Goal: Task Accomplishment & Management: Manage account settings

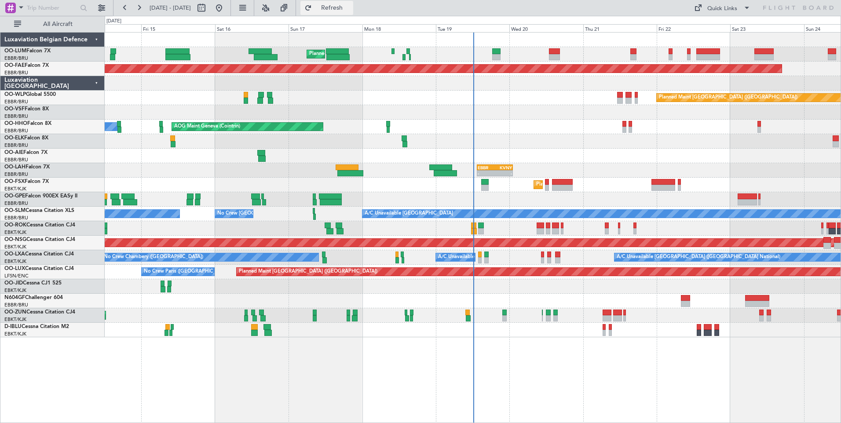
click at [353, 13] on button "Refresh" at bounding box center [326, 8] width 53 height 14
click at [342, 4] on button "Refresh" at bounding box center [326, 8] width 53 height 14
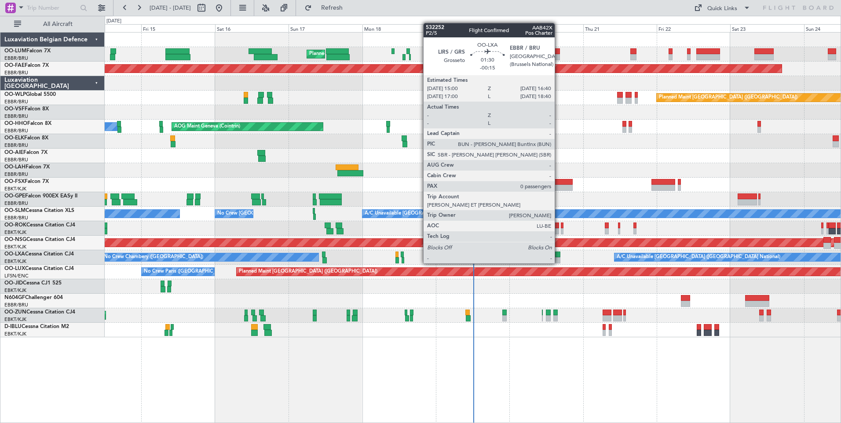
click at [558, 255] on div at bounding box center [557, 254] width 5 height 6
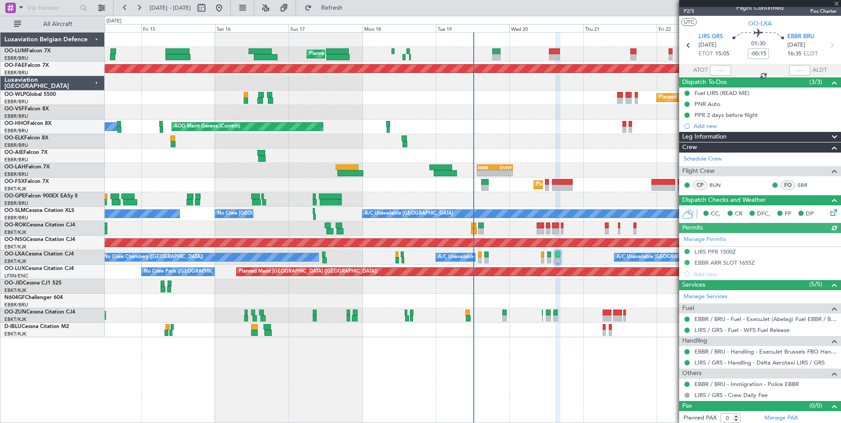
scroll to position [11, 0]
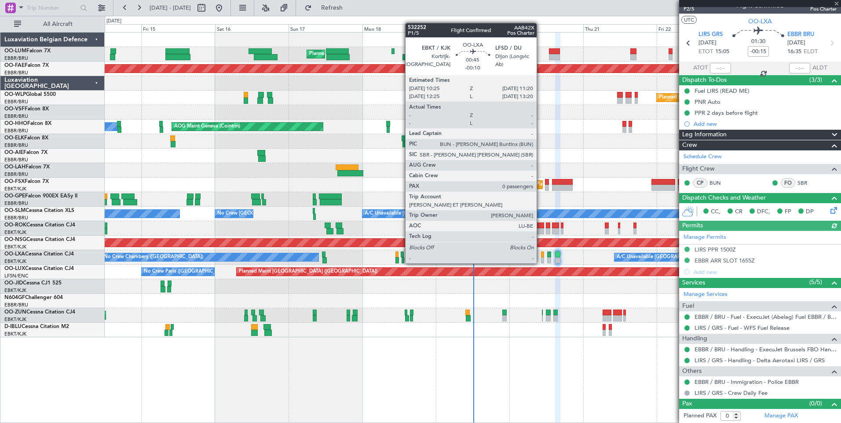
click at [541, 255] on div at bounding box center [542, 254] width 3 height 6
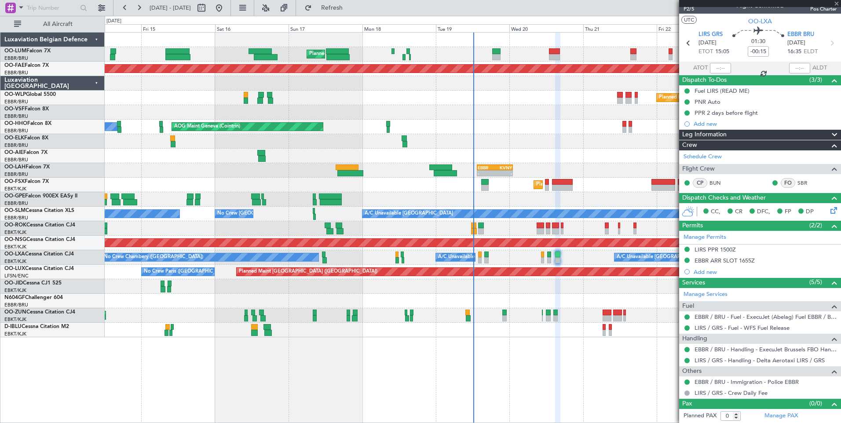
click at [541, 255] on div at bounding box center [542, 254] width 3 height 6
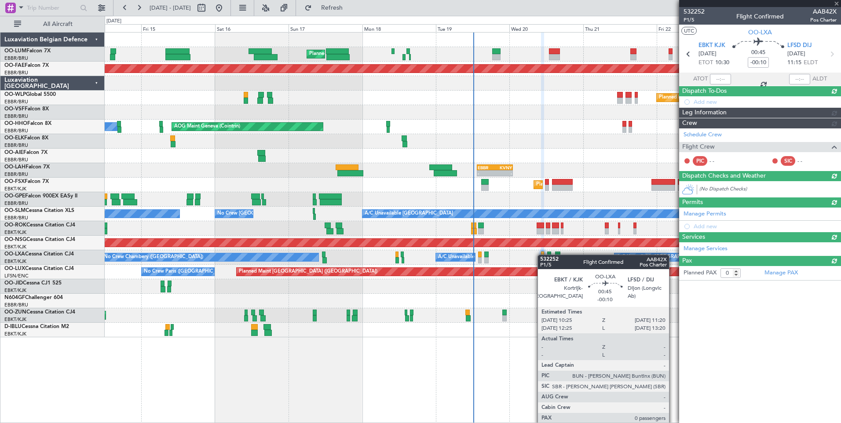
scroll to position [0, 0]
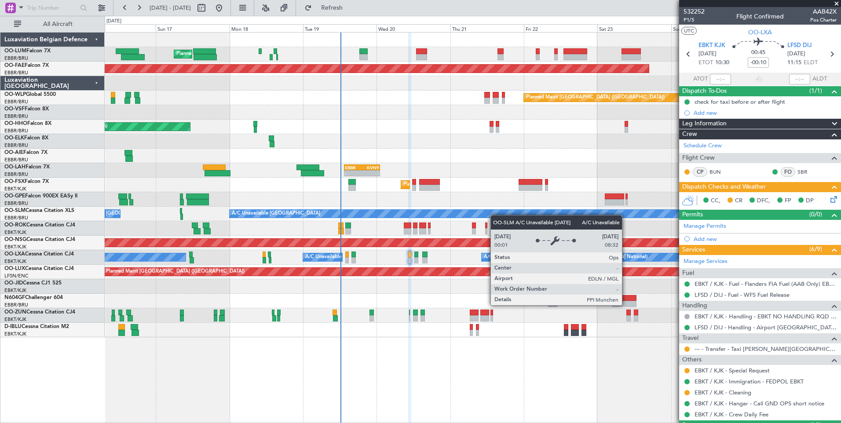
click at [466, 218] on div "Planned Maint [GEOGRAPHIC_DATA] ([GEOGRAPHIC_DATA] National) Planned Maint [GEO…" at bounding box center [473, 185] width 736 height 305
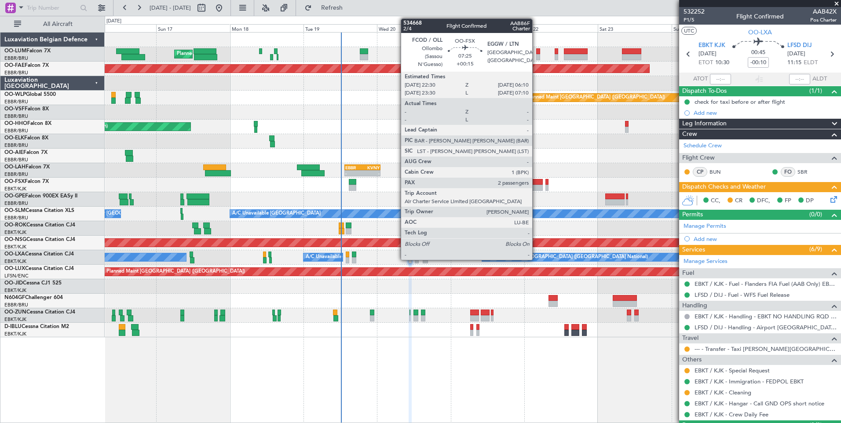
click at [536, 186] on div at bounding box center [531, 188] width 24 height 6
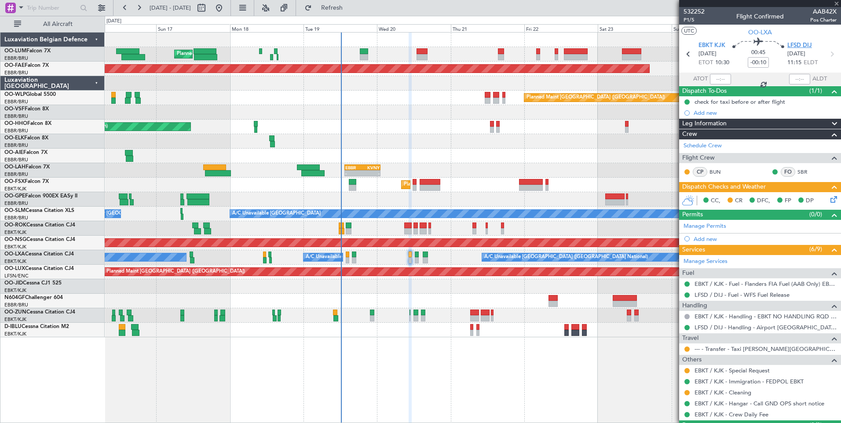
type input "+00:15"
type input "2"
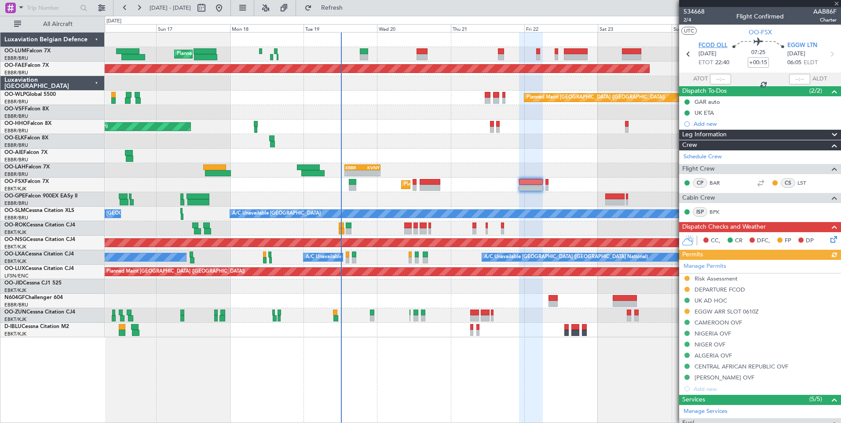
click at [717, 47] on span "FCOD OLL" at bounding box center [712, 45] width 29 height 9
click at [529, 182] on div at bounding box center [531, 182] width 24 height 6
click at [350, 8] on span "Refresh" at bounding box center [331, 8] width 37 height 6
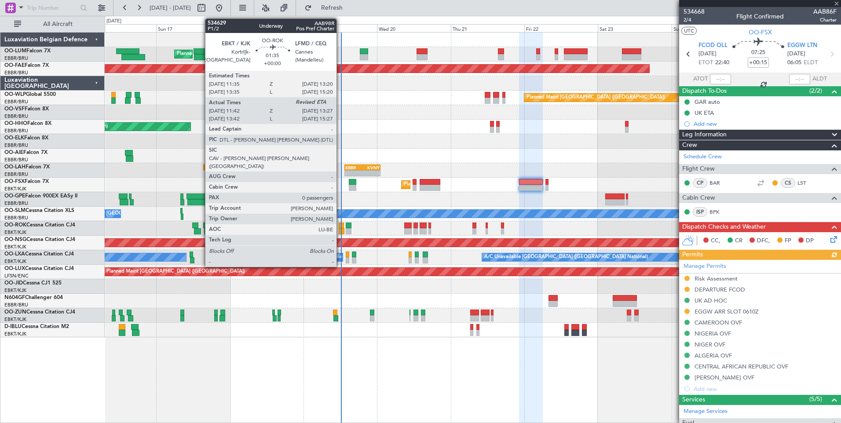
click at [340, 230] on div at bounding box center [342, 231] width 6 height 6
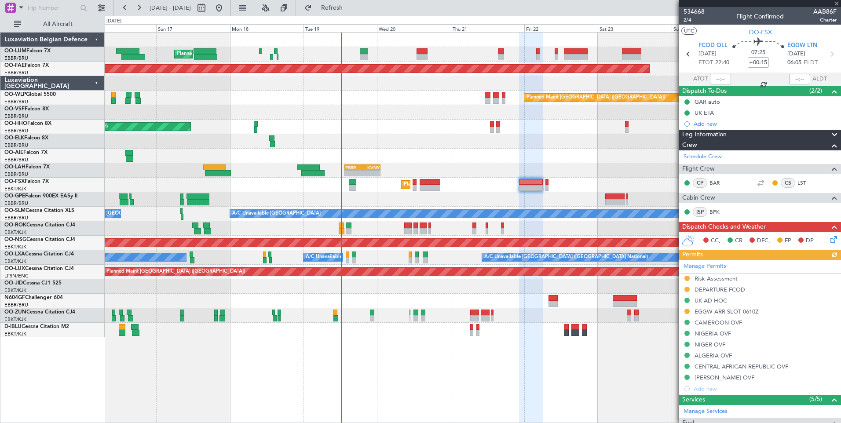
type input "11:47"
type input "0"
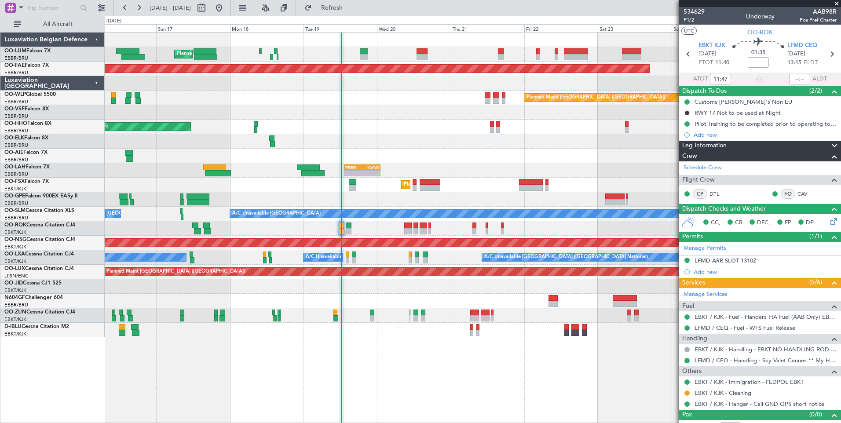
click at [357, 15] on fb-refresh-button "Refresh" at bounding box center [327, 8] width 62 height 16
drag, startPoint x: 366, startPoint y: 6, endPoint x: 371, endPoint y: 9, distance: 5.7
click at [350, 9] on span "Refresh" at bounding box center [331, 8] width 37 height 6
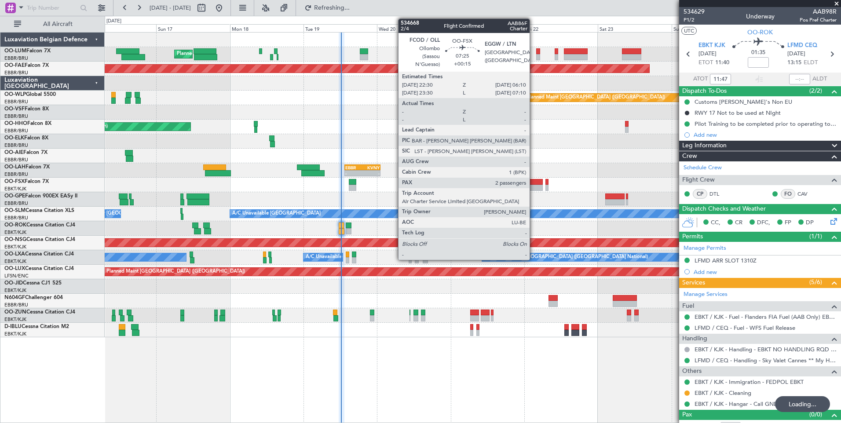
click at [533, 181] on div at bounding box center [531, 182] width 24 height 6
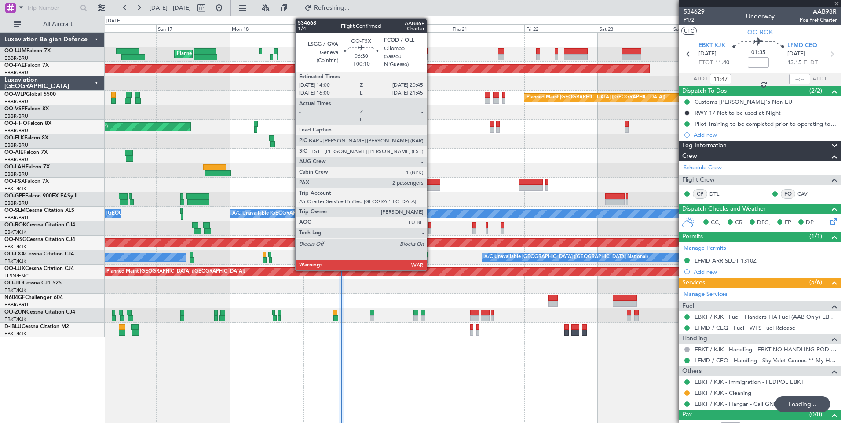
click at [430, 185] on div at bounding box center [429, 188] width 21 height 6
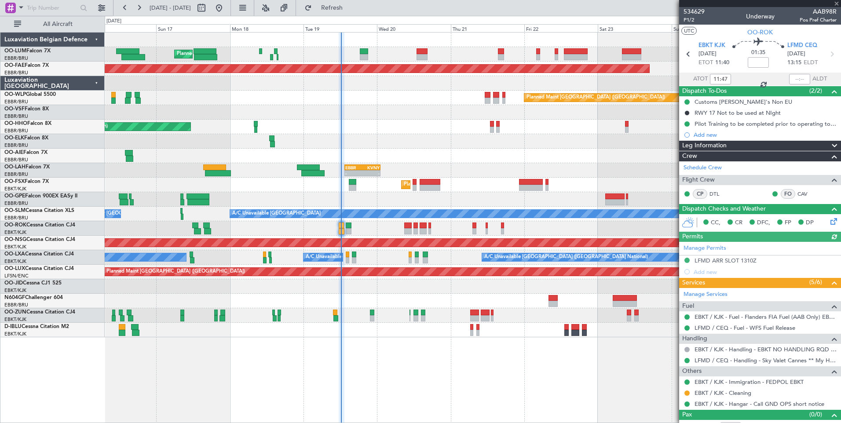
type input "+00:10"
type input "2"
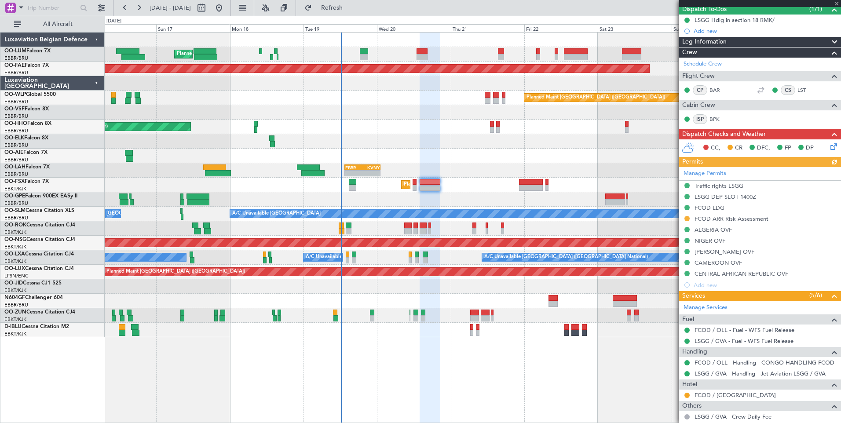
scroll to position [88, 0]
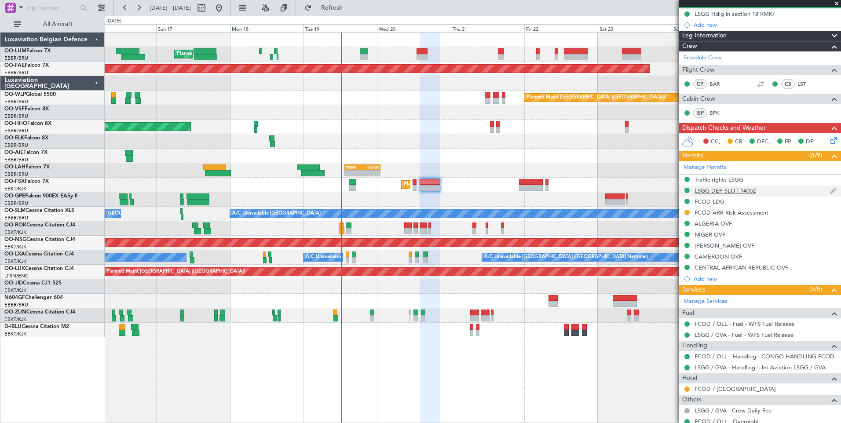
click at [713, 190] on div "LSGG DEP SLOT 1400Z" at bounding box center [725, 190] width 62 height 7
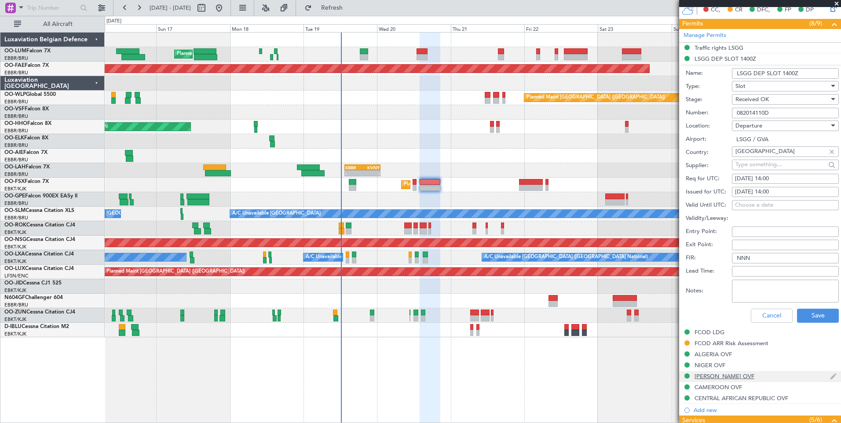
scroll to position [308, 0]
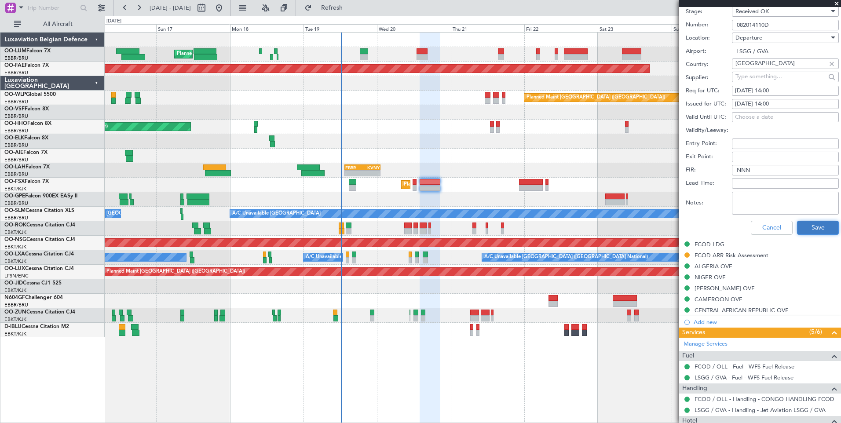
click at [823, 229] on button "Save" at bounding box center [818, 228] width 42 height 14
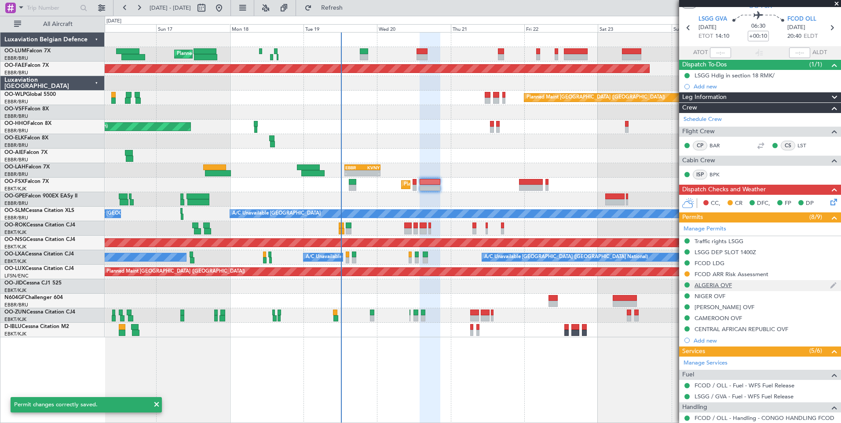
scroll to position [0, 0]
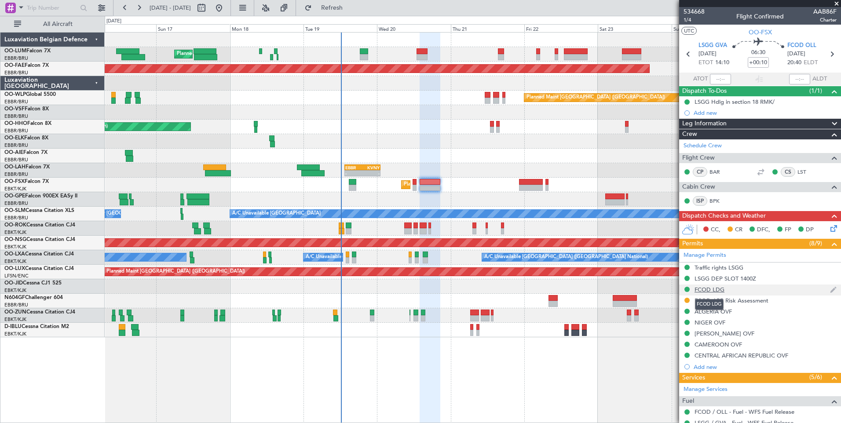
click at [698, 289] on div "FCOD LDG" at bounding box center [709, 289] width 30 height 7
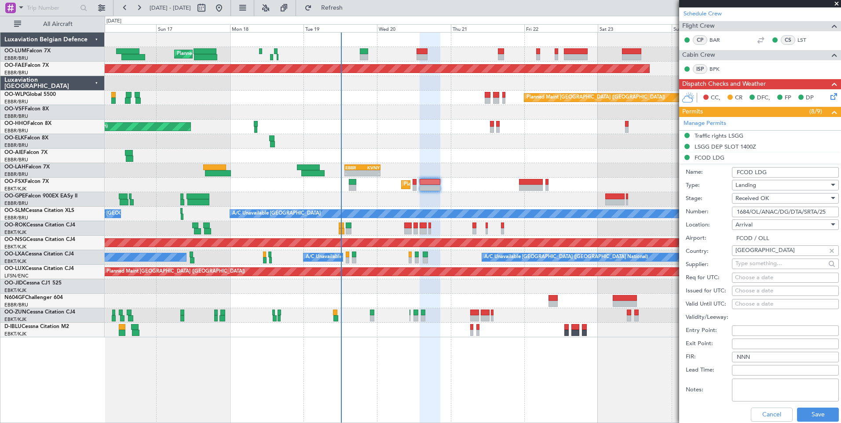
scroll to position [220, 0]
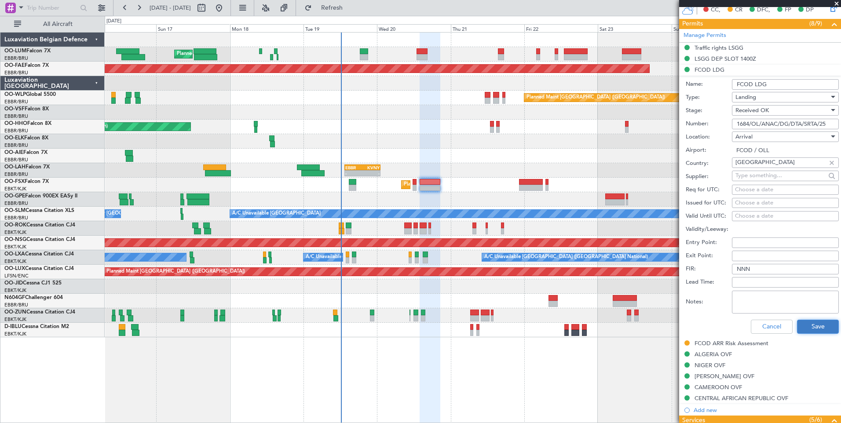
click at [807, 326] on button "Save" at bounding box center [818, 327] width 42 height 14
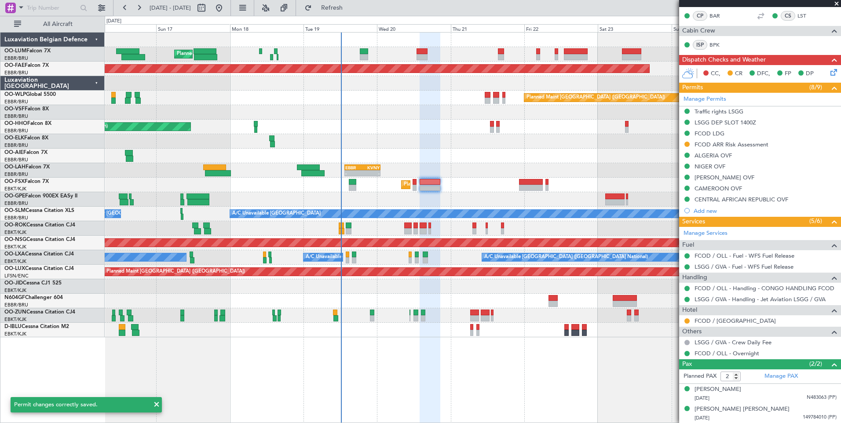
scroll to position [112, 0]
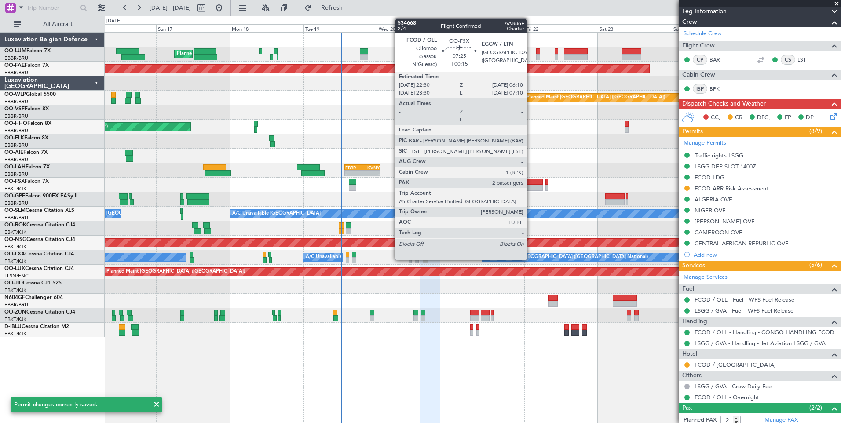
click at [530, 181] on div at bounding box center [531, 182] width 24 height 6
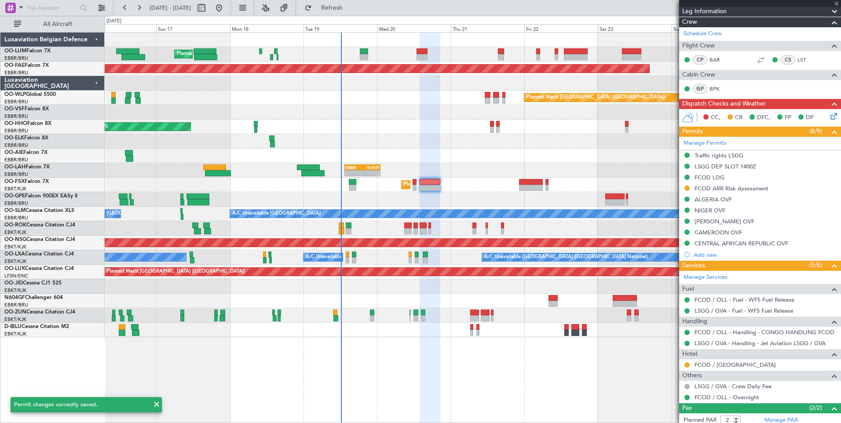
type input "+00:15"
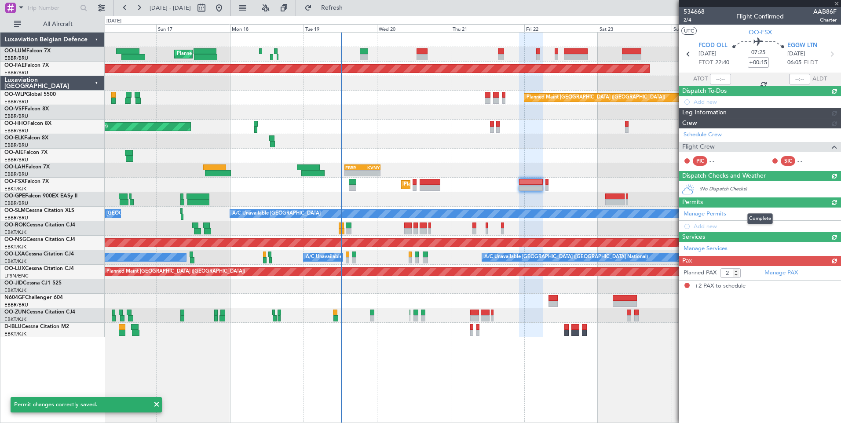
scroll to position [0, 0]
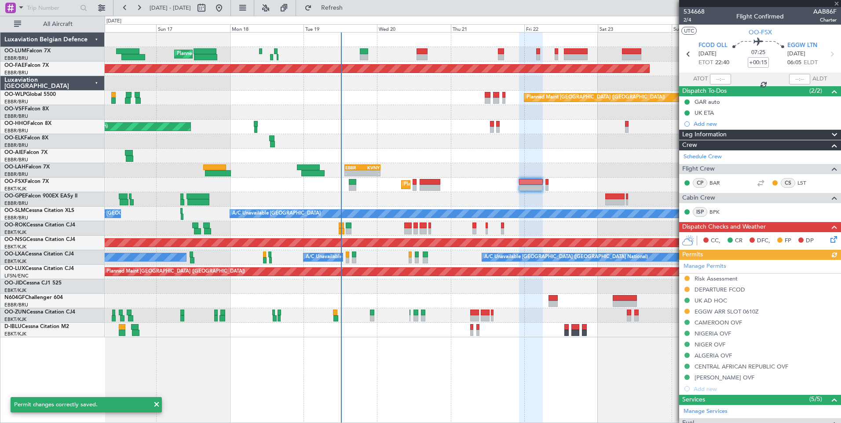
click at [828, 236] on icon at bounding box center [831, 237] width 7 height 7
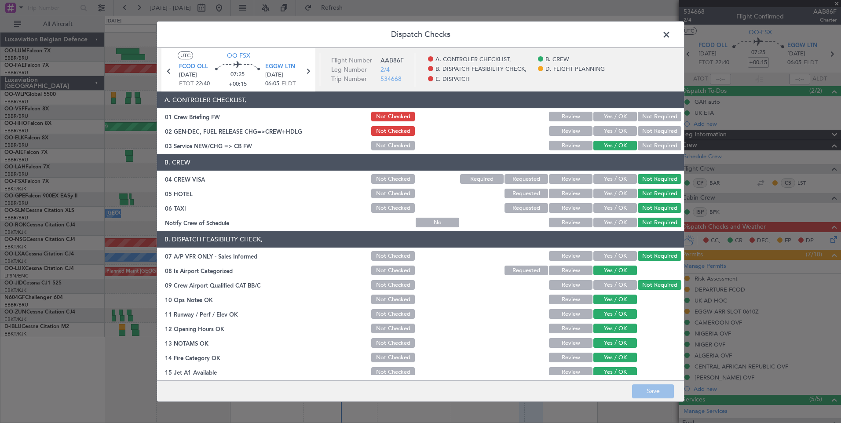
click at [670, 38] on span at bounding box center [670, 37] width 0 height 18
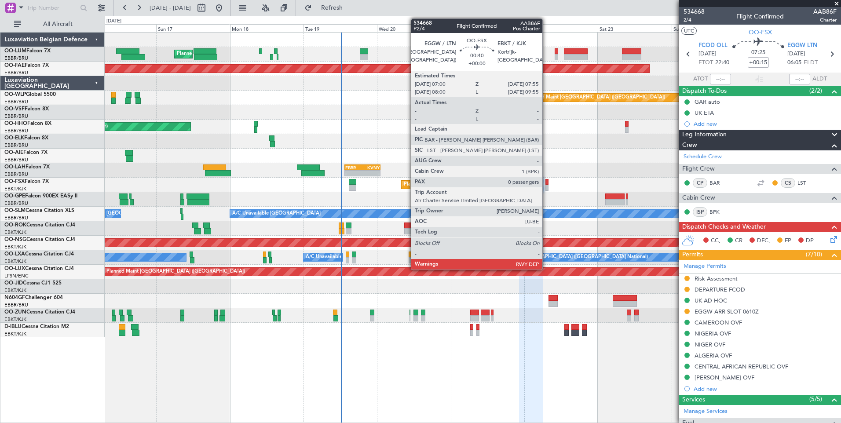
click at [546, 184] on div at bounding box center [546, 182] width 3 height 6
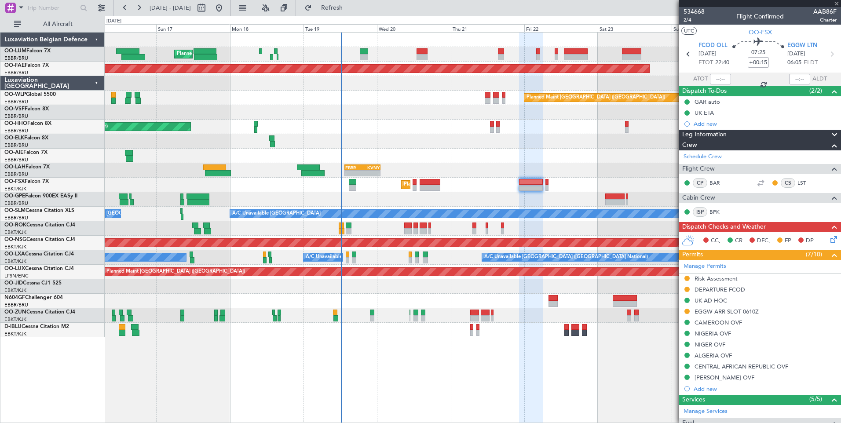
type input "0"
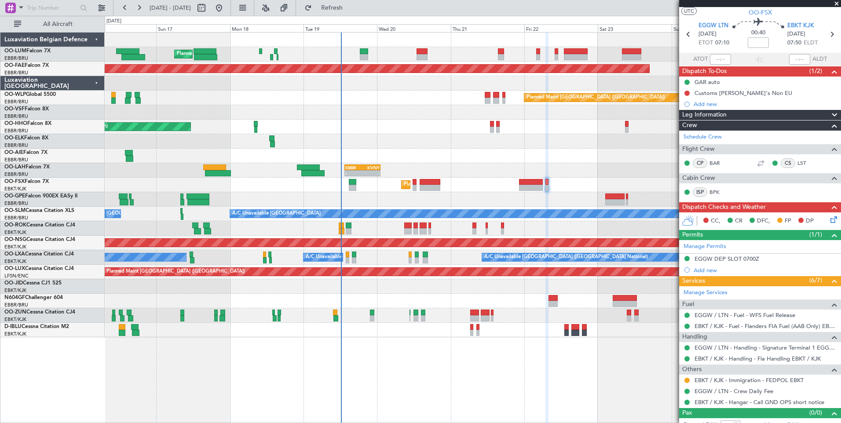
scroll to position [29, 0]
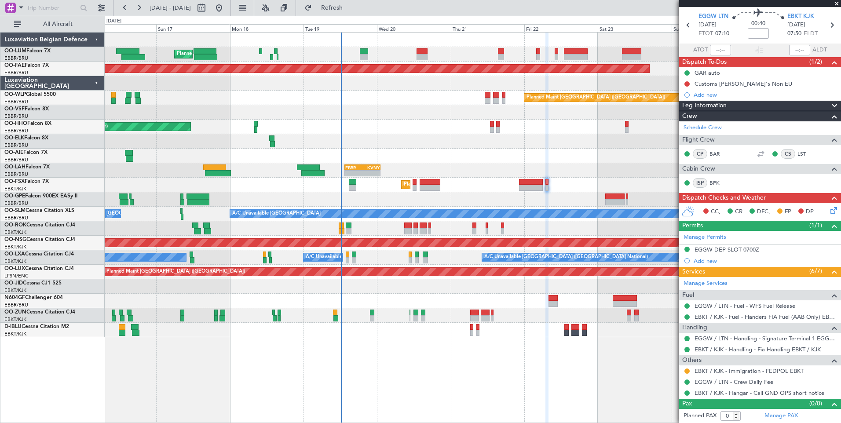
click at [828, 212] on icon at bounding box center [831, 208] width 7 height 7
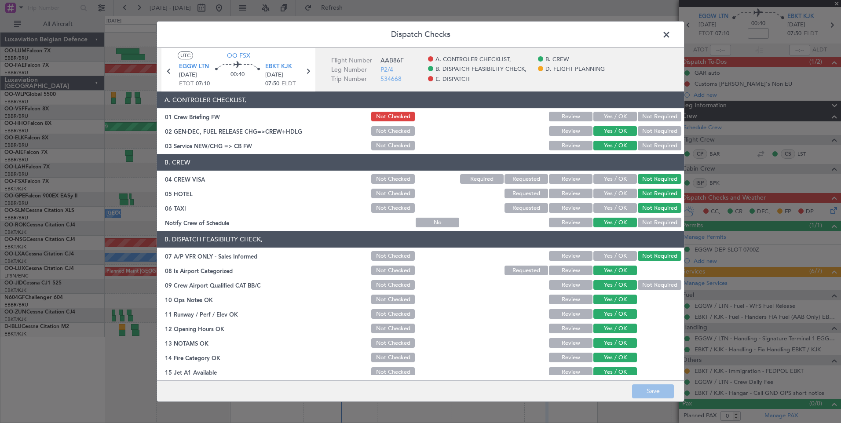
click at [670, 36] on span at bounding box center [670, 37] width 0 height 18
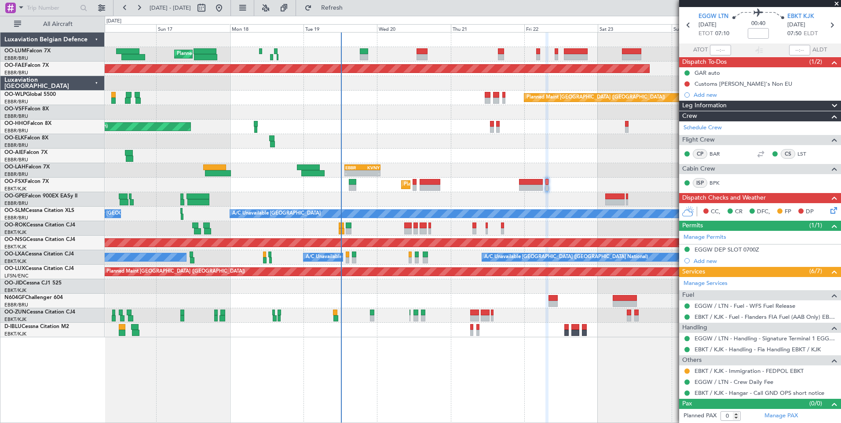
click at [531, 176] on div "- - EBBR 13:30 Z KVNY 01:15 Z" at bounding box center [473, 170] width 736 height 15
click at [685, 84] on button at bounding box center [686, 83] width 5 height 5
click at [682, 122] on span "Completed" at bounding box center [690, 122] width 29 height 9
click at [412, 182] on div "Planned Maint Kortrijk-[GEOGRAPHIC_DATA]" at bounding box center [473, 185] width 736 height 15
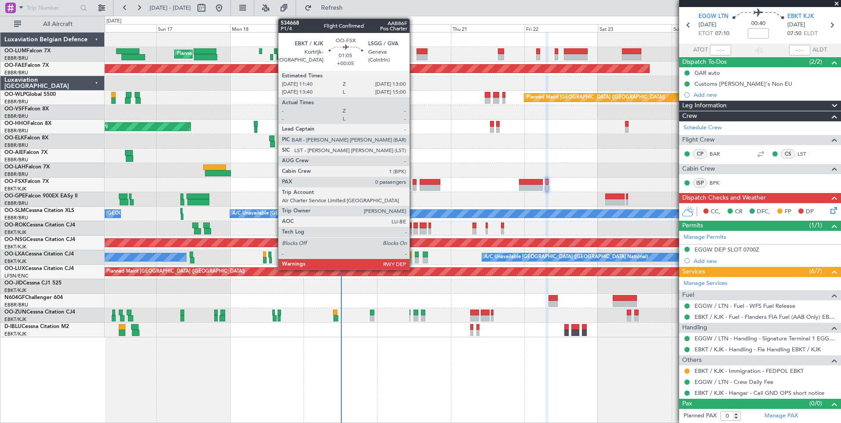
click at [413, 182] on div at bounding box center [414, 182] width 4 height 6
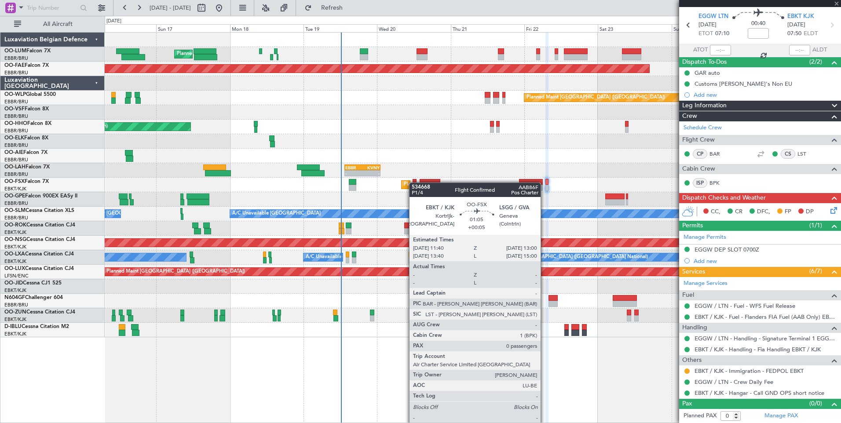
type input "+00:05"
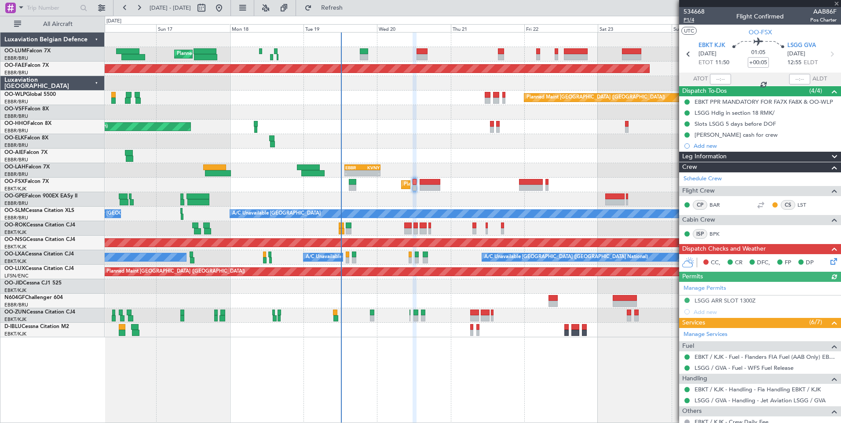
click at [692, 22] on span "P1/4" at bounding box center [693, 19] width 21 height 7
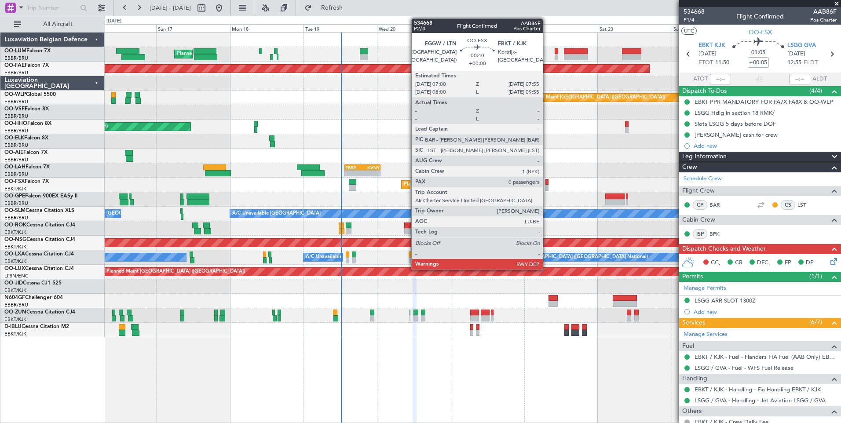
click at [546, 182] on div at bounding box center [546, 182] width 3 height 6
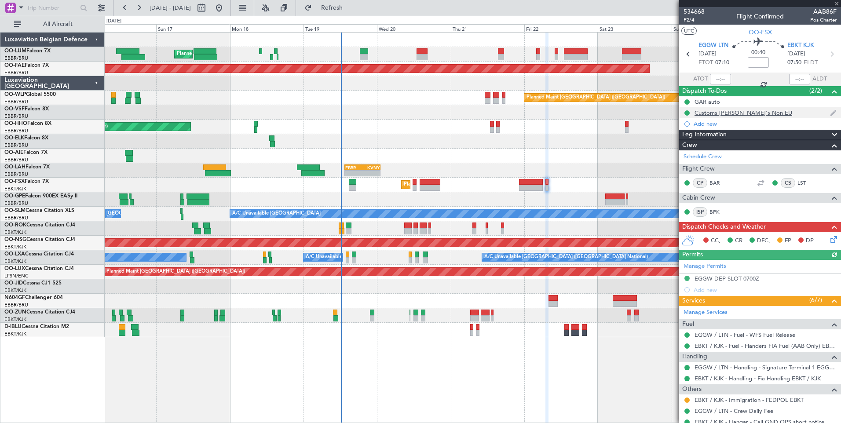
click at [730, 117] on div "Customs CJ's Non EU" at bounding box center [760, 112] width 162 height 11
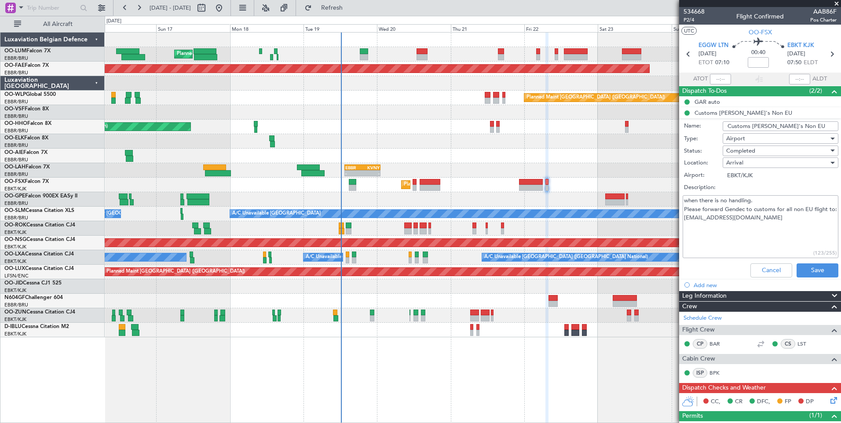
drag, startPoint x: 683, startPoint y: 225, endPoint x: 777, endPoint y: 232, distance: 94.4
click at [777, 232] on textarea "when there is no handling. Please forward Gendec to customs for all non EU flig…" at bounding box center [760, 226] width 156 height 63
click at [809, 271] on button "Save" at bounding box center [817, 270] width 42 height 14
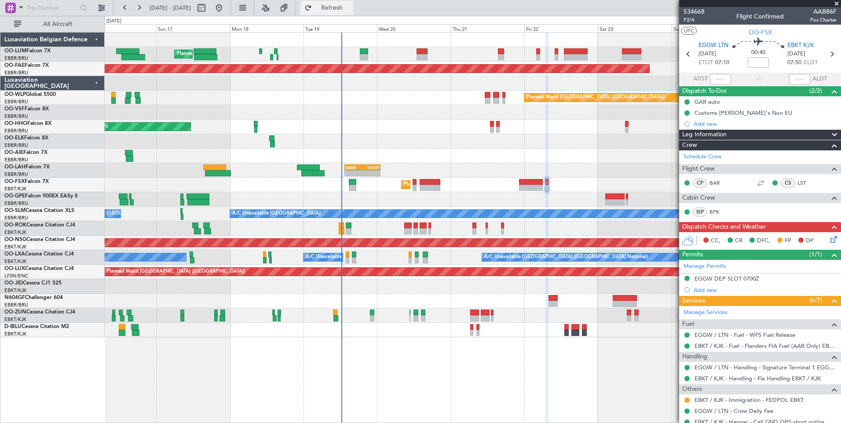
click at [350, 6] on span "Refresh" at bounding box center [331, 8] width 37 height 6
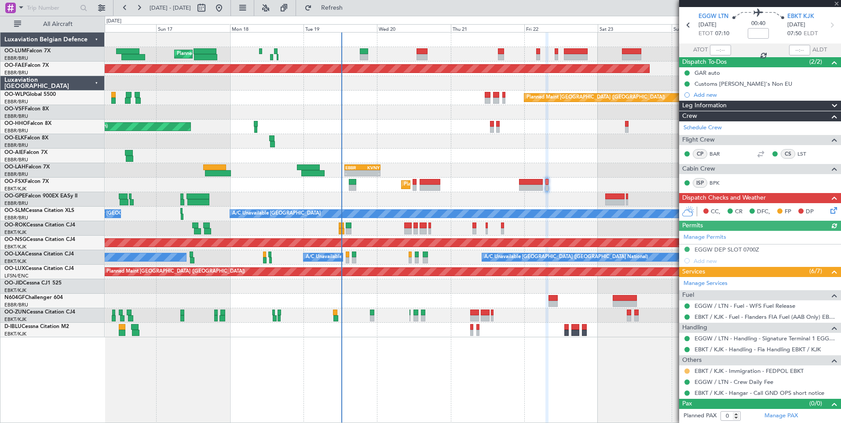
click at [686, 368] on button at bounding box center [686, 370] width 5 height 5
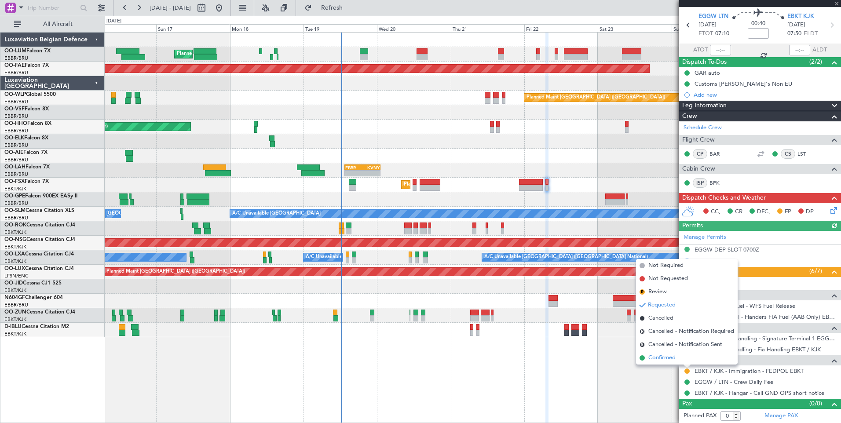
click at [660, 357] on span "Confirmed" at bounding box center [661, 357] width 27 height 9
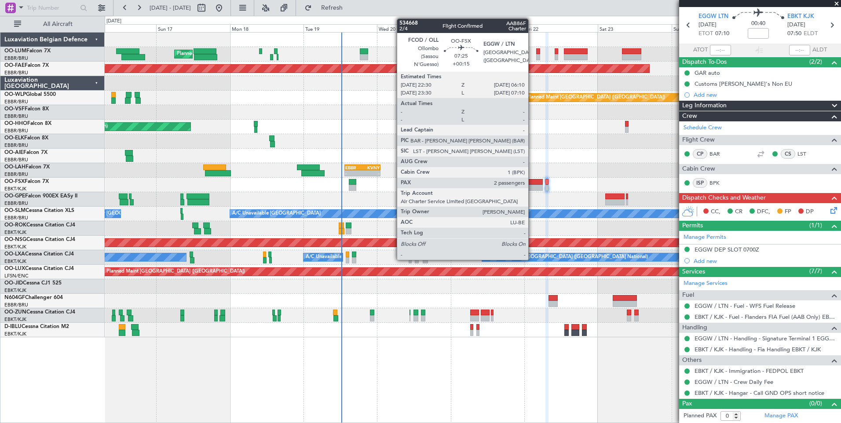
click at [532, 184] on div at bounding box center [531, 182] width 24 height 6
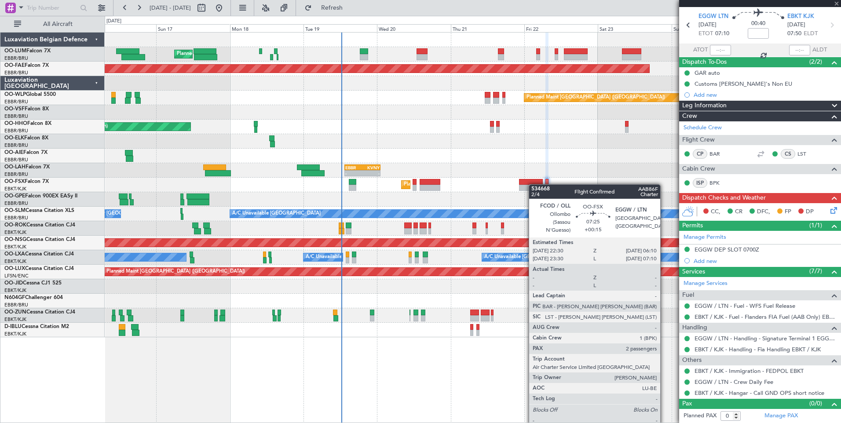
type input "+00:15"
type input "2"
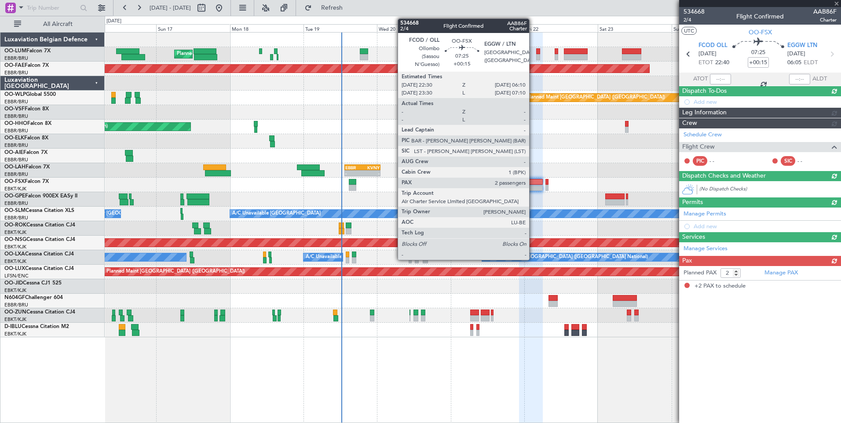
scroll to position [0, 0]
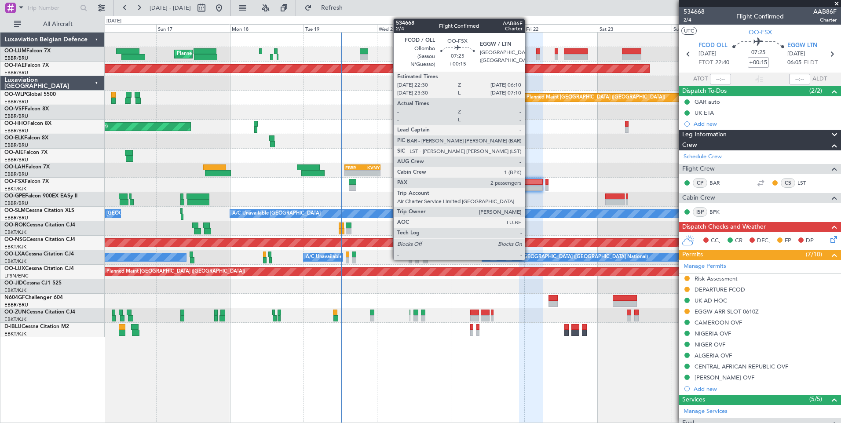
click at [528, 182] on div at bounding box center [531, 182] width 24 height 6
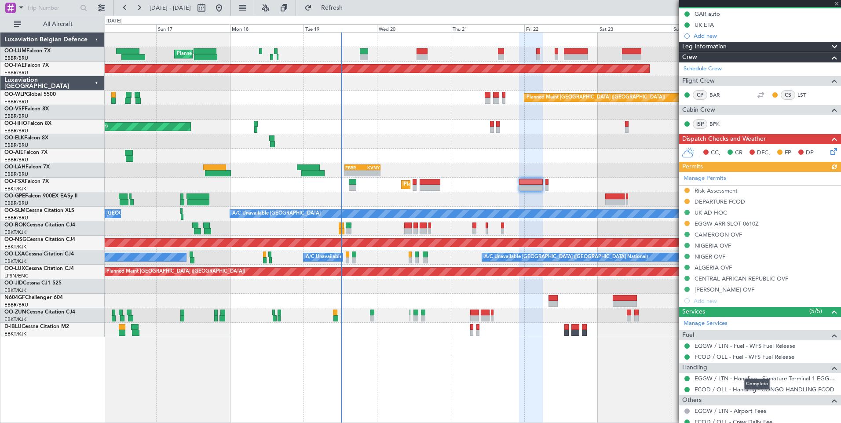
scroll to position [132, 0]
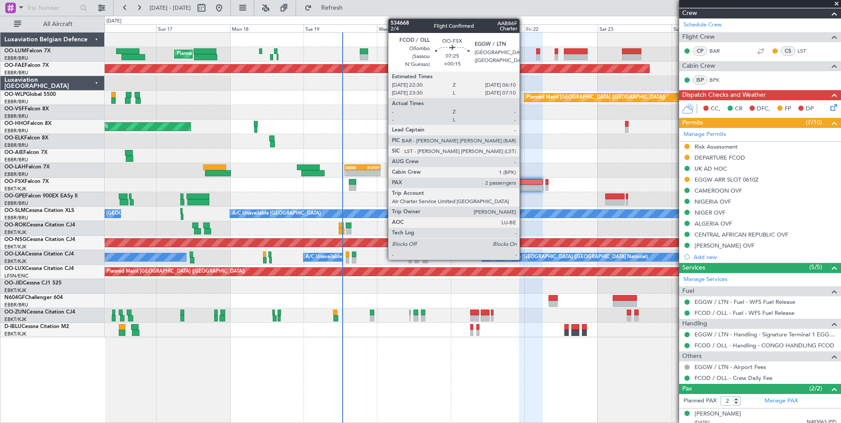
click at [523, 184] on div at bounding box center [531, 182] width 24 height 6
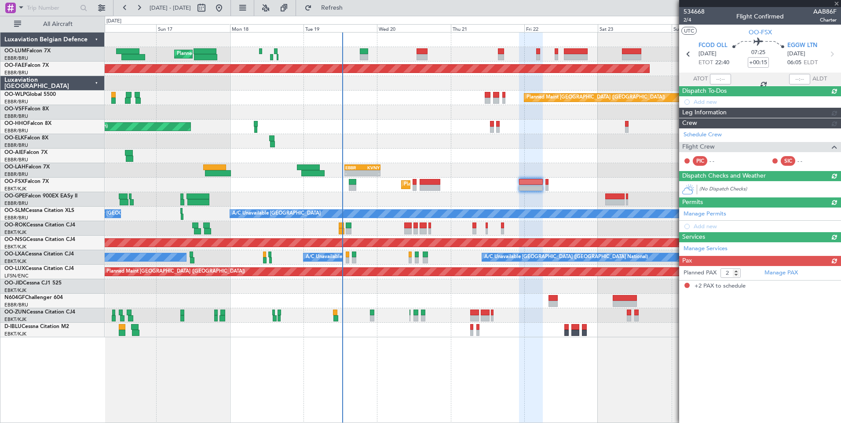
scroll to position [0, 0]
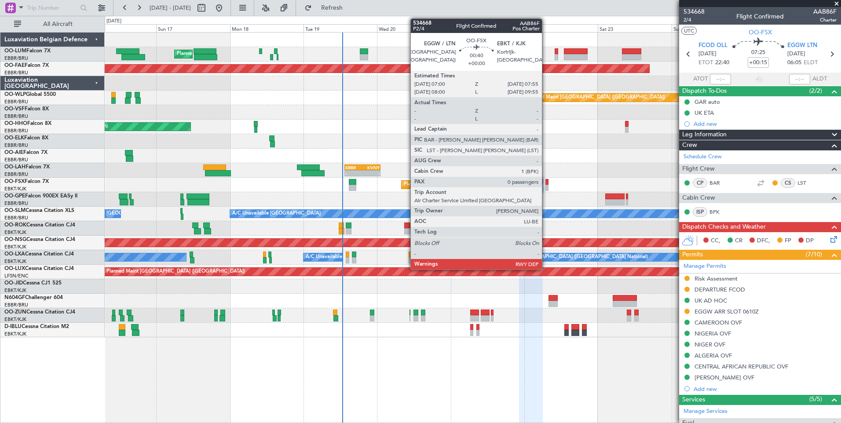
click at [546, 179] on div at bounding box center [546, 182] width 3 height 6
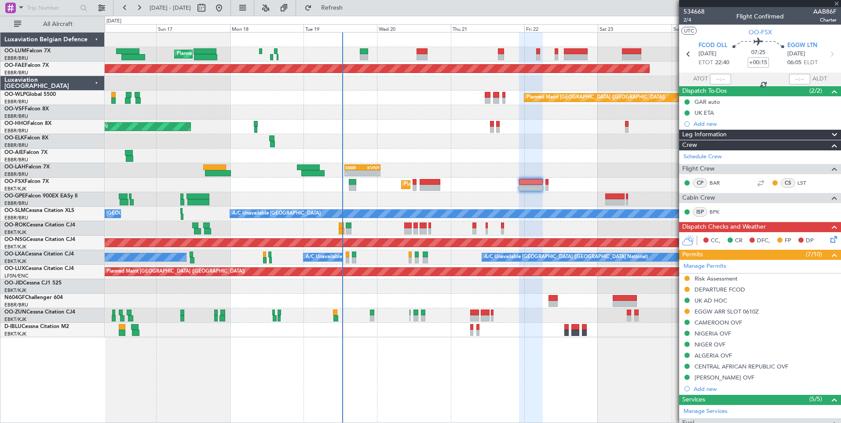
type input "0"
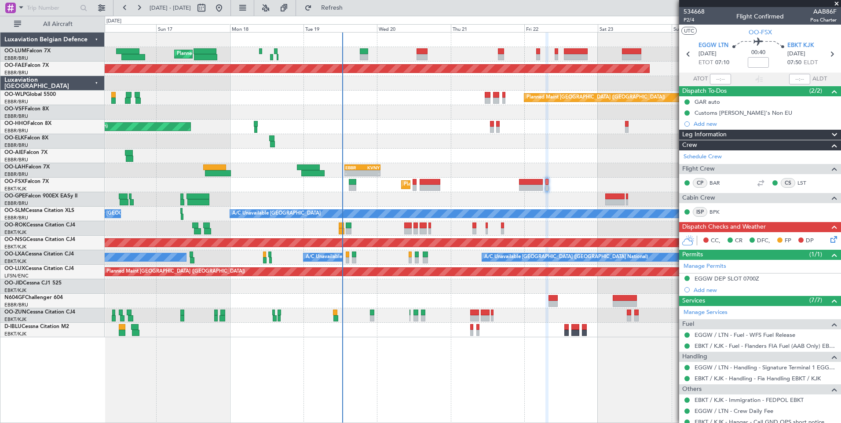
drag, startPoint x: 349, startPoint y: 2, endPoint x: 368, endPoint y: 33, distance: 37.1
click at [349, 2] on button "Refresh" at bounding box center [326, 8] width 53 height 14
click at [548, 182] on div "Planned Maint Kortrijk-[GEOGRAPHIC_DATA]" at bounding box center [473, 185] width 736 height 15
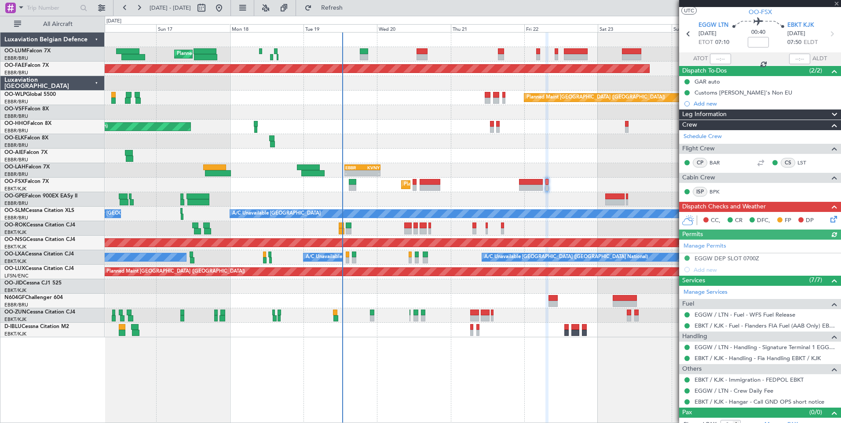
scroll to position [29, 0]
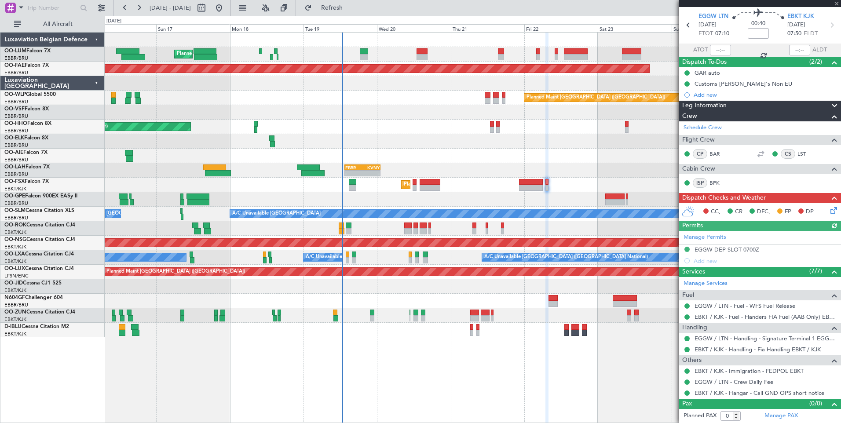
click at [831, 210] on icon at bounding box center [831, 208] width 7 height 7
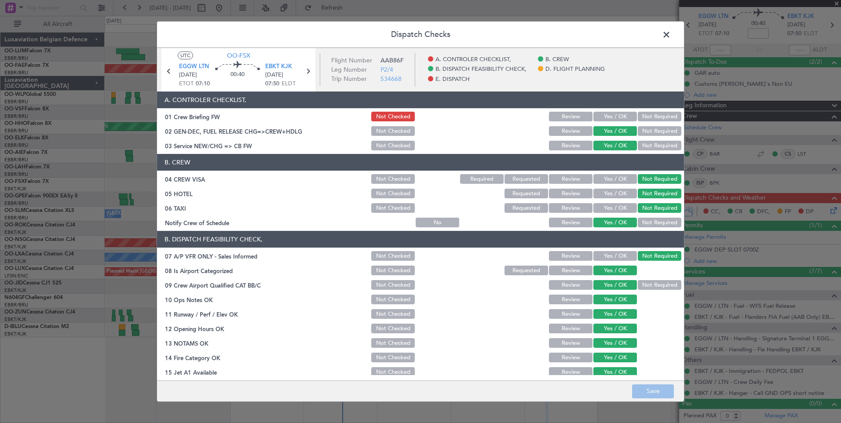
scroll to position [160, 0]
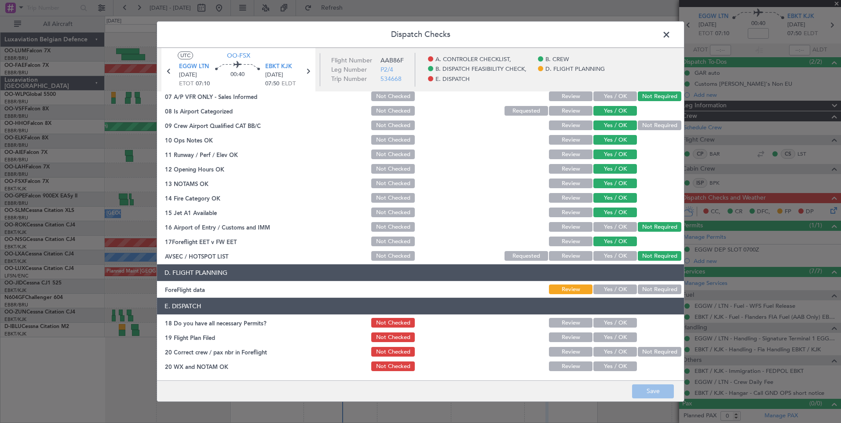
click at [643, 290] on button "Not Required" at bounding box center [659, 289] width 44 height 10
click at [649, 395] on button "Save" at bounding box center [653, 391] width 42 height 14
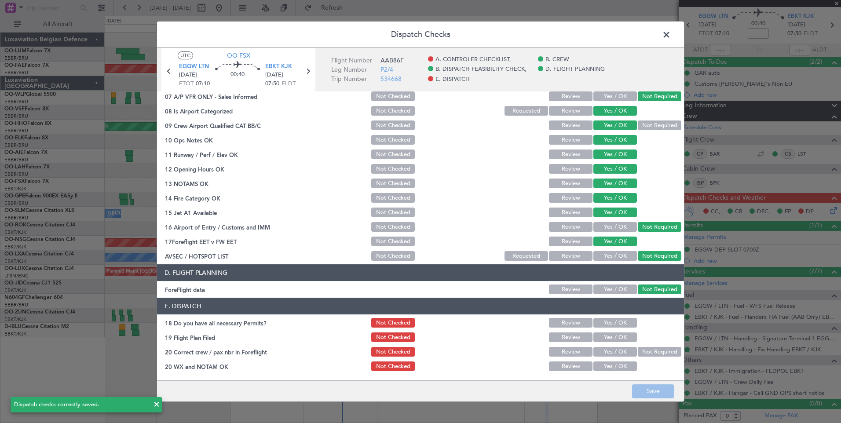
click at [389, 243] on button "Not Checked" at bounding box center [393, 242] width 44 height 10
click at [652, 391] on button "Save" at bounding box center [653, 391] width 42 height 14
click at [616, 225] on button "Yes / OK" at bounding box center [615, 227] width 44 height 10
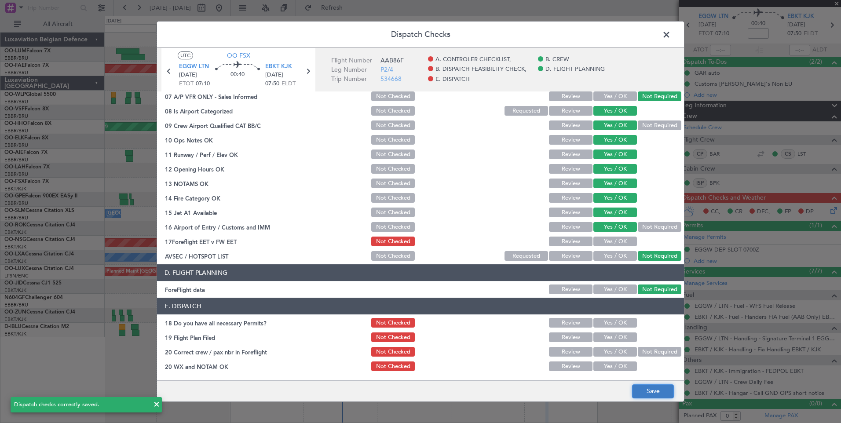
click at [652, 392] on button "Save" at bounding box center [653, 391] width 42 height 14
drag, startPoint x: 669, startPoint y: 36, endPoint x: 514, endPoint y: 33, distance: 155.7
click at [670, 37] on span at bounding box center [670, 37] width 0 height 18
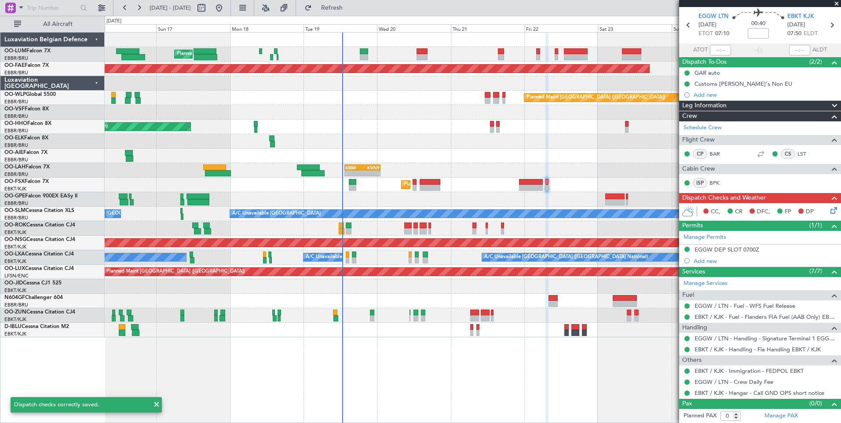
drag, startPoint x: 357, startPoint y: 5, endPoint x: 403, endPoint y: 58, distance: 70.1
click at [350, 7] on span "Refresh" at bounding box center [331, 8] width 37 height 6
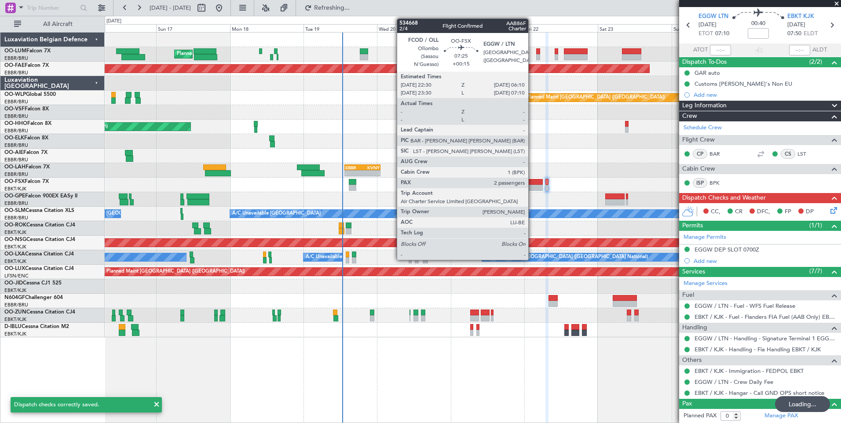
click at [532, 184] on div at bounding box center [531, 182] width 24 height 6
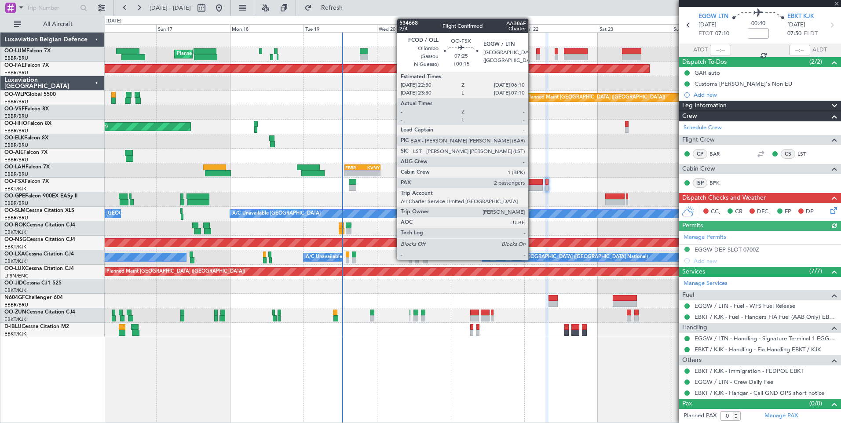
type input "+00:15"
type input "2"
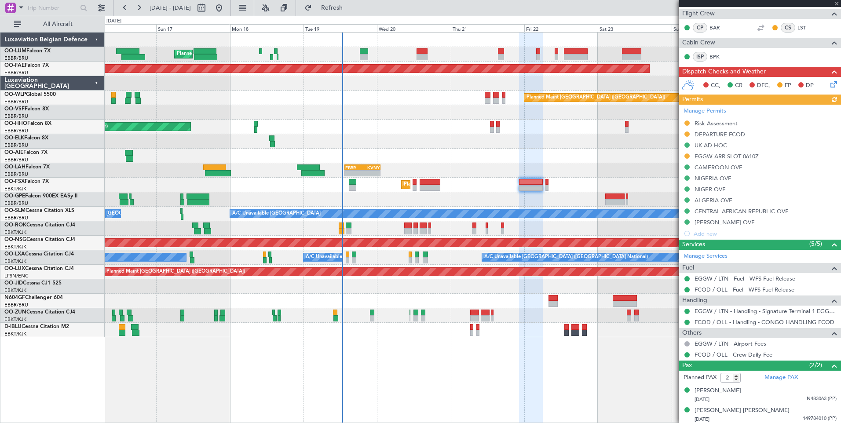
scroll to position [157, 0]
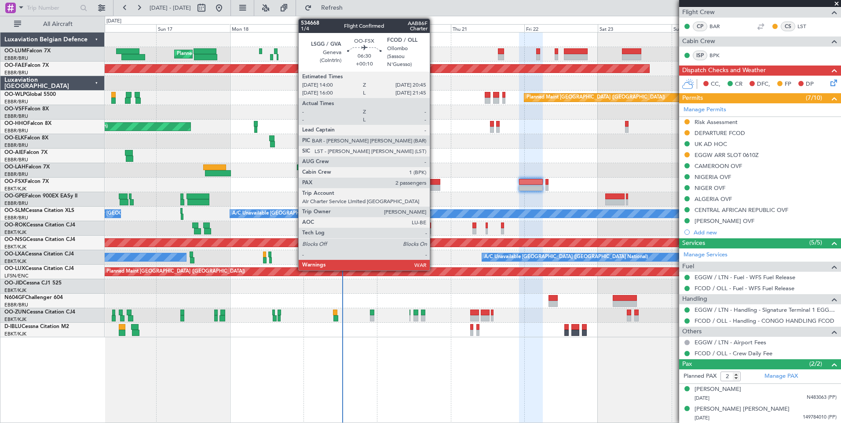
click at [433, 181] on div at bounding box center [429, 182] width 21 height 6
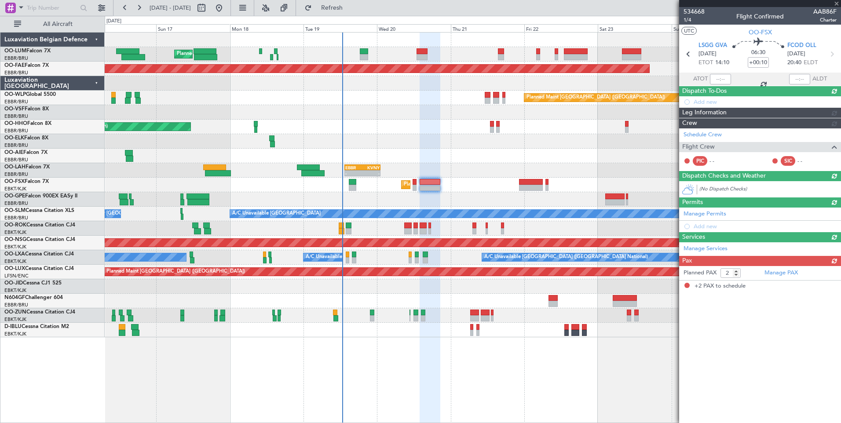
scroll to position [0, 0]
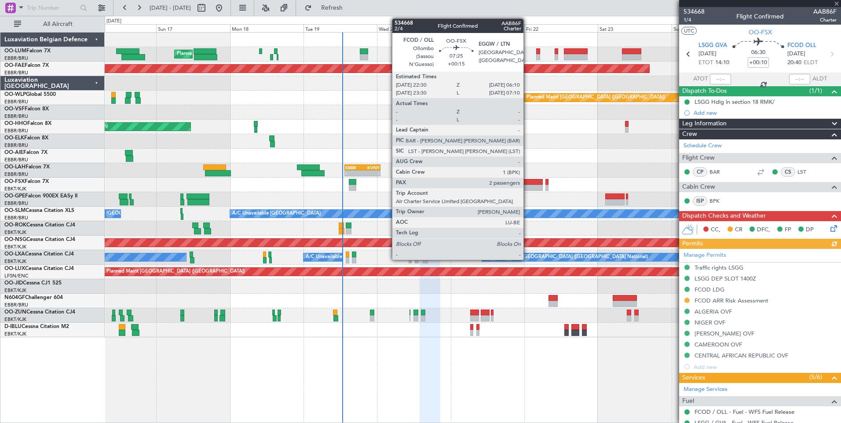
click at [527, 189] on div at bounding box center [531, 188] width 24 height 6
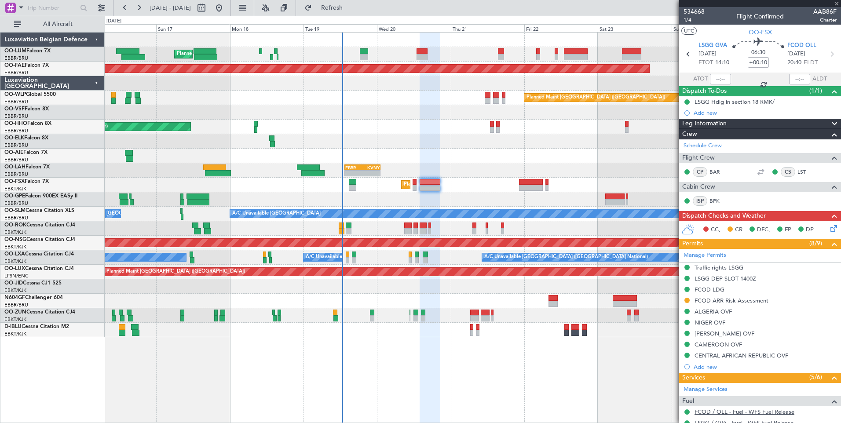
type input "+00:15"
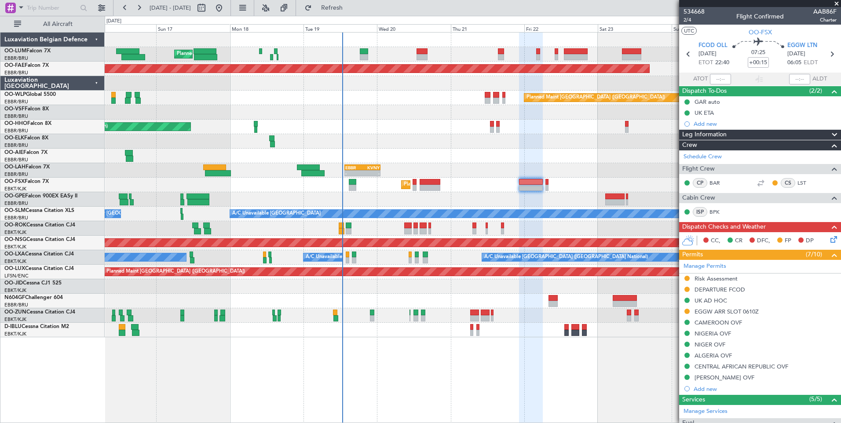
click at [237, 80] on div "Planned Maint Brussels (Brussels National) Planned Maint Kortrijk-Wevelgem Plan…" at bounding box center [473, 185] width 736 height 305
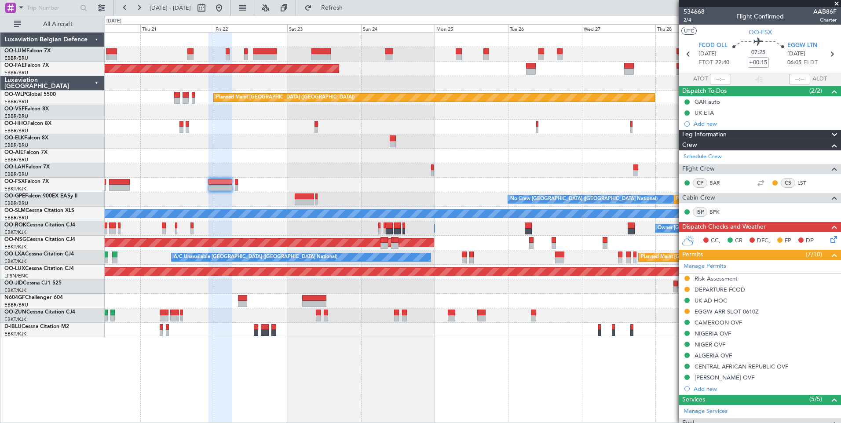
click at [335, 64] on div "Planned Maint Brussels (Brussels National) Planned Maint Kortrijk-Wevelgem Plan…" at bounding box center [473, 185] width 736 height 305
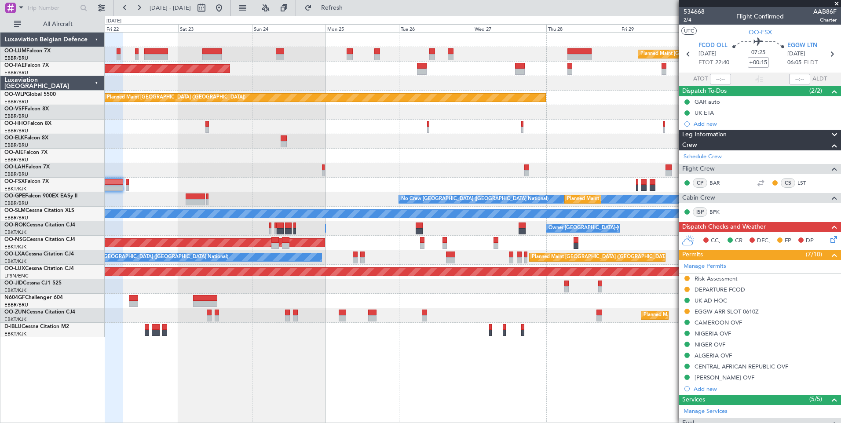
click at [490, 131] on div "Planned Maint Brussels (Brussels National) Planned Maint Kortrijk-Wevelgem Plan…" at bounding box center [473, 185] width 736 height 305
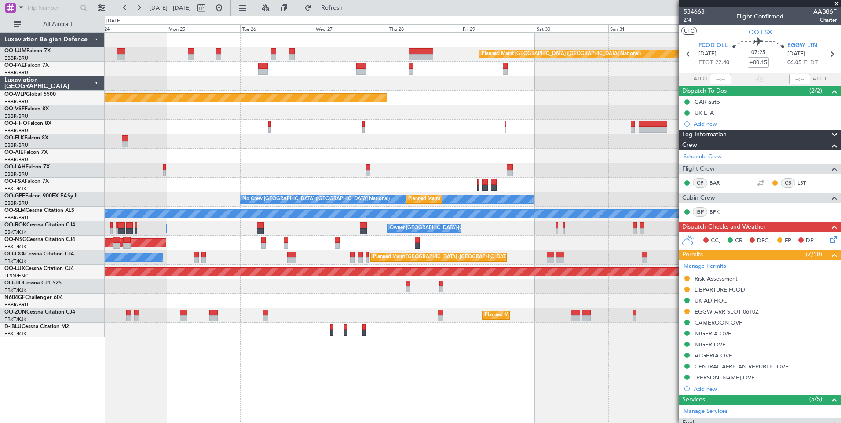
click at [425, 119] on div "Planned Maint Brussels (Brussels National) Planned Maint Kortrijk-Wevelgem Plan…" at bounding box center [473, 185] width 736 height 305
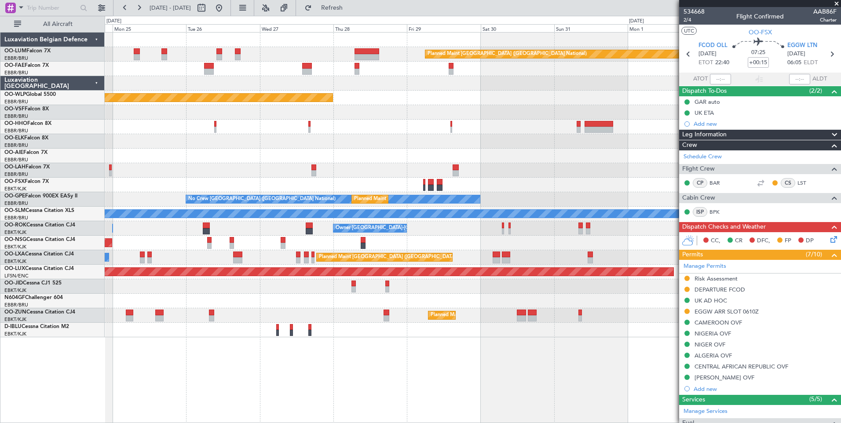
click at [449, 136] on div at bounding box center [473, 141] width 736 height 15
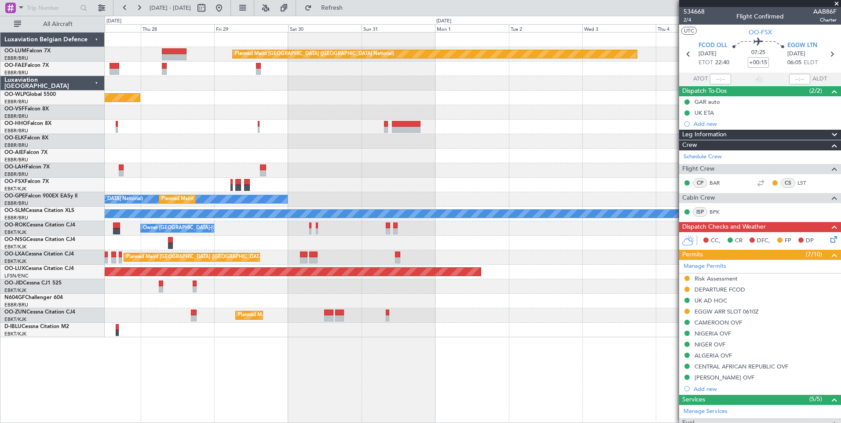
click at [407, 127] on div "Planned Maint Brussels (Brussels National) Planned Maint Berlin (Brandenburg) N…" at bounding box center [473, 185] width 736 height 305
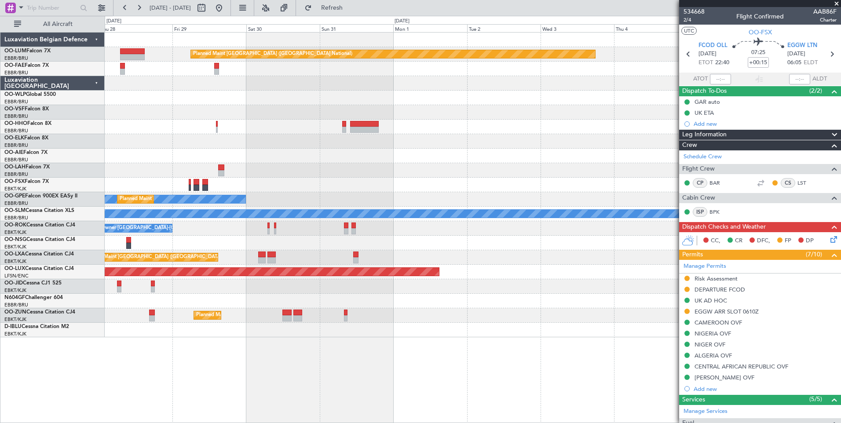
click at [374, 154] on div at bounding box center [473, 156] width 736 height 15
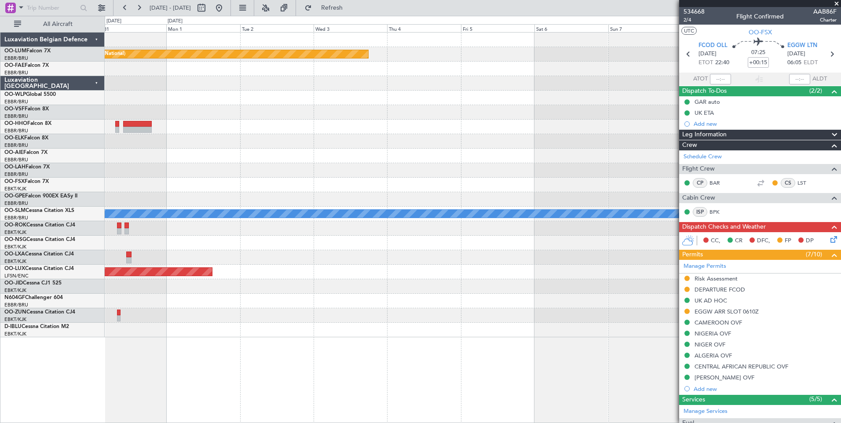
click at [393, 165] on div "Planned Maint Brussels (Brussels National) Planned Maint Brussels (Brussels Nat…" at bounding box center [473, 185] width 736 height 305
click at [383, 182] on div "Planned Maint Brussels (Brussels National) Planned Maint Brussels (Brussels Nat…" at bounding box center [473, 185] width 736 height 305
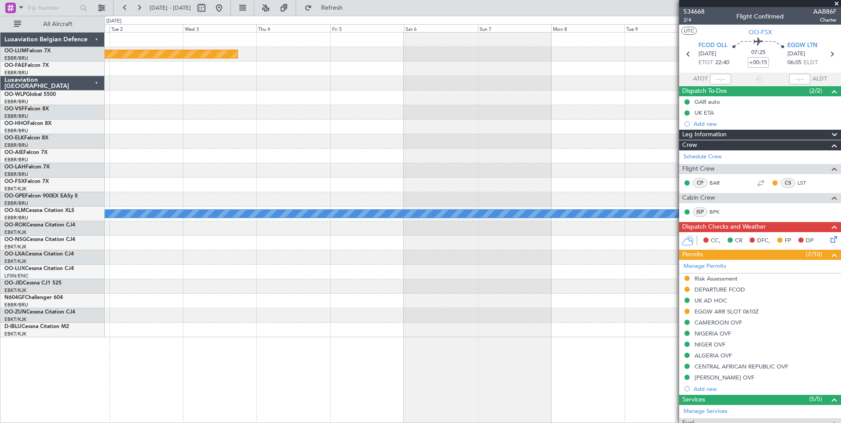
click at [481, 197] on div "Planned Maint Brussels (Brussels National) A/C Unavailable Monchengladbach Plan…" at bounding box center [473, 185] width 736 height 305
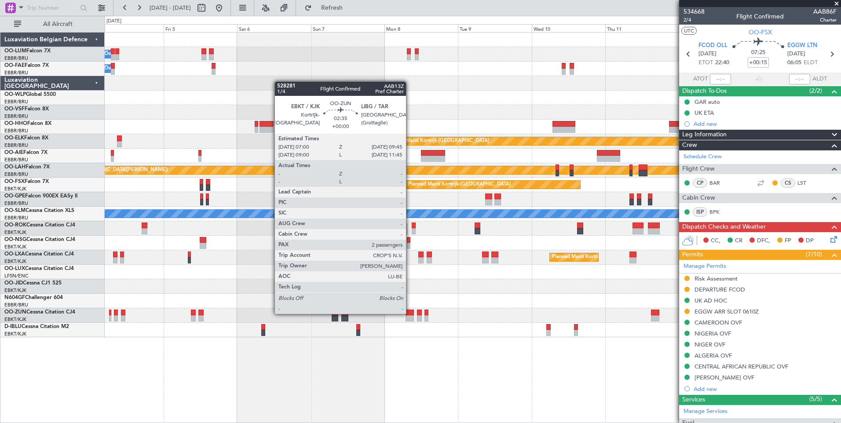
click at [410, 313] on div at bounding box center [409, 313] width 9 height 6
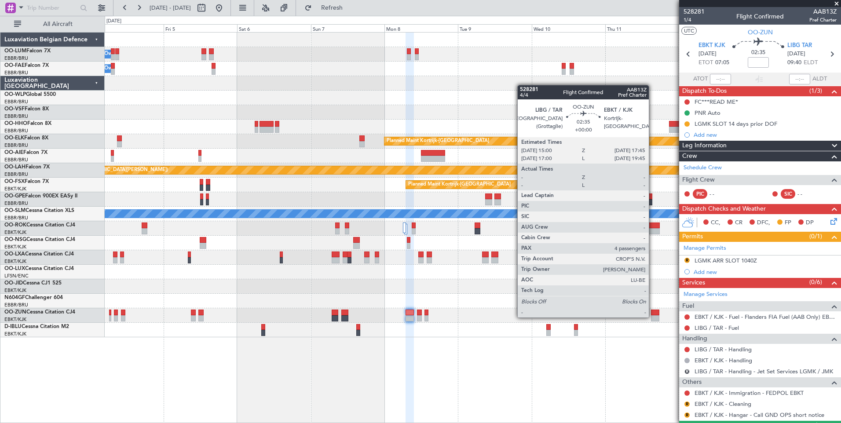
click at [652, 317] on div at bounding box center [655, 318] width 9 height 6
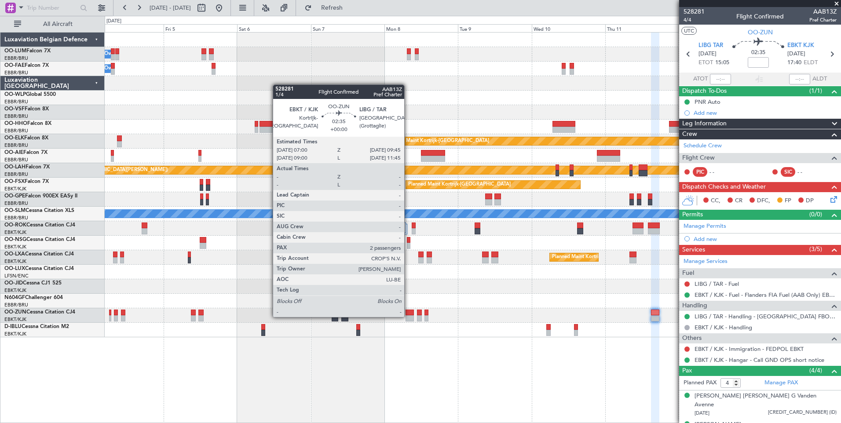
click at [408, 316] on div at bounding box center [409, 318] width 9 height 6
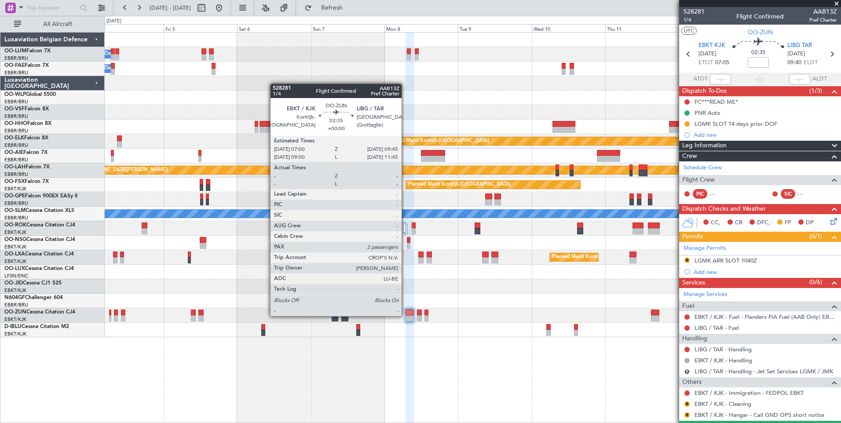
click at [405, 315] on div at bounding box center [409, 318] width 9 height 6
click at [408, 316] on div at bounding box center [409, 318] width 9 height 6
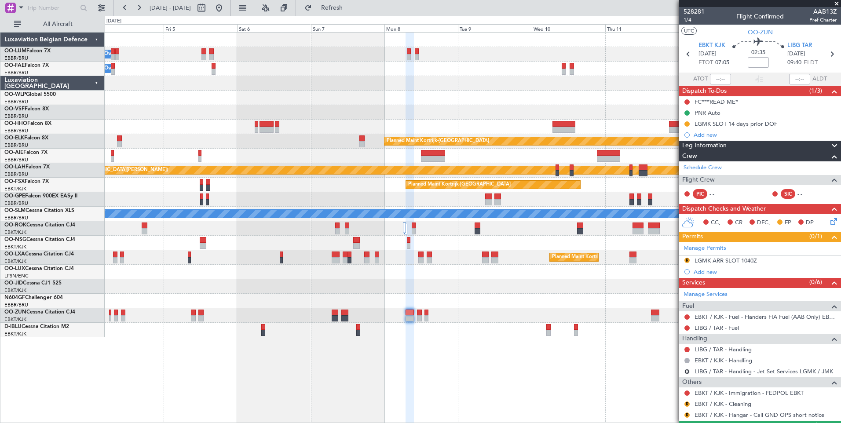
click at [407, 315] on div at bounding box center [409, 313] width 9 height 6
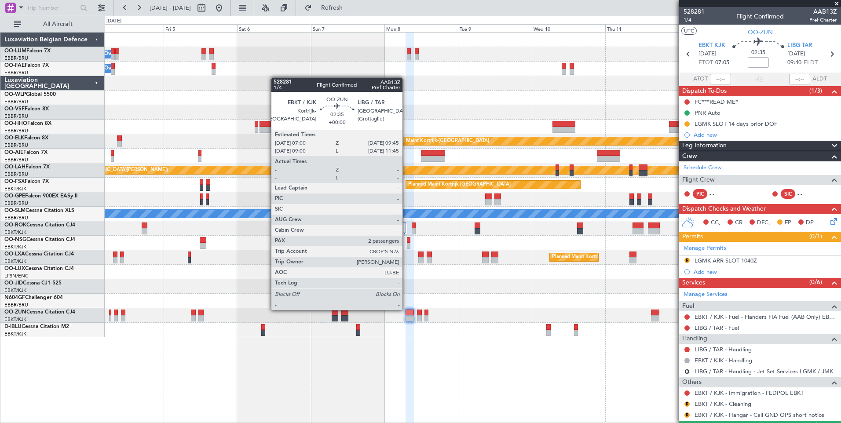
click at [407, 310] on div at bounding box center [409, 313] width 9 height 6
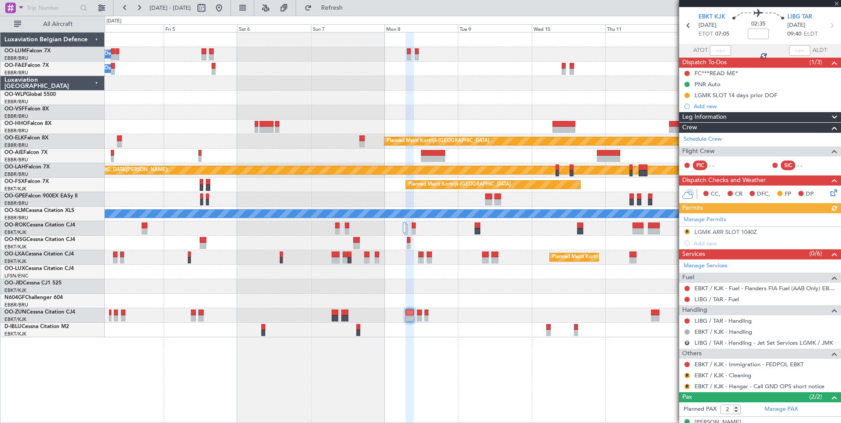
scroll to position [62, 0]
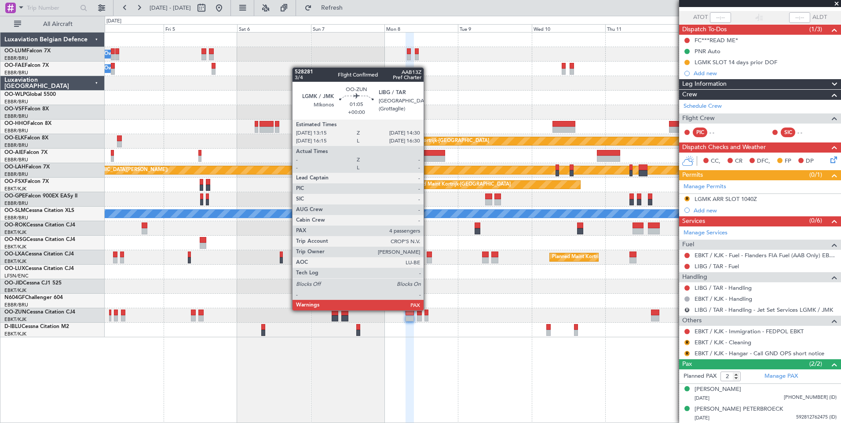
click at [427, 310] on div at bounding box center [426, 313] width 4 height 6
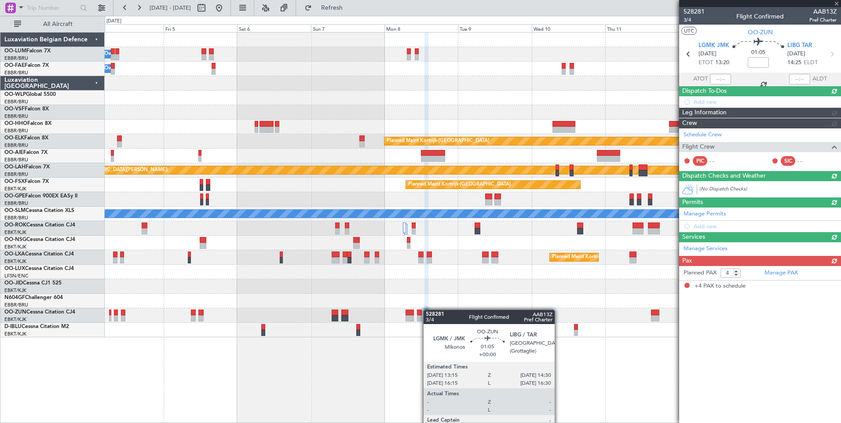
scroll to position [0, 0]
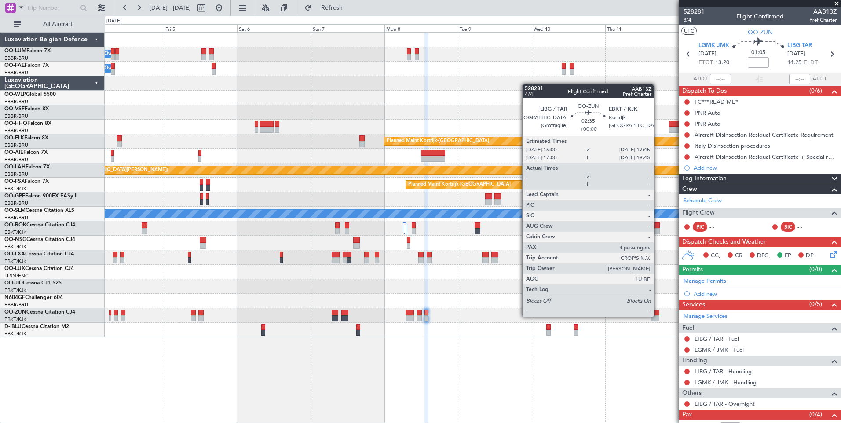
click at [657, 316] on div at bounding box center [655, 318] width 9 height 6
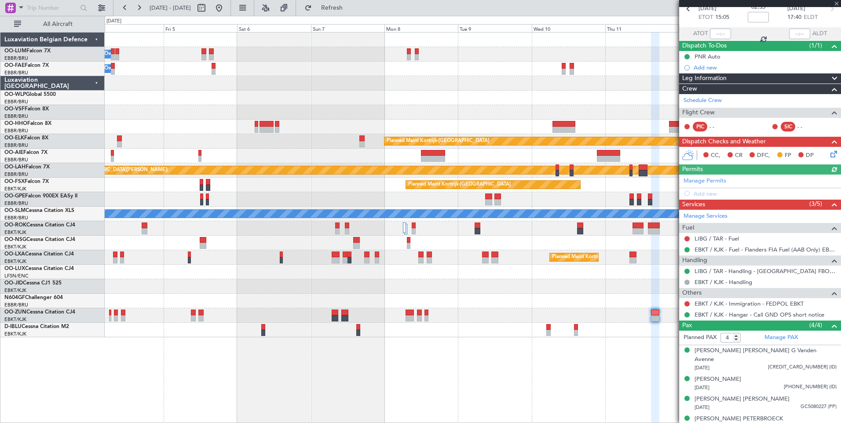
scroll to position [46, 0]
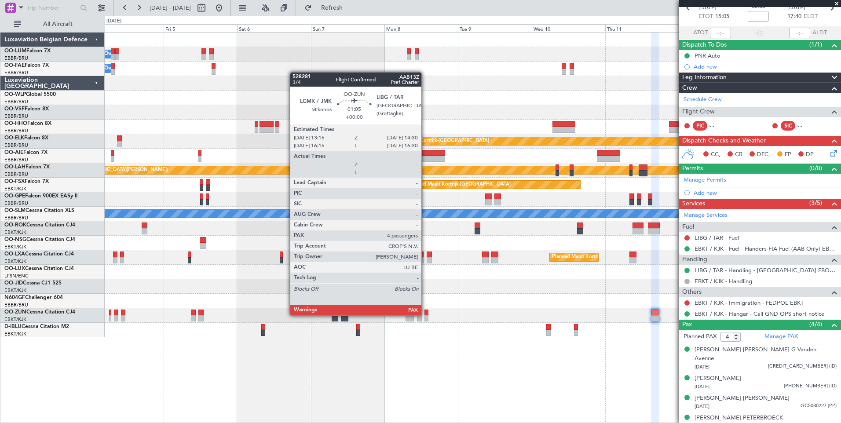
click at [425, 314] on div at bounding box center [426, 313] width 4 height 6
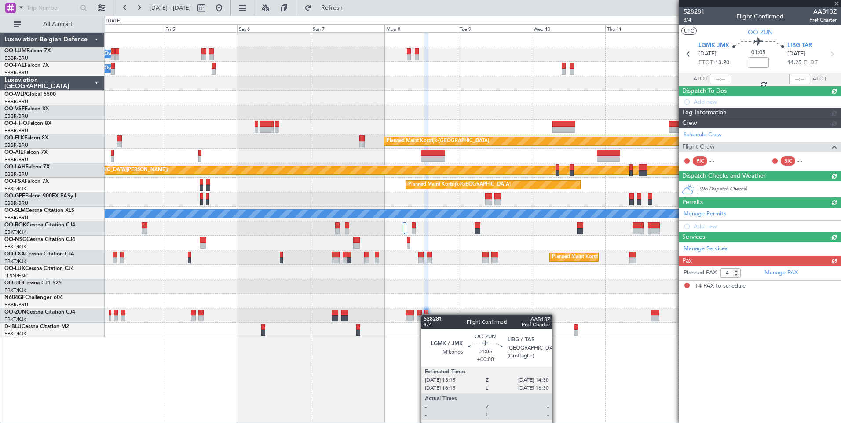
scroll to position [0, 0]
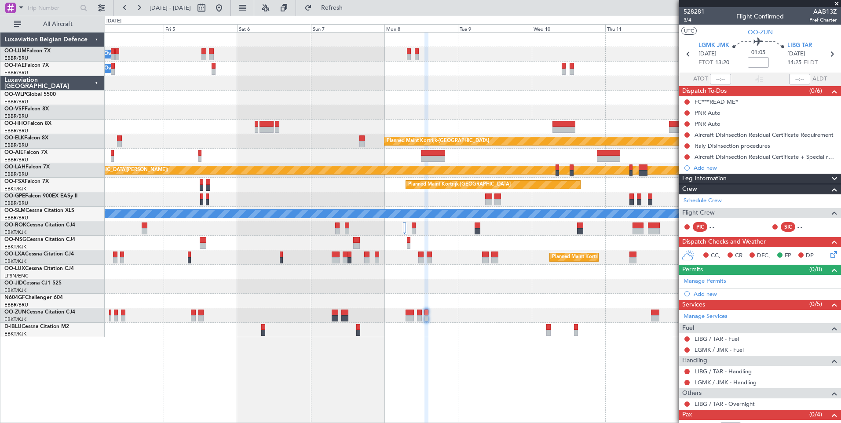
click at [735, 375] on div "LIBG / TAR - Handling" at bounding box center [760, 371] width 162 height 11
click at [735, 373] on link "LIBG / TAR - Handling" at bounding box center [722, 371] width 57 height 7
drag, startPoint x: 370, startPoint y: 5, endPoint x: 397, endPoint y: 58, distance: 59.6
click at [350, 7] on span "Refresh" at bounding box center [331, 8] width 37 height 6
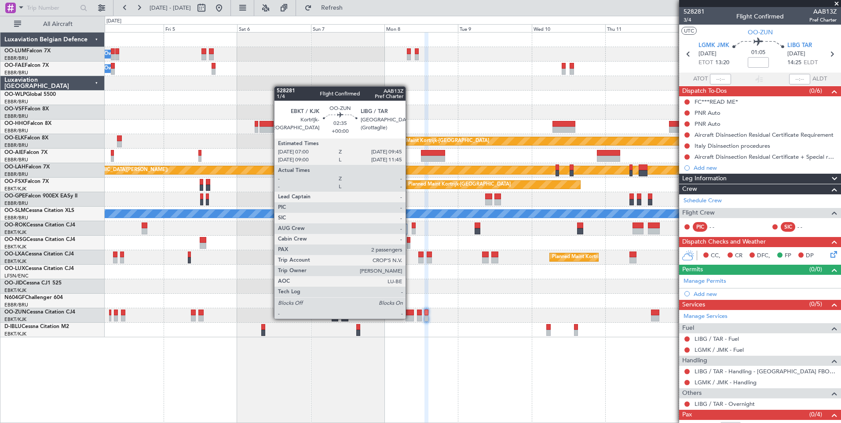
click at [409, 318] on div at bounding box center [409, 318] width 9 height 6
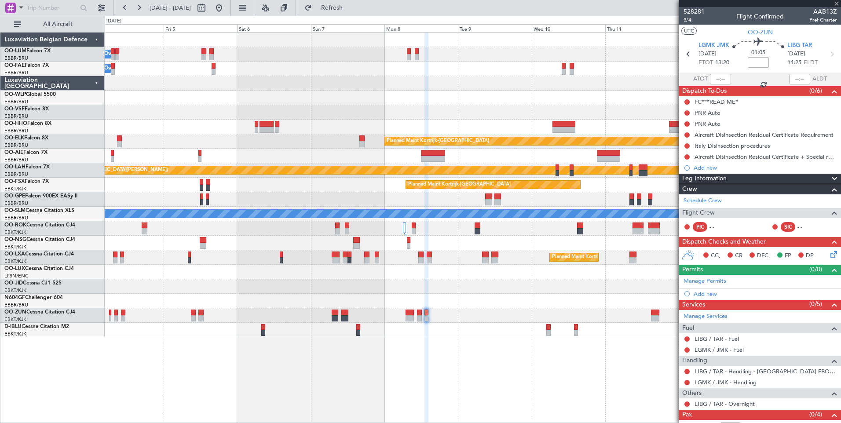
type input "2"
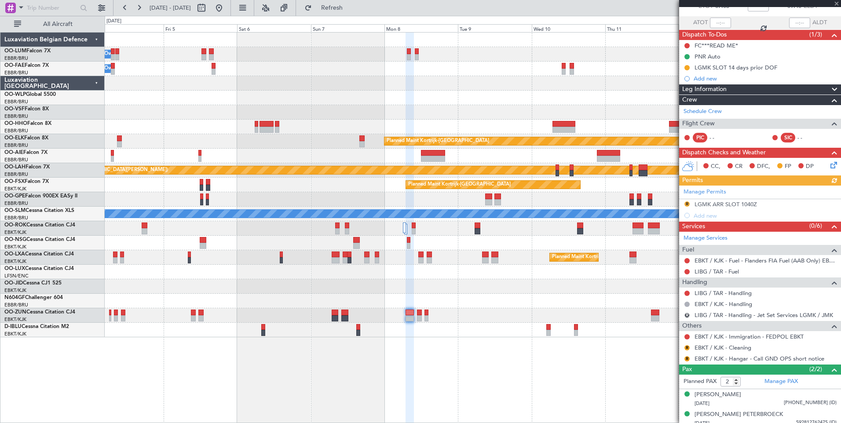
scroll to position [62, 0]
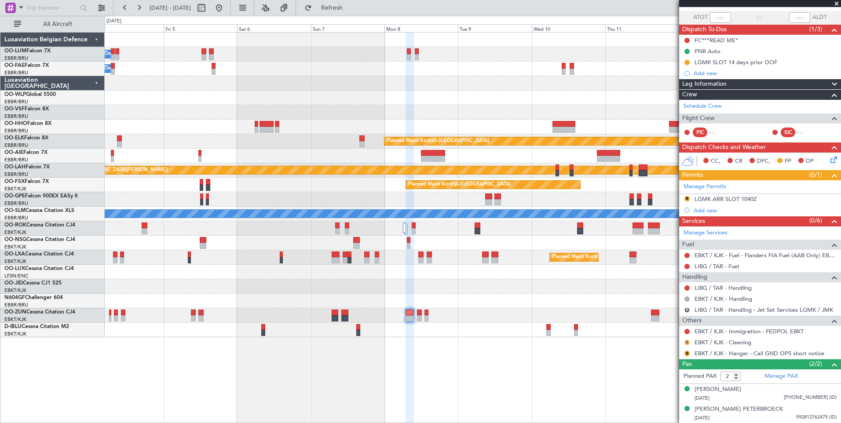
click at [687, 341] on button "R" at bounding box center [686, 342] width 5 height 5
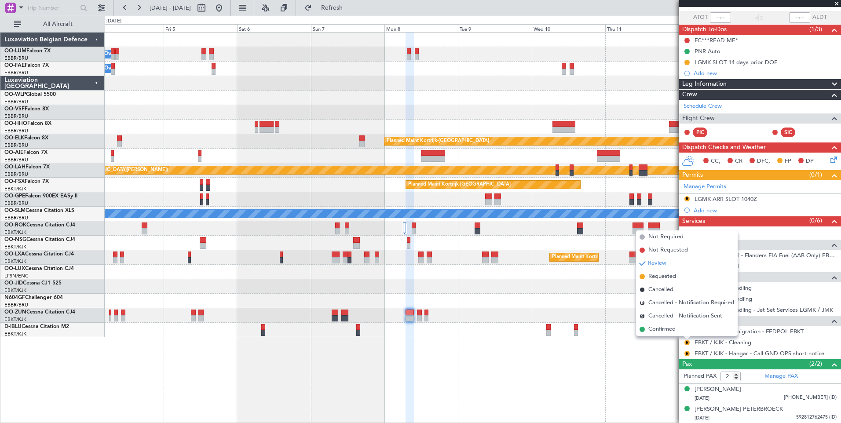
click at [656, 277] on span "Requested" at bounding box center [662, 276] width 28 height 9
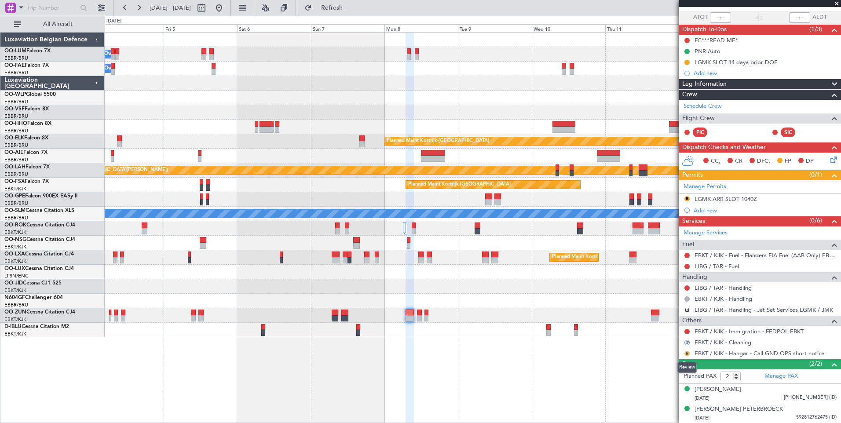
click at [685, 355] on button "R" at bounding box center [686, 353] width 5 height 5
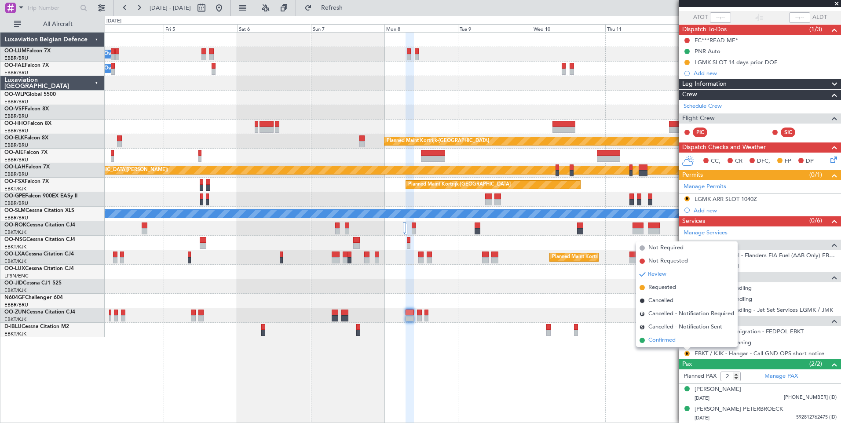
click at [670, 344] on span "Confirmed" at bounding box center [661, 340] width 27 height 9
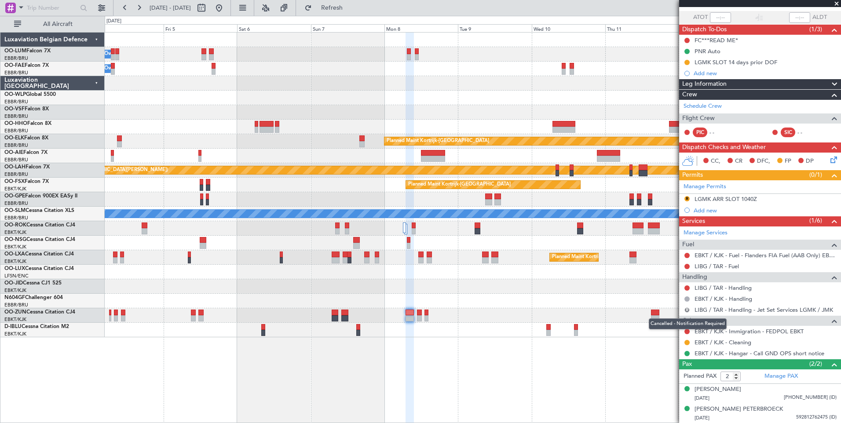
click at [685, 309] on button "R" at bounding box center [686, 309] width 5 height 5
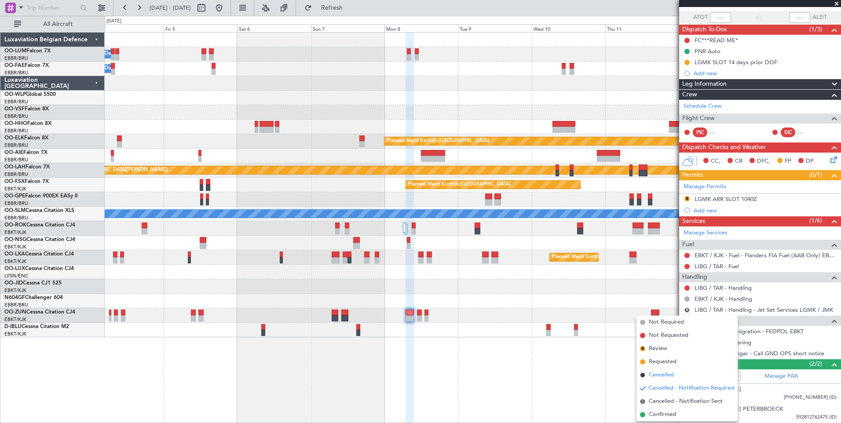
click at [666, 372] on span "Cancelled" at bounding box center [660, 375] width 25 height 9
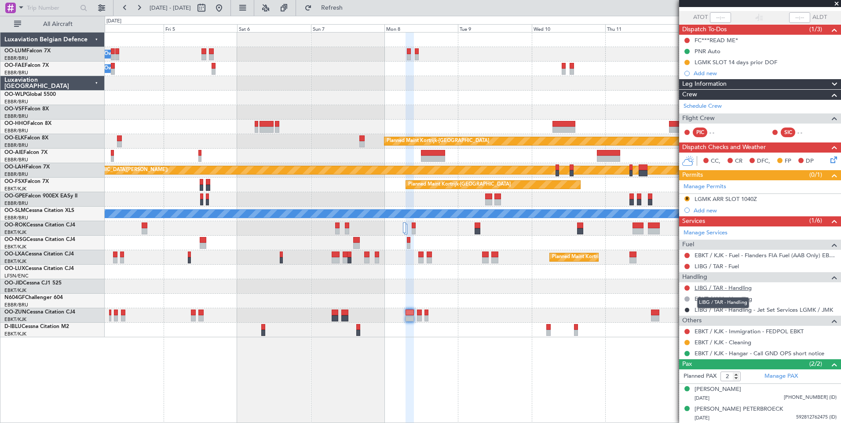
click at [732, 289] on link "LIBG / TAR - Handling" at bounding box center [722, 287] width 57 height 7
click at [353, 13] on button "Refresh" at bounding box center [326, 8] width 53 height 14
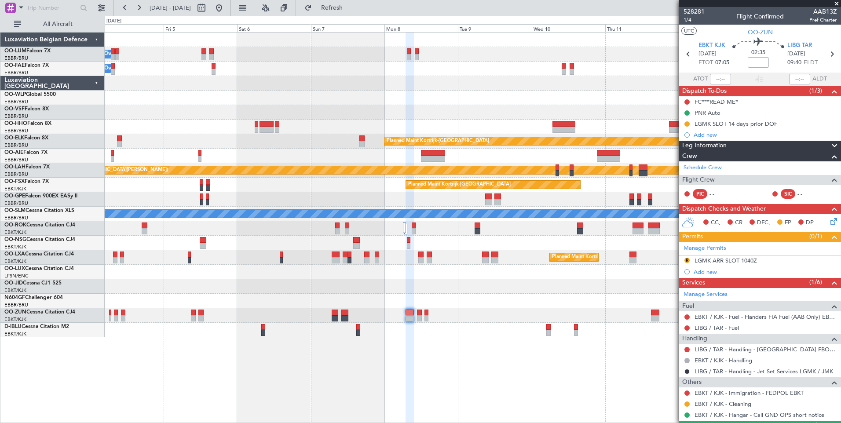
scroll to position [62, 0]
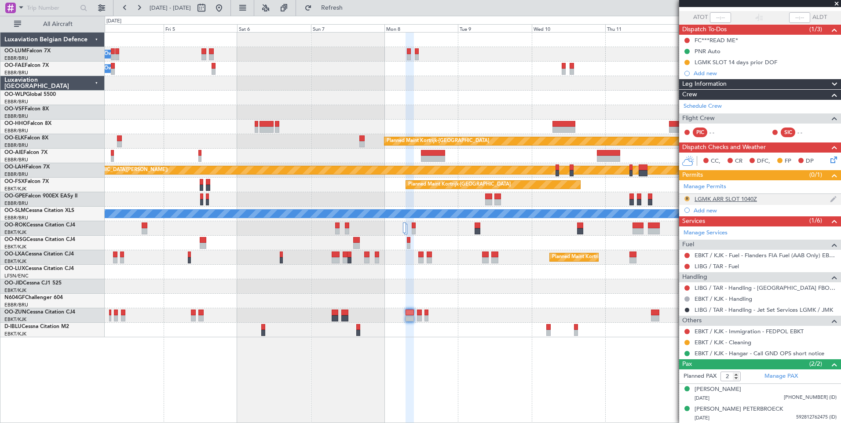
click at [688, 199] on button "R" at bounding box center [686, 198] width 5 height 5
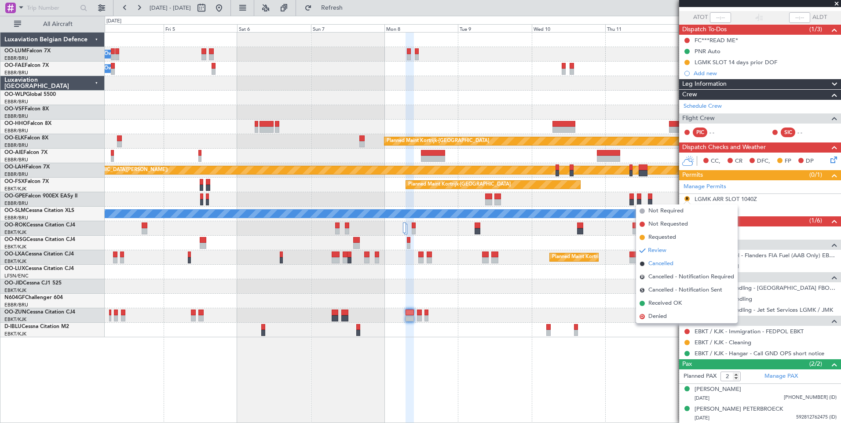
click at [661, 262] on span "Cancelled" at bounding box center [660, 263] width 25 height 9
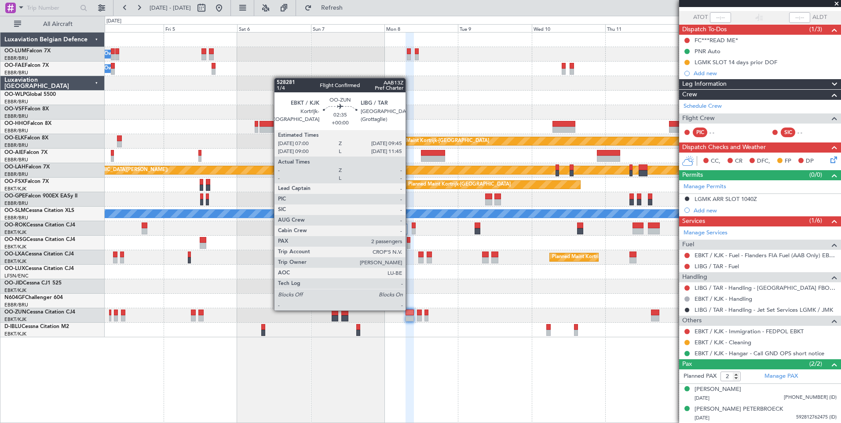
click at [409, 310] on div at bounding box center [409, 313] width 9 height 6
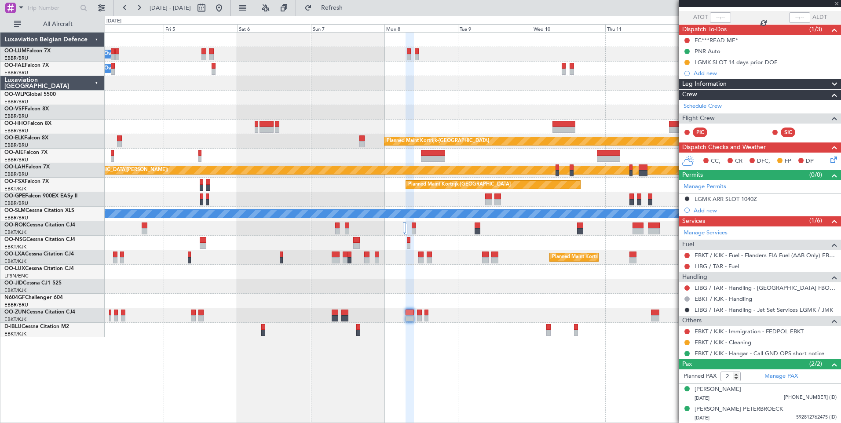
scroll to position [0, 0]
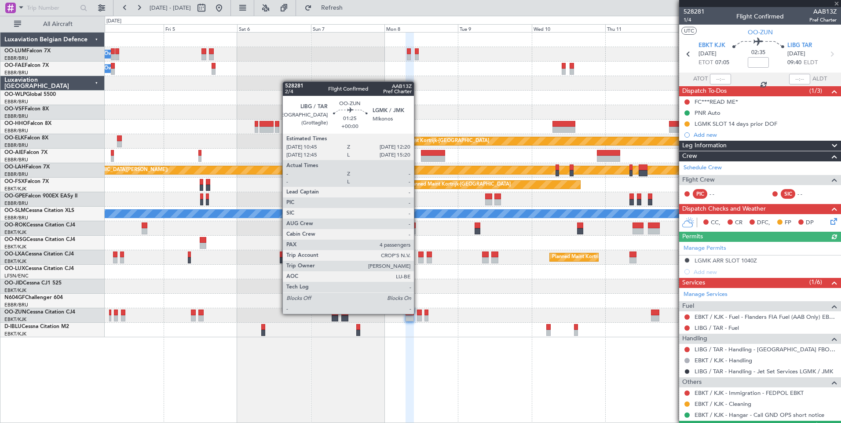
click at [418, 313] on div at bounding box center [419, 313] width 5 height 6
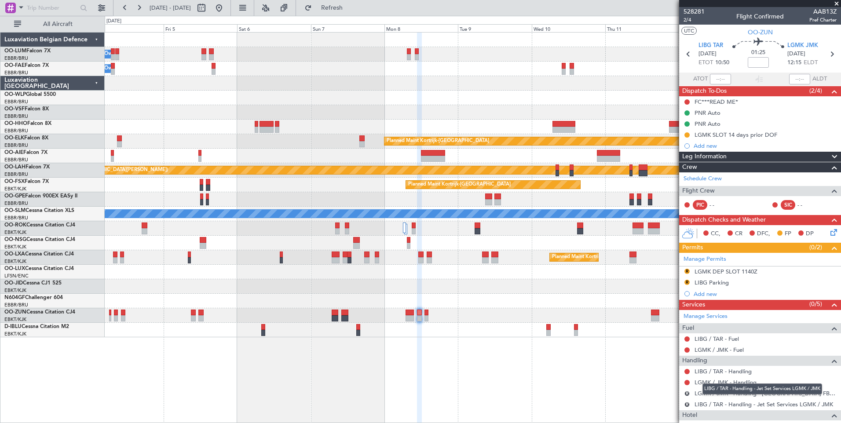
click at [751, 381] on mat-tooltip-component "LIBG / TAR - Handling - Jet Set Services LGMK / JMK" at bounding box center [762, 388] width 132 height 23
click at [719, 383] on link "LGMK / JMK - Handling" at bounding box center [725, 382] width 62 height 7
drag, startPoint x: 376, startPoint y: 10, endPoint x: 455, endPoint y: 142, distance: 154.3
click at [350, 11] on span "Refresh" at bounding box center [331, 8] width 37 height 6
click at [727, 372] on link "LIBG / TAR - Handling" at bounding box center [722, 371] width 57 height 7
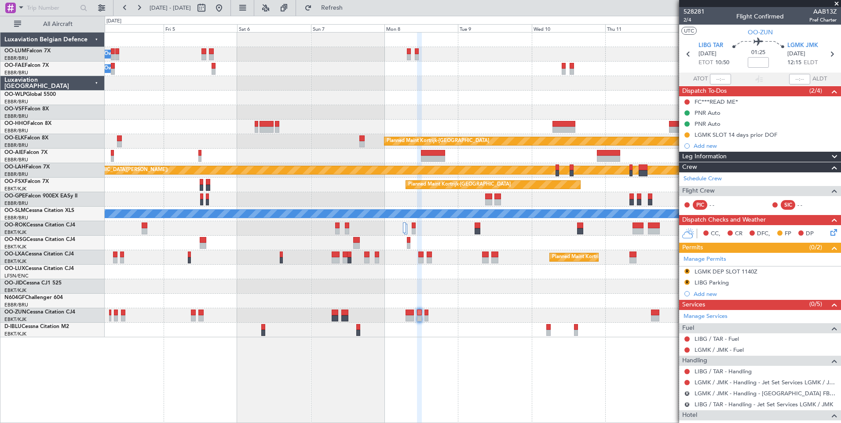
drag, startPoint x: 347, startPoint y: 1, endPoint x: 398, endPoint y: 24, distance: 56.1
click at [350, 4] on button "Refresh" at bounding box center [326, 8] width 53 height 14
click at [703, 46] on span "LIBG TAR" at bounding box center [710, 45] width 25 height 9
click at [350, 9] on span "Refresh" at bounding box center [331, 8] width 37 height 6
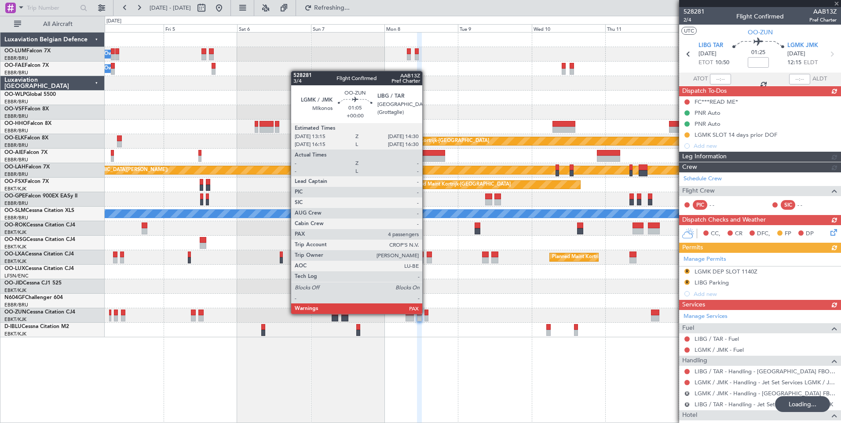
click at [426, 313] on div at bounding box center [426, 313] width 4 height 6
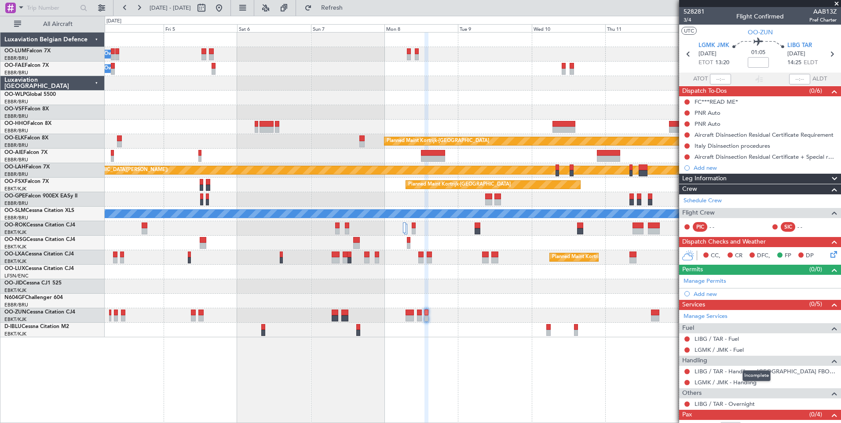
scroll to position [22, 0]
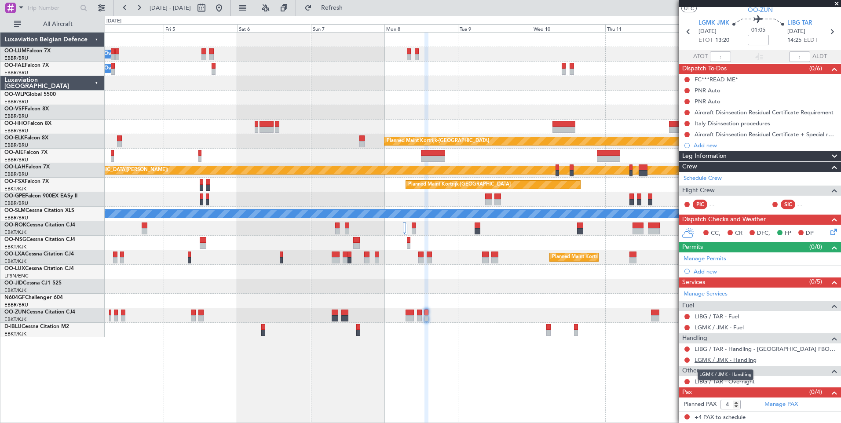
click at [729, 360] on link "LGMK / JMK - Handling" at bounding box center [725, 359] width 62 height 7
click at [350, 8] on span "Refresh" at bounding box center [331, 8] width 37 height 6
click at [345, 12] on button "Refresh" at bounding box center [326, 8] width 53 height 14
click at [688, 382] on button at bounding box center [686, 381] width 5 height 5
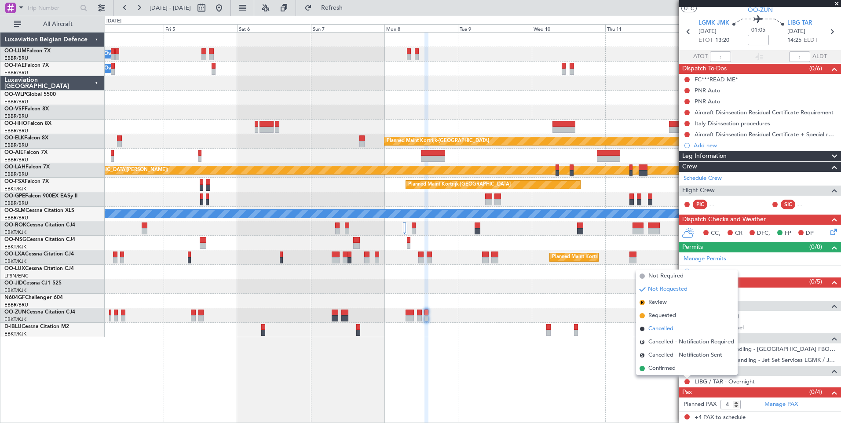
click at [656, 329] on span "Cancelled" at bounding box center [660, 328] width 25 height 9
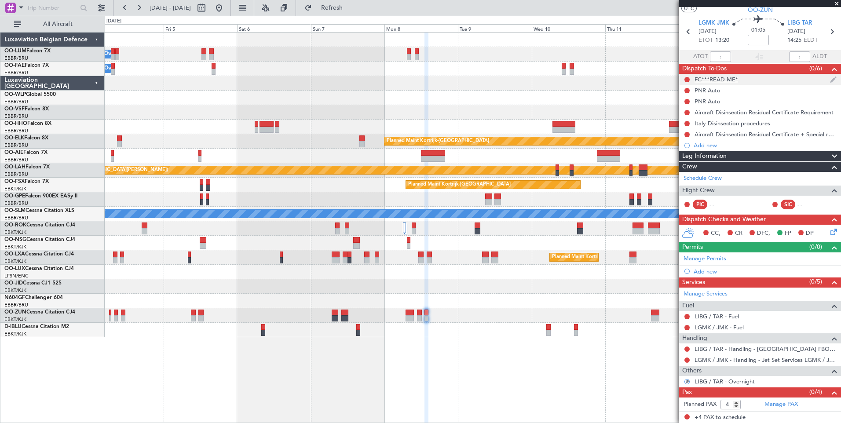
click at [703, 82] on div "FC***READ ME*" at bounding box center [716, 79] width 44 height 7
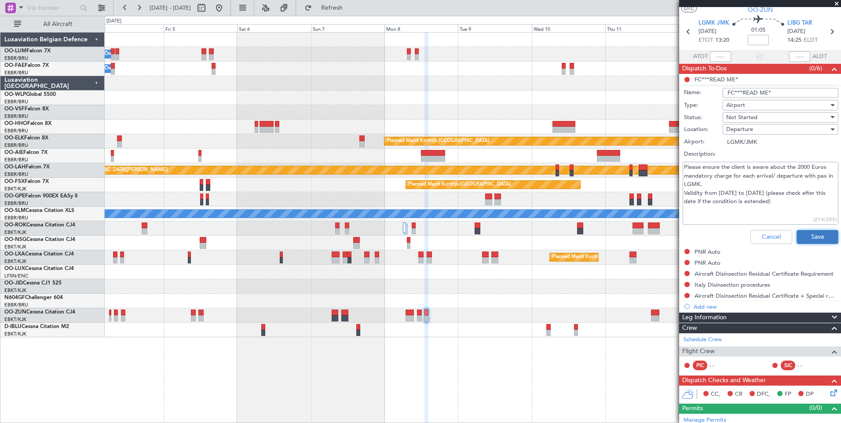
click at [808, 238] on button "Save" at bounding box center [817, 237] width 42 height 14
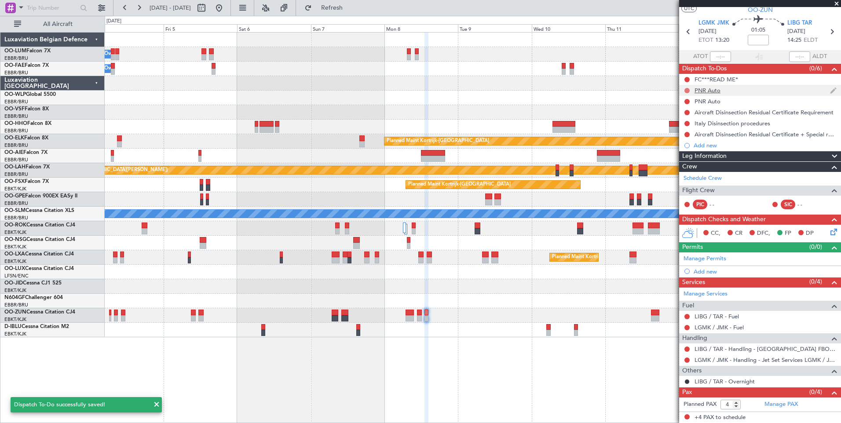
click at [685, 91] on button at bounding box center [686, 90] width 5 height 5
click at [682, 131] on span "Completed" at bounding box center [690, 129] width 29 height 9
click at [686, 102] on button at bounding box center [686, 101] width 5 height 5
click at [684, 141] on span "Completed" at bounding box center [690, 140] width 29 height 9
click at [686, 112] on button at bounding box center [686, 112] width 5 height 5
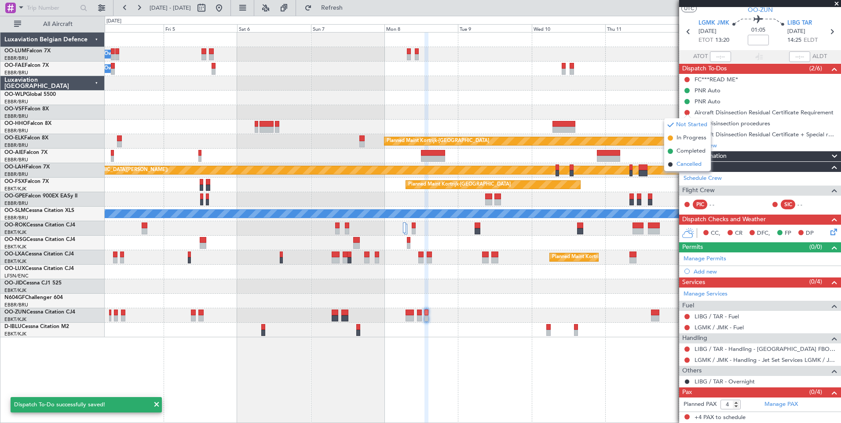
click at [677, 164] on span "Cancelled" at bounding box center [688, 164] width 25 height 9
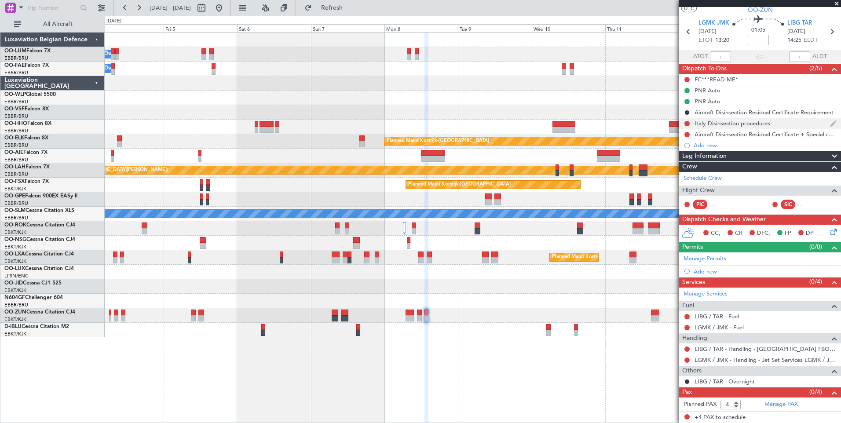
click at [686, 126] on div at bounding box center [686, 123] width 7 height 7
click at [685, 123] on button at bounding box center [686, 123] width 5 height 5
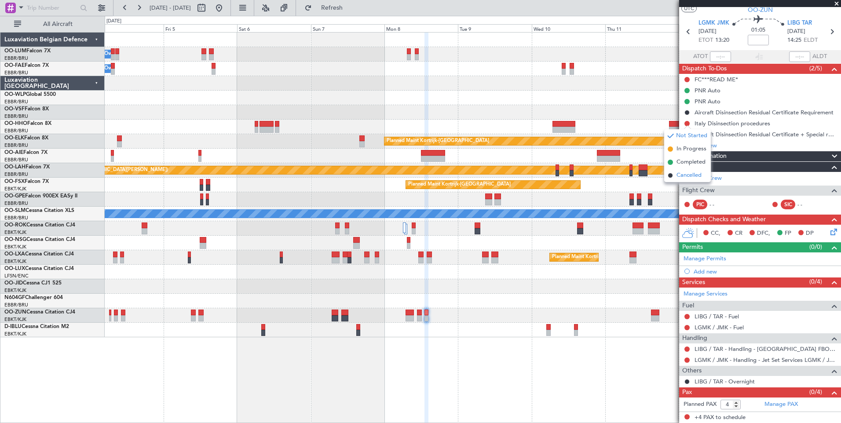
click at [685, 175] on span "Cancelled" at bounding box center [688, 175] width 25 height 9
click at [687, 133] on button at bounding box center [686, 134] width 5 height 5
click at [685, 183] on span "Cancelled" at bounding box center [688, 186] width 25 height 9
click at [715, 292] on link "Manage Services" at bounding box center [705, 294] width 44 height 9
drag, startPoint x: 344, startPoint y: 14, endPoint x: 350, endPoint y: 33, distance: 19.9
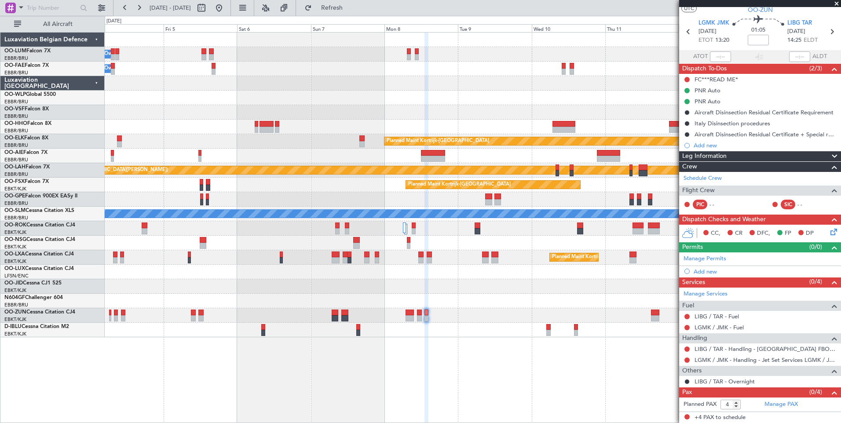
click at [345, 13] on button "Refresh" at bounding box center [326, 8] width 53 height 14
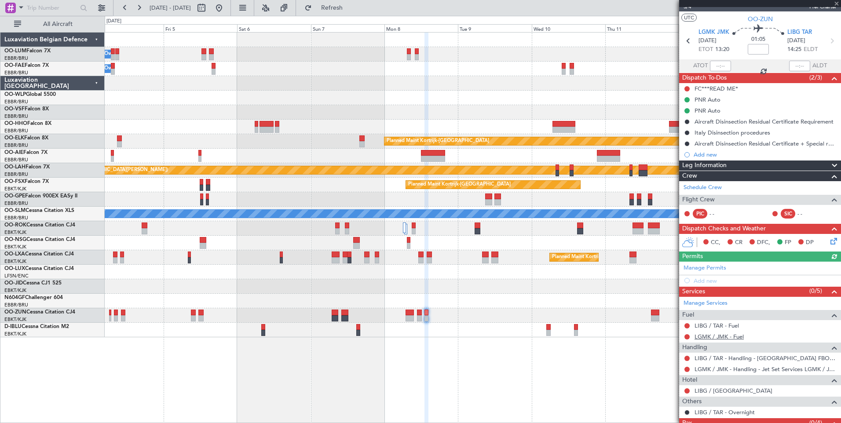
scroll to position [0, 0]
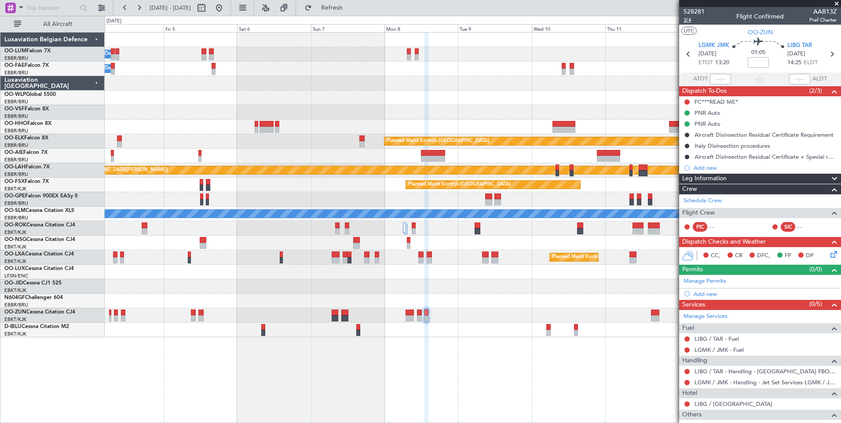
click at [686, 23] on span "3/4" at bounding box center [693, 19] width 21 height 7
click at [353, 11] on button "Refresh" at bounding box center [326, 8] width 53 height 14
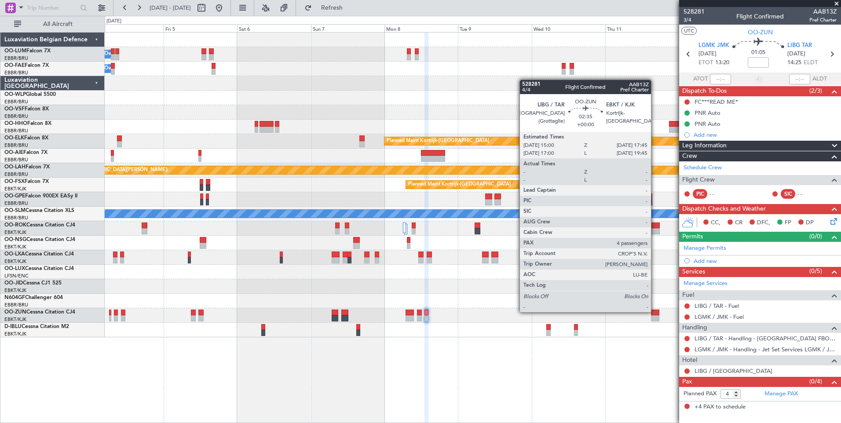
click at [655, 311] on div at bounding box center [655, 313] width 9 height 6
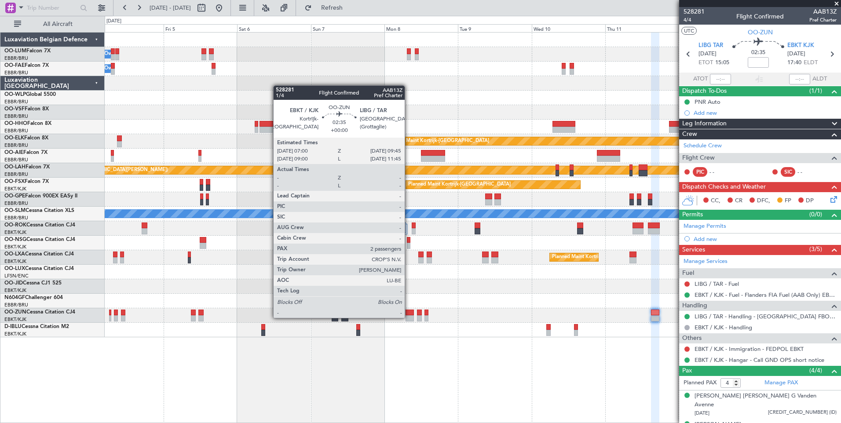
click at [408, 317] on div at bounding box center [409, 318] width 9 height 6
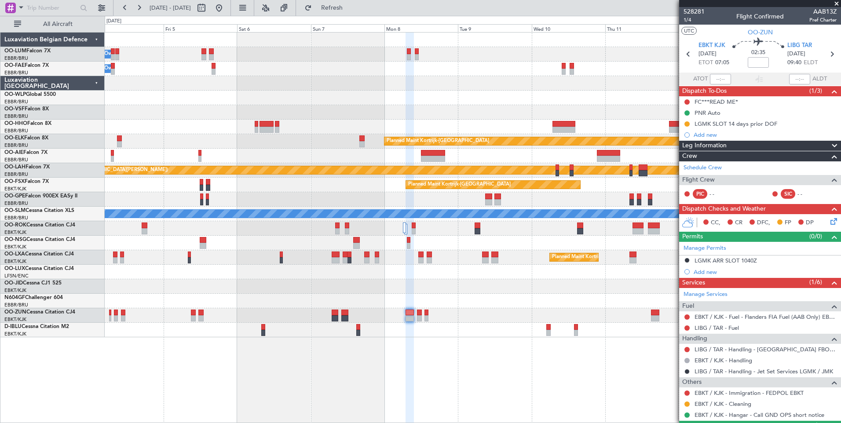
click at [752, 361] on div "EBKT / KJK - Handling" at bounding box center [760, 360] width 162 height 11
click at [725, 362] on link "EBKT / KJK - Handling" at bounding box center [723, 360] width 58 height 7
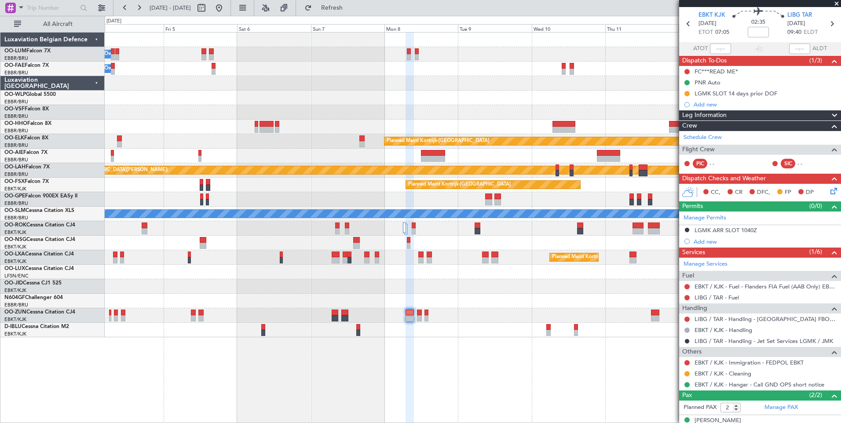
scroll to position [44, 0]
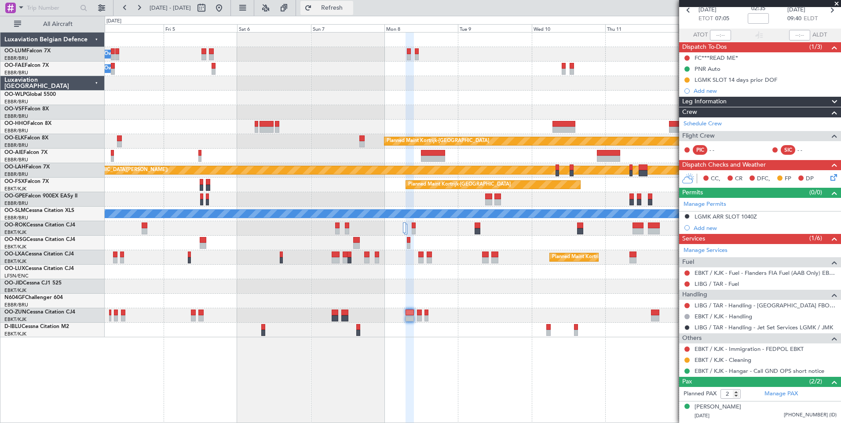
click at [350, 8] on span "Refresh" at bounding box center [331, 8] width 37 height 6
click at [688, 316] on button at bounding box center [686, 316] width 5 height 5
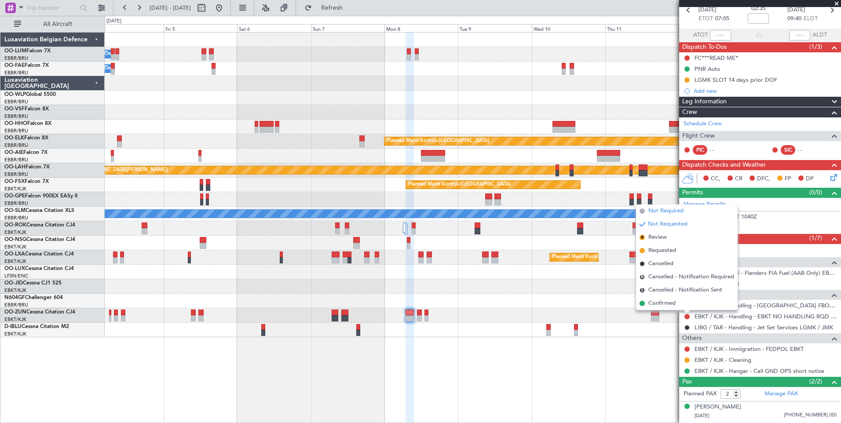
click at [654, 212] on span "Not Required" at bounding box center [665, 211] width 35 height 9
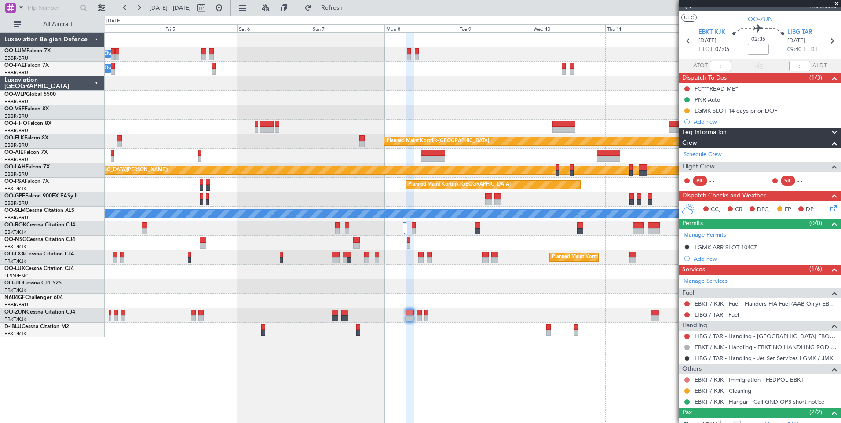
scroll to position [0, 0]
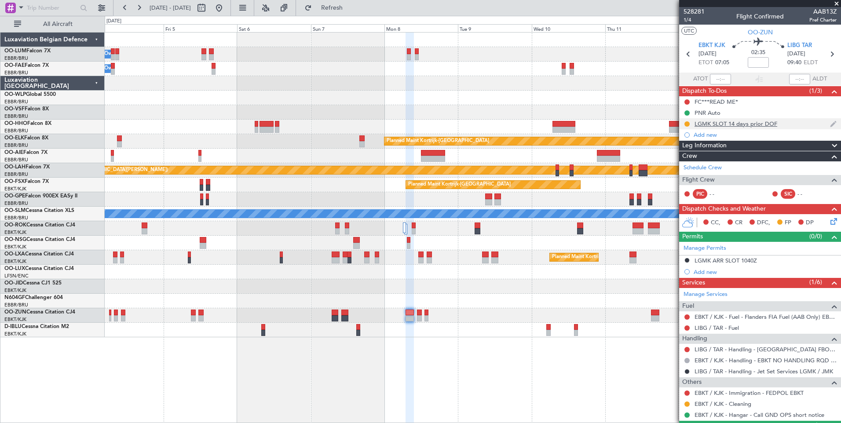
click at [689, 122] on div at bounding box center [686, 123] width 7 height 7
click at [686, 124] on button at bounding box center [686, 123] width 5 height 5
click at [686, 172] on span "Cancelled" at bounding box center [688, 175] width 25 height 9
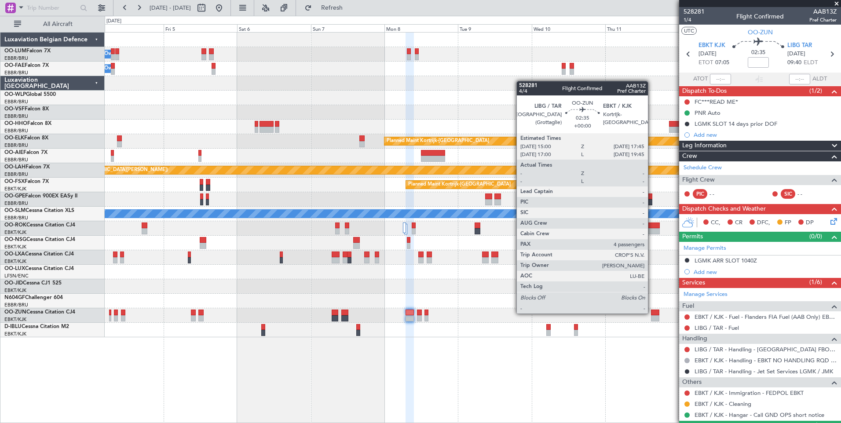
click at [652, 313] on div at bounding box center [655, 313] width 9 height 6
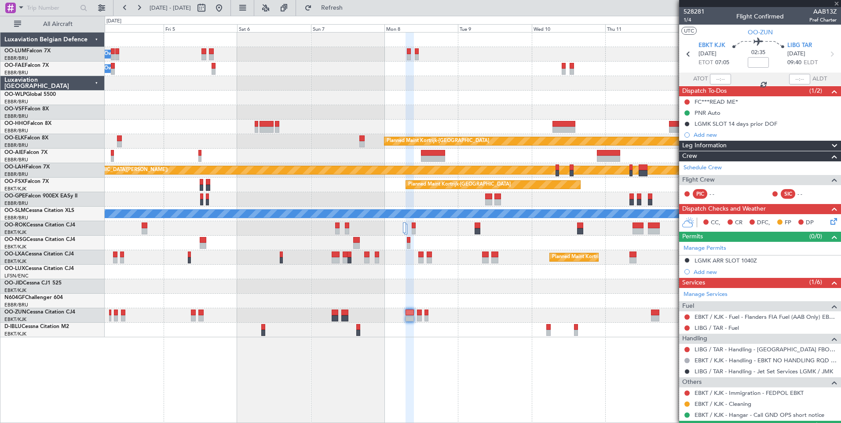
type input "4"
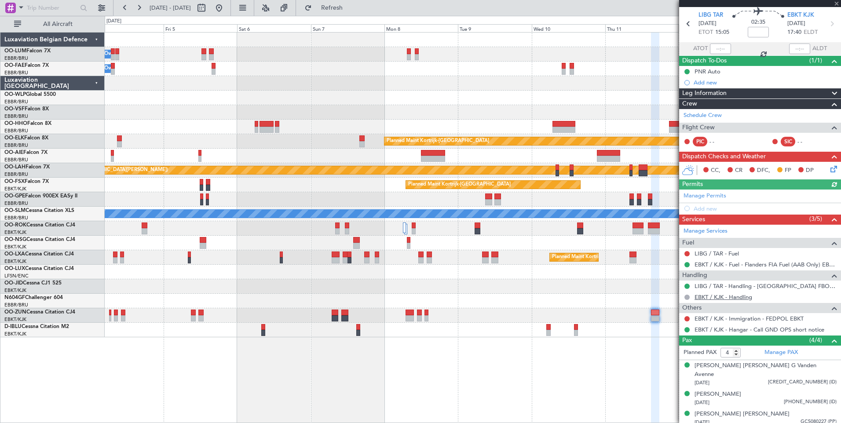
scroll to position [46, 0]
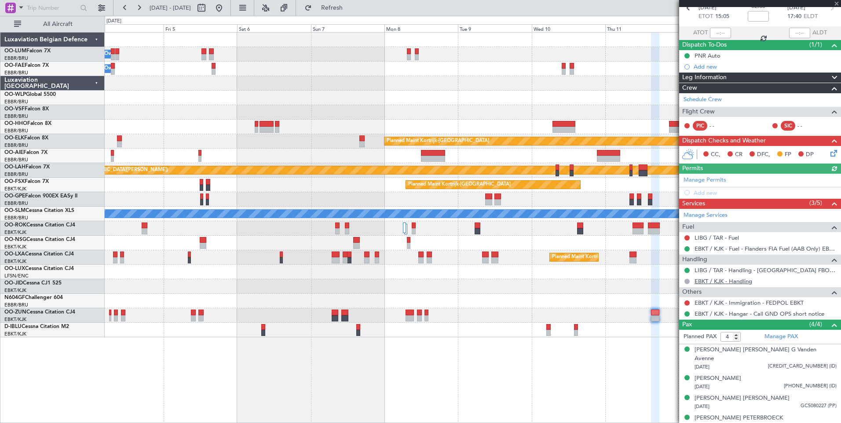
click at [726, 279] on link "EBKT / KJK - Handling" at bounding box center [723, 280] width 58 height 7
click at [353, 3] on button "Refresh" at bounding box center [326, 8] width 53 height 14
click at [689, 282] on button at bounding box center [686, 281] width 5 height 5
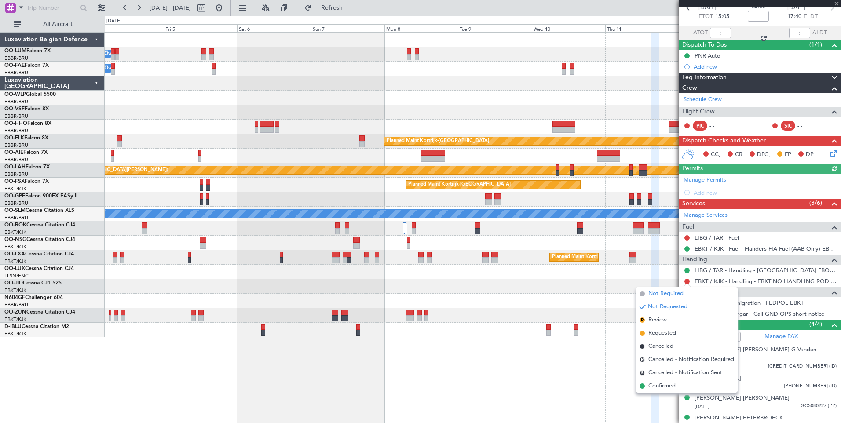
click at [676, 290] on span "Not Required" at bounding box center [665, 293] width 35 height 9
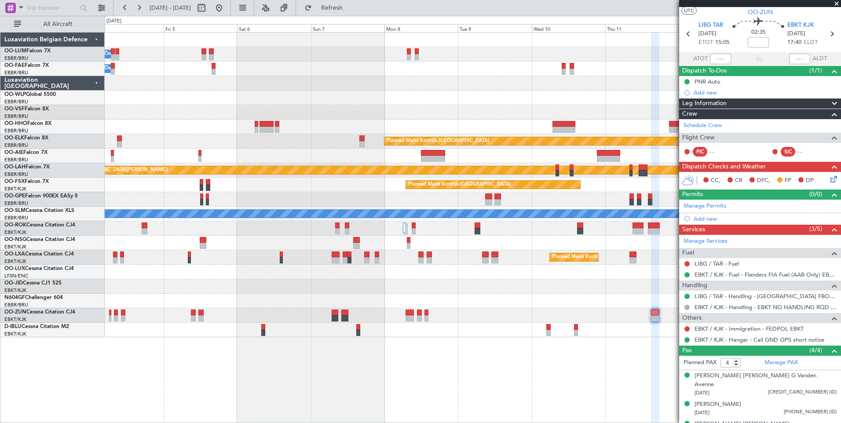
scroll to position [0, 0]
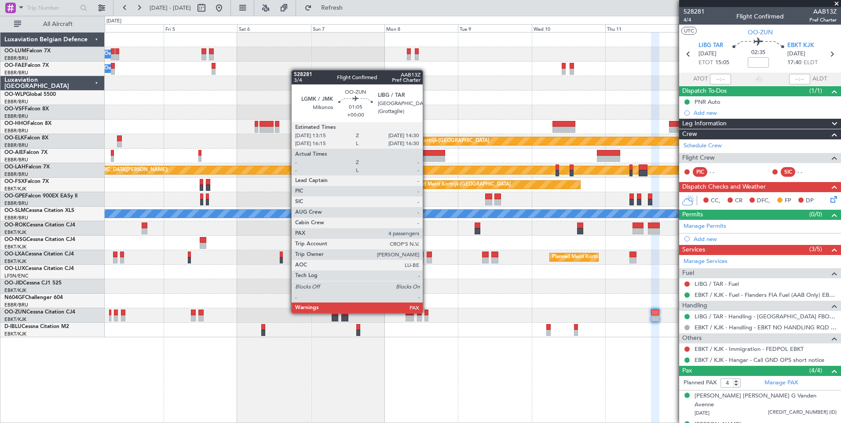
click at [426, 312] on div at bounding box center [426, 313] width 4 height 6
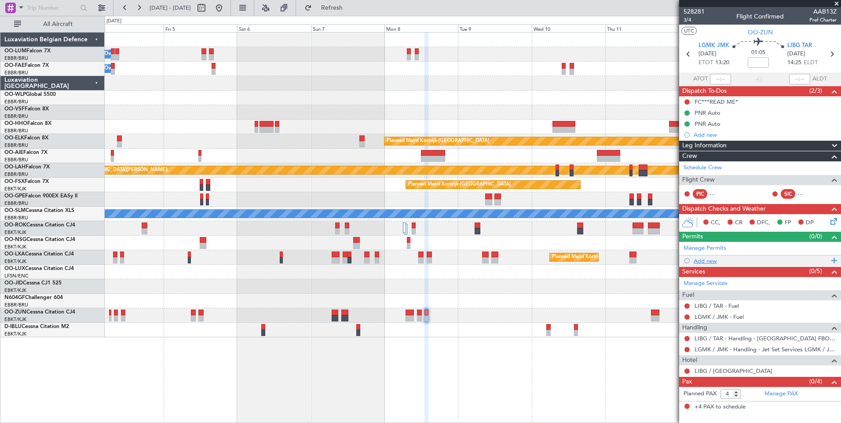
click at [710, 259] on div "Add new" at bounding box center [760, 260] width 135 height 7
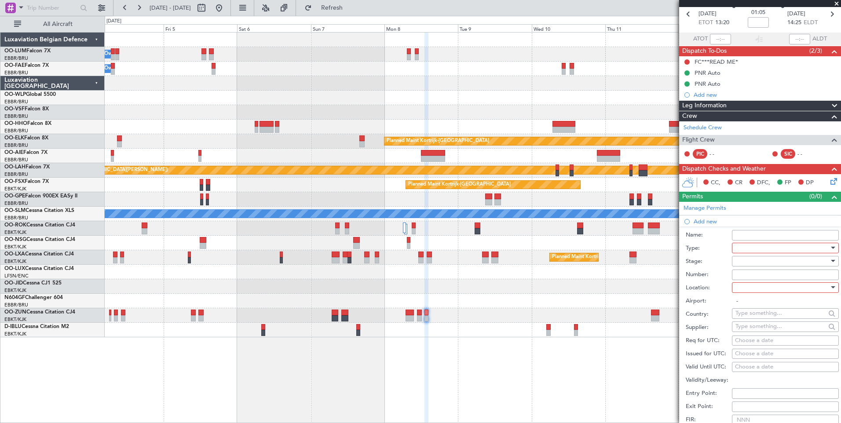
scroll to position [88, 0]
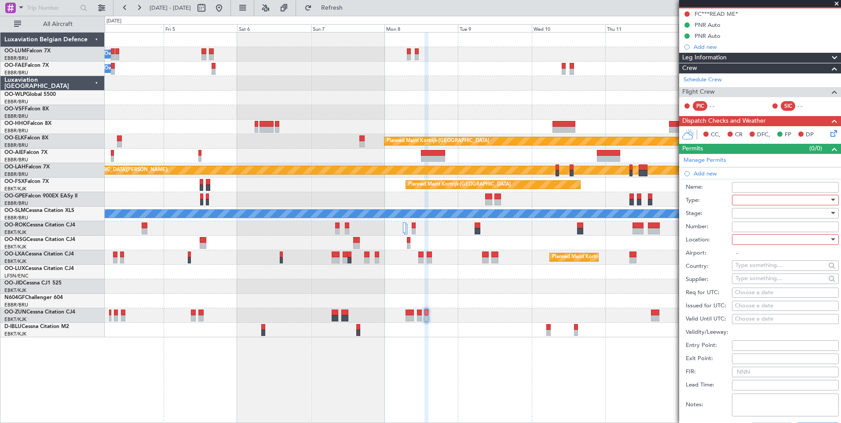
click at [775, 196] on div at bounding box center [782, 199] width 94 height 13
click at [745, 246] on span "Parking" at bounding box center [782, 248] width 92 height 13
click at [750, 237] on div at bounding box center [782, 239] width 94 height 13
click at [745, 288] on span "Arrival" at bounding box center [782, 283] width 92 height 13
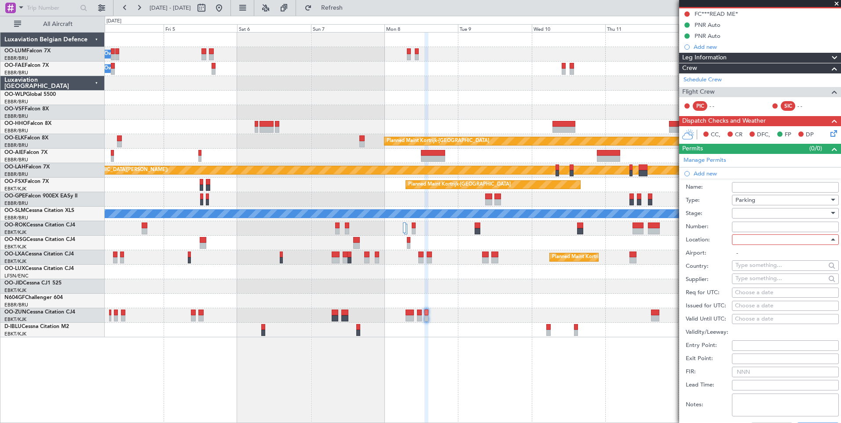
type input "LIBG / TAR"
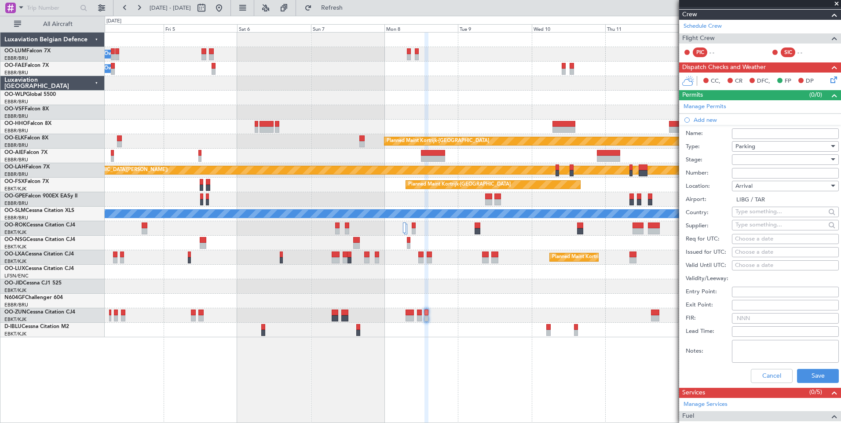
scroll to position [176, 0]
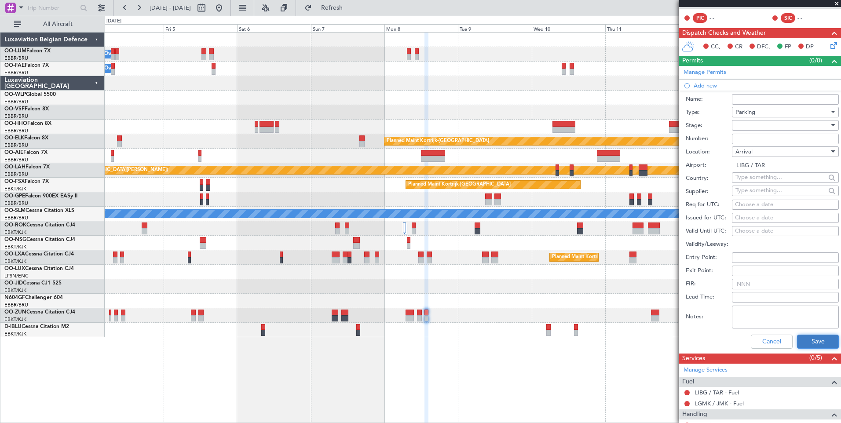
click at [812, 340] on button "Save" at bounding box center [818, 342] width 42 height 14
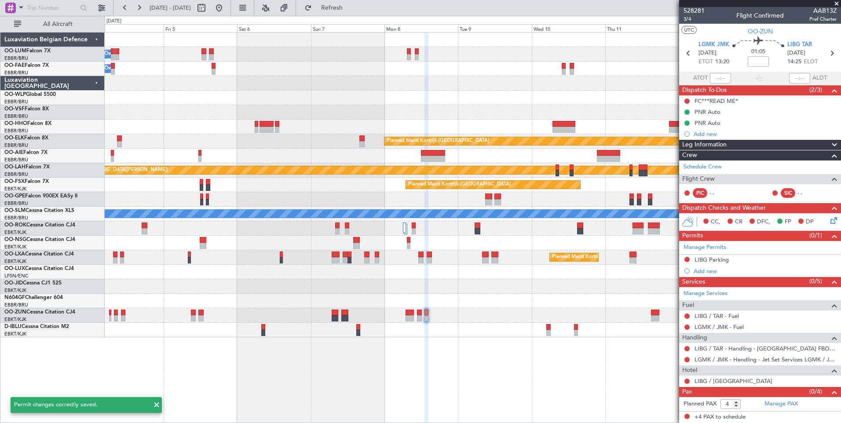
scroll to position [0, 0]
click at [686, 260] on button at bounding box center [686, 259] width 5 height 5
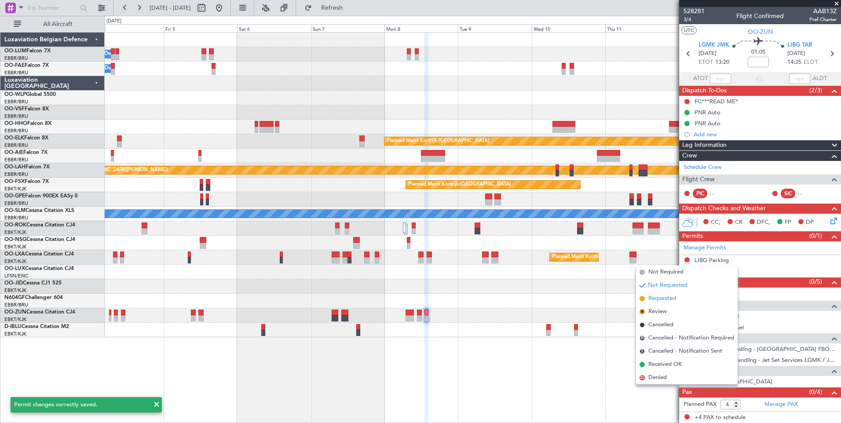
click at [664, 298] on span "Requested" at bounding box center [662, 298] width 28 height 9
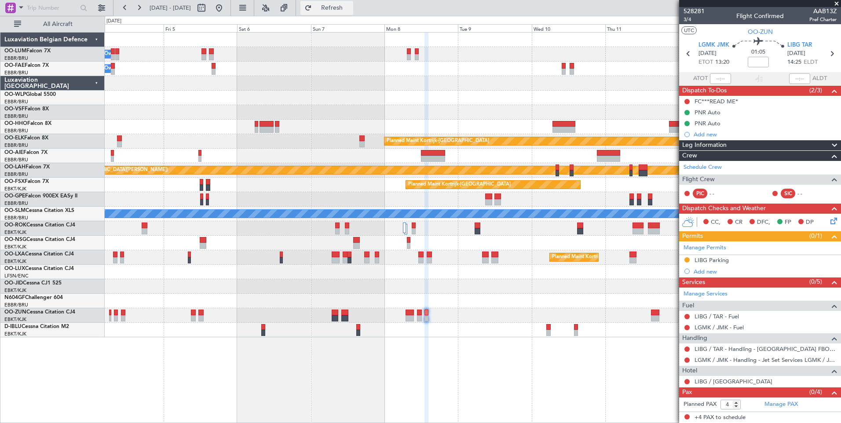
click at [353, 11] on button "Refresh" at bounding box center [326, 8] width 53 height 14
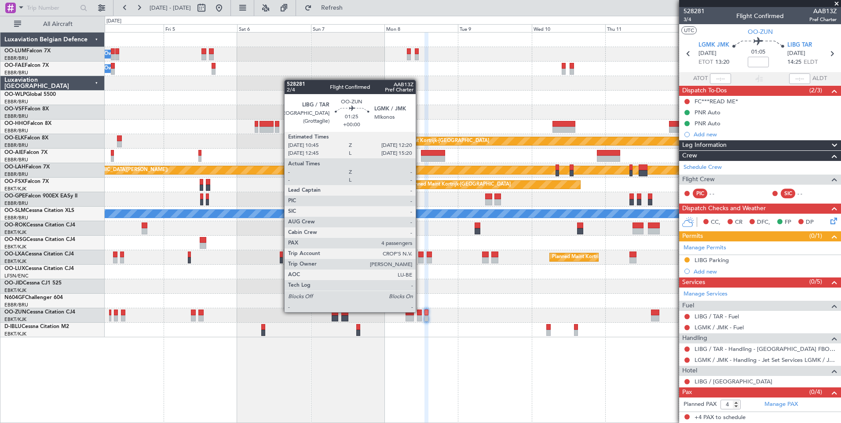
click at [419, 311] on div at bounding box center [419, 313] width 5 height 6
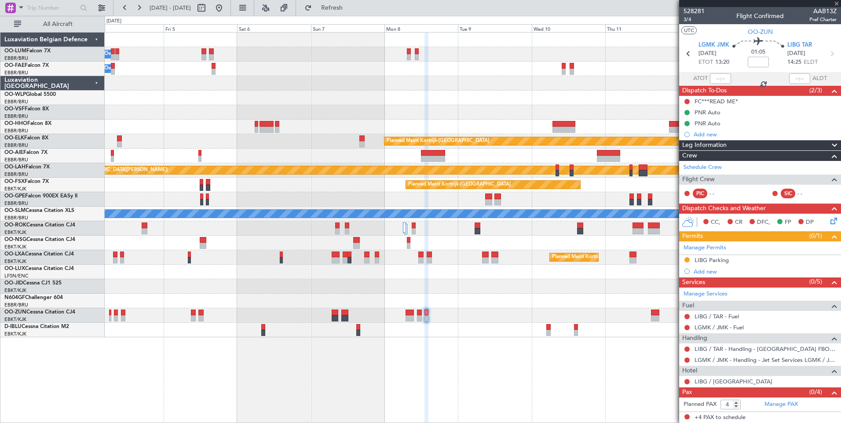
scroll to position [0, 0]
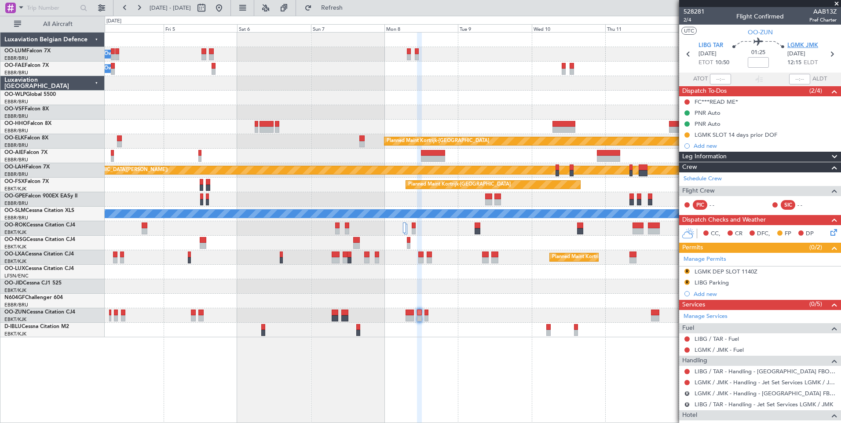
click at [805, 44] on span "LGMK JMK" at bounding box center [802, 45] width 31 height 9
click at [753, 271] on div "LGMK DEP SLOT 1140Z" at bounding box center [725, 271] width 63 height 7
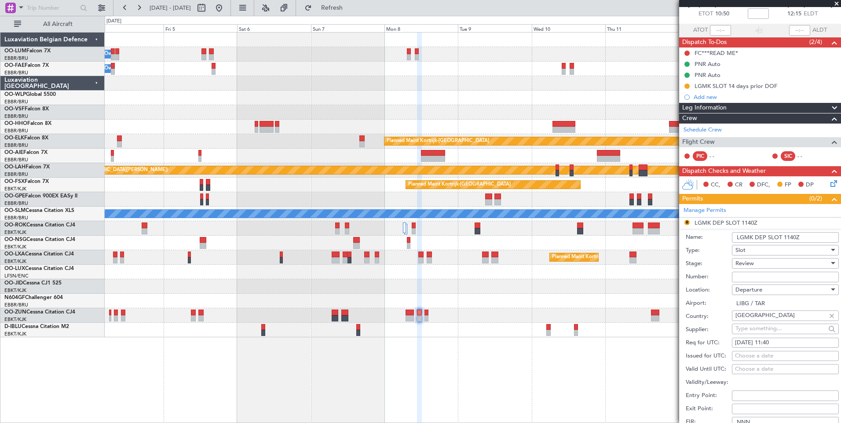
scroll to position [88, 0]
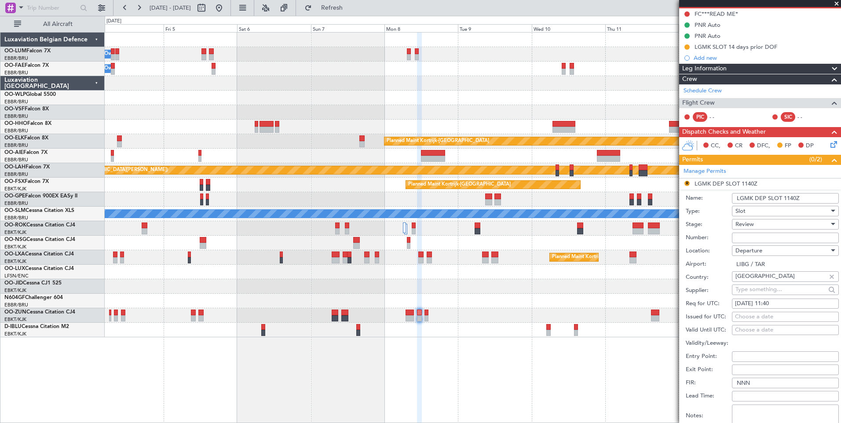
click at [785, 304] on div "08/09/2025 11:40" at bounding box center [785, 303] width 101 height 9
select select "9"
select select "2025"
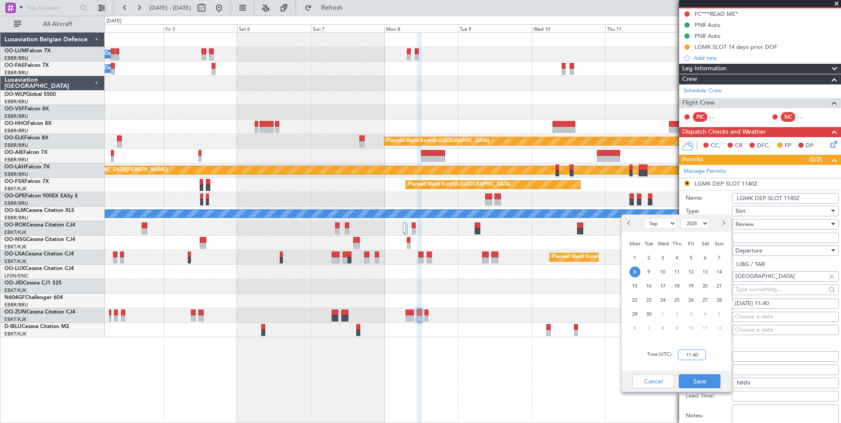
click at [702, 355] on input "11:40" at bounding box center [692, 355] width 28 height 11
type input "12:20"
click at [700, 385] on button "Save" at bounding box center [699, 381] width 42 height 14
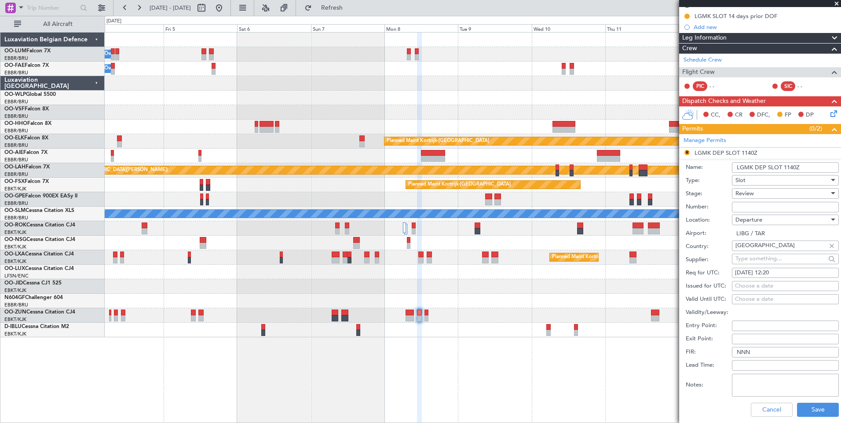
scroll to position [132, 0]
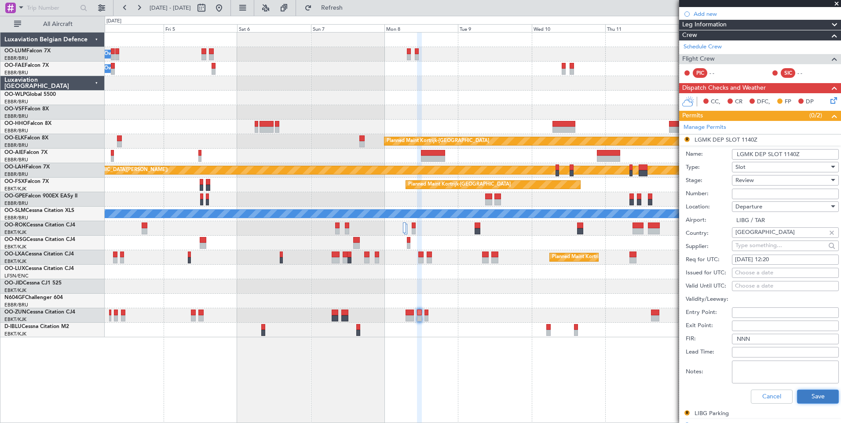
click at [811, 402] on button "Save" at bounding box center [818, 397] width 42 height 14
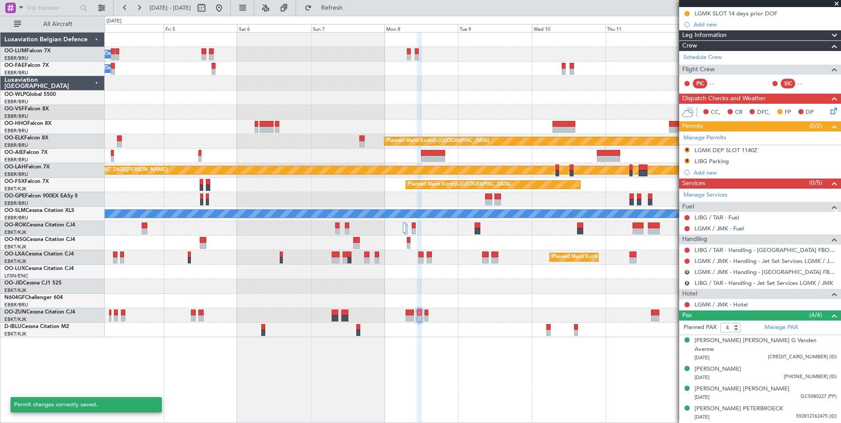
scroll to position [112, 0]
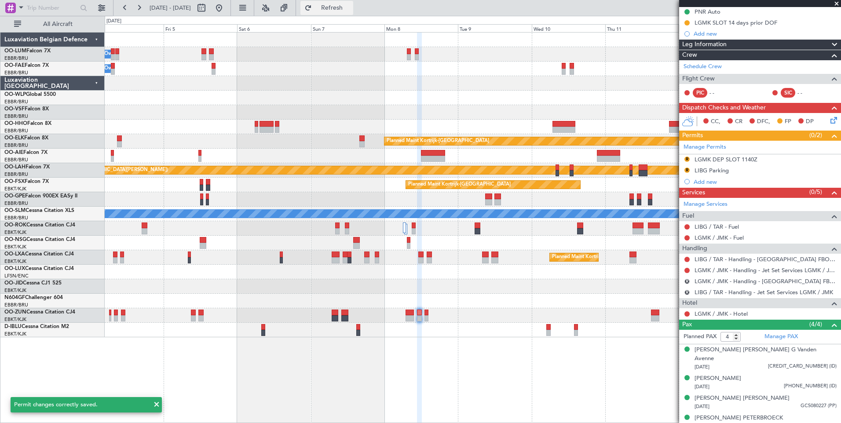
click at [353, 12] on button "Refresh" at bounding box center [326, 8] width 53 height 14
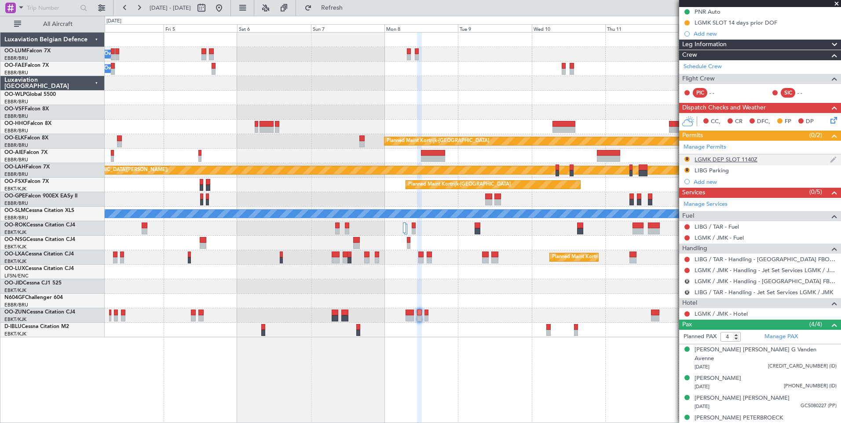
click at [732, 162] on div "LGMK DEP SLOT 1140Z" at bounding box center [725, 159] width 63 height 7
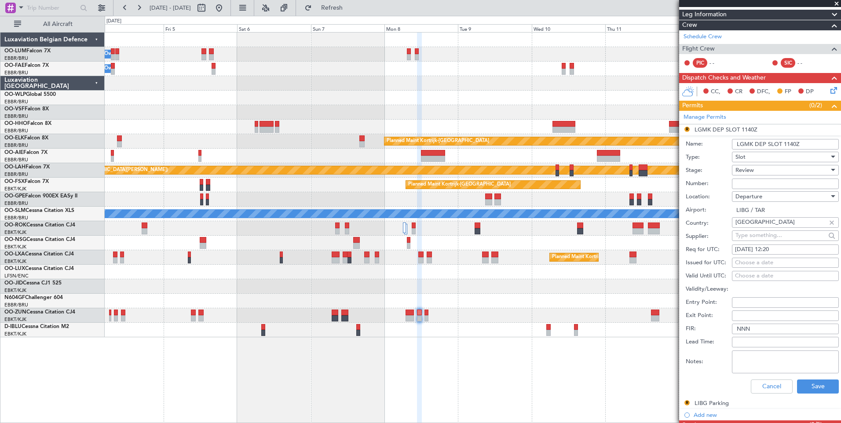
scroll to position [156, 0]
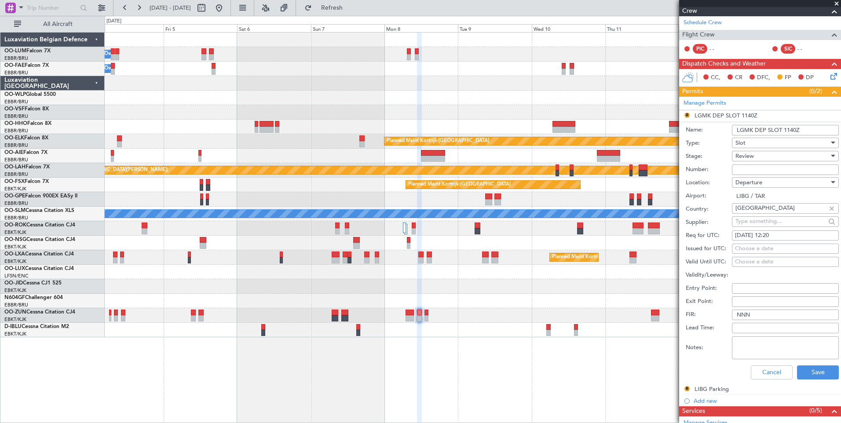
drag, startPoint x: 786, startPoint y: 127, endPoint x: 795, endPoint y: 129, distance: 9.0
click at [795, 129] on input "LGMK DEP SLOT 1140Z" at bounding box center [785, 130] width 107 height 11
type input "LGMK DEP SLOT 1220Z"
click at [821, 369] on button "Save" at bounding box center [818, 372] width 42 height 14
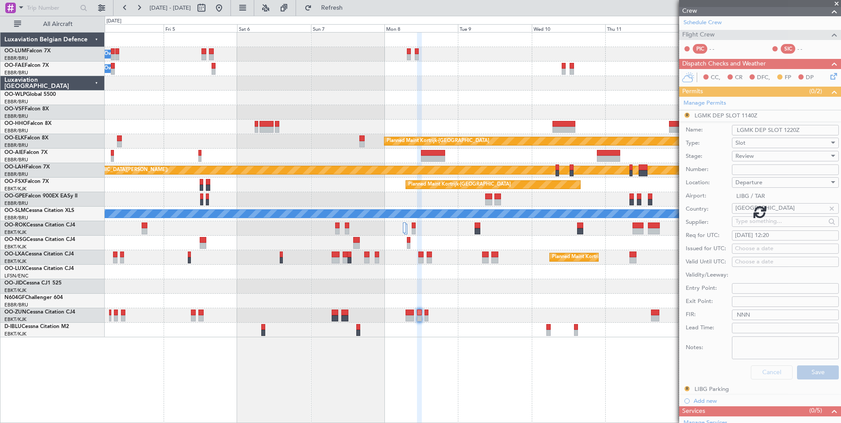
scroll to position [112, 0]
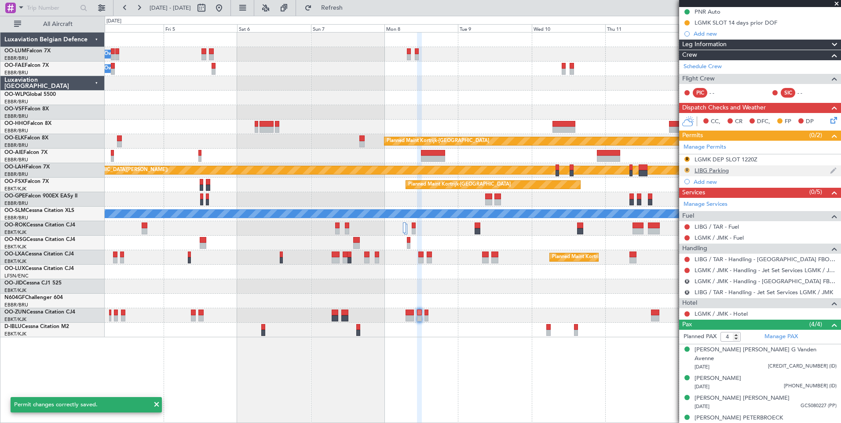
click at [687, 168] on button "R" at bounding box center [686, 170] width 5 height 5
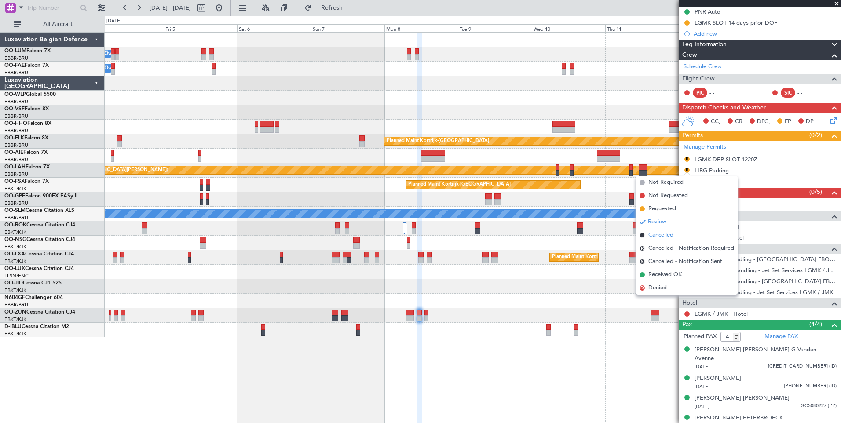
click at [660, 233] on span "Cancelled" at bounding box center [660, 235] width 25 height 9
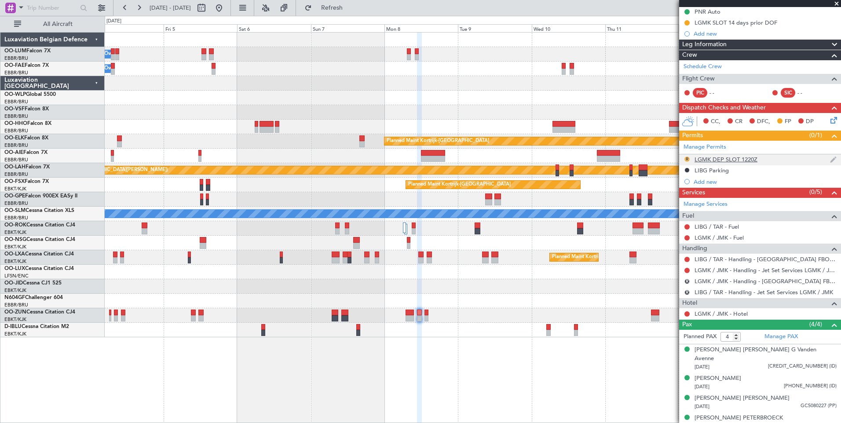
click at [689, 160] on button "R" at bounding box center [686, 159] width 5 height 5
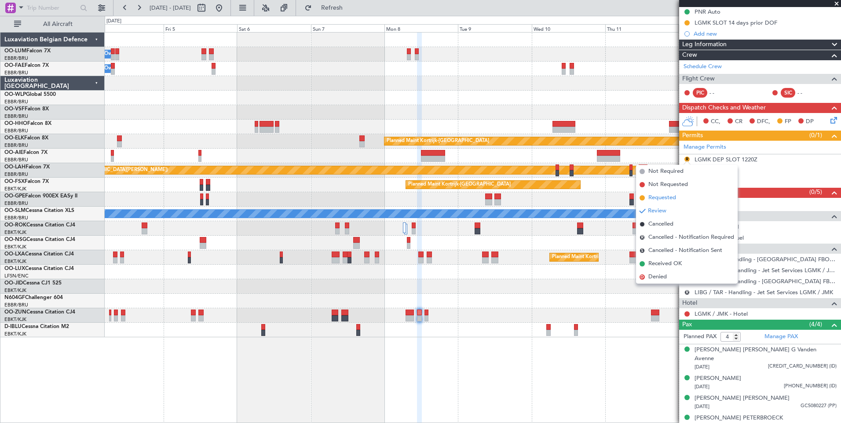
click at [663, 198] on span "Requested" at bounding box center [662, 197] width 28 height 9
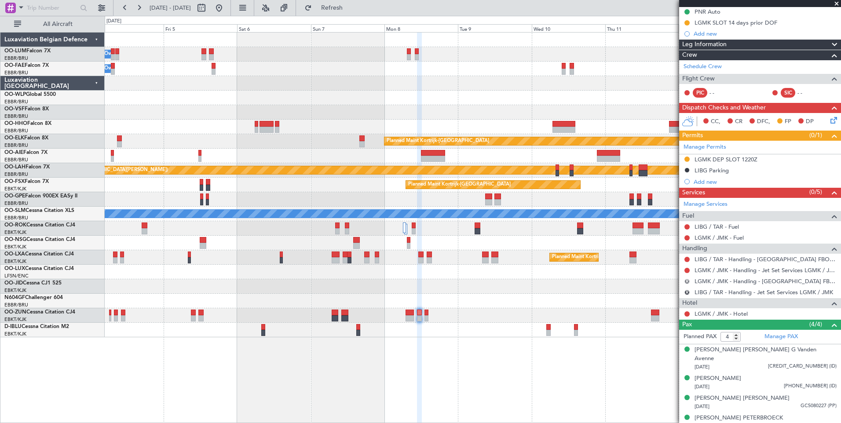
click at [688, 282] on button "R" at bounding box center [686, 281] width 5 height 5
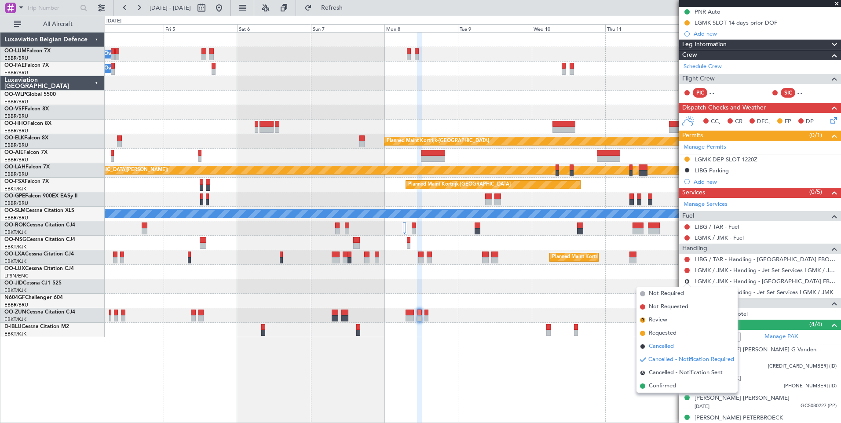
click at [664, 346] on span "Cancelled" at bounding box center [660, 346] width 25 height 9
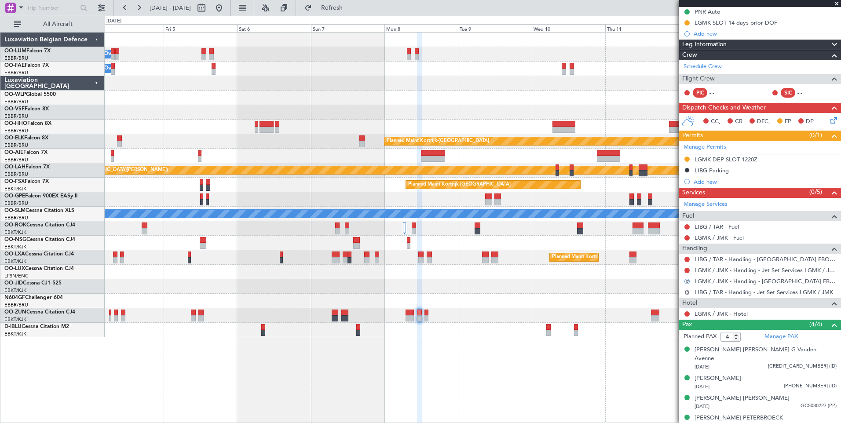
click at [685, 290] on button "R" at bounding box center [686, 292] width 5 height 5
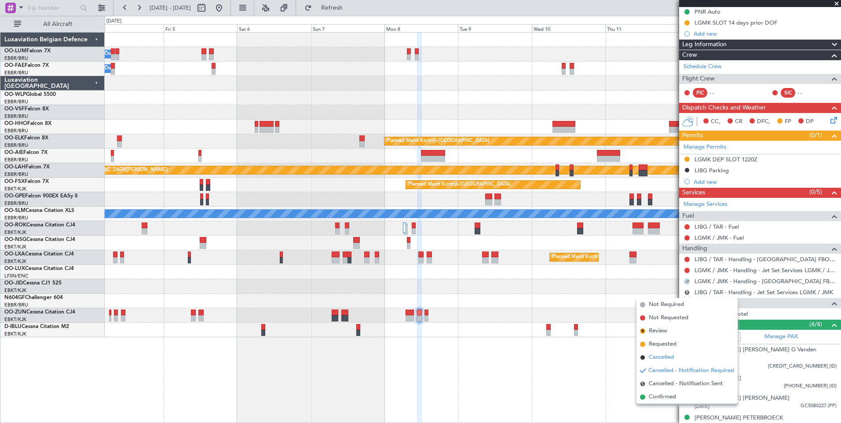
click at [667, 357] on span "Cancelled" at bounding box center [660, 357] width 25 height 9
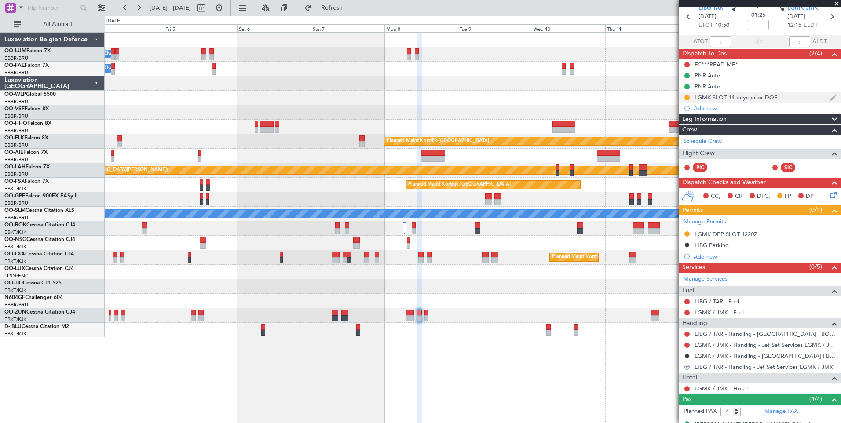
scroll to position [0, 0]
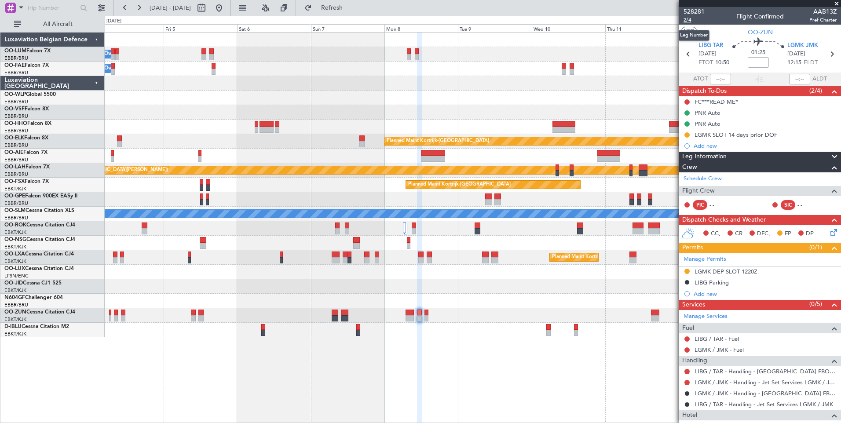
click at [685, 20] on span "2/4" at bounding box center [693, 19] width 21 height 7
click at [353, 13] on button "Refresh" at bounding box center [326, 8] width 53 height 14
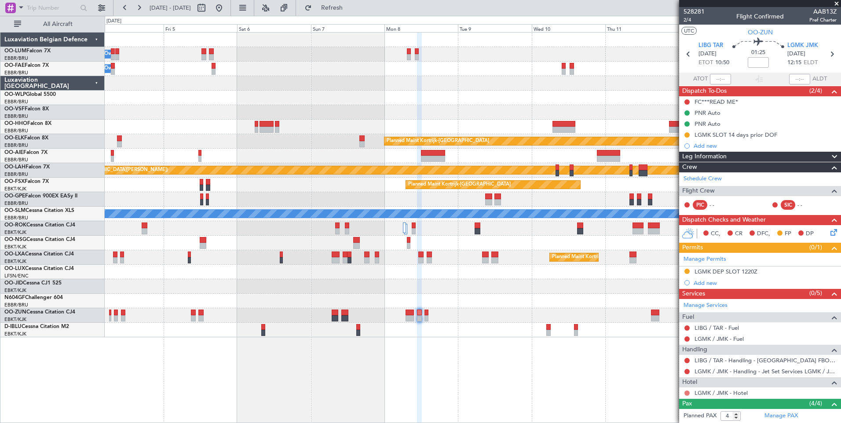
click at [687, 393] on button at bounding box center [686, 392] width 5 height 5
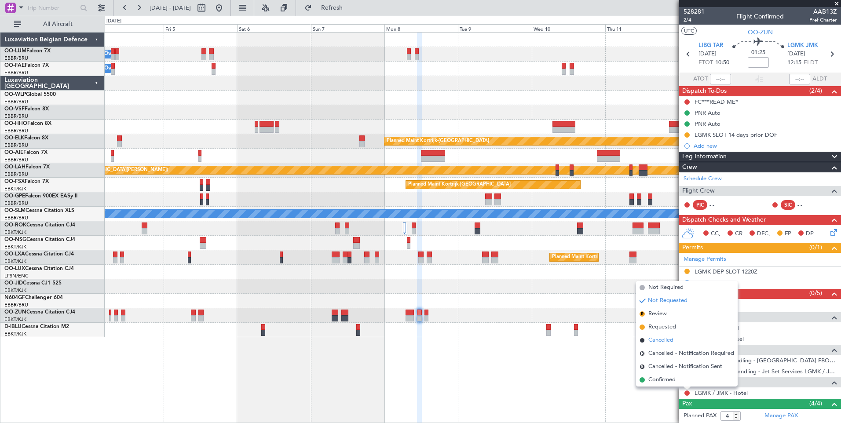
click at [669, 344] on span "Cancelled" at bounding box center [660, 340] width 25 height 9
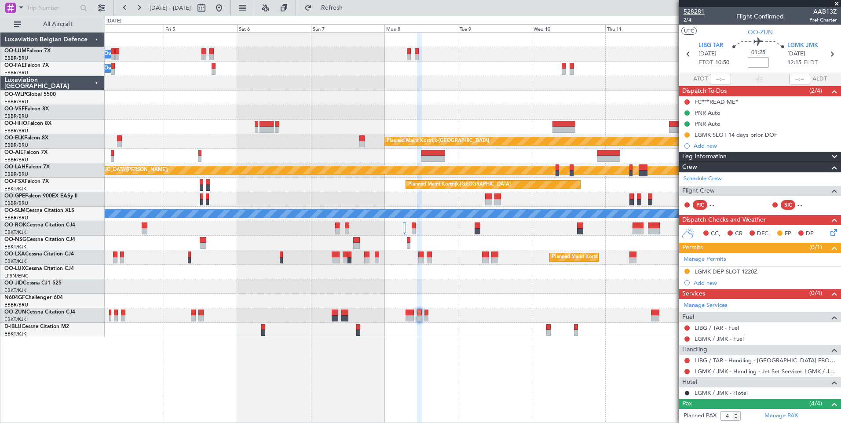
click at [687, 18] on mat-tooltip-component "Trip Number" at bounding box center [694, 27] width 44 height 23
click at [687, 19] on mat-tooltip-component "Trip Number" at bounding box center [694, 27] width 44 height 23
click at [685, 20] on span "2/4" at bounding box center [693, 19] width 21 height 7
click at [351, 13] on button "Refresh" at bounding box center [326, 8] width 53 height 14
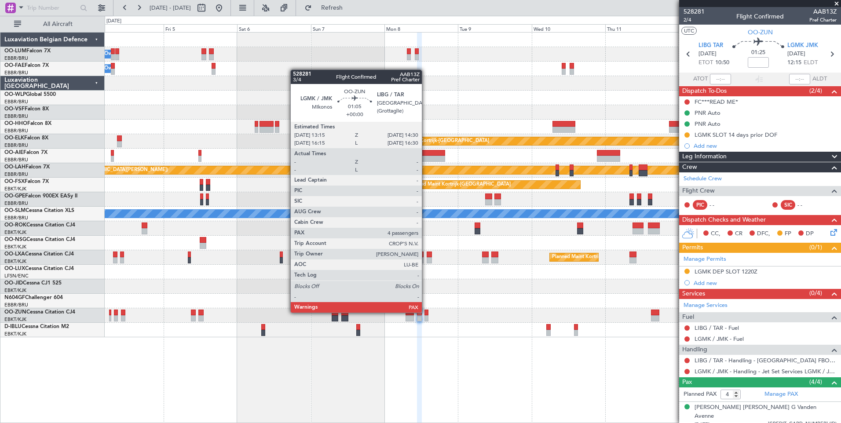
click at [426, 312] on div at bounding box center [426, 313] width 4 height 6
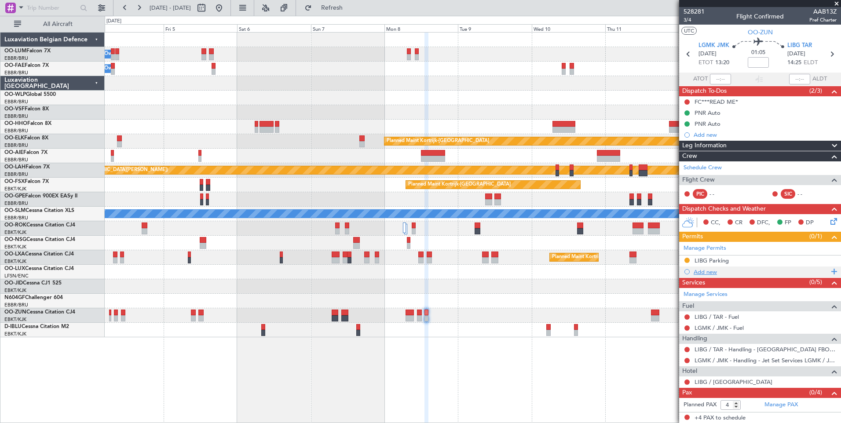
click at [704, 272] on div "Add new" at bounding box center [760, 271] width 135 height 7
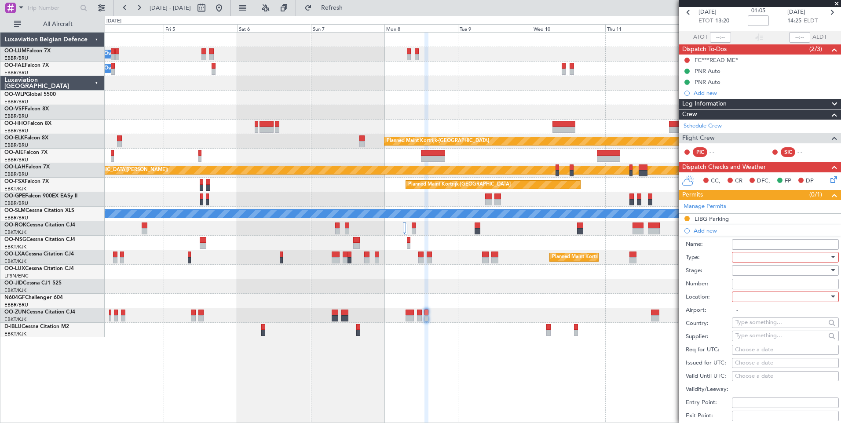
scroll to position [88, 0]
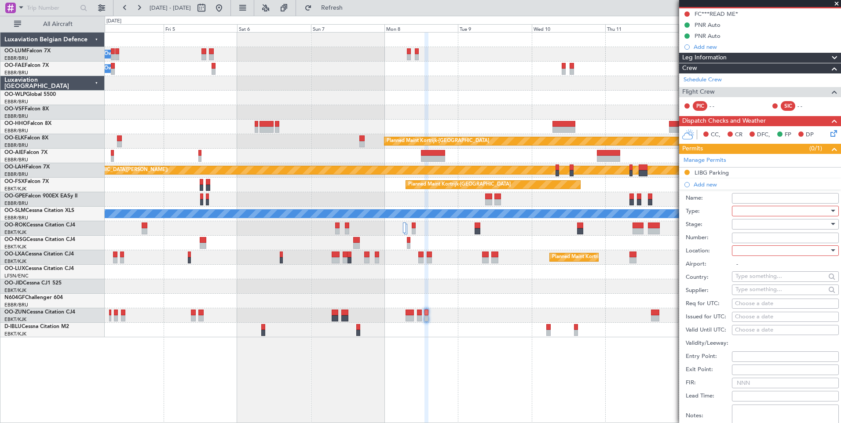
click at [750, 207] on div at bounding box center [782, 210] width 94 height 13
click at [743, 289] on span "Slot" at bounding box center [782, 293] width 92 height 13
click at [752, 251] on div at bounding box center [782, 250] width 94 height 13
click at [747, 272] on span "Departure" at bounding box center [782, 268] width 92 height 13
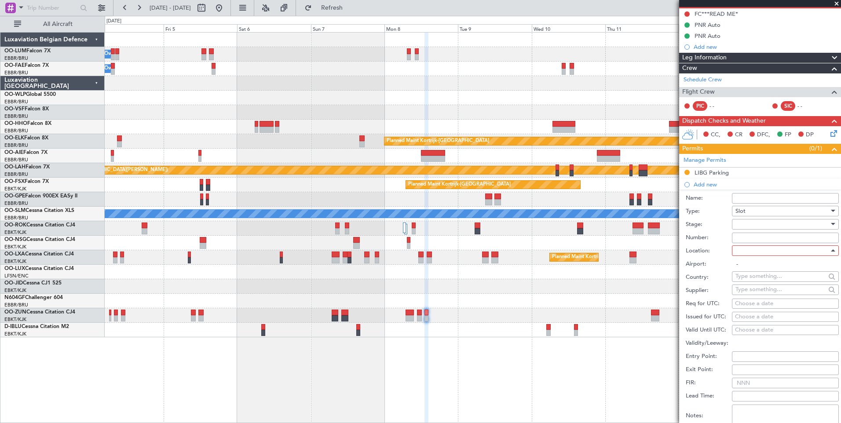
type input "LGMK / JMK"
click at [790, 305] on div "Choose a date" at bounding box center [785, 303] width 101 height 9
select select "8"
select select "2025"
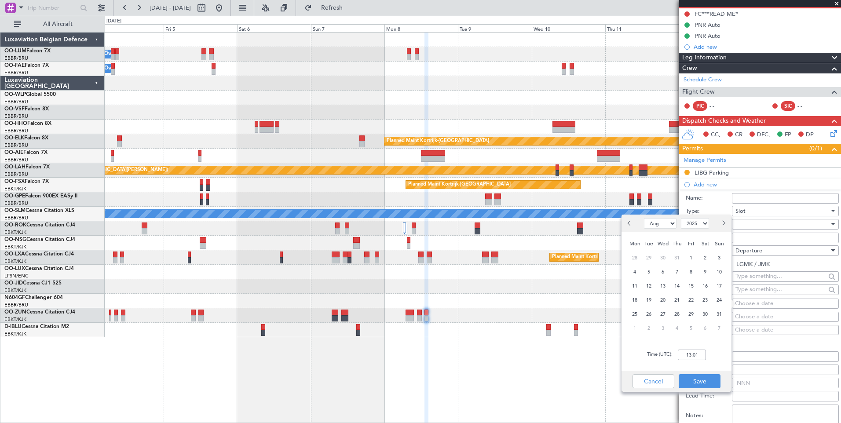
click at [726, 225] on button "Next month" at bounding box center [723, 223] width 10 height 14
select select "9"
drag, startPoint x: 634, startPoint y: 274, endPoint x: 630, endPoint y: 274, distance: 4.8
click at [632, 274] on span "8" at bounding box center [634, 271] width 11 height 11
click at [698, 355] on input "00:00" at bounding box center [692, 355] width 28 height 11
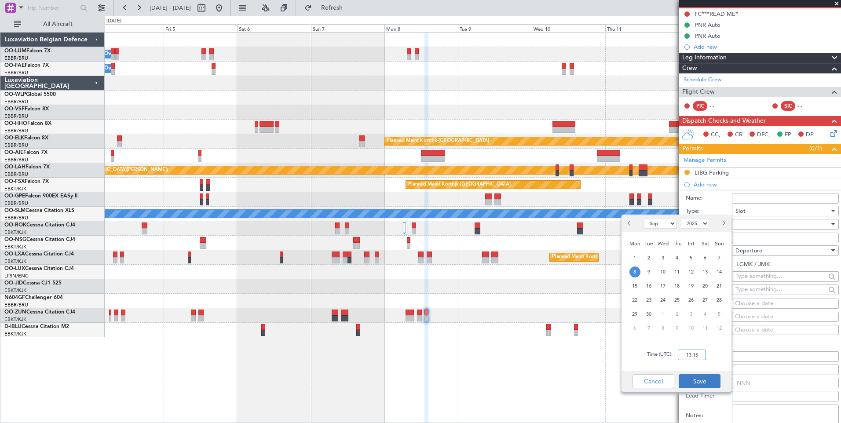
type input "13:15"
click at [706, 378] on button "Save" at bounding box center [699, 381] width 42 height 14
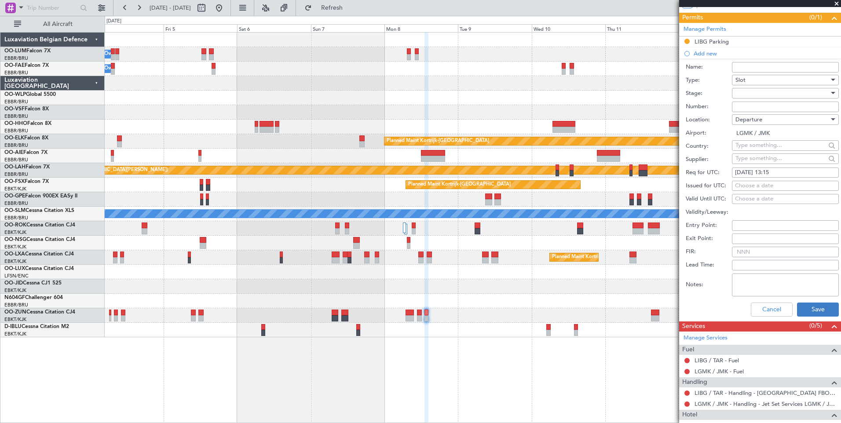
scroll to position [220, 0]
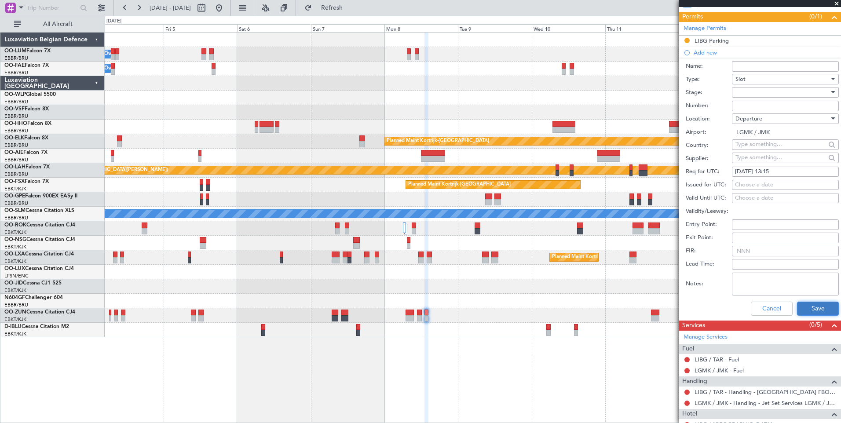
click at [811, 302] on button "Save" at bounding box center [818, 309] width 42 height 14
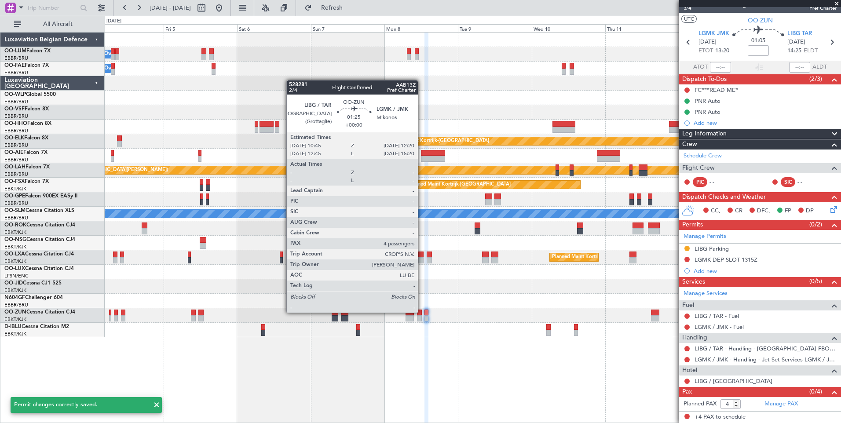
scroll to position [11, 0]
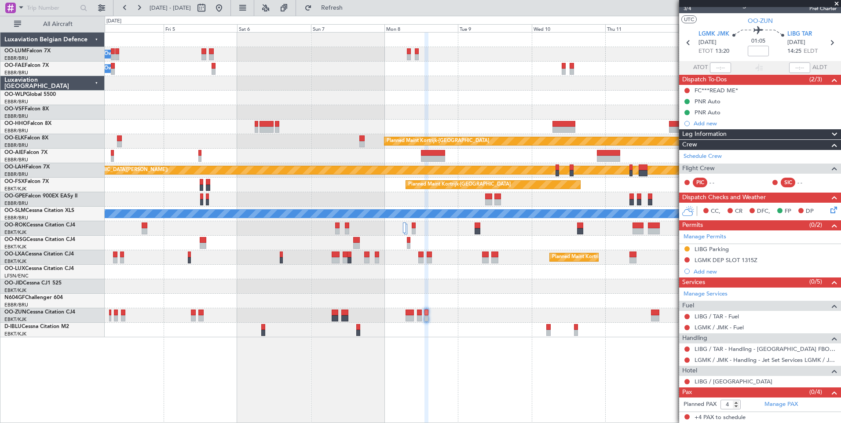
drag, startPoint x: 361, startPoint y: 4, endPoint x: 372, endPoint y: 38, distance: 35.7
click at [350, 7] on span "Refresh" at bounding box center [331, 8] width 37 height 6
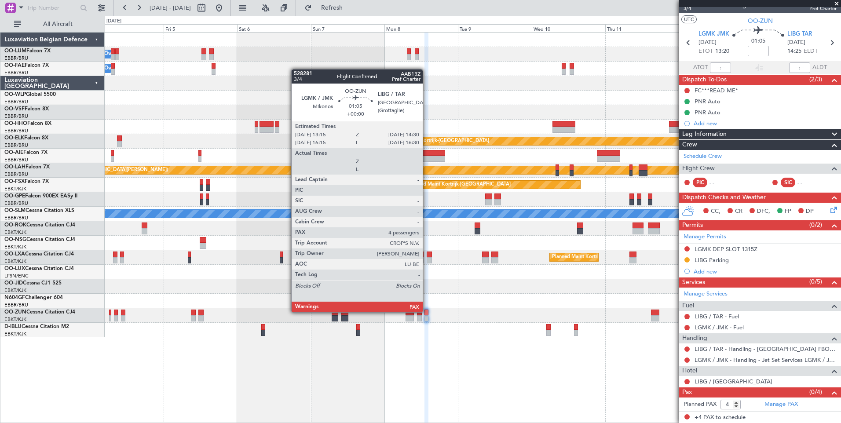
click at [426, 311] on div at bounding box center [426, 313] width 4 height 6
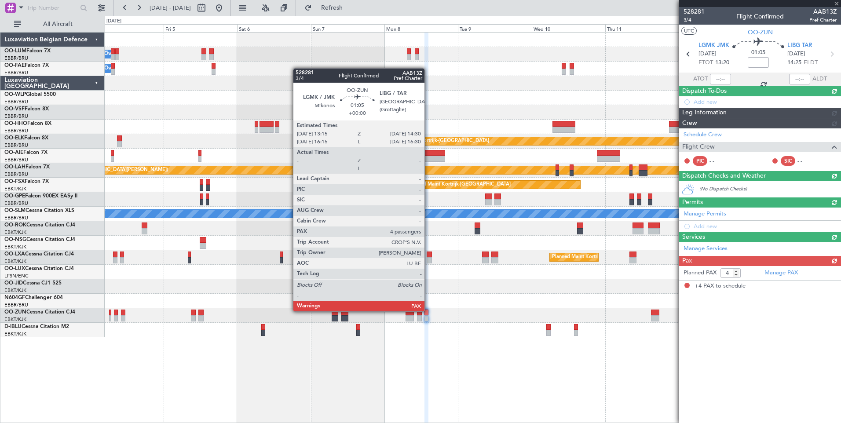
scroll to position [0, 0]
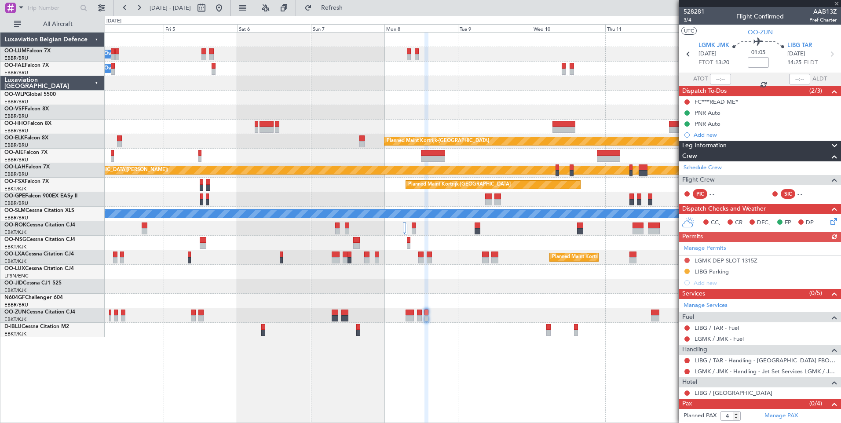
click at [688, 261] on div "Manage Permits LGMK DEP SLOT 1315Z LIBG Parking Add new" at bounding box center [760, 265] width 162 height 47
click at [685, 262] on mat-tooltip-component "Not Requested" at bounding box center [687, 273] width 50 height 23
click at [686, 261] on button at bounding box center [686, 260] width 5 height 5
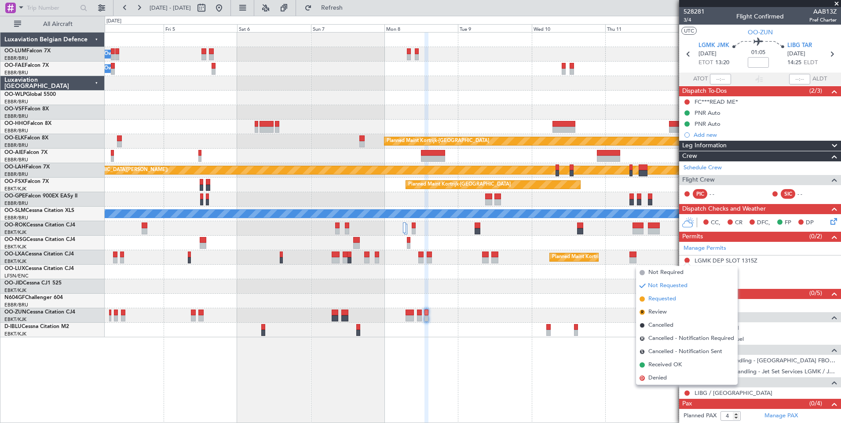
click at [675, 300] on span "Requested" at bounding box center [662, 299] width 28 height 9
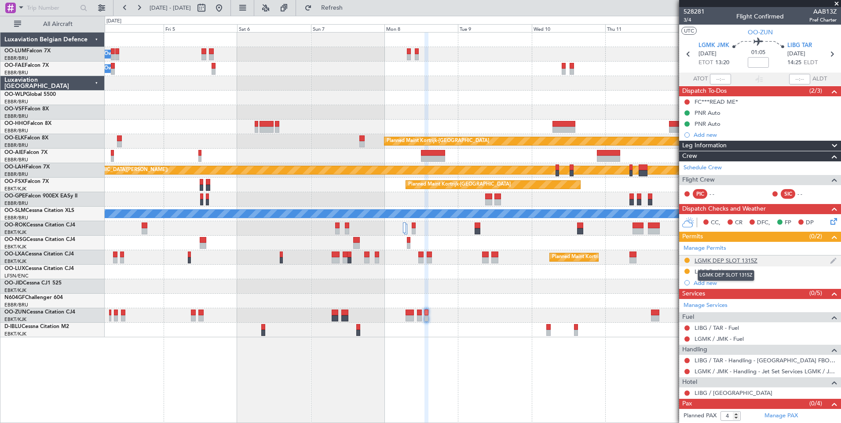
click at [731, 261] on div "LGMK DEP SLOT 1315Z" at bounding box center [725, 260] width 63 height 7
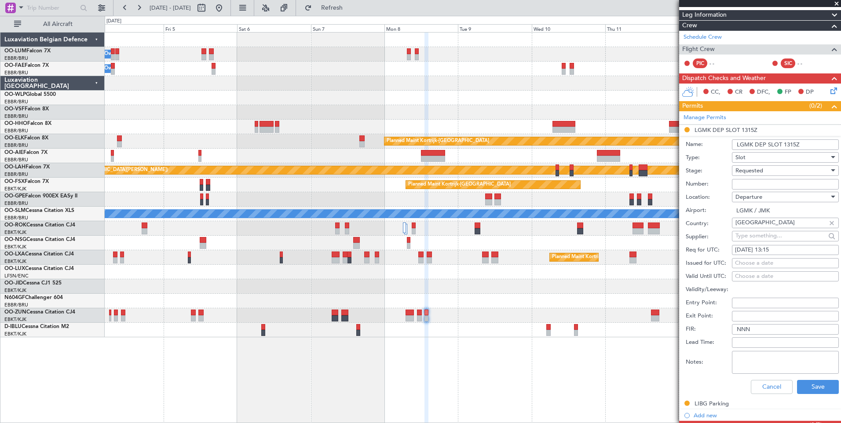
scroll to position [132, 0]
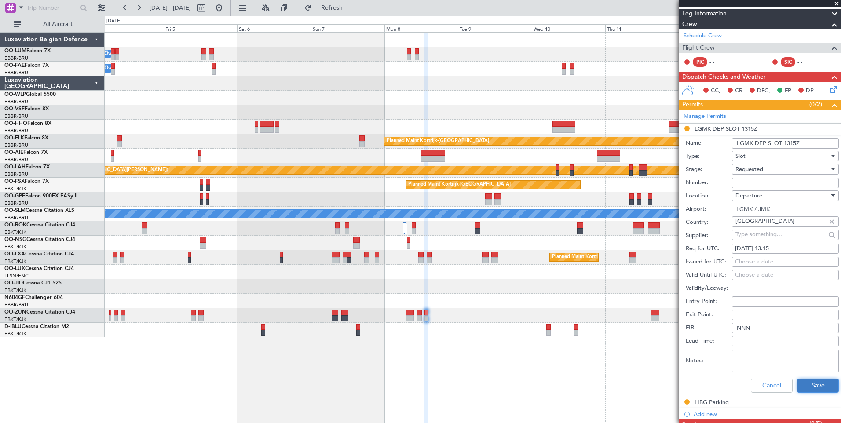
click at [809, 382] on button "Save" at bounding box center [818, 386] width 42 height 14
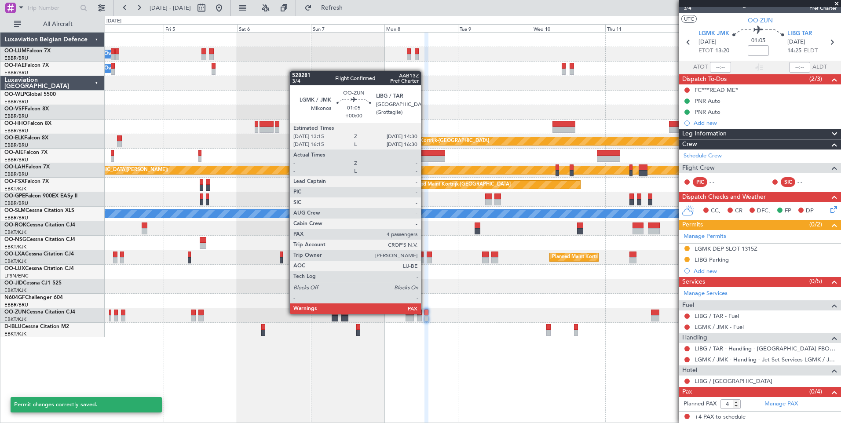
scroll to position [11, 0]
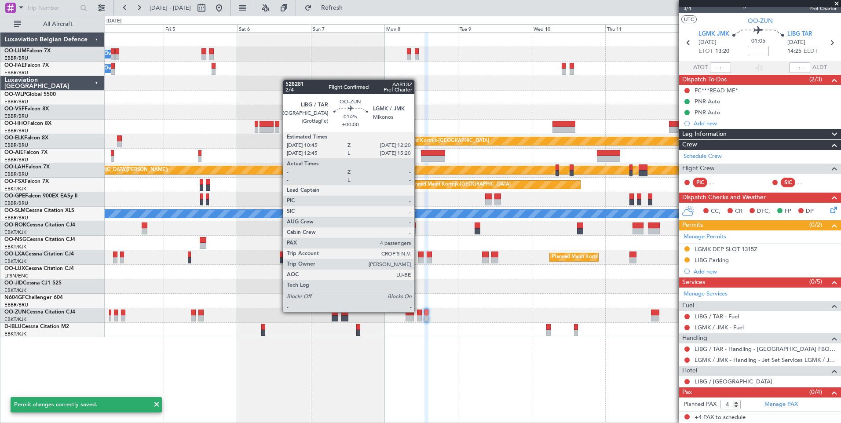
click at [418, 311] on div at bounding box center [419, 313] width 5 height 6
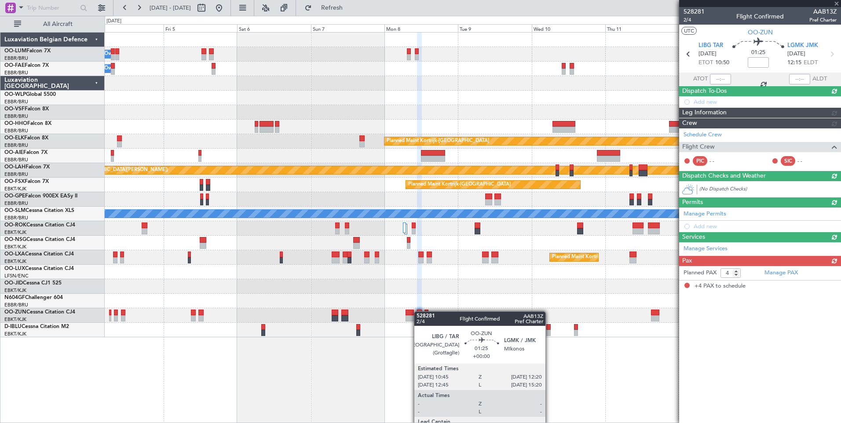
scroll to position [0, 0]
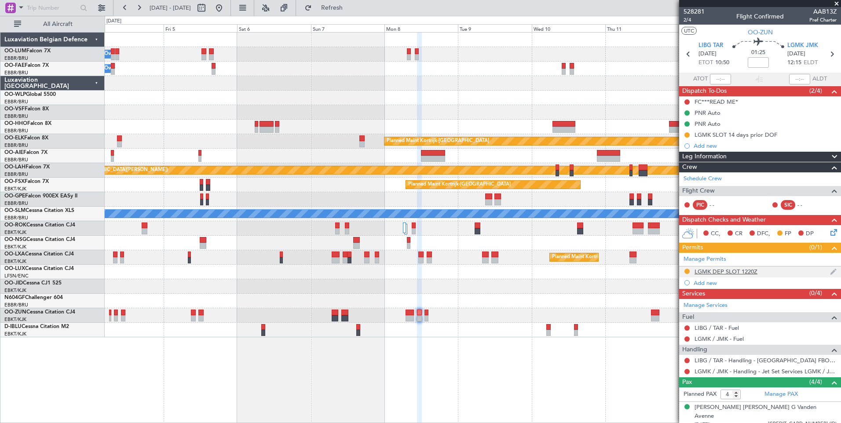
click at [747, 273] on div "LGMK DEP SLOT 1220Z" at bounding box center [725, 271] width 63 height 7
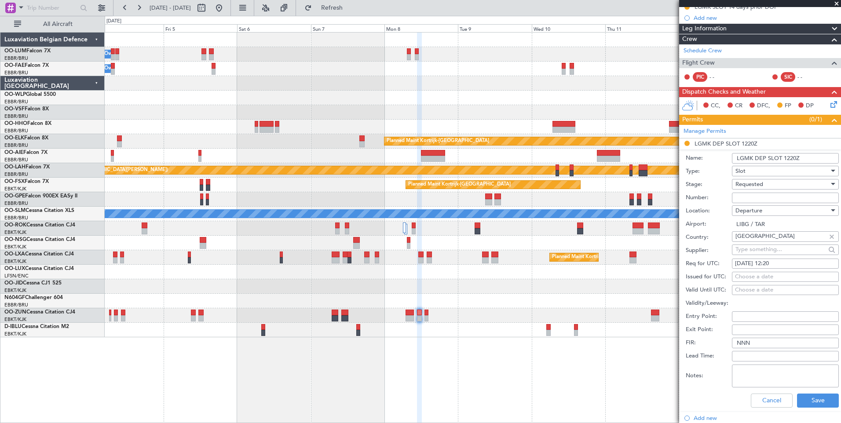
scroll to position [132, 0]
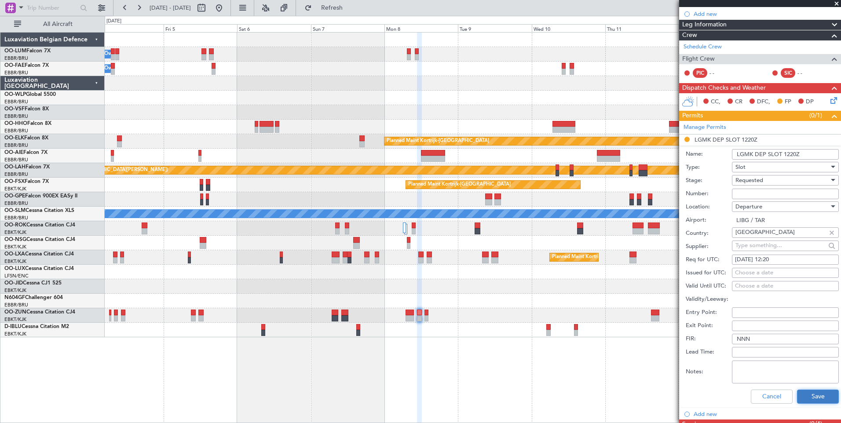
click at [800, 395] on button "Save" at bounding box center [818, 397] width 42 height 14
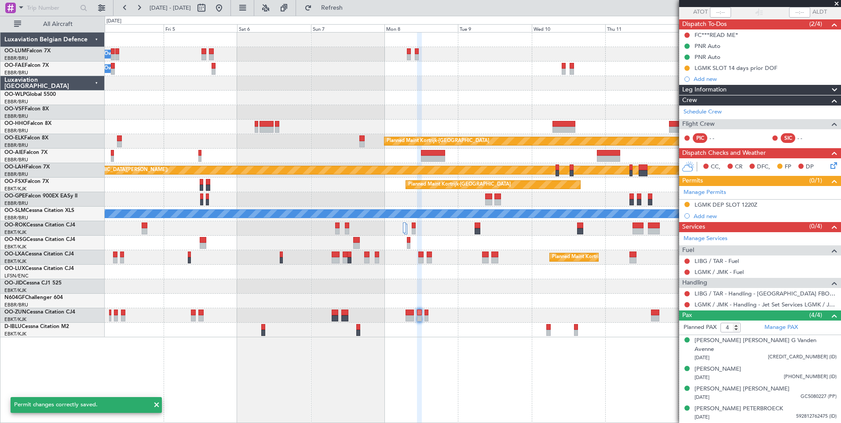
scroll to position [58, 0]
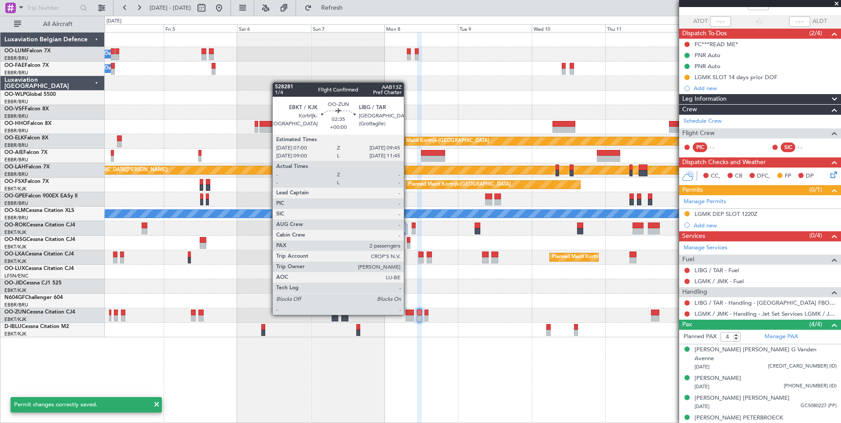
click at [408, 314] on div at bounding box center [409, 313] width 9 height 6
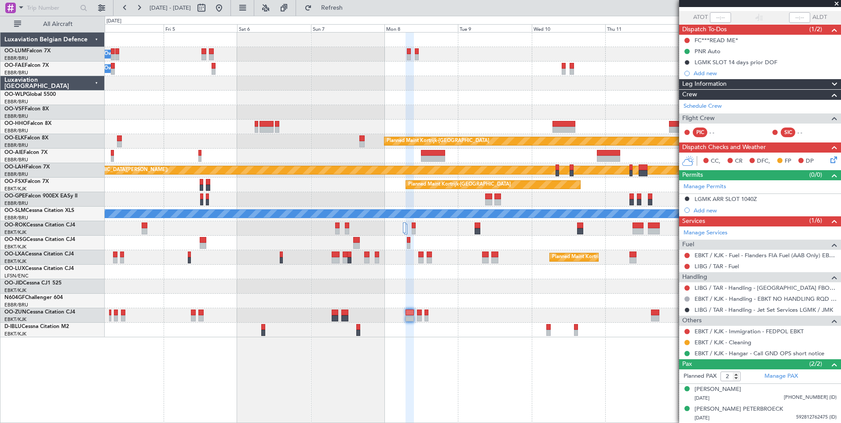
scroll to position [0, 0]
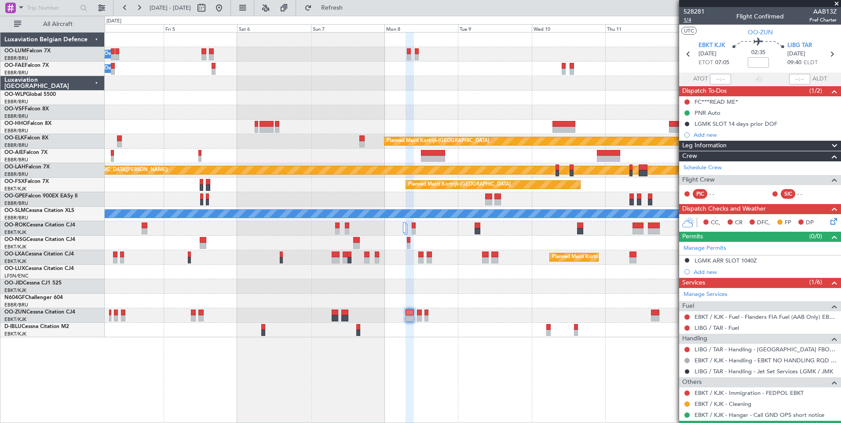
click at [689, 19] on span "1/4" at bounding box center [693, 19] width 21 height 7
click at [350, 9] on span "Refresh" at bounding box center [331, 8] width 37 height 6
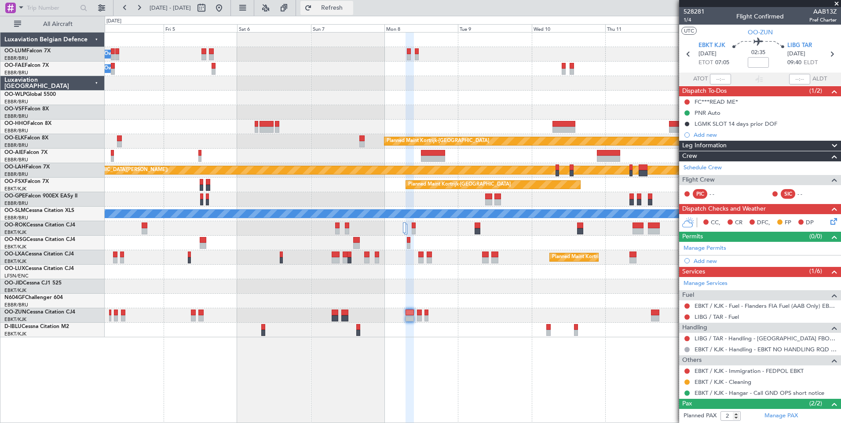
click at [350, 5] on span "Refresh" at bounding box center [331, 8] width 37 height 6
click at [686, 18] on mat-tooltip-component "Trip Number" at bounding box center [694, 27] width 44 height 23
click at [689, 20] on span "1/4" at bounding box center [693, 19] width 21 height 7
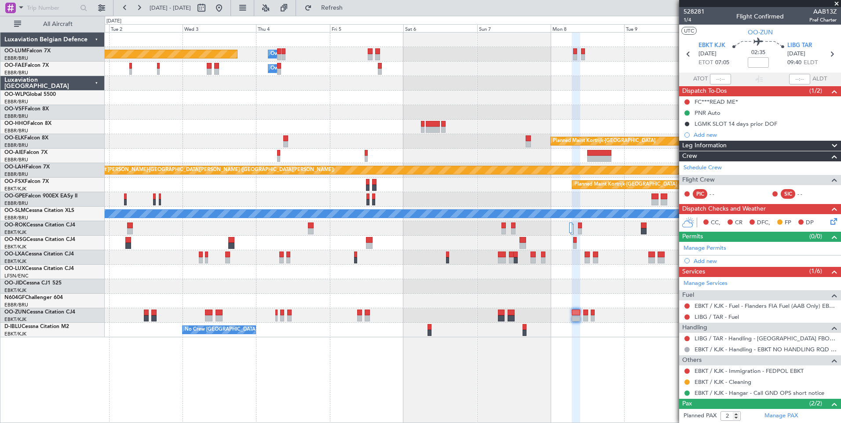
click at [595, 370] on div "Owner Melsbroek Air Base Planned Maint Brussels (Brussels National) Owner Melsb…" at bounding box center [473, 227] width 736 height 391
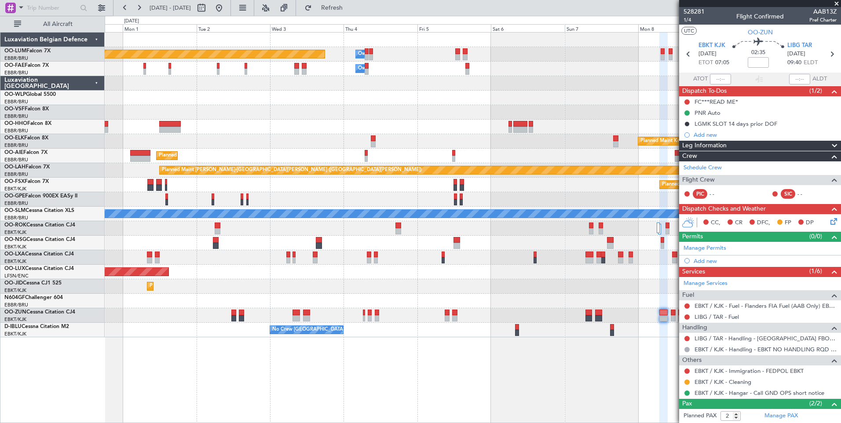
click at [586, 388] on div "Owner Melsbroek Air Base Planned Maint Brussels (Brussels National) Owner Melsb…" at bounding box center [473, 227] width 736 height 391
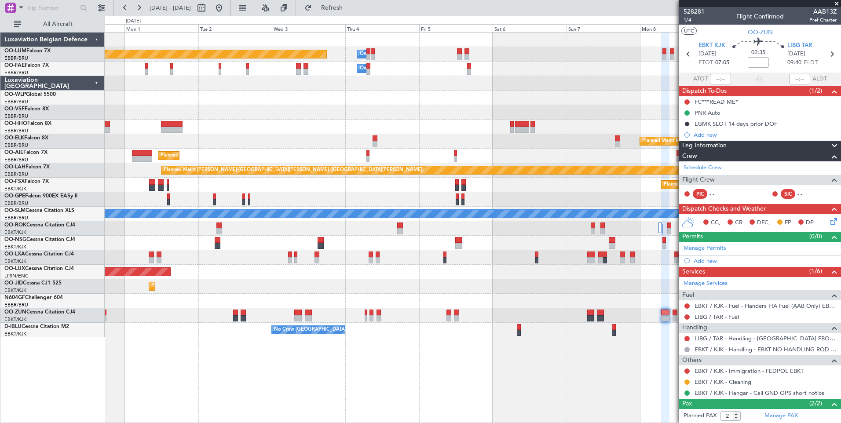
click at [525, 391] on div "Owner Melsbroek Air Base Planned Maint Brussels (Brussels National) Owner Melsb…" at bounding box center [473, 227] width 736 height 391
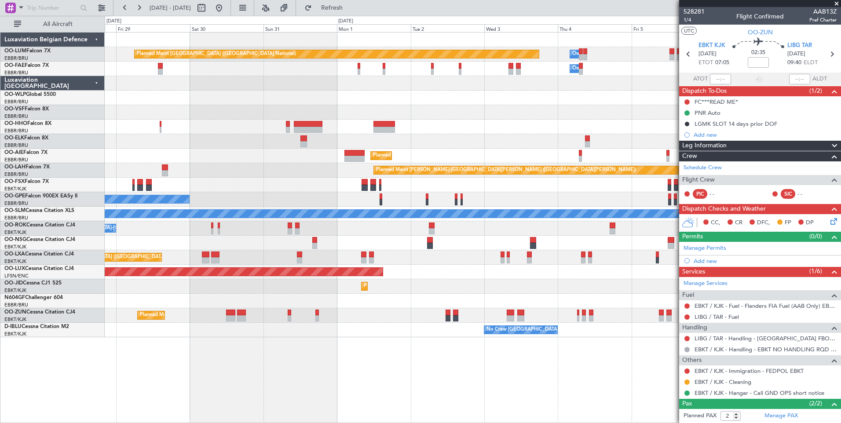
click at [470, 391] on div "Owner Melsbroek Air Base Planned Maint Brussels (Brussels National) Owner Melsb…" at bounding box center [473, 227] width 736 height 391
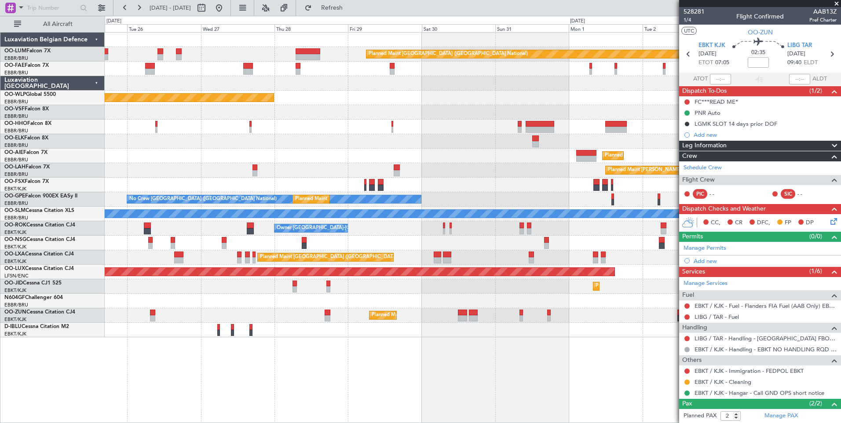
click at [576, 378] on div "Owner Melsbroek Air Base Planned Maint Brussels (Brussels National) Owner Melsb…" at bounding box center [473, 227] width 736 height 391
click at [345, 11] on span "Refreshing..." at bounding box center [331, 8] width 37 height 6
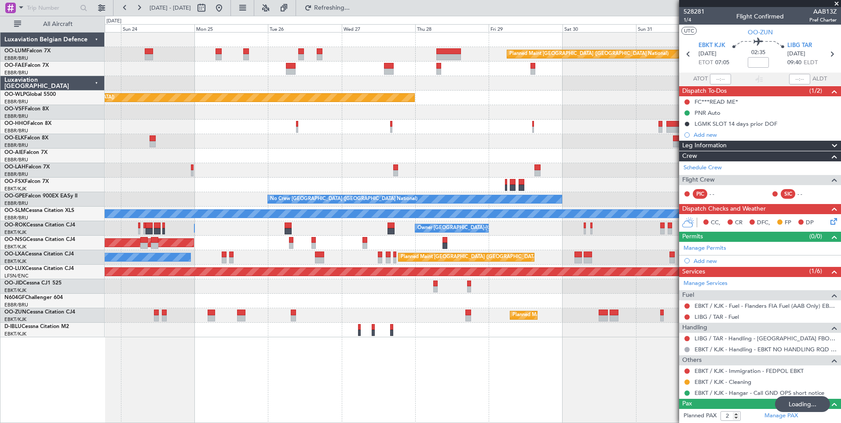
click at [274, 401] on div "Planned Maint Brussels (Brussels National) Owner Melsbroek Air Base Owner Melsb…" at bounding box center [473, 227] width 736 height 391
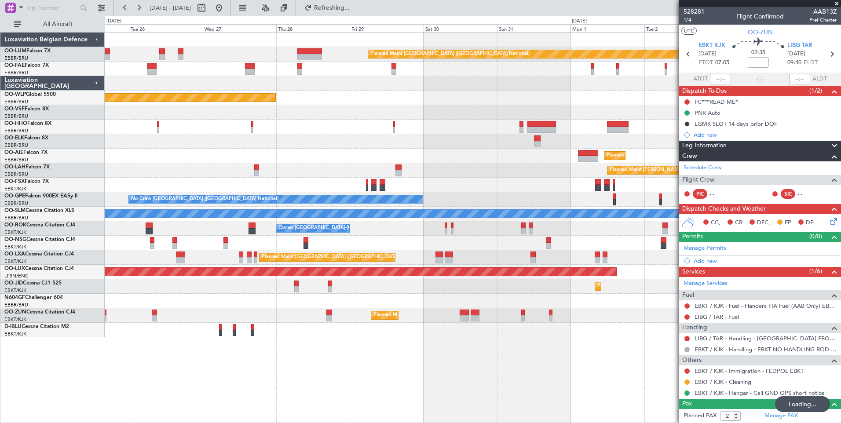
click at [240, 415] on div "Planned Maint Brussels (Brussels National) Owner Melsbroek Air Base Owner Melsb…" at bounding box center [473, 227] width 736 height 391
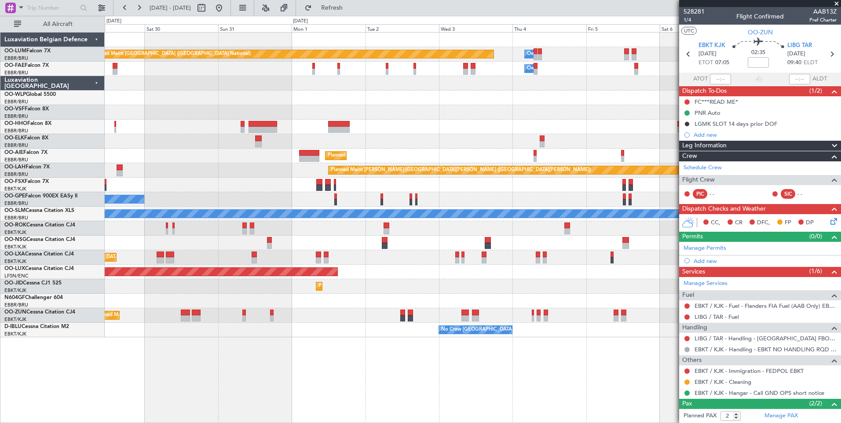
click at [353, 411] on div "Planned Maint Brussels (Brussels National) Owner Melsbroek Air Base Owner Melsb…" at bounding box center [473, 227] width 736 height 391
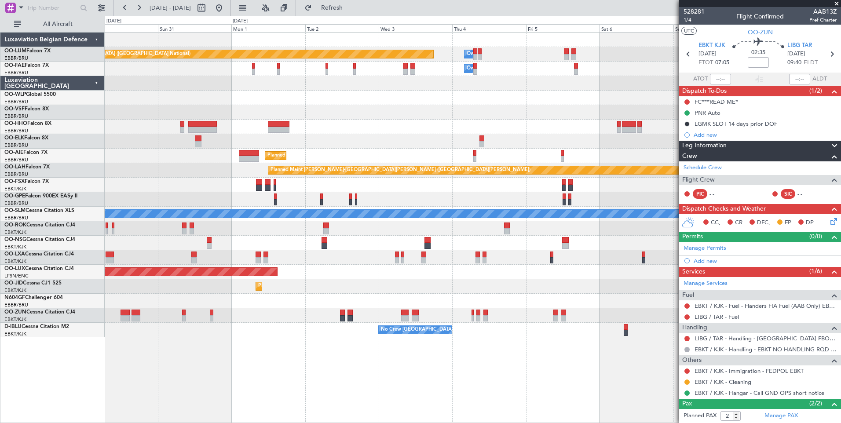
click at [463, 364] on div "Planned Maint Brussels (Brussels National) Owner Melsbroek Air Base Owner Melsb…" at bounding box center [473, 227] width 736 height 391
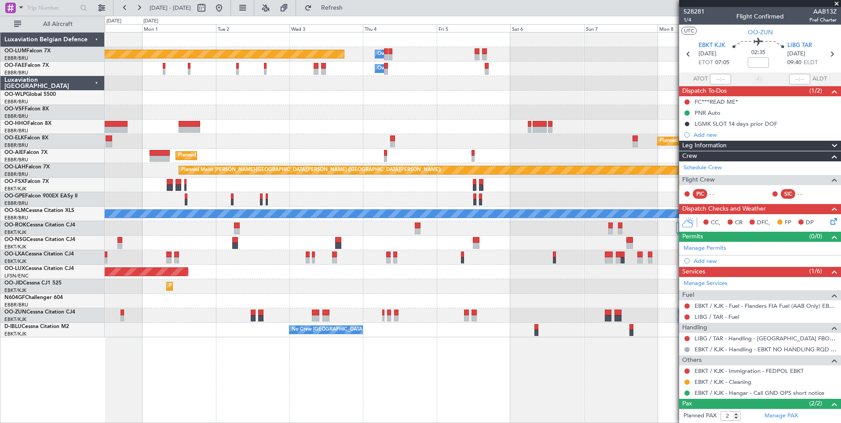
click at [411, 365] on div "Planned Maint Brussels (Brussels National) Owner Melsbroek Air Base Owner Melsb…" at bounding box center [473, 227] width 736 height 391
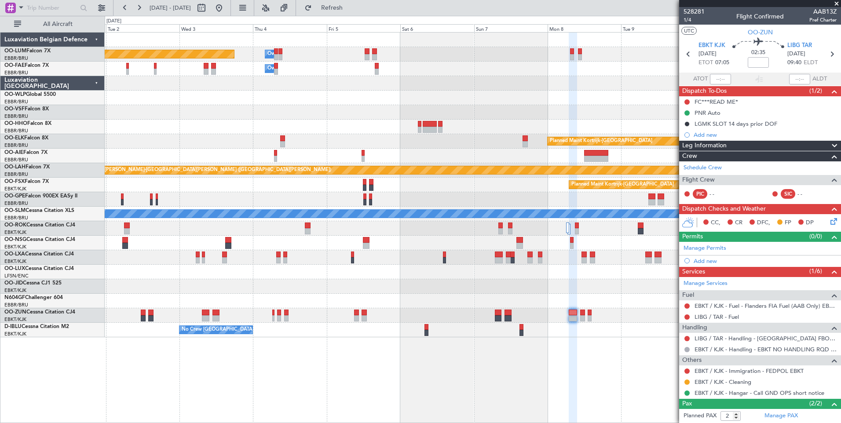
click at [419, 375] on div "Planned Maint Brussels (Brussels National) Owner Melsbroek Air Base Owner Melsb…" at bounding box center [473, 227] width 736 height 391
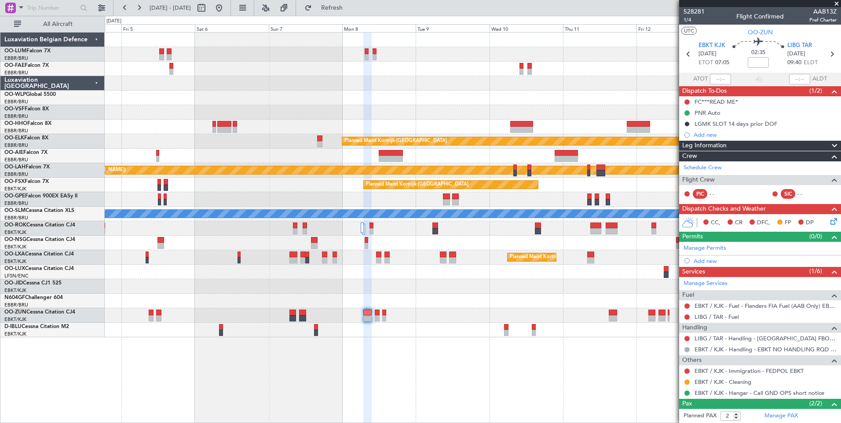
click at [447, 364] on div "Owner Melsbroek Air Base Planned Maint Brussels (Brussels National) Owner Melsb…" at bounding box center [473, 227] width 736 height 391
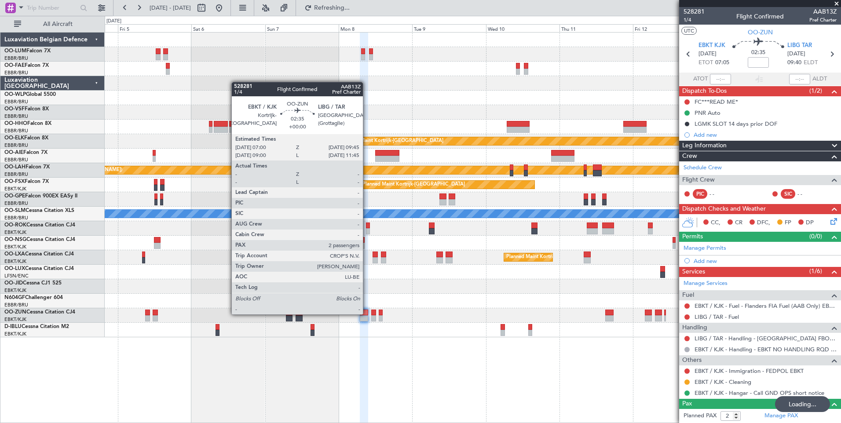
click at [367, 313] on div at bounding box center [364, 313] width 9 height 6
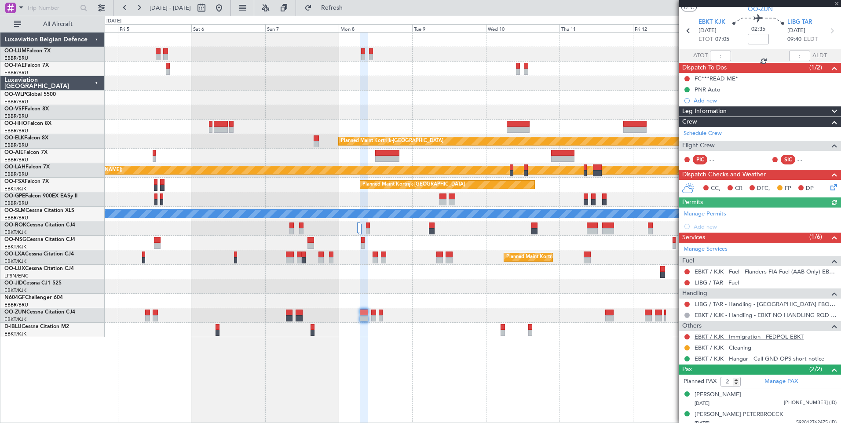
scroll to position [29, 0]
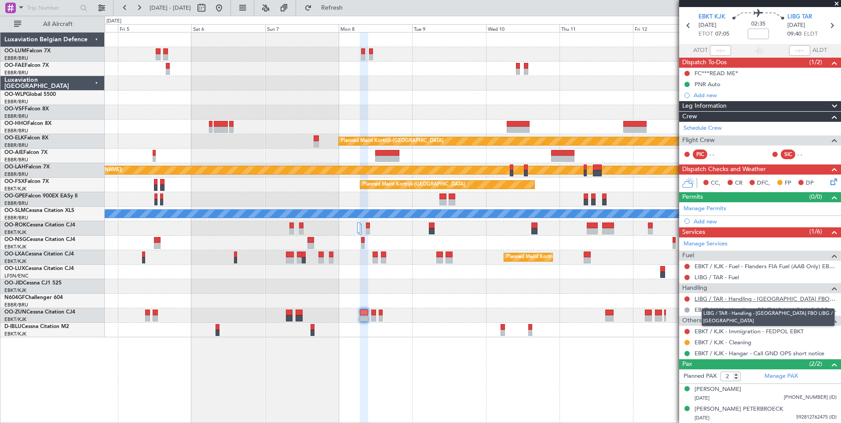
click at [758, 299] on link "LIBG / TAR - Handling - [GEOGRAPHIC_DATA] FBO LIBG / [GEOGRAPHIC_DATA]" at bounding box center [765, 298] width 142 height 7
click at [805, 297] on link "LIBG / TAR - Handling - [GEOGRAPHIC_DATA] FBO LIBG / [GEOGRAPHIC_DATA]" at bounding box center [765, 298] width 142 height 7
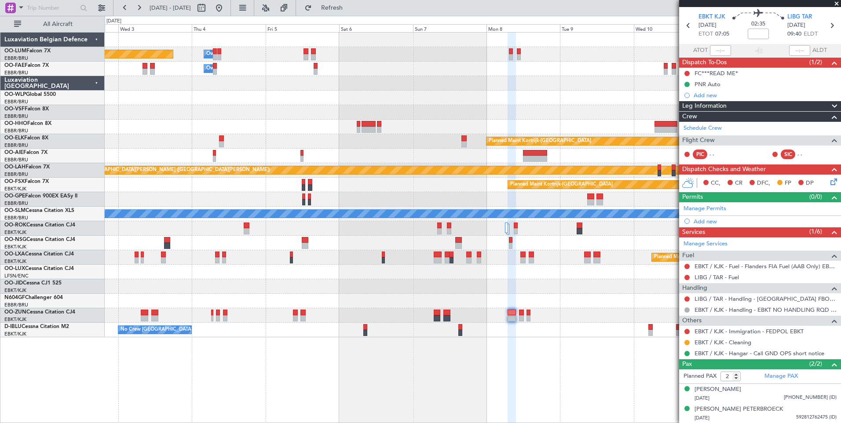
click at [538, 288] on div "Planned Maint Kortrijk-[GEOGRAPHIC_DATA]" at bounding box center [473, 286] width 736 height 15
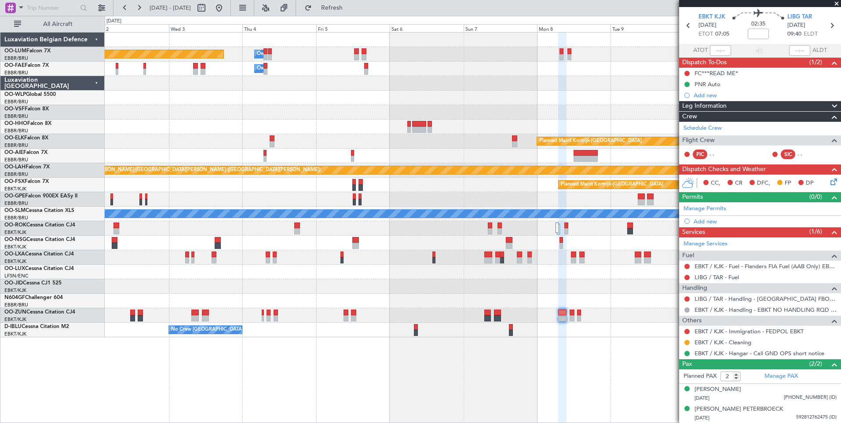
click at [530, 368] on div "Owner Melsbroek Air Base Planned Maint Brussels (Brussels National) Owner Melsb…" at bounding box center [473, 227] width 736 height 391
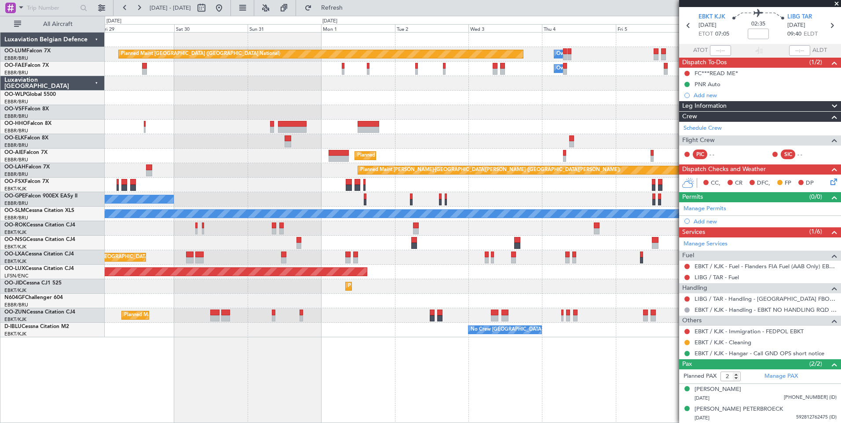
click at [495, 353] on div "Owner Melsbroek Air Base Planned Maint Brussels (Brussels National) Owner Melsb…" at bounding box center [473, 227] width 736 height 391
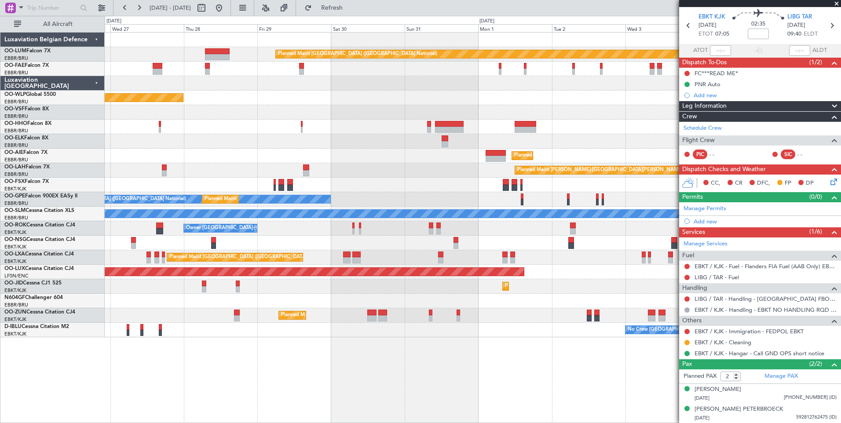
click at [571, 332] on div "Owner Melsbroek Air Base Planned Maint Brussels (Brussels National) Owner Melsb…" at bounding box center [473, 227] width 736 height 391
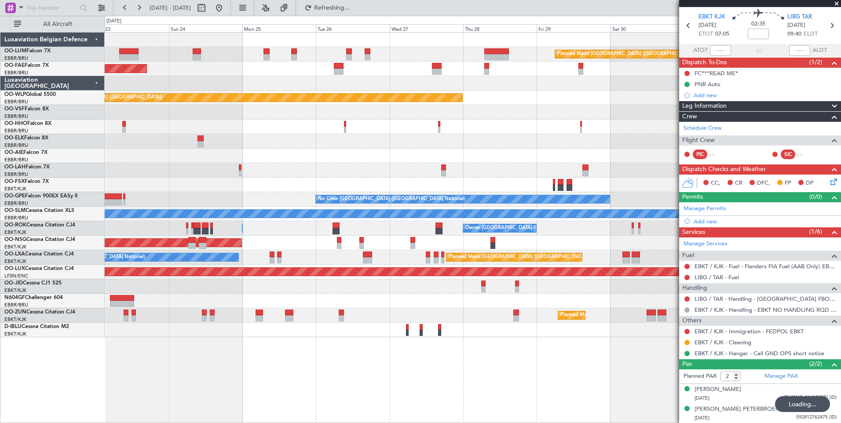
click at [688, 306] on fb-app "23 Aug 2025 - 02 Sep 2025 Refreshing... Quick Links All Aircraft Planned Maint …" at bounding box center [420, 215] width 841 height 416
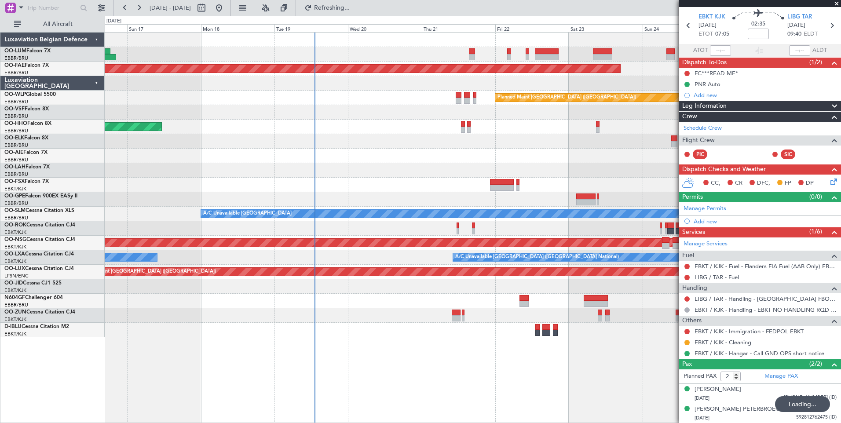
click at [562, 352] on div "Planned Maint Kortrijk-[GEOGRAPHIC_DATA] Planned Maint [GEOGRAPHIC_DATA] ([GEOG…" at bounding box center [473, 227] width 736 height 391
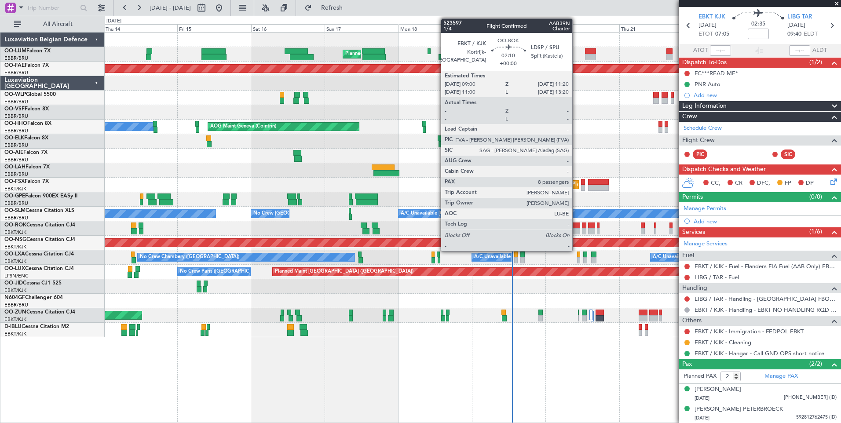
click at [576, 233] on div at bounding box center [575, 231] width 7 height 6
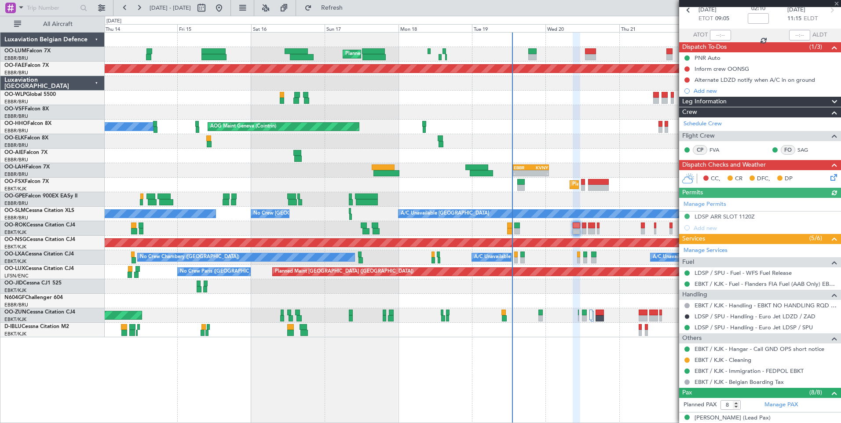
scroll to position [88, 0]
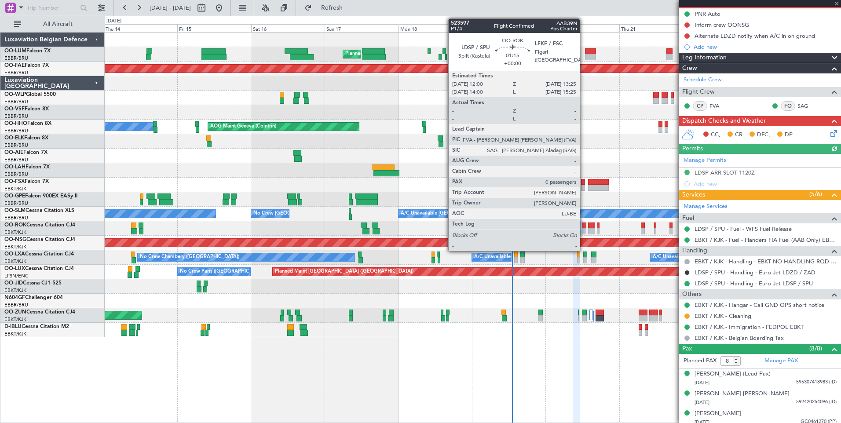
click at [583, 223] on div at bounding box center [584, 225] width 4 height 6
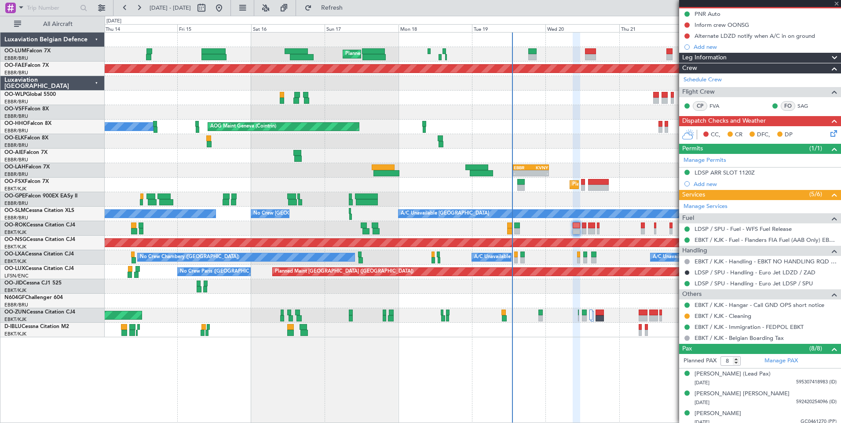
type input "0"
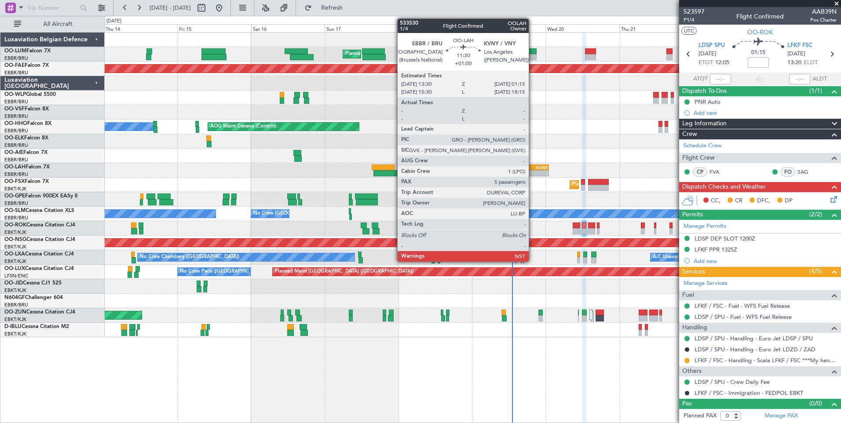
click at [532, 171] on div "-" at bounding box center [539, 173] width 17 height 5
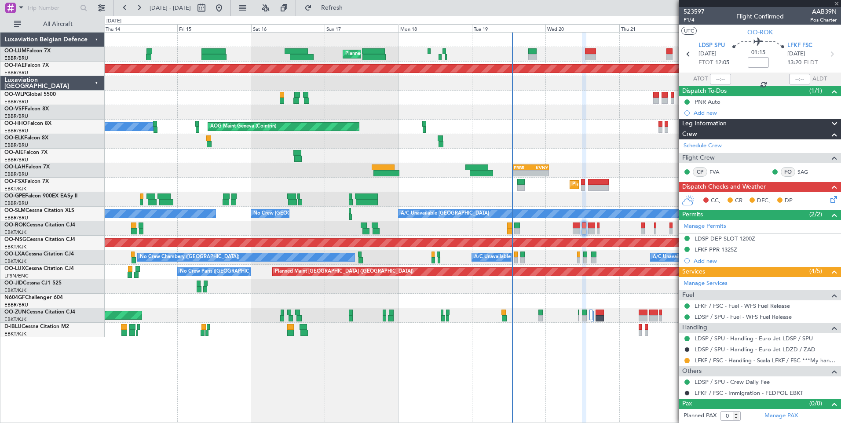
type input "+01:00"
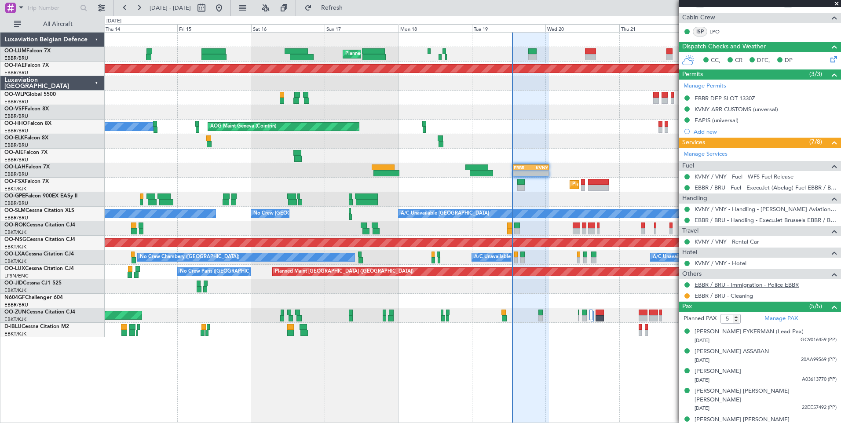
scroll to position [171, 0]
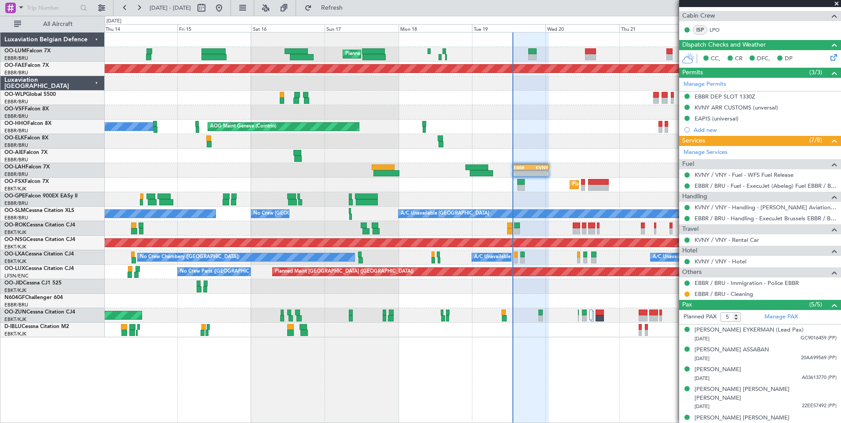
type input "4"
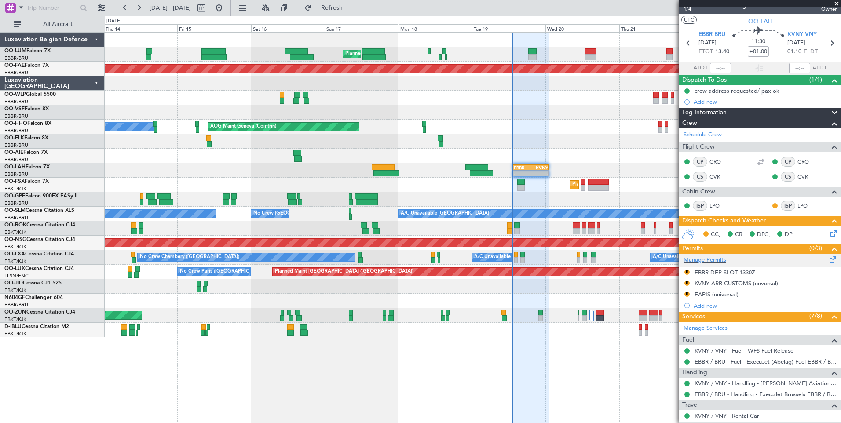
scroll to position [0, 0]
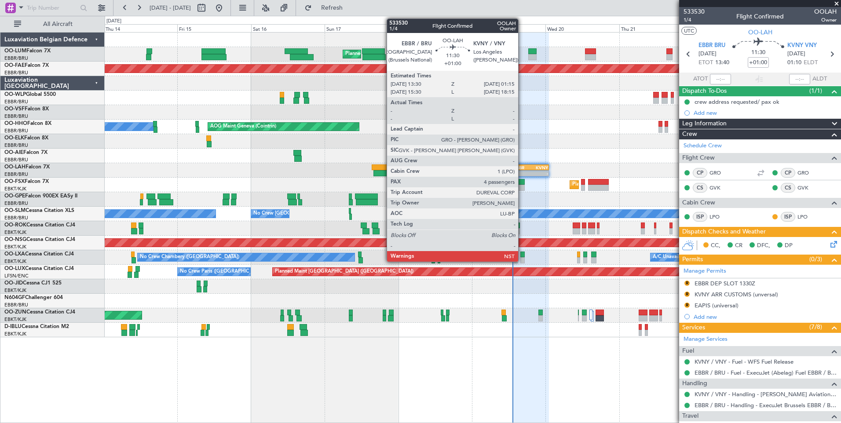
click at [524, 168] on div "EBBR" at bounding box center [522, 167] width 17 height 5
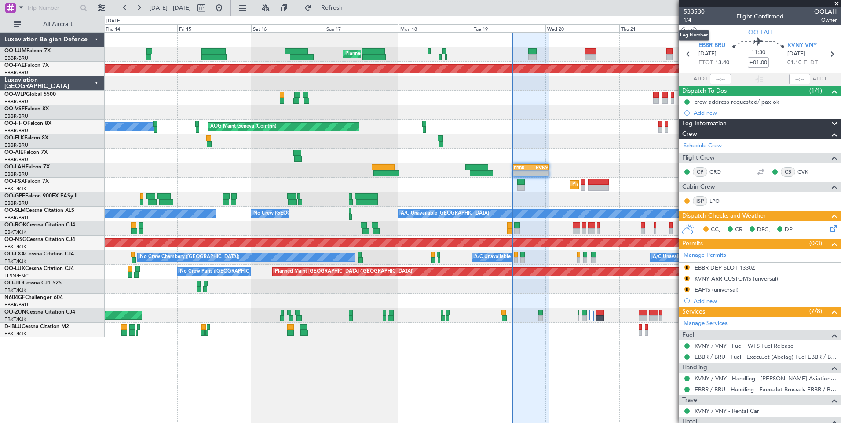
click at [687, 22] on span "1/4" at bounding box center [693, 19] width 21 height 7
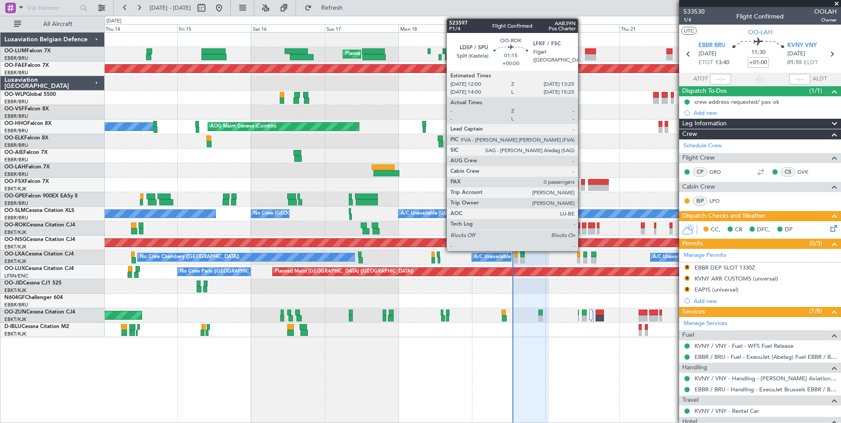
click at [582, 226] on div at bounding box center [584, 225] width 4 height 6
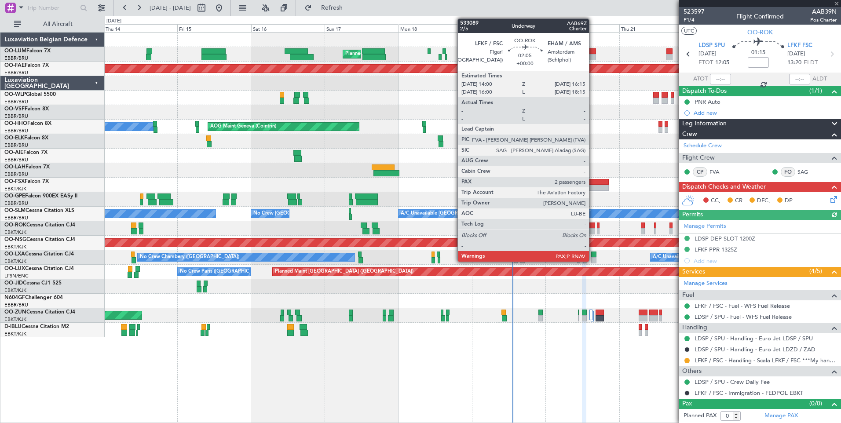
click at [592, 223] on div at bounding box center [591, 225] width 7 height 6
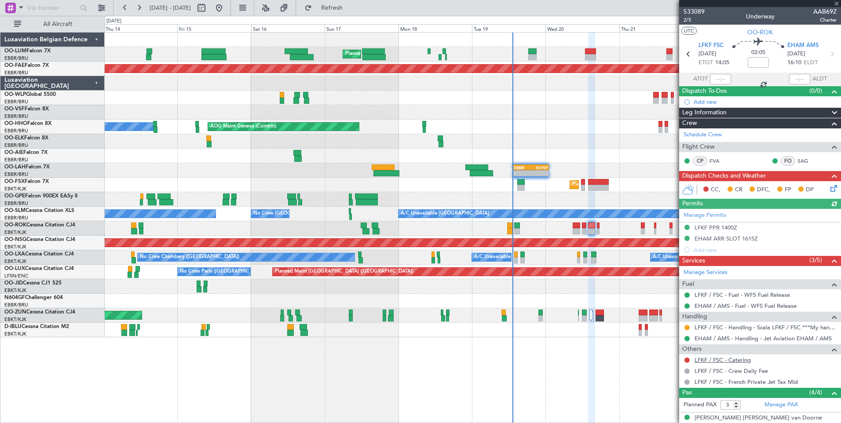
scroll to position [44, 0]
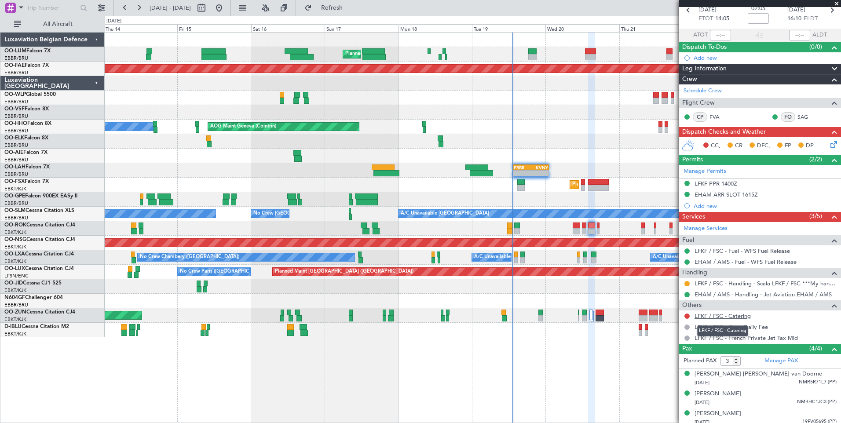
click at [746, 317] on link "LFKF / FSC - Catering" at bounding box center [722, 315] width 56 height 7
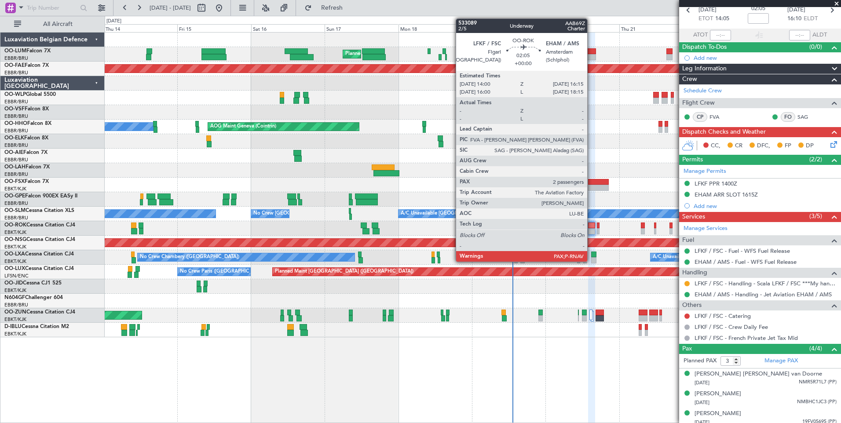
click at [591, 229] on div at bounding box center [591, 231] width 7 height 6
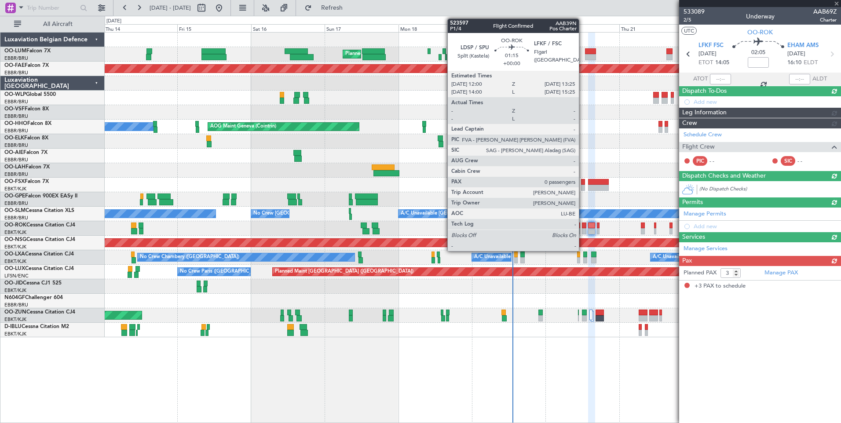
scroll to position [0, 0]
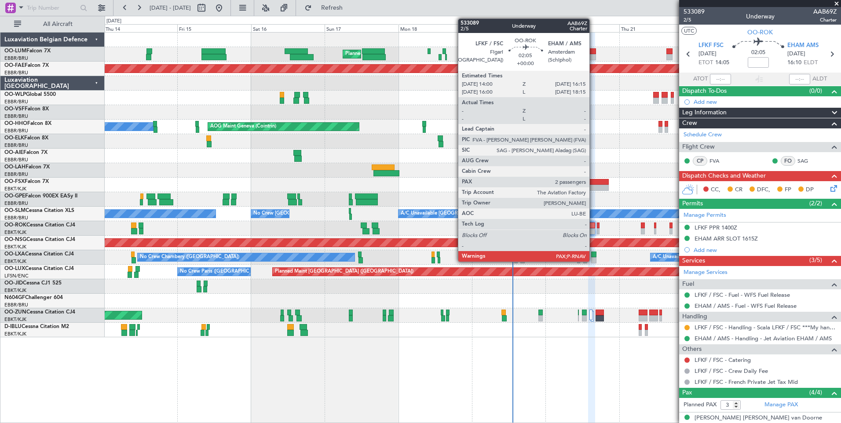
click at [593, 225] on div at bounding box center [591, 225] width 7 height 6
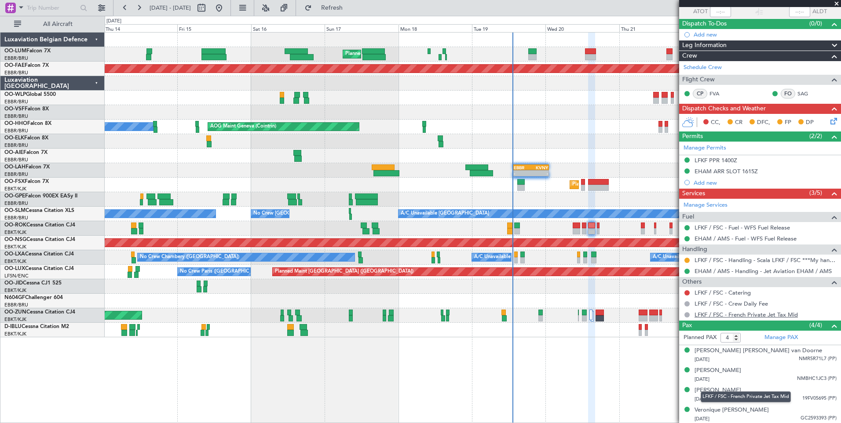
scroll to position [68, 0]
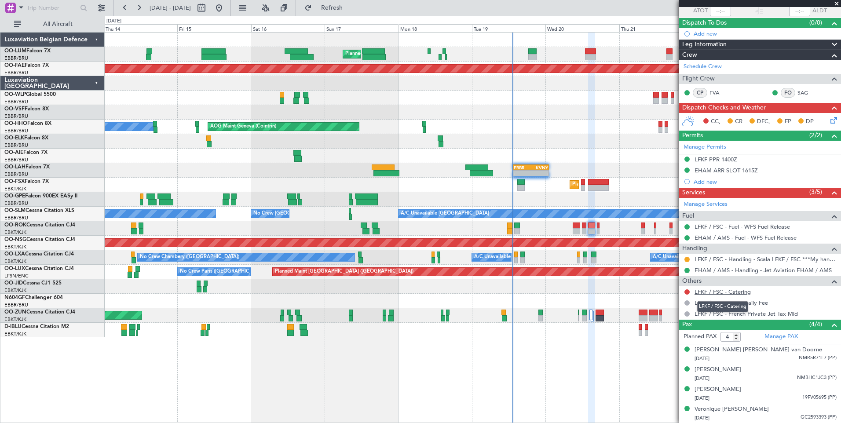
click at [732, 292] on link "LFKF / FSC - Catering" at bounding box center [722, 291] width 56 height 7
click at [350, 10] on span "Refresh" at bounding box center [331, 8] width 37 height 6
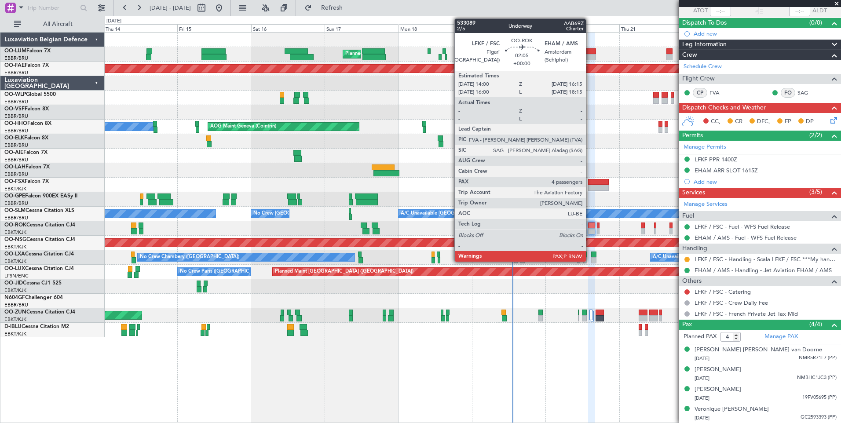
click at [590, 227] on div at bounding box center [591, 225] width 7 height 6
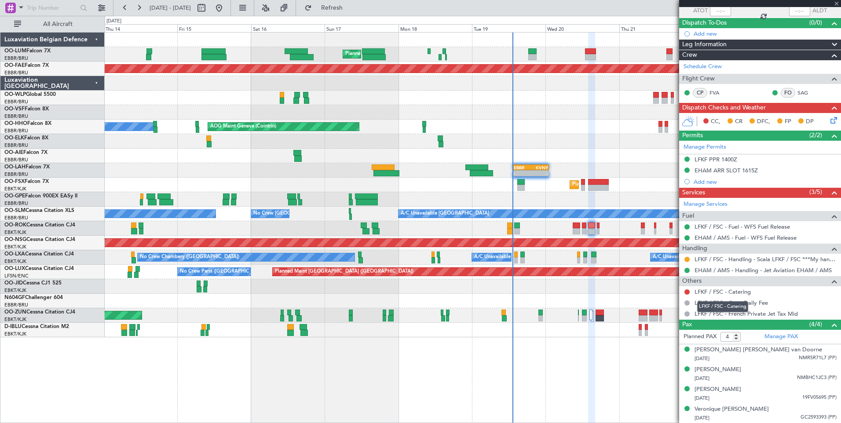
scroll to position [0, 0]
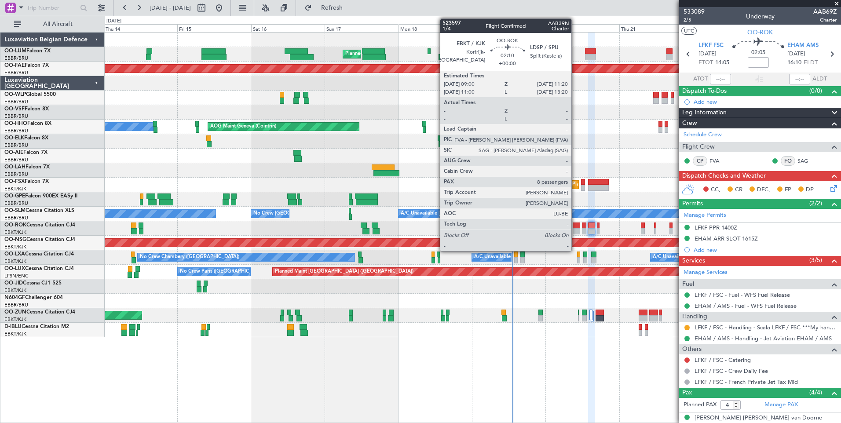
click at [575, 225] on div at bounding box center [575, 225] width 7 height 6
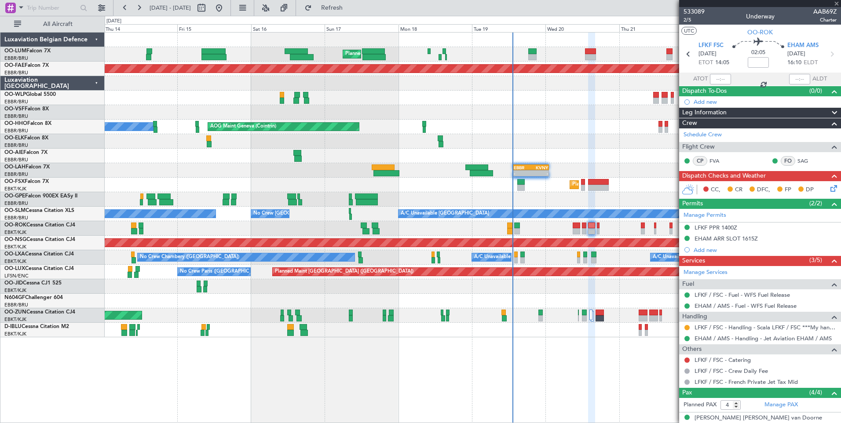
type input "8"
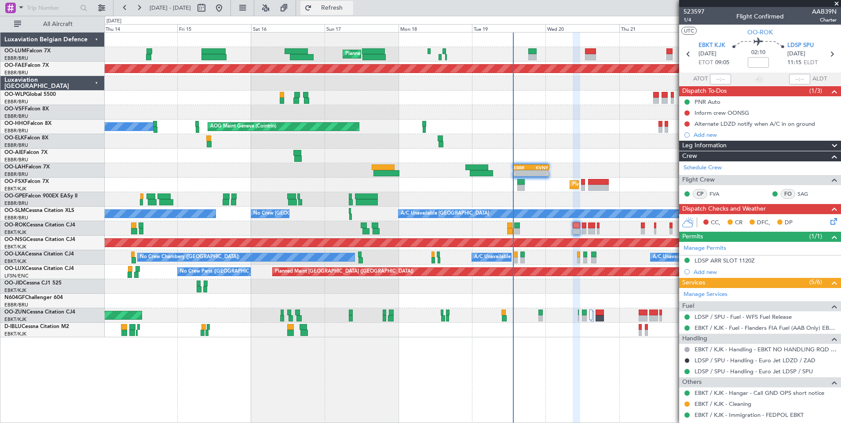
click at [353, 13] on button "Refresh" at bounding box center [326, 8] width 53 height 14
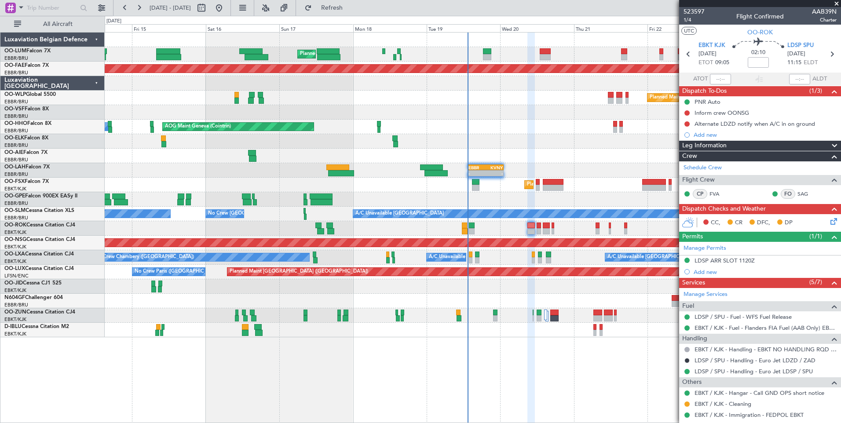
click at [532, 379] on div "Planned Maint Brussels (Brussels National) Planned Maint Kortrijk-Wevelgem Plan…" at bounding box center [473, 227] width 736 height 391
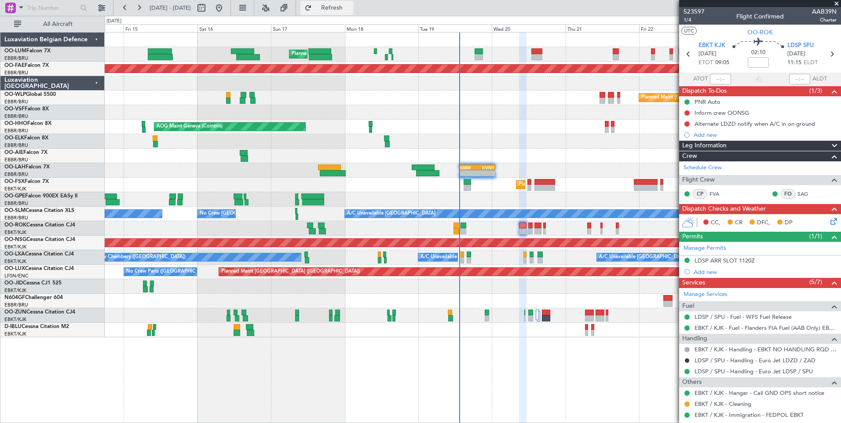
click at [350, 8] on span "Refresh" at bounding box center [331, 8] width 37 height 6
click at [328, 336] on div "Planned Maint Brussels (Brussels National) Planned Maint Kortrijk-Wevelgem Plan…" at bounding box center [473, 227] width 736 height 391
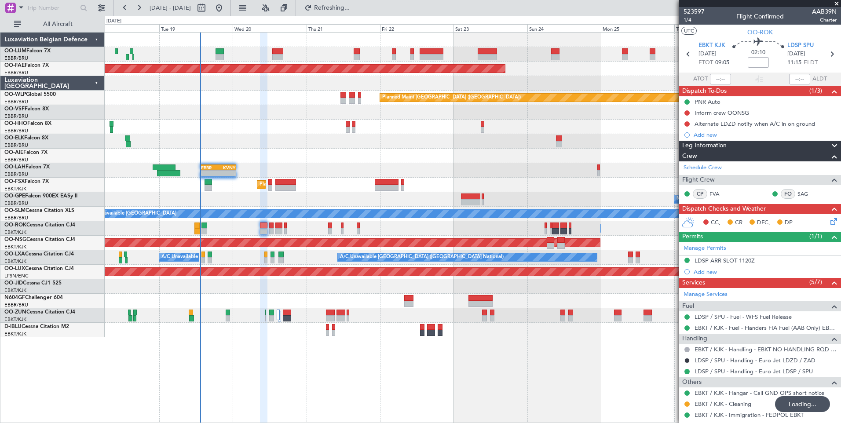
click at [398, 328] on div "Planned Maint Brussels (Brussels National) Planned Maint Brussels (Brussels Nat…" at bounding box center [473, 227] width 736 height 391
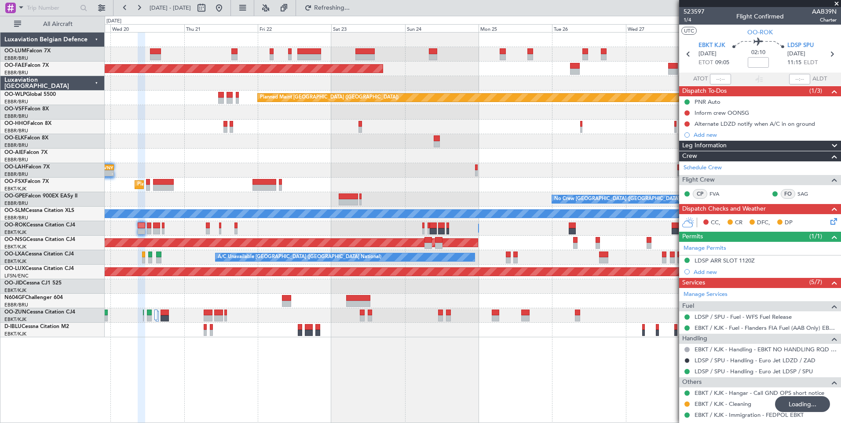
click at [434, 349] on div "Planned Maint Brussels (Brussels National) Planned Maint Brussels (Brussels Nat…" at bounding box center [473, 227] width 736 height 391
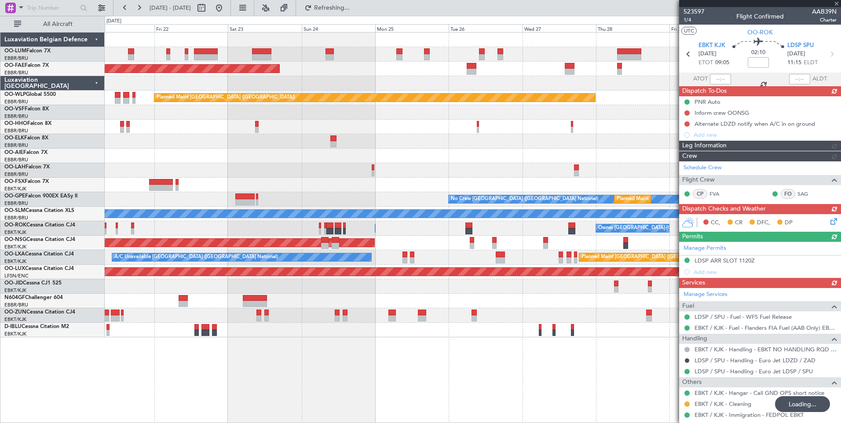
click at [543, 389] on div "Planned Maint Brussels (Brussels National) Planned Maint Kortrijk-Wevelgem Plan…" at bounding box center [473, 227] width 736 height 391
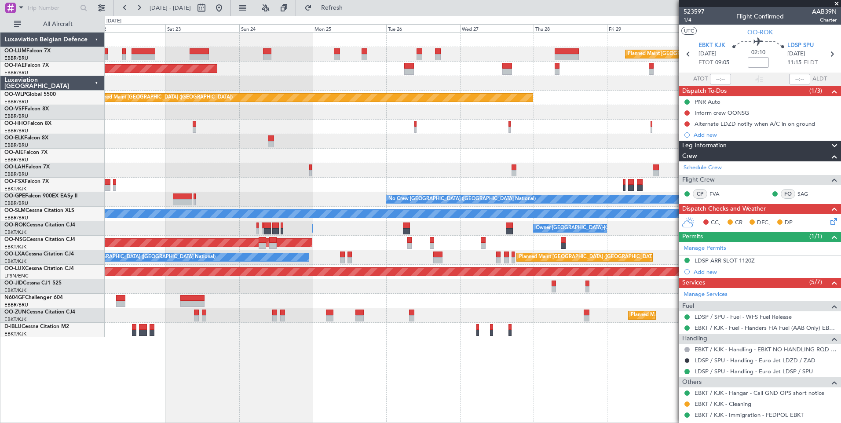
click at [394, 352] on div "Planned Maint Brussels (Brussels National) Planned Maint Kortrijk-Wevelgem Plan…" at bounding box center [473, 227] width 736 height 391
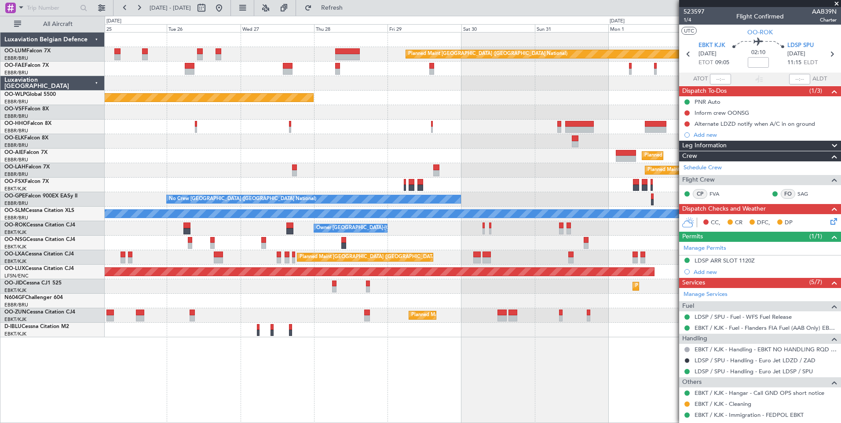
click at [532, 383] on div "Planned Maint Brussels (Brussels National) Owner Melsbroek Air Base Owner Melsb…" at bounding box center [473, 227] width 736 height 391
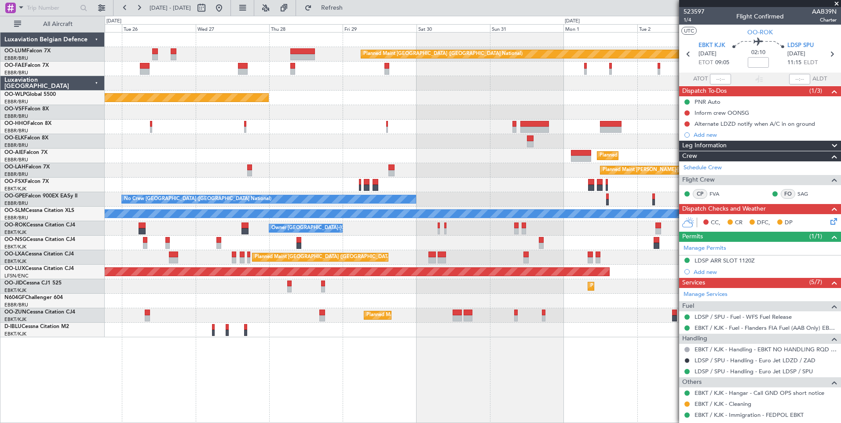
click at [433, 361] on div "Planned Maint Brussels (Brussels National) Owner Melsbroek Air Base Owner Melsb…" at bounding box center [473, 227] width 736 height 391
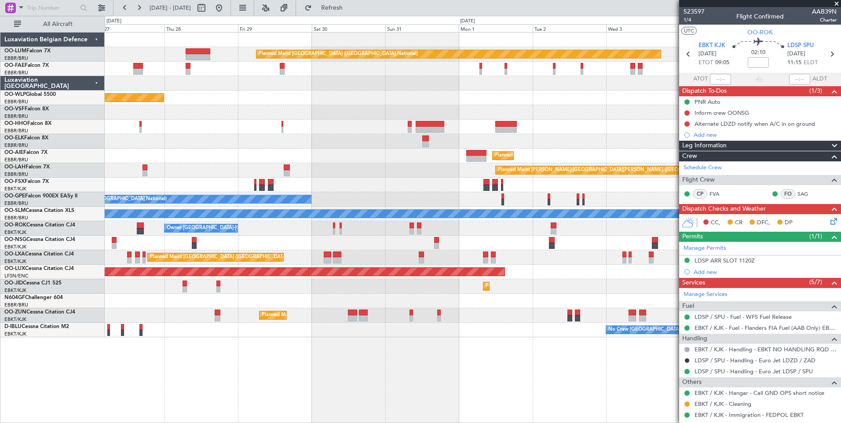
click at [394, 341] on div "Planned Maint Brussels (Brussels National) Owner Melsbroek Air Base Owner Melsb…" at bounding box center [473, 227] width 736 height 391
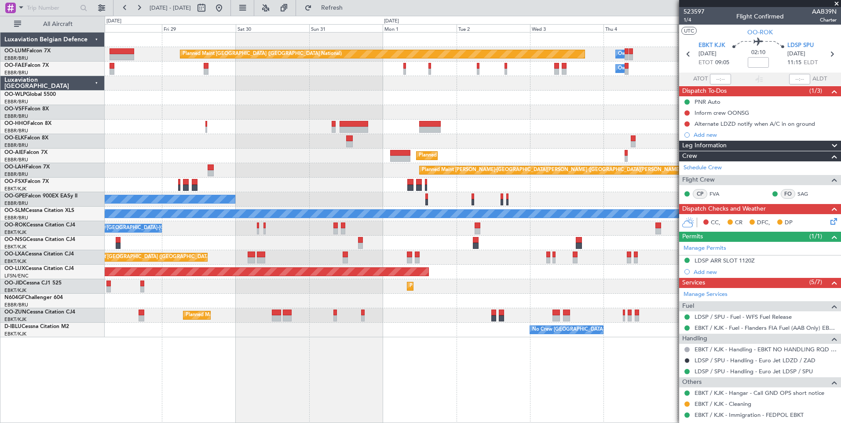
click at [297, 350] on div "Planned Maint Brussels (Brussels National) Owner Melsbroek Air Base Owner Melsb…" at bounding box center [473, 227] width 736 height 391
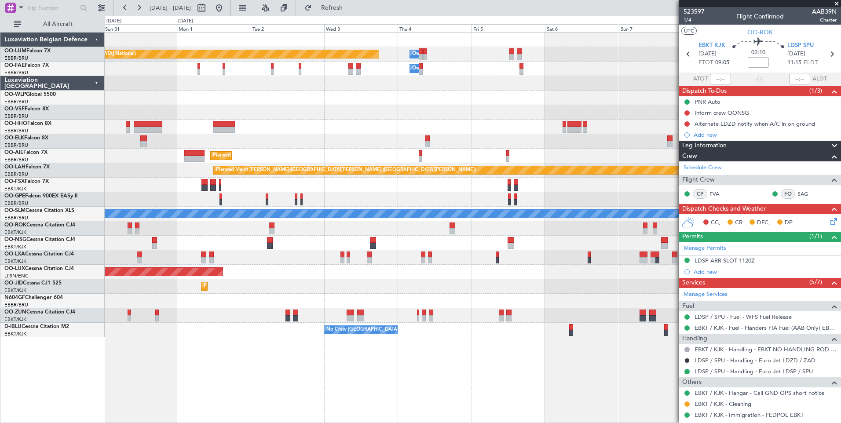
click at [452, 362] on div "Planned Maint Brussels (Brussels National) Owner Melsbroek Air Base Owner Melsb…" at bounding box center [473, 227] width 736 height 391
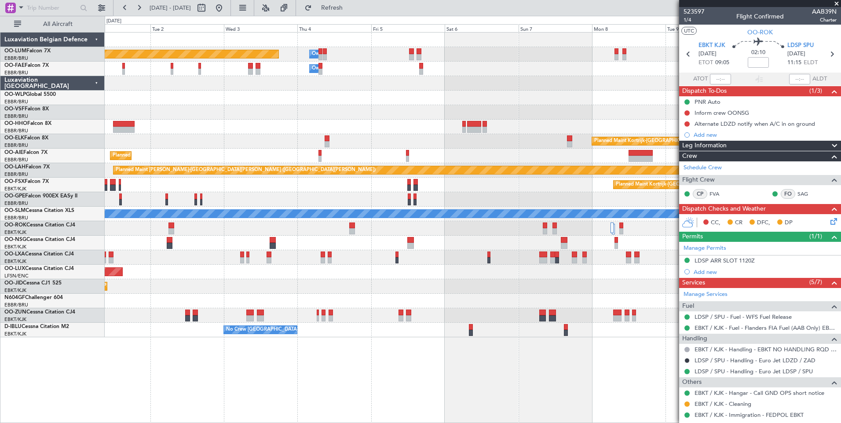
click at [388, 351] on div "Planned Maint Brussels (Brussels National) Owner Melsbroek Air Base Owner Melsb…" at bounding box center [473, 227] width 736 height 391
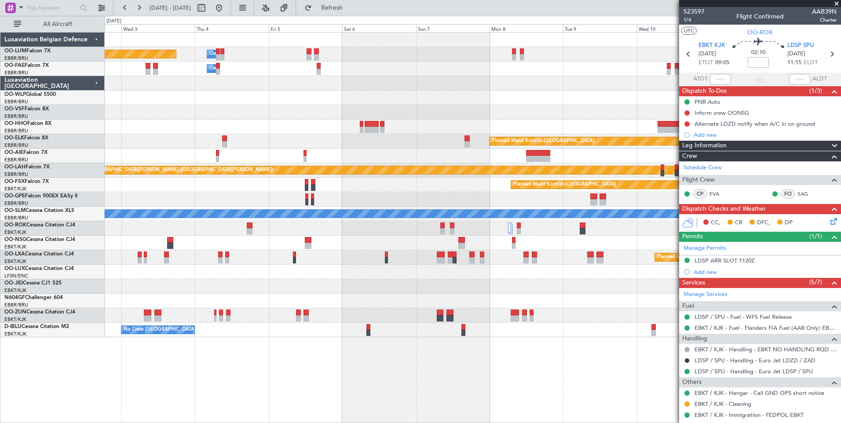
click at [413, 364] on div "Planned Maint Brussels (Brussels National) Owner Melsbroek Air Base Owner Melsb…" at bounding box center [473, 227] width 736 height 391
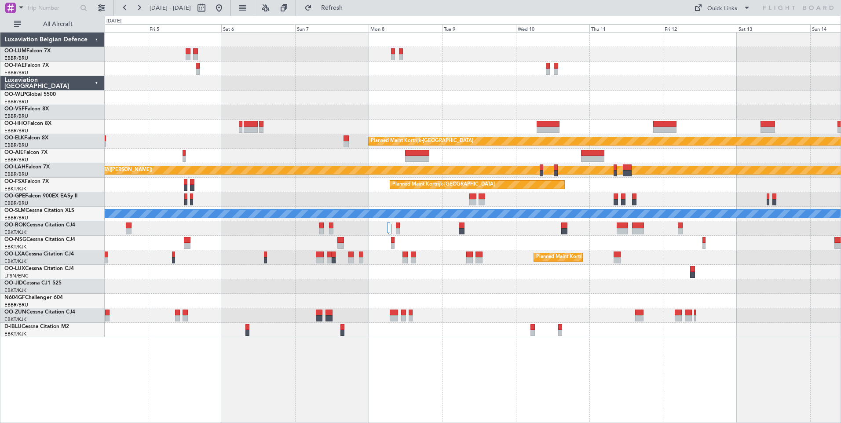
drag, startPoint x: 372, startPoint y: 12, endPoint x: 372, endPoint y: 19, distance: 7.0
click at [353, 12] on button "Refresh" at bounding box center [326, 8] width 53 height 14
click at [400, 376] on div "Owner Melsbroek Air Base Planned Maint Brussels (Brussels National) Owner Melsb…" at bounding box center [473, 227] width 736 height 391
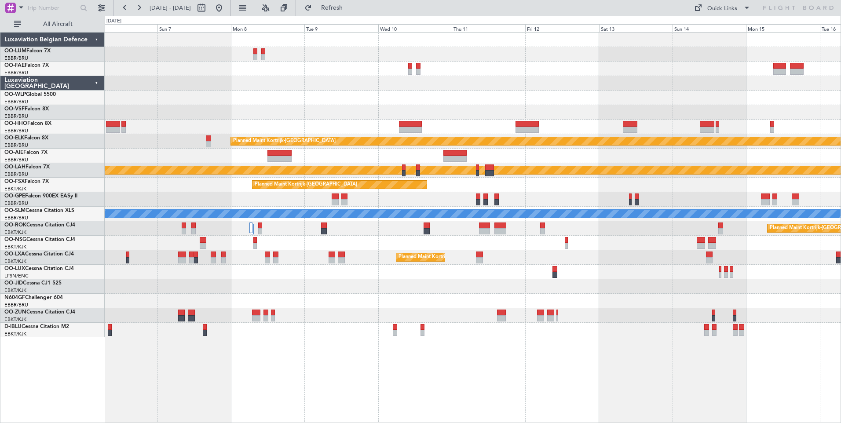
click at [548, 385] on div "Owner Melsbroek Air Base Owner Melsbroek Air Base Planned Maint Kortrijk-Wevelg…" at bounding box center [473, 227] width 736 height 391
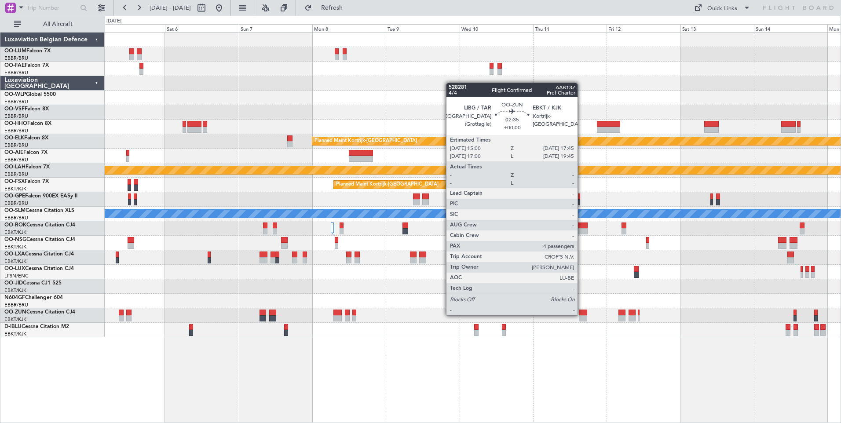
click at [583, 313] on div at bounding box center [583, 313] width 9 height 6
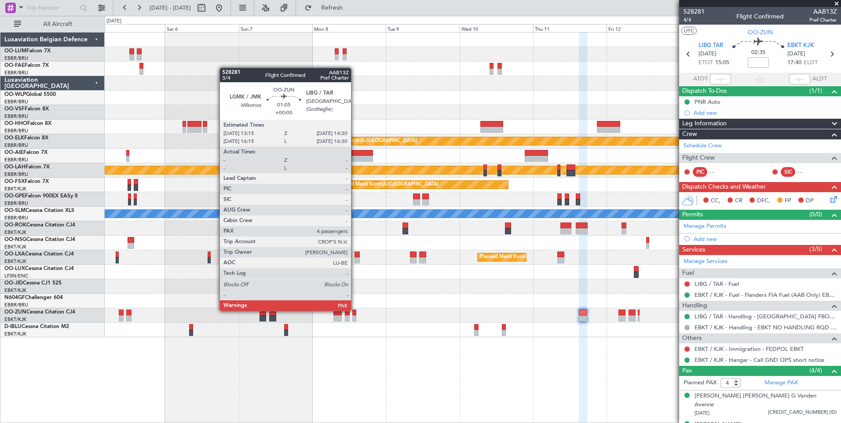
click at [355, 310] on div at bounding box center [354, 313] width 4 height 6
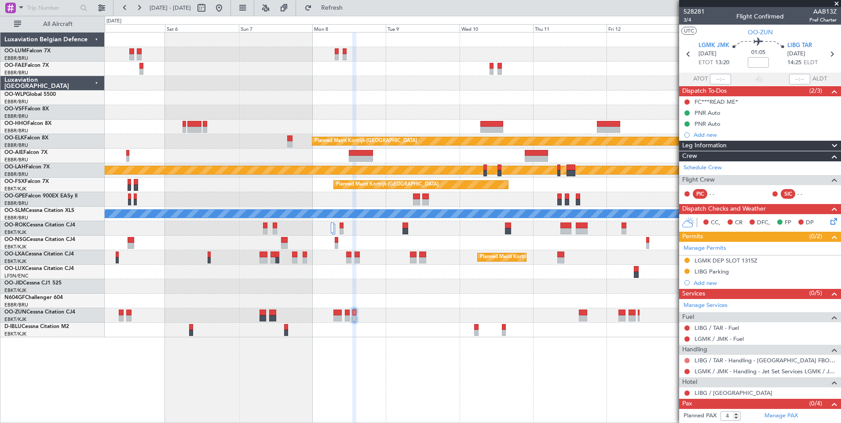
click at [686, 359] on button at bounding box center [686, 360] width 5 height 5
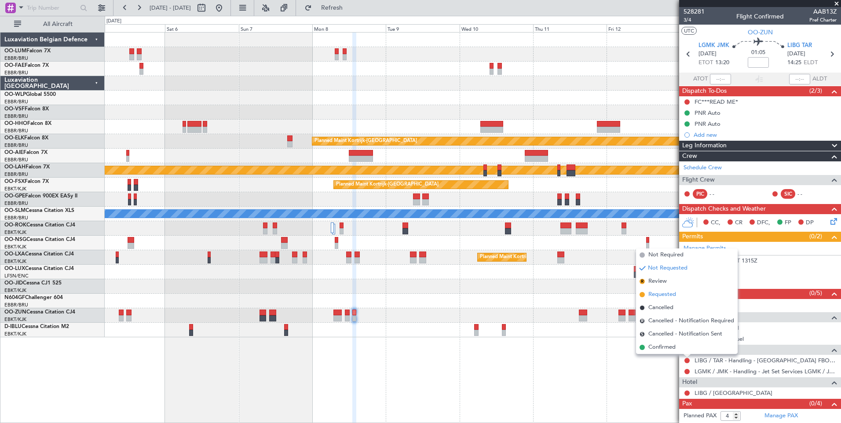
click at [659, 295] on span "Requested" at bounding box center [662, 294] width 28 height 9
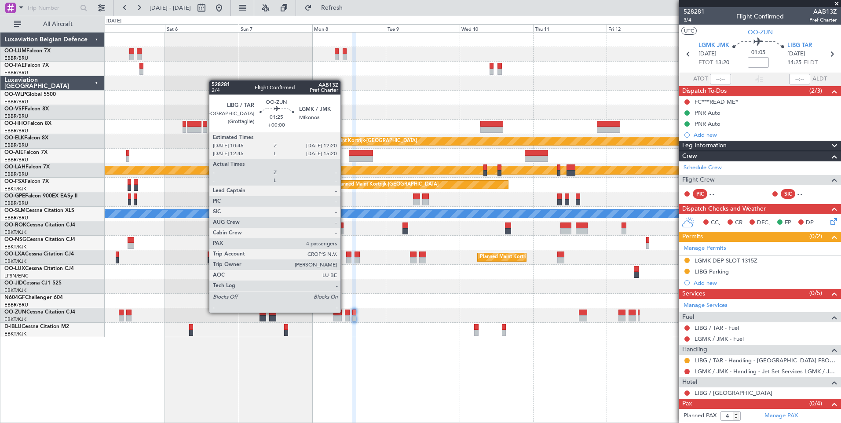
click at [345, 312] on div at bounding box center [347, 313] width 5 height 6
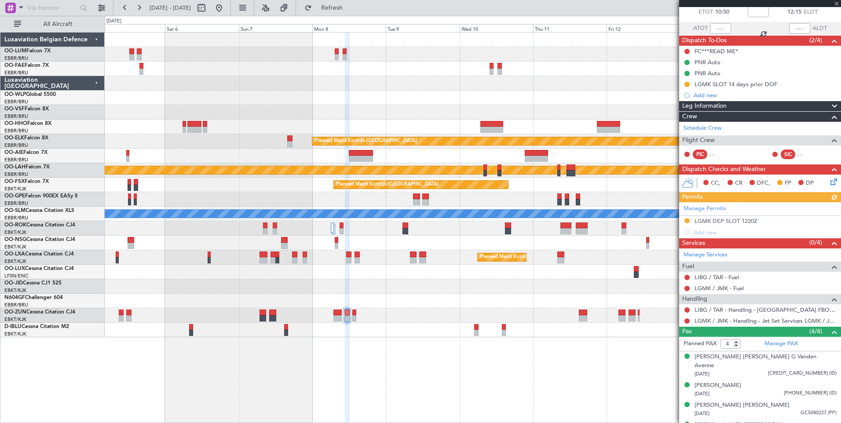
scroll to position [58, 0]
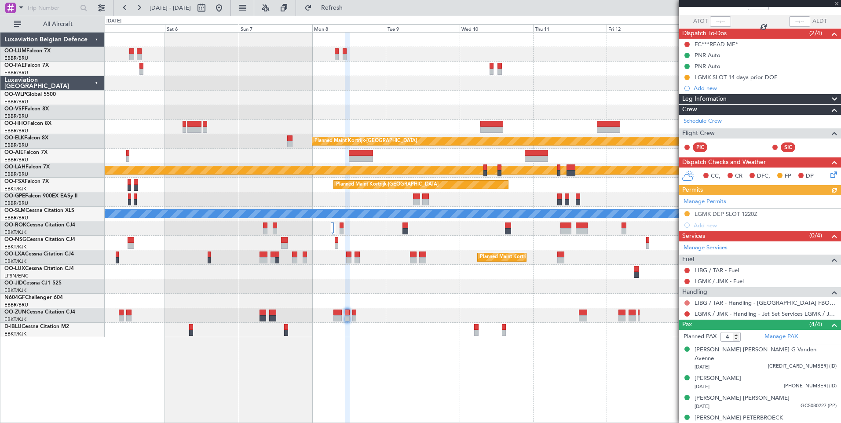
click at [685, 304] on button at bounding box center [686, 302] width 5 height 5
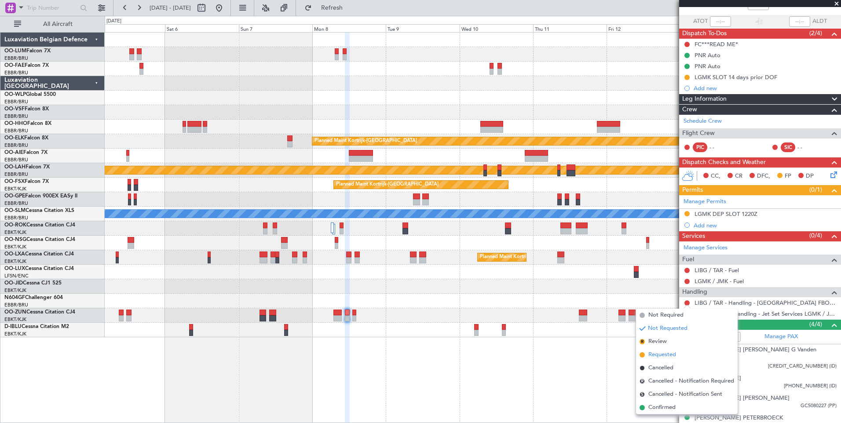
click at [655, 356] on span "Requested" at bounding box center [662, 354] width 28 height 9
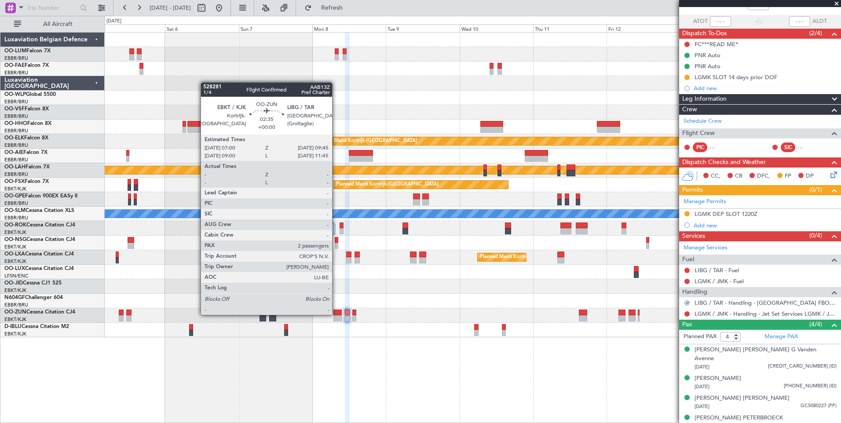
click at [336, 314] on div at bounding box center [337, 313] width 9 height 6
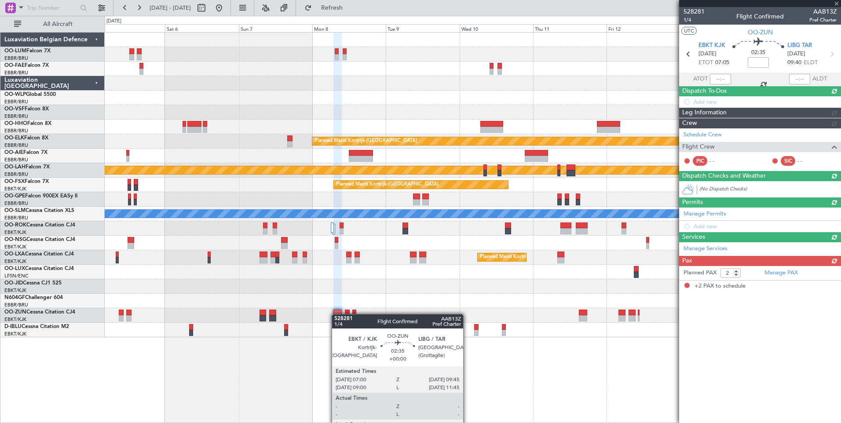
scroll to position [0, 0]
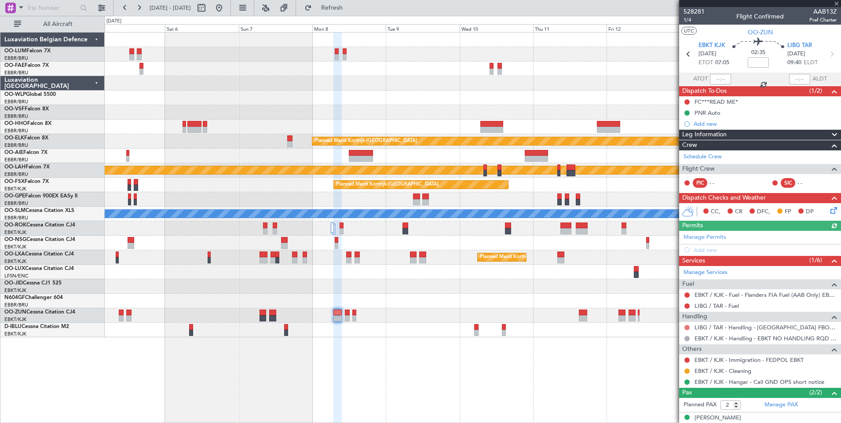
click at [686, 328] on button at bounding box center [686, 327] width 5 height 5
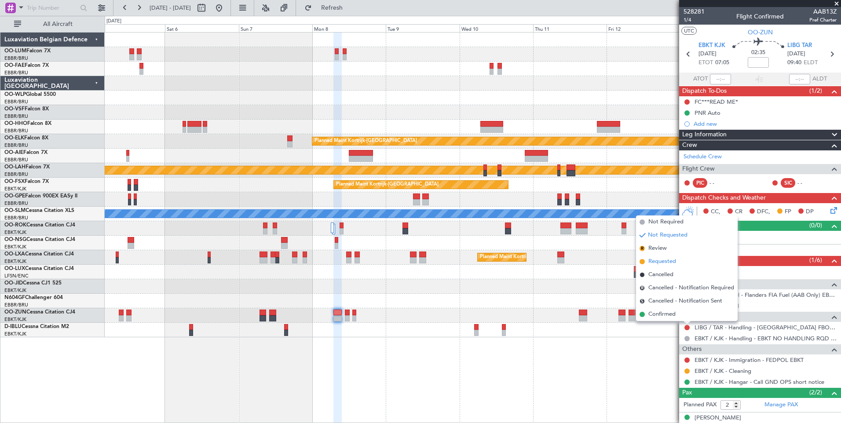
click at [661, 260] on span "Requested" at bounding box center [662, 261] width 28 height 9
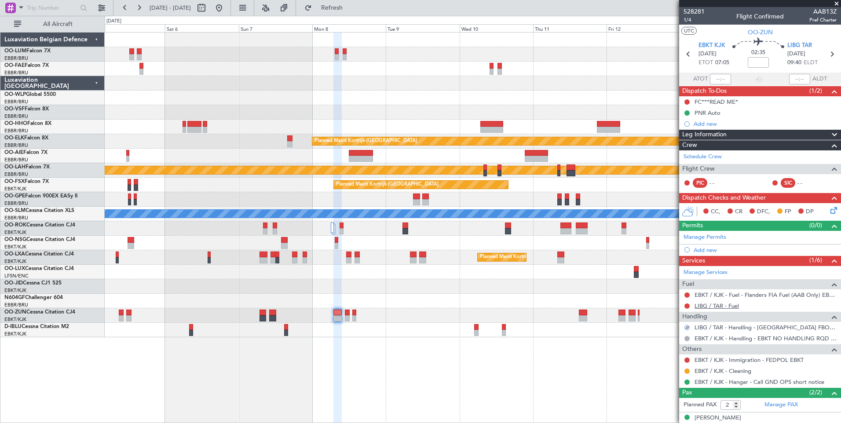
click at [725, 309] on link "LIBG / TAR - Fuel" at bounding box center [716, 305] width 44 height 7
click at [579, 364] on div "Owner Melsbroek Air Base Planned Maint Brussels (Brussels National) Owner Melsb…" at bounding box center [473, 227] width 736 height 391
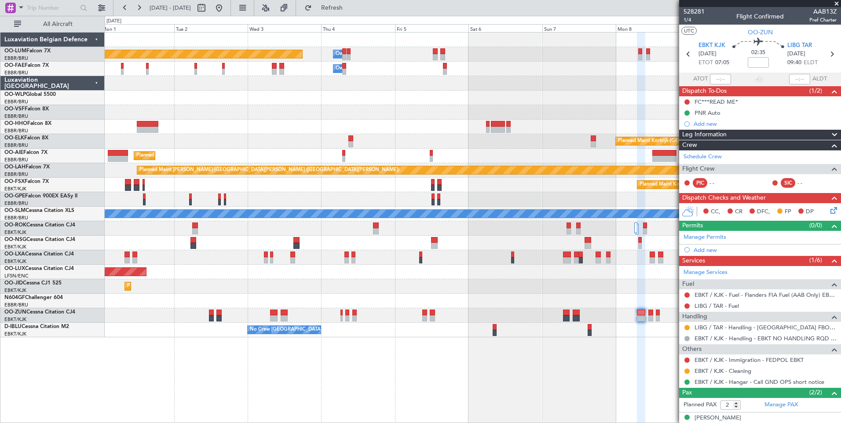
click at [565, 361] on div "Owner Melsbroek Air Base Planned Maint Brussels (Brussels National) Owner Melsb…" at bounding box center [473, 227] width 736 height 391
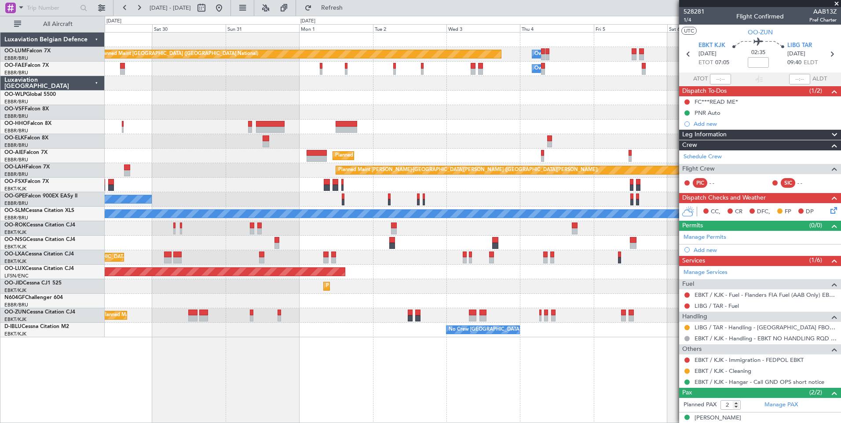
click at [510, 347] on div "Owner Melsbroek Air Base Planned Maint Brussels (Brussels National) Owner Melsb…" at bounding box center [473, 227] width 736 height 391
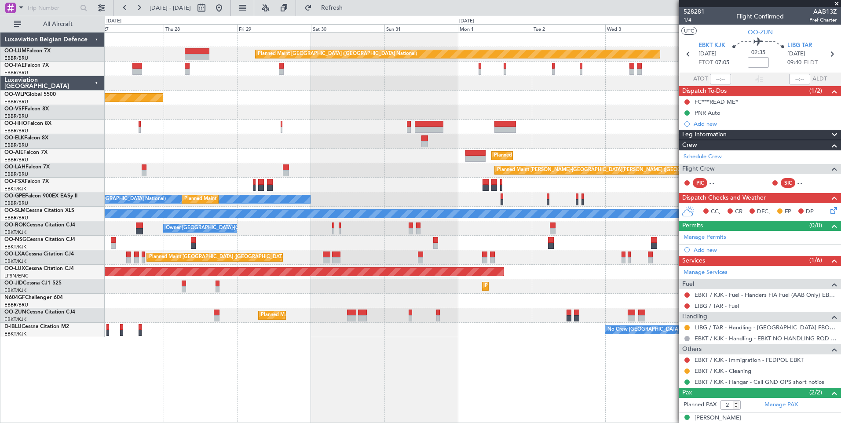
click at [528, 361] on div "Owner Melsbroek Air Base Planned Maint Brussels (Brussels National) Owner Melsb…" at bounding box center [473, 227] width 736 height 391
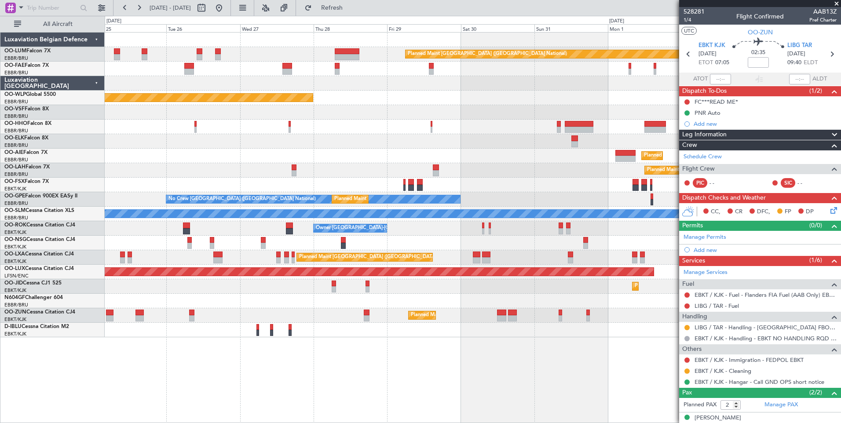
click at [488, 378] on div "Owner Melsbroek Air Base Planned Maint Brussels (Brussels National) Owner Melsb…" at bounding box center [473, 227] width 736 height 391
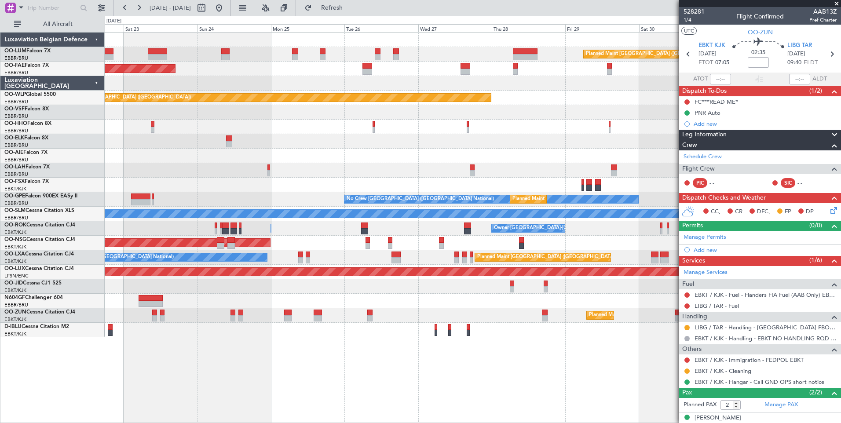
click at [532, 361] on div "Planned Maint Brussels (Brussels National) Owner Melsbroek Air Base Planned Mai…" at bounding box center [473, 227] width 736 height 391
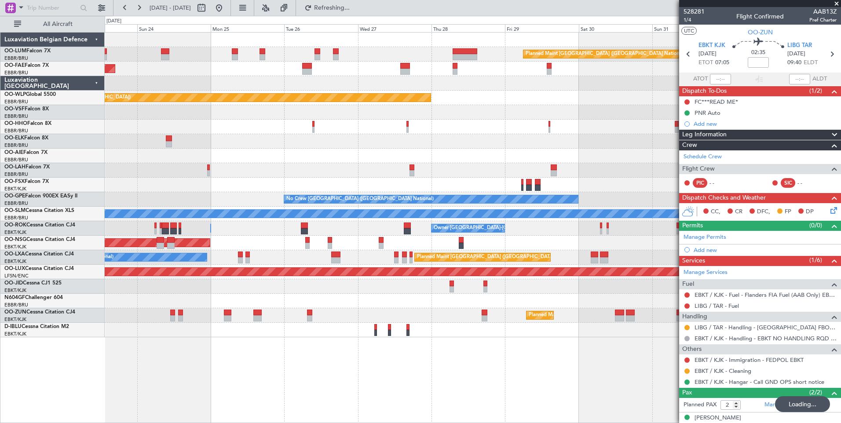
click at [241, 346] on div "Planned Maint Brussels (Brussels National) Owner Melsbroek Air Base Planned Mai…" at bounding box center [473, 227] width 736 height 391
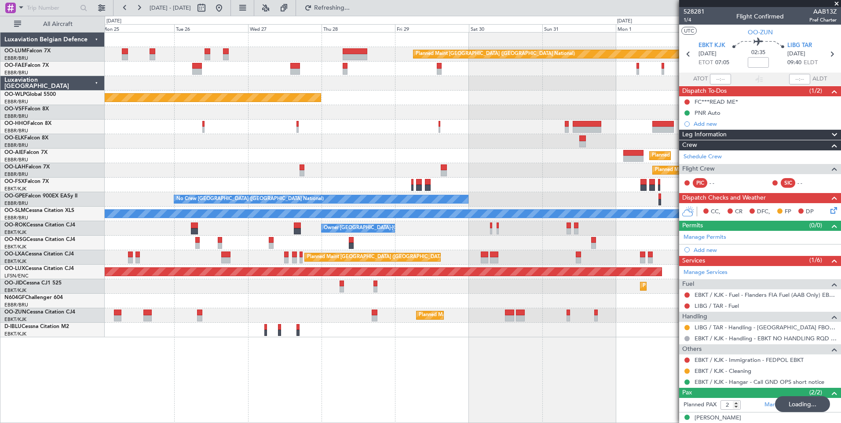
click at [303, 354] on div "Planned Maint Brussels (Brussels National) Owner Melsbroek Air Base Owner Melsb…" at bounding box center [473, 227] width 736 height 391
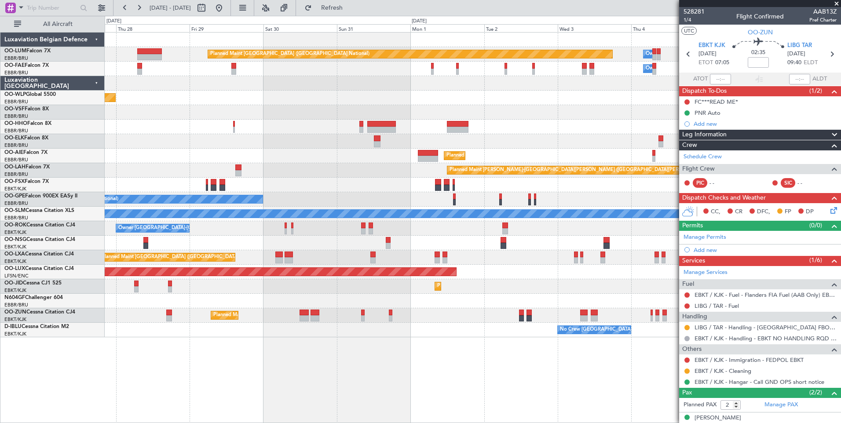
click at [331, 355] on div "Planned Maint Brussels (Brussels National) Owner Melsbroek Air Base Owner Melsb…" at bounding box center [473, 227] width 736 height 391
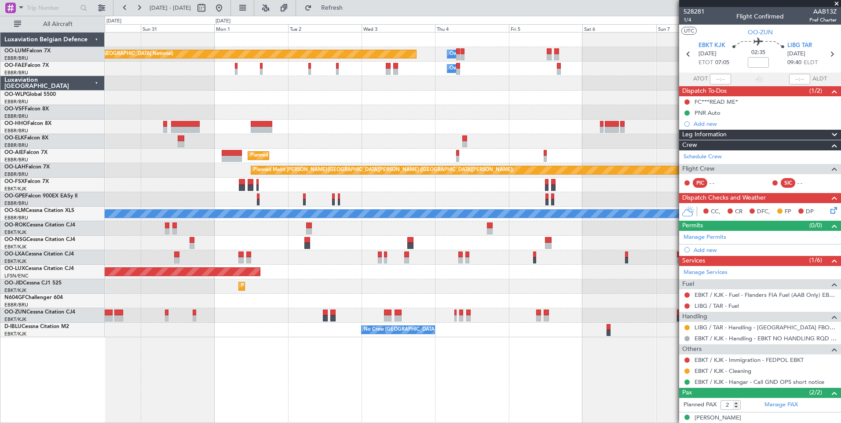
click at [284, 328] on div "Planned Maint Brussels (Brussels National) Owner Melsbroek Air Base Owner Melsb…" at bounding box center [473, 227] width 736 height 391
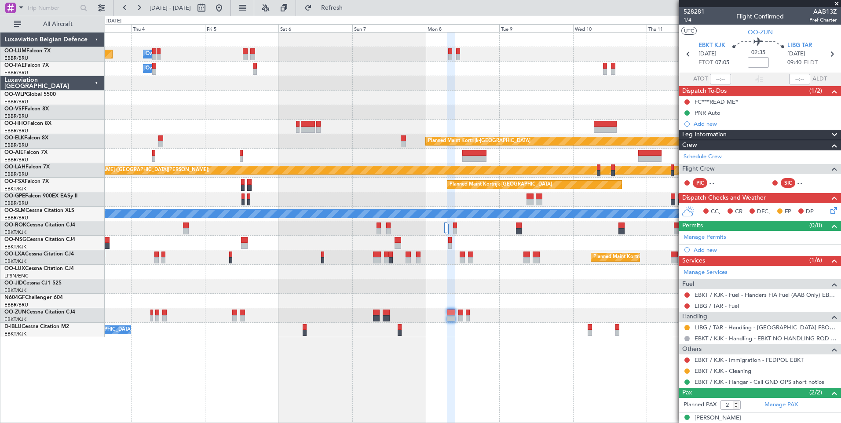
click at [240, 318] on div "Planned Maint Brussels (Brussels National) Owner Melsbroek Air Base Owner Melsb…" at bounding box center [473, 227] width 736 height 391
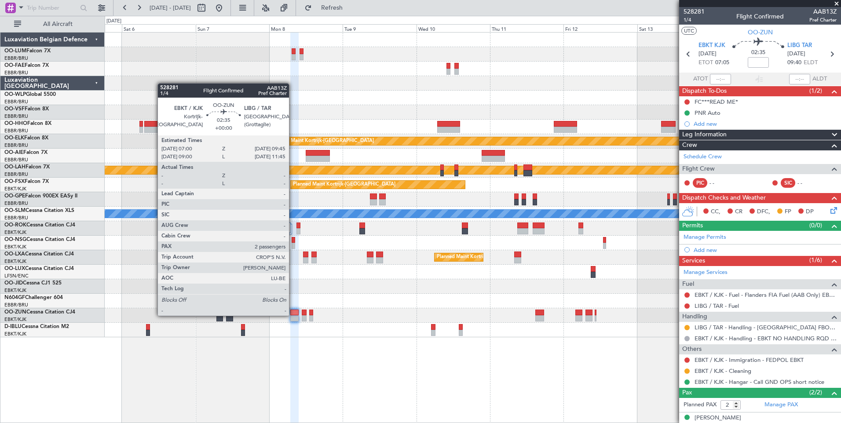
click at [293, 315] on div at bounding box center [294, 313] width 9 height 6
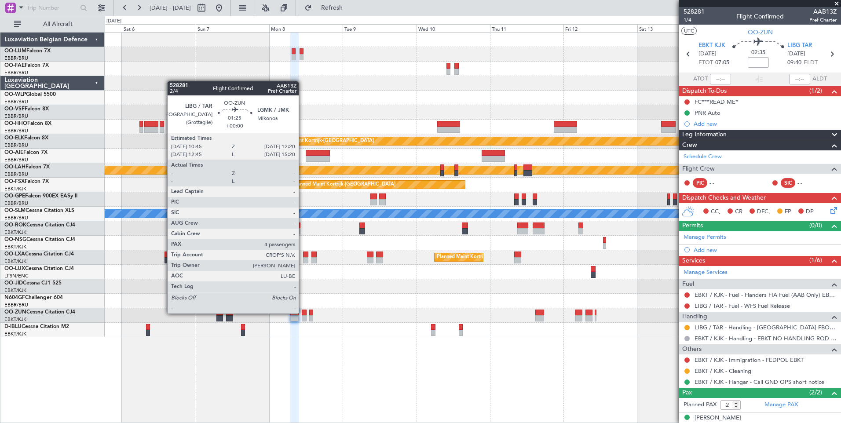
click at [302, 313] on div at bounding box center [304, 313] width 5 height 6
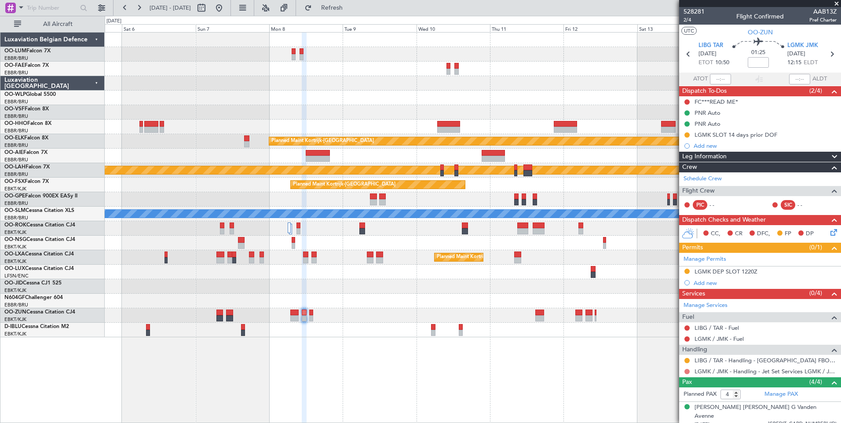
click at [685, 372] on button at bounding box center [686, 371] width 5 height 5
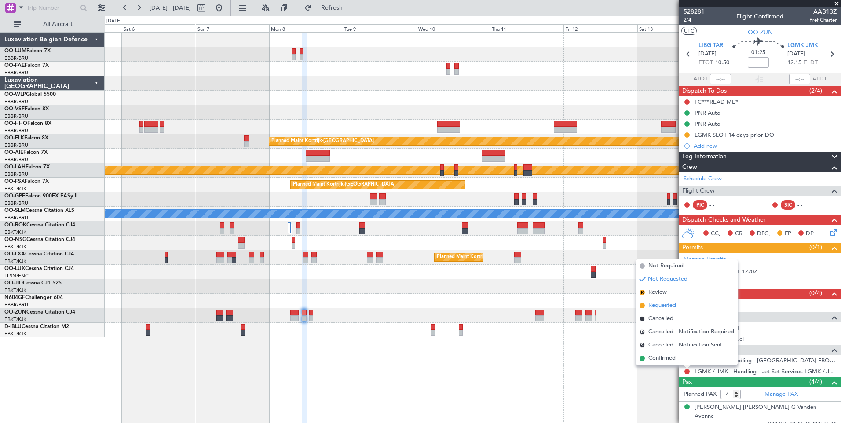
click at [654, 304] on span "Requested" at bounding box center [662, 305] width 28 height 9
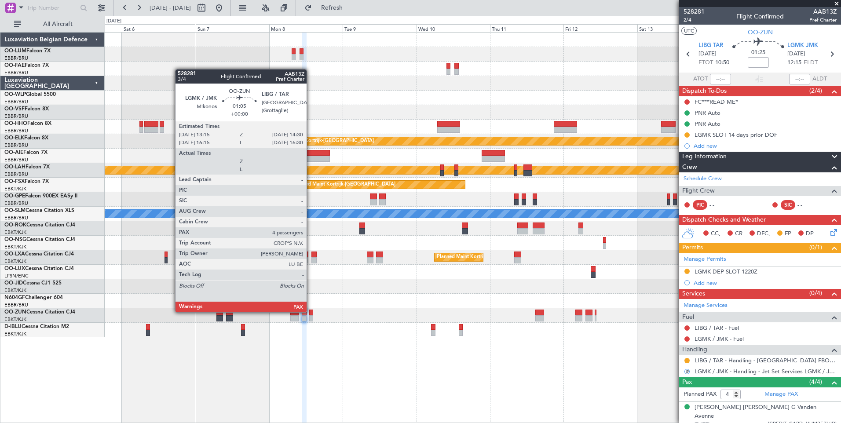
click at [310, 311] on div at bounding box center [311, 313] width 4 height 6
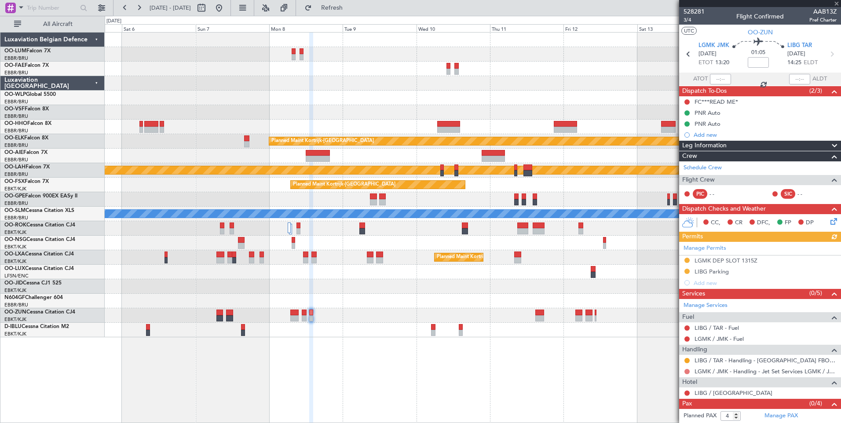
click at [687, 370] on button at bounding box center [686, 371] width 5 height 5
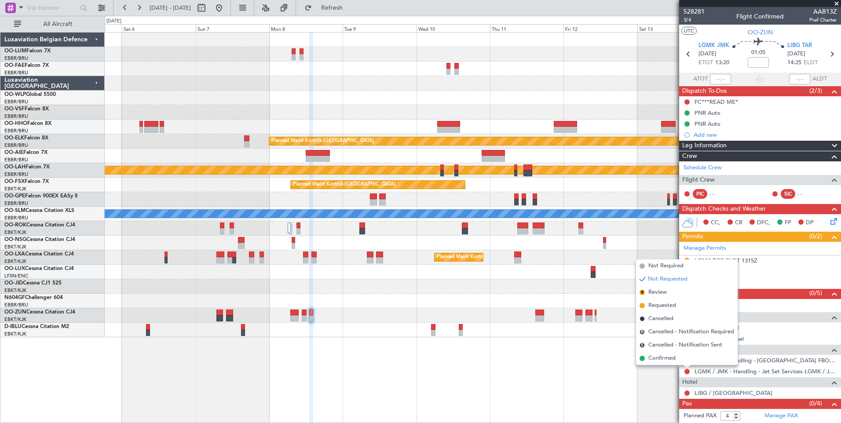
drag, startPoint x: 651, startPoint y: 305, endPoint x: 667, endPoint y: 320, distance: 21.5
click at [651, 305] on span "Requested" at bounding box center [662, 305] width 28 height 9
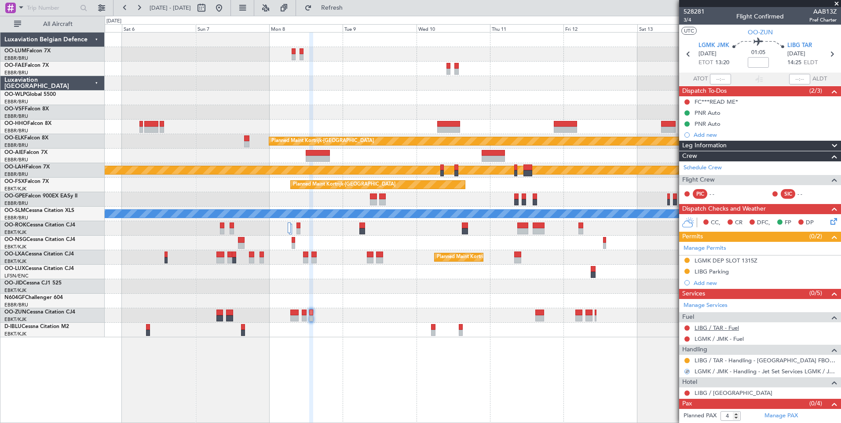
click at [729, 329] on link "LIBG / TAR - Fuel" at bounding box center [716, 327] width 44 height 7
click at [716, 337] on link "LGMK / JMK - Fuel" at bounding box center [718, 338] width 49 height 7
click at [350, 7] on span "Refresh" at bounding box center [331, 8] width 37 height 6
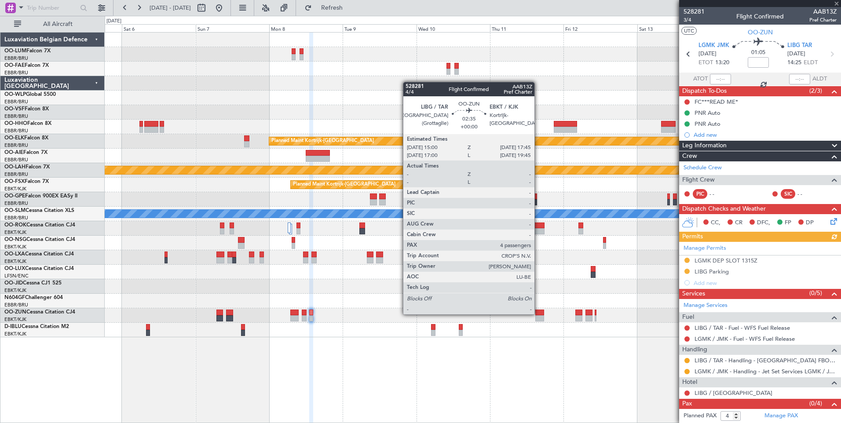
click at [538, 313] on div at bounding box center [539, 313] width 9 height 6
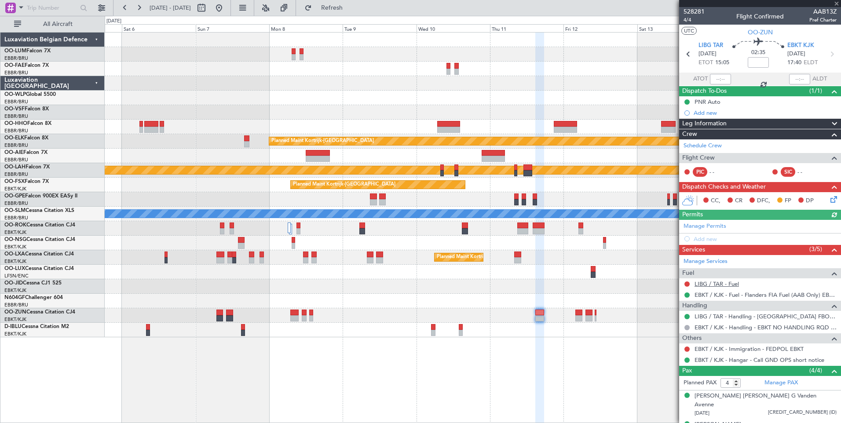
click at [723, 283] on link "LIBG / TAR - Fuel" at bounding box center [716, 283] width 44 height 7
click at [350, 10] on span "Refresh" at bounding box center [331, 8] width 37 height 6
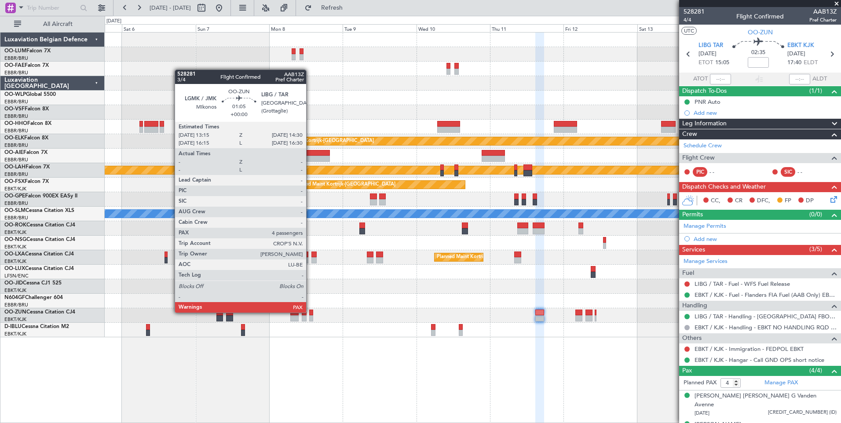
click at [310, 312] on div at bounding box center [311, 313] width 4 height 6
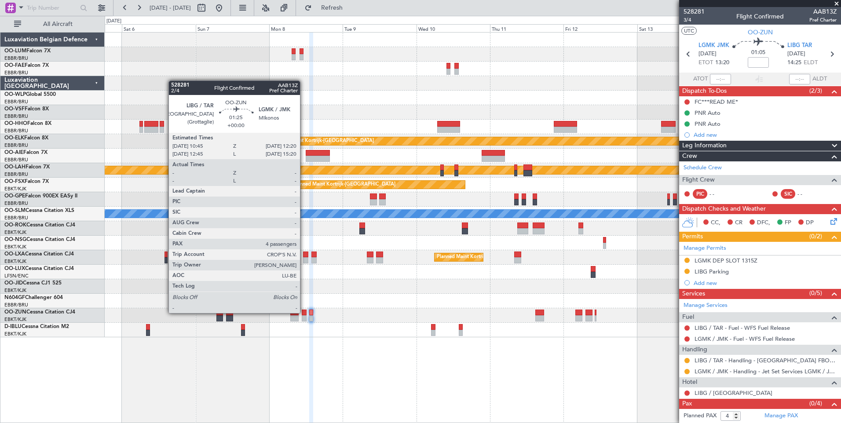
click at [304, 312] on div at bounding box center [304, 313] width 5 height 6
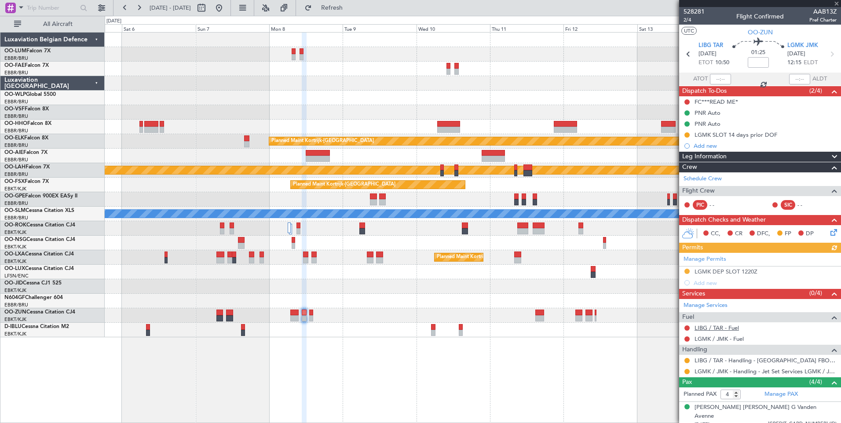
click at [727, 330] on link "LIBG / TAR - Fuel" at bounding box center [716, 327] width 44 height 7
click at [718, 336] on link "LGMK / JMK - Fuel" at bounding box center [718, 338] width 49 height 7
click at [353, 13] on button "Refresh" at bounding box center [326, 8] width 53 height 14
click at [288, 313] on div at bounding box center [473, 315] width 736 height 15
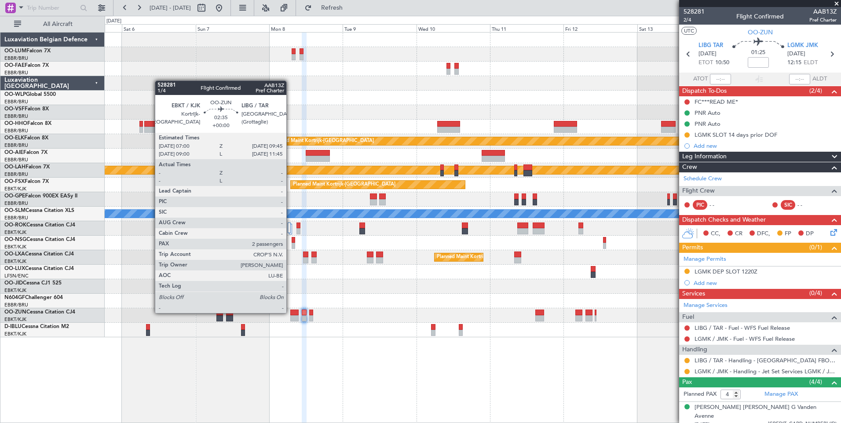
click at [290, 312] on div at bounding box center [294, 313] width 9 height 6
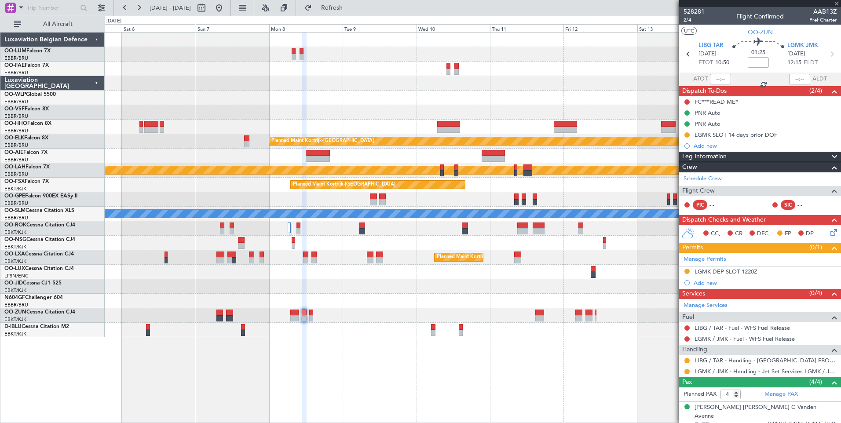
type input "2"
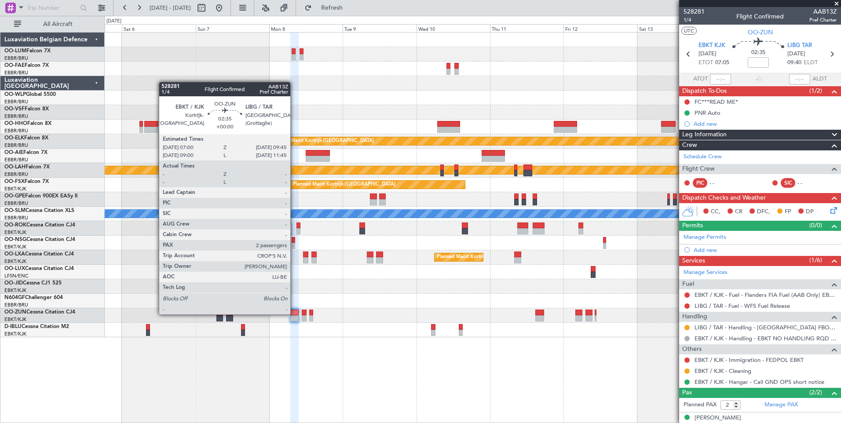
click at [294, 313] on div at bounding box center [294, 313] width 9 height 6
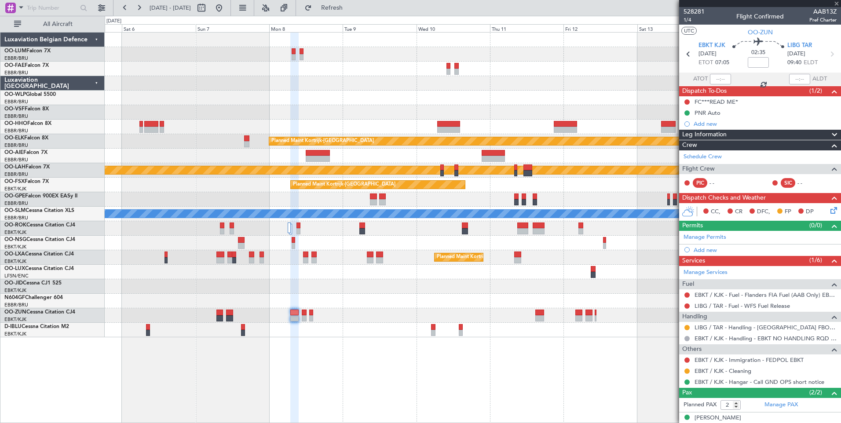
click at [575, 379] on div "Owner Melsbroek Air Base Planned Maint Brussels (Brussels National) Owner Melsb…" at bounding box center [473, 227] width 736 height 391
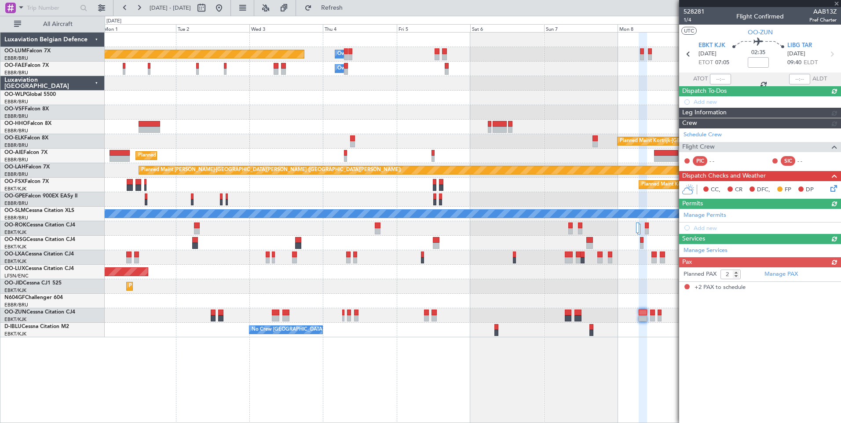
click at [589, 369] on div "Owner Melsbroek Air Base Planned Maint Brussels (Brussels National) Owner Melsb…" at bounding box center [473, 227] width 736 height 391
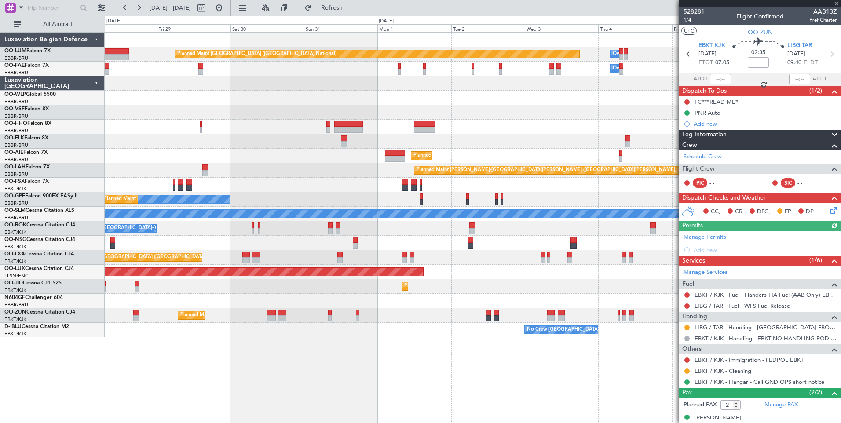
click at [615, 348] on div "Owner Melsbroek Air Base Planned Maint Brussels (Brussels National) Owner Melsb…" at bounding box center [473, 227] width 736 height 391
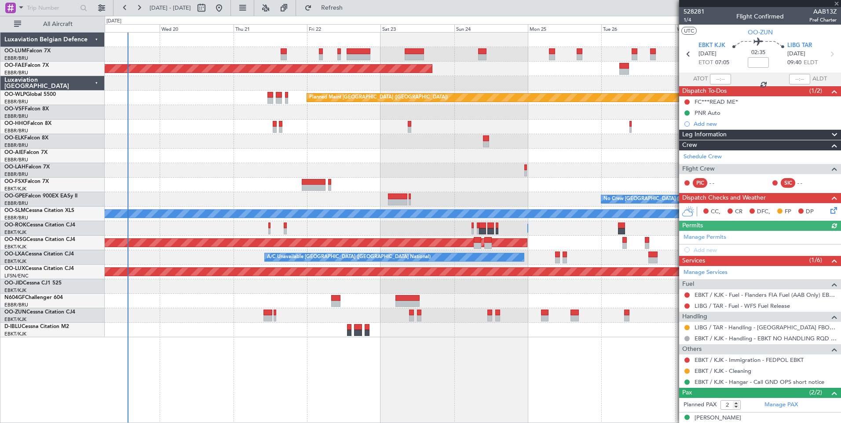
click at [616, 245] on div "Planned Maint Brussels (Brussels National) Planned Maint Kortrijk-Wevelgem Plan…" at bounding box center [473, 185] width 736 height 305
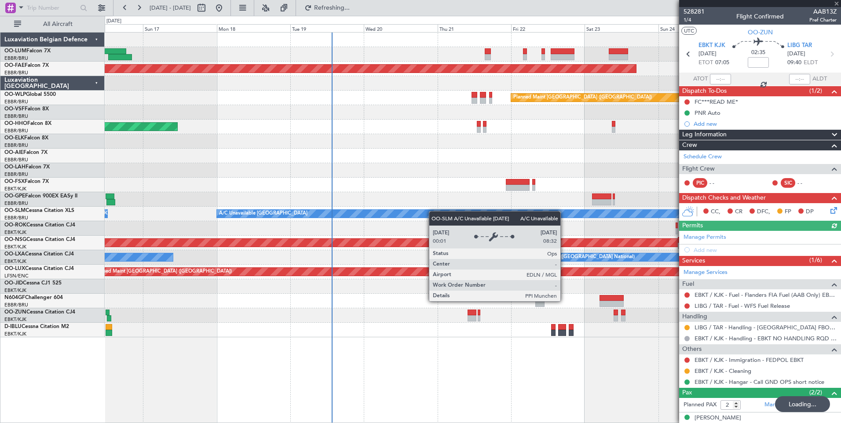
click at [533, 236] on div "Planned Maint Kortrijk-Wevelgem Planned Maint Berlin (Brandenburg) AOG Maint Ge…" at bounding box center [473, 185] width 736 height 305
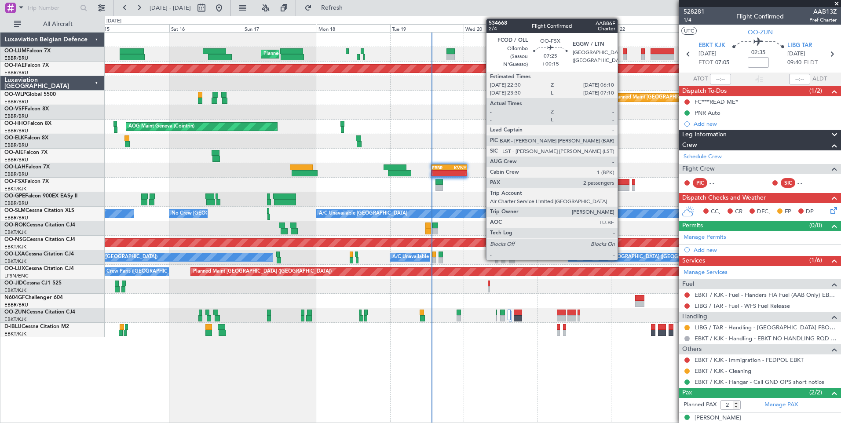
click at [621, 183] on div at bounding box center [617, 182] width 24 height 6
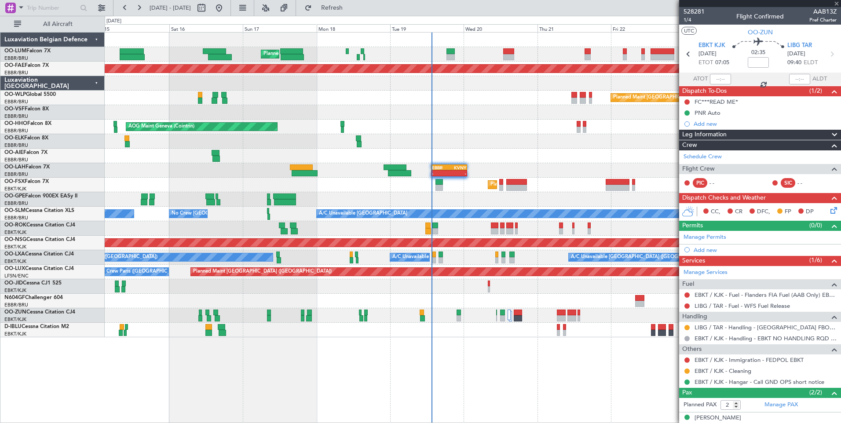
type input "+00:15"
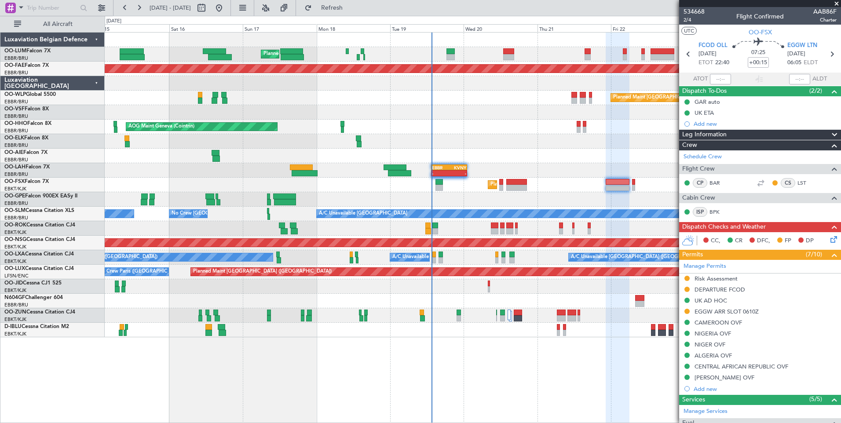
click at [838, 3] on span at bounding box center [836, 4] width 9 height 8
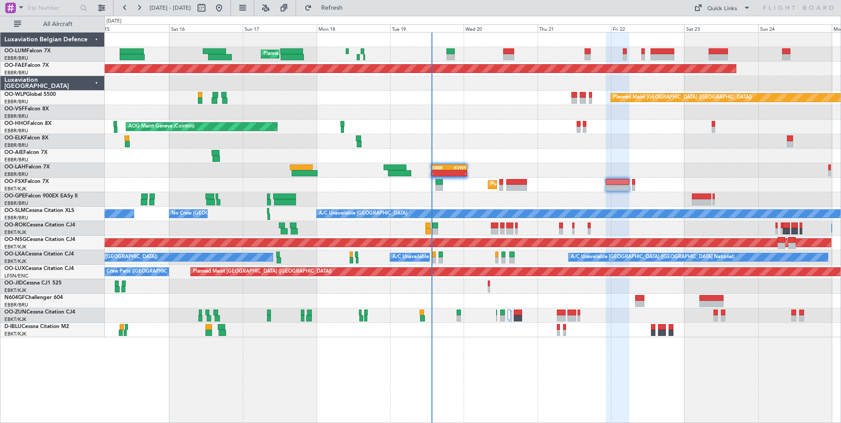
type input "0"
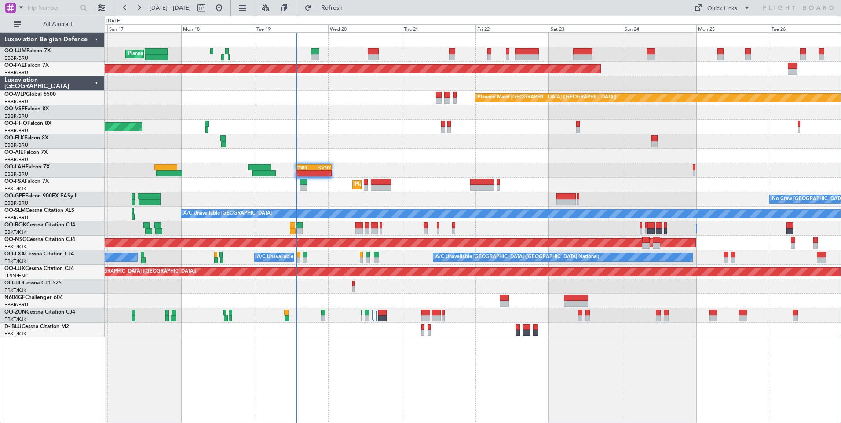
click at [402, 362] on div "Planned Maint Brussels (Brussels National) Planned Maint Brussels (Brussels Nat…" at bounding box center [473, 227] width 736 height 391
click at [351, 12] on button "Refresh" at bounding box center [326, 8] width 53 height 14
click at [408, 367] on div "Planned Maint Brussels (Brussels National) Planned Maint Brussels (Brussels Nat…" at bounding box center [473, 227] width 736 height 391
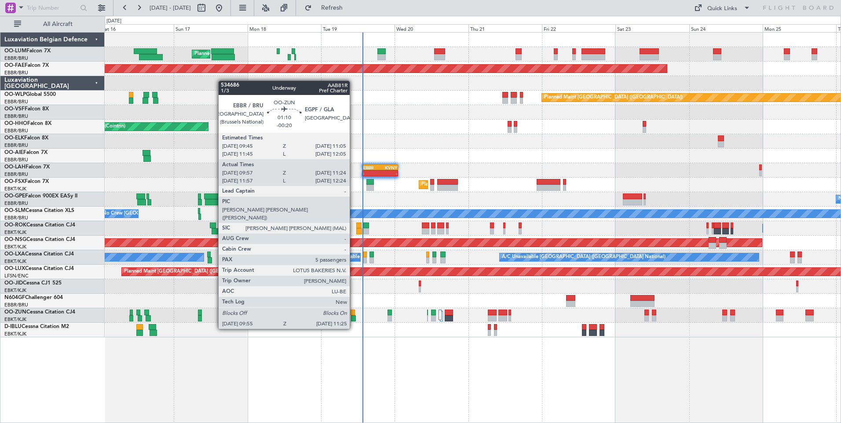
click at [353, 313] on div at bounding box center [352, 313] width 4 height 6
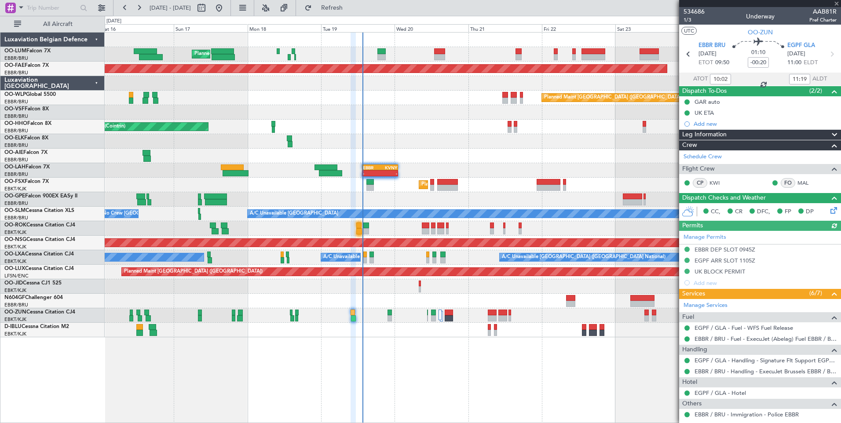
click at [835, 1] on div at bounding box center [760, 3] width 162 height 7
click at [343, 9] on button "Refresh" at bounding box center [326, 8] width 53 height 14
type input "12:02"
type input "12:19"
type input "10:02"
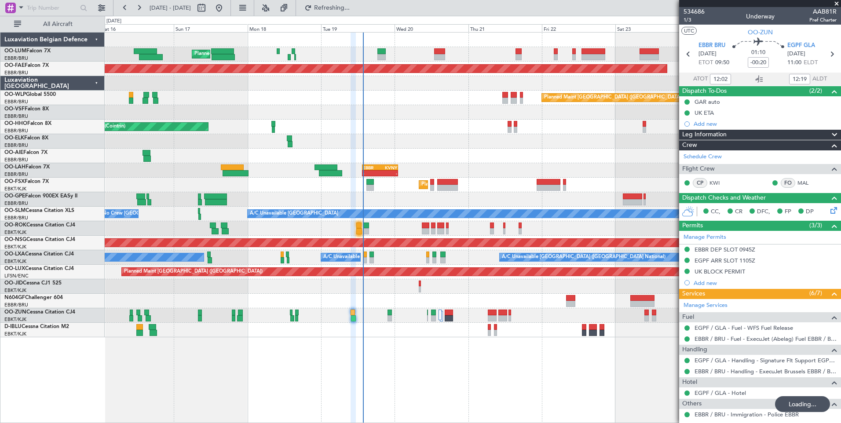
type input "11:19"
click at [346, 6] on span "Refresh" at bounding box center [331, 8] width 37 height 6
click at [353, 12] on button "Refresh" at bounding box center [326, 8] width 53 height 14
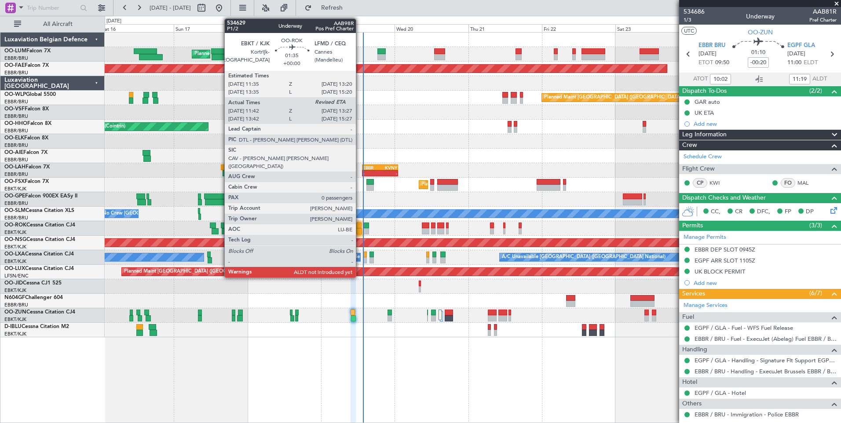
click at [360, 226] on div at bounding box center [359, 225] width 6 height 6
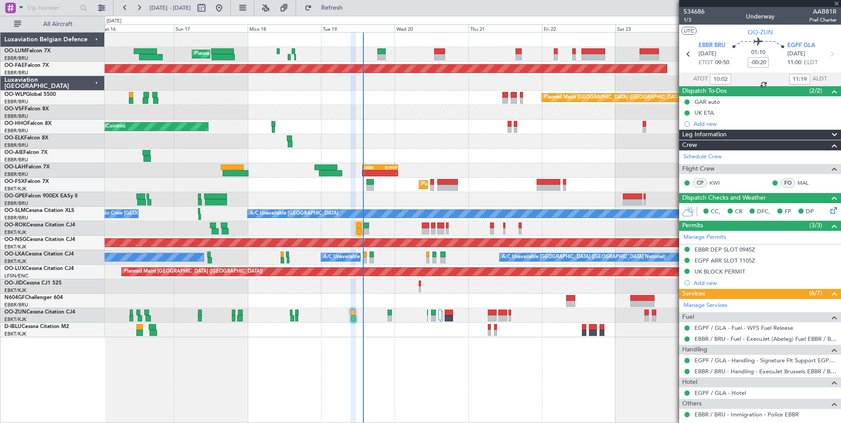
type input "11:47"
type input "0"
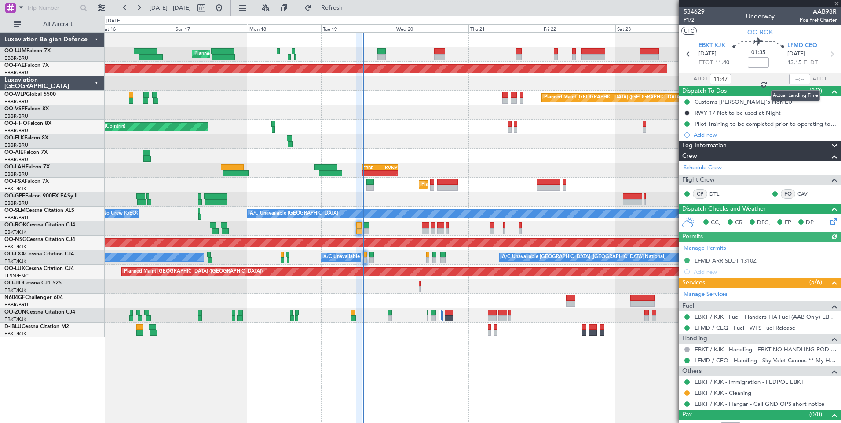
click at [790, 76] on div at bounding box center [799, 79] width 21 height 11
click at [790, 76] on input "text" at bounding box center [799, 79] width 21 height 11
click at [728, 32] on section "UTC OO-ROK" at bounding box center [760, 31] width 162 height 13
type input "13:21"
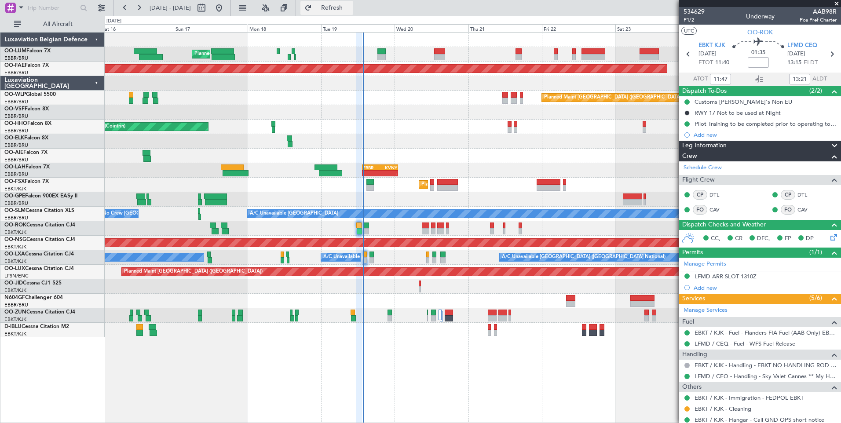
click at [350, 11] on span "Refresh" at bounding box center [331, 8] width 37 height 6
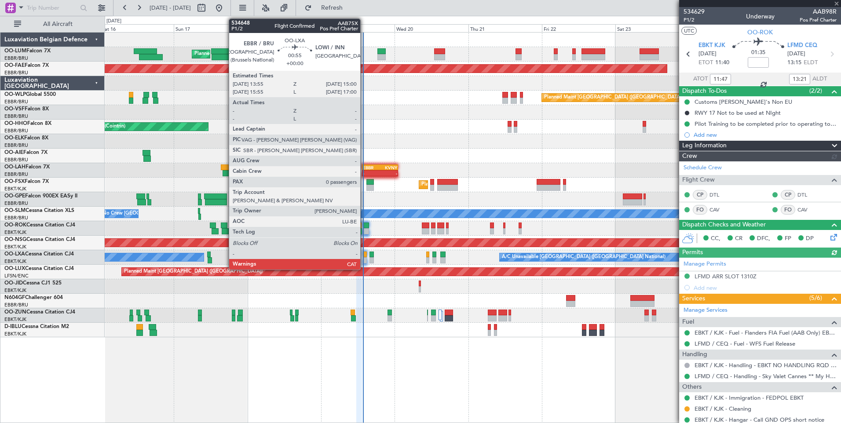
click at [364, 254] on div at bounding box center [365, 254] width 4 height 6
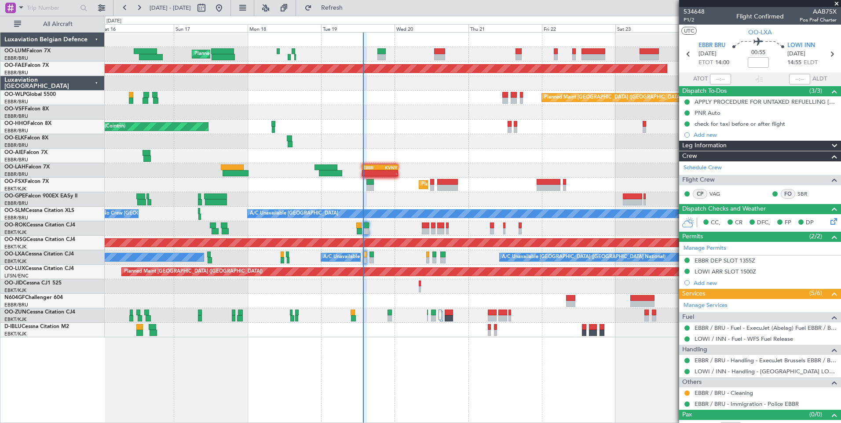
click at [401, 344] on div "Planned Maint Brussels (Brussels National) Planned Maint Kortrijk-Wevelgem Plan…" at bounding box center [473, 227] width 736 height 391
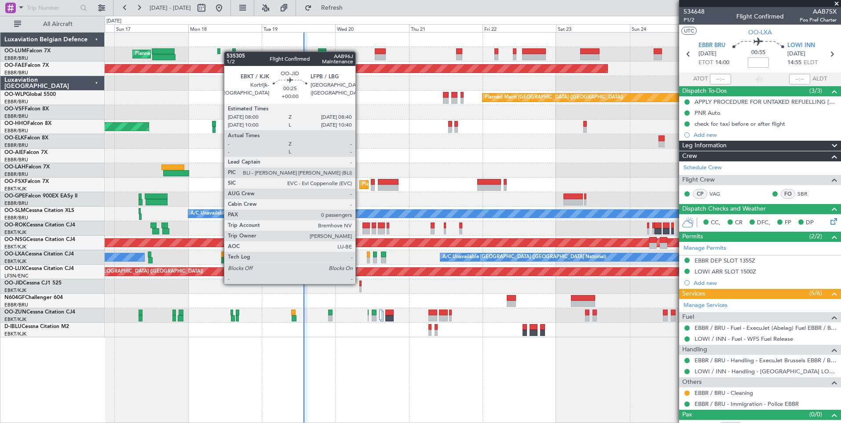
click at [359, 283] on div at bounding box center [360, 283] width 2 height 6
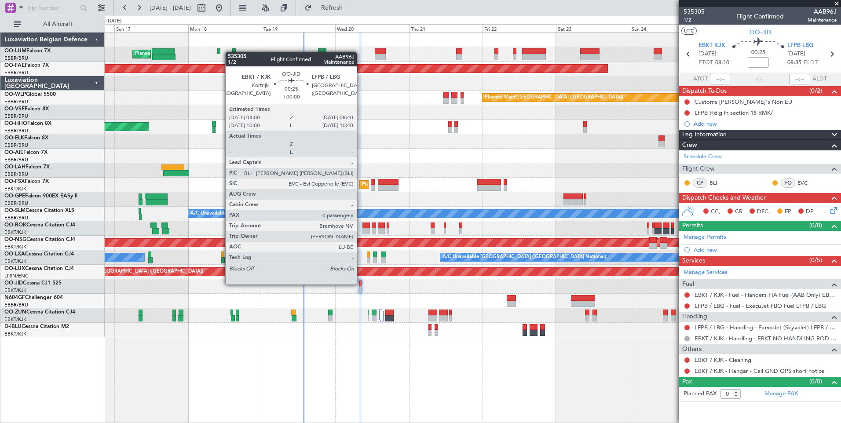
click at [361, 284] on div at bounding box center [360, 283] width 2 height 6
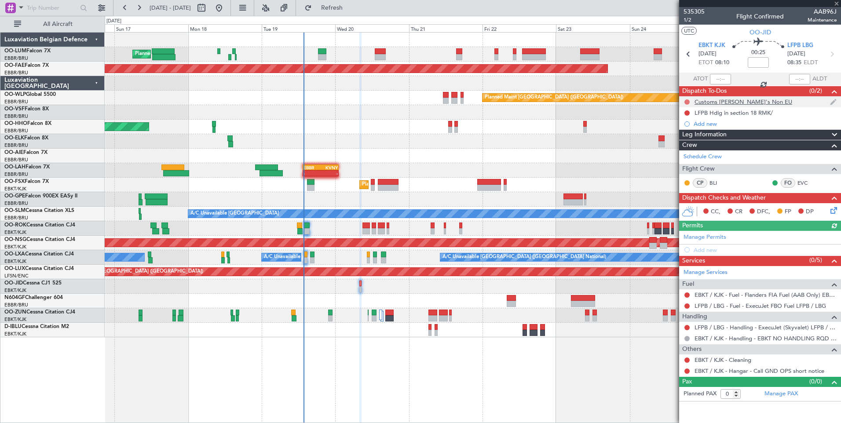
click at [688, 100] on button at bounding box center [686, 101] width 5 height 5
click at [688, 154] on span "Cancelled" at bounding box center [688, 153] width 25 height 9
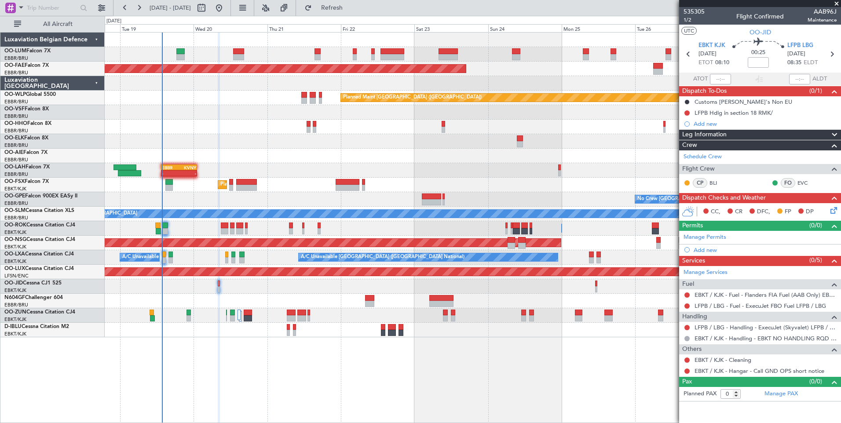
click at [312, 284] on div at bounding box center [473, 286] width 736 height 15
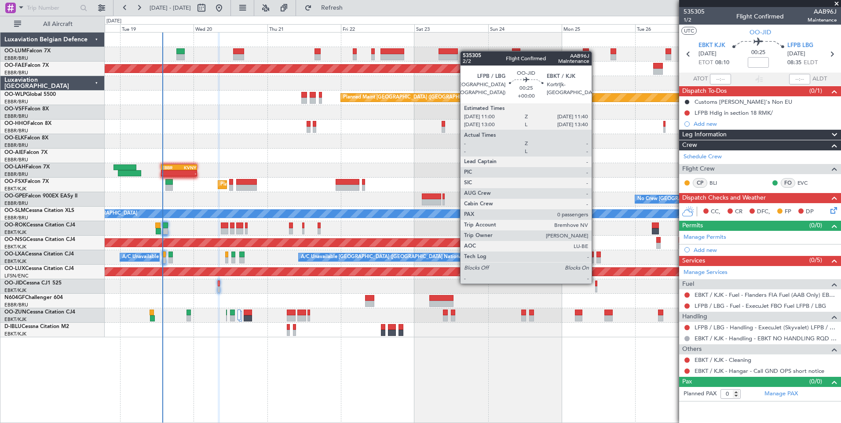
click at [595, 283] on div at bounding box center [596, 283] width 2 height 6
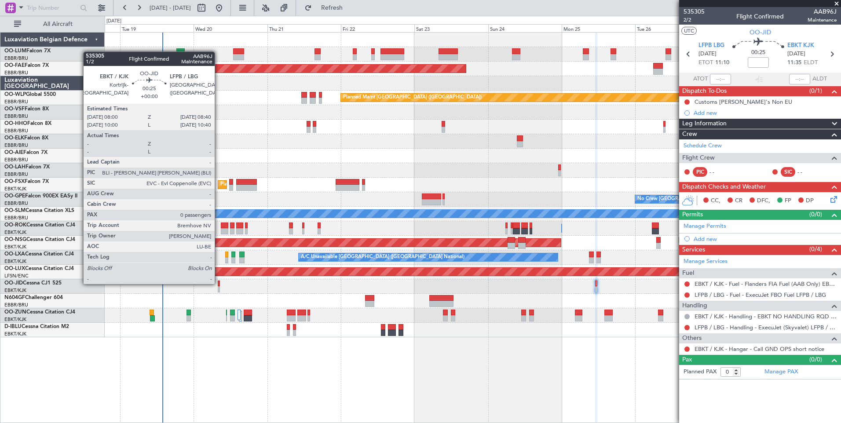
click at [219, 283] on div at bounding box center [219, 283] width 2 height 6
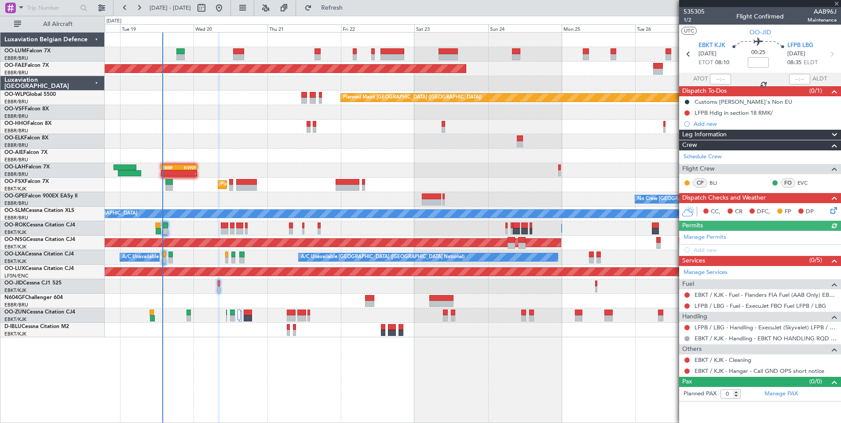
click at [573, 406] on div "Planned Maint Brussels (Brussels National) Planned Maint Brussels (Brussels Nat…" at bounding box center [473, 227] width 736 height 391
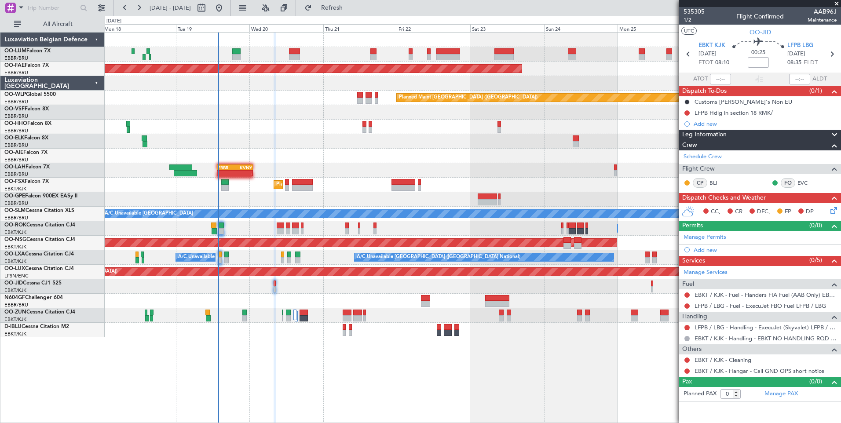
click at [437, 283] on div at bounding box center [473, 286] width 736 height 15
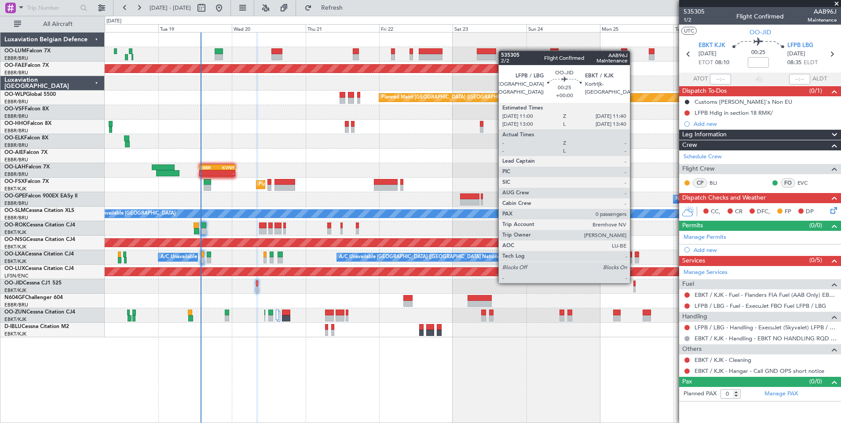
click at [634, 282] on div at bounding box center [634, 283] width 2 height 6
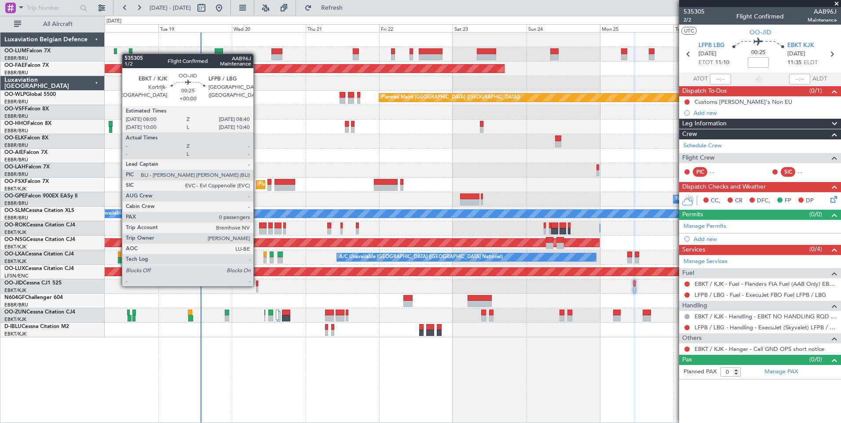
click at [257, 285] on div at bounding box center [257, 283] width 2 height 6
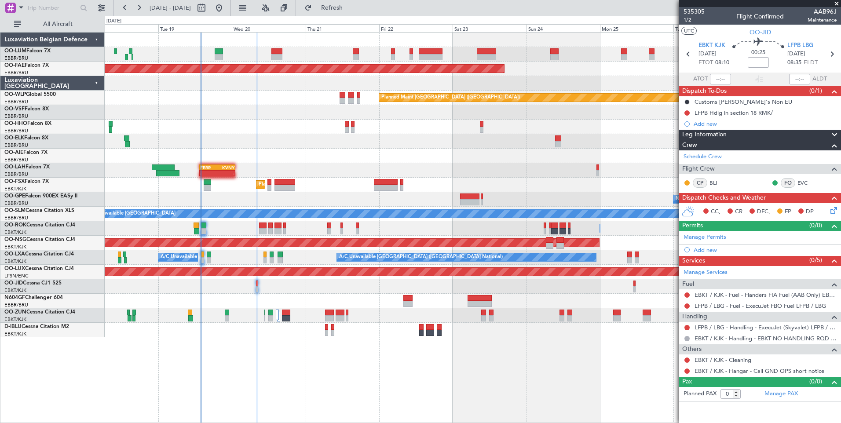
click at [317, 366] on div "Planned Maint Brussels (Brussels National) Planned Maint Brussels (Brussels Nat…" at bounding box center [473, 227] width 736 height 391
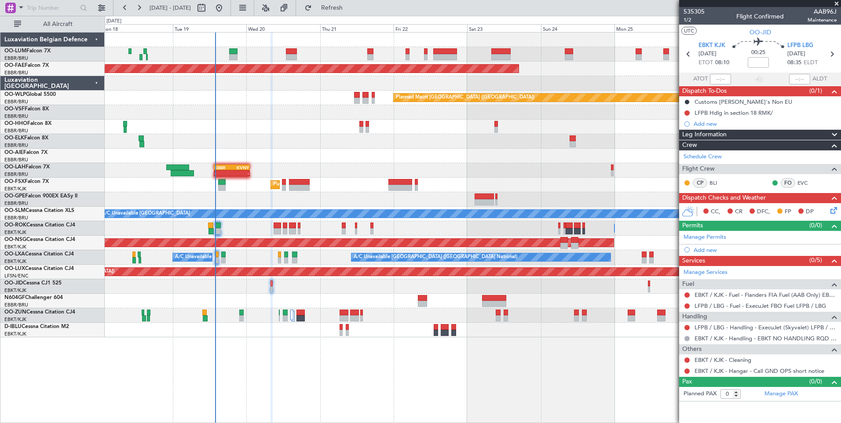
click at [270, 281] on div at bounding box center [473, 286] width 736 height 15
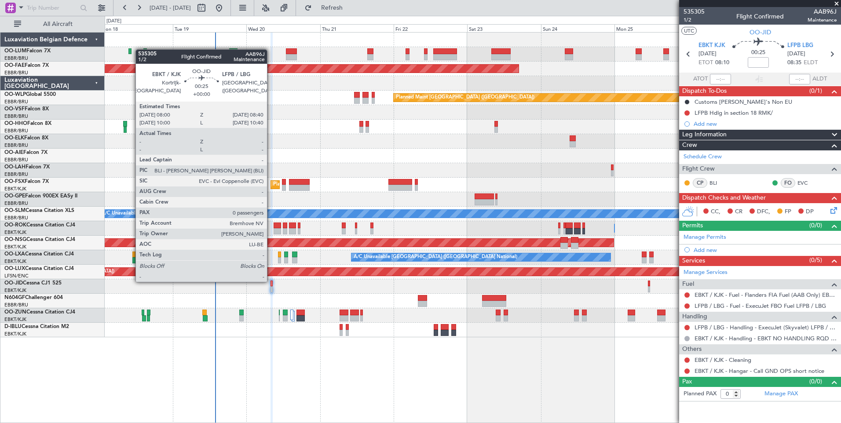
click at [271, 281] on div at bounding box center [271, 283] width 2 height 6
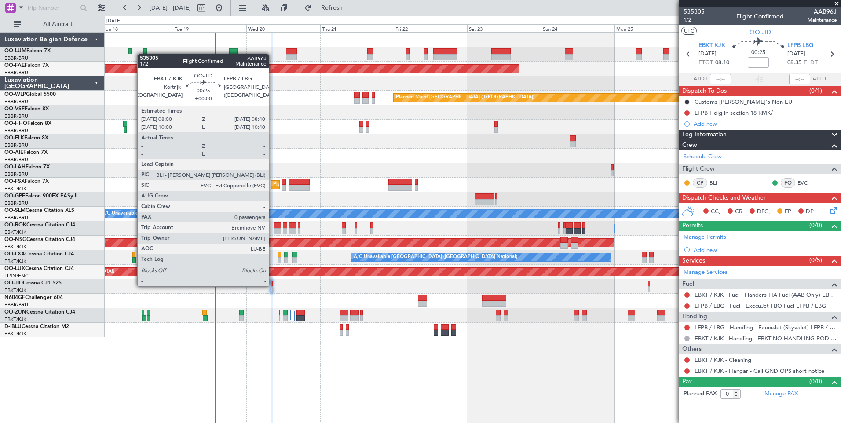
click at [273, 285] on div at bounding box center [271, 283] width 2 height 6
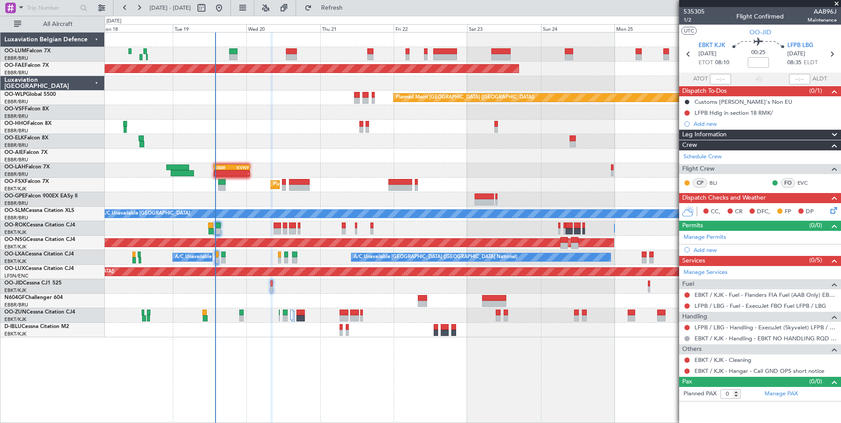
click at [283, 361] on div "Planned Maint Brussels (Brussels National) Planned Maint Brussels (Brussels Nat…" at bounding box center [473, 227] width 736 height 391
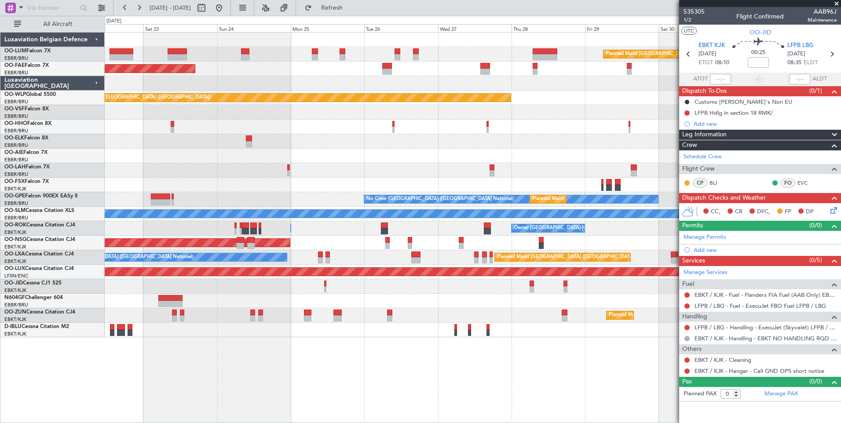
click at [645, 355] on div "Planned Maint Brussels (Brussels National) Planned Maint Kortrijk-Wevelgem Plan…" at bounding box center [473, 227] width 736 height 391
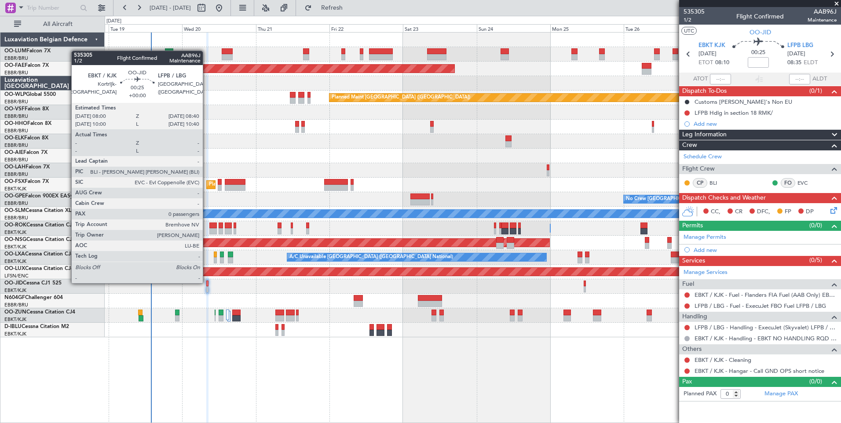
click at [207, 282] on div at bounding box center [207, 283] width 2 height 6
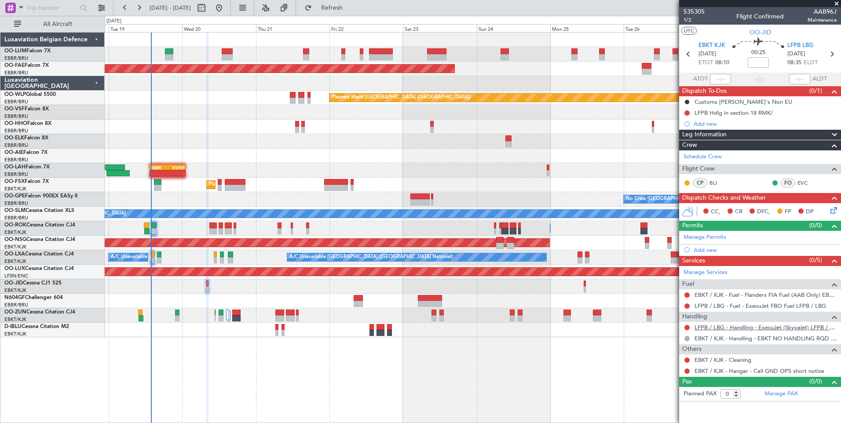
click at [758, 327] on link "LFPB / LBG - Handling - ExecuJet (Skyvalet) LFPB / LBG" at bounding box center [765, 327] width 142 height 7
click at [335, 6] on button "Refresh" at bounding box center [326, 8] width 53 height 14
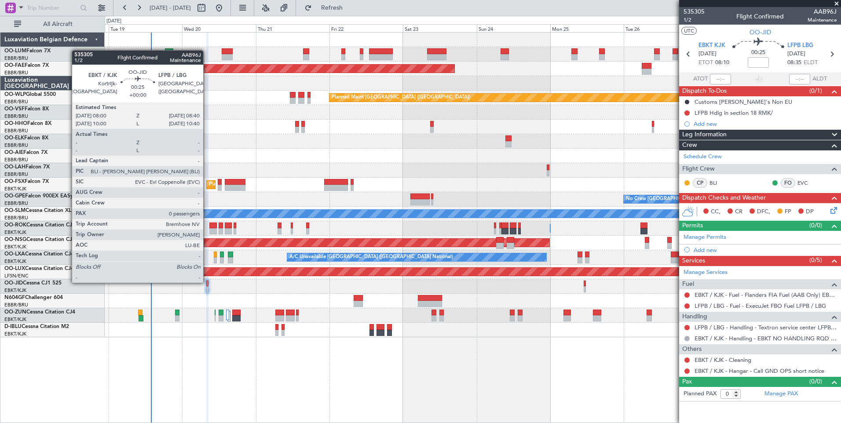
click at [207, 282] on div at bounding box center [207, 283] width 2 height 6
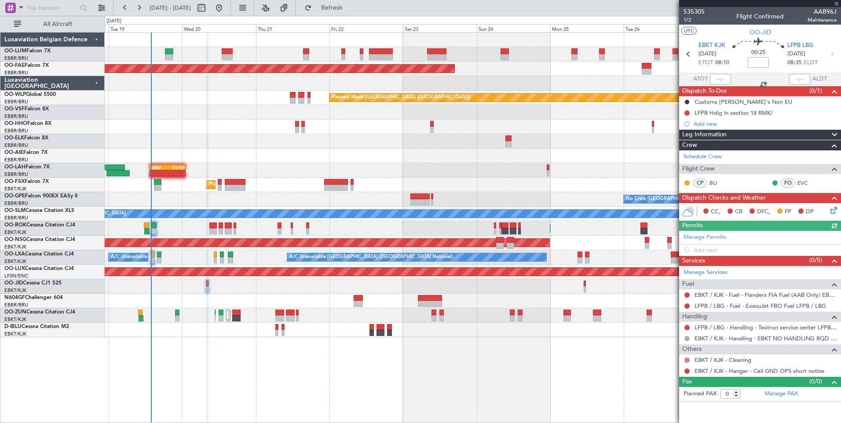
click at [686, 358] on button at bounding box center [686, 359] width 5 height 5
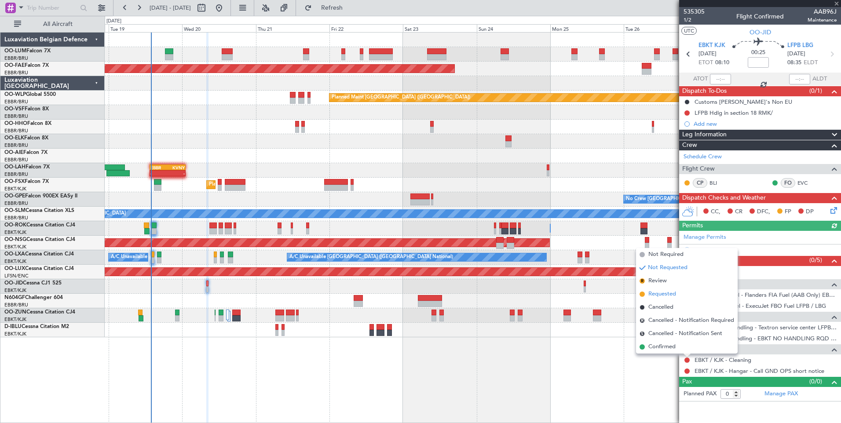
click at [664, 295] on span "Requested" at bounding box center [662, 294] width 28 height 9
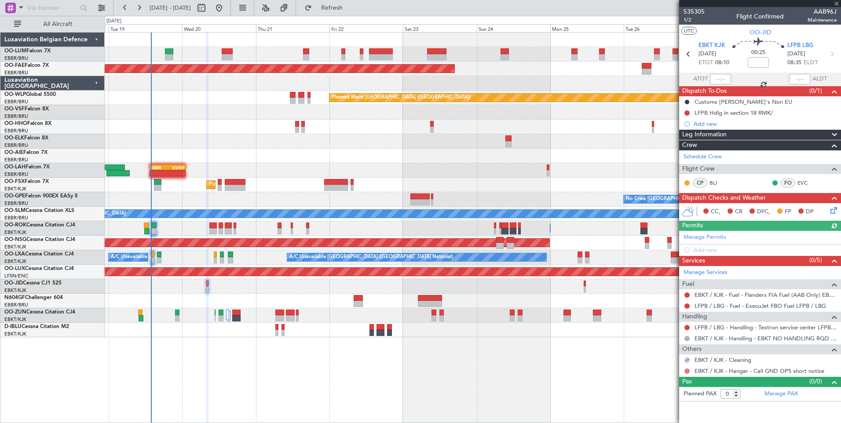
click at [688, 370] on button at bounding box center [686, 370] width 5 height 5
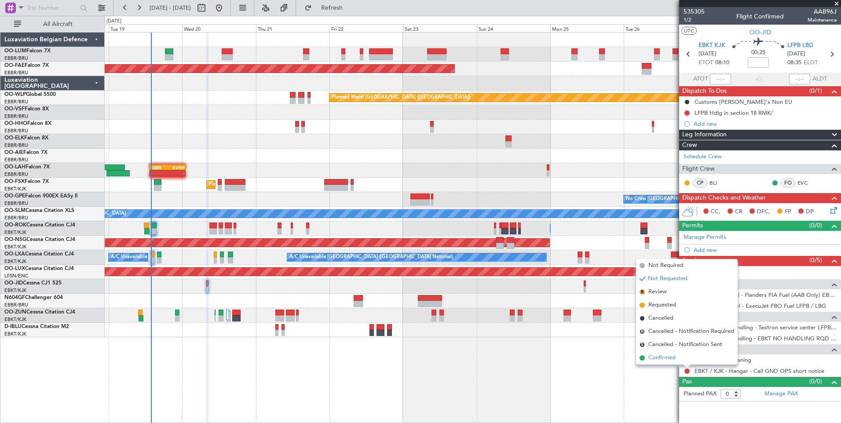
click at [658, 360] on span "Confirmed" at bounding box center [661, 357] width 27 height 9
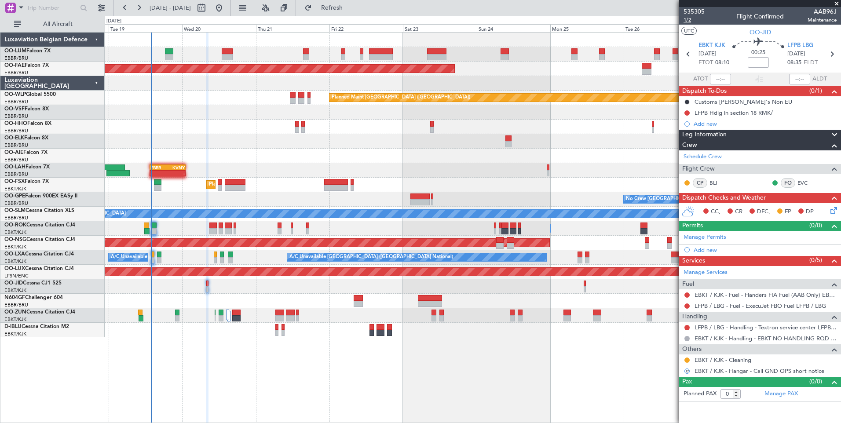
click at [691, 21] on span "1/2" at bounding box center [693, 19] width 21 height 7
click at [350, 7] on span "Refresh" at bounding box center [331, 8] width 37 height 6
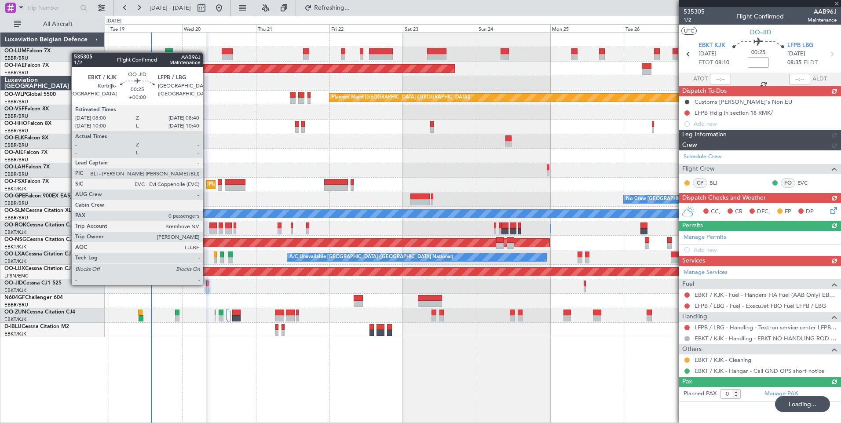
click at [207, 284] on div at bounding box center [207, 283] width 2 height 6
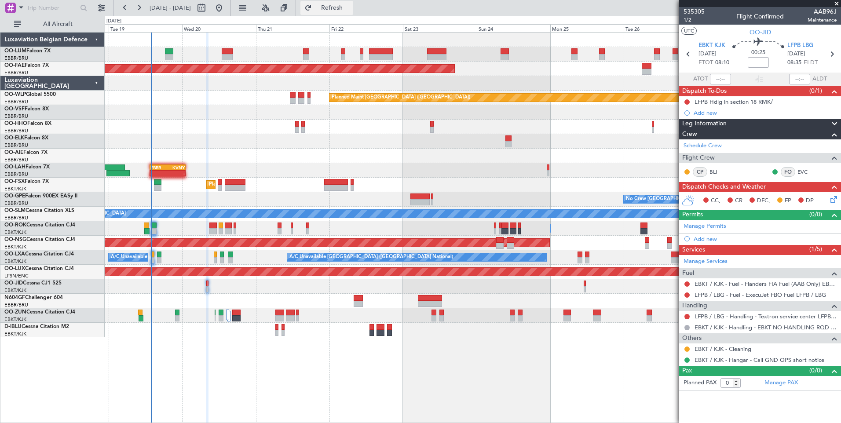
click at [353, 15] on button "Refresh" at bounding box center [326, 8] width 53 height 14
click at [350, 7] on span "Refresh" at bounding box center [331, 8] width 37 height 6
click at [333, 6] on button "Refresh" at bounding box center [326, 8] width 53 height 14
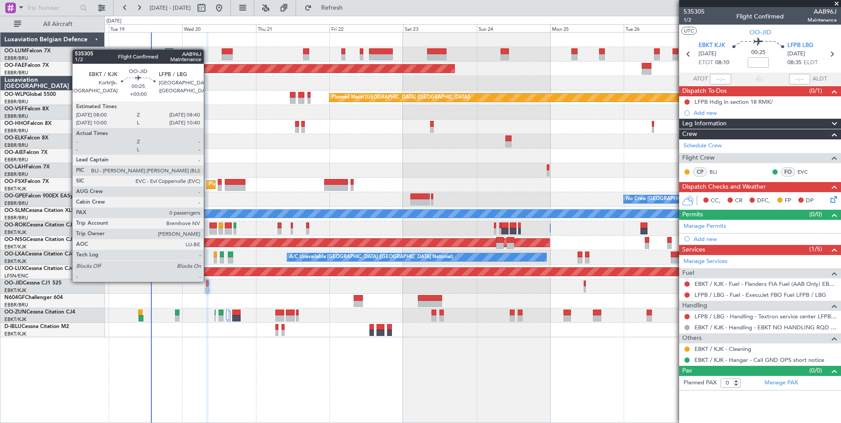
click at [208, 281] on div at bounding box center [207, 283] width 2 height 6
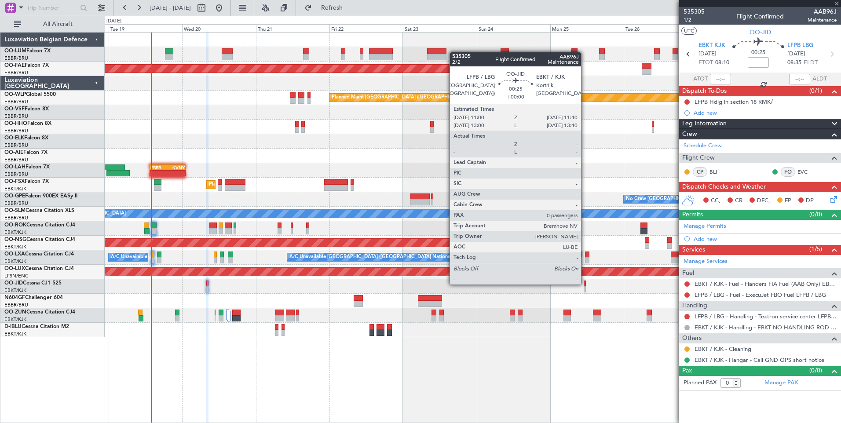
click at [585, 284] on div at bounding box center [584, 283] width 2 height 6
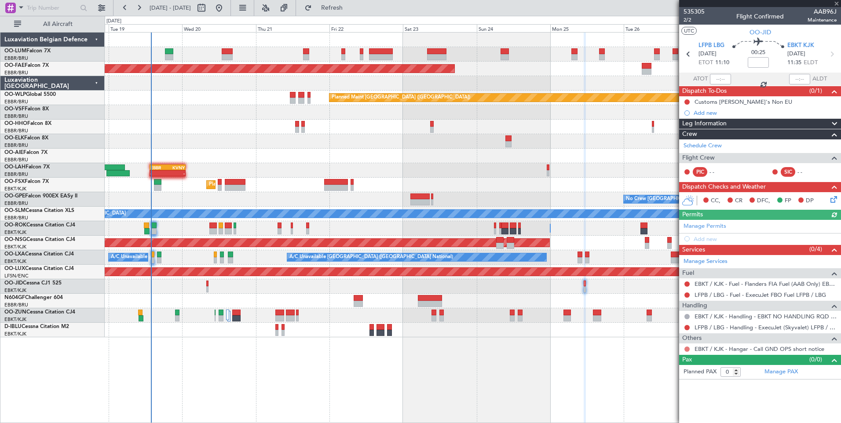
click at [687, 350] on button at bounding box center [686, 348] width 5 height 5
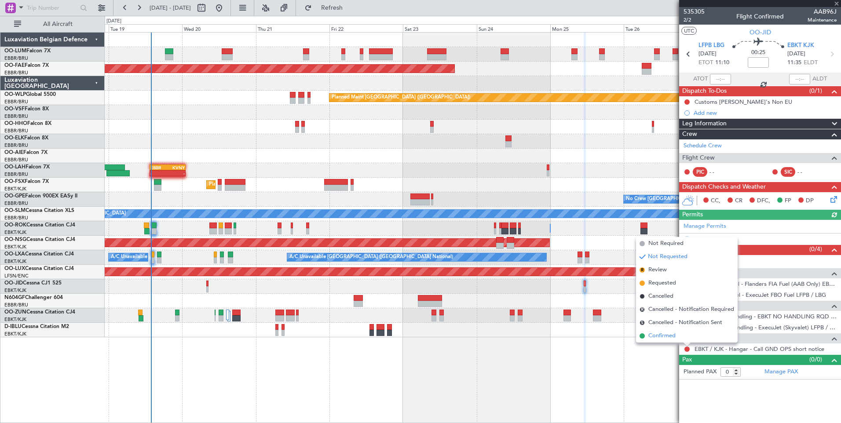
click at [665, 335] on span "Confirmed" at bounding box center [661, 335] width 27 height 9
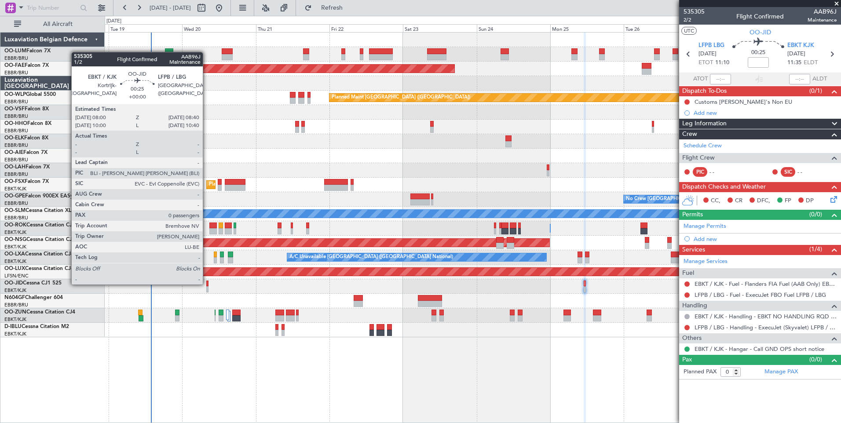
click at [205, 283] on div at bounding box center [473, 286] width 736 height 15
click at [208, 283] on div at bounding box center [207, 283] width 2 height 6
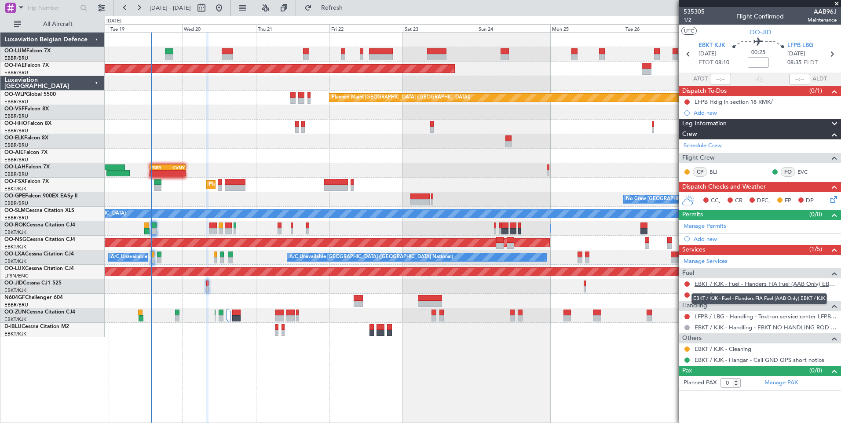
click at [718, 283] on link "EBKT / KJK - Fuel - Flanders FIA Fuel (AAB Only) EBKT / KJK" at bounding box center [765, 283] width 142 height 7
click at [350, 7] on span "Refresh" at bounding box center [331, 8] width 37 height 6
click at [586, 281] on div at bounding box center [473, 286] width 736 height 15
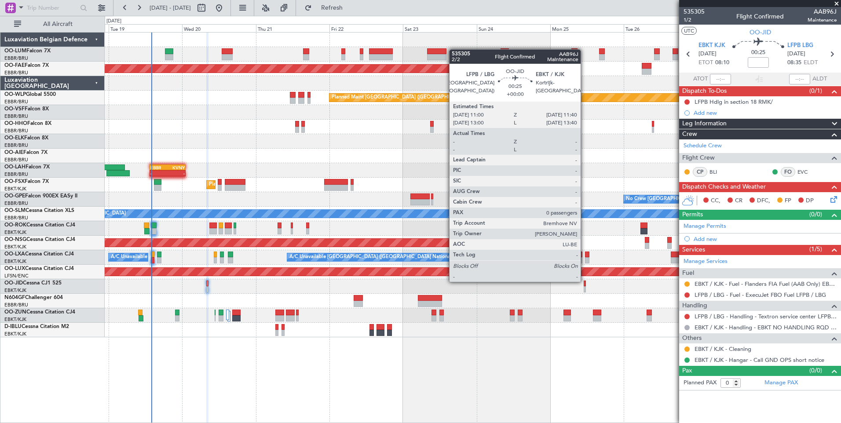
click at [584, 281] on div at bounding box center [584, 283] width 2 height 6
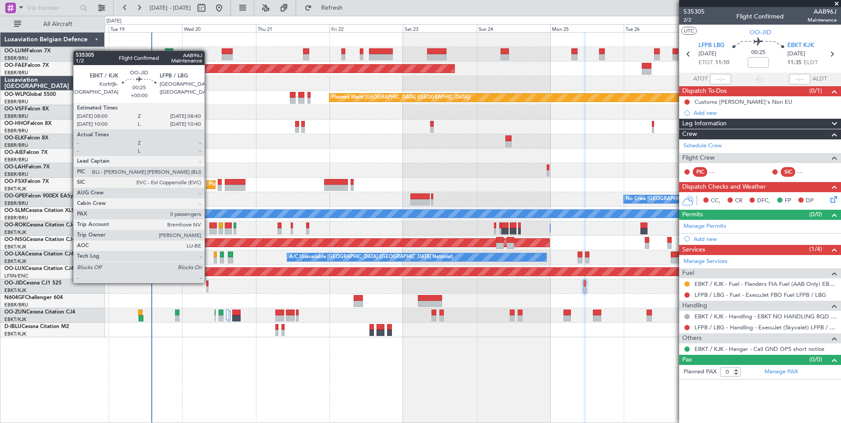
click at [208, 282] on div at bounding box center [207, 283] width 2 height 6
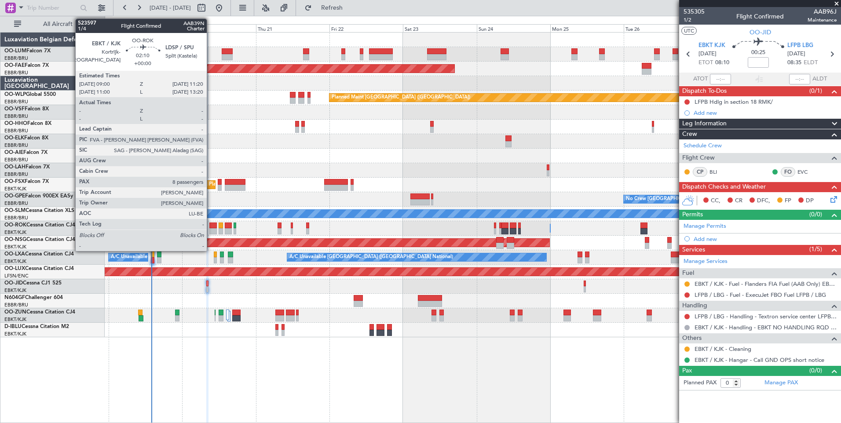
click at [211, 226] on div at bounding box center [212, 225] width 7 height 6
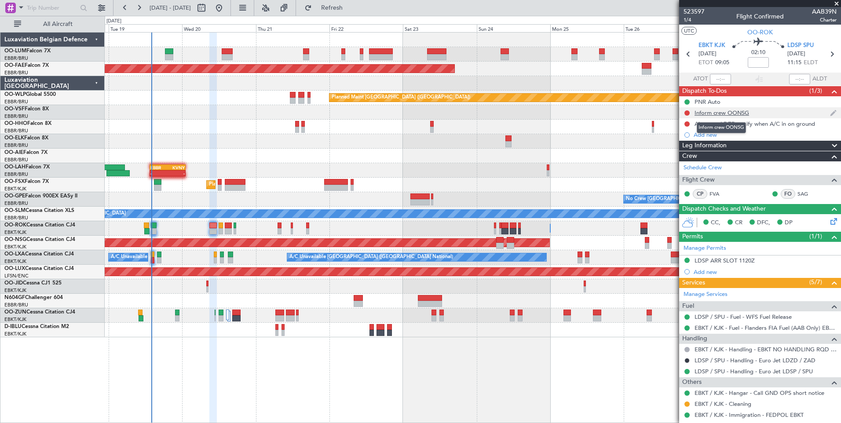
click at [730, 112] on div "Inform crew OONSG" at bounding box center [721, 112] width 55 height 7
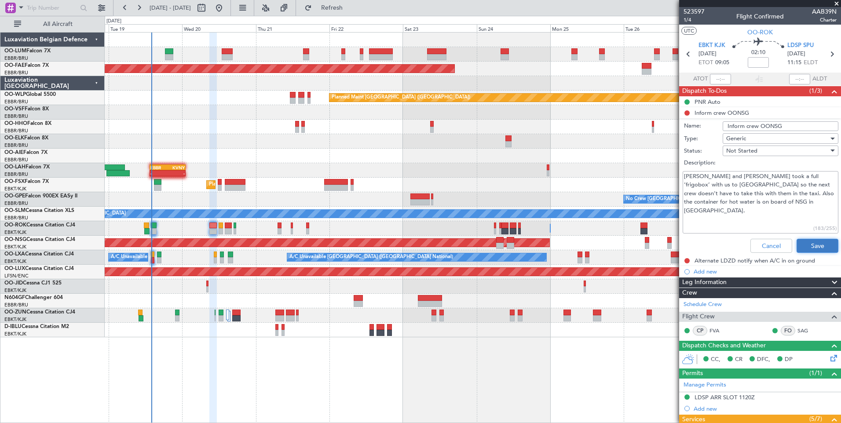
click at [817, 242] on button "Save" at bounding box center [817, 246] width 42 height 14
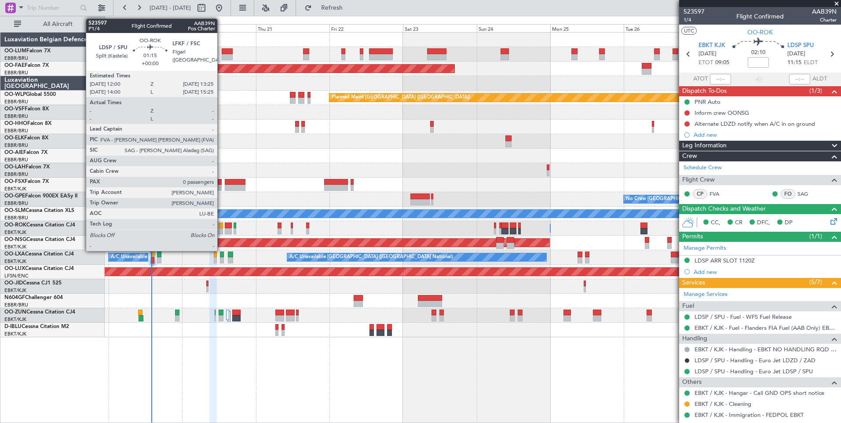
click at [221, 227] on div at bounding box center [221, 225] width 4 height 6
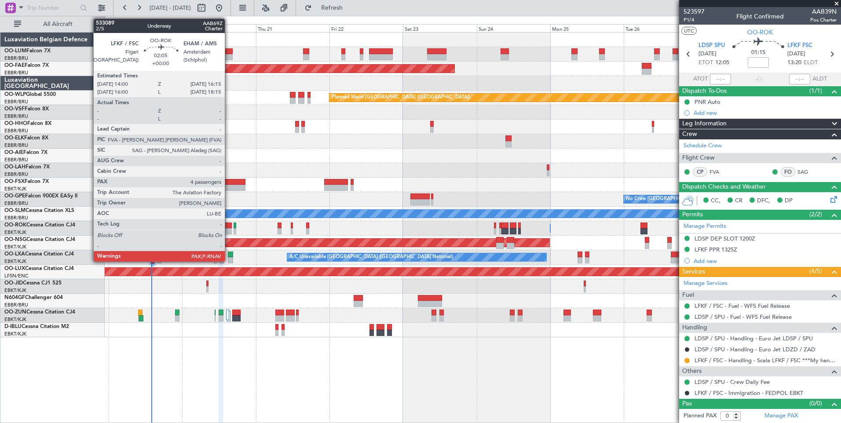
click at [229, 223] on div at bounding box center [228, 225] width 7 height 6
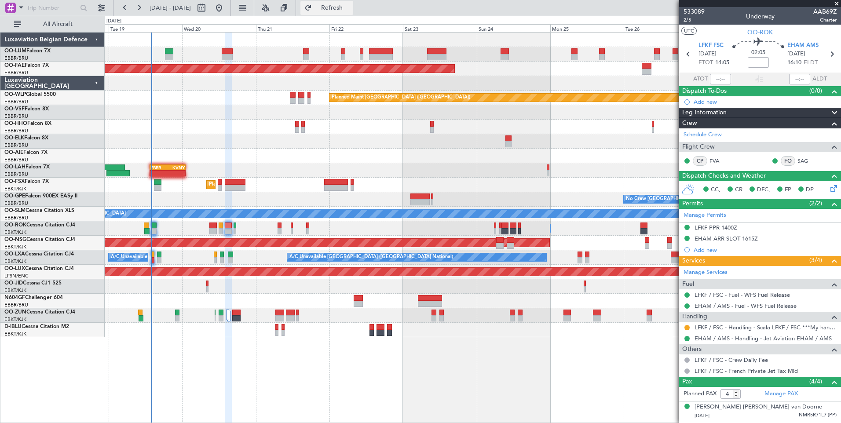
click at [350, 6] on span "Refresh" at bounding box center [331, 8] width 37 height 6
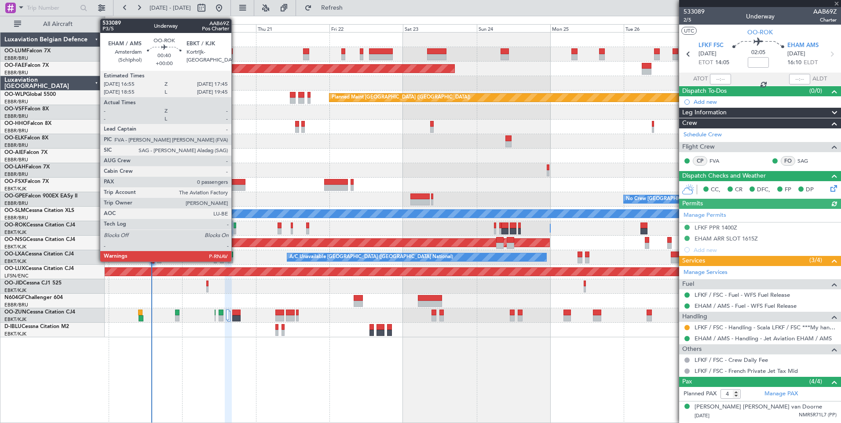
click at [235, 224] on div at bounding box center [234, 225] width 3 height 6
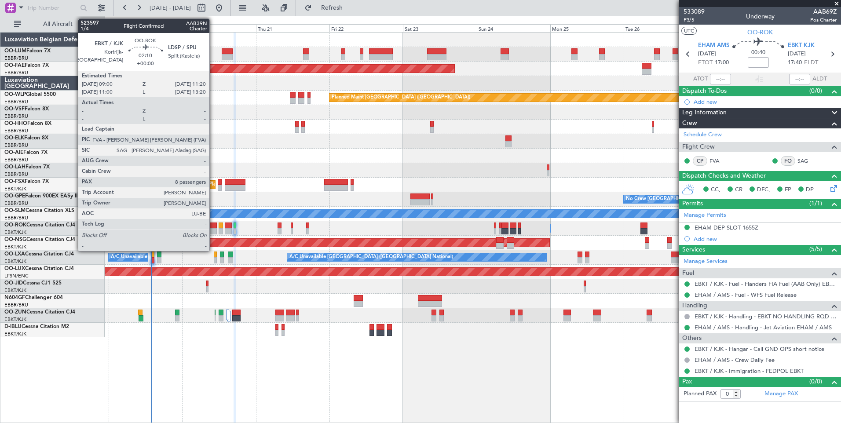
click at [213, 229] on div at bounding box center [212, 231] width 7 height 6
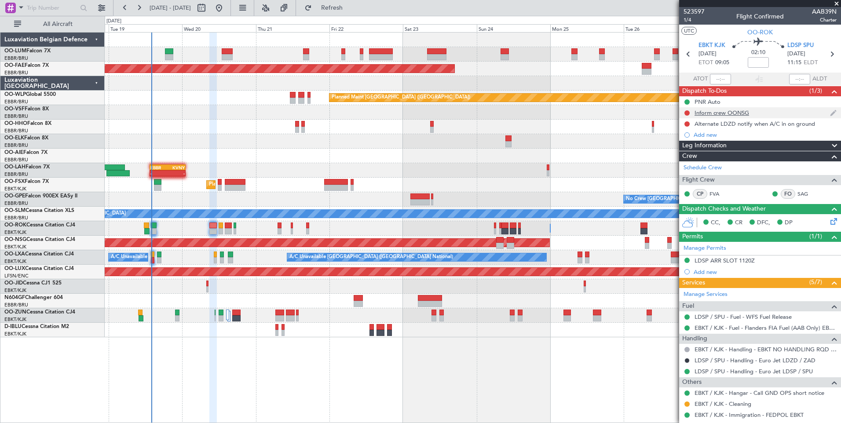
click at [718, 116] on div "Inform crew OONSG" at bounding box center [760, 112] width 162 height 11
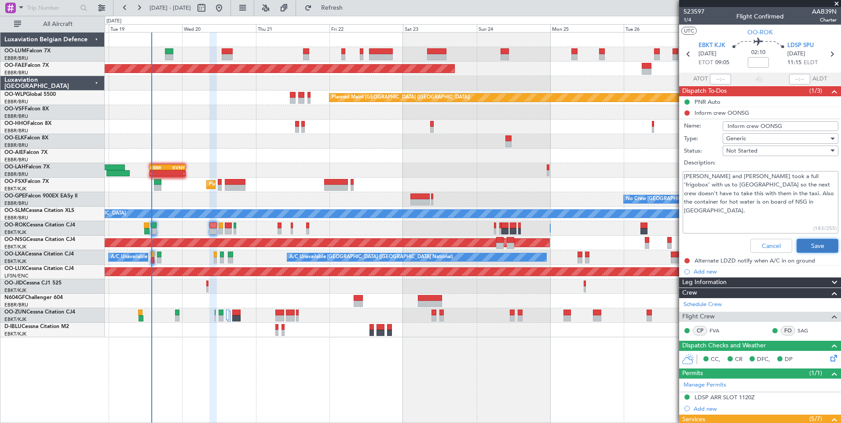
click at [817, 250] on button "Save" at bounding box center [817, 246] width 42 height 14
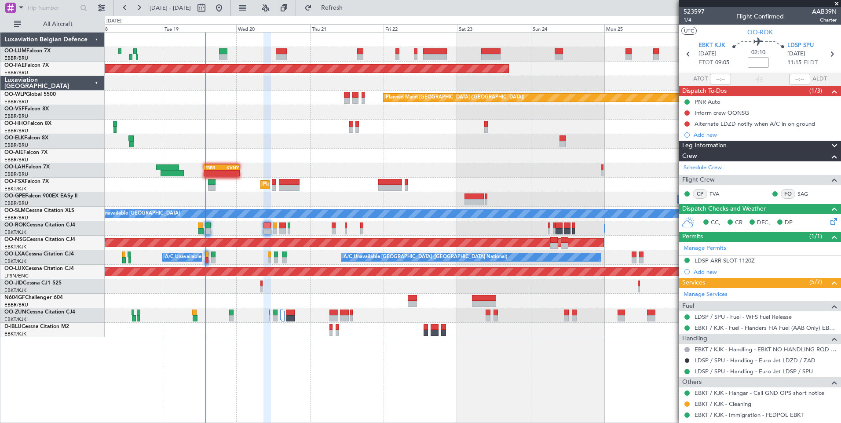
click at [255, 376] on div "Planned Maint Brussels (Brussels National) Planned Maint Brussels (Brussels Nat…" at bounding box center [473, 227] width 736 height 391
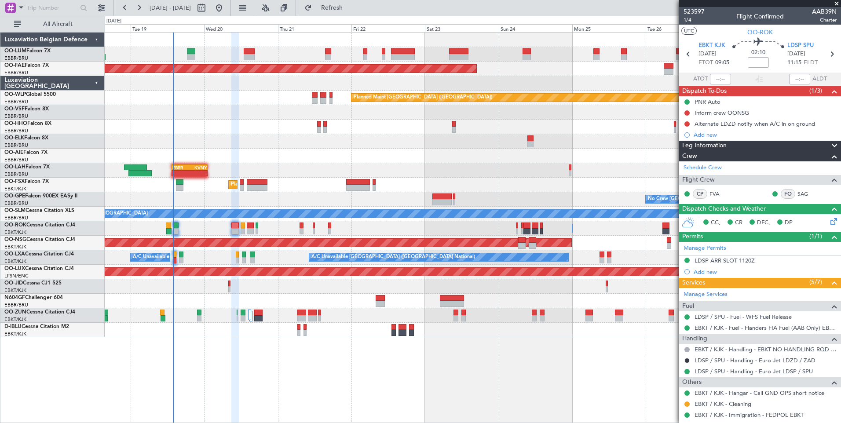
click at [327, 418] on div "Planned Maint Brussels (Brussels National) Planned Maint Brussels (Brussels Nat…" at bounding box center [473, 227] width 736 height 391
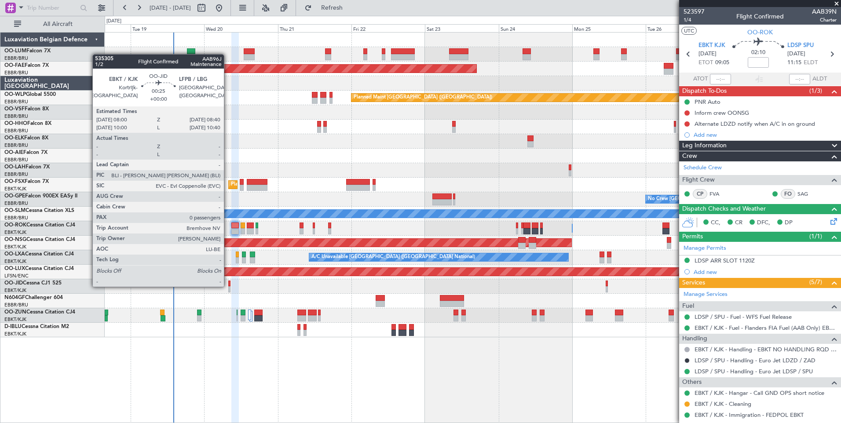
click at [228, 286] on div at bounding box center [229, 283] width 2 height 6
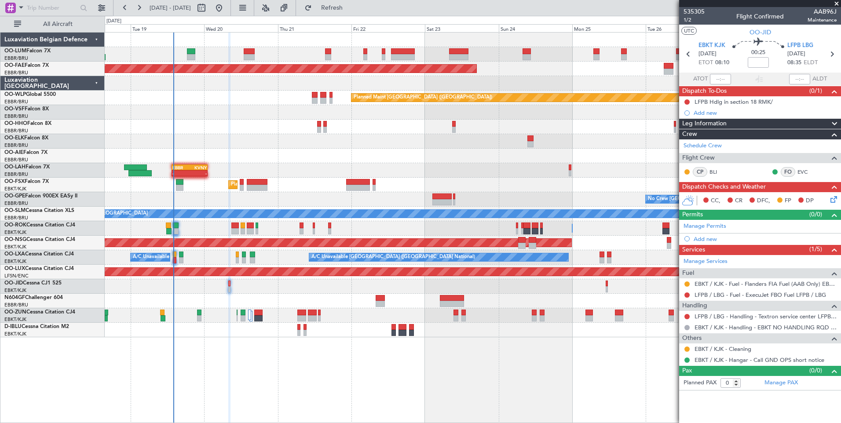
click at [229, 280] on div at bounding box center [473, 286] width 736 height 15
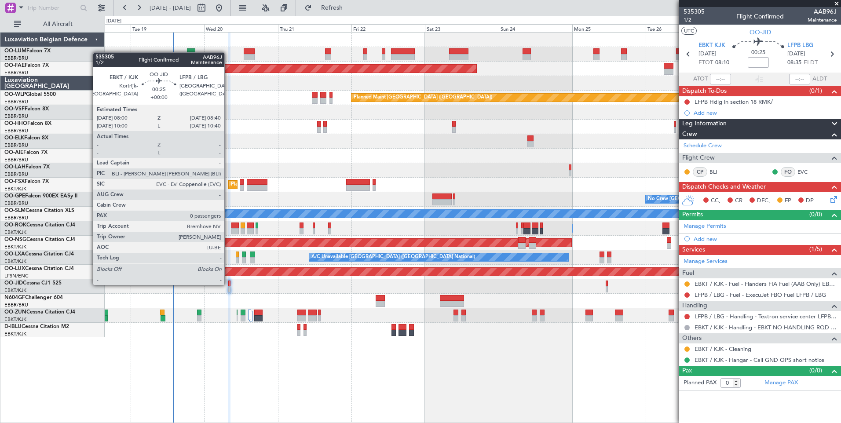
click at [228, 284] on div at bounding box center [229, 283] width 2 height 6
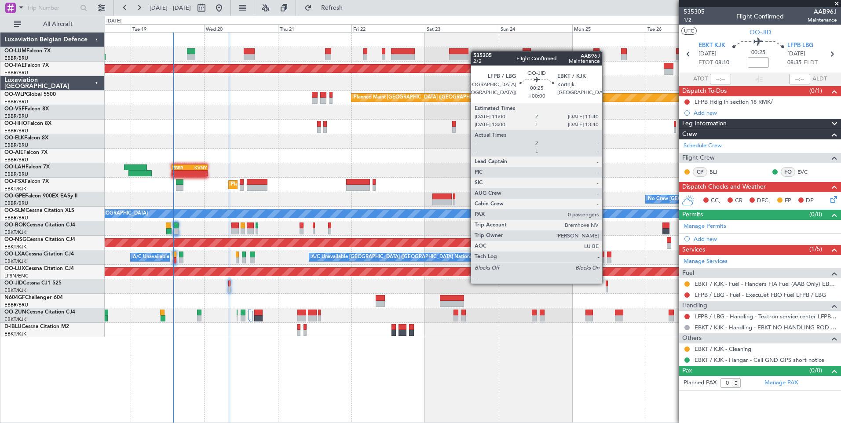
click at [606, 283] on div at bounding box center [606, 283] width 2 height 6
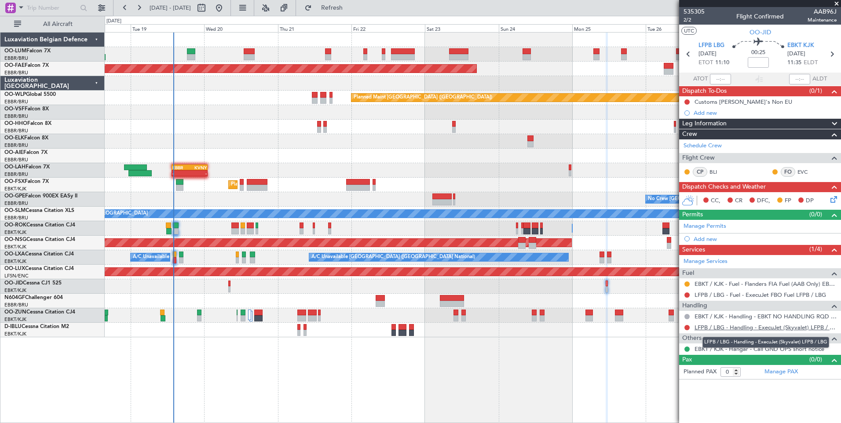
click at [793, 326] on link "LFPB / LBG - Handling - ExecuJet (Skyvalet) LFPB / LBG" at bounding box center [765, 327] width 142 height 7
click at [348, 6] on span "Refresh" at bounding box center [331, 8] width 37 height 6
click at [787, 327] on link "LFPB / LBG - Handling - Textron service center LFPB / LBG" at bounding box center [765, 327] width 142 height 7
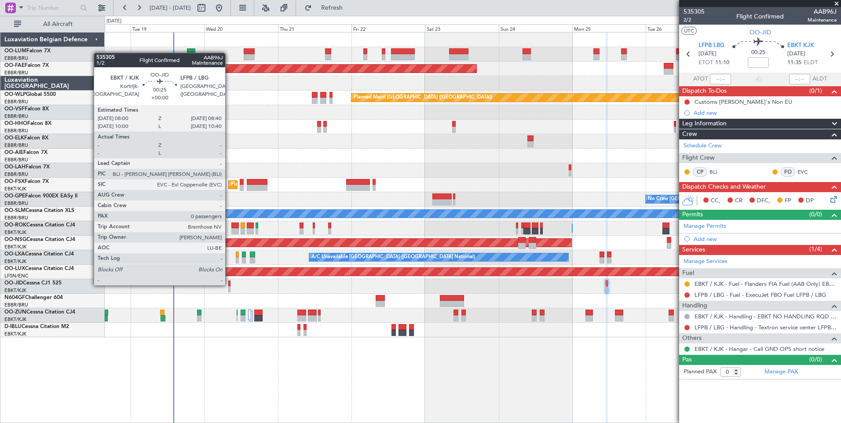
click at [229, 284] on div at bounding box center [229, 283] width 2 height 6
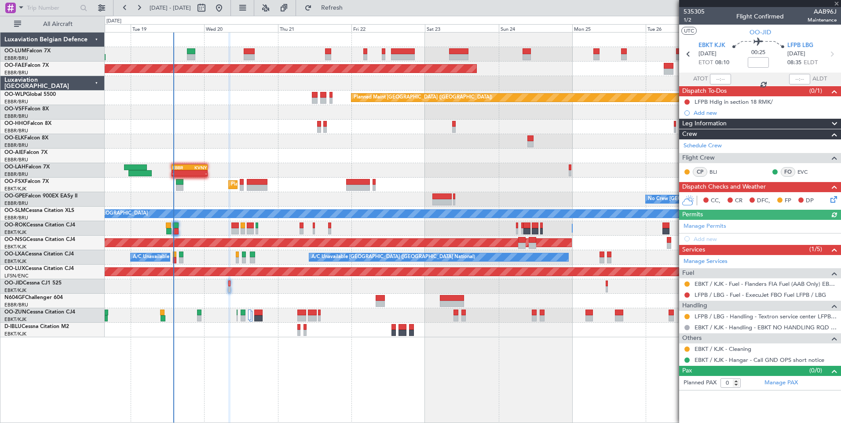
click at [608, 283] on div at bounding box center [473, 286] width 736 height 15
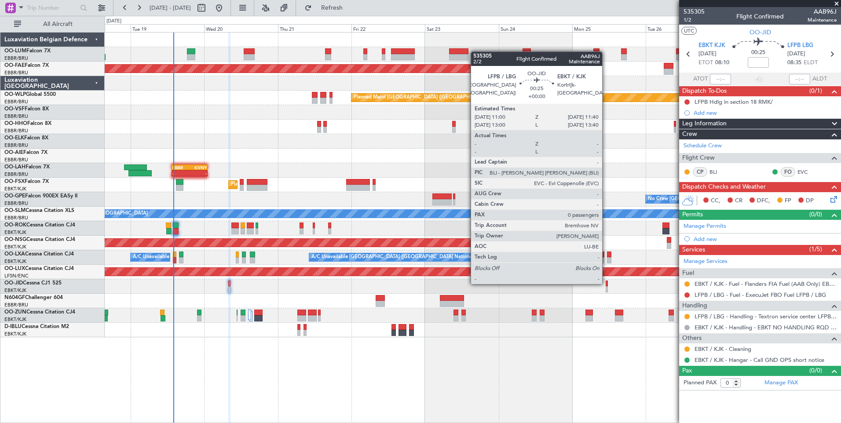
click at [606, 283] on div at bounding box center [606, 283] width 2 height 6
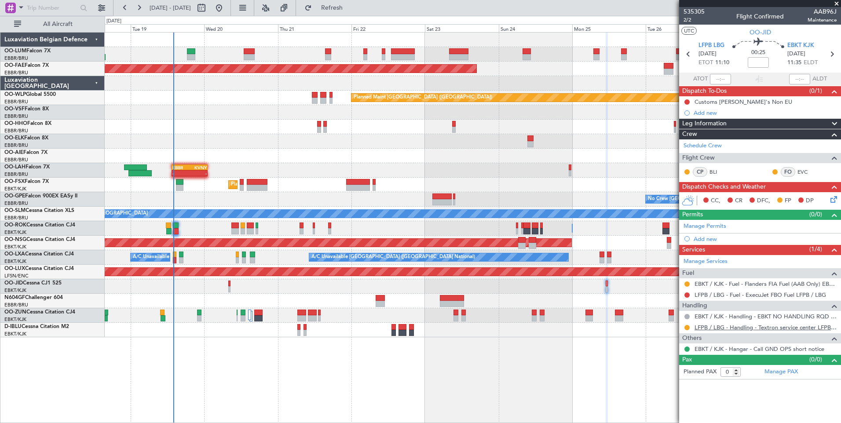
click at [759, 328] on link "LFPB / LBG - Handling - Textron service center LFPB / LBG" at bounding box center [765, 327] width 142 height 7
click at [729, 295] on link "LFPB / LBG - Fuel - ExecuJet FBO Fuel LFPB / LBG" at bounding box center [759, 294] width 131 height 7
click at [348, 4] on button "Refresh" at bounding box center [326, 8] width 53 height 14
click at [688, 295] on button at bounding box center [686, 294] width 5 height 5
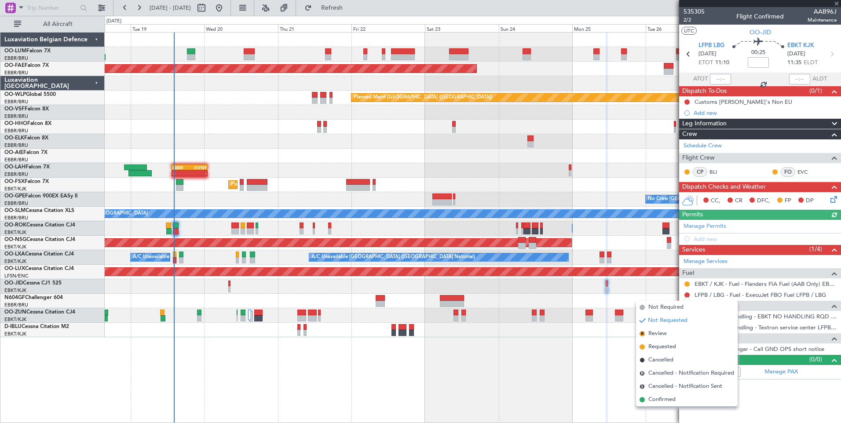
click at [665, 343] on span "Requested" at bounding box center [662, 346] width 28 height 9
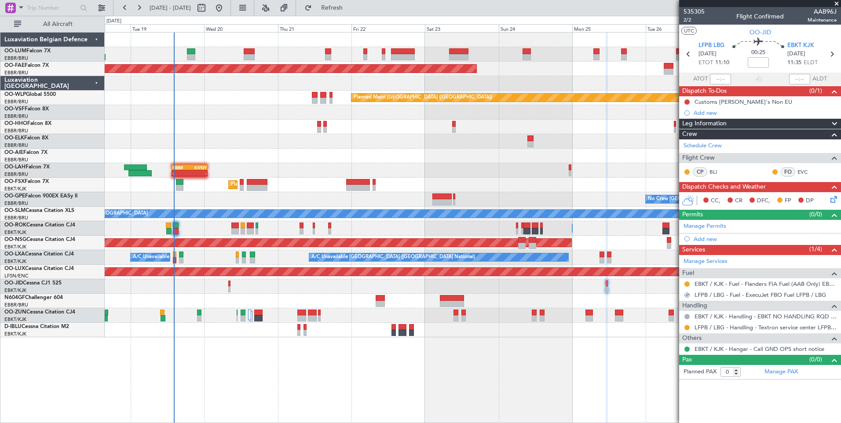
click at [231, 285] on div at bounding box center [473, 286] width 736 height 15
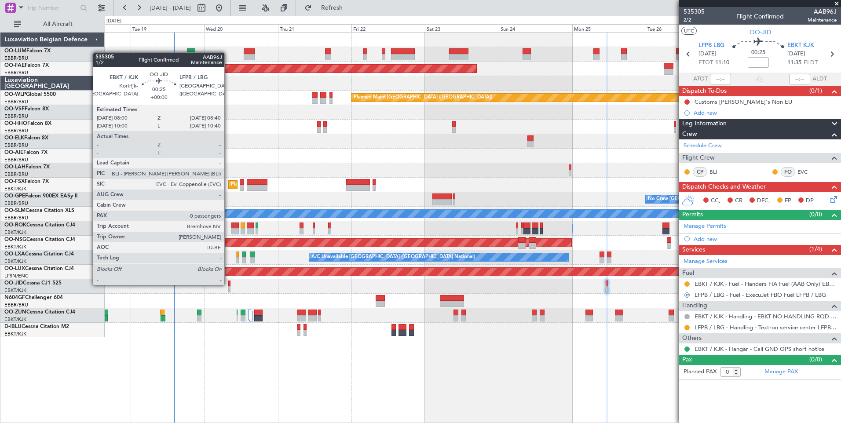
click at [228, 284] on div at bounding box center [229, 283] width 2 height 6
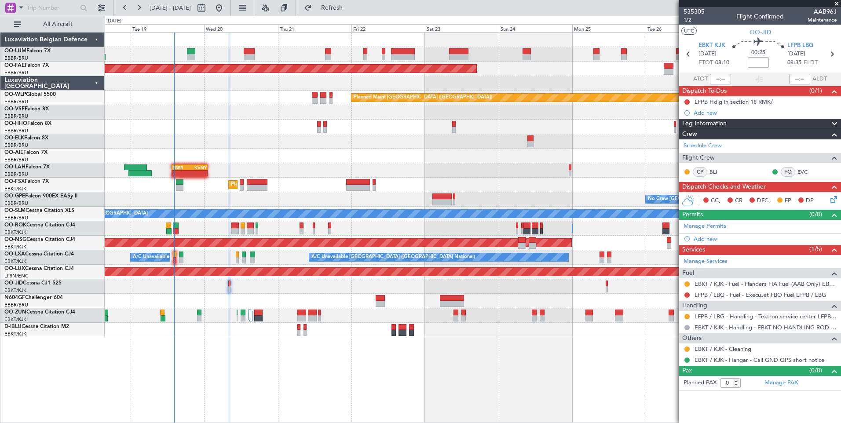
click at [352, 364] on div "Planned Maint Brussels (Brussels National) Planned Maint Brussels (Brussels Nat…" at bounding box center [473, 227] width 736 height 391
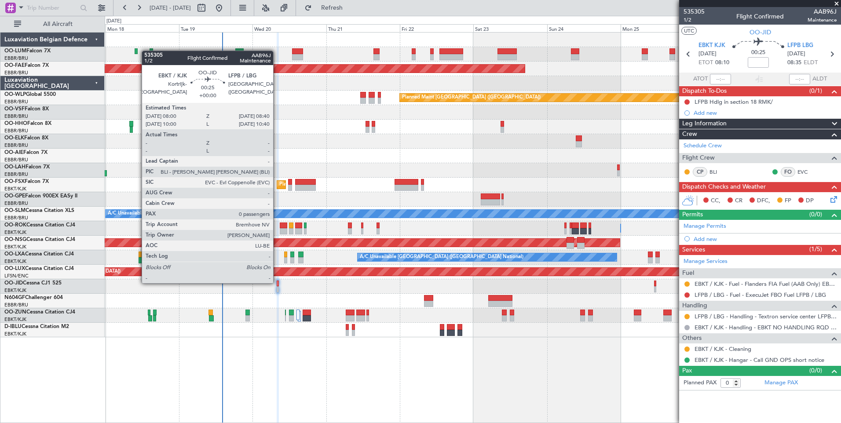
click at [277, 282] on div at bounding box center [278, 283] width 2 height 6
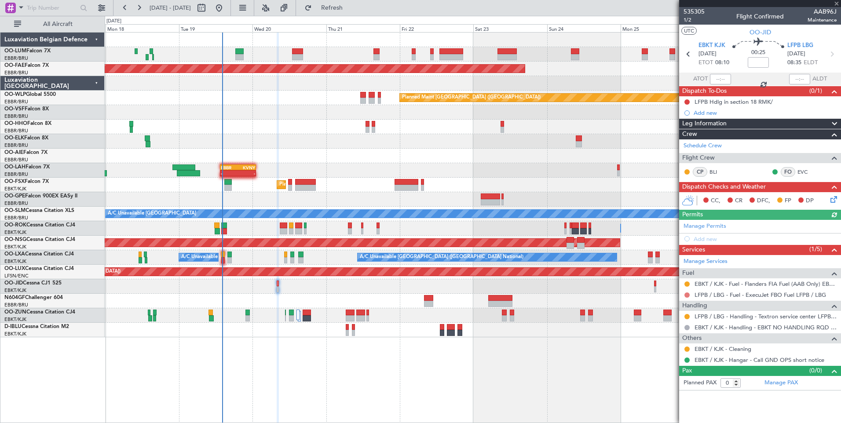
click at [684, 293] on button at bounding box center [686, 294] width 5 height 5
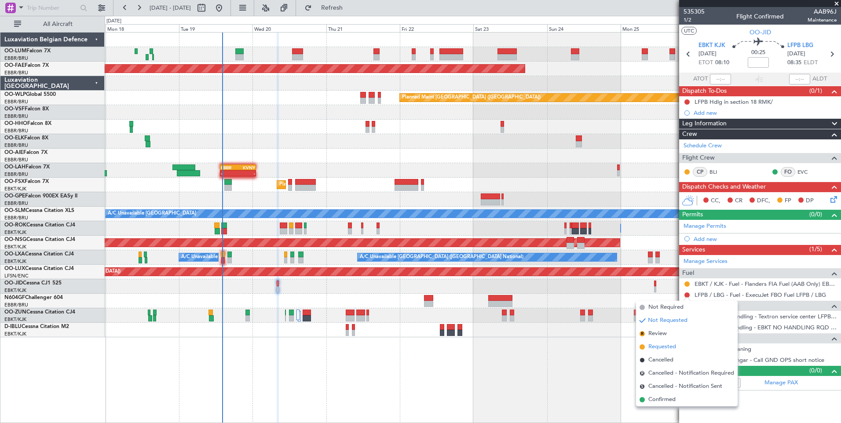
click at [665, 347] on span "Requested" at bounding box center [662, 346] width 28 height 9
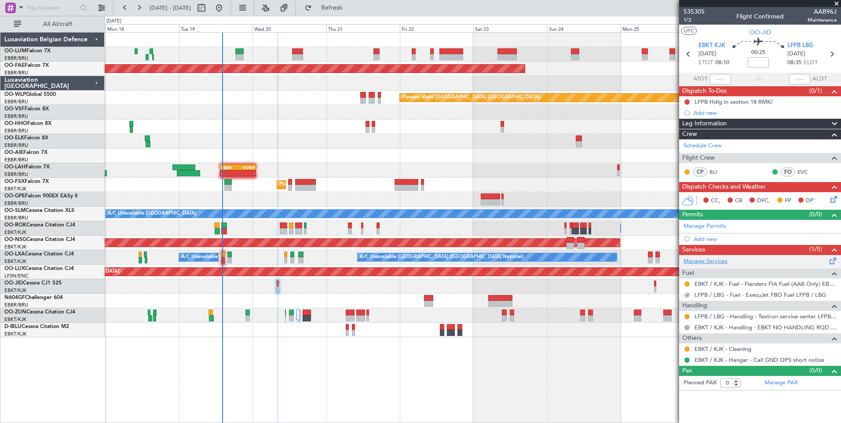
click at [712, 261] on link "Manage Services" at bounding box center [705, 261] width 44 height 9
click at [353, 14] on button "Refresh" at bounding box center [326, 8] width 53 height 14
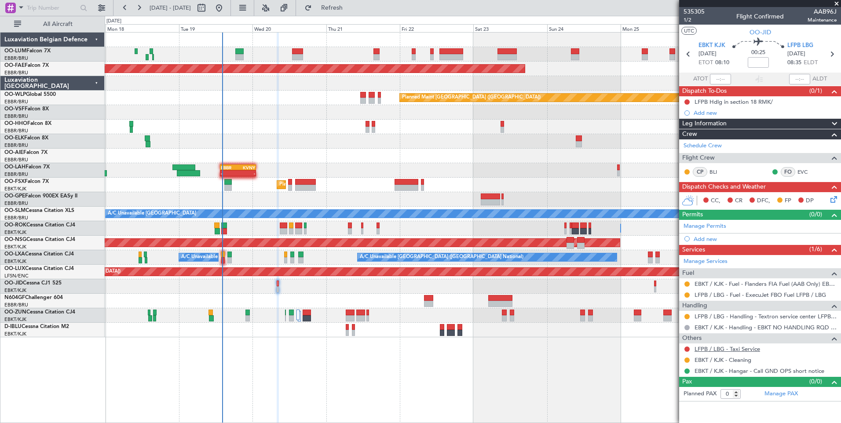
click at [734, 351] on link "LFPB / LBG - Taxi Service" at bounding box center [727, 348] width 66 height 7
click at [353, 12] on button "Refresh" at bounding box center [326, 8] width 53 height 14
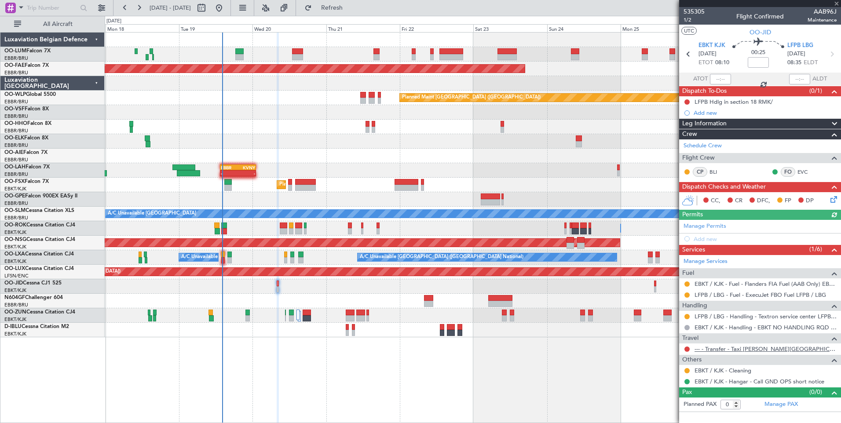
click at [732, 346] on link "--- - Transfer - Taxi [PERSON_NAME][GEOGRAPHIC_DATA]" at bounding box center [765, 348] width 142 height 7
click at [346, 8] on span "Refresh" at bounding box center [331, 8] width 37 height 6
click at [688, 348] on button at bounding box center [686, 348] width 5 height 5
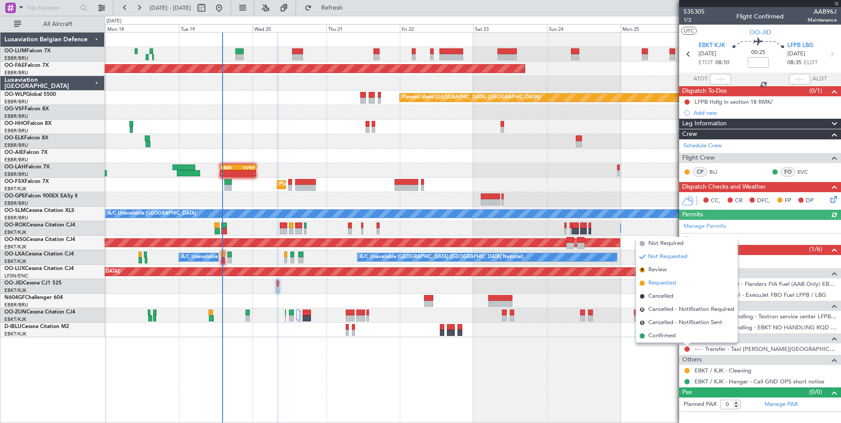
click at [663, 285] on span "Requested" at bounding box center [662, 283] width 28 height 9
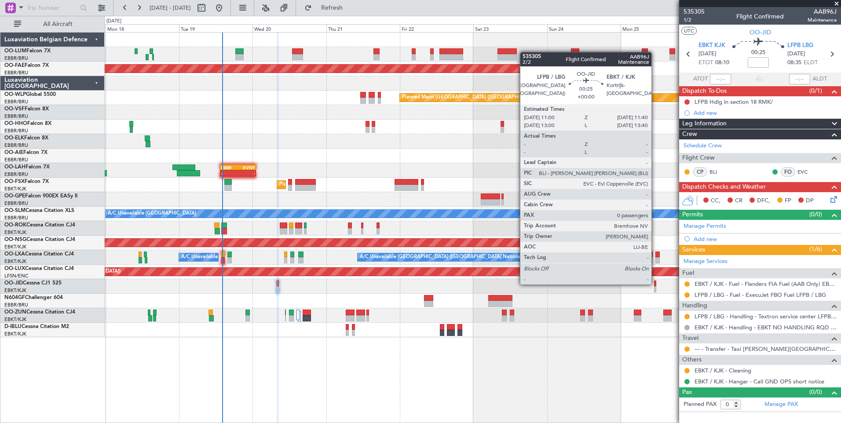
click at [655, 284] on div at bounding box center [655, 283] width 2 height 6
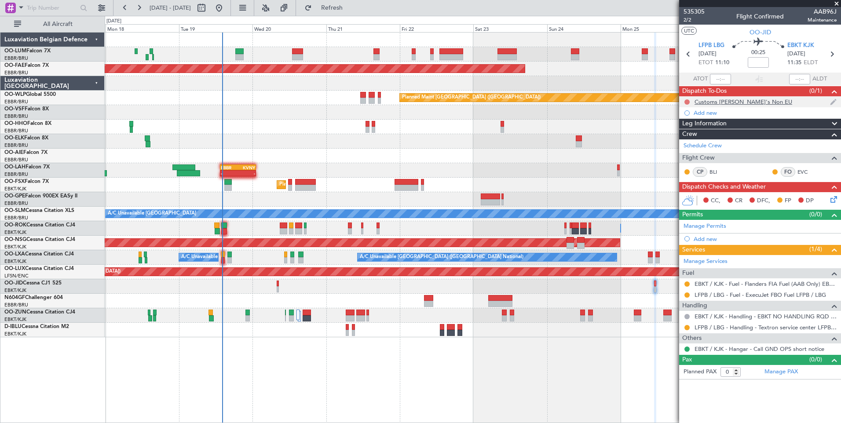
click at [685, 102] on button at bounding box center [686, 101] width 5 height 5
click at [696, 153] on span "Cancelled" at bounding box center [688, 153] width 25 height 9
click at [689, 18] on mat-tooltip-component "Trip Number" at bounding box center [694, 27] width 44 height 23
click at [688, 20] on span "2/2" at bounding box center [693, 19] width 21 height 7
click at [353, 11] on button "Refresh" at bounding box center [326, 8] width 53 height 14
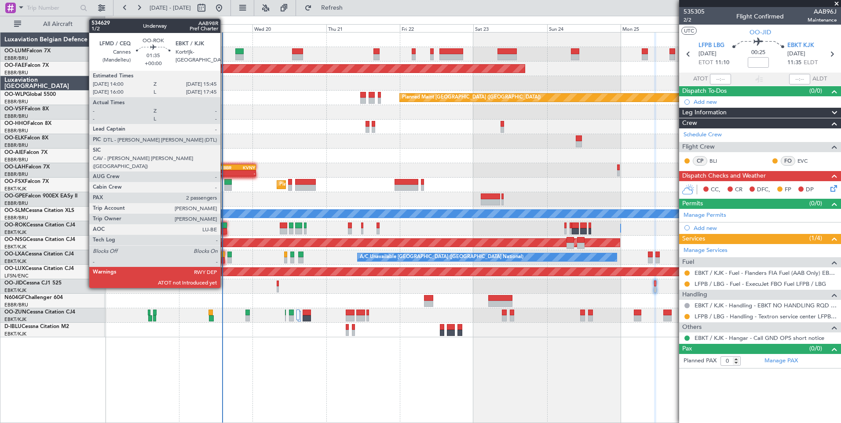
click at [224, 228] on div at bounding box center [224, 231] width 6 height 6
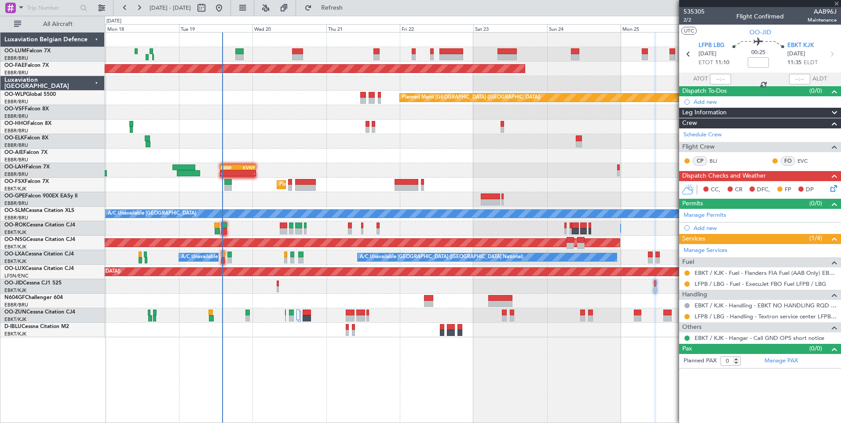
type input "2"
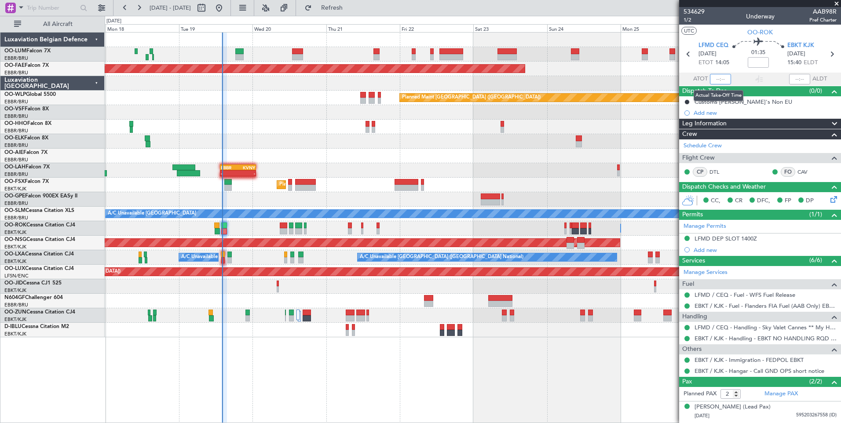
click at [714, 79] on input "text" at bounding box center [720, 79] width 21 height 11
click at [710, 36] on section "UTC OO-ROK" at bounding box center [760, 31] width 162 height 13
type input "14:00"
click at [353, 3] on button "Refresh" at bounding box center [326, 8] width 53 height 14
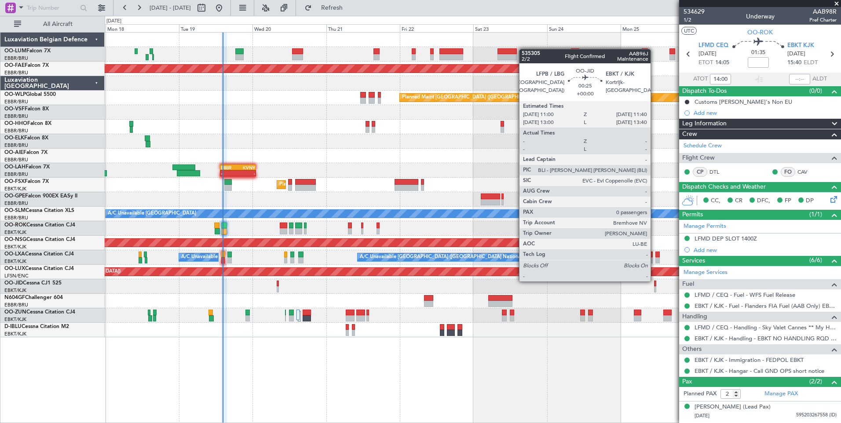
click at [654, 280] on div at bounding box center [655, 283] width 2 height 6
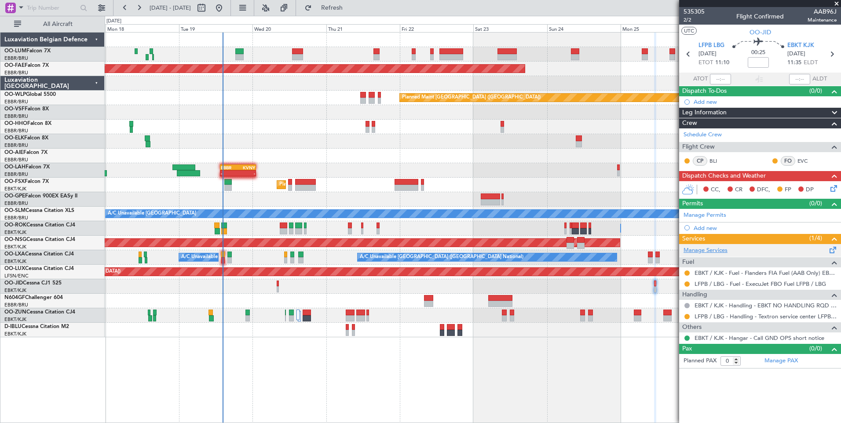
click at [702, 251] on link "Manage Services" at bounding box center [705, 250] width 44 height 9
click at [350, 10] on span "Refresh" at bounding box center [331, 8] width 37 height 6
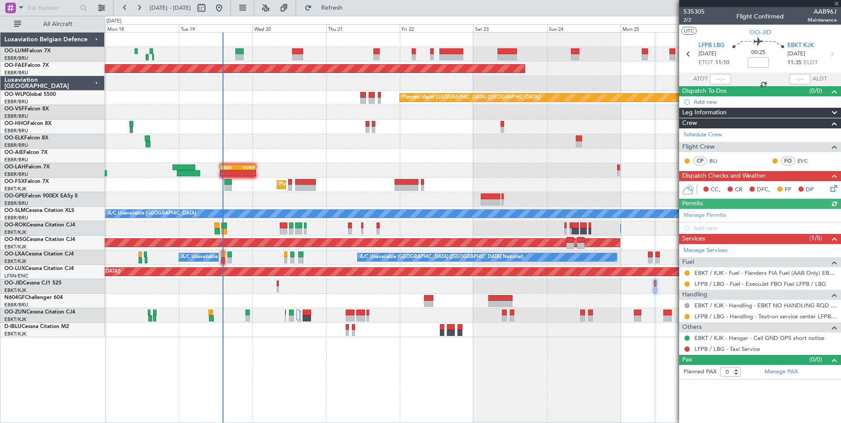
click at [654, 358] on div at bounding box center [655, 228] width 2 height 391
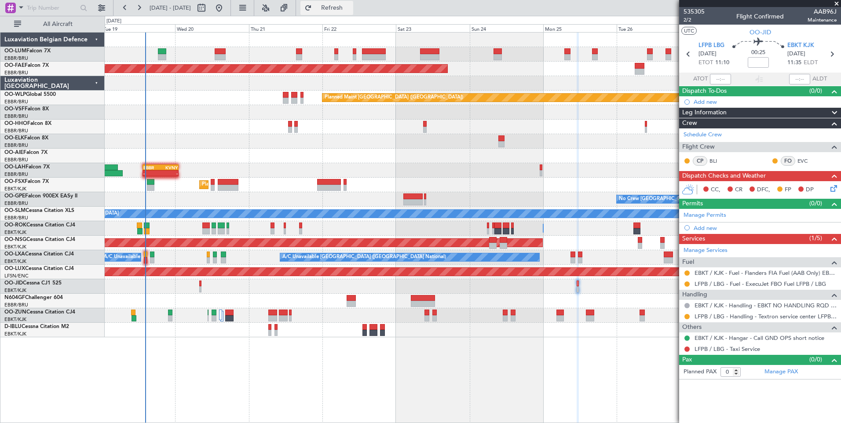
click at [350, 7] on span "Refresh" at bounding box center [331, 8] width 37 height 6
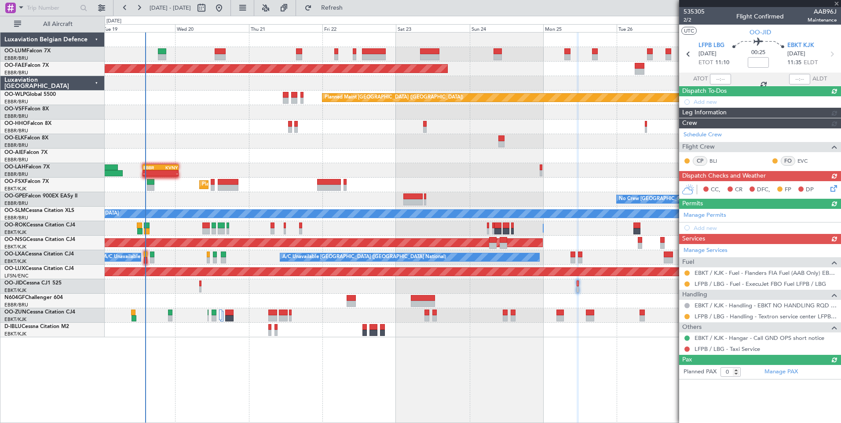
click at [758, 348] on div "Manage Services Fuel EBKT / KJK - Fuel - [GEOGRAPHIC_DATA] FIA Fuel (AAB Only) …" at bounding box center [760, 299] width 162 height 111
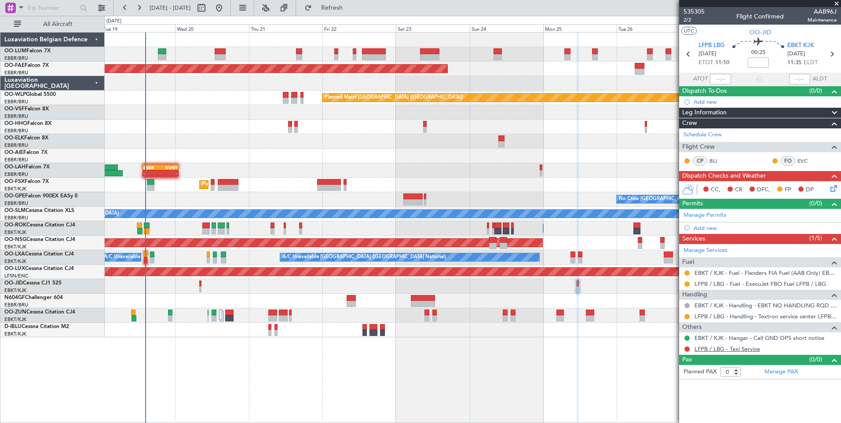
click at [725, 348] on link "LFPB / LBG - Taxi Service" at bounding box center [727, 348] width 66 height 7
click at [345, 11] on button "Refresh" at bounding box center [326, 8] width 53 height 14
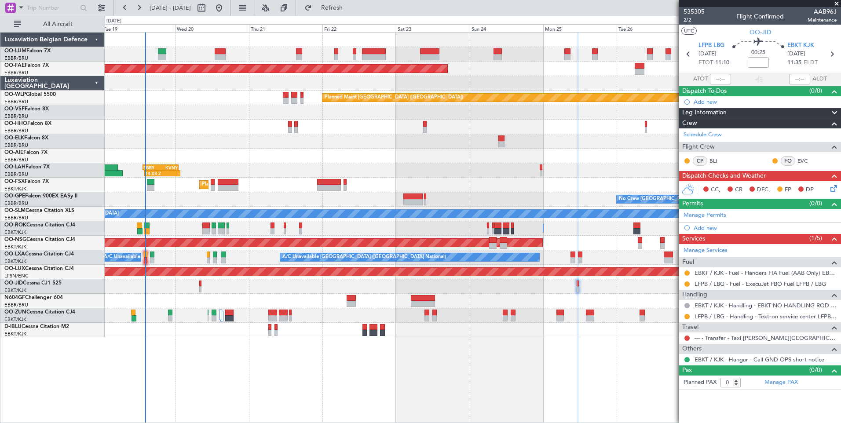
click at [579, 281] on div at bounding box center [473, 286] width 736 height 15
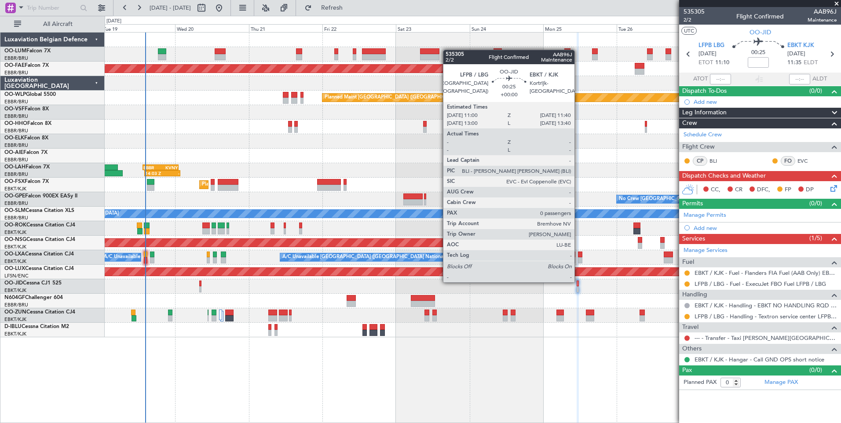
click at [578, 281] on div at bounding box center [577, 283] width 2 height 6
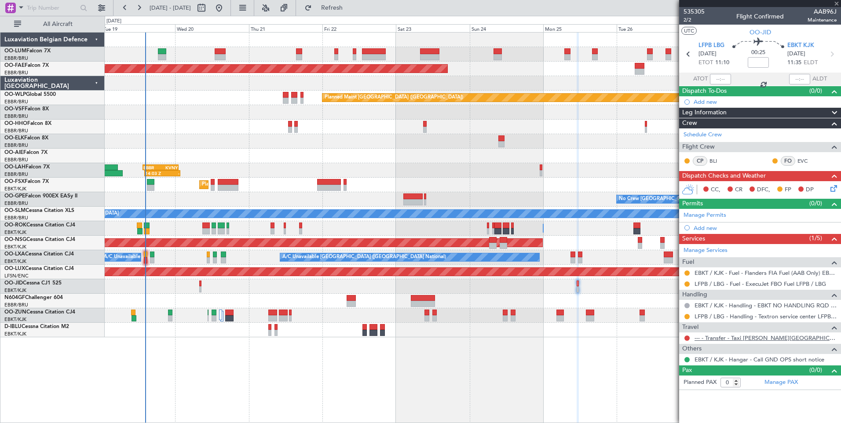
click at [757, 337] on link "--- - Transfer - Taxi [PERSON_NAME][GEOGRAPHIC_DATA]" at bounding box center [765, 337] width 142 height 7
click at [353, 11] on button "Refresh" at bounding box center [326, 8] width 53 height 14
click at [353, 14] on button "Refresh" at bounding box center [326, 8] width 53 height 14
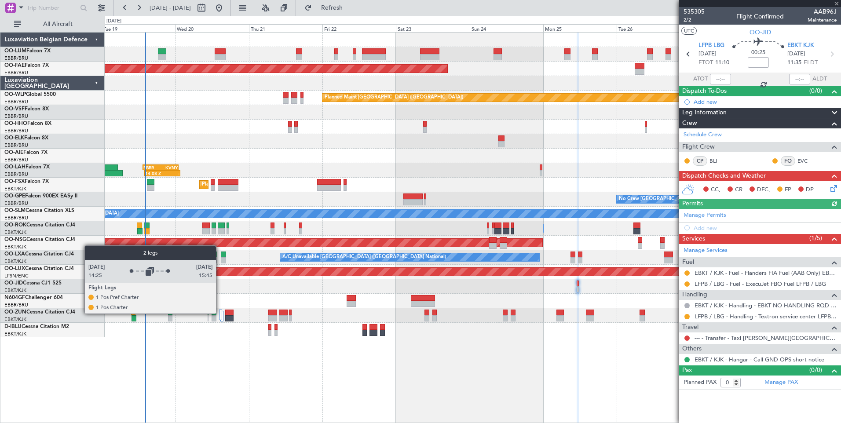
click at [220, 313] on div at bounding box center [220, 315] width 3 height 11
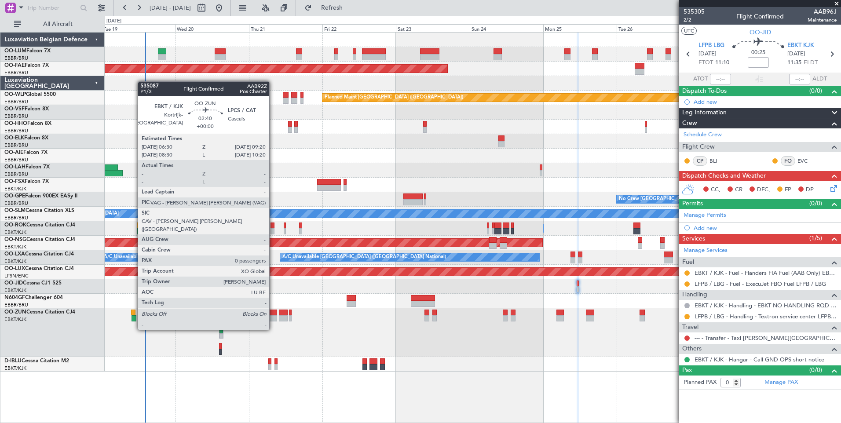
click at [273, 313] on div at bounding box center [272, 313] width 9 height 6
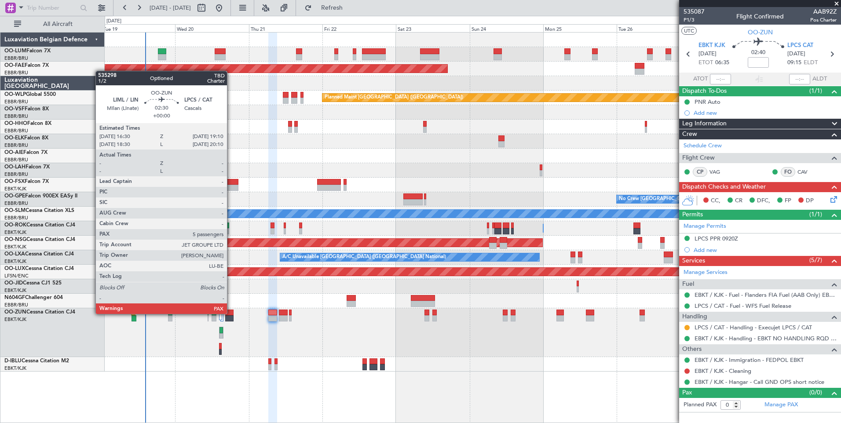
click at [231, 313] on div at bounding box center [229, 313] width 8 height 6
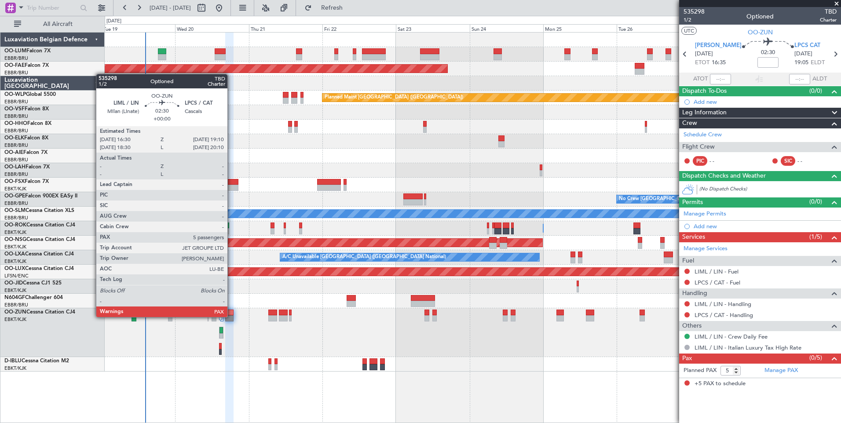
click at [231, 316] on div at bounding box center [229, 318] width 8 height 6
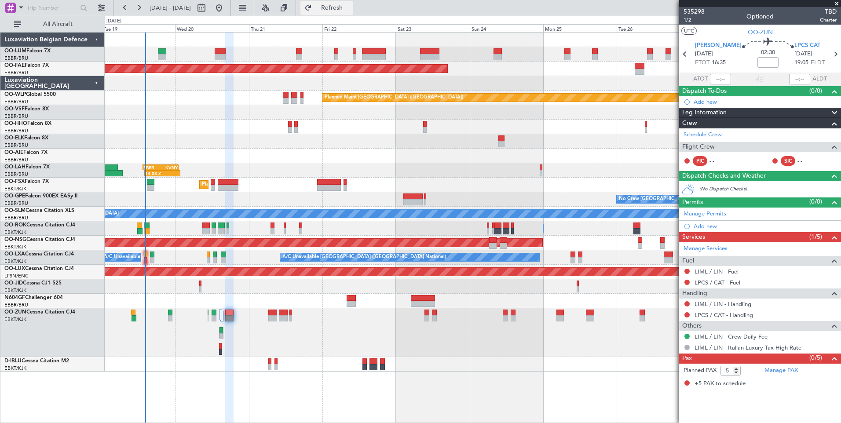
click at [353, 7] on button "Refresh" at bounding box center [326, 8] width 53 height 14
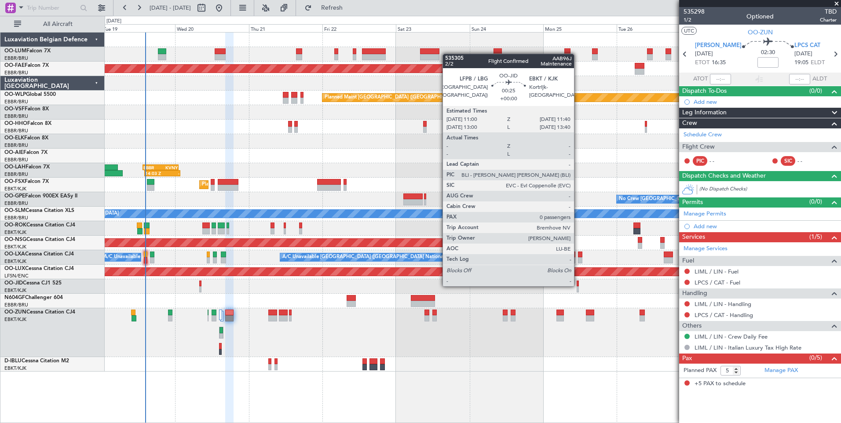
click at [578, 285] on div at bounding box center [577, 283] width 2 height 6
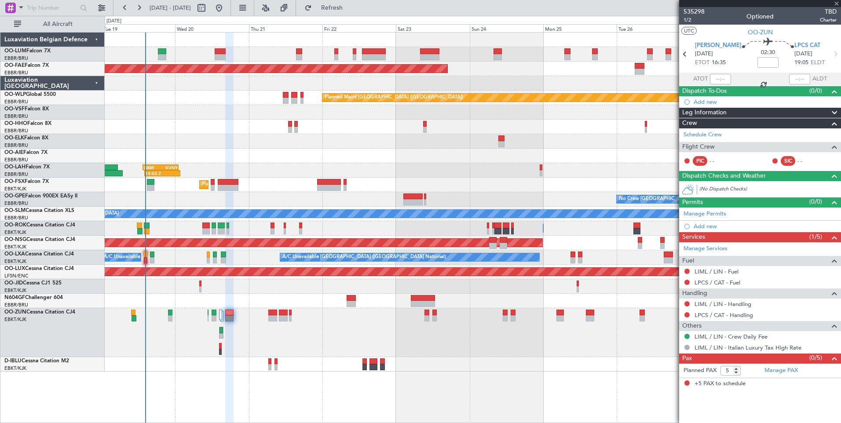
type input "0"
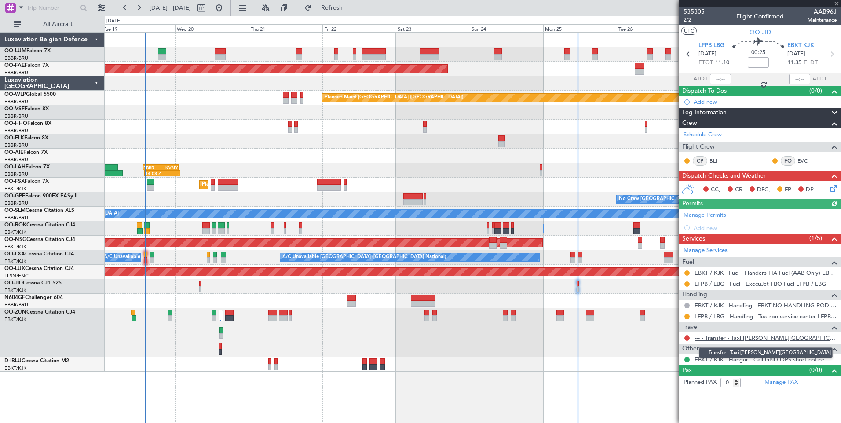
click at [757, 337] on link "--- - Transfer - Taxi [PERSON_NAME][GEOGRAPHIC_DATA]" at bounding box center [765, 337] width 142 height 7
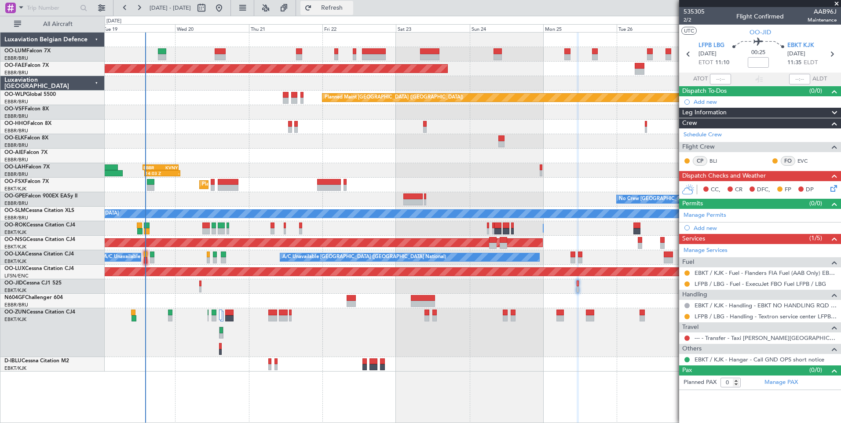
click at [353, 3] on button "Refresh" at bounding box center [326, 8] width 53 height 14
click at [329, 9] on fb-refresh-button "Refresh" at bounding box center [327, 8] width 62 height 16
click at [341, 9] on button "Refresh" at bounding box center [326, 8] width 53 height 14
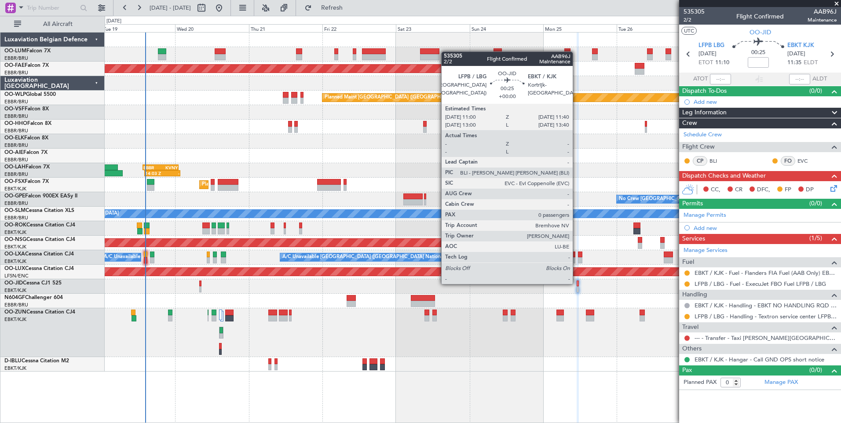
click at [577, 283] on div at bounding box center [577, 283] width 2 height 6
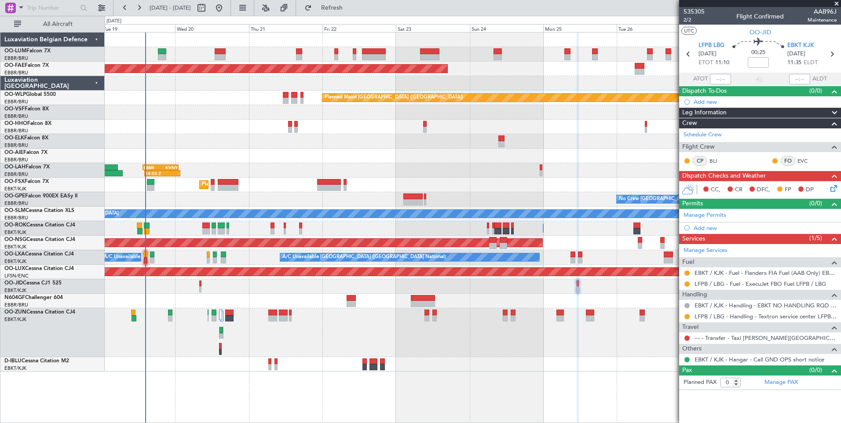
click at [834, 185] on icon at bounding box center [831, 186] width 7 height 7
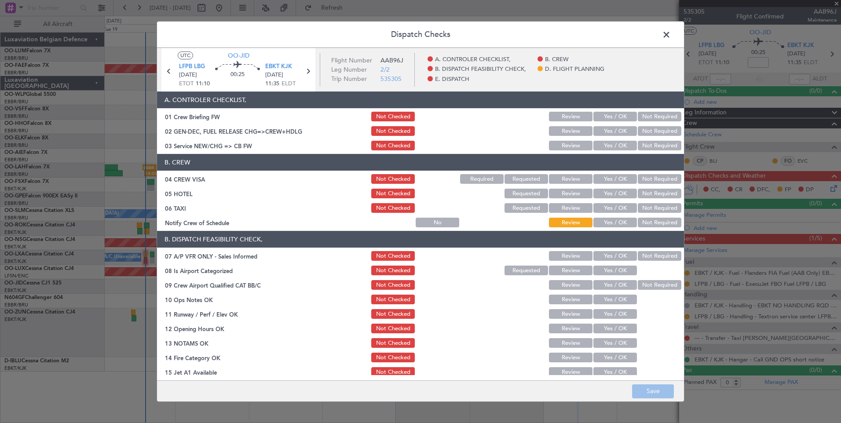
click at [615, 145] on button "Yes / OK" at bounding box center [615, 146] width 44 height 10
click at [661, 178] on button "Not Required" at bounding box center [659, 179] width 44 height 10
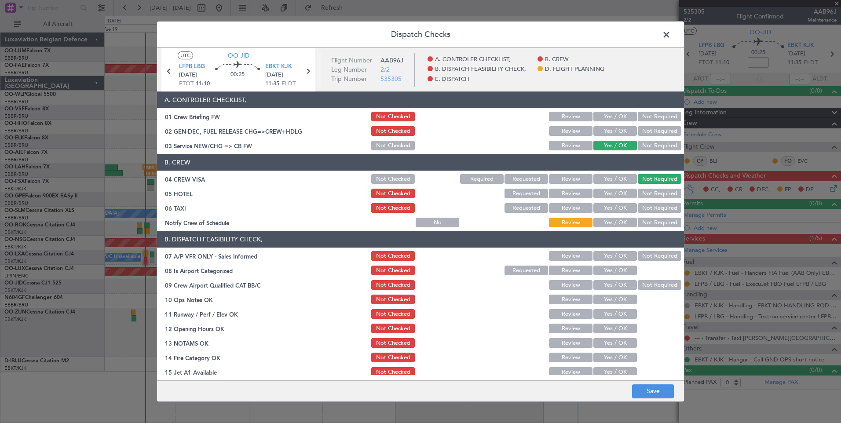
click at [654, 202] on div "Not Required" at bounding box center [658, 208] width 44 height 12
click at [654, 197] on button "Not Required" at bounding box center [659, 194] width 44 height 10
click at [616, 222] on button "Yes / OK" at bounding box center [615, 223] width 44 height 10
drag, startPoint x: 642, startPoint y: 254, endPoint x: 634, endPoint y: 258, distance: 8.3
click at [638, 256] on button "Not Required" at bounding box center [659, 256] width 44 height 10
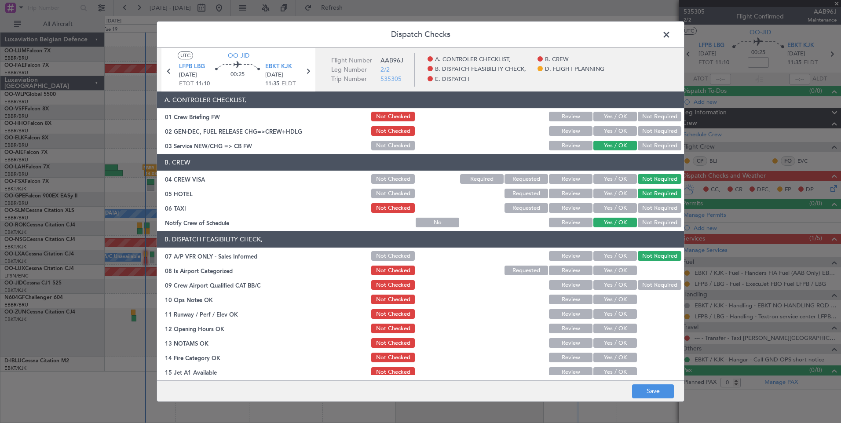
click at [617, 268] on button "Yes / OK" at bounding box center [615, 271] width 44 height 10
click at [640, 284] on button "Not Required" at bounding box center [659, 285] width 44 height 10
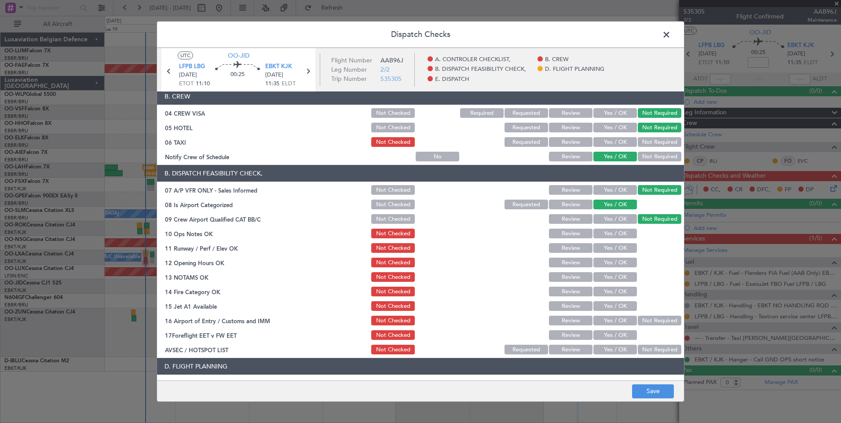
scroll to position [132, 0]
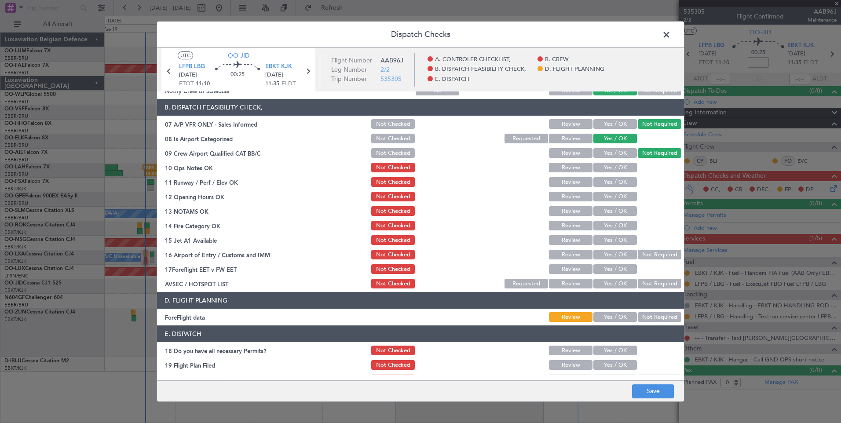
drag, startPoint x: 620, startPoint y: 166, endPoint x: 617, endPoint y: 171, distance: 6.1
click at [619, 167] on button "Yes / OK" at bounding box center [615, 168] width 44 height 10
click at [614, 186] on button "Yes / OK" at bounding box center [615, 182] width 44 height 10
drag, startPoint x: 614, startPoint y: 190, endPoint x: 613, endPoint y: 202, distance: 11.5
click at [614, 191] on div "Yes / OK" at bounding box center [614, 196] width 44 height 12
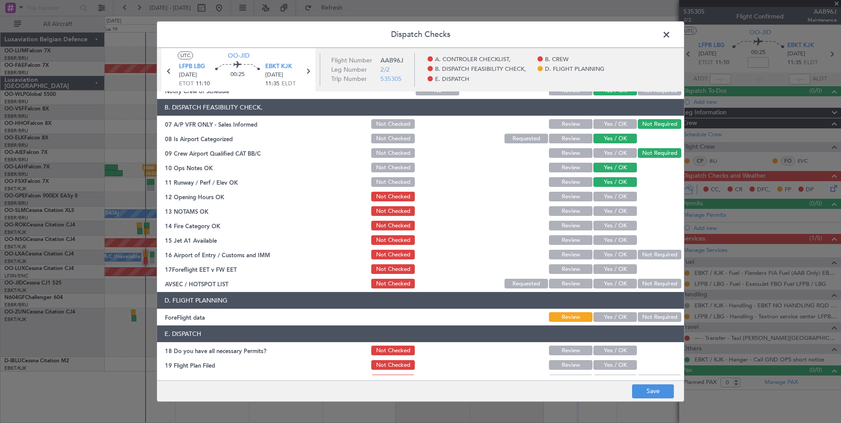
click at [613, 202] on div "Yes / OK" at bounding box center [614, 196] width 44 height 12
click at [618, 196] on button "Yes / OK" at bounding box center [615, 197] width 44 height 10
click at [616, 210] on button "Yes / OK" at bounding box center [615, 211] width 44 height 10
click at [618, 225] on button "Yes / OK" at bounding box center [615, 226] width 44 height 10
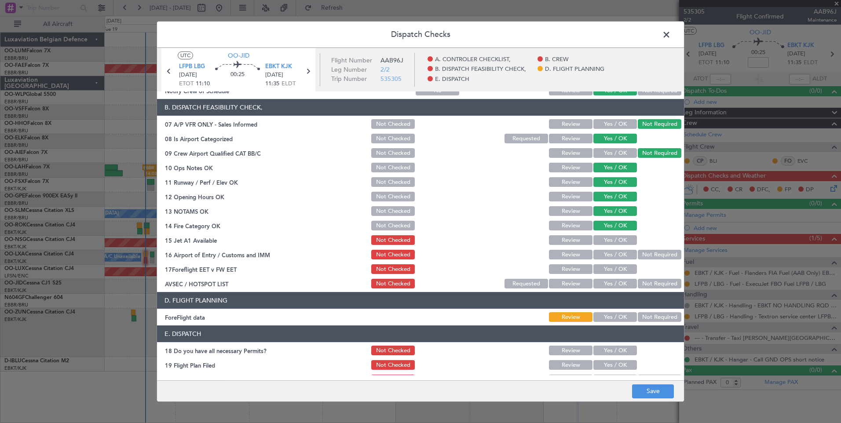
click at [618, 240] on button "Yes / OK" at bounding box center [615, 240] width 44 height 10
click at [617, 253] on button "Yes / OK" at bounding box center [615, 255] width 44 height 10
click at [644, 284] on button "Not Required" at bounding box center [659, 284] width 44 height 10
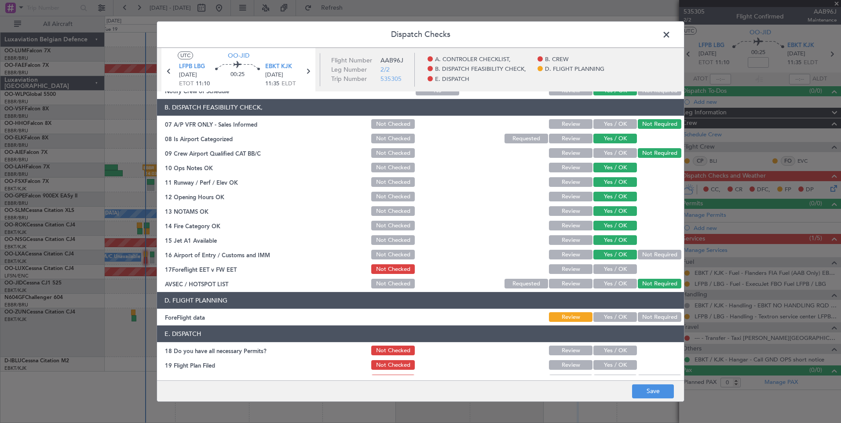
click at [641, 321] on button "Not Required" at bounding box center [659, 317] width 44 height 10
click at [651, 395] on button "Save" at bounding box center [653, 391] width 42 height 14
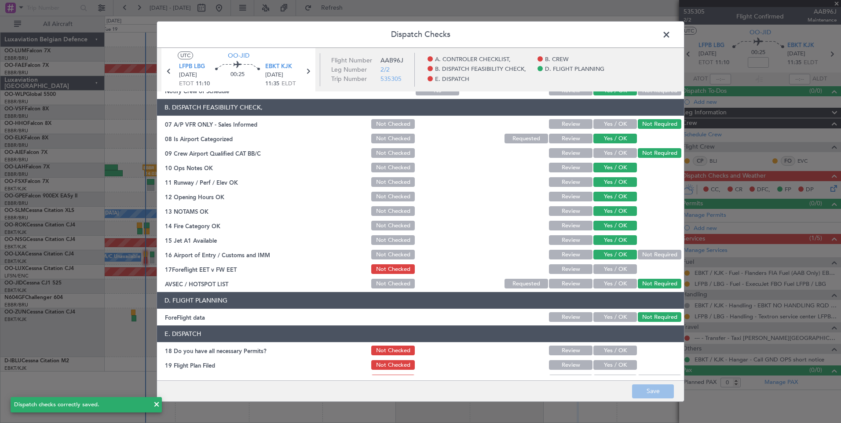
drag, startPoint x: 669, startPoint y: 35, endPoint x: 642, endPoint y: 38, distance: 27.5
click at [652, 36] on div "Dispatch Checks UTC OO-JID LFPB LBG 25/08/2025 ETOT 11:10 00:25 EBKT KJK 25/08/…" at bounding box center [421, 211] width 528 height 381
click at [670, 37] on span at bounding box center [670, 37] width 0 height 18
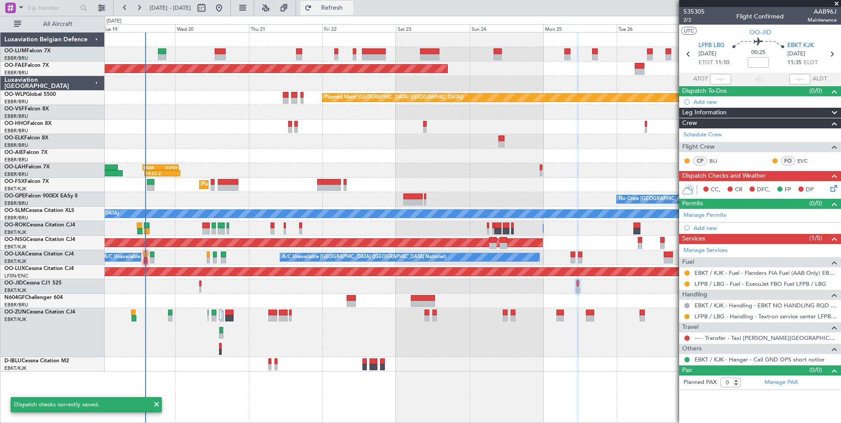
click at [341, 8] on button "Refresh" at bounding box center [326, 8] width 53 height 14
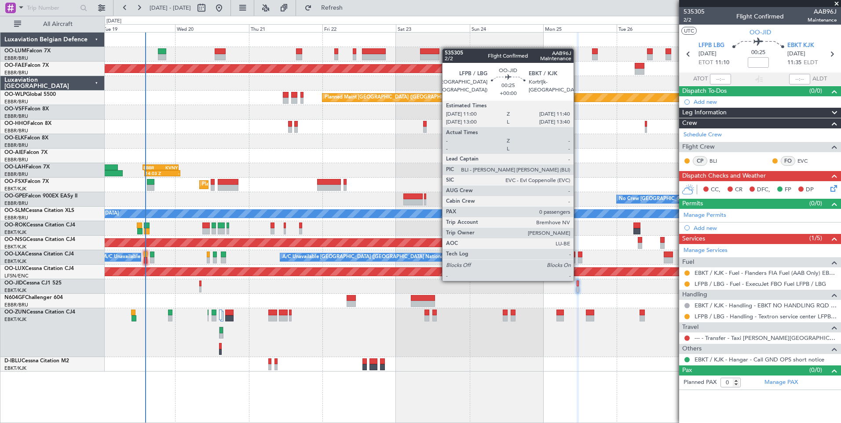
click at [577, 280] on div at bounding box center [577, 283] width 2 height 6
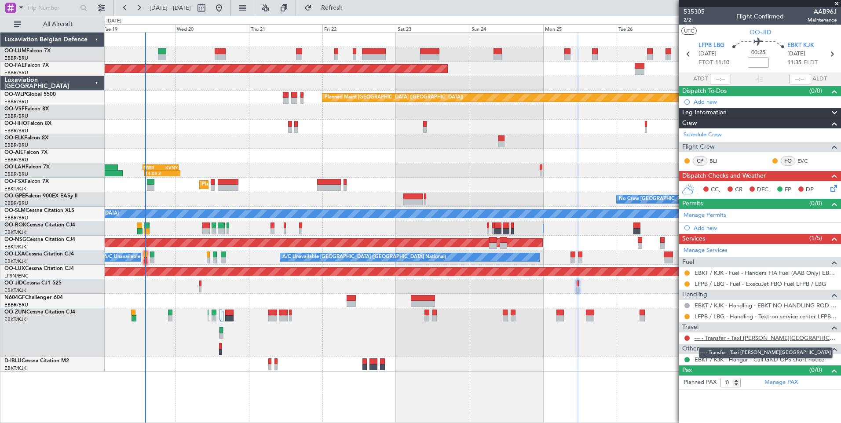
click at [754, 340] on link "--- - Transfer - Taxi [PERSON_NAME][GEOGRAPHIC_DATA]" at bounding box center [765, 337] width 142 height 7
click at [350, 11] on span "Refresh" at bounding box center [331, 8] width 37 height 6
click at [830, 189] on icon at bounding box center [831, 186] width 7 height 7
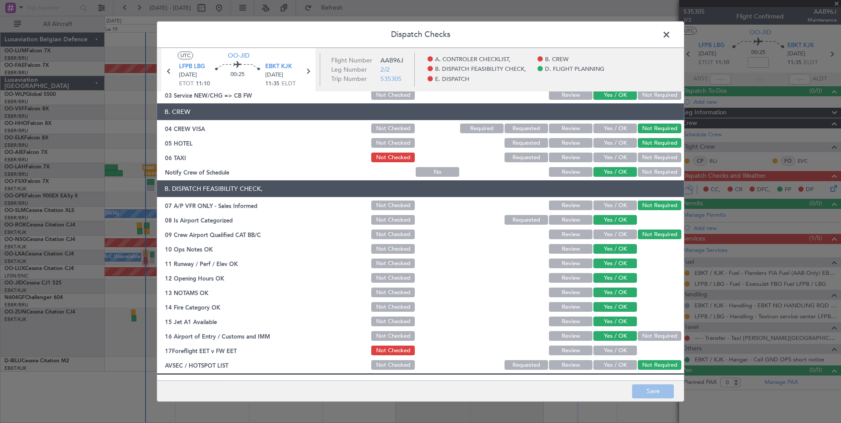
scroll to position [0, 0]
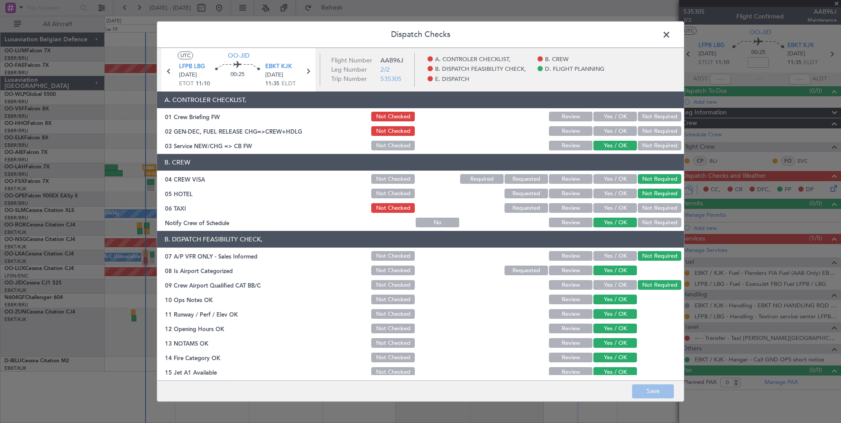
click at [670, 33] on span at bounding box center [670, 37] width 0 height 18
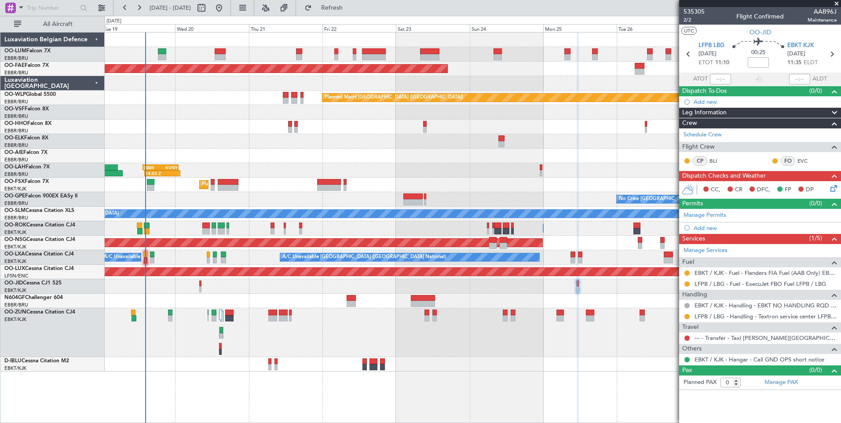
drag, startPoint x: 365, startPoint y: 7, endPoint x: 279, endPoint y: 184, distance: 196.6
click at [350, 7] on span "Refresh" at bounding box center [331, 8] width 37 height 6
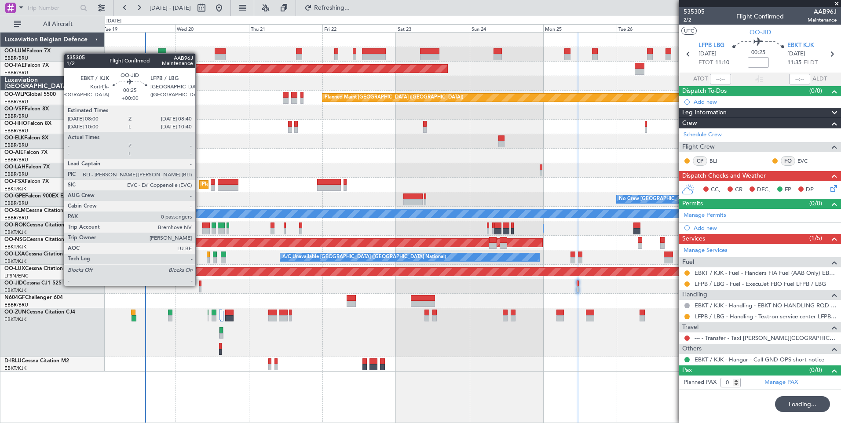
click at [199, 285] on div at bounding box center [200, 283] width 2 height 6
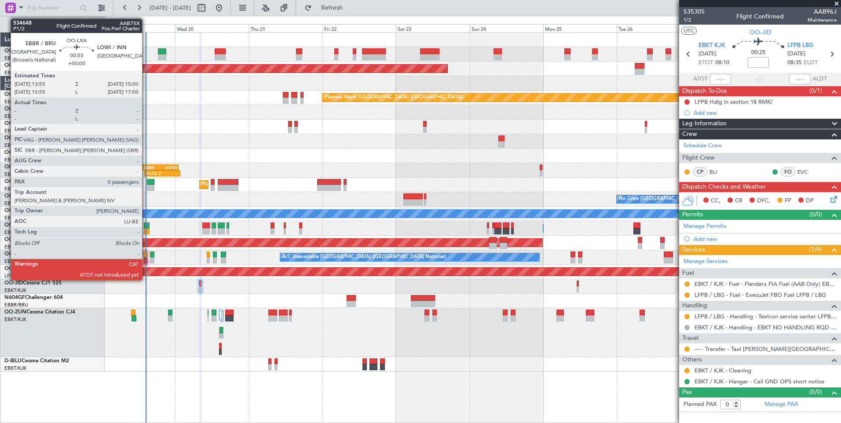
click at [146, 256] on div at bounding box center [146, 254] width 4 height 6
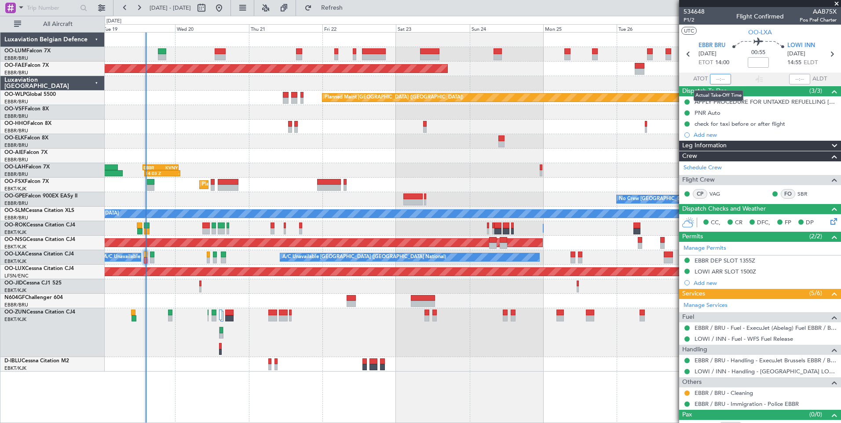
click at [714, 77] on input "text" at bounding box center [720, 79] width 21 height 11
click at [727, 30] on section "UTC OO-LXA" at bounding box center [760, 31] width 162 height 13
type input "14:20"
click at [350, 10] on span "Refresh" at bounding box center [331, 8] width 37 height 6
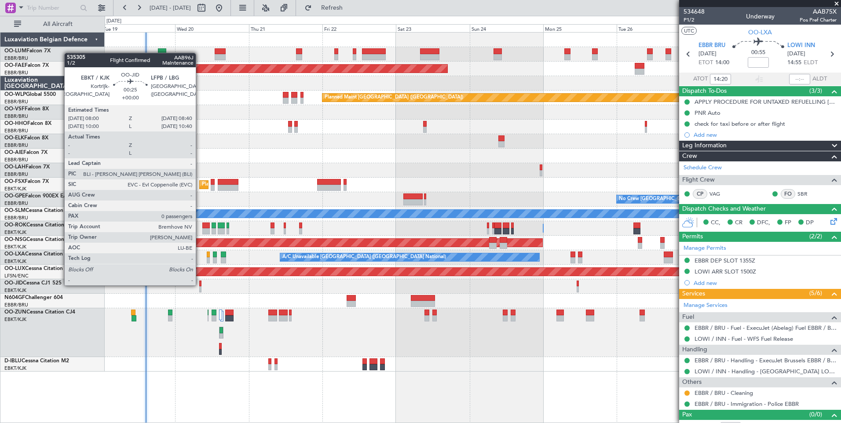
click at [200, 284] on div at bounding box center [200, 283] width 2 height 6
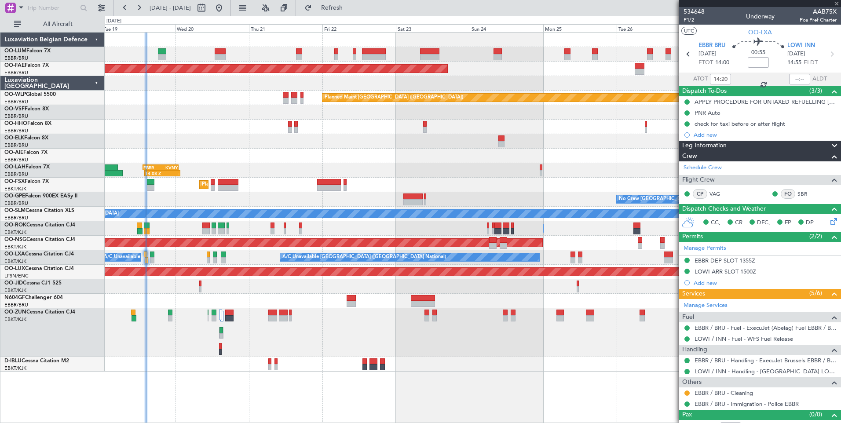
click at [200, 284] on div at bounding box center [200, 283] width 2 height 6
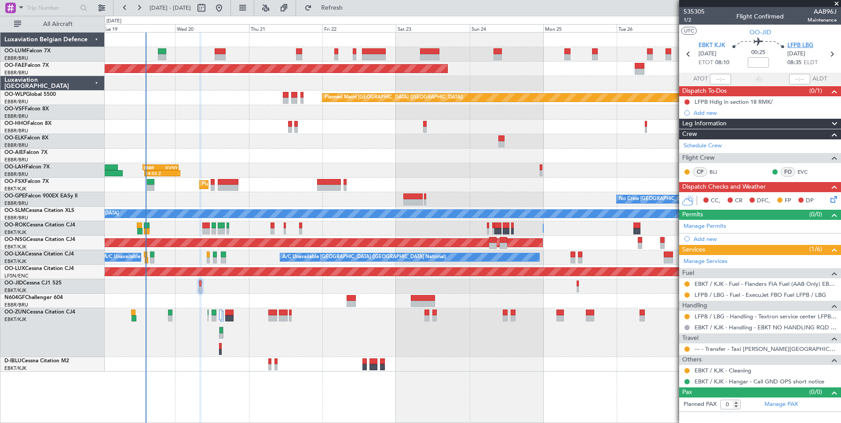
click at [797, 43] on span "LFPB LBG" at bounding box center [800, 45] width 26 height 9
click at [351, 1] on button "Refresh" at bounding box center [326, 8] width 53 height 14
click at [353, 12] on button "Refresh" at bounding box center [326, 8] width 53 height 14
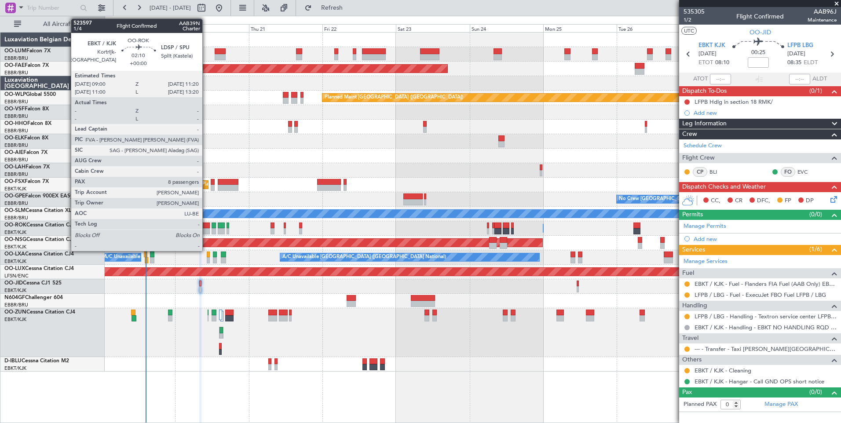
click at [206, 228] on div at bounding box center [205, 231] width 7 height 6
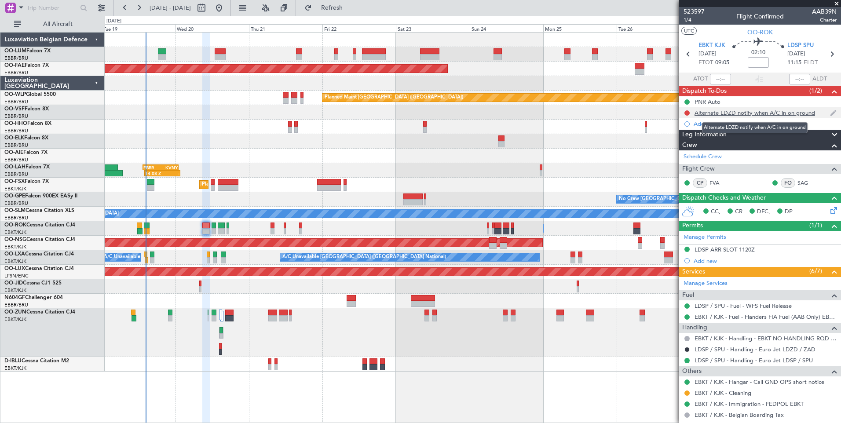
click at [727, 111] on div "Alternate LDZD notify when A/C in on ground" at bounding box center [754, 112] width 120 height 7
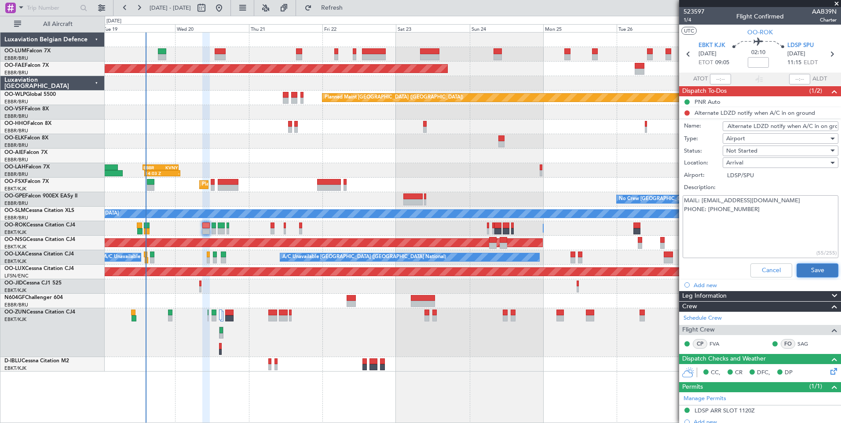
click at [822, 268] on button "Save" at bounding box center [817, 270] width 42 height 14
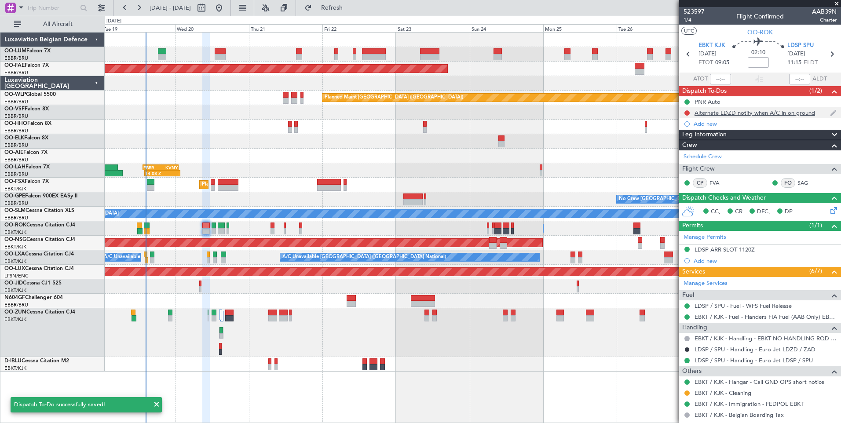
click at [684, 112] on div at bounding box center [686, 112] width 7 height 7
click at [688, 113] on button at bounding box center [686, 112] width 5 height 5
click at [782, 111] on div "Alternate LDZD notify when A/C in on ground" at bounding box center [754, 112] width 120 height 7
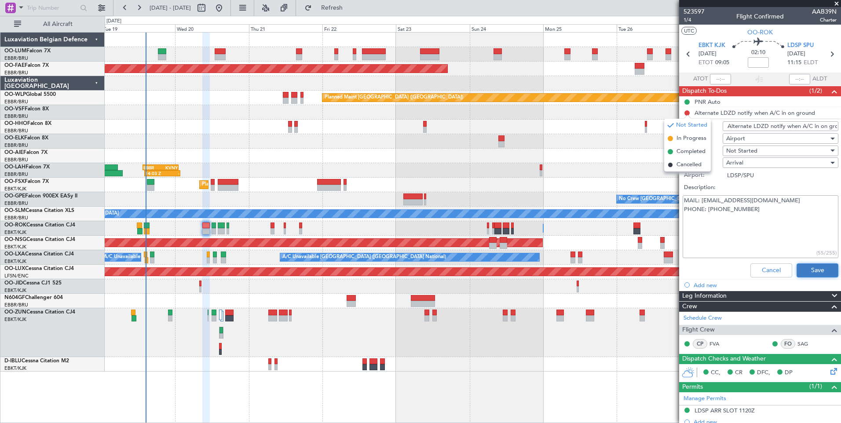
click at [805, 268] on button "Save" at bounding box center [817, 270] width 42 height 14
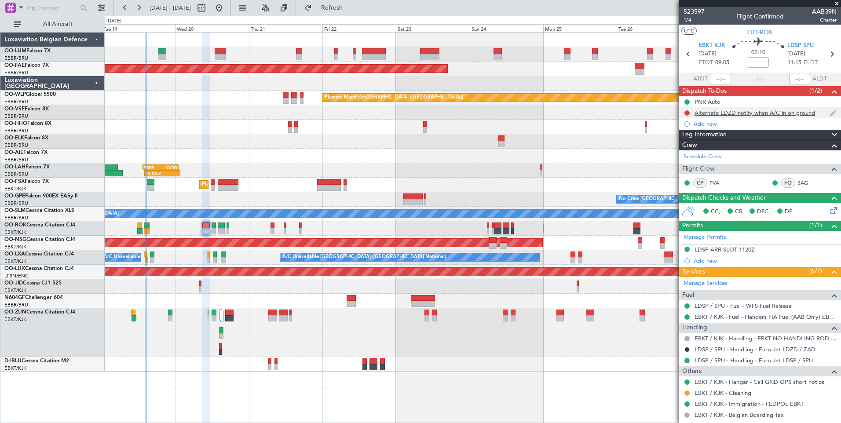
click at [783, 113] on div "Alternate LDZD notify when A/C in on ground" at bounding box center [754, 112] width 120 height 7
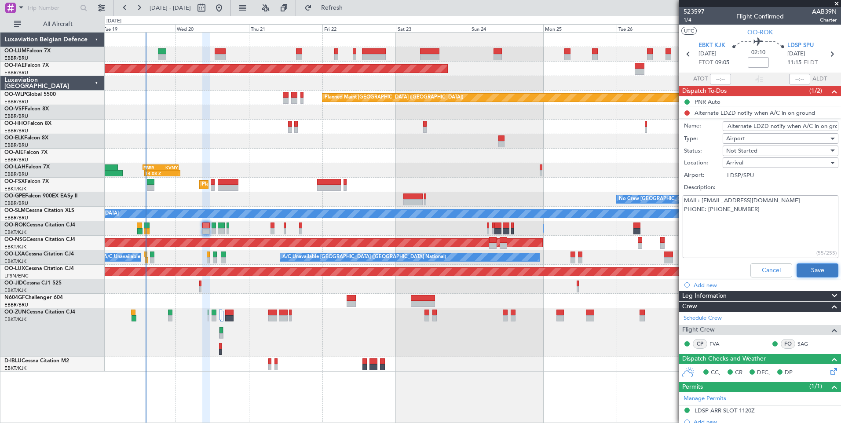
click at [801, 271] on button "Save" at bounding box center [817, 270] width 42 height 14
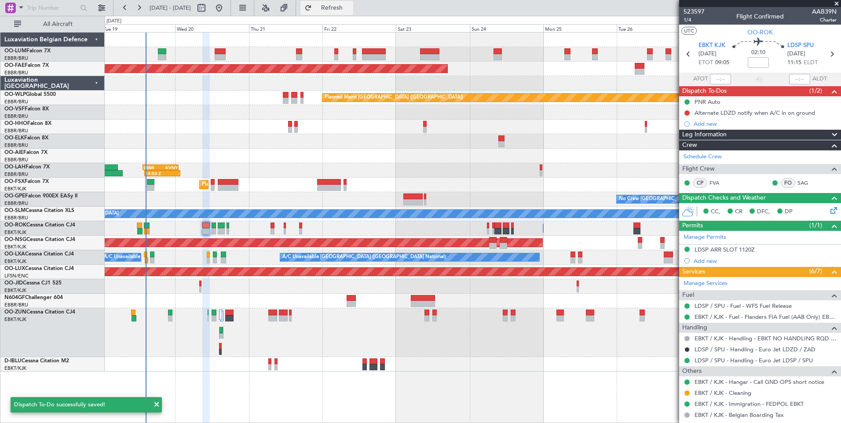
click at [353, 11] on button "Refresh" at bounding box center [326, 8] width 53 height 14
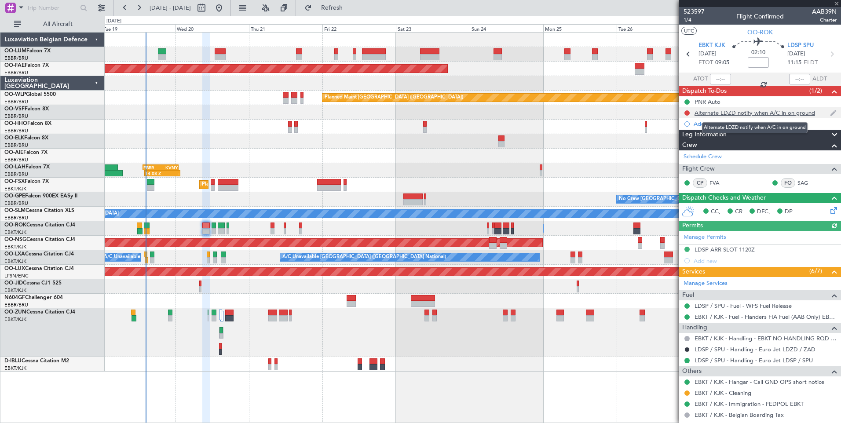
click at [739, 114] on div "Alternate LDZD notify when A/C in on ground" at bounding box center [754, 112] width 120 height 7
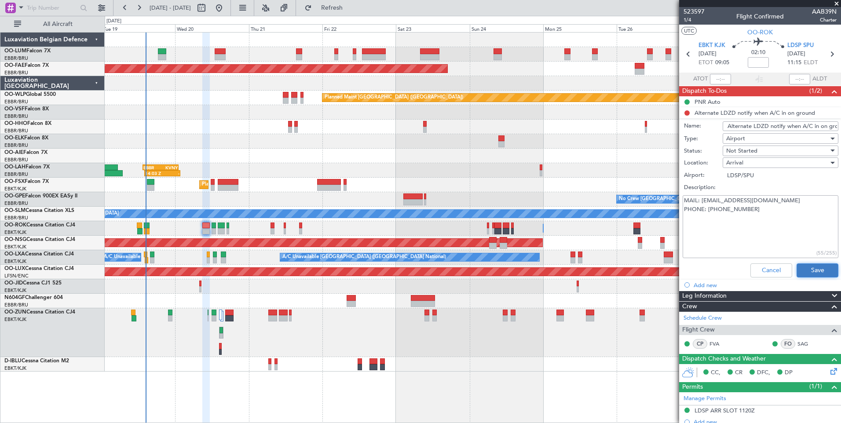
click at [803, 272] on button "Save" at bounding box center [817, 270] width 42 height 14
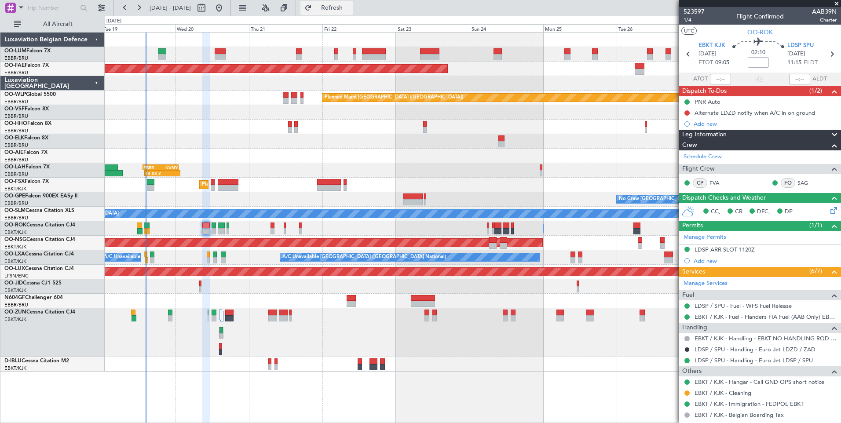
click at [350, 11] on span "Refresh" at bounding box center [331, 8] width 37 height 6
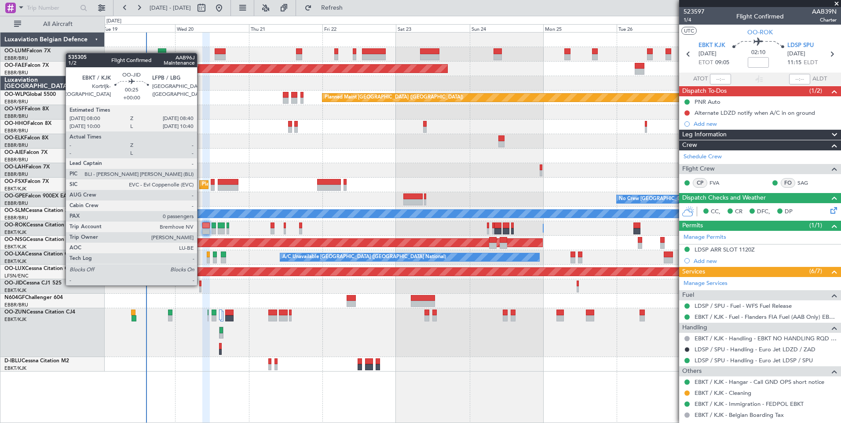
click at [201, 284] on div at bounding box center [200, 283] width 2 height 6
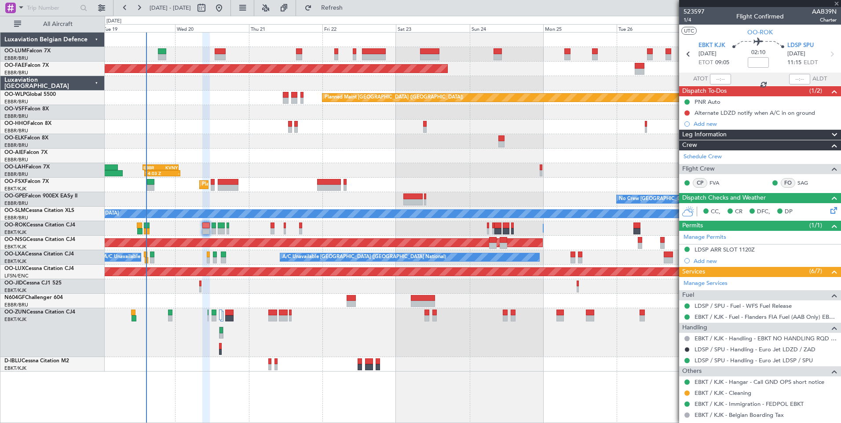
type input "0"
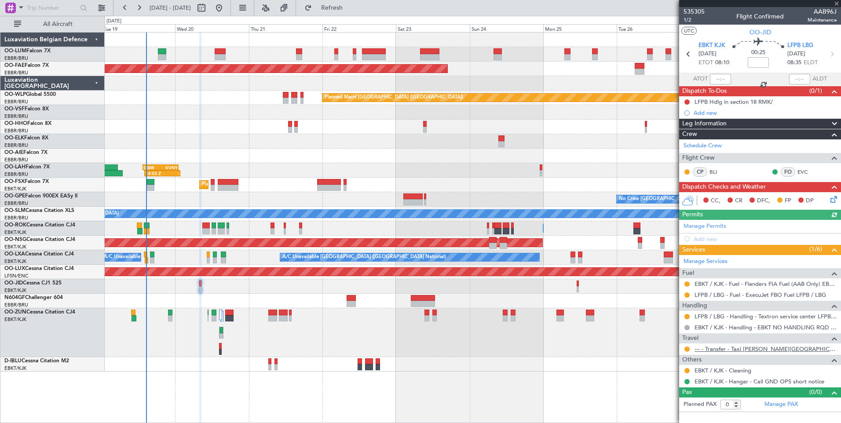
click at [744, 350] on link "--- - Transfer - Taxi [PERSON_NAME][GEOGRAPHIC_DATA]" at bounding box center [765, 348] width 142 height 7
click at [353, 12] on button "Refresh" at bounding box center [326, 8] width 53 height 14
click at [350, 10] on span "Refresh" at bounding box center [331, 8] width 37 height 6
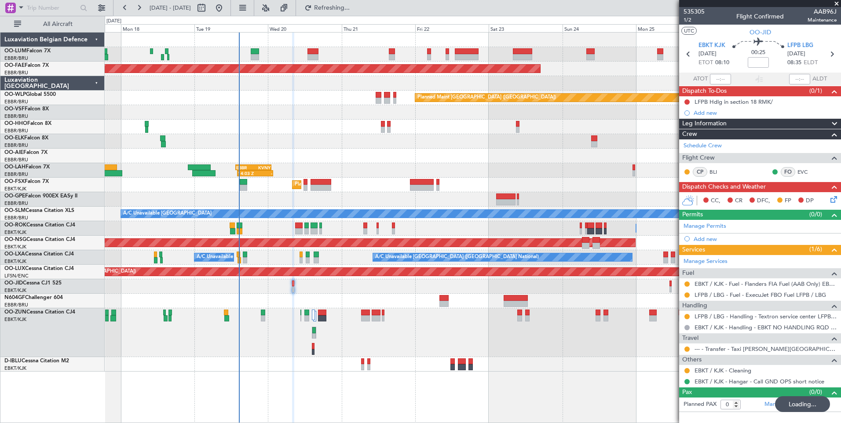
click at [389, 377] on div "Planned Maint [GEOGRAPHIC_DATA] ([GEOGRAPHIC_DATA] National) Planned Maint [GEO…" at bounding box center [473, 227] width 736 height 391
click at [295, 284] on div at bounding box center [473, 286] width 736 height 15
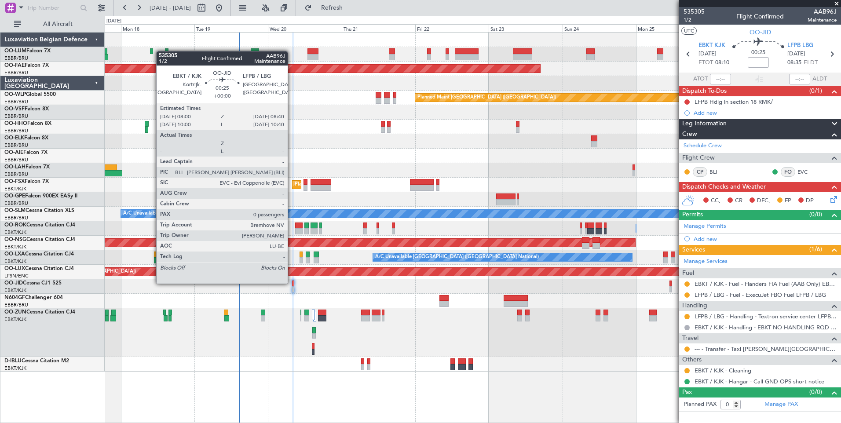
click at [292, 283] on div at bounding box center [293, 283] width 2 height 6
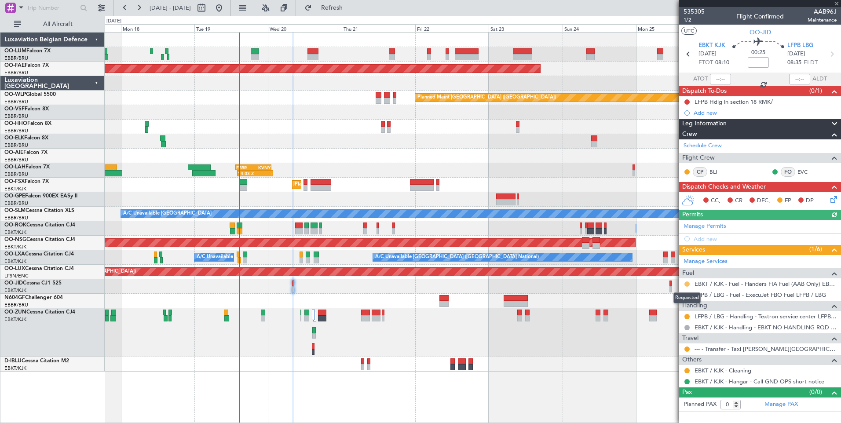
click at [687, 283] on button at bounding box center [686, 283] width 5 height 5
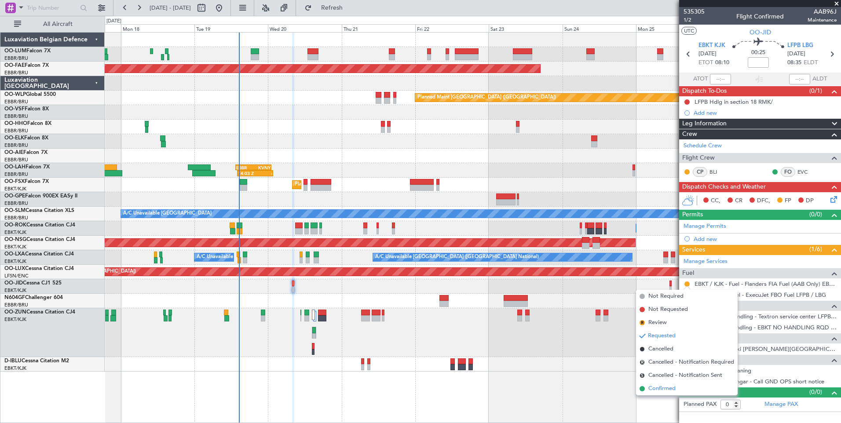
click at [659, 388] on span "Confirmed" at bounding box center [661, 388] width 27 height 9
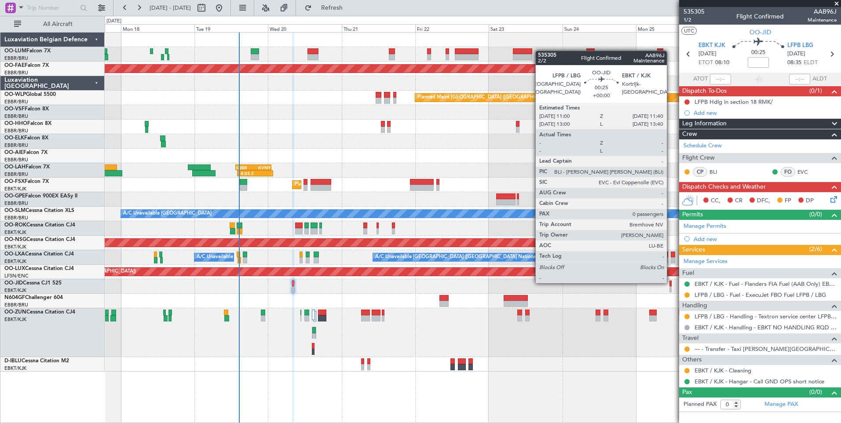
click at [670, 282] on div at bounding box center [670, 283] width 2 height 6
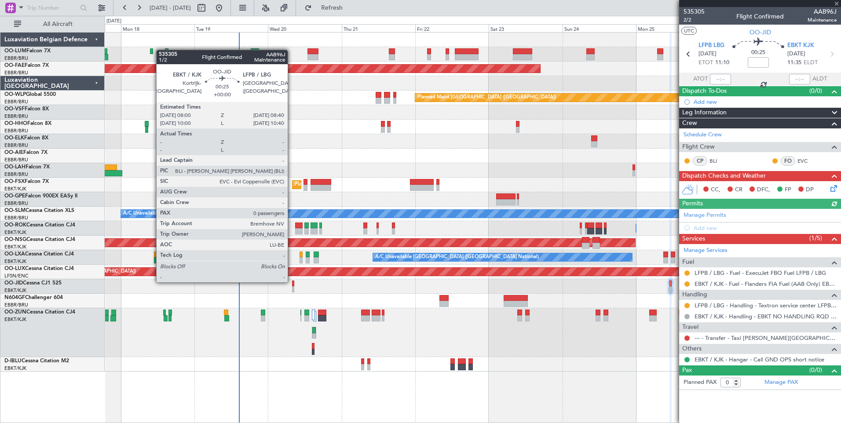
click at [292, 281] on div at bounding box center [293, 283] width 2 height 6
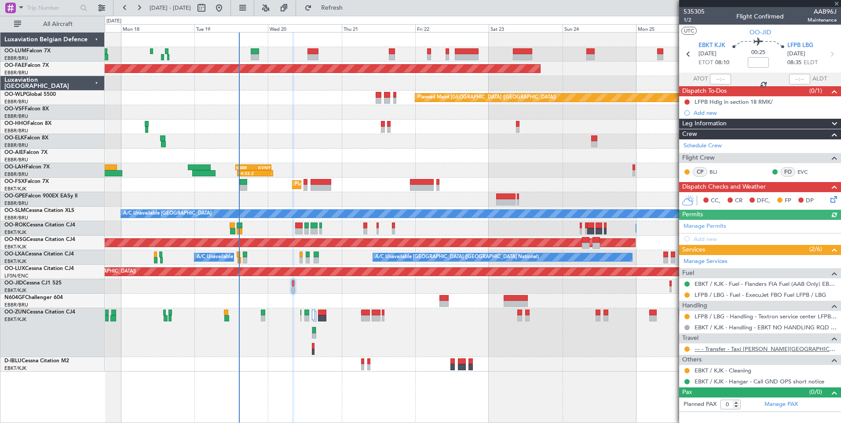
click at [748, 346] on link "--- - Transfer - Taxi [PERSON_NAME][GEOGRAPHIC_DATA]" at bounding box center [765, 348] width 142 height 7
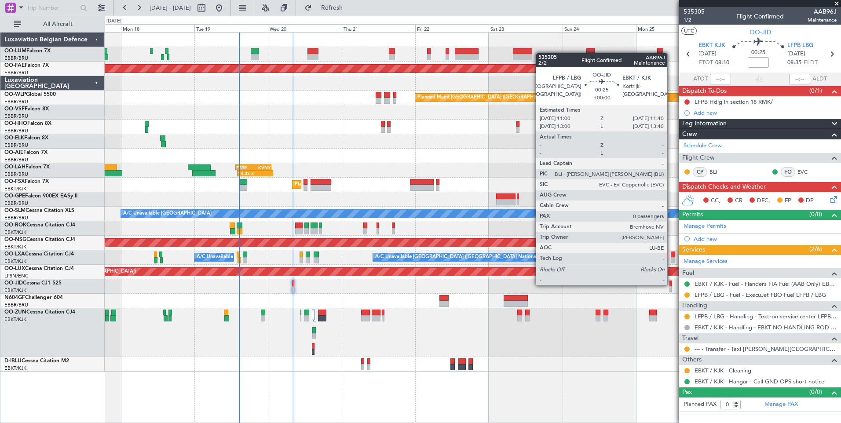
click at [671, 284] on div at bounding box center [670, 283] width 2 height 6
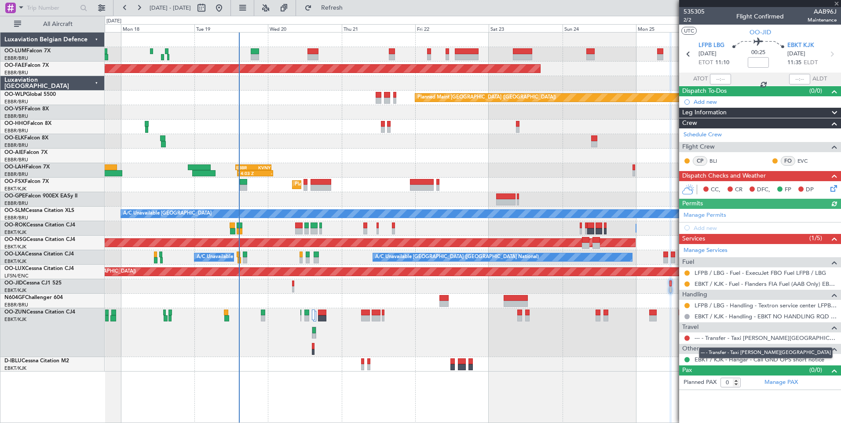
click at [747, 342] on mat-tooltip-component "--- - Transfer - Taxi [PERSON_NAME][GEOGRAPHIC_DATA]" at bounding box center [765, 352] width 146 height 23
click at [750, 337] on link "--- - Transfer - Taxi [PERSON_NAME][GEOGRAPHIC_DATA]" at bounding box center [765, 337] width 142 height 7
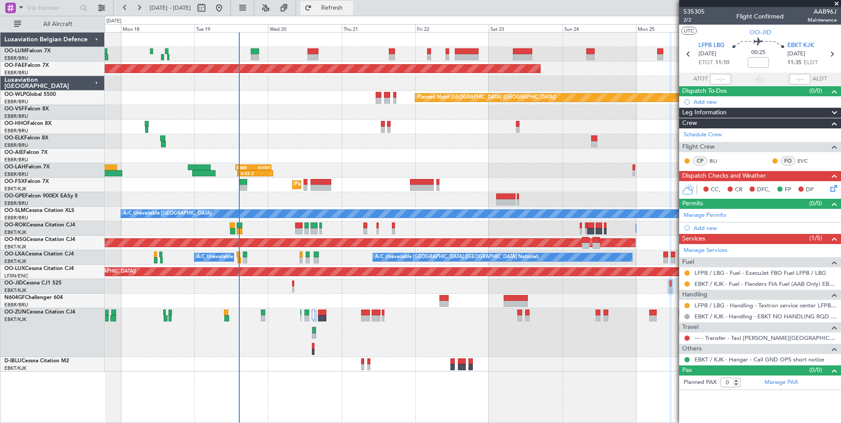
click at [346, 9] on span "Refresh" at bounding box center [331, 8] width 37 height 6
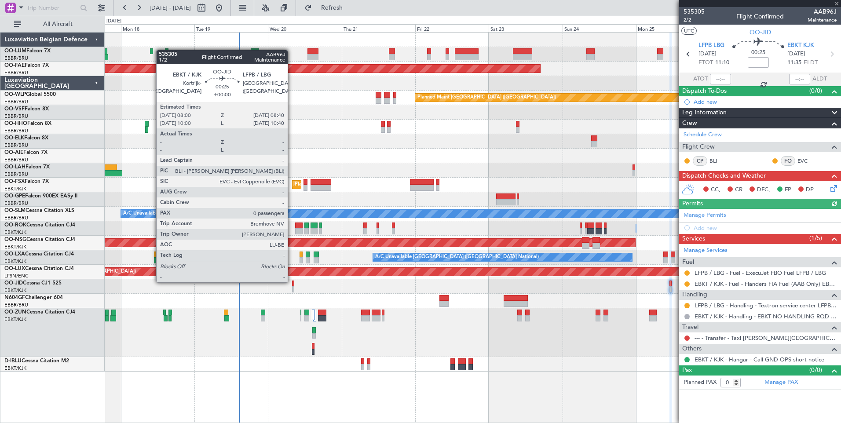
click at [292, 281] on div at bounding box center [293, 283] width 2 height 6
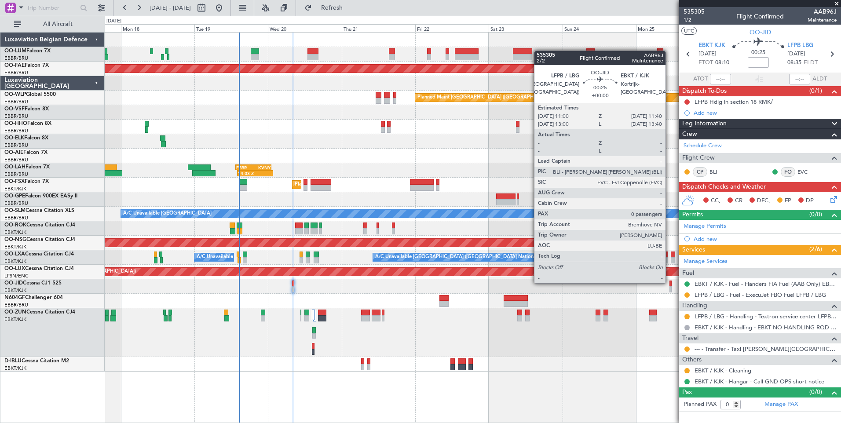
click at [669, 282] on div at bounding box center [670, 283] width 2 height 6
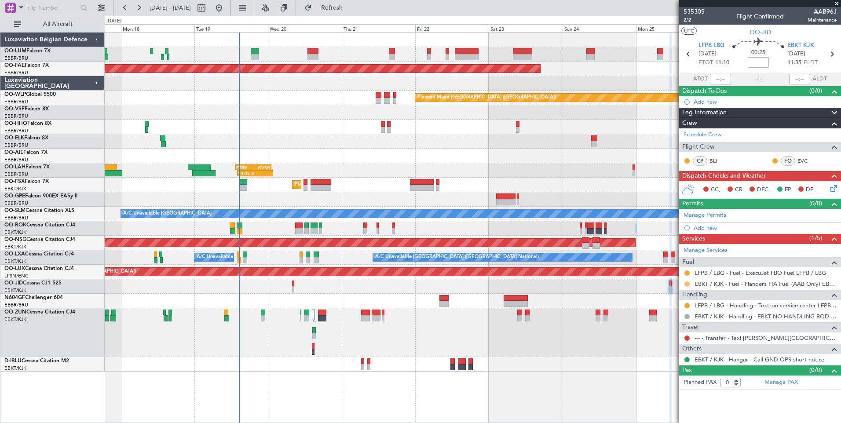
click at [685, 282] on button at bounding box center [686, 283] width 5 height 5
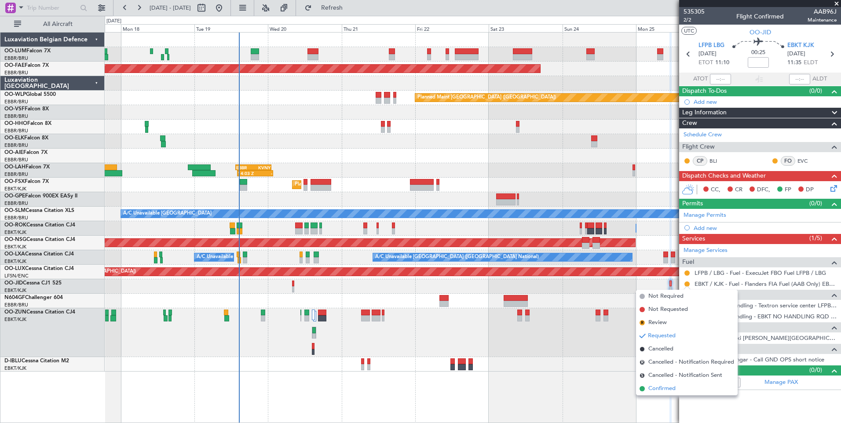
click at [663, 385] on span "Confirmed" at bounding box center [661, 388] width 27 height 9
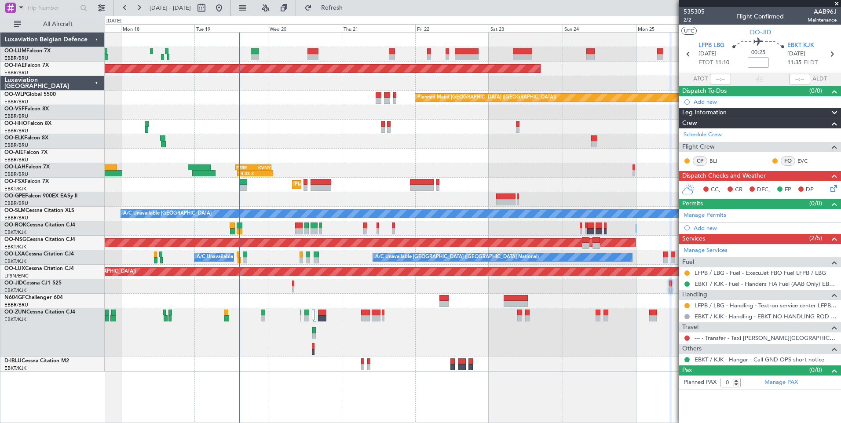
click at [295, 282] on div at bounding box center [473, 286] width 736 height 15
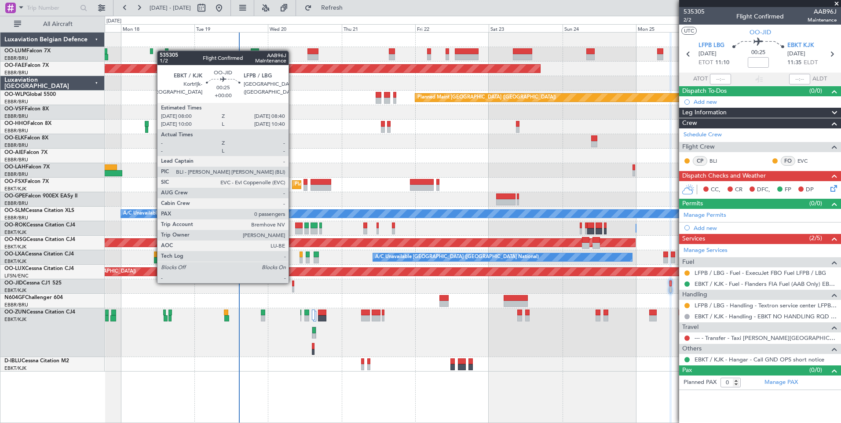
click at [292, 282] on div at bounding box center [293, 283] width 2 height 6
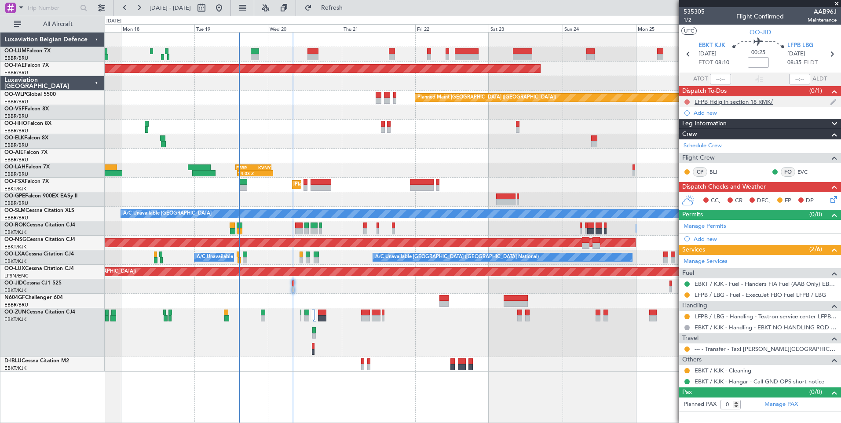
click at [686, 101] on button at bounding box center [686, 101] width 5 height 5
click at [678, 141] on span "Completed" at bounding box center [690, 140] width 29 height 9
click at [350, 5] on span "Refresh" at bounding box center [331, 8] width 37 height 6
click at [349, 11] on button "Refresh" at bounding box center [326, 8] width 53 height 14
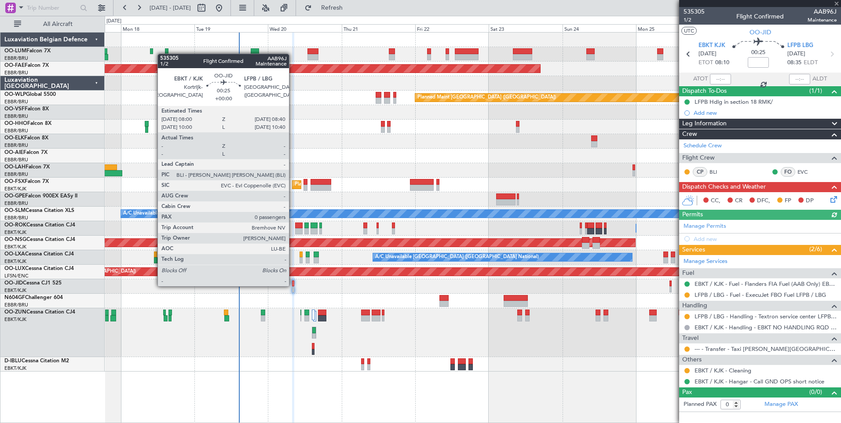
click at [293, 285] on div at bounding box center [293, 283] width 2 height 6
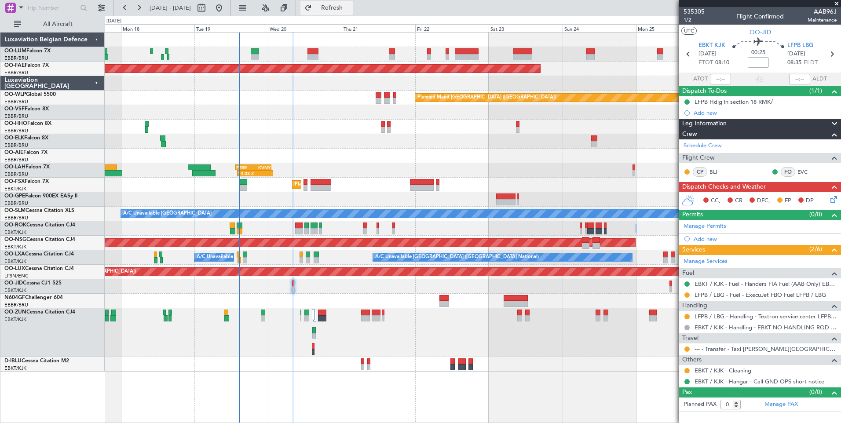
click at [353, 14] on button "Refresh" at bounding box center [326, 8] width 53 height 14
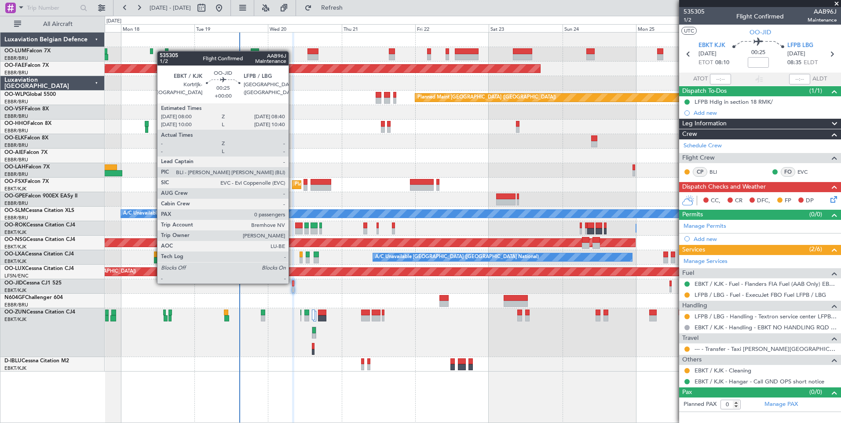
click at [292, 283] on div at bounding box center [293, 283] width 2 height 6
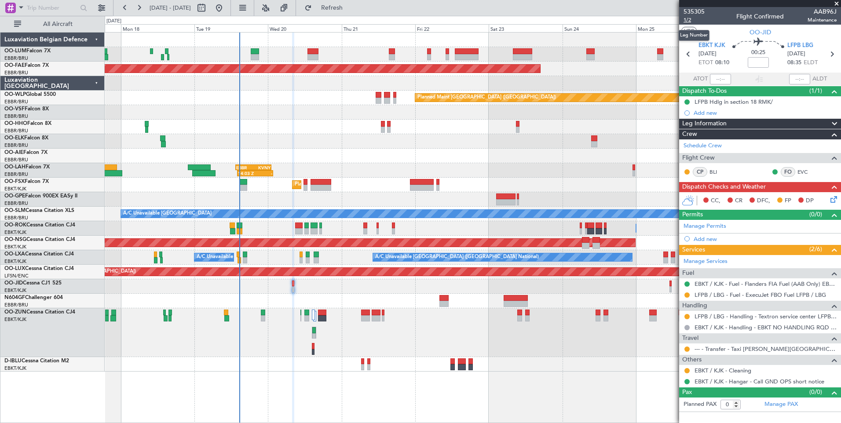
click at [688, 18] on span "1/2" at bounding box center [693, 19] width 21 height 7
click at [350, 9] on span "Refresh" at bounding box center [331, 8] width 37 height 6
click at [350, 10] on span "Refresh" at bounding box center [331, 8] width 37 height 6
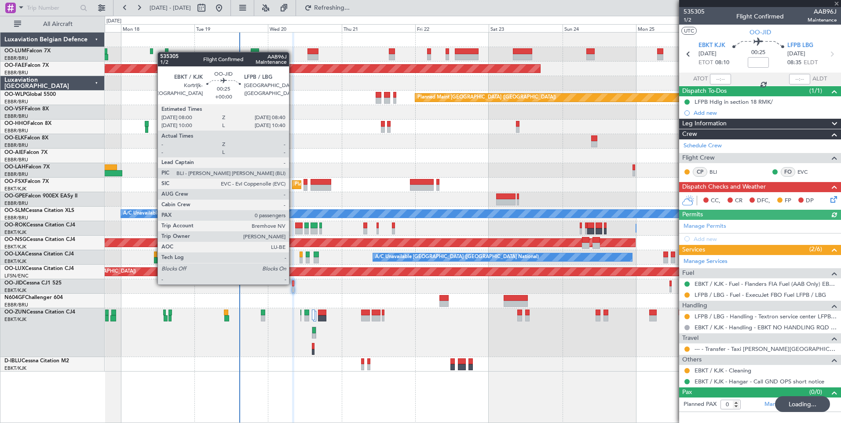
click at [295, 283] on div at bounding box center [473, 286] width 736 height 15
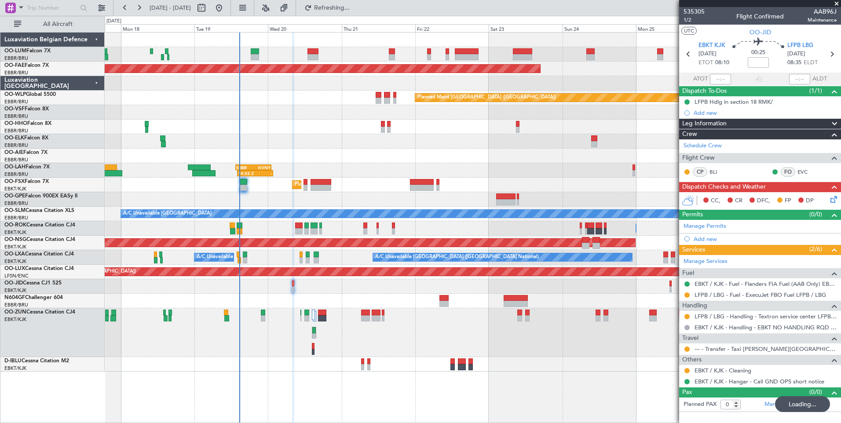
click at [291, 282] on div at bounding box center [473, 286] width 736 height 15
click at [831, 195] on icon at bounding box center [831, 197] width 7 height 7
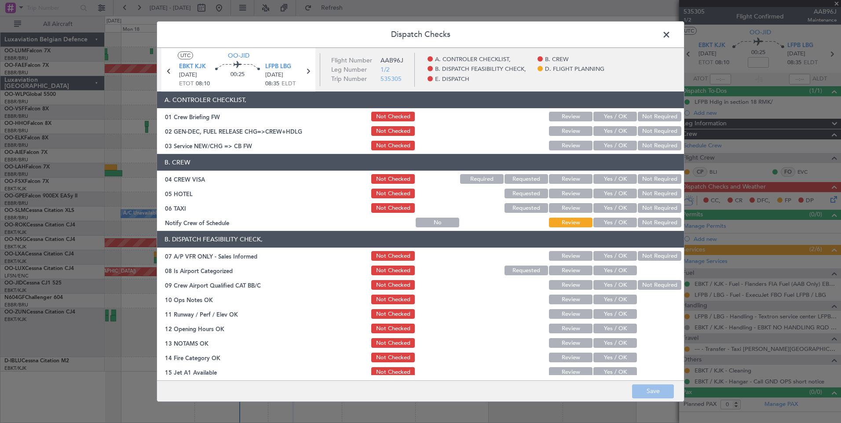
click at [619, 133] on button "Yes / OK" at bounding box center [615, 131] width 44 height 10
click at [612, 149] on button "Yes / OK" at bounding box center [615, 146] width 44 height 10
click at [653, 178] on button "Not Required" at bounding box center [659, 179] width 44 height 10
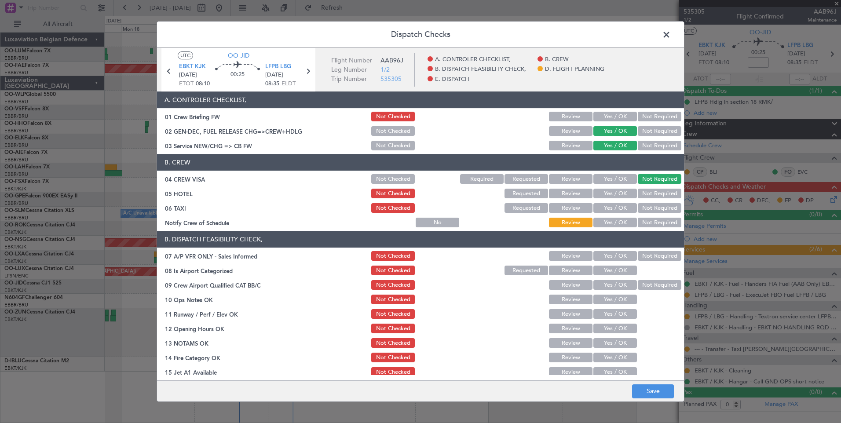
drag, startPoint x: 650, startPoint y: 192, endPoint x: 641, endPoint y: 198, distance: 11.7
click at [649, 193] on button "Not Required" at bounding box center [659, 194] width 44 height 10
click at [611, 210] on button "Yes / OK" at bounding box center [615, 208] width 44 height 10
click at [610, 223] on button "Yes / OK" at bounding box center [615, 223] width 44 height 10
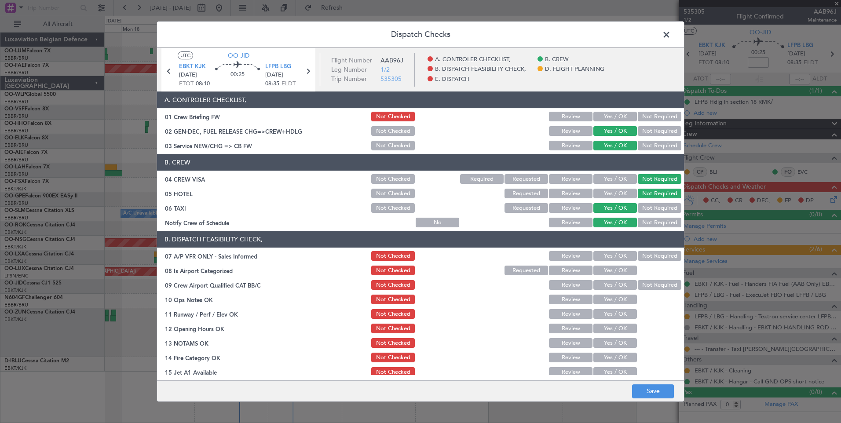
click at [641, 255] on button "Not Required" at bounding box center [659, 256] width 44 height 10
click at [619, 270] on button "Yes / OK" at bounding box center [615, 271] width 44 height 10
click at [637, 283] on button "Not Required" at bounding box center [659, 285] width 44 height 10
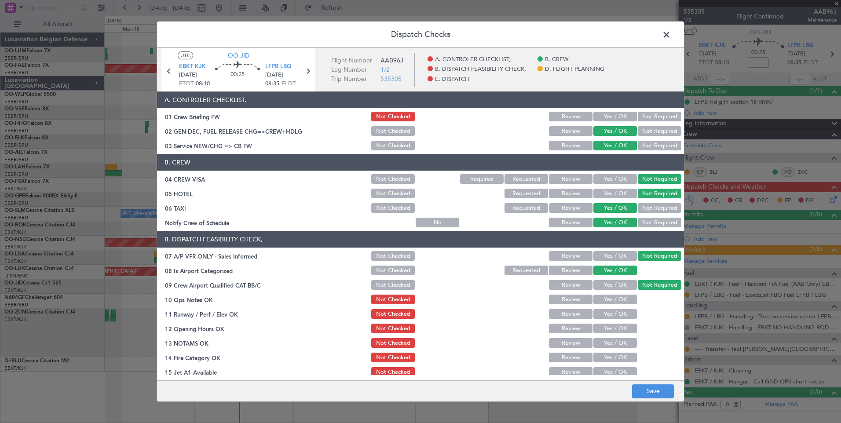
scroll to position [132, 0]
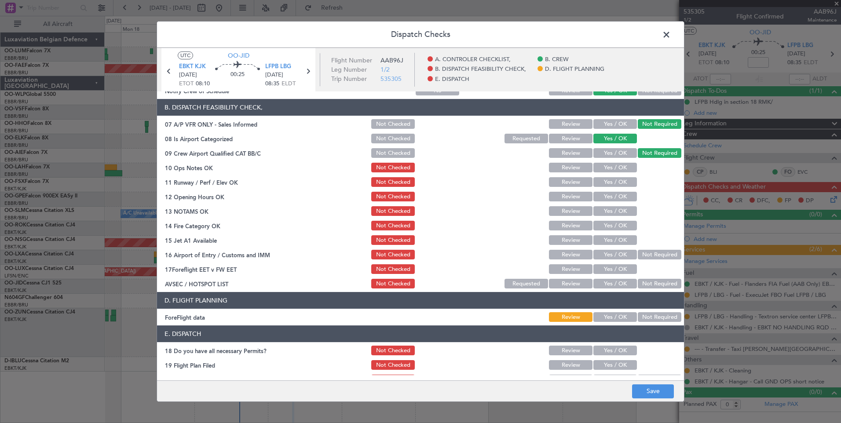
click at [608, 171] on button "Yes / OK" at bounding box center [615, 168] width 44 height 10
click at [609, 184] on button "Yes / OK" at bounding box center [615, 182] width 44 height 10
click at [608, 193] on button "Yes / OK" at bounding box center [615, 197] width 44 height 10
click at [608, 208] on button "Yes / OK" at bounding box center [615, 211] width 44 height 10
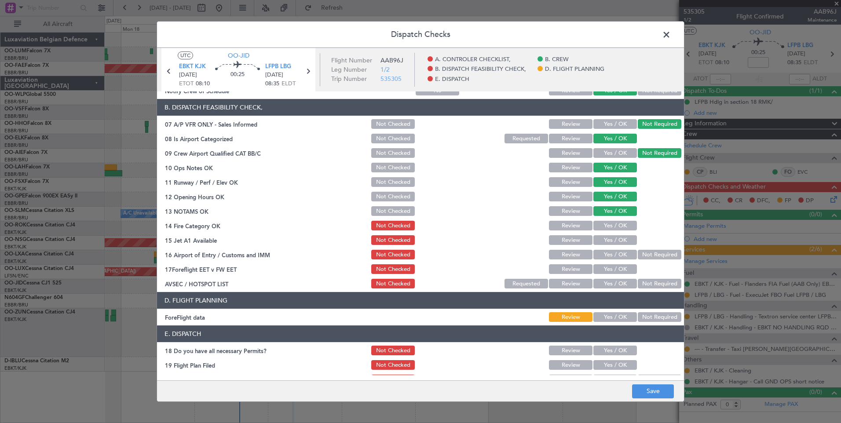
click at [609, 226] on button "Yes / OK" at bounding box center [615, 226] width 44 height 10
click at [611, 239] on button "Yes / OK" at bounding box center [615, 240] width 44 height 10
click at [620, 256] on button "Yes / OK" at bounding box center [615, 255] width 44 height 10
click at [608, 266] on button "Yes / OK" at bounding box center [615, 269] width 44 height 10
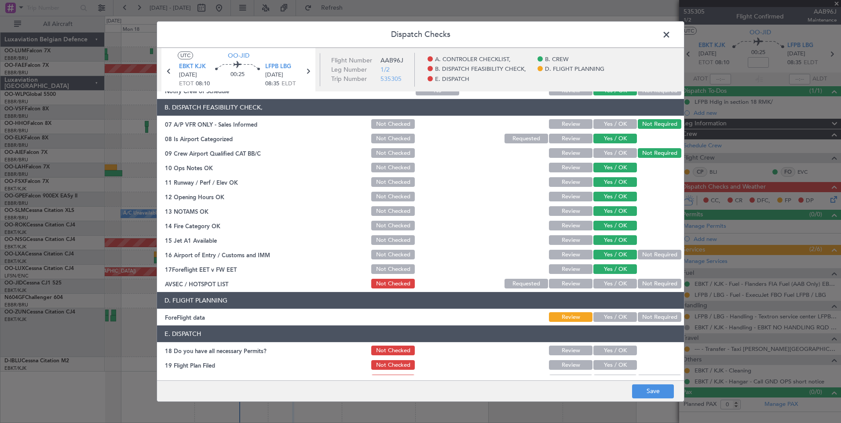
click at [645, 282] on button "Not Required" at bounding box center [659, 284] width 44 height 10
click at [644, 318] on button "Not Required" at bounding box center [659, 317] width 44 height 10
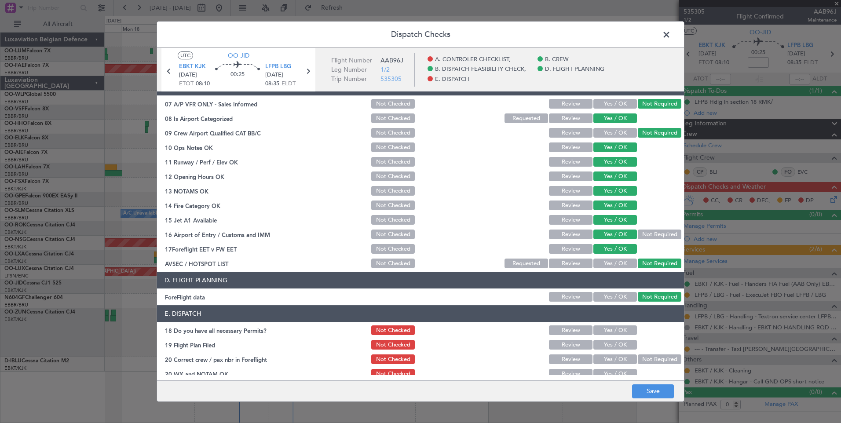
scroll to position [160, 0]
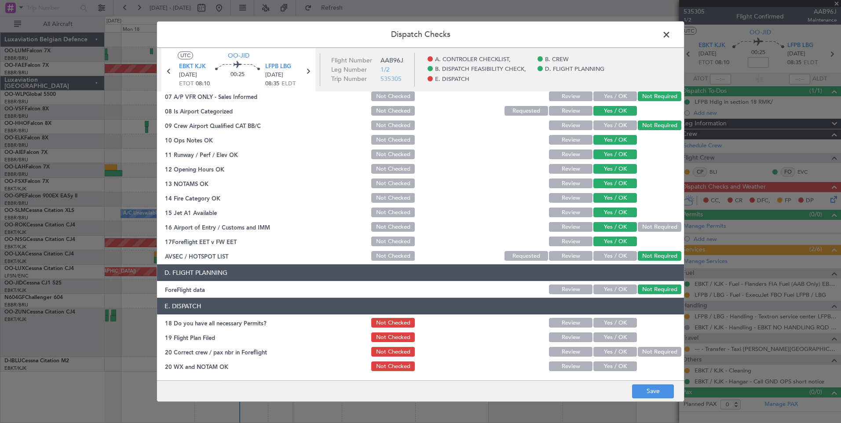
click at [613, 313] on header "E. DISPATCH" at bounding box center [420, 306] width 527 height 17
click at [612, 324] on button "Yes / OK" at bounding box center [615, 323] width 44 height 10
click at [608, 339] on button "Yes / OK" at bounding box center [615, 337] width 44 height 10
drag, startPoint x: 607, startPoint y: 350, endPoint x: 605, endPoint y: 363, distance: 12.9
click at [607, 351] on button "Yes / OK" at bounding box center [615, 352] width 44 height 10
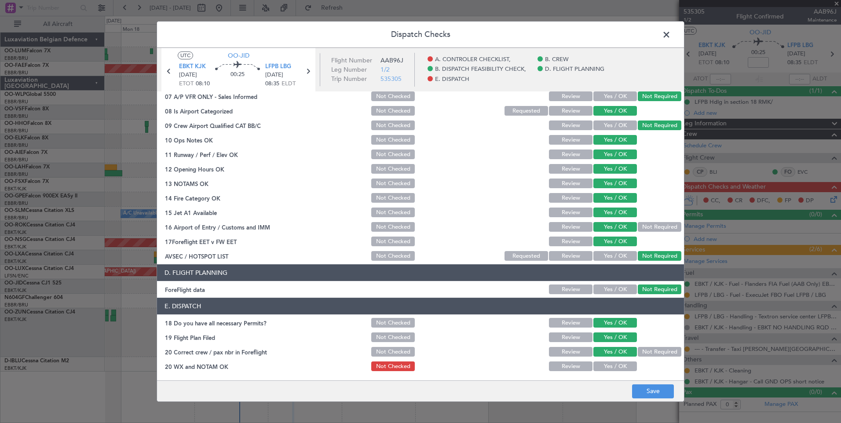
drag, startPoint x: 605, startPoint y: 363, endPoint x: 605, endPoint y: 368, distance: 4.4
click at [605, 364] on button "Yes / OK" at bounding box center [615, 366] width 44 height 10
drag, startPoint x: 644, startPoint y: 392, endPoint x: 646, endPoint y: 386, distance: 6.5
click at [645, 392] on button "Save" at bounding box center [653, 391] width 42 height 14
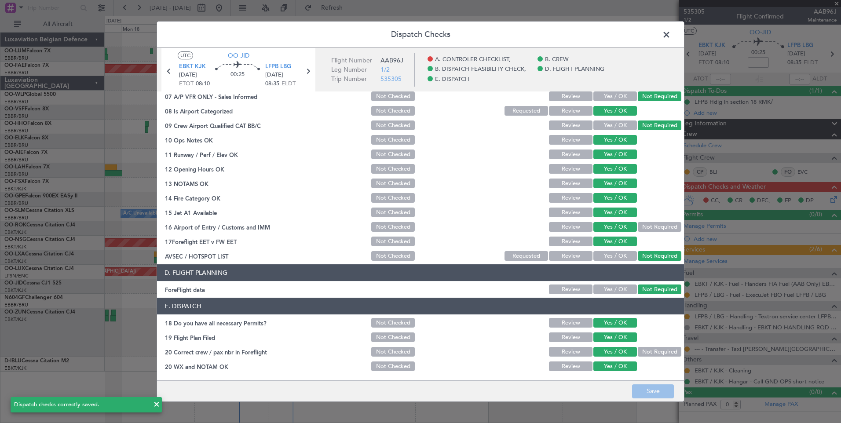
click at [670, 33] on span at bounding box center [670, 37] width 0 height 18
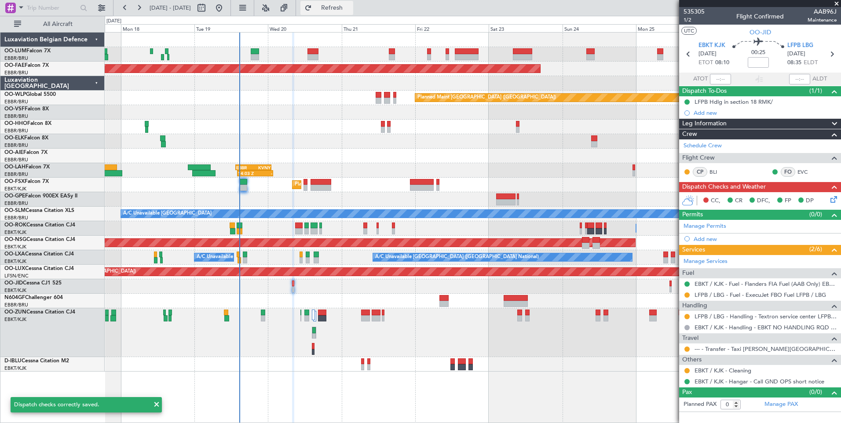
click at [350, 10] on span "Refresh" at bounding box center [331, 8] width 37 height 6
click at [718, 115] on div "Add new" at bounding box center [760, 112] width 135 height 7
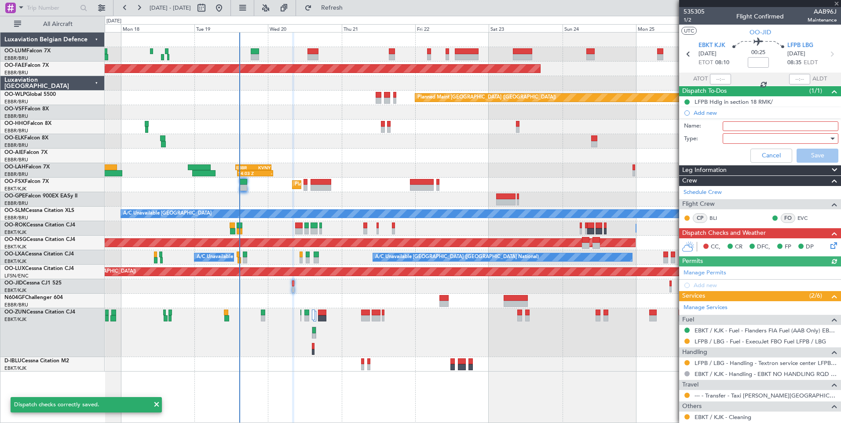
click at [745, 124] on input "Name:" at bounding box center [780, 126] width 116 height 10
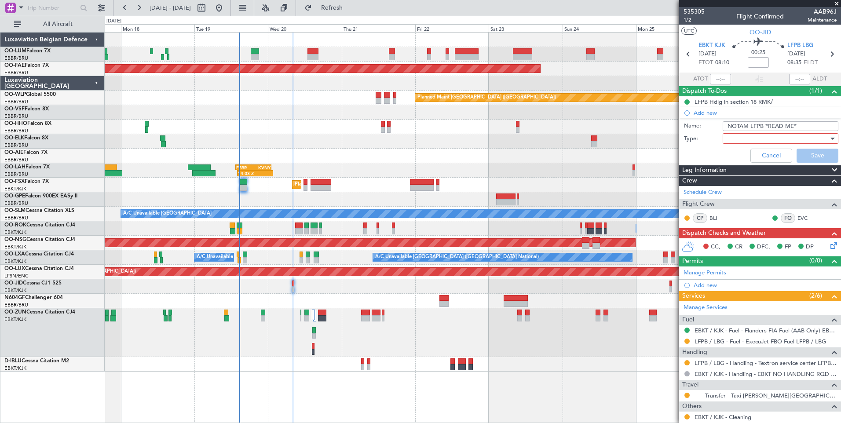
type input "NOTAM LFPB *READ ME*"
click at [759, 141] on div at bounding box center [777, 138] width 102 height 13
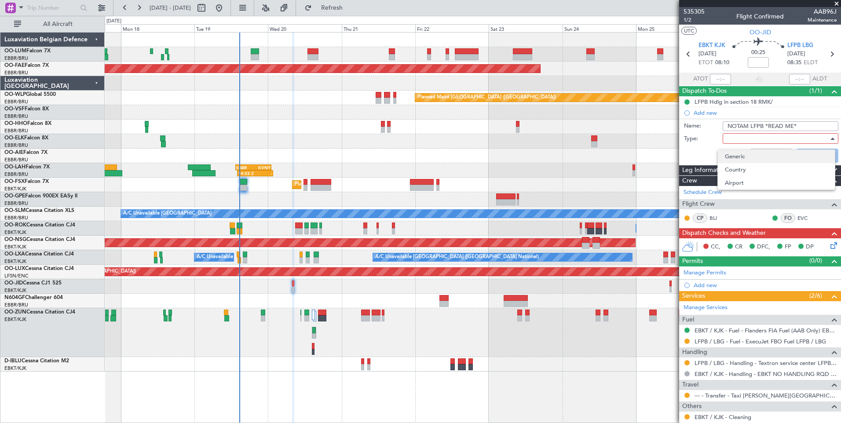
click at [737, 156] on span "Generic" at bounding box center [776, 156] width 103 height 13
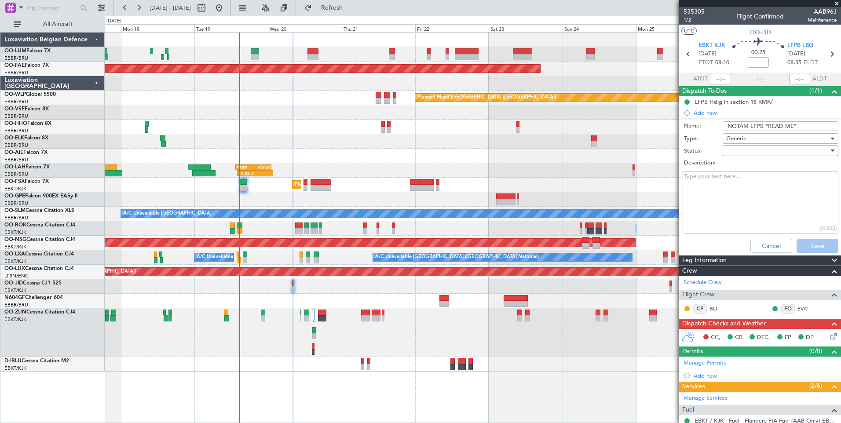
click at [749, 152] on div at bounding box center [777, 150] width 102 height 13
click at [747, 184] on span "In Progress" at bounding box center [776, 181] width 103 height 13
click at [725, 177] on textarea "Description:" at bounding box center [760, 202] width 156 height 63
paste textarea "IN EFFECT: 0900-1000 1230-1330 AERODROME LIMITATIONS : ARRIVALS PROHIBITED DUE …"
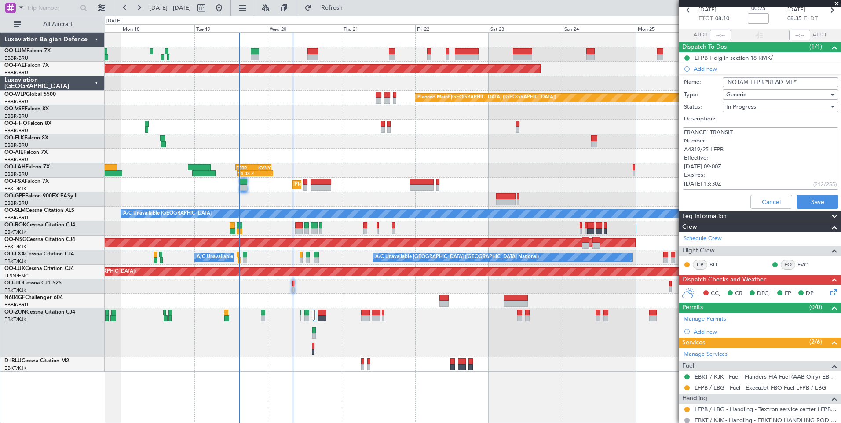
scroll to position [125, 0]
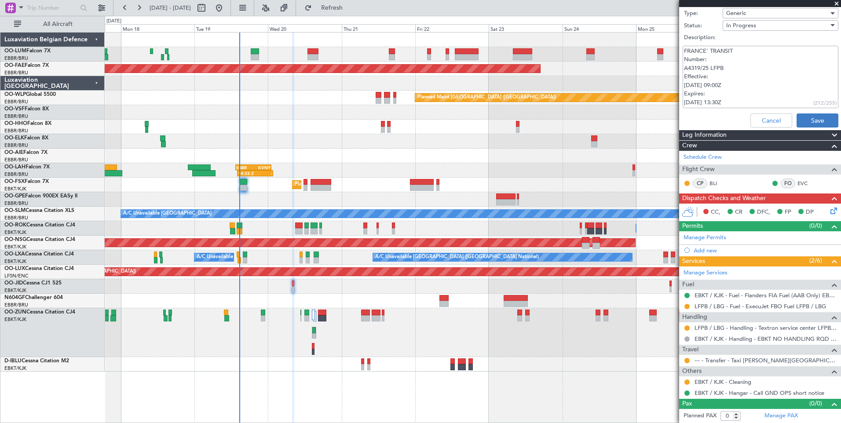
type textarea "CREW INFORMED : IN EFFECT: 0900-1000 1230-1330 AERODROME LIMITATIONS : ARRIVALS…"
drag, startPoint x: 794, startPoint y: 121, endPoint x: 799, endPoint y: 132, distance: 12.0
click at [796, 122] on button "Save" at bounding box center [817, 120] width 42 height 14
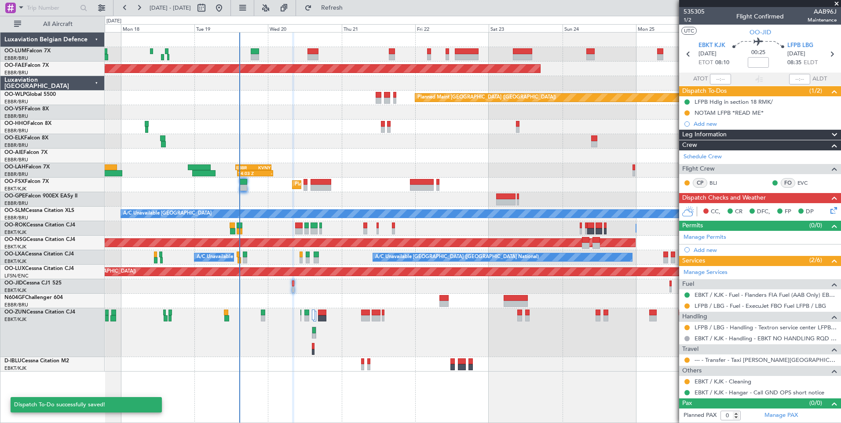
scroll to position [0, 0]
click at [737, 114] on div "NOTAM LFPB *READ ME*" at bounding box center [728, 112] width 69 height 7
click at [737, 114] on li "NOTAM LFPB *READ ME*" at bounding box center [760, 112] width 162 height 11
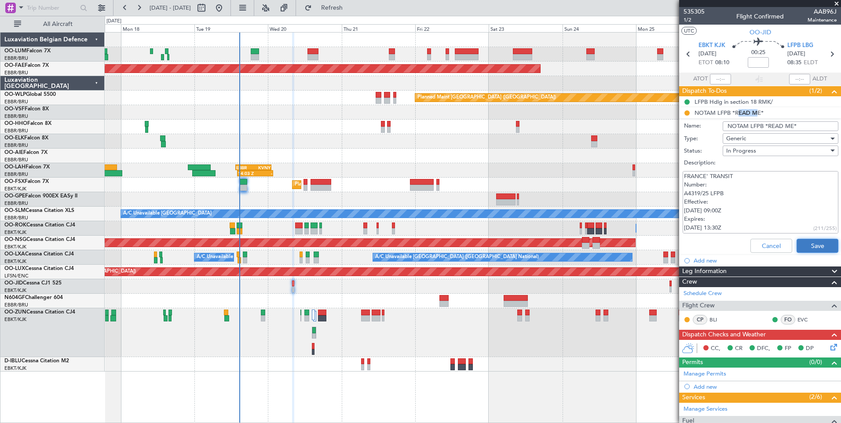
click at [807, 249] on button "Save" at bounding box center [817, 246] width 42 height 14
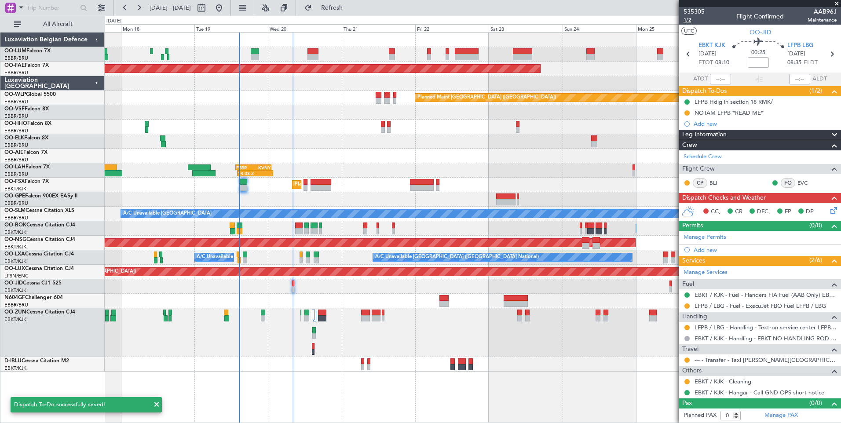
click at [687, 22] on span "1/2" at bounding box center [693, 19] width 21 height 7
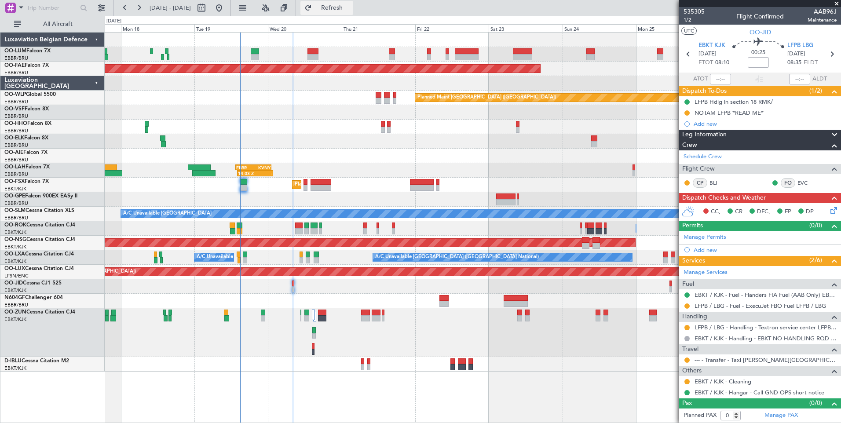
click at [344, 8] on span "Refresh" at bounding box center [331, 8] width 37 height 6
click at [350, 7] on span "Refresh" at bounding box center [331, 8] width 37 height 6
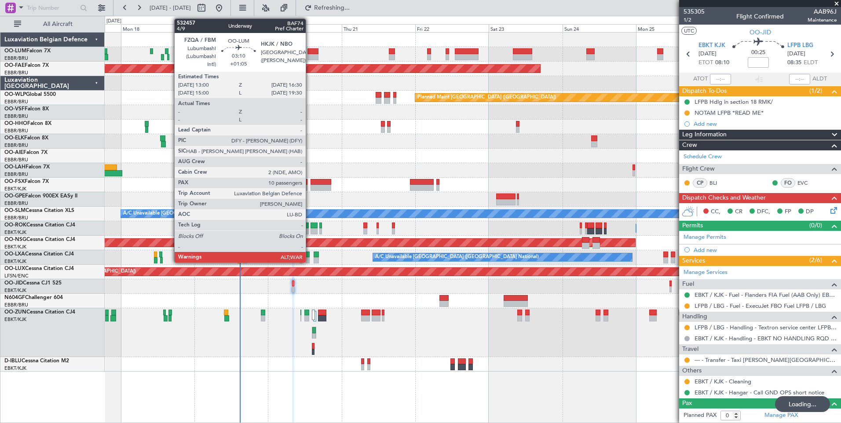
click at [310, 49] on div at bounding box center [312, 51] width 11 height 6
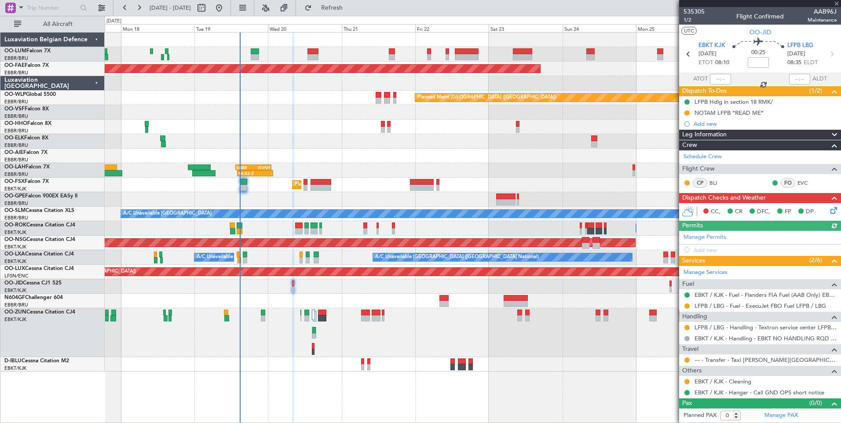
type input "+01:05"
type input "10"
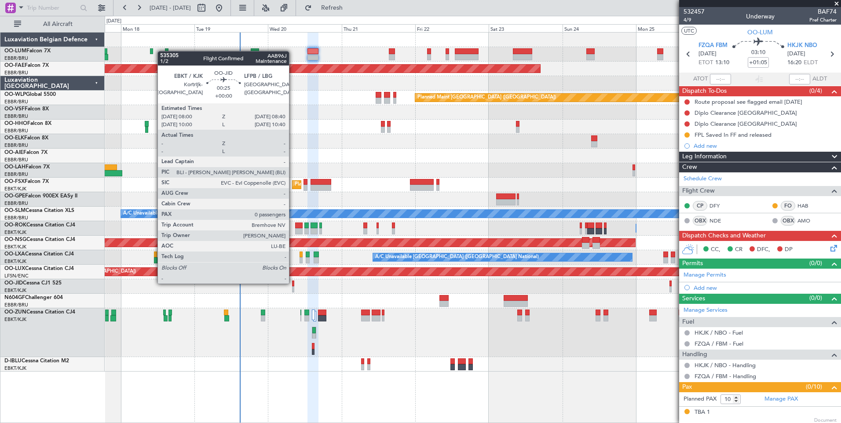
click at [293, 283] on div at bounding box center [293, 283] width 2 height 6
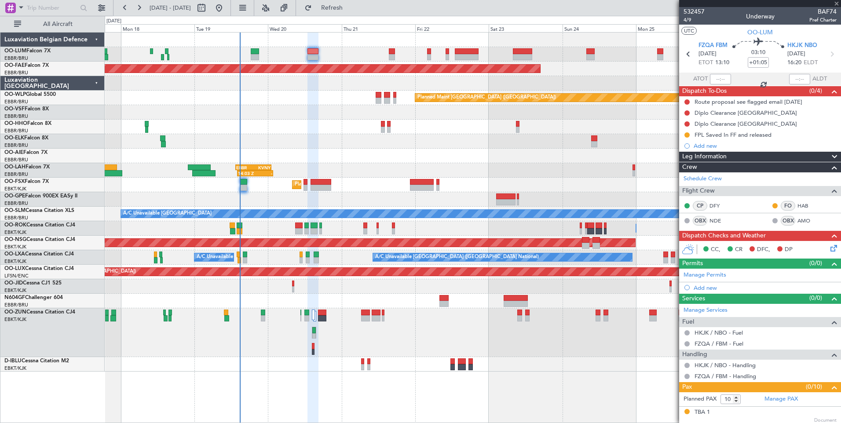
type input "0"
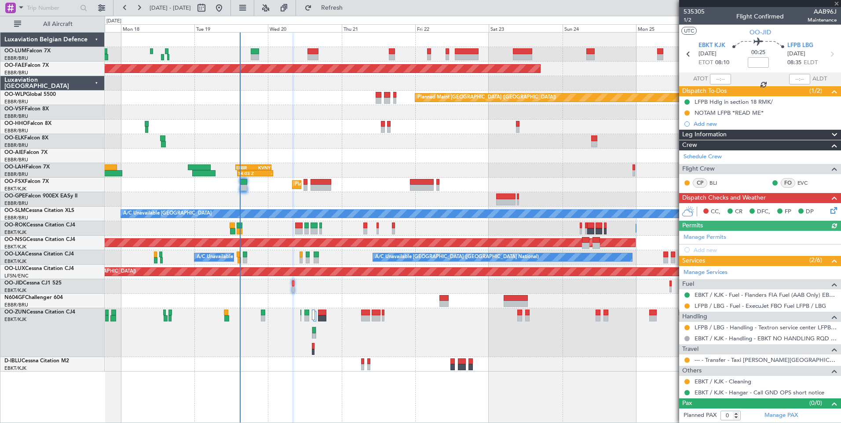
click at [832, 211] on icon at bounding box center [831, 208] width 7 height 7
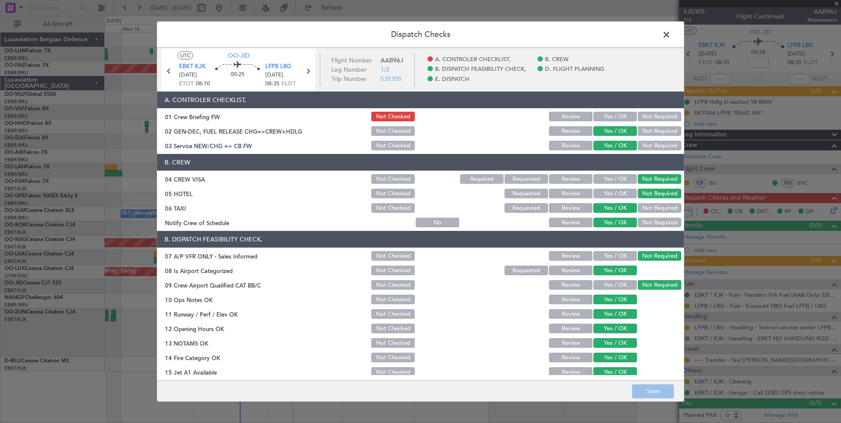
click at [603, 119] on button "Yes / OK" at bounding box center [615, 117] width 44 height 10
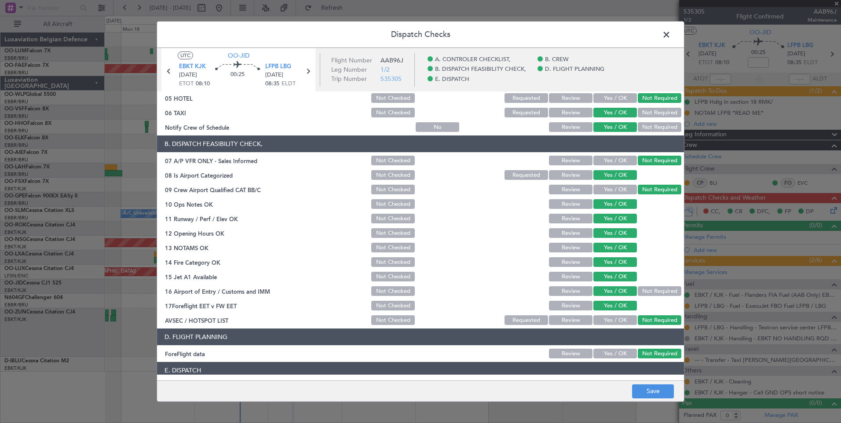
scroll to position [160, 0]
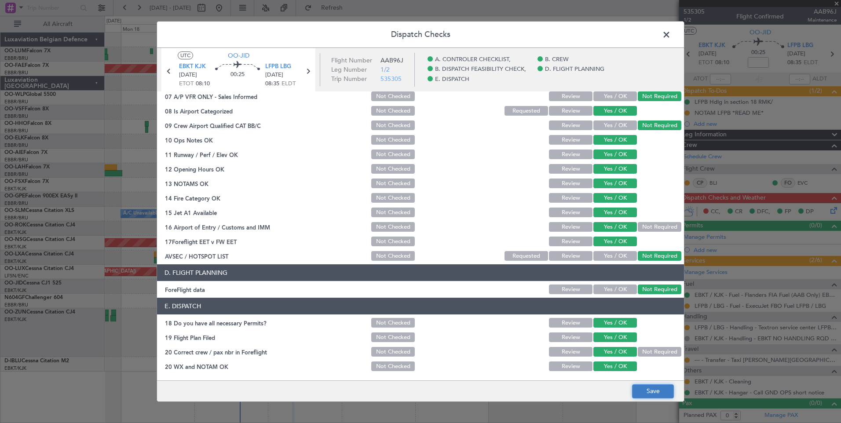
click at [642, 387] on button "Save" at bounding box center [653, 391] width 42 height 14
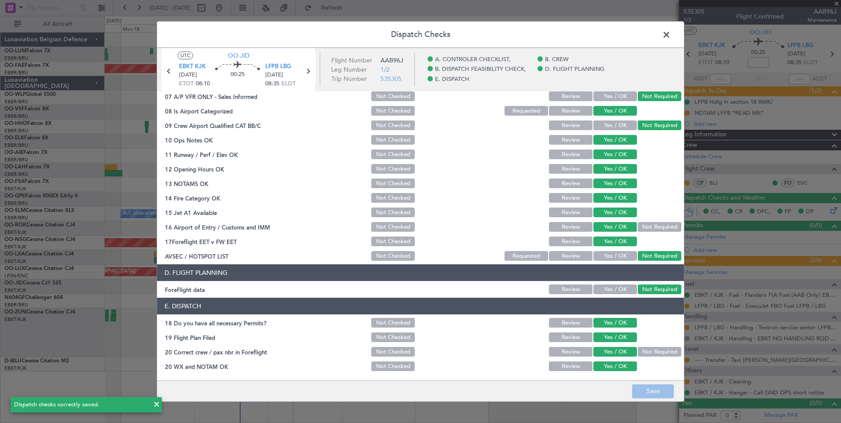
click at [687, 113] on div "Dispatch Checks UTC OO-JID EBKT KJK 20/08/2025 ETOT 08:10 00:25 LFPB LBG 20/08/…" at bounding box center [420, 211] width 841 height 423
click at [670, 33] on span at bounding box center [670, 37] width 0 height 18
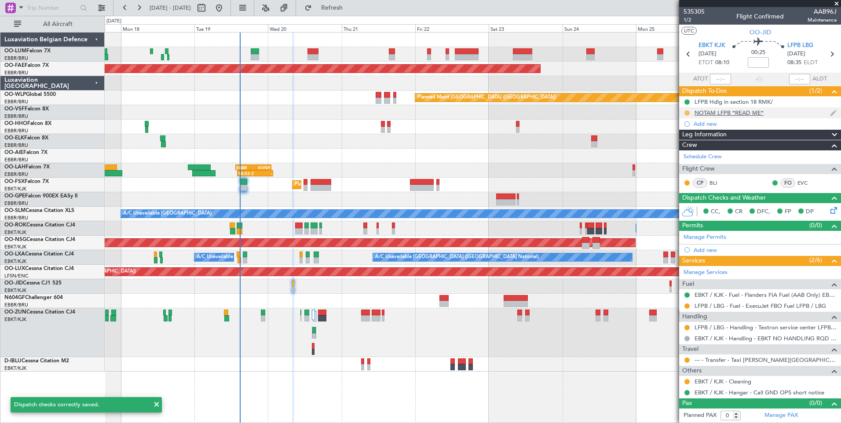
click at [688, 113] on button at bounding box center [686, 112] width 5 height 5
click at [688, 153] on span "Completed" at bounding box center [690, 151] width 29 height 9
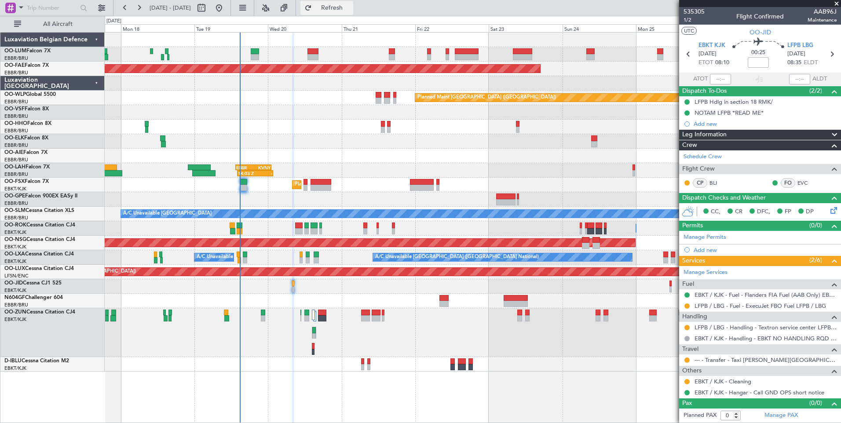
click at [350, 10] on span "Refresh" at bounding box center [331, 8] width 37 height 6
click at [300, 303] on div "Planned Maint [GEOGRAPHIC_DATA] ([GEOGRAPHIC_DATA] National) Planned Maint [GEO…" at bounding box center [473, 202] width 736 height 339
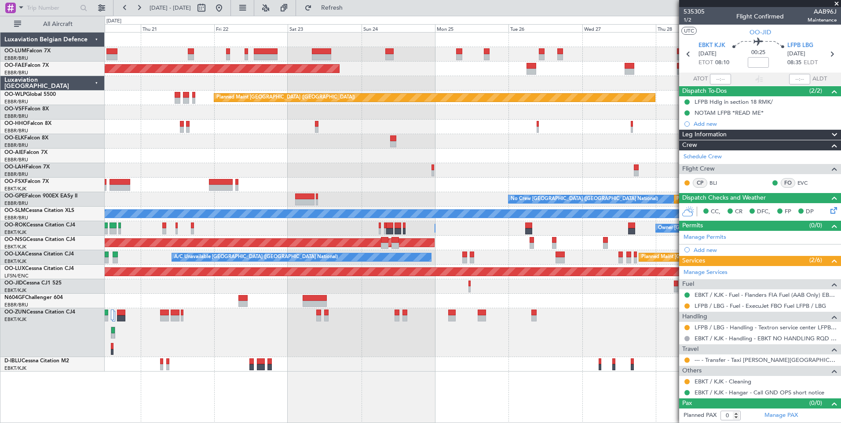
click at [297, 289] on div "Planned Maint Brussels (Brussels National) Planned Maint Kortrijk-Wevelgem Plan…" at bounding box center [473, 202] width 736 height 339
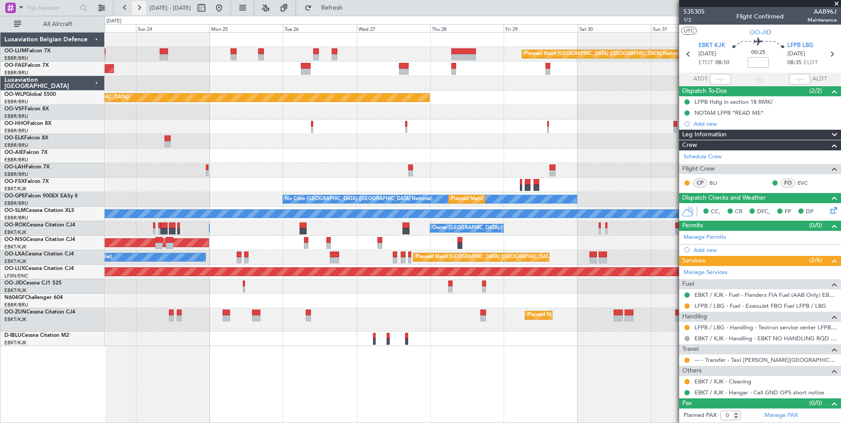
click at [135, 1] on button at bounding box center [139, 8] width 14 height 14
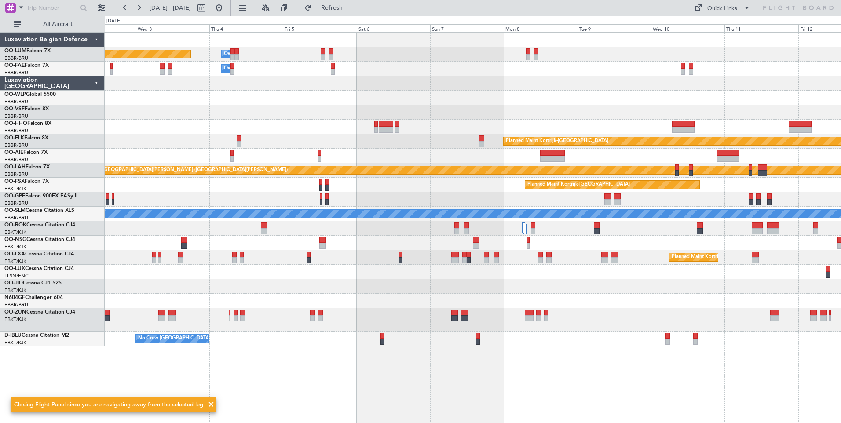
click at [388, 356] on div "Planned Maint Brussels (Brussels National) Owner Melsbroek Air Base Owner Melsb…" at bounding box center [473, 227] width 736 height 391
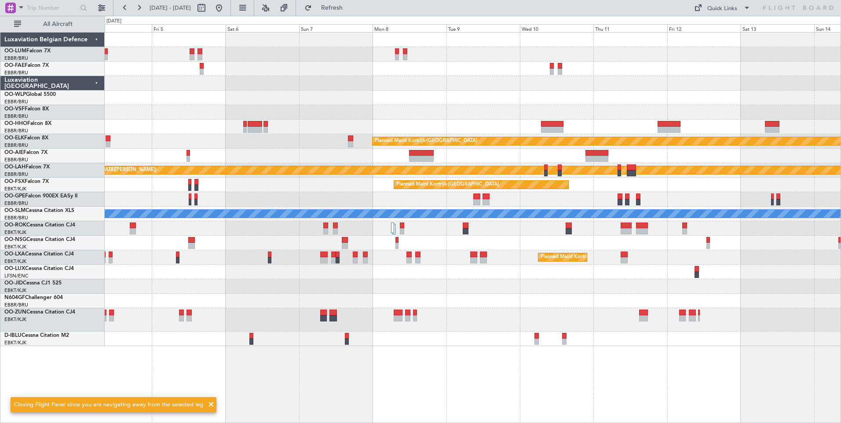
click at [492, 382] on div "Owner Melsbroek Air Base Planned Maint Brussels (Brussels National) Owner Melsb…" at bounding box center [473, 227] width 736 height 391
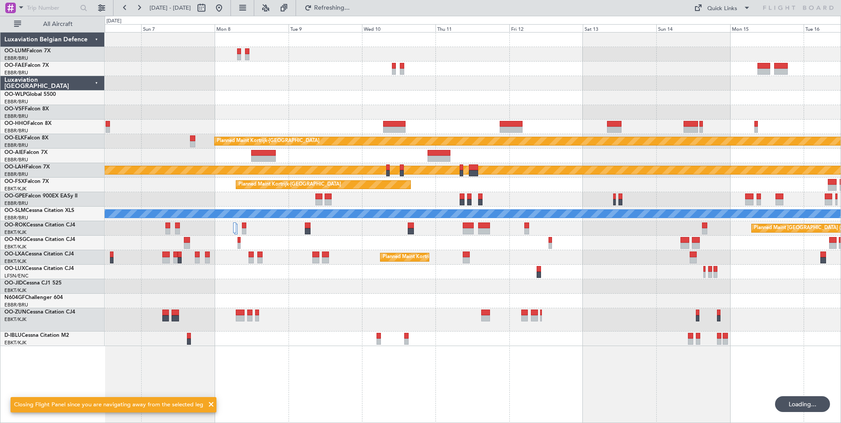
click at [516, 368] on div "Owner Melsbroek Air Base Owner Melsbroek Air Base Planned Maint Kortrijk-Wevelg…" at bounding box center [473, 227] width 736 height 391
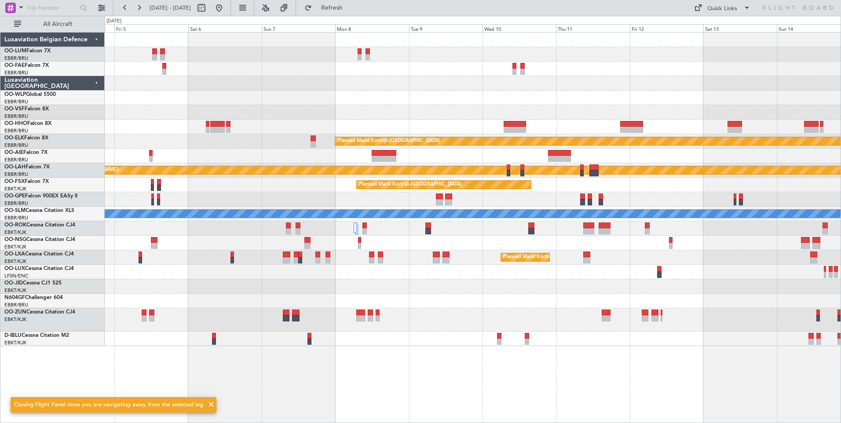
click at [459, 327] on div "Owner Melsbroek Air Base Planned Maint Brussels (Brussels National) Owner Melsb…" at bounding box center [473, 189] width 736 height 313
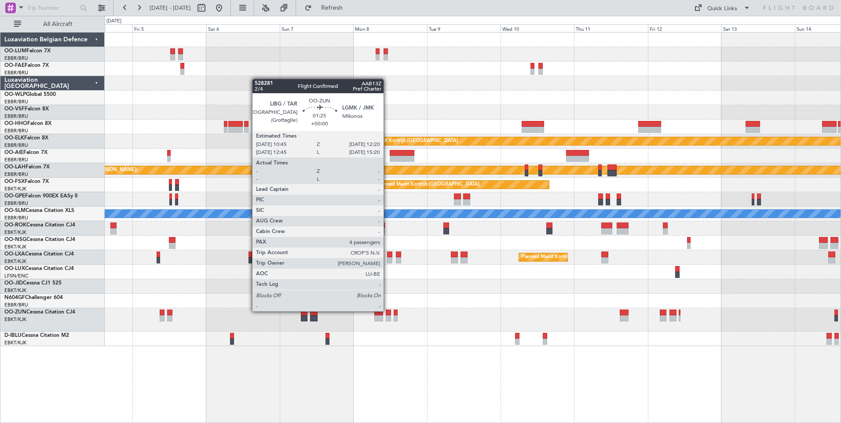
click at [387, 310] on div at bounding box center [388, 313] width 5 height 6
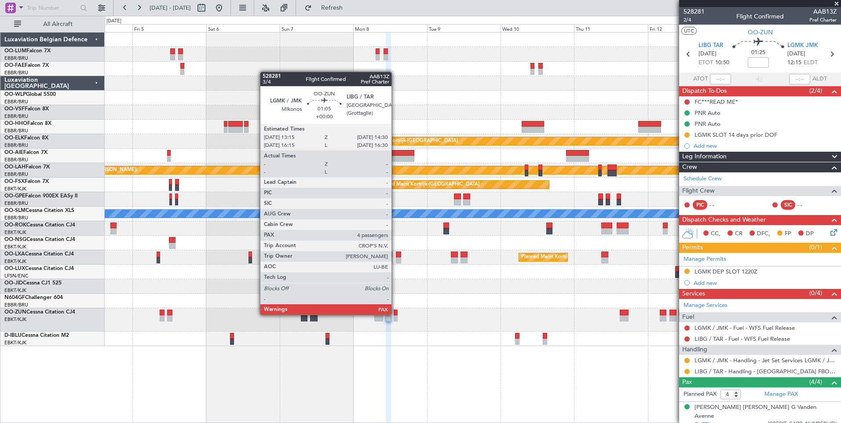
click at [395, 314] on div at bounding box center [395, 313] width 4 height 6
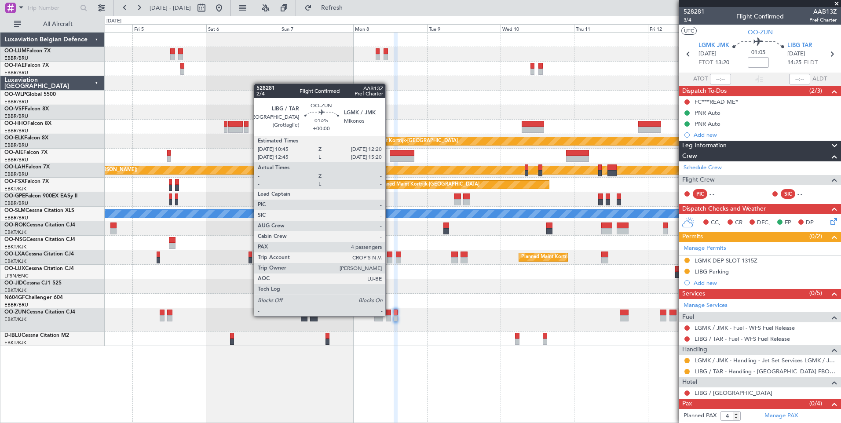
click at [389, 315] on div at bounding box center [388, 318] width 5 height 6
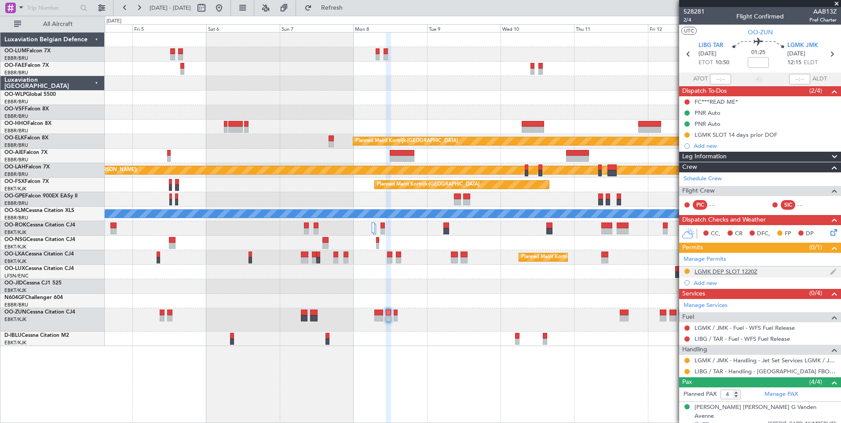
click at [726, 270] on div "LGMK DEP SLOT 1220Z" at bounding box center [725, 271] width 63 height 7
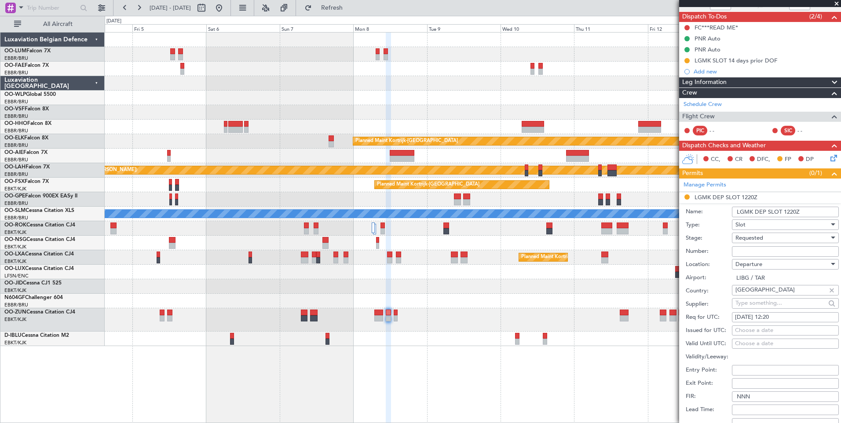
scroll to position [176, 0]
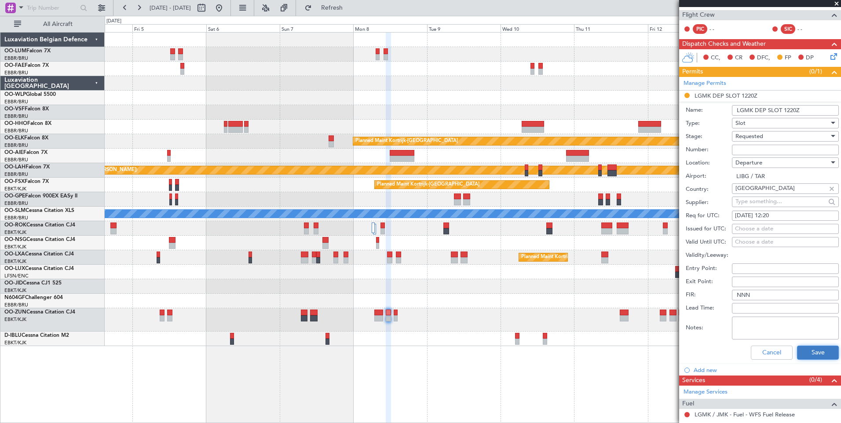
click at [812, 359] on button "Save" at bounding box center [818, 353] width 42 height 14
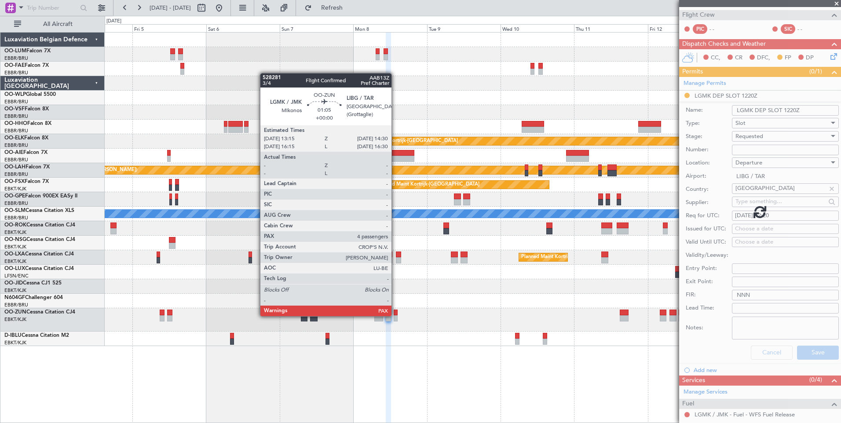
scroll to position [58, 0]
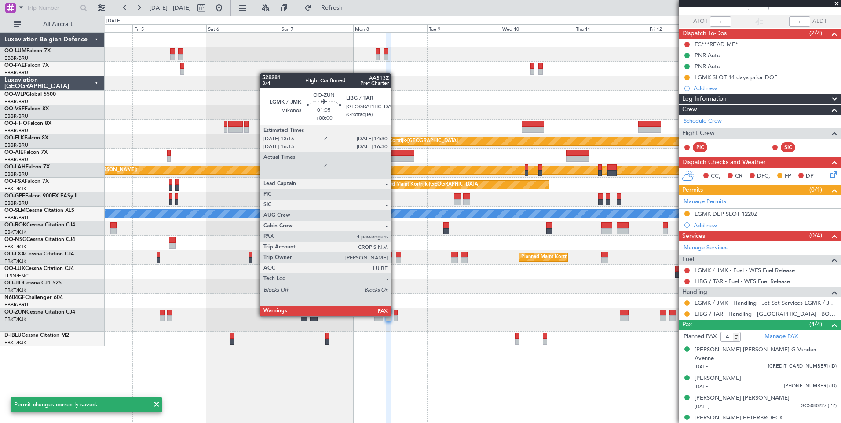
click at [395, 315] on div at bounding box center [395, 318] width 4 height 6
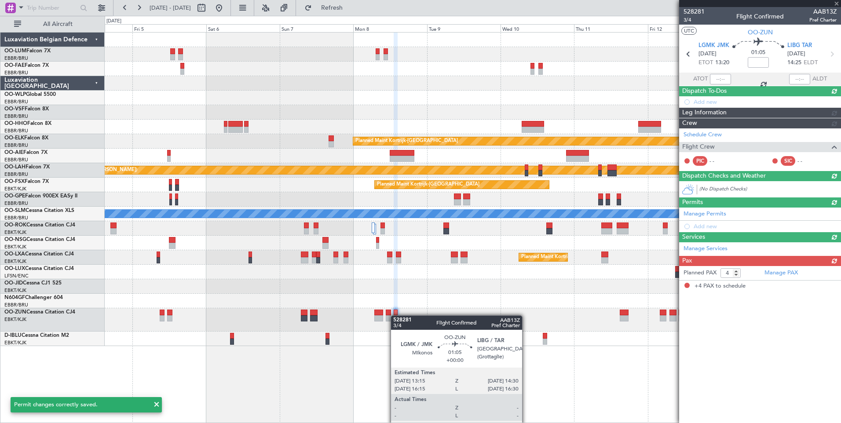
scroll to position [0, 0]
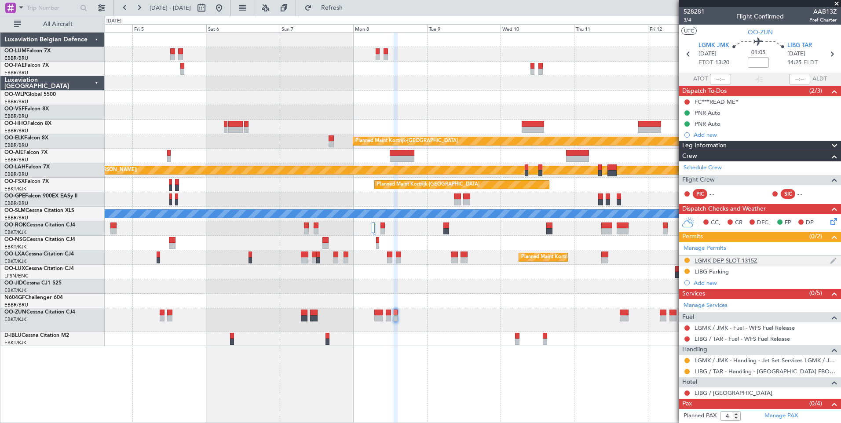
click at [754, 258] on div "LGMK DEP SLOT 1315Z" at bounding box center [725, 260] width 63 height 7
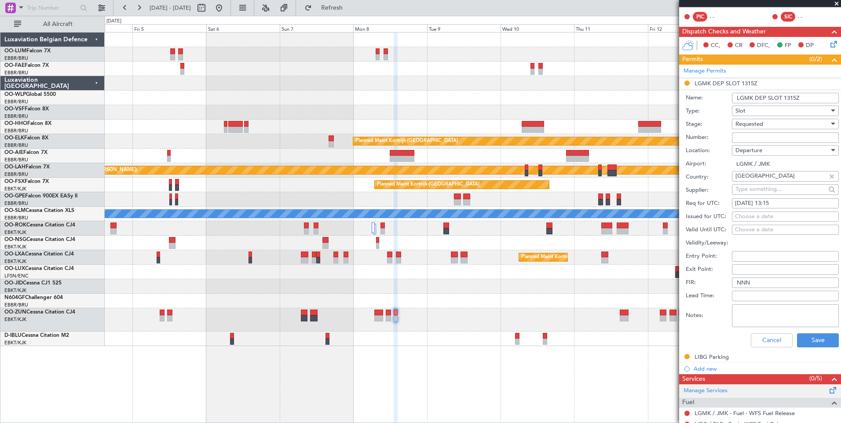
scroll to position [220, 0]
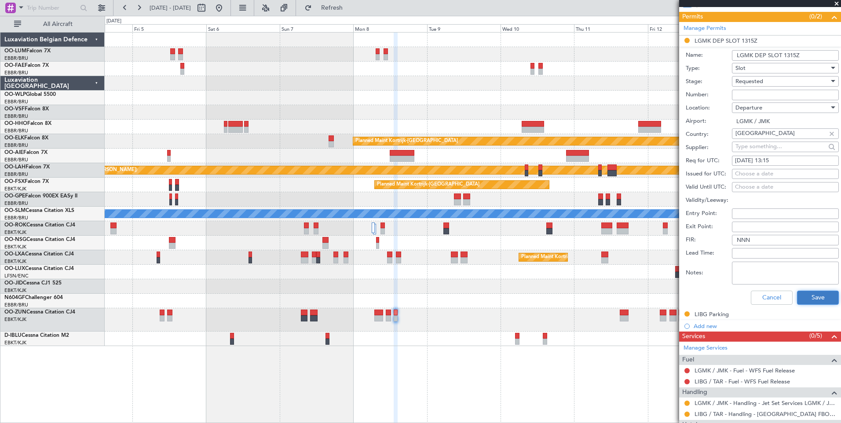
click at [811, 294] on button "Save" at bounding box center [818, 298] width 42 height 14
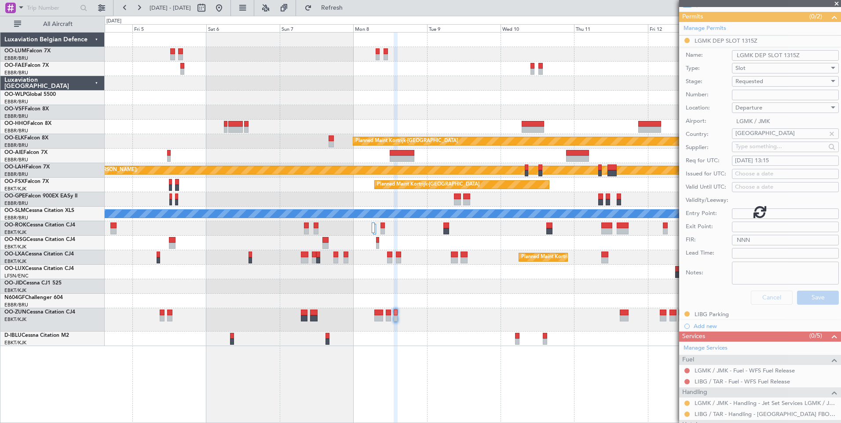
scroll to position [11, 0]
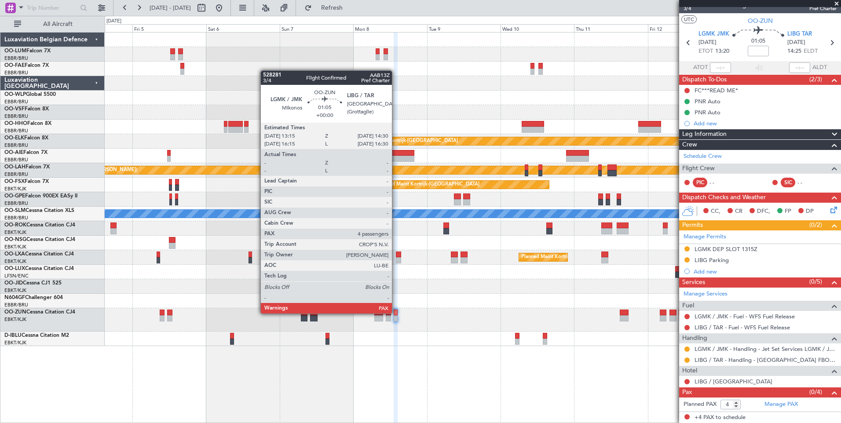
click at [396, 313] on div at bounding box center [395, 313] width 4 height 6
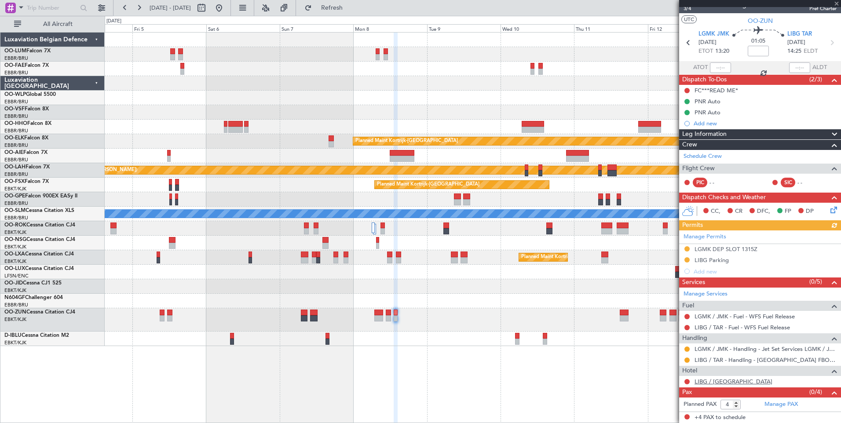
click at [727, 378] on link "LIBG / TAR - Hotel" at bounding box center [733, 381] width 78 height 7
click at [353, 13] on button "Refresh" at bounding box center [326, 8] width 53 height 14
drag, startPoint x: 360, startPoint y: 10, endPoint x: 365, endPoint y: 42, distance: 32.1
click at [350, 10] on span "Refresh" at bounding box center [331, 8] width 37 height 6
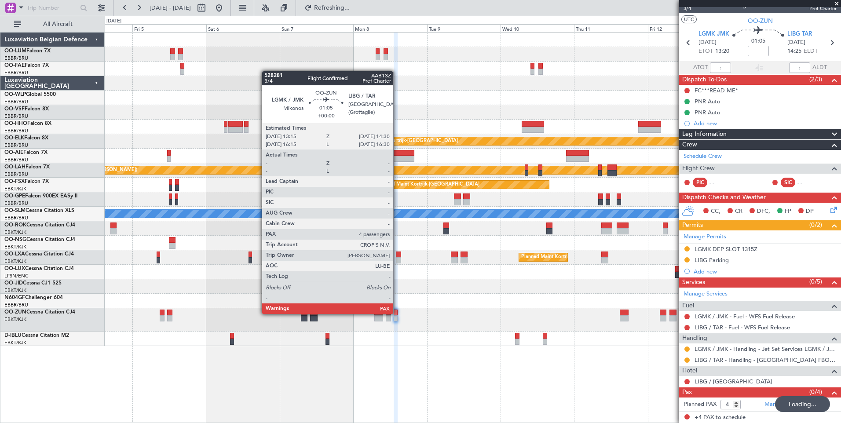
click at [397, 313] on div at bounding box center [395, 313] width 4 height 6
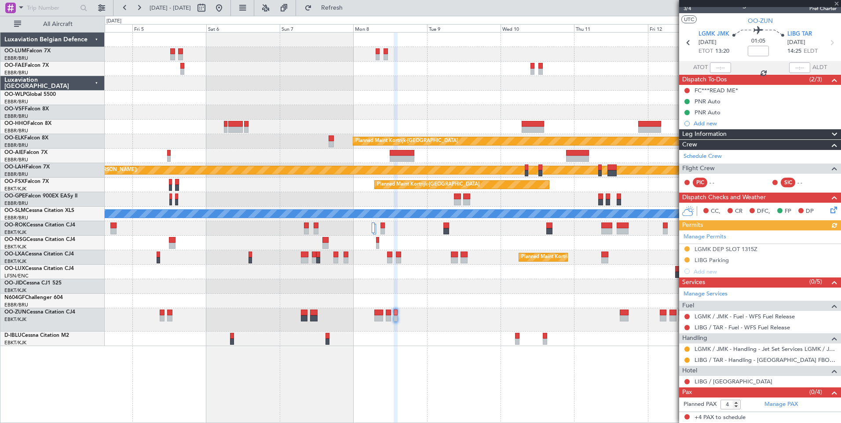
scroll to position [0, 0]
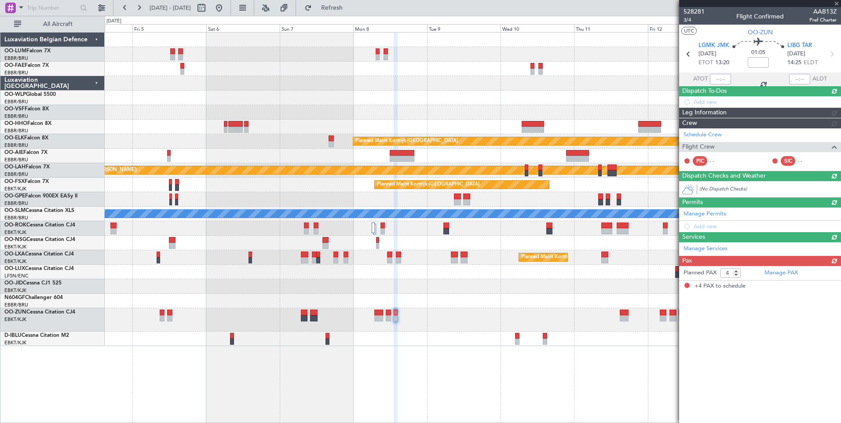
click at [448, 394] on div "Owner Melsbroek Air Base Planned Maint Brussels (Brussels National) Owner Melsb…" at bounding box center [473, 227] width 736 height 391
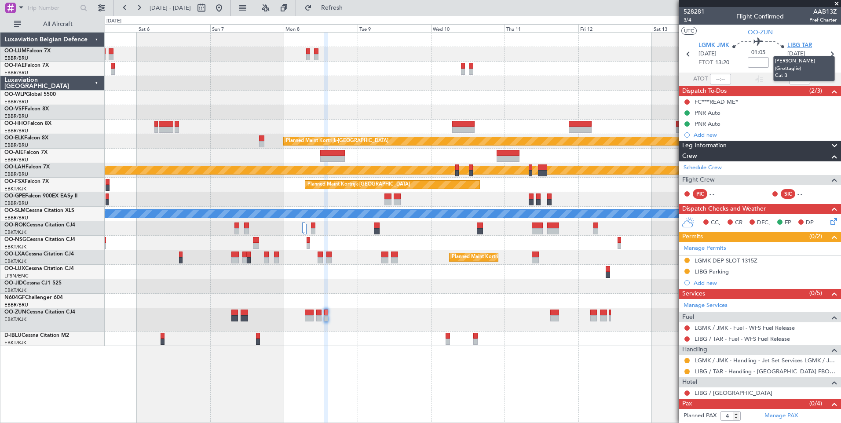
click at [793, 45] on span "LIBG TAR" at bounding box center [799, 45] width 25 height 9
drag, startPoint x: 349, startPoint y: 11, endPoint x: 269, endPoint y: 0, distance: 81.1
click at [348, 11] on span "Refresh" at bounding box center [331, 8] width 37 height 6
drag, startPoint x: 357, startPoint y: 14, endPoint x: 422, endPoint y: 295, distance: 287.7
click at [353, 14] on button "Refresh" at bounding box center [326, 8] width 53 height 14
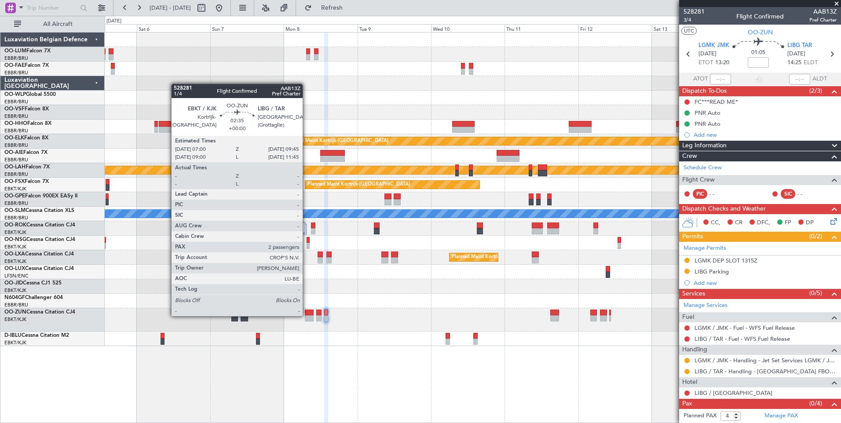
click at [306, 315] on div at bounding box center [309, 318] width 9 height 6
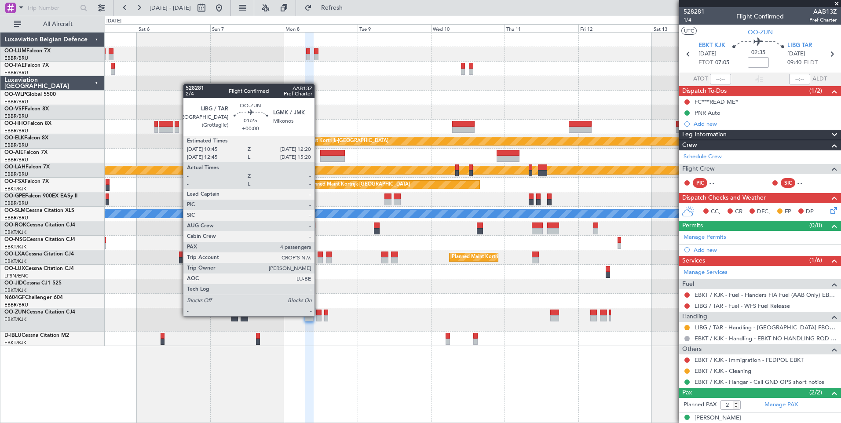
click at [318, 315] on div at bounding box center [318, 318] width 5 height 6
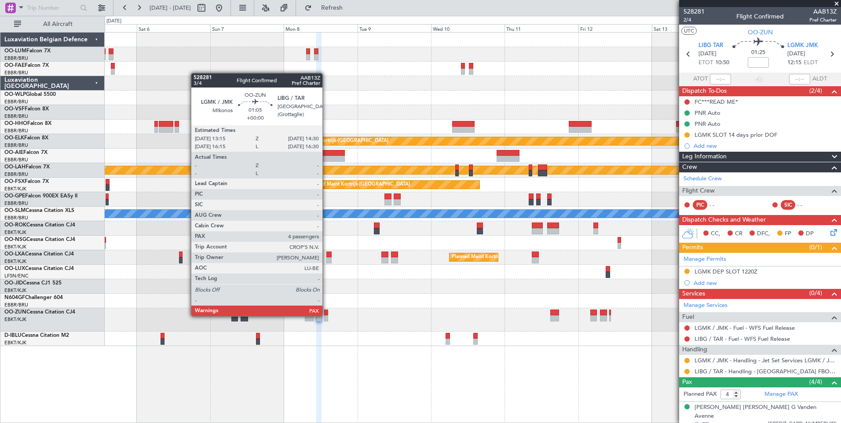
click at [326, 315] on div at bounding box center [326, 318] width 4 height 6
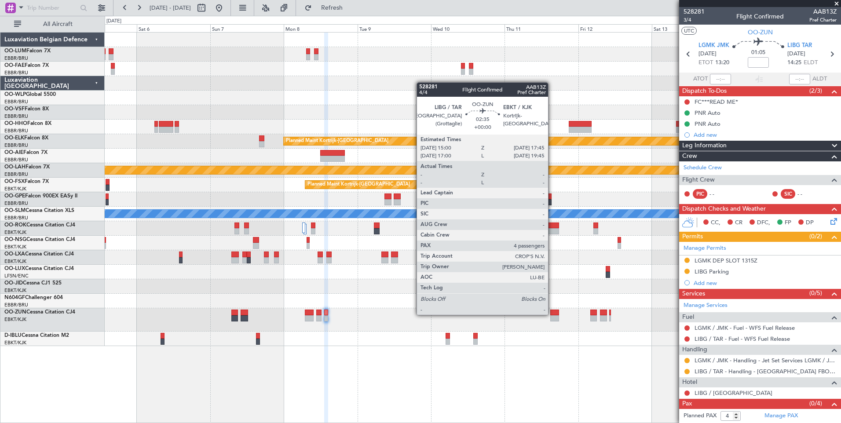
click at [553, 314] on div at bounding box center [554, 313] width 9 height 6
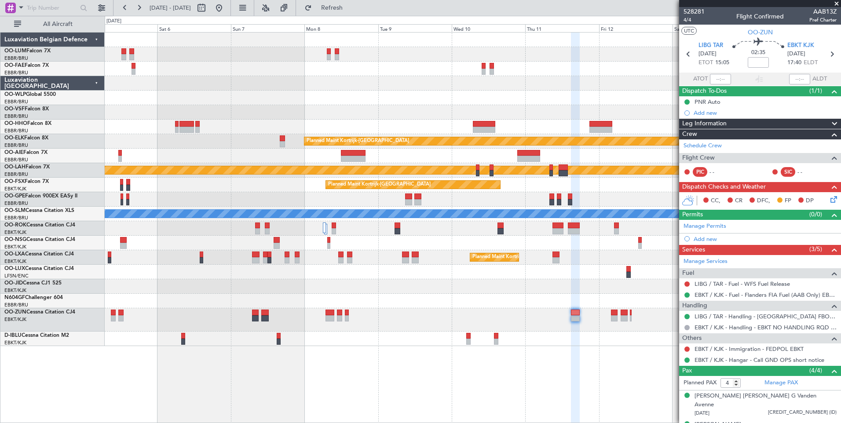
click at [582, 344] on div "No Crew [GEOGRAPHIC_DATA] ([GEOGRAPHIC_DATA] National)" at bounding box center [473, 338] width 736 height 15
click at [405, 357] on div "Owner Melsbroek Air Base Planned Maint Brussels (Brussels National) Owner Melsb…" at bounding box center [473, 227] width 736 height 391
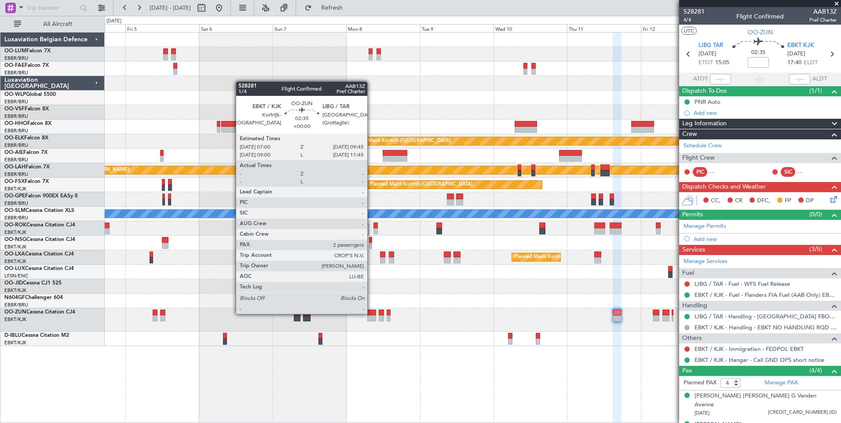
click at [371, 313] on div at bounding box center [371, 313] width 9 height 6
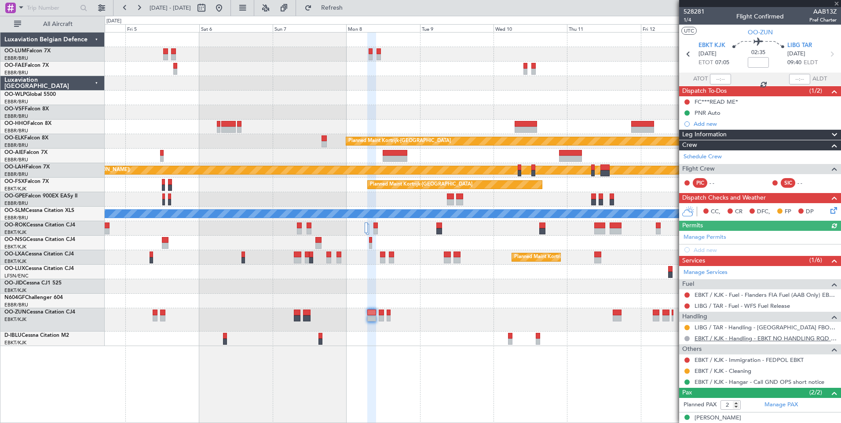
scroll to position [29, 0]
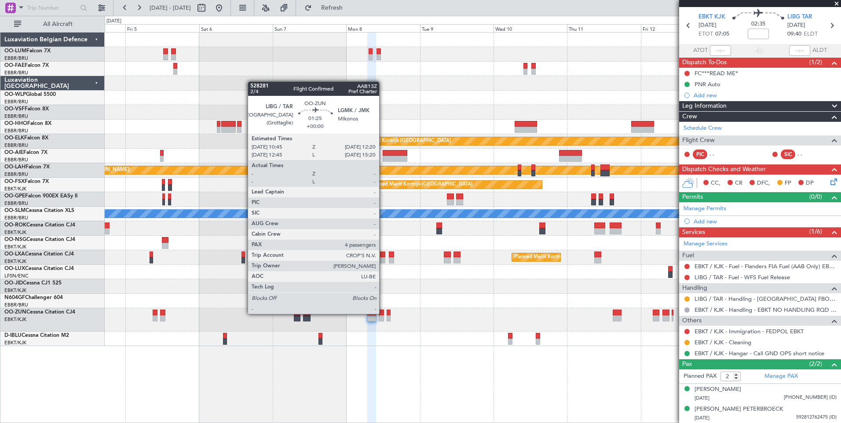
click at [383, 313] on div at bounding box center [381, 313] width 5 height 6
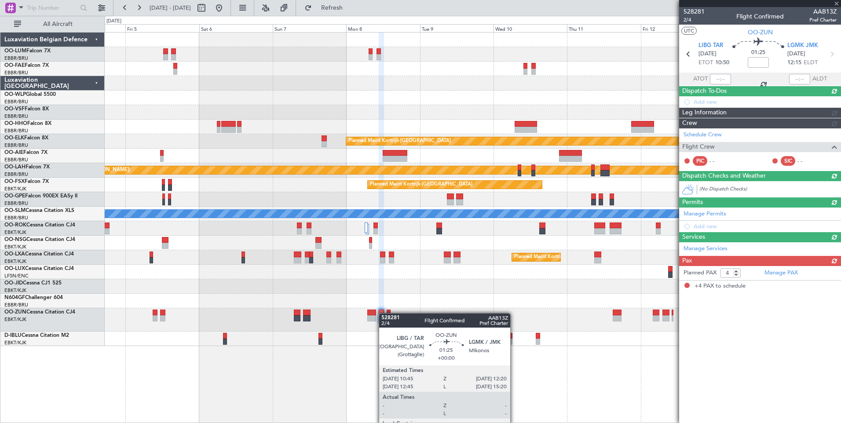
scroll to position [0, 0]
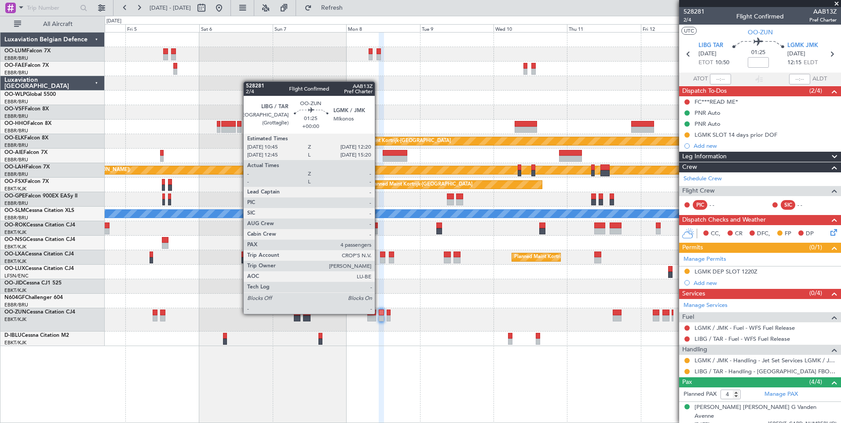
click at [379, 313] on div at bounding box center [381, 313] width 5 height 6
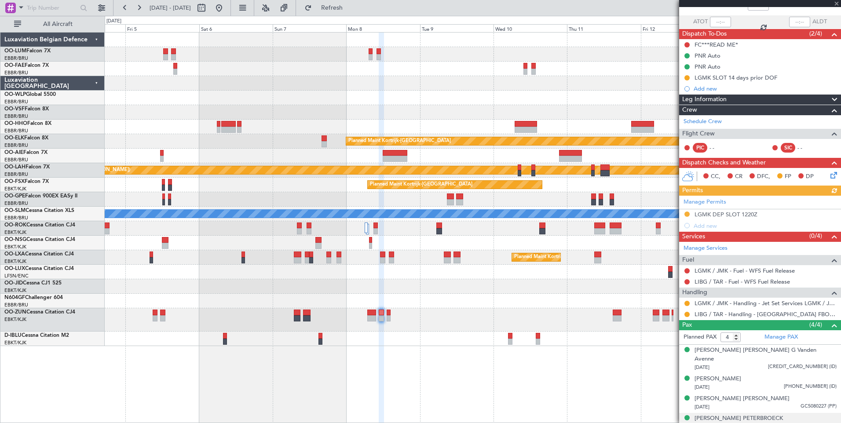
scroll to position [58, 0]
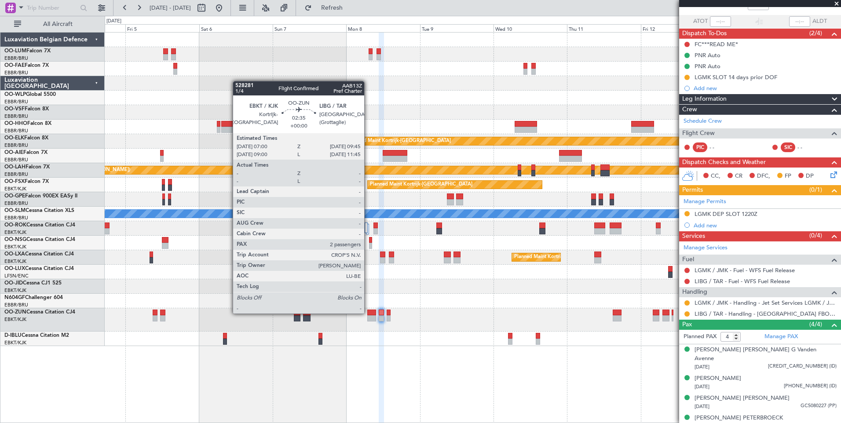
click at [368, 313] on div at bounding box center [371, 313] width 9 height 6
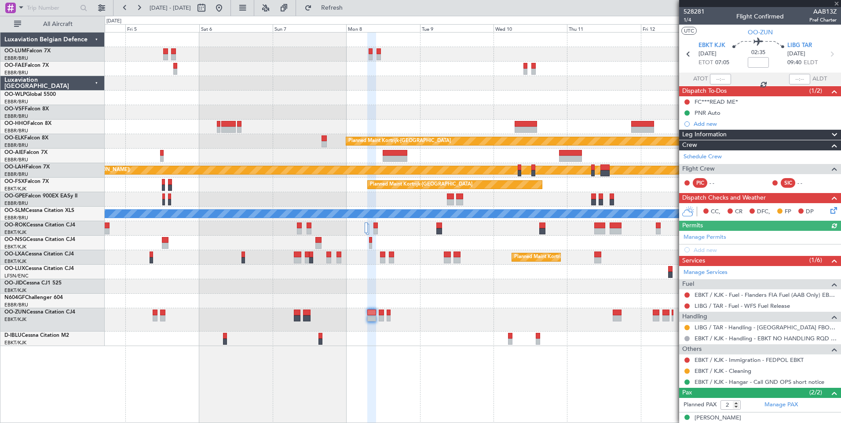
scroll to position [29, 0]
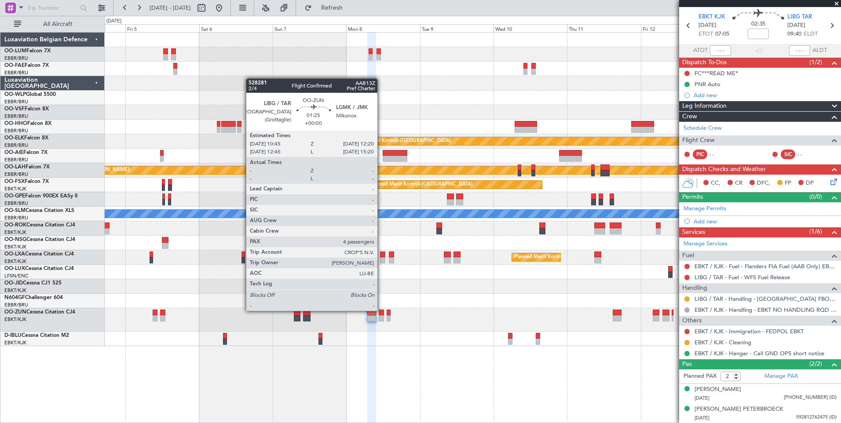
click at [381, 310] on div at bounding box center [381, 313] width 5 height 6
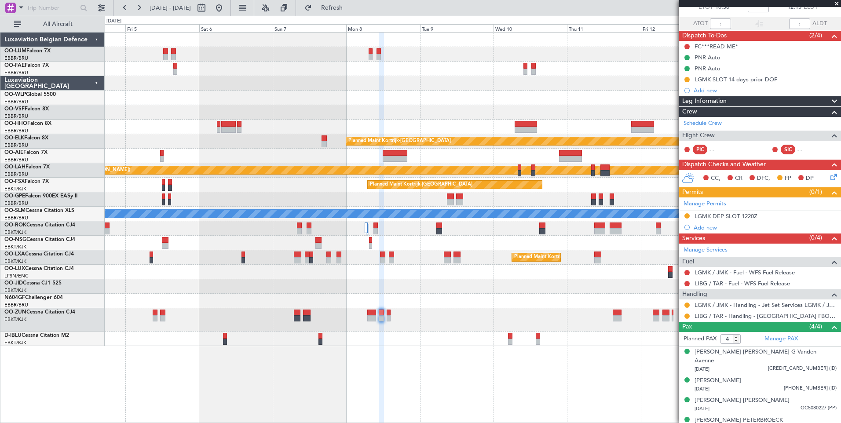
scroll to position [58, 0]
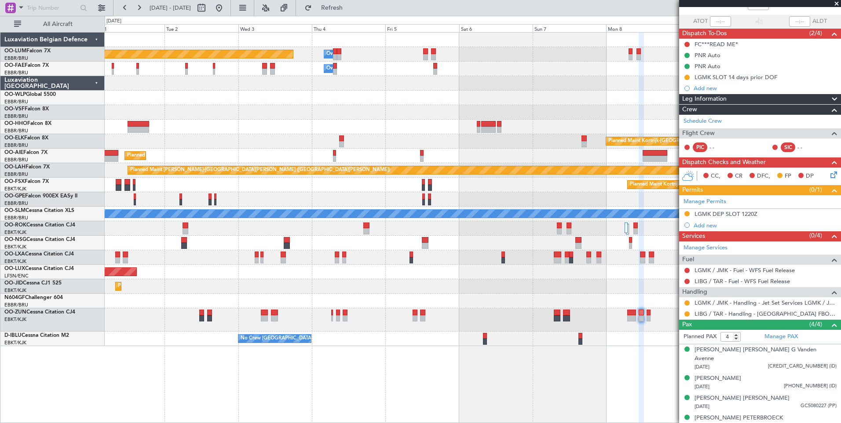
click at [589, 391] on div "Owner Melsbroek Air Base Planned Maint Brussels (Brussels National) Owner Melsb…" at bounding box center [473, 227] width 736 height 391
click at [435, 364] on div "Owner Melsbroek Air Base Planned Maint Brussels (Brussels National) Owner Melsb…" at bounding box center [473, 227] width 736 height 391
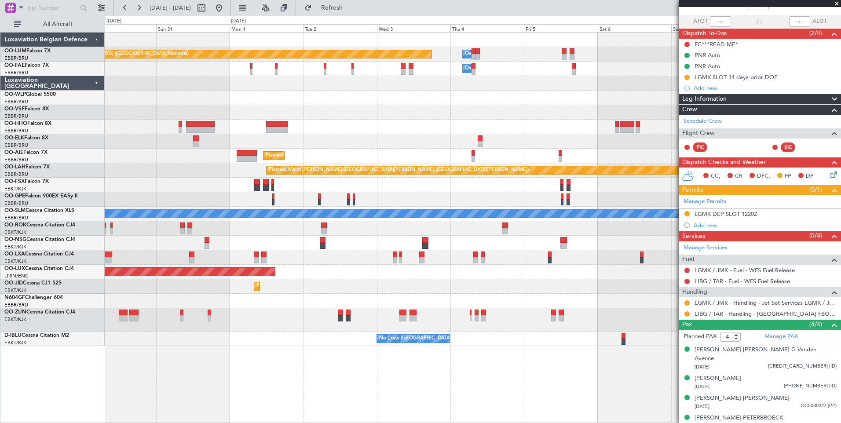
click at [399, 340] on div "Owner Melsbroek Air Base Planned Maint Brussels (Brussels National) Owner Melsb…" at bounding box center [473, 227] width 736 height 391
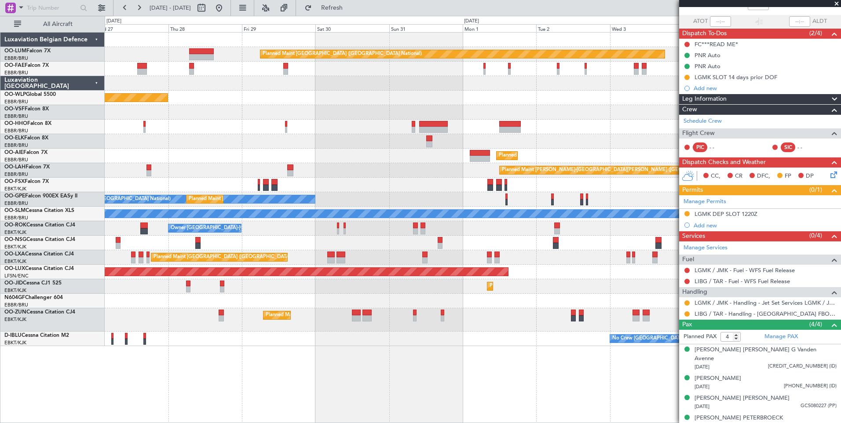
click at [329, 304] on div "Owner Melsbroek Air Base Planned Maint Brussels (Brussels National) Owner Melsb…" at bounding box center [473, 189] width 736 height 313
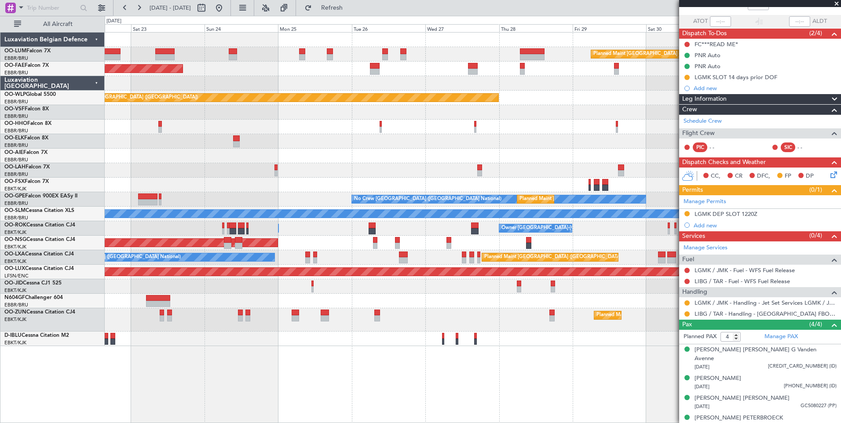
click at [311, 290] on div "Planned Maint Kortrijk-[GEOGRAPHIC_DATA]" at bounding box center [473, 286] width 736 height 15
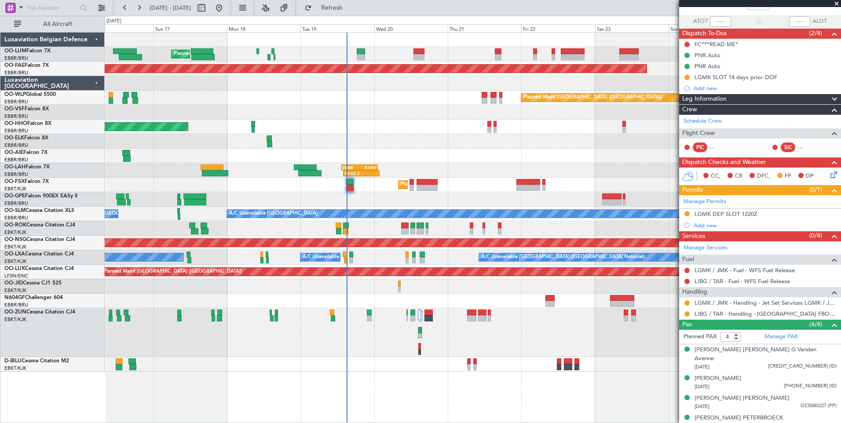
click at [469, 337] on div "Unplanned Maint [GEOGRAPHIC_DATA] ([GEOGRAPHIC_DATA])" at bounding box center [473, 332] width 736 height 49
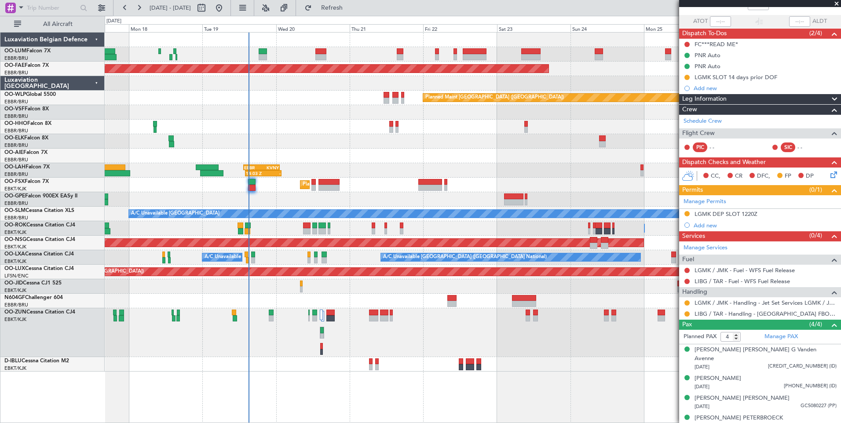
click at [472, 351] on div "Planned Maint Kortrijk-[GEOGRAPHIC_DATA]" at bounding box center [473, 332] width 736 height 49
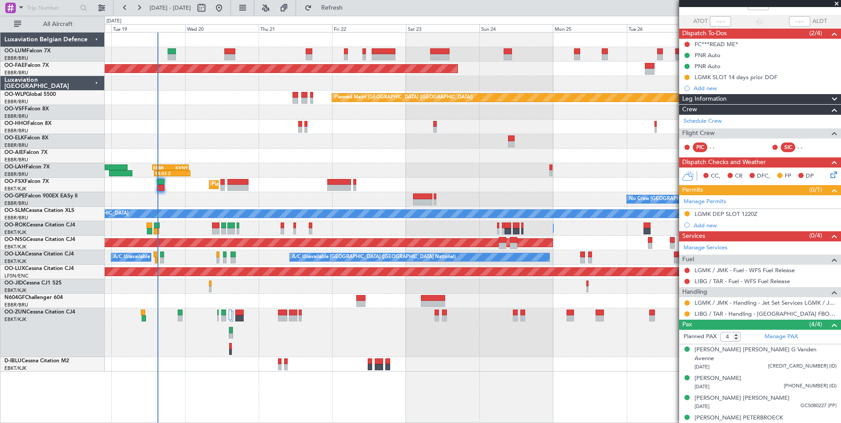
click at [441, 347] on div "Planned Maint Brussels (Brussels National) Planned Maint Brussels (Brussels Nat…" at bounding box center [473, 202] width 736 height 339
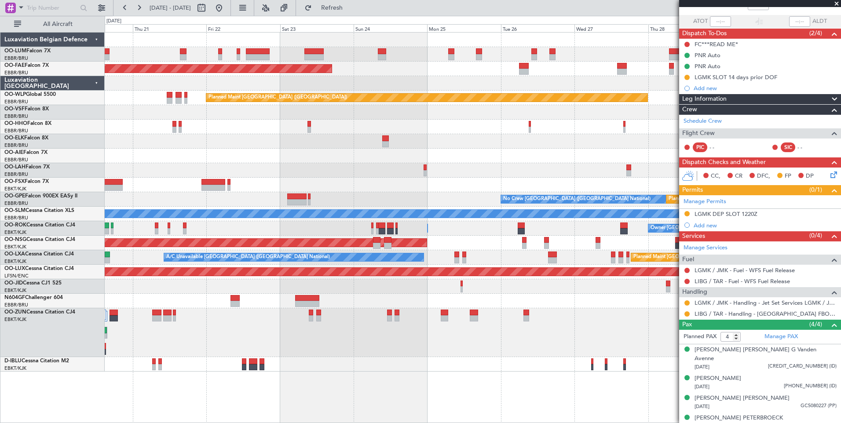
click at [430, 343] on div "Planned Maint Kortrijk-[GEOGRAPHIC_DATA]" at bounding box center [473, 332] width 736 height 49
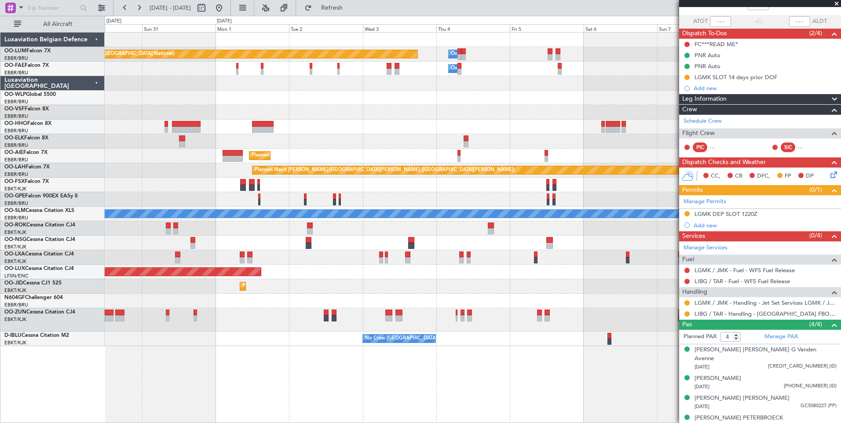
click at [259, 327] on div "Planned Maint Brussels (Brussels National) Owner Melsbroek Air Base Owner Melsb…" at bounding box center [473, 227] width 736 height 391
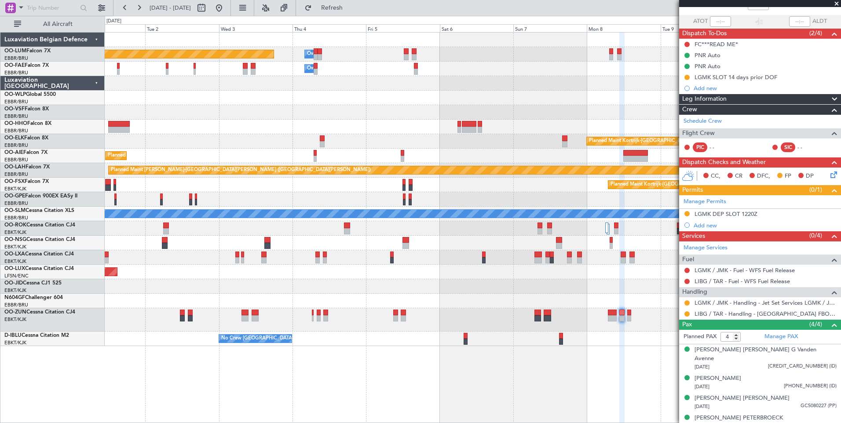
click at [368, 343] on div "No Crew [GEOGRAPHIC_DATA] ([GEOGRAPHIC_DATA] National)" at bounding box center [473, 338] width 736 height 15
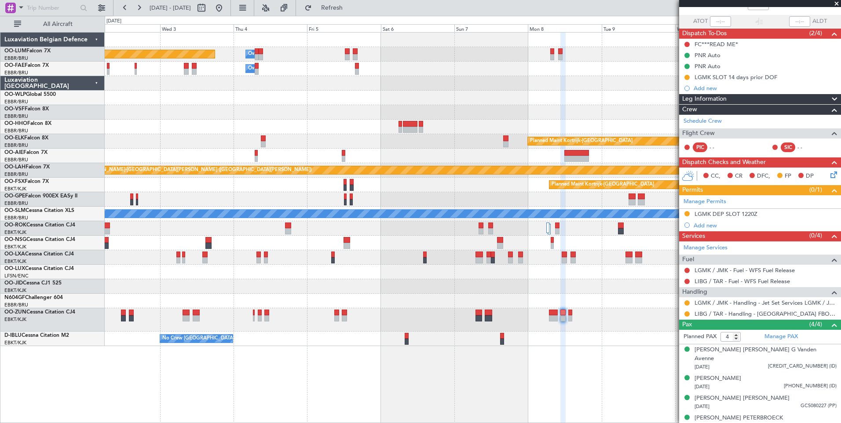
click at [494, 353] on div "Planned Maint Brussels (Brussels National) Owner Melsbroek Air Base Owner Melsb…" at bounding box center [473, 227] width 736 height 391
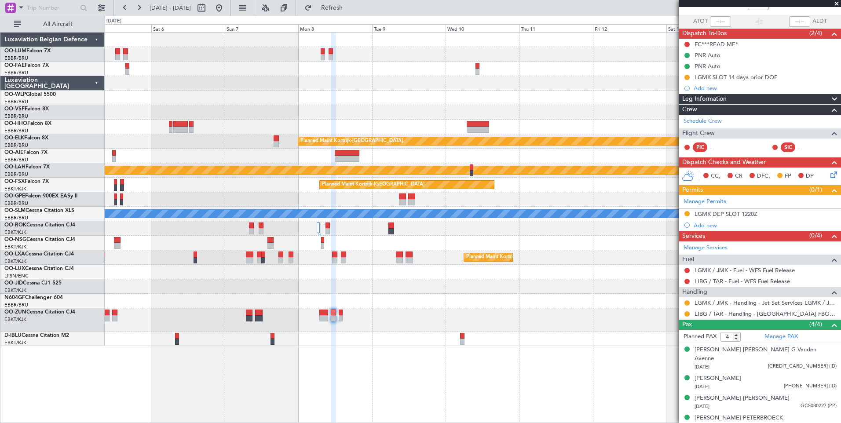
click at [387, 340] on div "No Crew [GEOGRAPHIC_DATA] ([GEOGRAPHIC_DATA] National)" at bounding box center [473, 338] width 736 height 15
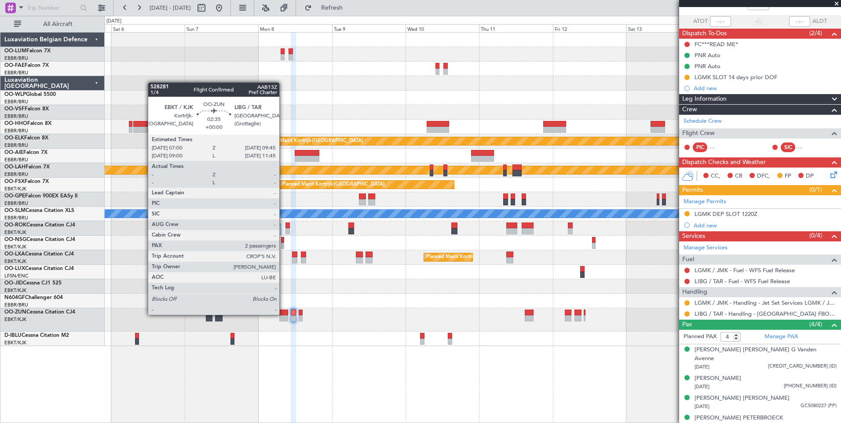
click at [283, 314] on div at bounding box center [283, 313] width 9 height 6
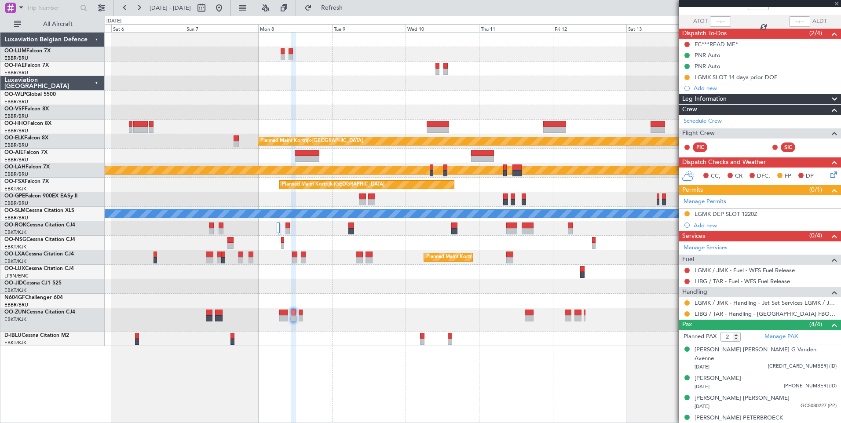
scroll to position [0, 0]
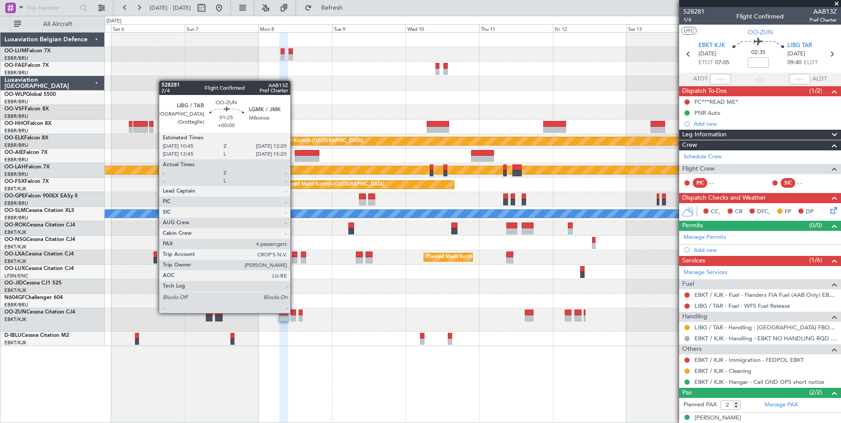
click at [294, 312] on div at bounding box center [293, 313] width 5 height 6
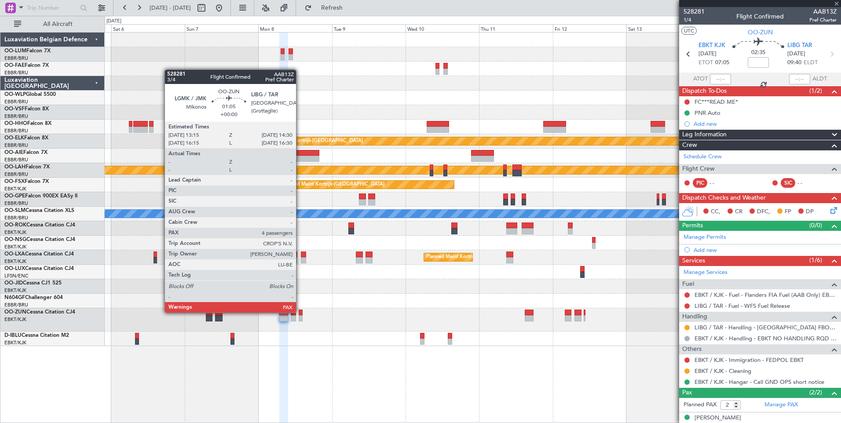
type input "4"
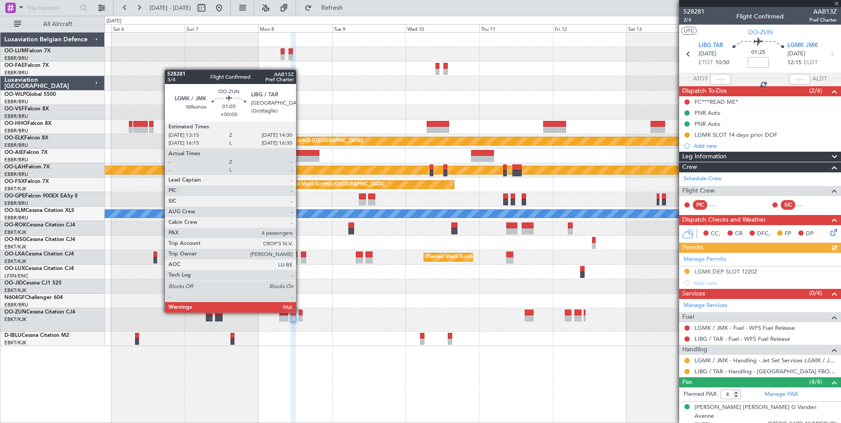
click at [300, 312] on div at bounding box center [301, 313] width 4 height 6
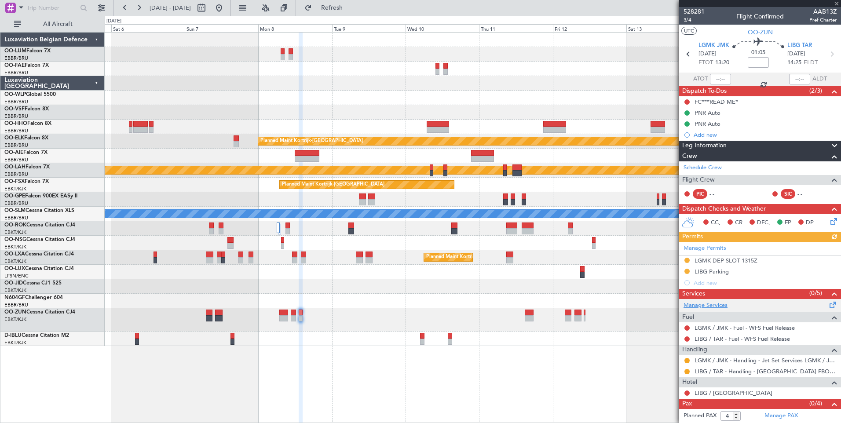
scroll to position [11, 0]
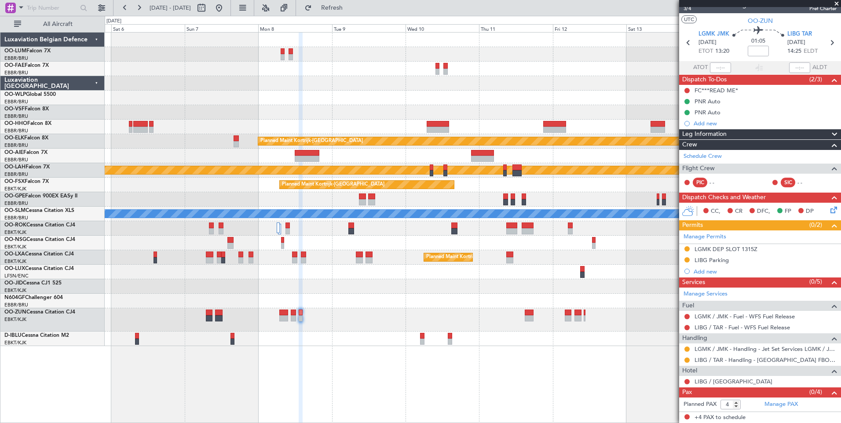
click at [674, 342] on div "Owner Melsbroek Air Base Planned Maint Brussels (Brussels National) Owner Melsb…" at bounding box center [473, 227] width 736 height 391
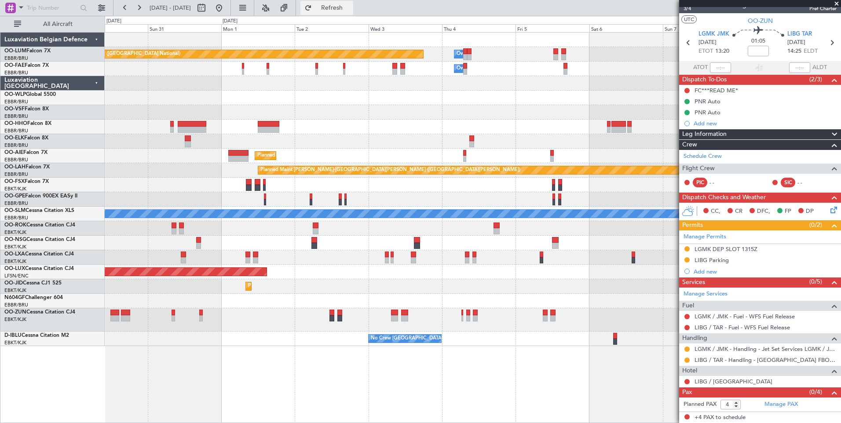
click at [350, 11] on span "Refresh" at bounding box center [331, 8] width 37 height 6
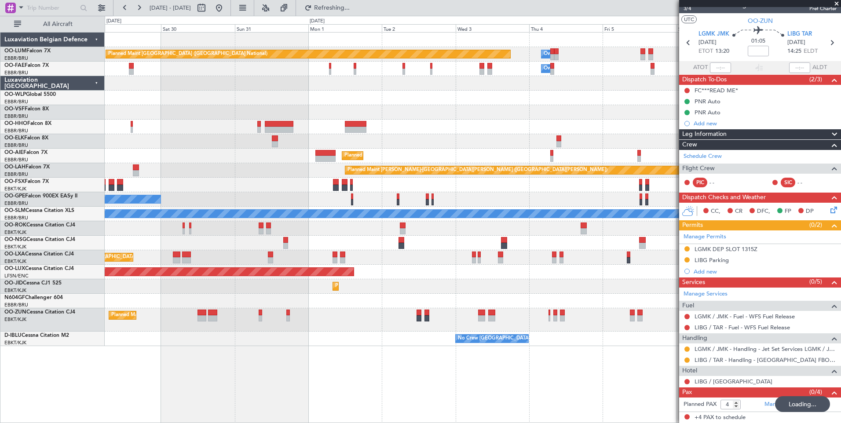
click at [789, 405] on fb-flight-board "30 Aug 2025 - 09 Sep 2025 Refreshing... Quick Links All Aircraft Owner Melsbroe…" at bounding box center [420, 215] width 841 height 416
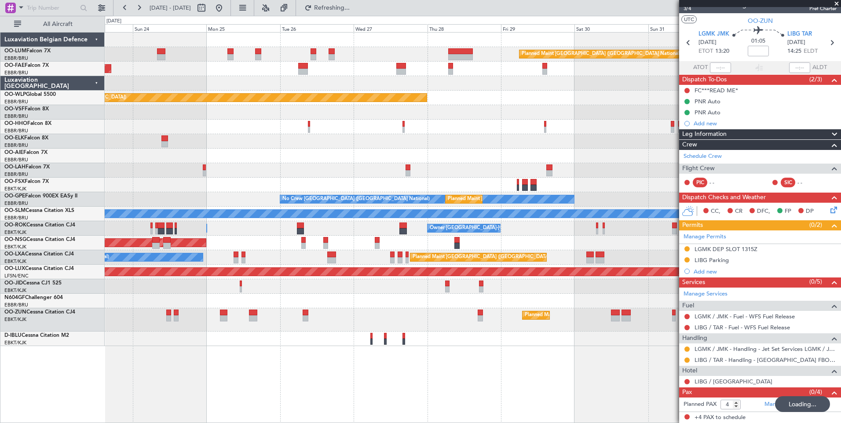
click at [483, 382] on div "Planned Maint Brussels (Brussels National) Owner Melsbroek Air Base Planned Mai…" at bounding box center [473, 227] width 736 height 391
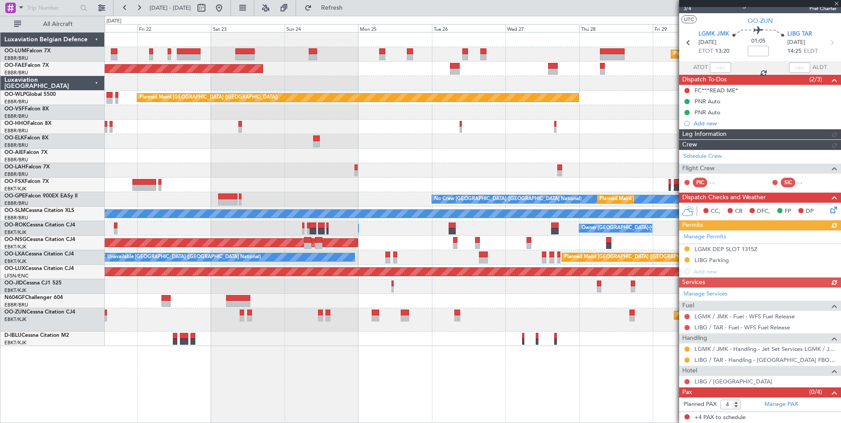
click at [419, 355] on div "Planned Maint Brussels (Brussels National) Planned Maint Kortrijk-Wevelgem Plan…" at bounding box center [473, 227] width 736 height 391
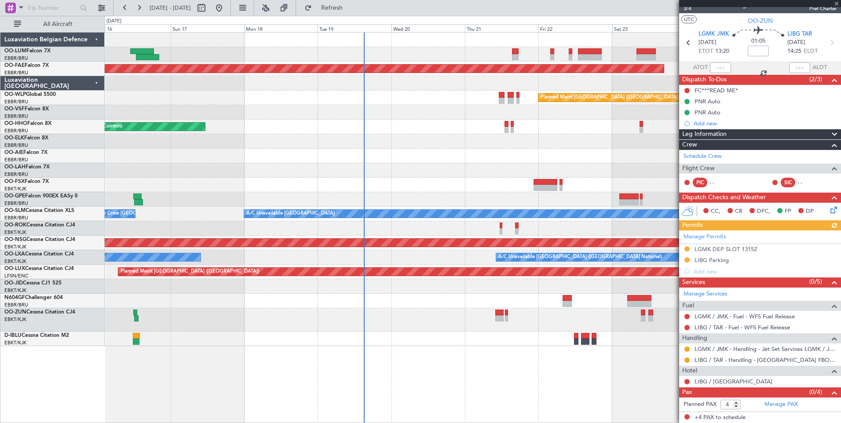
click at [472, 350] on div "Planned Maint Kortrijk-Wevelgem Planned Maint Berlin (Brandenburg) AOG Maint Ge…" at bounding box center [473, 227] width 736 height 391
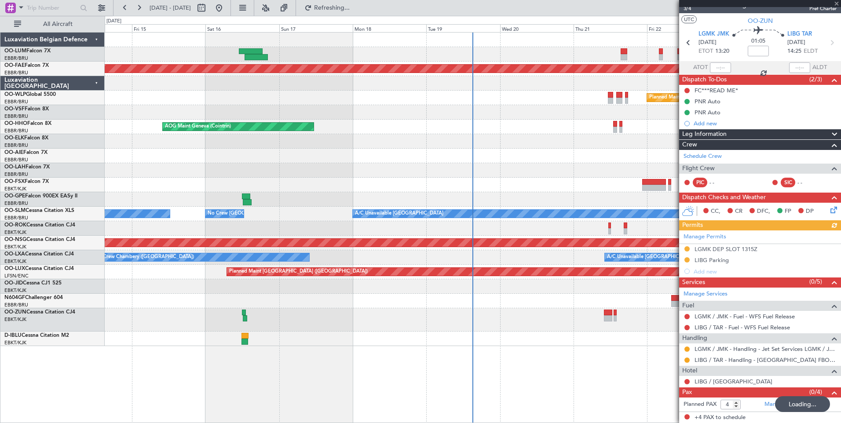
click at [285, 357] on div "Planned Maint Kortrijk-Wevelgem Planned Maint Berlin (Brandenburg) AOG Maint Ge…" at bounding box center [473, 227] width 736 height 391
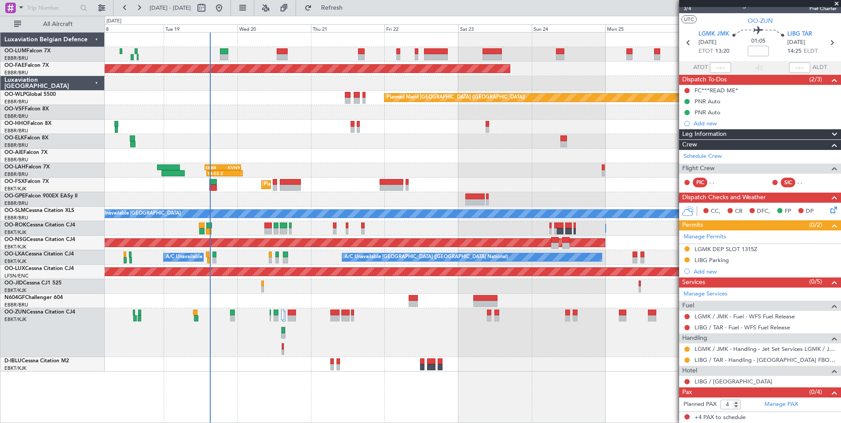
click at [452, 410] on div "Planned Maint Brussels (Brussels National) Planned Maint Brussels (Brussels Nat…" at bounding box center [473, 227] width 736 height 391
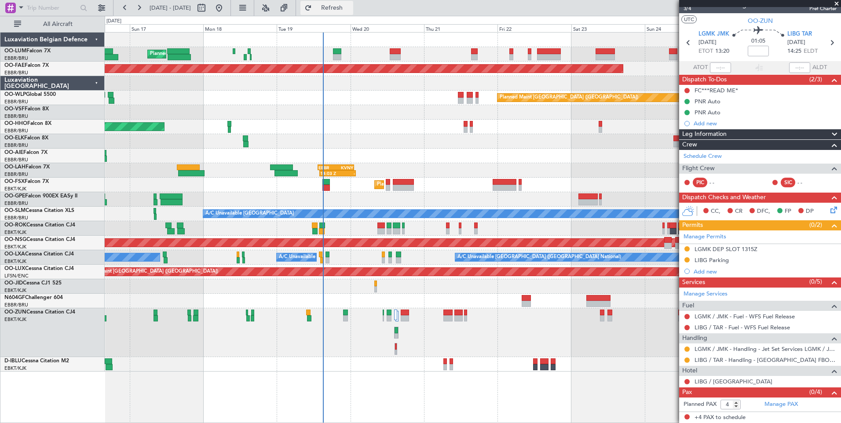
click at [350, 9] on span "Refresh" at bounding box center [331, 8] width 37 height 6
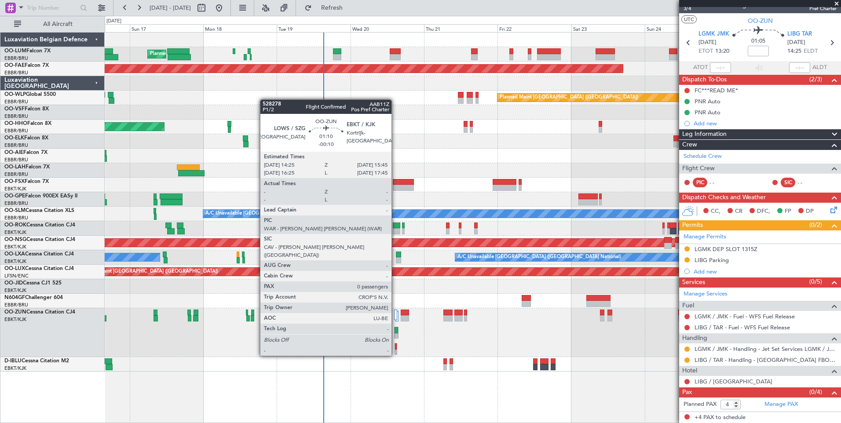
click at [395, 331] on div at bounding box center [396, 330] width 4 height 6
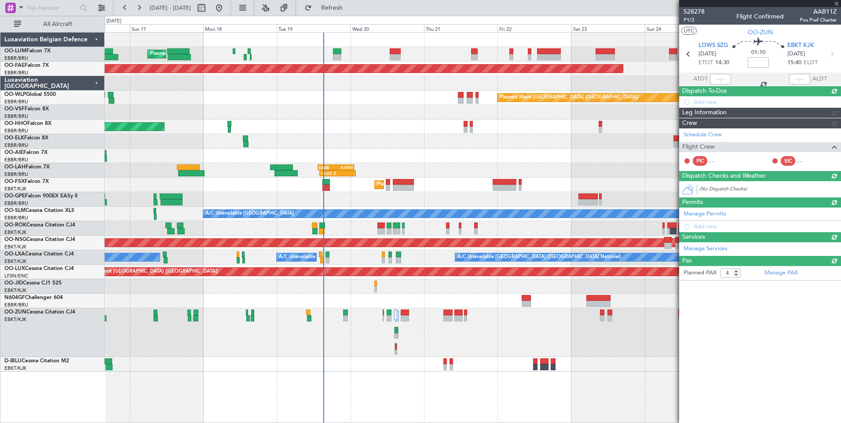
type input "-00:10"
type input "0"
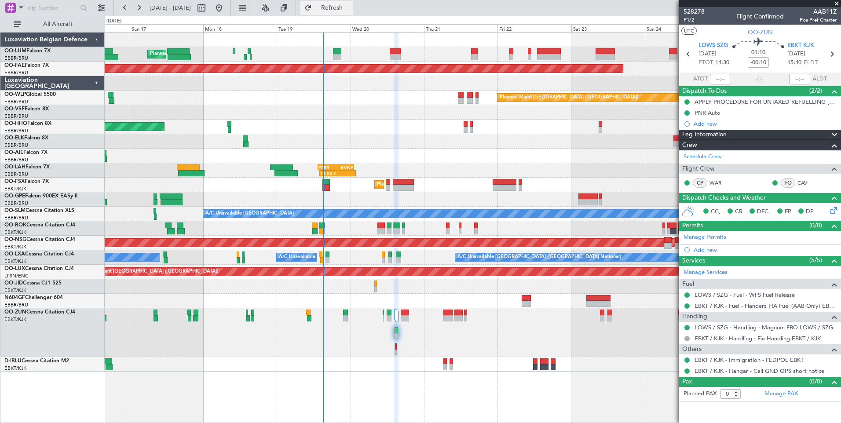
click at [353, 13] on button "Refresh" at bounding box center [326, 8] width 53 height 14
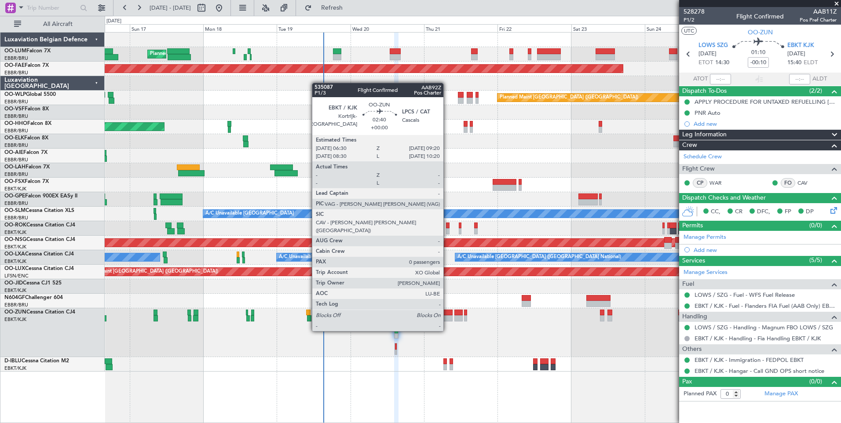
click at [447, 314] on div at bounding box center [447, 313] width 9 height 6
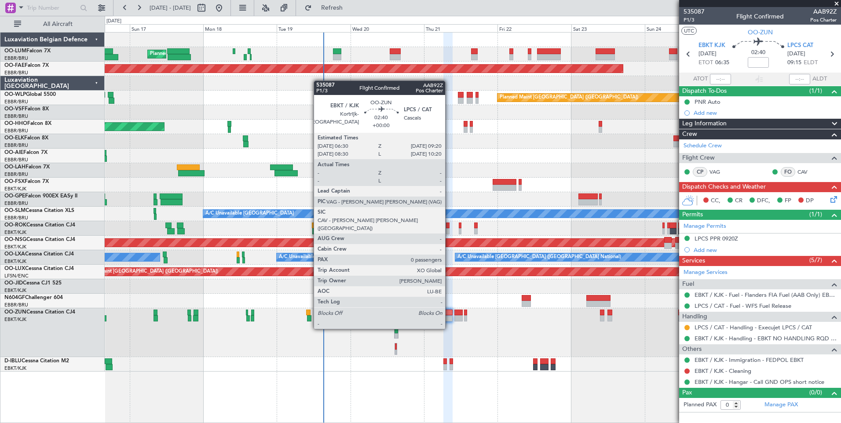
click at [449, 312] on div at bounding box center [447, 313] width 9 height 6
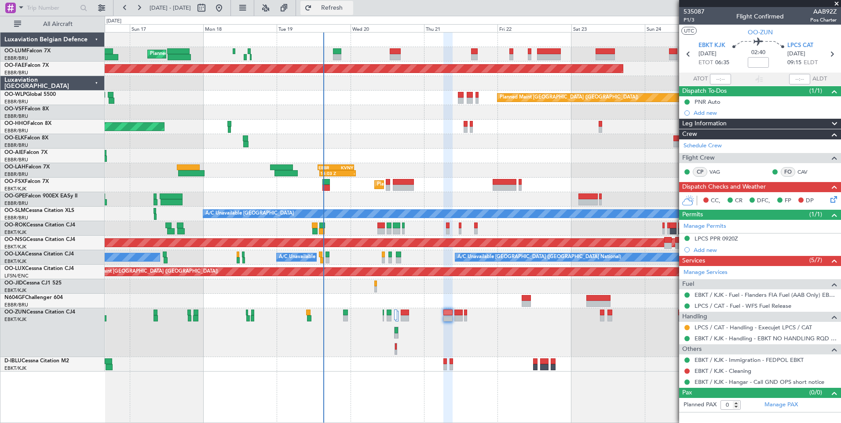
click at [353, 13] on button "Refresh" at bounding box center [326, 8] width 53 height 14
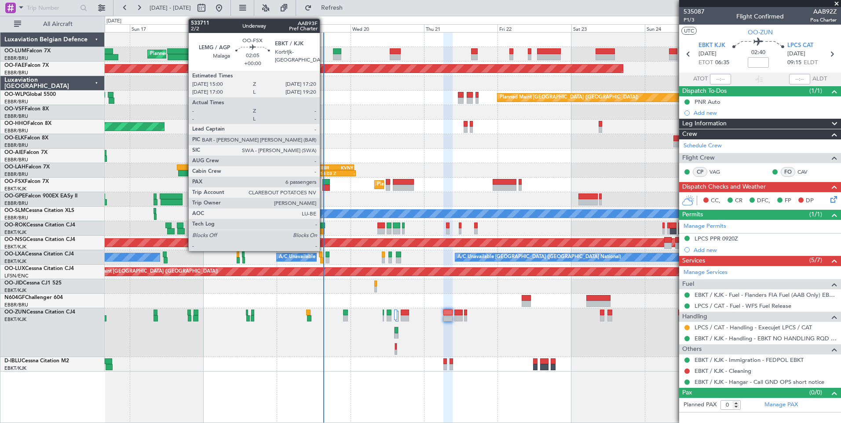
click at [324, 182] on div at bounding box center [325, 182] width 7 height 6
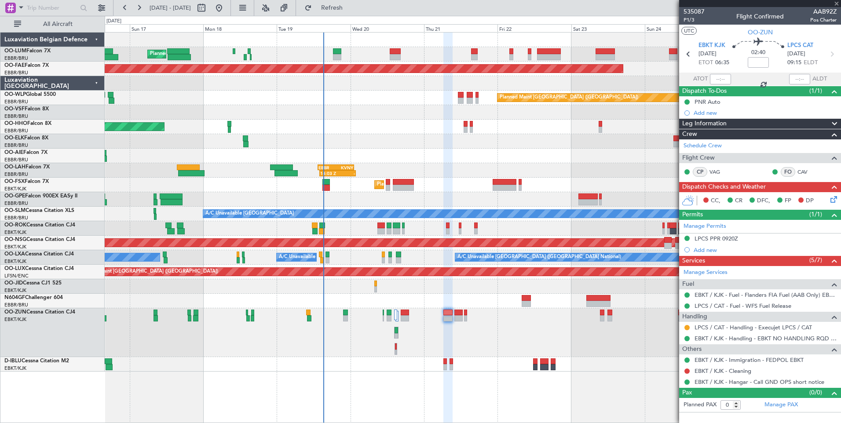
type input "6"
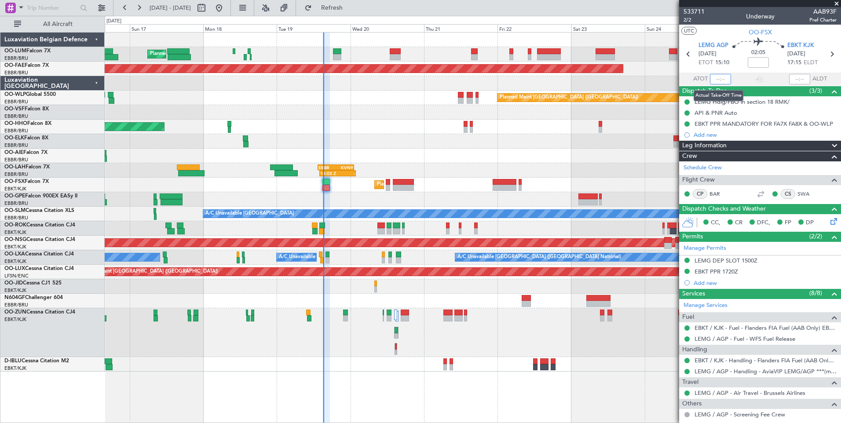
click at [711, 75] on input "text" at bounding box center [720, 79] width 21 height 11
click at [408, 393] on div "Planned Maint [GEOGRAPHIC_DATA] ([GEOGRAPHIC_DATA] National) Planned Maint [GEO…" at bounding box center [473, 227] width 736 height 391
type input "15:08"
click at [350, 10] on span "Refresh" at bounding box center [331, 8] width 37 height 6
click at [350, 5] on span "Refresh" at bounding box center [331, 8] width 37 height 6
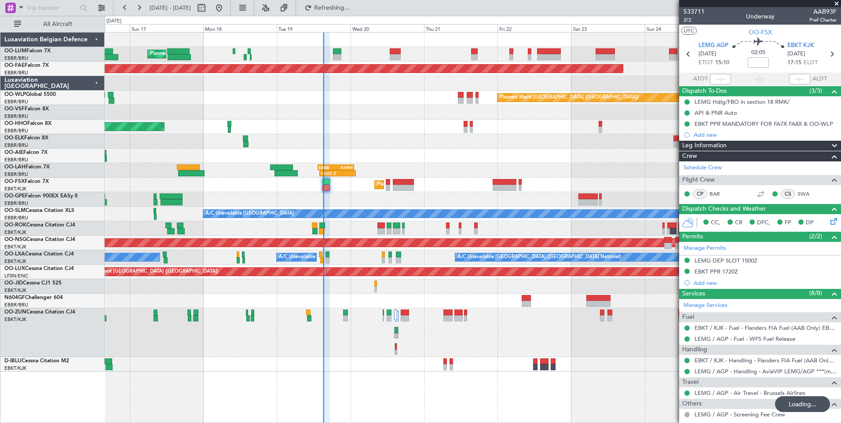
type input "15:08"
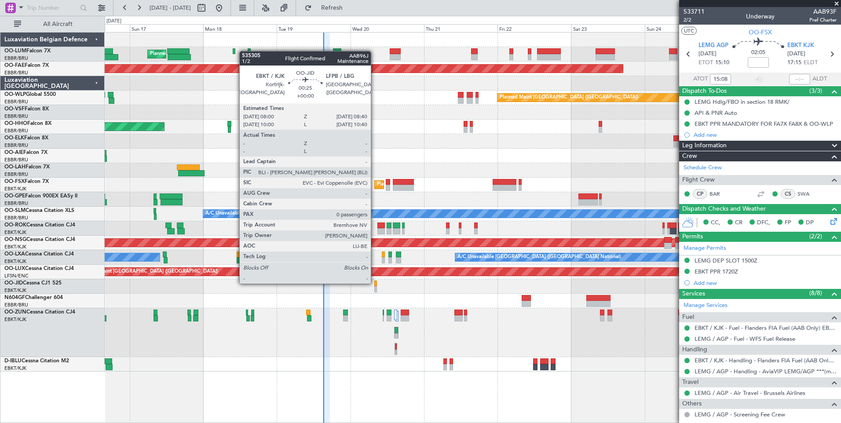
click at [375, 283] on div at bounding box center [375, 283] width 2 height 6
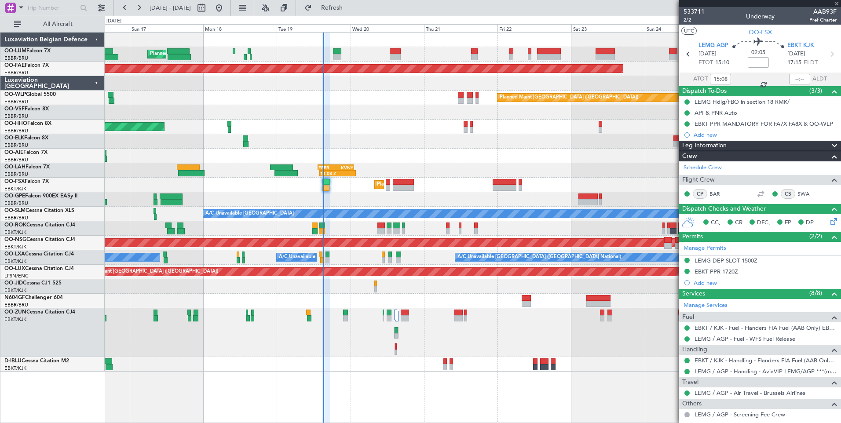
type input "0"
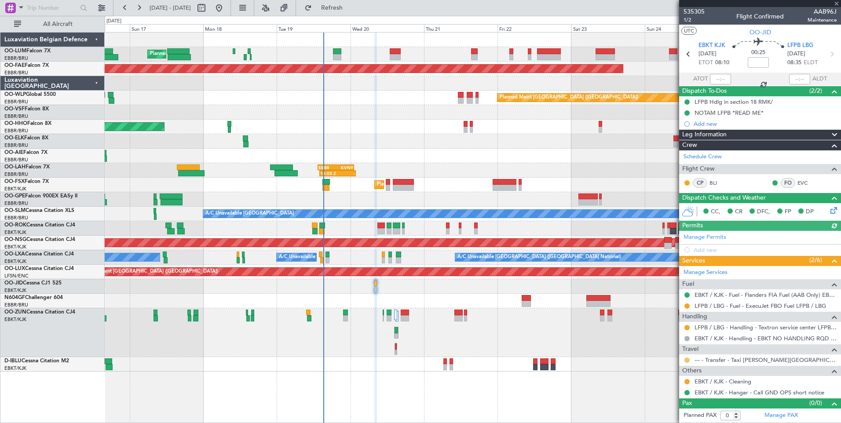
click at [686, 359] on button at bounding box center [686, 359] width 5 height 5
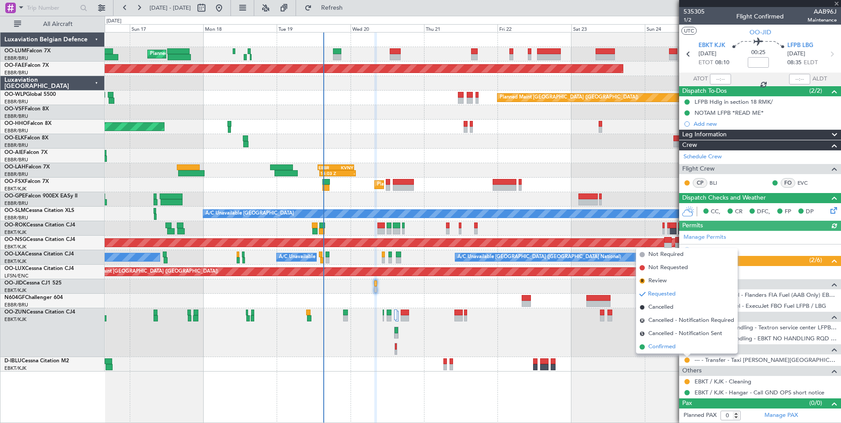
click at [661, 344] on span "Confirmed" at bounding box center [661, 346] width 27 height 9
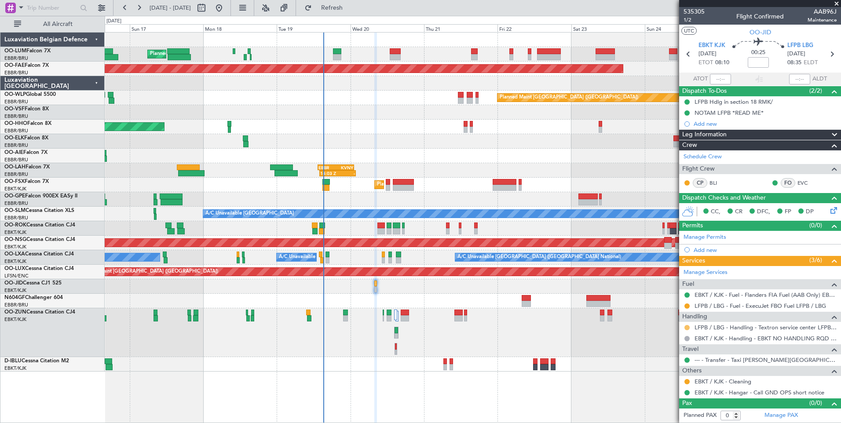
click at [687, 326] on button at bounding box center [686, 327] width 5 height 5
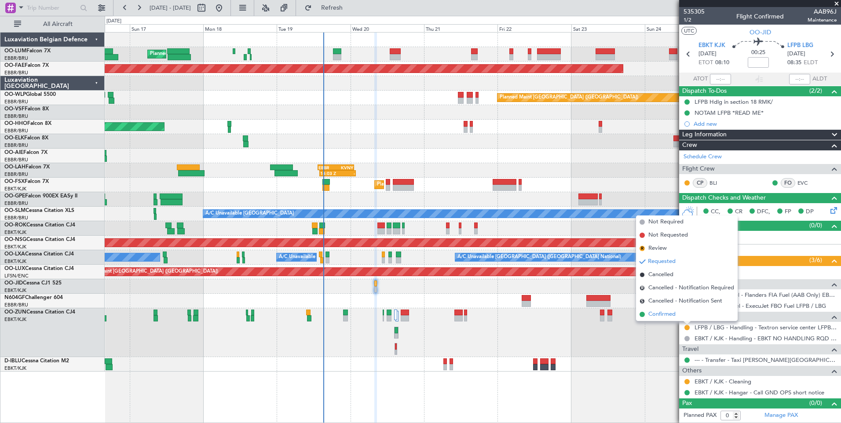
click at [665, 313] on span "Confirmed" at bounding box center [661, 314] width 27 height 9
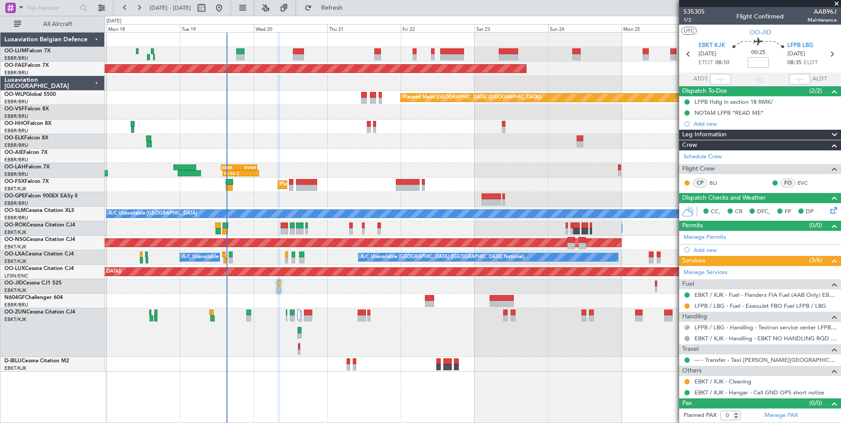
click at [524, 317] on div "Planned Maint [GEOGRAPHIC_DATA] ([GEOGRAPHIC_DATA] National) Planned Maint [GEO…" at bounding box center [473, 202] width 736 height 339
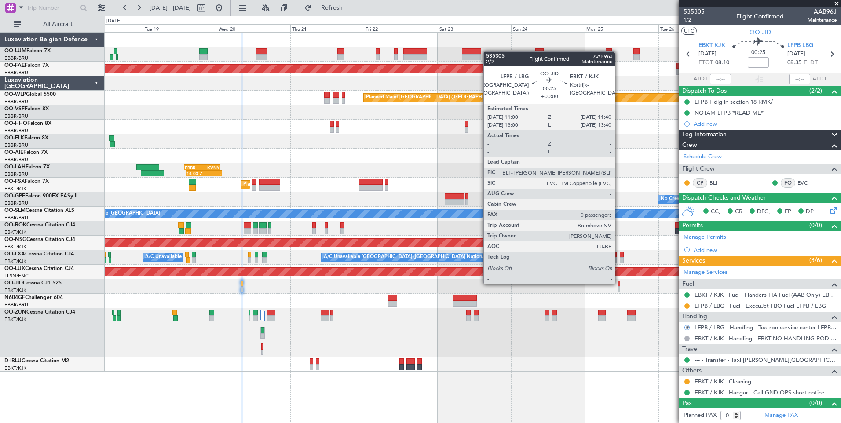
click at [619, 283] on div at bounding box center [619, 283] width 2 height 6
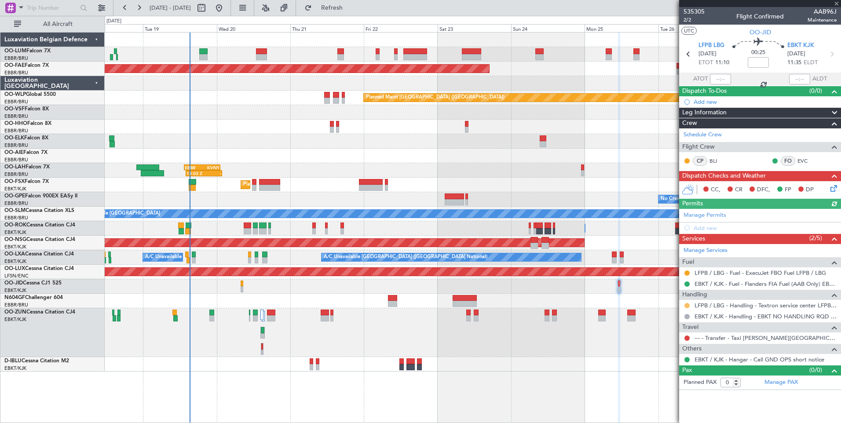
click at [687, 304] on button at bounding box center [686, 305] width 5 height 5
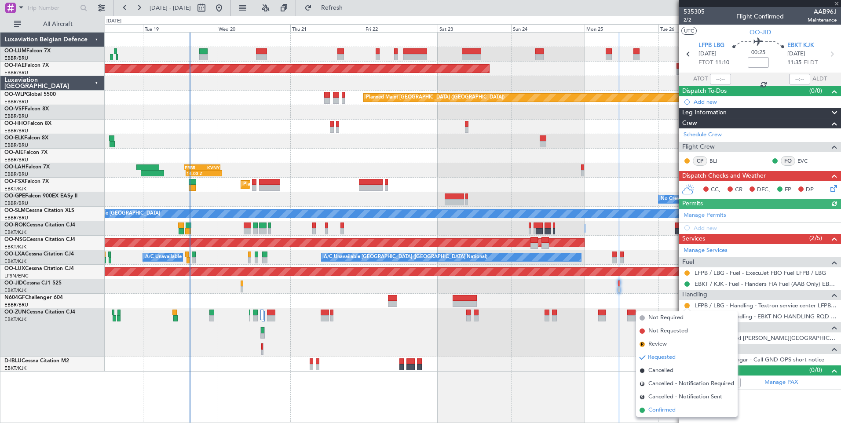
click at [664, 412] on span "Confirmed" at bounding box center [661, 410] width 27 height 9
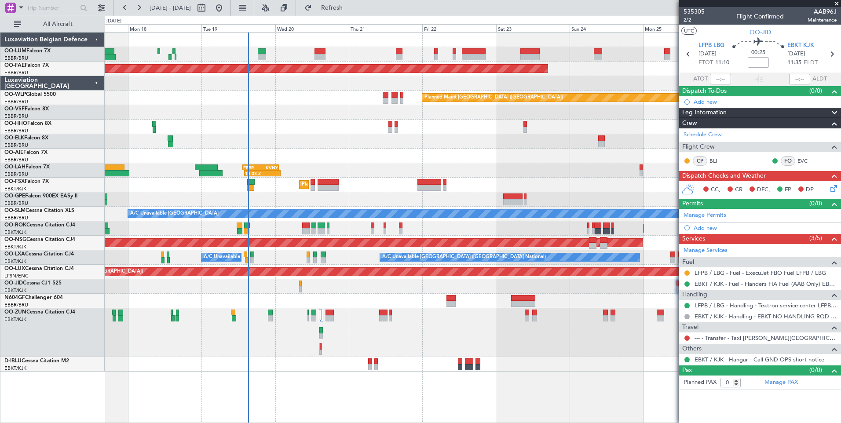
click at [420, 291] on div at bounding box center [473, 286] width 736 height 15
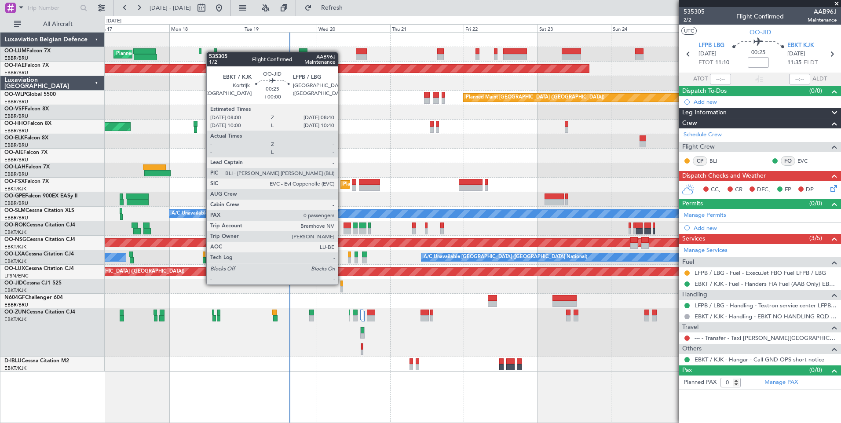
click at [342, 284] on div at bounding box center [341, 283] width 2 height 6
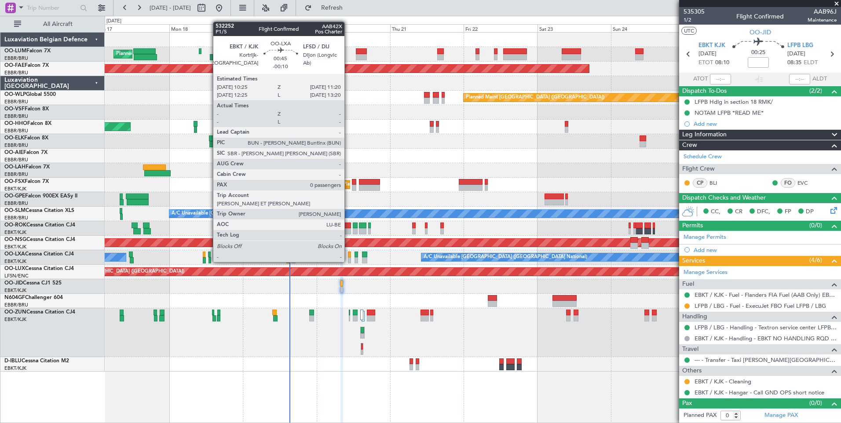
click at [348, 253] on div at bounding box center [349, 254] width 3 height 6
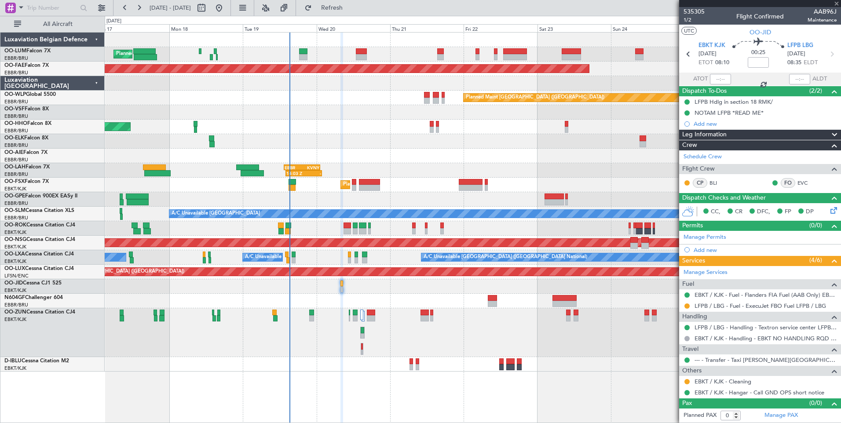
type input "-00:10"
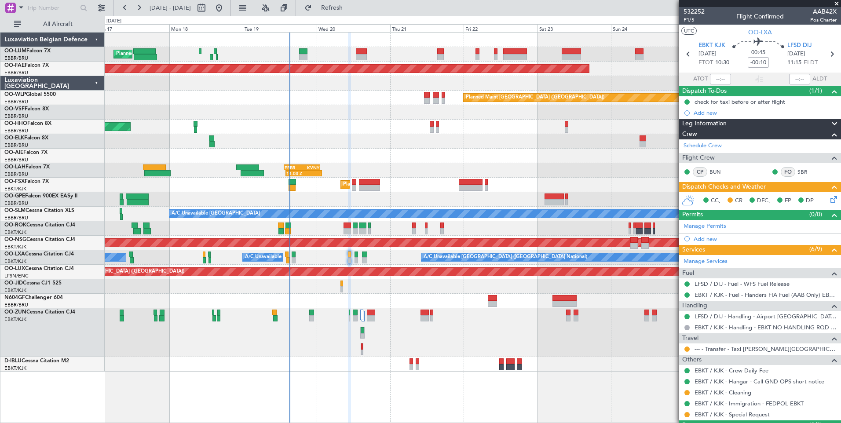
click at [750, 348] on mat-tooltip-component "In Progress" at bounding box center [756, 354] width 41 height 23
click at [736, 346] on link "--- - Transfer - Taxi [PERSON_NAME][GEOGRAPHIC_DATA]" at bounding box center [765, 348] width 142 height 7
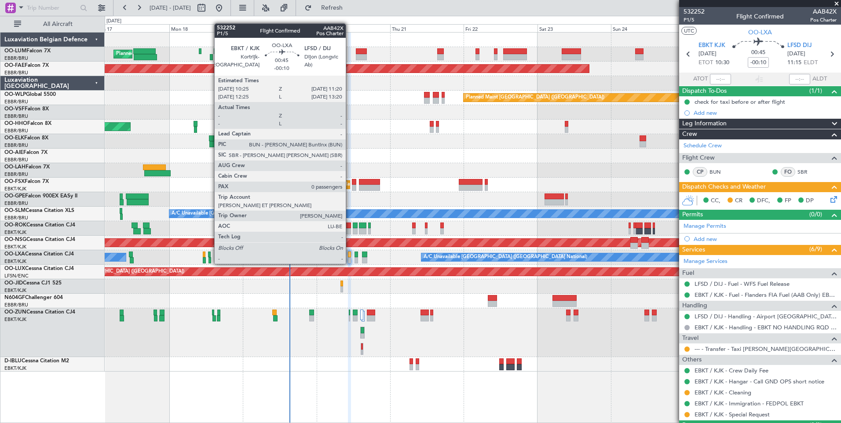
click at [350, 255] on div at bounding box center [349, 254] width 3 height 6
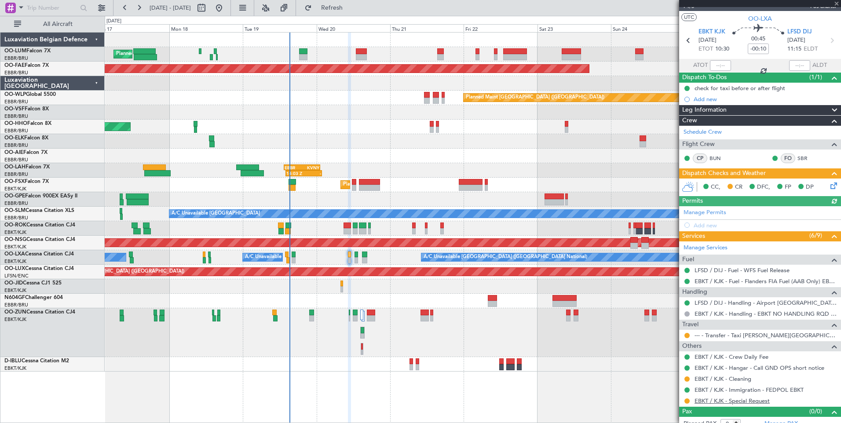
scroll to position [22, 0]
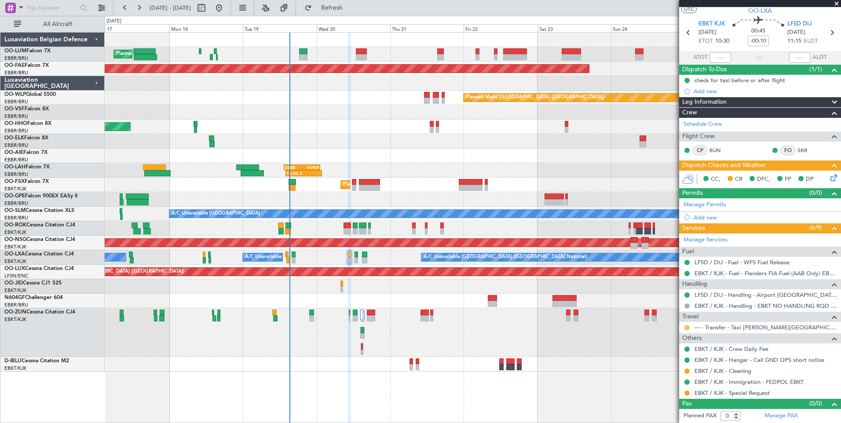
click at [686, 326] on button at bounding box center [686, 327] width 5 height 5
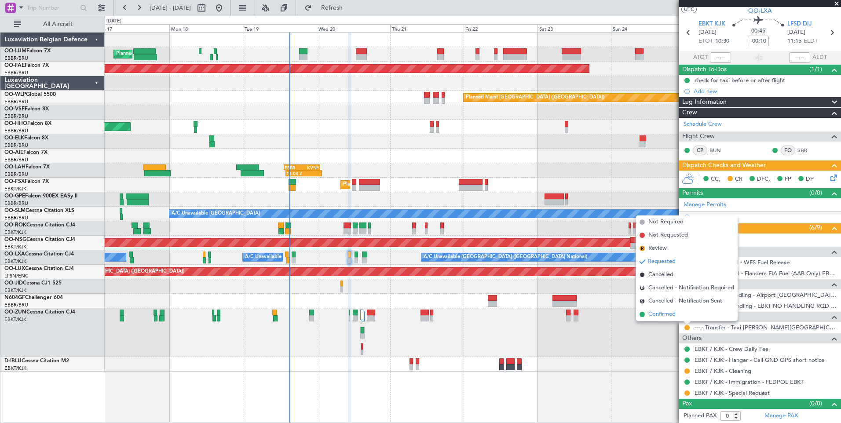
click at [654, 312] on span "Confirmed" at bounding box center [661, 314] width 27 height 9
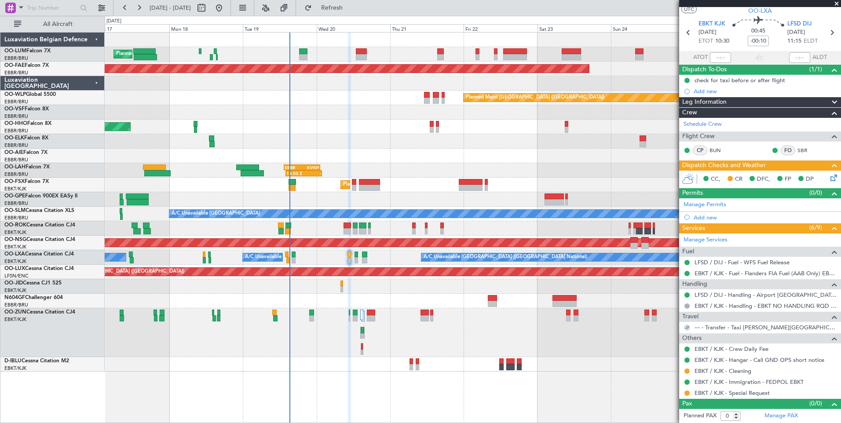
click at [828, 179] on icon at bounding box center [831, 176] width 7 height 7
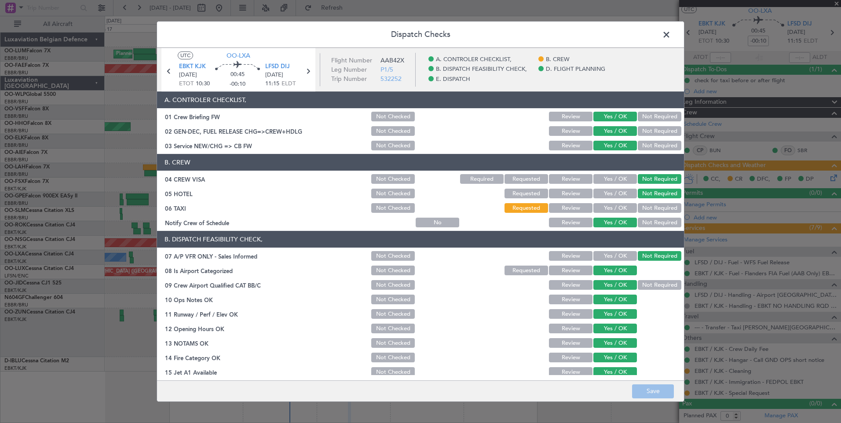
click at [617, 204] on button "Yes / OK" at bounding box center [615, 208] width 44 height 10
click at [652, 389] on button "Save" at bounding box center [653, 391] width 42 height 14
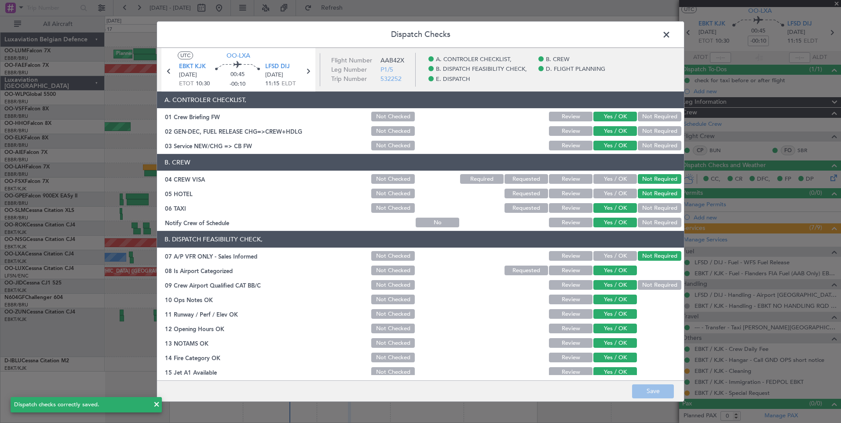
click at [670, 37] on span at bounding box center [670, 37] width 0 height 18
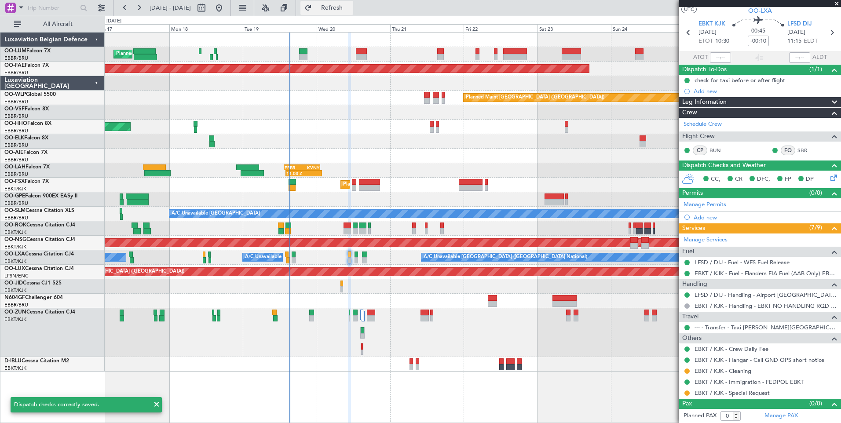
click at [350, 5] on span "Refresh" at bounding box center [331, 8] width 37 height 6
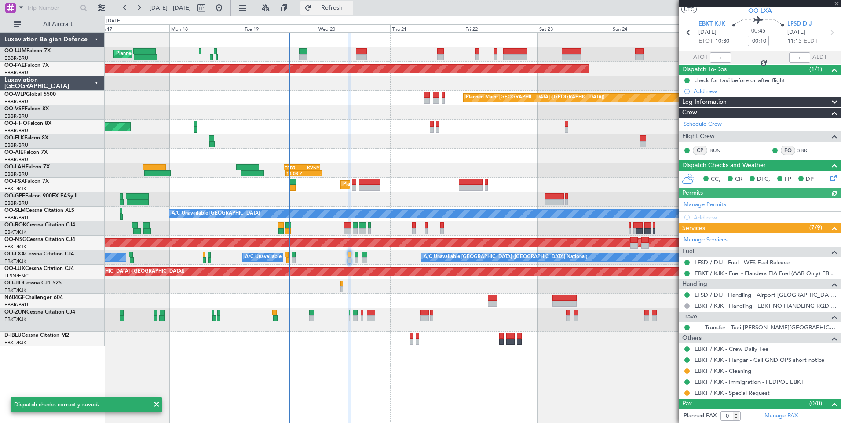
click at [350, 5] on span "Refresh" at bounding box center [331, 8] width 37 height 6
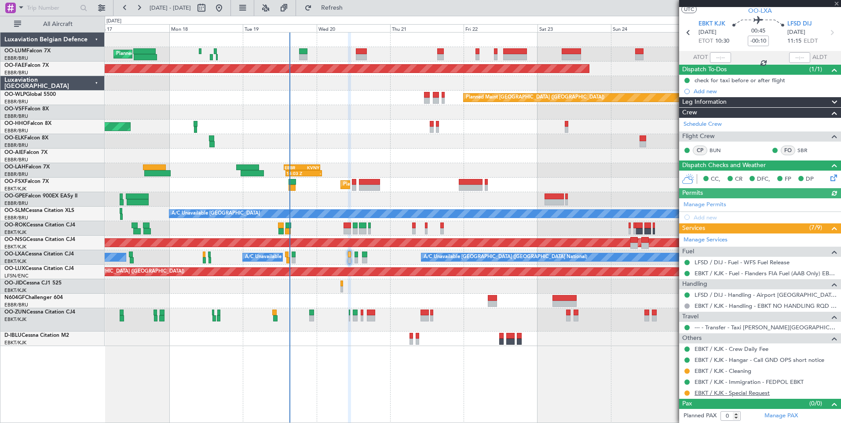
click at [749, 391] on link "EBKT / KJK - Special Request" at bounding box center [731, 392] width 75 height 7
click at [350, 9] on span "Refresh" at bounding box center [331, 8] width 37 height 6
drag, startPoint x: 367, startPoint y: 10, endPoint x: 367, endPoint y: 84, distance: 74.3
click at [350, 10] on span "Refresh" at bounding box center [331, 8] width 37 height 6
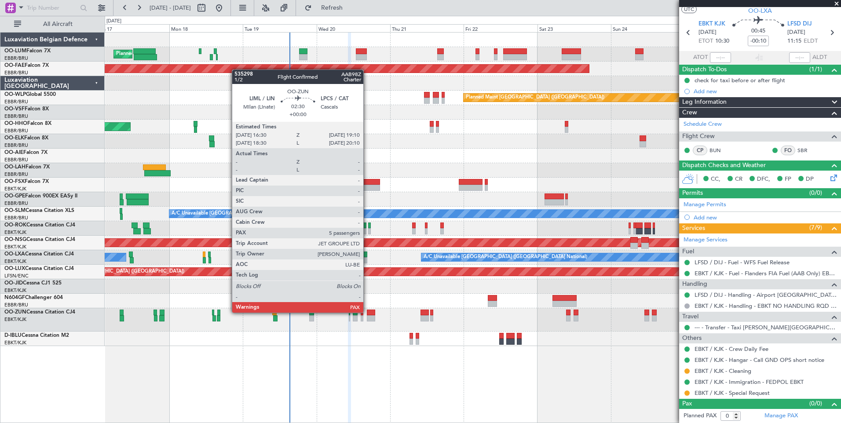
click at [370, 312] on div at bounding box center [371, 313] width 8 height 6
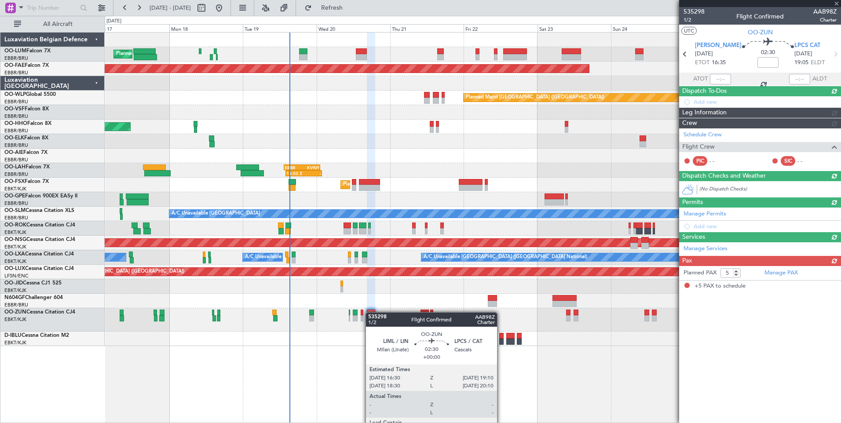
scroll to position [0, 0]
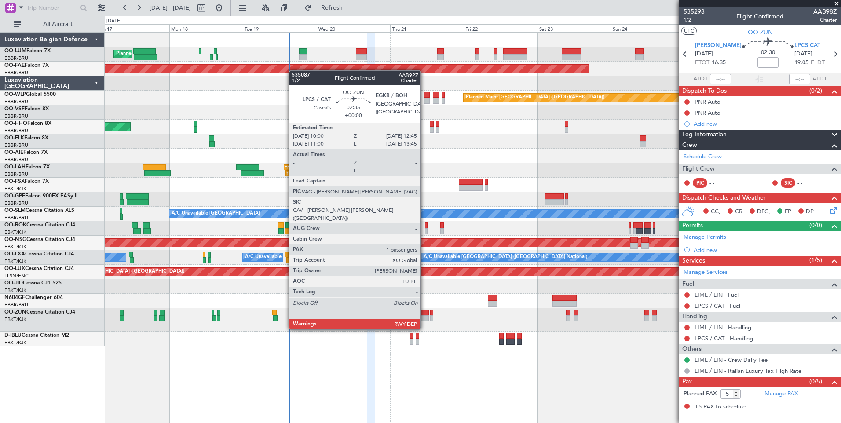
click at [424, 313] on div at bounding box center [424, 313] width 9 height 6
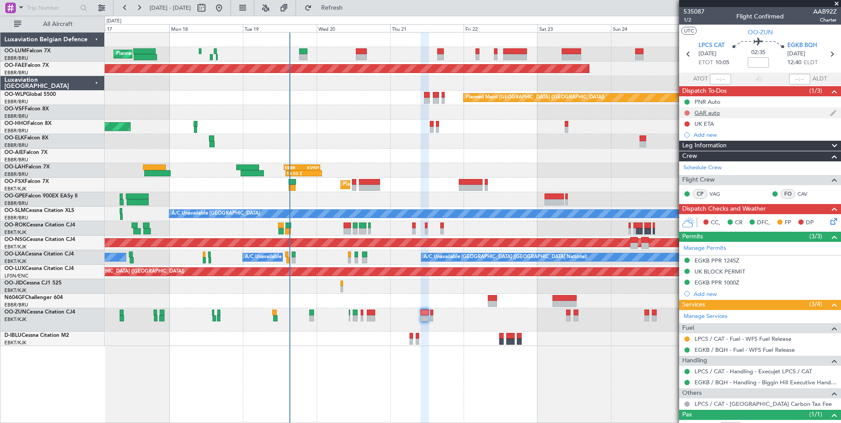
click at [686, 112] on button at bounding box center [686, 112] width 5 height 5
click at [682, 149] on span "Completed" at bounding box center [690, 151] width 29 height 9
click at [686, 122] on button at bounding box center [686, 123] width 5 height 5
click at [679, 160] on span "Completed" at bounding box center [690, 162] width 29 height 9
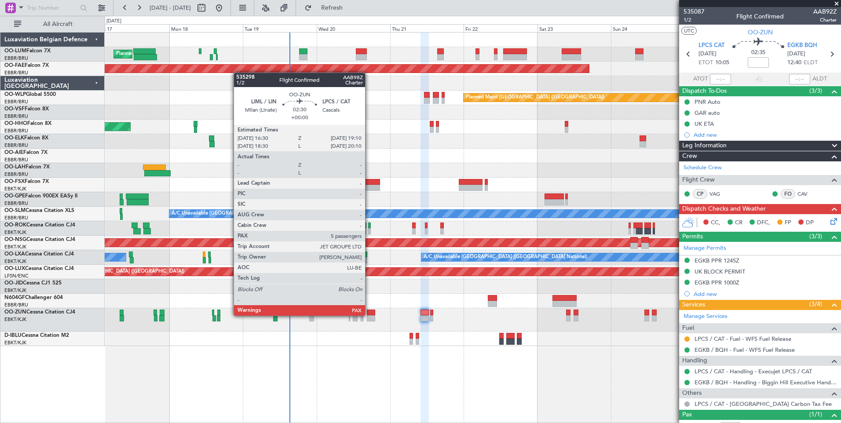
click at [369, 315] on div at bounding box center [371, 313] width 8 height 6
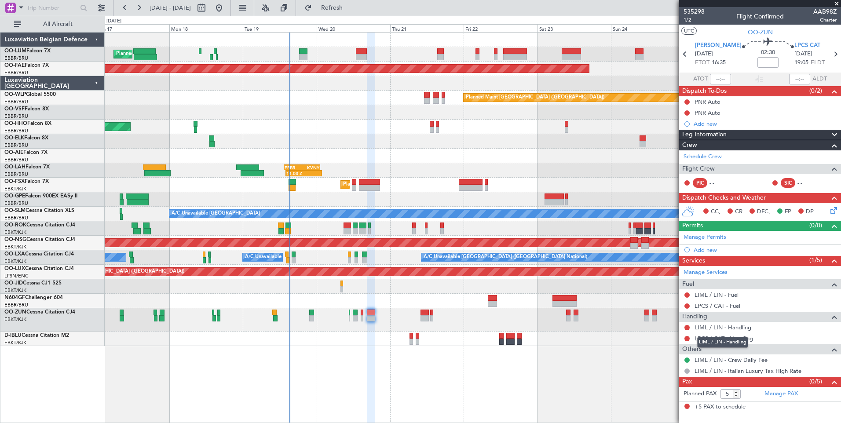
click at [738, 338] on div "LIML / LIN - Handling" at bounding box center [722, 342] width 51 height 11
click at [743, 338] on link "LPCS / CAT - Handling" at bounding box center [723, 338] width 58 height 7
click at [350, 9] on span "Refresh" at bounding box center [331, 8] width 37 height 6
click at [719, 296] on link "LIML / LIN - Fuel" at bounding box center [716, 294] width 44 height 7
click at [720, 303] on link "LPCS / CAT - Fuel" at bounding box center [717, 305] width 46 height 7
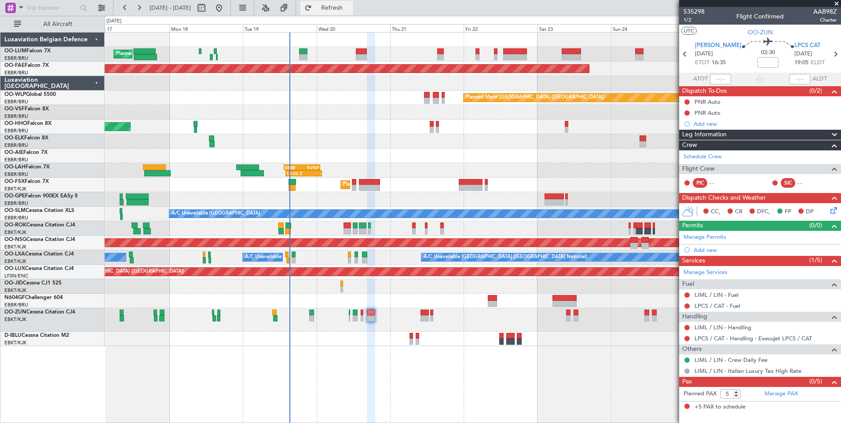
click at [350, 8] on span "Refresh" at bounding box center [331, 8] width 37 height 6
click at [350, 6] on span "Refresh" at bounding box center [331, 8] width 37 height 6
click at [723, 326] on link "LIML / LIN - Handling" at bounding box center [722, 327] width 57 height 7
click at [339, 7] on button "Refresh" at bounding box center [326, 8] width 53 height 14
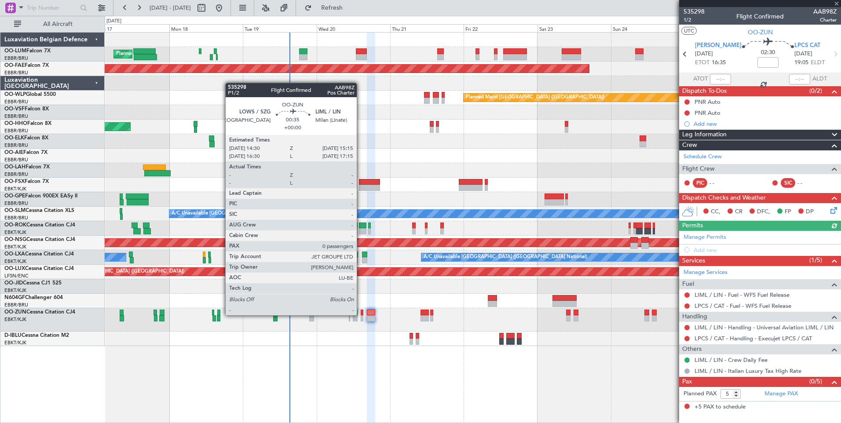
click at [361, 314] on div at bounding box center [362, 313] width 3 height 6
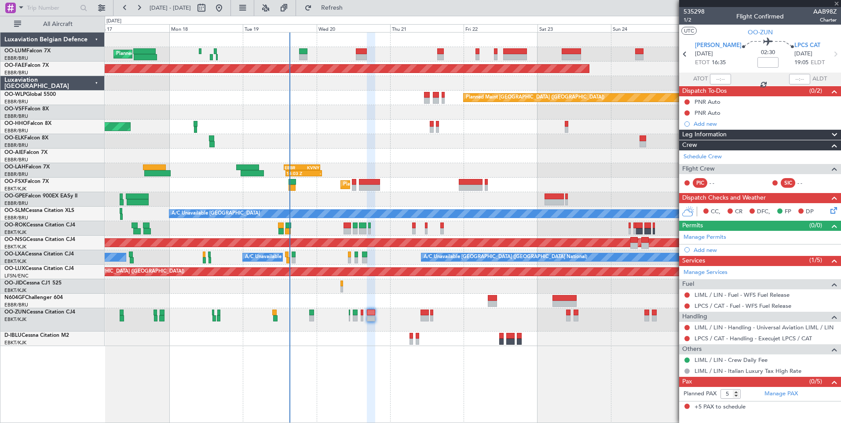
type input "0"
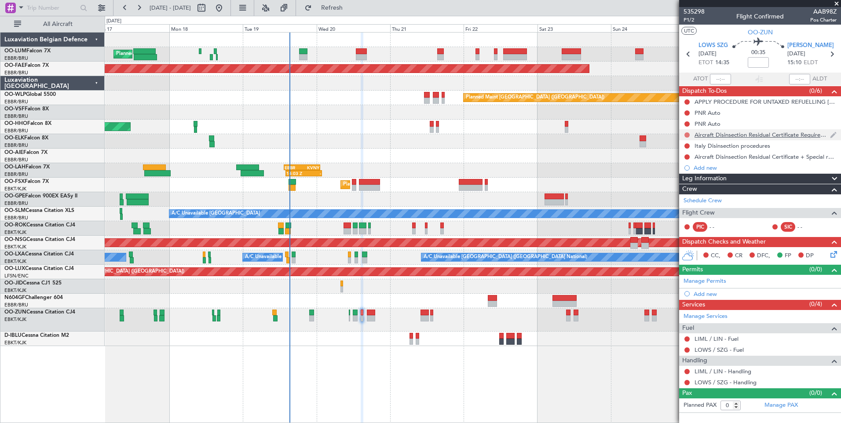
click at [688, 135] on button at bounding box center [686, 134] width 5 height 5
drag, startPoint x: 678, startPoint y: 192, endPoint x: 681, endPoint y: 184, distance: 8.2
click at [680, 191] on li "Cancelled" at bounding box center [687, 186] width 47 height 13
click at [685, 145] on button at bounding box center [686, 145] width 5 height 5
click at [685, 196] on span "Cancelled" at bounding box center [688, 197] width 25 height 9
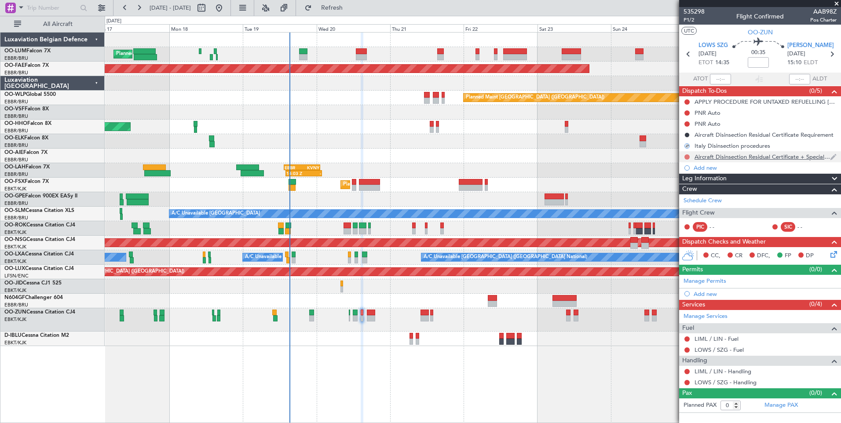
click at [687, 158] on button at bounding box center [686, 156] width 5 height 5
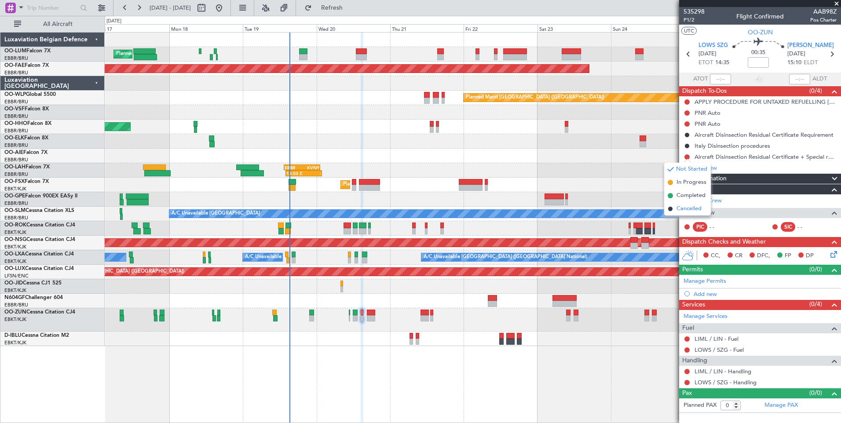
click at [687, 208] on span "Cancelled" at bounding box center [688, 208] width 25 height 9
click at [686, 122] on button at bounding box center [686, 123] width 5 height 5
click at [687, 161] on span "Completed" at bounding box center [690, 162] width 29 height 9
click at [684, 109] on nimbus-traffic-light at bounding box center [686, 112] width 7 height 7
click at [687, 113] on button at bounding box center [686, 112] width 5 height 5
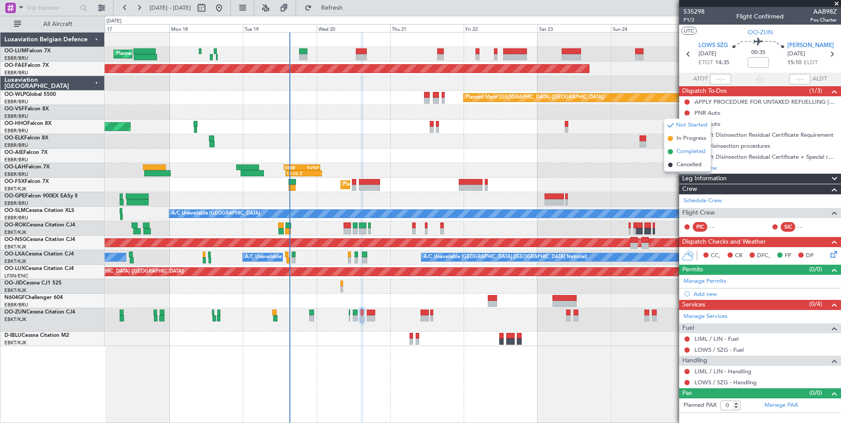
click at [693, 154] on span "Completed" at bounding box center [690, 151] width 29 height 9
click at [718, 339] on link "LIML / LIN - Fuel" at bounding box center [716, 338] width 44 height 7
click at [345, 8] on span "Refresh" at bounding box center [331, 8] width 37 height 6
click at [722, 370] on link "LIML / LIN - Handling" at bounding box center [722, 371] width 57 height 7
click at [350, 6] on span "Refresh" at bounding box center [331, 8] width 37 height 6
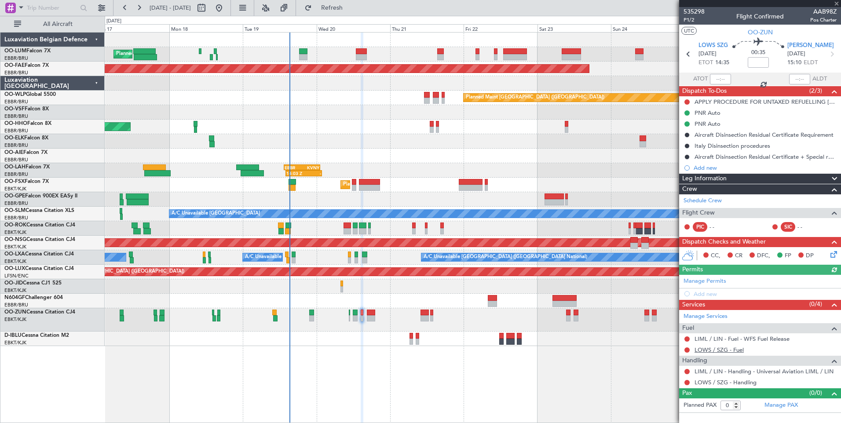
click at [738, 352] on link "LOWS / SZG - Fuel" at bounding box center [718, 349] width 49 height 7
click at [350, 7] on span "Refresh" at bounding box center [331, 8] width 37 height 6
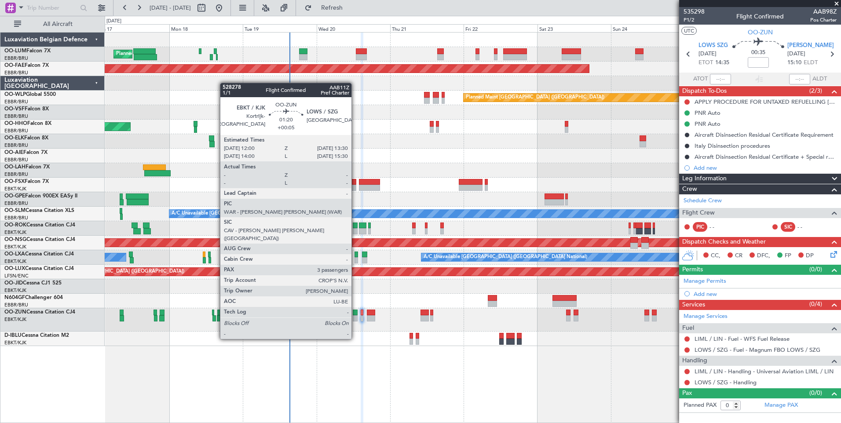
click at [355, 314] on div at bounding box center [355, 313] width 5 height 6
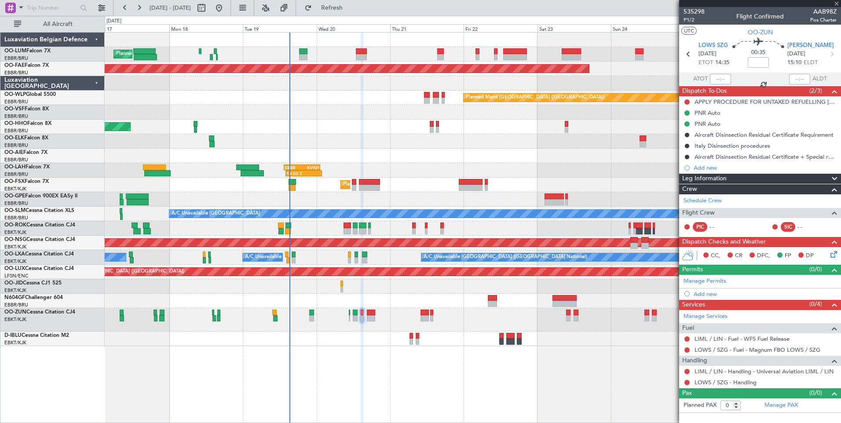
type input "+00:05"
type input "3"
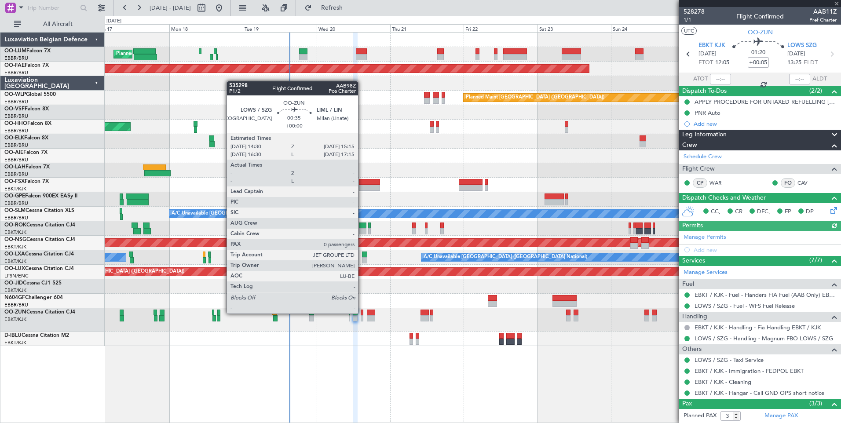
click at [362, 313] on div at bounding box center [362, 313] width 3 height 6
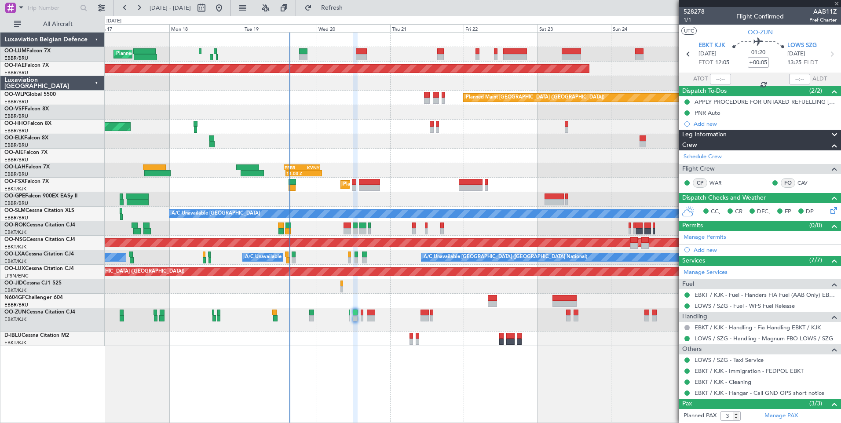
type input "0"
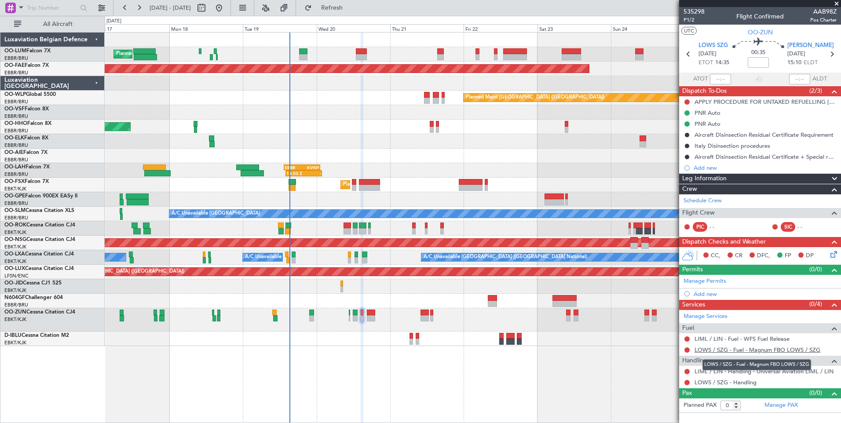
click at [783, 346] on link "LOWS / SZG - Fuel - Magnum FBO LOWS / SZG" at bounding box center [757, 349] width 126 height 7
click at [357, 15] on fb-refresh-button "Refresh" at bounding box center [327, 8] width 62 height 16
click at [350, 10] on span "Refresh" at bounding box center [331, 8] width 37 height 6
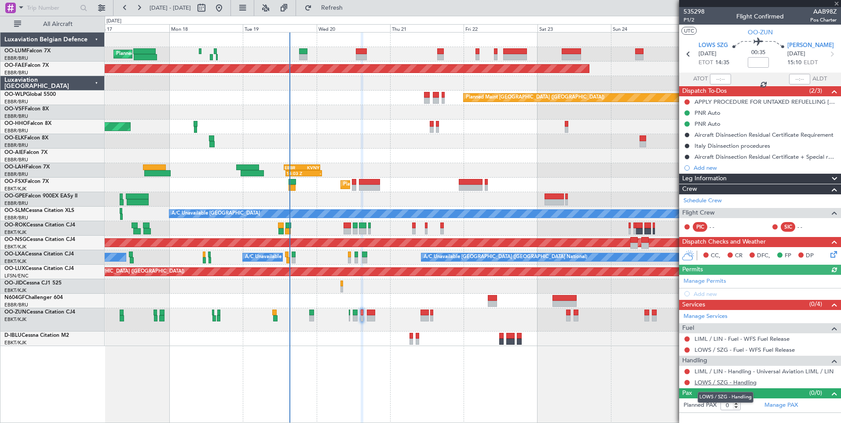
click at [719, 381] on link "LOWS / SZG - Handling" at bounding box center [725, 382] width 62 height 7
click at [346, 4] on button "Refresh" at bounding box center [326, 8] width 53 height 14
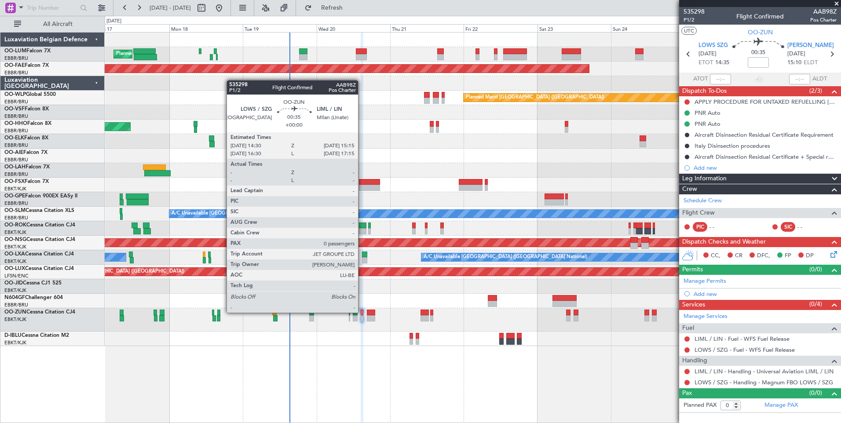
click at [362, 312] on div at bounding box center [362, 313] width 3 height 6
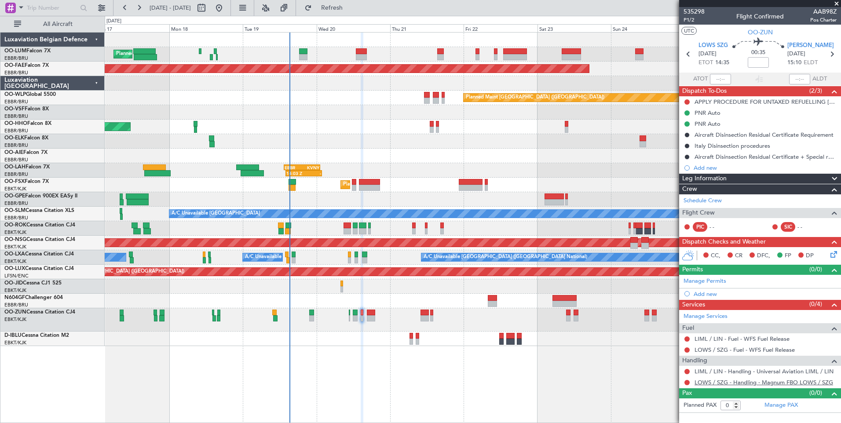
click at [798, 384] on link "LOWS / SZG - Handling - Magnum FBO LOWS / SZG" at bounding box center [763, 382] width 138 height 7
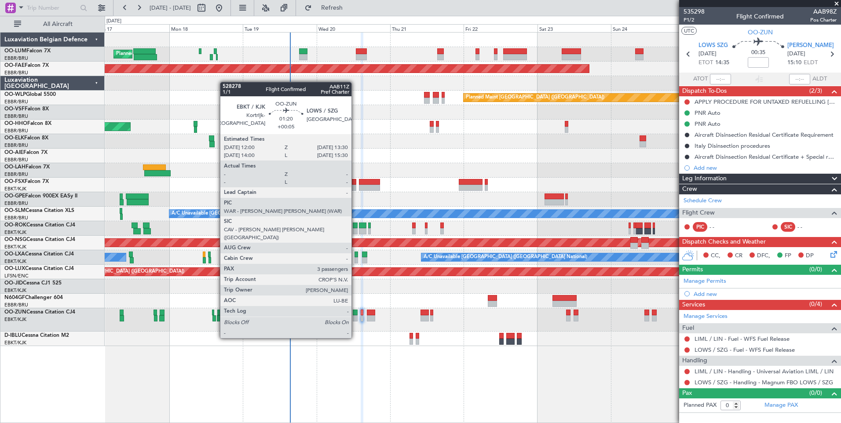
click at [355, 313] on div at bounding box center [355, 313] width 5 height 6
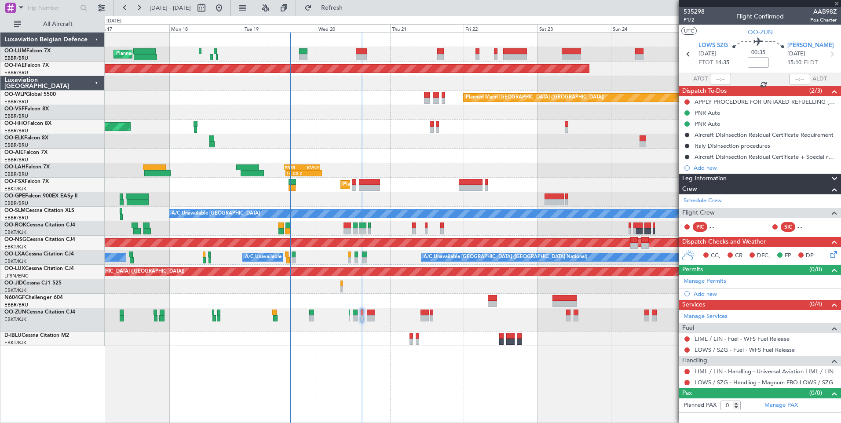
type input "+00:05"
type input "3"
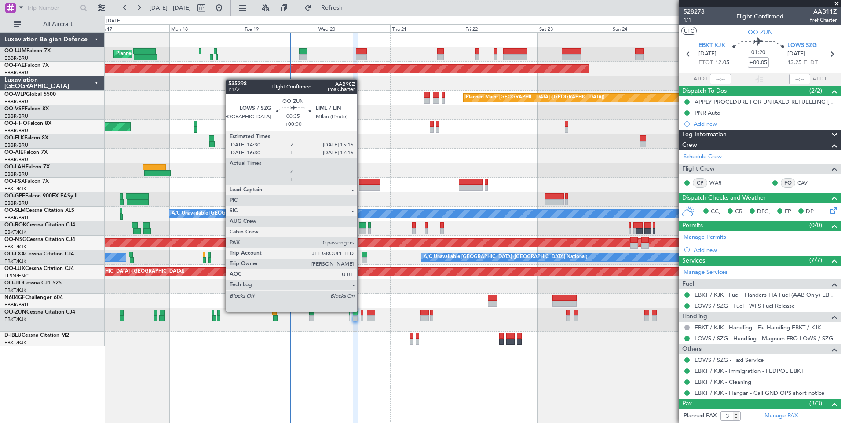
click at [361, 311] on div at bounding box center [362, 313] width 3 height 6
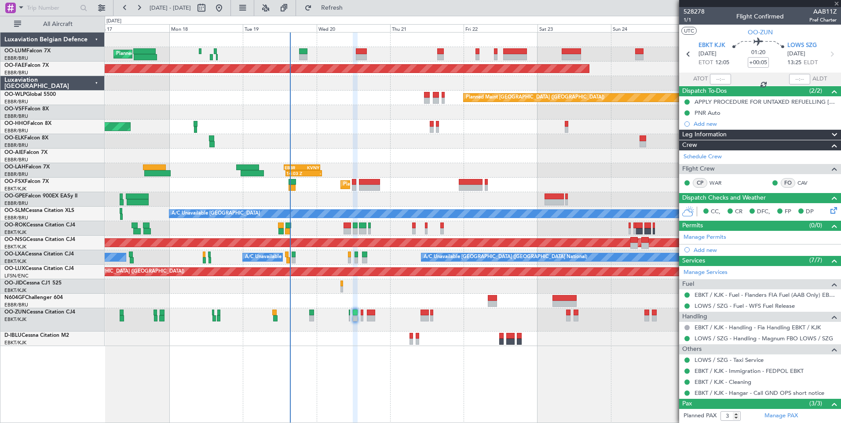
type input "0"
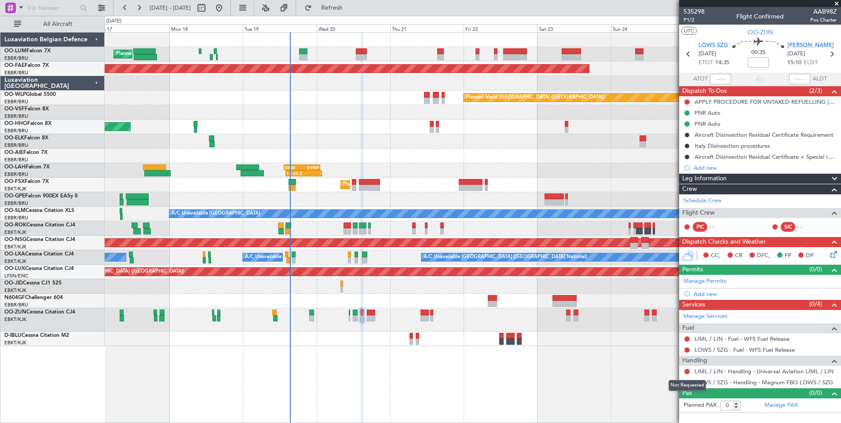
click at [686, 384] on div "Not Requested" at bounding box center [686, 385] width 37 height 11
click at [687, 382] on button at bounding box center [686, 382] width 5 height 5
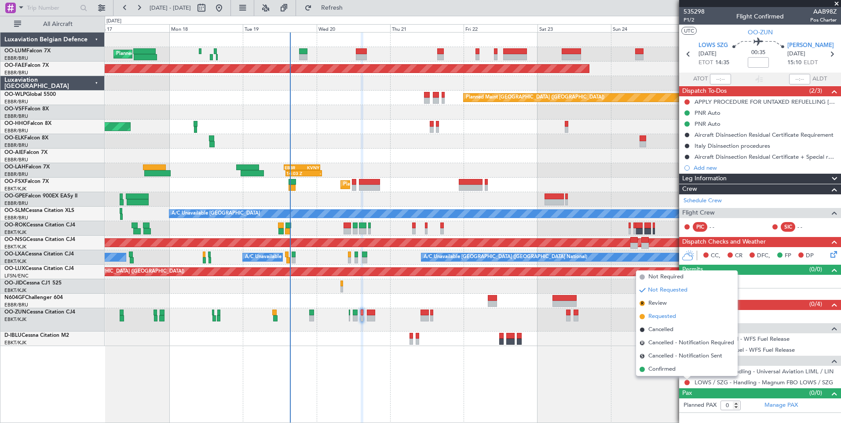
click at [663, 317] on span "Requested" at bounding box center [662, 316] width 28 height 9
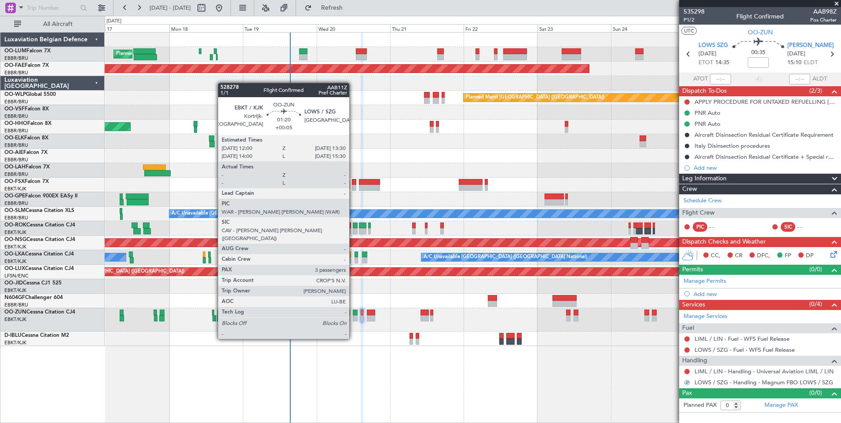
click at [353, 314] on div at bounding box center [355, 313] width 5 height 6
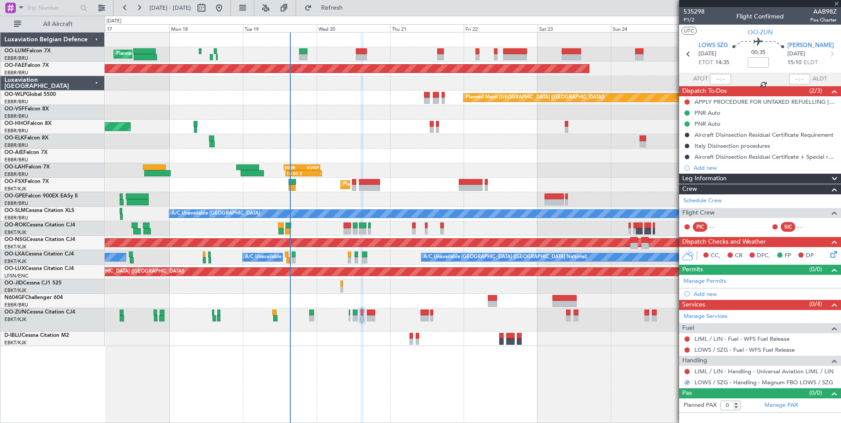
type input "+00:05"
type input "3"
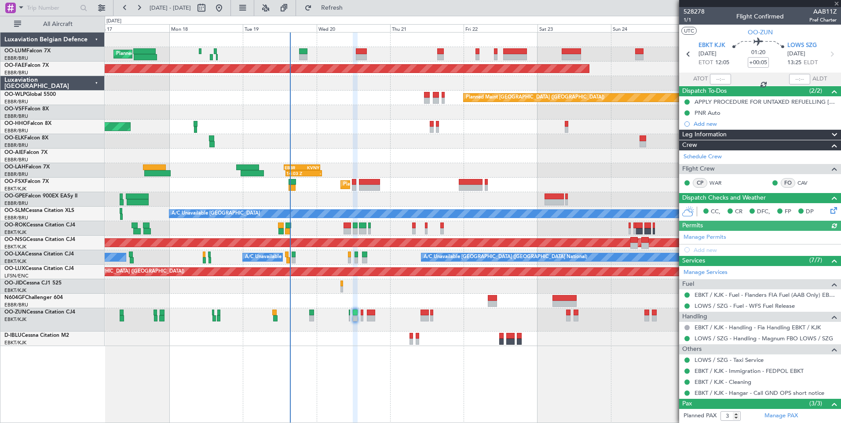
click at [809, 40] on section "EBKT KJK 20/08/2025 ETOT 12:05 01:20 +00:05 LOWS SZG 20/08/2025 13:25 ELDT" at bounding box center [760, 55] width 162 height 35
click at [802, 44] on span "LOWS SZG" at bounding box center [801, 45] width 29 height 9
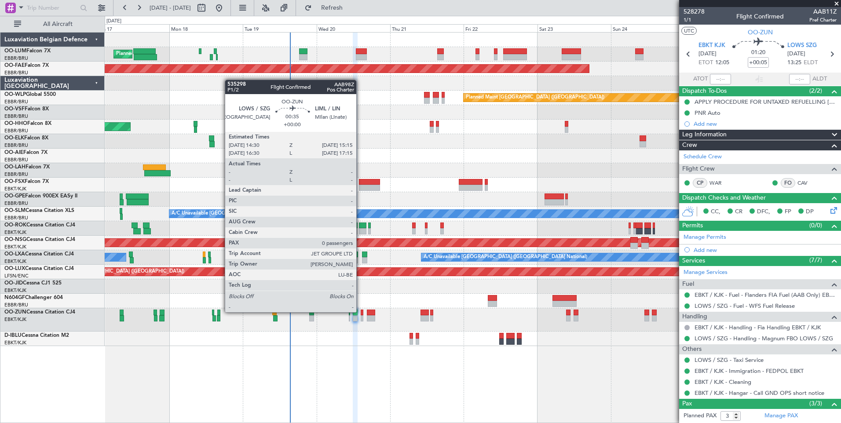
click at [361, 311] on div at bounding box center [362, 313] width 3 height 6
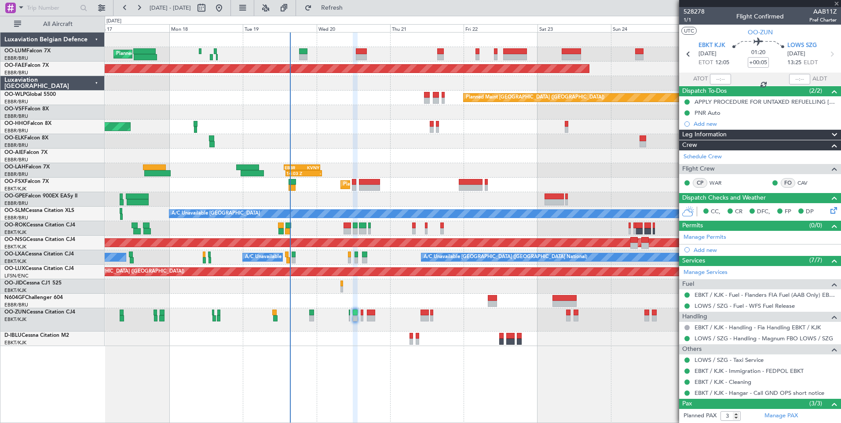
type input "0"
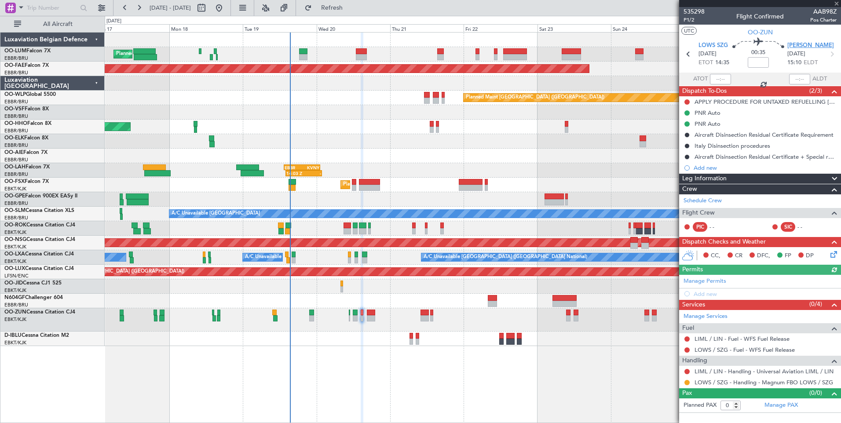
click at [804, 44] on span "[PERSON_NAME]" at bounding box center [810, 45] width 47 height 9
click at [350, 7] on span "Refresh" at bounding box center [331, 8] width 37 height 6
click at [736, 348] on link "LOWS / SZG - Fuel - WFS Fuel Release" at bounding box center [744, 349] width 100 height 7
click at [353, 1] on button "Refresh" at bounding box center [326, 8] width 53 height 14
click at [686, 348] on button at bounding box center [686, 349] width 5 height 5
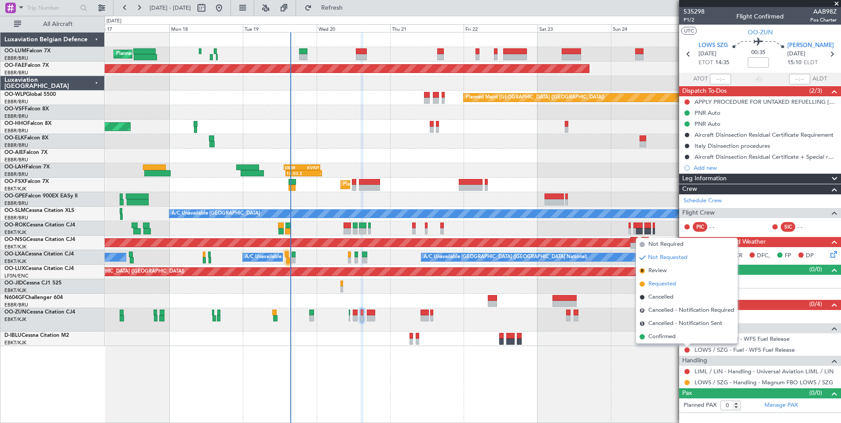
click at [656, 283] on span "Requested" at bounding box center [662, 284] width 28 height 9
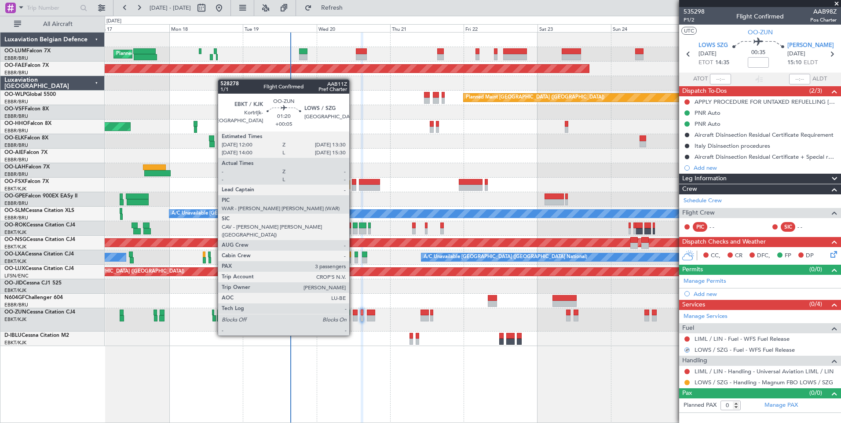
click at [354, 311] on div at bounding box center [355, 313] width 5 height 6
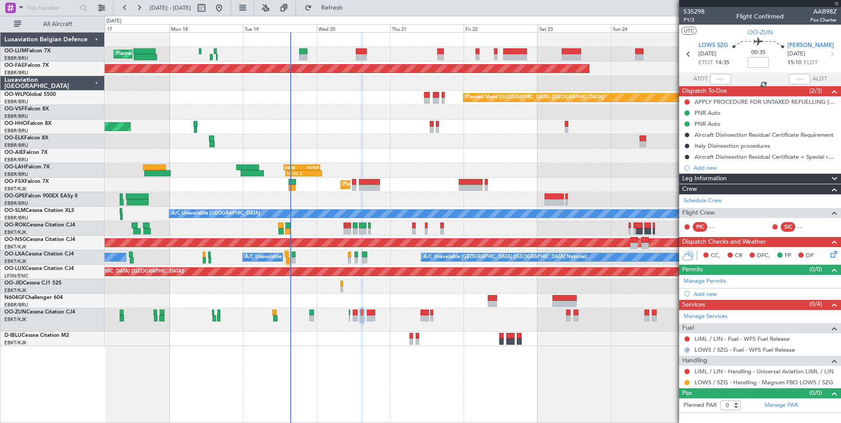
type input "+00:05"
type input "3"
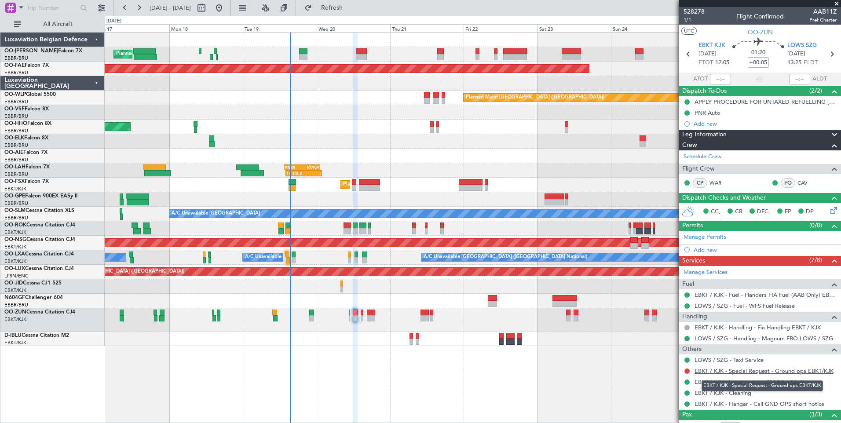
click at [762, 368] on link "EBKT / KJK - Special Request - Ground ops EBKT/KJK" at bounding box center [763, 370] width 139 height 7
click at [353, 12] on button "Refresh" at bounding box center [326, 8] width 53 height 14
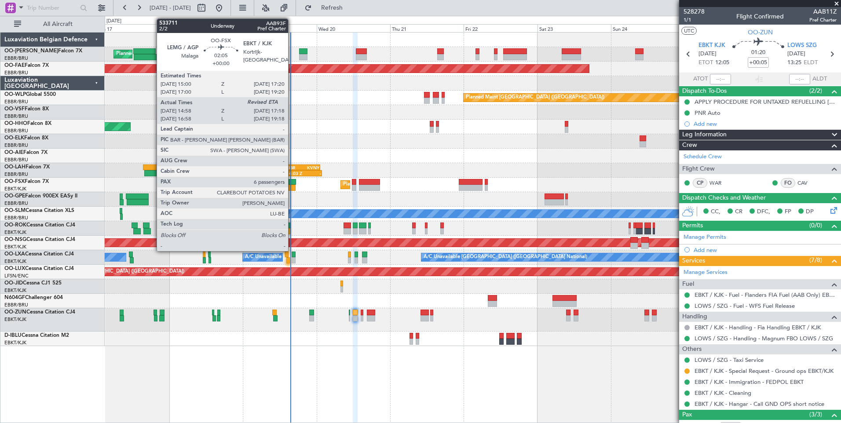
click at [292, 182] on div at bounding box center [291, 182] width 7 height 6
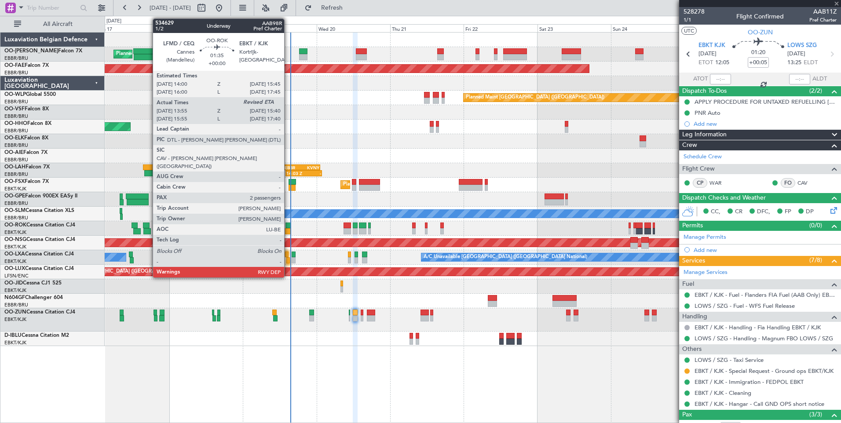
type input "15:08"
type input "6"
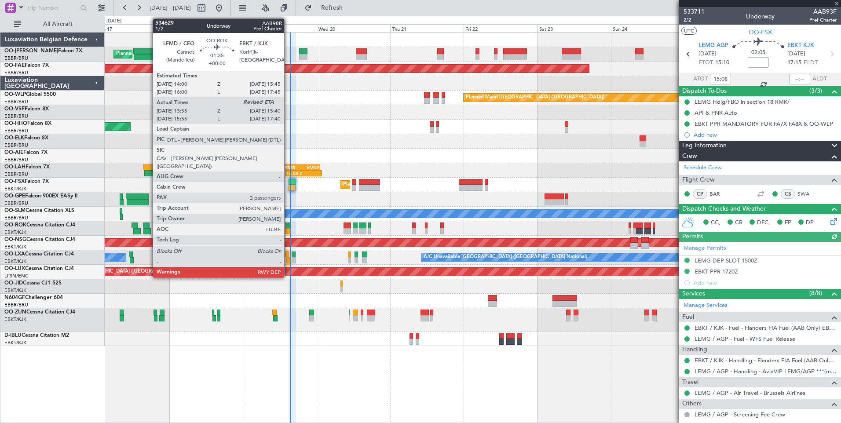
click at [288, 229] on div at bounding box center [288, 231] width 6 height 6
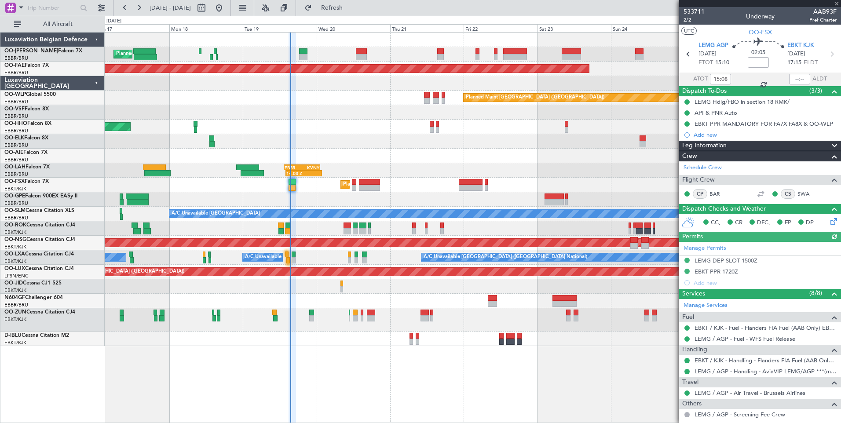
type input "14:00"
type input "2"
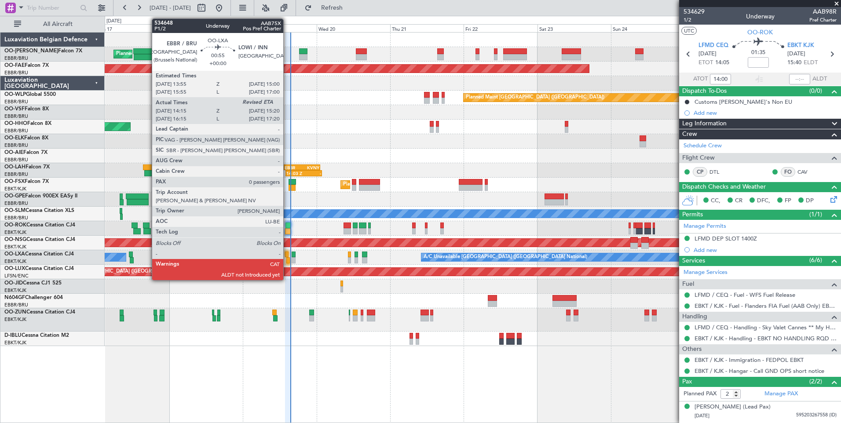
click at [287, 258] on div at bounding box center [288, 260] width 4 height 6
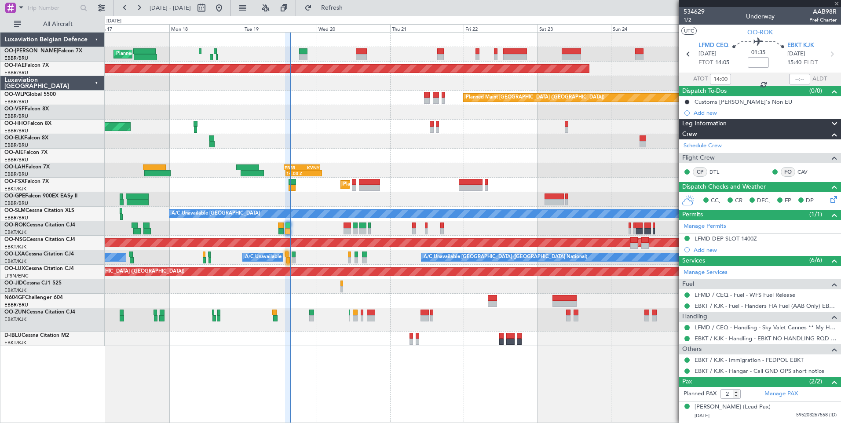
type input "14:20"
type input "0"
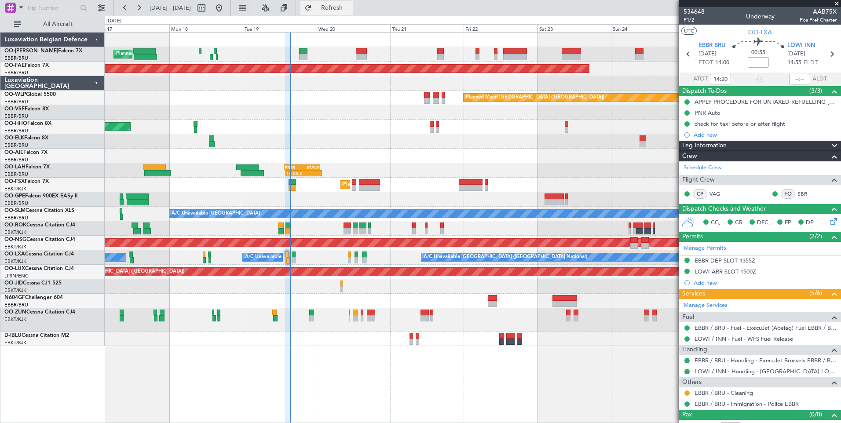
click at [350, 10] on span "Refresh" at bounding box center [331, 8] width 37 height 6
drag, startPoint x: 375, startPoint y: 5, endPoint x: 374, endPoint y: 45, distance: 40.0
click at [350, 5] on span "Refresh" at bounding box center [331, 8] width 37 height 6
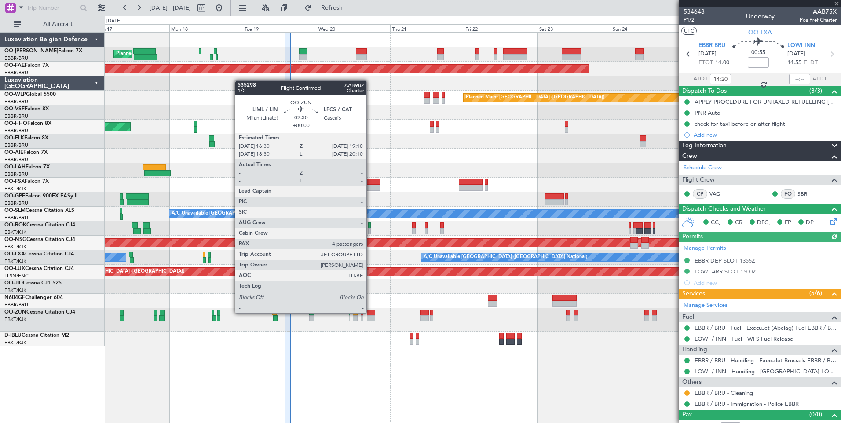
click at [370, 312] on div at bounding box center [371, 313] width 8 height 6
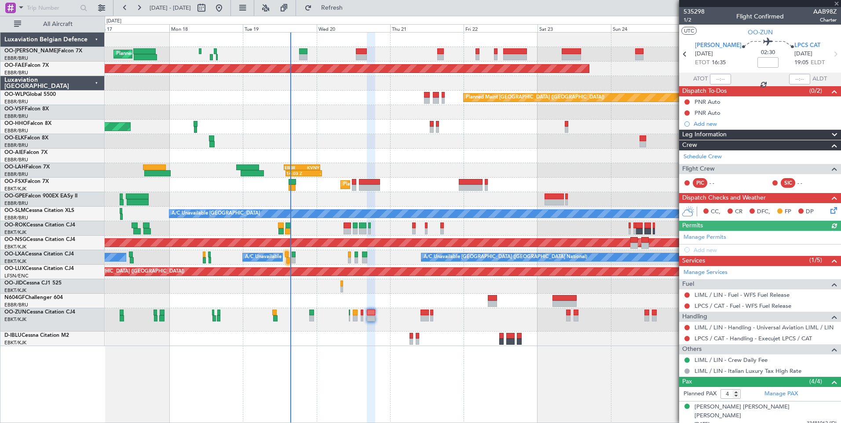
click at [360, 311] on div "Planned Maint Kortrijk-[GEOGRAPHIC_DATA]" at bounding box center [473, 319] width 736 height 23
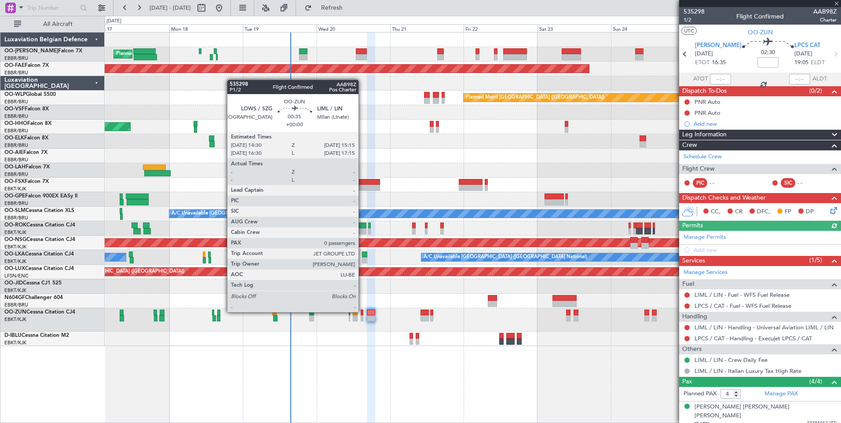
click at [362, 311] on div at bounding box center [362, 313] width 3 height 6
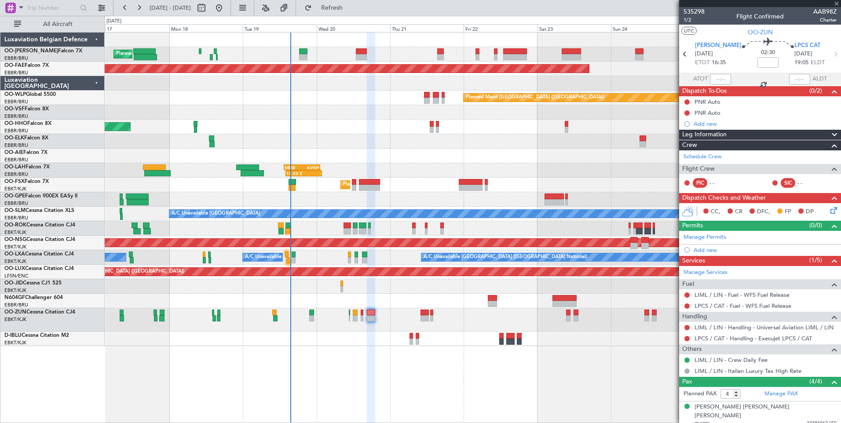
click at [361, 312] on div at bounding box center [362, 313] width 3 height 6
type input "0"
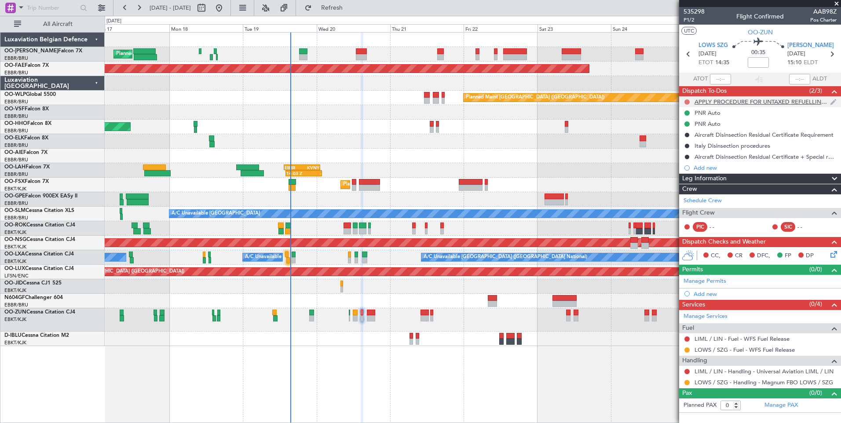
click at [687, 101] on button at bounding box center [686, 101] width 5 height 5
click at [688, 137] on span "Completed" at bounding box center [690, 140] width 29 height 9
click at [691, 19] on span "P1/2" at bounding box center [693, 19] width 21 height 7
click at [338, 407] on div "Planned Maint Brussels (Brussels National) Planned Maint Brussels (Brussels Nat…" at bounding box center [473, 227] width 736 height 391
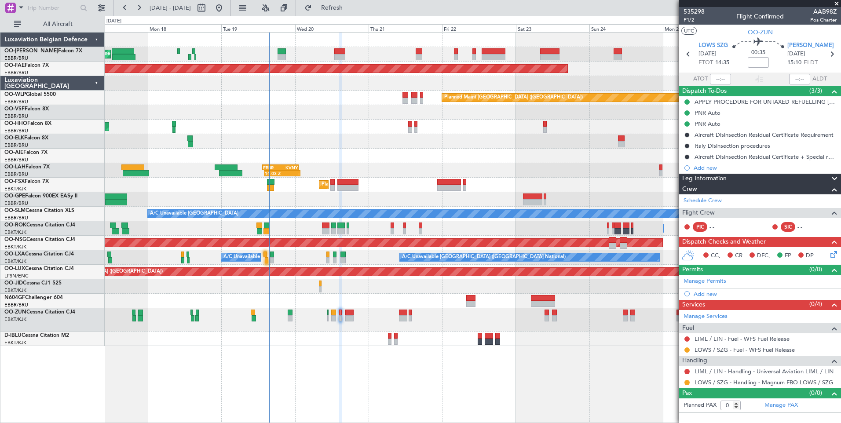
click at [342, 375] on div "Planned Maint Brussels (Brussels National) Planned Maint Brussels (Brussels Nat…" at bounding box center [473, 227] width 736 height 391
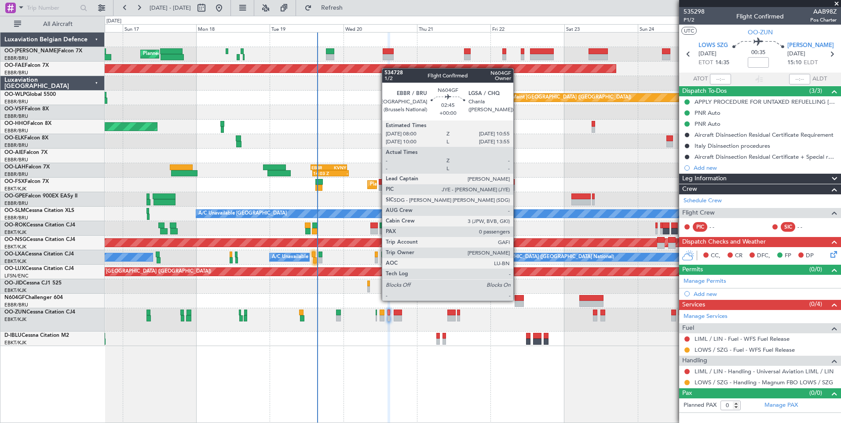
click at [517, 301] on div at bounding box center [518, 304] width 9 height 6
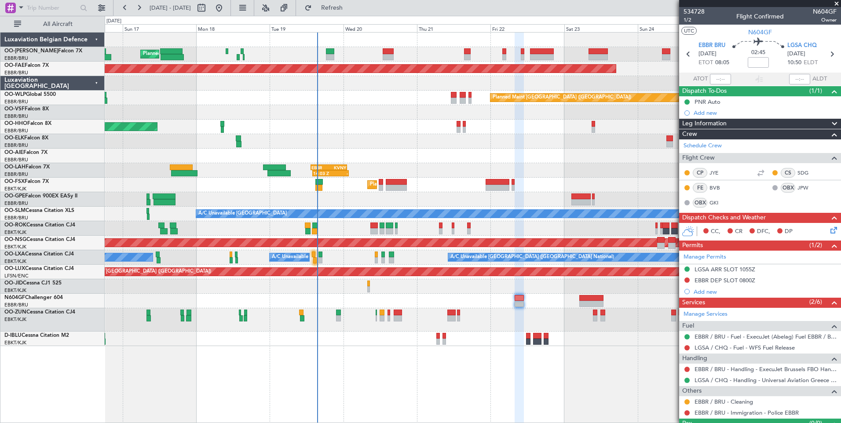
scroll to position [20, 0]
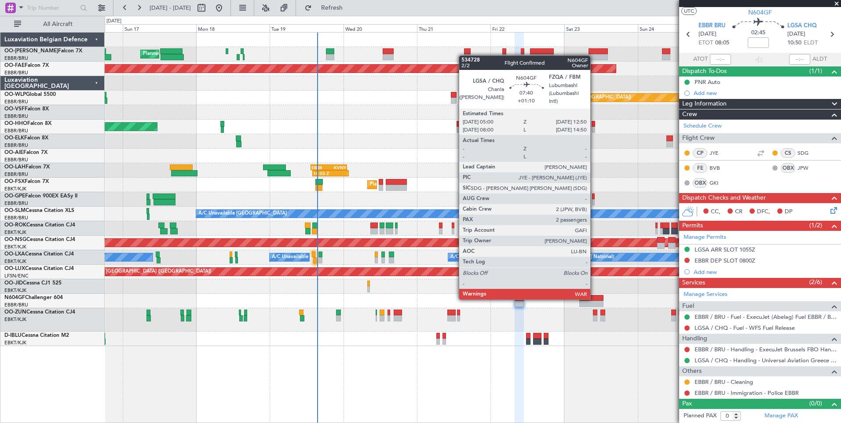
click at [594, 299] on div at bounding box center [591, 298] width 24 height 6
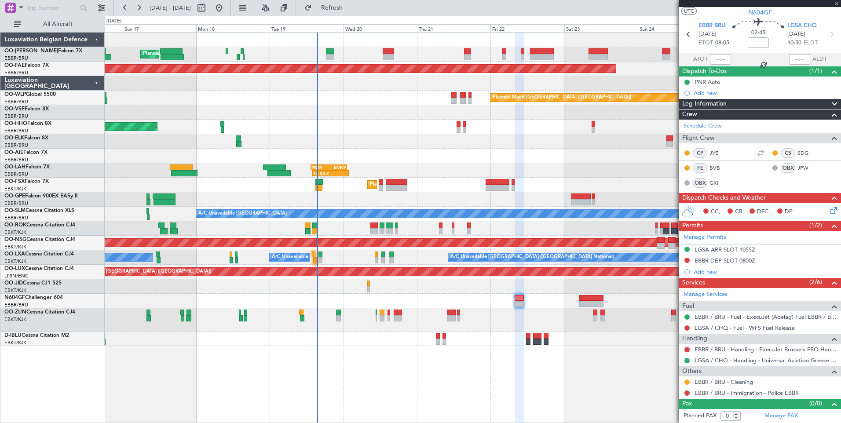
type input "+01:10"
type input "2"
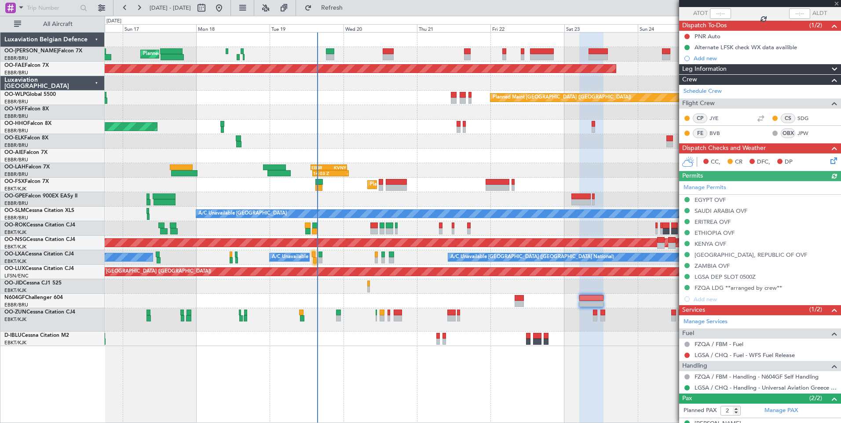
scroll to position [88, 0]
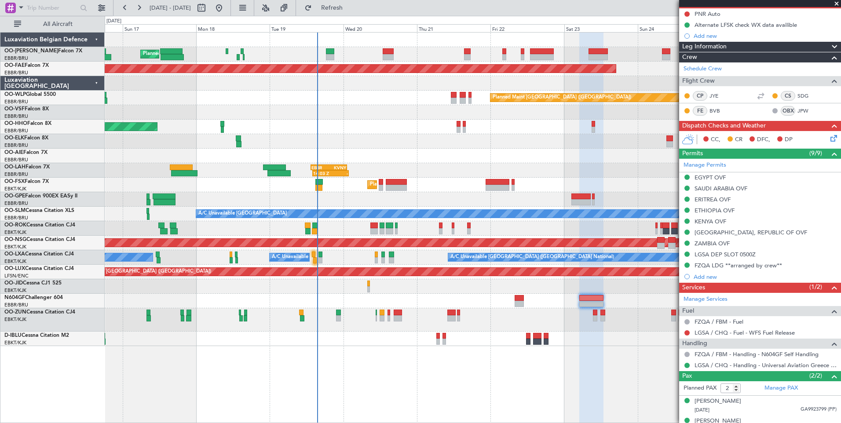
click at [613, 391] on div "Planned Maint Brussels (Brussels National) Planned Maint Brussels (Brussels Nat…" at bounding box center [473, 227] width 736 height 391
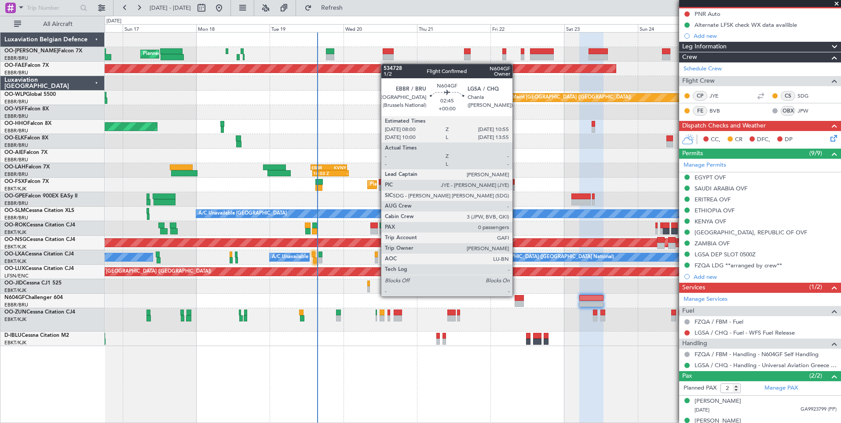
click at [516, 296] on div at bounding box center [518, 298] width 9 height 6
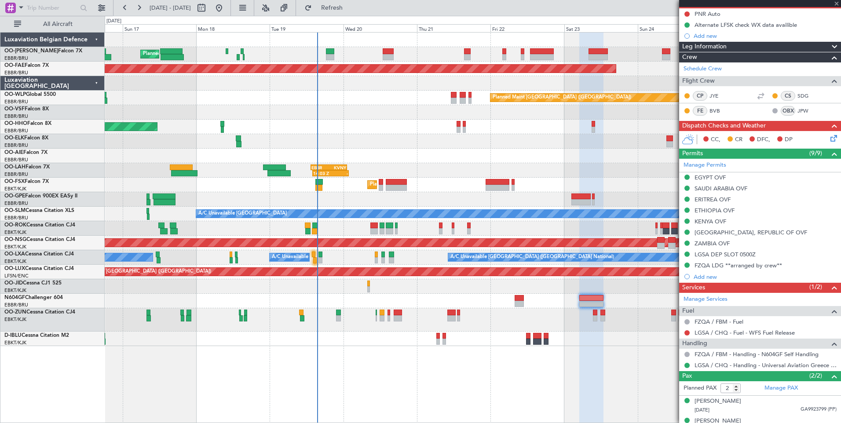
type input "0"
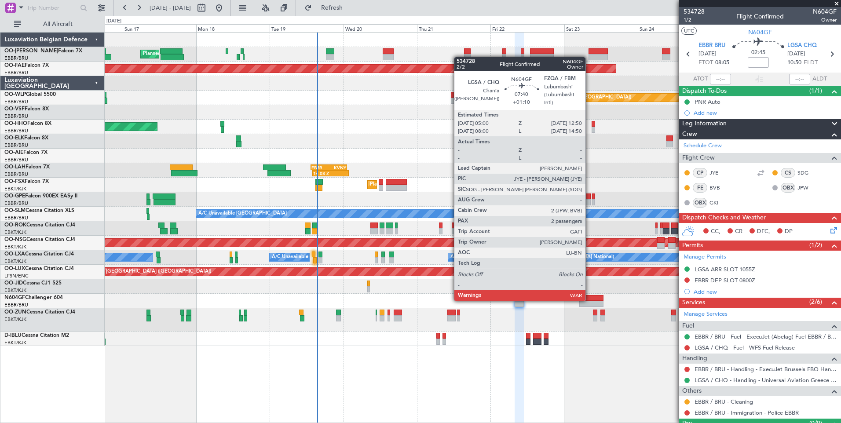
click at [589, 300] on div at bounding box center [591, 298] width 24 height 6
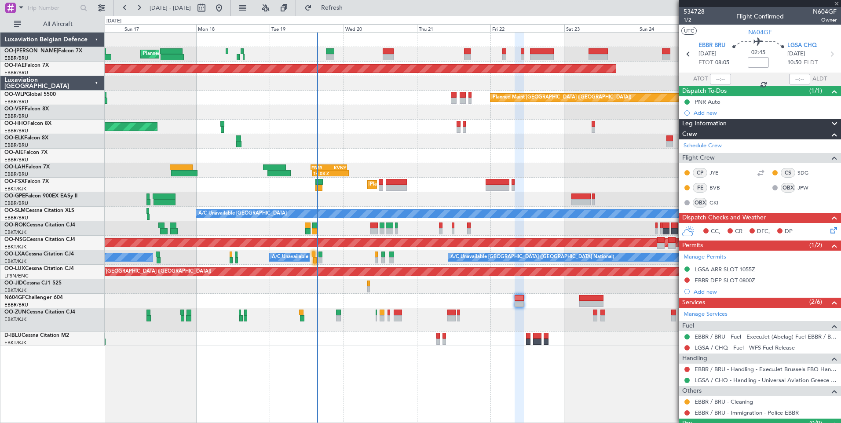
type input "+01:10"
type input "2"
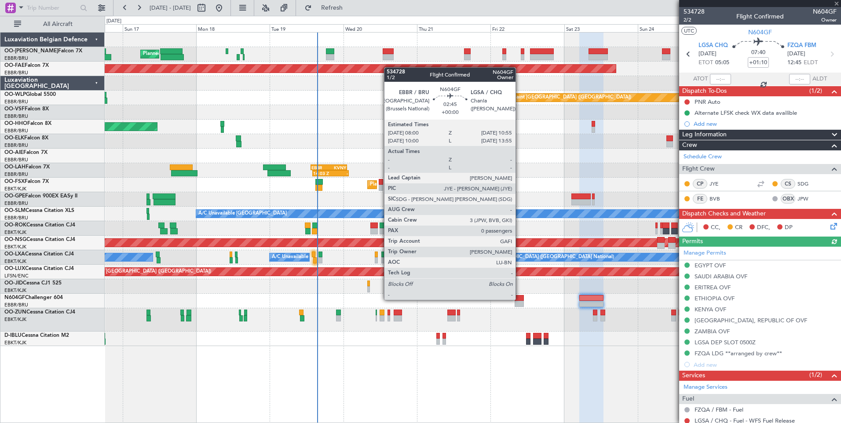
click at [519, 300] on div at bounding box center [518, 298] width 9 height 6
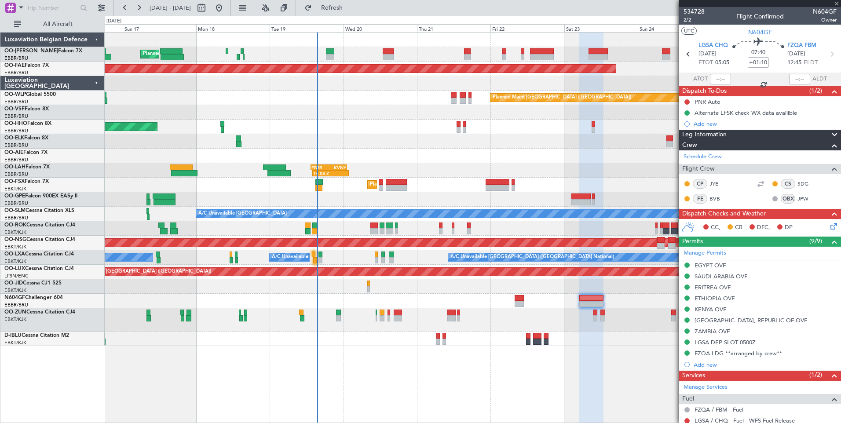
type input "0"
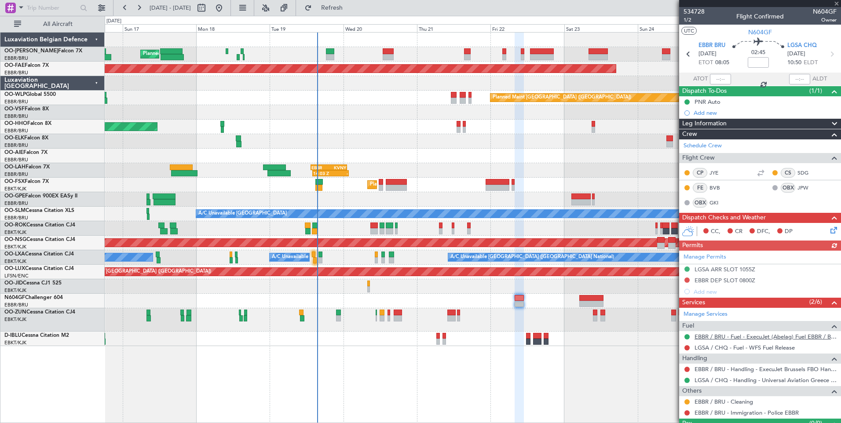
scroll to position [20, 0]
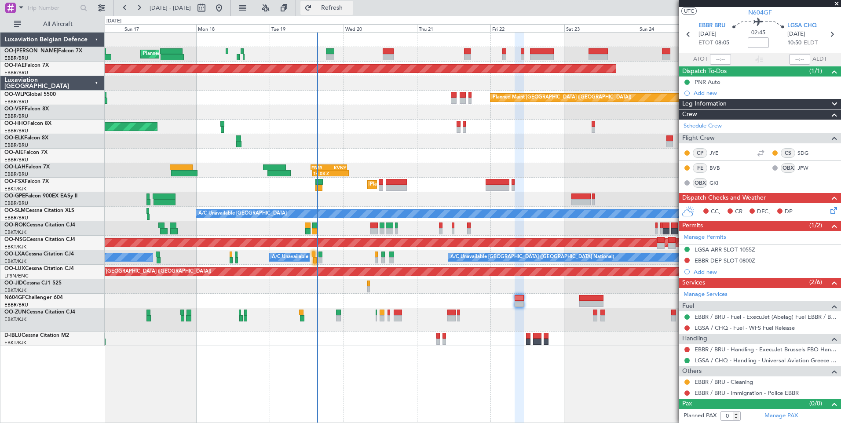
click at [350, 6] on span "Refresh" at bounding box center [331, 8] width 37 height 6
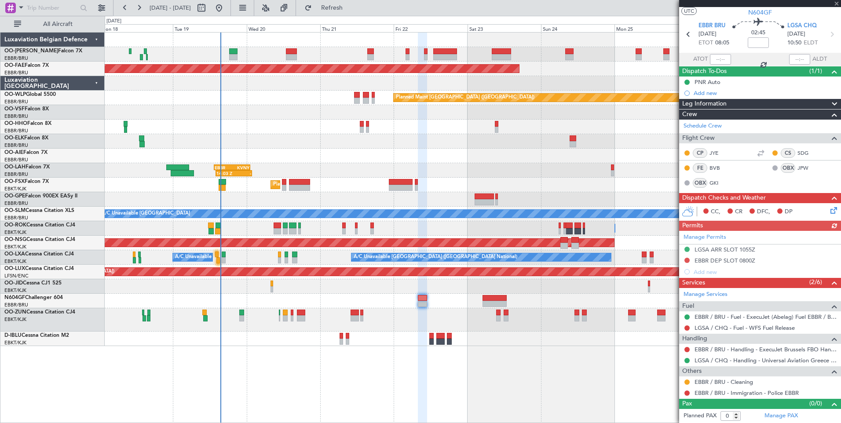
click at [534, 390] on div "Planned Maint Brussels (Brussels National) Planned Maint Brussels (Brussels Nat…" at bounding box center [473, 227] width 736 height 391
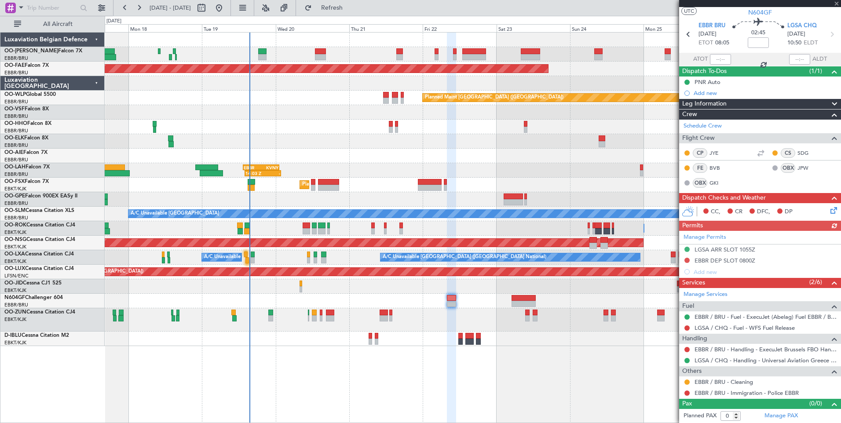
click at [688, 390] on fb-app "18 Aug 2025 - 28 Aug 2025 Refresh Quick Links All Aircraft Planned Maint Brusse…" at bounding box center [420, 215] width 841 height 416
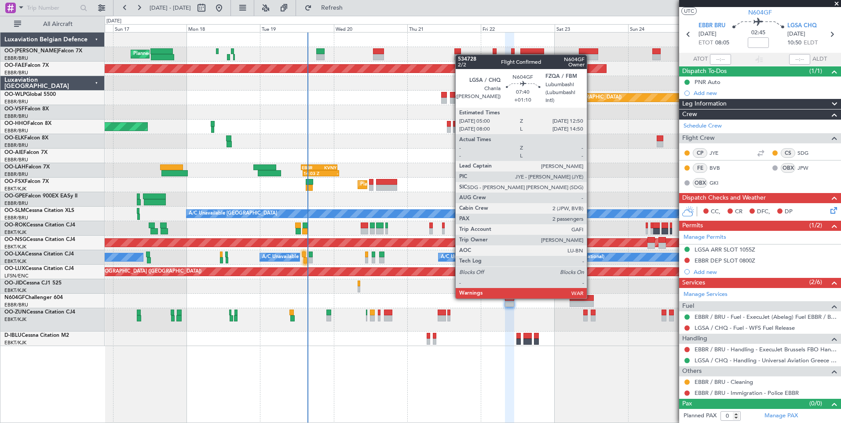
click at [590, 298] on div at bounding box center [581, 298] width 24 height 6
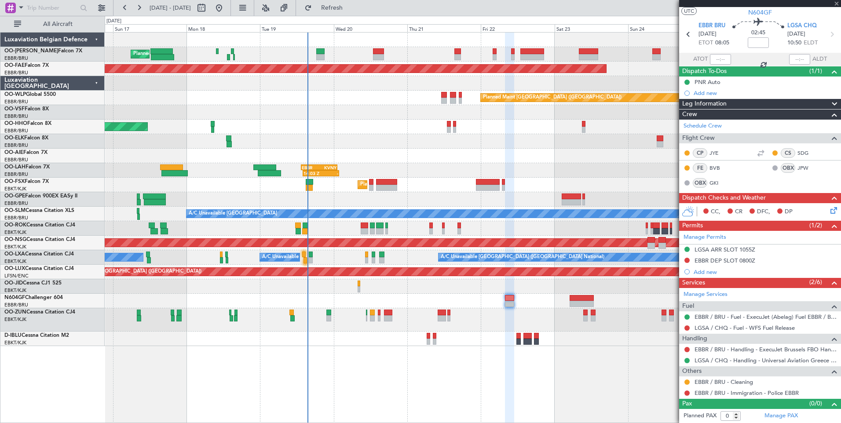
type input "+01:10"
type input "2"
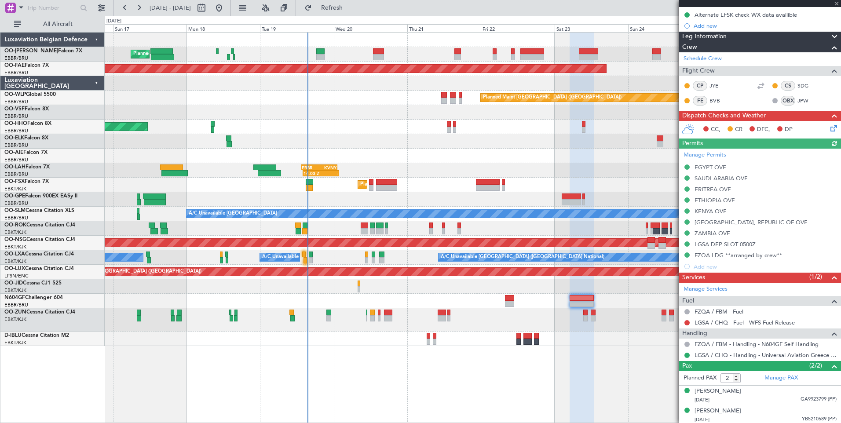
scroll to position [100, 0]
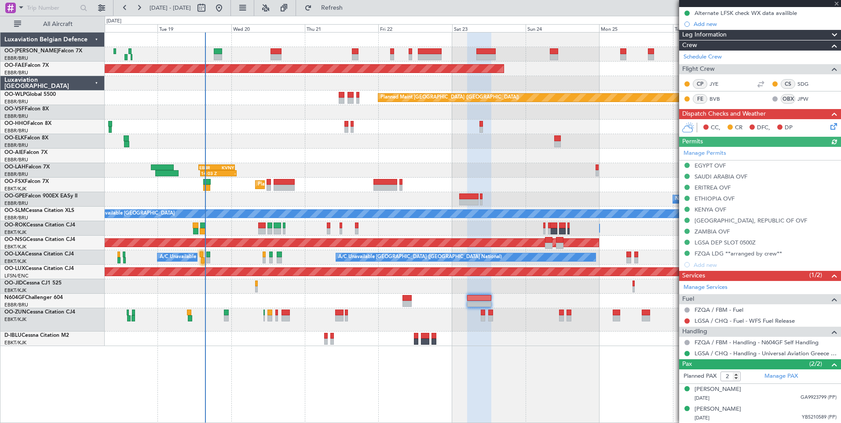
click at [491, 383] on div "Planned Maint Brussels (Brussels National) Planned Maint Brussels (Brussels Nat…" at bounding box center [473, 227] width 736 height 391
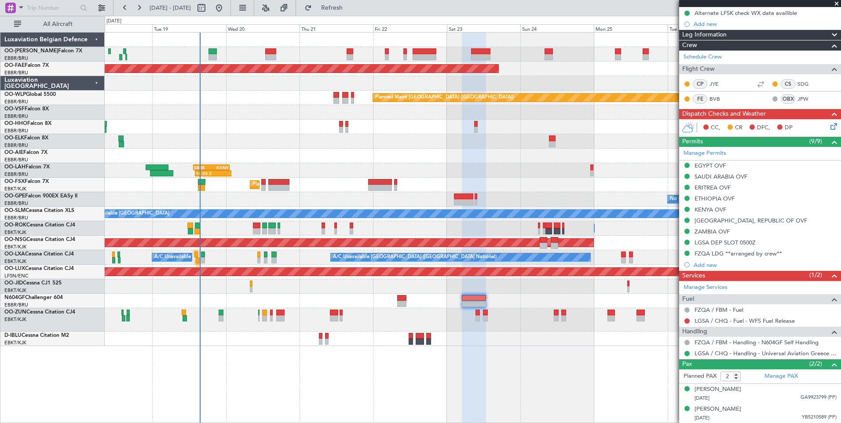
click at [651, 399] on div "Planned Maint Brussels (Brussels National) Planned Maint Brussels (Brussels Nat…" at bounding box center [473, 227] width 736 height 391
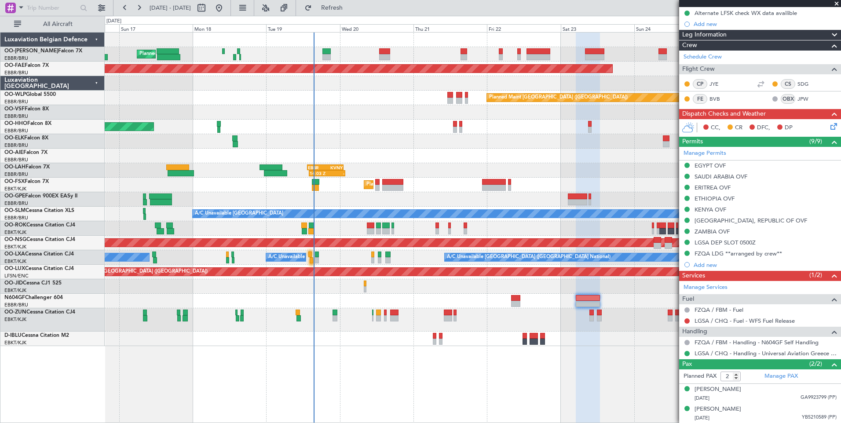
click at [549, 402] on div "Planned Maint Brussels (Brussels National) Planned Maint Brussels (Brussels Nat…" at bounding box center [473, 227] width 736 height 391
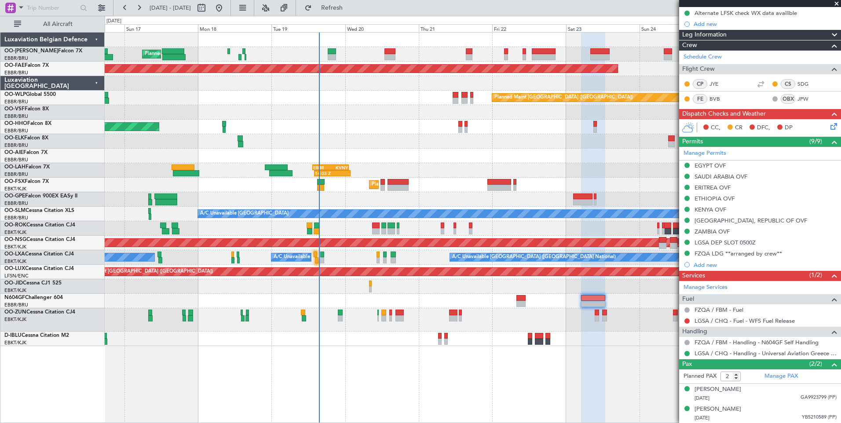
click at [554, 389] on div "Planned Maint Brussels (Brussels National) Planned Maint Kortrijk-Wevelgem Plan…" at bounding box center [473, 227] width 736 height 391
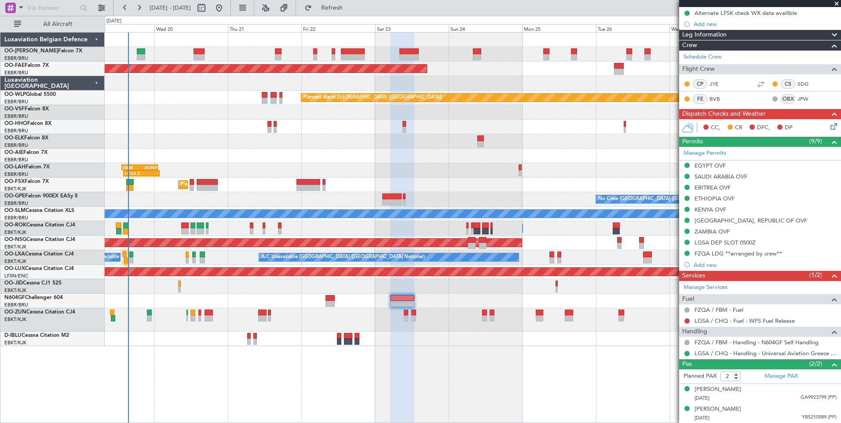
click at [388, 334] on div "Planned Maint Brussels (Brussels National) Planned Maint Brussels (Brussels Nat…" at bounding box center [473, 189] width 736 height 313
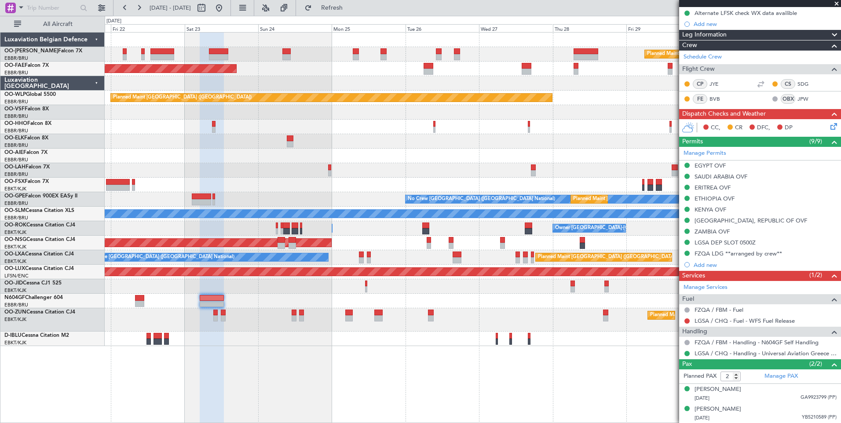
click at [264, 332] on div "No Crew [GEOGRAPHIC_DATA] ([GEOGRAPHIC_DATA] National)" at bounding box center [473, 338] width 736 height 15
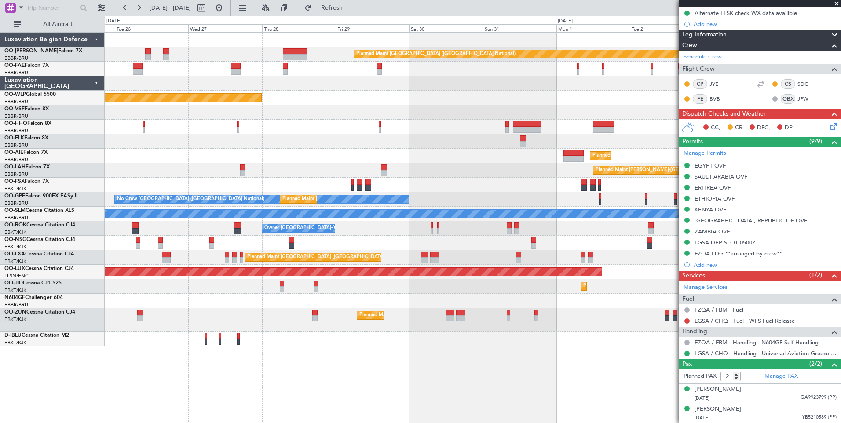
click at [364, 361] on div "Planned Maint Brussels (Brussels National) Owner Melsbroek Air Base Owner Melsb…" at bounding box center [473, 227] width 736 height 391
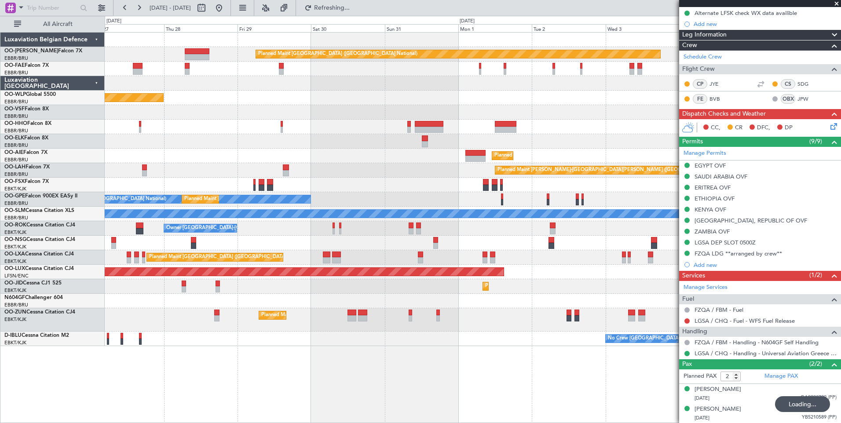
click at [592, 315] on div "Planned Maint Brussels (Brussels National) Owner Melsbroek Air Base Owner Melsb…" at bounding box center [473, 189] width 736 height 313
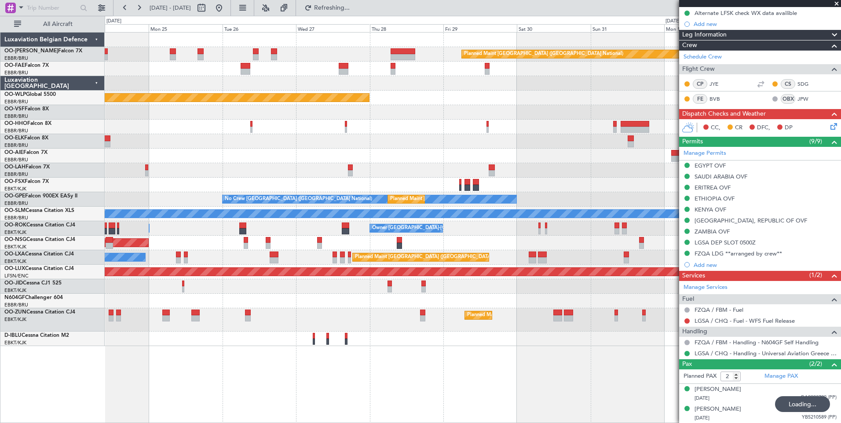
click at [658, 388] on div "Planned Maint Brussels (Brussels National) Owner Melsbroek Air Base Owner Melsb…" at bounding box center [473, 227] width 736 height 391
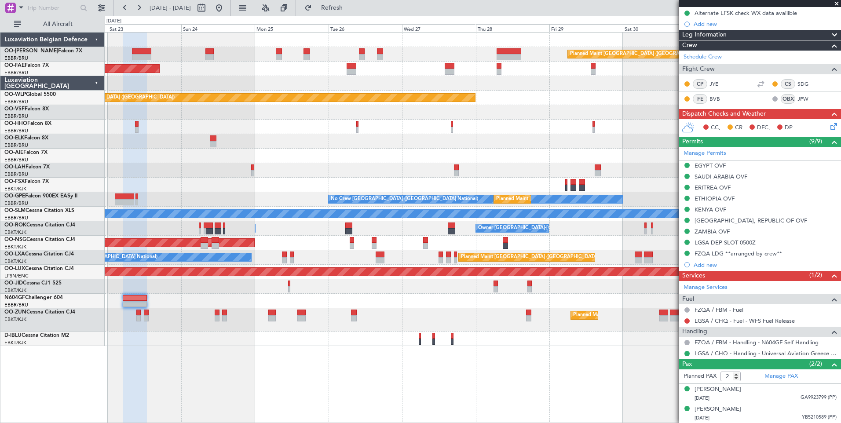
click at [558, 407] on div "Planned Maint Brussels (Brussels National) Owner Melsbroek Air Base Planned Mai…" at bounding box center [473, 227] width 736 height 391
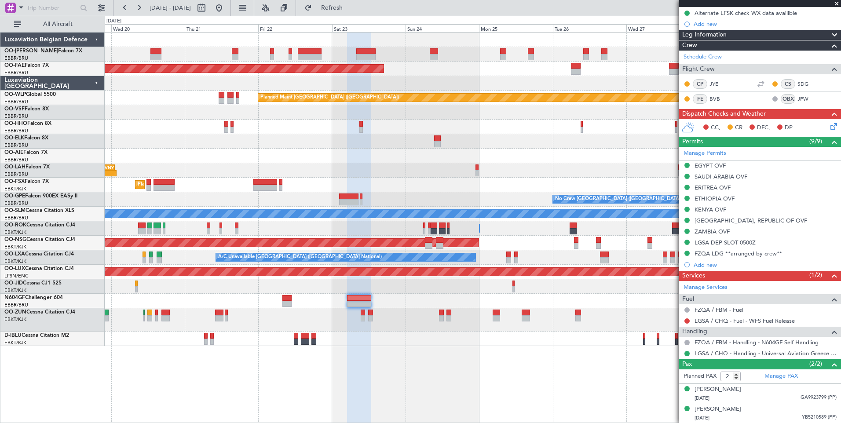
click at [441, 398] on div "Planned Maint Brussels (Brussels National) Planned Maint Brussels (Brussels Nat…" at bounding box center [473, 227] width 736 height 391
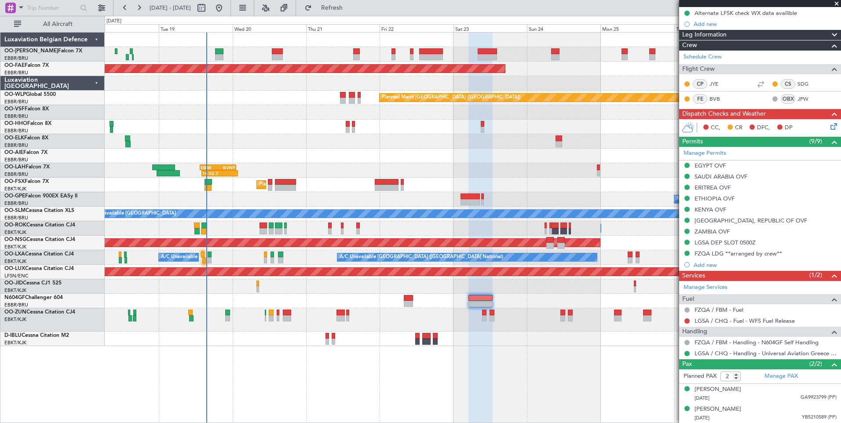
click at [444, 371] on div "Planned Maint Brussels (Brussels National) Planned Maint Brussels (Brussels Nat…" at bounding box center [473, 227] width 736 height 391
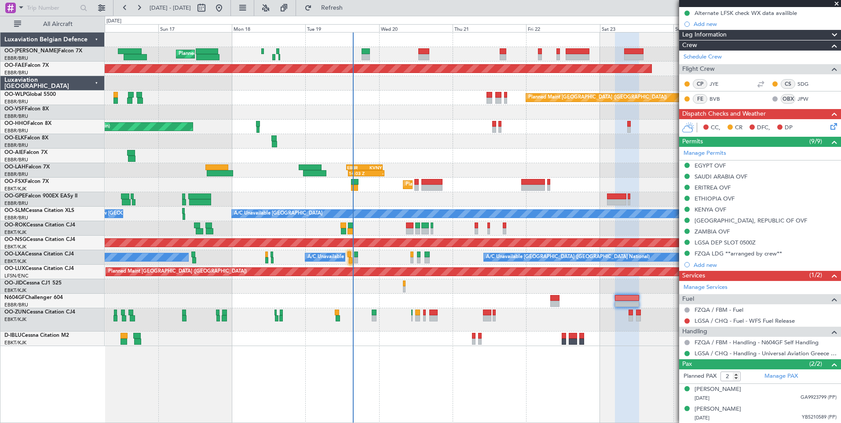
click at [599, 389] on div "Planned Maint Brussels (Brussels National) Planned Maint Kortrijk-Wevelgem Plan…" at bounding box center [473, 227] width 736 height 391
click at [350, 5] on span "Refreshing..." at bounding box center [331, 8] width 37 height 6
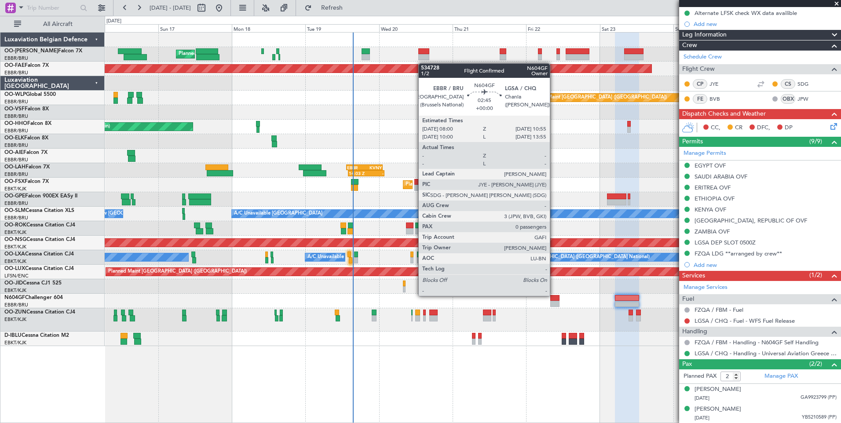
click at [554, 296] on div at bounding box center [554, 298] width 9 height 6
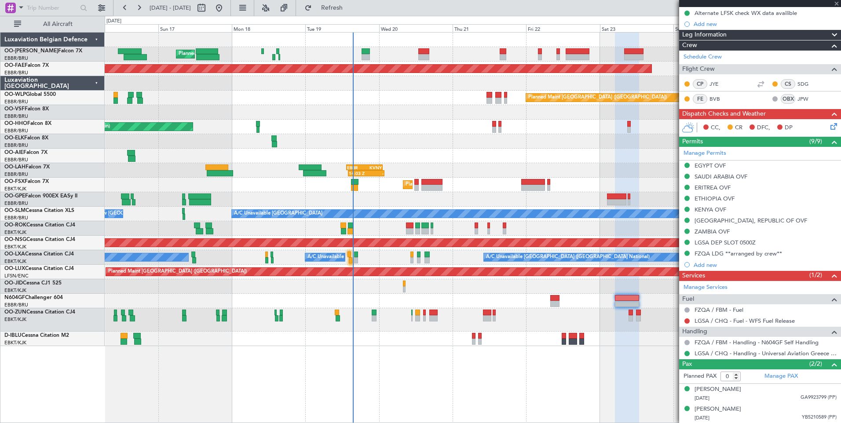
scroll to position [0, 0]
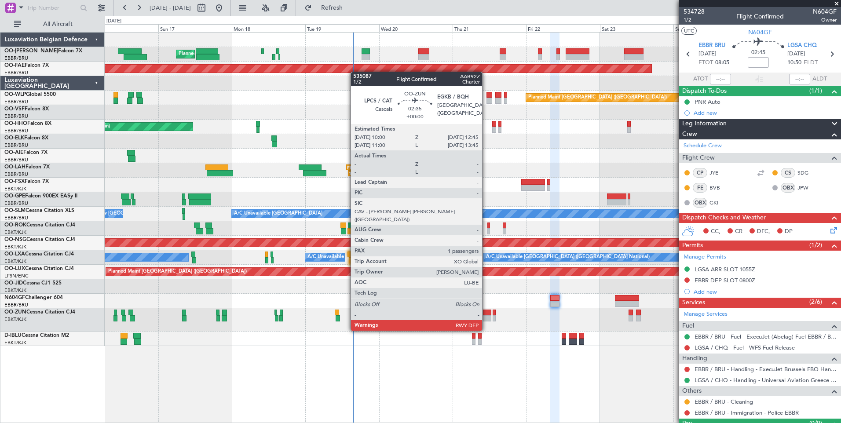
click at [486, 314] on div at bounding box center [487, 313] width 9 height 6
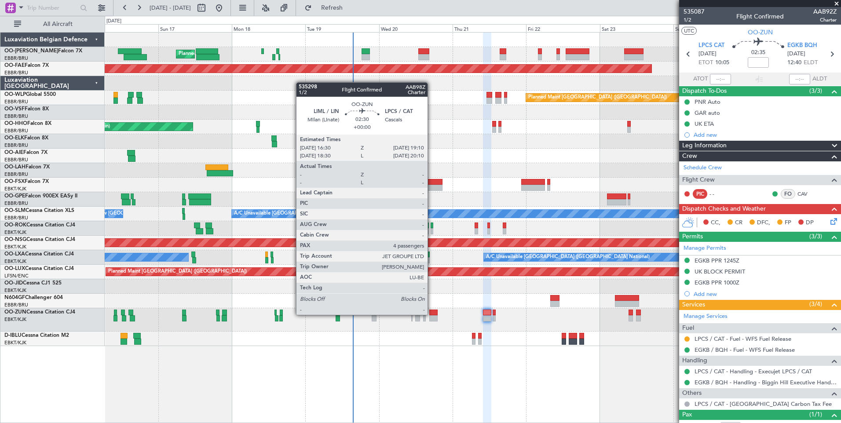
click at [431, 314] on div at bounding box center [433, 313] width 8 height 6
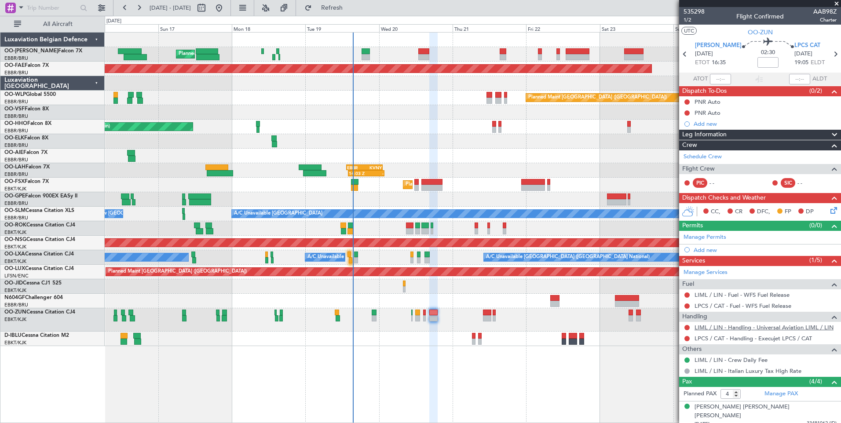
click at [729, 328] on link "LIML / LIN - Handling - Universal Aviation LIML / LIN" at bounding box center [763, 327] width 139 height 7
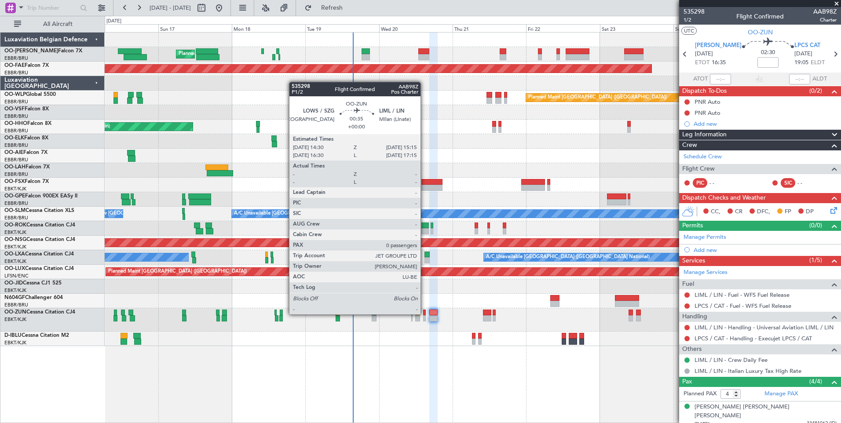
click at [424, 313] on div at bounding box center [424, 313] width 3 height 6
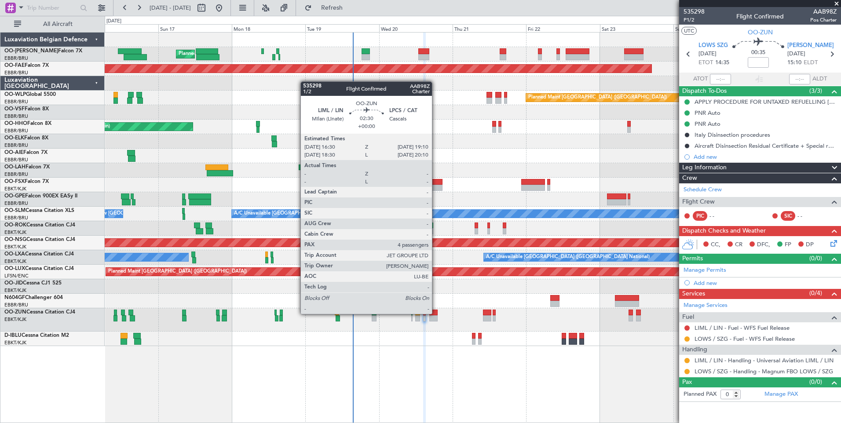
click at [436, 313] on div at bounding box center [433, 313] width 8 height 6
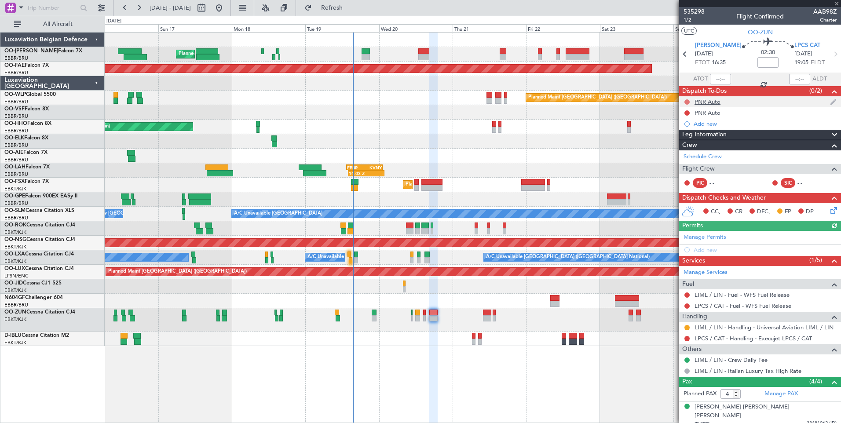
click at [687, 101] on button at bounding box center [686, 101] width 5 height 5
click at [686, 143] on span "Completed" at bounding box center [690, 140] width 29 height 9
click at [688, 113] on button at bounding box center [686, 112] width 5 height 5
click at [698, 151] on span "Completed" at bounding box center [690, 151] width 29 height 9
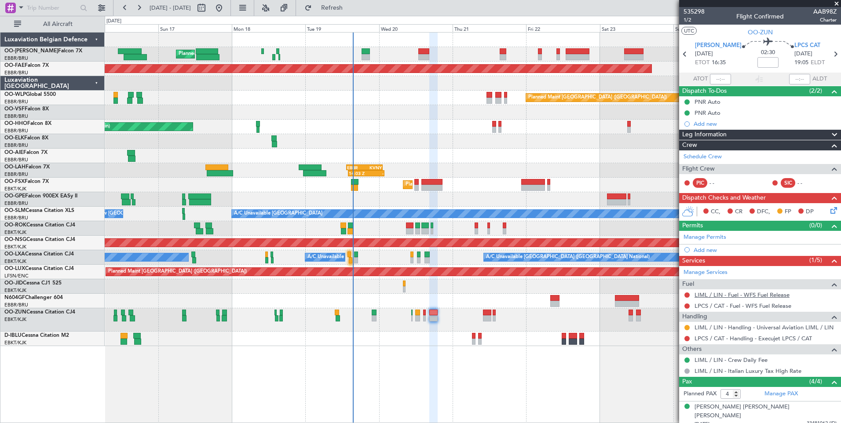
click at [760, 295] on link "LIML / LIN - Fuel - WFS Fuel Release" at bounding box center [741, 294] width 95 height 7
click at [362, 17] on div "0 0 Sat 16 Sun 17 Mon 18 Tue 19 Wed 20 Thu 21 Fri 22 Aug 2025 Sat 23 Sun 24 Mon…" at bounding box center [472, 24] width 735 height 16
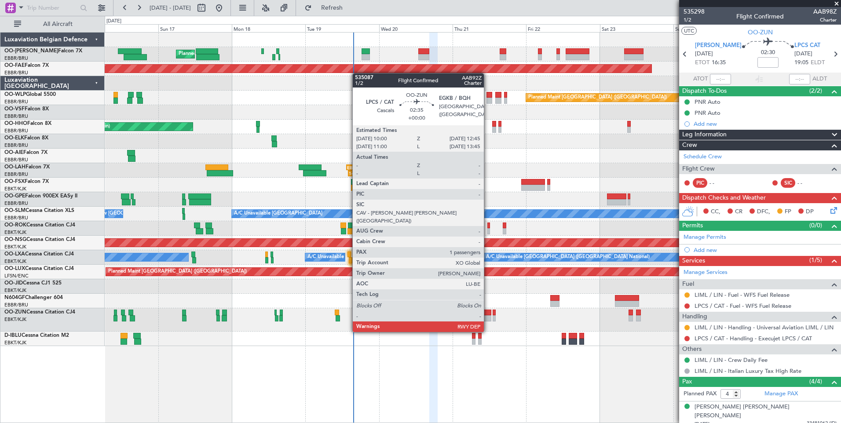
click at [488, 315] on div at bounding box center [487, 318] width 9 height 6
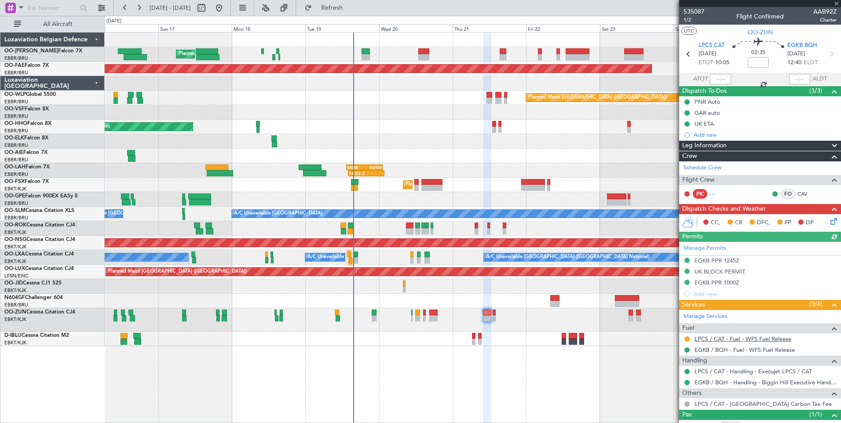
click at [722, 335] on link "LPCS / CAT - Fuel - WFS Fuel Release" at bounding box center [742, 338] width 97 height 7
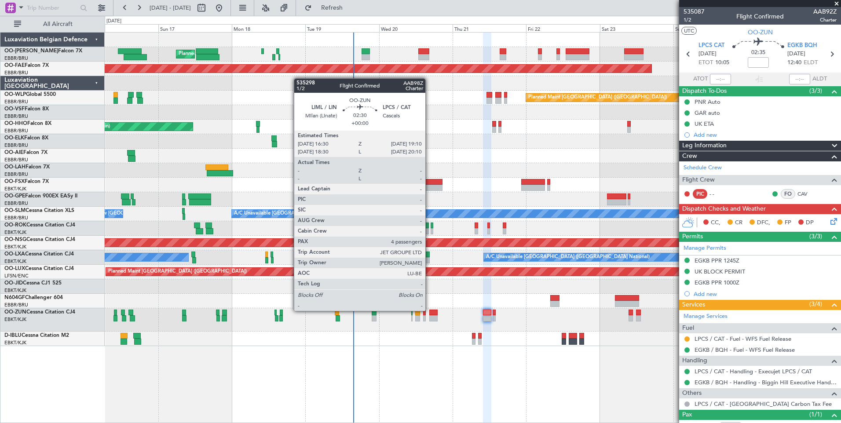
click at [430, 311] on div at bounding box center [433, 313] width 8 height 6
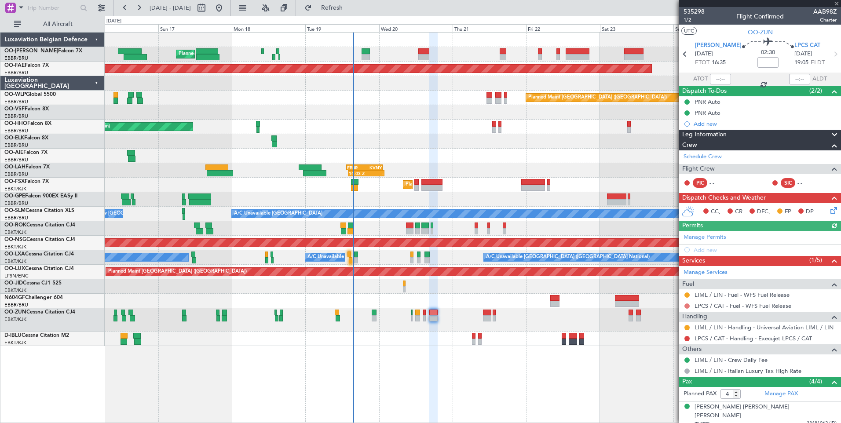
click at [686, 306] on button at bounding box center [686, 305] width 5 height 5
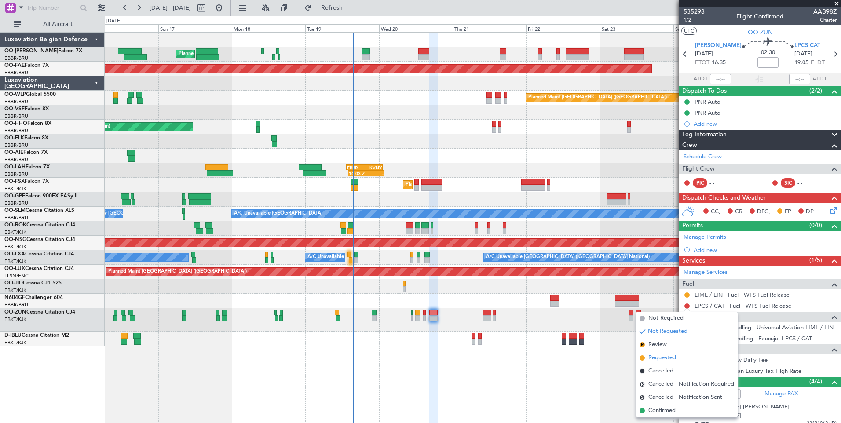
click at [674, 356] on span "Requested" at bounding box center [662, 357] width 28 height 9
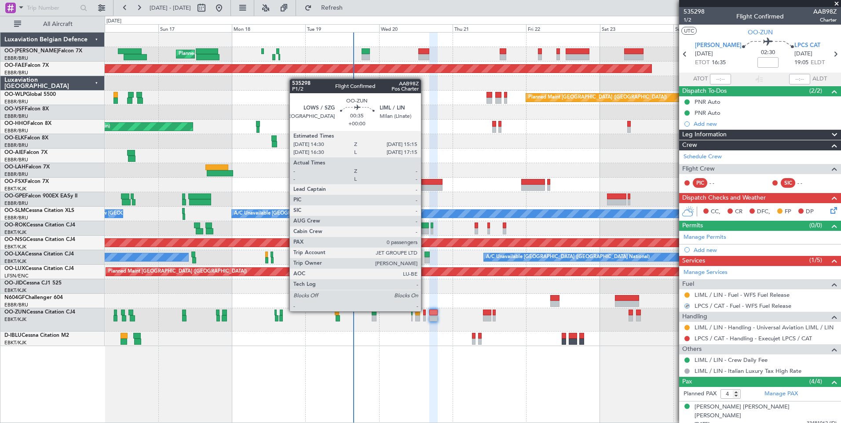
click at [425, 310] on div at bounding box center [424, 313] width 3 height 6
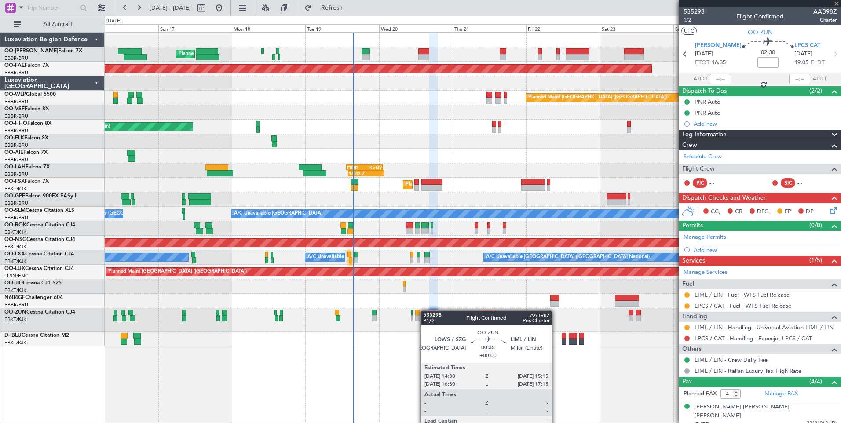
type input "0"
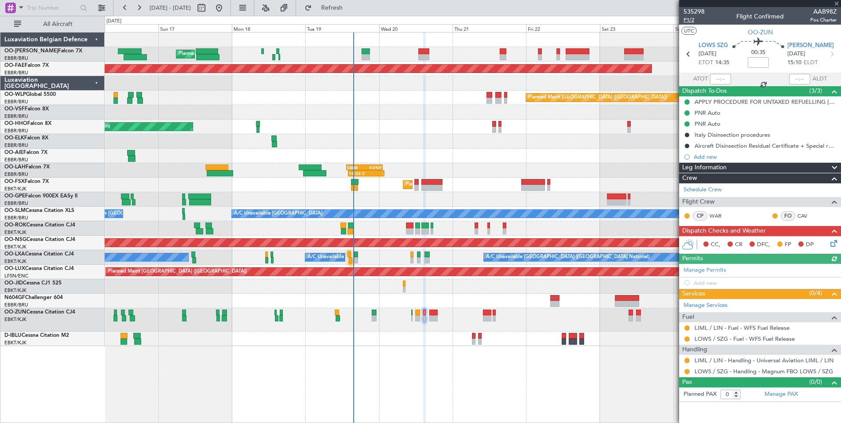
click at [685, 17] on span "P1/2" at bounding box center [693, 19] width 21 height 7
click at [350, 11] on span "Refresh" at bounding box center [331, 8] width 37 height 6
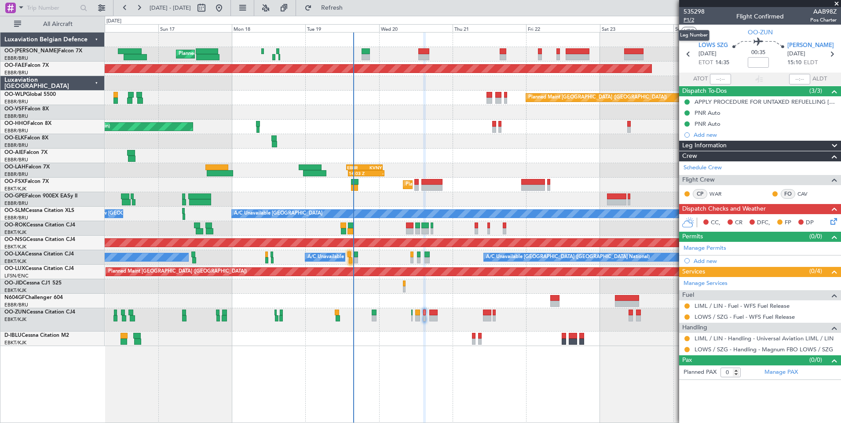
click at [692, 20] on span "P1/2" at bounding box center [693, 19] width 21 height 7
click at [357, 15] on fb-refresh-button "Refresh" at bounding box center [327, 8] width 62 height 16
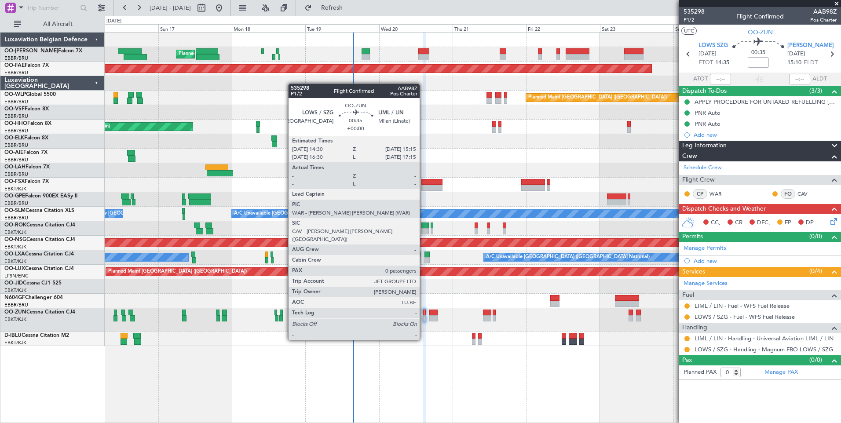
click at [423, 315] on div at bounding box center [424, 318] width 3 height 6
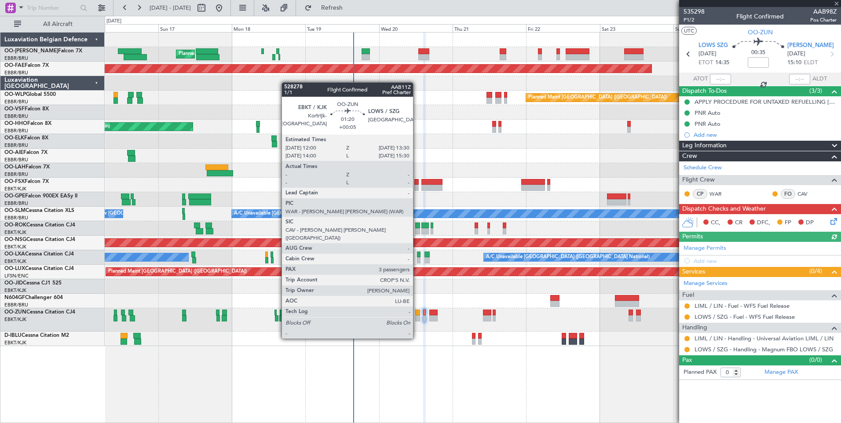
click at [417, 314] on div at bounding box center [417, 313] width 5 height 6
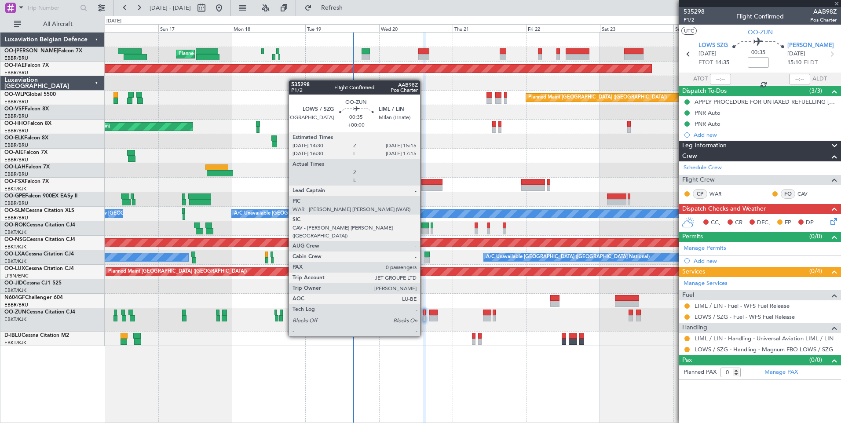
click at [424, 312] on div at bounding box center [424, 313] width 3 height 6
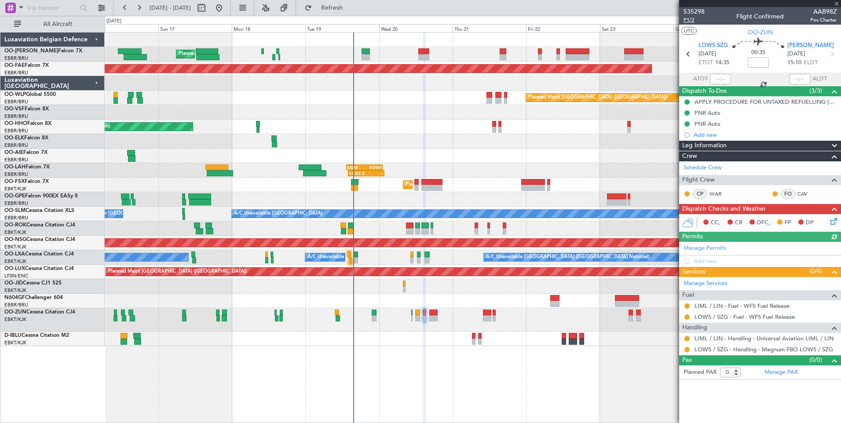
click at [692, 19] on span "P1/2" at bounding box center [693, 19] width 21 height 7
click at [350, 7] on span "Refresh" at bounding box center [331, 8] width 37 height 6
click at [416, 314] on div at bounding box center [417, 313] width 5 height 6
type input "+00:05"
type input "3"
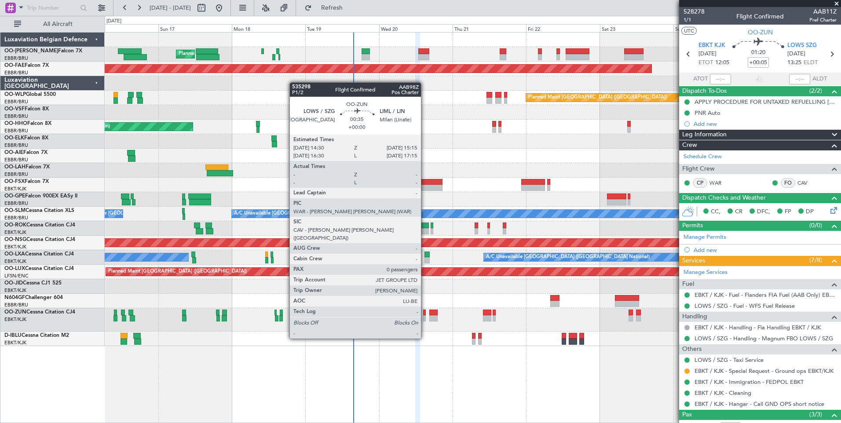
click at [425, 314] on div at bounding box center [424, 313] width 3 height 6
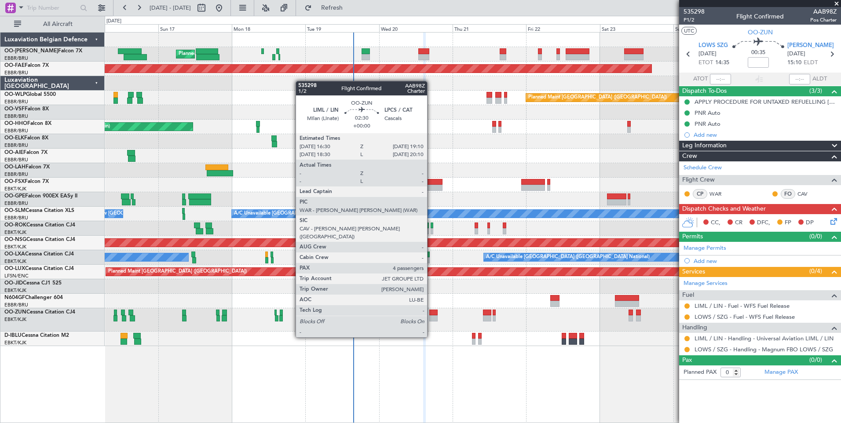
click at [431, 313] on div at bounding box center [433, 313] width 8 height 6
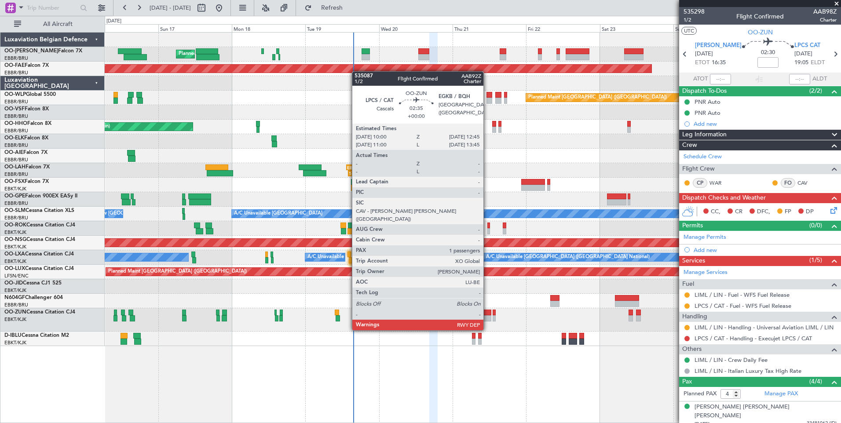
click at [487, 313] on div at bounding box center [487, 313] width 9 height 6
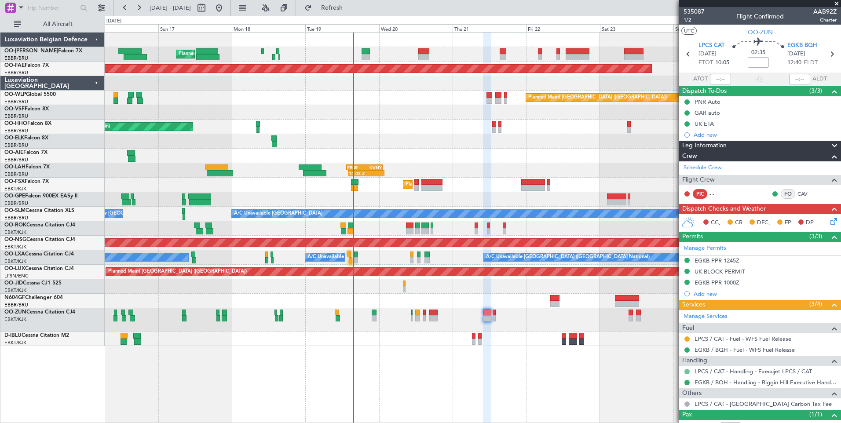
click at [687, 371] on button at bounding box center [686, 371] width 5 height 5
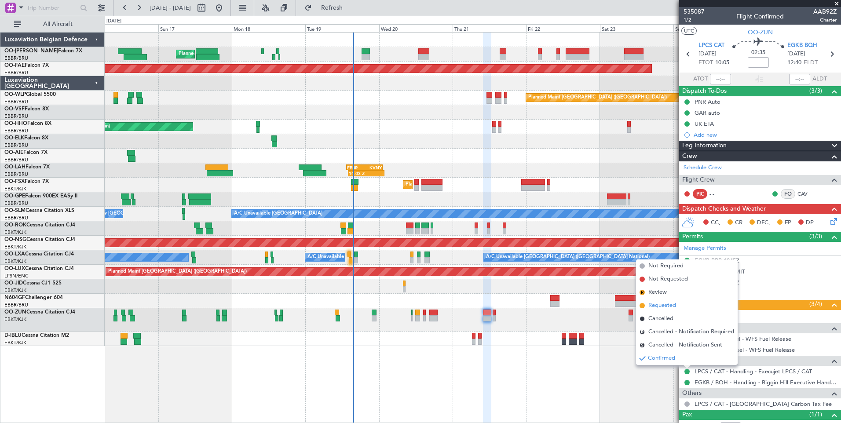
click at [652, 304] on span "Requested" at bounding box center [662, 305] width 28 height 9
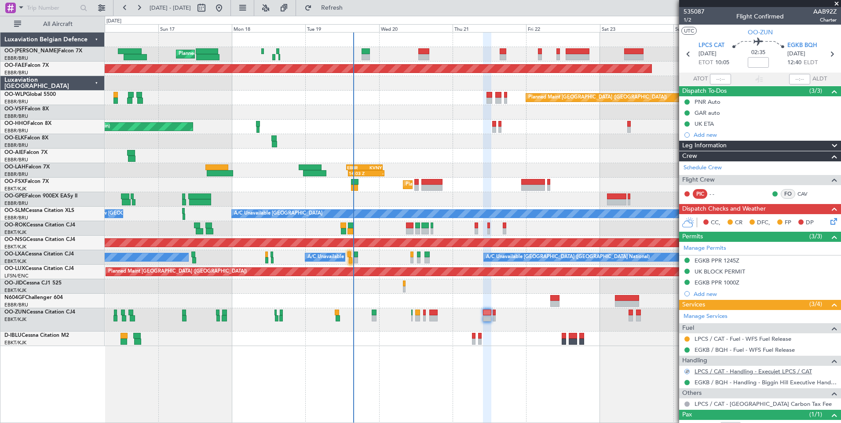
click at [754, 371] on link "LPCS / CAT - Handling - Execujet LPCS / CAT" at bounding box center [752, 371] width 117 height 7
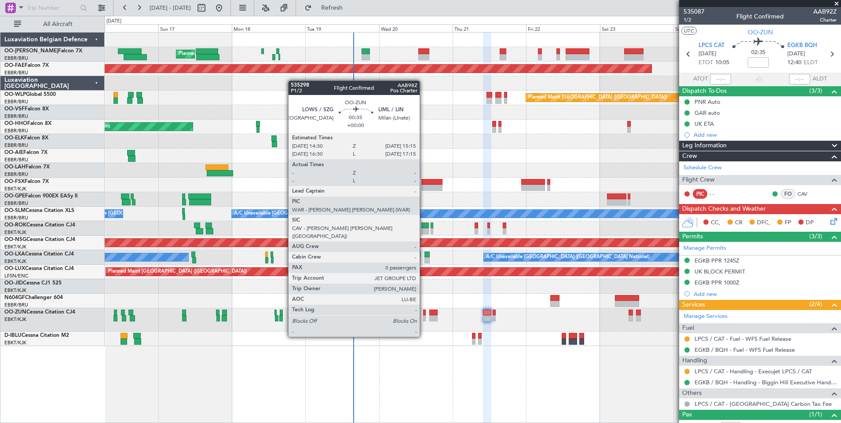
click at [423, 312] on div at bounding box center [424, 313] width 3 height 6
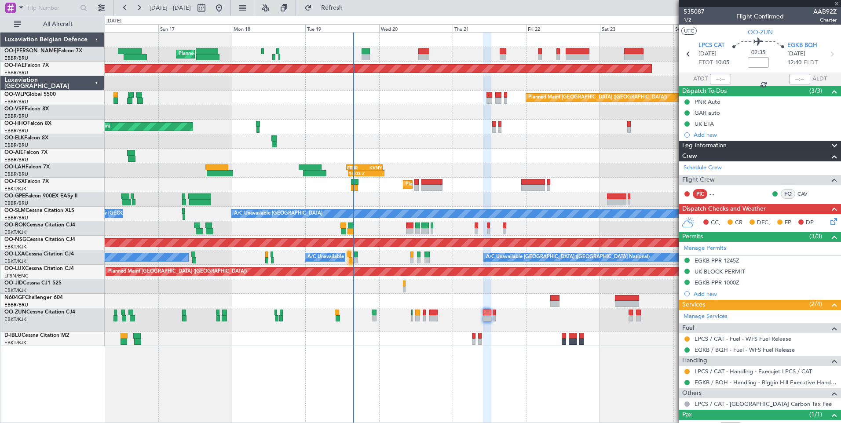
type input "0"
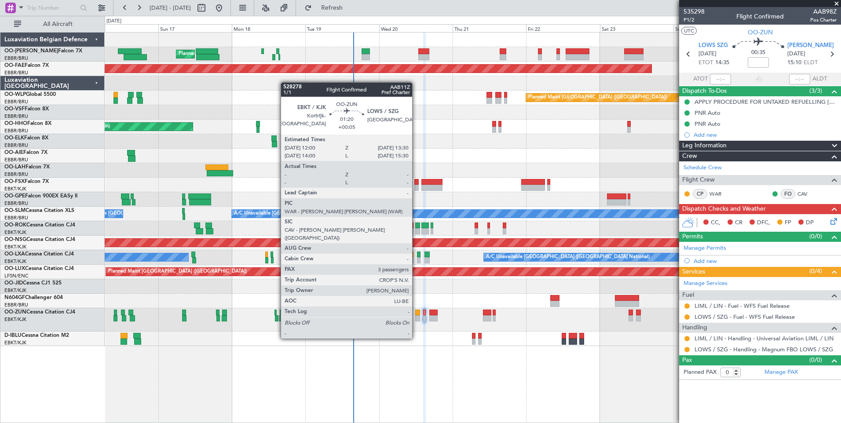
click at [416, 314] on div at bounding box center [417, 313] width 5 height 6
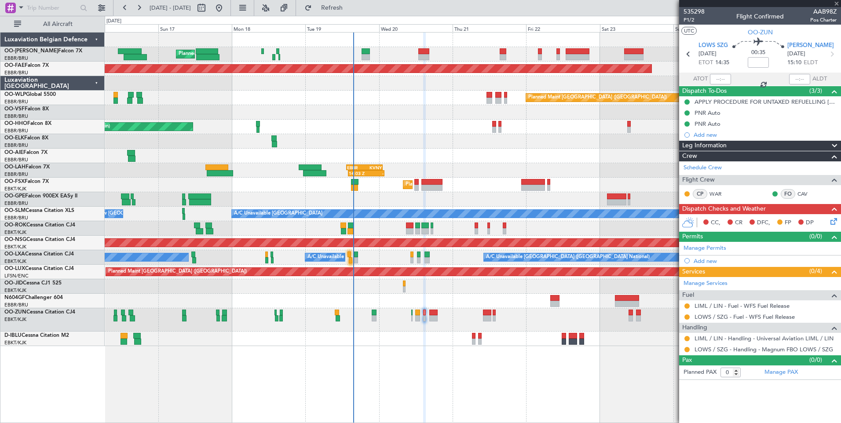
type input "+00:05"
type input "3"
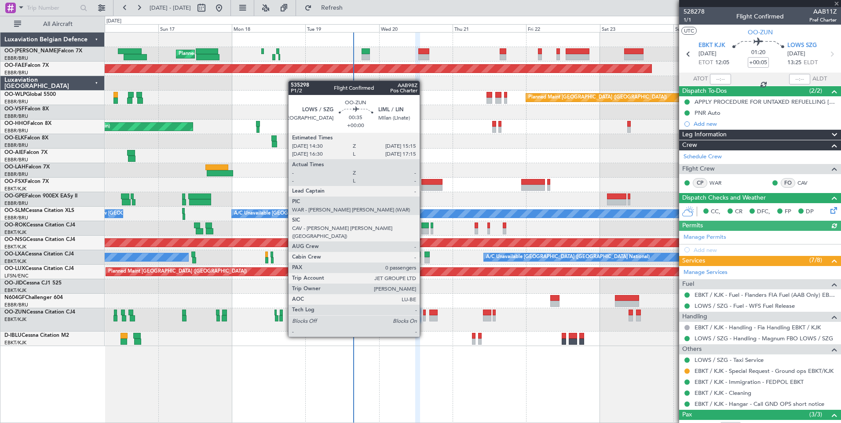
click at [423, 312] on div at bounding box center [424, 313] width 3 height 6
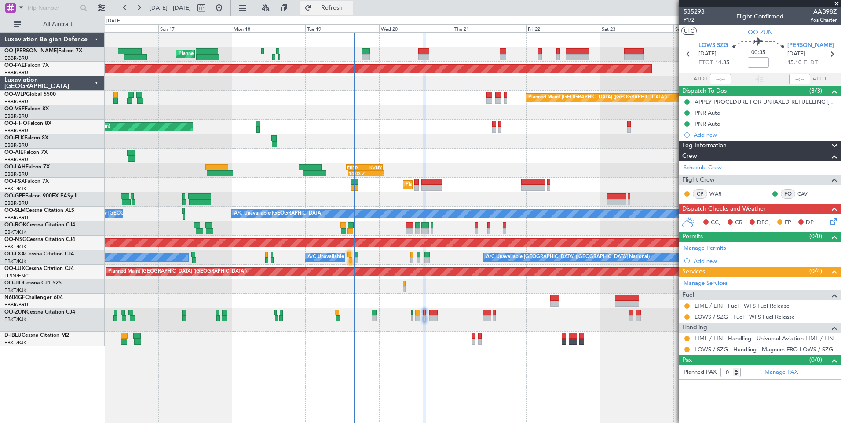
click at [350, 5] on span "Refresh" at bounding box center [331, 8] width 37 height 6
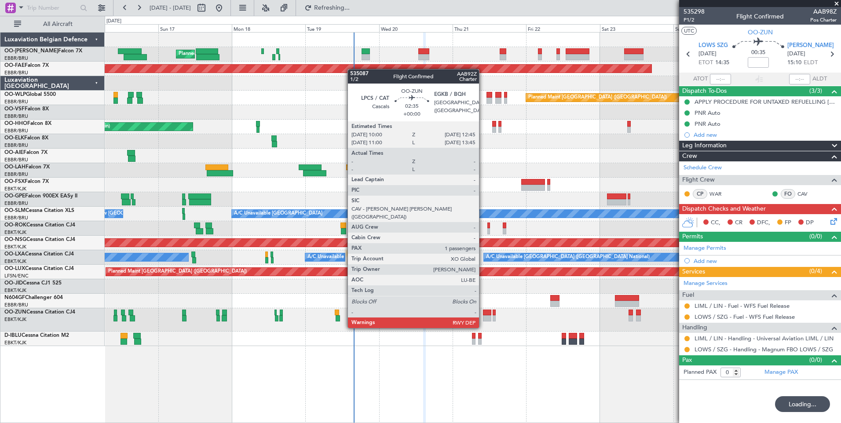
click at [484, 312] on div at bounding box center [487, 313] width 9 height 6
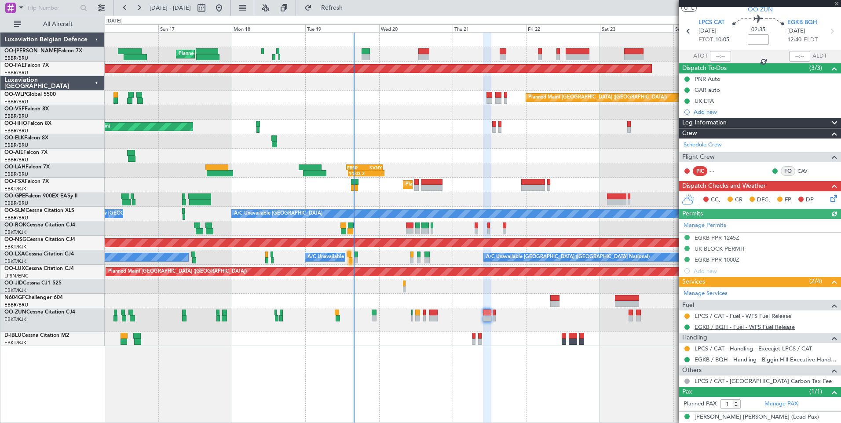
scroll to position [31, 0]
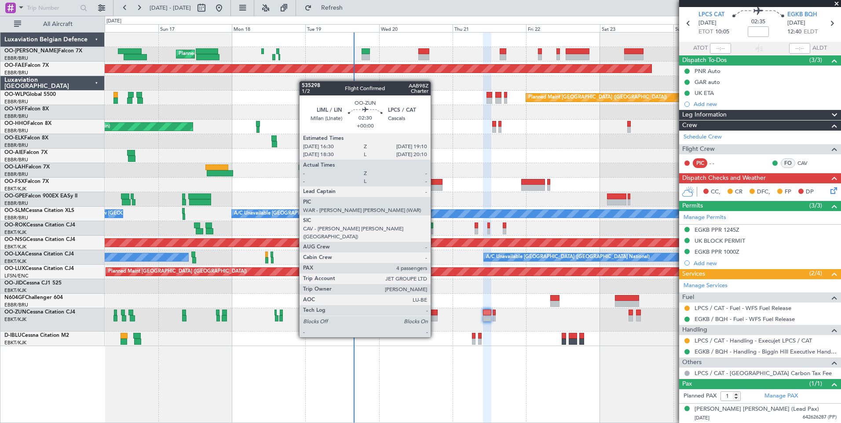
click at [434, 313] on div at bounding box center [433, 313] width 8 height 6
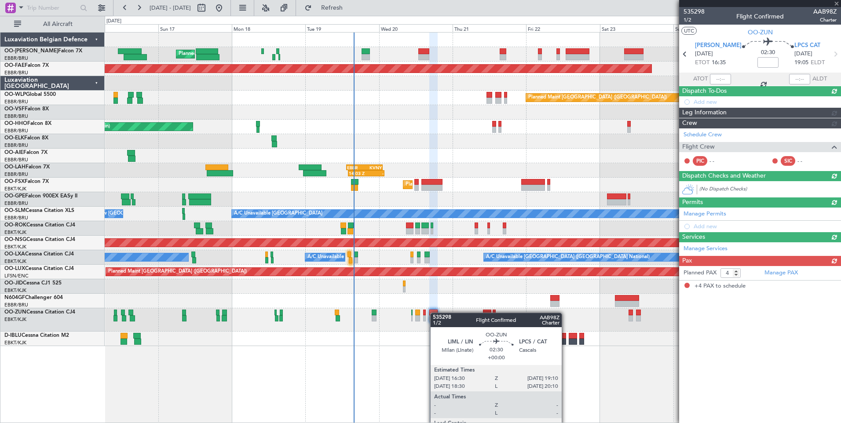
scroll to position [0, 0]
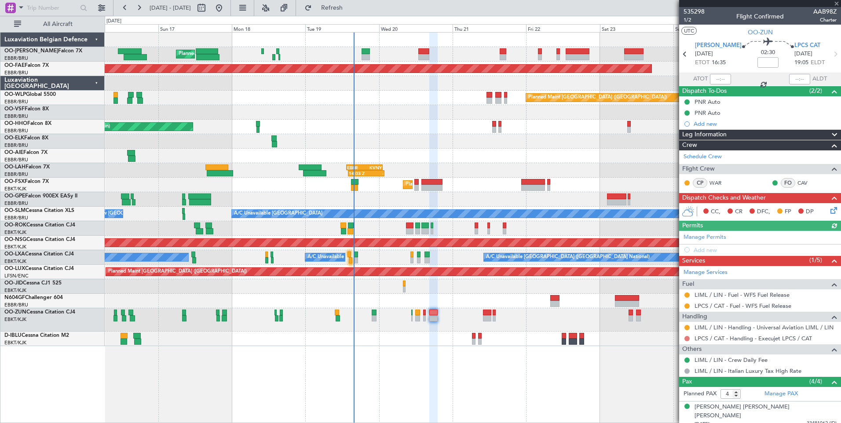
click at [688, 341] on mat-tooltip-component "Not Requested" at bounding box center [687, 352] width 50 height 23
click at [685, 338] on button at bounding box center [686, 338] width 5 height 5
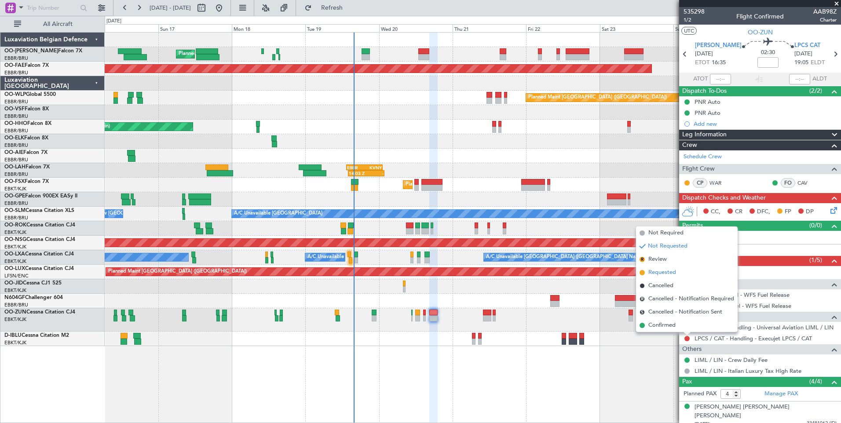
click at [656, 272] on span "Requested" at bounding box center [662, 272] width 28 height 9
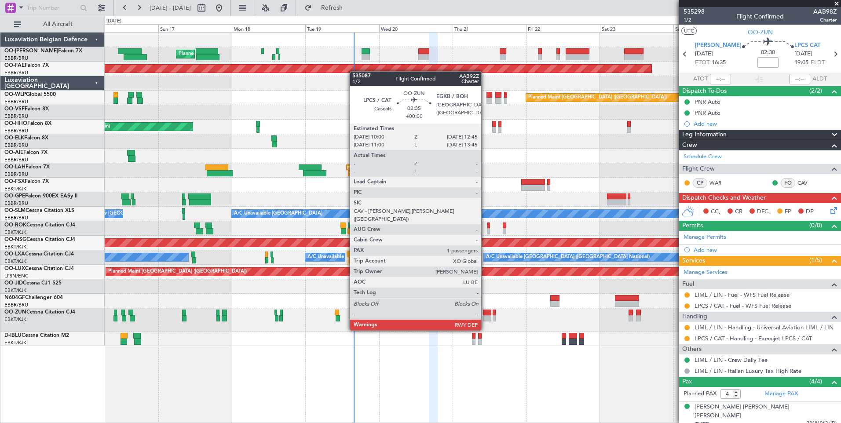
click at [485, 313] on div at bounding box center [487, 313] width 9 height 6
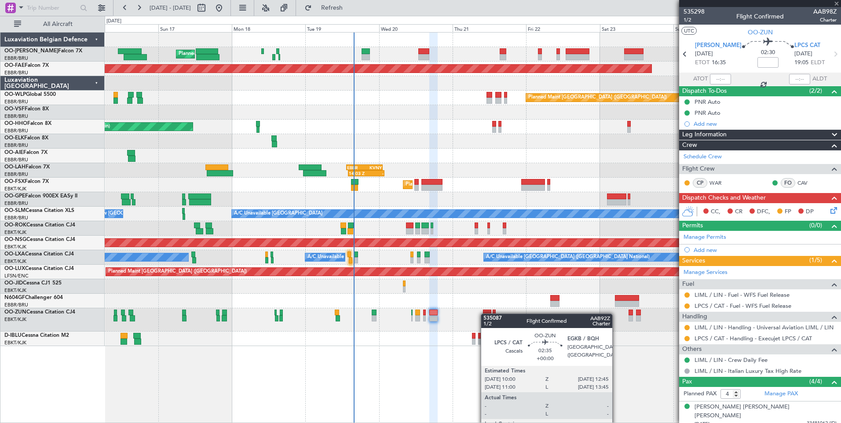
type input "1"
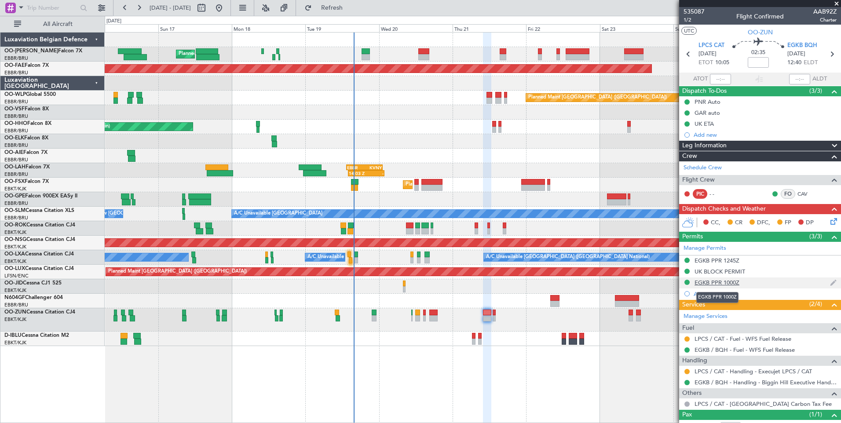
click at [736, 284] on div "EGKB PPR 1000Z" at bounding box center [716, 282] width 45 height 7
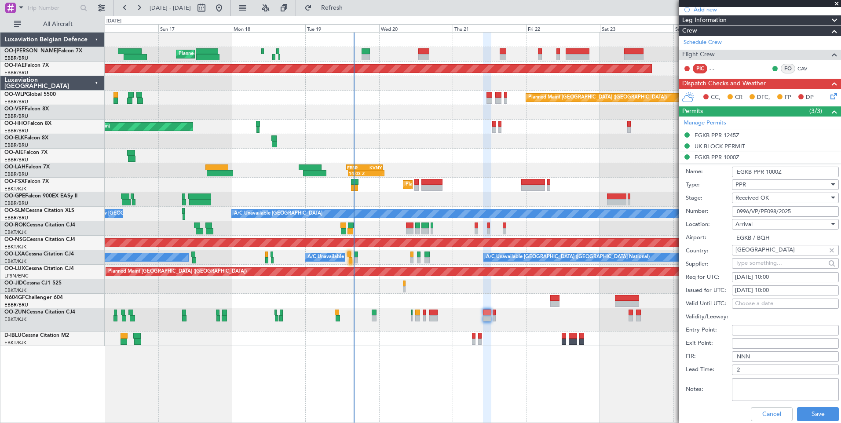
scroll to position [132, 0]
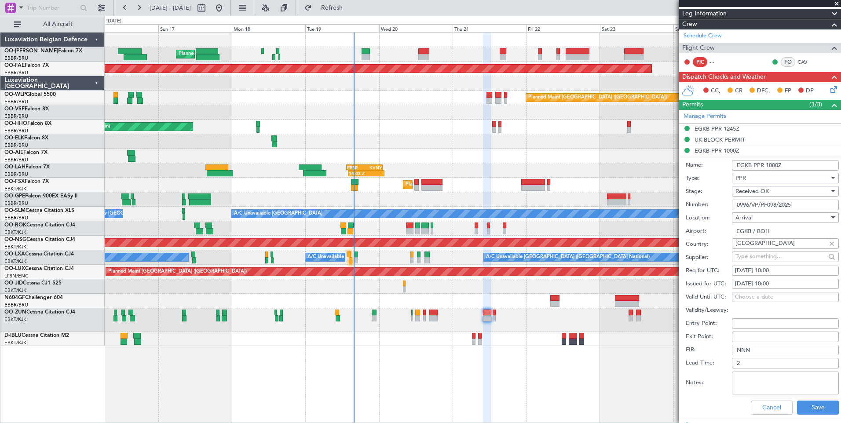
click at [779, 216] on div "Arrival" at bounding box center [782, 217] width 94 height 13
click at [751, 233] on span "Departure" at bounding box center [782, 235] width 92 height 13
type input "LPCS / CAT"
click at [810, 407] on button "Save" at bounding box center [818, 408] width 42 height 14
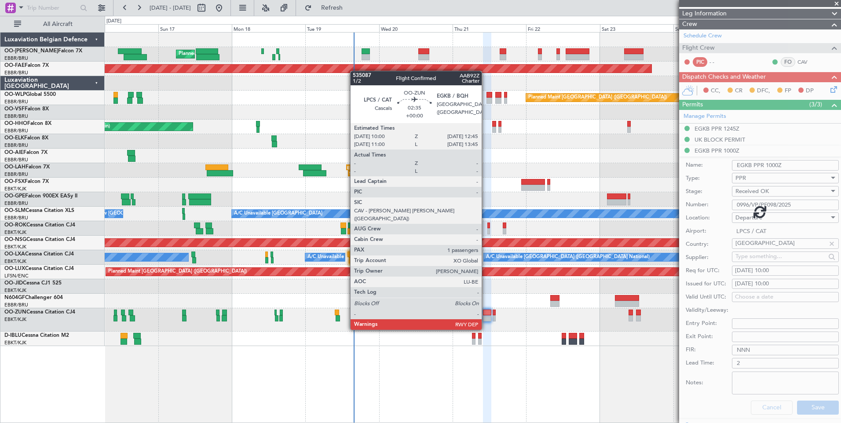
scroll to position [31, 0]
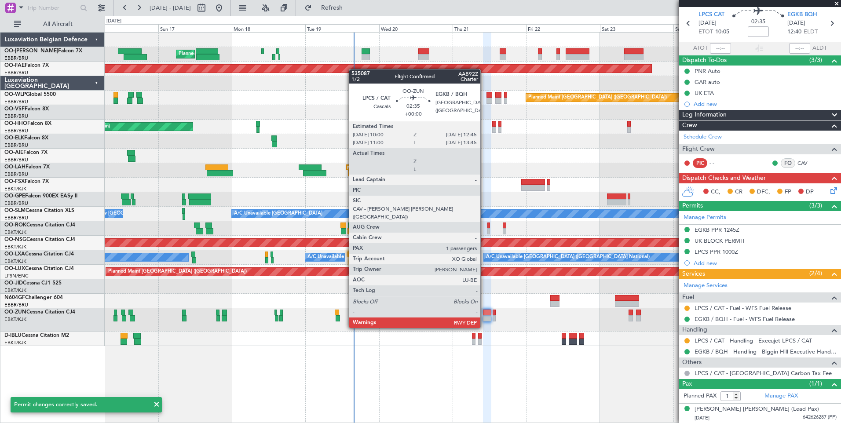
click at [484, 311] on div at bounding box center [487, 313] width 9 height 6
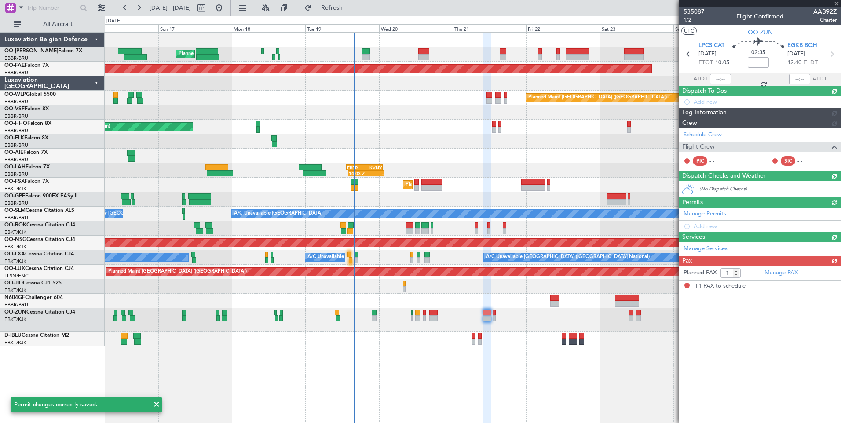
scroll to position [0, 0]
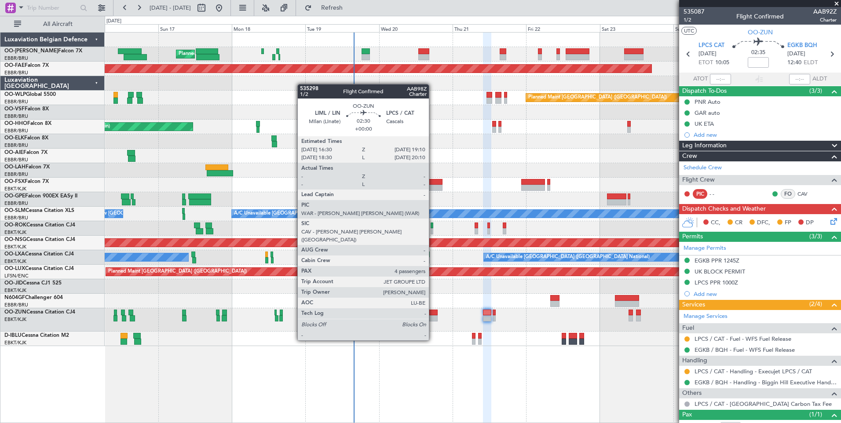
click at [433, 316] on div at bounding box center [433, 318] width 8 height 6
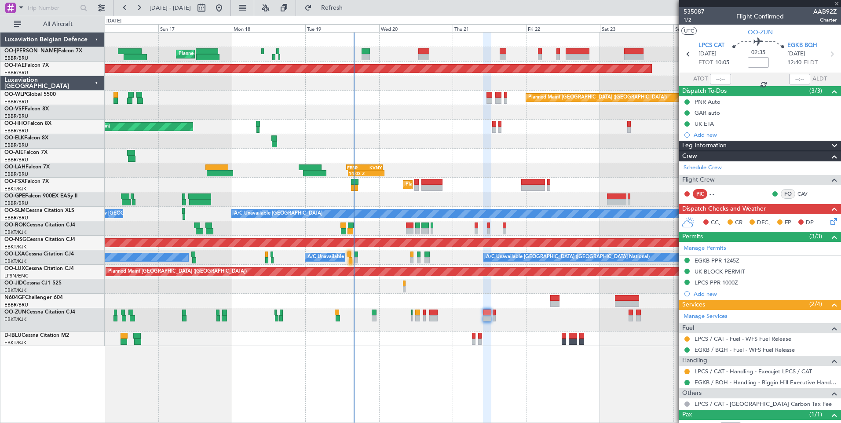
type input "4"
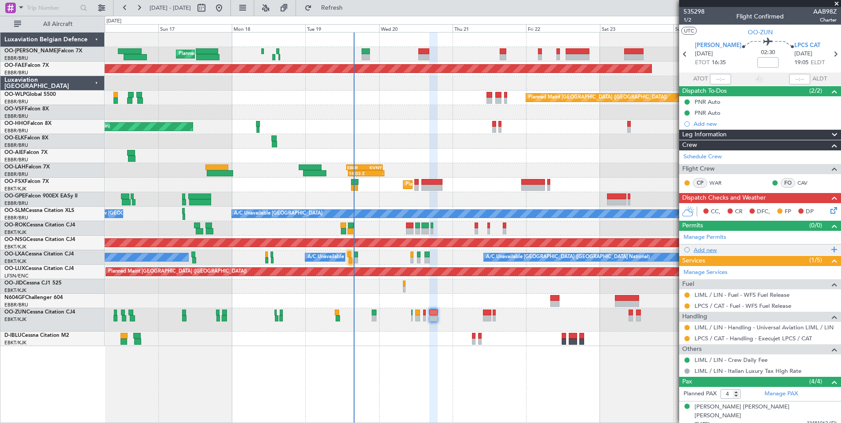
click at [710, 248] on div "Add new" at bounding box center [760, 249] width 135 height 7
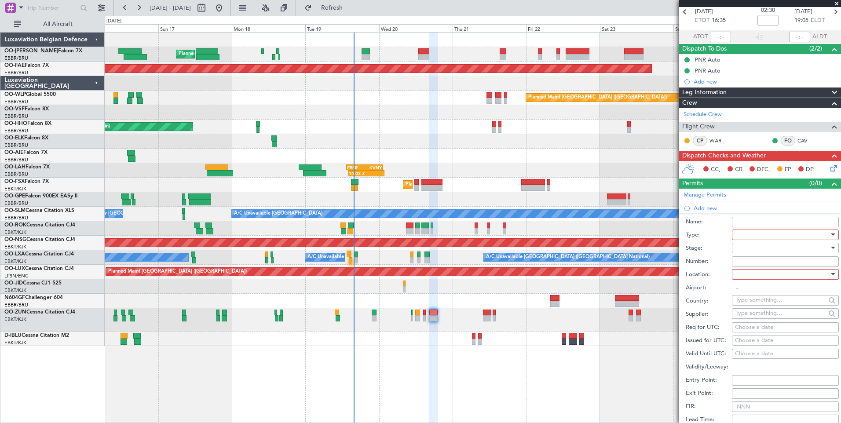
scroll to position [88, 0]
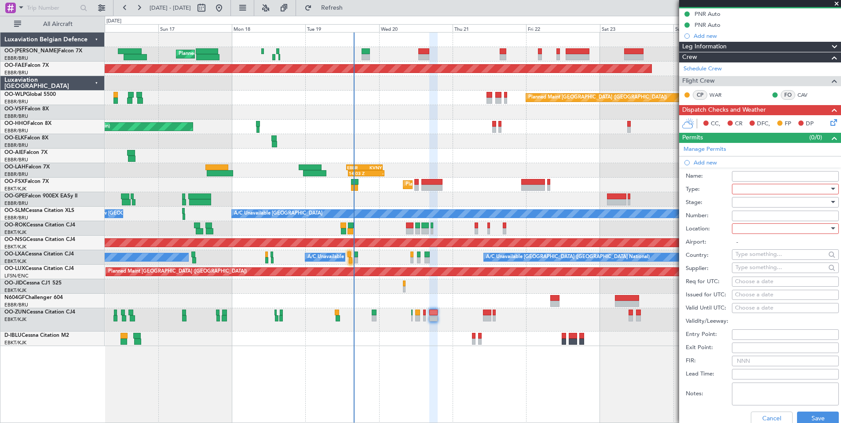
click at [758, 188] on div at bounding box center [782, 188] width 94 height 13
click at [756, 237] on span "PPR" at bounding box center [782, 232] width 92 height 13
click at [752, 228] on div at bounding box center [782, 228] width 94 height 13
click at [753, 273] on span "Arrival" at bounding box center [782, 272] width 92 height 13
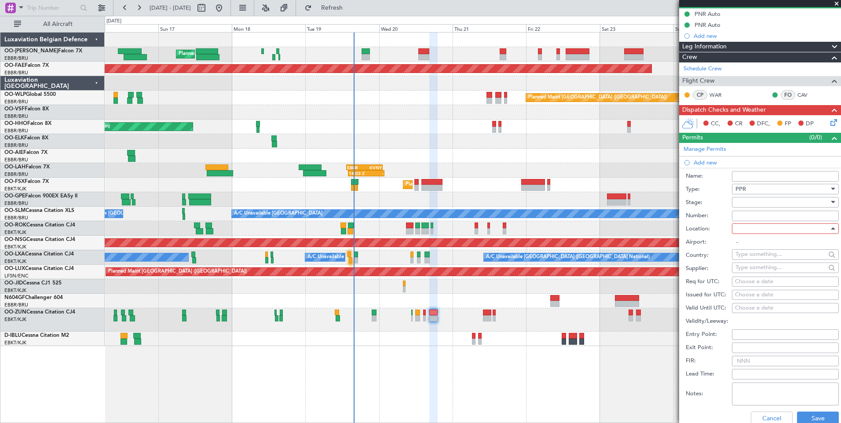
type input "LPCS / CAT"
click at [775, 279] on div "Choose a date" at bounding box center [785, 281] width 101 height 9
select select "8"
select select "2025"
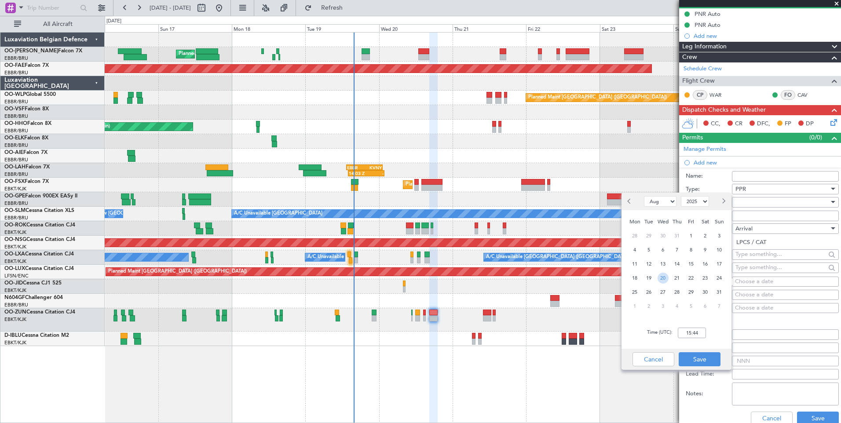
click at [663, 278] on span "20" at bounding box center [662, 278] width 11 height 11
click at [688, 335] on input "00:00" at bounding box center [692, 333] width 28 height 11
type input "19:10"
click at [697, 361] on button "Save" at bounding box center [699, 359] width 42 height 14
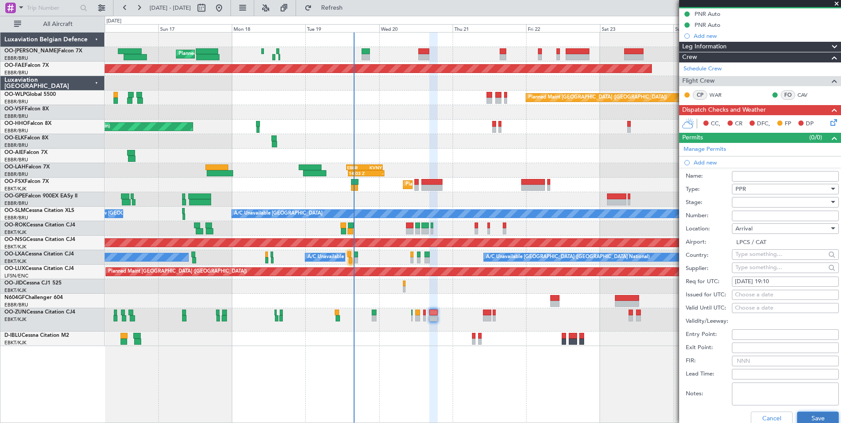
click at [803, 420] on button "Save" at bounding box center [818, 419] width 42 height 14
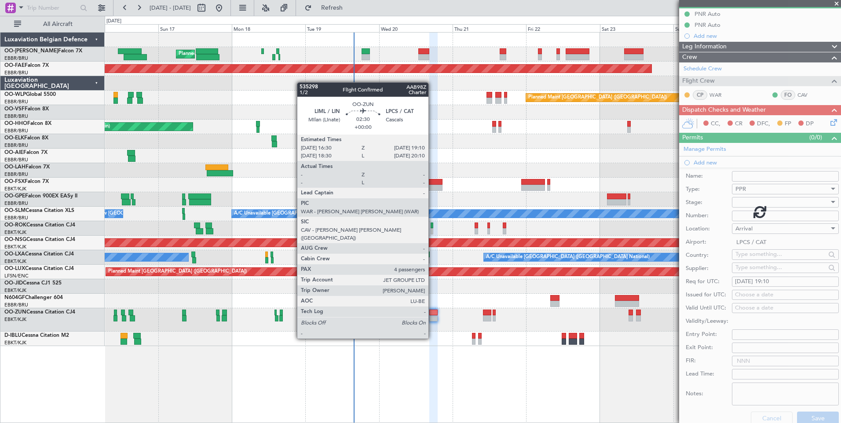
click at [432, 314] on div at bounding box center [433, 313] width 8 height 6
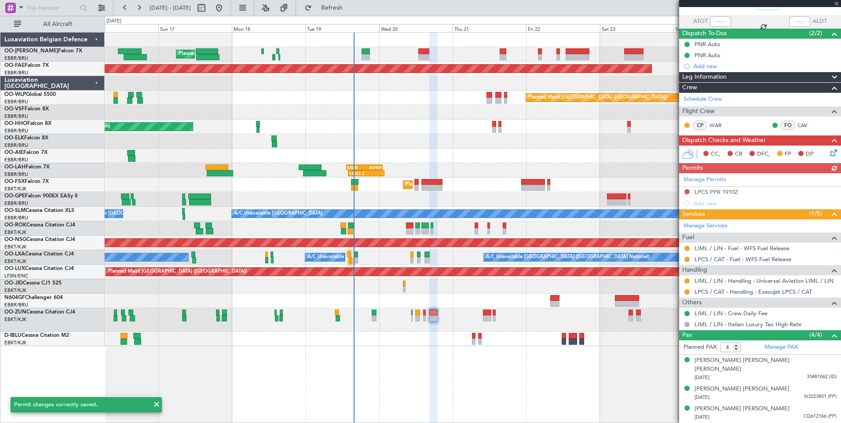
scroll to position [68, 0]
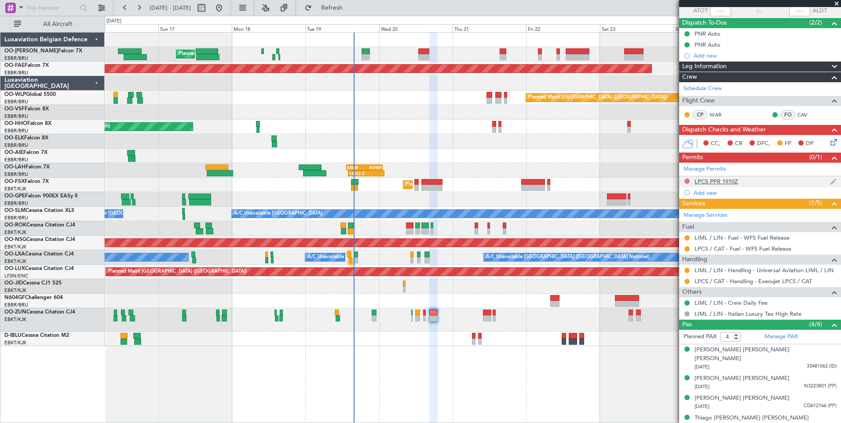
click at [685, 178] on button at bounding box center [686, 180] width 5 height 5
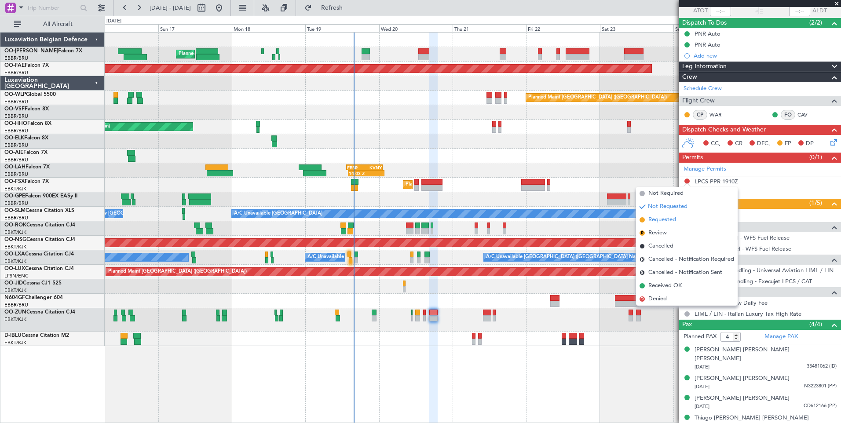
click at [667, 217] on span "Requested" at bounding box center [662, 219] width 28 height 9
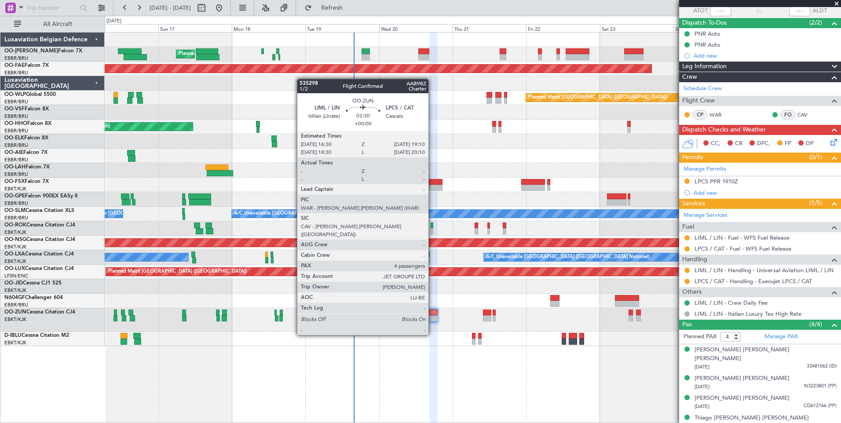
click at [432, 310] on div at bounding box center [433, 313] width 8 height 6
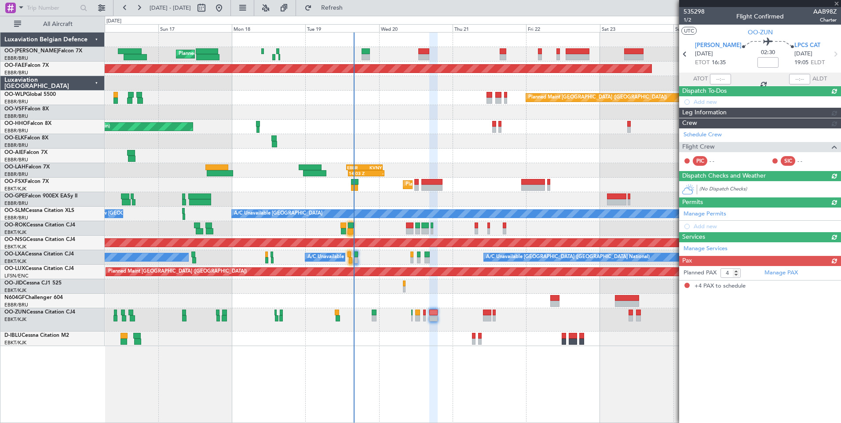
scroll to position [0, 0]
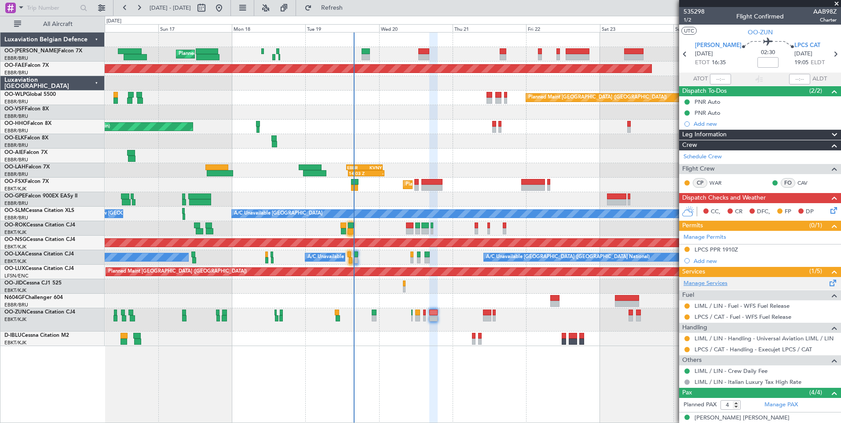
click at [707, 283] on link "Manage Services" at bounding box center [705, 283] width 44 height 9
click at [350, 8] on span "Refresh" at bounding box center [331, 8] width 37 height 6
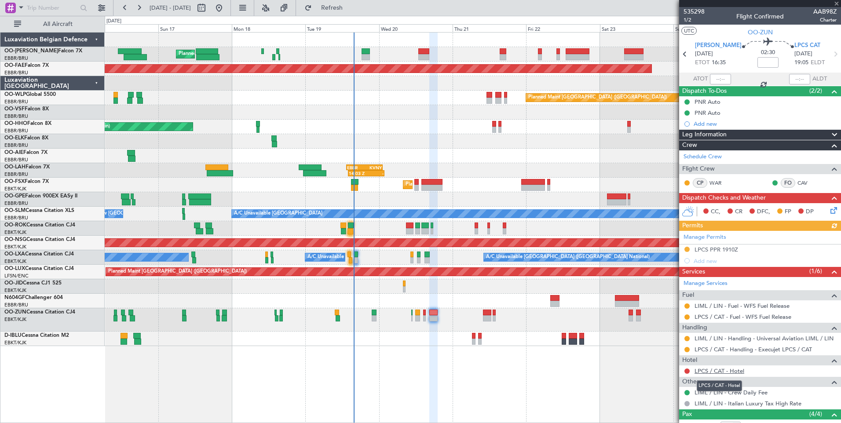
click at [730, 370] on link "LPCS / CAT - Hotel" at bounding box center [719, 370] width 50 height 7
click at [340, 7] on button "Refresh" at bounding box center [326, 8] width 53 height 14
drag, startPoint x: 362, startPoint y: 7, endPoint x: 419, endPoint y: 241, distance: 240.6
click at [350, 7] on span "Refresh" at bounding box center [331, 8] width 37 height 6
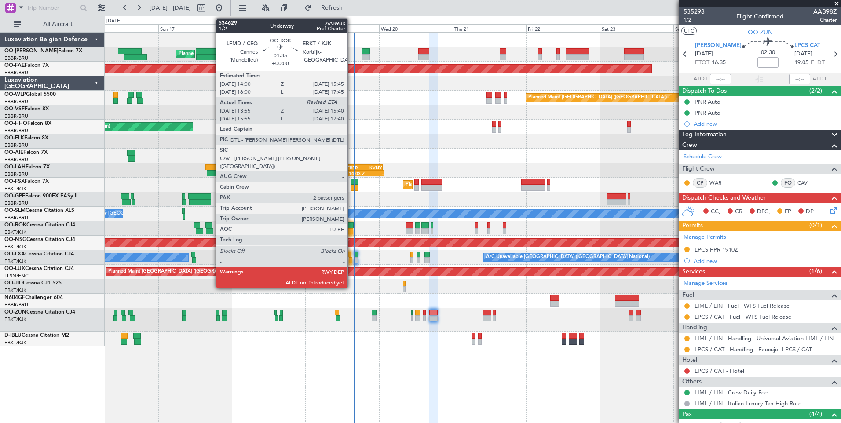
click at [351, 223] on div at bounding box center [351, 225] width 6 height 6
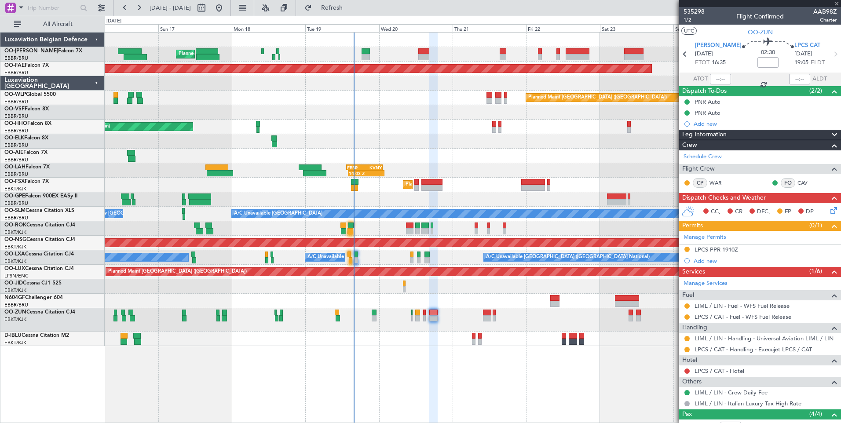
type input "14:00"
type input "2"
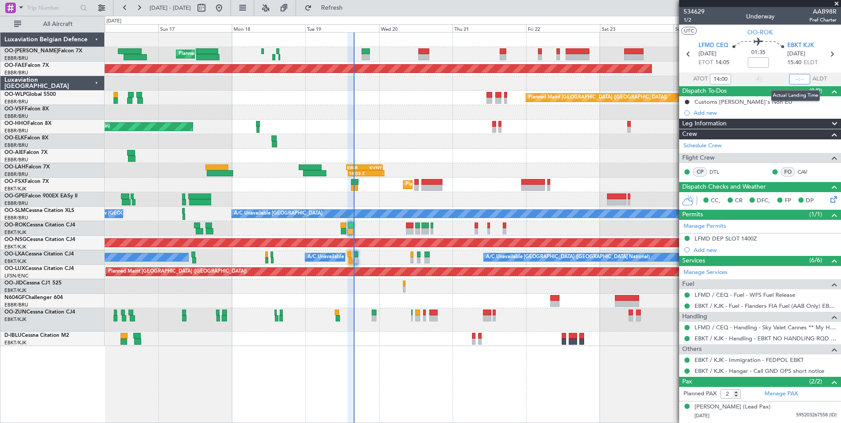
click at [792, 78] on input "text" at bounding box center [799, 79] width 21 height 11
click at [718, 31] on section "UTC OO-ROK" at bounding box center [760, 31] width 162 height 13
type input "15:18"
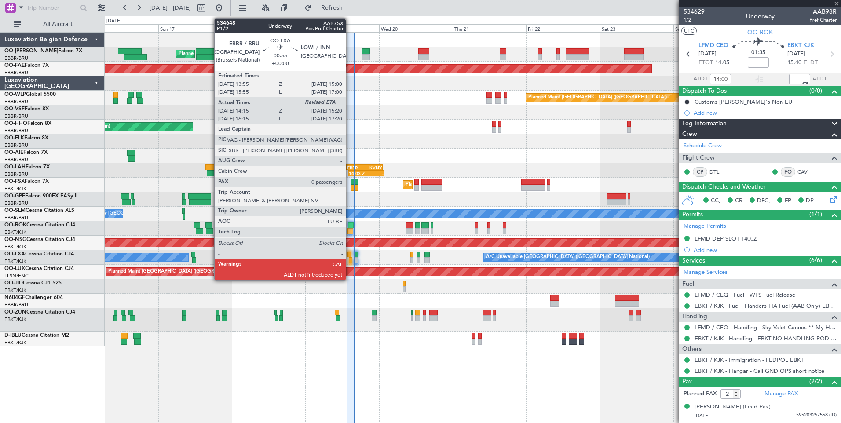
click at [349, 255] on div at bounding box center [349, 254] width 4 height 6
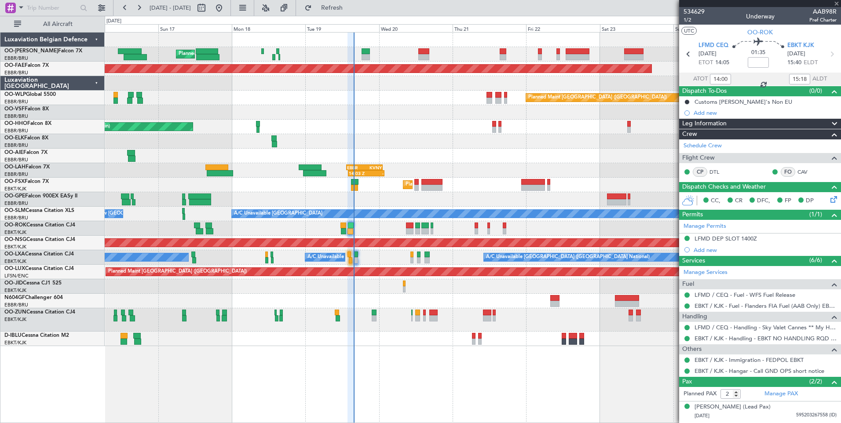
type input "14:20"
type input "0"
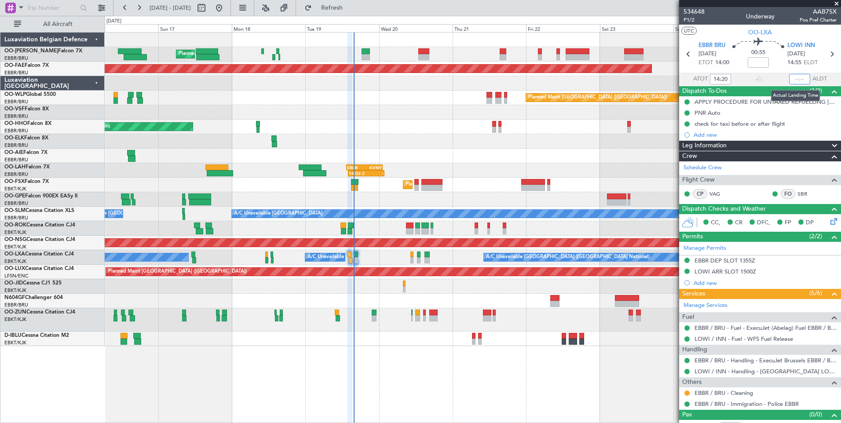
click at [793, 80] on input "text" at bounding box center [799, 79] width 21 height 11
click at [723, 36] on section "UTC OO-LXA" at bounding box center [760, 31] width 162 height 13
type input "15:22"
click at [350, 10] on span "Refresh" at bounding box center [331, 8] width 37 height 6
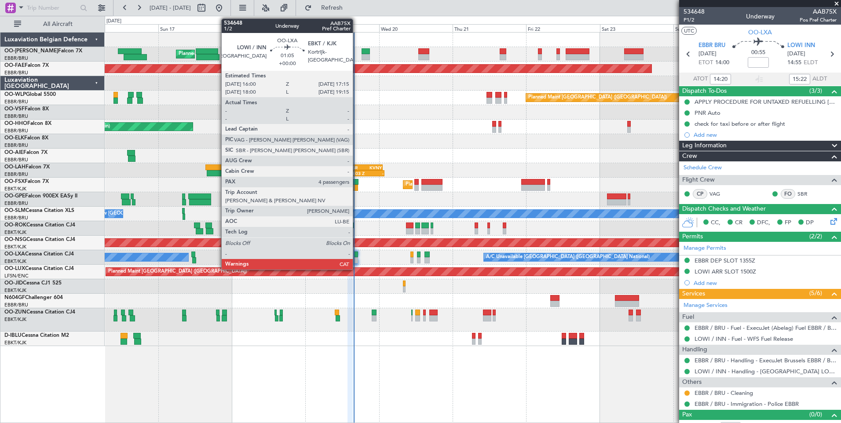
click at [357, 255] on div at bounding box center [356, 254] width 4 height 6
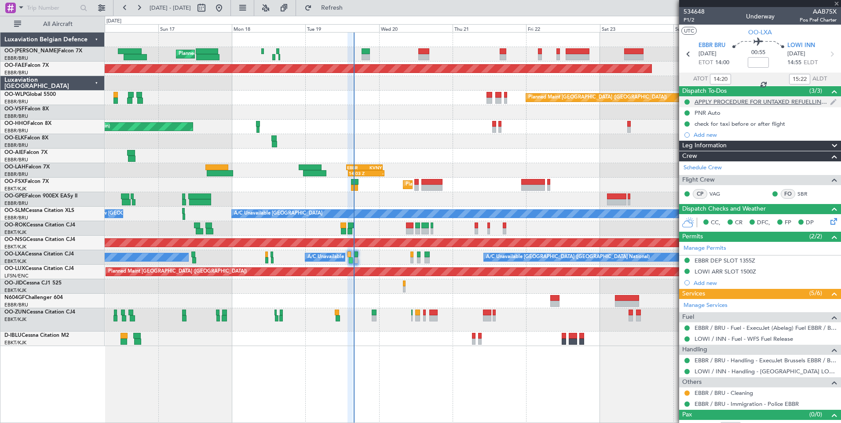
type input "4"
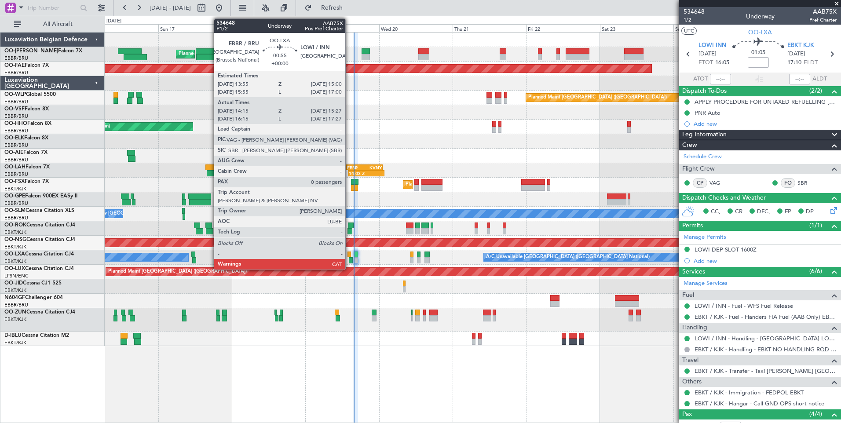
click at [349, 255] on div at bounding box center [349, 254] width 4 height 6
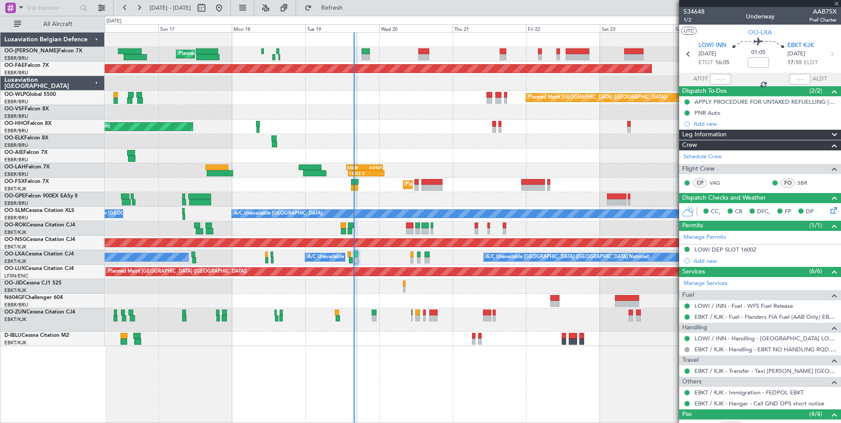
type input "14:20"
type input "15:22"
type input "0"
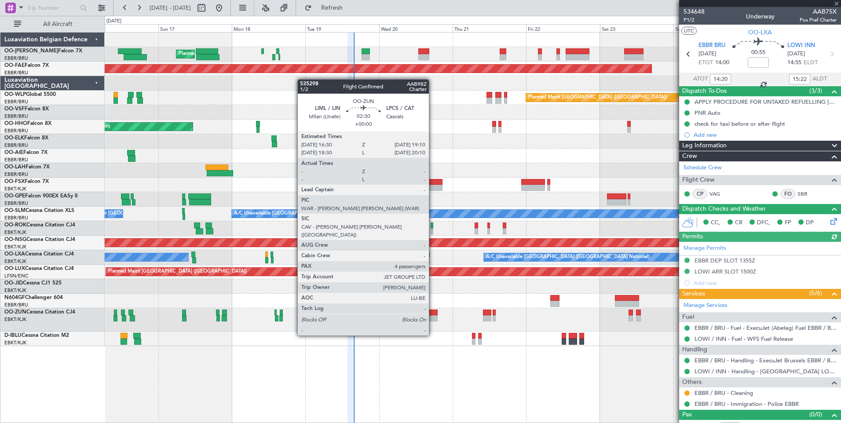
click at [433, 311] on div at bounding box center [433, 313] width 8 height 6
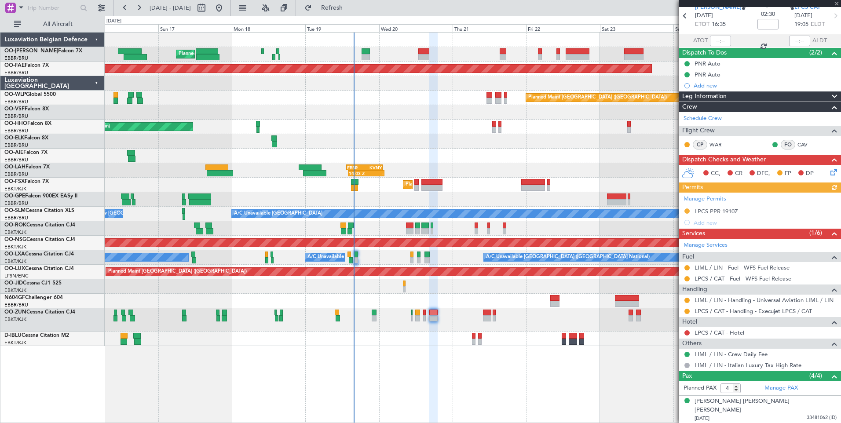
scroll to position [88, 0]
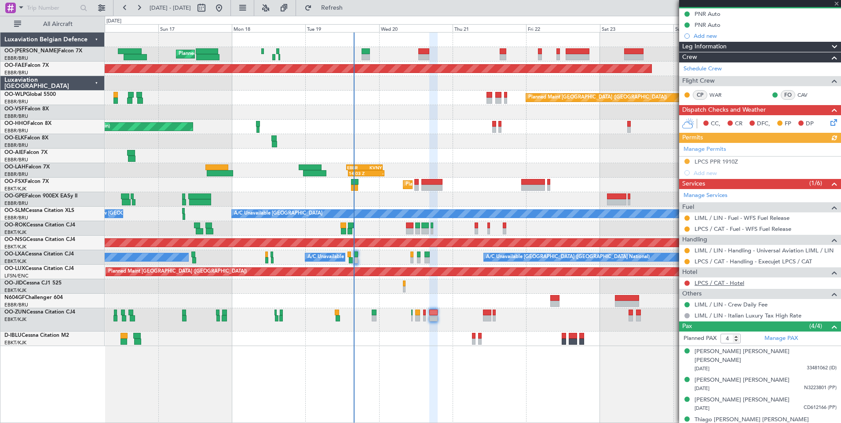
click at [727, 279] on link "LPCS / CAT - Hotel" at bounding box center [719, 282] width 50 height 7
click at [353, 12] on button "Refresh" at bounding box center [326, 8] width 53 height 14
click at [686, 283] on button at bounding box center [686, 282] width 5 height 5
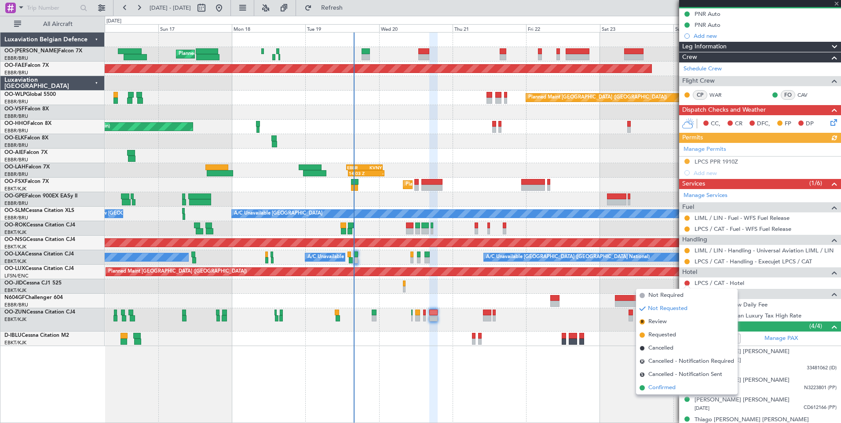
click at [657, 389] on span "Confirmed" at bounding box center [661, 387] width 27 height 9
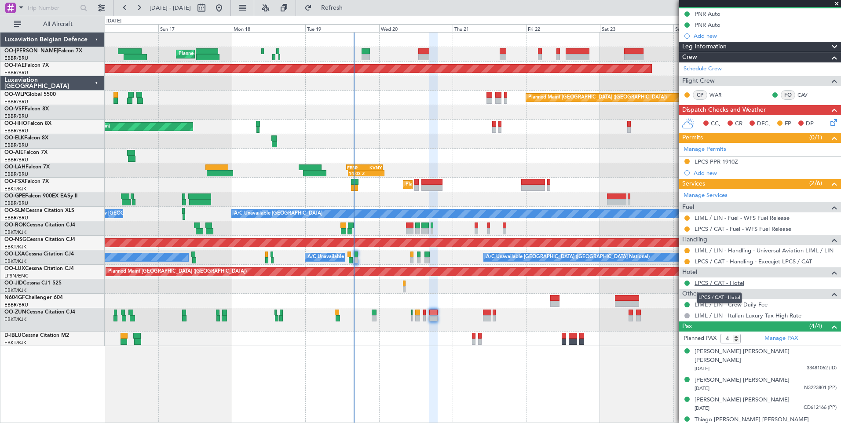
click at [736, 281] on link "LPCS / CAT - Hotel" at bounding box center [719, 282] width 50 height 7
click at [353, 11] on button "Refresh" at bounding box center [326, 8] width 53 height 14
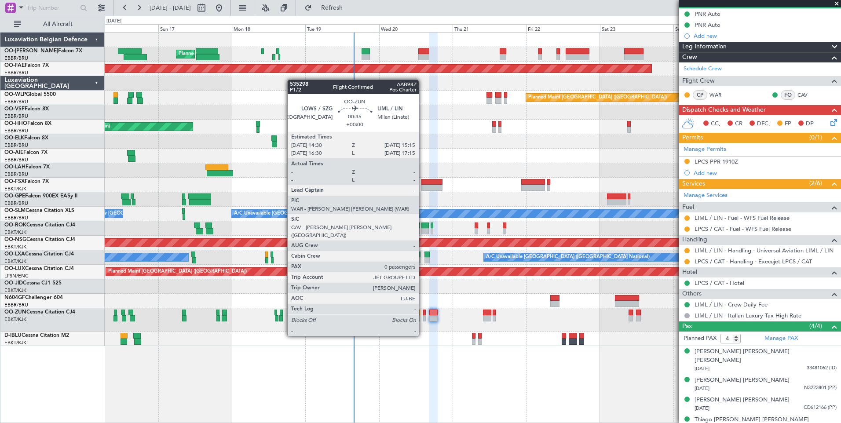
click at [423, 311] on div at bounding box center [424, 313] width 3 height 6
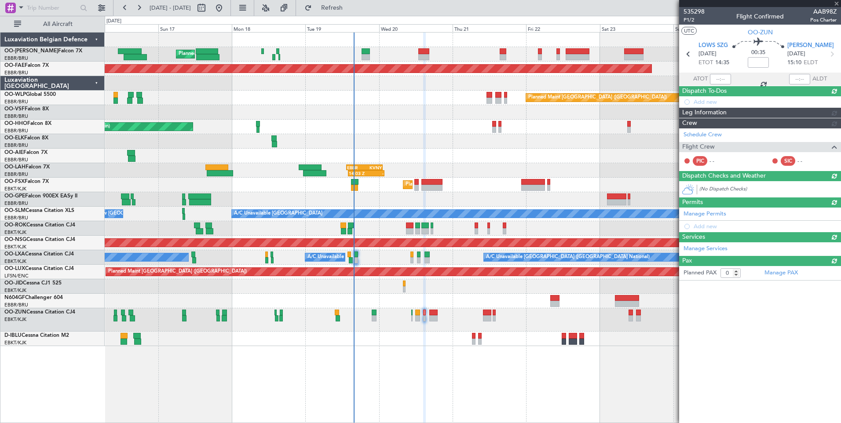
scroll to position [0, 0]
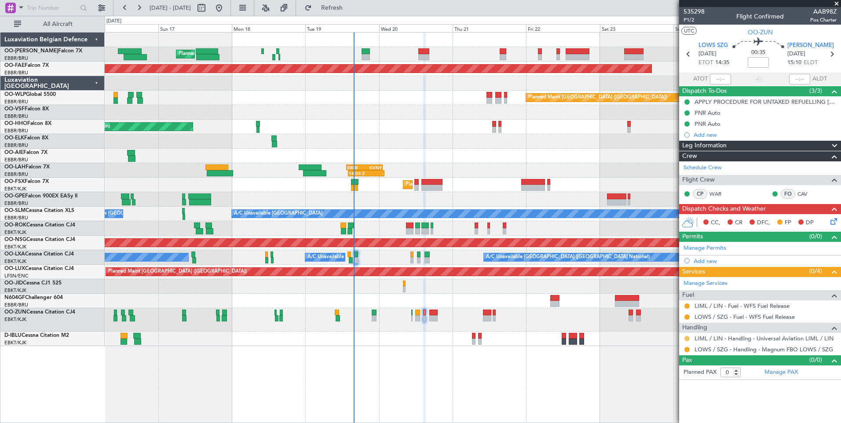
click at [688, 338] on button at bounding box center [686, 338] width 5 height 5
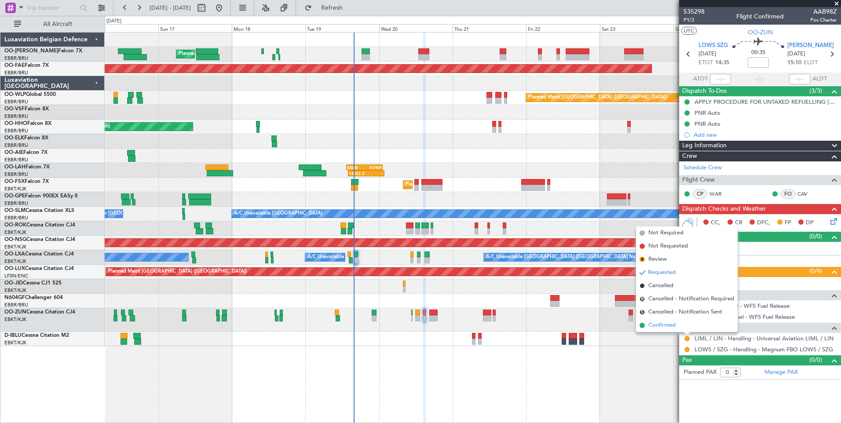
click at [662, 322] on span "Confirmed" at bounding box center [661, 325] width 27 height 9
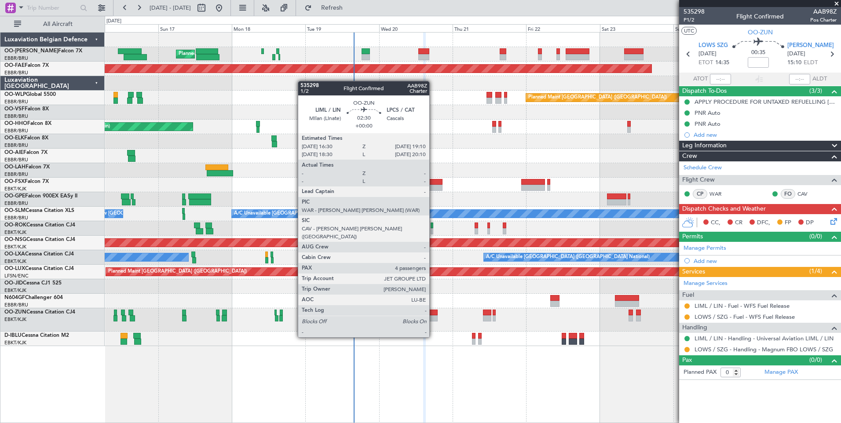
click at [433, 313] on div at bounding box center [433, 313] width 8 height 6
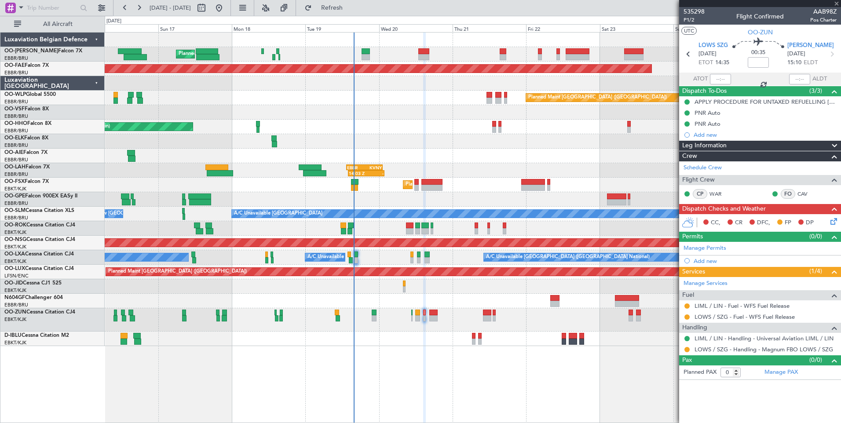
type input "4"
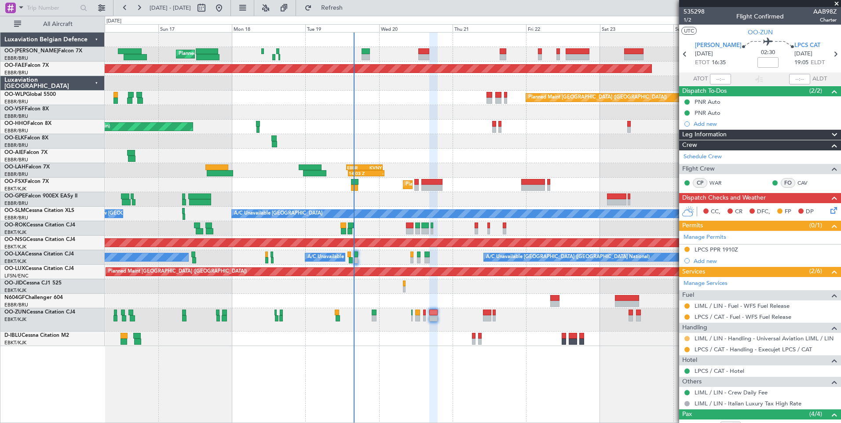
click at [685, 336] on button at bounding box center [686, 338] width 5 height 5
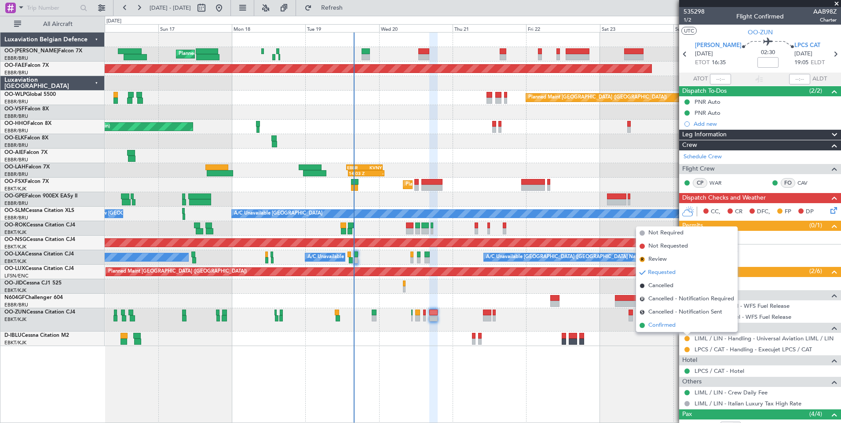
click at [647, 325] on li "Confirmed" at bounding box center [687, 325] width 102 height 13
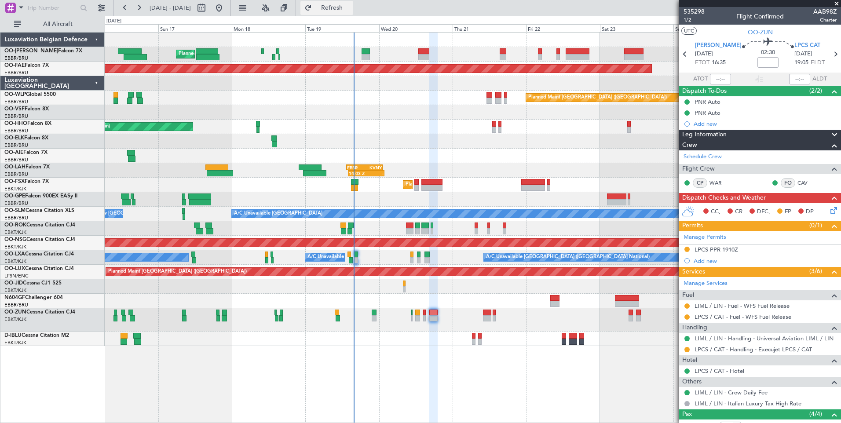
click at [353, 13] on button "Refresh" at bounding box center [326, 8] width 53 height 14
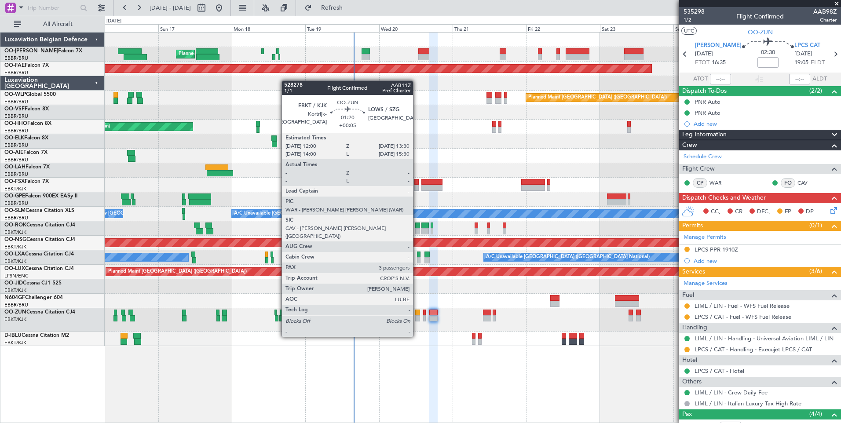
click at [417, 312] on div at bounding box center [417, 313] width 5 height 6
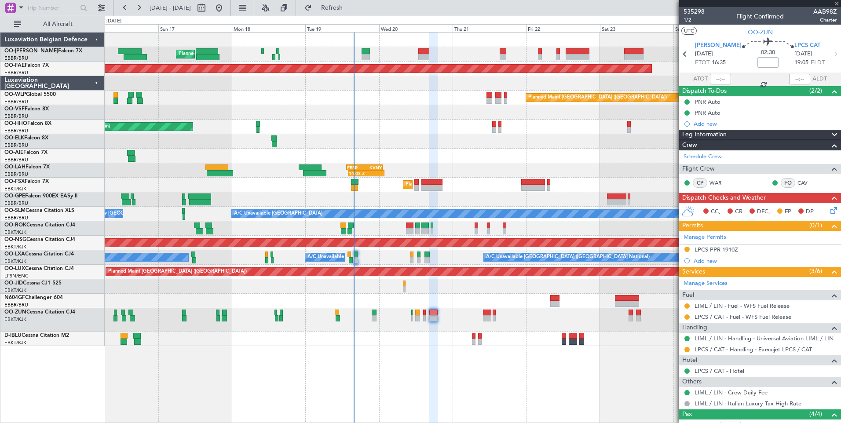
type input "+00:05"
type input "3"
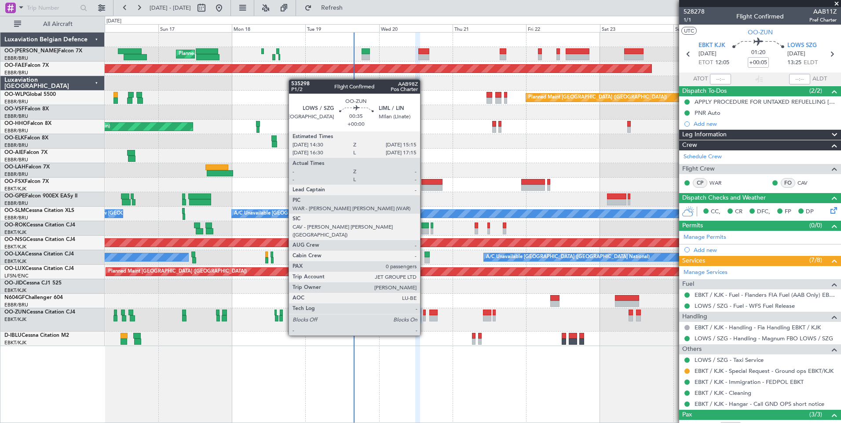
click at [424, 311] on div at bounding box center [424, 313] width 3 height 6
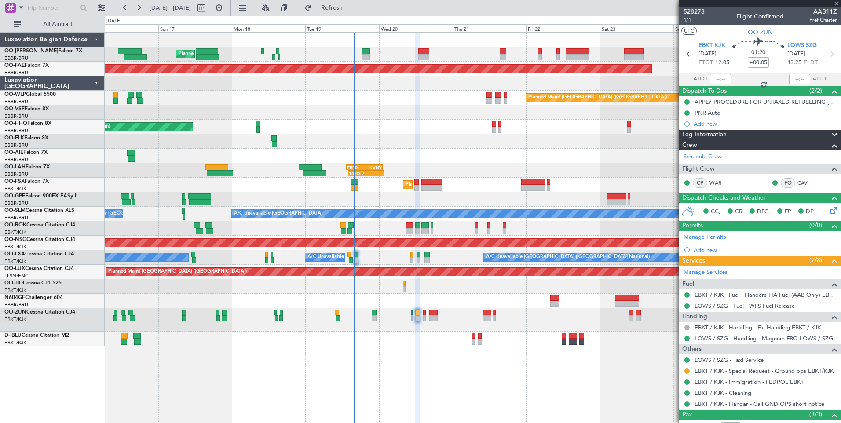
type input "0"
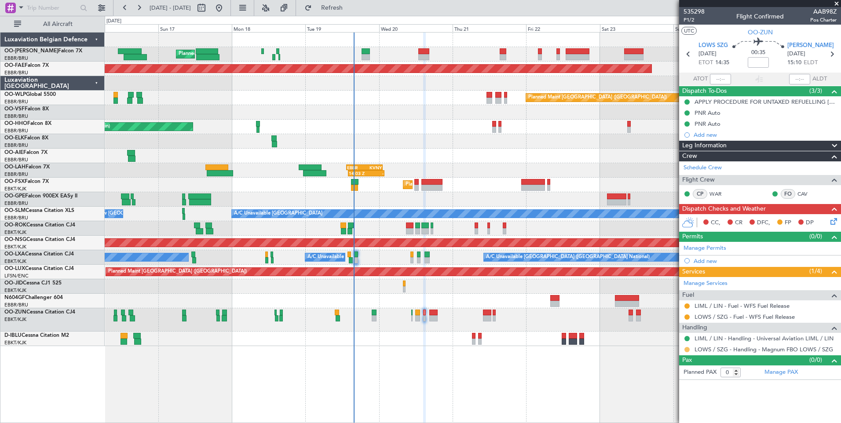
click at [687, 352] on mat-tooltip-component "Requested" at bounding box center [687, 363] width 40 height 23
click at [686, 350] on button at bounding box center [686, 349] width 5 height 5
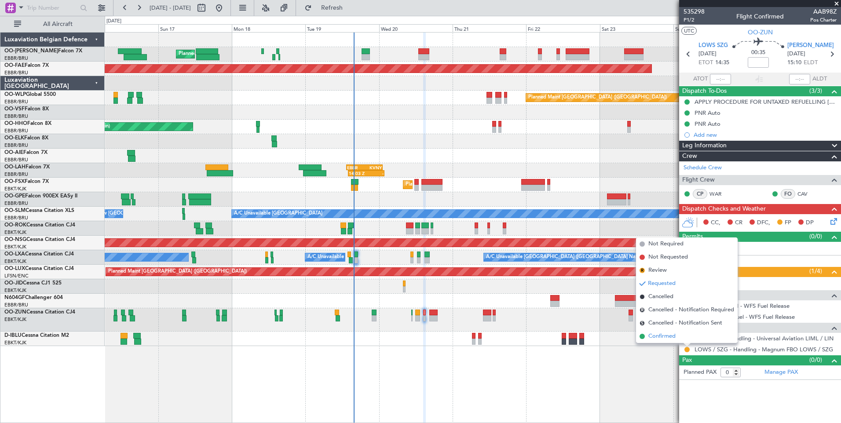
click at [665, 336] on span "Confirmed" at bounding box center [661, 336] width 27 height 9
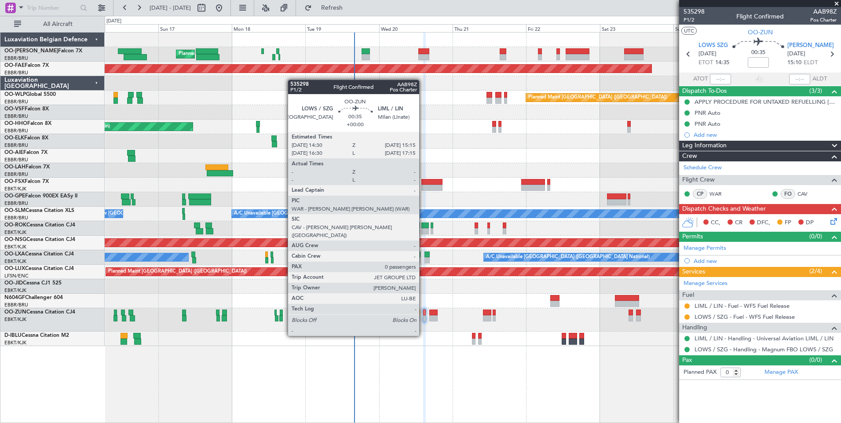
click at [423, 311] on div at bounding box center [424, 313] width 3 height 6
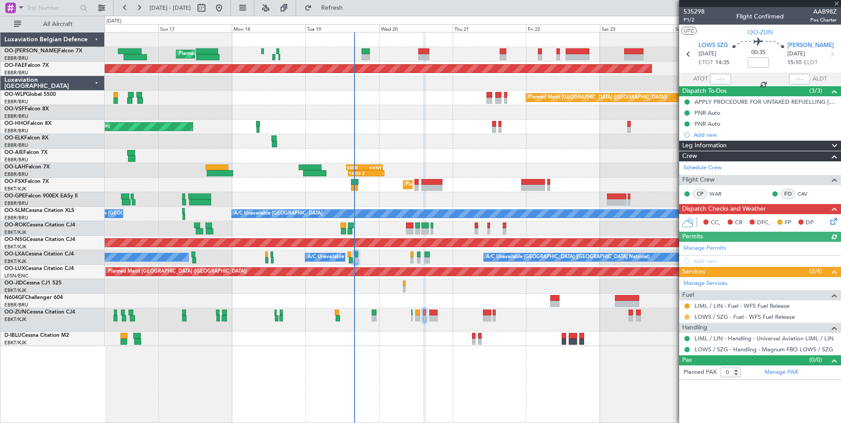
click at [686, 316] on button at bounding box center [686, 316] width 5 height 5
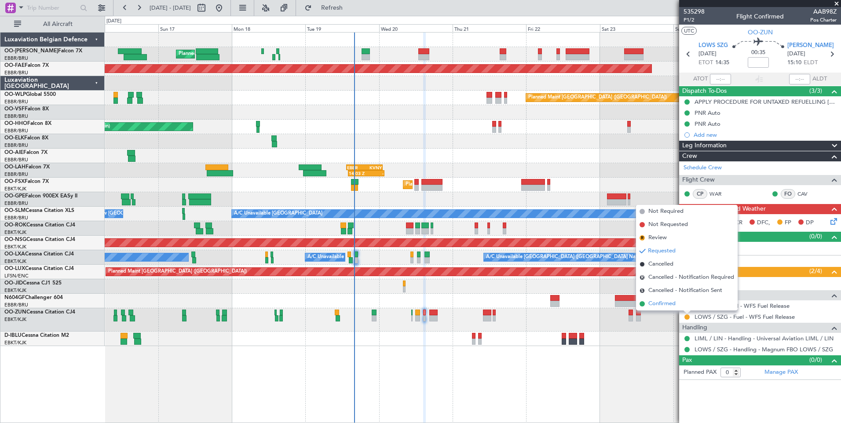
click at [663, 303] on span "Confirmed" at bounding box center [661, 303] width 27 height 9
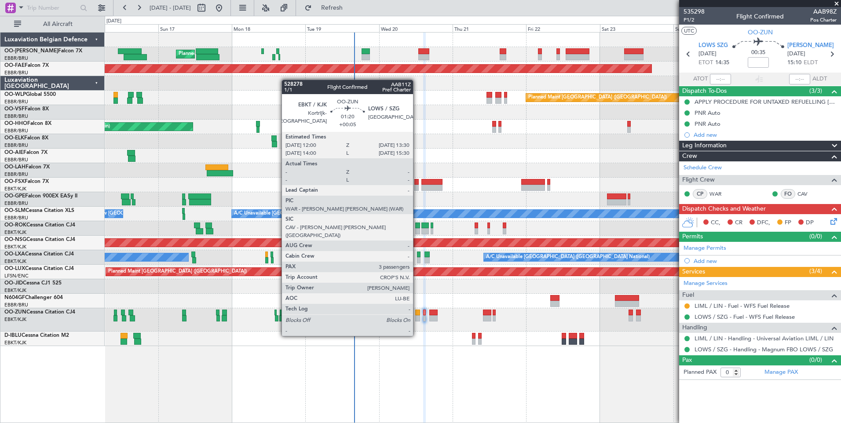
click at [417, 311] on div at bounding box center [417, 313] width 5 height 6
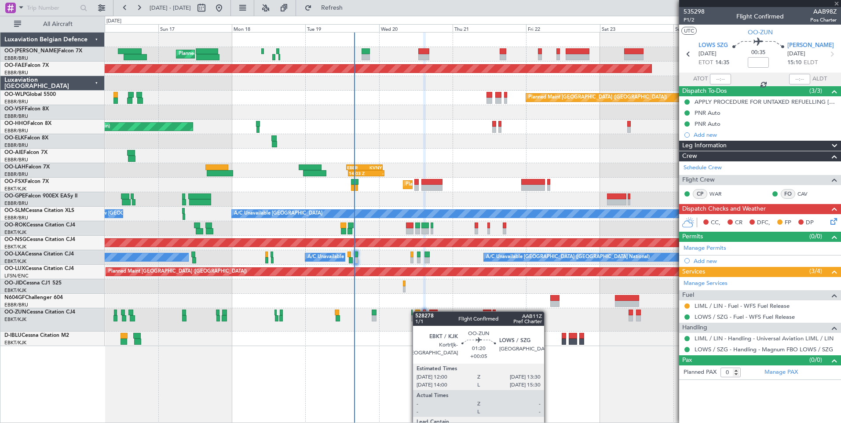
type input "+00:05"
type input "3"
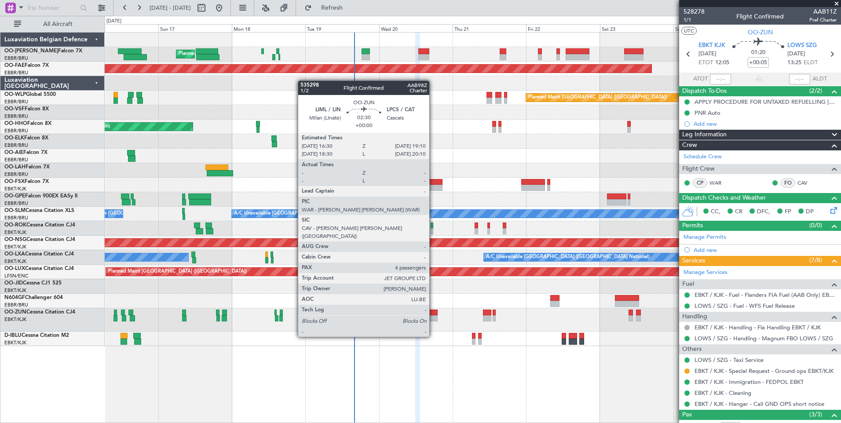
click at [433, 312] on div at bounding box center [433, 313] width 8 height 6
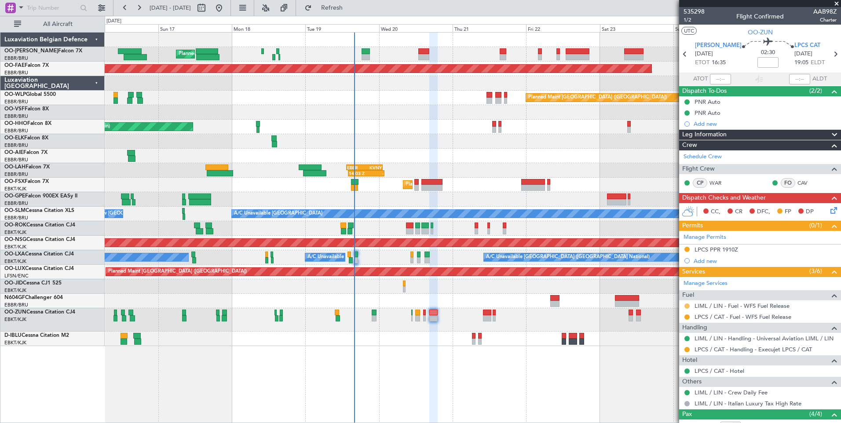
click at [686, 307] on button at bounding box center [686, 305] width 5 height 5
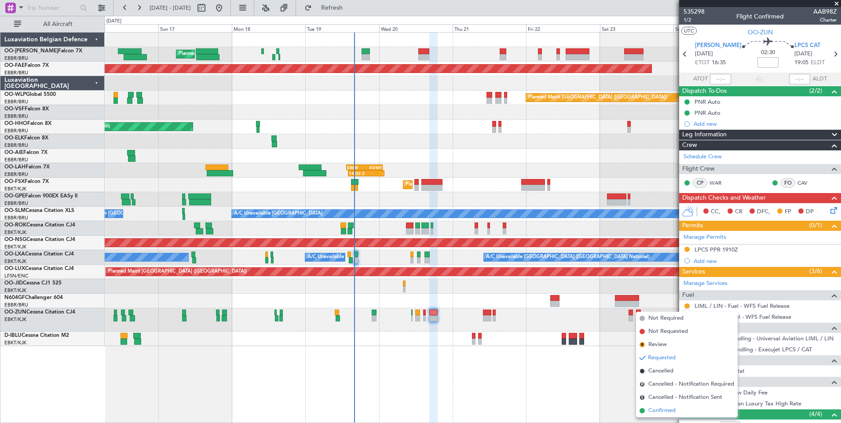
click at [661, 412] on span "Confirmed" at bounding box center [661, 410] width 27 height 9
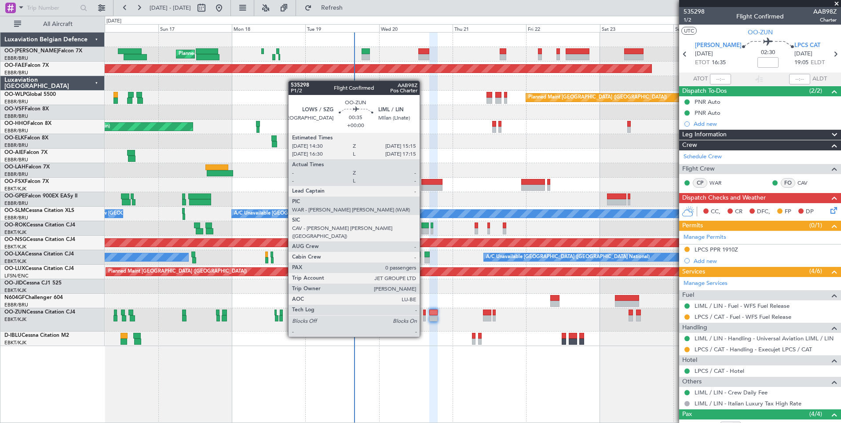
click at [423, 312] on div at bounding box center [424, 313] width 3 height 6
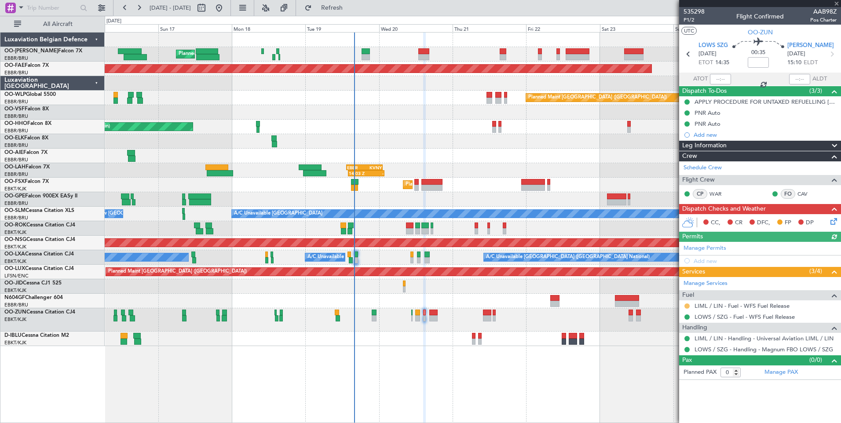
click at [686, 305] on button at bounding box center [686, 305] width 5 height 5
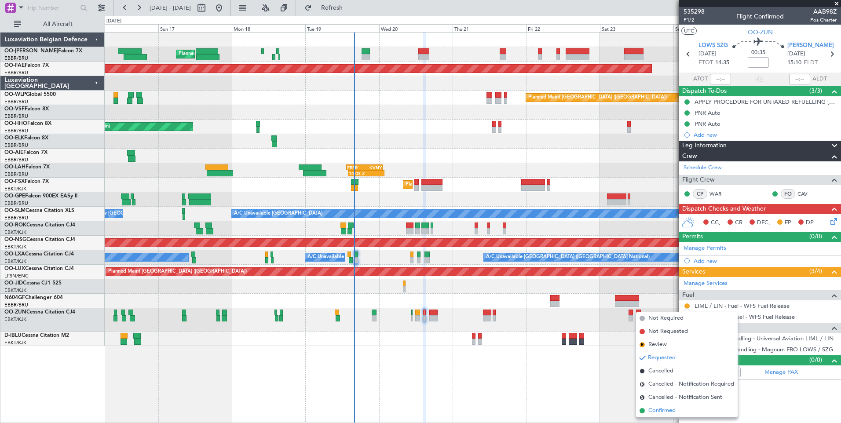
click at [652, 411] on span "Confirmed" at bounding box center [661, 410] width 27 height 9
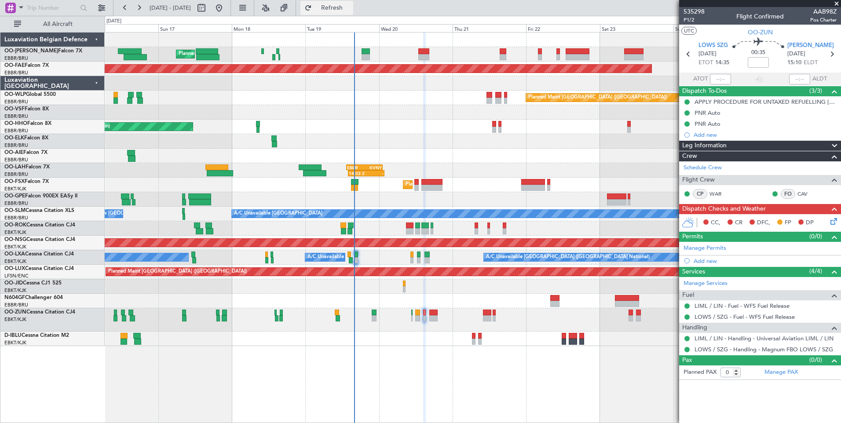
click at [350, 11] on span "Refresh" at bounding box center [331, 8] width 37 height 6
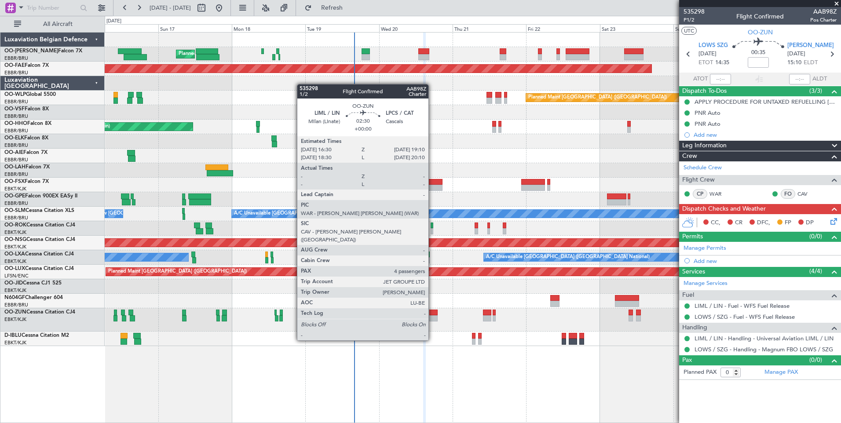
click at [432, 316] on div at bounding box center [433, 318] width 8 height 6
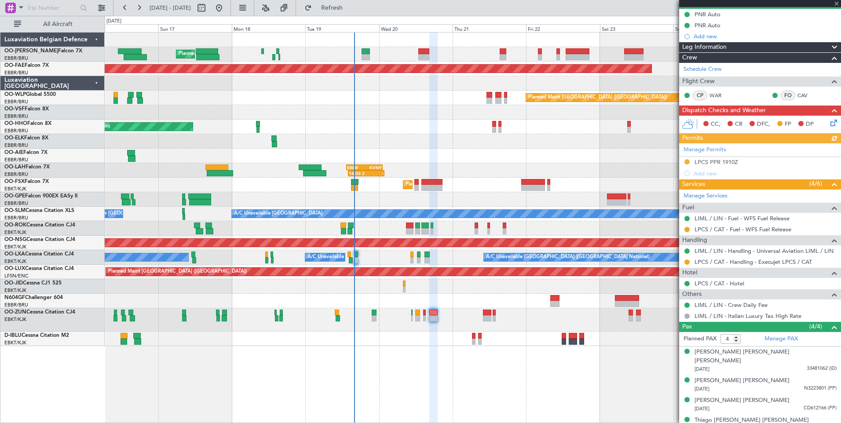
scroll to position [90, 0]
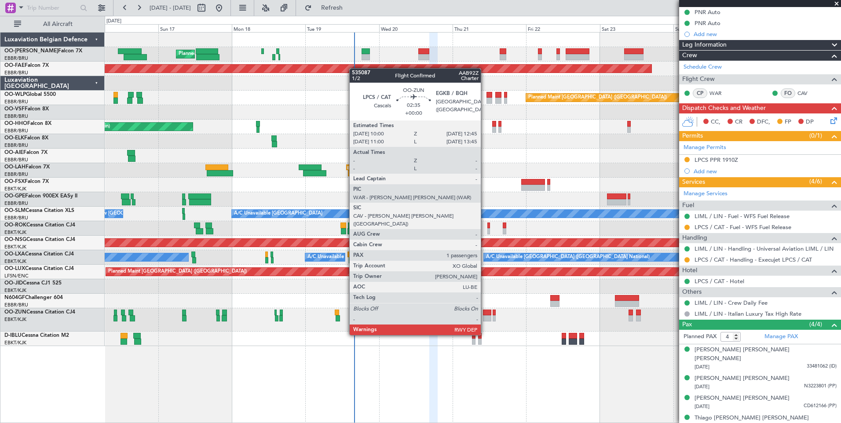
click at [484, 310] on div at bounding box center [487, 313] width 9 height 6
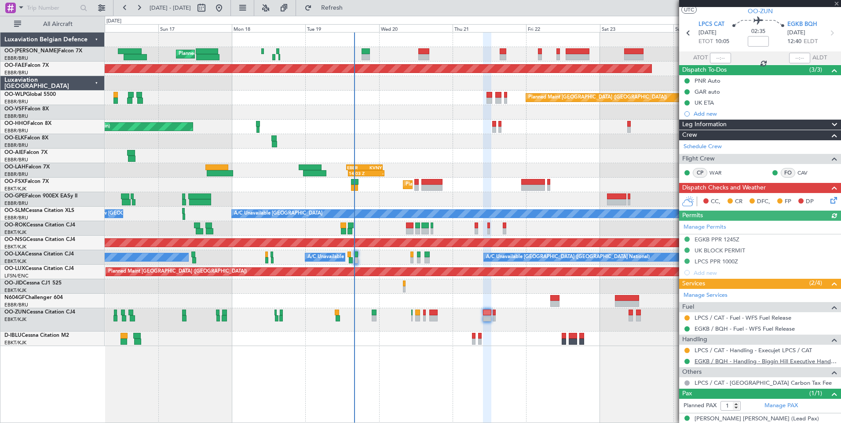
scroll to position [31, 0]
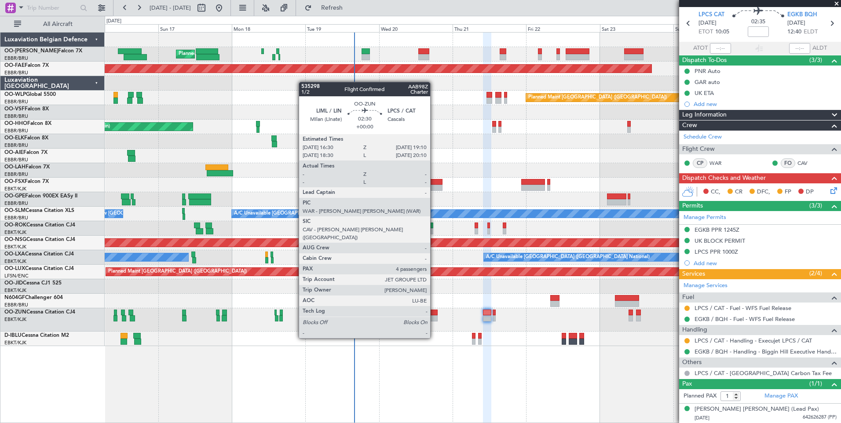
click at [434, 313] on div at bounding box center [433, 313] width 8 height 6
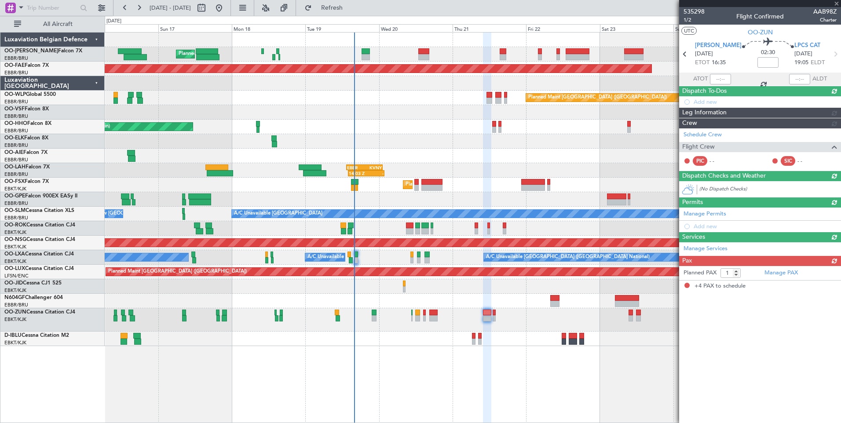
type input "4"
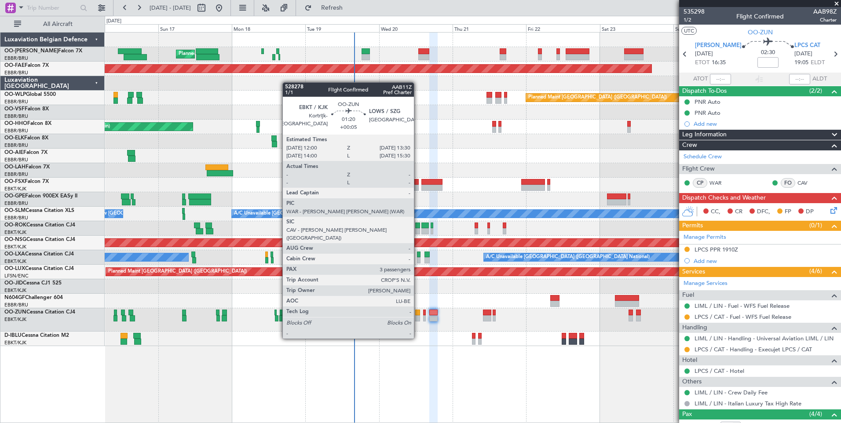
click at [418, 314] on div at bounding box center [417, 313] width 5 height 6
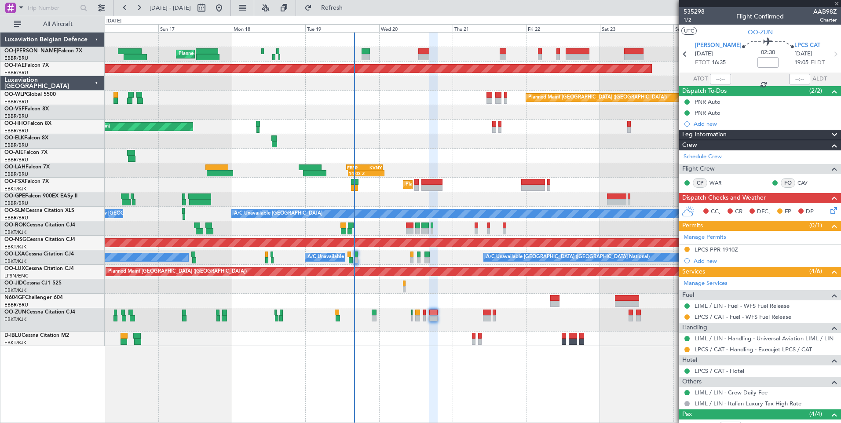
type input "+00:05"
type input "3"
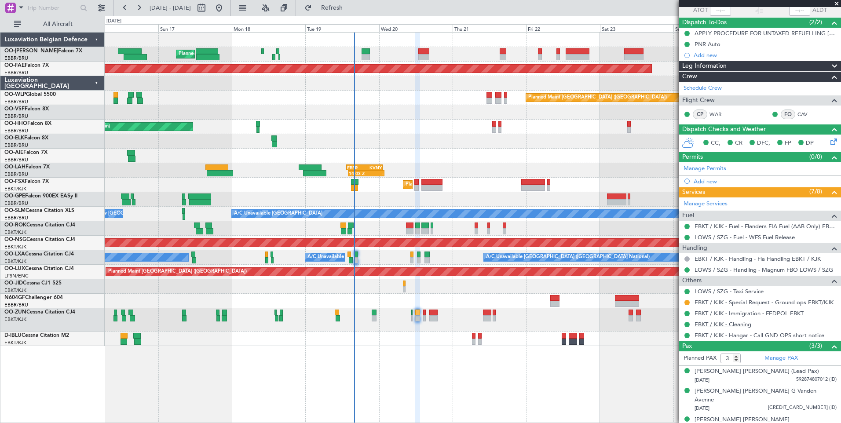
scroll to position [70, 0]
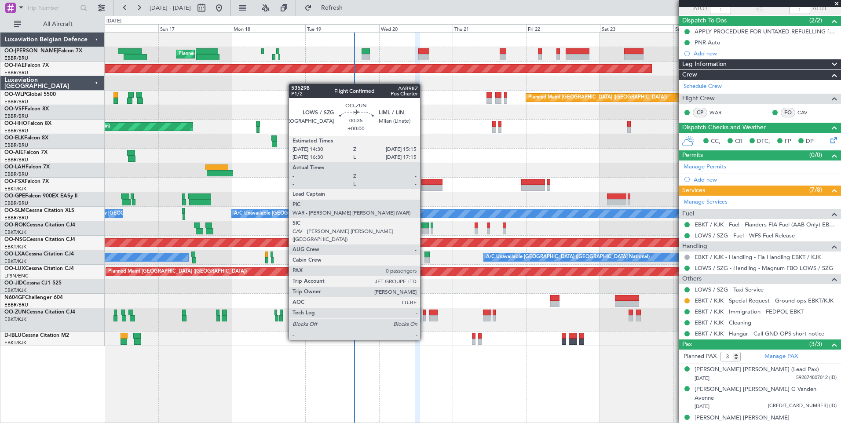
click at [424, 315] on div at bounding box center [424, 318] width 3 height 6
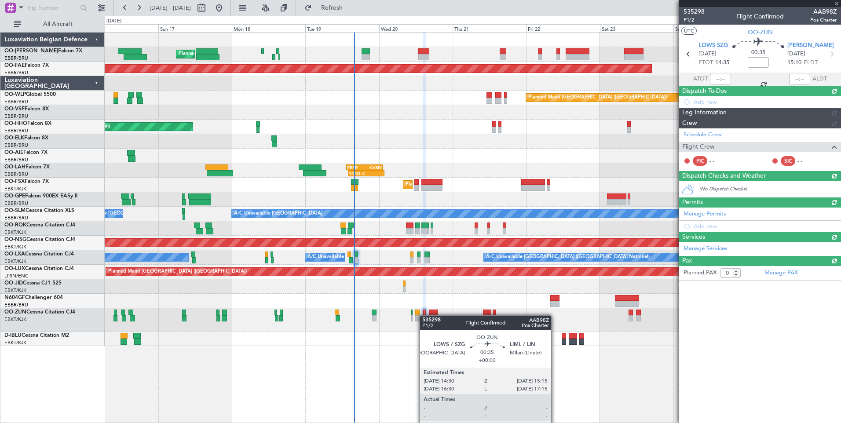
scroll to position [0, 0]
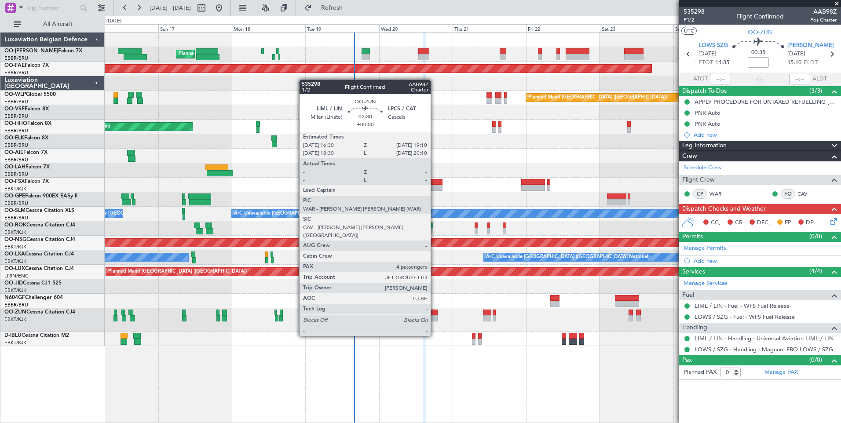
click at [434, 311] on div at bounding box center [433, 313] width 8 height 6
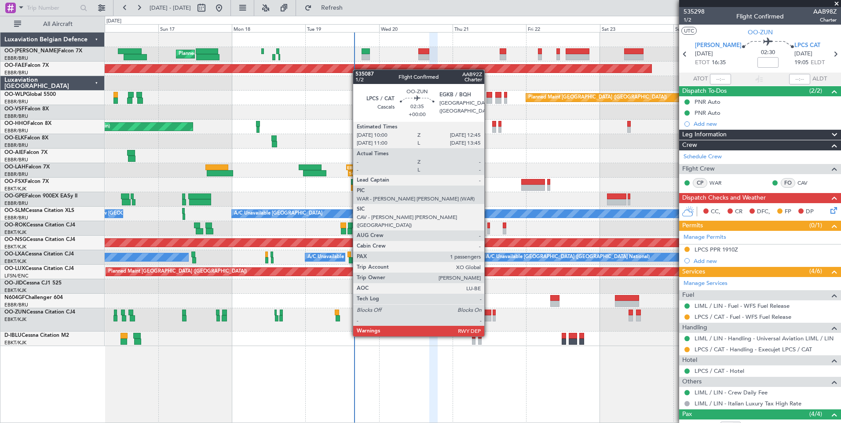
click at [488, 312] on div at bounding box center [487, 313] width 9 height 6
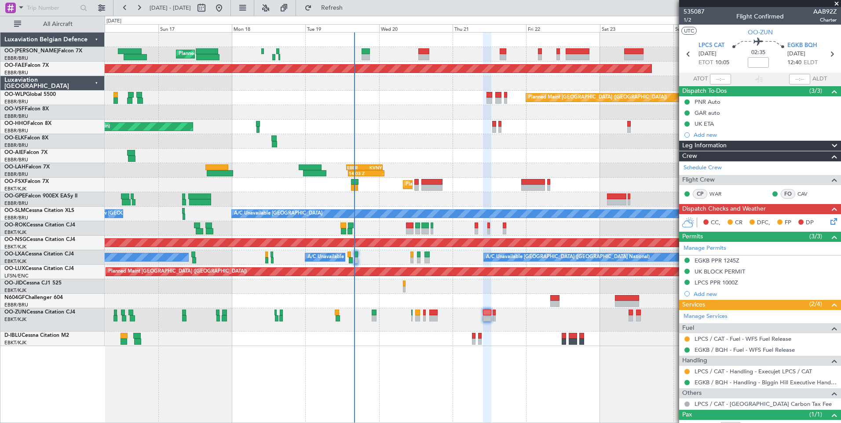
click at [828, 223] on icon at bounding box center [831, 219] width 7 height 7
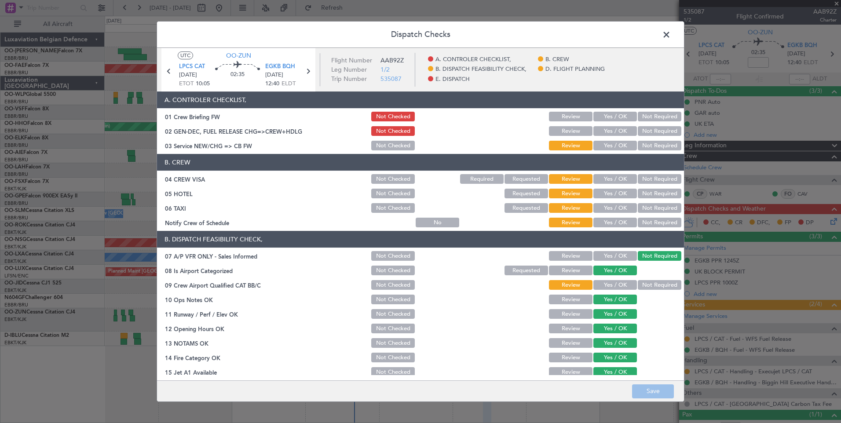
click at [670, 34] on span at bounding box center [670, 37] width 0 height 18
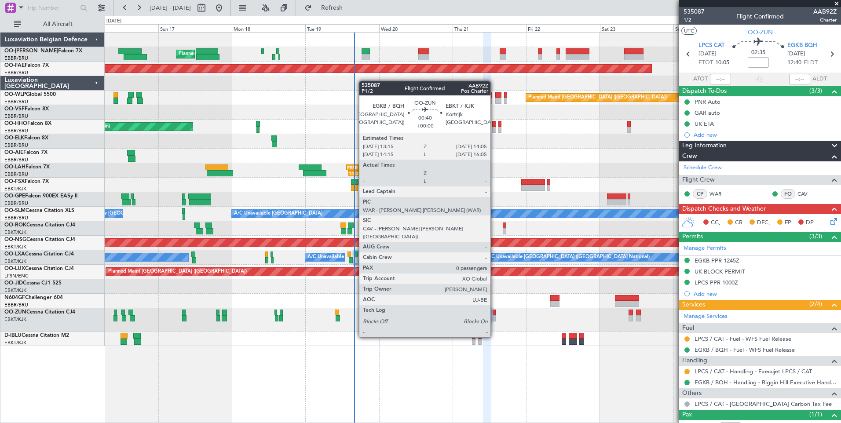
click at [494, 313] on div at bounding box center [493, 313] width 3 height 6
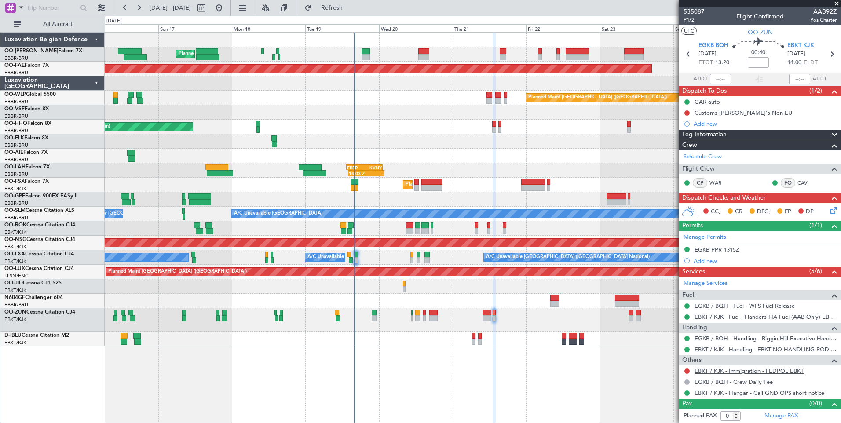
click at [711, 372] on link "EBKT / KJK - Immigration - FEDPOL EBKT" at bounding box center [748, 370] width 109 height 7
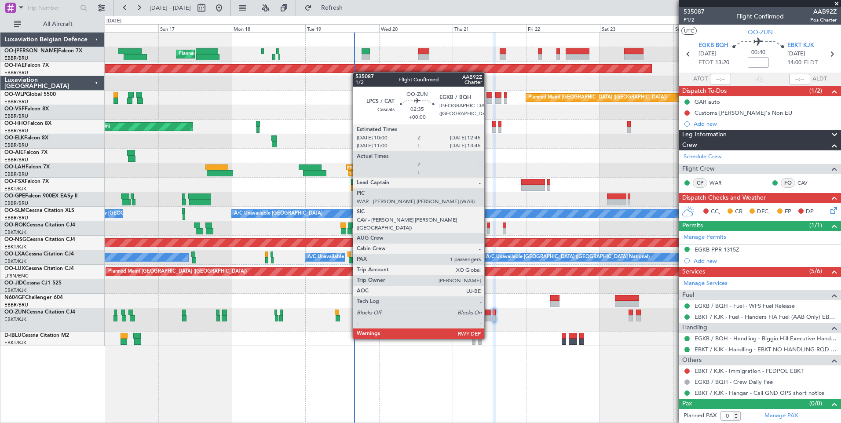
click at [488, 314] on div at bounding box center [487, 313] width 9 height 6
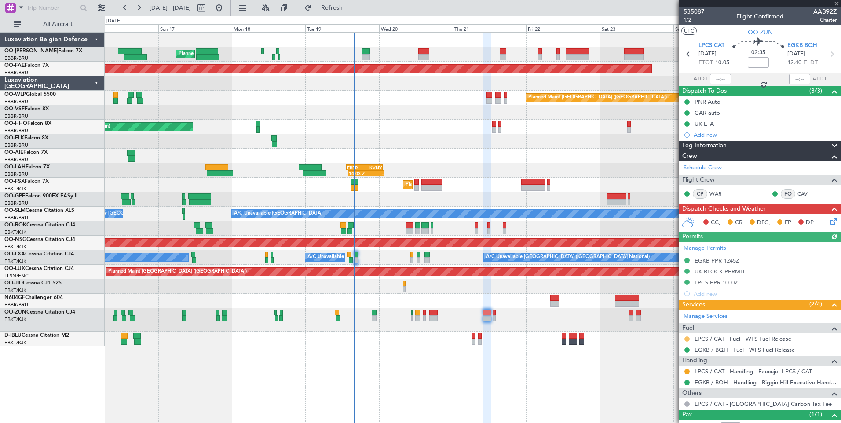
click at [686, 338] on button at bounding box center [686, 338] width 5 height 5
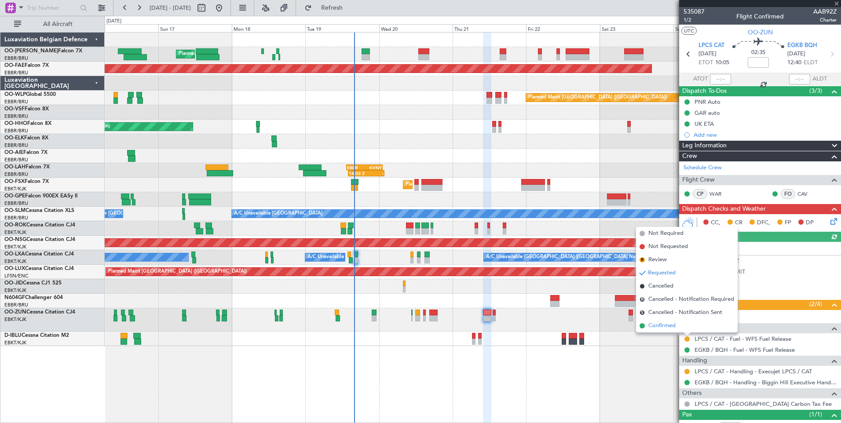
click at [656, 323] on span "Confirmed" at bounding box center [661, 325] width 27 height 9
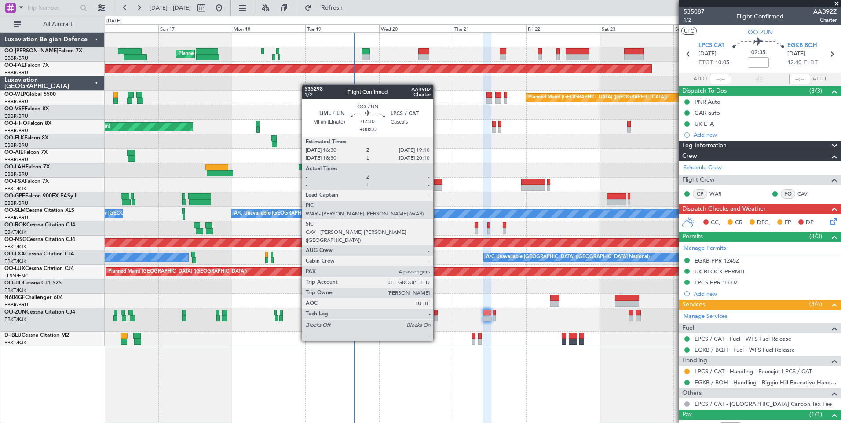
click at [434, 315] on div at bounding box center [433, 318] width 8 height 6
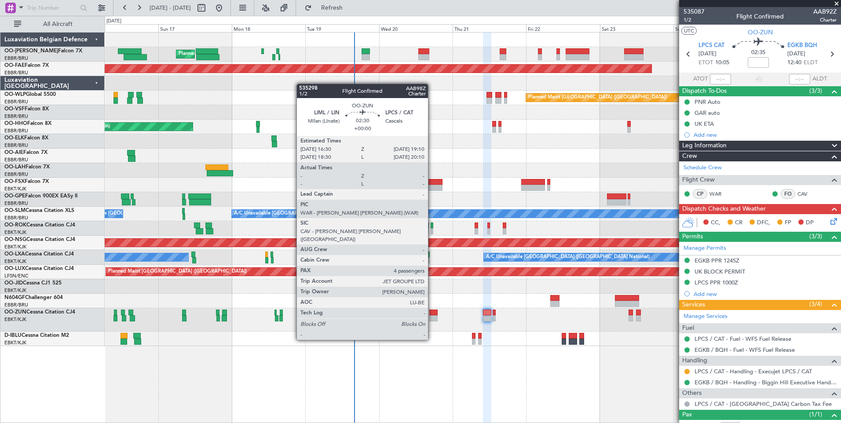
click at [432, 315] on div at bounding box center [433, 318] width 8 height 6
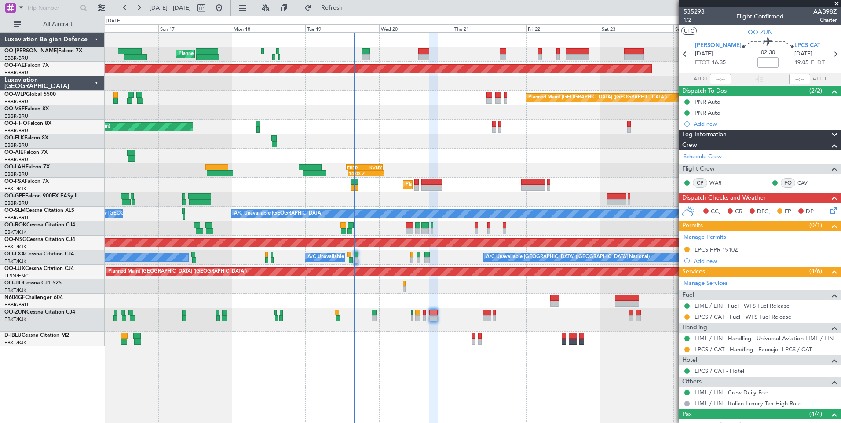
click at [687, 319] on mat-tooltip-component "Requested" at bounding box center [687, 330] width 40 height 23
click at [686, 319] on mat-tooltip-component "Requested" at bounding box center [687, 330] width 40 height 23
click at [685, 316] on button at bounding box center [686, 316] width 5 height 5
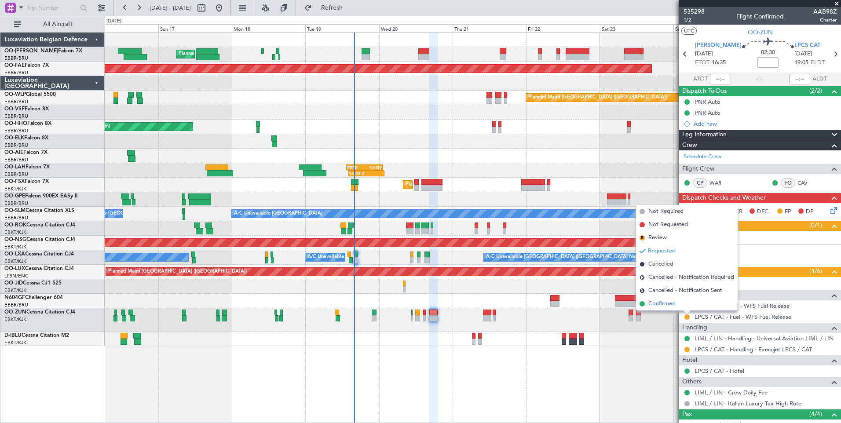
click at [649, 304] on span "Confirmed" at bounding box center [661, 303] width 27 height 9
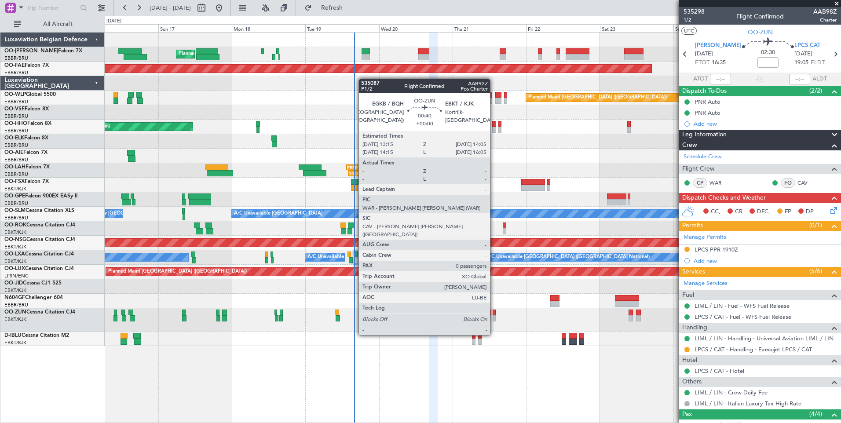
click at [494, 310] on div at bounding box center [493, 313] width 3 height 6
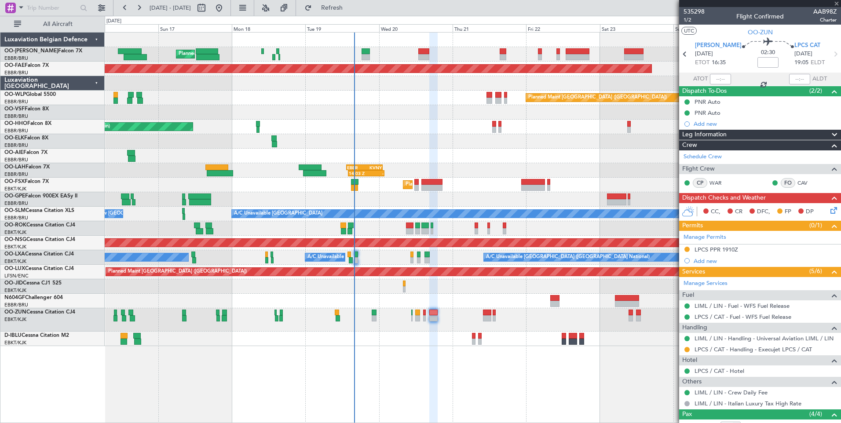
type input "0"
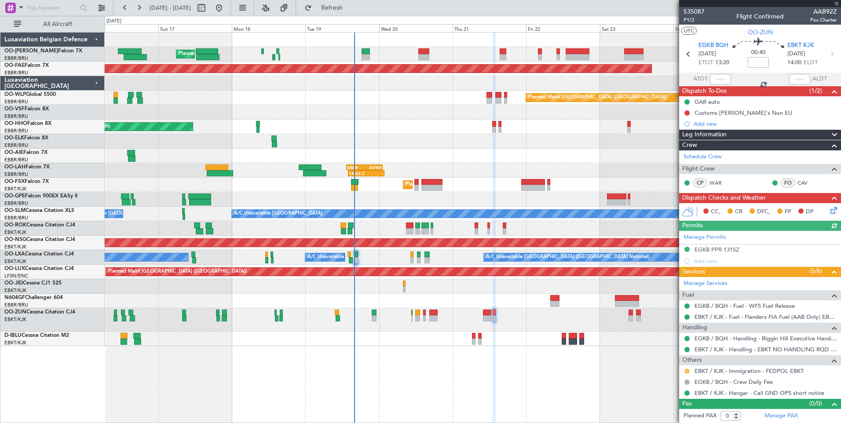
click at [687, 370] on button at bounding box center [686, 370] width 5 height 5
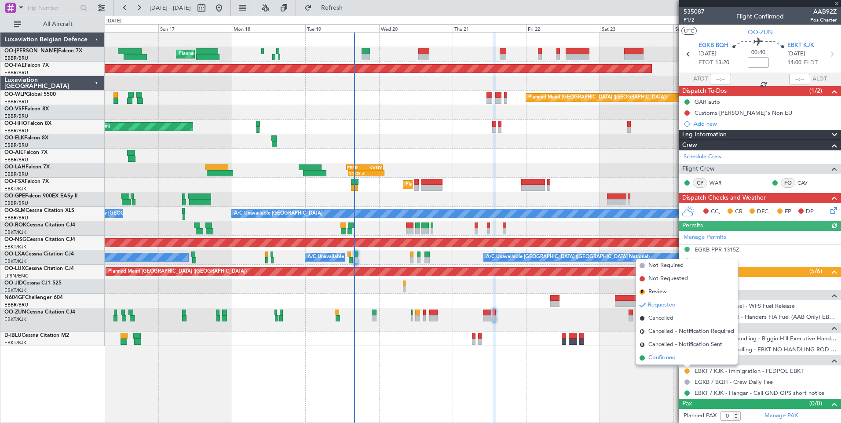
click at [646, 353] on li "Confirmed" at bounding box center [687, 357] width 102 height 13
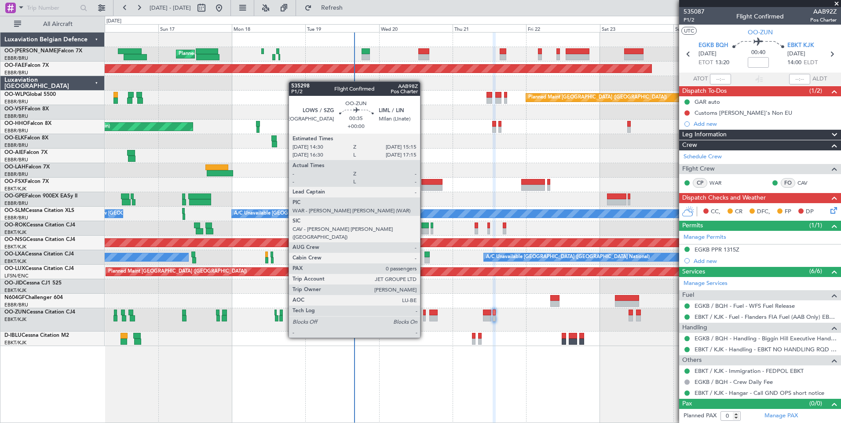
click at [424, 313] on div at bounding box center [424, 313] width 3 height 6
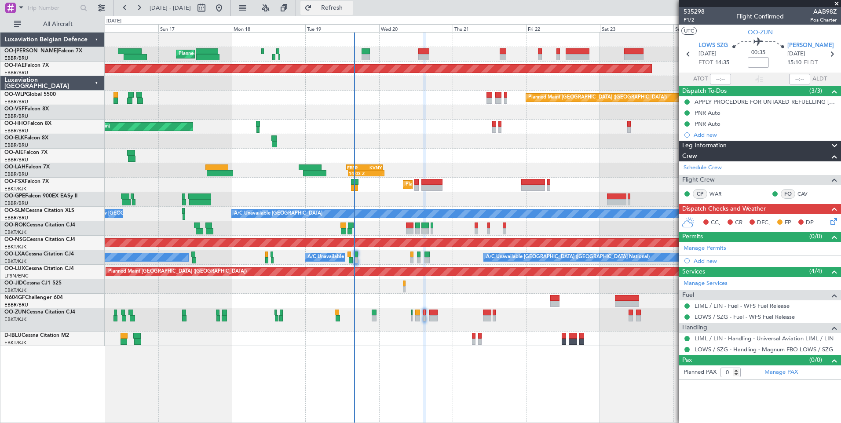
click at [350, 5] on span "Refresh" at bounding box center [331, 8] width 37 height 6
click at [350, 10] on span "Refresh" at bounding box center [331, 8] width 37 height 6
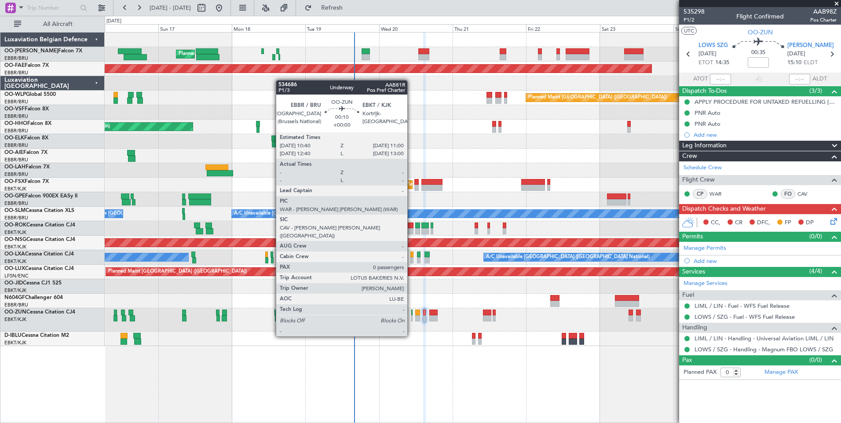
click at [411, 313] on div at bounding box center [411, 313] width 1 height 6
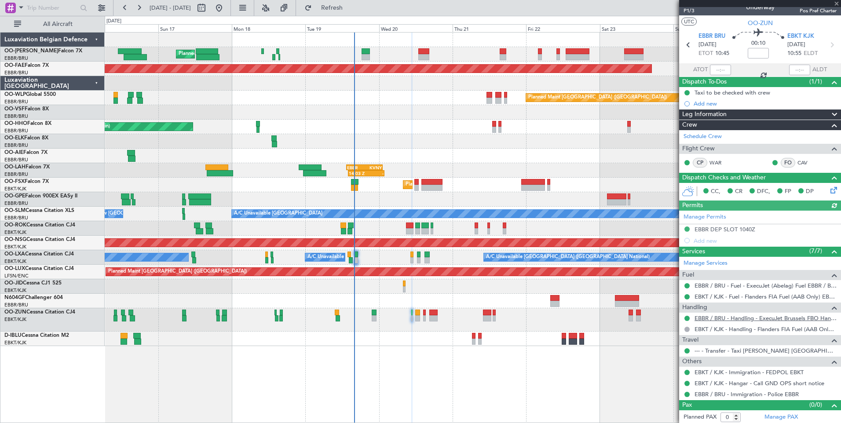
scroll to position [11, 0]
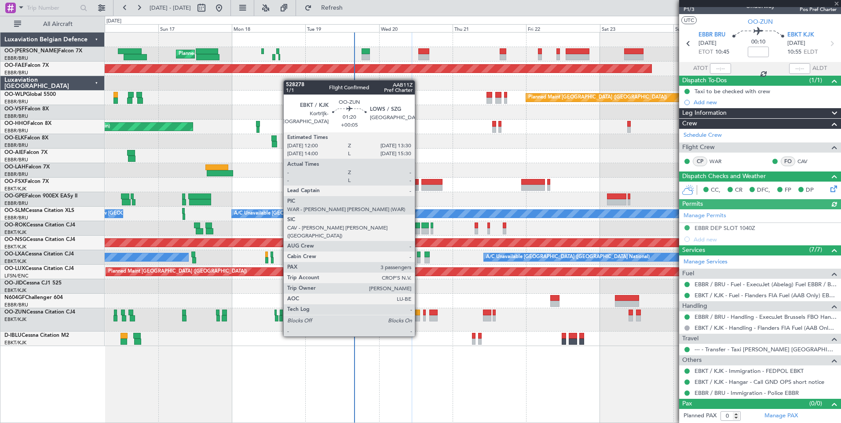
click at [419, 312] on div at bounding box center [417, 313] width 5 height 6
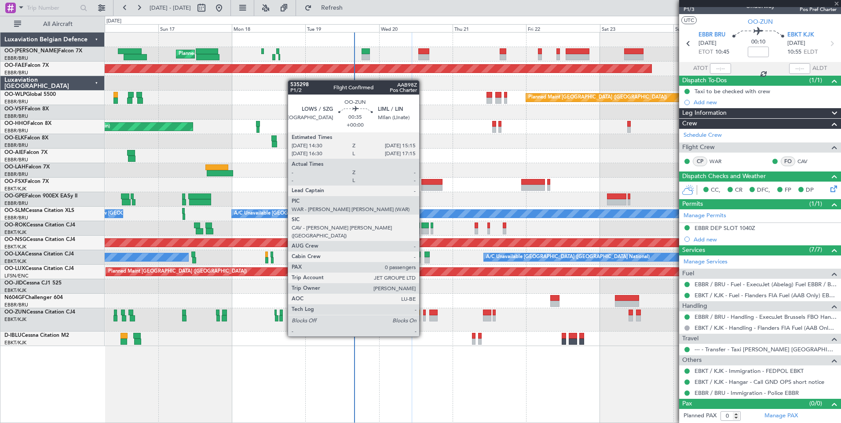
type input "+00:05"
type input "3"
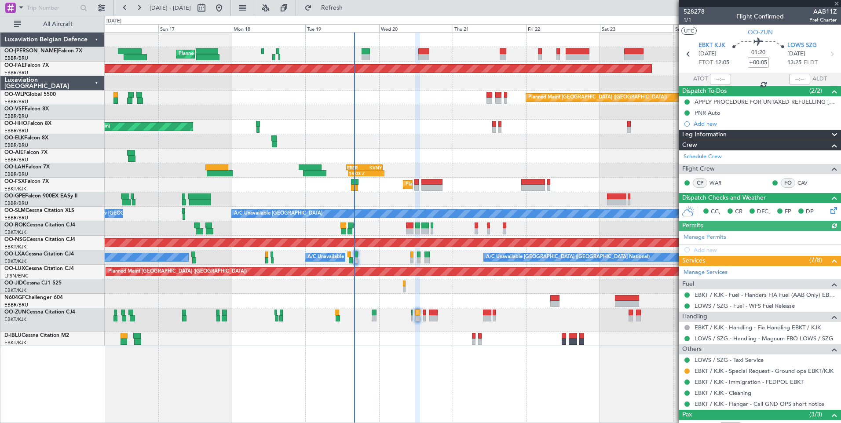
scroll to position [70, 0]
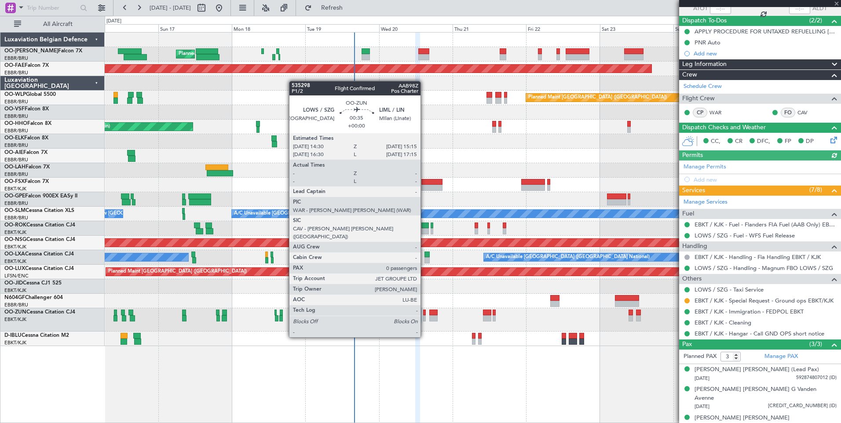
click at [424, 313] on div at bounding box center [424, 313] width 3 height 6
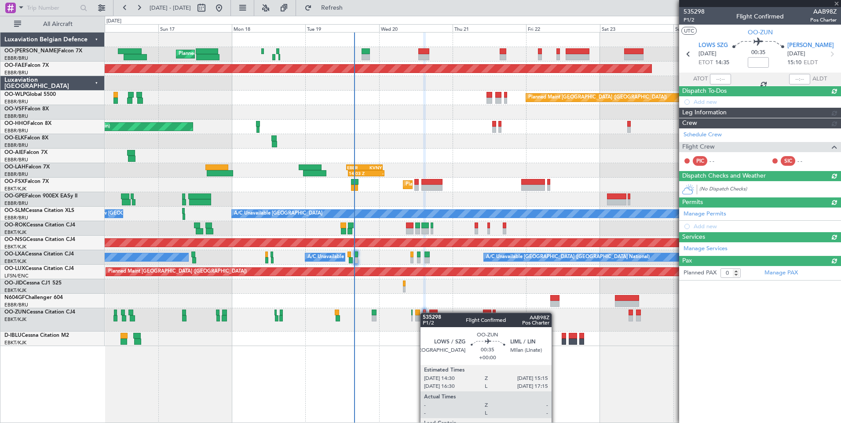
scroll to position [0, 0]
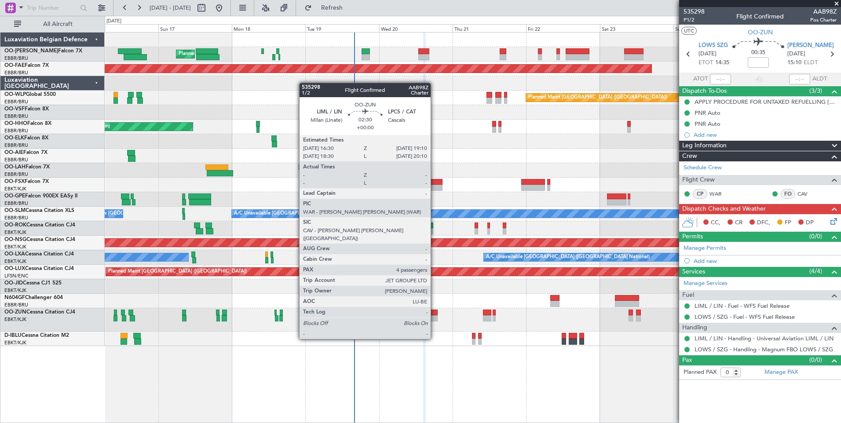
click at [434, 314] on div at bounding box center [433, 313] width 8 height 6
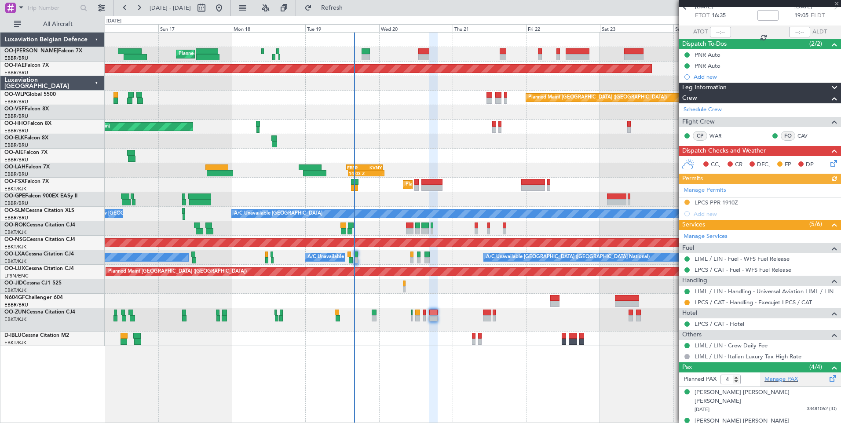
scroll to position [90, 0]
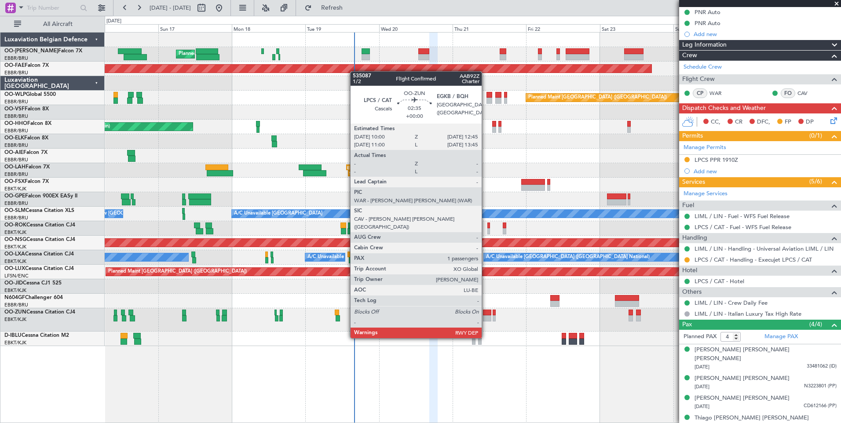
click at [485, 313] on div at bounding box center [487, 313] width 9 height 6
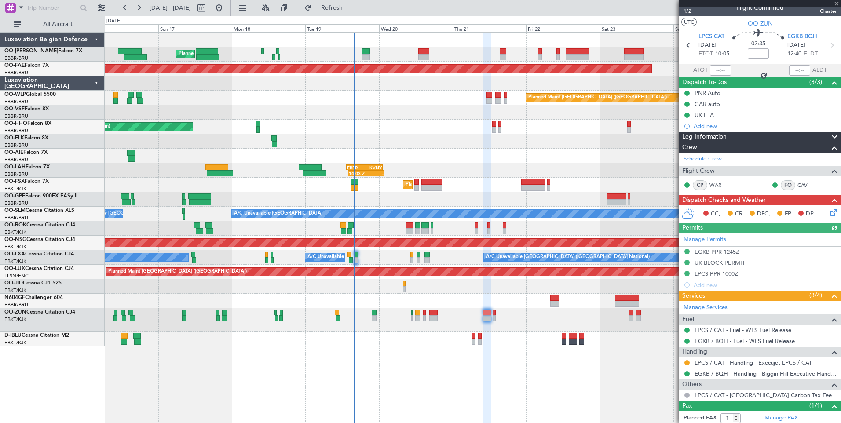
scroll to position [0, 0]
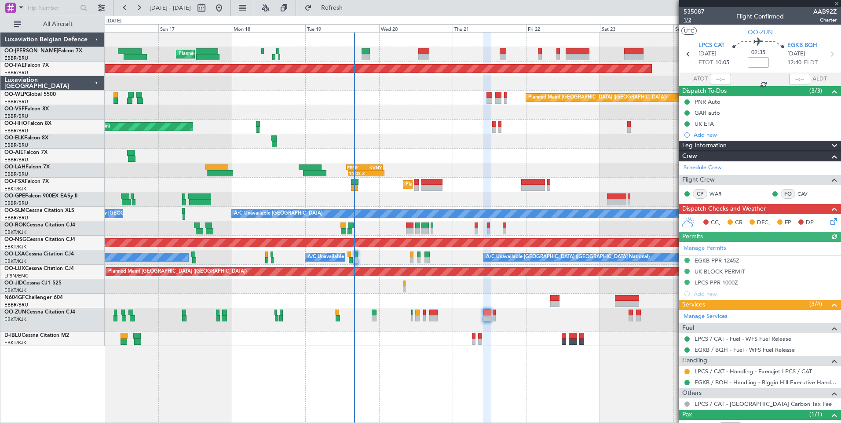
click at [690, 21] on span "1/2" at bounding box center [693, 19] width 21 height 7
click at [350, 7] on span "Refresh" at bounding box center [331, 8] width 37 height 6
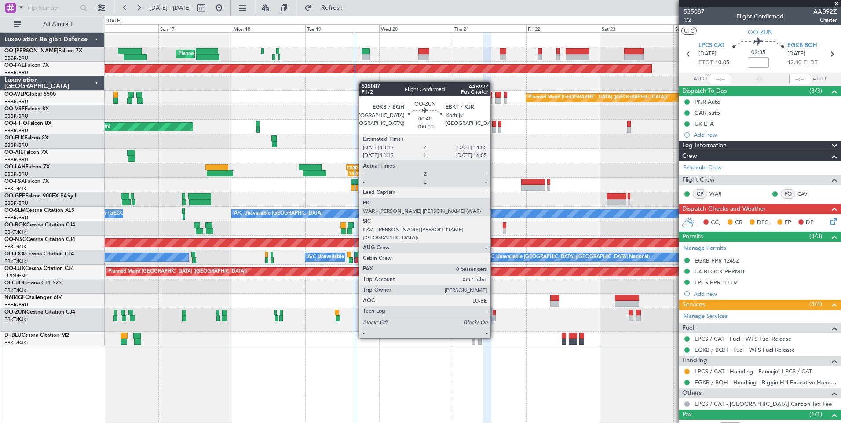
click at [494, 313] on div at bounding box center [493, 313] width 3 height 6
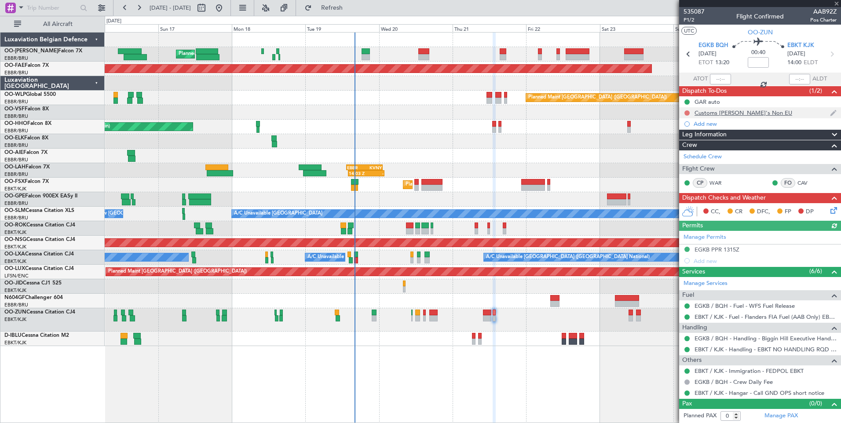
click at [685, 112] on button at bounding box center [686, 112] width 5 height 5
click at [681, 152] on span "Completed" at bounding box center [690, 151] width 29 height 9
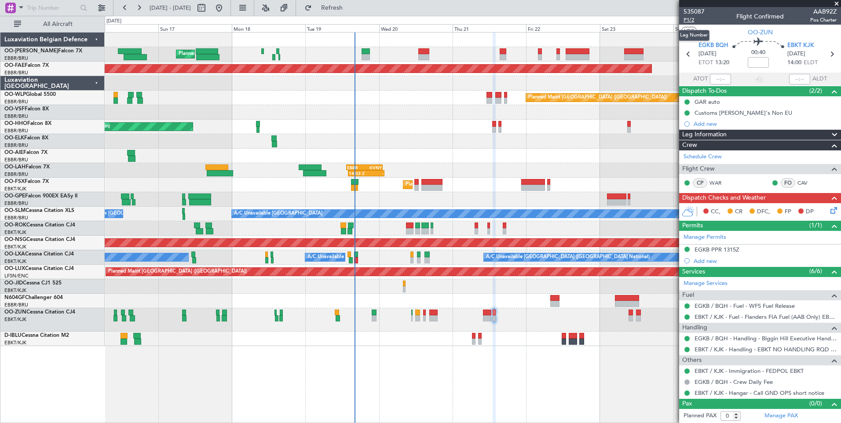
click at [691, 20] on span "P1/2" at bounding box center [693, 19] width 21 height 7
click at [741, 113] on div "Customs [PERSON_NAME]'s Non EU" at bounding box center [743, 112] width 98 height 7
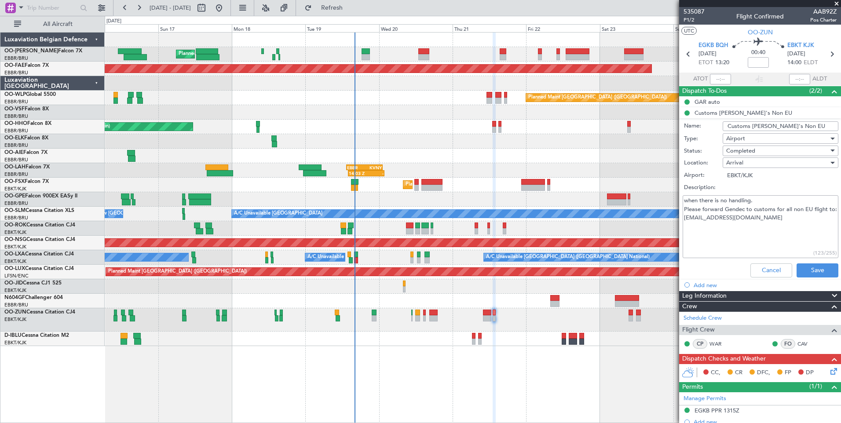
drag, startPoint x: 782, startPoint y: 228, endPoint x: 668, endPoint y: 225, distance: 113.9
click at [668, 225] on fb-app "[DATE] - [DATE] Refresh Quick Links All Aircraft Planned Maint [GEOGRAPHIC_DATA…" at bounding box center [420, 215] width 841 height 416
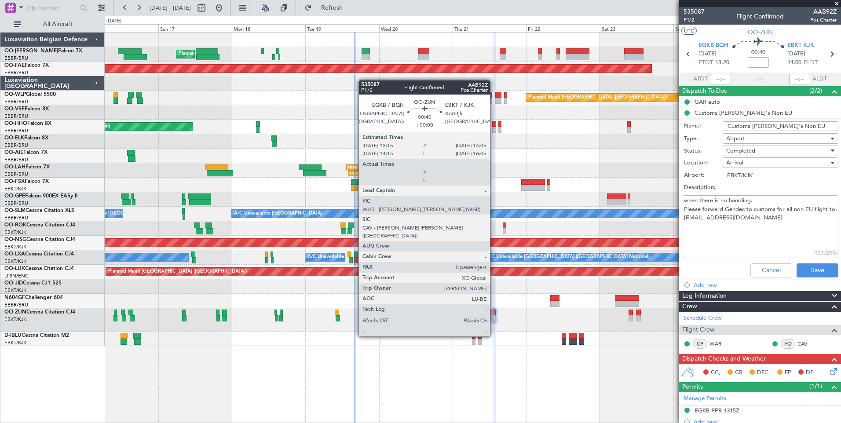
click at [494, 312] on div at bounding box center [493, 313] width 3 height 6
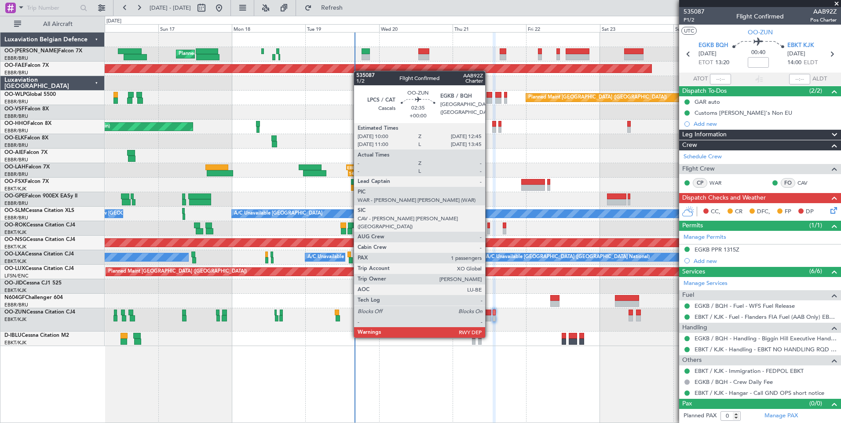
click at [489, 313] on div at bounding box center [487, 313] width 9 height 6
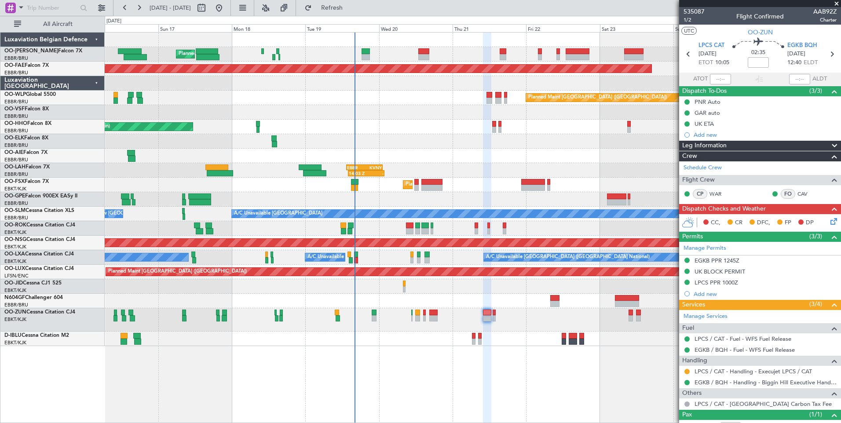
click at [828, 223] on icon at bounding box center [831, 219] width 7 height 7
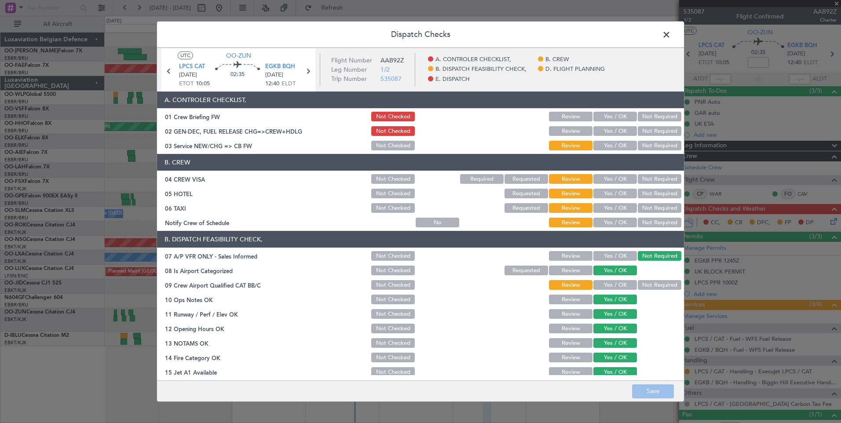
click at [670, 35] on span at bounding box center [670, 37] width 0 height 18
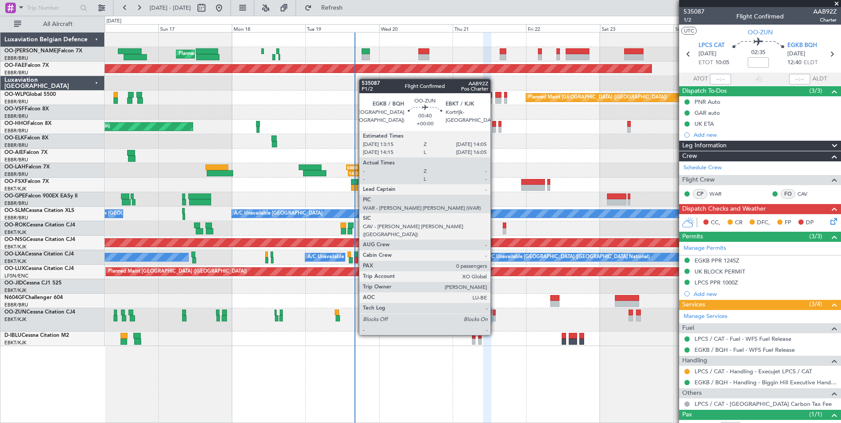
click at [494, 310] on div at bounding box center [493, 313] width 3 height 6
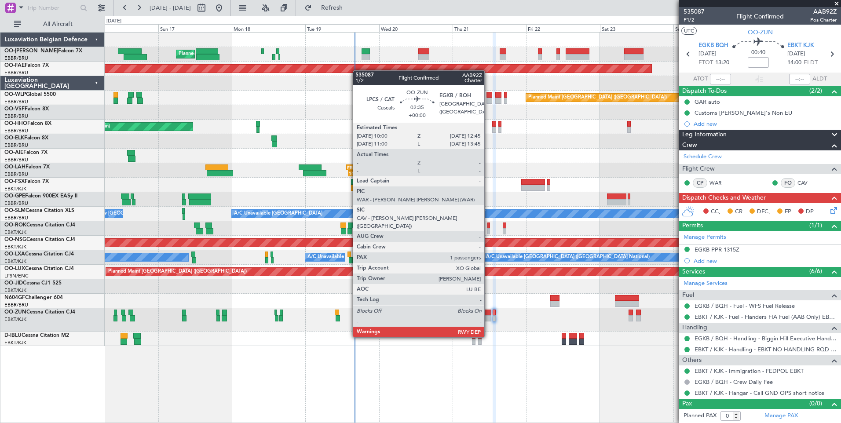
click at [488, 313] on div at bounding box center [487, 313] width 9 height 6
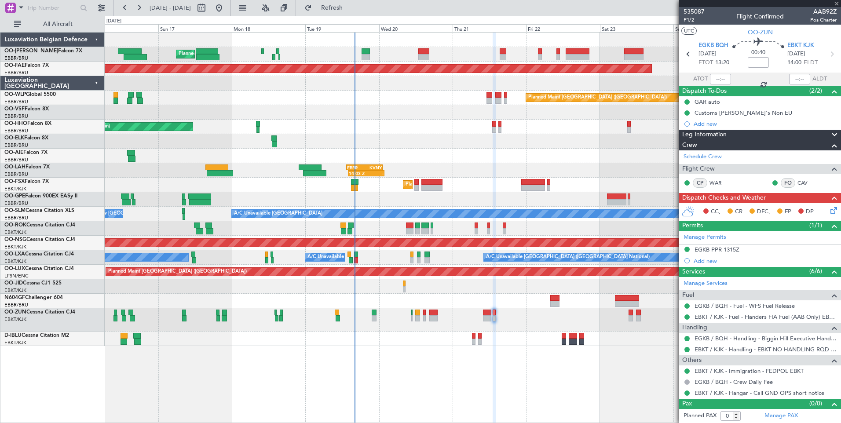
type input "1"
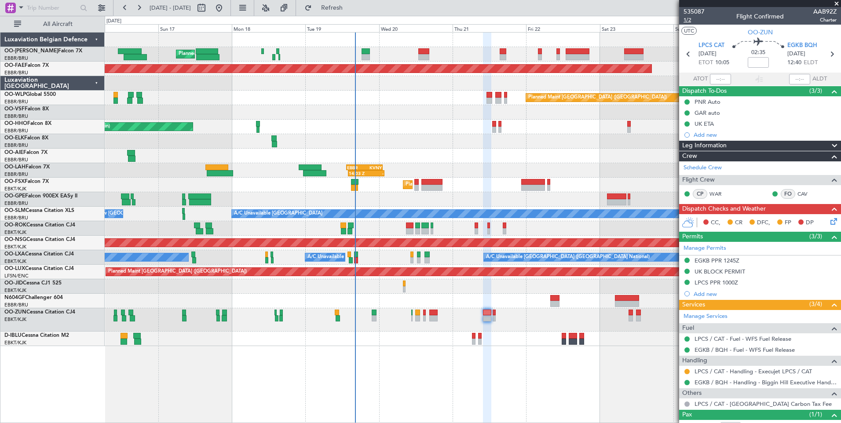
click at [691, 21] on span "1/2" at bounding box center [693, 19] width 21 height 7
click at [350, 7] on span "Refresh" at bounding box center [331, 8] width 37 height 6
click at [350, 10] on span "Refresh" at bounding box center [331, 8] width 37 height 6
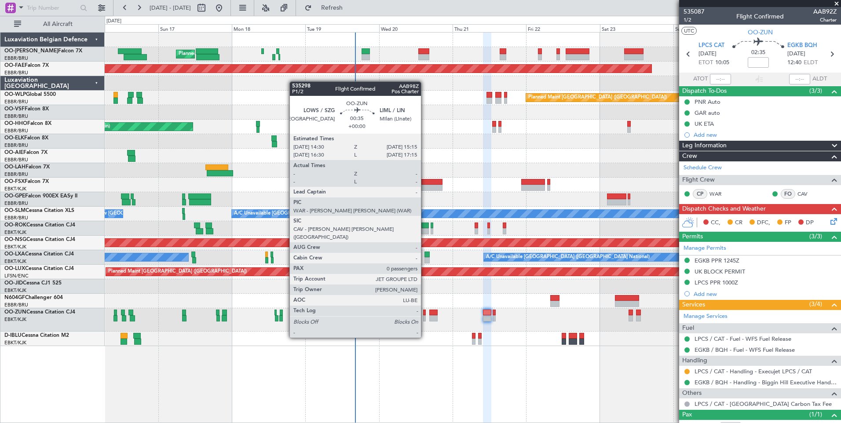
click at [425, 313] on div at bounding box center [424, 313] width 3 height 6
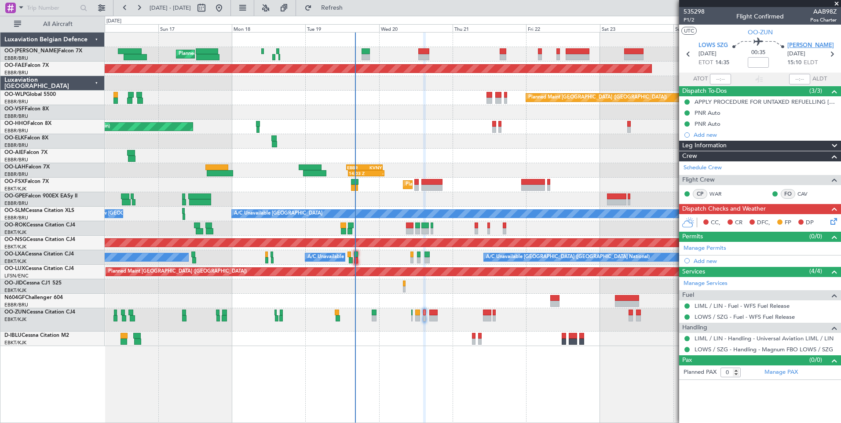
click at [791, 43] on span "LIML LIN" at bounding box center [810, 45] width 47 height 9
click at [345, 7] on span "Refresh" at bounding box center [331, 8] width 37 height 6
click at [422, 312] on div "Unplanned Maint [GEOGRAPHIC_DATA] ([GEOGRAPHIC_DATA])" at bounding box center [473, 319] width 736 height 23
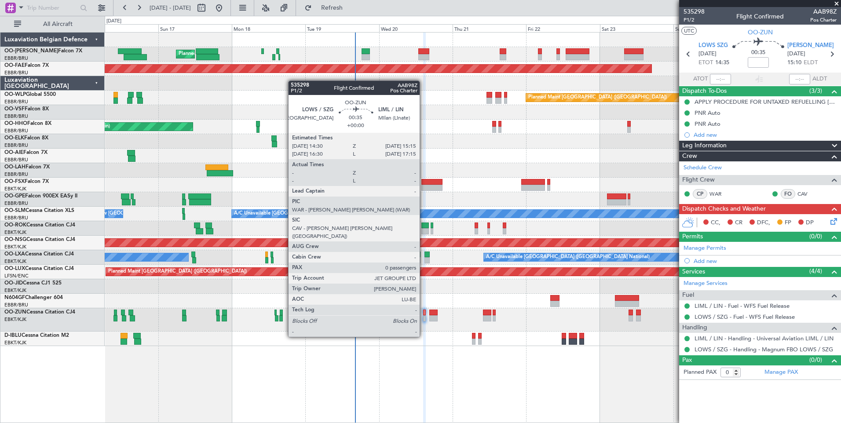
click at [424, 312] on div at bounding box center [424, 313] width 3 height 6
click at [424, 311] on div at bounding box center [424, 313] width 3 height 6
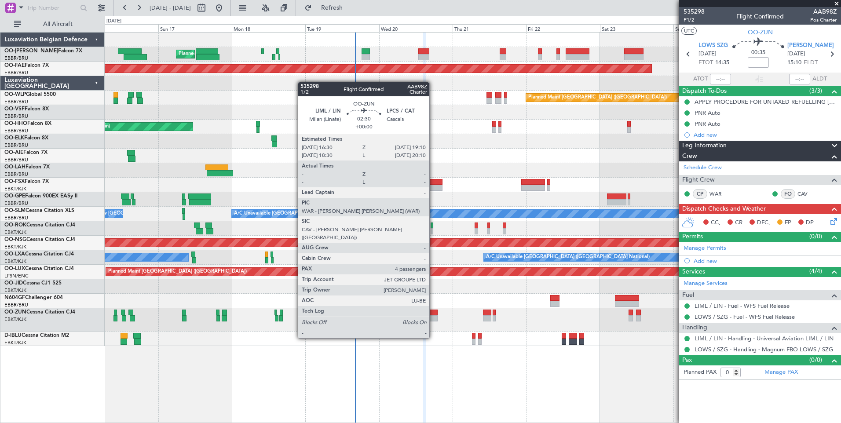
click at [433, 313] on div at bounding box center [433, 313] width 8 height 6
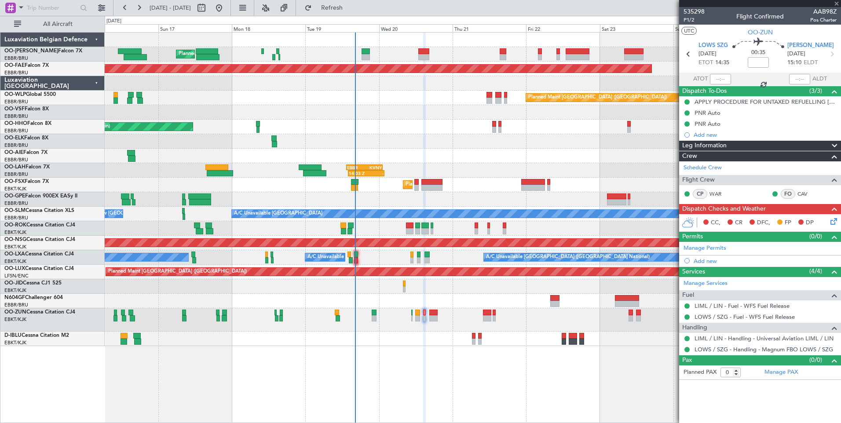
type input "4"
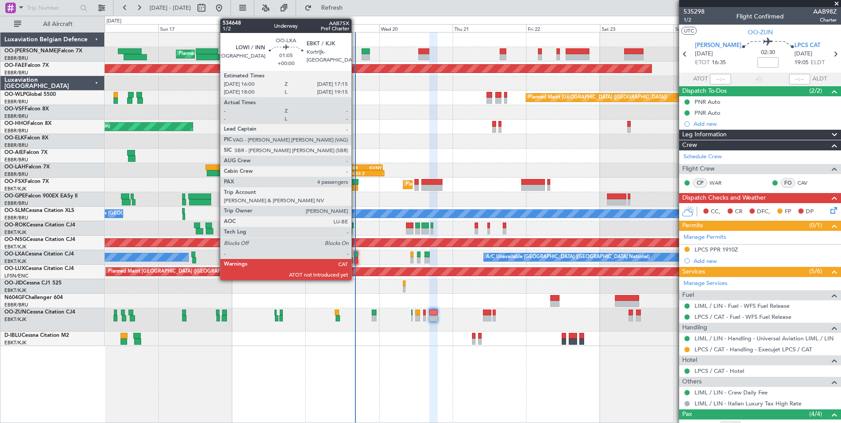
click at [355, 255] on div at bounding box center [356, 254] width 4 height 6
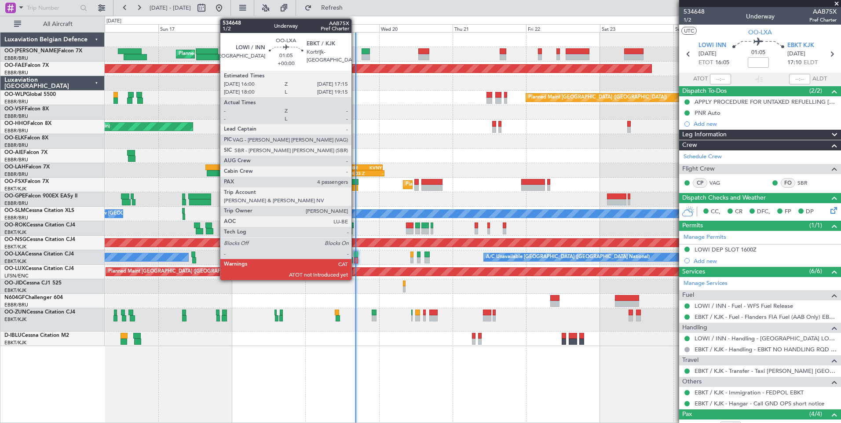
click at [355, 252] on div at bounding box center [356, 254] width 4 height 6
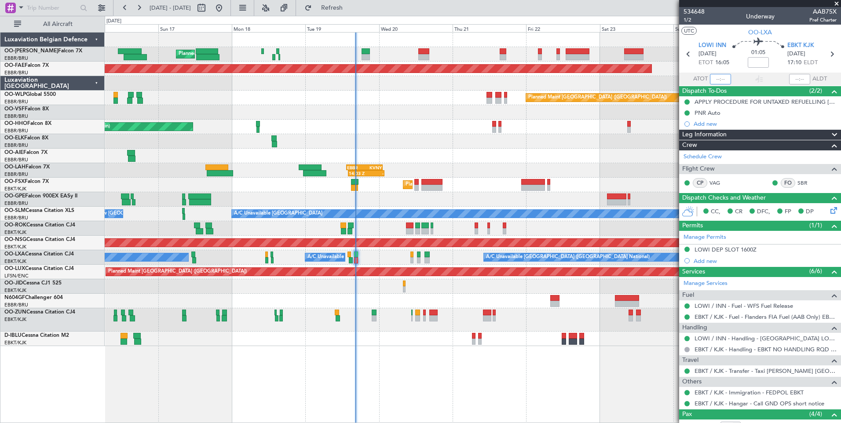
click at [716, 78] on input "text" at bounding box center [720, 79] width 21 height 11
click at [724, 36] on section "UTC OO-LXA" at bounding box center [760, 31] width 162 height 13
type input "16:12"
click at [350, 8] on span "Refresh" at bounding box center [331, 8] width 37 height 6
click at [837, 3] on div at bounding box center [760, 3] width 162 height 7
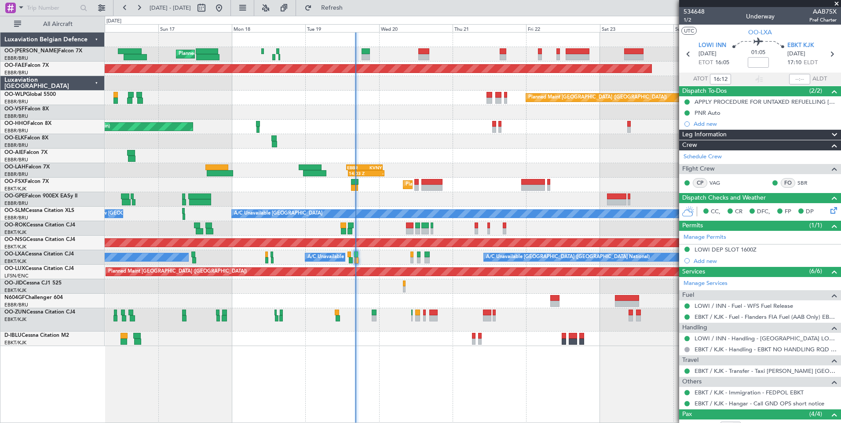
click at [548, 393] on div "Planned Maint Brussels (Brussels National) Planned Maint Kortrijk-Wevelgem Plan…" at bounding box center [473, 227] width 736 height 391
click at [835, 1] on span at bounding box center [836, 4] width 9 height 8
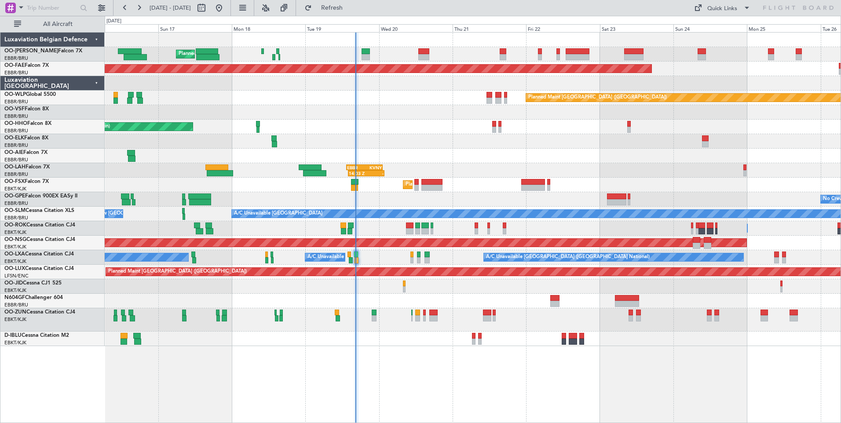
type input "0"
click at [350, 6] on span "Refresh" at bounding box center [331, 8] width 37 height 6
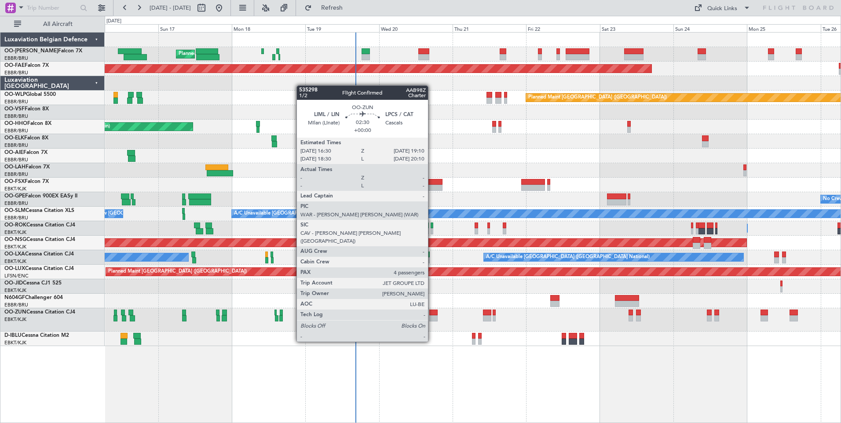
click at [432, 317] on div at bounding box center [433, 318] width 8 height 6
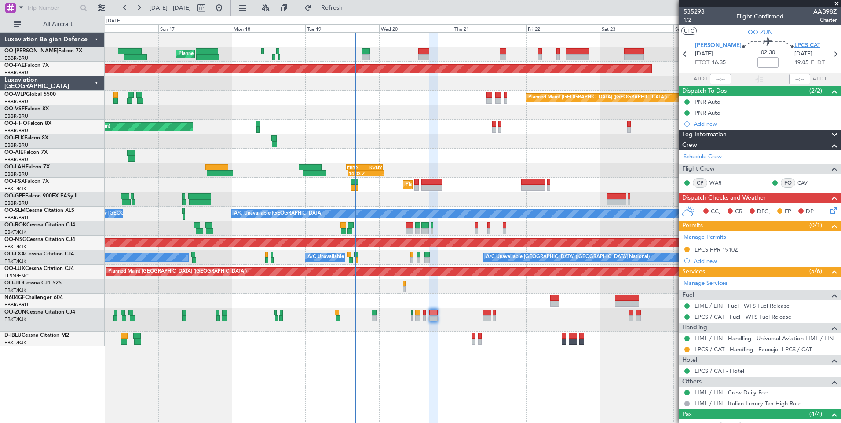
click at [794, 41] on span "LPCS CAT" at bounding box center [807, 45] width 26 height 9
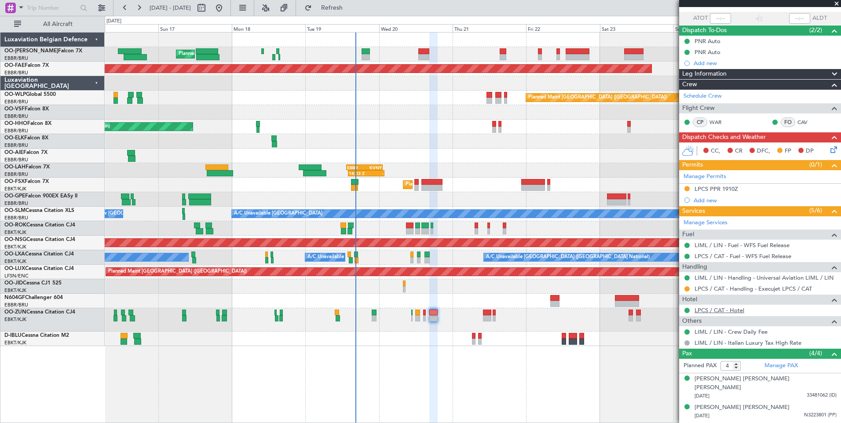
scroll to position [90, 0]
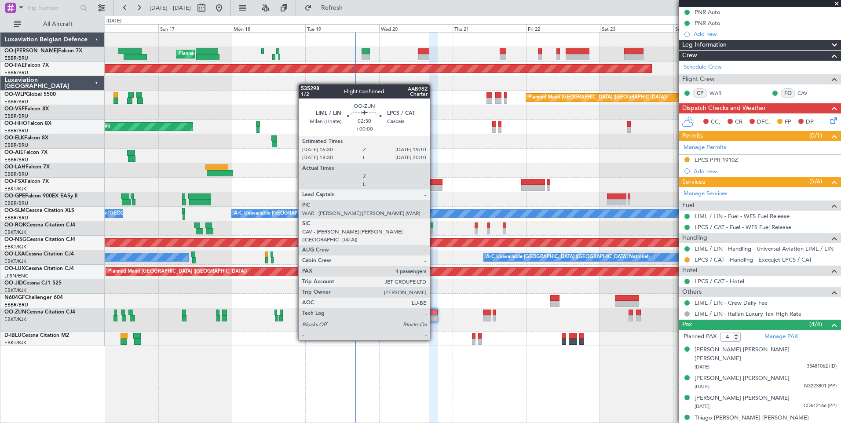
click at [433, 316] on div at bounding box center [433, 318] width 8 height 6
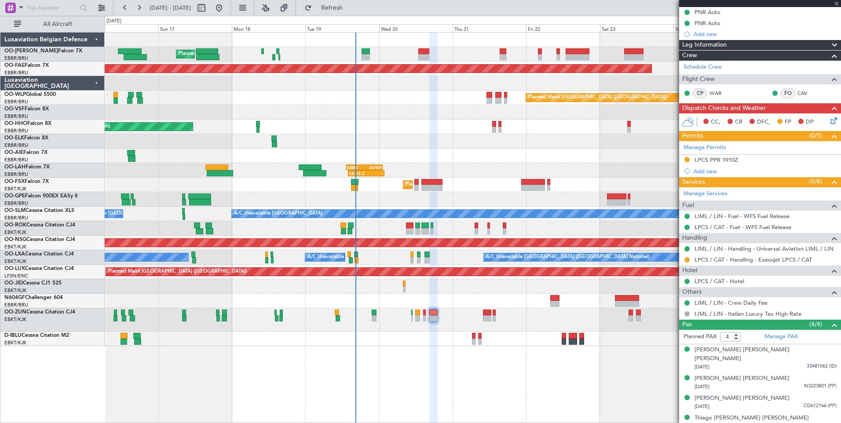
scroll to position [0, 0]
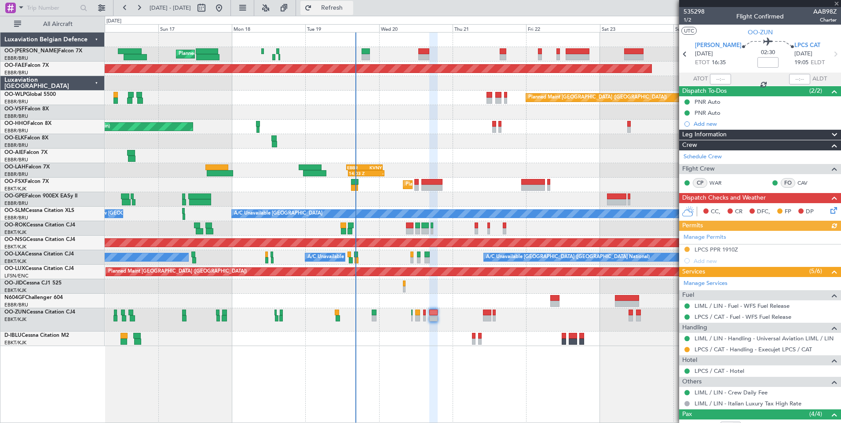
click at [353, 13] on button "Refresh" at bounding box center [326, 8] width 53 height 14
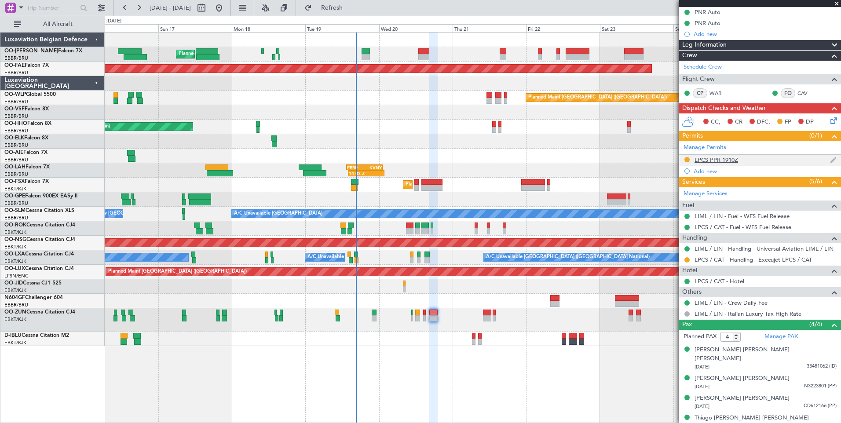
click at [721, 159] on div "LPCS PPR 1910Z" at bounding box center [716, 159] width 44 height 7
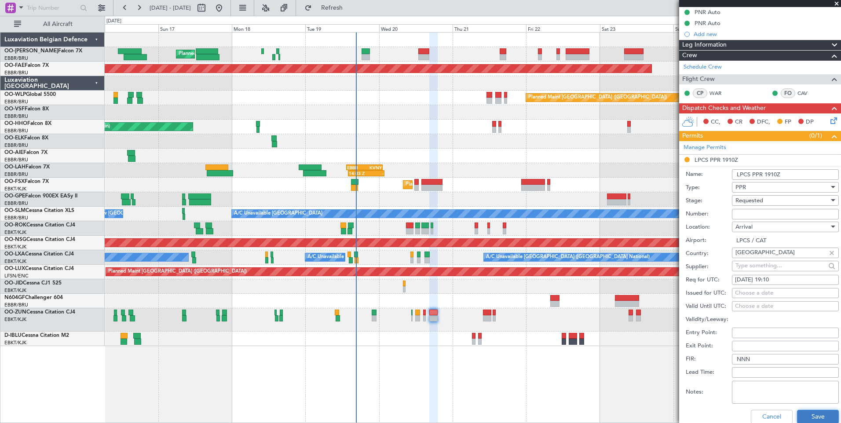
click at [811, 422] on button "Save" at bounding box center [818, 417] width 42 height 14
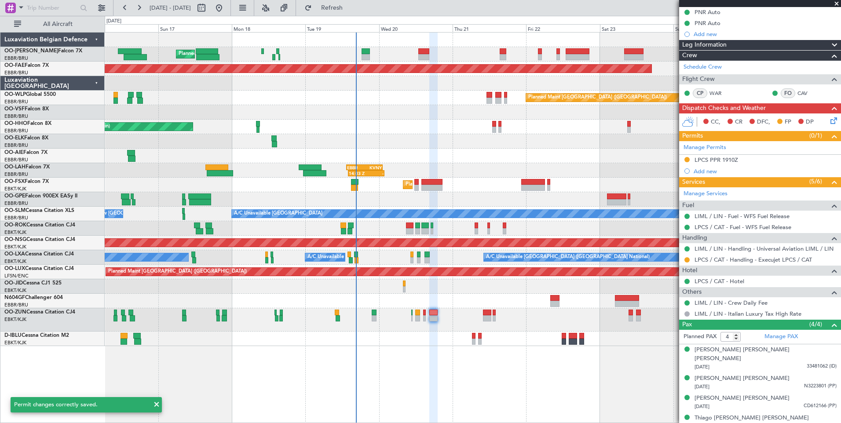
drag, startPoint x: 835, startPoint y: 4, endPoint x: 840, endPoint y: 10, distance: 7.8
click at [836, 4] on span at bounding box center [836, 4] width 9 height 8
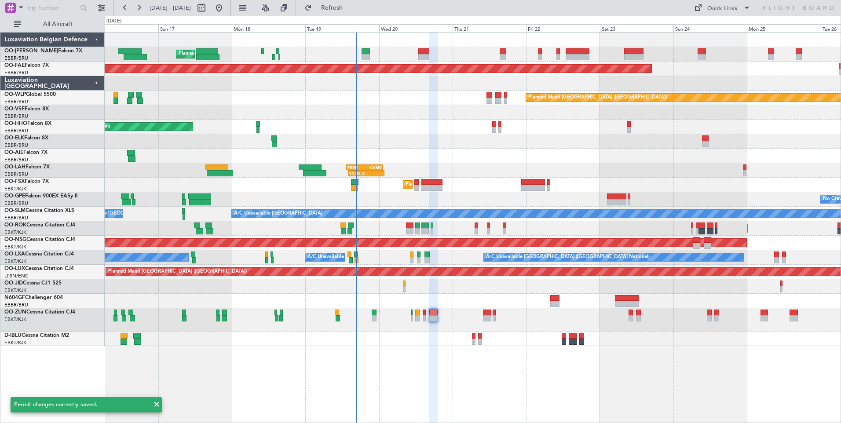
type input "0"
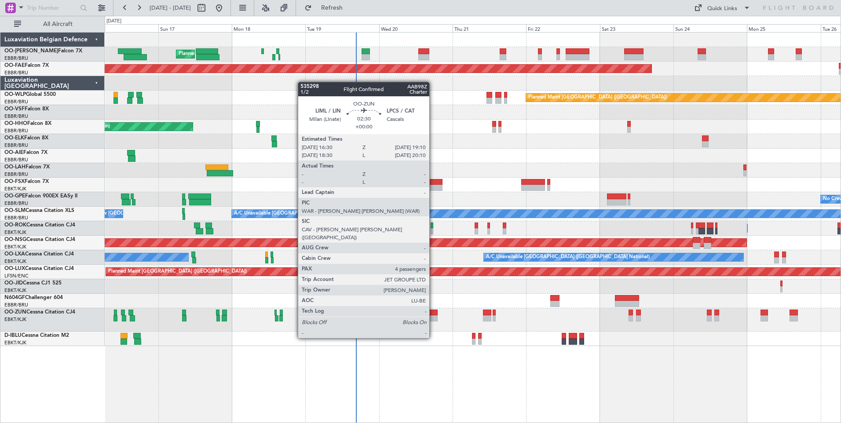
click at [433, 313] on div at bounding box center [433, 313] width 8 height 6
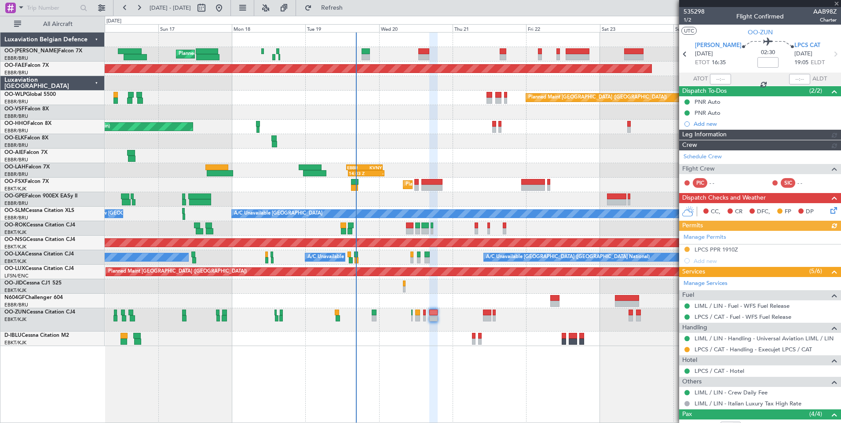
scroll to position [90, 0]
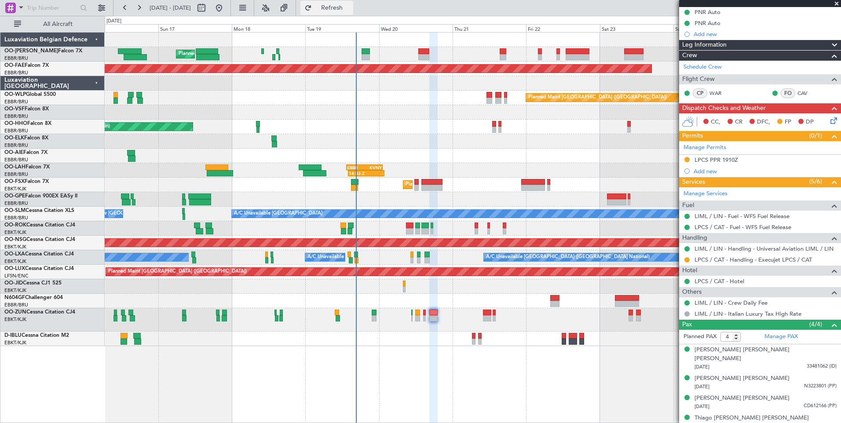
click at [350, 8] on span "Refresh" at bounding box center [331, 8] width 37 height 6
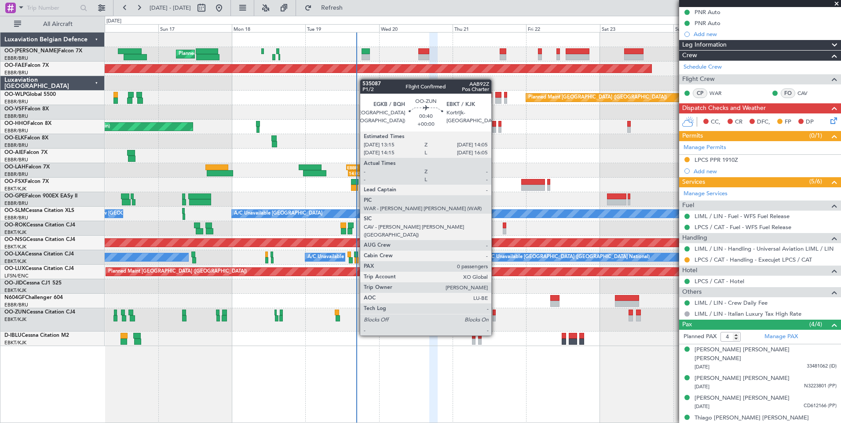
click at [495, 311] on div at bounding box center [493, 313] width 3 height 6
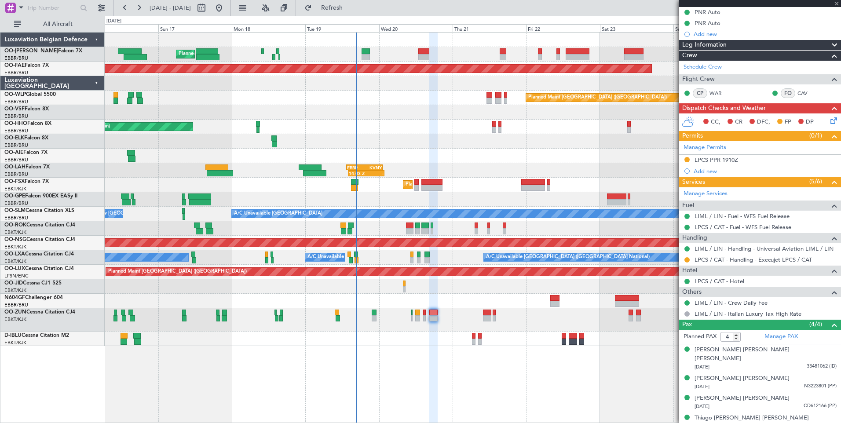
click at [493, 311] on div at bounding box center [493, 313] width 3 height 6
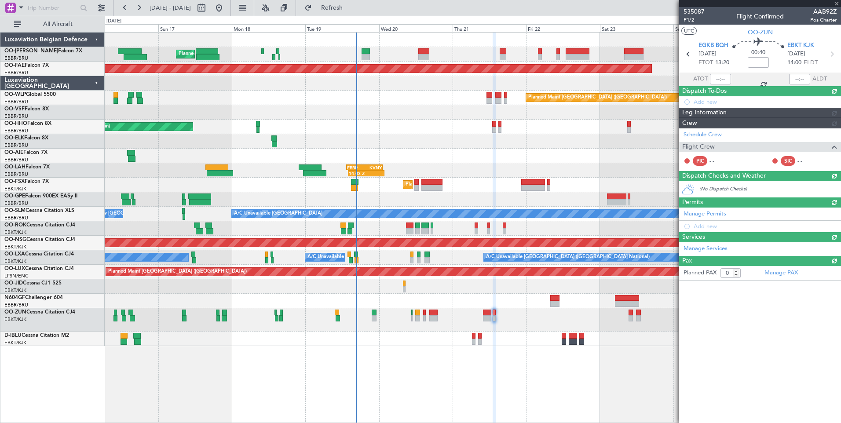
scroll to position [0, 0]
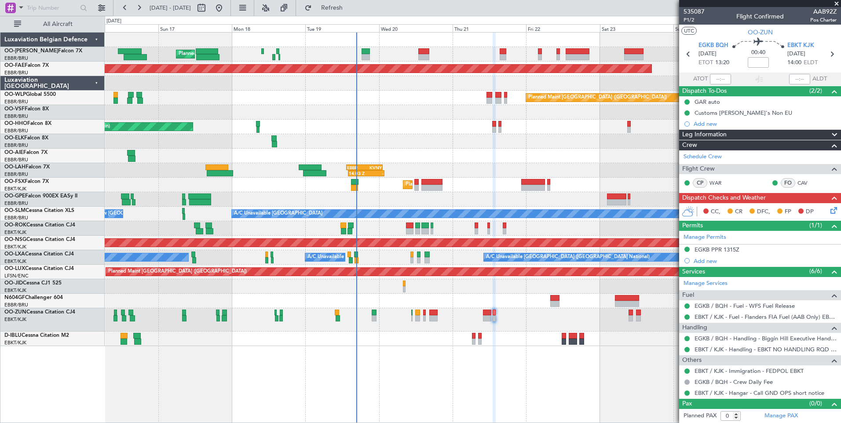
click at [835, 212] on icon at bounding box center [831, 208] width 7 height 7
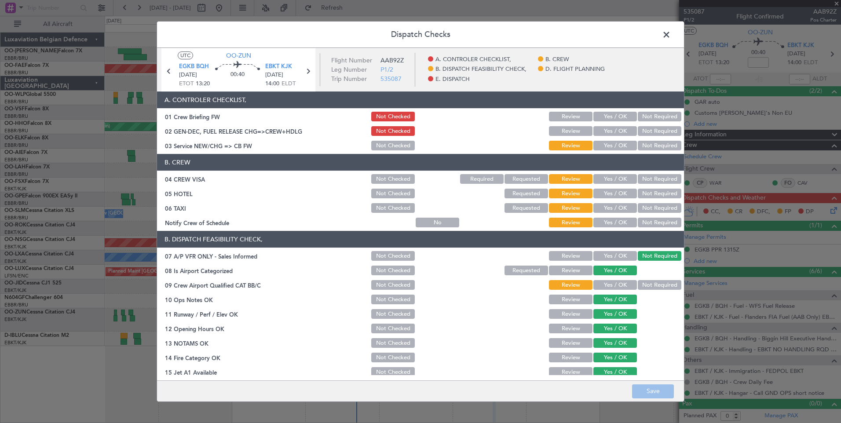
click at [619, 146] on button "Yes / OK" at bounding box center [615, 146] width 44 height 10
click at [618, 131] on button "Yes / OK" at bounding box center [615, 131] width 44 height 10
drag, startPoint x: 649, startPoint y: 177, endPoint x: 647, endPoint y: 182, distance: 5.1
click at [648, 178] on button "Not Required" at bounding box center [659, 179] width 44 height 10
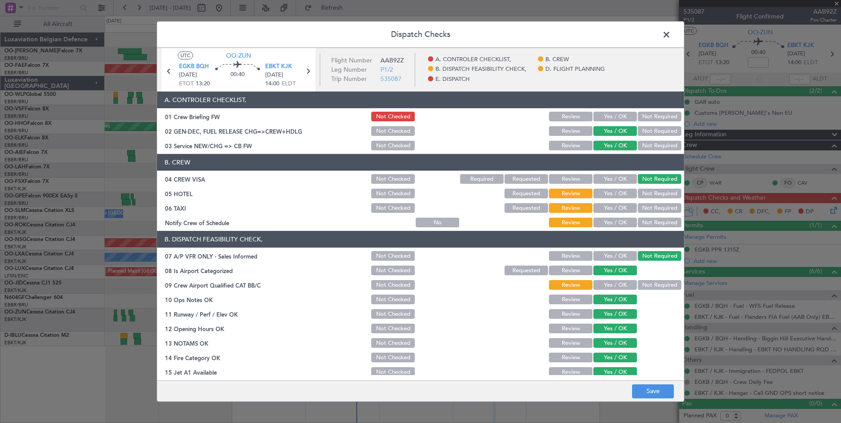
drag, startPoint x: 646, startPoint y: 190, endPoint x: 646, endPoint y: 199, distance: 8.8
click at [646, 193] on div "Not Required" at bounding box center [658, 193] width 44 height 12
click at [650, 193] on button "Not Required" at bounding box center [659, 194] width 44 height 10
drag, startPoint x: 649, startPoint y: 208, endPoint x: 627, endPoint y: 220, distance: 24.8
click at [648, 210] on button "Not Required" at bounding box center [659, 208] width 44 height 10
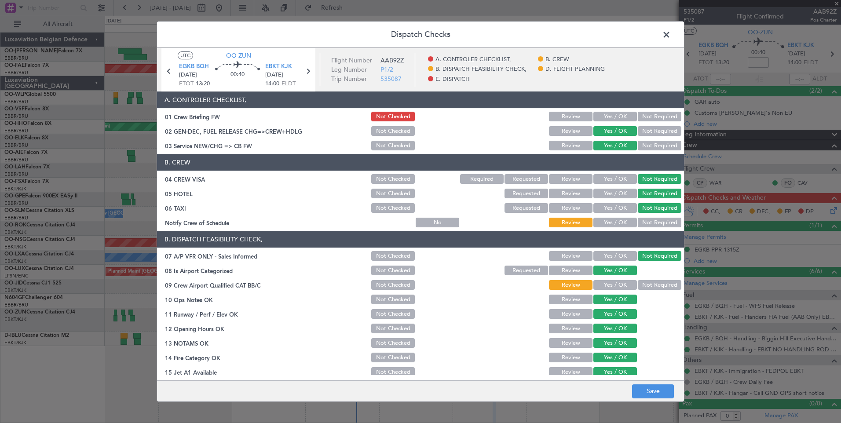
drag, startPoint x: 620, startPoint y: 223, endPoint x: 646, endPoint y: 283, distance: 64.8
click at [620, 223] on button "Yes / OK" at bounding box center [615, 223] width 44 height 10
click at [645, 286] on button "Not Required" at bounding box center [659, 285] width 44 height 10
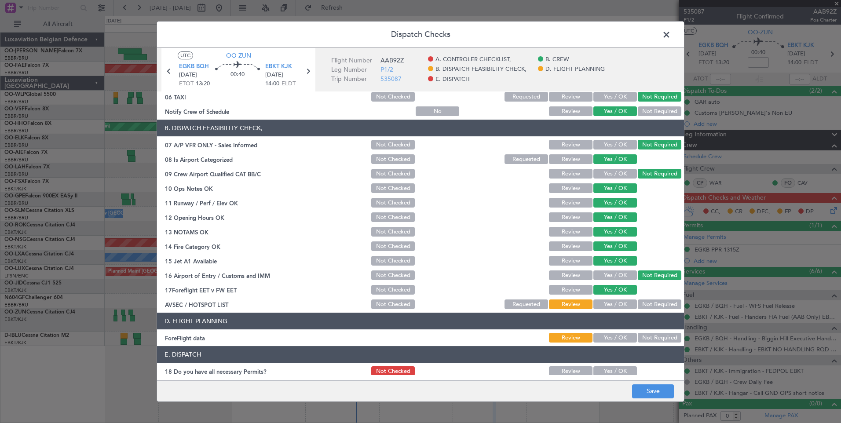
scroll to position [160, 0]
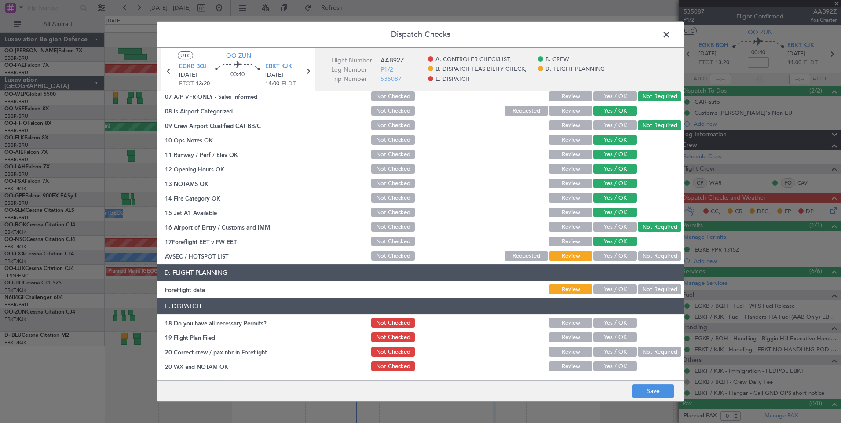
drag, startPoint x: 653, startPoint y: 256, endPoint x: 612, endPoint y: 264, distance: 42.1
click at [652, 256] on button "Not Required" at bounding box center [659, 256] width 44 height 10
click at [392, 242] on button "Not Checked" at bounding box center [393, 242] width 44 height 10
click at [659, 296] on article "A. CONTROLER CHECKLIST, 01 Crew Briefing FW Not Checked Review Yes / OK Not Req…" at bounding box center [420, 232] width 527 height 283
click at [659, 290] on button "Not Required" at bounding box center [659, 289] width 44 height 10
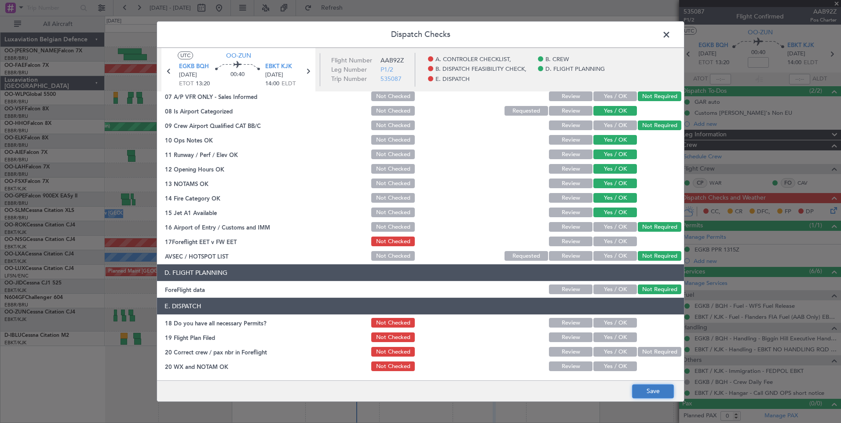
click at [652, 386] on button "Save" at bounding box center [653, 391] width 42 height 14
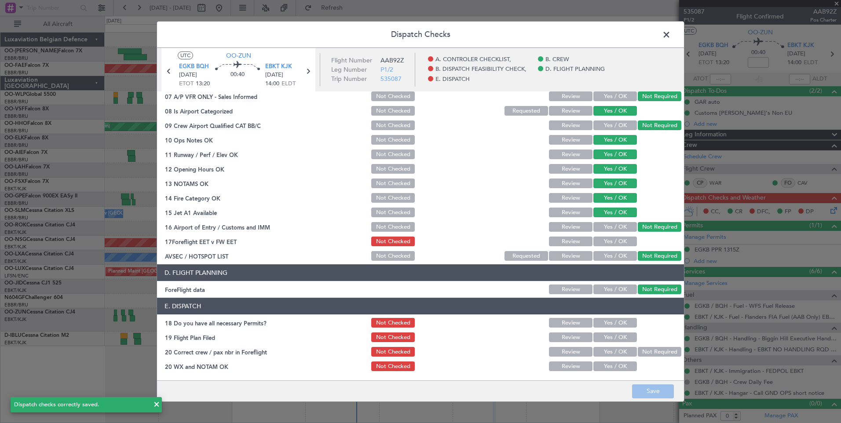
drag, startPoint x: 669, startPoint y: 33, endPoint x: 483, endPoint y: 26, distance: 185.7
click at [670, 34] on span at bounding box center [670, 37] width 0 height 18
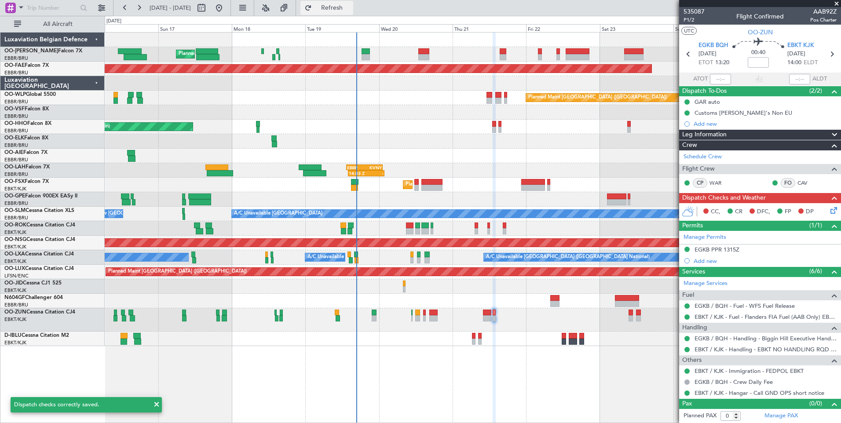
click at [353, 11] on button "Refresh" at bounding box center [326, 8] width 53 height 14
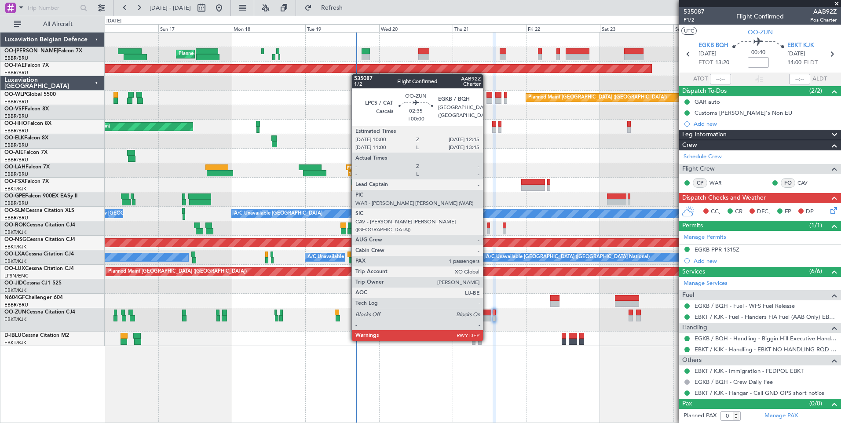
click at [487, 316] on div at bounding box center [487, 318] width 9 height 6
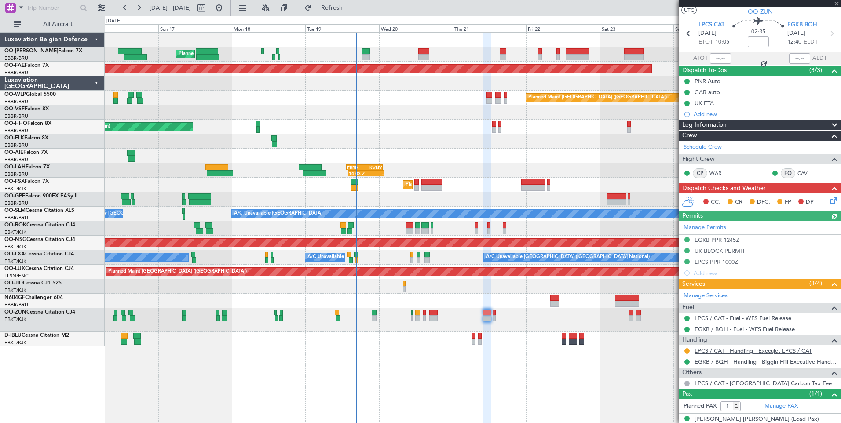
scroll to position [31, 0]
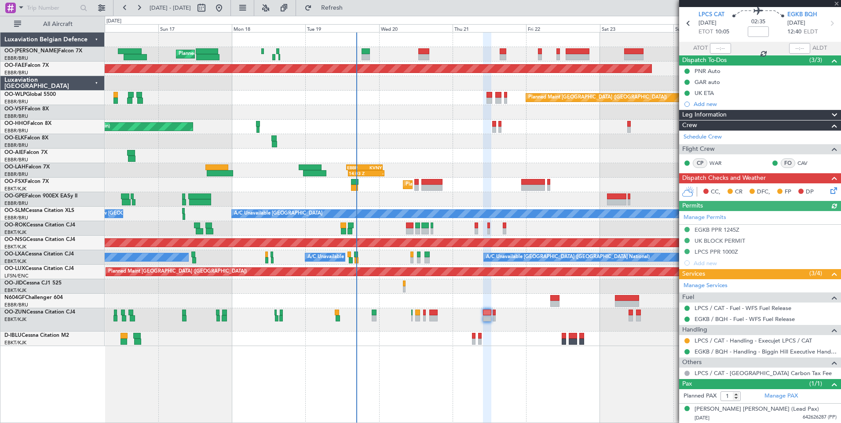
click at [831, 186] on icon at bounding box center [831, 189] width 7 height 7
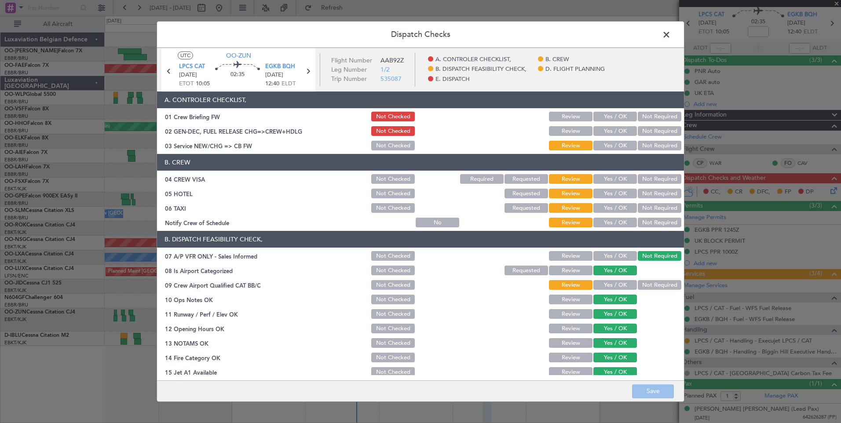
click at [606, 144] on button "Yes / OK" at bounding box center [615, 146] width 44 height 10
click at [608, 130] on button "Yes / OK" at bounding box center [615, 131] width 44 height 10
click at [652, 177] on button "Not Required" at bounding box center [659, 179] width 44 height 10
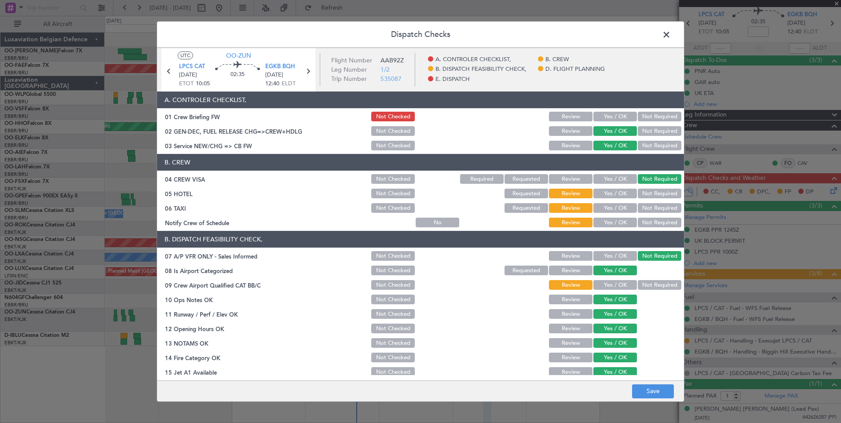
drag, startPoint x: 652, startPoint y: 189, endPoint x: 649, endPoint y: 196, distance: 6.9
click at [649, 194] on button "Not Required" at bounding box center [659, 194] width 44 height 10
click at [648, 209] on button "Not Required" at bounding box center [659, 208] width 44 height 10
click at [619, 223] on button "Yes / OK" at bounding box center [615, 223] width 44 height 10
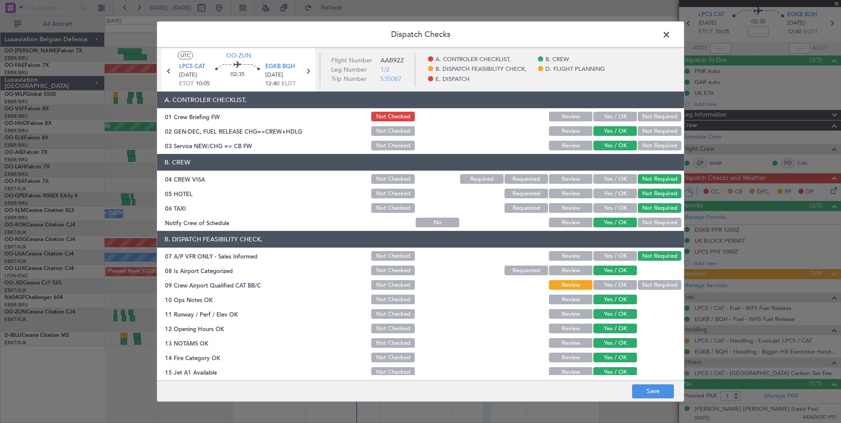
click at [658, 289] on button "Not Required" at bounding box center [659, 285] width 44 height 10
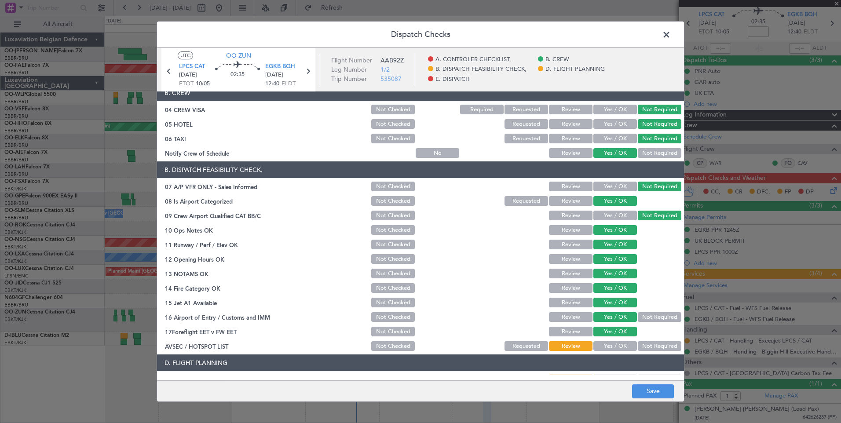
scroll to position [88, 0]
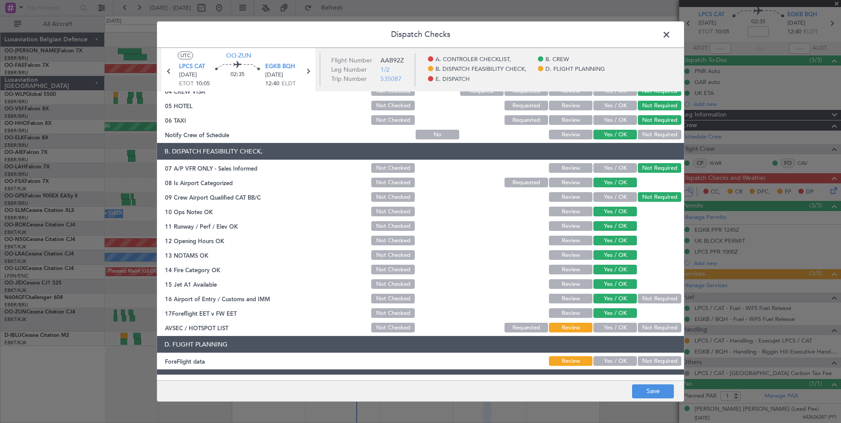
click at [375, 312] on button "Not Checked" at bounding box center [393, 313] width 44 height 10
click at [643, 324] on button "Not Required" at bounding box center [659, 328] width 44 height 10
click at [638, 358] on button "Not Required" at bounding box center [659, 361] width 44 height 10
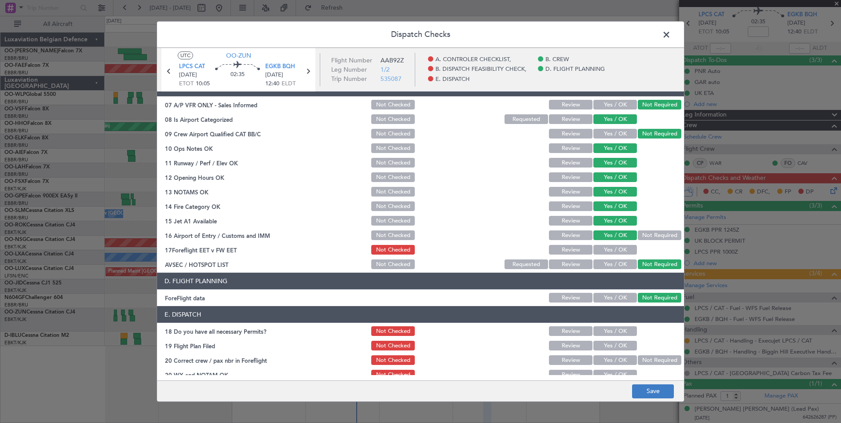
scroll to position [160, 0]
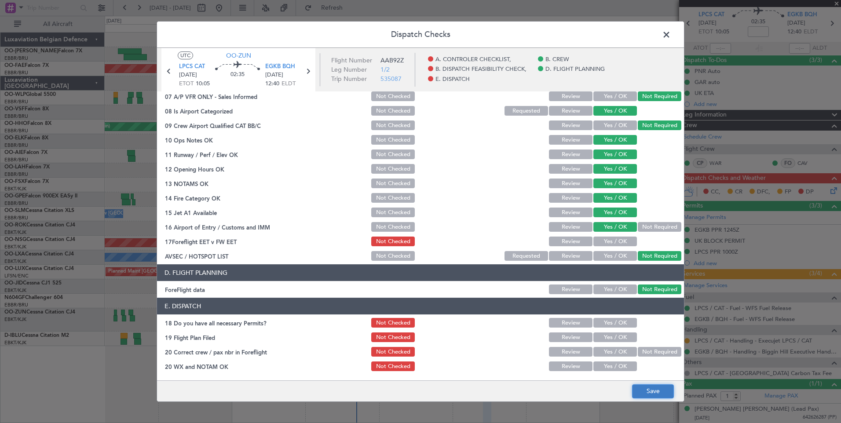
click at [644, 393] on button "Save" at bounding box center [653, 391] width 42 height 14
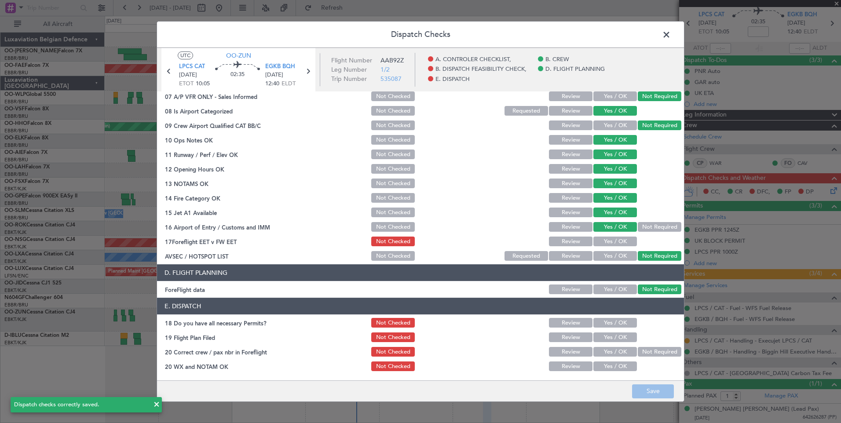
click at [670, 35] on span at bounding box center [670, 37] width 0 height 18
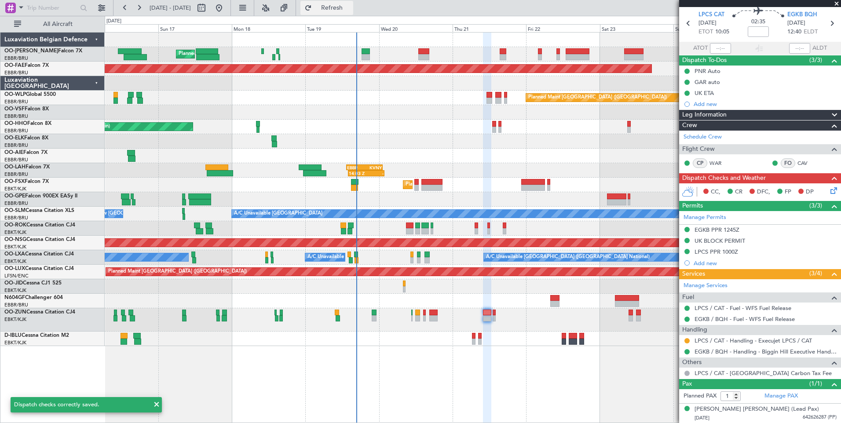
click at [350, 11] on span "Refresh" at bounding box center [331, 8] width 37 height 6
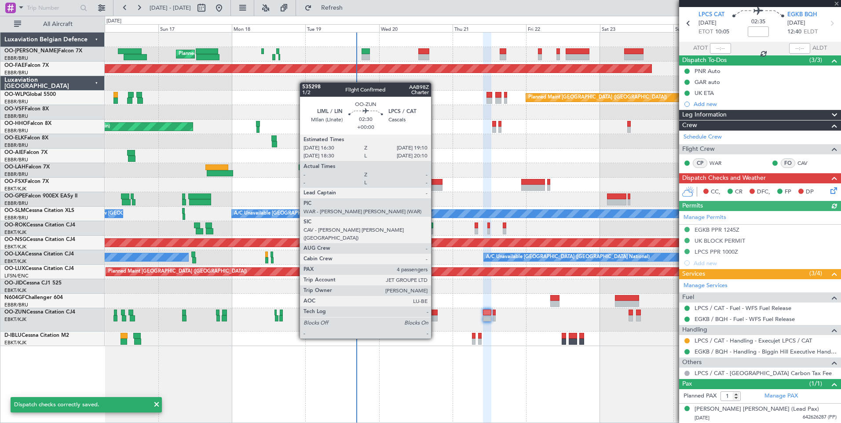
click at [435, 314] on div at bounding box center [433, 313] width 8 height 6
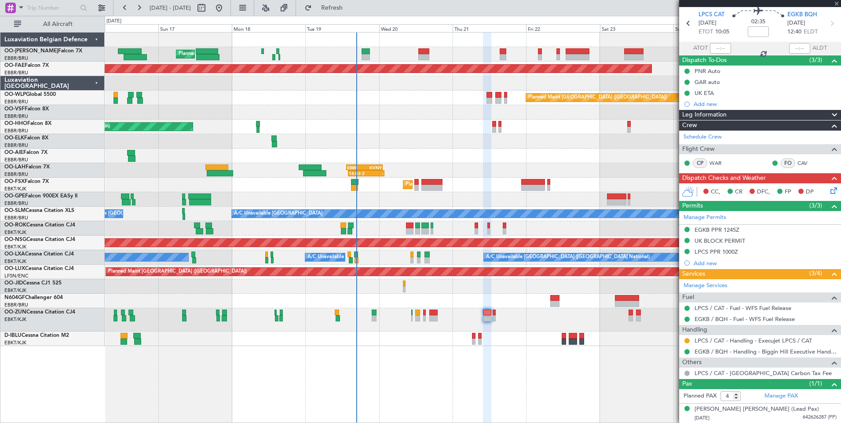
scroll to position [0, 0]
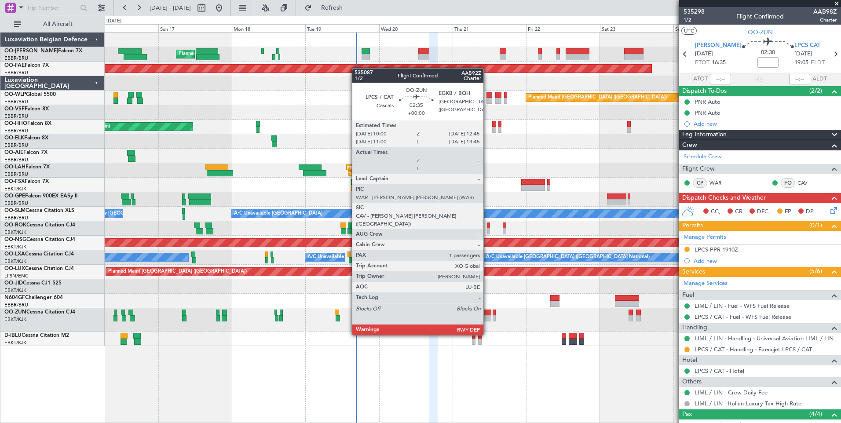
click at [487, 310] on div at bounding box center [487, 313] width 9 height 6
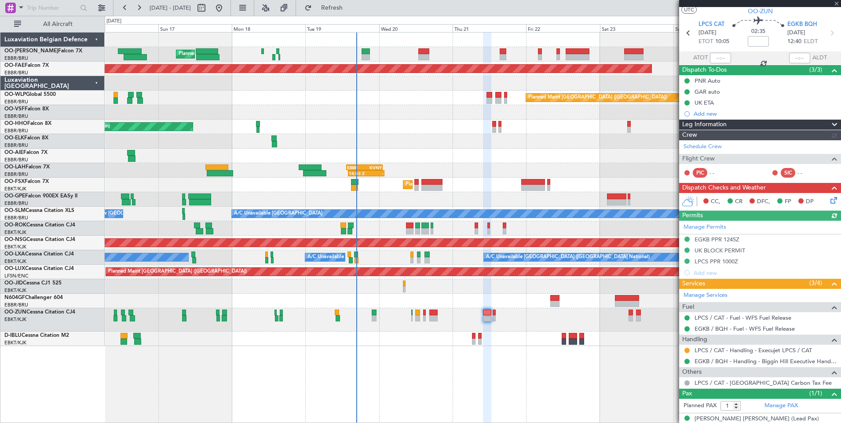
scroll to position [31, 0]
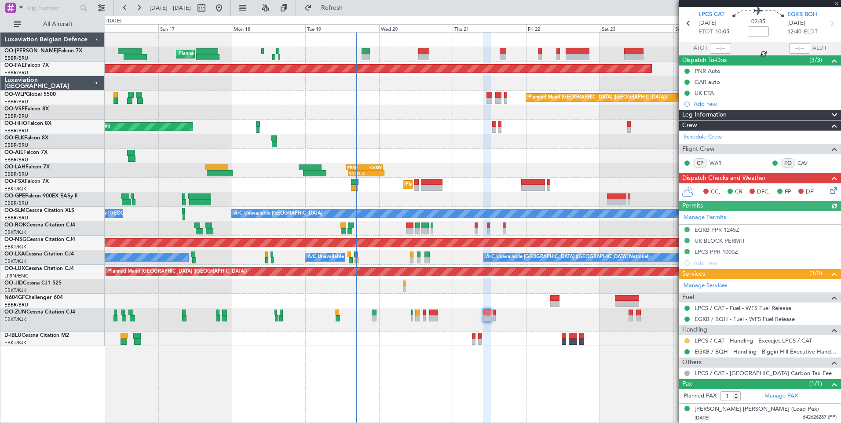
click at [686, 339] on button at bounding box center [686, 340] width 5 height 5
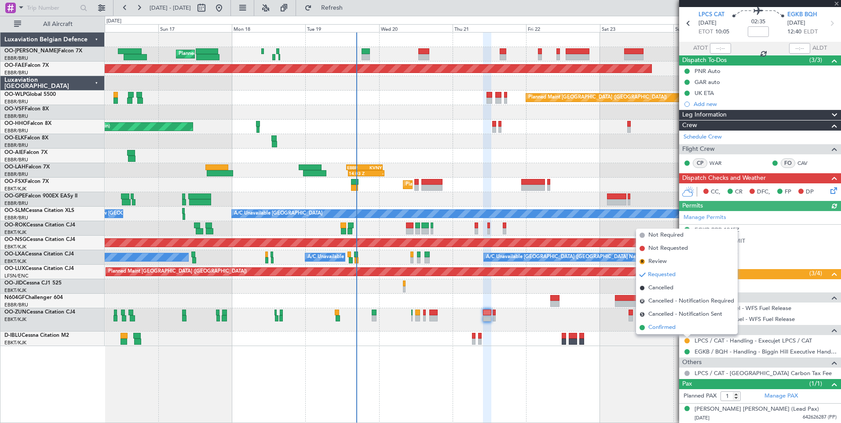
click at [670, 330] on span "Confirmed" at bounding box center [661, 327] width 27 height 9
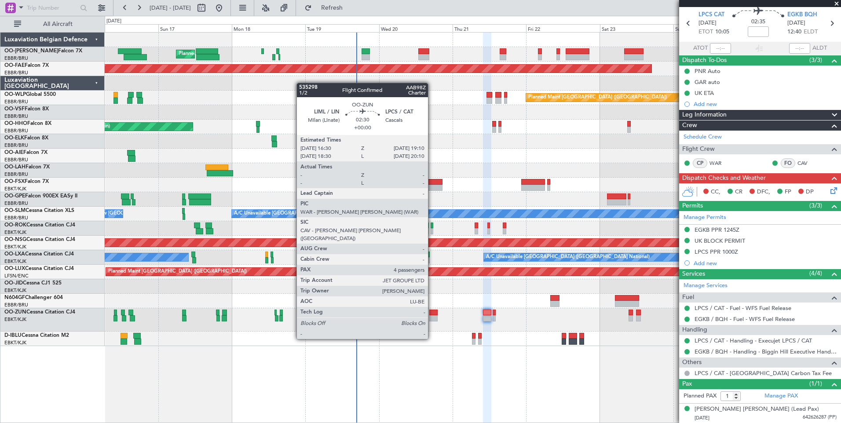
click at [432, 314] on div at bounding box center [433, 313] width 8 height 6
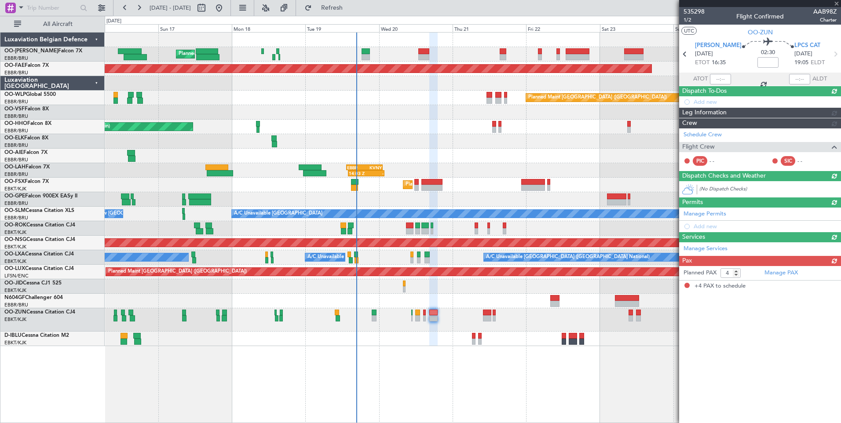
scroll to position [0, 0]
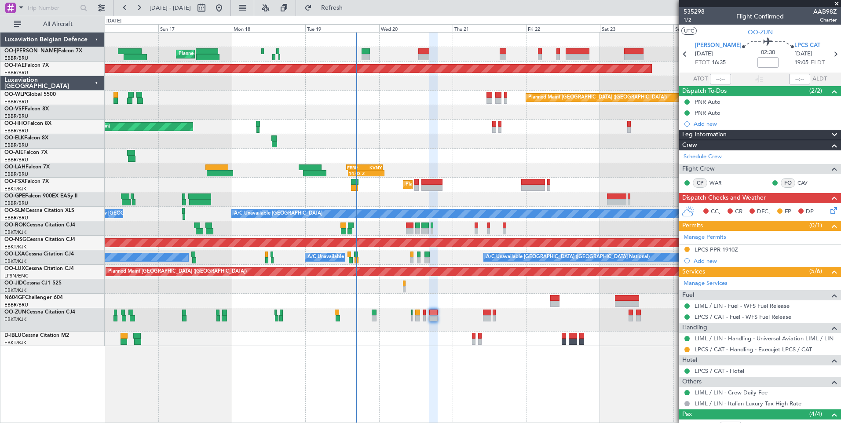
click at [830, 210] on icon at bounding box center [831, 208] width 7 height 7
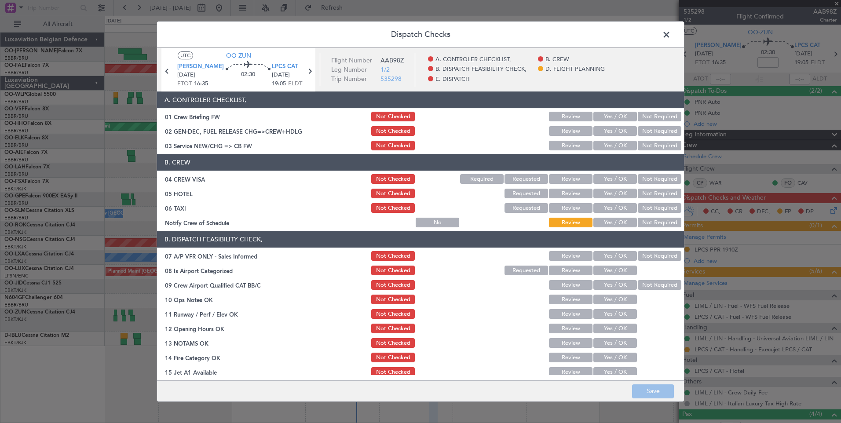
click at [613, 143] on button "Yes / OK" at bounding box center [615, 146] width 44 height 10
click at [613, 135] on button "Yes / OK" at bounding box center [615, 131] width 44 height 10
click at [658, 180] on button "Not Required" at bounding box center [659, 179] width 44 height 10
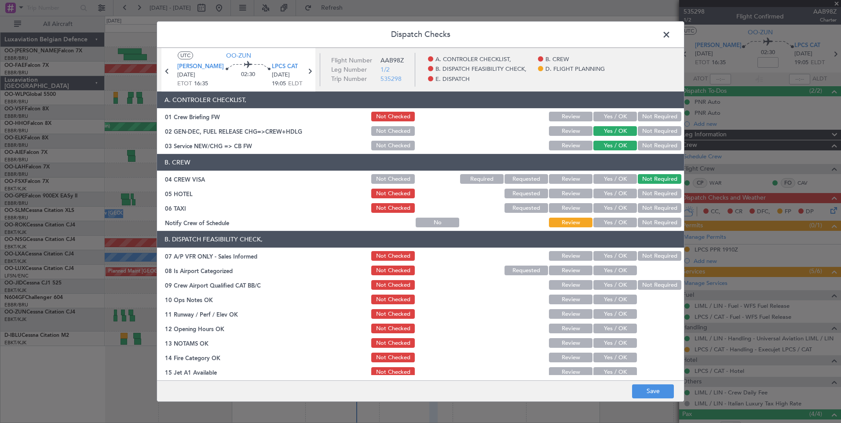
click at [617, 193] on button "Yes / OK" at bounding box center [615, 194] width 44 height 10
drag, startPoint x: 661, startPoint y: 206, endPoint x: 638, endPoint y: 219, distance: 27.0
click at [657, 208] on button "Not Required" at bounding box center [659, 208] width 44 height 10
click at [615, 224] on button "Yes / OK" at bounding box center [615, 223] width 44 height 10
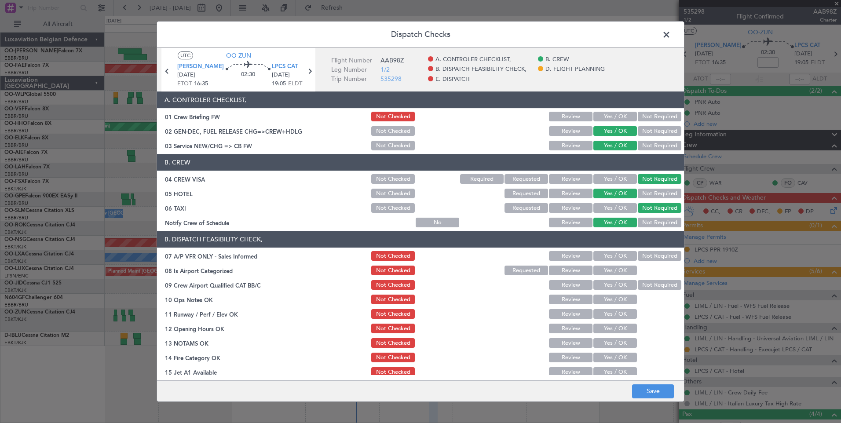
click at [646, 252] on button "Not Required" at bounding box center [659, 256] width 44 height 10
drag, startPoint x: 616, startPoint y: 273, endPoint x: 619, endPoint y: 277, distance: 4.7
click at [616, 274] on button "Yes / OK" at bounding box center [615, 271] width 44 height 10
click at [637, 284] on button "Not Required" at bounding box center [659, 285] width 44 height 10
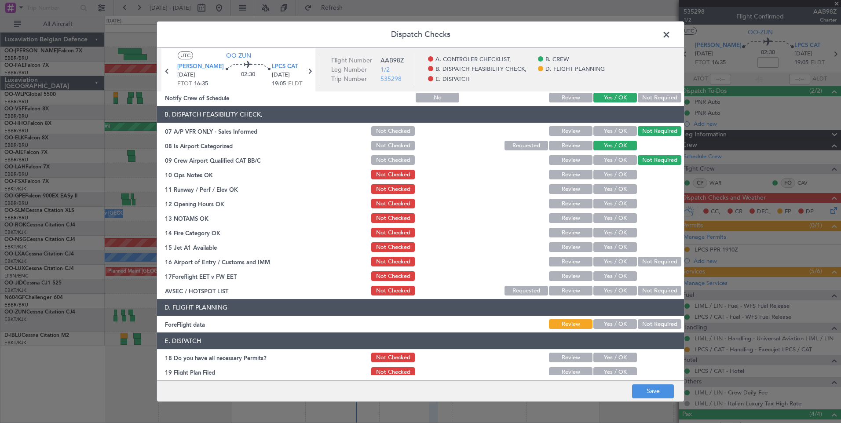
scroll to position [132, 0]
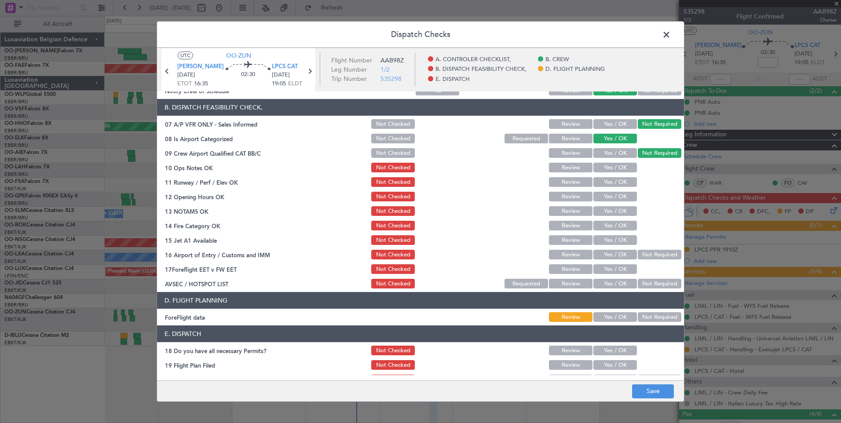
click at [617, 171] on button "Yes / OK" at bounding box center [615, 168] width 44 height 10
click at [617, 180] on button "Yes / OK" at bounding box center [615, 182] width 44 height 10
click at [618, 200] on button "Yes / OK" at bounding box center [615, 197] width 44 height 10
drag, startPoint x: 618, startPoint y: 211, endPoint x: 614, endPoint y: 226, distance: 16.3
click at [618, 212] on button "Yes / OK" at bounding box center [615, 211] width 44 height 10
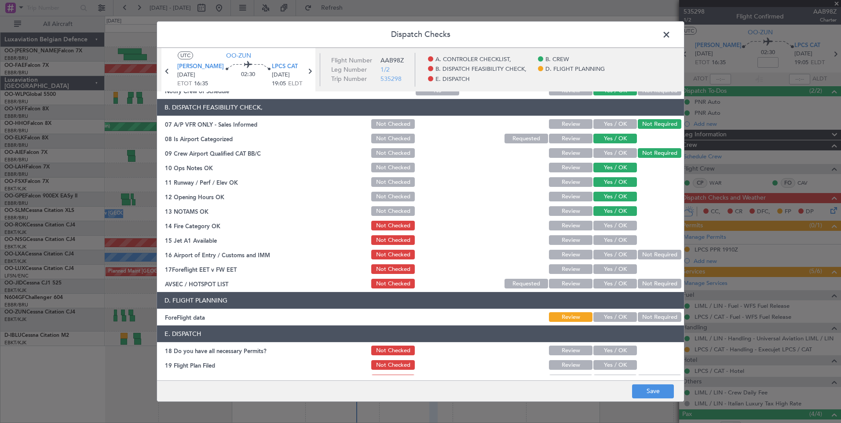
click at [613, 229] on button "Yes / OK" at bounding box center [615, 226] width 44 height 10
click at [612, 241] on button "Yes / OK" at bounding box center [615, 240] width 44 height 10
click at [612, 251] on button "Yes / OK" at bounding box center [615, 255] width 44 height 10
click at [615, 269] on button "Yes / OK" at bounding box center [615, 269] width 44 height 10
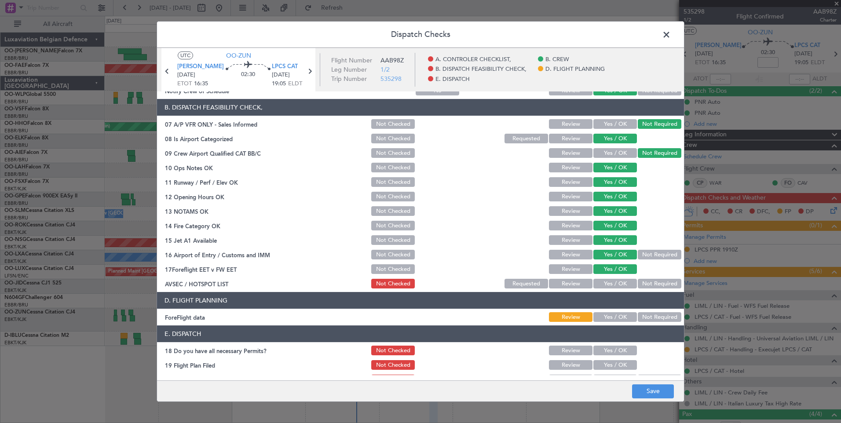
click at [659, 284] on button "Not Required" at bounding box center [659, 284] width 44 height 10
drag, startPoint x: 659, startPoint y: 313, endPoint x: 657, endPoint y: 326, distance: 13.8
click at [658, 318] on button "Not Required" at bounding box center [659, 317] width 44 height 10
click at [662, 398] on button "Save" at bounding box center [653, 391] width 42 height 14
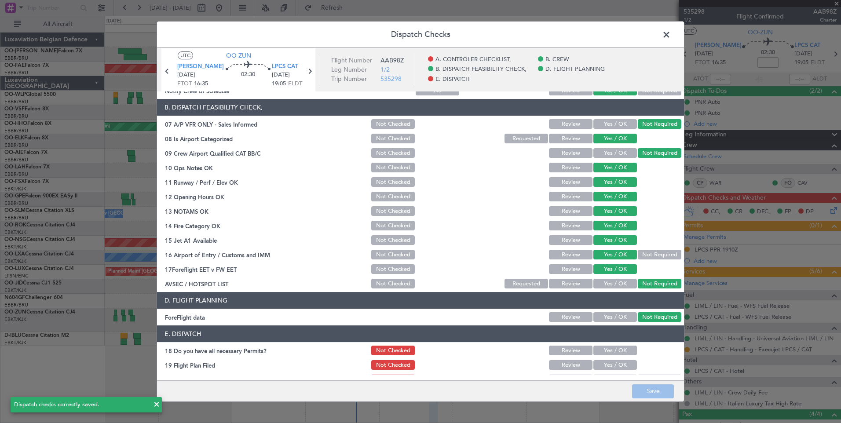
click at [670, 36] on span at bounding box center [670, 37] width 0 height 18
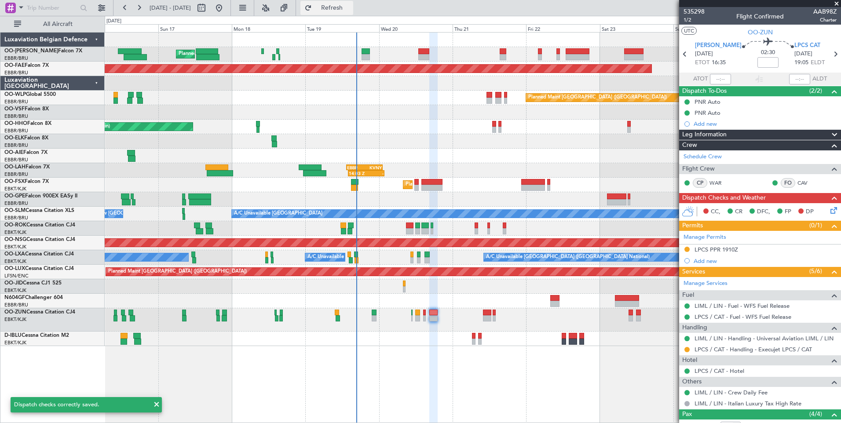
click at [353, 11] on button "Refresh" at bounding box center [326, 8] width 53 height 14
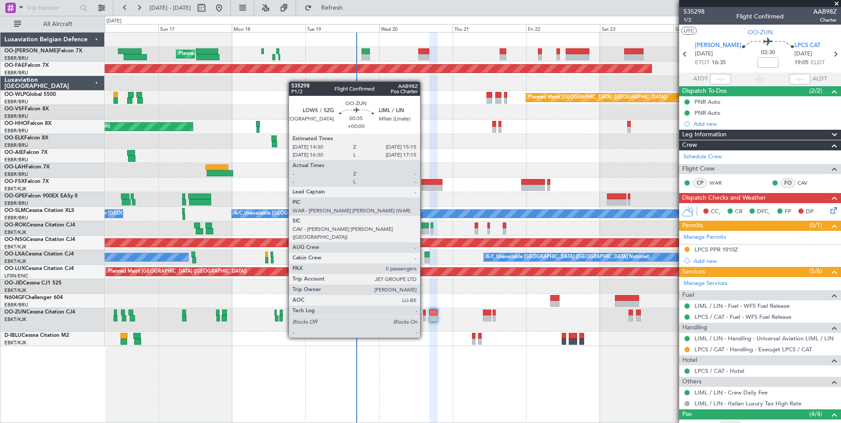
click at [424, 313] on div at bounding box center [424, 313] width 3 height 6
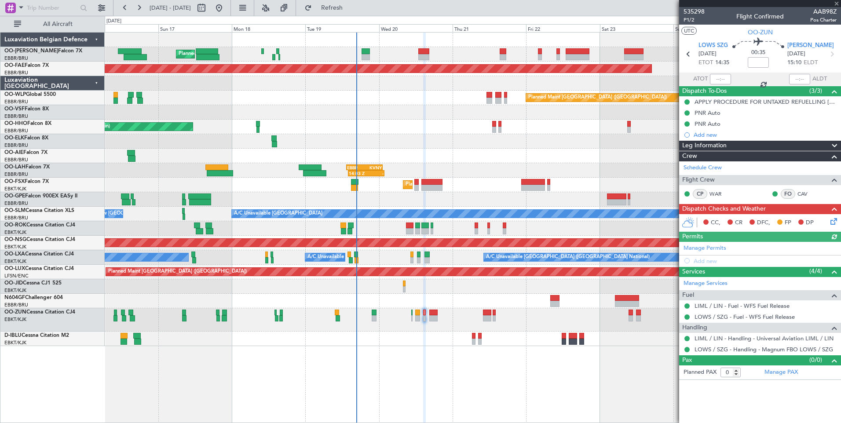
click at [834, 221] on icon at bounding box center [831, 219] width 7 height 7
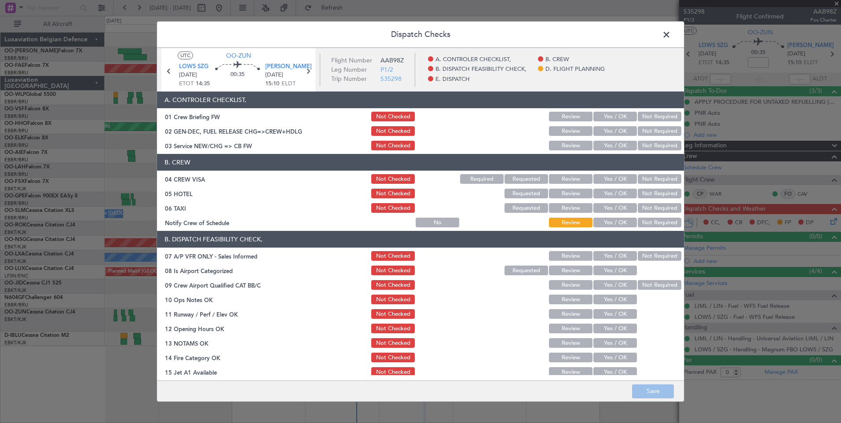
click at [609, 146] on button "Yes / OK" at bounding box center [615, 146] width 44 height 10
click at [608, 131] on button "Yes / OK" at bounding box center [615, 131] width 44 height 10
click at [654, 173] on div "Not Required" at bounding box center [658, 179] width 44 height 12
click at [654, 191] on button "Not Required" at bounding box center [659, 194] width 44 height 10
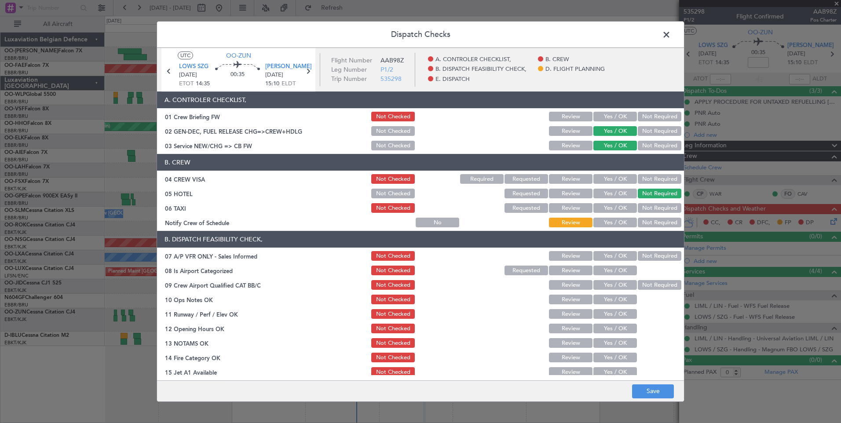
drag, startPoint x: 653, startPoint y: 204, endPoint x: 645, endPoint y: 208, distance: 8.3
click at [652, 206] on button "Not Required" at bounding box center [659, 208] width 44 height 10
drag, startPoint x: 642, startPoint y: 174, endPoint x: 623, endPoint y: 225, distance: 55.0
click at [642, 177] on div "Not Required" at bounding box center [658, 179] width 44 height 12
click at [641, 180] on button "Not Required" at bounding box center [659, 179] width 44 height 10
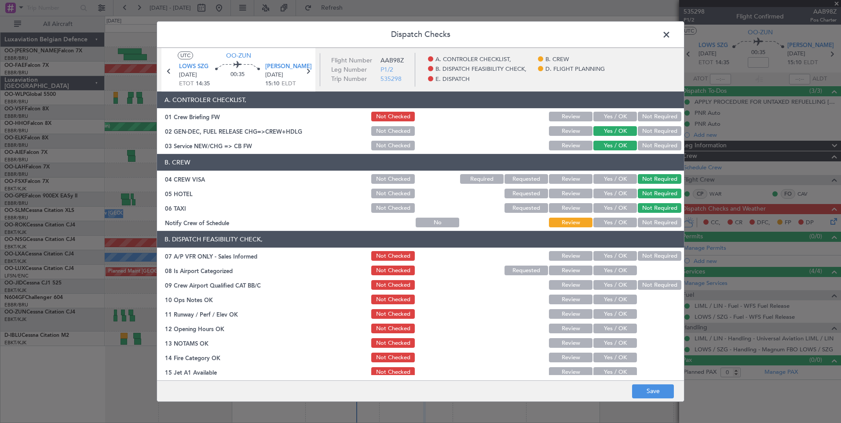
click at [606, 226] on button "Yes / OK" at bounding box center [615, 223] width 44 height 10
drag, startPoint x: 652, startPoint y: 258, endPoint x: 647, endPoint y: 258, distance: 4.9
click at [649, 258] on button "Not Required" at bounding box center [659, 256] width 44 height 10
drag, startPoint x: 617, startPoint y: 270, endPoint x: 640, endPoint y: 285, distance: 26.9
click at [620, 272] on button "Yes / OK" at bounding box center [615, 271] width 44 height 10
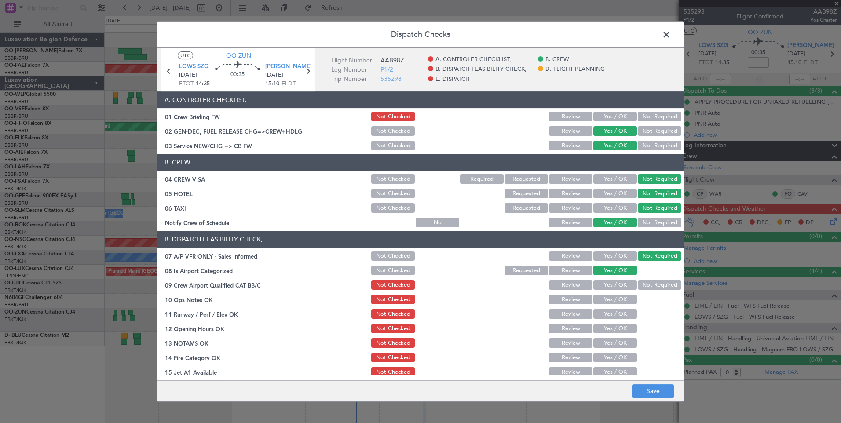
click at [640, 285] on button "Not Required" at bounding box center [659, 285] width 44 height 10
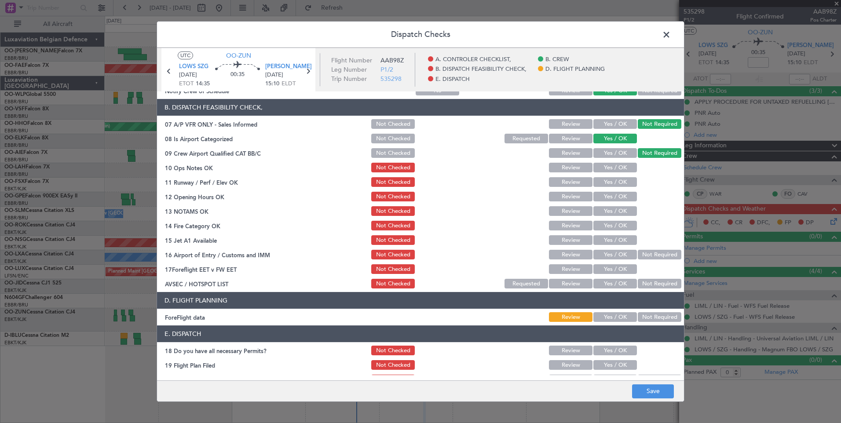
click at [623, 171] on button "Yes / OK" at bounding box center [615, 168] width 44 height 10
click at [623, 192] on button "Yes / OK" at bounding box center [615, 197] width 44 height 10
click at [624, 185] on button "Yes / OK" at bounding box center [615, 182] width 44 height 10
click at [623, 213] on button "Yes / OK" at bounding box center [615, 211] width 44 height 10
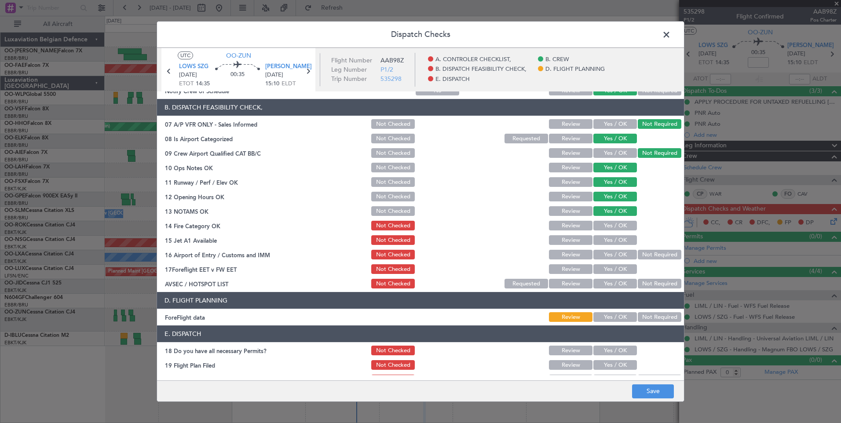
click at [624, 228] on button "Yes / OK" at bounding box center [615, 226] width 44 height 10
click at [624, 240] on button "Yes / OK" at bounding box center [615, 240] width 44 height 10
click at [621, 256] on button "Yes / OK" at bounding box center [615, 255] width 44 height 10
click at [612, 269] on button "Yes / OK" at bounding box center [615, 269] width 44 height 10
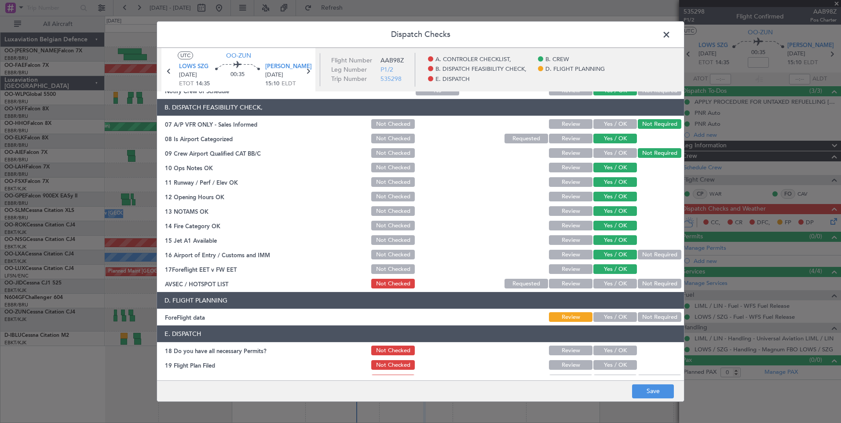
drag, startPoint x: 636, startPoint y: 281, endPoint x: 643, endPoint y: 294, distance: 14.4
click at [637, 284] on button "Not Required" at bounding box center [659, 284] width 44 height 10
click at [644, 314] on div "Not Required" at bounding box center [658, 317] width 44 height 12
click at [645, 321] on button "Not Required" at bounding box center [659, 317] width 44 height 10
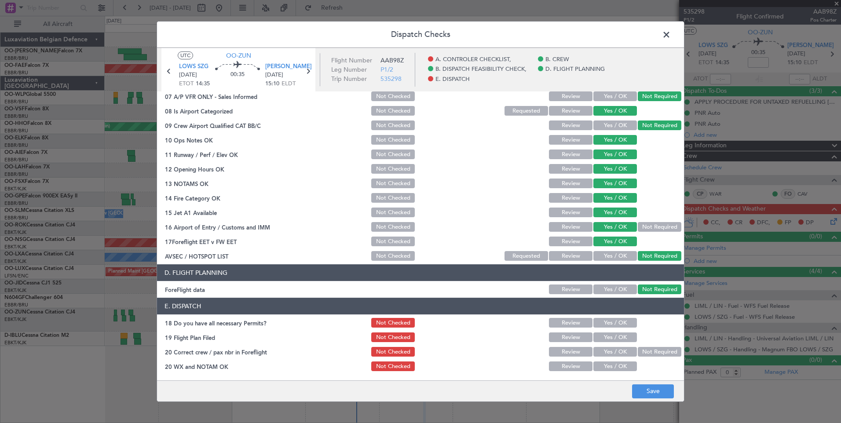
click at [615, 324] on button "Yes / OK" at bounding box center [615, 323] width 44 height 10
drag, startPoint x: 613, startPoint y: 335, endPoint x: 613, endPoint y: 344, distance: 9.2
click at [613, 339] on button "Yes / OK" at bounding box center [615, 337] width 44 height 10
click at [611, 352] on button "Yes / OK" at bounding box center [615, 352] width 44 height 10
click at [608, 367] on button "Yes / OK" at bounding box center [615, 366] width 44 height 10
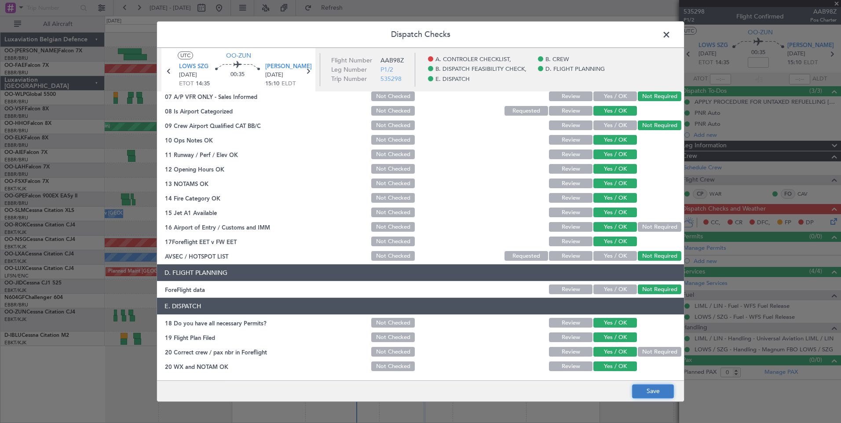
click at [647, 393] on button "Save" at bounding box center [653, 391] width 42 height 14
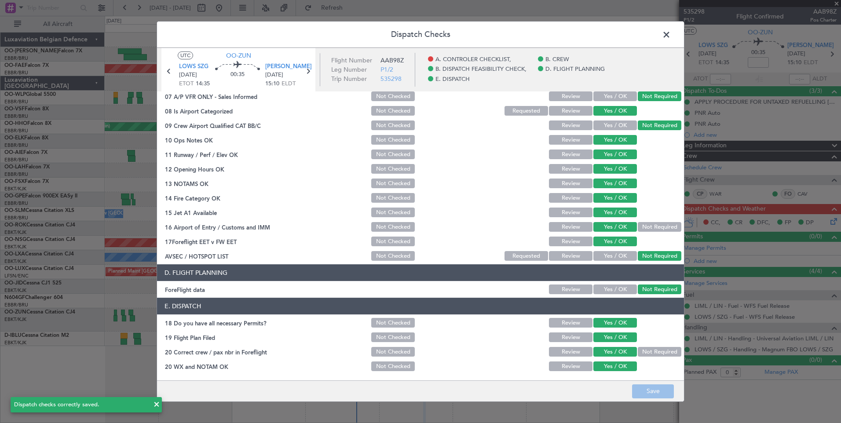
drag, startPoint x: 669, startPoint y: 32, endPoint x: 520, endPoint y: 38, distance: 148.7
click at [670, 33] on span at bounding box center [670, 37] width 0 height 18
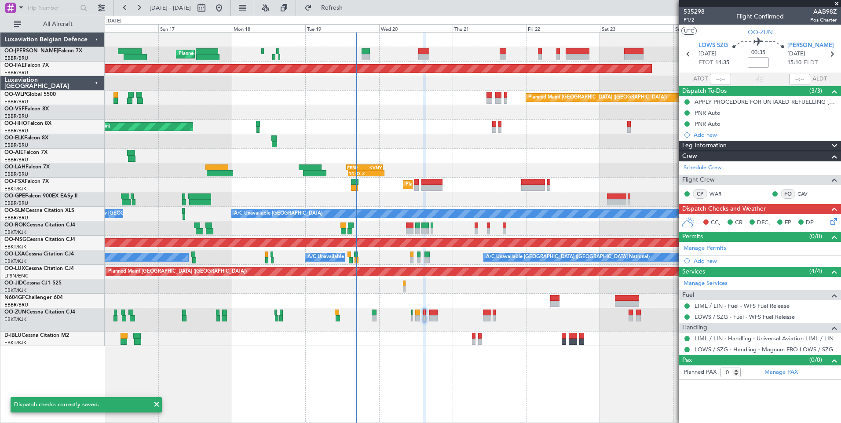
click at [366, 22] on div "0 0 Sat 16 Sun 17 Mon 18 Tue 19 Wed 20 Thu 21 Fri 22 Aug 2025 Sat 23 Sun 24 Mon…" at bounding box center [472, 24] width 735 height 16
click at [350, 11] on span "Refresh" at bounding box center [331, 8] width 37 height 6
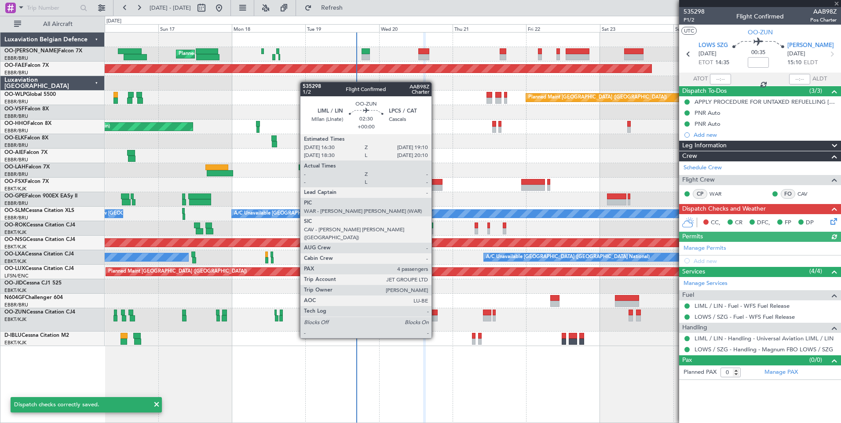
click at [435, 313] on div at bounding box center [433, 313] width 8 height 6
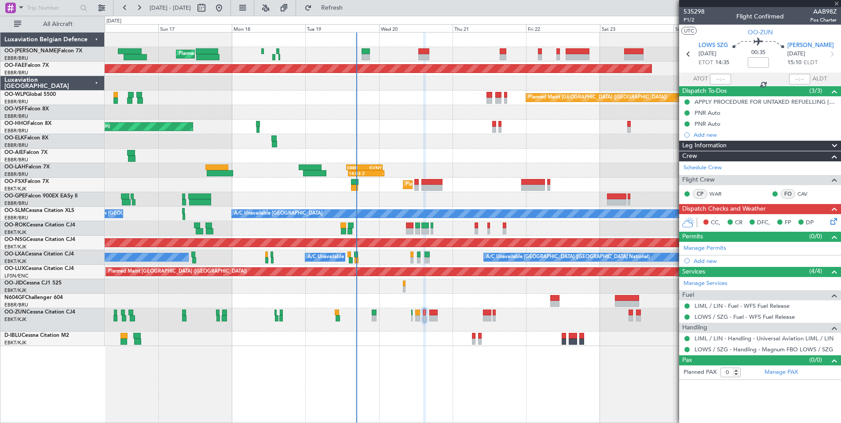
type input "4"
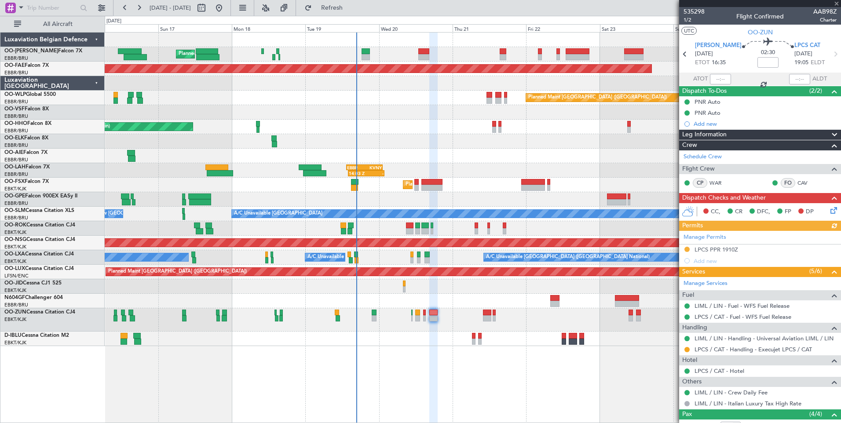
click at [831, 212] on icon at bounding box center [831, 208] width 7 height 7
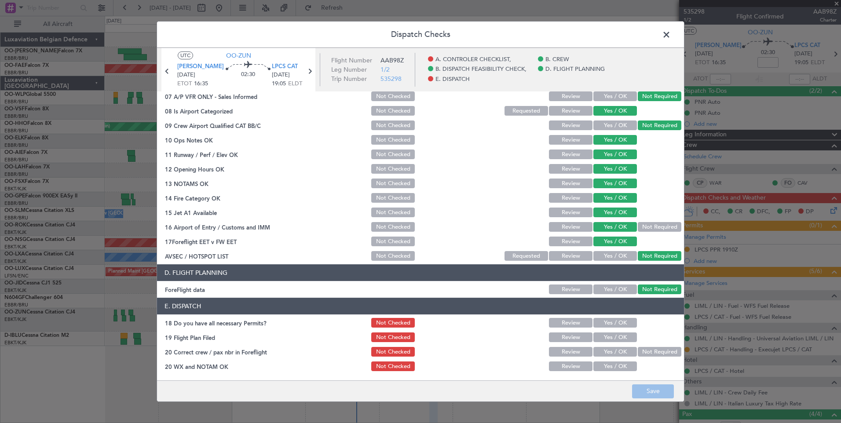
click at [612, 322] on button "Yes / OK" at bounding box center [615, 323] width 44 height 10
click at [609, 341] on button "Yes / OK" at bounding box center [615, 337] width 44 height 10
drag, startPoint x: 606, startPoint y: 349, endPoint x: 601, endPoint y: 368, distance: 19.8
click at [605, 352] on button "Yes / OK" at bounding box center [615, 352] width 44 height 10
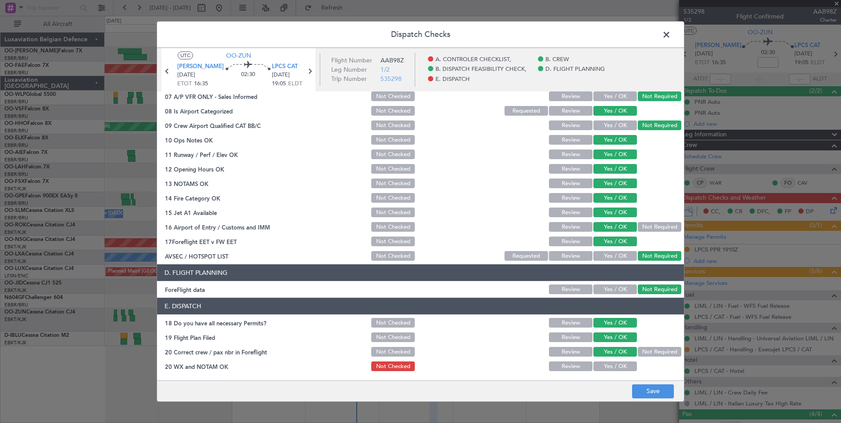
click at [601, 368] on button "Yes / OK" at bounding box center [615, 366] width 44 height 10
click at [634, 384] on footer "Save" at bounding box center [420, 390] width 527 height 21
click at [637, 389] on button "Save" at bounding box center [653, 391] width 42 height 14
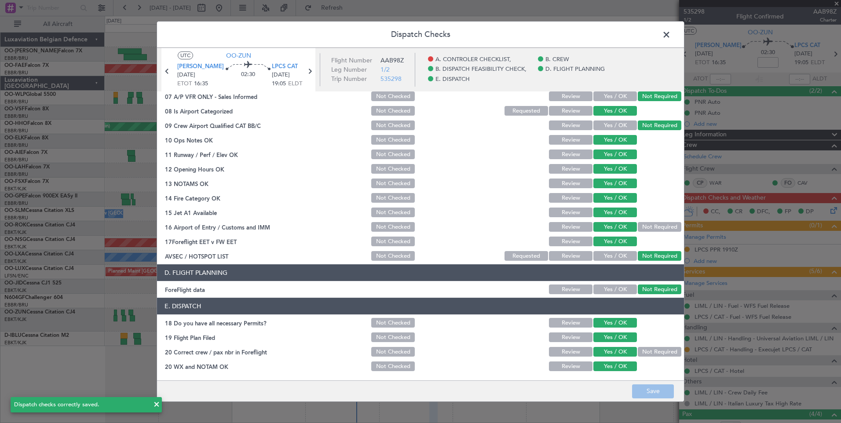
drag, startPoint x: 667, startPoint y: 34, endPoint x: 632, endPoint y: 42, distance: 36.0
click at [670, 35] on span at bounding box center [670, 37] width 0 height 18
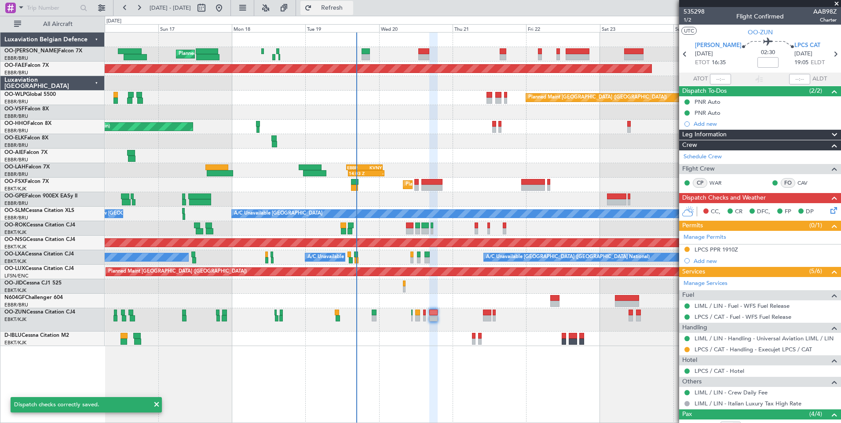
click at [350, 9] on span "Refresh" at bounding box center [331, 8] width 37 height 6
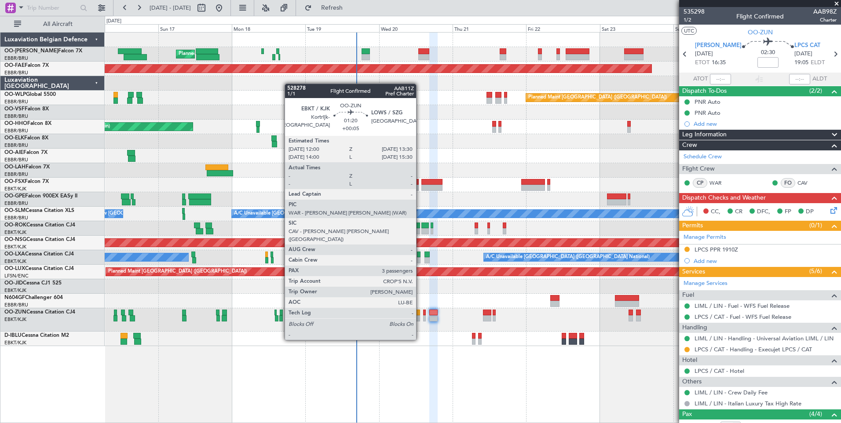
click at [419, 316] on div at bounding box center [417, 318] width 5 height 6
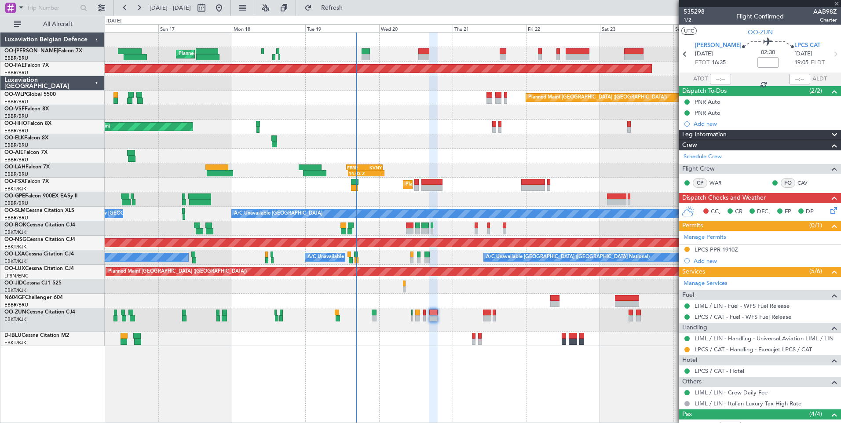
type input "+00:05"
type input "3"
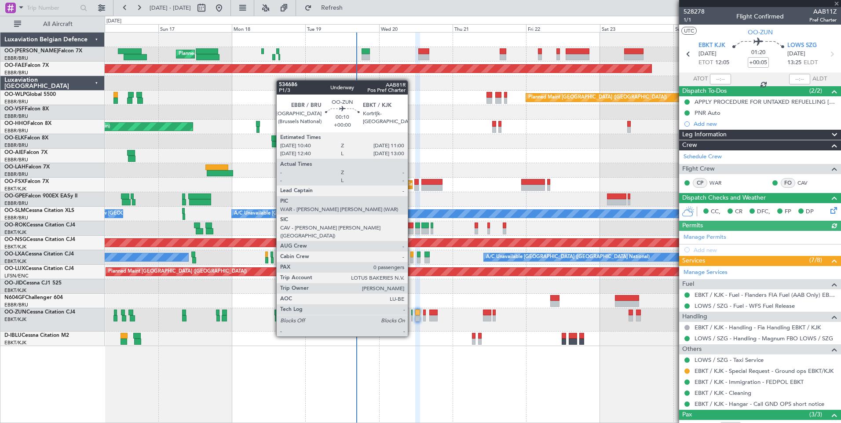
click at [412, 313] on div at bounding box center [411, 313] width 1 height 6
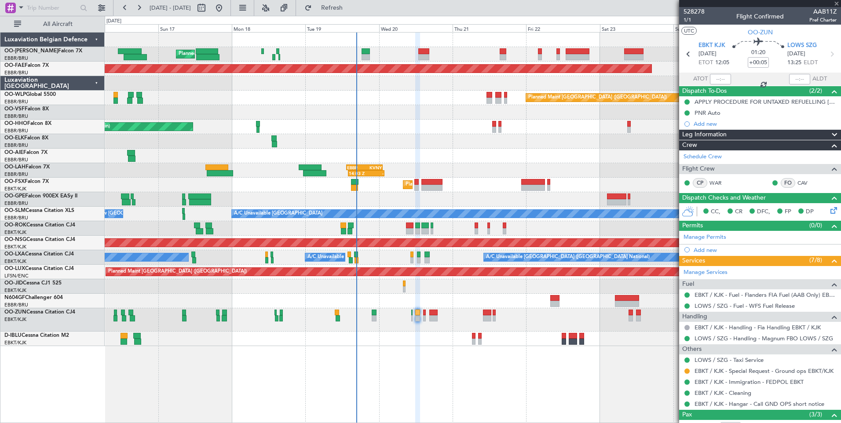
type input "0"
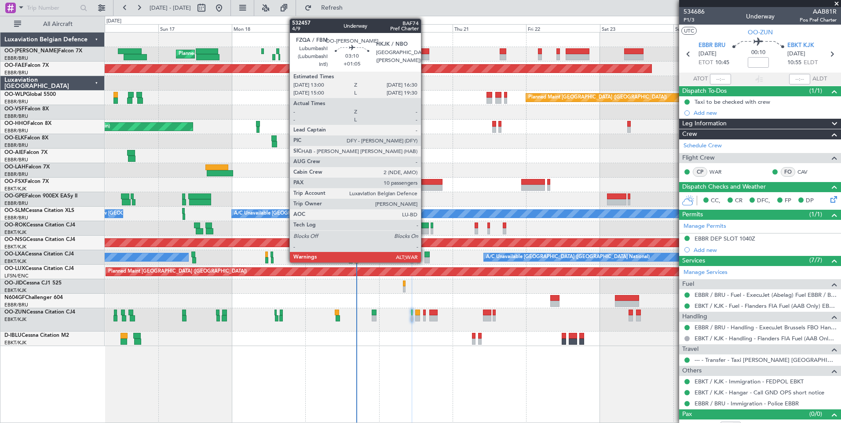
click at [425, 49] on div at bounding box center [423, 51] width 11 height 6
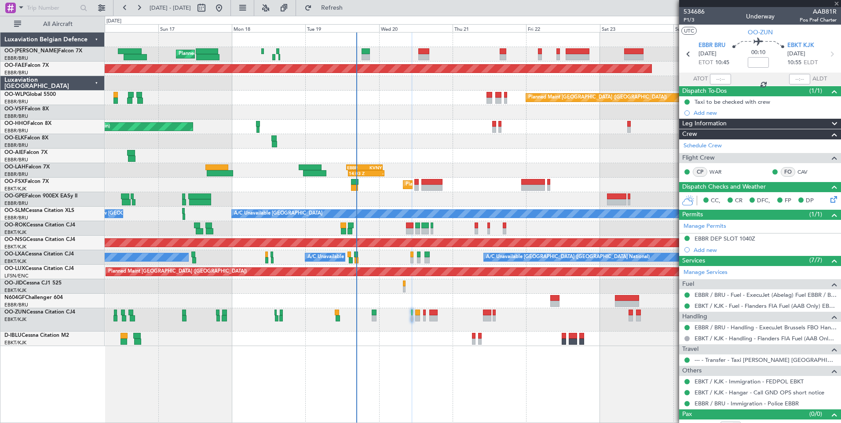
type input "+01:05"
type input "10"
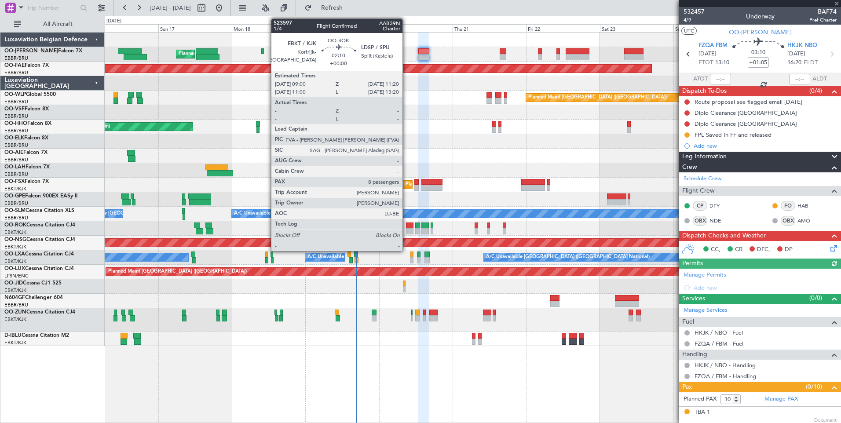
click at [408, 226] on div at bounding box center [409, 225] width 7 height 6
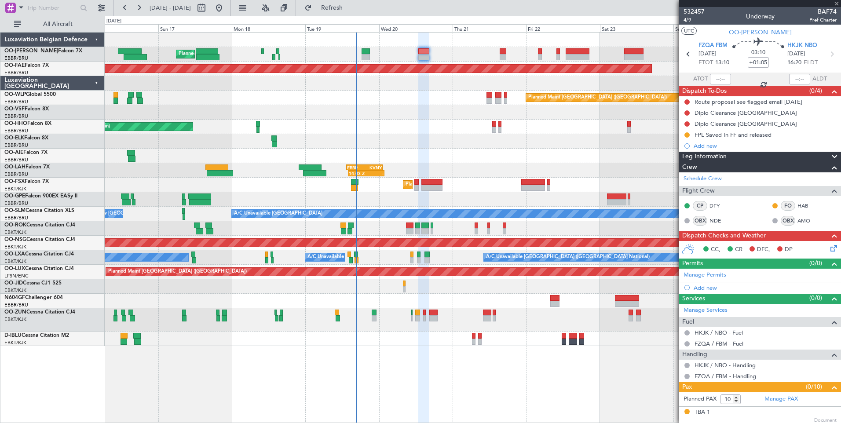
type input "8"
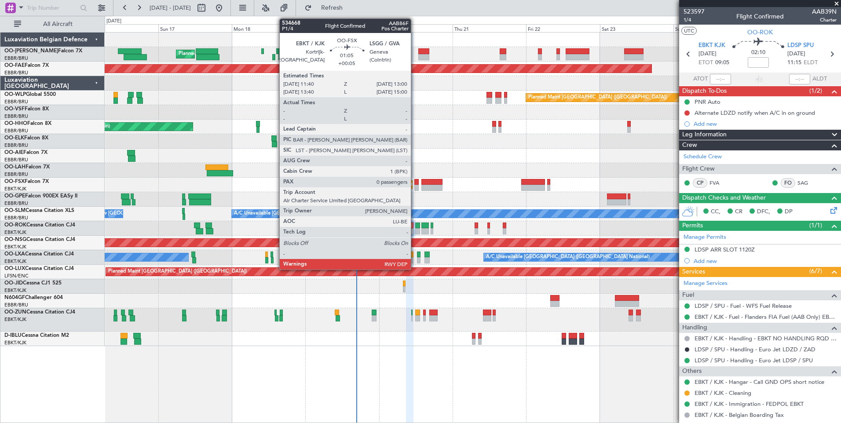
click at [415, 181] on div at bounding box center [416, 182] width 4 height 6
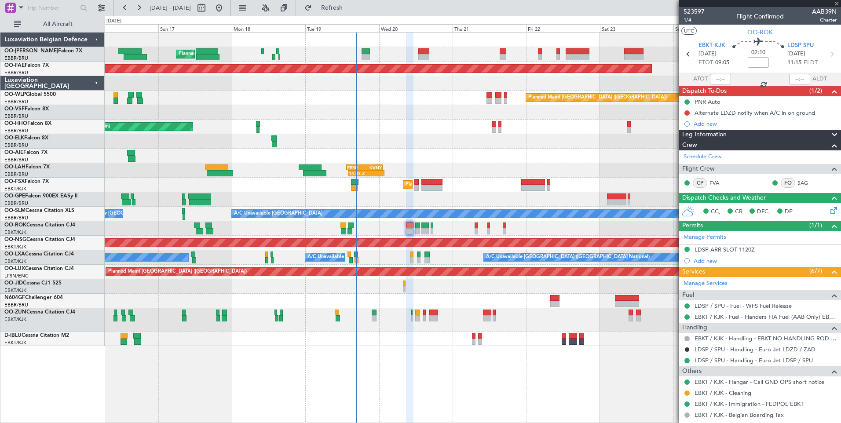
type input "+00:05"
type input "0"
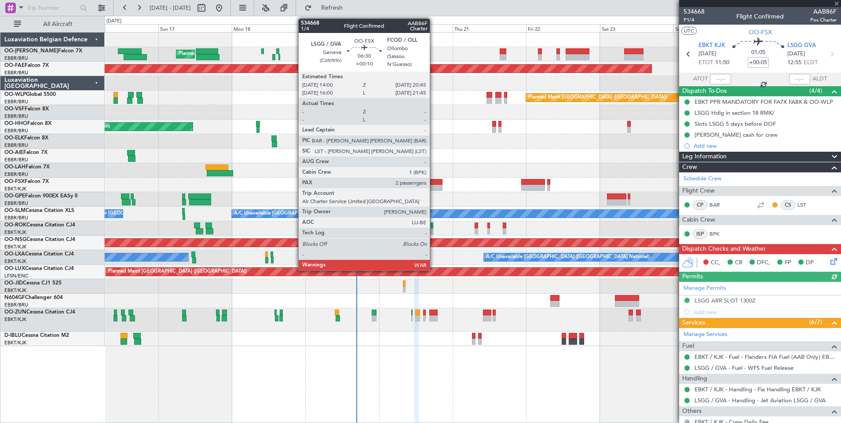
click at [433, 185] on div at bounding box center [431, 188] width 21 height 6
type input "+00:10"
type input "2"
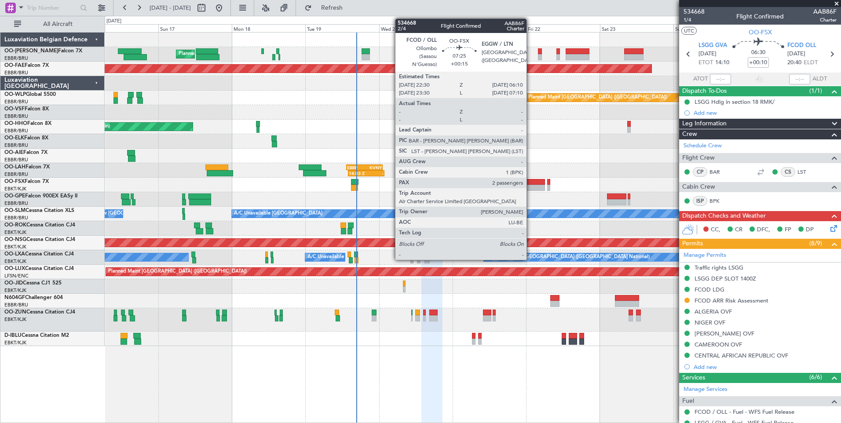
click at [530, 183] on div at bounding box center [533, 182] width 24 height 6
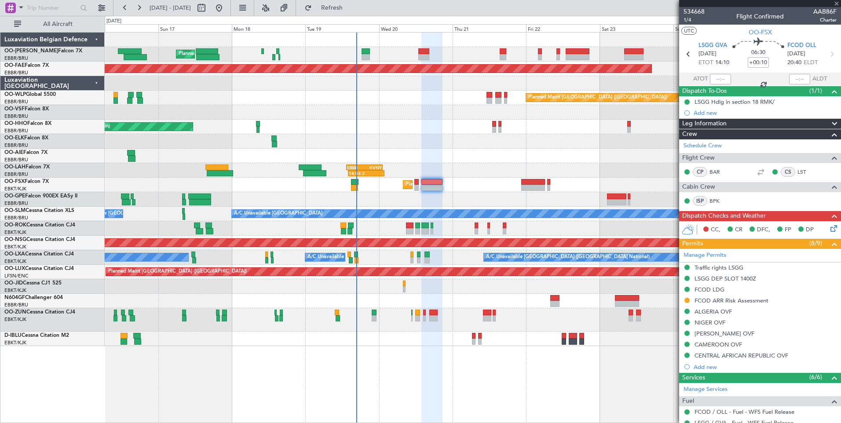
type input "+00:15"
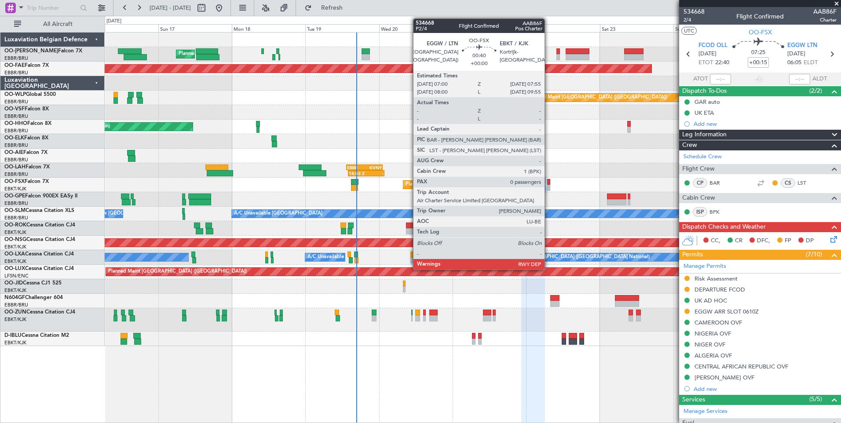
click at [547, 182] on div at bounding box center [548, 182] width 3 height 6
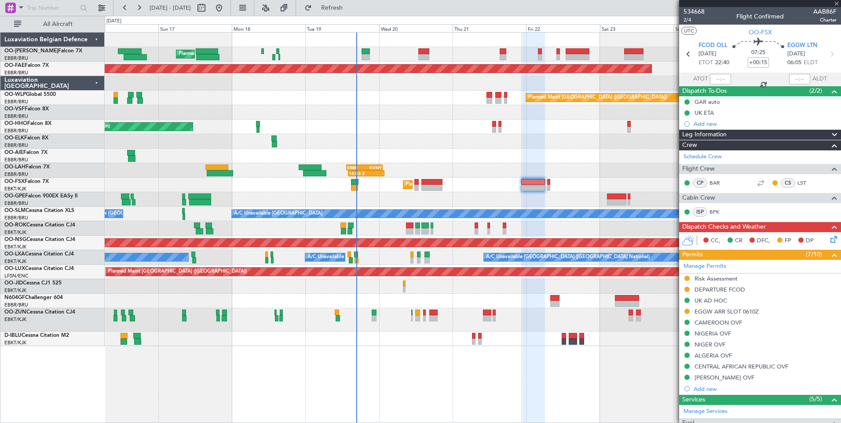
type input "0"
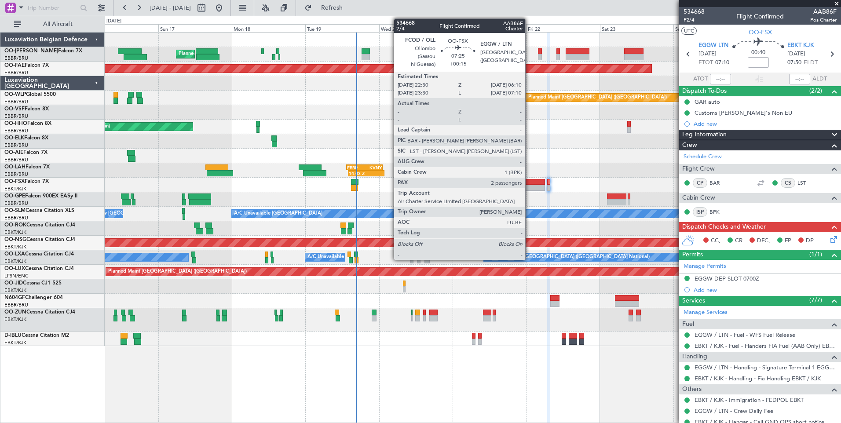
click at [529, 183] on div at bounding box center [533, 182] width 24 height 6
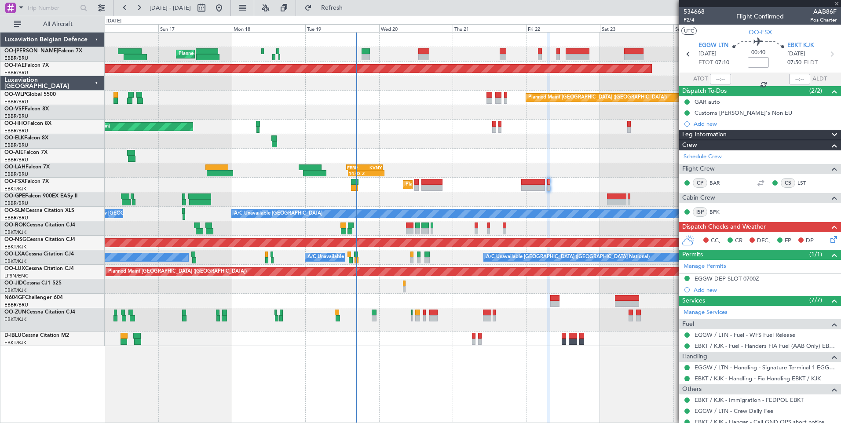
type input "+00:15"
type input "2"
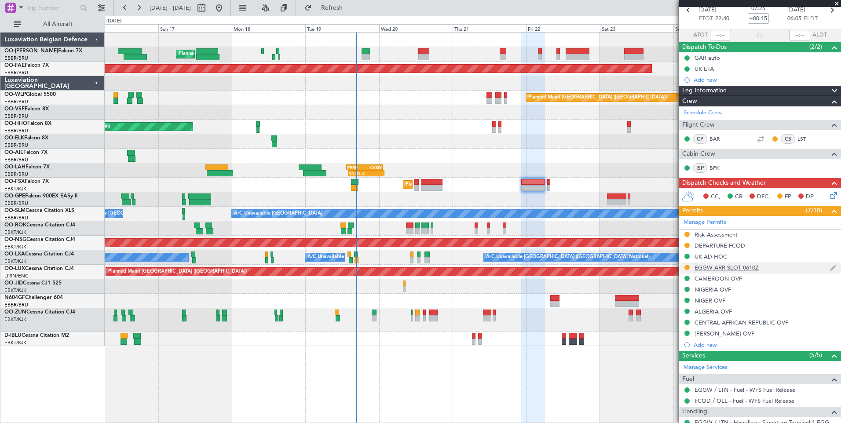
scroll to position [88, 0]
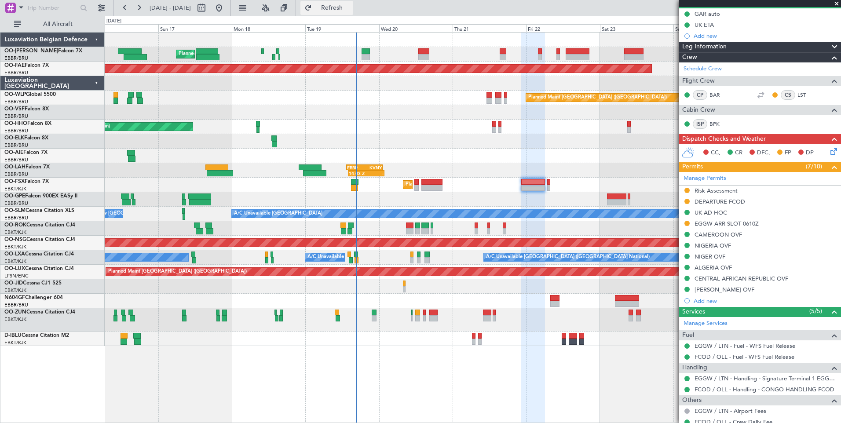
click at [353, 1] on button "Refresh" at bounding box center [326, 8] width 53 height 14
click at [350, 11] on span "Refresh" at bounding box center [331, 8] width 37 height 6
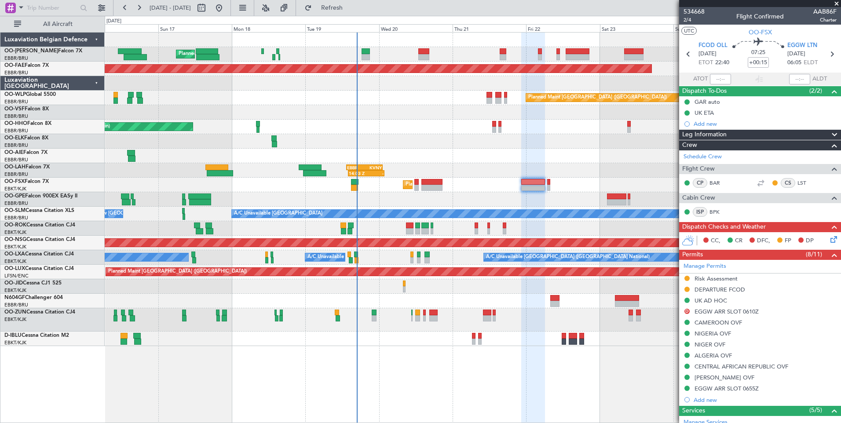
scroll to position [88, 0]
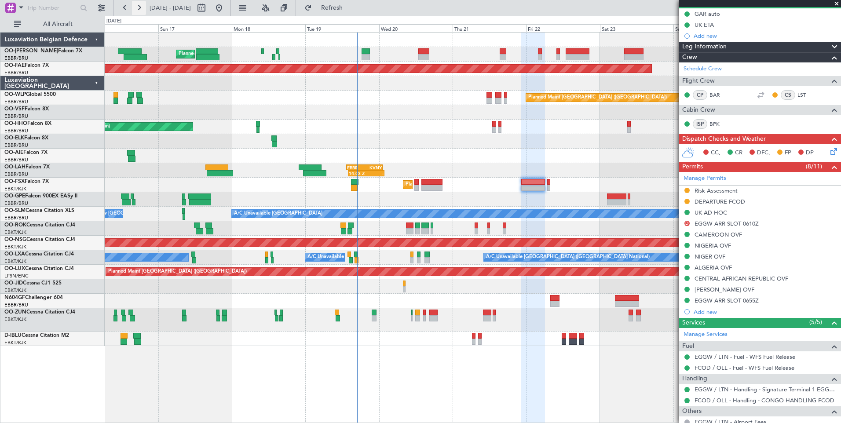
click at [138, 9] on button at bounding box center [139, 8] width 14 height 14
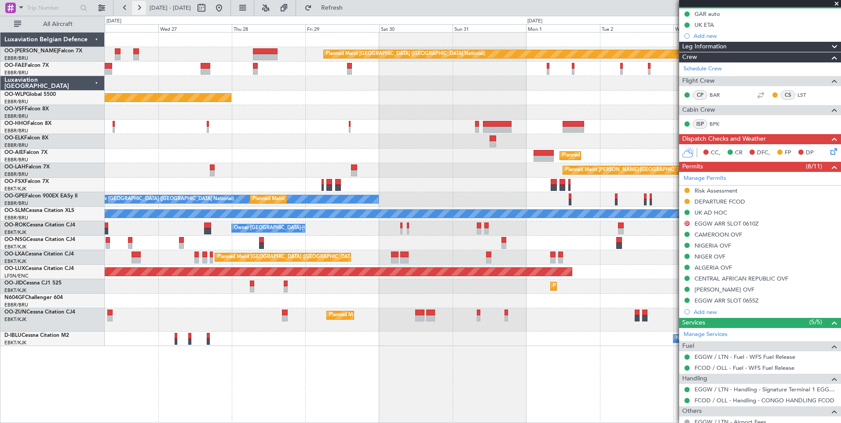
click at [138, 9] on button at bounding box center [139, 8] width 14 height 14
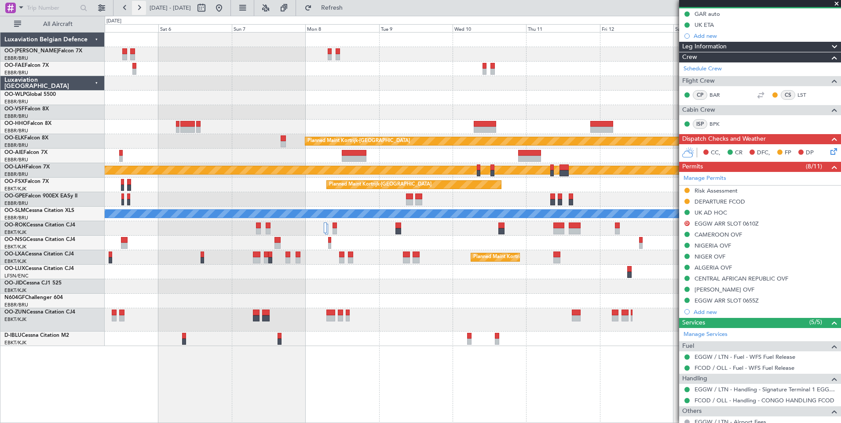
click at [138, 9] on button at bounding box center [139, 8] width 14 height 14
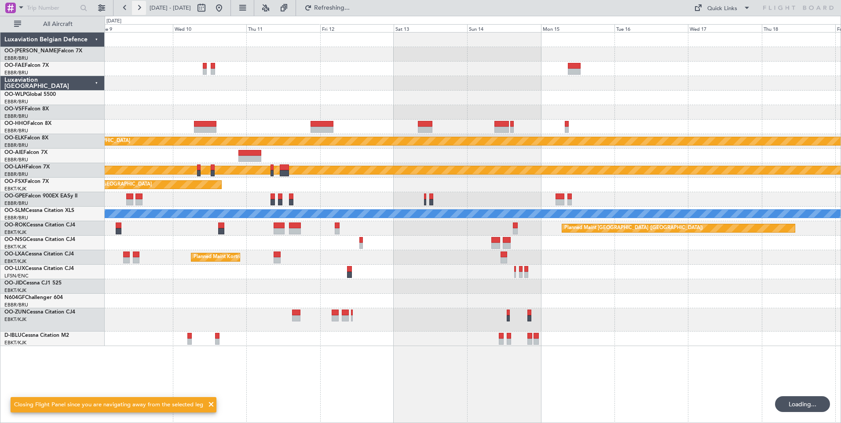
scroll to position [0, 0]
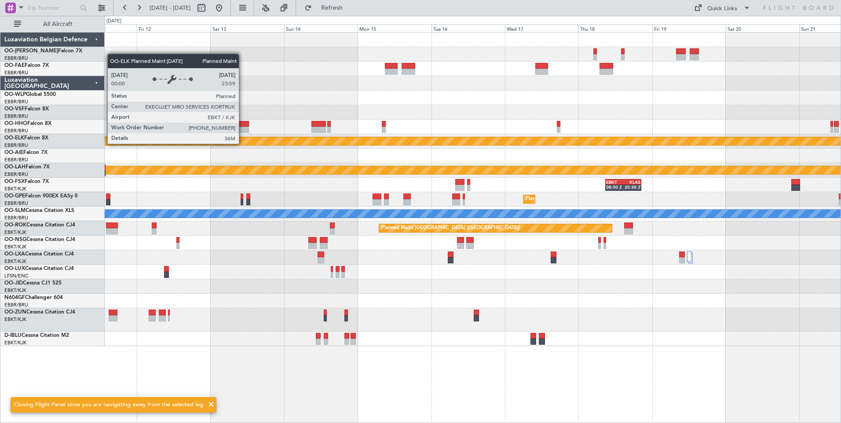
click at [414, 141] on div "Planned Maint Kortrijk-[GEOGRAPHIC_DATA]" at bounding box center [541, 141] width 1397 height 8
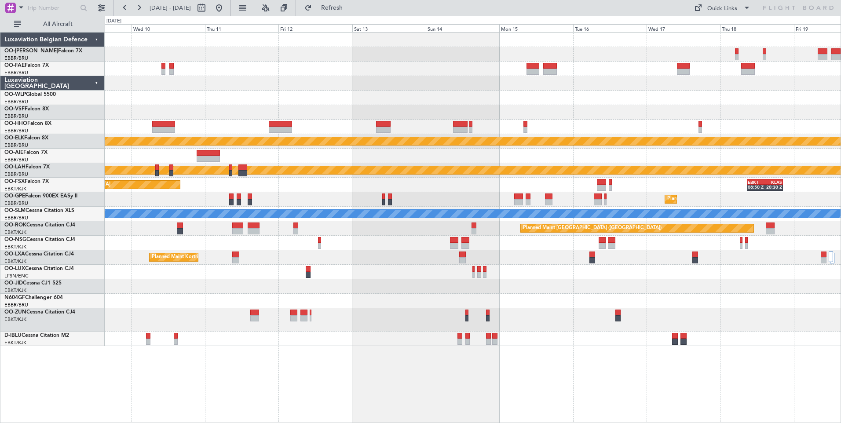
click at [454, 336] on div "Planned Maint Kortrijk-[GEOGRAPHIC_DATA] Planned [GEOGRAPHIC_DATA][PERSON_NAME]…" at bounding box center [473, 189] width 736 height 313
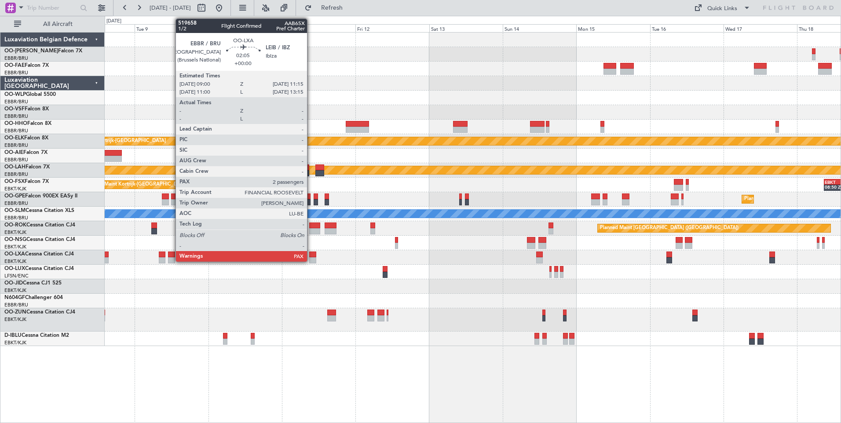
click at [311, 254] on div at bounding box center [312, 254] width 7 height 6
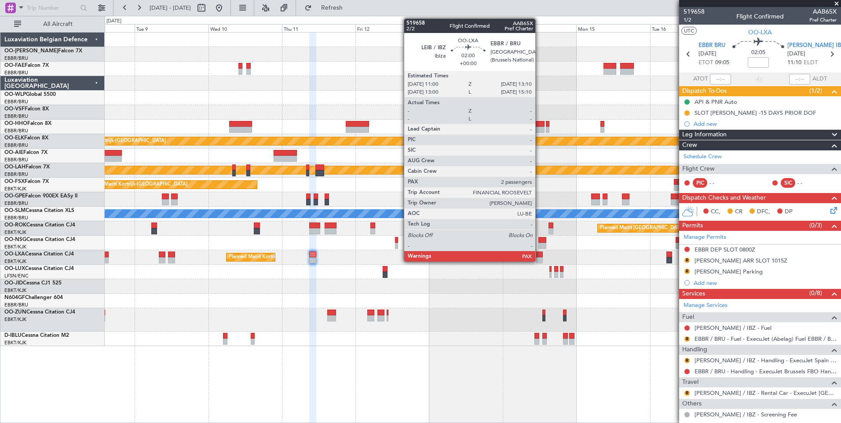
click at [539, 257] on div at bounding box center [539, 254] width 7 height 6
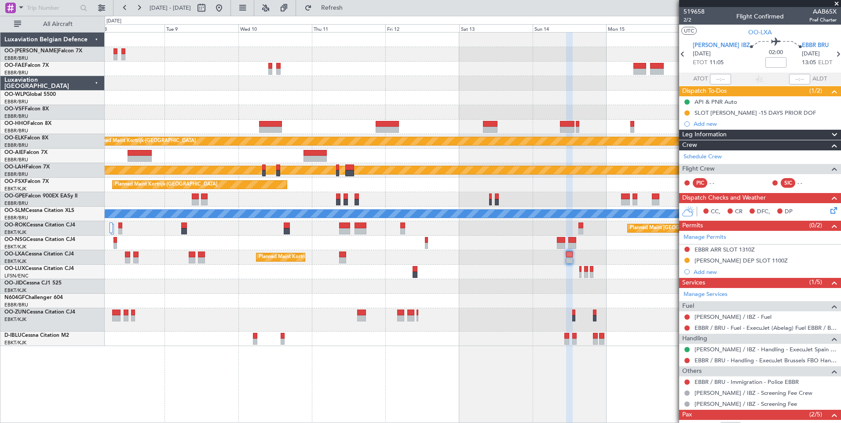
click at [272, 373] on div "Planned Maint Kortrijk-[GEOGRAPHIC_DATA] Planned [GEOGRAPHIC_DATA][PERSON_NAME]…" at bounding box center [473, 227] width 736 height 391
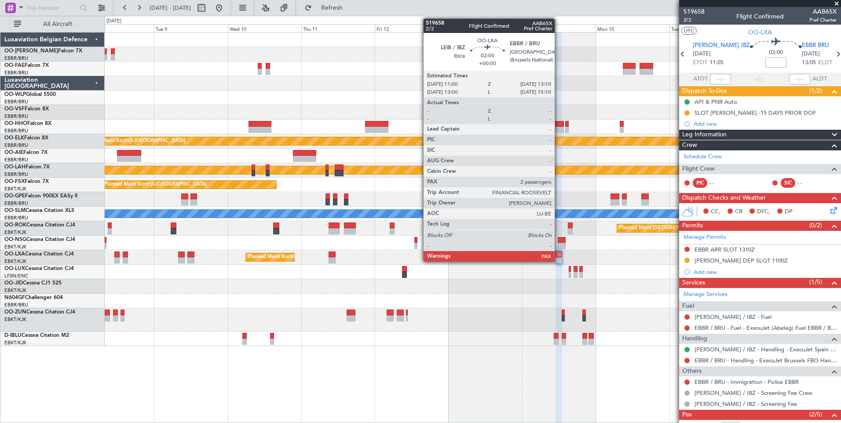
click at [558, 253] on div at bounding box center [558, 254] width 7 height 6
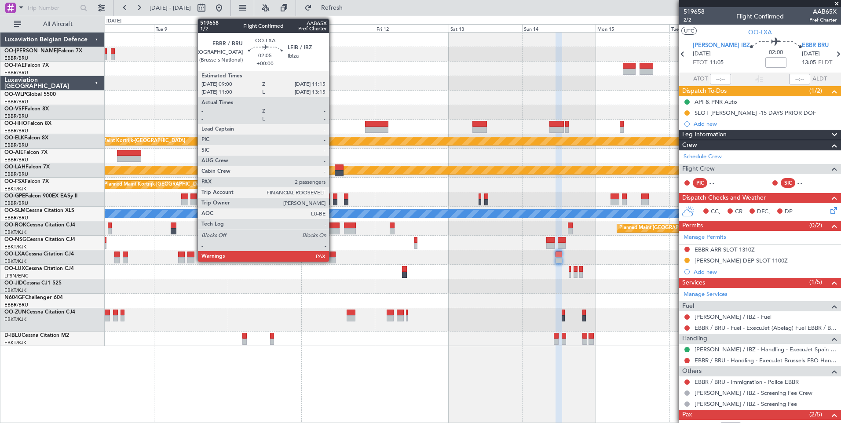
click at [333, 255] on div at bounding box center [331, 254] width 7 height 6
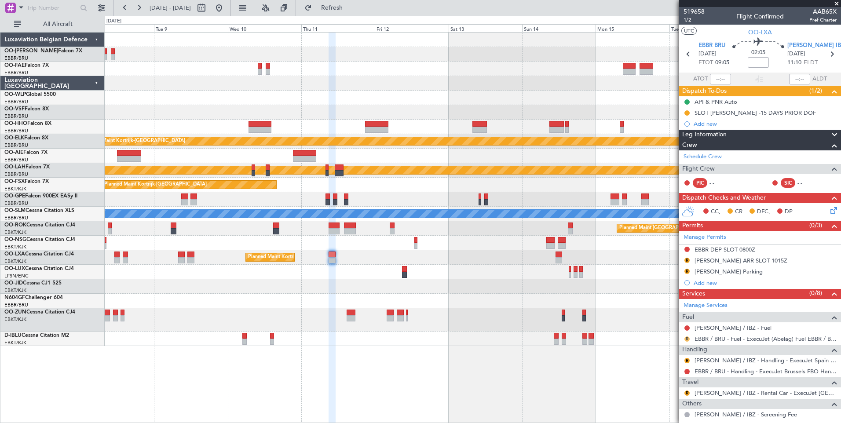
click at [686, 338] on button "R" at bounding box center [686, 338] width 5 height 5
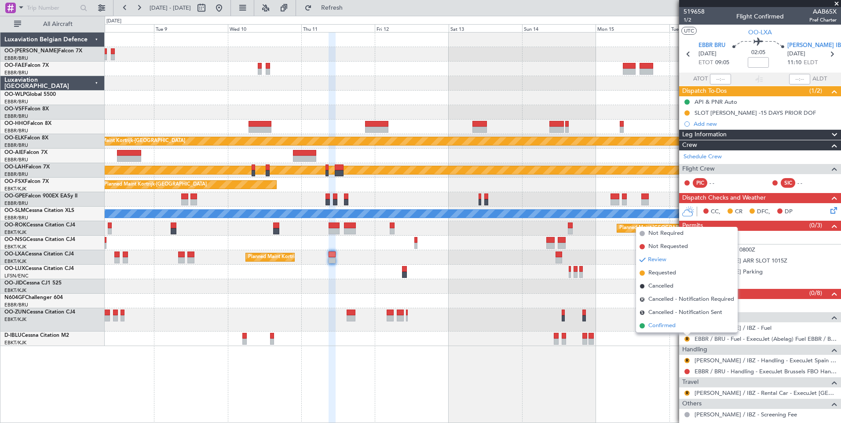
click at [649, 322] on span "Confirmed" at bounding box center [661, 325] width 27 height 9
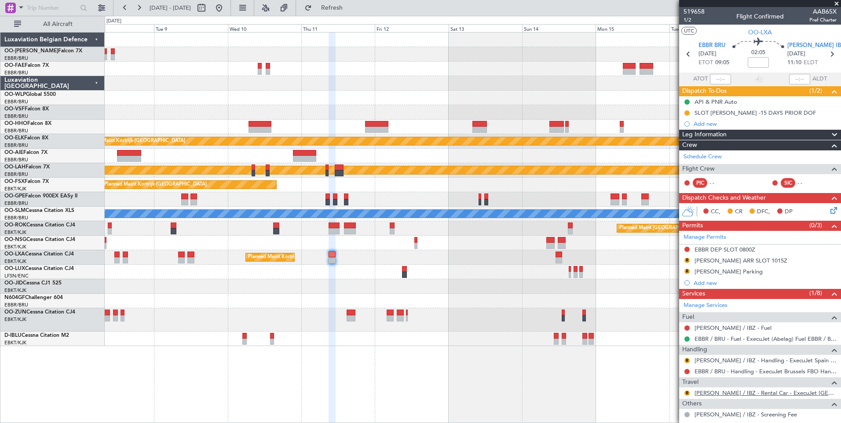
click at [798, 393] on link "[PERSON_NAME] / IBZ - Rental Car - ExecuJet [GEOGRAPHIC_DATA] [PERSON_NAME] / I…" at bounding box center [765, 392] width 142 height 7
click at [346, 4] on button "Refresh" at bounding box center [326, 8] width 53 height 14
click at [526, 318] on div "Planned Maint Kortrijk-[GEOGRAPHIC_DATA] Planned [GEOGRAPHIC_DATA][PERSON_NAME]…" at bounding box center [473, 189] width 736 height 313
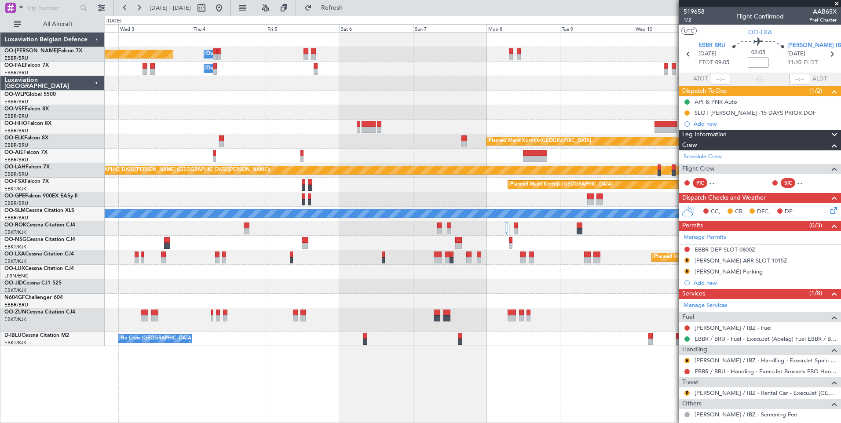
click at [539, 357] on div "Owner Melsbroek Air Base Planned Maint [GEOGRAPHIC_DATA] ([GEOGRAPHIC_DATA]) Ow…" at bounding box center [473, 227] width 736 height 391
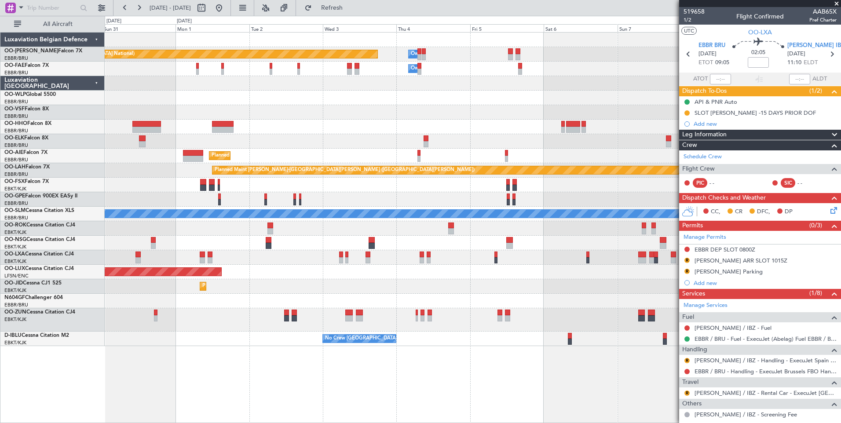
click at [485, 352] on div "Owner Melsbroek Air Base Planned Maint [GEOGRAPHIC_DATA] ([GEOGRAPHIC_DATA]) Ow…" at bounding box center [473, 227] width 736 height 391
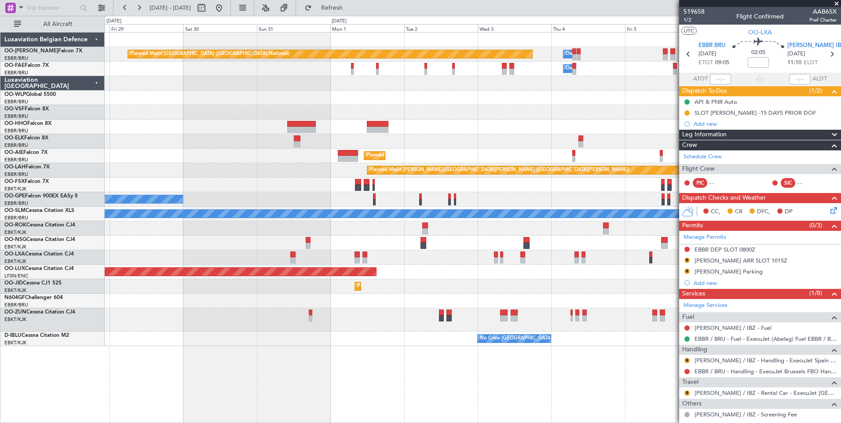
click at [587, 333] on div "Owner Melsbroek Air Base Planned Maint [GEOGRAPHIC_DATA] ([GEOGRAPHIC_DATA]) Ow…" at bounding box center [473, 227] width 736 height 391
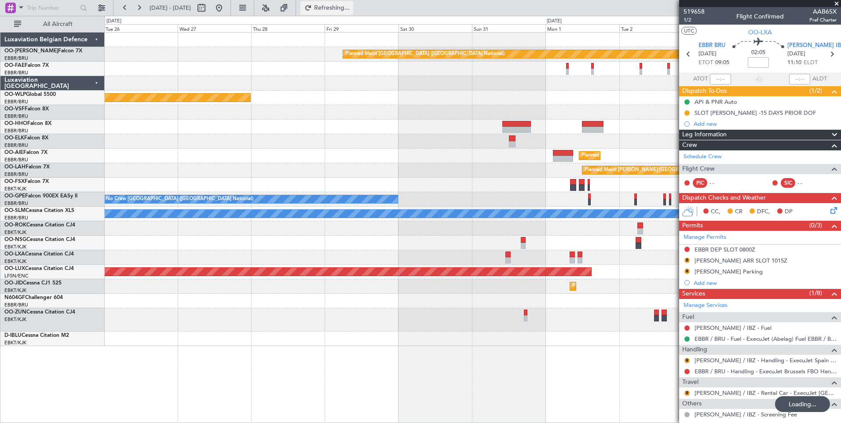
click at [339, 12] on button "Refreshing..." at bounding box center [326, 8] width 53 height 14
click at [226, 7] on button at bounding box center [219, 8] width 14 height 14
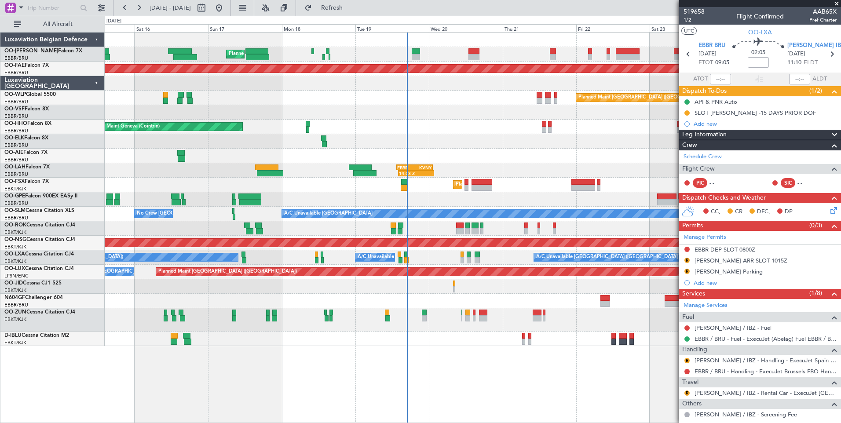
click at [444, 363] on div "Planned Maint [GEOGRAPHIC_DATA] ([GEOGRAPHIC_DATA] National) Planned Maint [GEO…" at bounding box center [473, 227] width 736 height 391
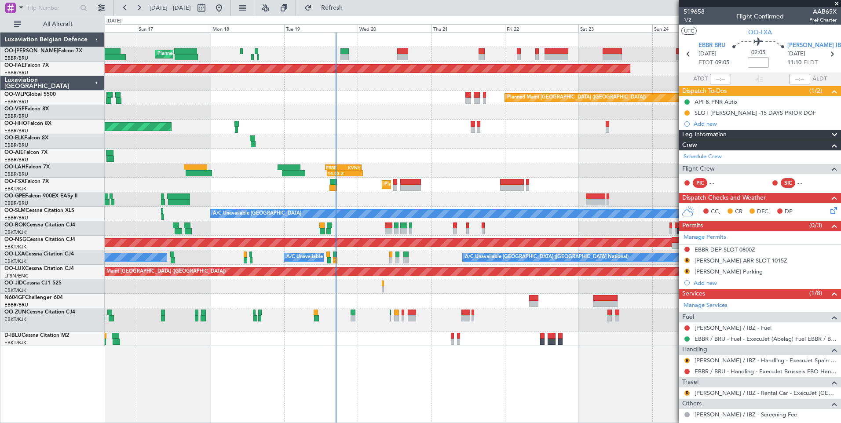
click at [385, 363] on div "Planned Maint [GEOGRAPHIC_DATA] ([GEOGRAPHIC_DATA] National) Planned Maint [GEO…" at bounding box center [473, 227] width 736 height 391
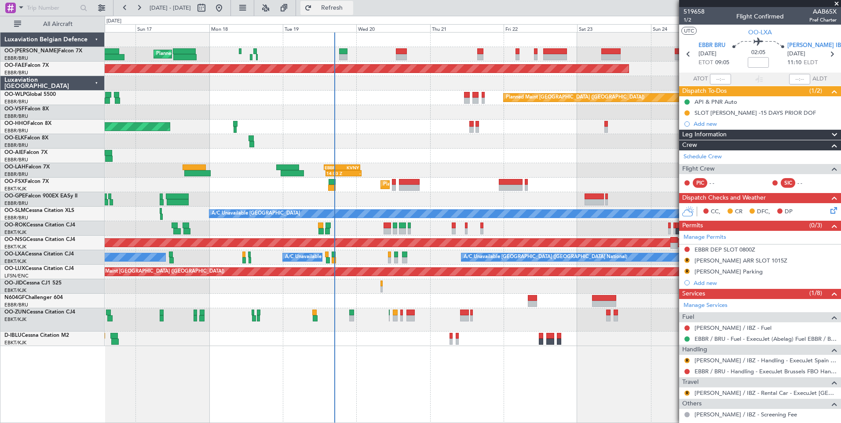
click at [350, 8] on span "Refresh" at bounding box center [331, 8] width 37 height 6
click at [356, 366] on div "Planned Maint [GEOGRAPHIC_DATA] ([GEOGRAPHIC_DATA] National) Planned Maint [GEO…" at bounding box center [473, 227] width 736 height 391
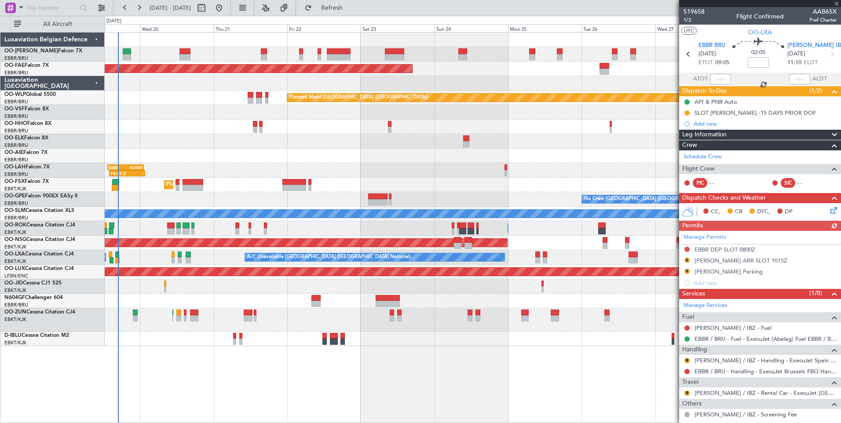
click at [435, 375] on div "Planned Maint [GEOGRAPHIC_DATA] ([GEOGRAPHIC_DATA] National) Planned Maint [GEO…" at bounding box center [473, 227] width 736 height 391
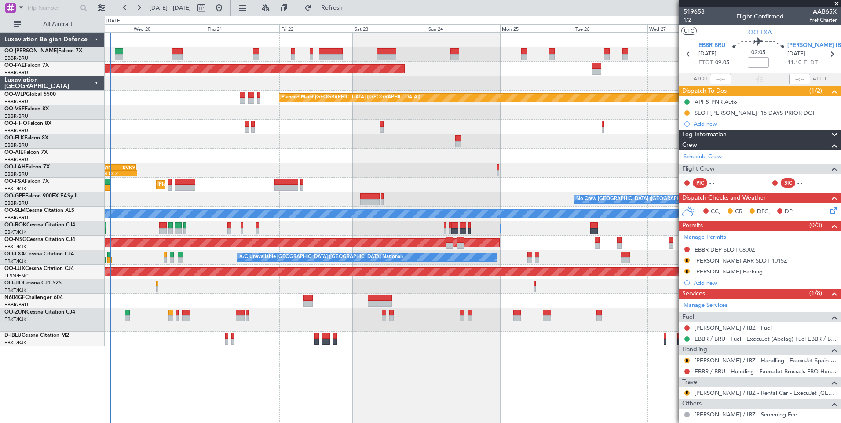
click at [517, 377] on div "Planned Maint [GEOGRAPHIC_DATA] ([GEOGRAPHIC_DATA] National) Planned Maint [GEO…" at bounding box center [473, 227] width 736 height 391
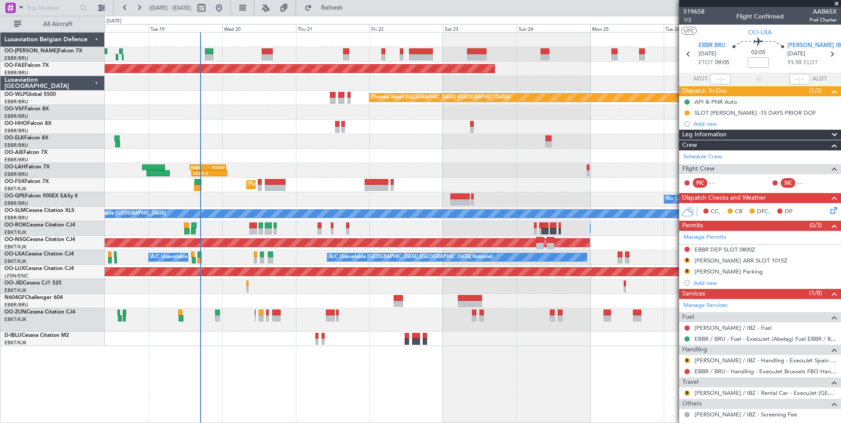
click at [583, 371] on div "Planned Maint [GEOGRAPHIC_DATA] ([GEOGRAPHIC_DATA] National) Planned Maint [GEO…" at bounding box center [473, 227] width 736 height 391
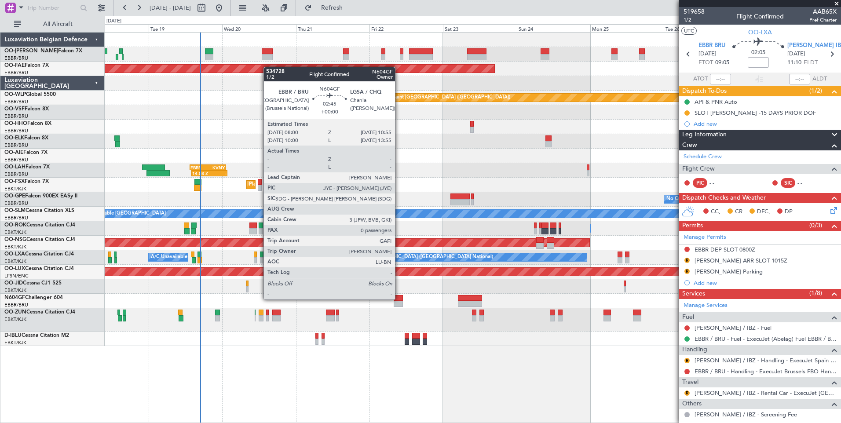
click at [398, 299] on div at bounding box center [397, 298] width 9 height 6
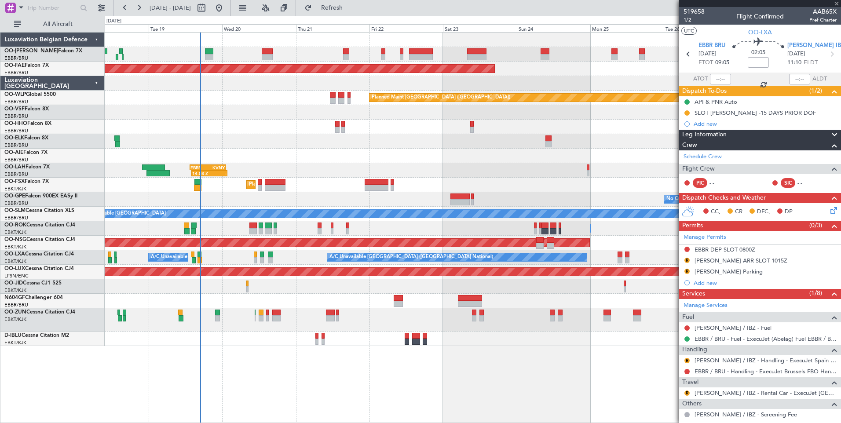
type input "0"
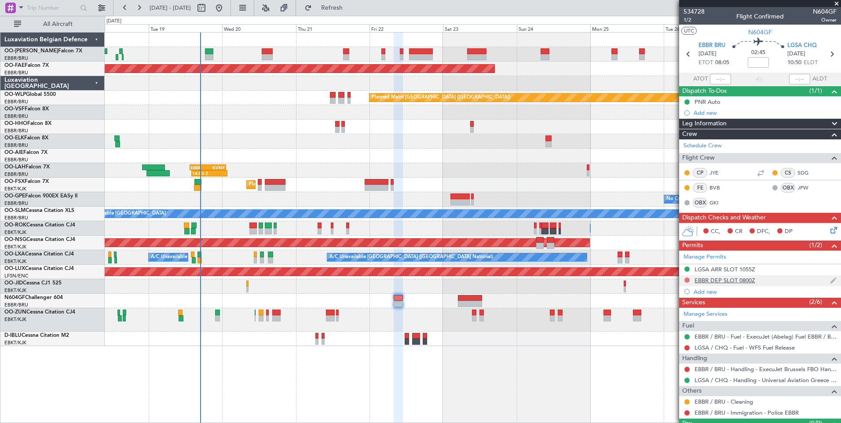
click at [686, 279] on button at bounding box center [686, 279] width 5 height 5
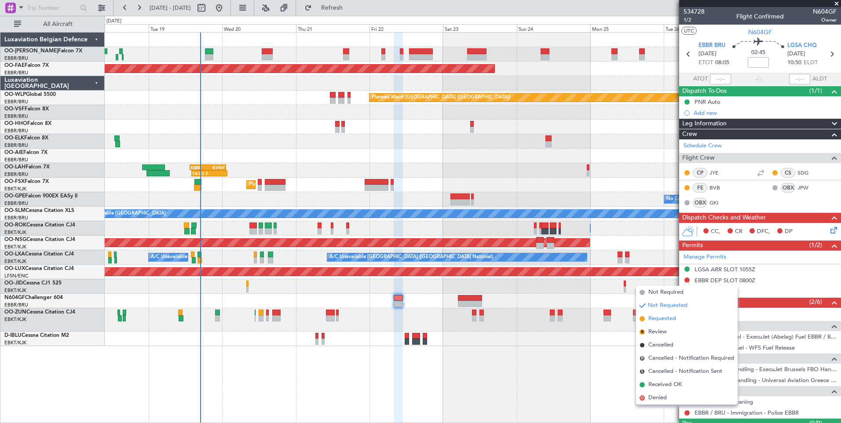
click at [673, 319] on span "Requested" at bounding box center [662, 318] width 28 height 9
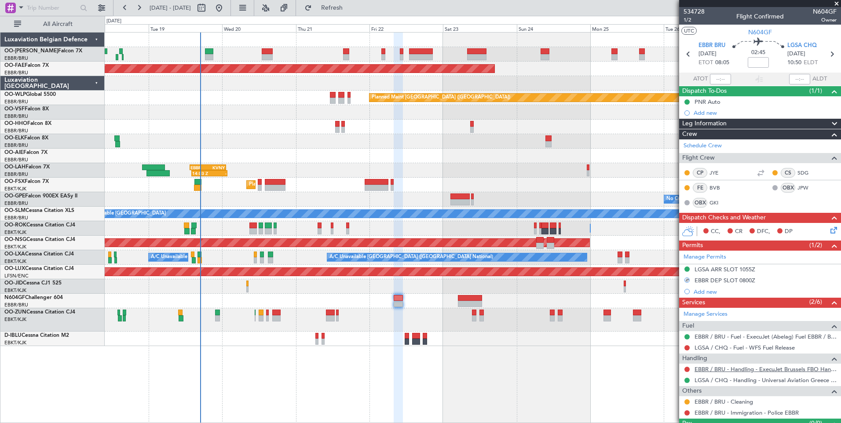
click at [796, 371] on link "EBBR / BRU - Handling - ExecuJet Brussels FBO Handling Abelag" at bounding box center [765, 368] width 142 height 7
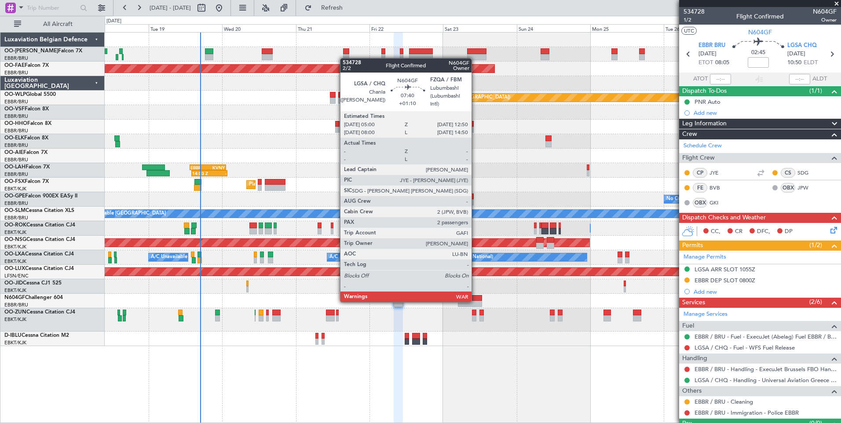
click at [475, 301] on div at bounding box center [470, 304] width 24 height 6
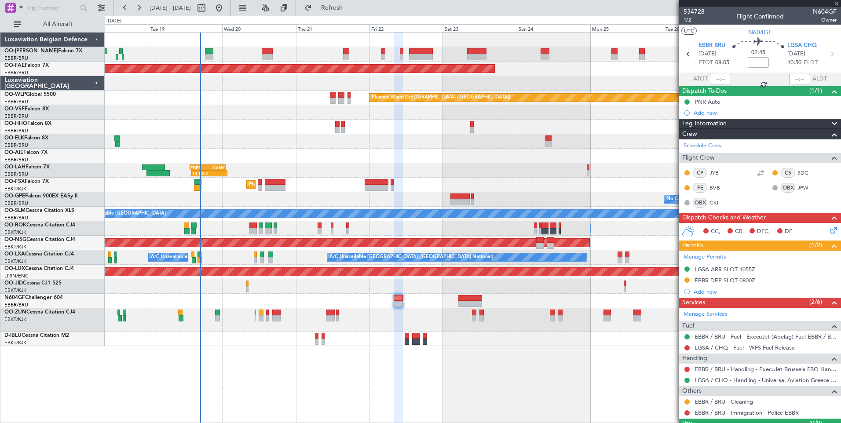
type input "+01:10"
type input "2"
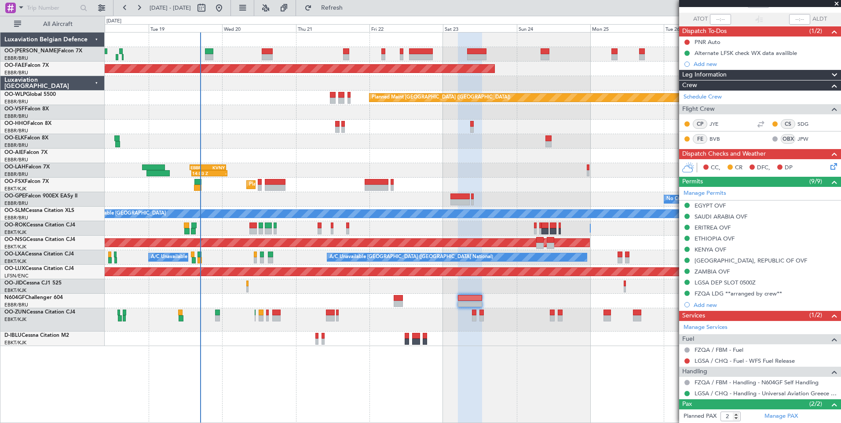
scroll to position [100, 0]
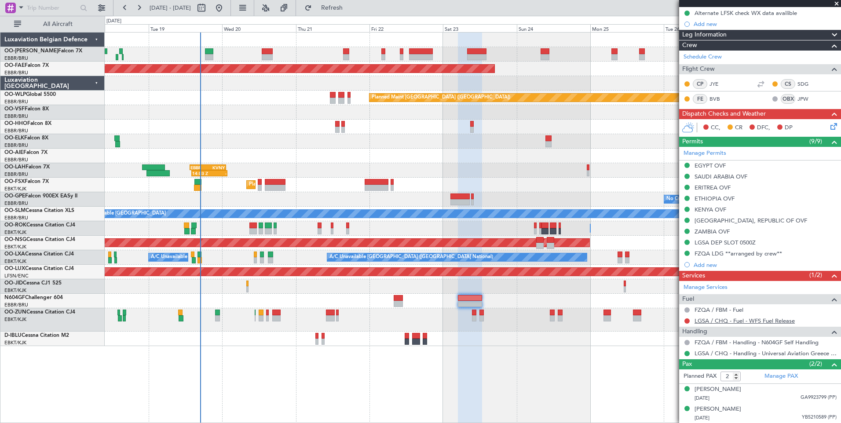
click at [774, 321] on link "LGSA / CHQ - Fuel - WFS Fuel Release" at bounding box center [744, 320] width 100 height 7
click at [350, 9] on span "Refresh" at bounding box center [331, 8] width 37 height 6
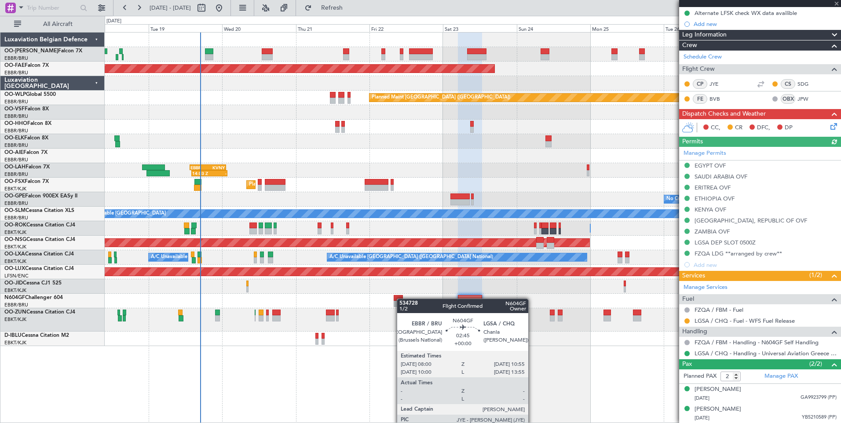
type input "0"
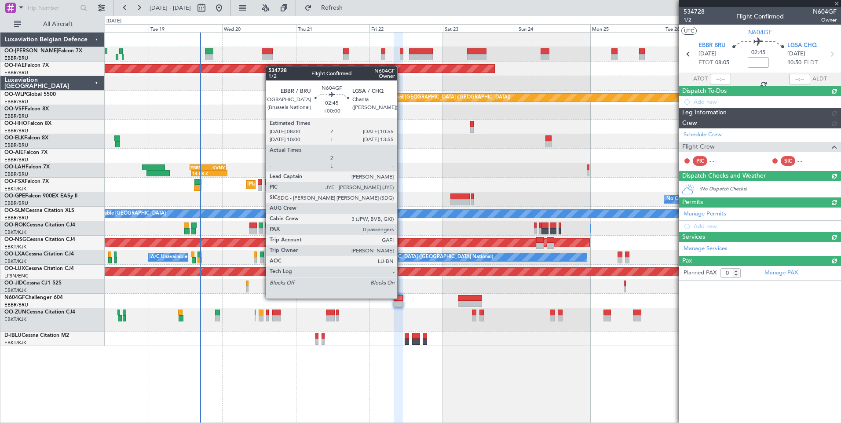
scroll to position [0, 0]
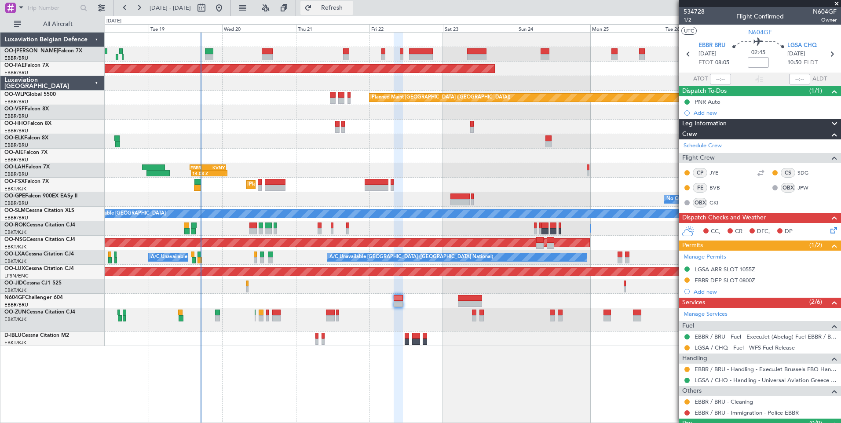
click at [339, 11] on button "Refresh" at bounding box center [326, 8] width 53 height 14
click at [350, 10] on span "Refresh" at bounding box center [331, 8] width 37 height 6
click at [420, 355] on div "Planned Maint [GEOGRAPHIC_DATA] ([GEOGRAPHIC_DATA] National) Planned Maint [GEO…" at bounding box center [473, 227] width 736 height 391
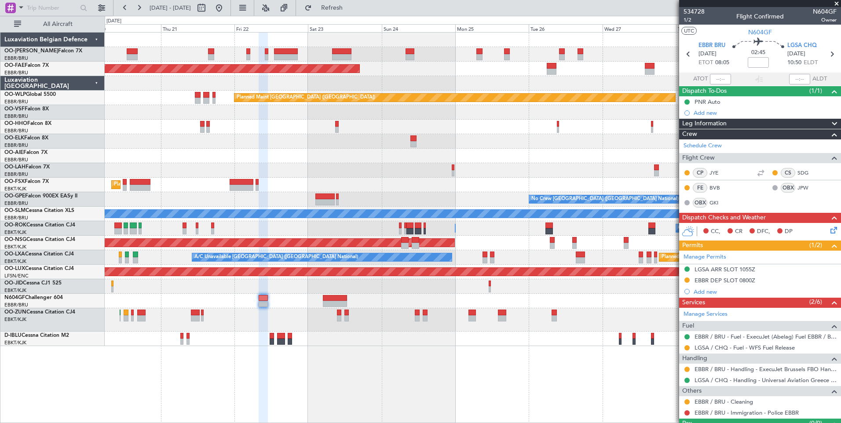
click at [421, 355] on div "Planned Maint Brussels (Brussels National) Planned Maint Kortrijk-Wevelgem Plan…" at bounding box center [473, 227] width 736 height 391
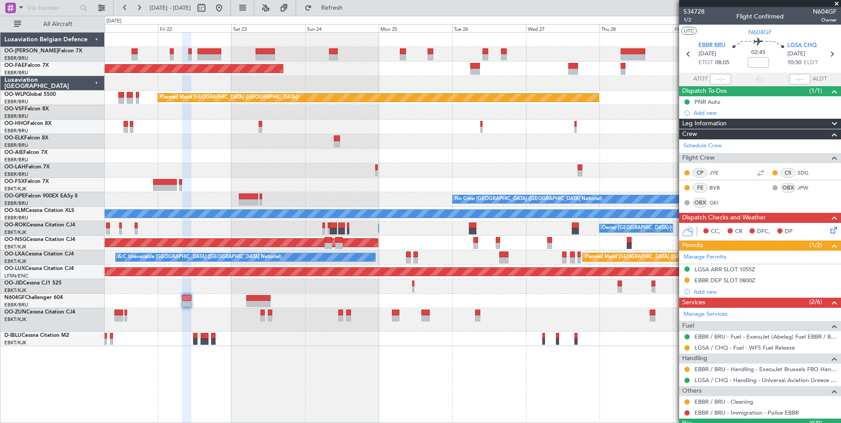
click at [338, 347] on div "Planned Maint Brussels (Brussels National) Planned Maint Kortrijk-Wevelgem Plan…" at bounding box center [473, 227] width 736 height 391
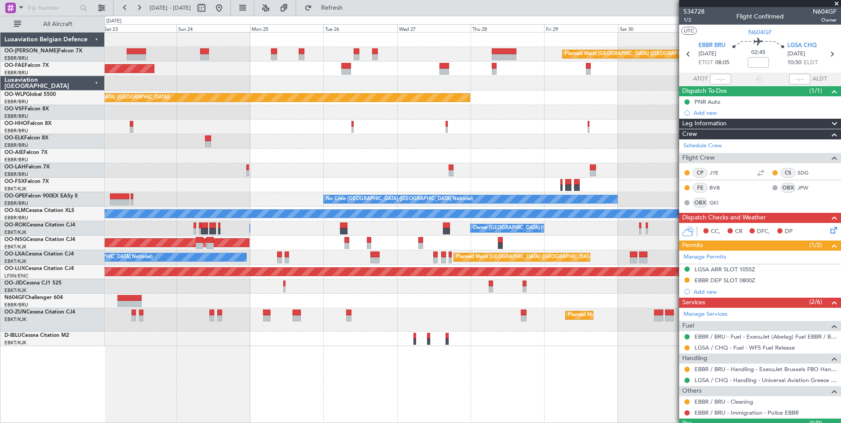
click at [380, 350] on div "Planned Maint Brussels (Brussels National) Owner Melsbroek Air Base Planned Mai…" at bounding box center [473, 227] width 736 height 391
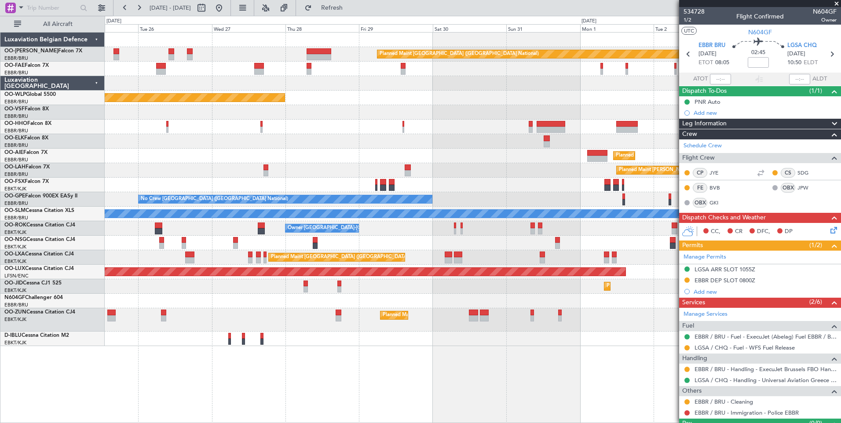
click at [410, 349] on div "Planned Maint Brussels (Brussels National) Owner Melsbroek Air Base Owner Melsb…" at bounding box center [473, 227] width 736 height 391
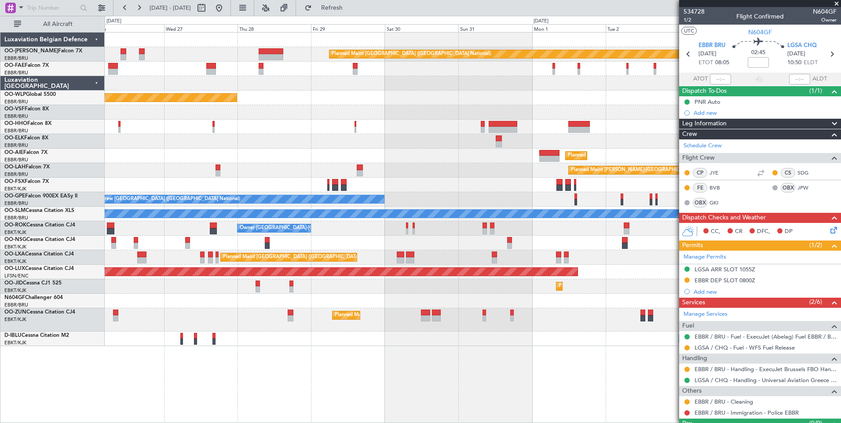
click at [397, 354] on div "Planned Maint Brussels (Brussels National) Owner Melsbroek Air Base Owner Melsb…" at bounding box center [473, 227] width 736 height 391
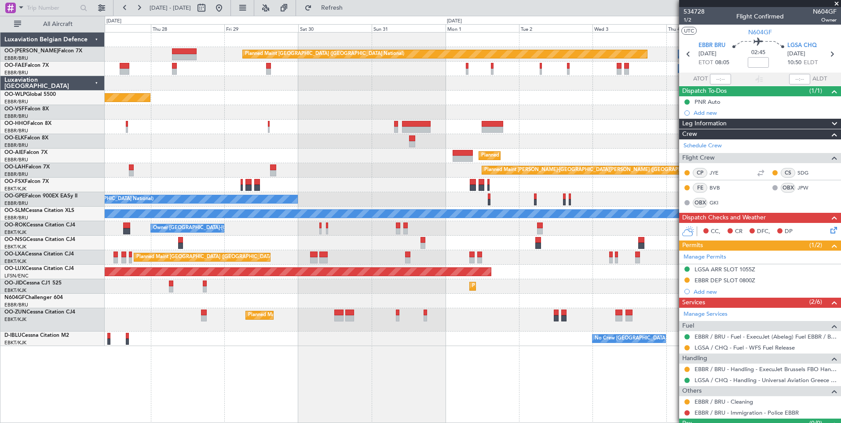
click at [405, 352] on div "Planned Maint Brussels (Brussels National) Owner Melsbroek Air Base Owner Melsb…" at bounding box center [473, 227] width 736 height 391
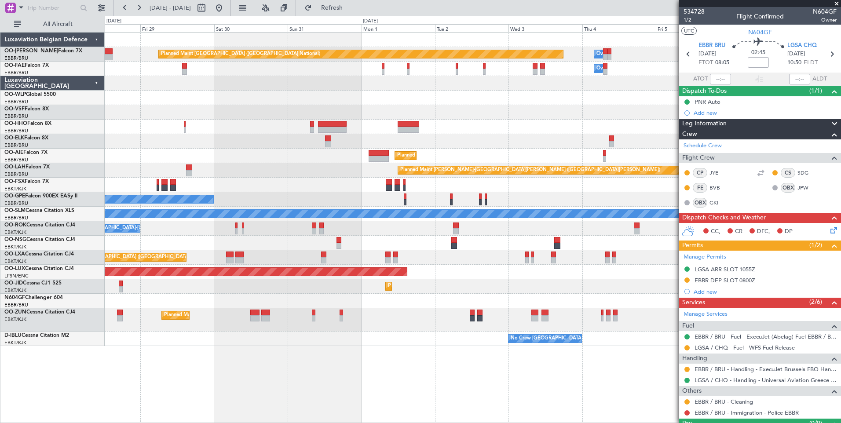
click at [398, 351] on div "Planned Maint Brussels (Brussels National) Owner Melsbroek Air Base Owner Melsb…" at bounding box center [473, 227] width 736 height 391
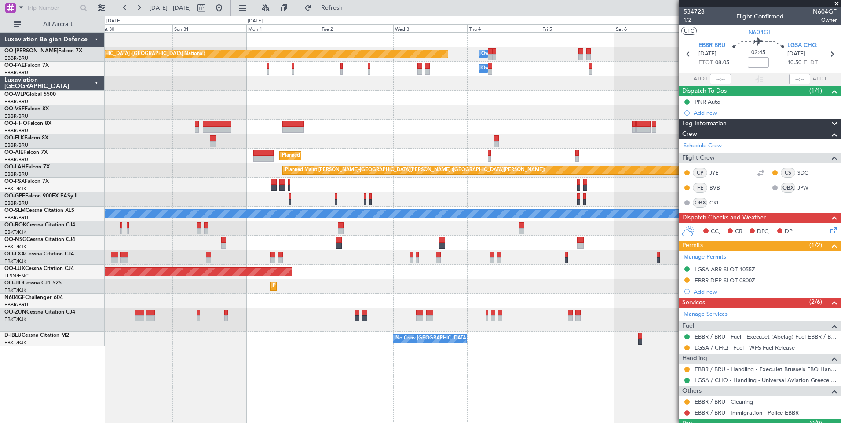
click at [835, 5] on span at bounding box center [836, 4] width 9 height 8
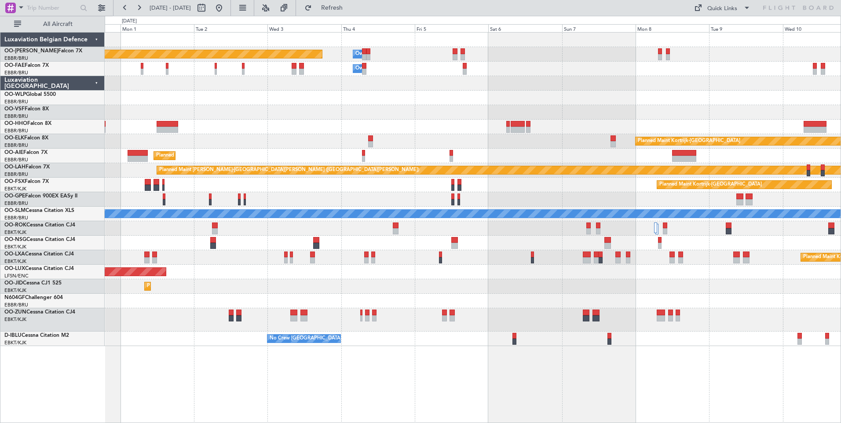
click at [411, 354] on div "Planned Maint Brussels (Brussels National) Owner Melsbroek Air Base Owner Melsb…" at bounding box center [473, 227] width 736 height 391
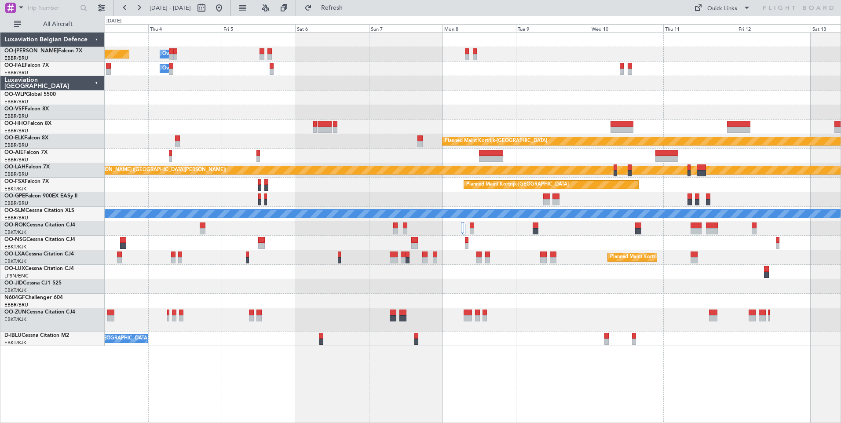
click at [449, 378] on div "Planned Maint Brussels (Brussels National) Owner Melsbroek Air Base Owner Melsb…" at bounding box center [473, 227] width 736 height 391
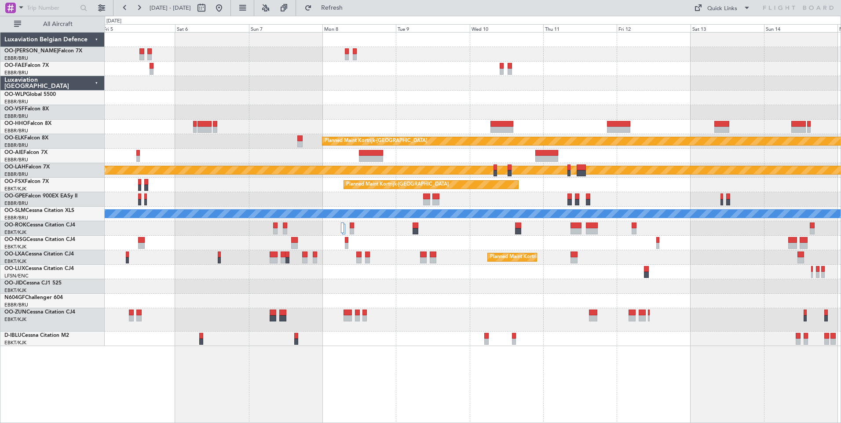
click at [506, 404] on div "Owner Melsbroek Air Base Planned Maint Brussels (Brussels National) Owner Melsb…" at bounding box center [473, 227] width 736 height 391
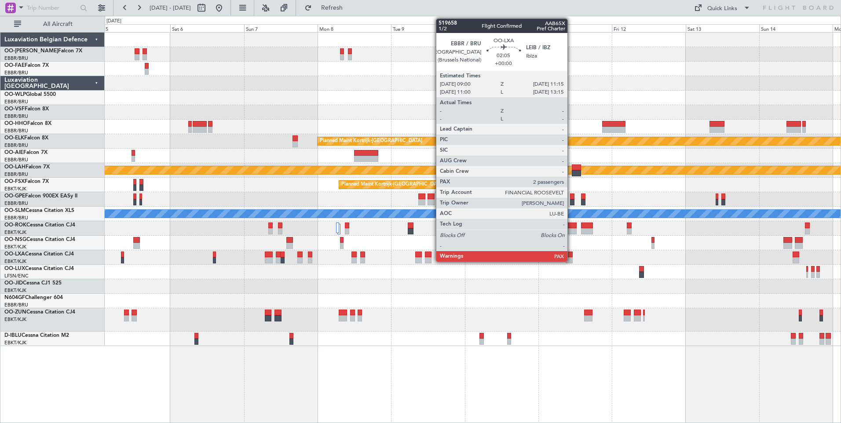
click at [571, 256] on div at bounding box center [568, 254] width 7 height 6
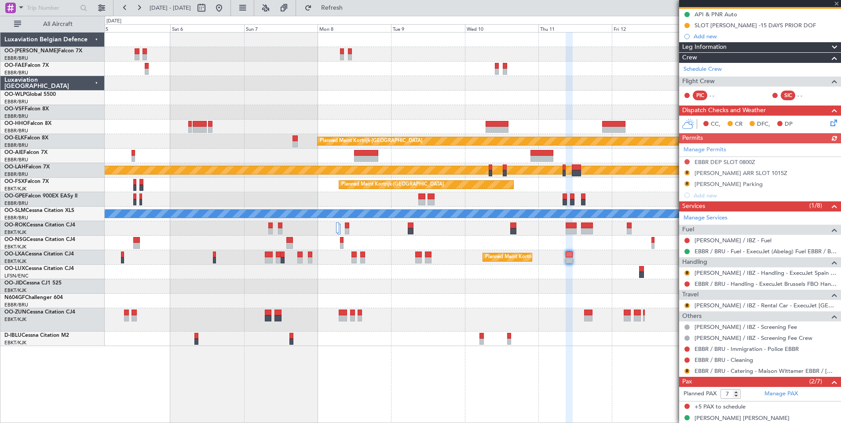
scroll to position [88, 0]
click at [687, 304] on button "R" at bounding box center [686, 304] width 5 height 5
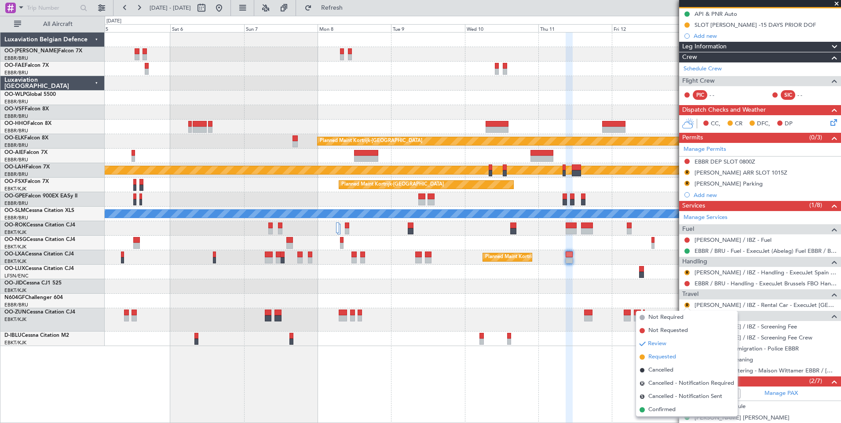
click at [653, 357] on span "Requested" at bounding box center [662, 357] width 28 height 9
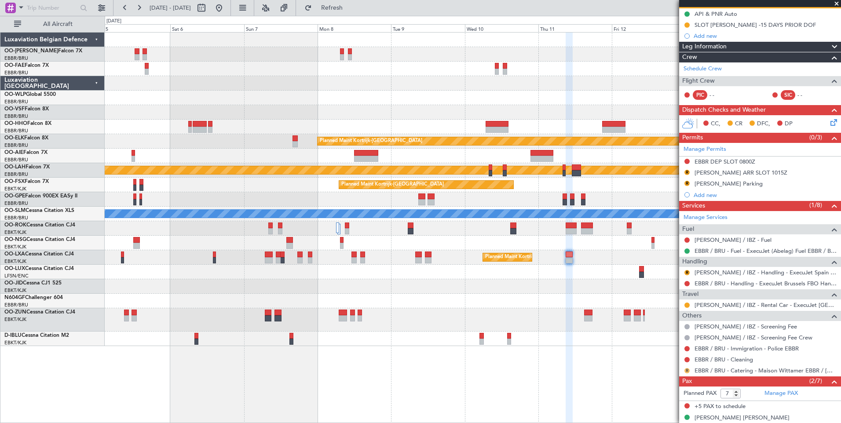
click at [686, 370] on button "R" at bounding box center [686, 370] width 5 height 5
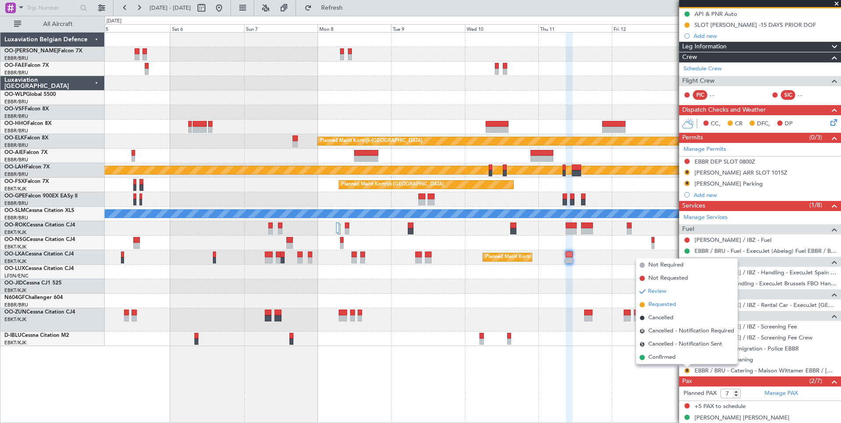
click at [653, 302] on span "Requested" at bounding box center [662, 304] width 28 height 9
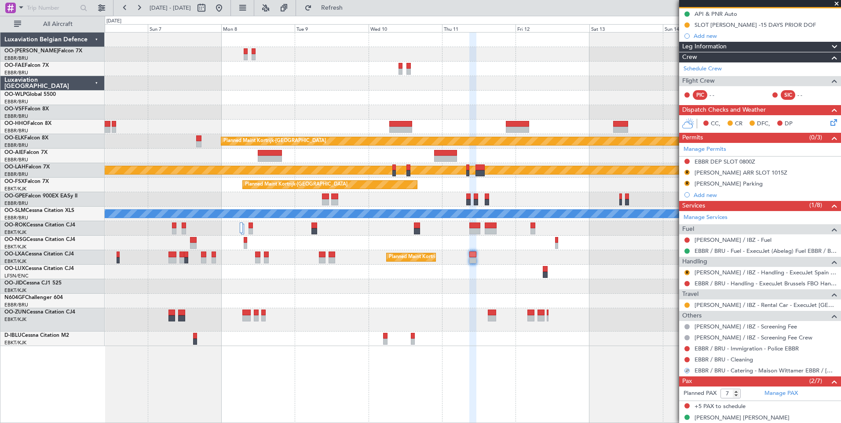
click at [480, 397] on div "Owner Melsbroek Air Base Owner Melsbroek Air Base Planned Maint Kortrijk-Wevelg…" at bounding box center [473, 227] width 736 height 391
click at [747, 161] on div "Manage Permits EBBR DEP SLOT 0800Z R LEIB ARR SLOT 1015Z R LEIB Parking Add new" at bounding box center [760, 172] width 162 height 58
click at [732, 162] on div "EBBR DEP SLOT 0800Z" at bounding box center [724, 161] width 61 height 7
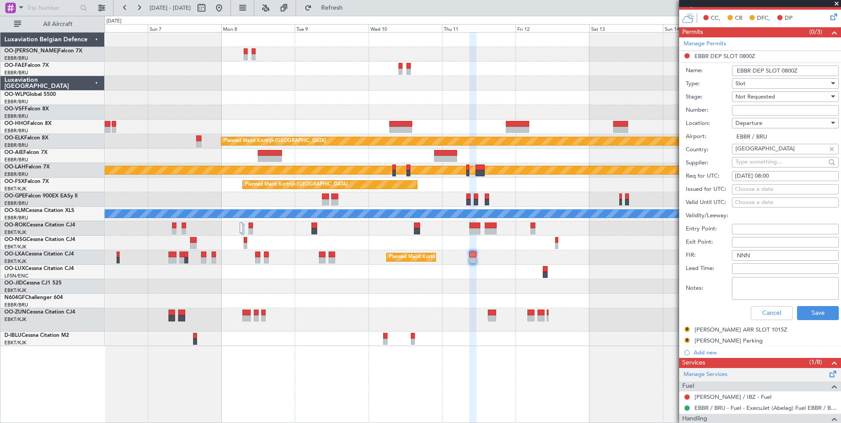
scroll to position [264, 0]
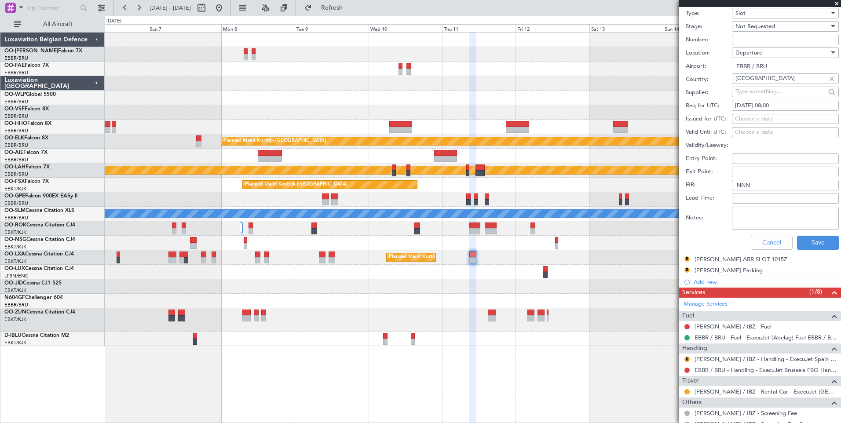
click at [786, 106] on div "11/09/2025 08:00" at bounding box center [785, 106] width 101 height 9
select select "9"
select select "2025"
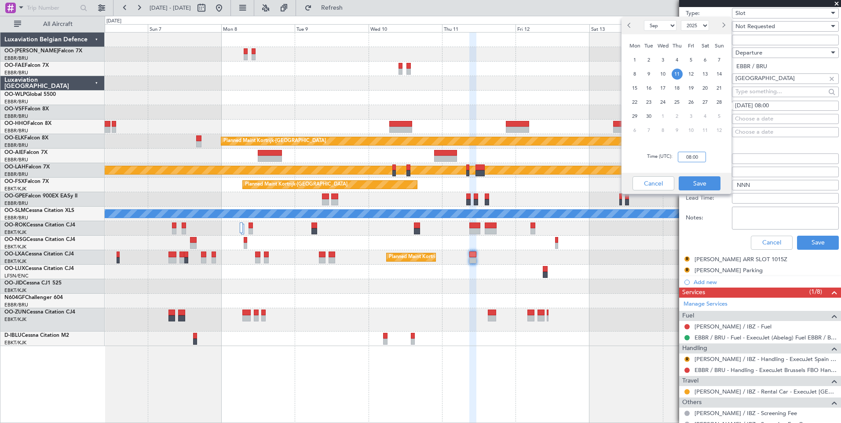
click at [699, 152] on input "08:00" at bounding box center [692, 157] width 28 height 11
type input "09:00"
click at [706, 190] on div "Cancel Save" at bounding box center [676, 183] width 110 height 21
drag, startPoint x: 700, startPoint y: 179, endPoint x: 705, endPoint y: 193, distance: 14.3
click at [699, 179] on button "Save" at bounding box center [699, 183] width 42 height 14
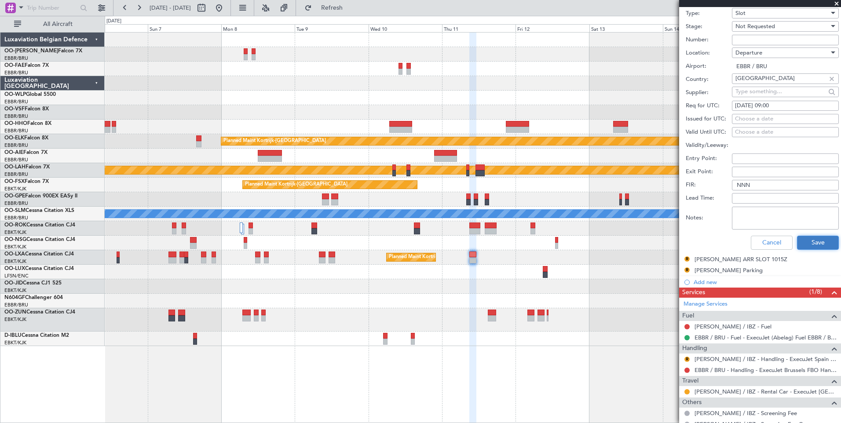
click at [806, 237] on button "Save" at bounding box center [818, 243] width 42 height 14
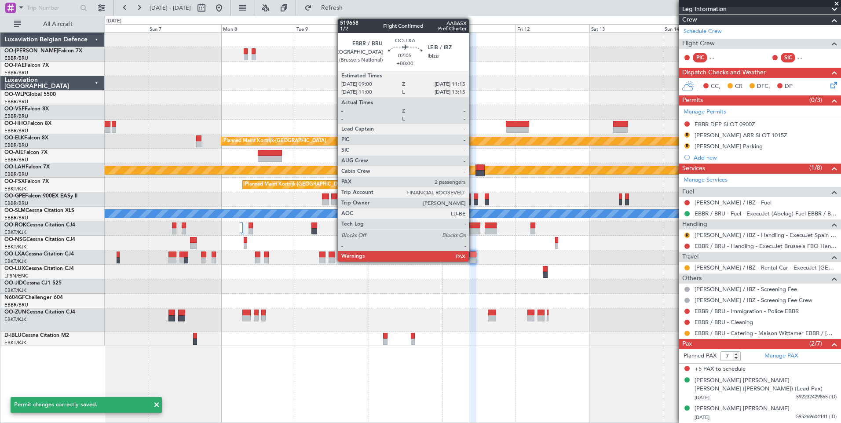
scroll to position [1, 0]
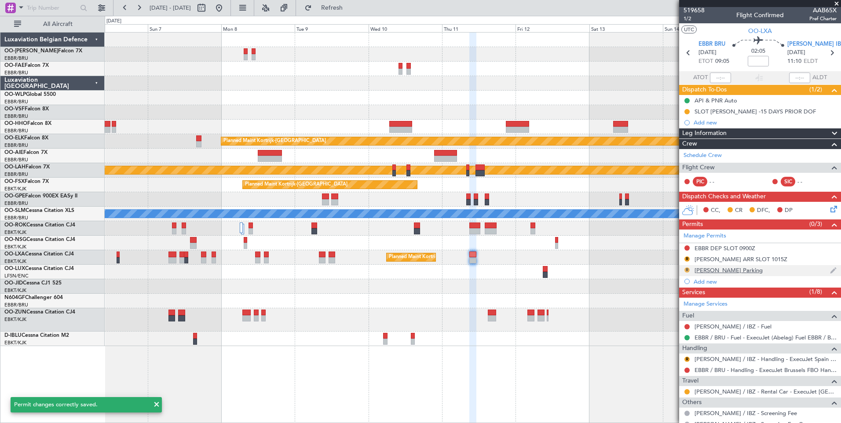
click at [688, 270] on button "R" at bounding box center [686, 269] width 5 height 5
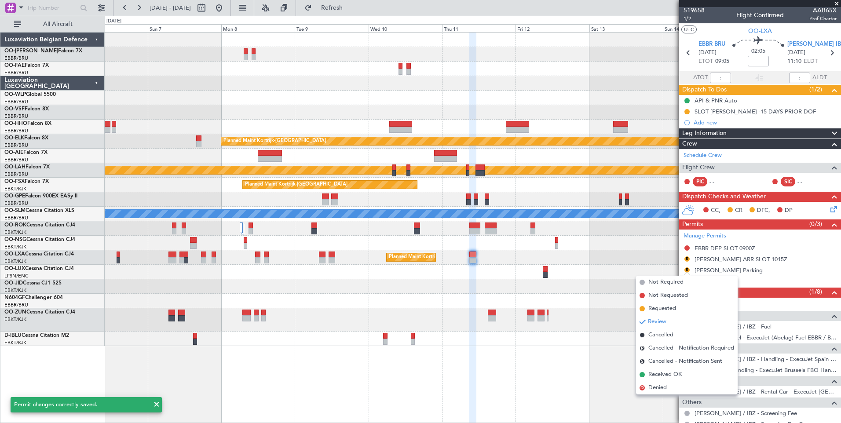
drag, startPoint x: 661, startPoint y: 307, endPoint x: 574, endPoint y: 279, distance: 91.6
click at [660, 306] on span "Requested" at bounding box center [662, 308] width 28 height 9
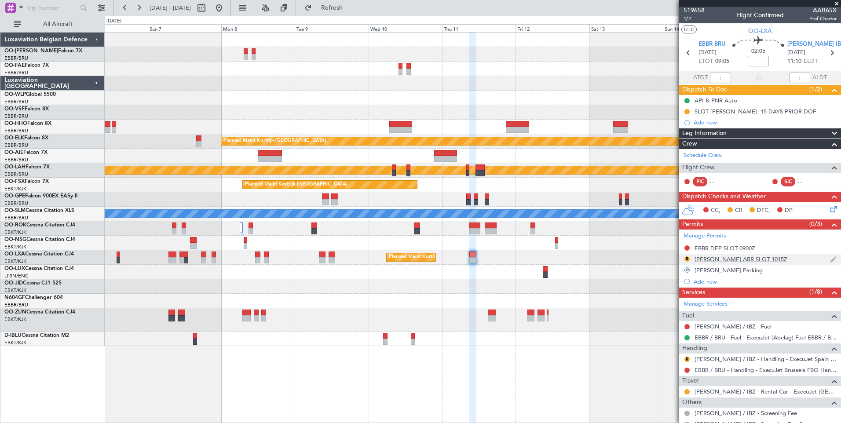
click at [733, 261] on div "LEIB ARR SLOT 1015Z" at bounding box center [740, 258] width 93 height 7
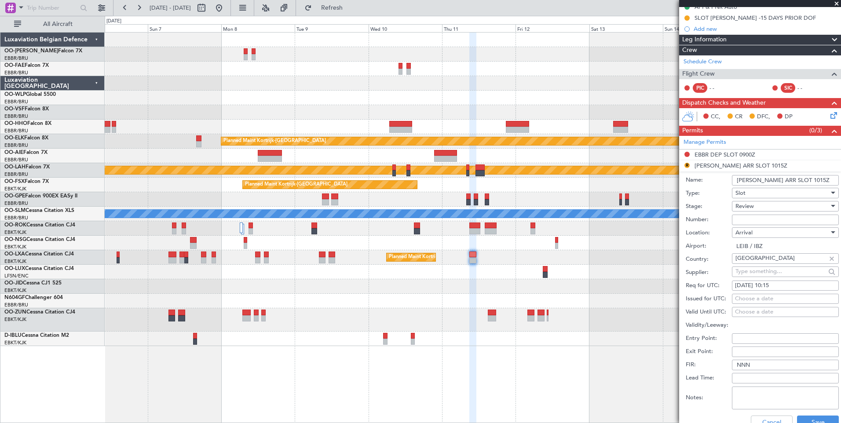
scroll to position [133, 0]
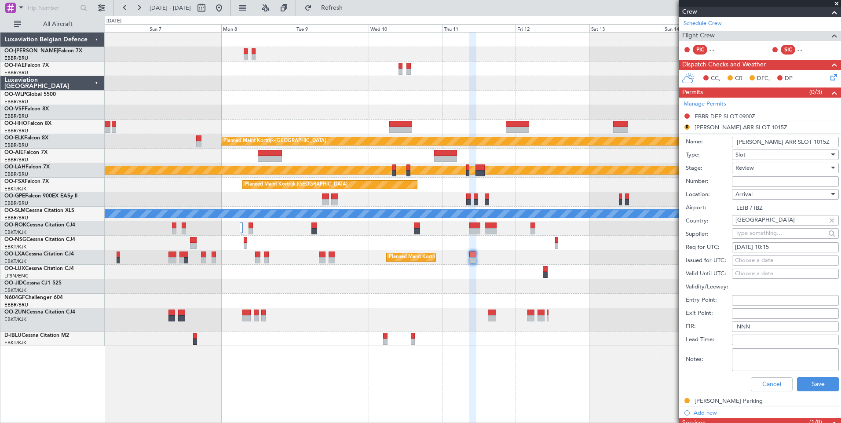
click at [783, 246] on div "11/09/2025 10:15" at bounding box center [785, 247] width 101 height 9
select select "9"
select select "2025"
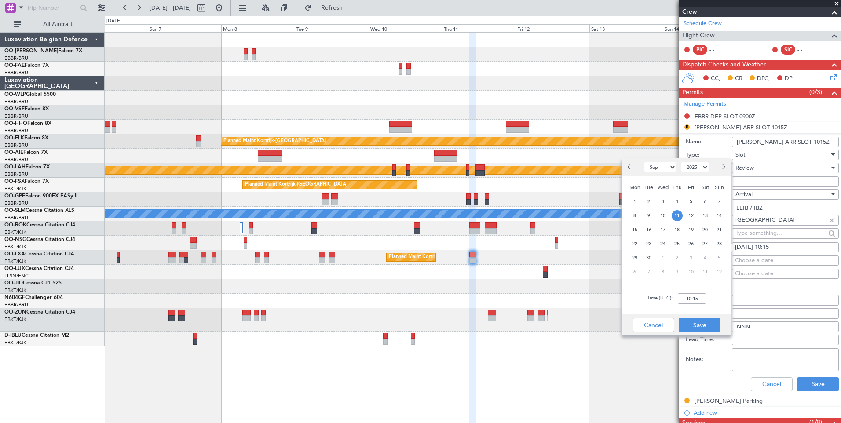
click at [697, 291] on div "Time (UTC): 10:15" at bounding box center [676, 299] width 110 height 32
click at [699, 302] on input "10:15" at bounding box center [692, 298] width 28 height 11
type input "11:15"
click at [710, 327] on button "Save" at bounding box center [699, 325] width 42 height 14
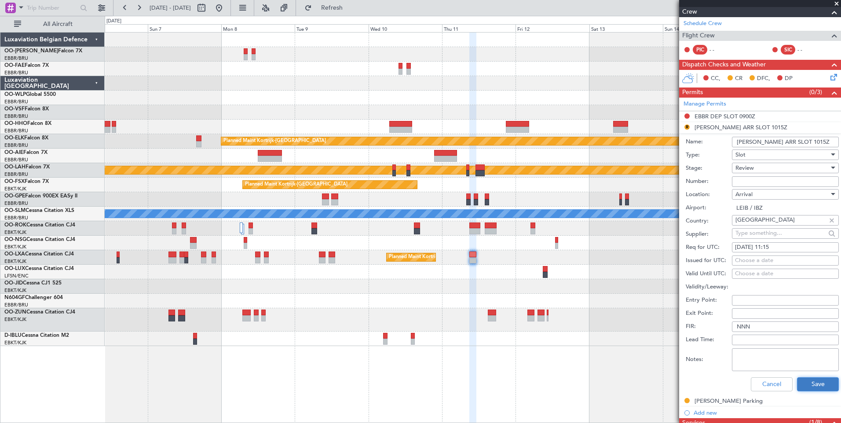
click at [804, 382] on button "Save" at bounding box center [818, 384] width 42 height 14
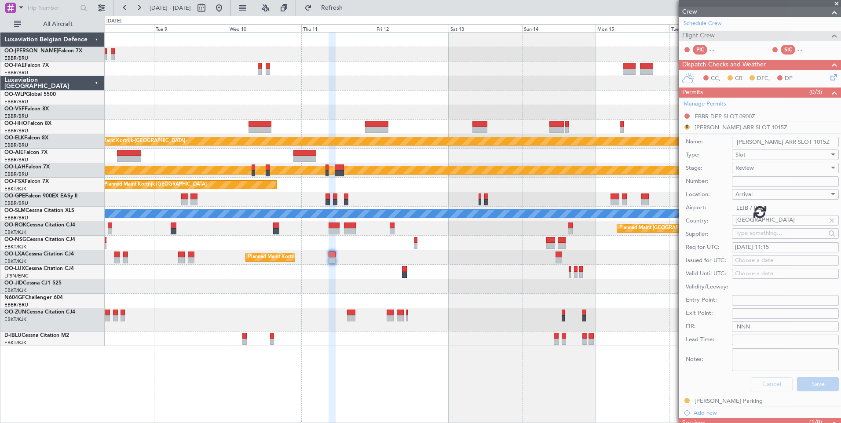
click at [438, 388] on div "Planned Maint Kortrijk-Wevelgem Planned Maint Alton-st Louis (St Louis Regl) Pl…" at bounding box center [473, 227] width 736 height 391
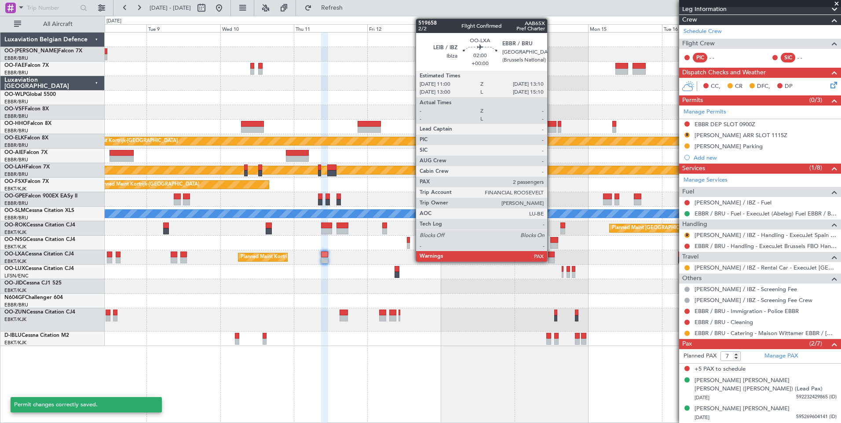
scroll to position [125, 0]
click at [551, 252] on div at bounding box center [551, 254] width 7 height 6
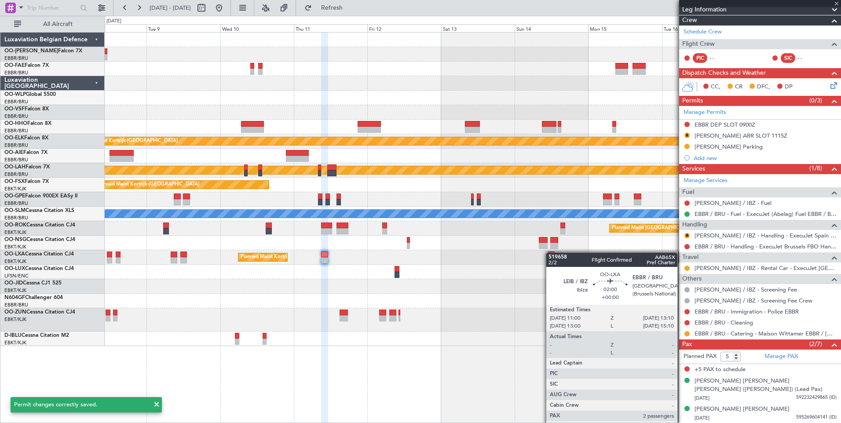
scroll to position [0, 0]
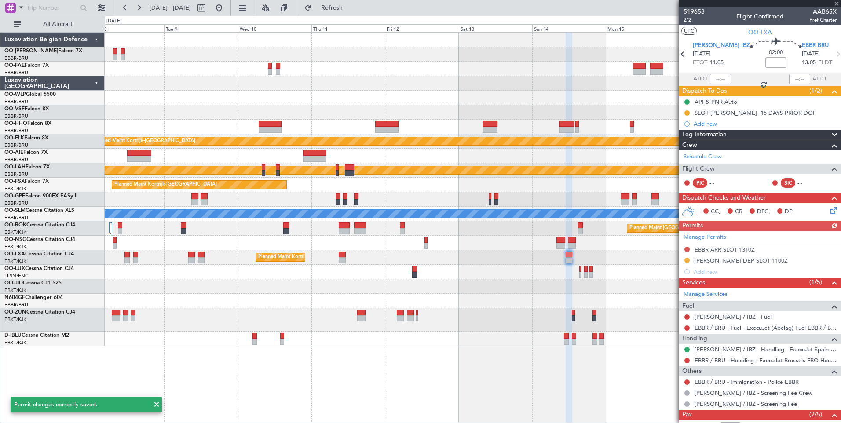
click at [601, 389] on div "Planned Maint Kortrijk-Wevelgem Planned Maint Alton-st Louis (St Louis Regl) Pl…" at bounding box center [473, 227] width 736 height 391
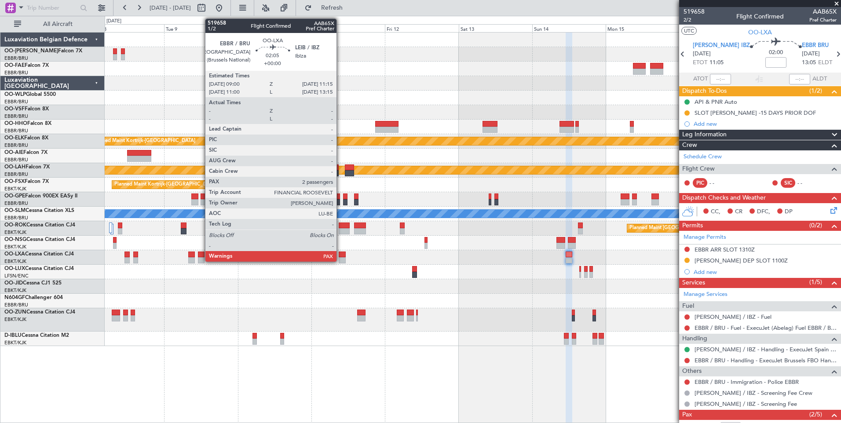
click at [340, 251] on div at bounding box center [342, 254] width 7 height 6
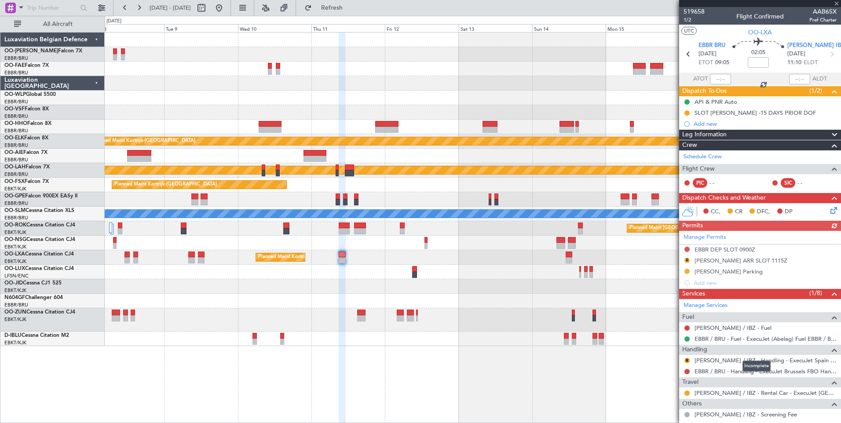
click at [745, 361] on div "Incomplete" at bounding box center [756, 366] width 28 height 11
click at [685, 359] on button "R" at bounding box center [686, 360] width 5 height 5
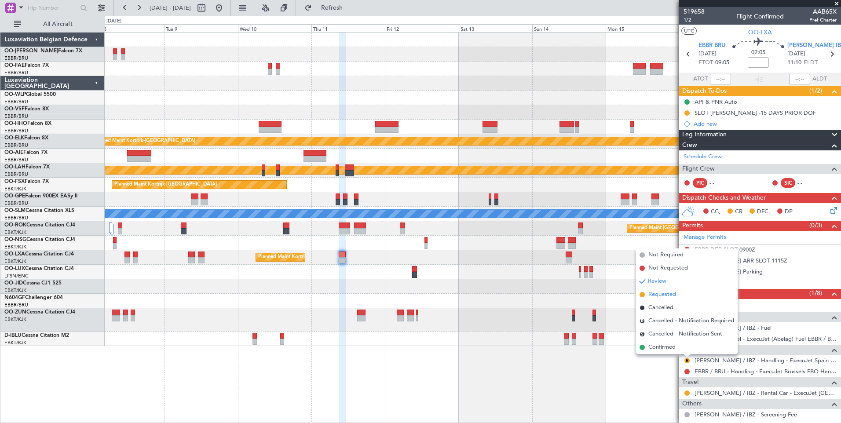
click at [659, 296] on span "Requested" at bounding box center [662, 294] width 28 height 9
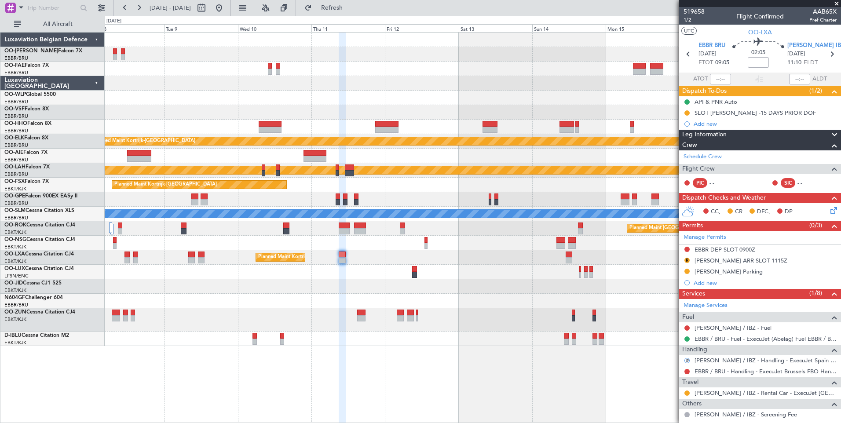
drag, startPoint x: 687, startPoint y: 259, endPoint x: 685, endPoint y: 263, distance: 4.7
click at [685, 260] on button "R" at bounding box center [686, 260] width 5 height 5
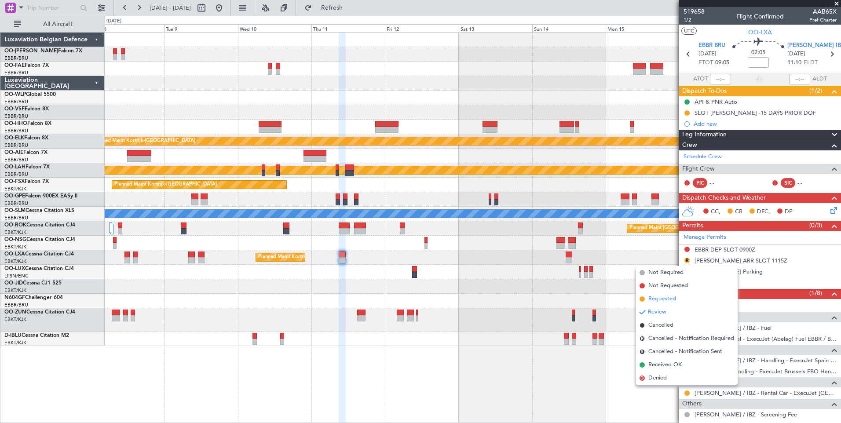
click at [671, 299] on span "Requested" at bounding box center [662, 299] width 28 height 9
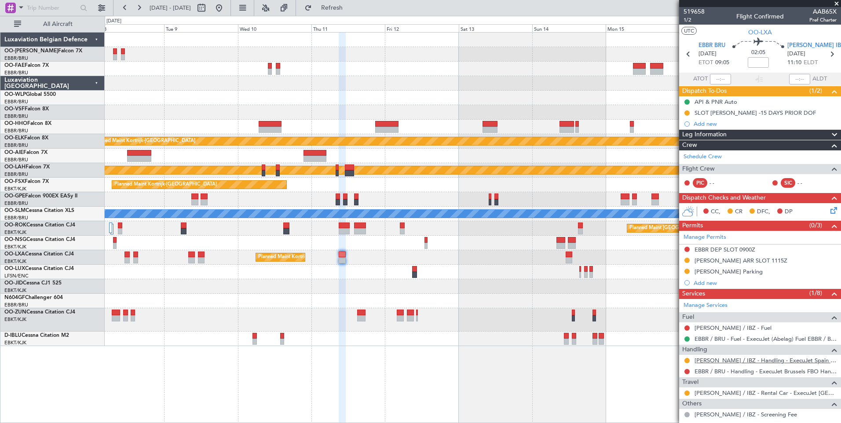
click at [757, 361] on link "[PERSON_NAME] / IBZ - Handling - ExecuJet Spain [PERSON_NAME] / IBZ" at bounding box center [765, 360] width 142 height 7
click at [334, 8] on button "Refresh" at bounding box center [326, 8] width 53 height 14
click at [350, 9] on span "Refresh" at bounding box center [331, 8] width 37 height 6
click at [720, 249] on div "EBBR DEP SLOT 0900Z" at bounding box center [724, 249] width 61 height 7
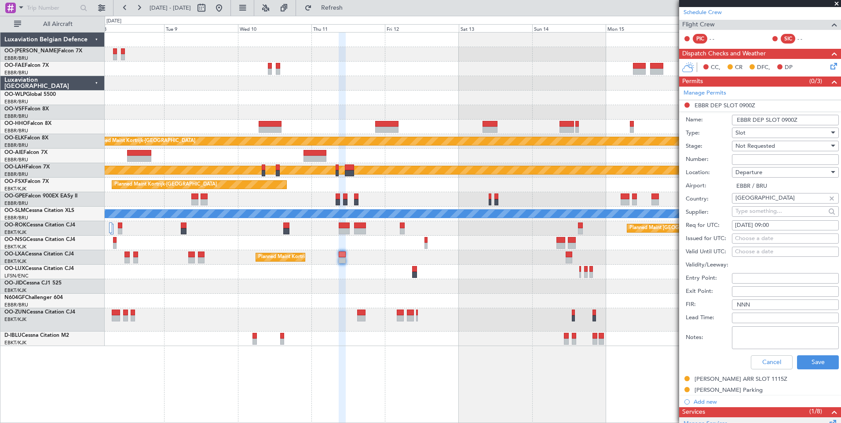
scroll to position [220, 0]
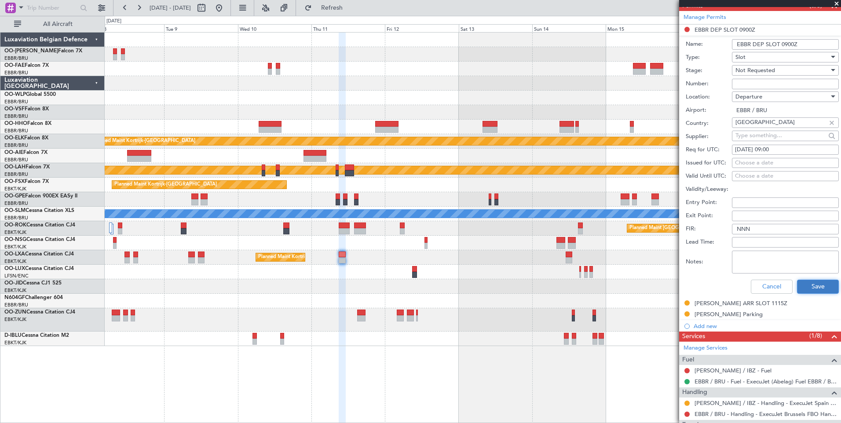
click at [797, 288] on button "Save" at bounding box center [818, 287] width 42 height 14
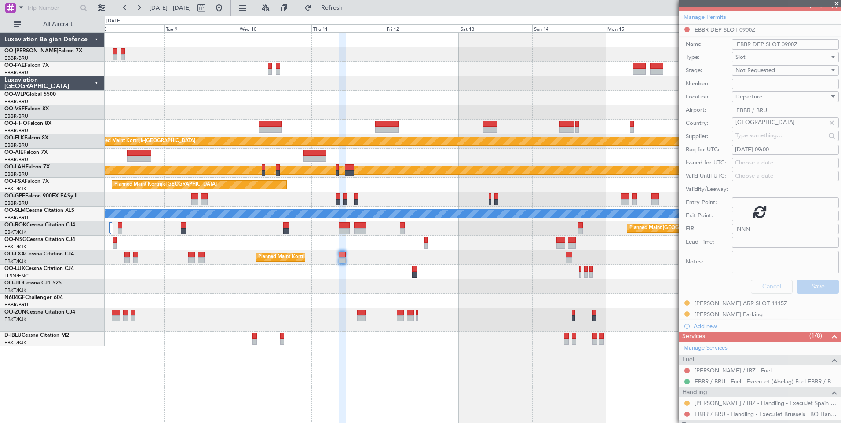
scroll to position [125, 0]
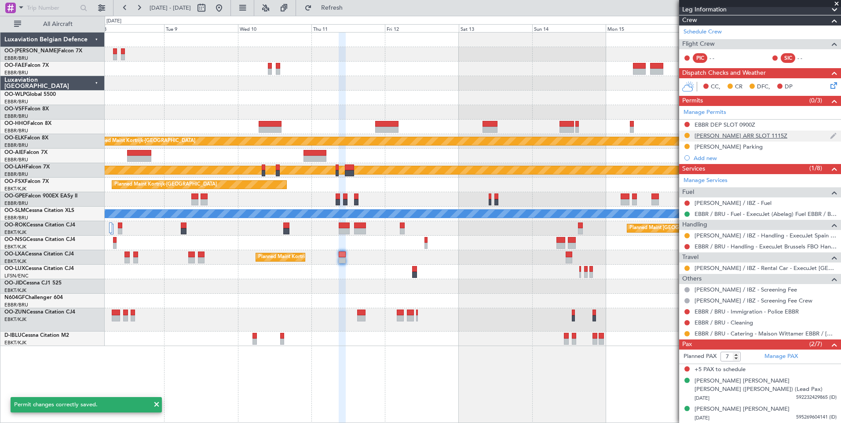
click at [748, 134] on div "[PERSON_NAME] ARR SLOT 1115Z" at bounding box center [740, 135] width 93 height 7
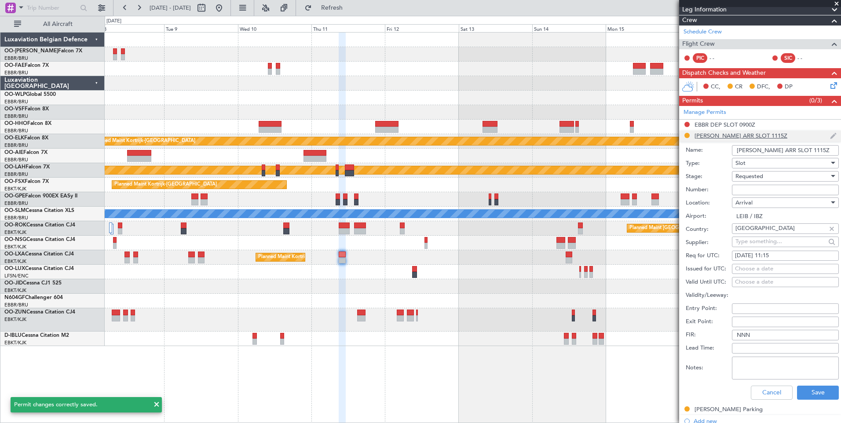
scroll to position [220, 0]
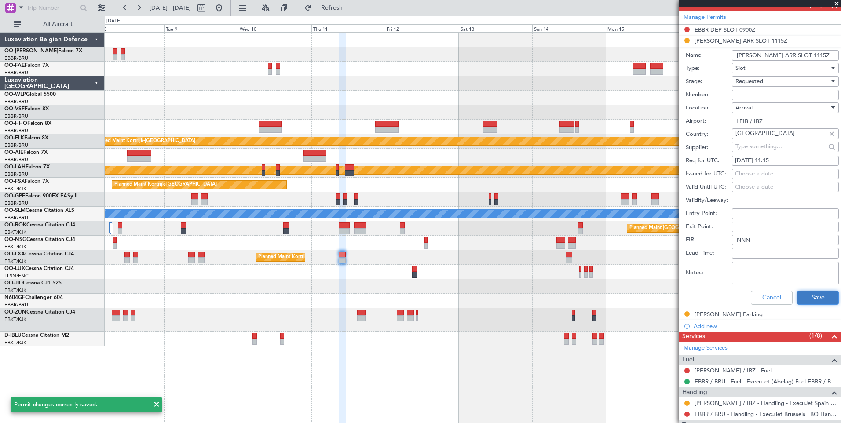
click at [824, 297] on button "Save" at bounding box center [818, 298] width 42 height 14
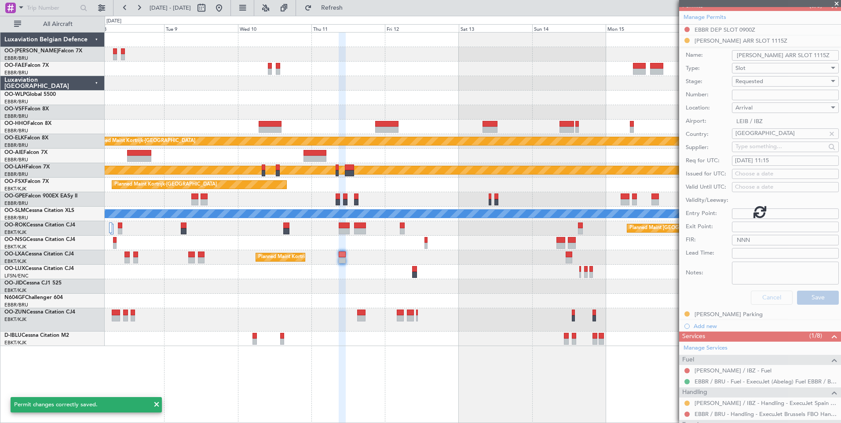
scroll to position [125, 0]
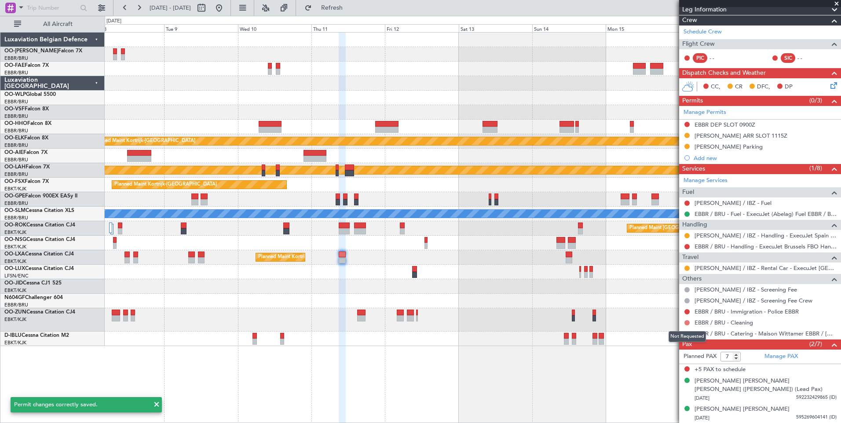
click at [687, 321] on button at bounding box center [686, 322] width 5 height 5
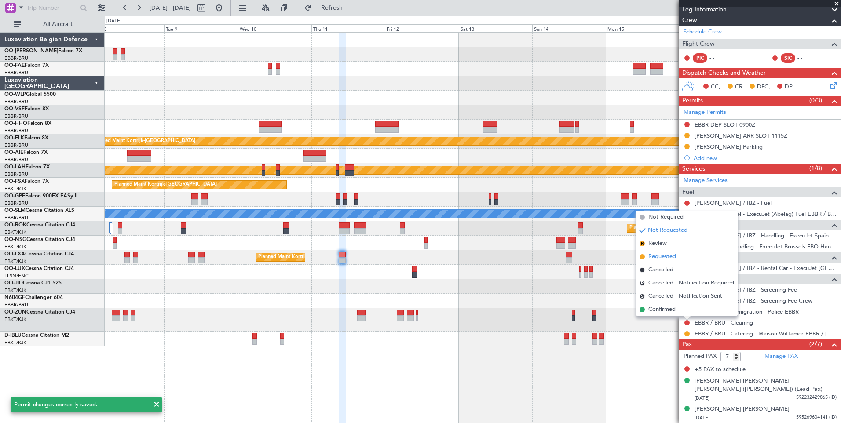
click at [664, 254] on span "Requested" at bounding box center [662, 256] width 28 height 9
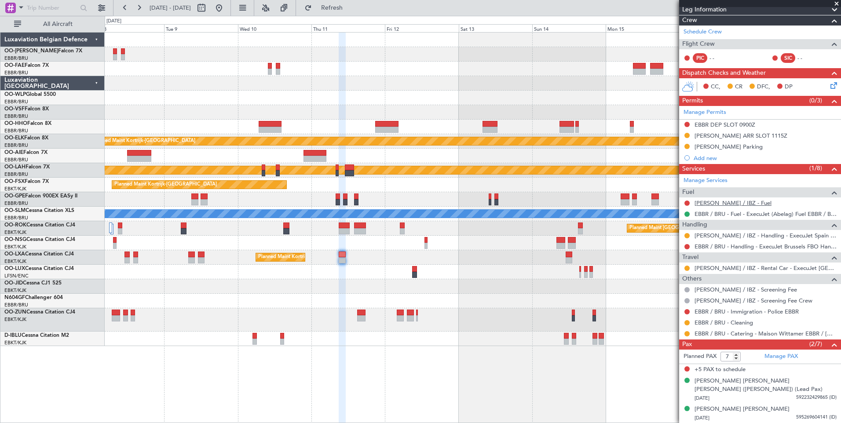
click at [729, 203] on link "LEIB / IBZ - Fuel" at bounding box center [732, 202] width 77 height 7
click at [343, 4] on button "Refresh" at bounding box center [326, 8] width 53 height 14
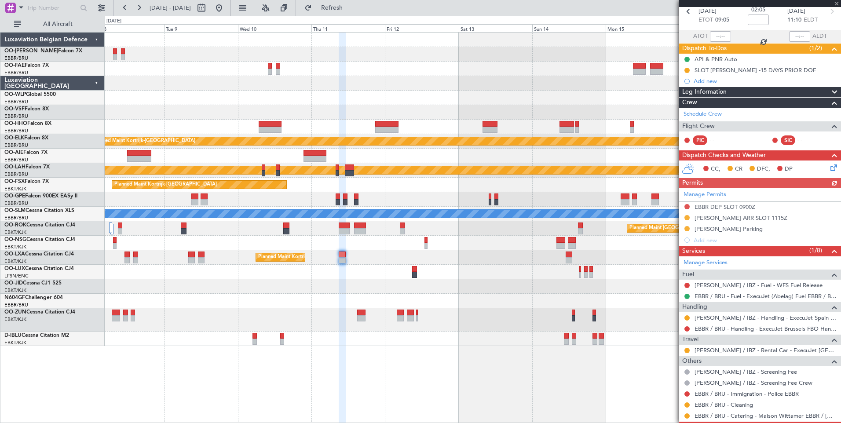
scroll to position [0, 0]
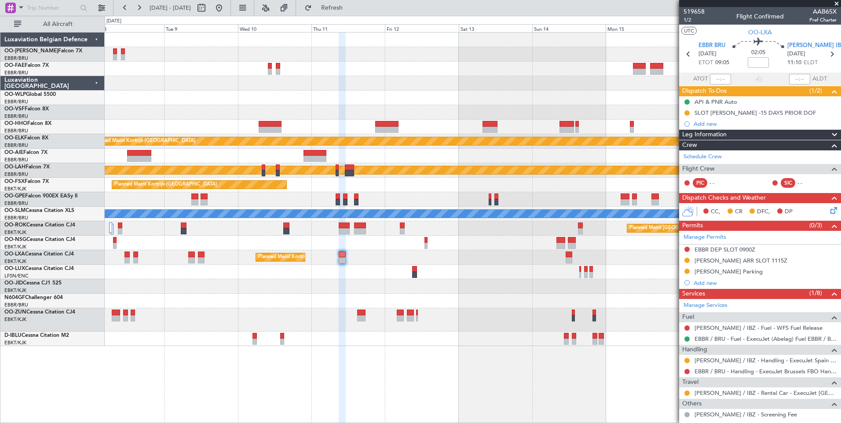
click at [566, 255] on div at bounding box center [568, 254] width 7 height 6
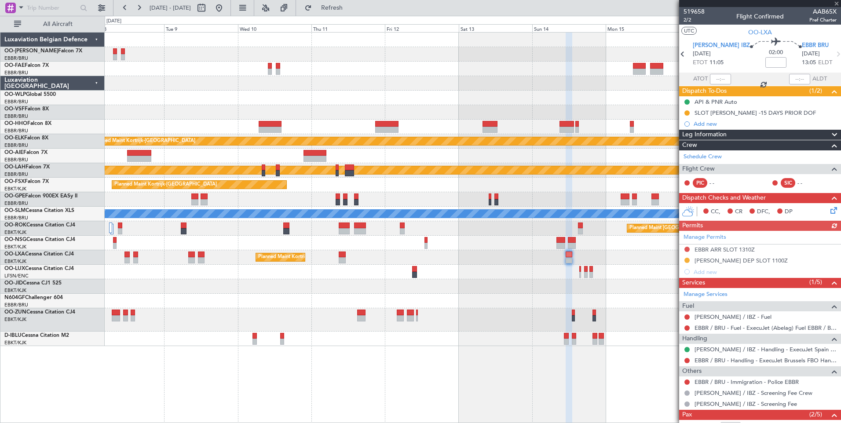
scroll to position [44, 0]
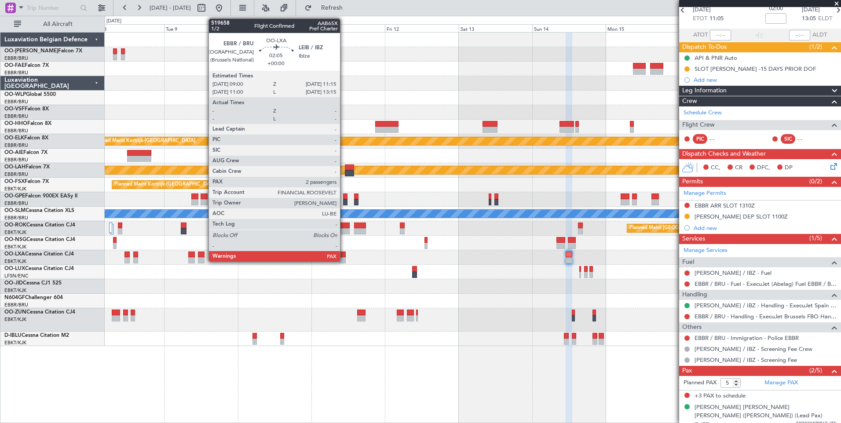
click at [343, 255] on div at bounding box center [342, 254] width 7 height 6
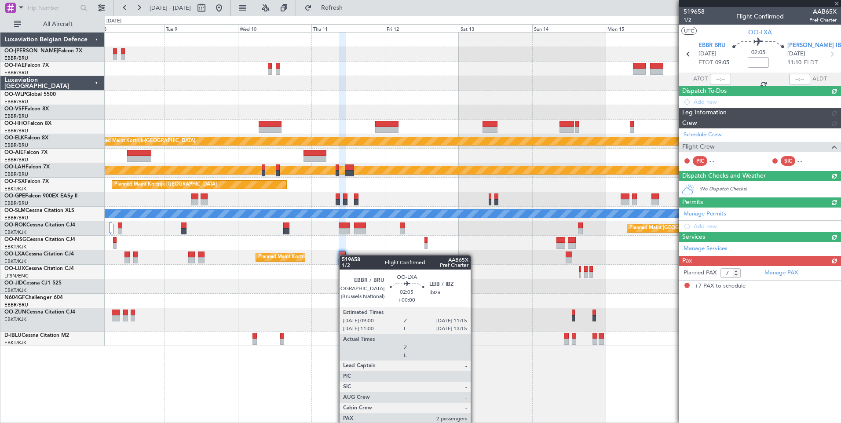
scroll to position [0, 0]
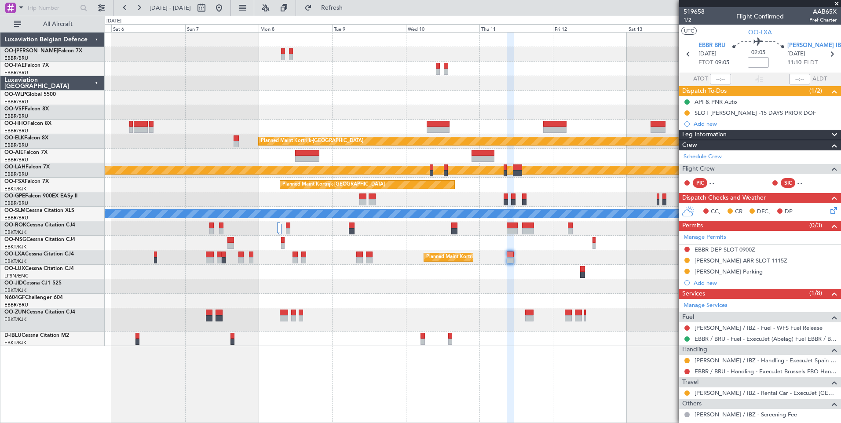
click at [731, 399] on fb-app "08 Sep 2025 - 18 Sep 2025 Refresh Quick Links All Aircraft Owner Melsbroek Air …" at bounding box center [420, 215] width 841 height 416
click at [704, 379] on fb-app "08 Sep 2025 - 18 Sep 2025 Refresh Quick Links All Aircraft Owner Melsbroek Air …" at bounding box center [420, 215] width 841 height 416
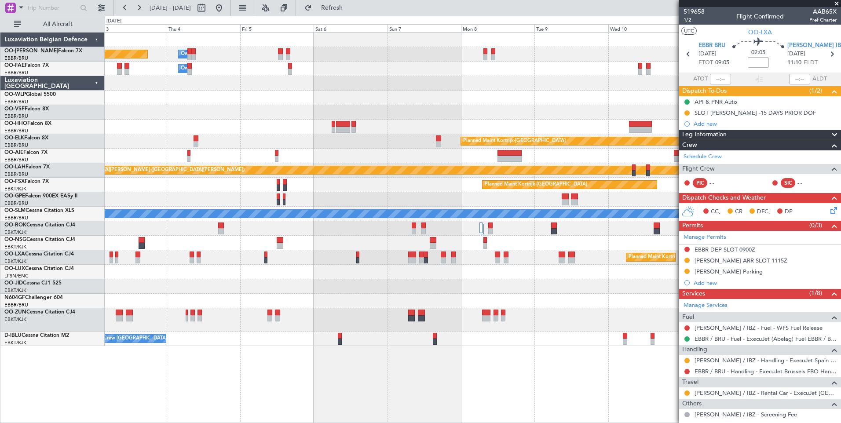
click at [803, 368] on body "08 Sep 2025 - 18 Sep 2025 Refresh Quick Links All Aircraft Owner Melsbroek Air …" at bounding box center [420, 211] width 841 height 423
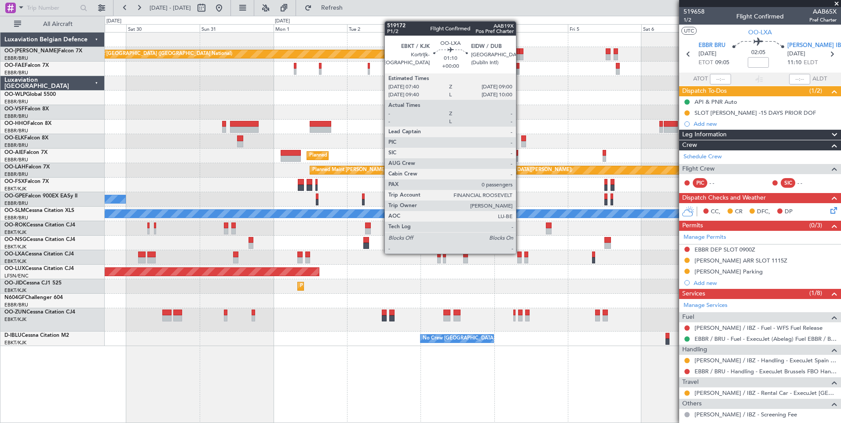
click at [520, 253] on div at bounding box center [519, 254] width 4 height 6
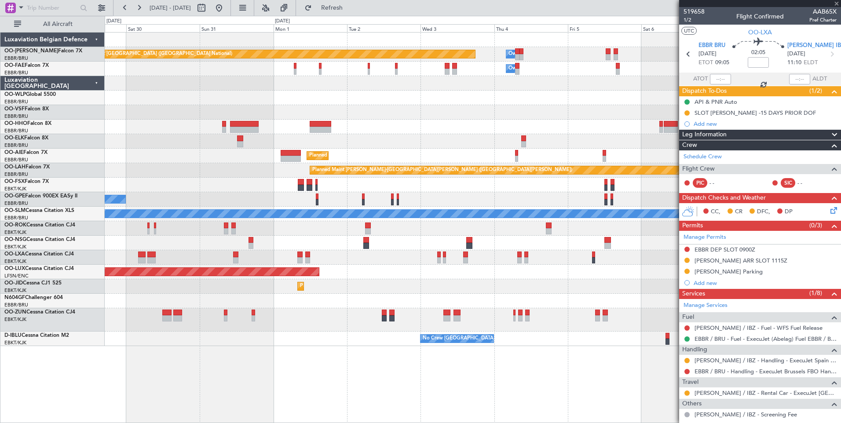
type input "0"
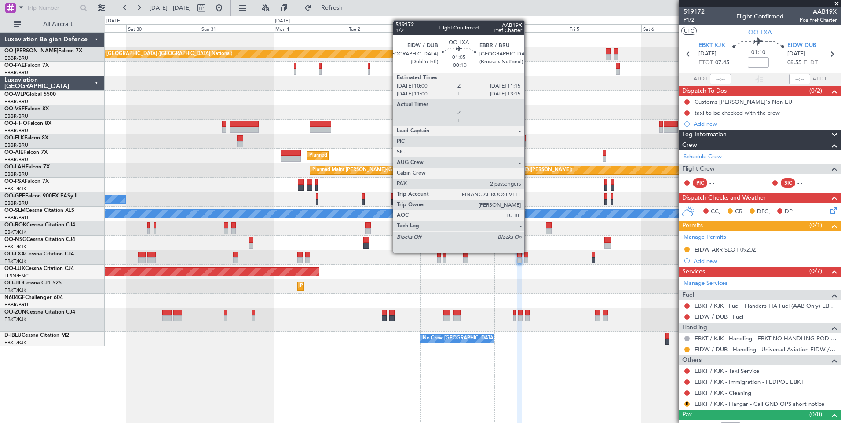
click at [528, 253] on div at bounding box center [526, 254] width 4 height 6
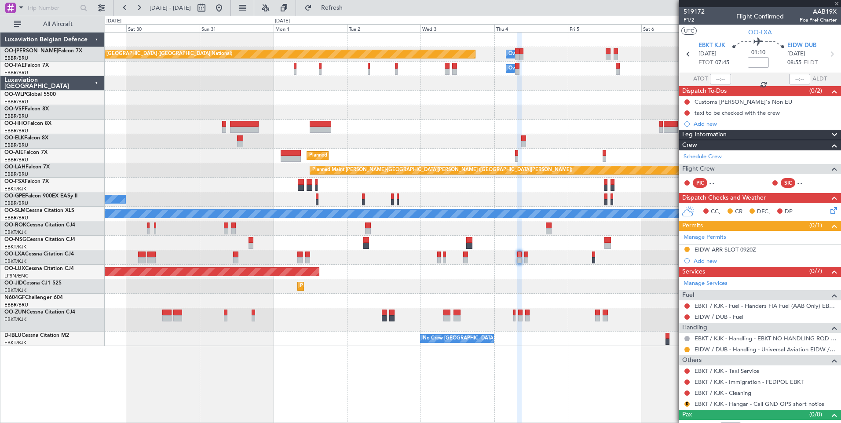
type input "-00:10"
type input "2"
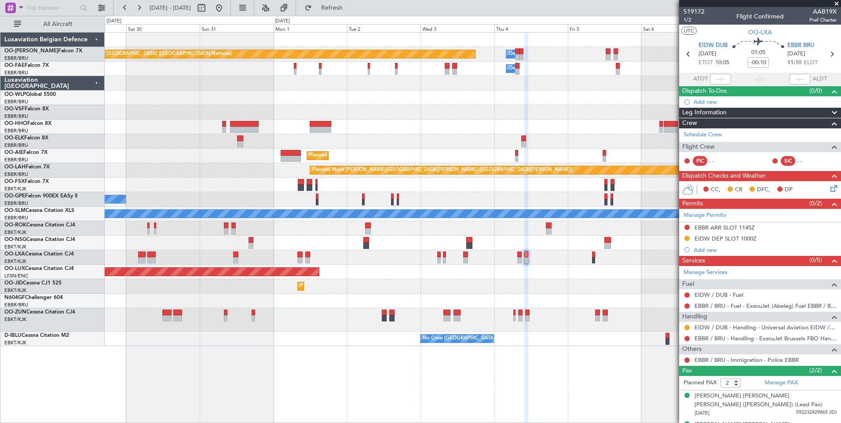
click at [519, 258] on div at bounding box center [519, 260] width 4 height 6
type input "0"
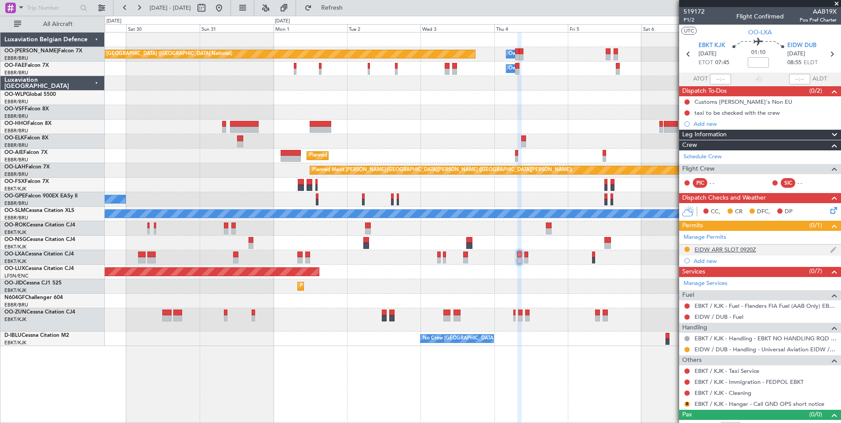
click at [747, 248] on div "EIDW ARR SLOT 0920Z" at bounding box center [725, 249] width 62 height 7
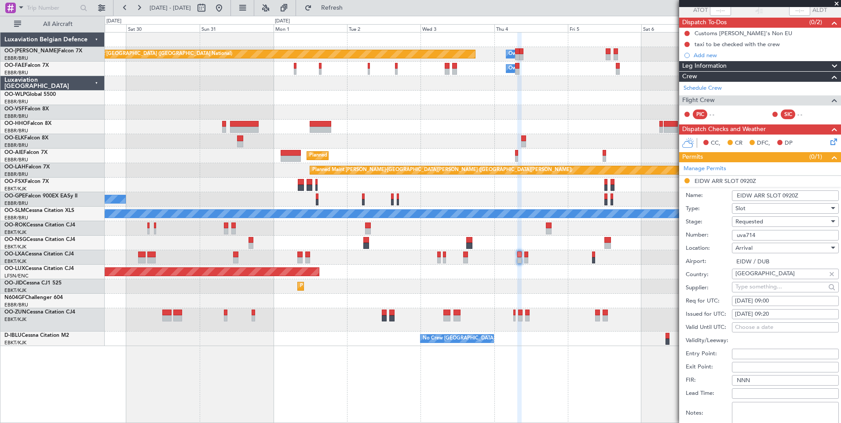
scroll to position [88, 0]
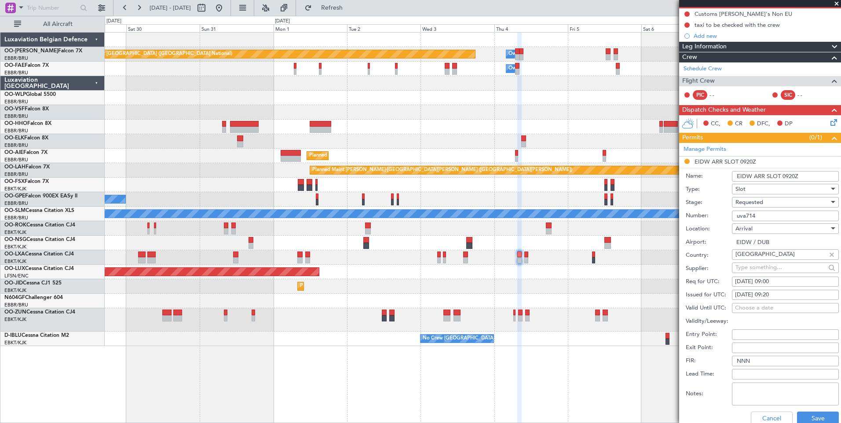
click at [789, 293] on div "04/09/2025 09:20" at bounding box center [785, 295] width 101 height 9
select select "9"
select select "2025"
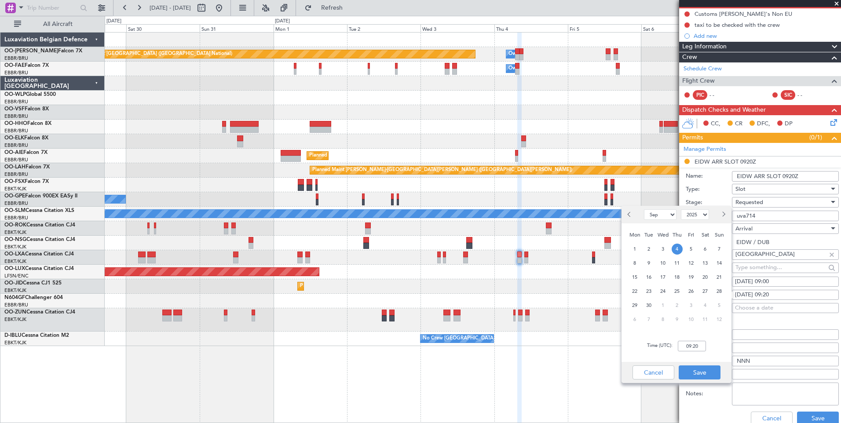
click at [707, 349] on div "Time (UTC): 09:20" at bounding box center [676, 346] width 110 height 32
click at [702, 347] on input "09:20" at bounding box center [692, 346] width 28 height 11
type input "09:00"
click at [699, 375] on button "Save" at bounding box center [699, 372] width 42 height 14
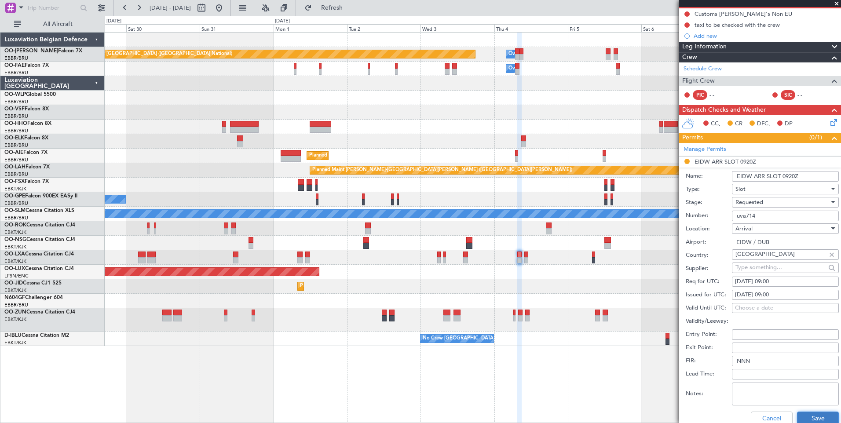
click at [797, 413] on button "Save" at bounding box center [818, 419] width 42 height 14
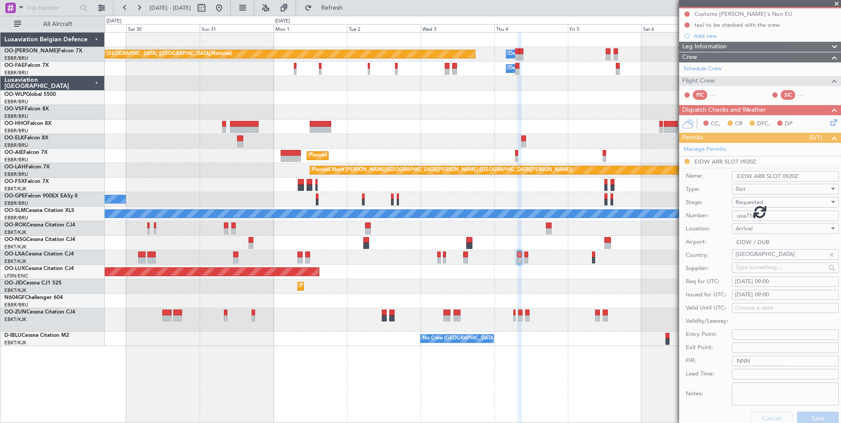
scroll to position [11, 0]
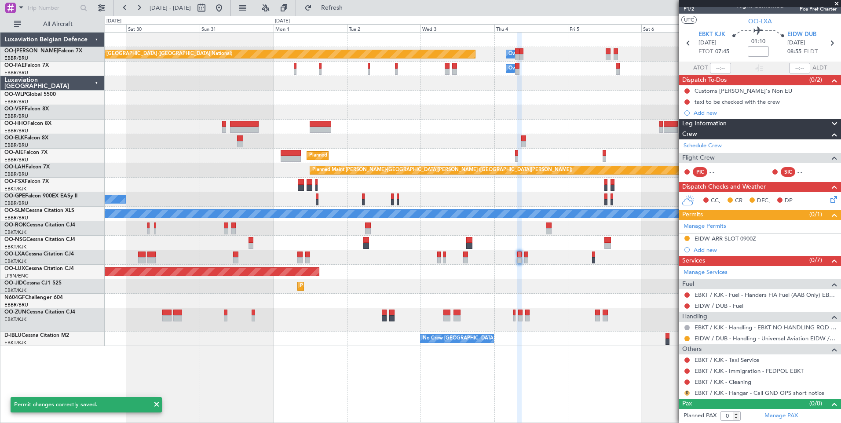
click at [687, 390] on button "R" at bounding box center [686, 392] width 5 height 5
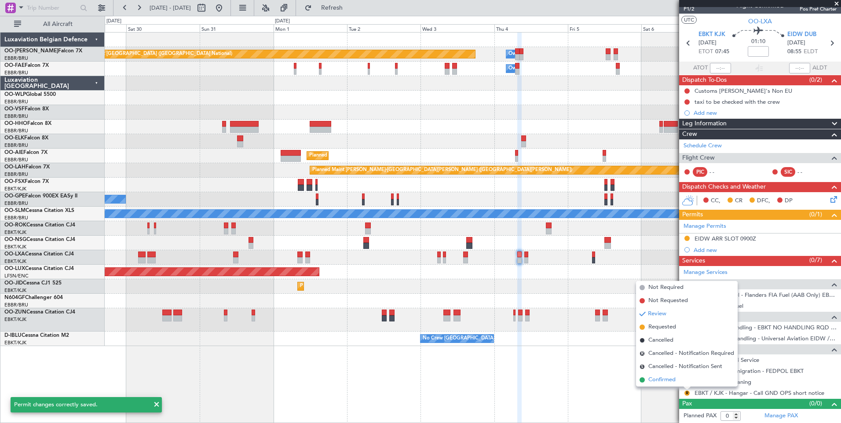
click at [653, 376] on span "Confirmed" at bounding box center [661, 379] width 27 height 9
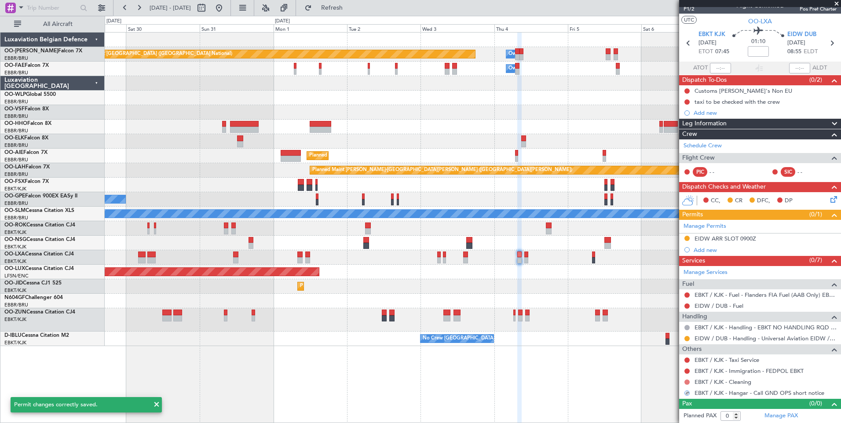
click at [686, 382] on button at bounding box center [686, 381] width 5 height 5
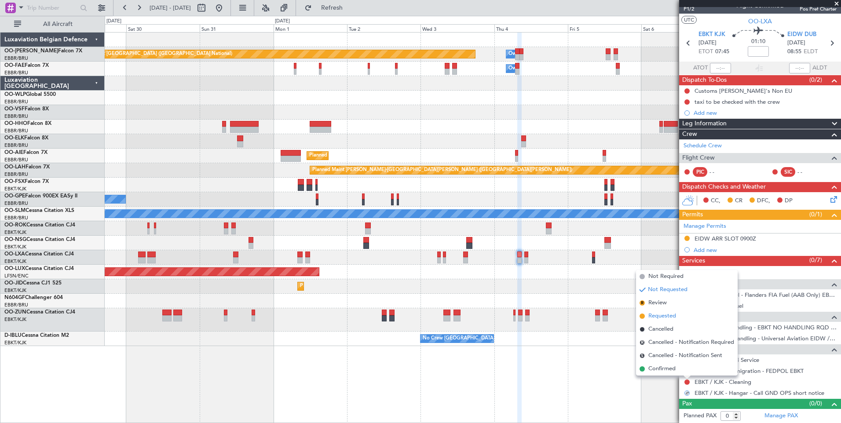
click at [677, 313] on li "Requested" at bounding box center [687, 316] width 102 height 13
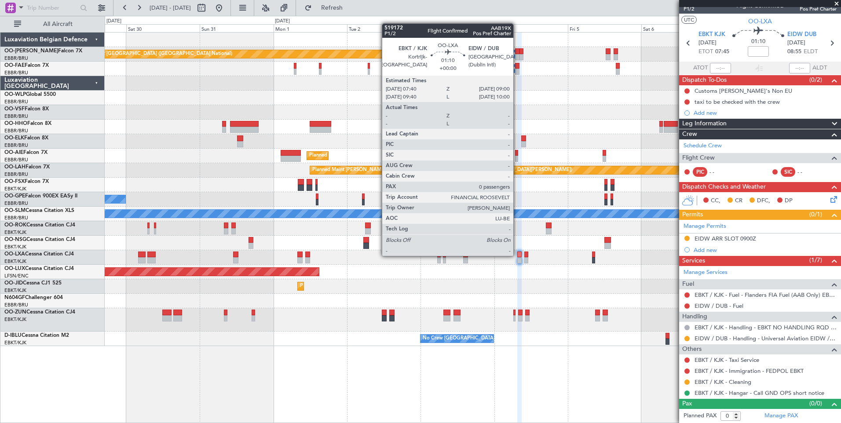
click at [517, 255] on div at bounding box center [519, 254] width 4 height 6
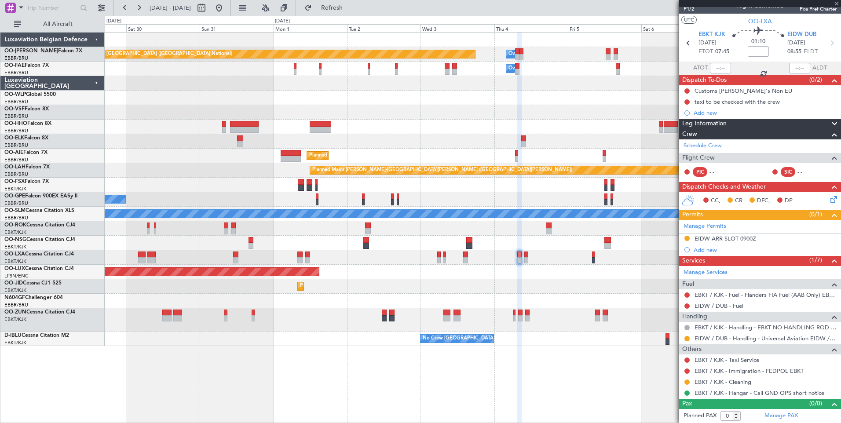
scroll to position [0, 0]
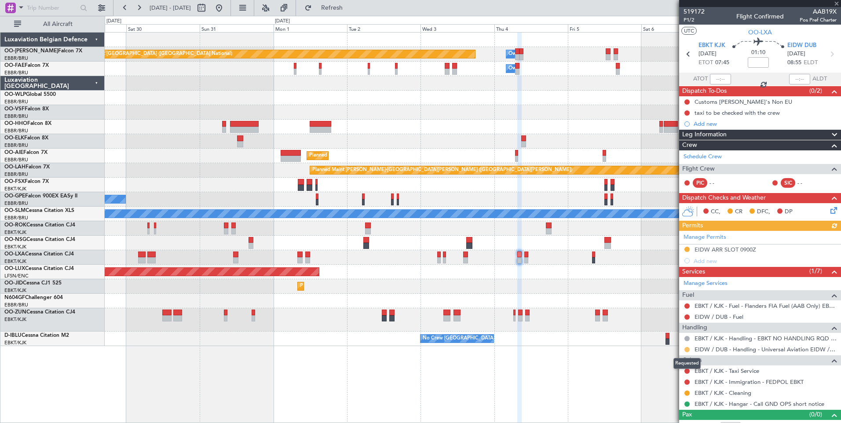
click at [686, 347] on button at bounding box center [686, 349] width 5 height 5
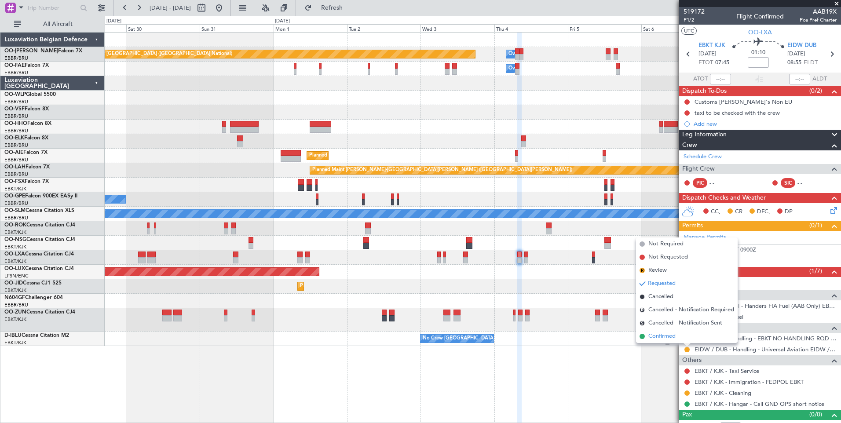
click at [669, 336] on span "Confirmed" at bounding box center [661, 336] width 27 height 9
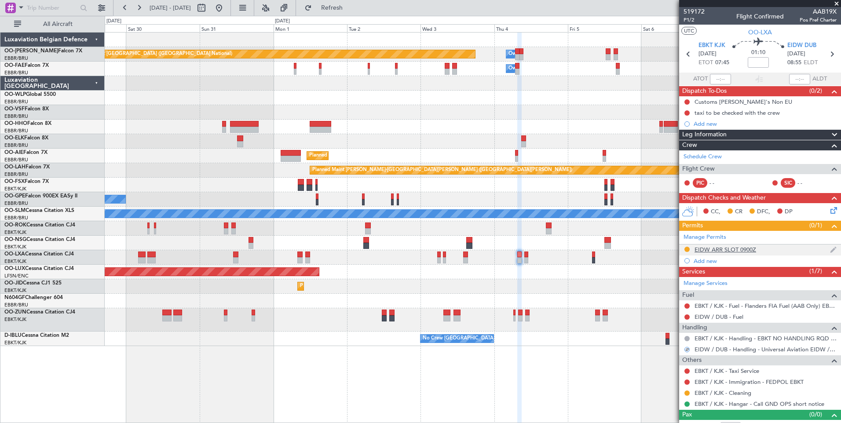
click at [726, 250] on div "EIDW ARR SLOT 0900Z" at bounding box center [725, 249] width 62 height 7
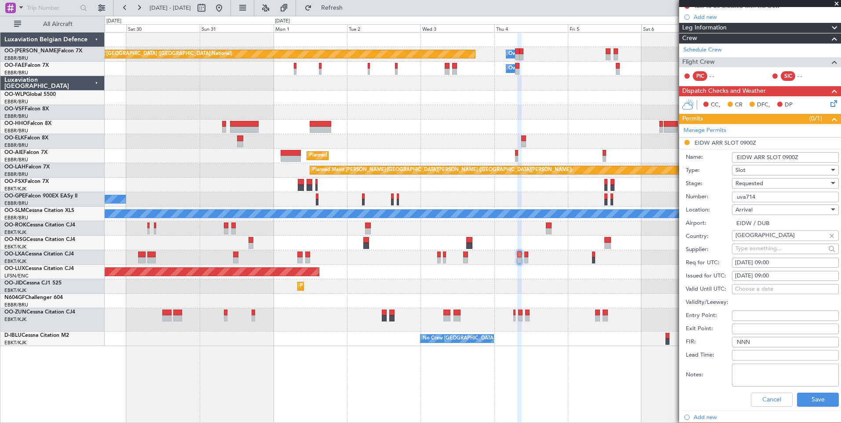
scroll to position [176, 0]
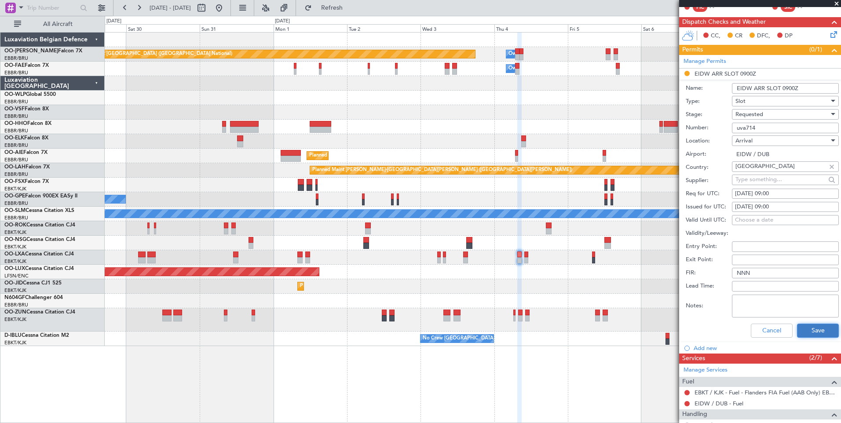
click at [809, 328] on button "Save" at bounding box center [818, 331] width 42 height 14
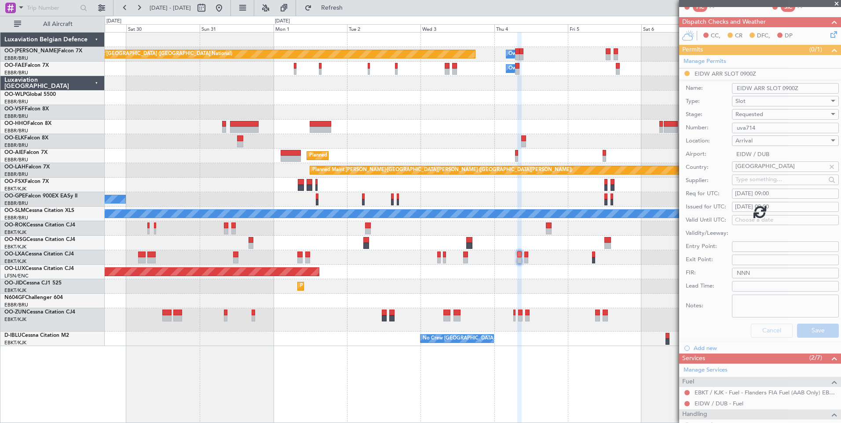
scroll to position [11, 0]
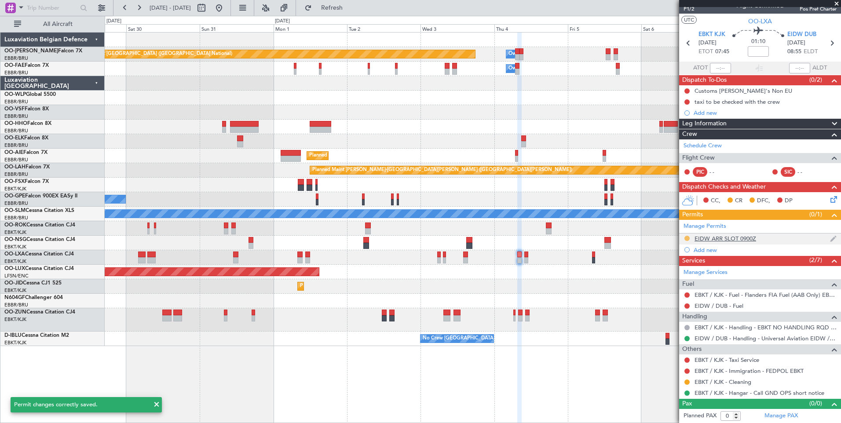
click at [688, 239] on button at bounding box center [686, 238] width 5 height 5
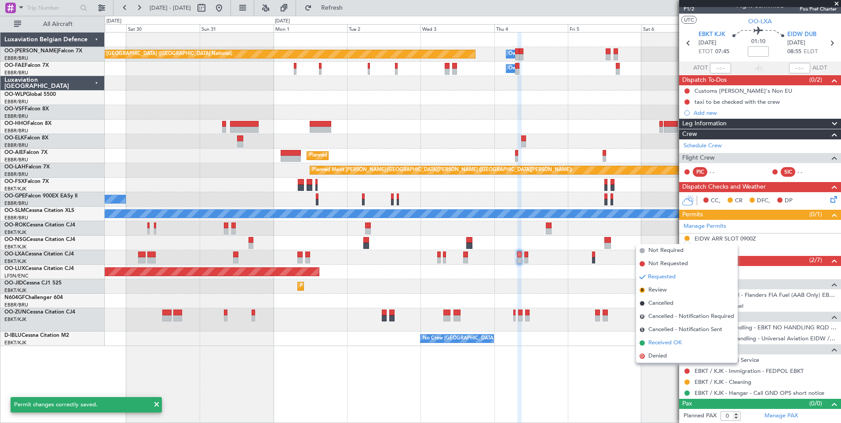
click at [652, 345] on span "Received OK" at bounding box center [664, 343] width 33 height 9
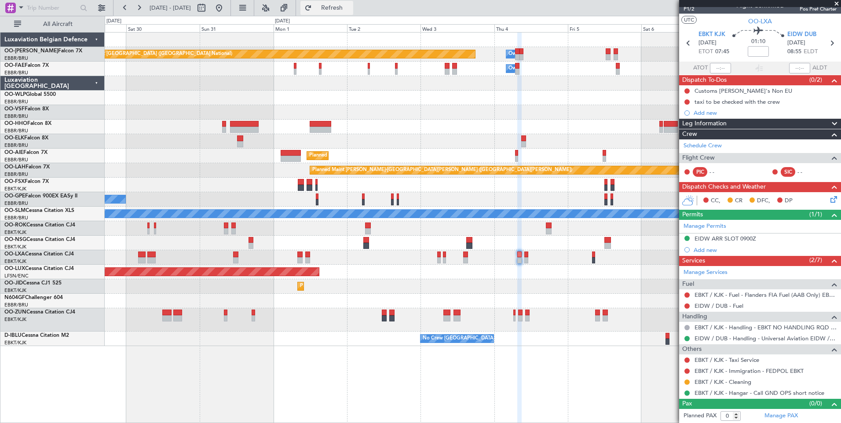
click at [350, 6] on span "Refresh" at bounding box center [331, 8] width 37 height 6
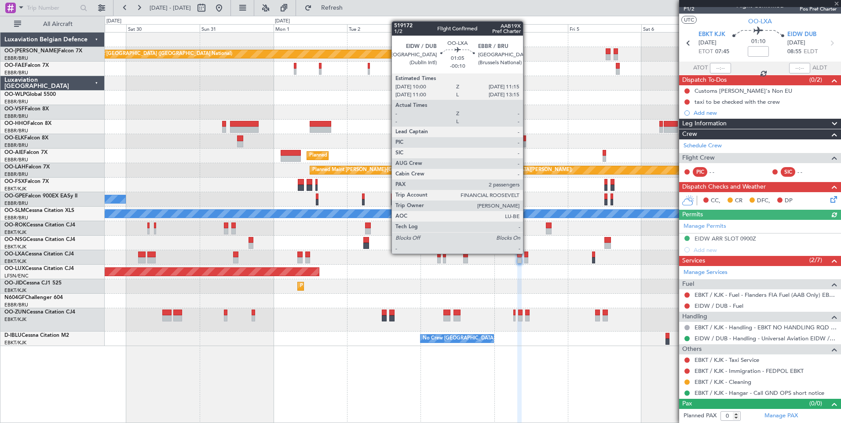
click at [527, 254] on div at bounding box center [526, 254] width 4 height 6
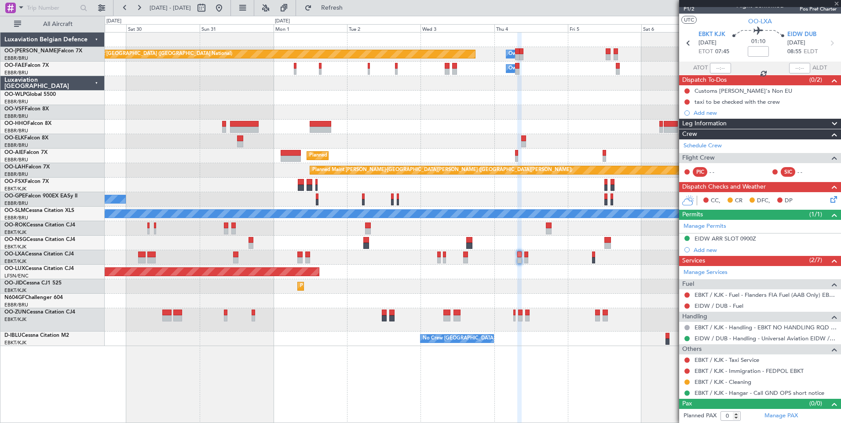
type input "-00:10"
type input "2"
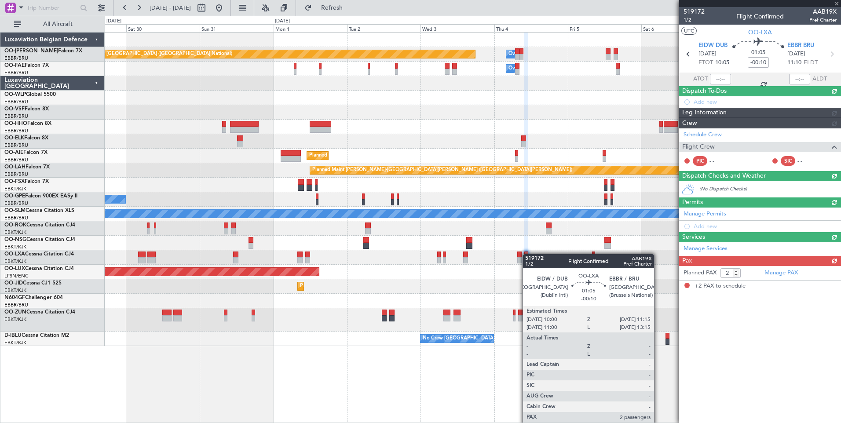
scroll to position [0, 0]
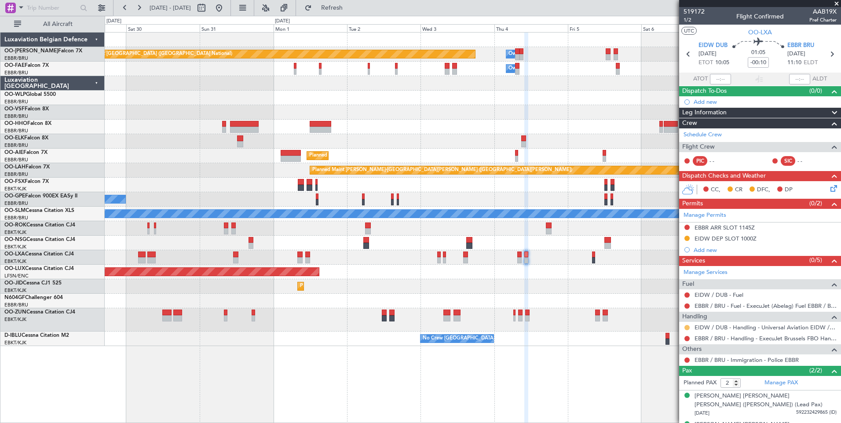
click at [685, 325] on button at bounding box center [686, 327] width 5 height 5
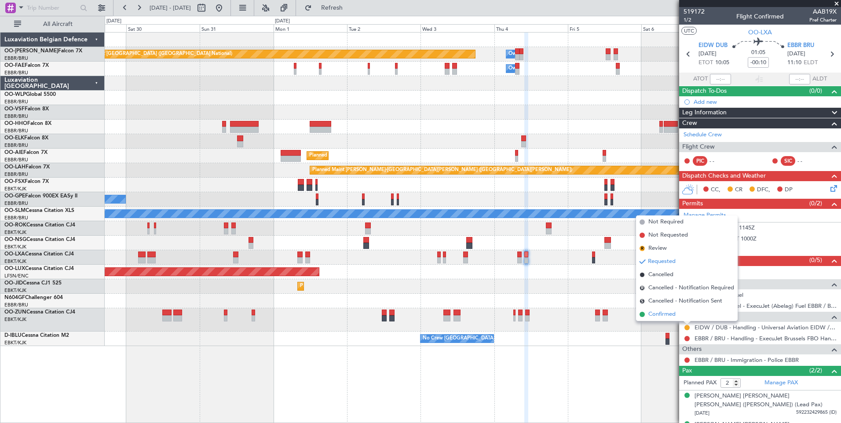
click at [662, 313] on span "Confirmed" at bounding box center [661, 314] width 27 height 9
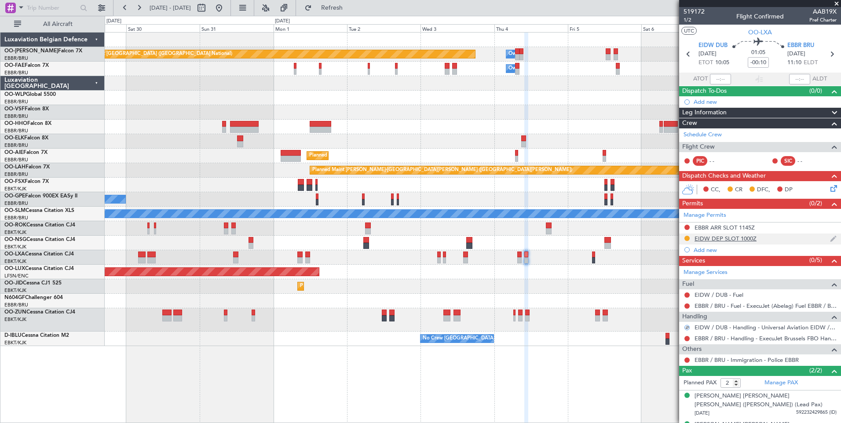
click at [717, 238] on div "EIDW DEP SLOT 1000Z" at bounding box center [725, 238] width 62 height 7
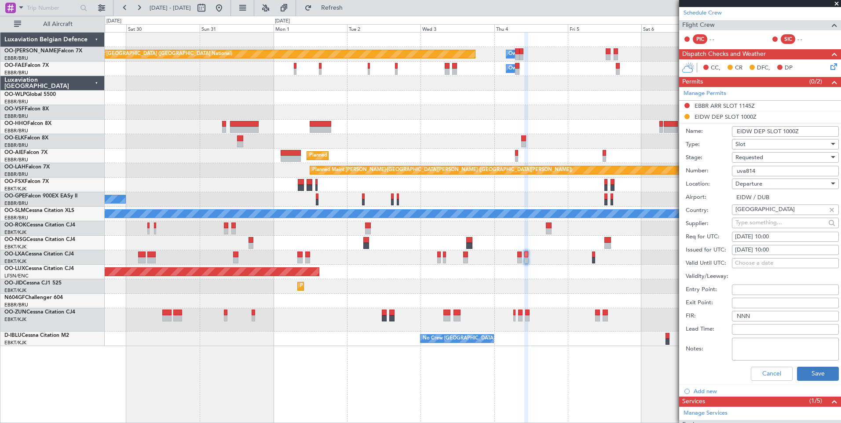
scroll to position [132, 0]
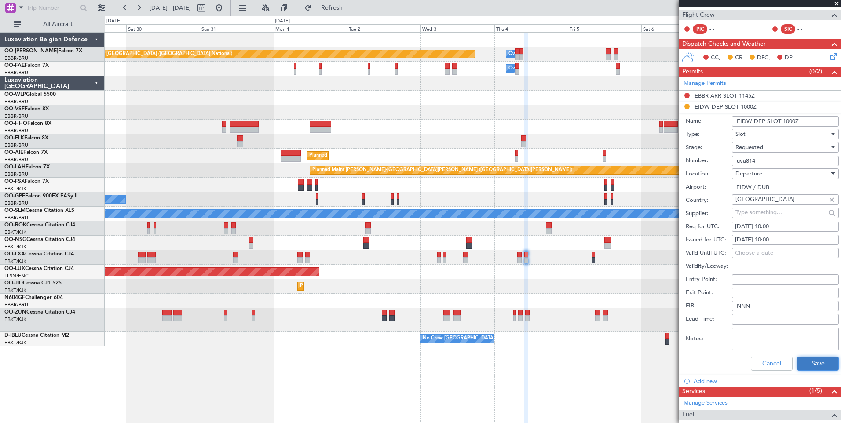
click at [817, 363] on button "Save" at bounding box center [818, 364] width 42 height 14
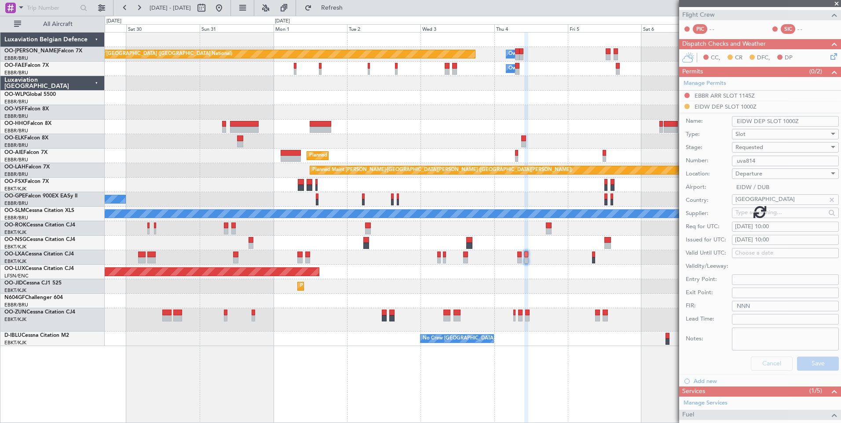
scroll to position [15, 0]
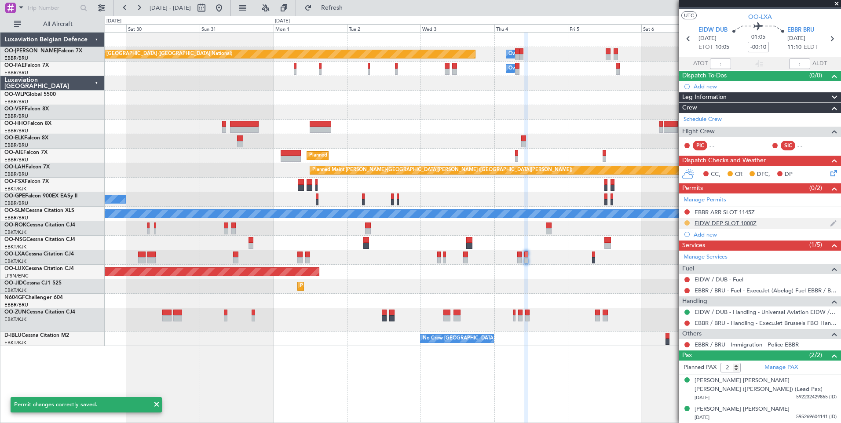
click at [686, 222] on button at bounding box center [686, 222] width 5 height 5
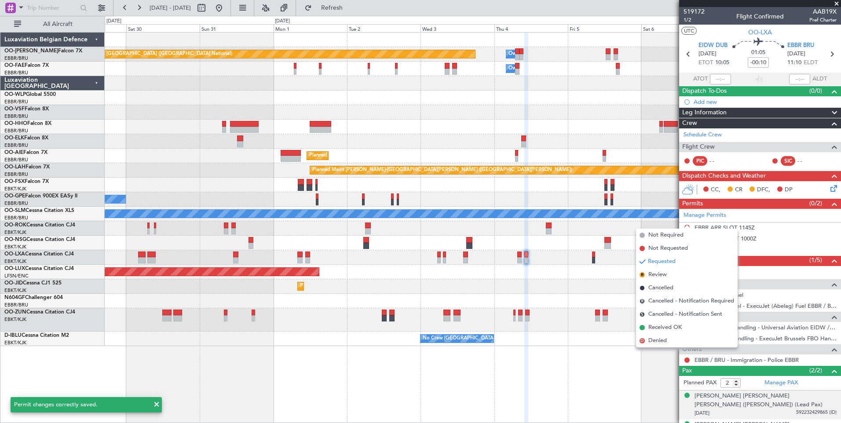
scroll to position [15, 0]
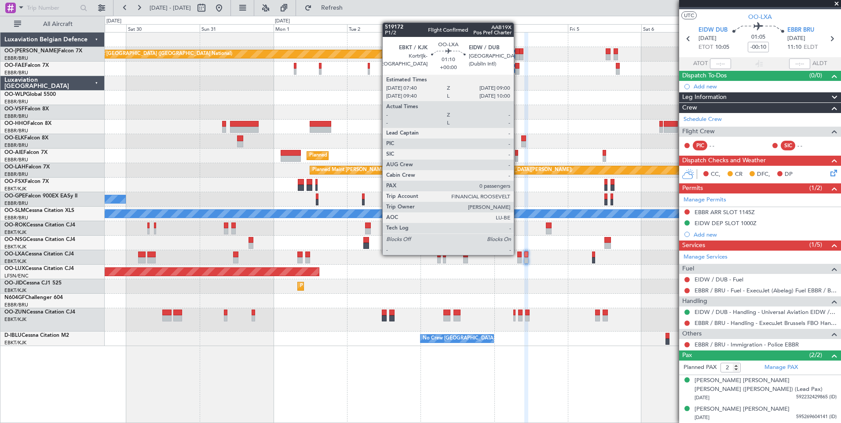
click at [517, 254] on div at bounding box center [519, 254] width 4 height 6
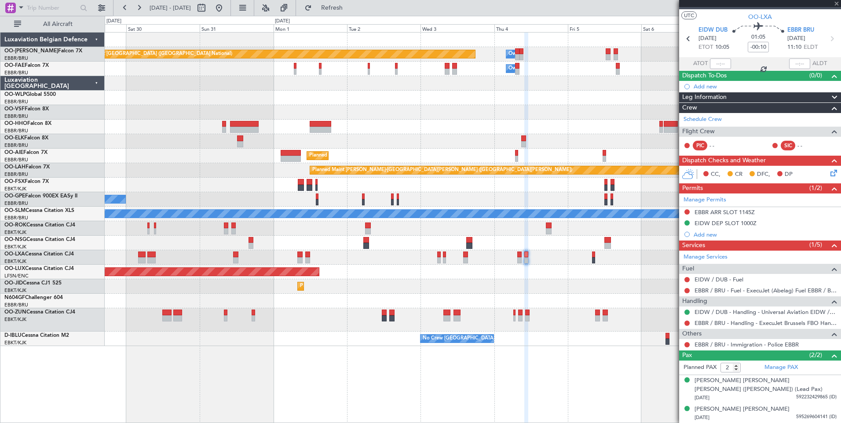
type input "0"
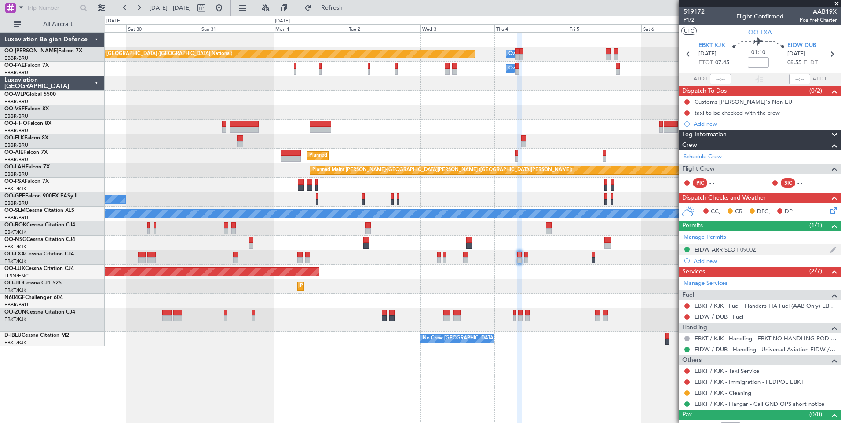
click at [744, 249] on div "EIDW ARR SLOT 0900Z" at bounding box center [725, 249] width 62 height 7
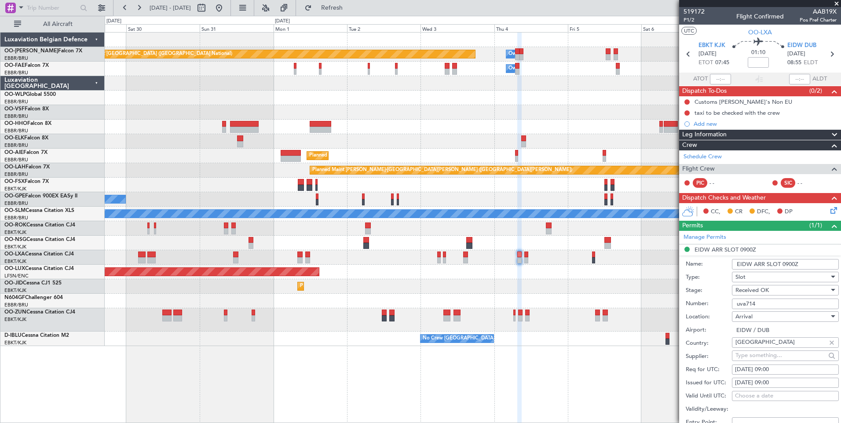
scroll to position [176, 0]
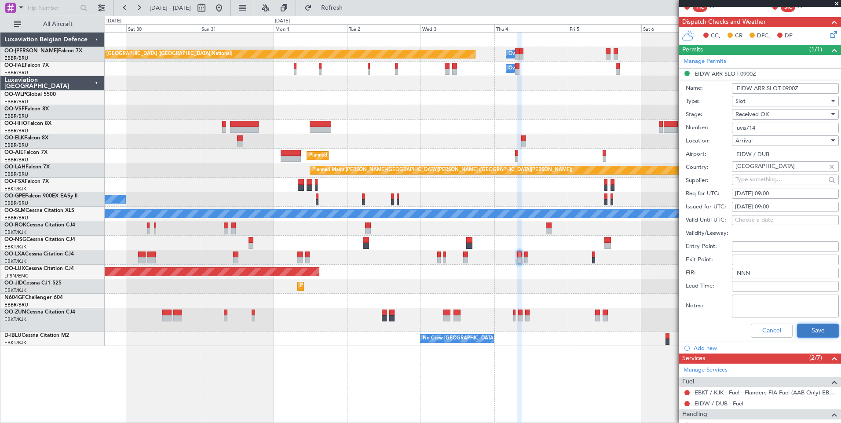
click at [816, 331] on button "Save" at bounding box center [818, 331] width 42 height 14
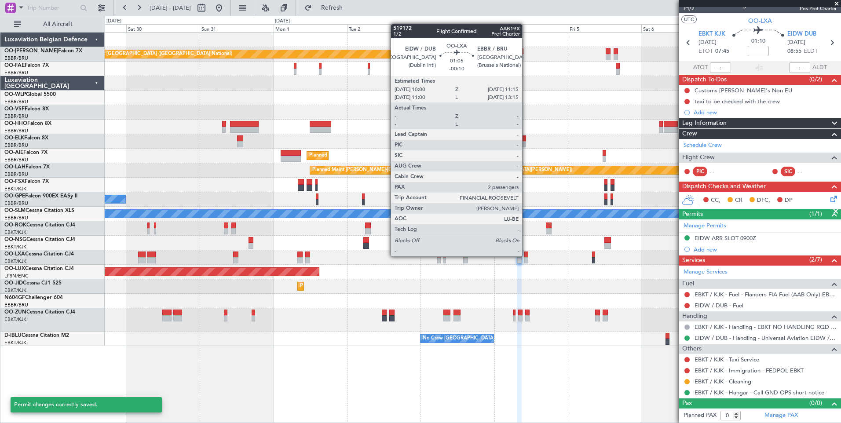
scroll to position [11, 0]
click at [526, 256] on div at bounding box center [526, 254] width 4 height 6
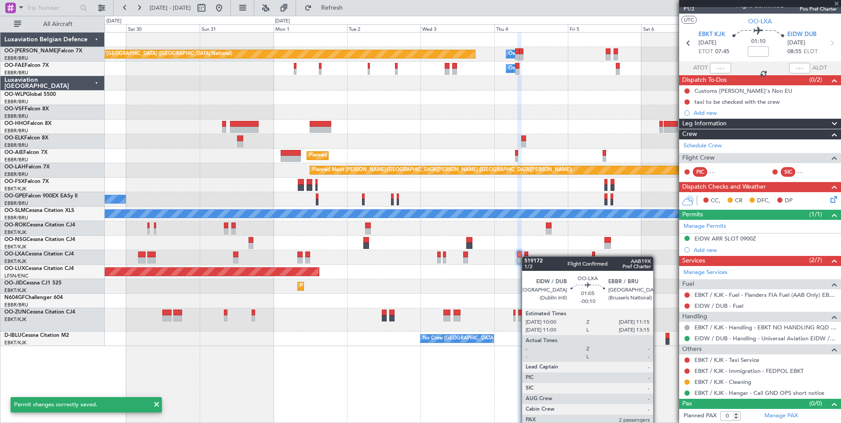
type input "-00:10"
type input "2"
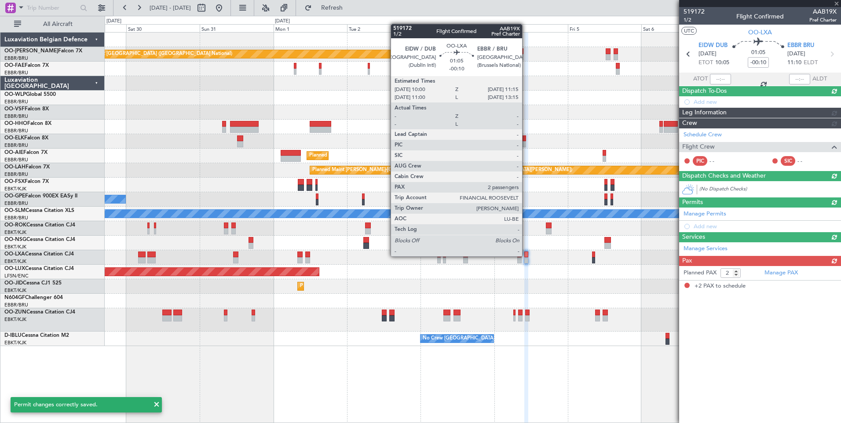
scroll to position [0, 0]
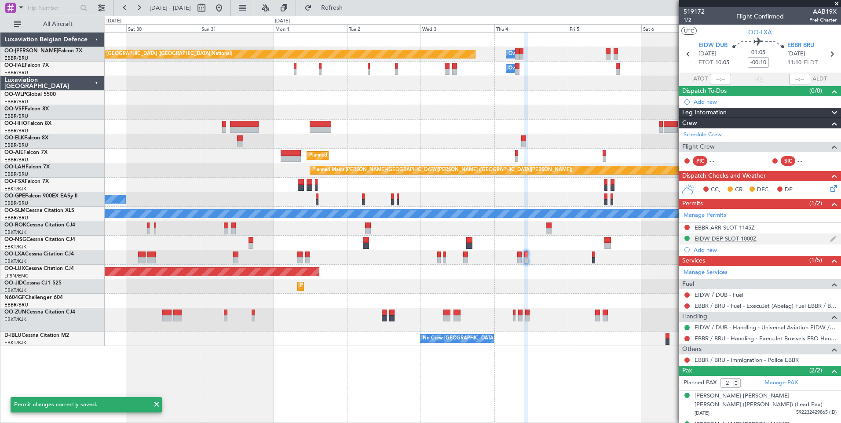
click at [739, 237] on div "EIDW DEP SLOT 1000Z" at bounding box center [725, 238] width 62 height 7
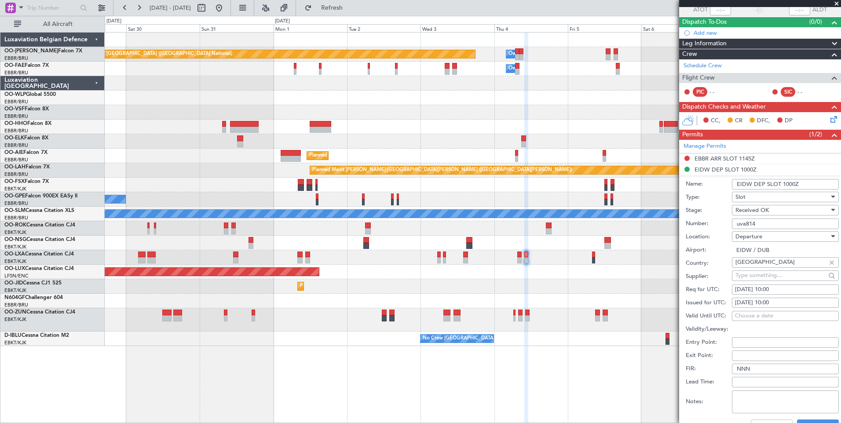
scroll to position [132, 0]
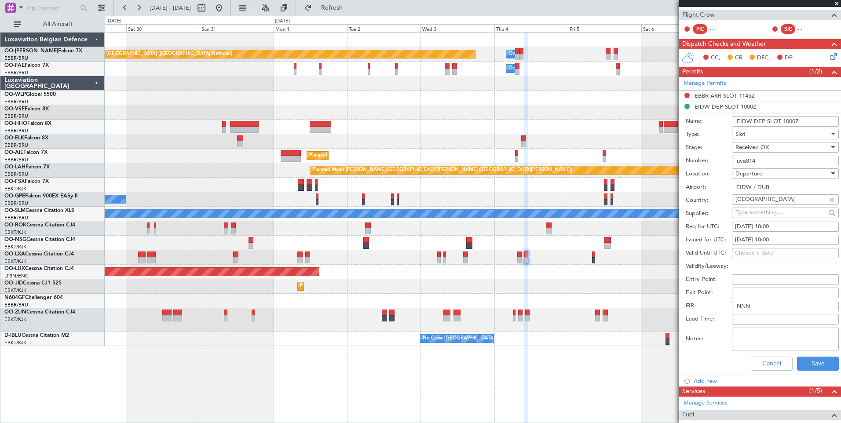
click at [819, 354] on div "Cancel Save" at bounding box center [761, 363] width 153 height 23
click at [823, 364] on button "Save" at bounding box center [818, 364] width 42 height 14
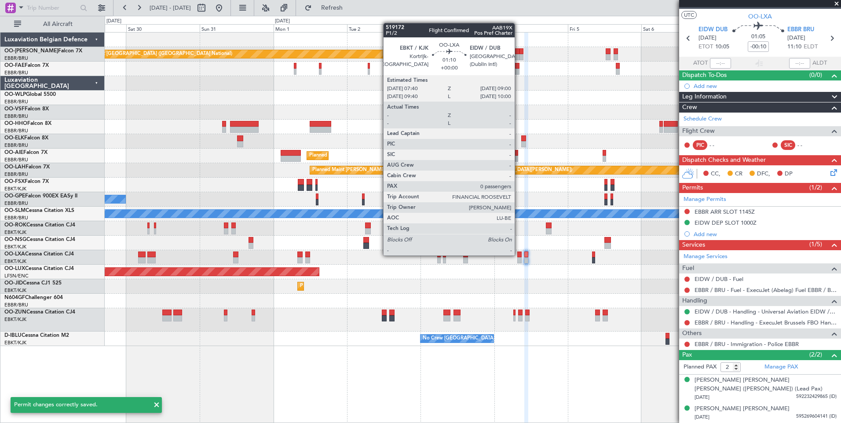
scroll to position [15, 0]
click at [518, 255] on div at bounding box center [519, 254] width 4 height 6
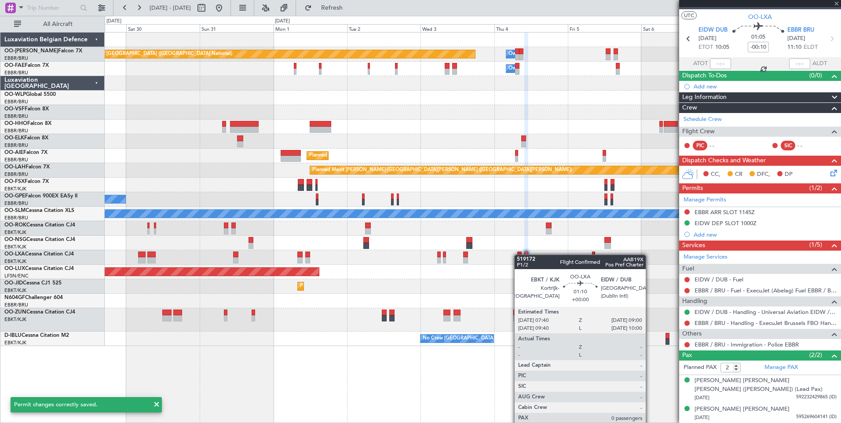
type input "0"
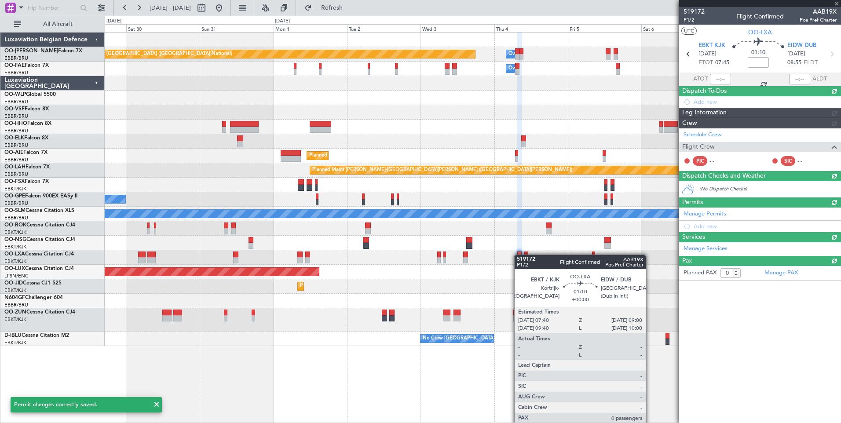
scroll to position [0, 0]
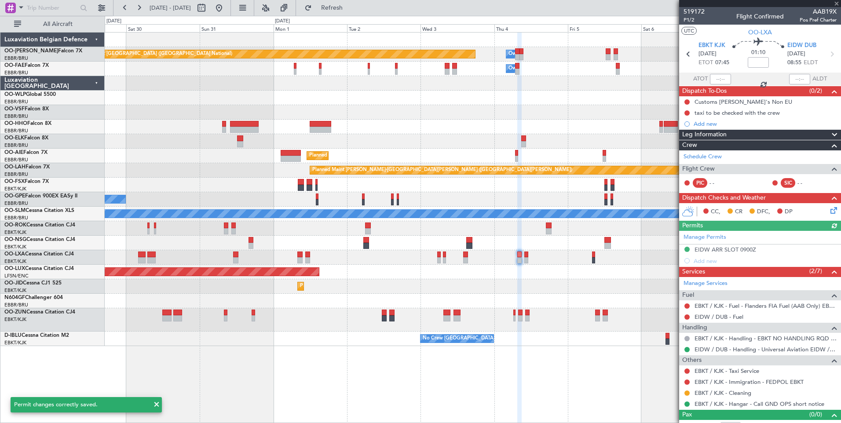
click at [747, 251] on div "Manage Permits EIDW ARR SLOT 0900Z Add new" at bounding box center [760, 249] width 162 height 36
click at [747, 250] on div "EIDW ARR SLOT 0900Z" at bounding box center [725, 249] width 62 height 7
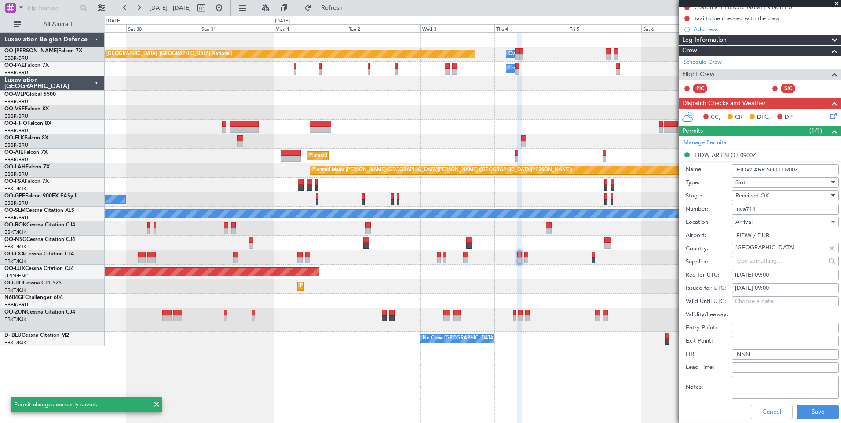
scroll to position [176, 0]
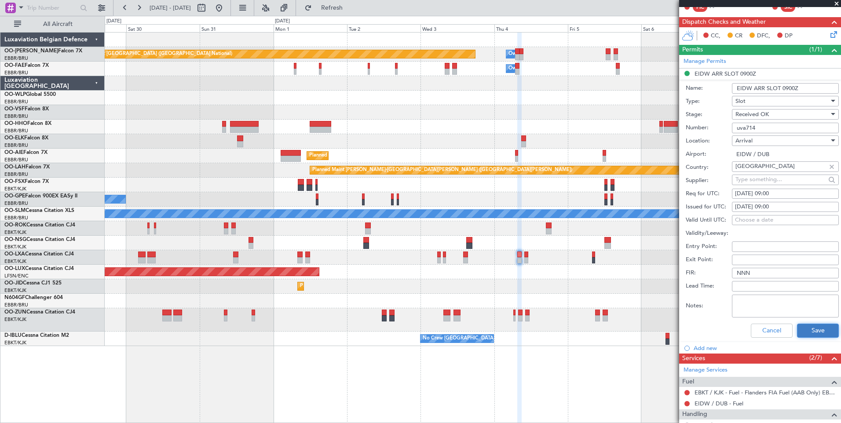
click at [827, 327] on button "Save" at bounding box center [818, 331] width 42 height 14
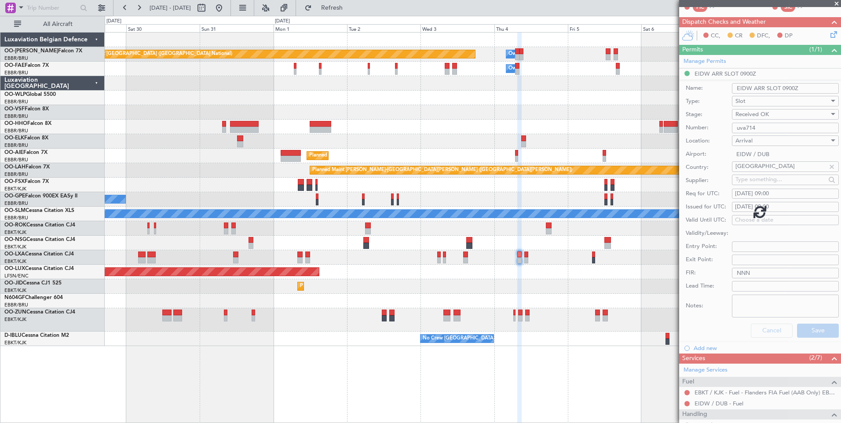
scroll to position [11, 0]
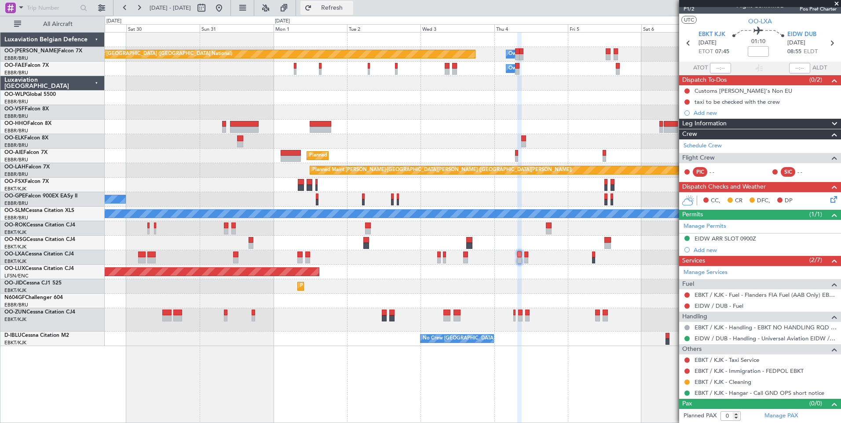
click at [350, 6] on span "Refresh" at bounding box center [331, 8] width 37 height 6
click at [721, 304] on link "EIDW / DUB - Fuel" at bounding box center [718, 305] width 49 height 7
click at [346, 6] on span "Refresh" at bounding box center [331, 8] width 37 height 6
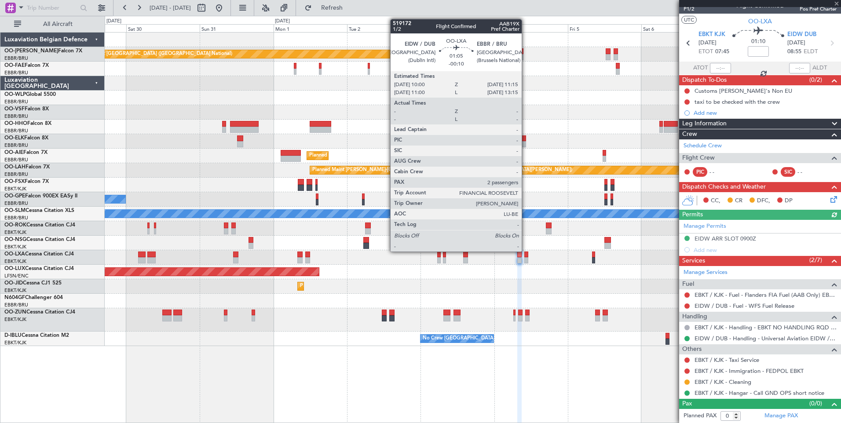
click at [525, 251] on div at bounding box center [526, 254] width 4 height 6
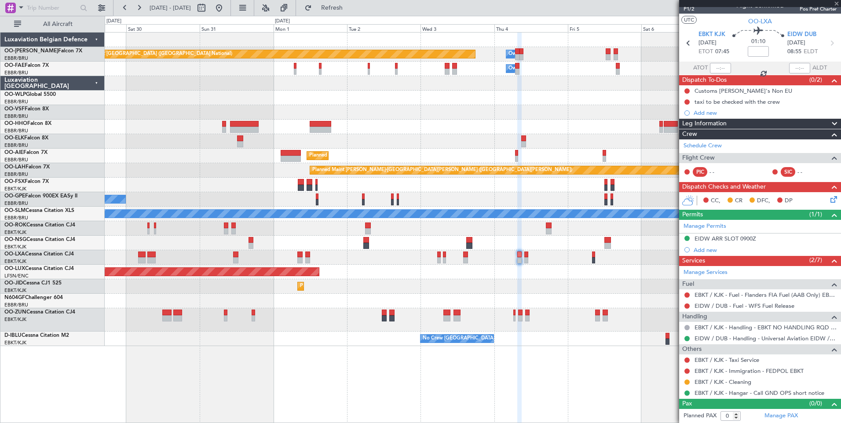
type input "-00:10"
type input "2"
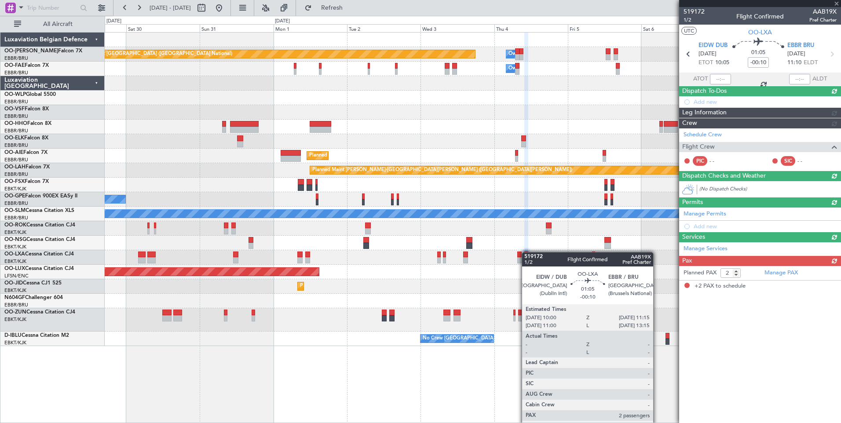
scroll to position [0, 0]
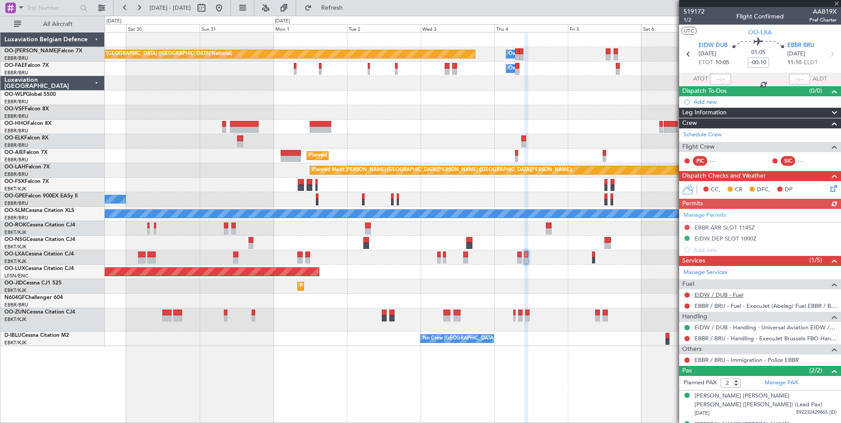
click at [733, 297] on link "EIDW / DUB - Fuel" at bounding box center [718, 294] width 49 height 7
click at [350, 9] on span "Refresh" at bounding box center [331, 8] width 37 height 6
drag, startPoint x: 364, startPoint y: 12, endPoint x: 235, endPoint y: 25, distance: 129.5
click at [353, 12] on button "Refresh" at bounding box center [326, 8] width 53 height 14
click at [226, 14] on button at bounding box center [219, 8] width 14 height 14
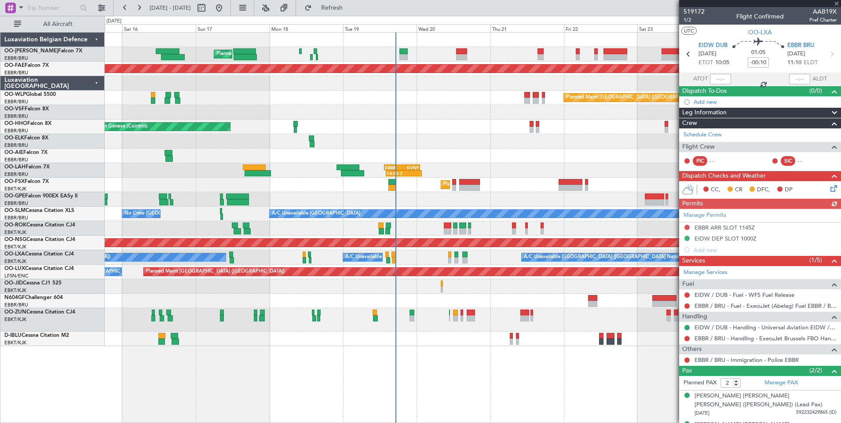
click at [348, 385] on div "Planned Maint Brussels (Brussels National) Planned Maint Kortrijk-Wevelgem Plan…" at bounding box center [473, 227] width 736 height 391
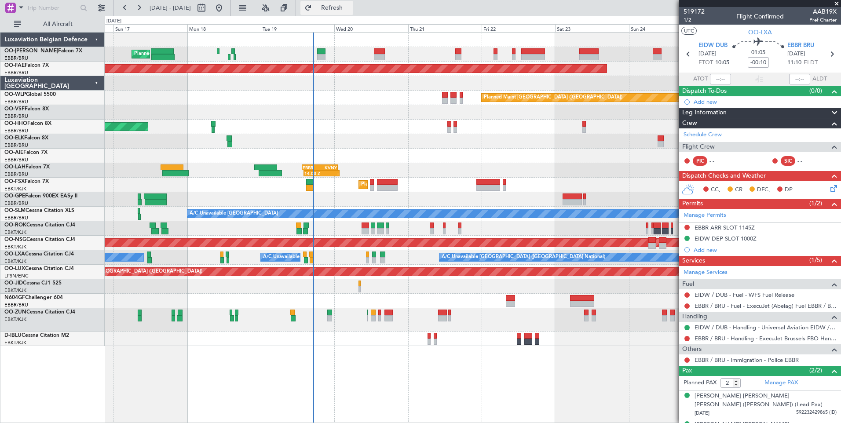
click at [350, 7] on span "Refresh" at bounding box center [331, 8] width 37 height 6
click at [350, 10] on span "Refresh" at bounding box center [331, 8] width 37 height 6
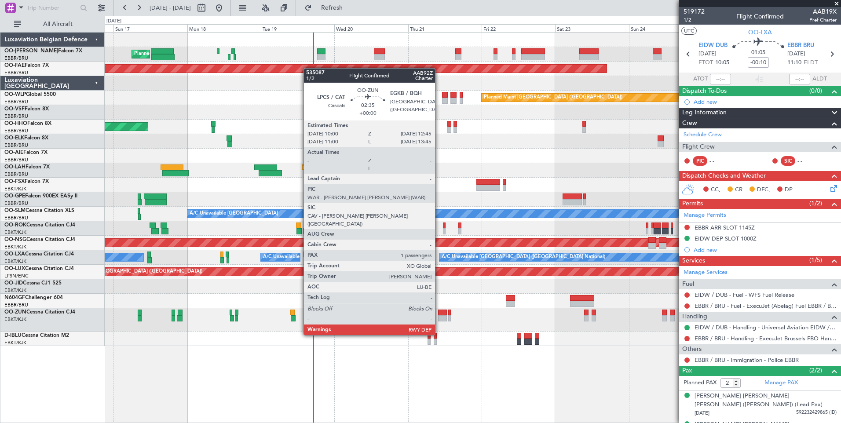
click at [439, 310] on div at bounding box center [442, 313] width 9 height 6
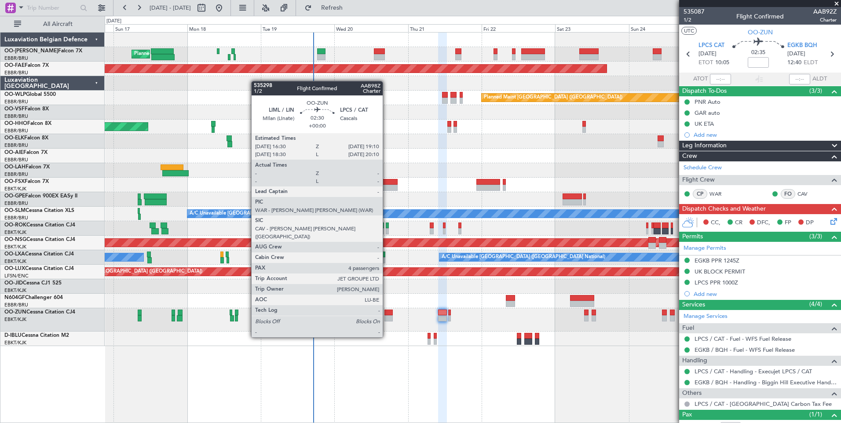
click at [387, 313] on div at bounding box center [388, 313] width 8 height 6
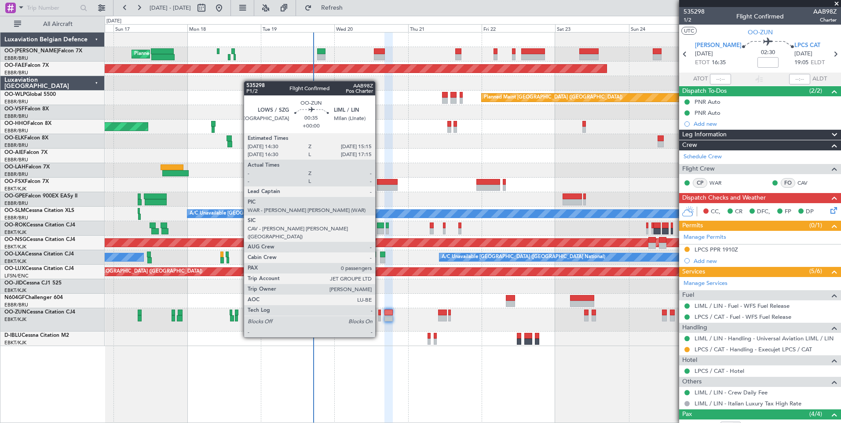
click at [379, 313] on div at bounding box center [379, 313] width 3 height 6
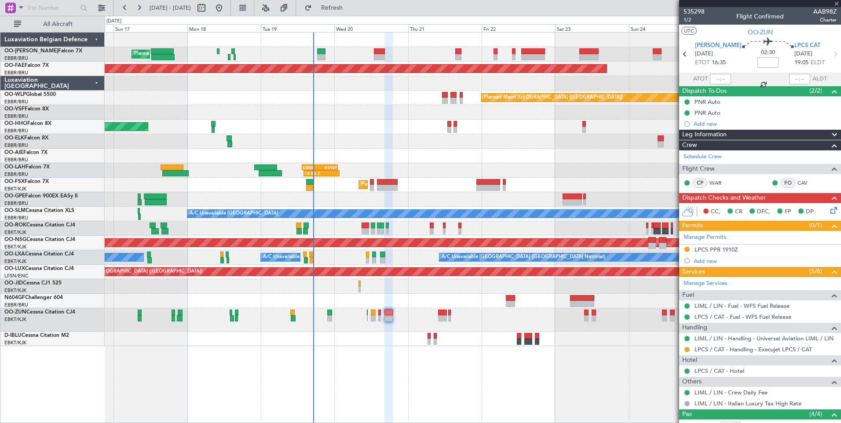
type input "0"
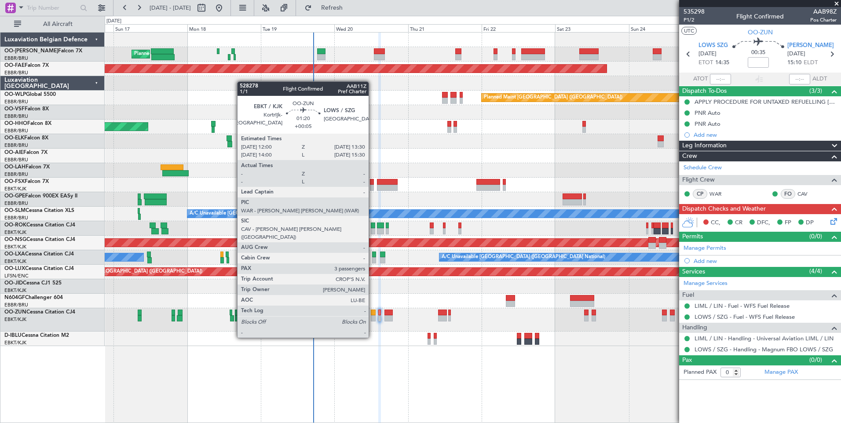
click at [372, 313] on div at bounding box center [373, 313] width 5 height 6
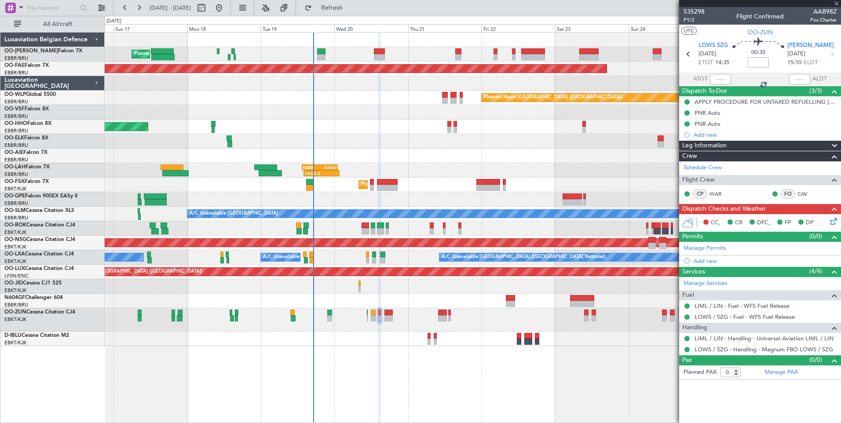
type input "+00:05"
type input "3"
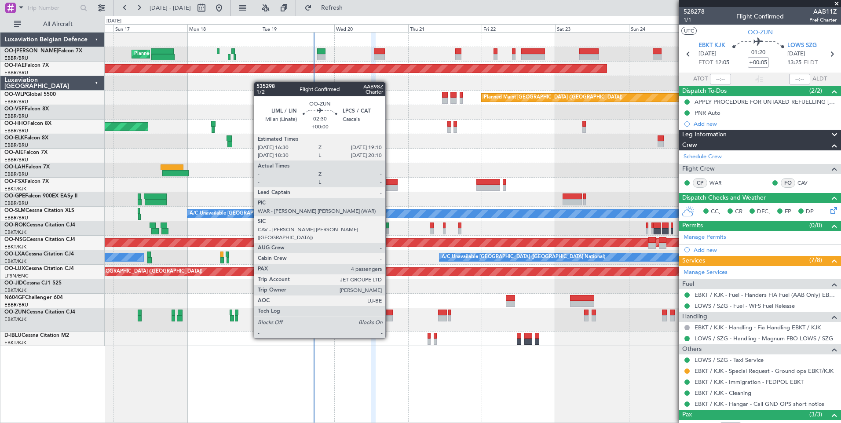
click at [389, 313] on div at bounding box center [388, 313] width 8 height 6
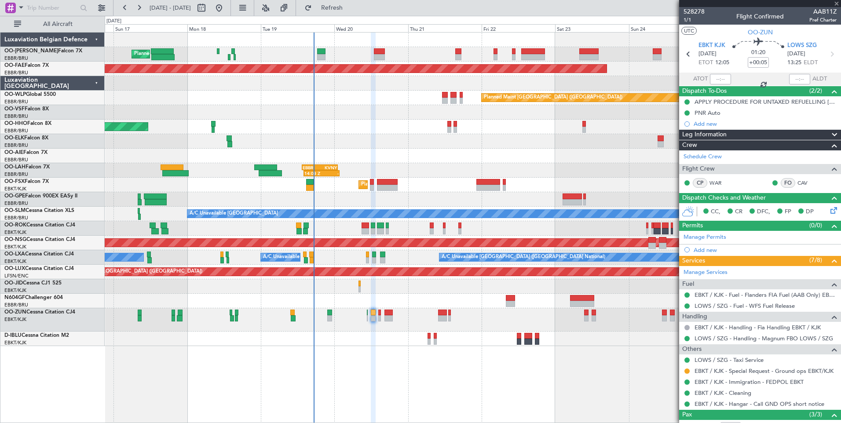
type input "4"
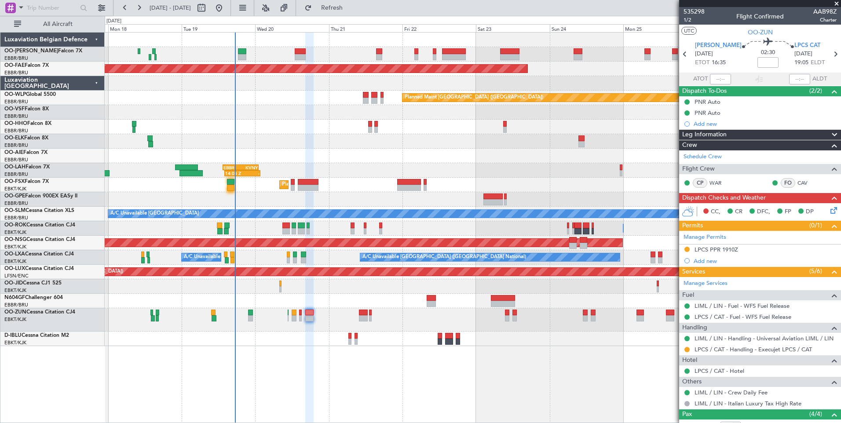
click at [495, 379] on div "Planned Maint Brussels (Brussels National) Planned Maint Brussels (Brussels Nat…" at bounding box center [473, 227] width 736 height 391
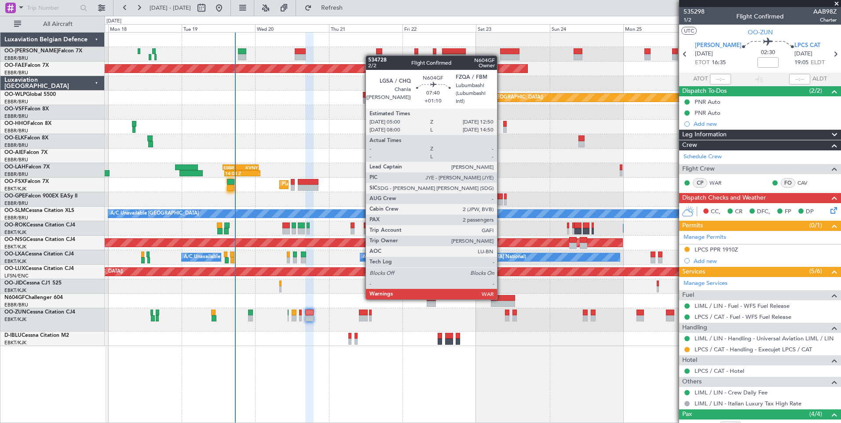
click at [501, 299] on div at bounding box center [503, 298] width 24 height 6
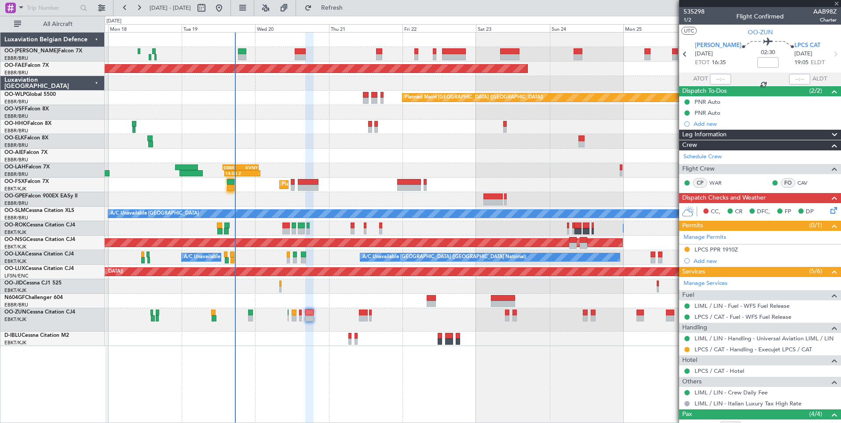
type input "+01:10"
type input "2"
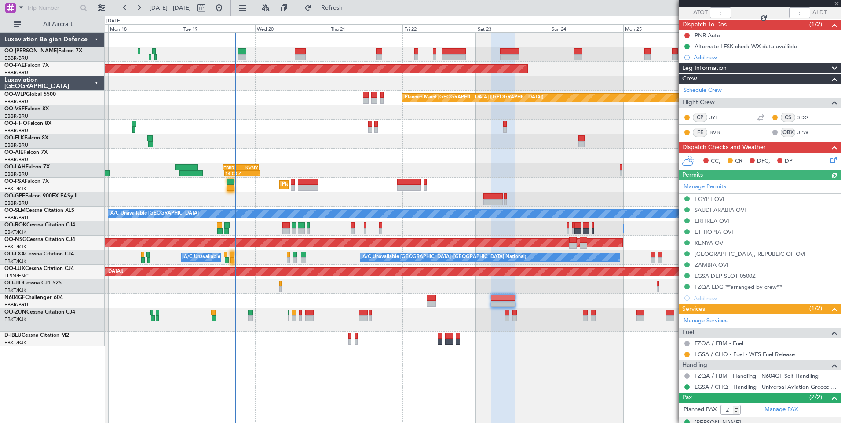
scroll to position [100, 0]
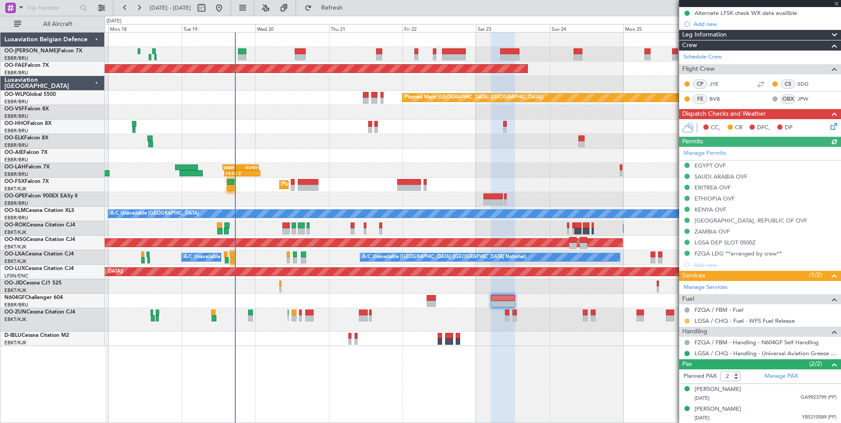
click at [688, 320] on button at bounding box center [686, 320] width 5 height 5
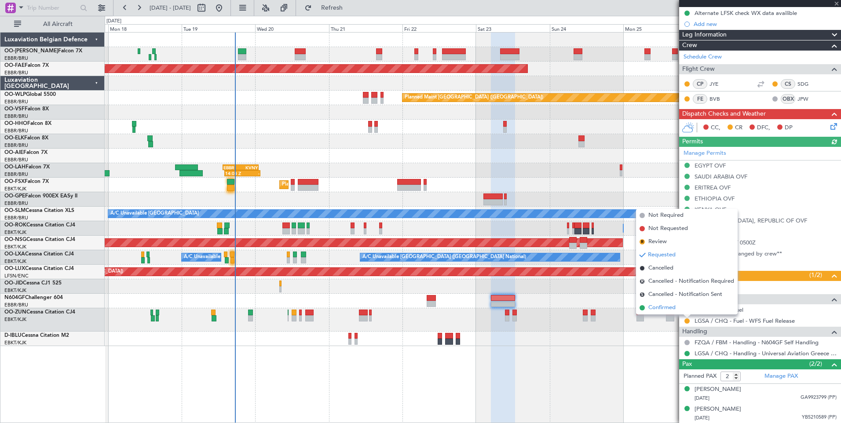
click at [663, 310] on span "Confirmed" at bounding box center [661, 307] width 27 height 9
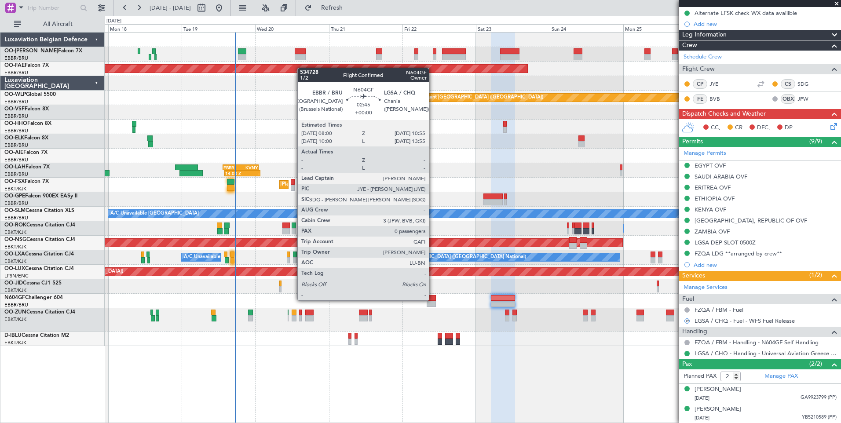
click at [432, 300] on div at bounding box center [430, 298] width 9 height 6
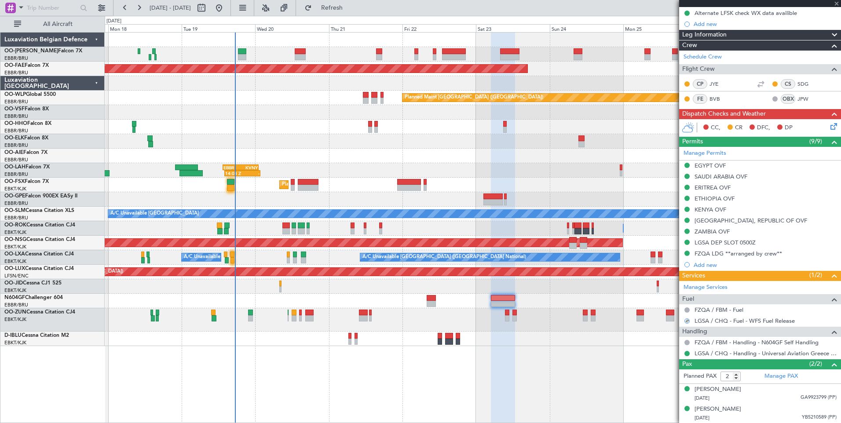
type input "0"
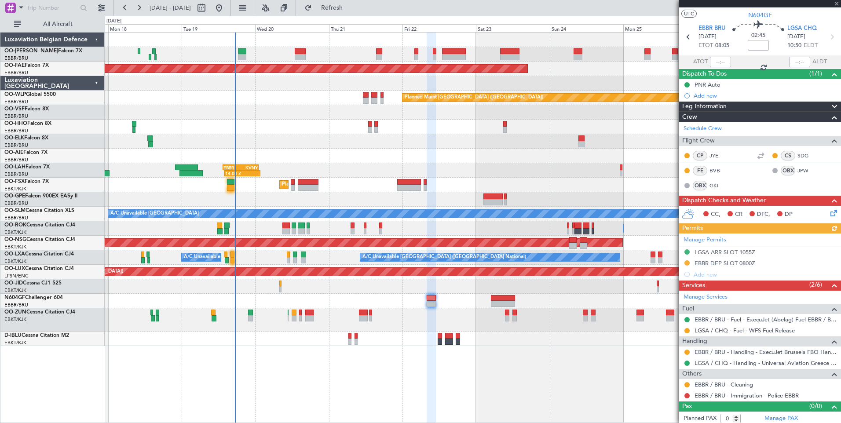
scroll to position [20, 0]
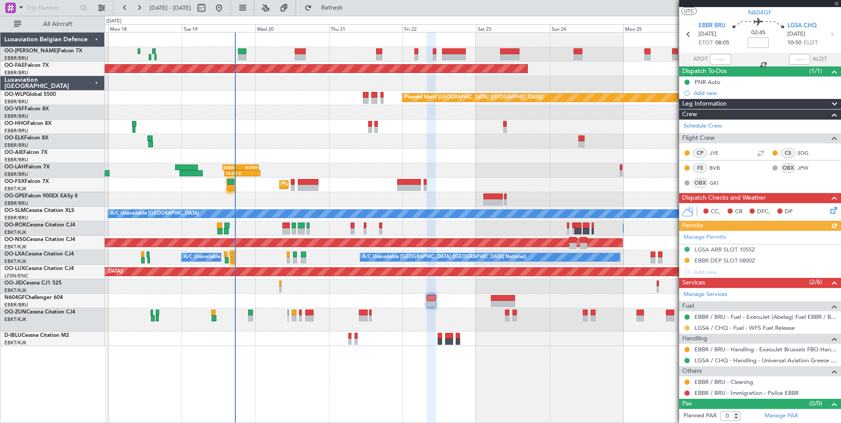
click at [685, 327] on button at bounding box center [686, 327] width 5 height 5
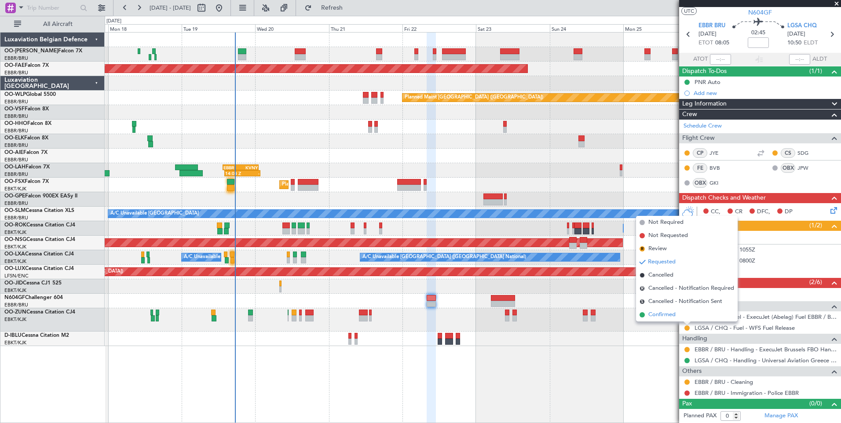
click at [653, 314] on span "Confirmed" at bounding box center [661, 314] width 27 height 9
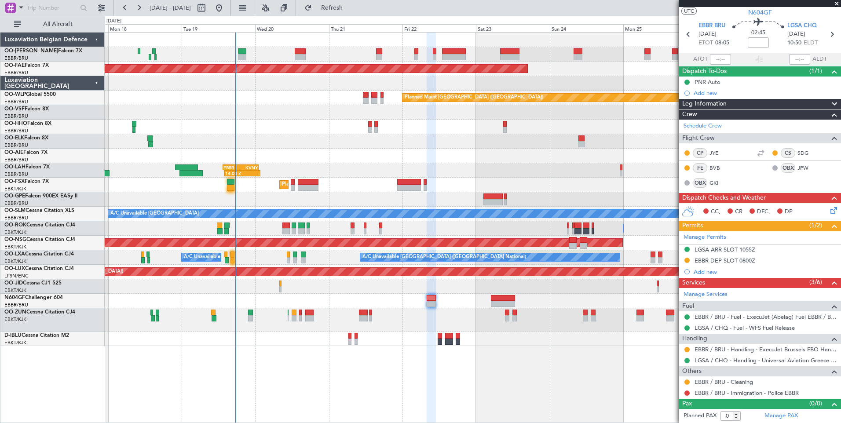
click at [342, 11] on button "Refresh" at bounding box center [326, 8] width 53 height 14
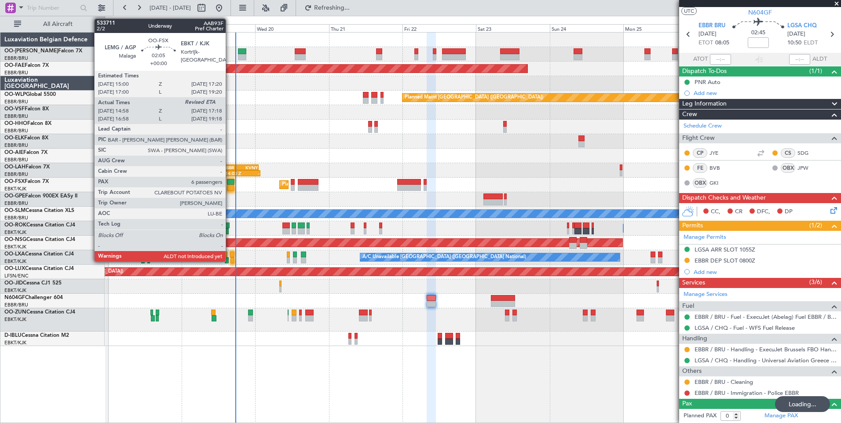
click at [229, 183] on div at bounding box center [230, 182] width 7 height 6
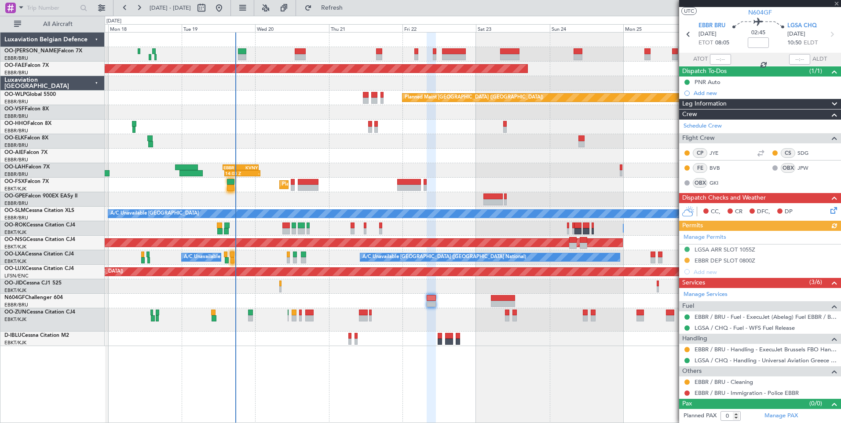
type input "15:08"
type input "6"
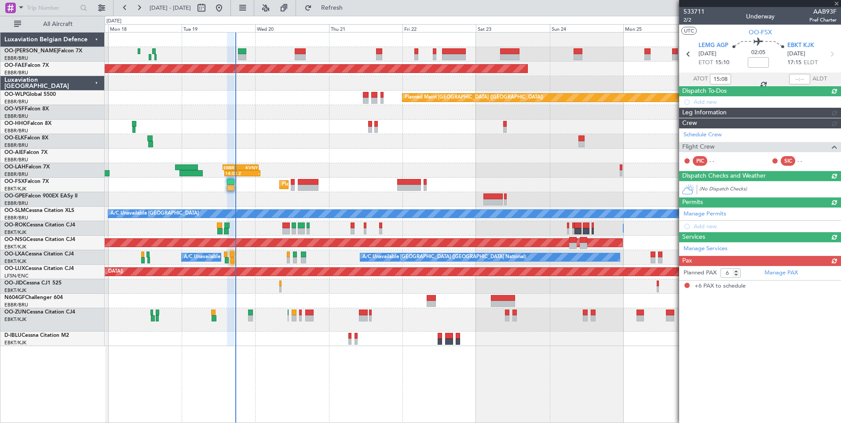
scroll to position [0, 0]
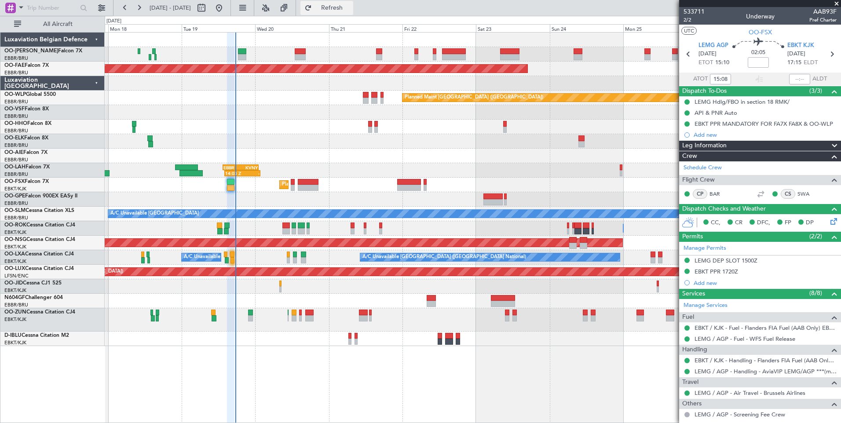
click at [350, 6] on span "Refresh" at bounding box center [331, 8] width 37 height 6
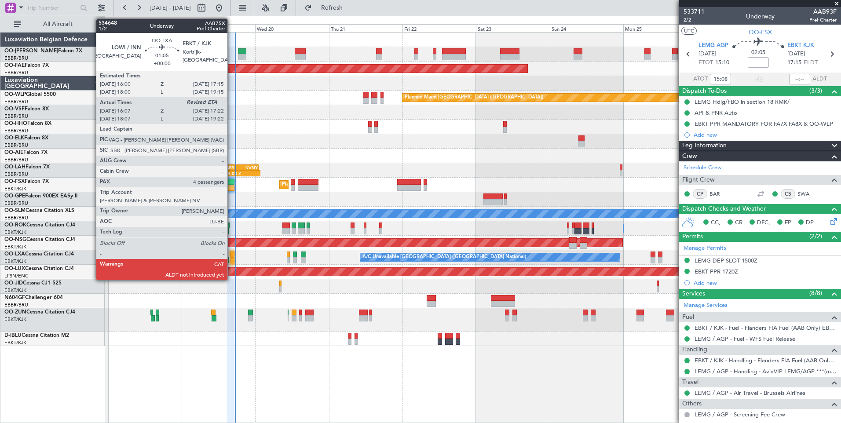
click at [231, 254] on div at bounding box center [232, 254] width 4 height 6
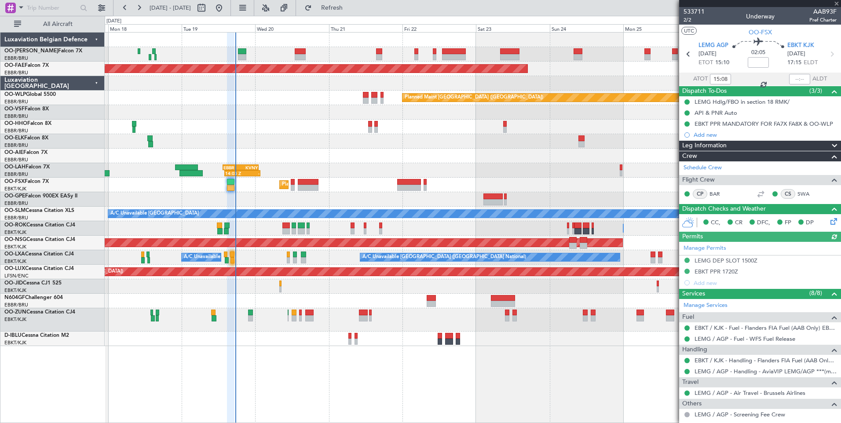
type input "16:12"
type input "4"
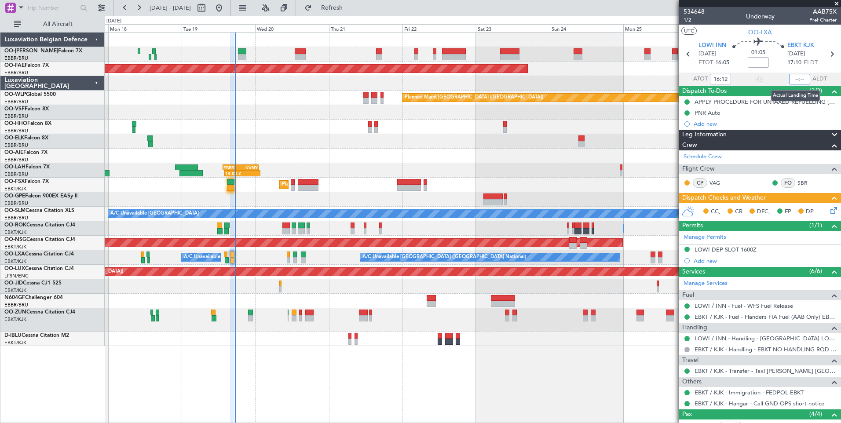
click at [790, 77] on input "text" at bounding box center [799, 79] width 21 height 11
type input "1724"
type input "16:12"
type input "17:24"
click at [730, 31] on section "UTC OO-LXA" at bounding box center [760, 31] width 162 height 13
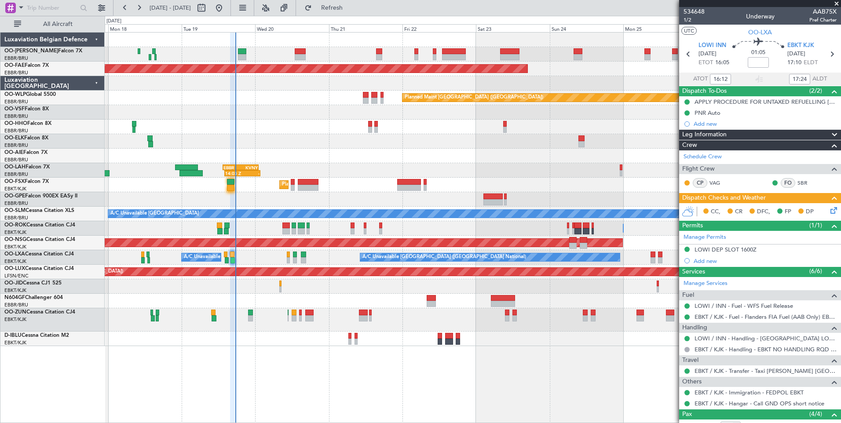
click at [828, 212] on icon at bounding box center [831, 208] width 7 height 7
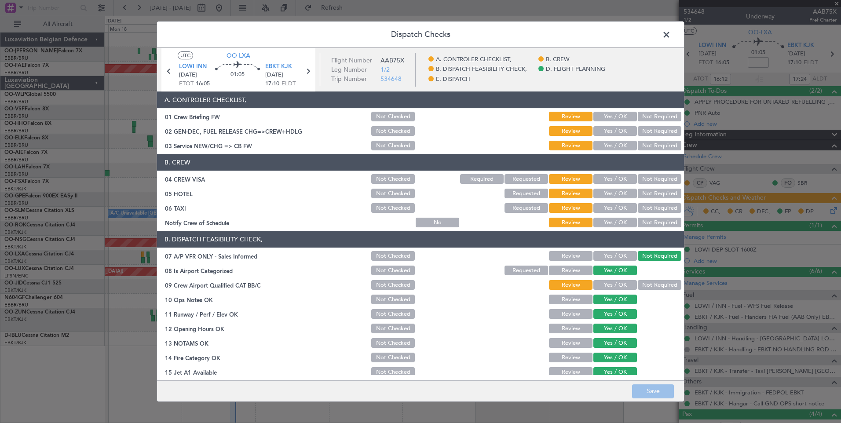
click at [608, 117] on button "Yes / OK" at bounding box center [615, 117] width 44 height 10
click at [605, 130] on button "Yes / OK" at bounding box center [615, 131] width 44 height 10
click at [604, 141] on div "Yes / OK" at bounding box center [614, 145] width 44 height 12
click at [607, 148] on button "Yes / OK" at bounding box center [615, 146] width 44 height 10
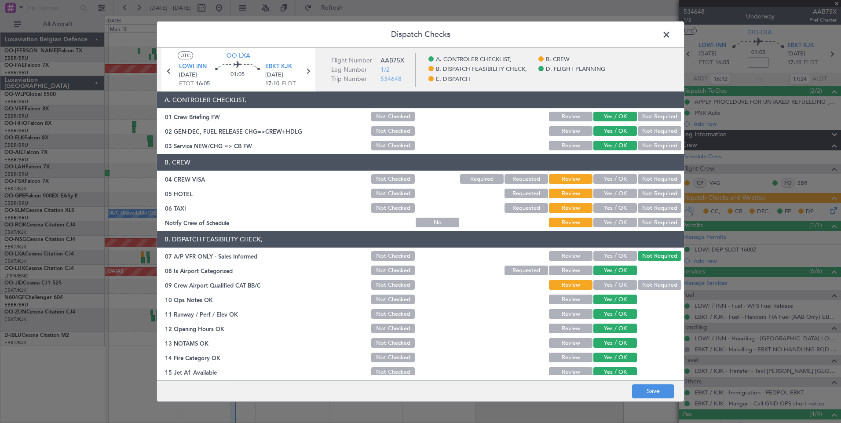
click at [638, 181] on button "Not Required" at bounding box center [659, 179] width 44 height 10
drag, startPoint x: 641, startPoint y: 190, endPoint x: 639, endPoint y: 202, distance: 11.9
click at [641, 193] on button "Not Required" at bounding box center [659, 194] width 44 height 10
drag, startPoint x: 639, startPoint y: 205, endPoint x: 638, endPoint y: 210, distance: 5.0
click at [639, 209] on button "Not Required" at bounding box center [659, 208] width 44 height 10
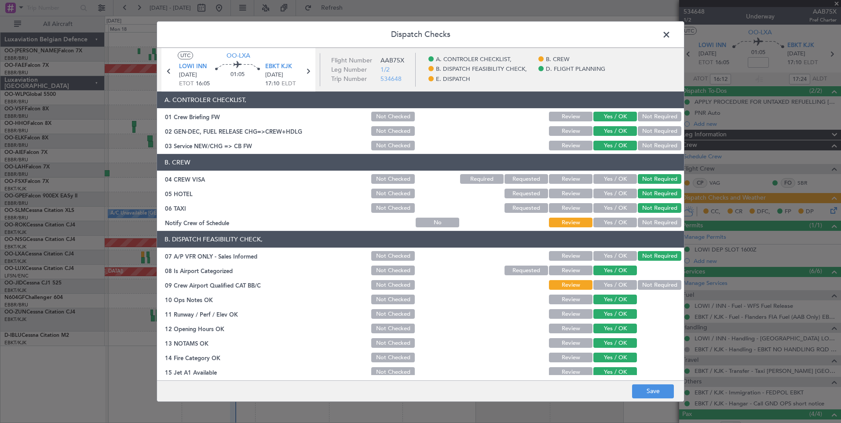
click at [617, 223] on button "Yes / OK" at bounding box center [615, 223] width 44 height 10
click at [640, 285] on button "Not Required" at bounding box center [659, 285] width 44 height 10
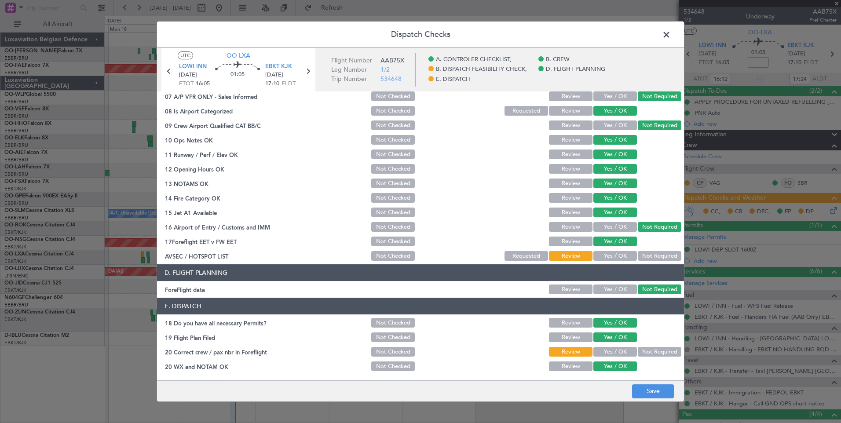
click at [644, 255] on button "Not Required" at bounding box center [659, 256] width 44 height 10
click at [609, 350] on button "Yes / OK" at bounding box center [615, 352] width 44 height 10
click at [634, 390] on button "Save" at bounding box center [653, 391] width 42 height 14
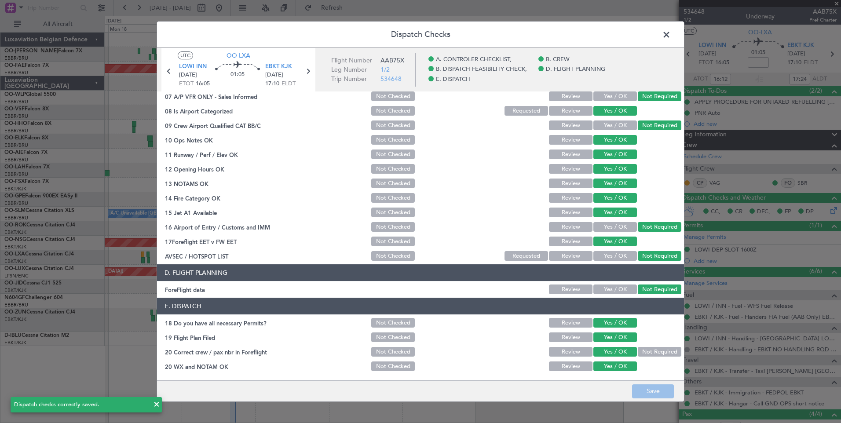
click at [670, 35] on span at bounding box center [670, 37] width 0 height 18
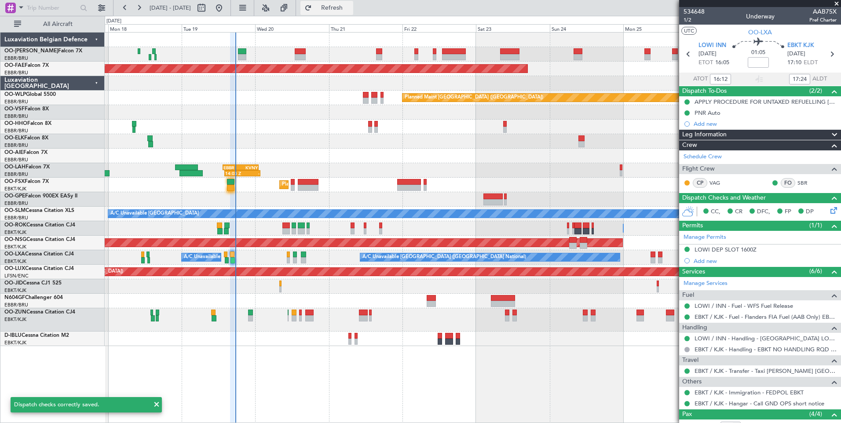
click at [345, 11] on button "Refresh" at bounding box center [326, 8] width 53 height 14
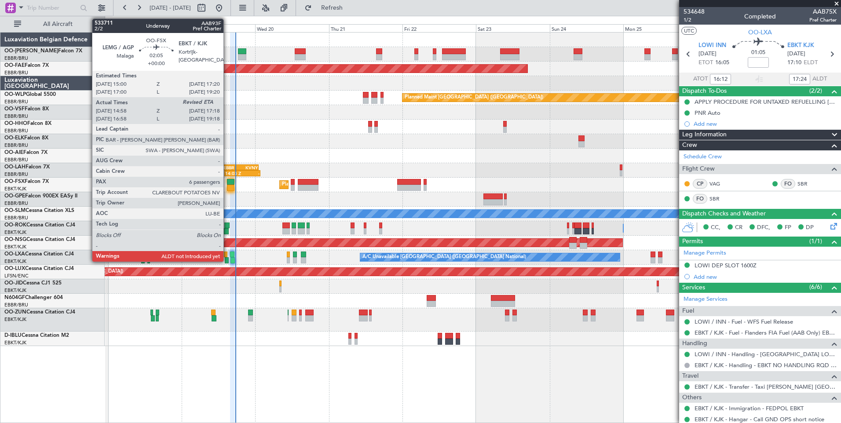
click at [227, 186] on div at bounding box center [230, 188] width 7 height 6
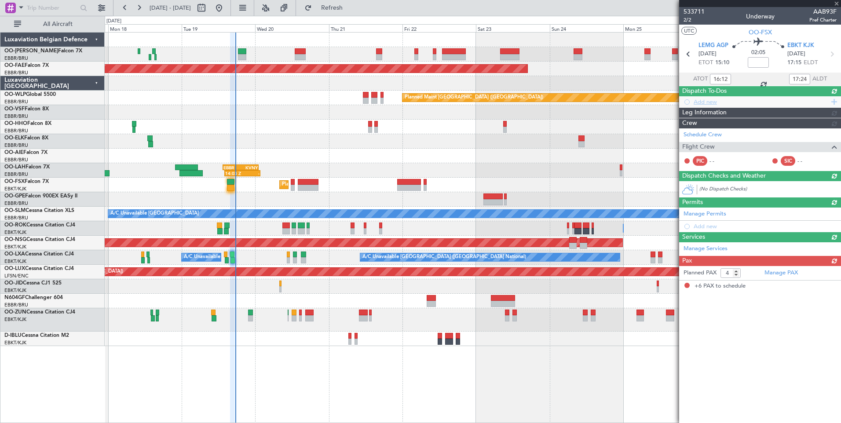
type input "15:08"
type input "6"
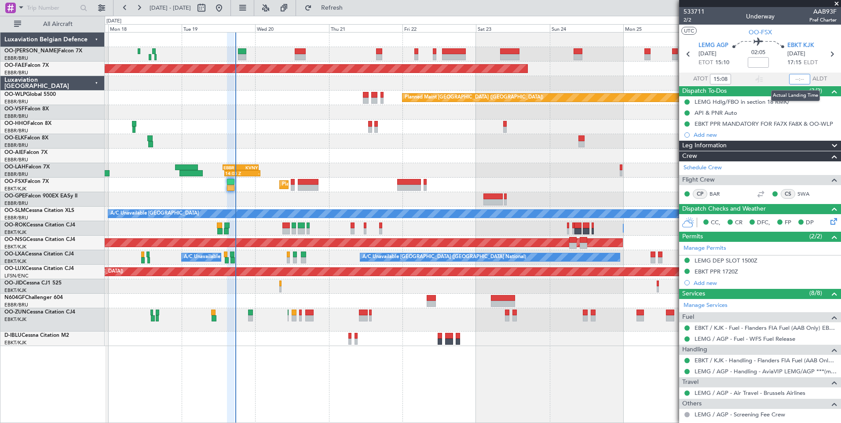
click at [789, 76] on input "text" at bounding box center [799, 79] width 21 height 11
type input "17:28"
click at [350, 10] on span "Refresh" at bounding box center [331, 8] width 37 height 6
click at [202, 88] on div "Planned Maint Brussels (Brussels National) Planned Maint Brussels (Brussels Nat…" at bounding box center [473, 189] width 736 height 313
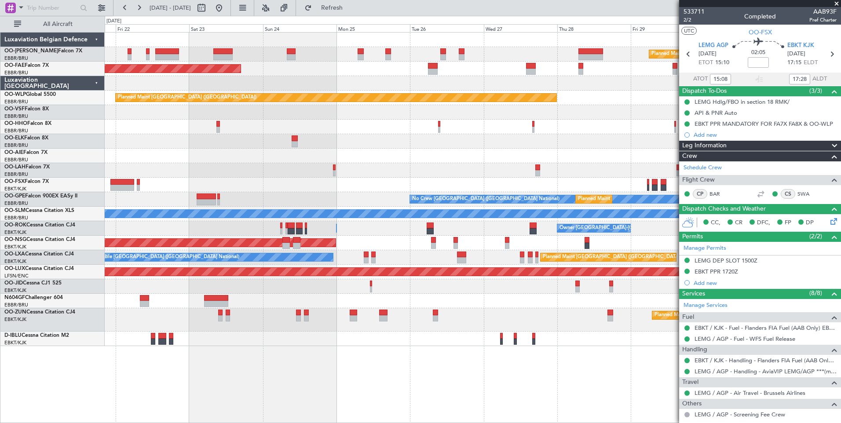
click at [298, 107] on div "Planned Maint Brussels (Brussels National) Planned Maint Kortrijk-Wevelgem Plan…" at bounding box center [473, 189] width 736 height 313
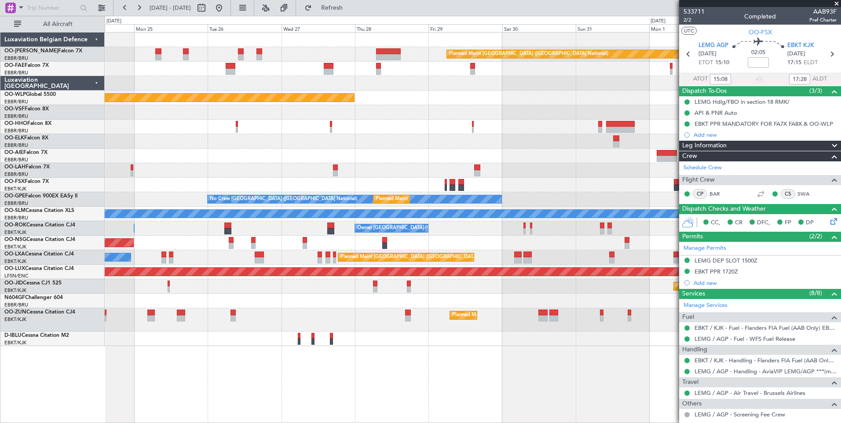
click at [397, 124] on div at bounding box center [473, 127] width 736 height 15
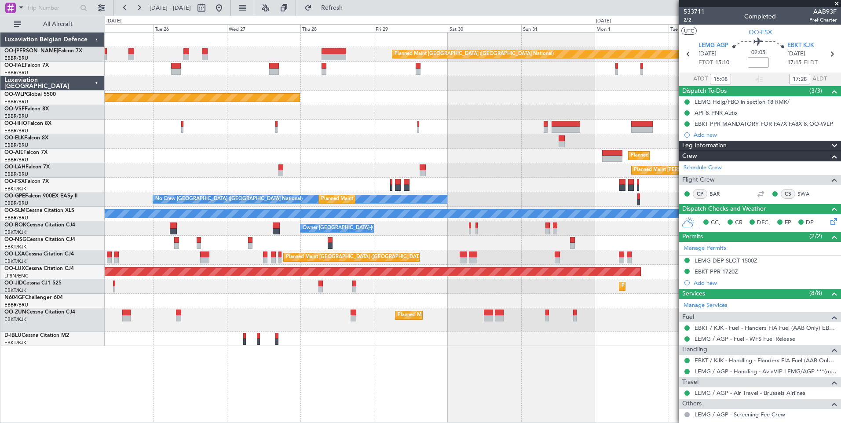
click at [436, 181] on div at bounding box center [473, 185] width 736 height 15
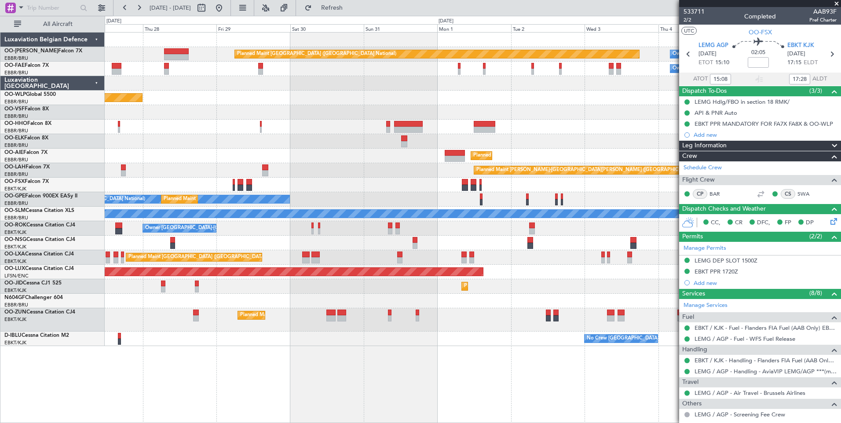
click at [412, 174] on div "Planned Maint Brussels (Brussels National) Owner Melsbroek Air Base Owner Melsb…" at bounding box center [473, 189] width 736 height 313
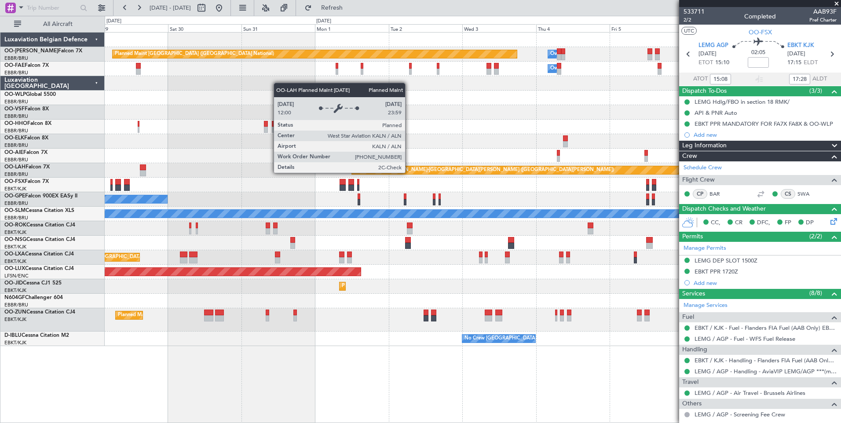
click at [398, 173] on div "Planned Maint Brussels (Brussels National) Owner Melsbroek Air Base Owner Melsb…" at bounding box center [473, 189] width 736 height 313
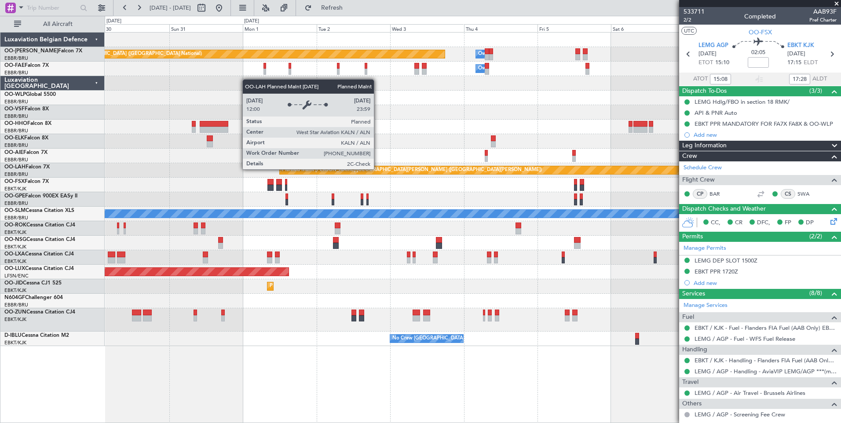
click at [421, 175] on div "Planned Maint Brussels (Brussels National) Owner Melsbroek Air Base Owner Melsb…" at bounding box center [473, 189] width 736 height 313
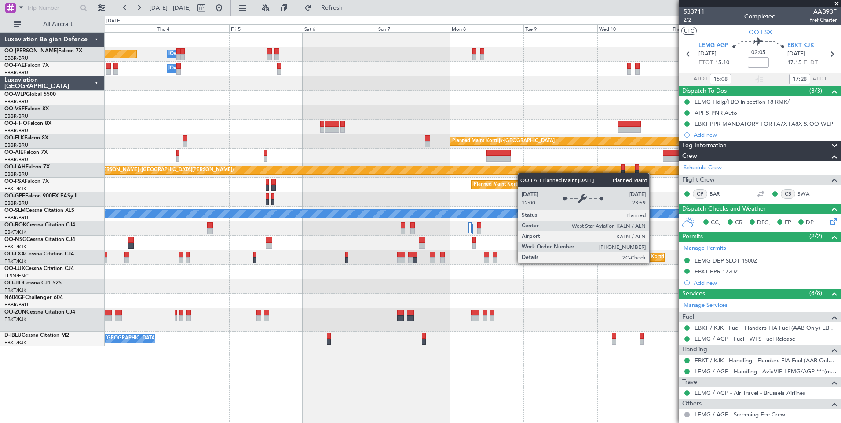
click at [296, 172] on div "Planned Maint [PERSON_NAME]-[GEOGRAPHIC_DATA][PERSON_NAME] ([GEOGRAPHIC_DATA][P…" at bounding box center [473, 170] width 736 height 15
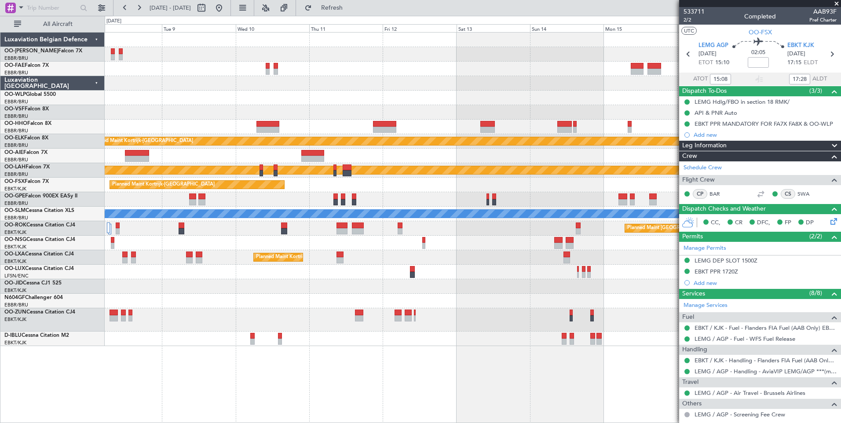
click at [223, 179] on div "Planned Maint Kortrijk-Wevelgem Planned Maint Alton-st Louis (St Louis Regl) Pl…" at bounding box center [473, 189] width 736 height 313
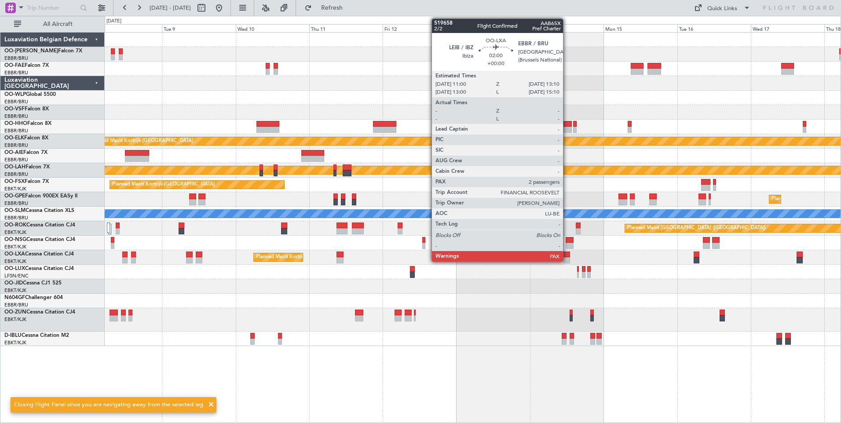
click at [567, 252] on div at bounding box center [566, 254] width 7 height 6
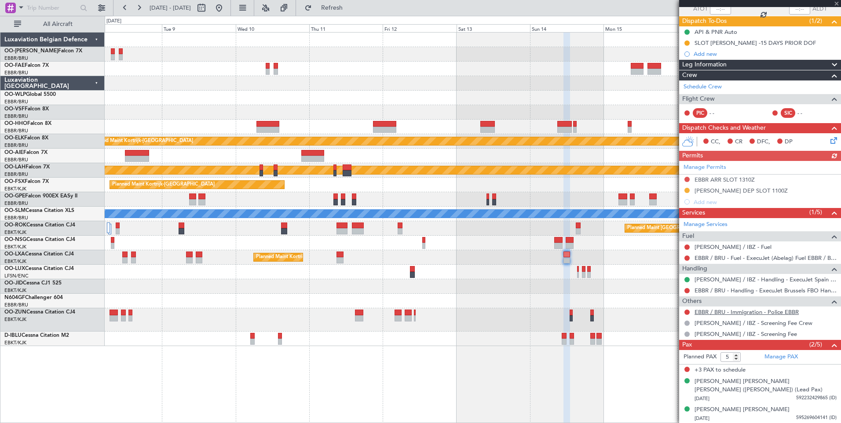
scroll to position [70, 0]
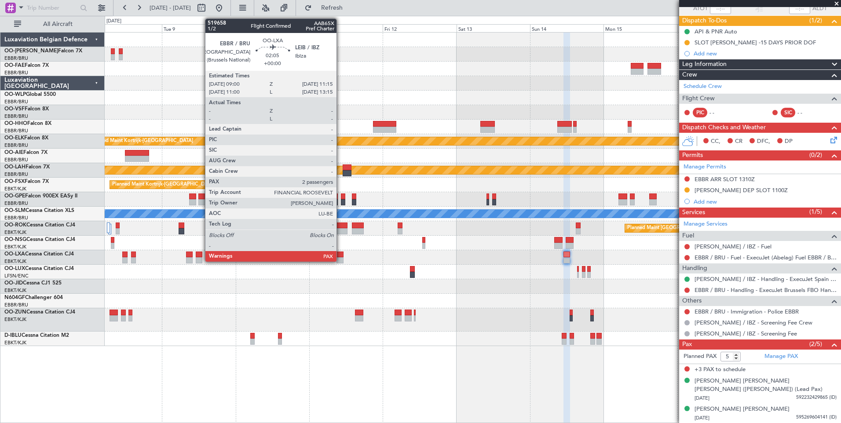
click at [340, 255] on div at bounding box center [339, 254] width 7 height 6
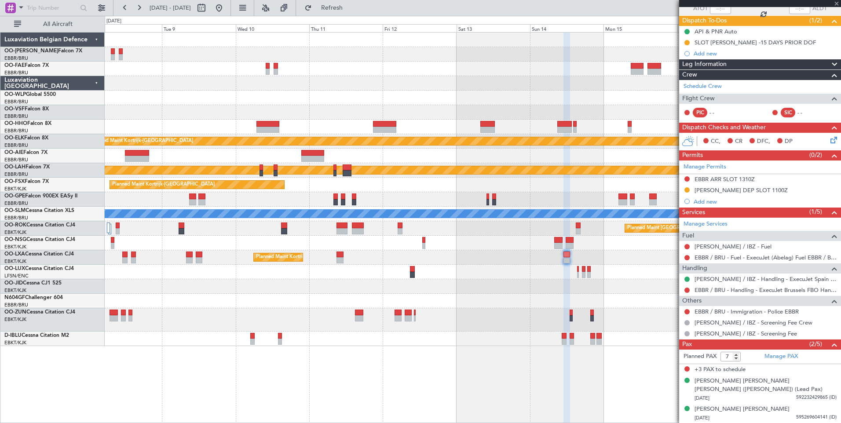
scroll to position [0, 0]
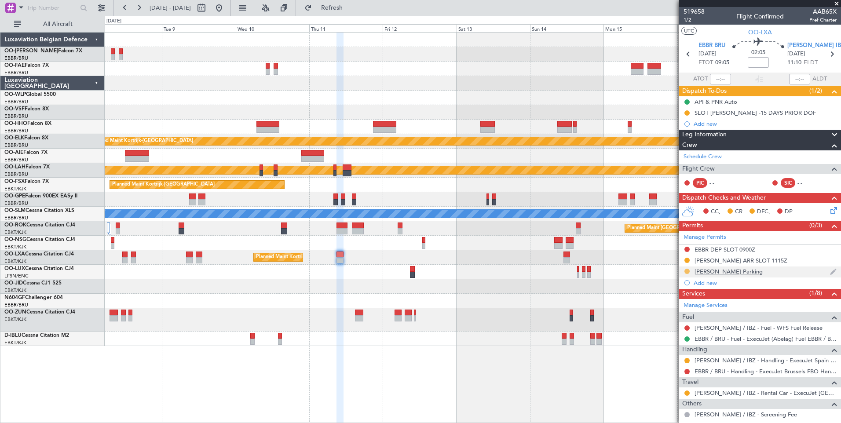
click at [685, 270] on button at bounding box center [686, 271] width 5 height 5
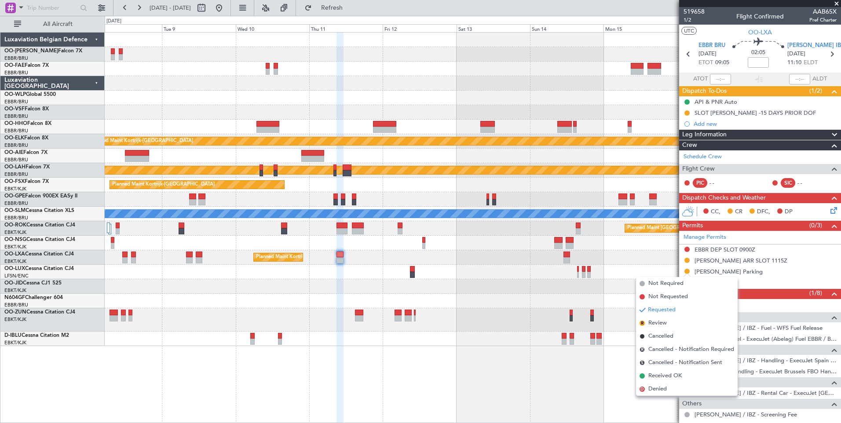
click at [552, 387] on div "Planned Maint Kortrijk-Wevelgem Planned Maint Alton-st Louis (St Louis Regl) Pl…" at bounding box center [473, 227] width 736 height 391
click at [616, 384] on div "Planned Maint Kortrijk-Wevelgem Planned Maint Alton-st Louis (St Louis Regl) Pl…" at bounding box center [473, 227] width 736 height 391
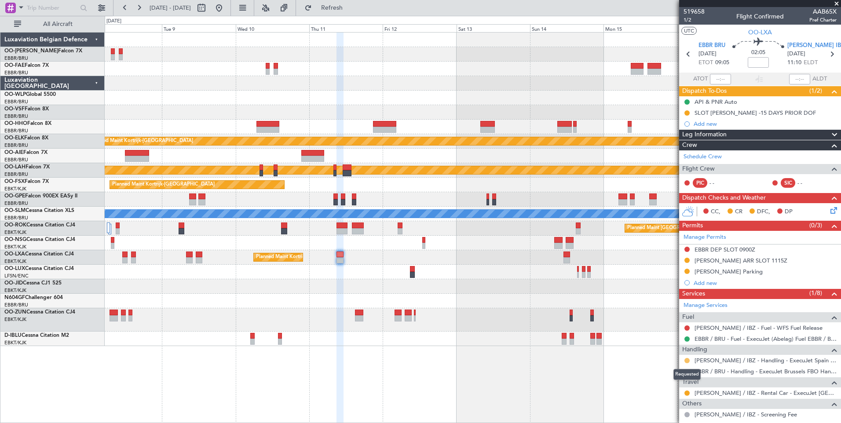
click at [687, 360] on button at bounding box center [686, 360] width 5 height 5
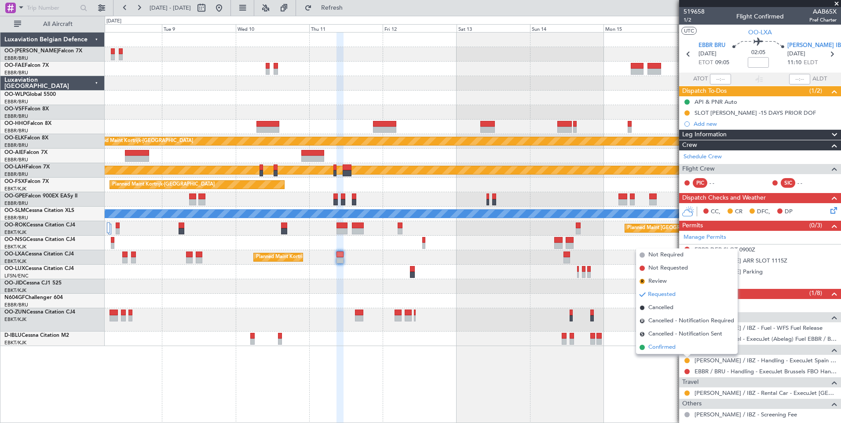
click at [659, 348] on span "Confirmed" at bounding box center [661, 347] width 27 height 9
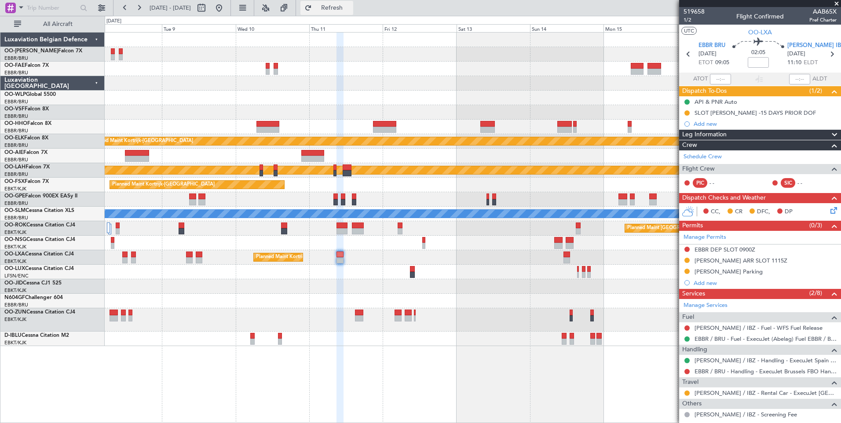
click at [350, 7] on span "Refresh" at bounding box center [331, 8] width 37 height 6
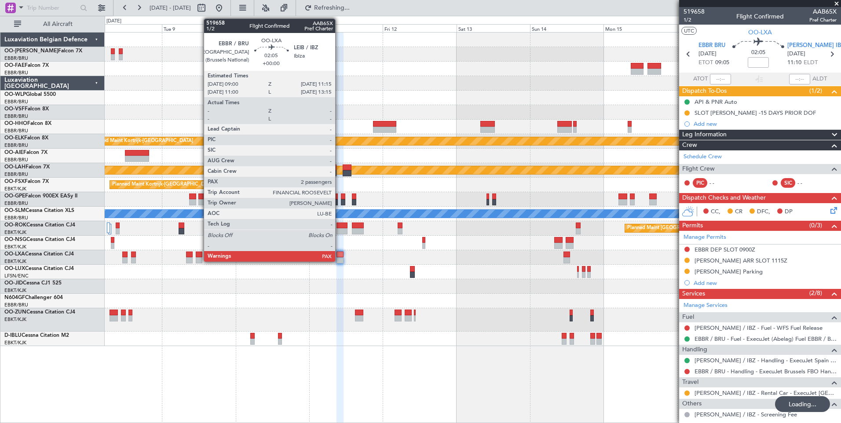
click at [339, 257] on div at bounding box center [339, 254] width 7 height 6
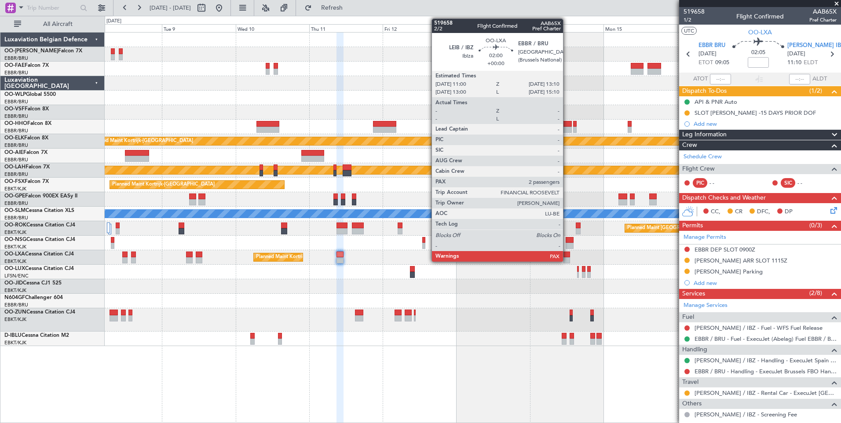
click at [567, 256] on div at bounding box center [566, 254] width 7 height 6
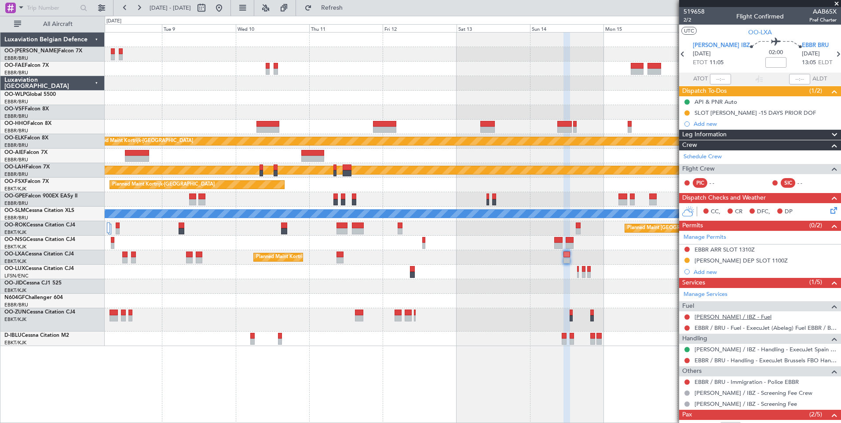
click at [718, 316] on link "LEIB / IBZ - Fuel" at bounding box center [732, 316] width 77 height 7
click at [350, 8] on span "Refresh" at bounding box center [331, 8] width 37 height 6
click at [685, 327] on button at bounding box center [686, 327] width 5 height 5
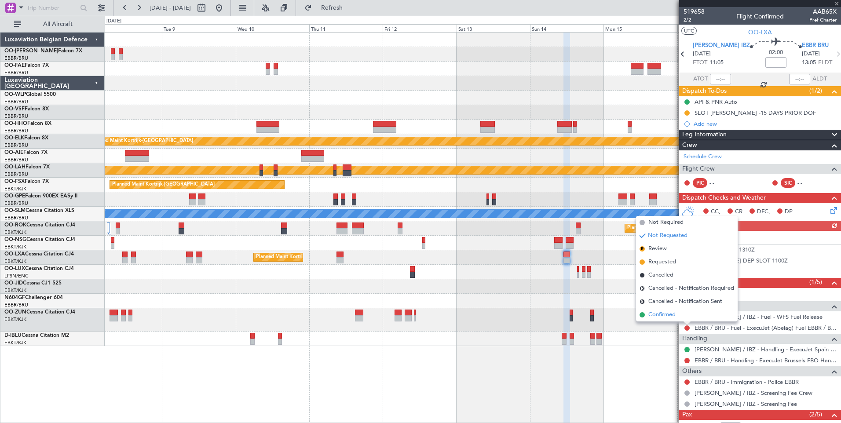
click at [664, 314] on span "Confirmed" at bounding box center [661, 314] width 27 height 9
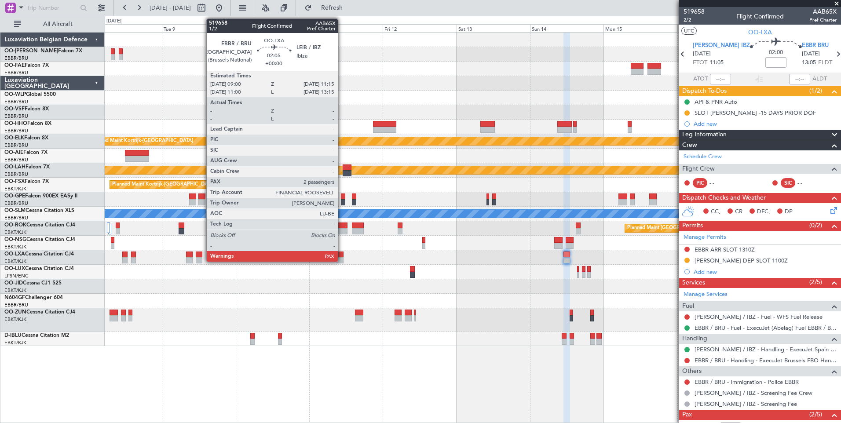
click at [342, 255] on div at bounding box center [339, 254] width 7 height 6
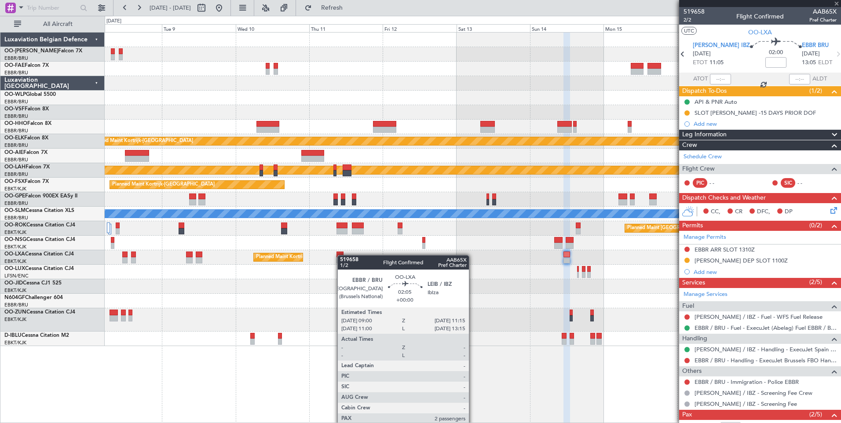
type input "7"
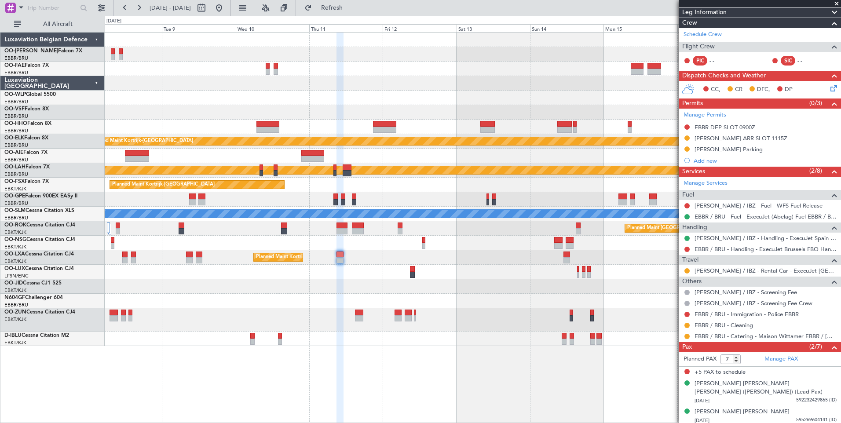
scroll to position [125, 0]
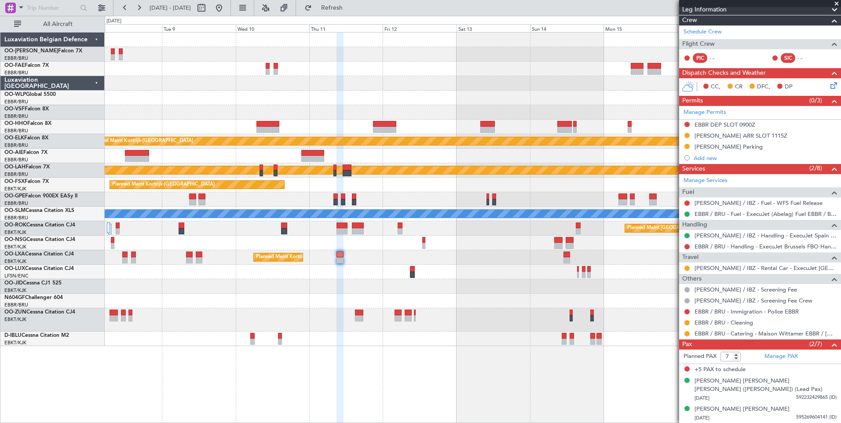
click at [480, 293] on div "Planned Maint Kortrijk-Wevelgem Planned Maint Alton-st Louis (St Louis Regl) Pl…" at bounding box center [473, 189] width 736 height 313
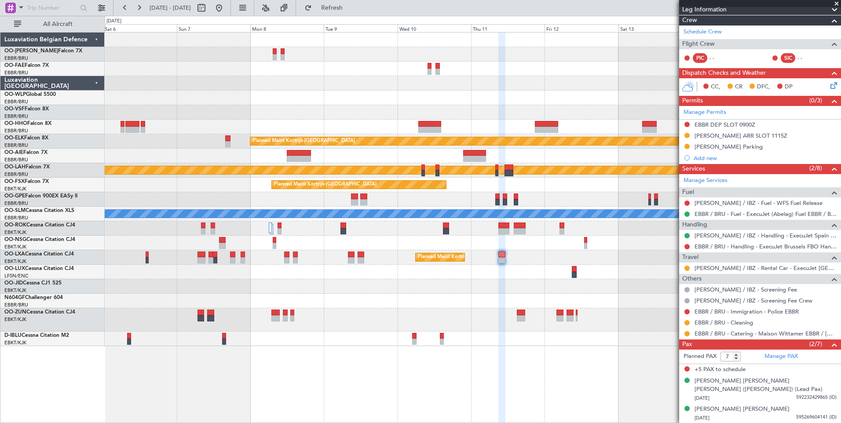
click at [518, 312] on div at bounding box center [473, 319] width 736 height 23
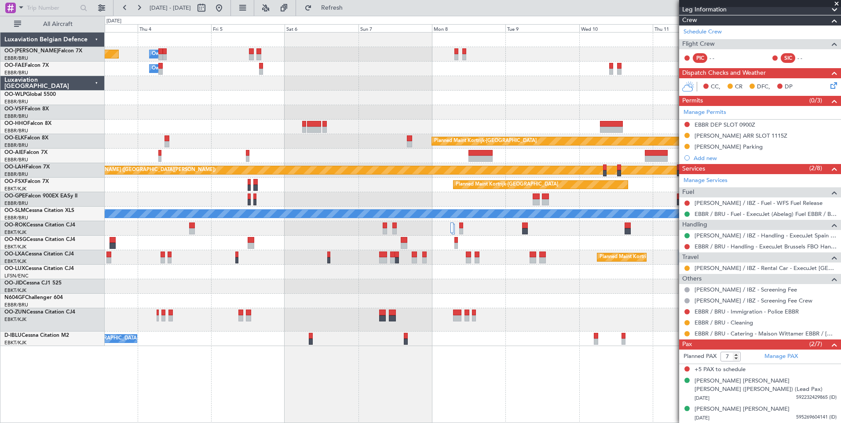
click at [492, 314] on div at bounding box center [473, 319] width 736 height 23
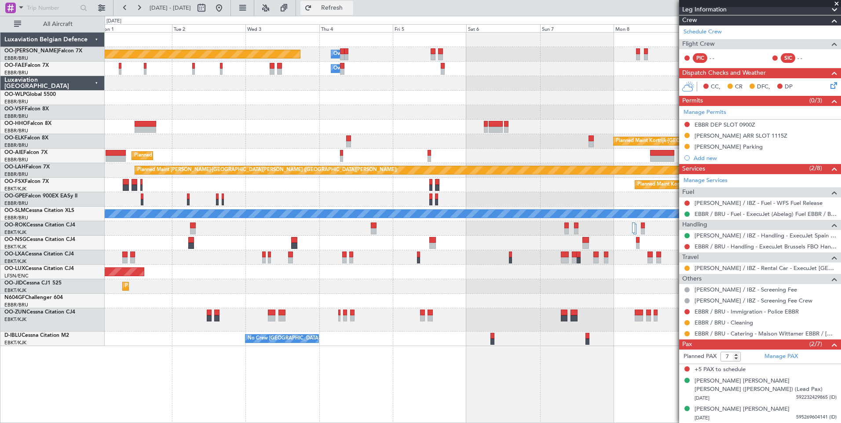
click at [350, 8] on span "Refresh" at bounding box center [331, 8] width 37 height 6
click at [482, 368] on div "Owner Melsbroek Air Base Planned Maint Brussels (Brussels National) Owner Melsb…" at bounding box center [473, 227] width 736 height 391
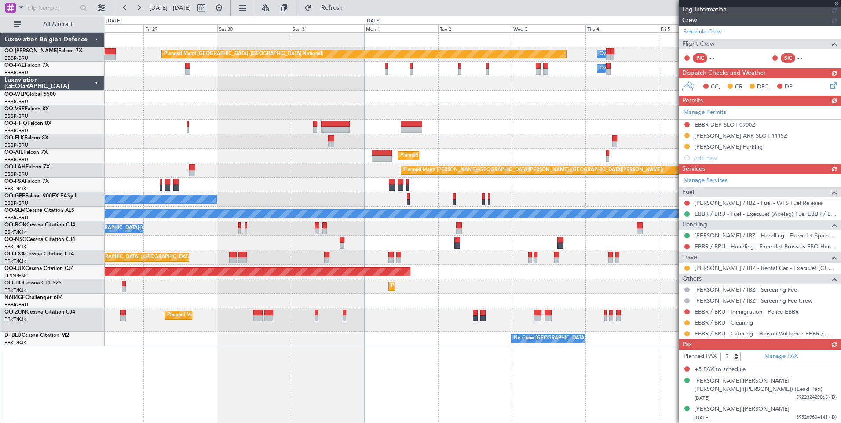
click at [552, 338] on div "Planned Maint Brussels (Brussels National) Owner Melsbroek Air Base Owner Melsb…" at bounding box center [473, 227] width 736 height 391
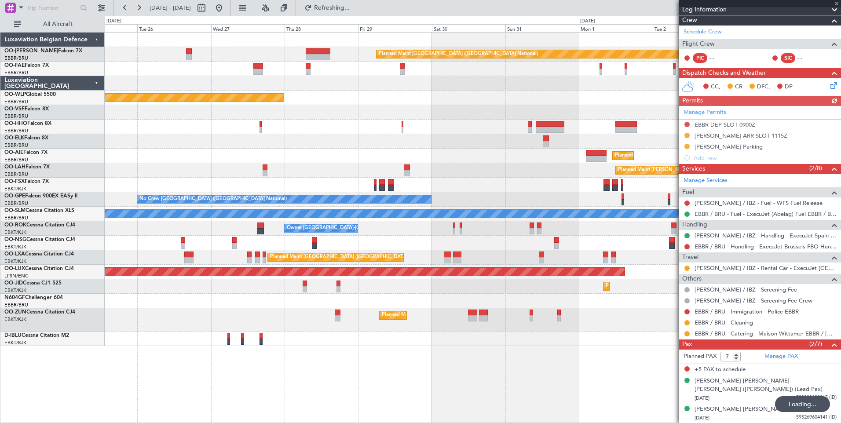
drag, startPoint x: 364, startPoint y: 9, endPoint x: 341, endPoint y: 53, distance: 49.6
click at [350, 9] on span "Refreshing..." at bounding box center [331, 8] width 37 height 6
click at [480, 359] on div "Planned Maint Brussels (Brussels National) Owner Melsbroek Air Base Owner Melsb…" at bounding box center [473, 227] width 736 height 391
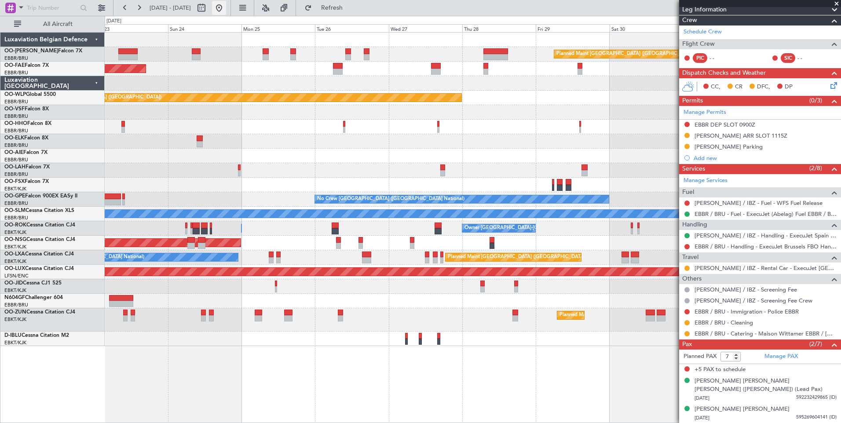
click at [226, 9] on button at bounding box center [219, 8] width 14 height 14
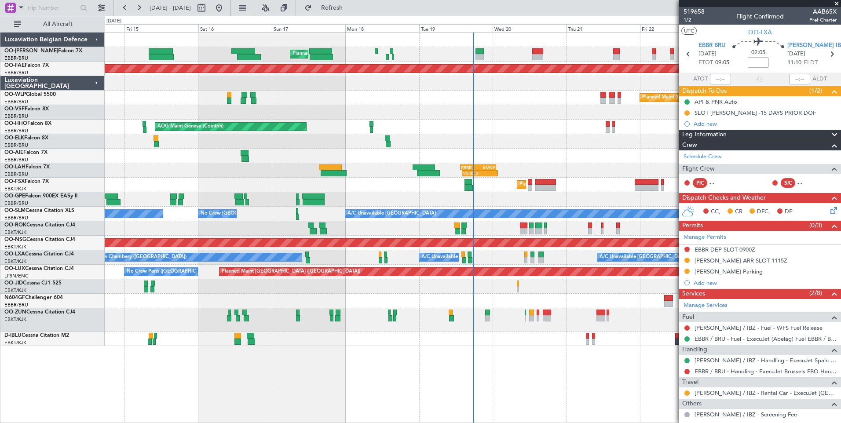
scroll to position [125, 0]
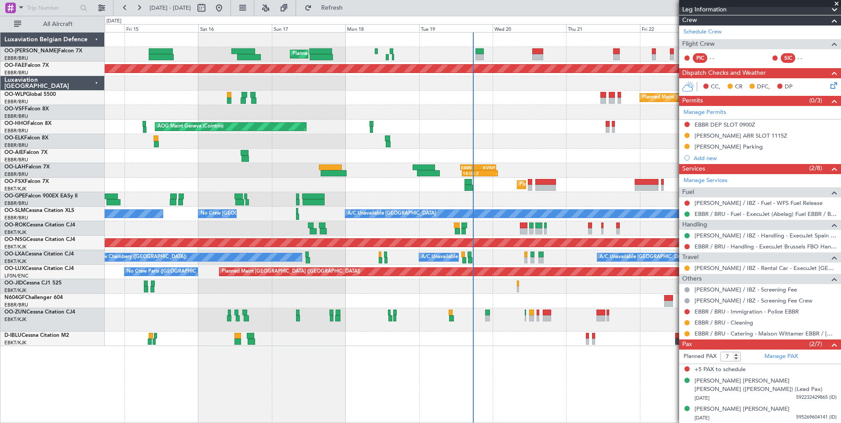
drag, startPoint x: 367, startPoint y: 13, endPoint x: 381, endPoint y: 80, distance: 68.7
click at [353, 13] on button "Refresh" at bounding box center [326, 8] width 53 height 14
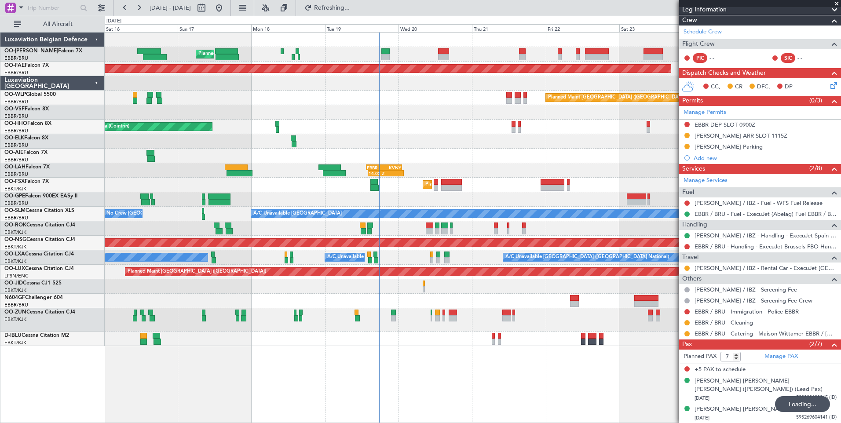
click at [406, 369] on div "Planned Maint [GEOGRAPHIC_DATA] ([GEOGRAPHIC_DATA] National) Planned Maint [GEO…" at bounding box center [473, 227] width 736 height 391
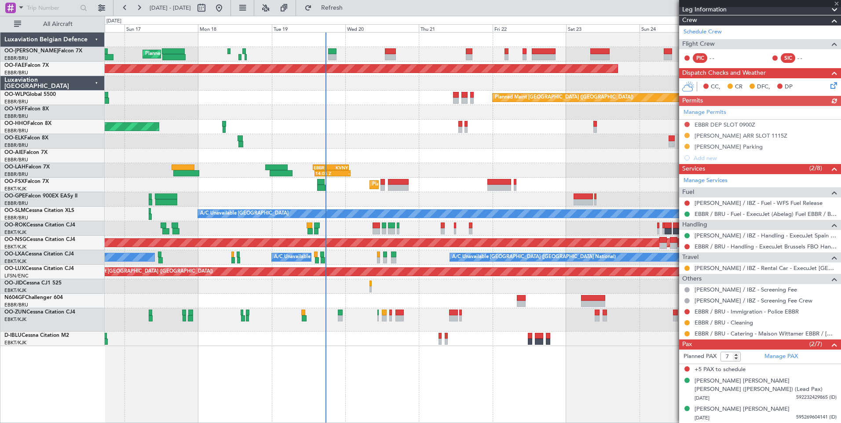
click at [314, 416] on div "Planned Maint [GEOGRAPHIC_DATA] ([GEOGRAPHIC_DATA] National) Planned Maint [GEO…" at bounding box center [473, 227] width 736 height 391
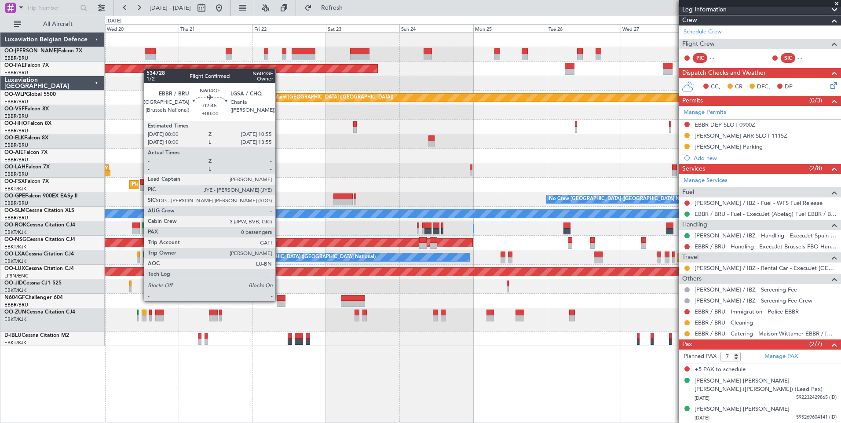
click at [279, 301] on div at bounding box center [281, 304] width 9 height 6
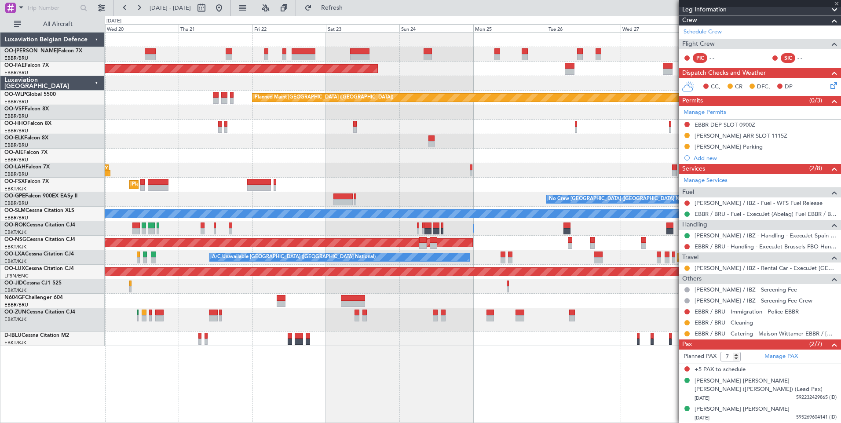
type input "0"
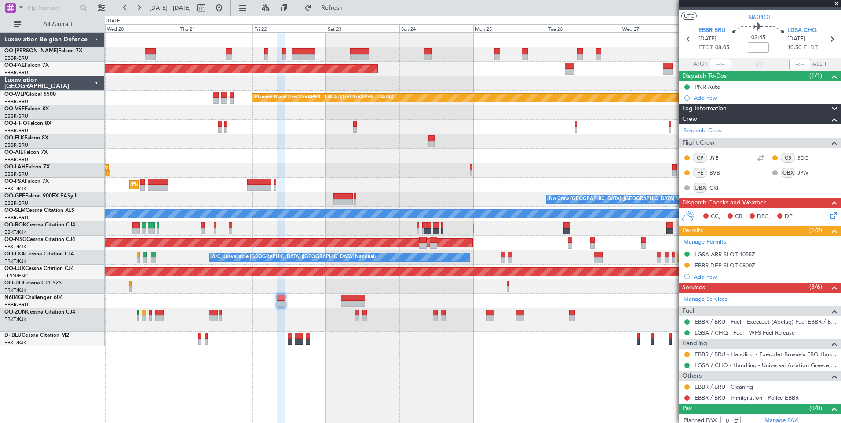
scroll to position [20, 0]
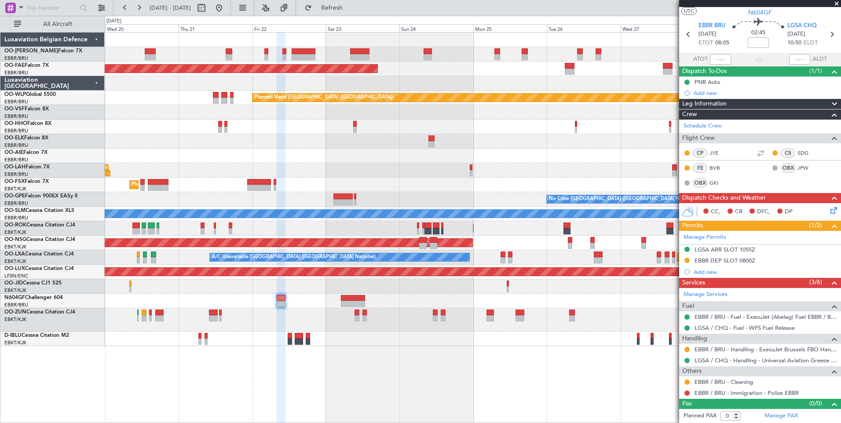
click at [684, 346] on div at bounding box center [686, 349] width 7 height 7
click at [685, 347] on button at bounding box center [686, 349] width 5 height 5
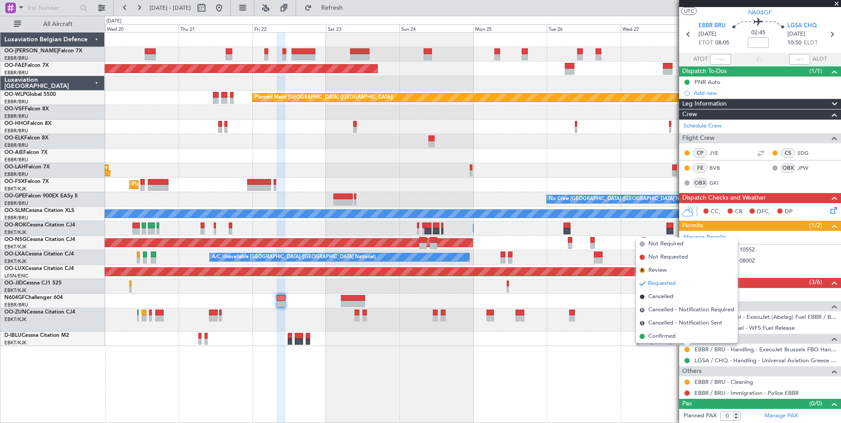
drag, startPoint x: 656, startPoint y: 338, endPoint x: 710, endPoint y: 278, distance: 80.0
click at [657, 336] on span "Confirmed" at bounding box center [661, 336] width 27 height 9
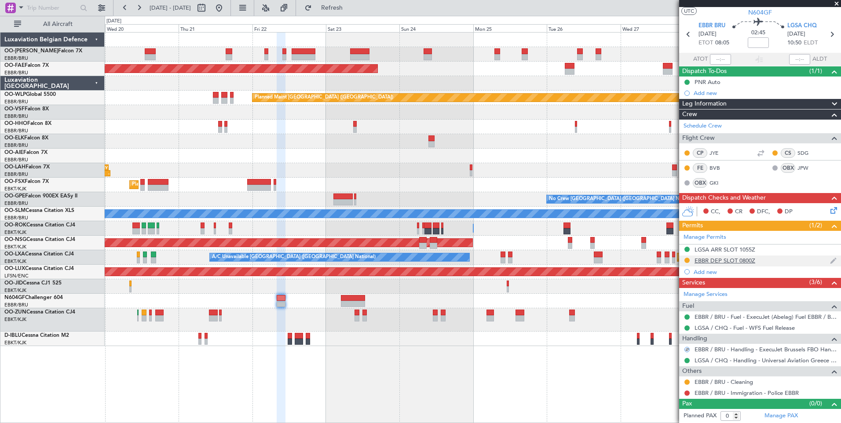
click at [723, 262] on div "EBBR DEP SLOT 0800Z" at bounding box center [724, 260] width 61 height 7
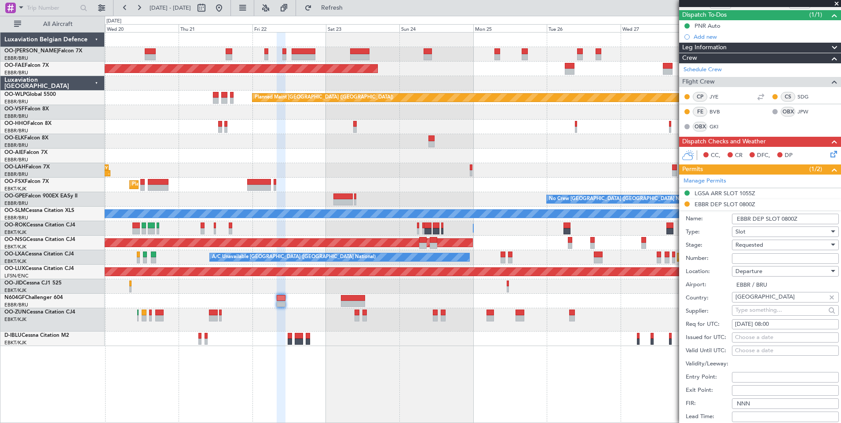
scroll to position [108, 0]
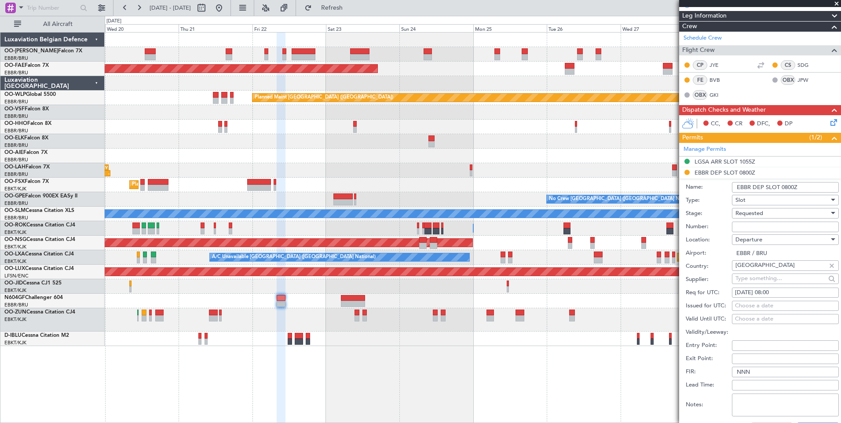
drag, startPoint x: 761, startPoint y: 305, endPoint x: 749, endPoint y: 306, distance: 11.5
click at [759, 306] on div "Choose a date" at bounding box center [785, 306] width 101 height 9
select select "8"
select select "2025"
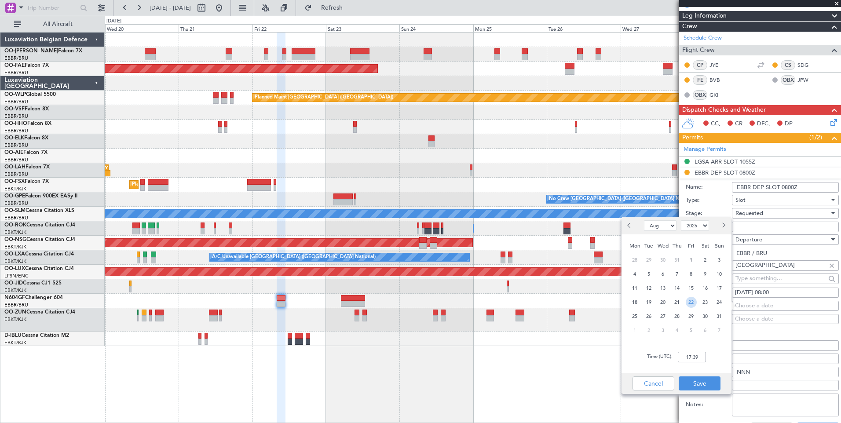
click at [689, 303] on span "22" at bounding box center [690, 302] width 11 height 11
click at [702, 361] on input "00:00" at bounding box center [692, 357] width 28 height 11
type input "08:00"
click at [699, 382] on button "Save" at bounding box center [699, 383] width 42 height 14
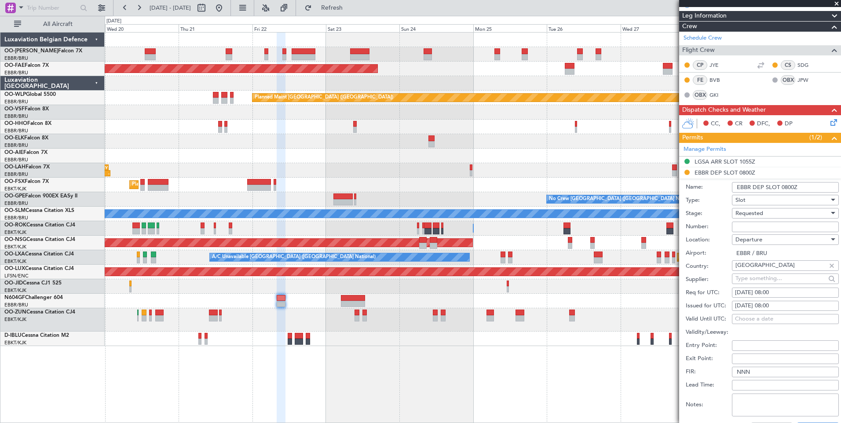
click at [747, 225] on input "Number:" at bounding box center [785, 227] width 107 height 11
paste input "EBBRAAB7205D00"
type input "EBBRAAB7205D00"
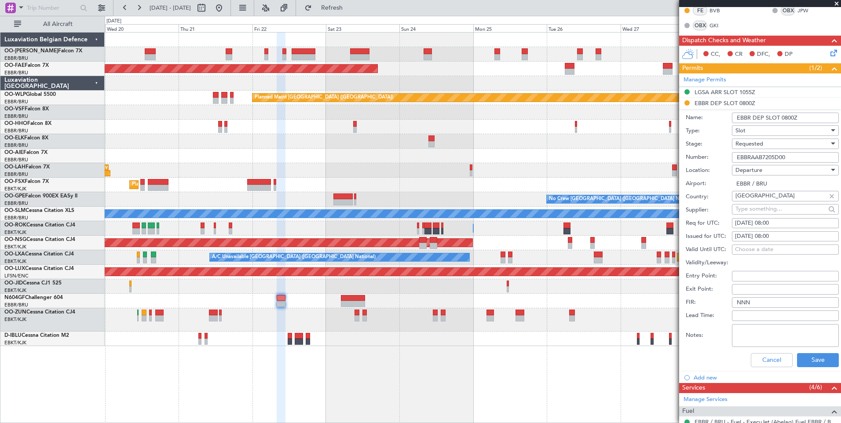
scroll to position [240, 0]
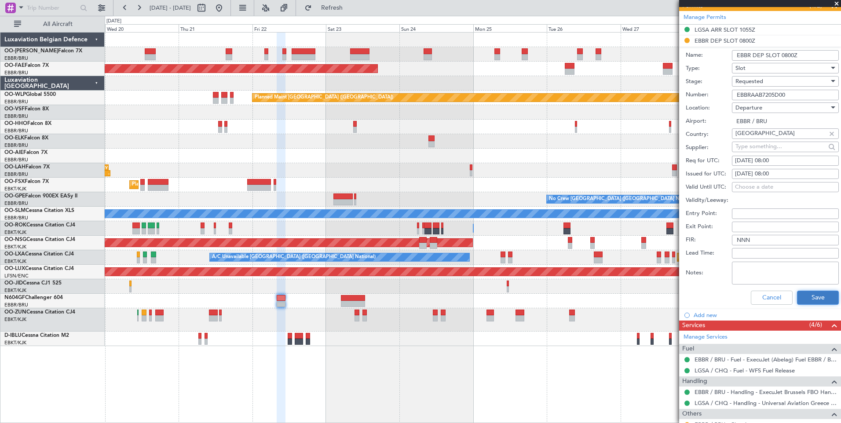
click at [822, 301] on button "Save" at bounding box center [818, 298] width 42 height 14
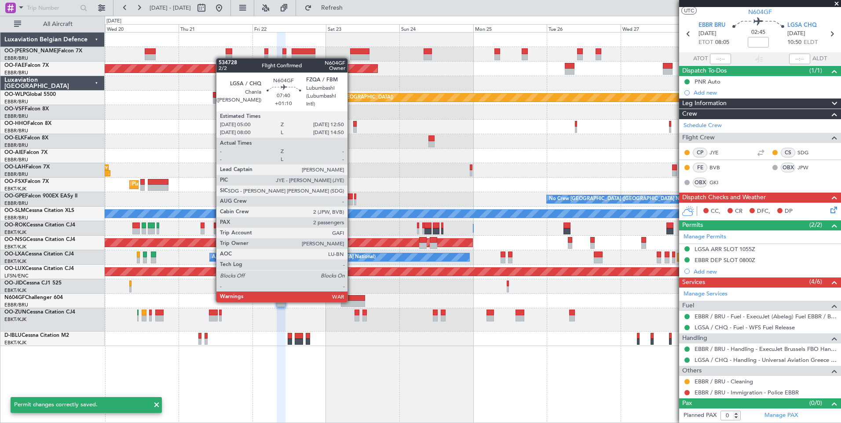
scroll to position [20, 0]
click at [351, 301] on div at bounding box center [353, 304] width 24 height 6
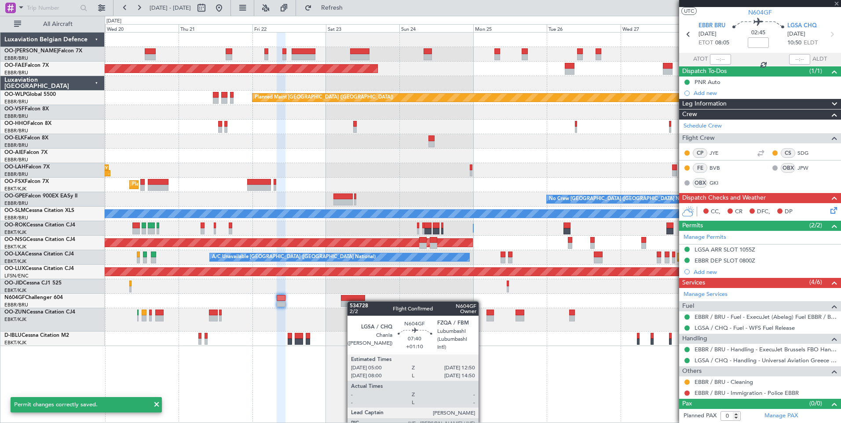
type input "+01:10"
type input "2"
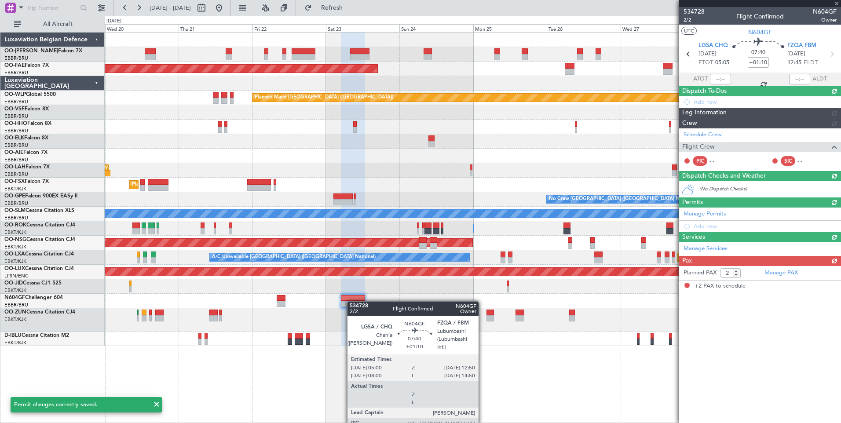
scroll to position [0, 0]
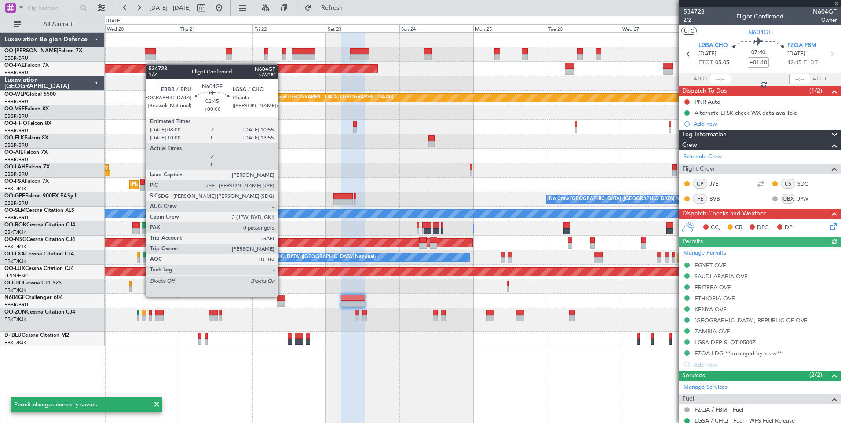
click at [281, 297] on div at bounding box center [281, 298] width 9 height 6
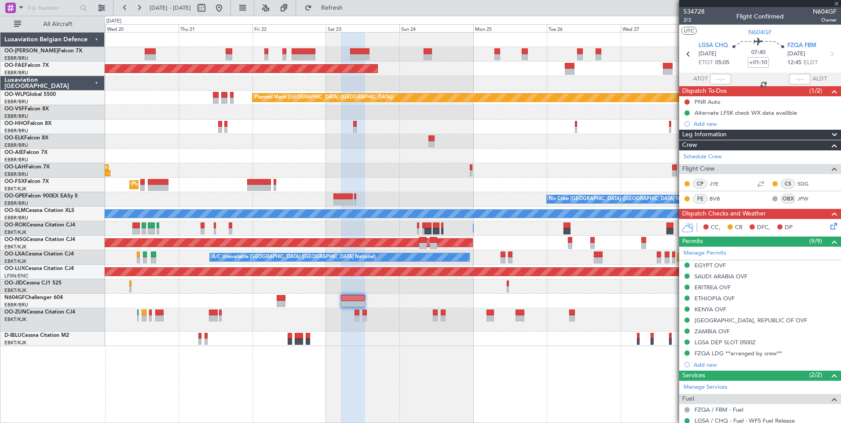
type input "0"
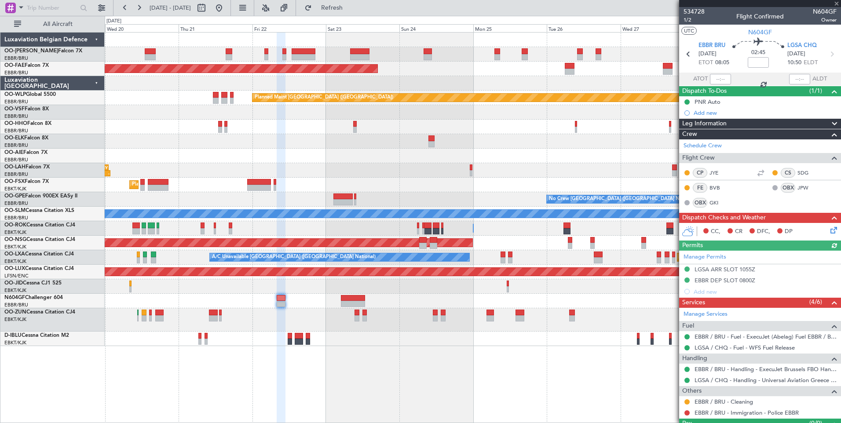
scroll to position [20, 0]
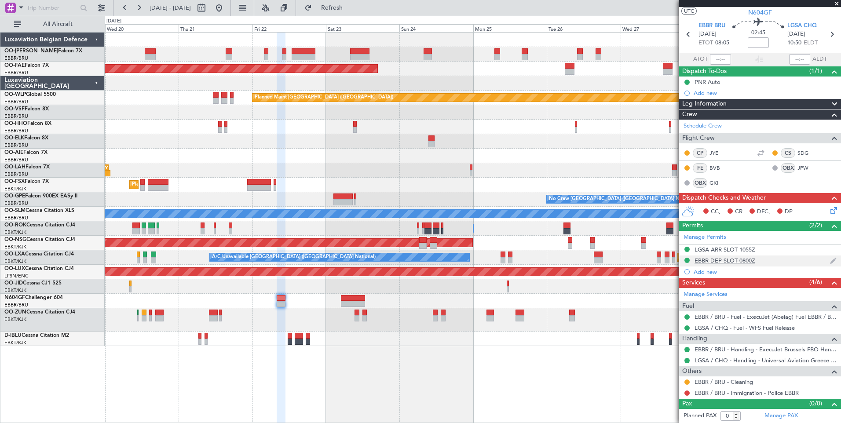
click at [728, 260] on div "EBBR DEP SLOT 0800Z" at bounding box center [724, 260] width 61 height 7
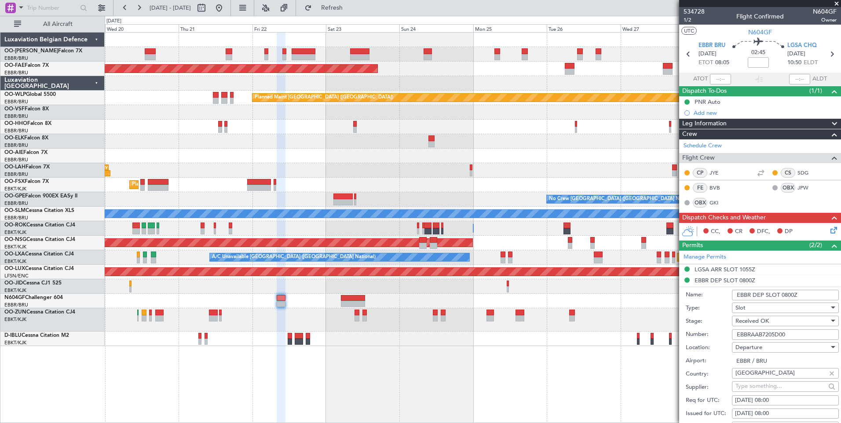
scroll to position [176, 0]
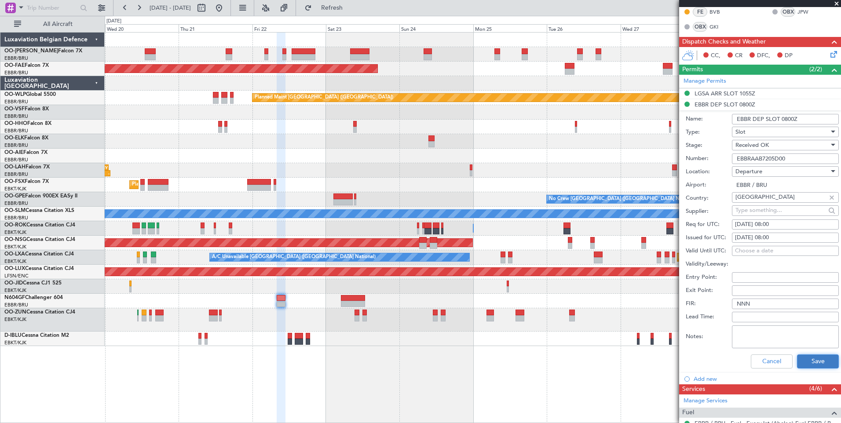
click at [798, 359] on button "Save" at bounding box center [818, 361] width 42 height 14
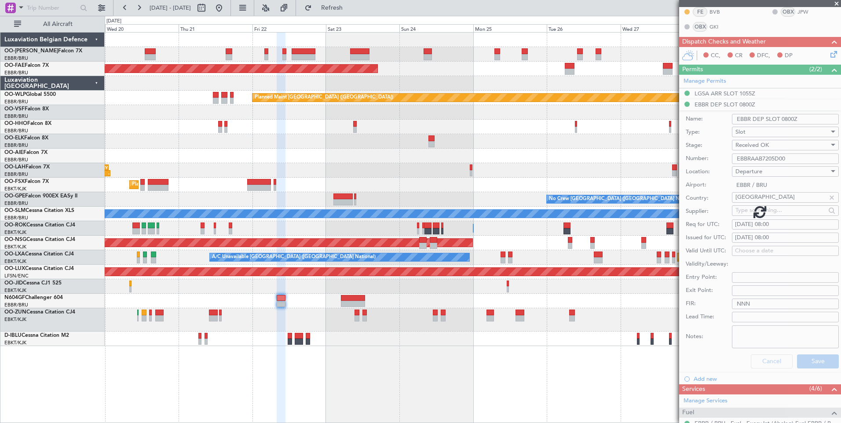
scroll to position [20, 0]
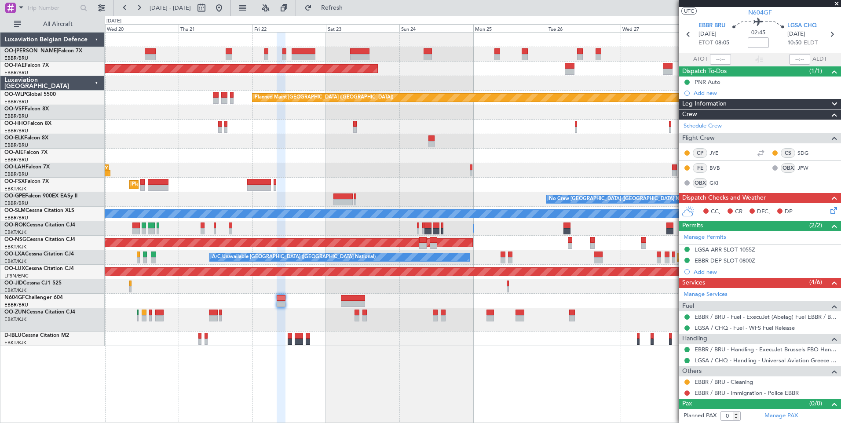
click at [357, 15] on fb-refresh-button "Refresh" at bounding box center [327, 8] width 62 height 16
click at [600, 389] on div "Planned Maint [GEOGRAPHIC_DATA] ([GEOGRAPHIC_DATA] National) Planned Maint [GEO…" at bounding box center [473, 227] width 736 height 391
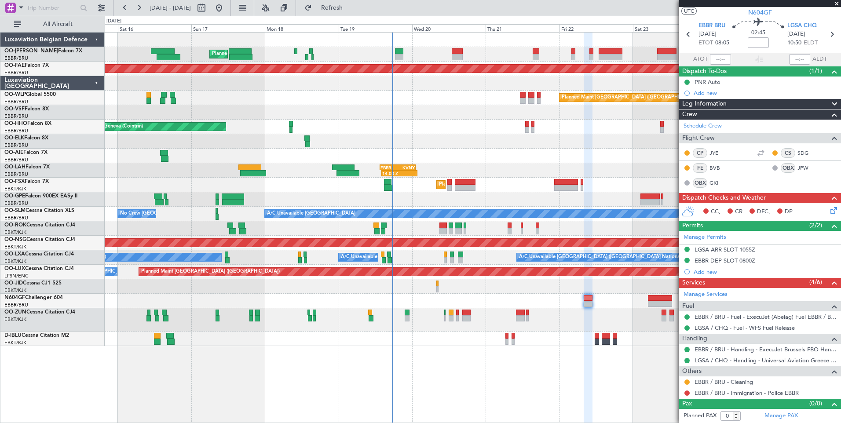
click at [421, 372] on div "Planned Maint [GEOGRAPHIC_DATA] ([GEOGRAPHIC_DATA] National) Planned Maint [GEO…" at bounding box center [473, 227] width 736 height 391
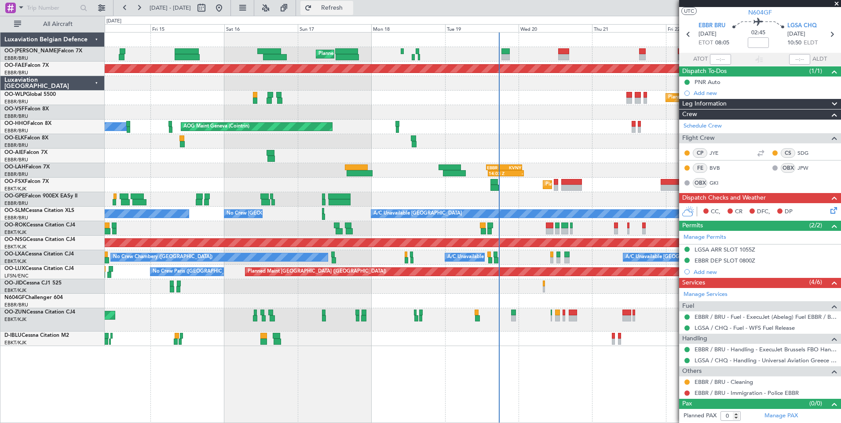
click at [353, 3] on button "Refresh" at bounding box center [326, 8] width 53 height 14
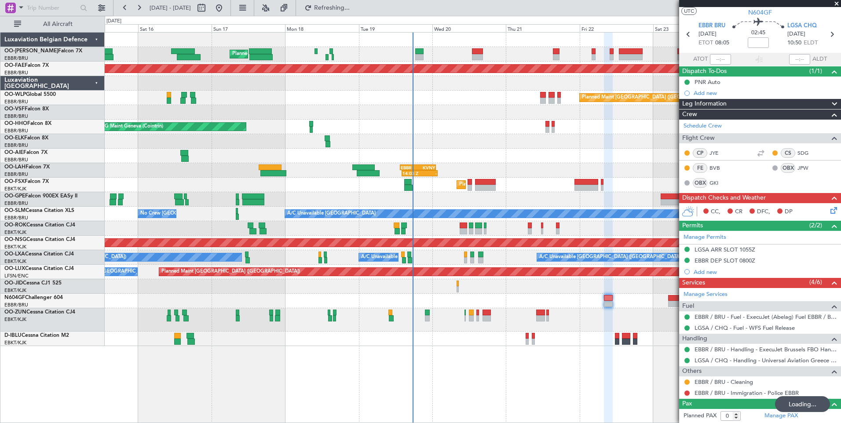
click at [445, 343] on div at bounding box center [473, 338] width 736 height 15
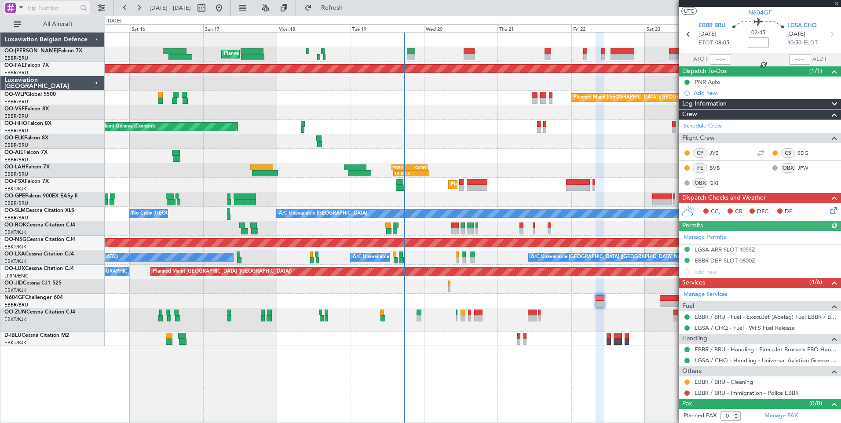
click at [19, 6] on span at bounding box center [21, 7] width 11 height 11
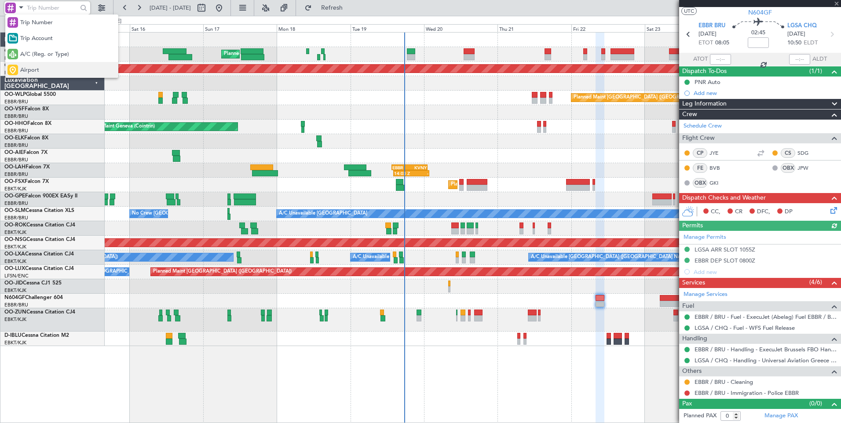
click at [37, 66] on div "Airport" at bounding box center [61, 70] width 113 height 16
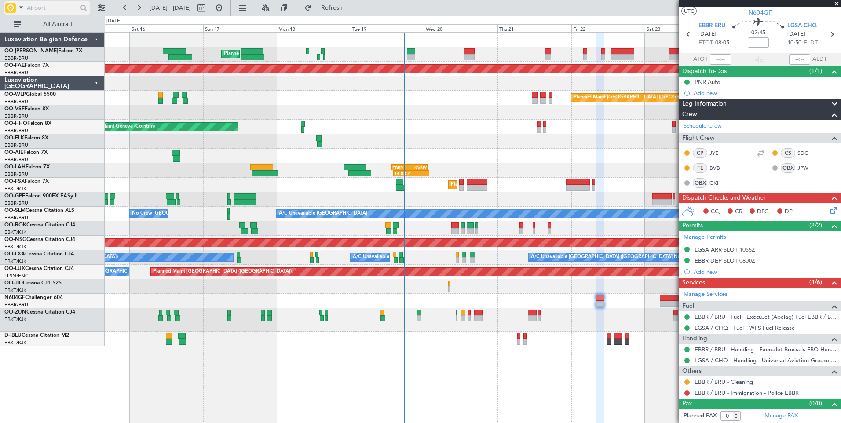
click at [53, 9] on input "text" at bounding box center [52, 7] width 51 height 13
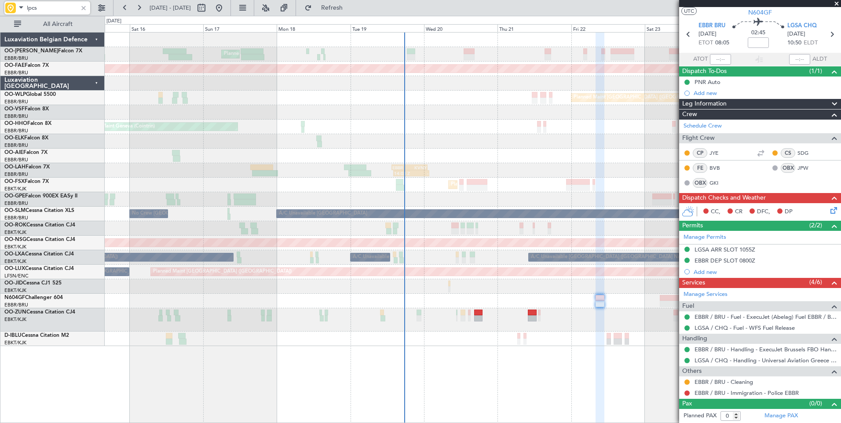
type input "lpcs"
click at [125, 5] on button at bounding box center [125, 8] width 14 height 14
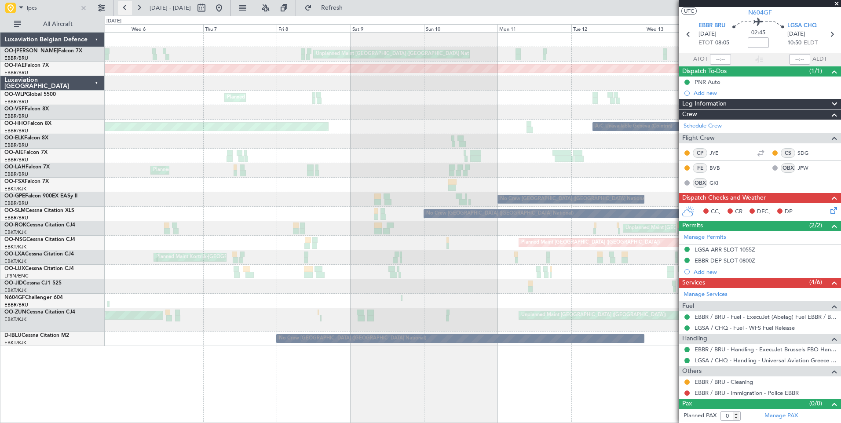
click at [125, 5] on button at bounding box center [125, 8] width 14 height 14
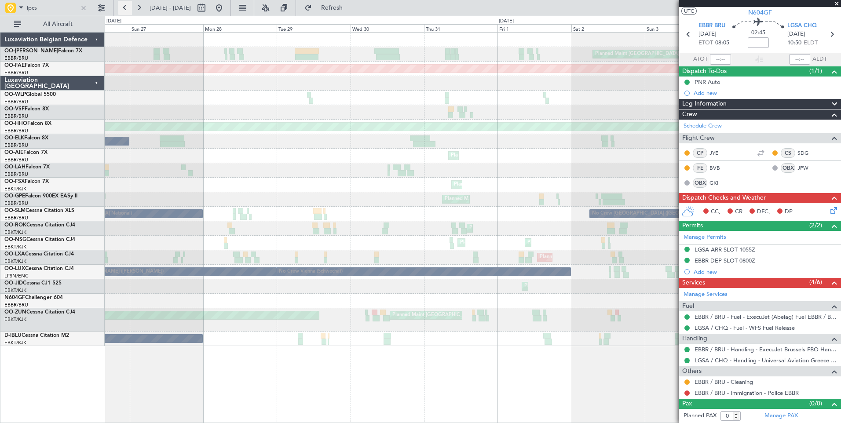
click at [125, 5] on button at bounding box center [125, 8] width 14 height 14
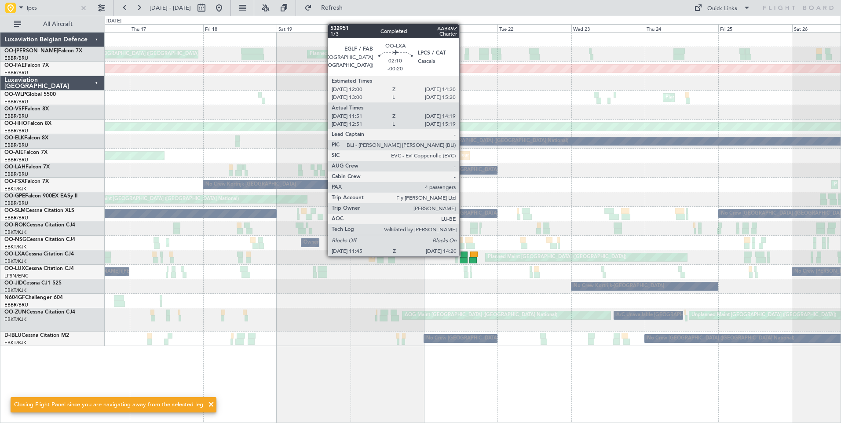
click at [463, 255] on div at bounding box center [463, 254] width 7 height 6
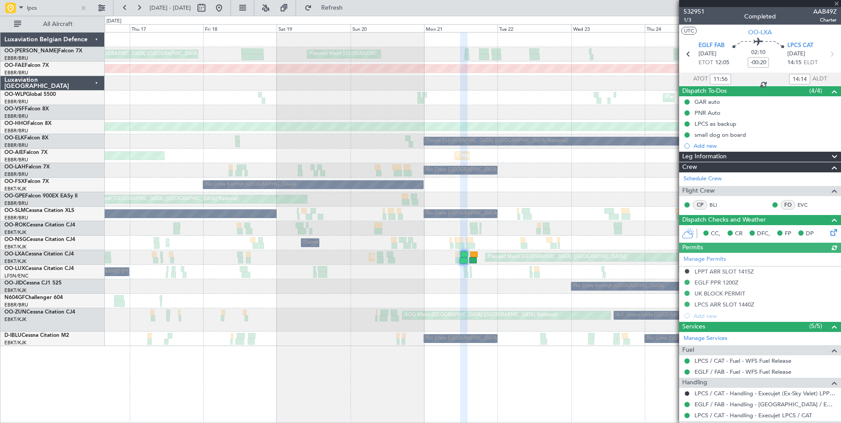
click at [740, 303] on div "Manage Permits LPPT ARR SLOT 1415Z EGLF PPR 1200Z UK BLOCK PERMIT LPCS ARR SLOT…" at bounding box center [760, 287] width 162 height 69
click at [754, 306] on div "LPCS ARR SLOT 1440Z" at bounding box center [760, 304] width 162 height 11
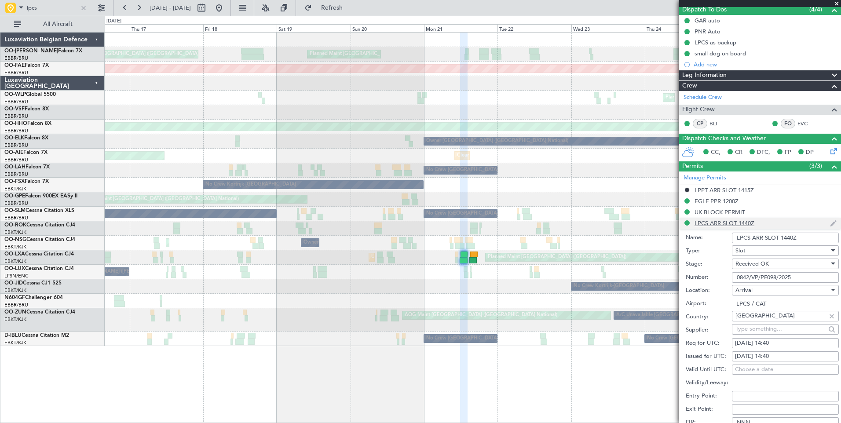
scroll to position [176, 0]
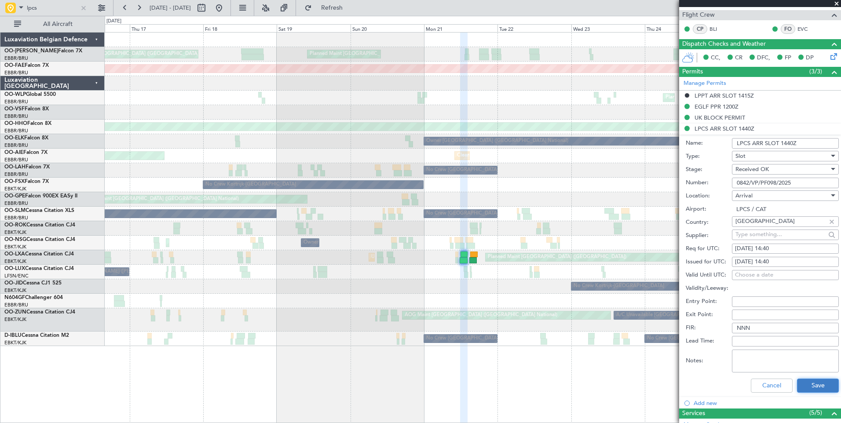
click at [797, 383] on button "Save" at bounding box center [818, 386] width 42 height 14
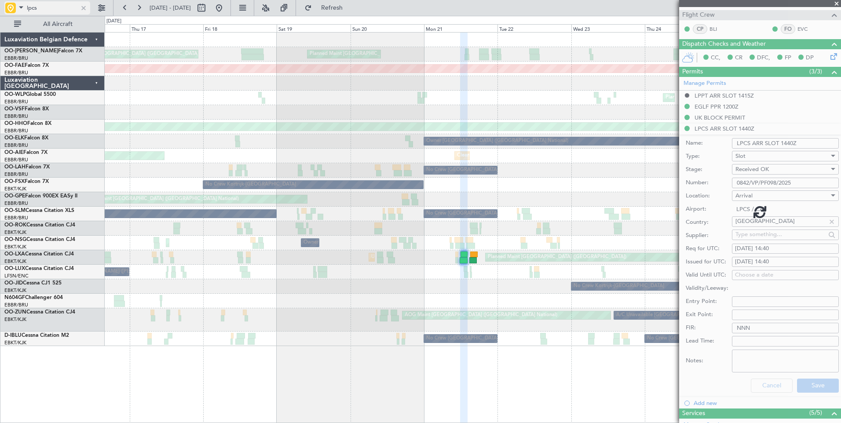
click at [21, 5] on span at bounding box center [21, 7] width 11 height 11
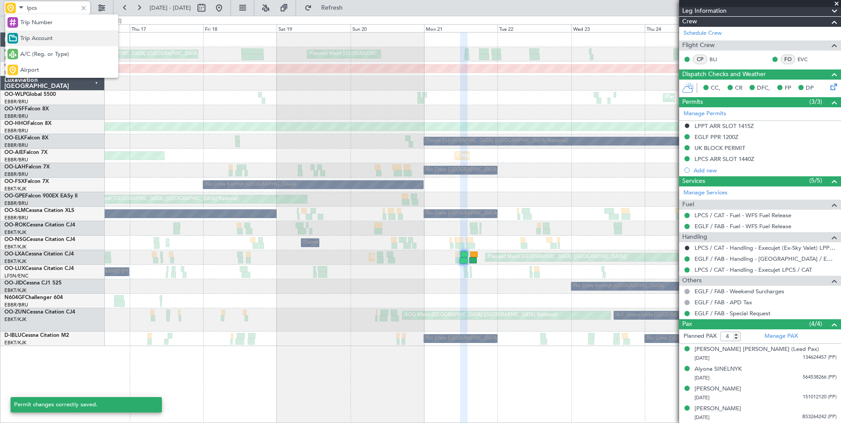
scroll to position [145, 0]
click at [70, 25] on div "Trip Number" at bounding box center [61, 23] width 113 height 16
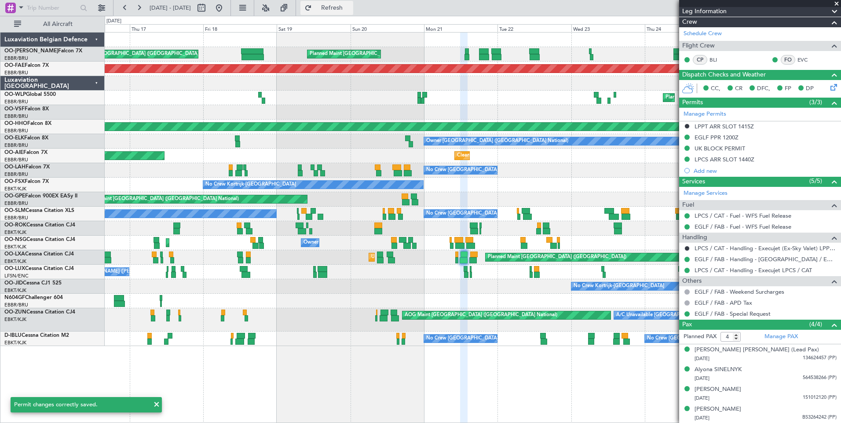
click at [350, 8] on span "Refresh" at bounding box center [331, 8] width 37 height 6
click at [150, 335] on div "Planned Maint [GEOGRAPHIC_DATA] ([GEOGRAPHIC_DATA] National) [GEOGRAPHIC_DATA] …" at bounding box center [473, 227] width 736 height 391
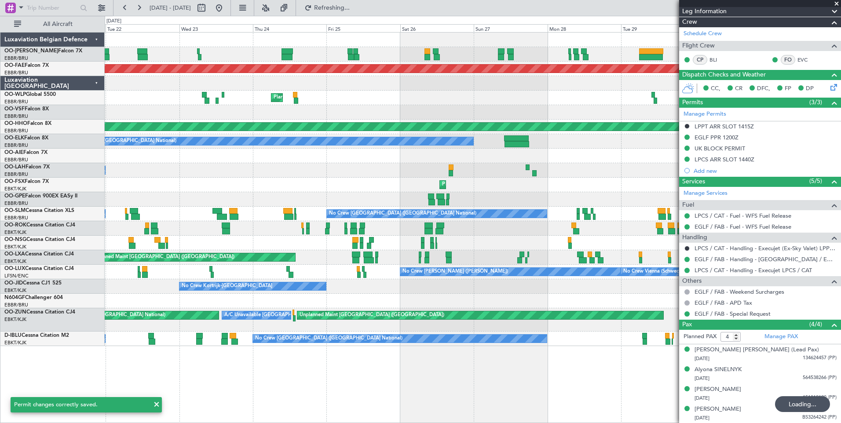
click at [256, 328] on div "Planned Maint [GEOGRAPHIC_DATA] ([GEOGRAPHIC_DATA] National) Planned Maint [GEO…" at bounding box center [473, 227] width 736 height 391
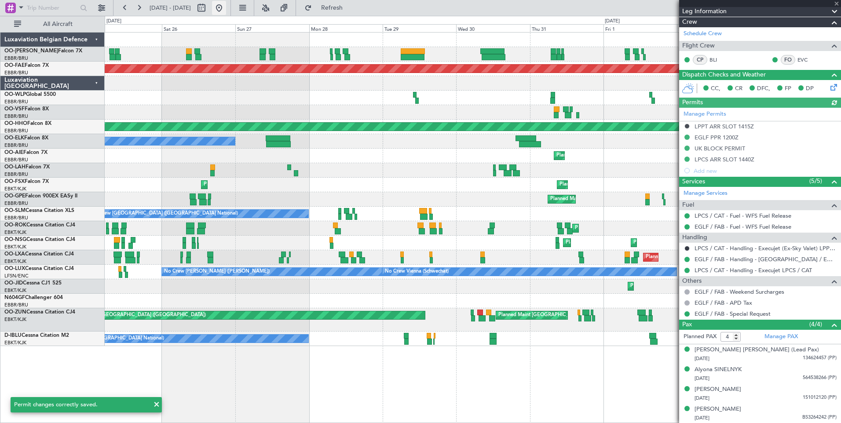
click at [226, 7] on button at bounding box center [219, 8] width 14 height 14
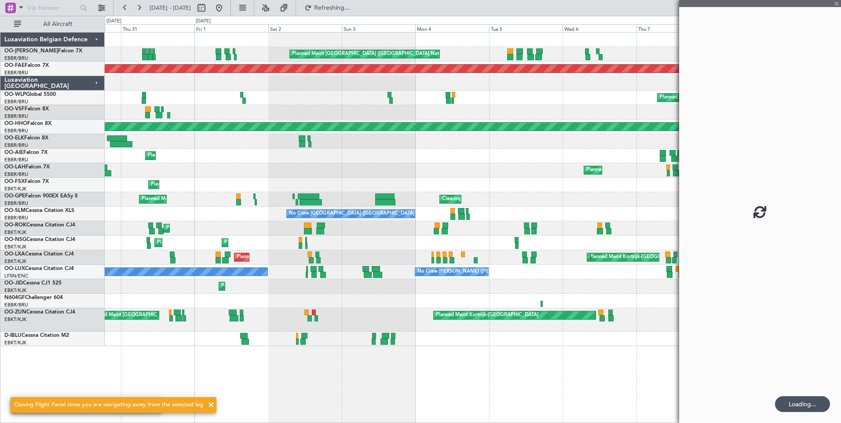
scroll to position [0, 0]
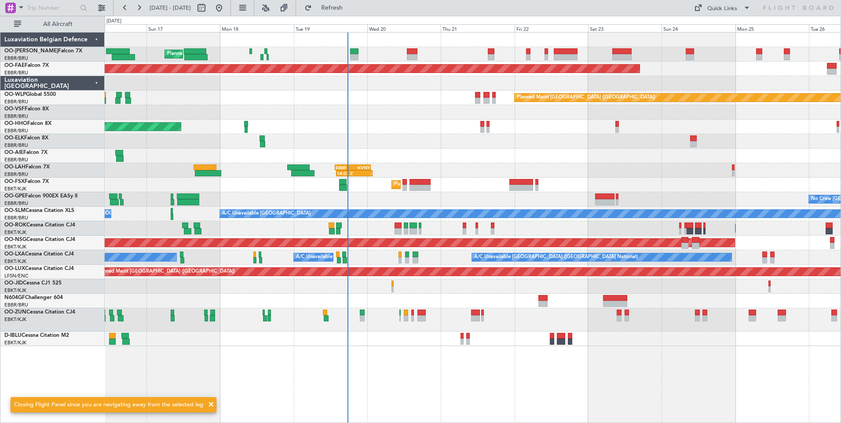
click at [479, 366] on div "Planned Maint [GEOGRAPHIC_DATA] ([GEOGRAPHIC_DATA] National) Planned Maint [GEO…" at bounding box center [473, 227] width 736 height 391
click at [350, 5] on span "Refresh" at bounding box center [331, 8] width 37 height 6
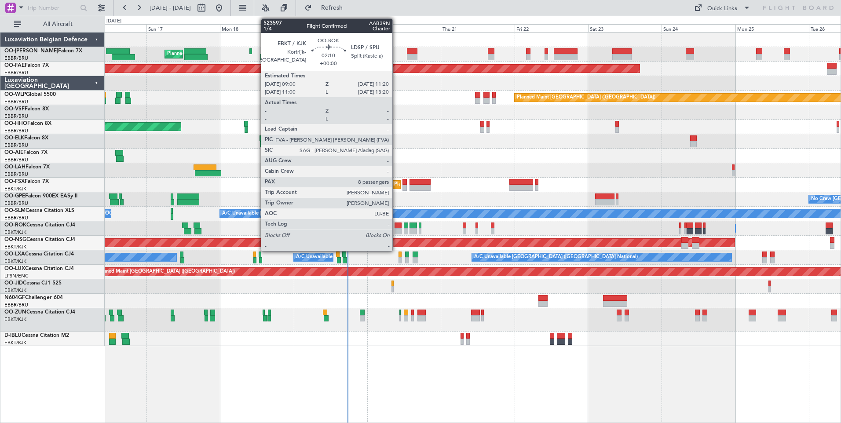
click at [396, 227] on div at bounding box center [397, 225] width 7 height 6
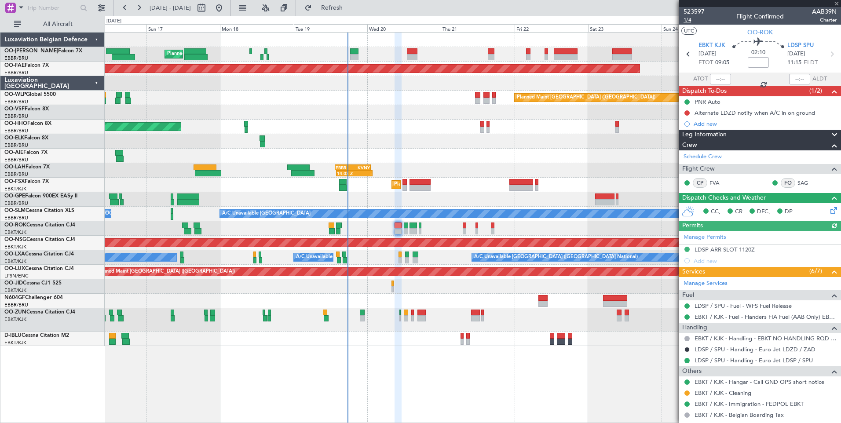
click at [687, 18] on span "1/4" at bounding box center [693, 19] width 21 height 7
click at [350, 8] on span "Refresh" at bounding box center [331, 8] width 37 height 6
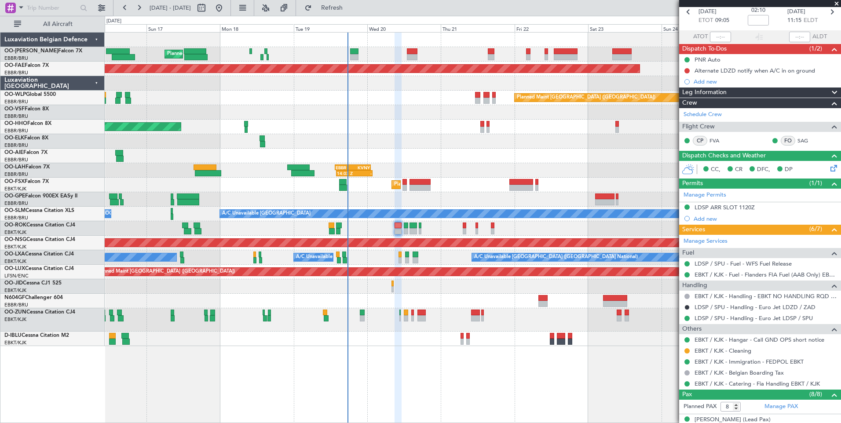
scroll to position [88, 0]
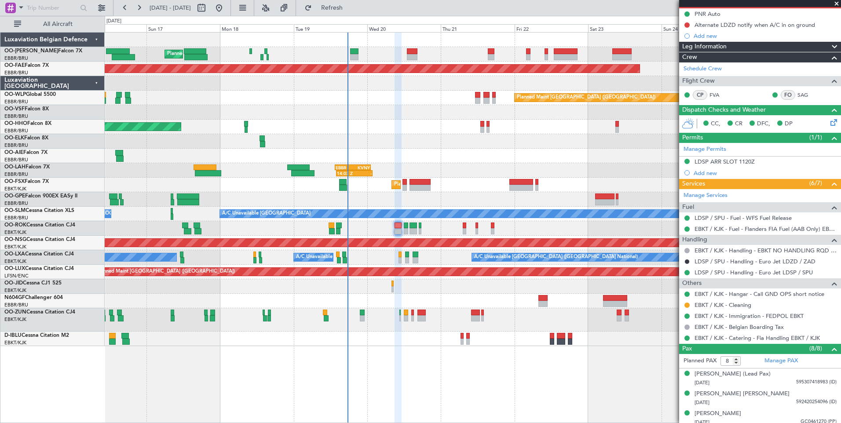
click at [329, 3] on fb-refresh-button "Refresh" at bounding box center [327, 8] width 62 height 16
click at [394, 285] on div at bounding box center [473, 286] width 736 height 15
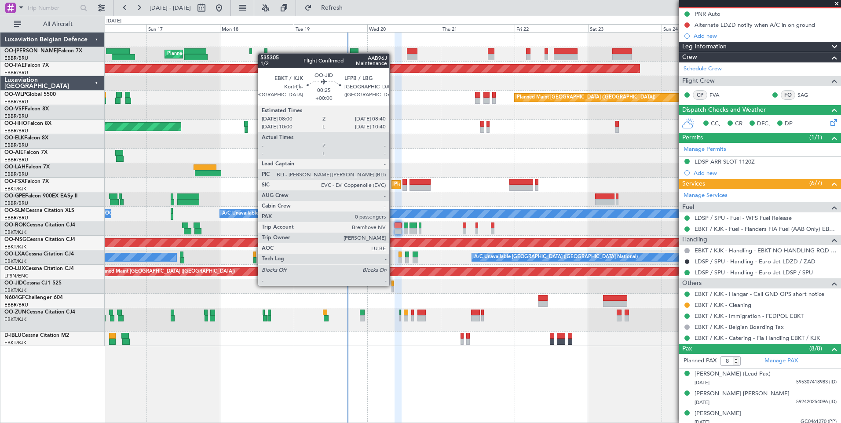
click at [393, 285] on div at bounding box center [392, 283] width 2 height 6
click at [393, 284] on div at bounding box center [392, 283] width 2 height 6
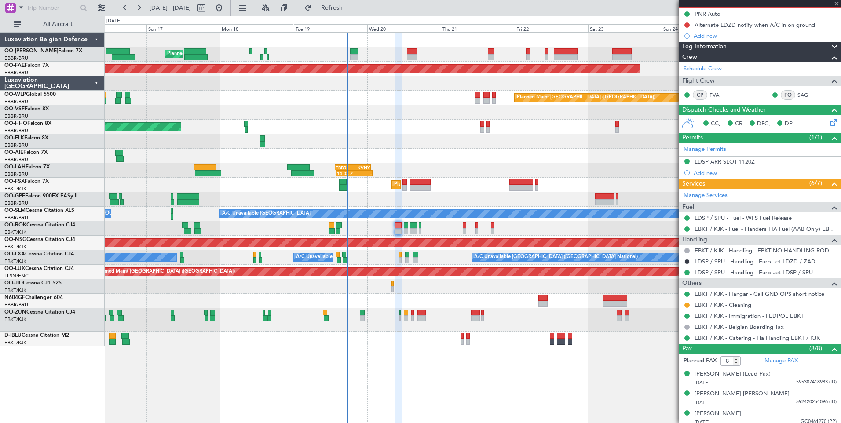
type input "0"
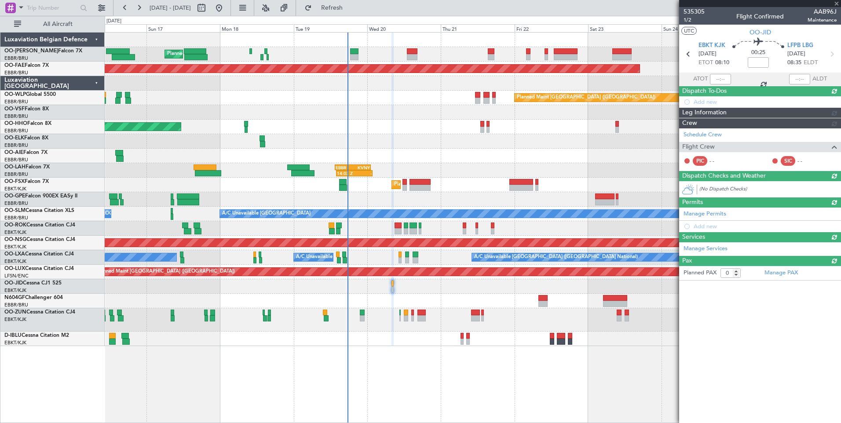
scroll to position [0, 0]
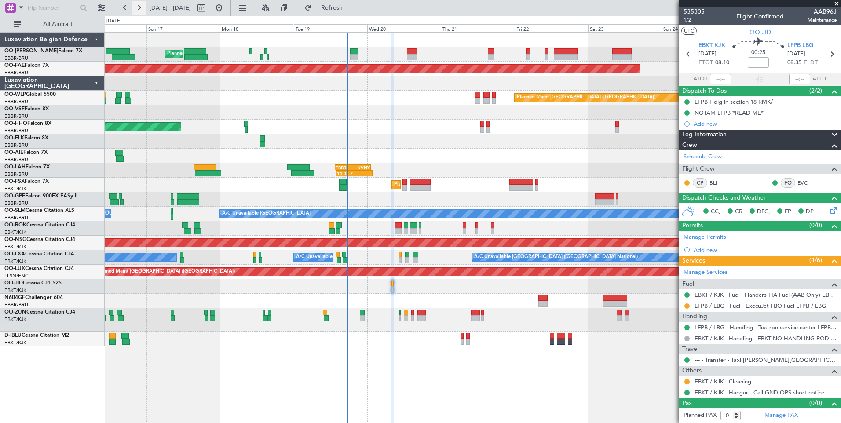
click at [139, 7] on button at bounding box center [139, 8] width 14 height 14
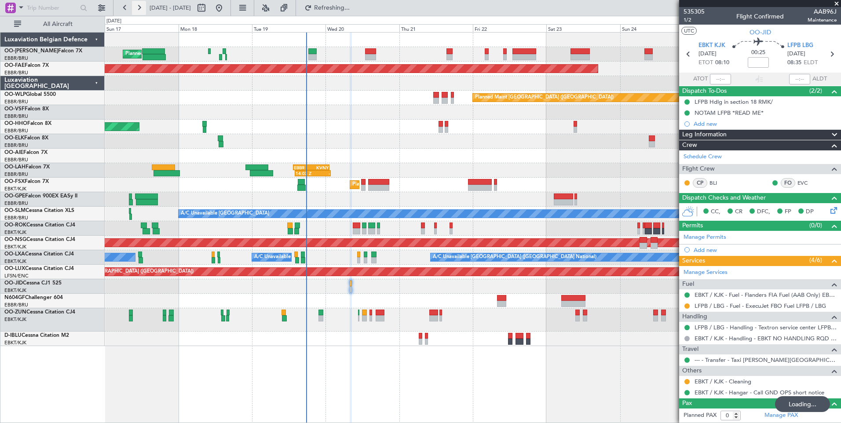
click at [139, 7] on button at bounding box center [139, 8] width 14 height 14
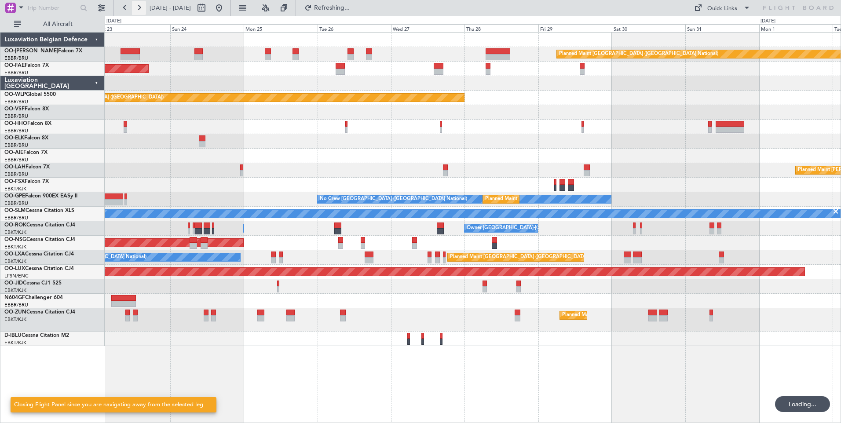
click at [139, 7] on button at bounding box center [139, 8] width 14 height 14
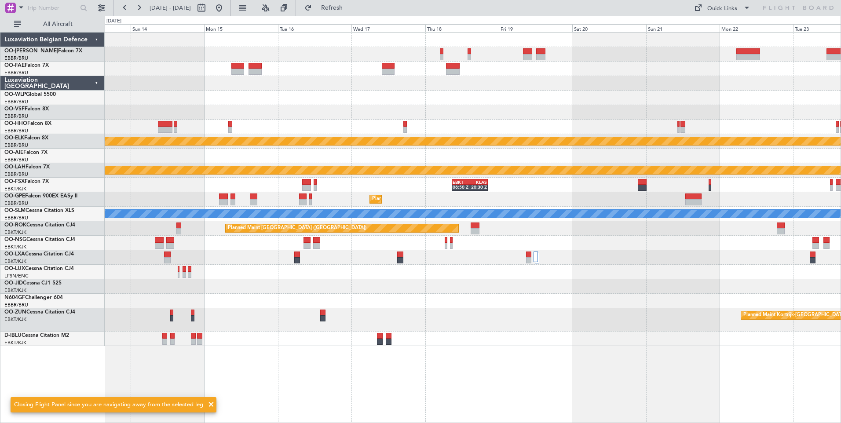
click at [667, 350] on div "Planned Maint Kortrijk-Wevelgem Planned Maint Alton-st Louis (St Louis Regl) EB…" at bounding box center [473, 227] width 736 height 391
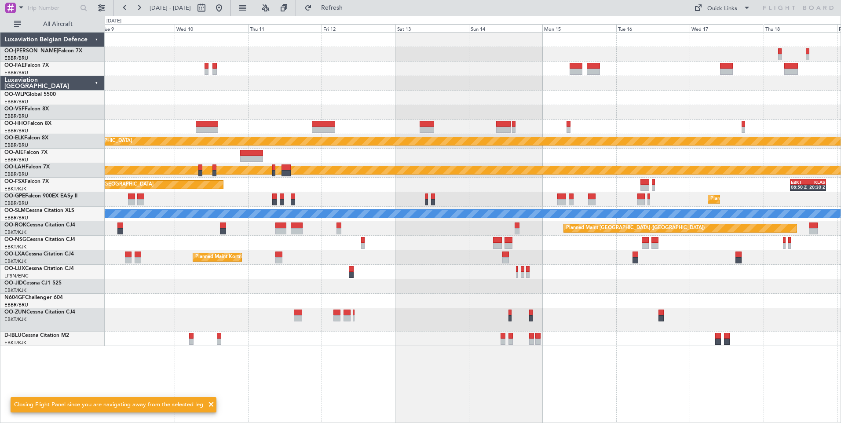
click at [324, 302] on div "Planned Maint Kortrijk-Wevelgem Planned Maint Alton-st Louis (St Louis Regl) EB…" at bounding box center [473, 189] width 736 height 313
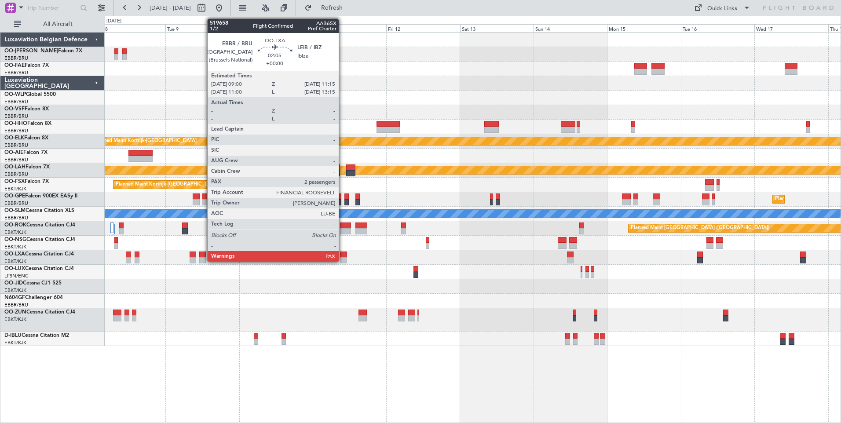
click at [343, 255] on div at bounding box center [343, 254] width 7 height 6
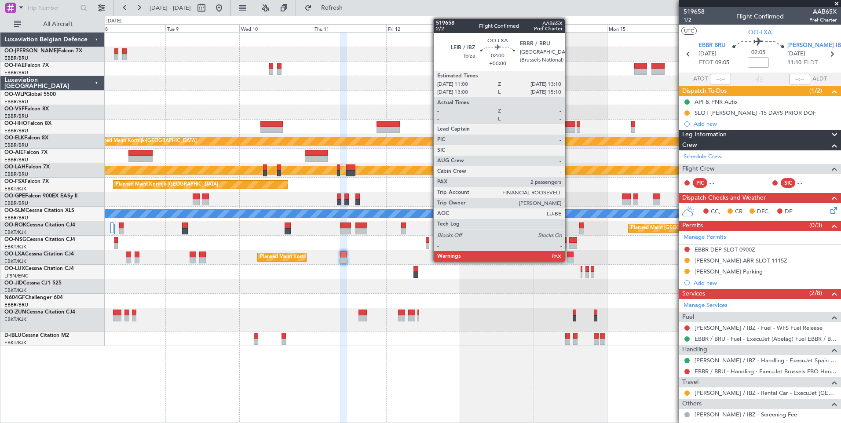
click at [568, 253] on div at bounding box center [570, 254] width 7 height 6
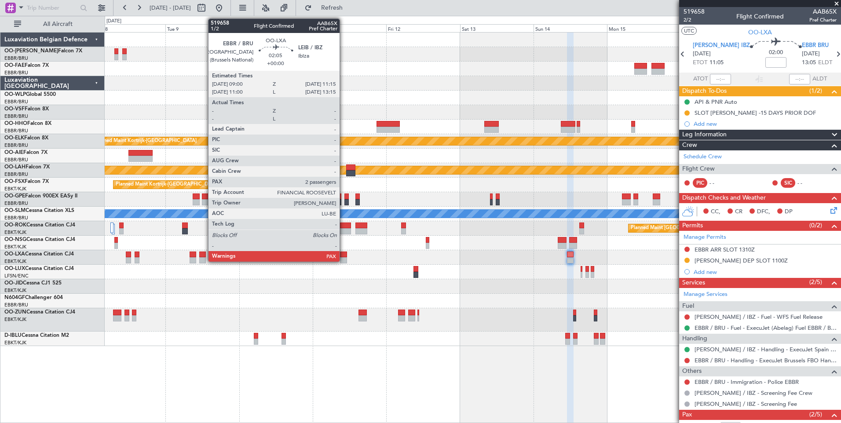
click at [342, 254] on div at bounding box center [343, 254] width 7 height 6
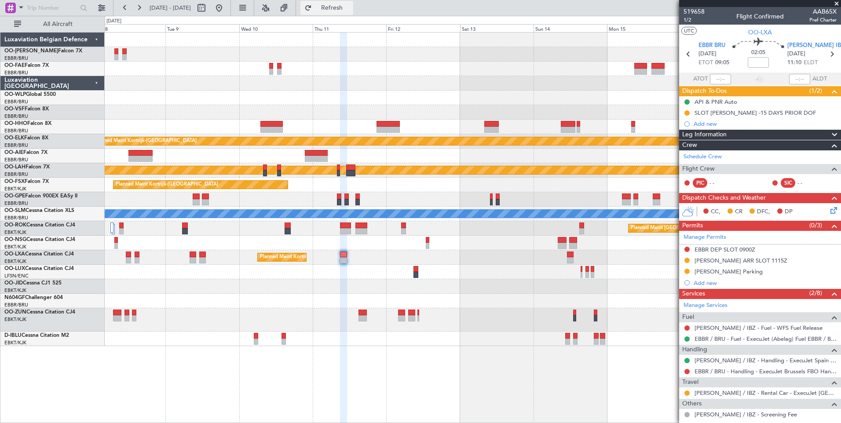
click at [350, 1] on button "Refresh" at bounding box center [326, 8] width 53 height 14
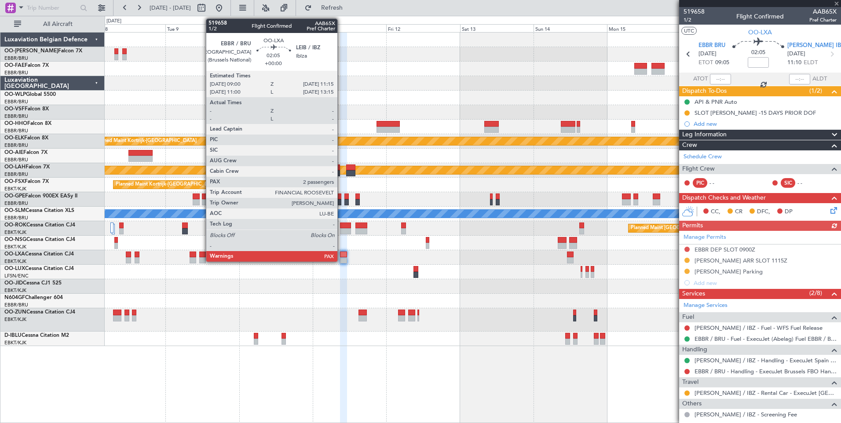
click at [341, 256] on div at bounding box center [343, 254] width 7 height 6
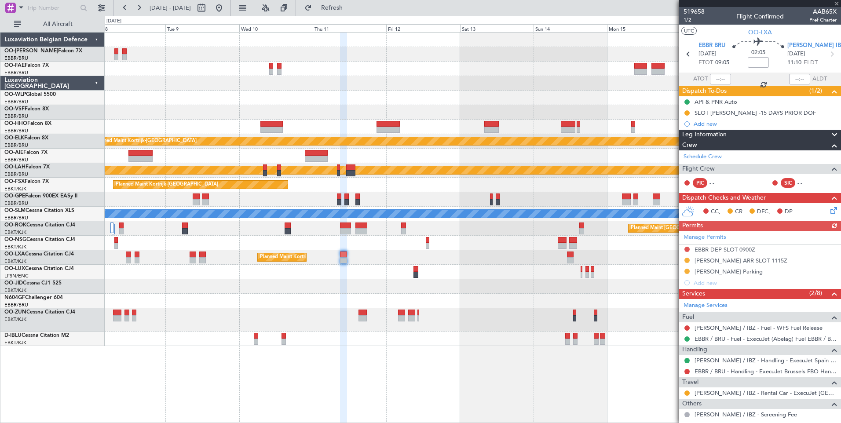
click at [569, 254] on div at bounding box center [570, 254] width 7 height 6
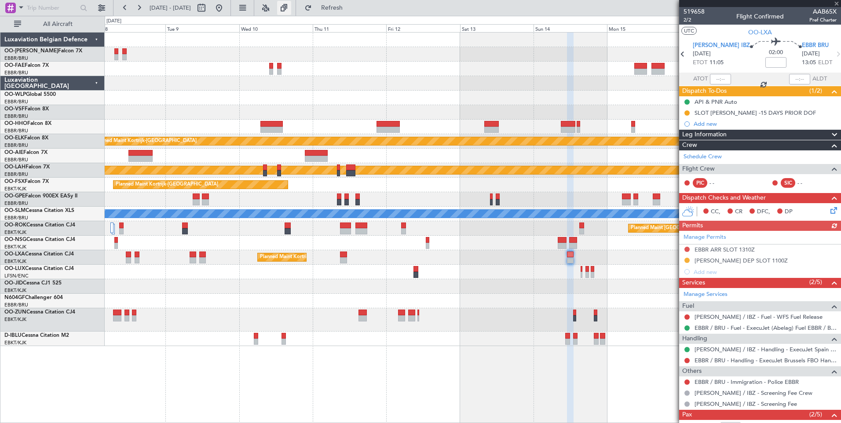
drag, startPoint x: 354, startPoint y: 4, endPoint x: 315, endPoint y: 11, distance: 39.7
click at [350, 5] on span "Refresh" at bounding box center [331, 8] width 37 height 6
click at [226, 10] on button at bounding box center [219, 8] width 14 height 14
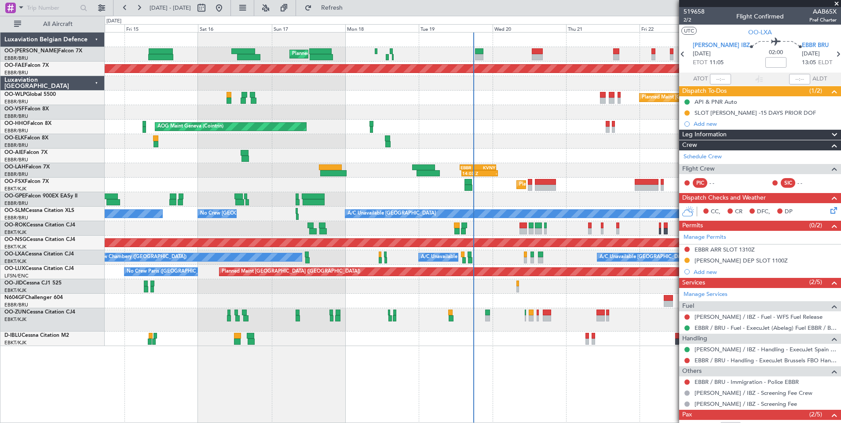
click at [557, 375] on div "Planned Maint Brussels (Brussels National) Planned Maint Kortrijk-Wevelgem Plan…" at bounding box center [473, 227] width 736 height 391
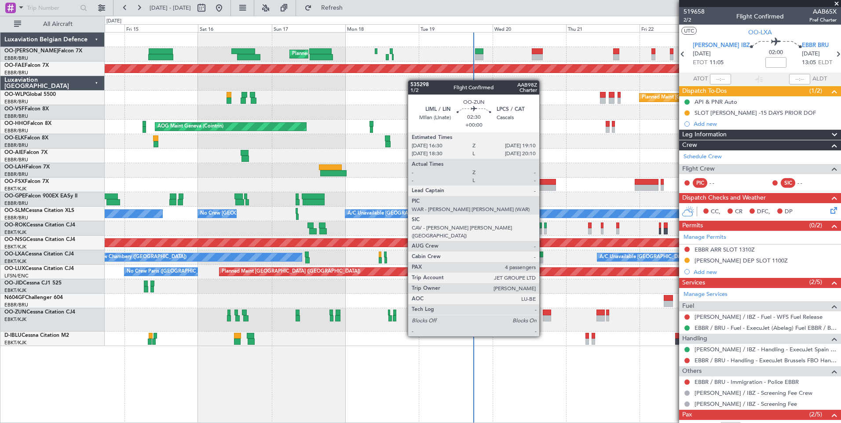
click at [543, 312] on div at bounding box center [547, 313] width 8 height 6
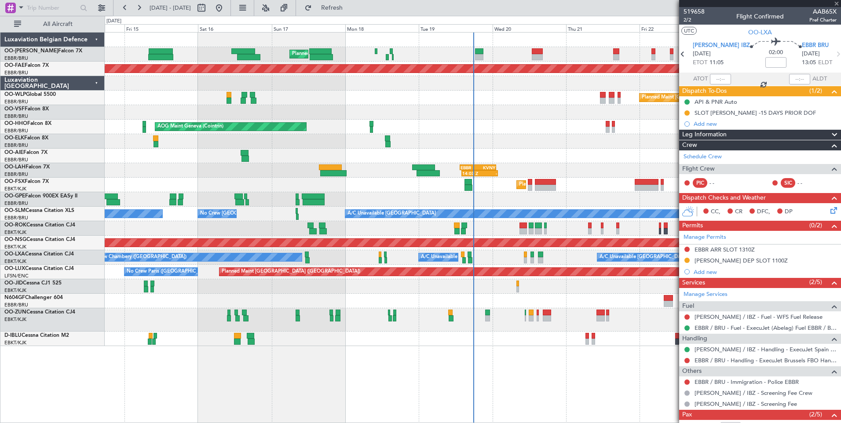
type input "4"
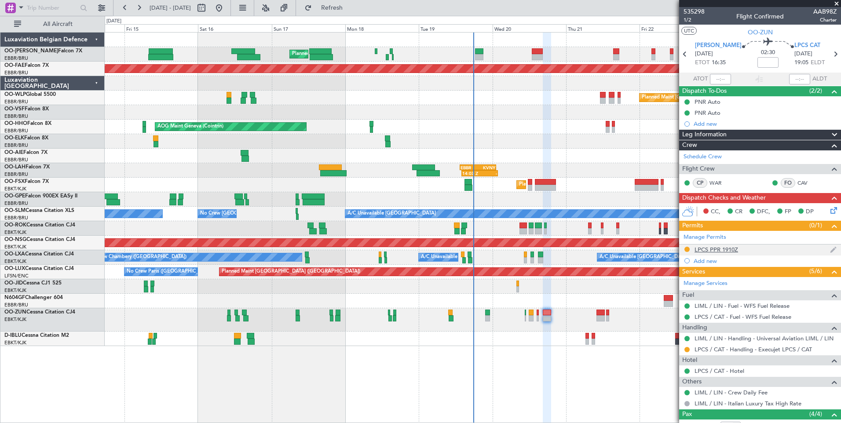
click at [729, 250] on div "LPCS PPR 1910Z" at bounding box center [716, 249] width 44 height 7
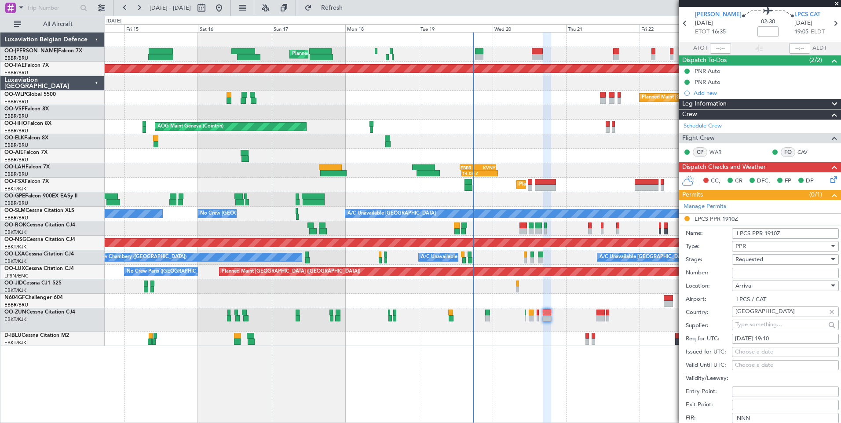
scroll to position [88, 0]
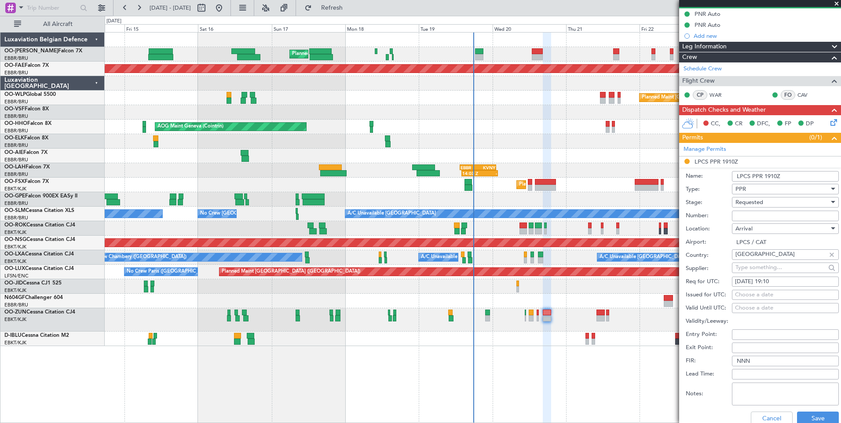
click at [747, 294] on div "Choose a date" at bounding box center [785, 295] width 101 height 9
select select "8"
select select "2025"
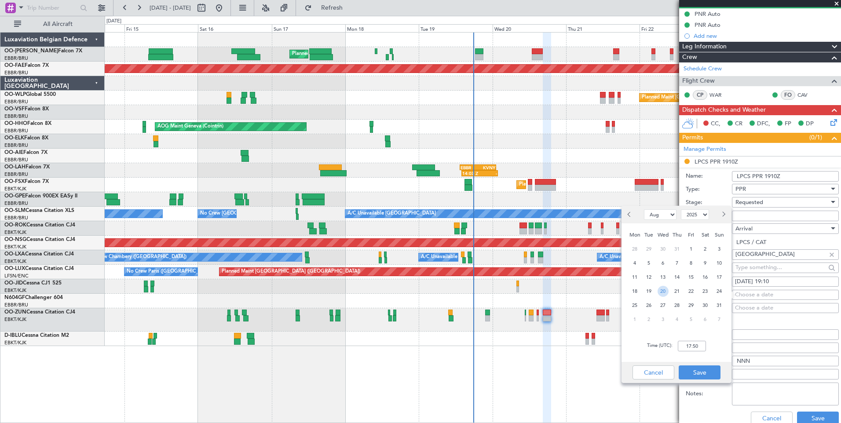
click at [662, 292] on span "20" at bounding box center [662, 291] width 11 height 11
click at [692, 345] on input "00:00" at bounding box center [692, 346] width 28 height 11
type input "19:10"
click at [711, 375] on button "Save" at bounding box center [699, 372] width 42 height 14
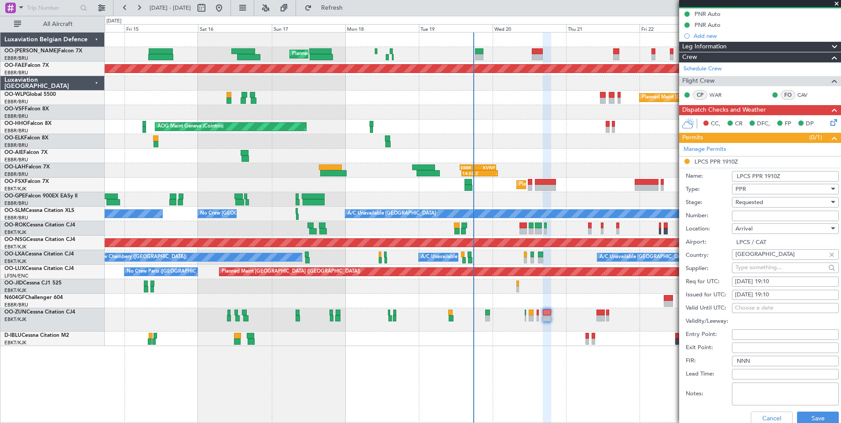
click at [768, 218] on input "Number:" at bounding box center [785, 216] width 107 height 11
type input "approved"
click at [819, 417] on button "Save" at bounding box center [818, 419] width 42 height 14
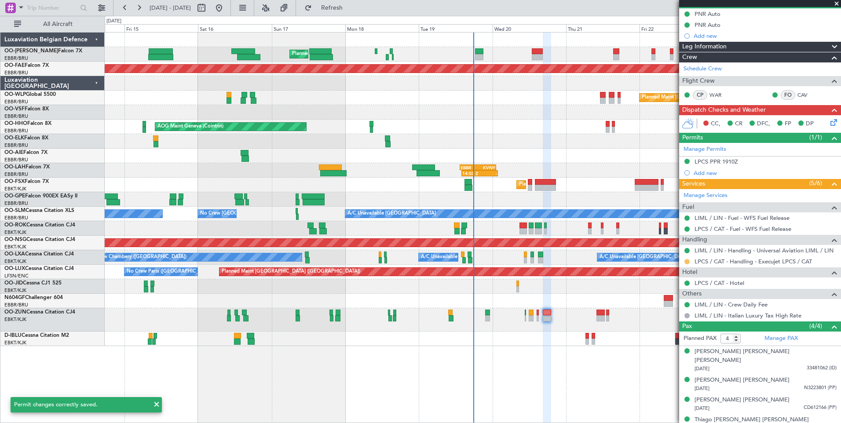
click at [686, 262] on button at bounding box center [686, 261] width 5 height 5
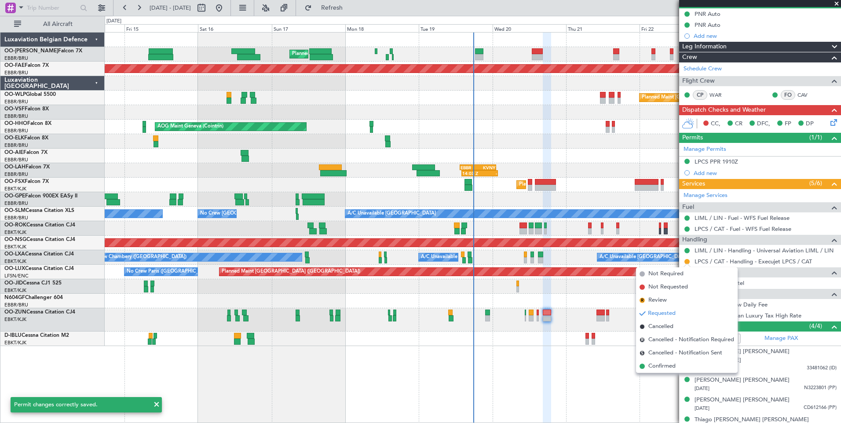
click at [661, 364] on span "Confirmed" at bounding box center [661, 366] width 27 height 9
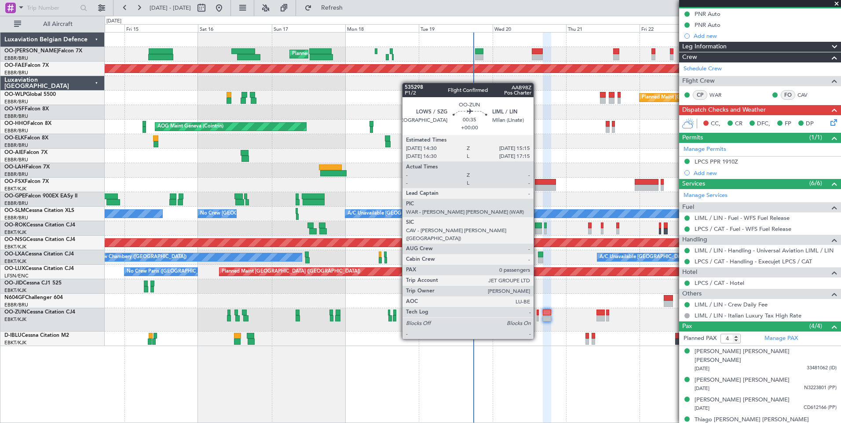
click at [537, 314] on div at bounding box center [537, 313] width 3 height 6
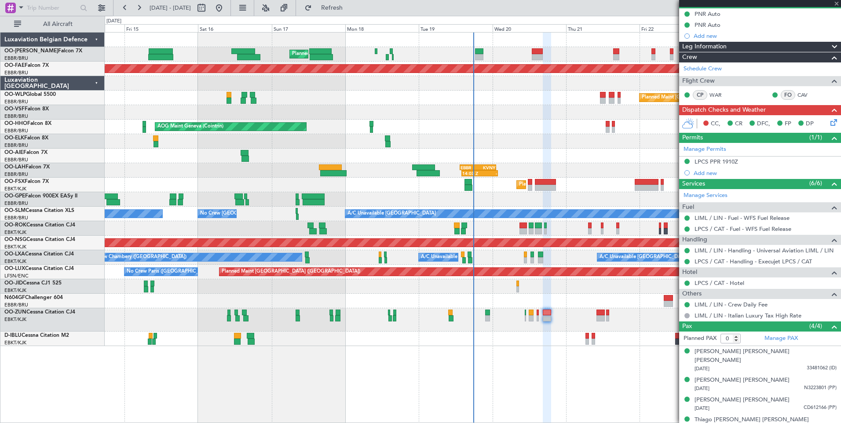
scroll to position [0, 0]
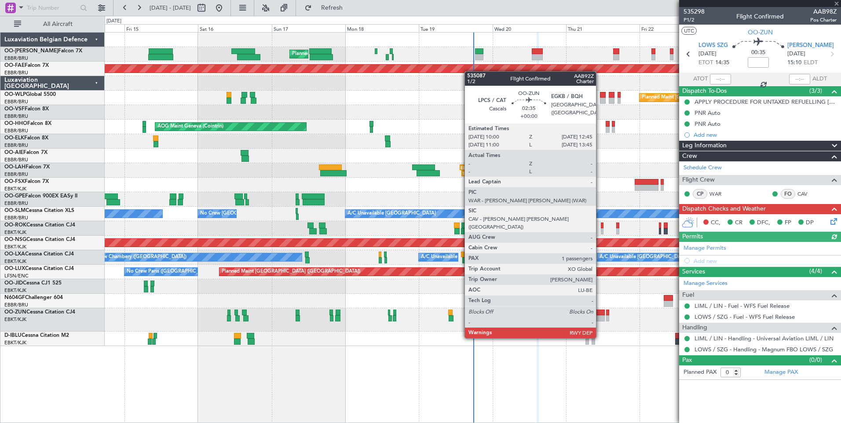
click at [600, 313] on div at bounding box center [600, 313] width 9 height 6
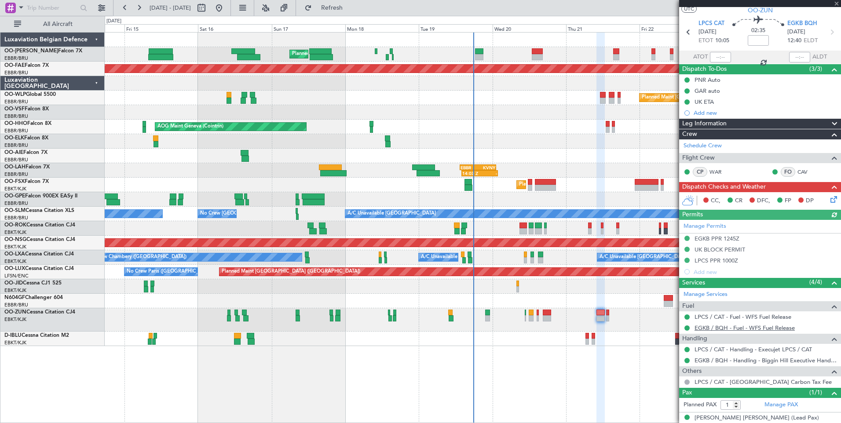
scroll to position [31, 0]
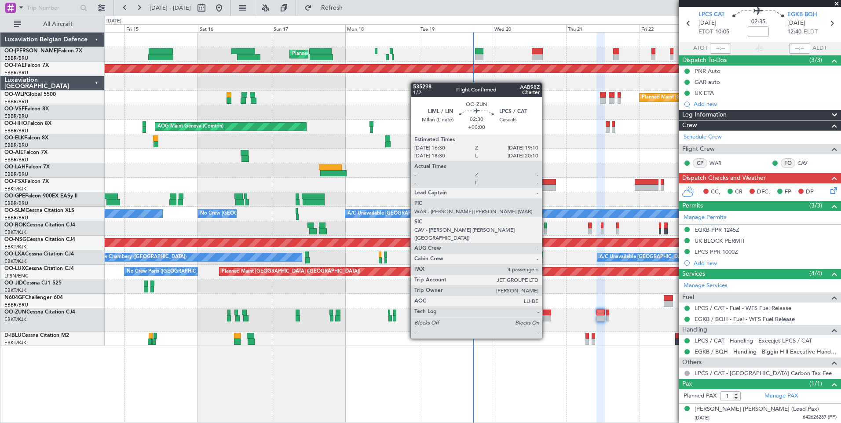
click at [546, 314] on div at bounding box center [547, 313] width 8 height 6
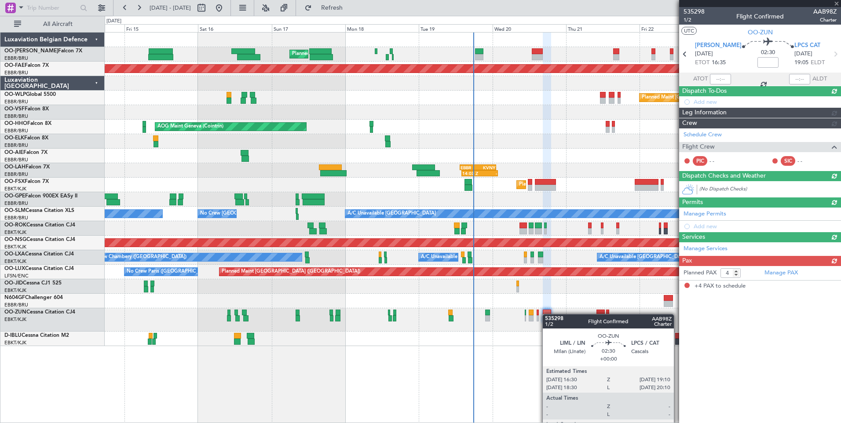
scroll to position [0, 0]
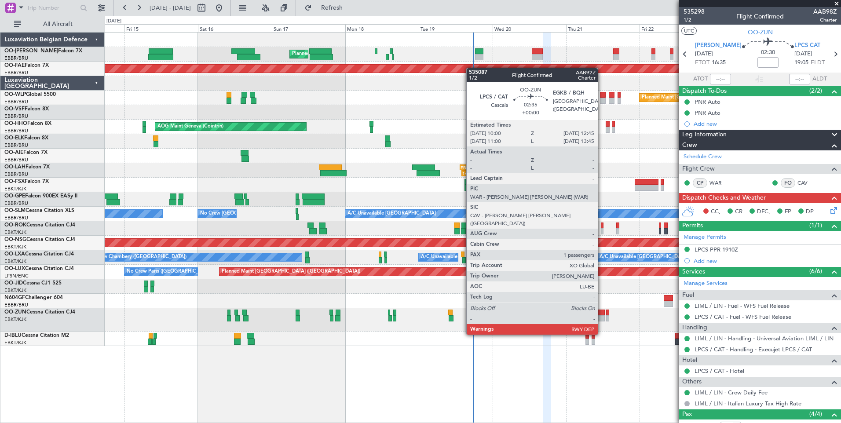
click at [601, 310] on div at bounding box center [600, 313] width 9 height 6
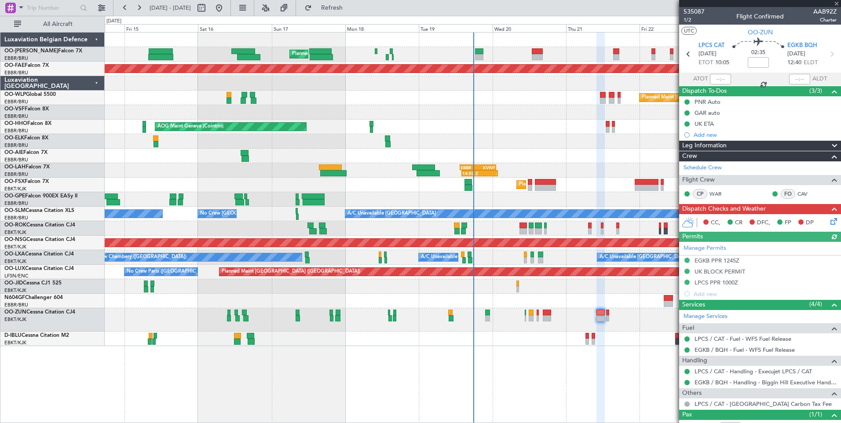
click at [714, 284] on div "Manage Permits EGKB PPR 1245Z UK BLOCK PERMIT LPCS PPR 1000Z Add new" at bounding box center [760, 271] width 162 height 58
click at [721, 284] on div "LPCS PPR 1000Z" at bounding box center [716, 282] width 44 height 7
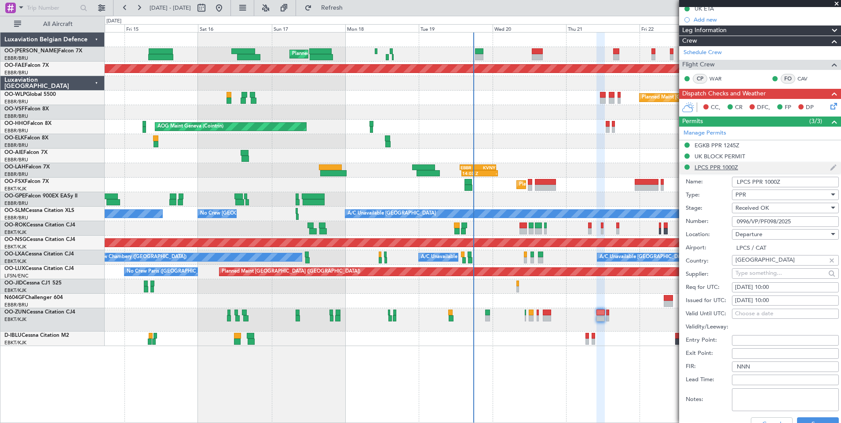
scroll to position [176, 0]
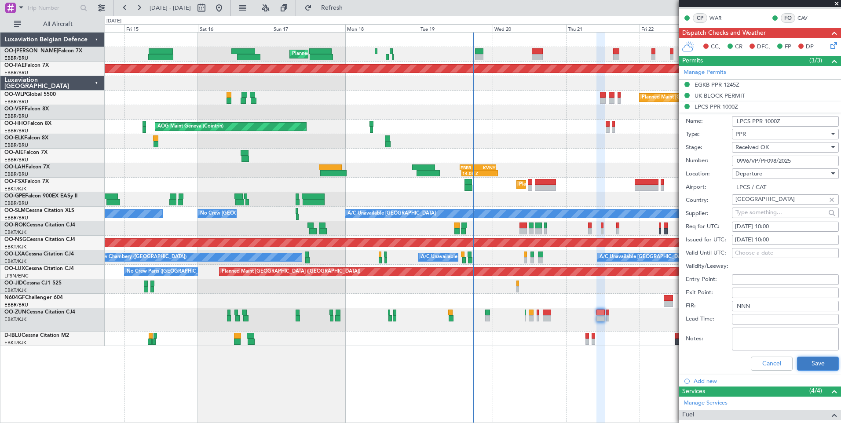
click at [808, 362] on button "Save" at bounding box center [818, 364] width 42 height 14
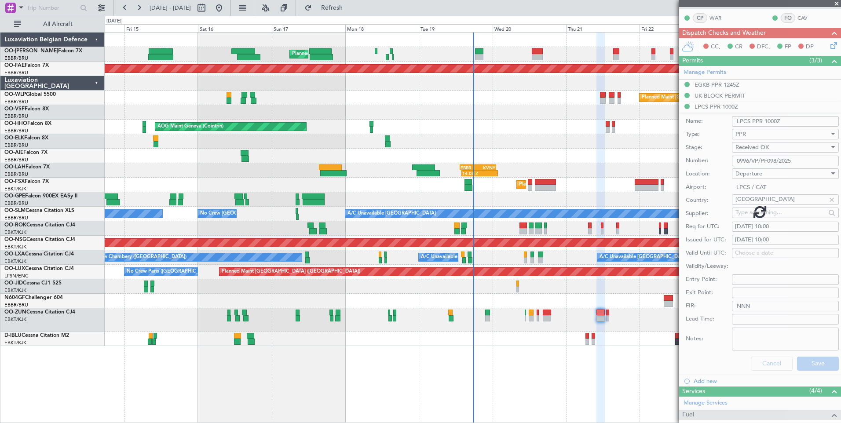
scroll to position [31, 0]
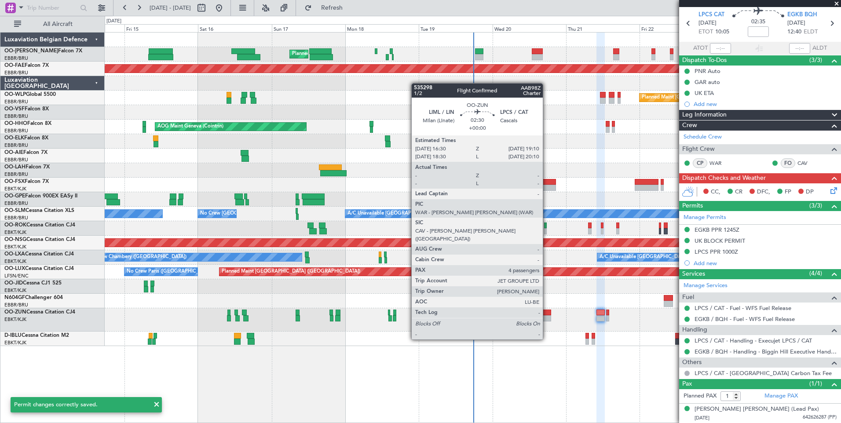
click at [546, 315] on div at bounding box center [547, 313] width 8 height 6
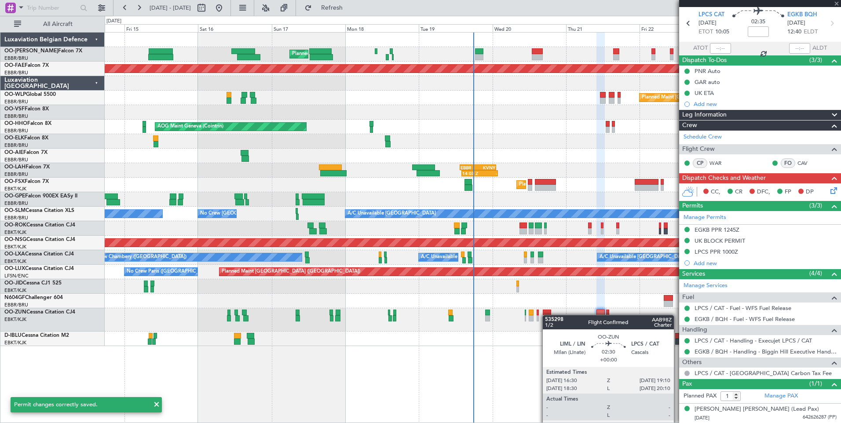
type input "4"
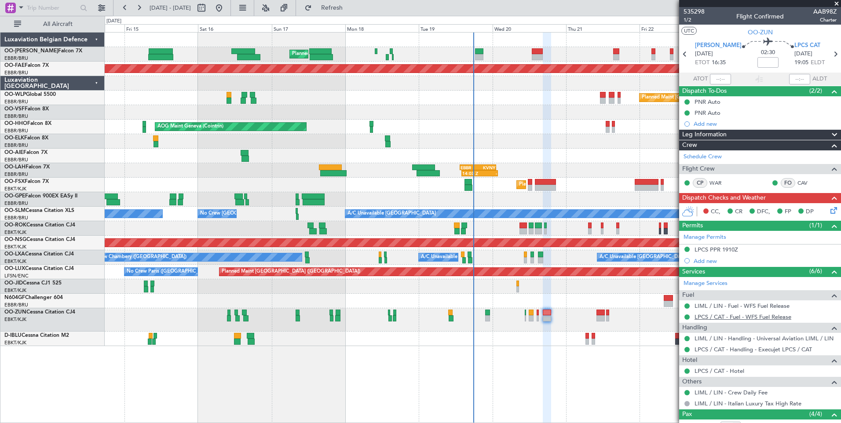
scroll to position [44, 0]
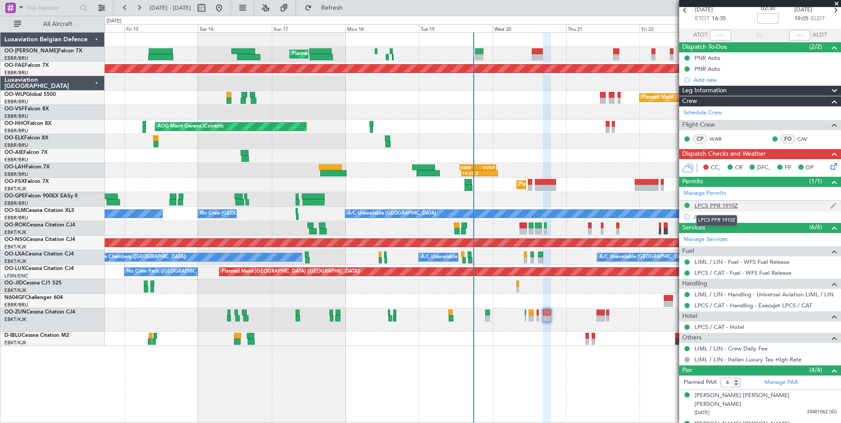
click at [718, 206] on div "LPCS PPR 1910Z" at bounding box center [716, 205] width 44 height 7
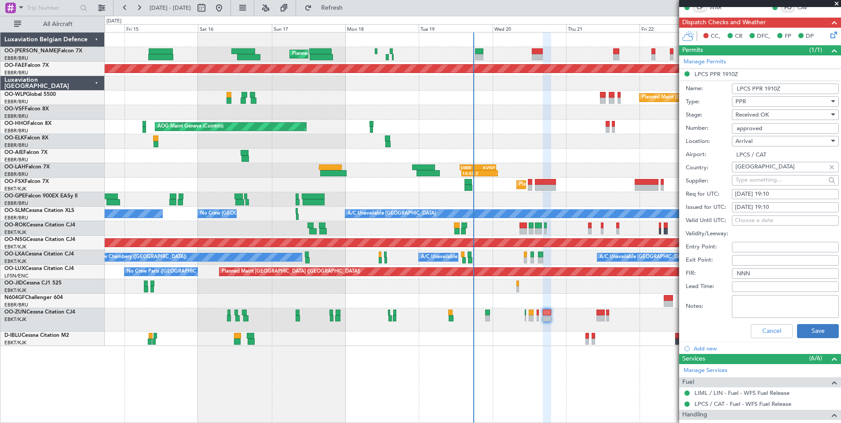
scroll to position [176, 0]
click at [805, 330] on button "Save" at bounding box center [818, 331] width 42 height 14
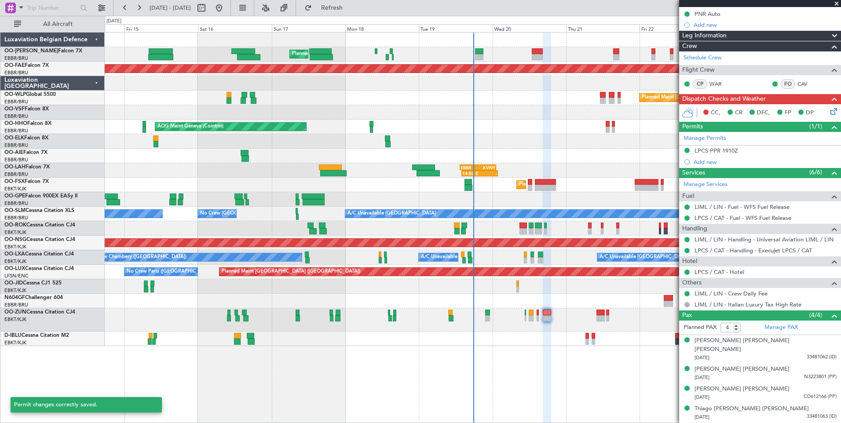
scroll to position [90, 0]
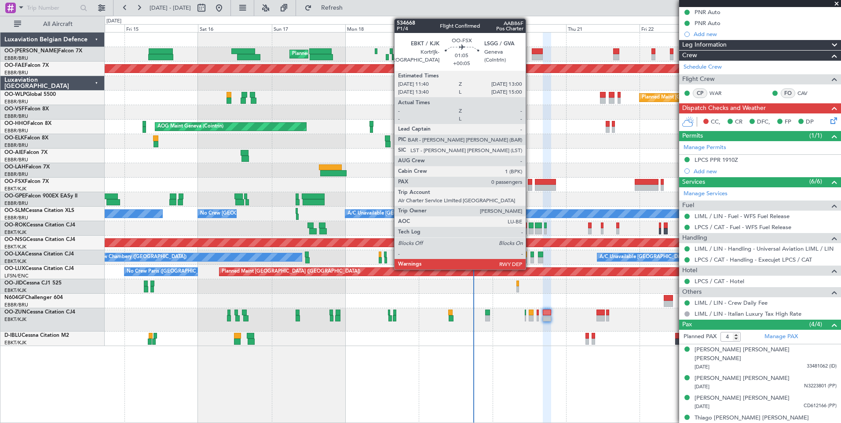
click at [529, 180] on div at bounding box center [530, 182] width 4 height 6
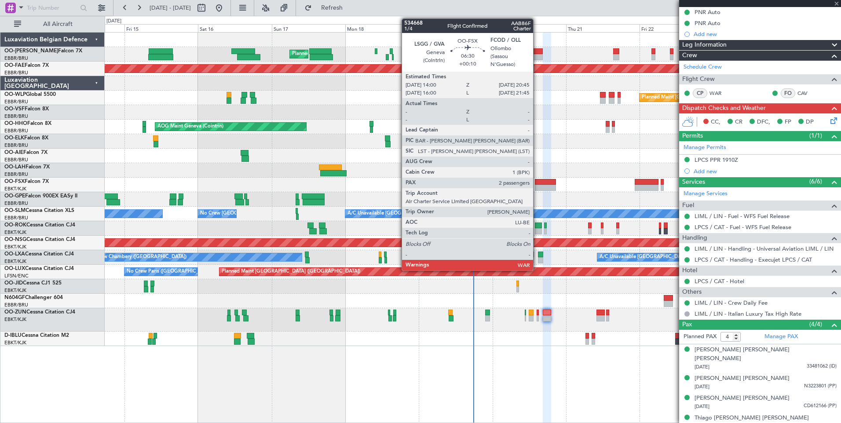
type input "+00:05"
type input "0"
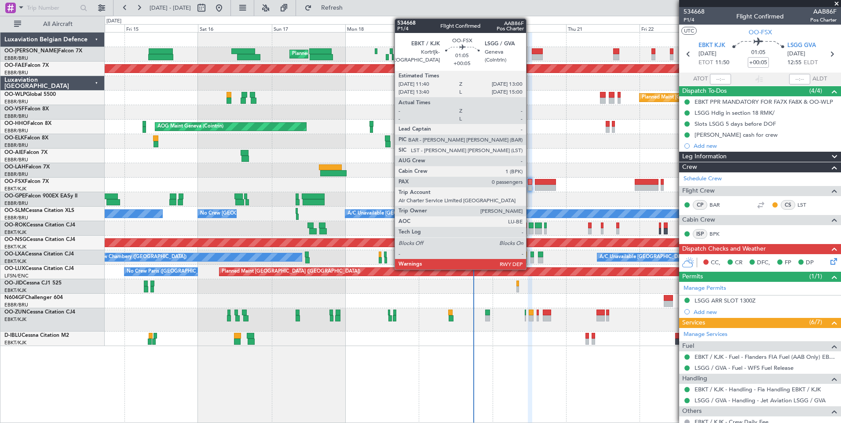
click at [530, 183] on div at bounding box center [530, 182] width 4 height 6
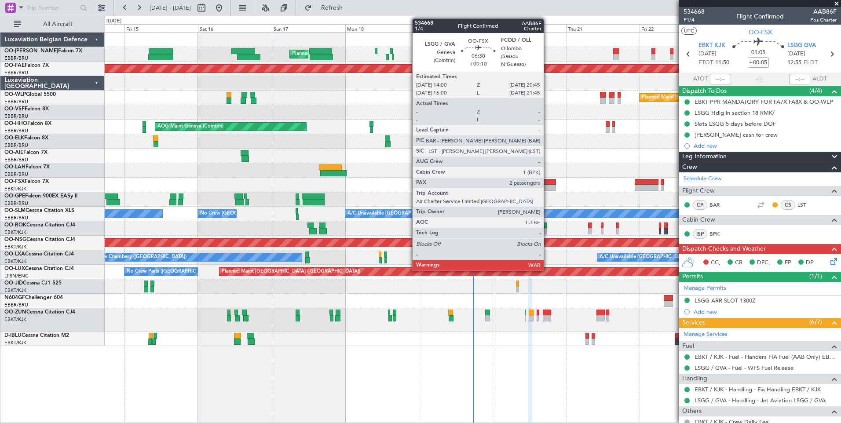
click at [547, 181] on div at bounding box center [545, 182] width 21 height 6
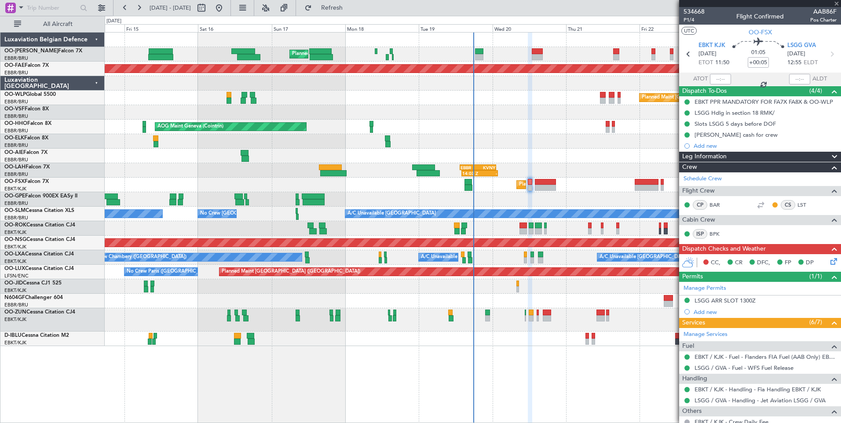
type input "+00:10"
type input "2"
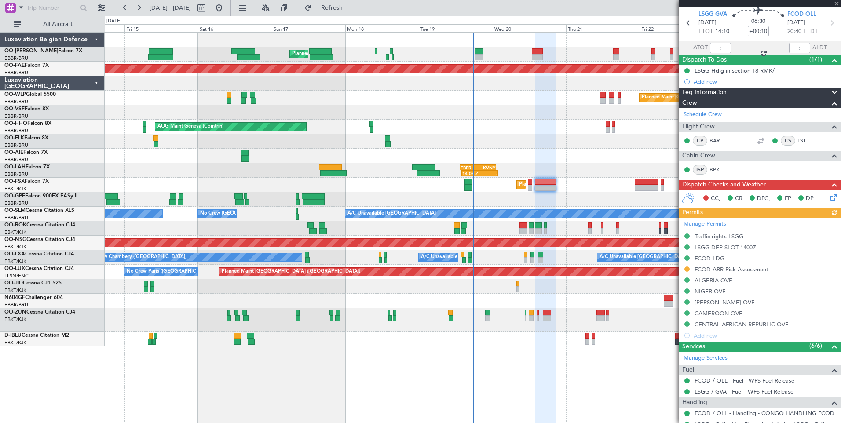
scroll to position [44, 0]
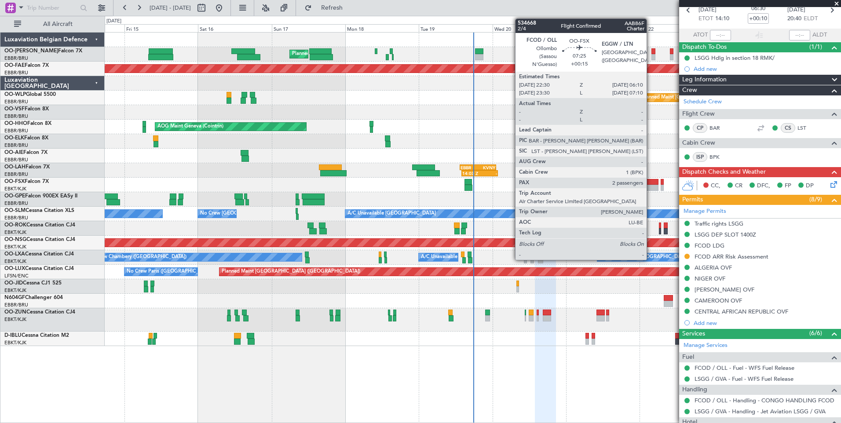
click at [650, 186] on div at bounding box center [646, 188] width 24 height 6
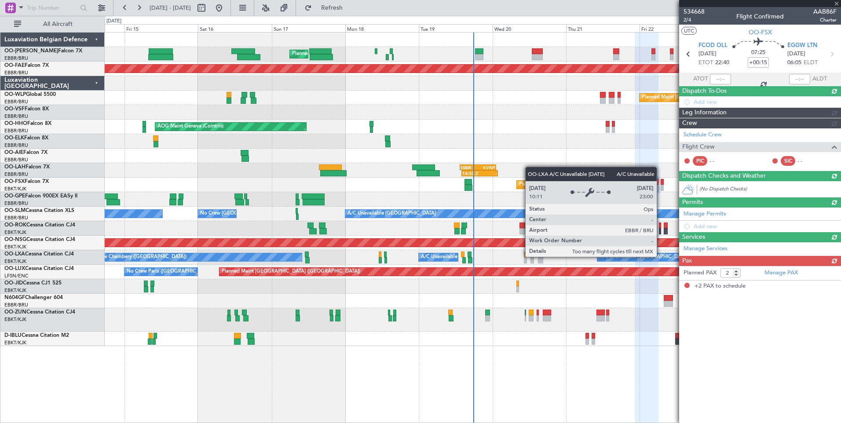
scroll to position [0, 0]
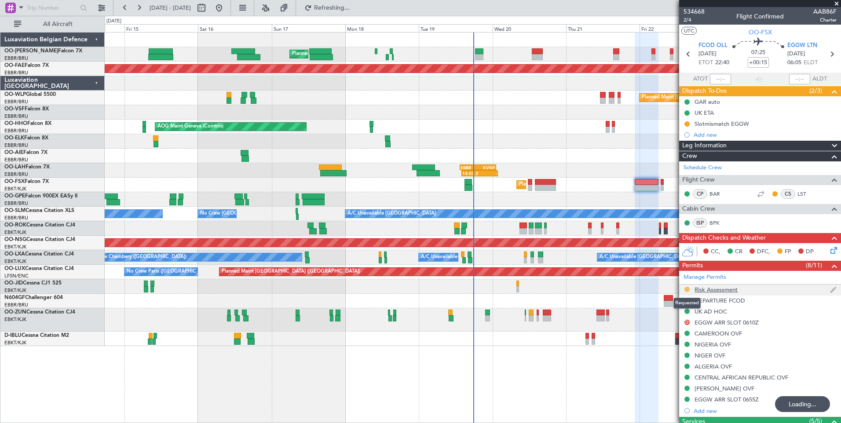
click at [687, 288] on button at bounding box center [686, 289] width 5 height 5
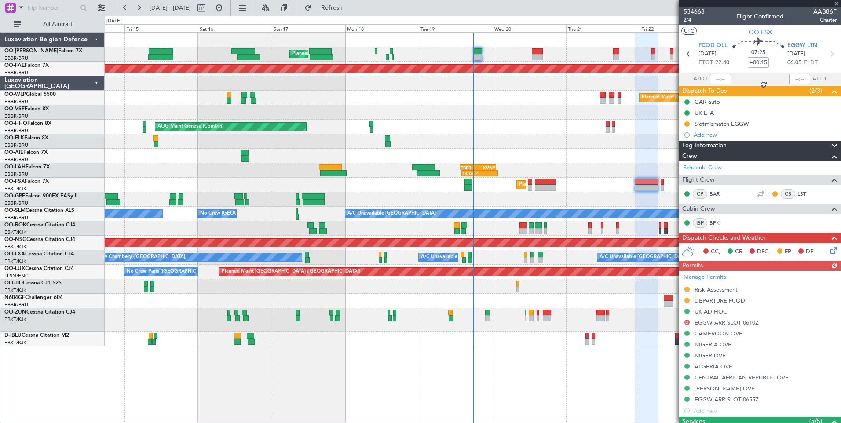
click at [663, 394] on div "Planned Maint Brussels (Brussels National) Planned Maint Kortrijk-Wevelgem Plan…" at bounding box center [473, 227] width 736 height 391
click at [687, 289] on div "Manage Permits Risk Assessment DEPARTURE FCOD UK AD HOC D EGGW ARR SLOT 0610Z C…" at bounding box center [760, 344] width 162 height 146
click at [689, 288] on button at bounding box center [686, 289] width 5 height 5
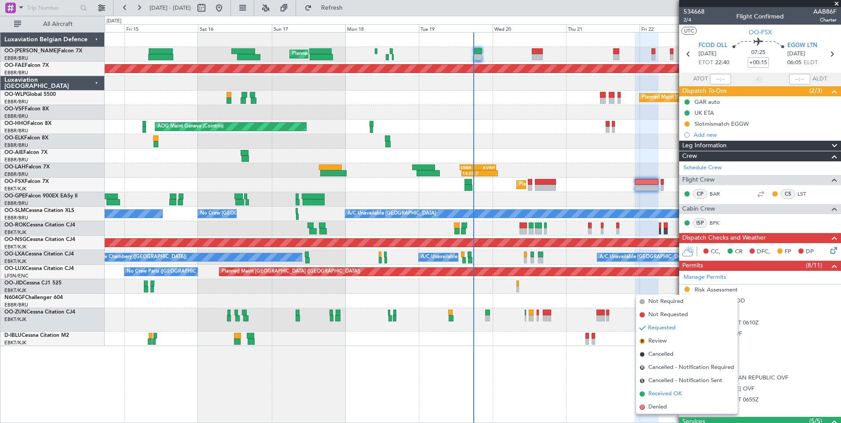
click at [666, 391] on span "Received OK" at bounding box center [664, 394] width 33 height 9
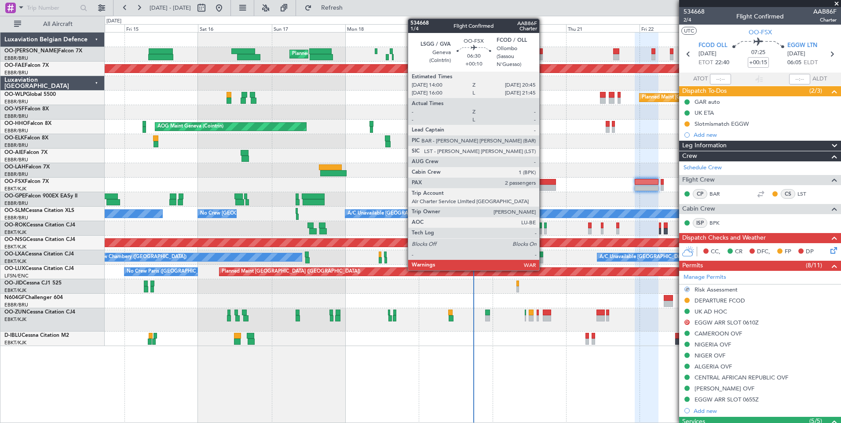
click at [544, 183] on div at bounding box center [545, 182] width 21 height 6
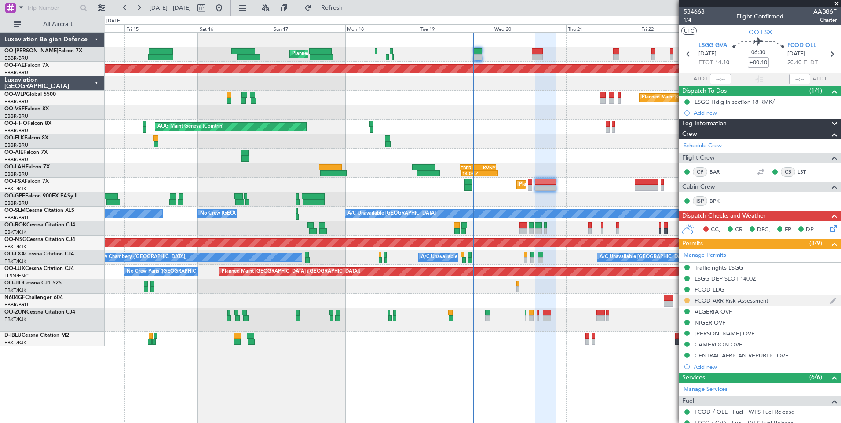
click at [686, 299] on button at bounding box center [686, 300] width 5 height 5
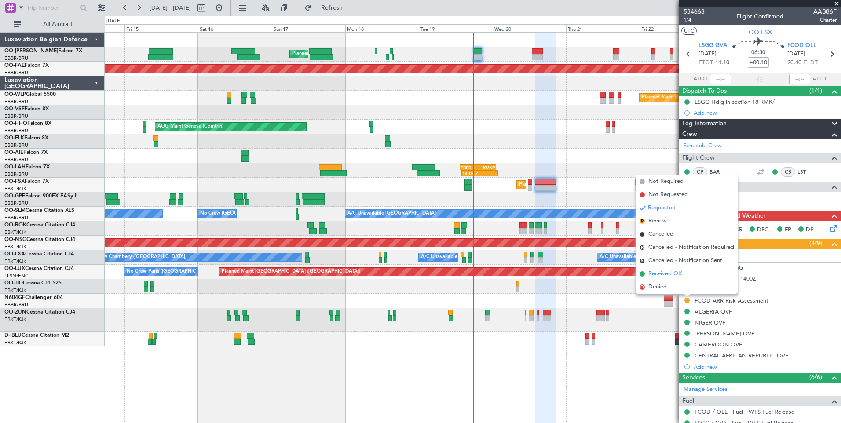
click at [662, 274] on span "Received OK" at bounding box center [664, 274] width 33 height 9
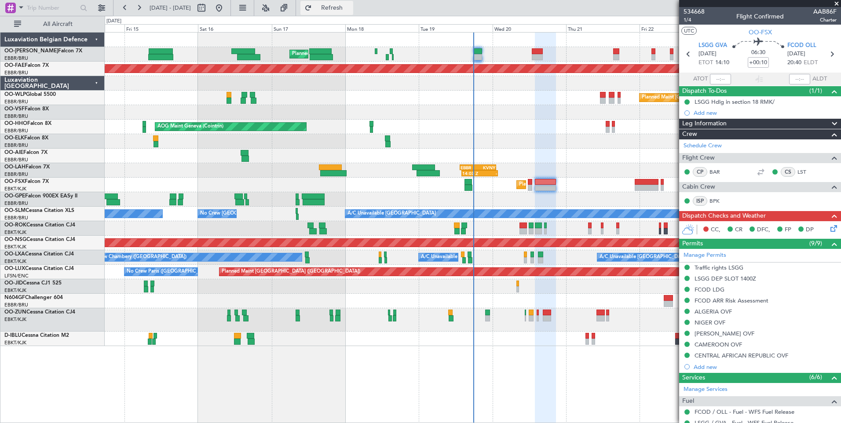
click at [353, 12] on button "Refresh" at bounding box center [326, 8] width 53 height 14
drag, startPoint x: 370, startPoint y: 9, endPoint x: 372, endPoint y: 18, distance: 9.2
click at [350, 9] on span "Refresh" at bounding box center [331, 8] width 37 height 6
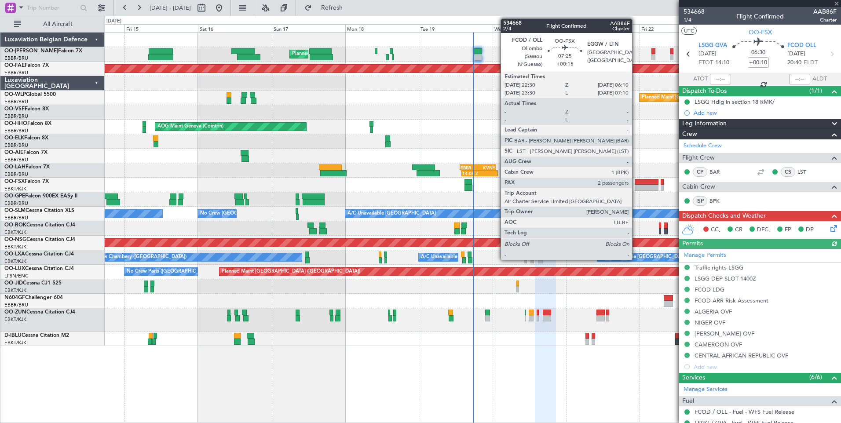
click at [636, 186] on div at bounding box center [646, 188] width 24 height 6
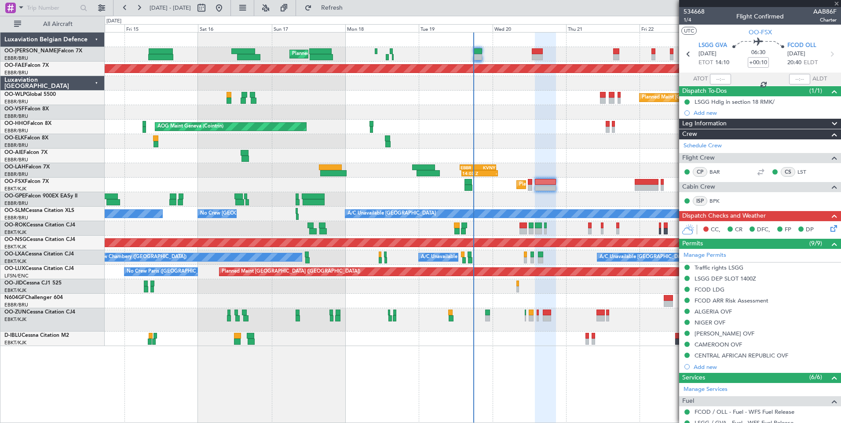
type input "+00:15"
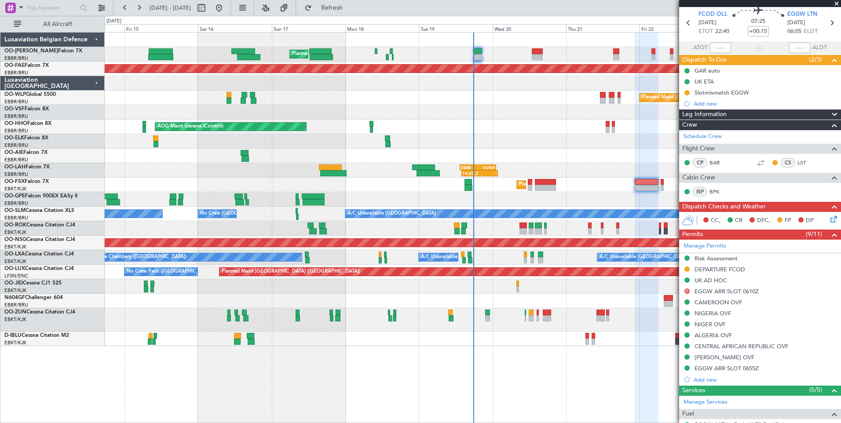
scroll to position [44, 0]
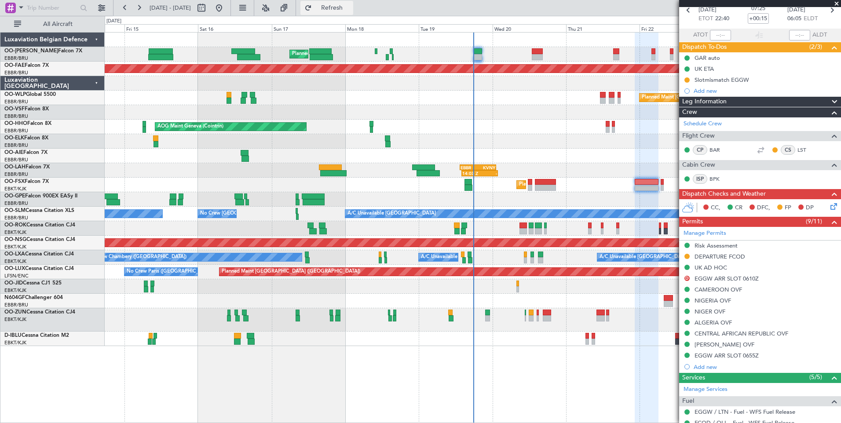
click at [350, 5] on span "Refresh" at bounding box center [331, 8] width 37 height 6
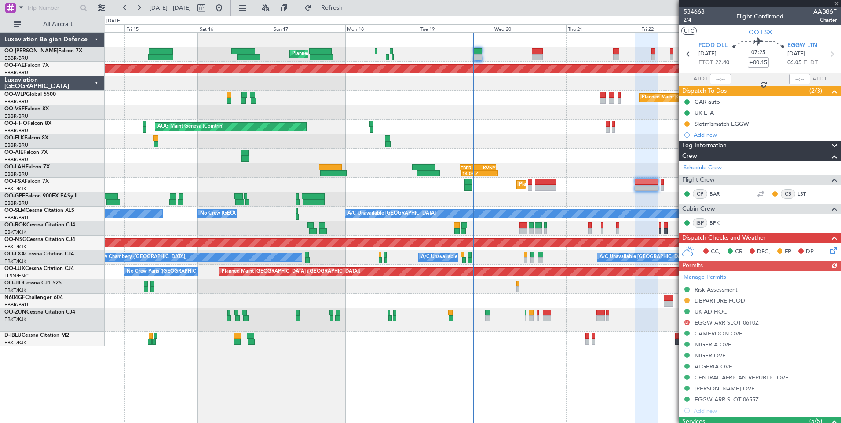
scroll to position [44, 0]
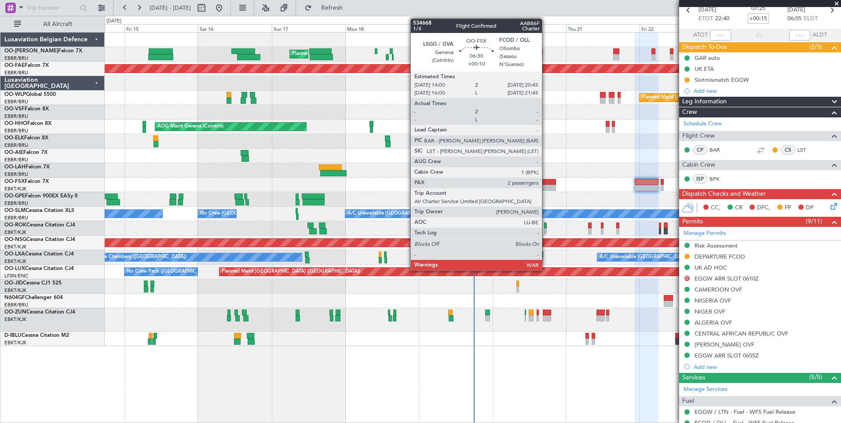
click at [546, 183] on div at bounding box center [545, 182] width 21 height 6
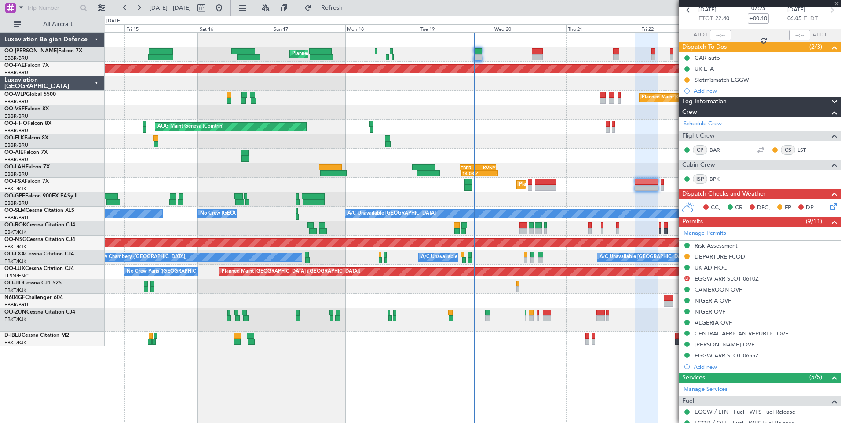
scroll to position [0, 0]
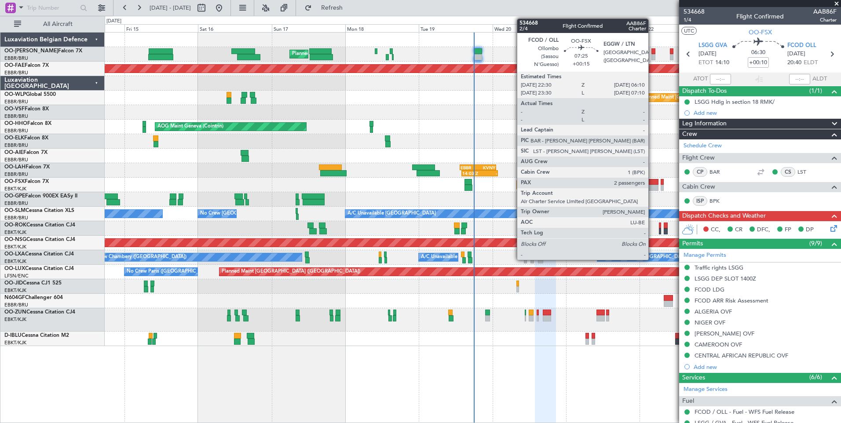
click at [652, 184] on div at bounding box center [646, 182] width 24 height 6
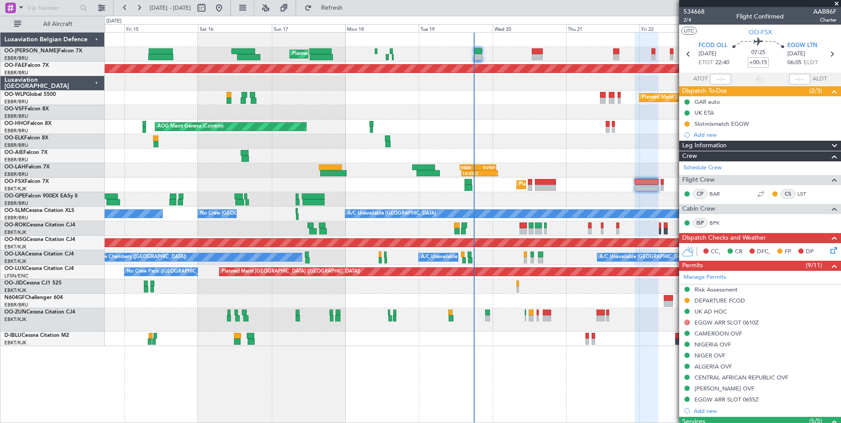
click at [537, 178] on div "Planned Maint Kortrijk-[GEOGRAPHIC_DATA]" at bounding box center [473, 185] width 736 height 15
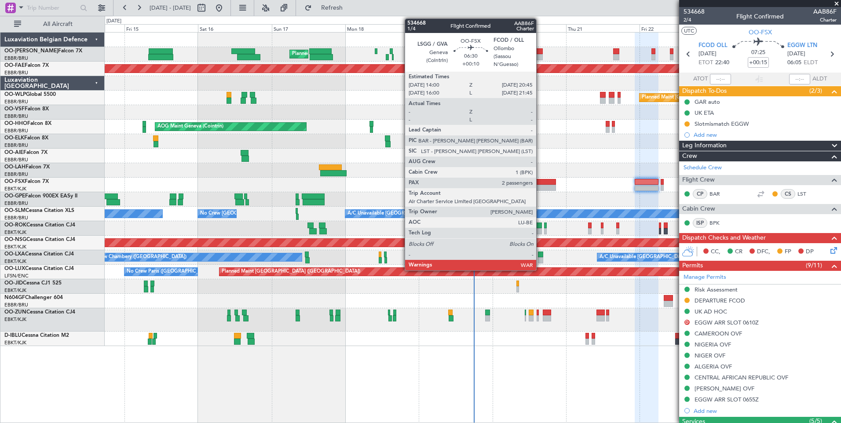
click at [540, 183] on div at bounding box center [545, 182] width 21 height 6
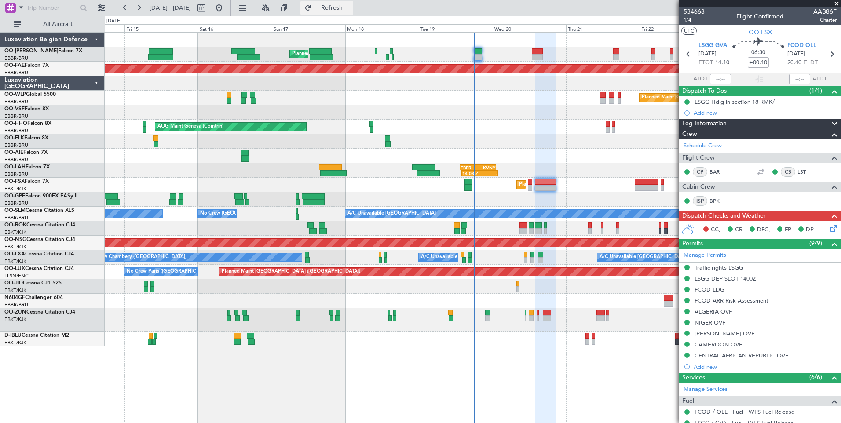
click at [350, 9] on span "Refresh" at bounding box center [331, 8] width 37 height 6
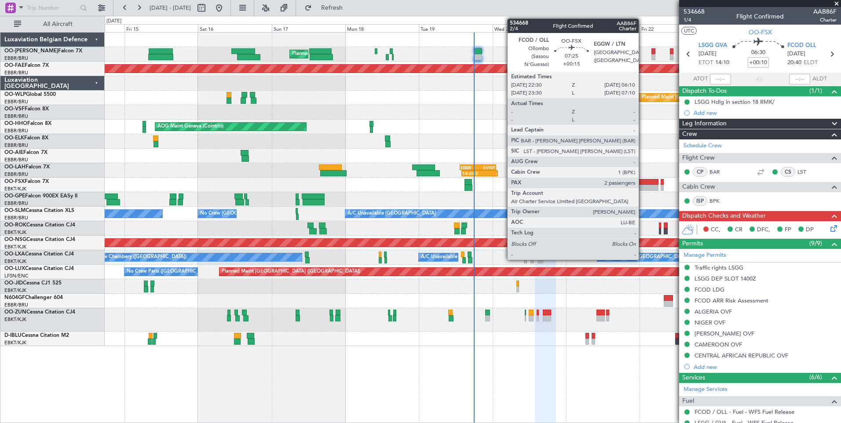
click at [642, 186] on div at bounding box center [646, 188] width 24 height 6
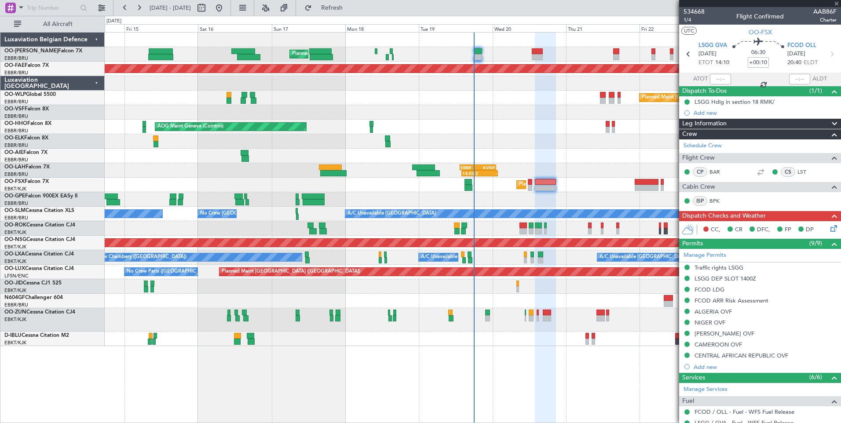
type input "+00:15"
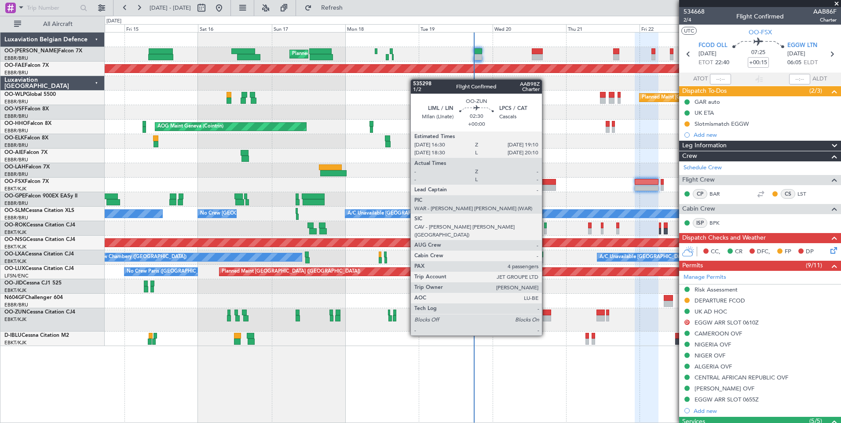
click at [546, 311] on div at bounding box center [547, 313] width 8 height 6
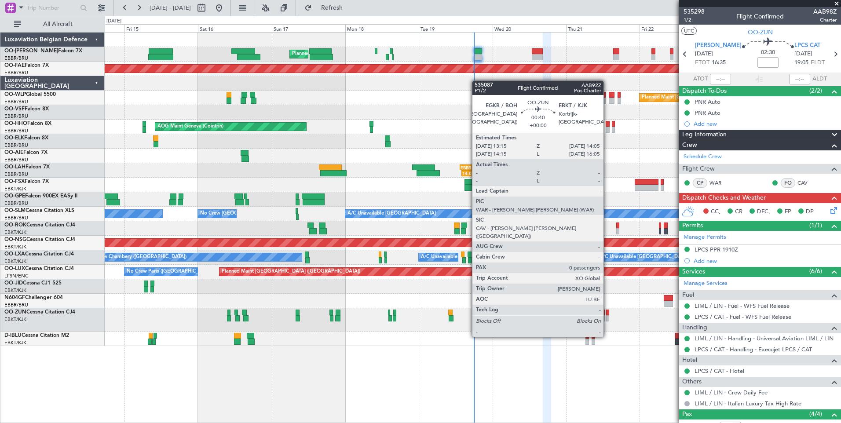
click at [607, 312] on div at bounding box center [607, 313] width 3 height 6
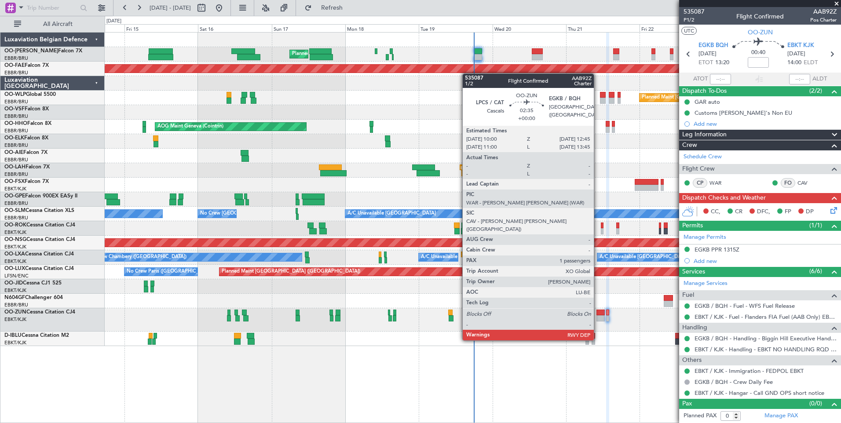
click at [597, 316] on div at bounding box center [600, 318] width 9 height 6
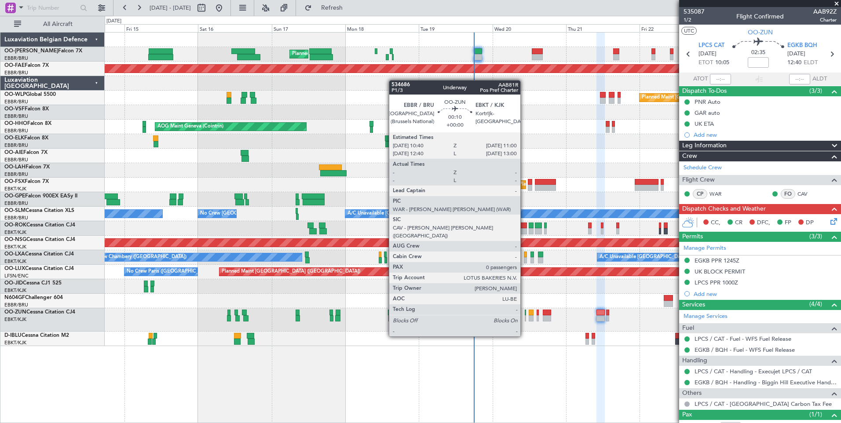
click at [525, 313] on div at bounding box center [525, 313] width 1 height 6
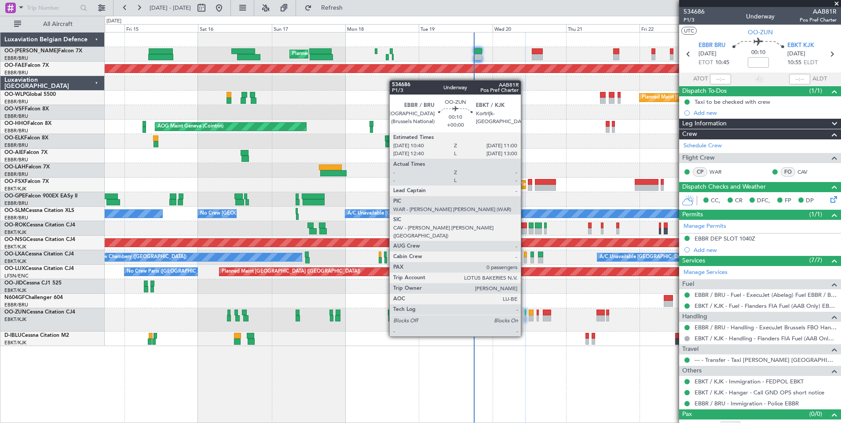
click at [525, 313] on div at bounding box center [525, 313] width 1 height 6
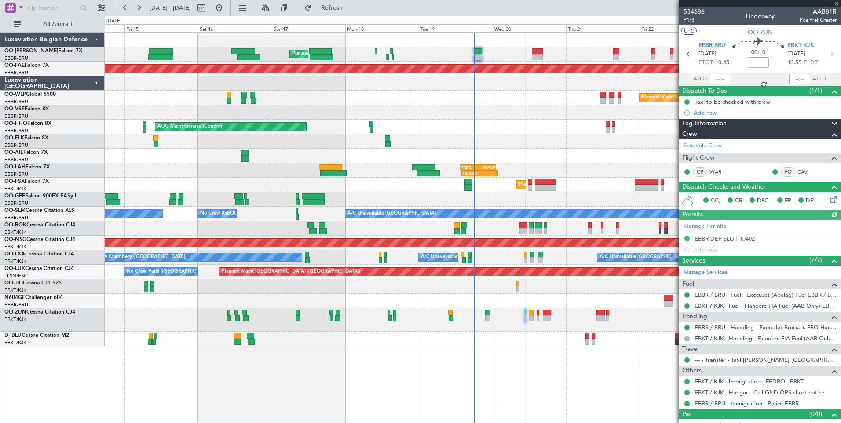
click at [687, 20] on span "P1/3" at bounding box center [693, 19] width 21 height 7
click at [350, 9] on span "Refresh" at bounding box center [331, 8] width 37 height 6
drag, startPoint x: 366, startPoint y: 3, endPoint x: 367, endPoint y: 12, distance: 9.2
click at [353, 3] on button "Refresh" at bounding box center [326, 8] width 53 height 14
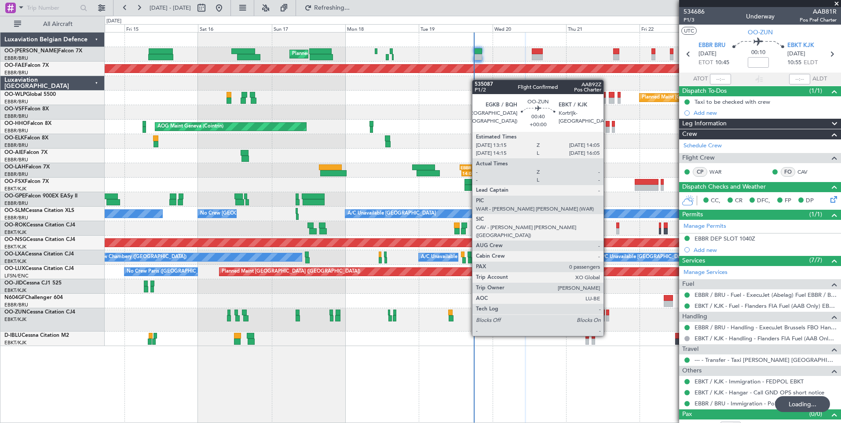
click at [607, 311] on div at bounding box center [607, 313] width 3 height 6
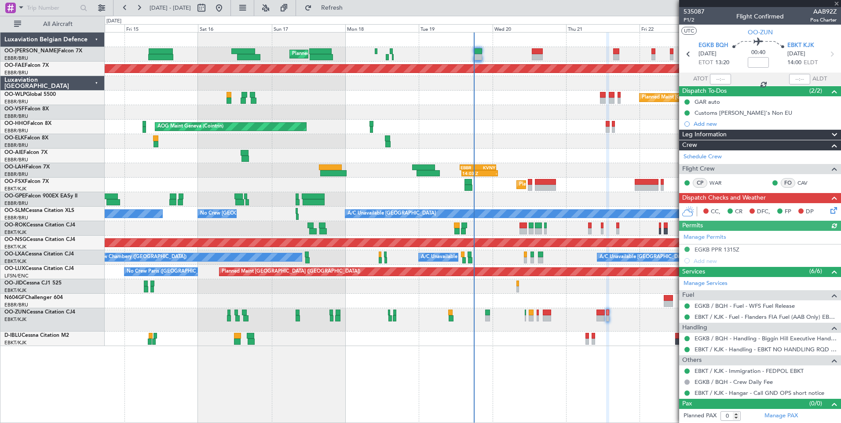
click at [831, 212] on icon at bounding box center [831, 208] width 7 height 7
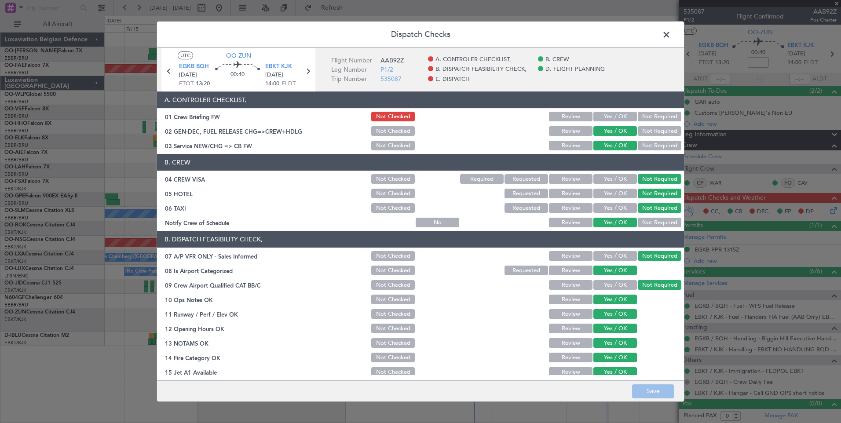
click at [615, 117] on button "Yes / OK" at bounding box center [615, 117] width 44 height 10
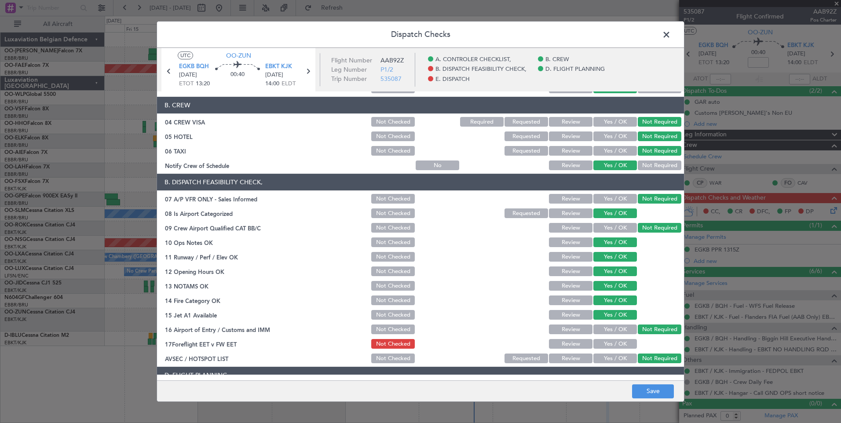
scroll to position [160, 0]
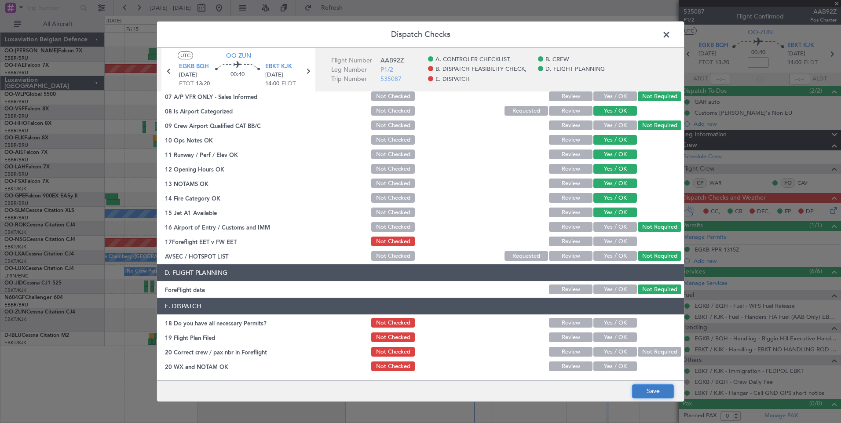
click at [656, 389] on button "Save" at bounding box center [653, 391] width 42 height 14
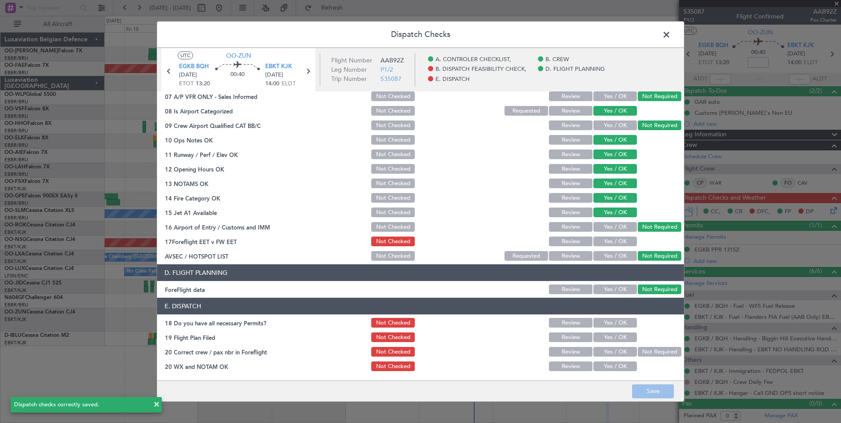
click at [670, 38] on span at bounding box center [670, 37] width 0 height 18
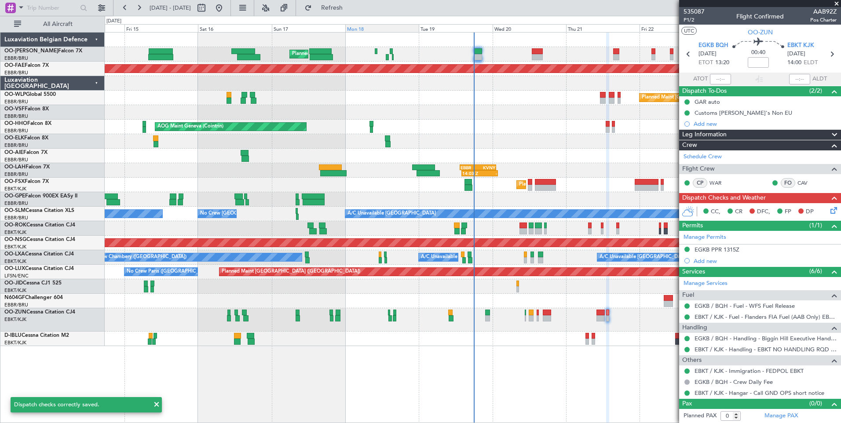
click at [350, 9] on span "Refresh" at bounding box center [331, 8] width 37 height 6
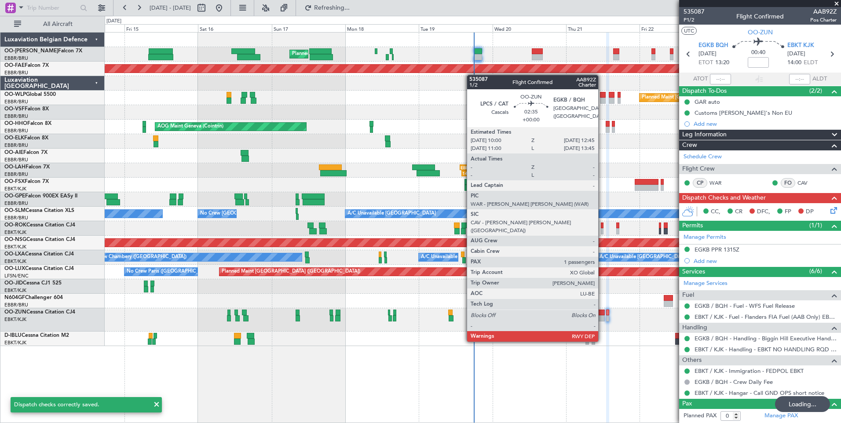
click at [602, 317] on div at bounding box center [600, 318] width 9 height 6
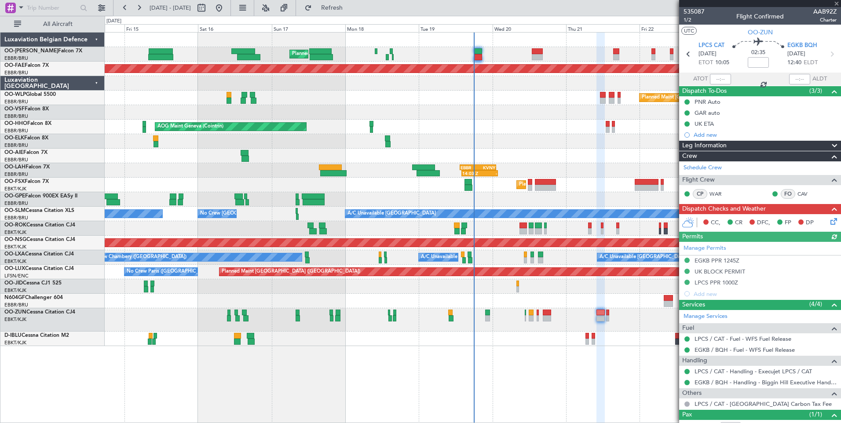
click at [828, 222] on icon at bounding box center [831, 219] width 7 height 7
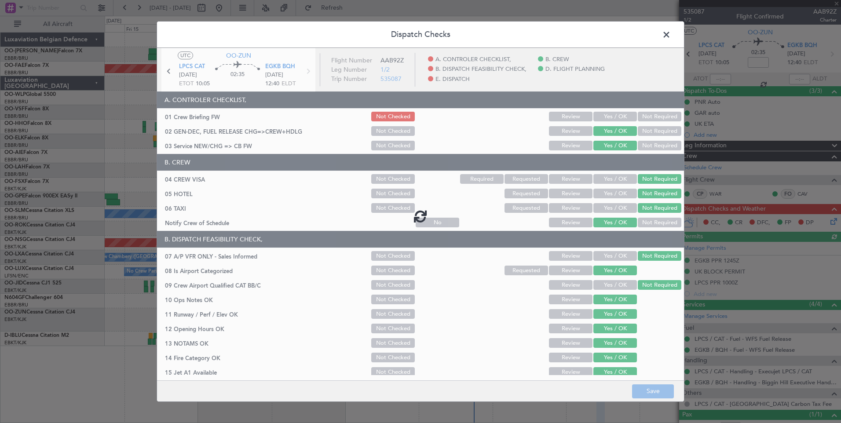
click at [611, 119] on div at bounding box center [420, 216] width 527 height 336
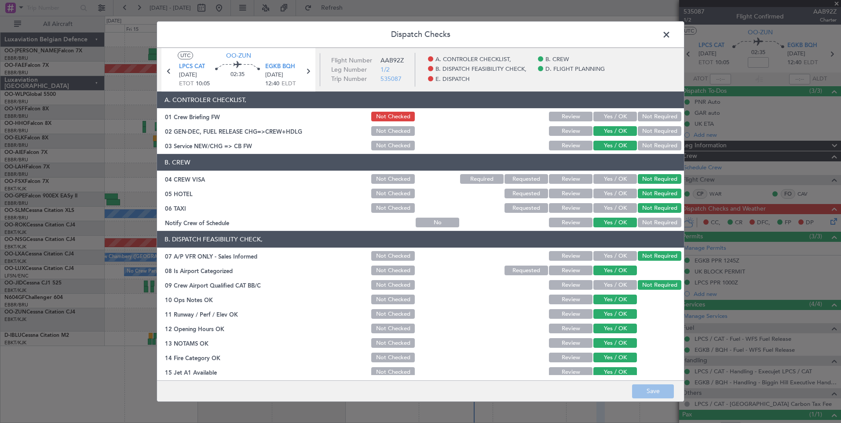
click at [603, 115] on button "Yes / OK" at bounding box center [615, 117] width 44 height 10
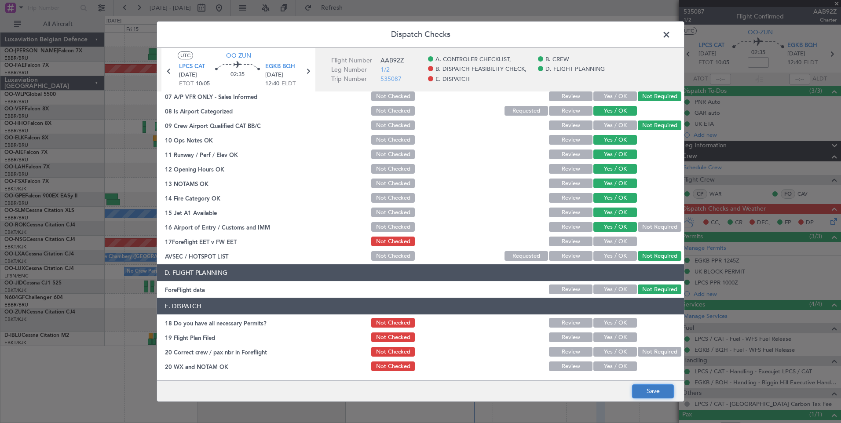
click at [655, 390] on button "Save" at bounding box center [653, 391] width 42 height 14
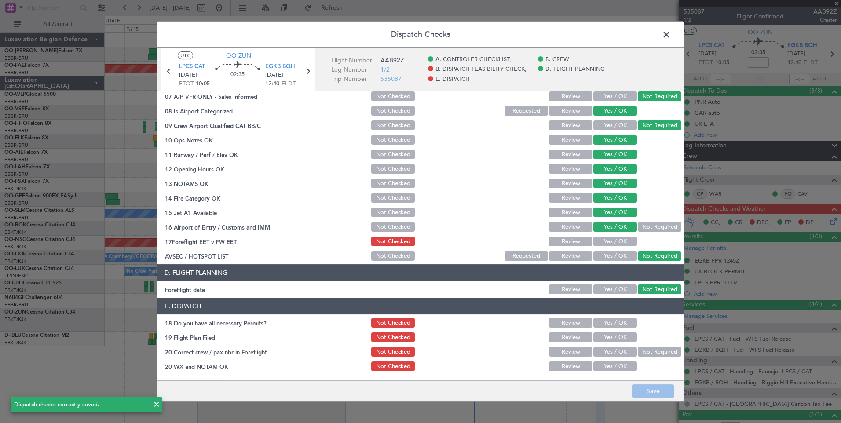
click at [670, 33] on span at bounding box center [670, 37] width 0 height 18
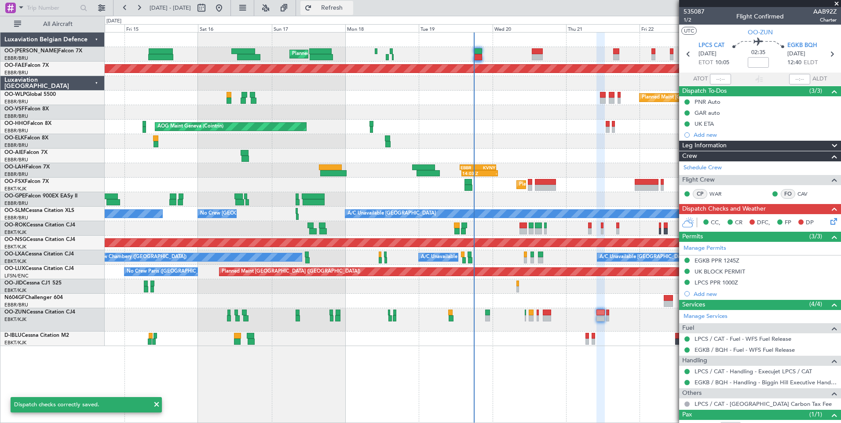
click at [350, 7] on span "Refresh" at bounding box center [331, 8] width 37 height 6
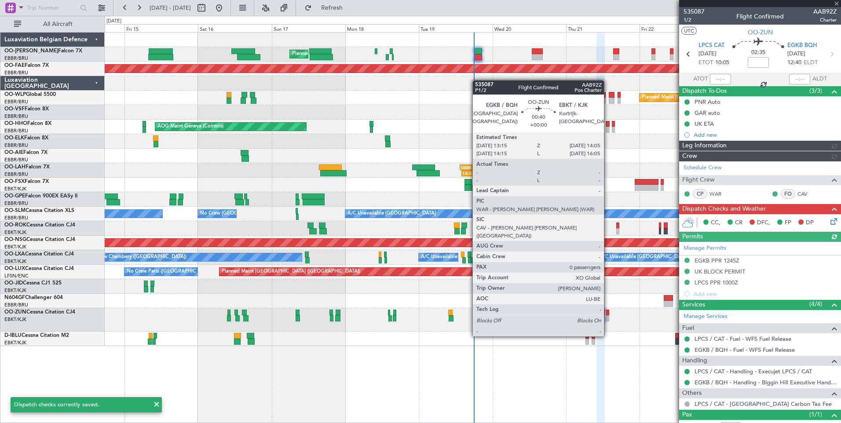
click at [608, 312] on div at bounding box center [607, 313] width 3 height 6
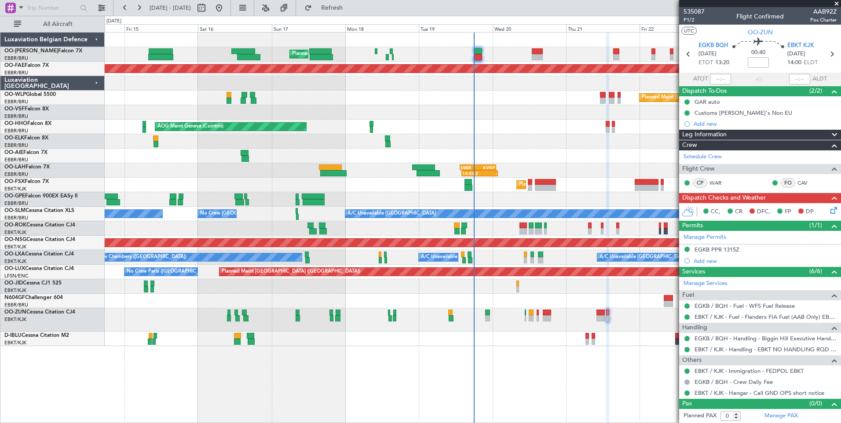
click at [835, 211] on icon at bounding box center [831, 208] width 7 height 7
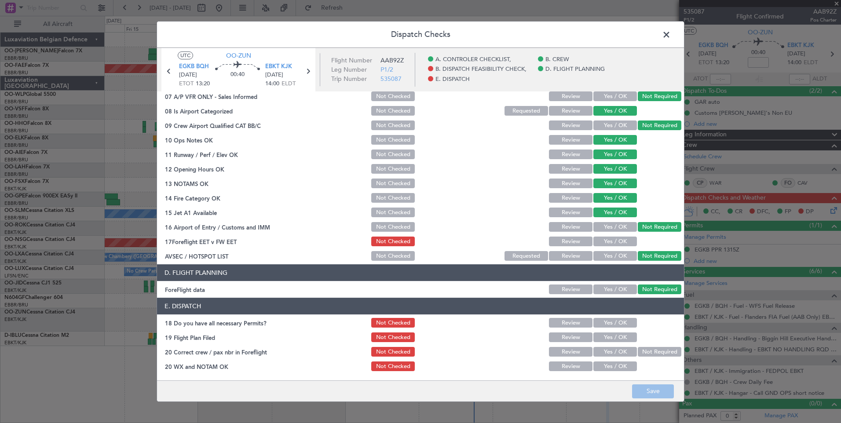
scroll to position [0, 0]
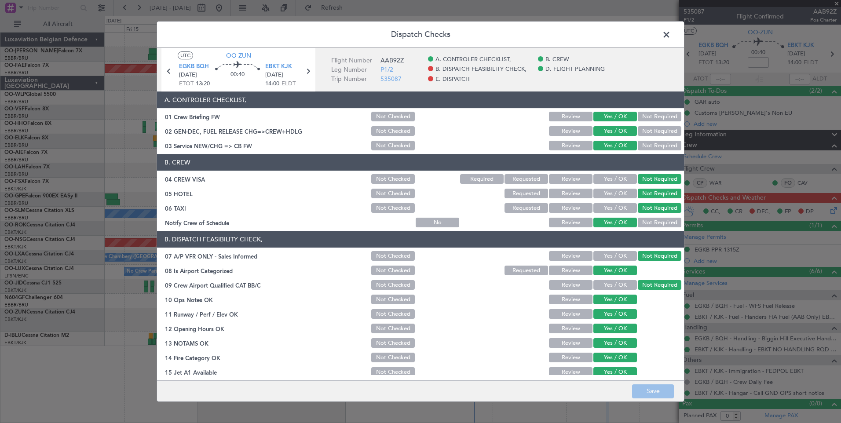
click at [670, 30] on span at bounding box center [670, 37] width 0 height 18
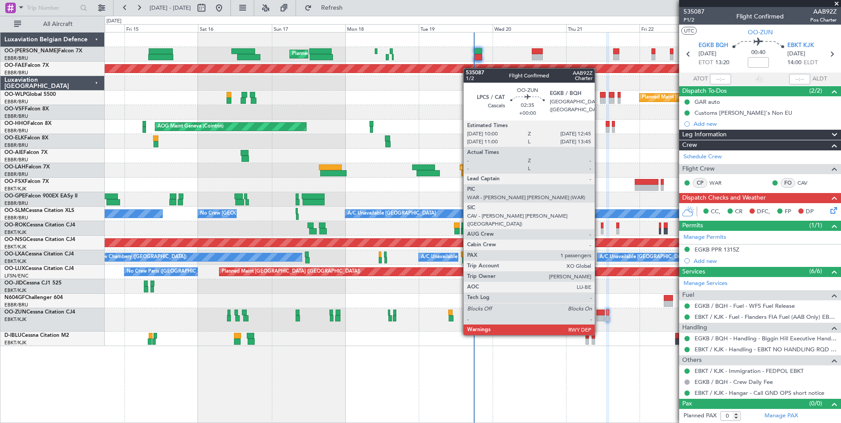
click at [598, 310] on div at bounding box center [600, 313] width 9 height 6
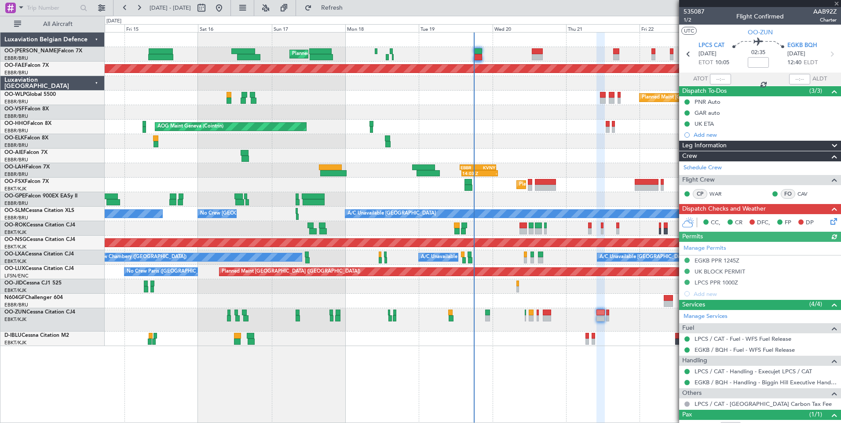
click at [828, 221] on icon at bounding box center [831, 219] width 7 height 7
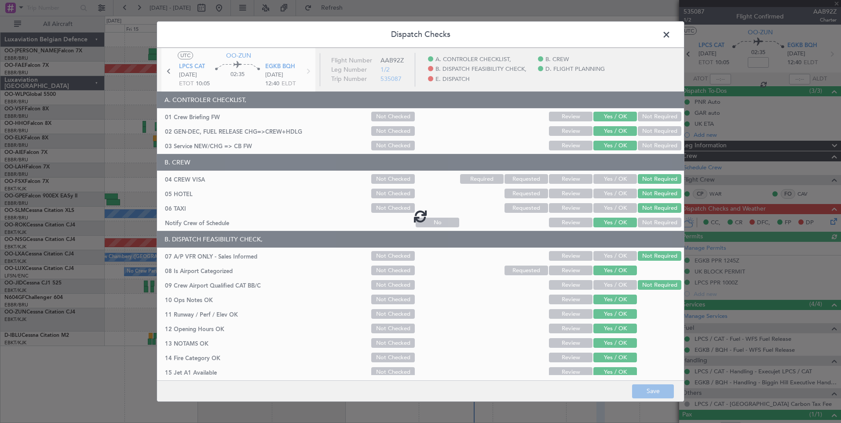
click at [670, 33] on span at bounding box center [670, 37] width 0 height 18
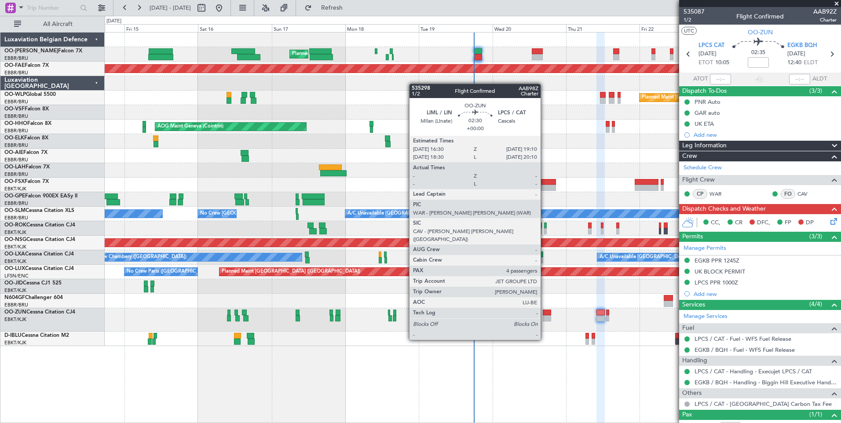
click at [545, 315] on div at bounding box center [547, 318] width 8 height 6
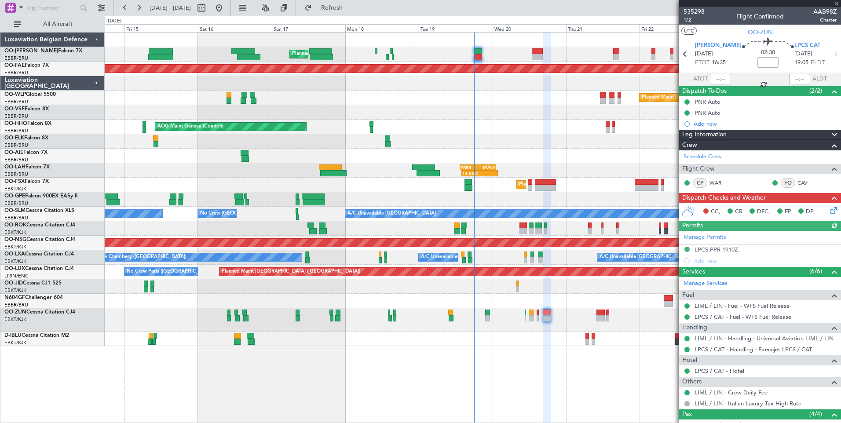
click at [829, 210] on icon at bounding box center [831, 208] width 7 height 7
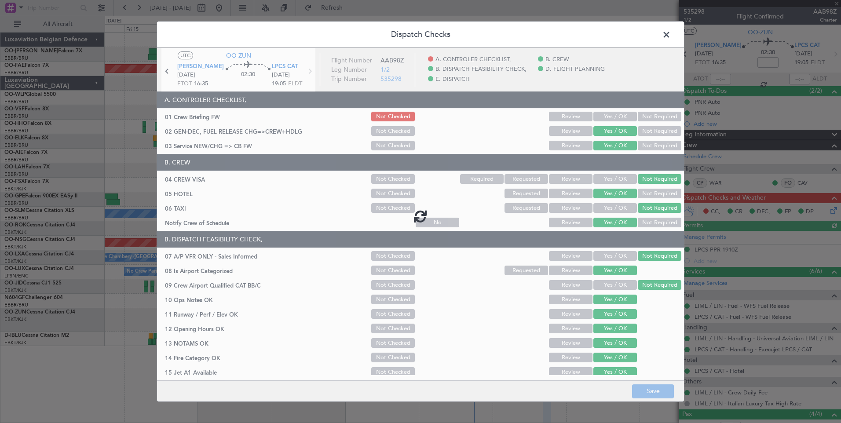
click at [612, 115] on div at bounding box center [420, 216] width 527 height 336
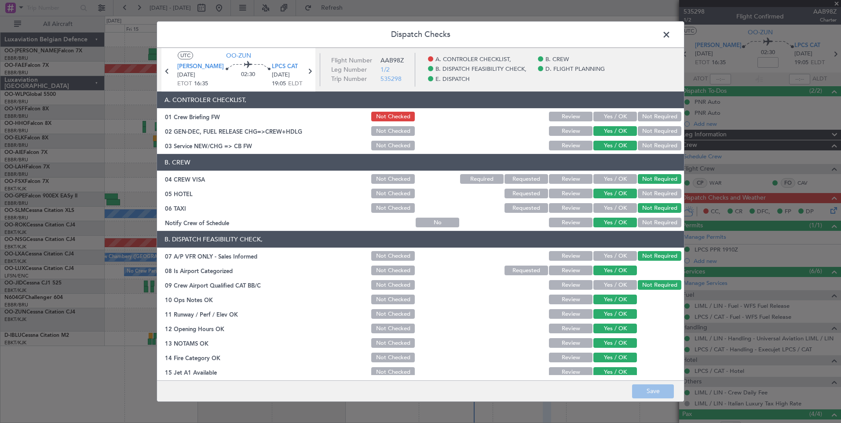
click at [611, 117] on button "Yes / OK" at bounding box center [615, 117] width 44 height 10
click at [649, 390] on button "Save" at bounding box center [653, 391] width 42 height 14
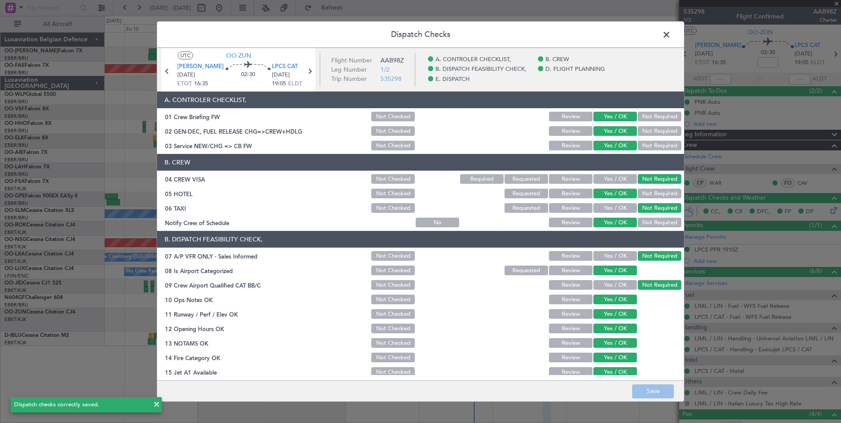
click at [670, 34] on span at bounding box center [670, 37] width 0 height 18
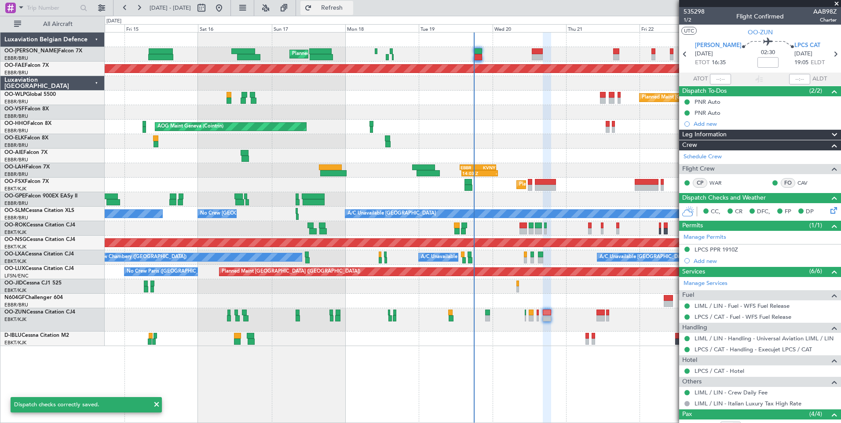
click at [350, 8] on span "Refresh" at bounding box center [331, 8] width 37 height 6
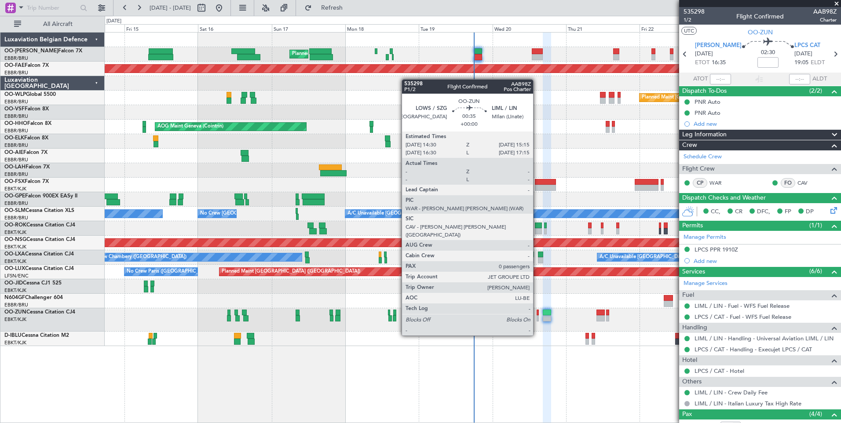
click at [537, 311] on div at bounding box center [537, 313] width 3 height 6
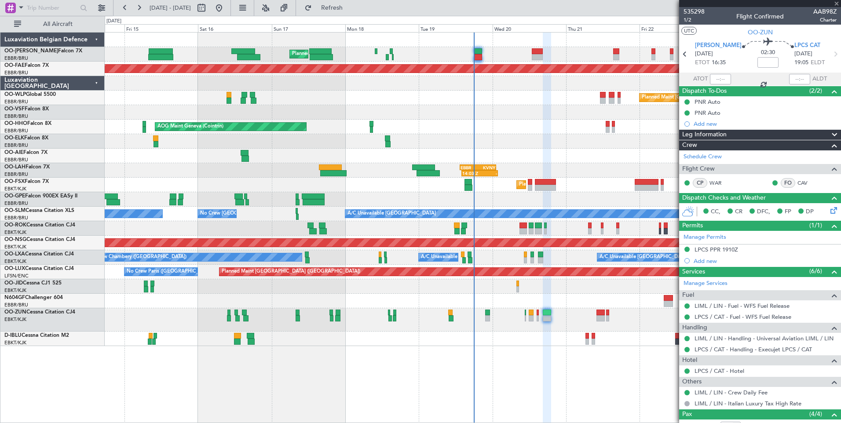
type input "0"
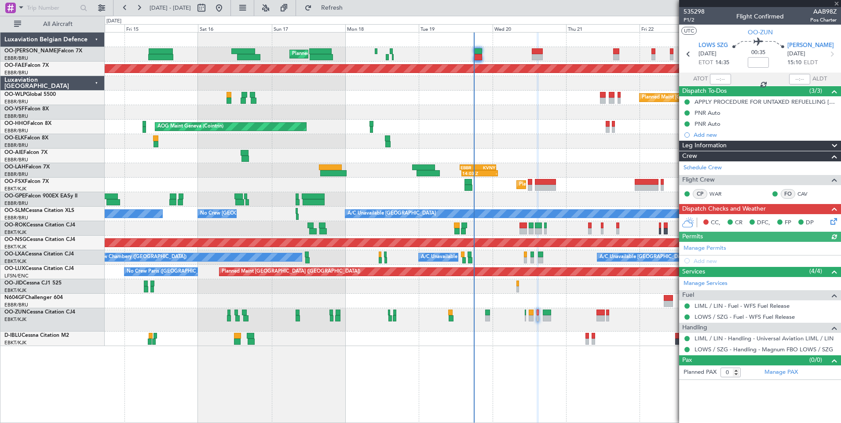
click at [835, 219] on icon at bounding box center [831, 219] width 7 height 7
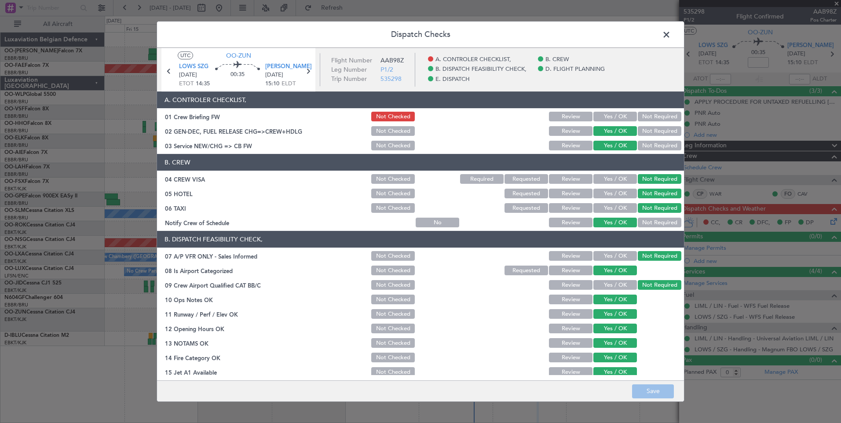
click at [601, 116] on button "Yes / OK" at bounding box center [615, 117] width 44 height 10
click at [659, 393] on button "Save" at bounding box center [653, 391] width 42 height 14
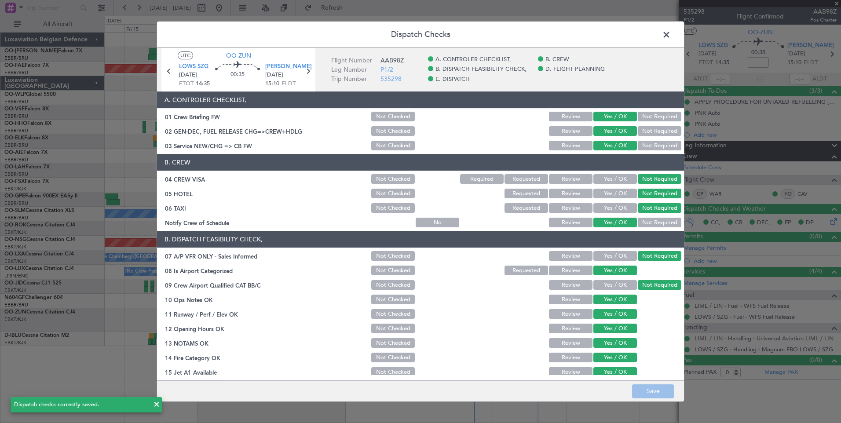
click at [670, 34] on span at bounding box center [670, 37] width 0 height 18
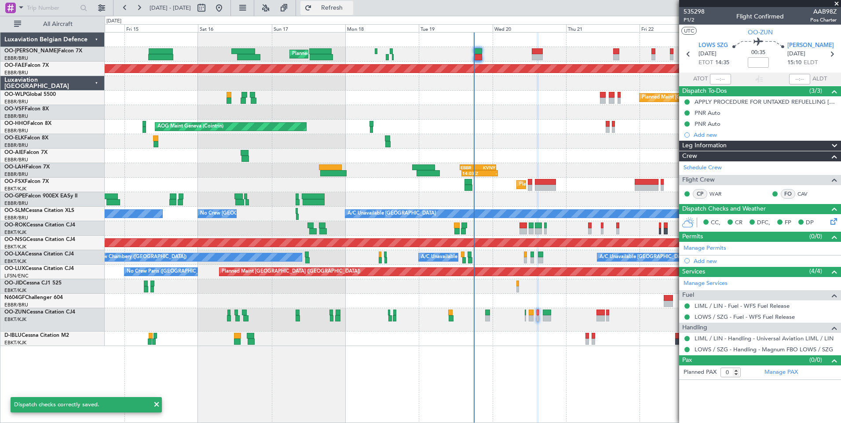
click at [350, 8] on span "Refresh" at bounding box center [331, 8] width 37 height 6
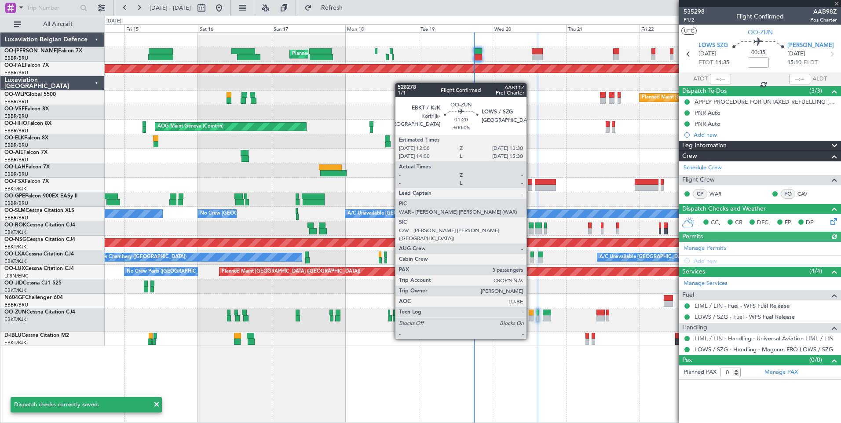
type input "+00:05"
type input "3"
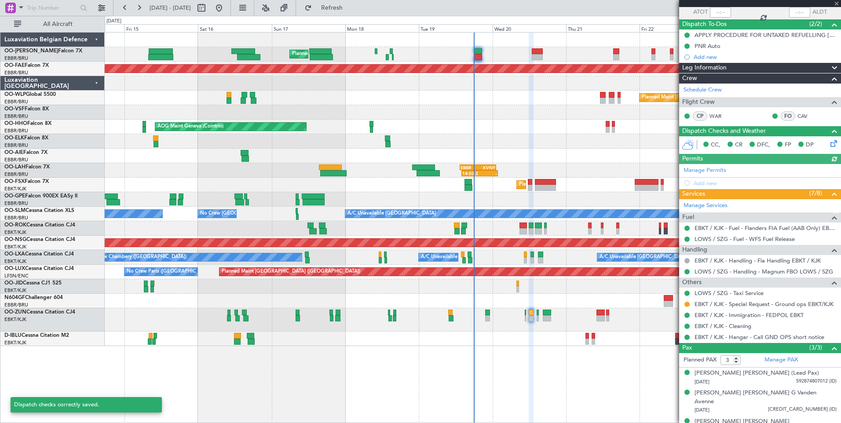
scroll to position [70, 0]
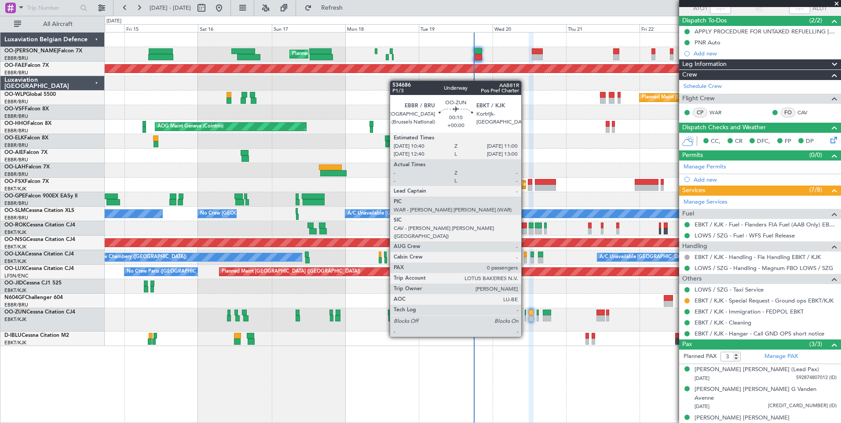
click at [525, 313] on div at bounding box center [525, 313] width 1 height 6
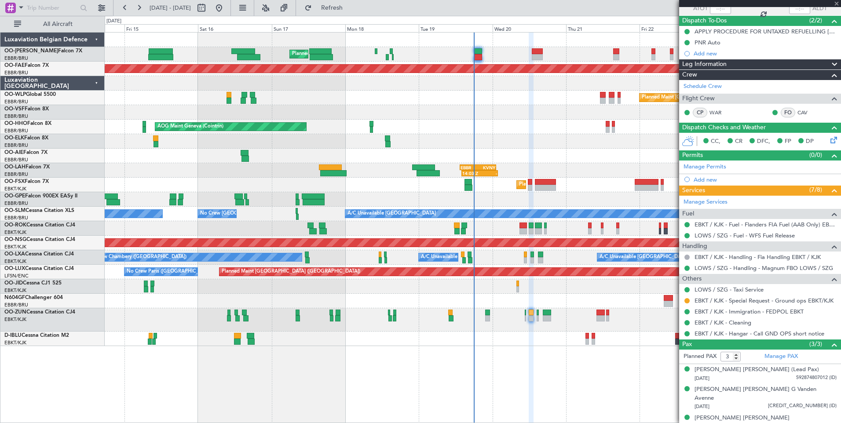
type input "0"
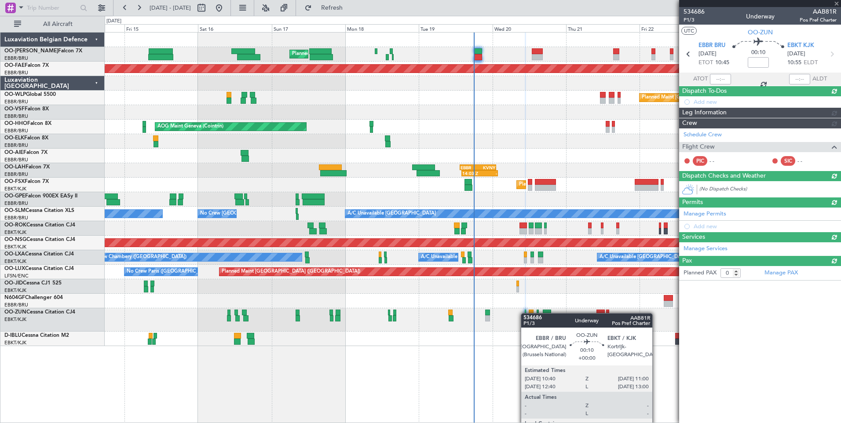
scroll to position [0, 0]
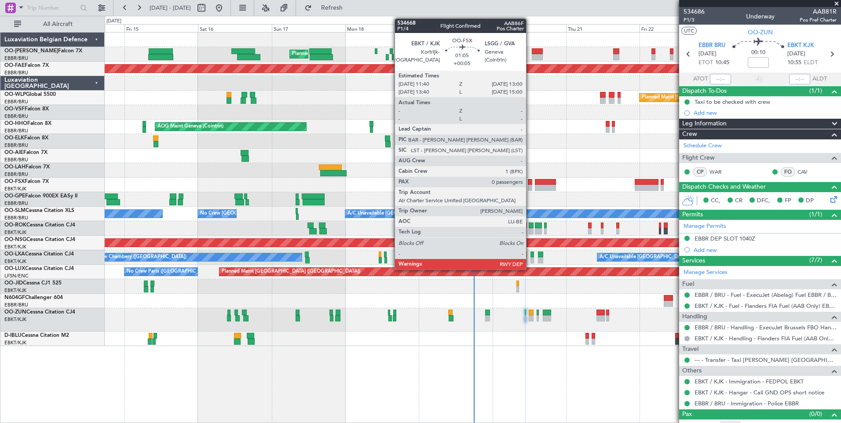
click at [530, 182] on div at bounding box center [530, 182] width 4 height 6
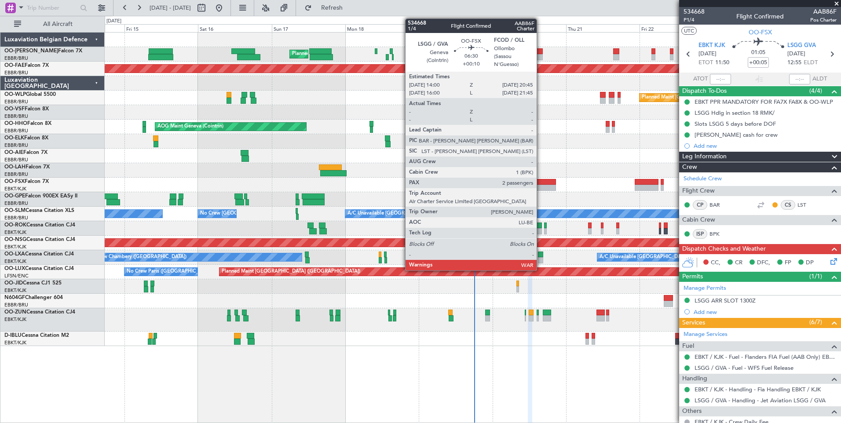
click at [540, 183] on div at bounding box center [545, 182] width 21 height 6
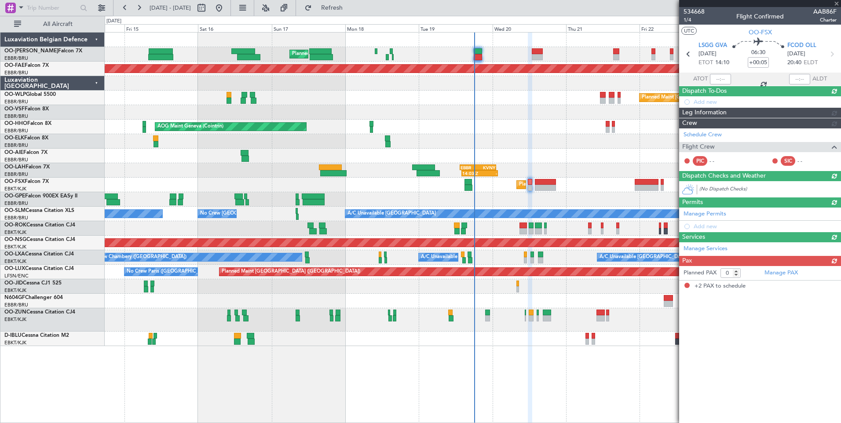
type input "+00:10"
type input "2"
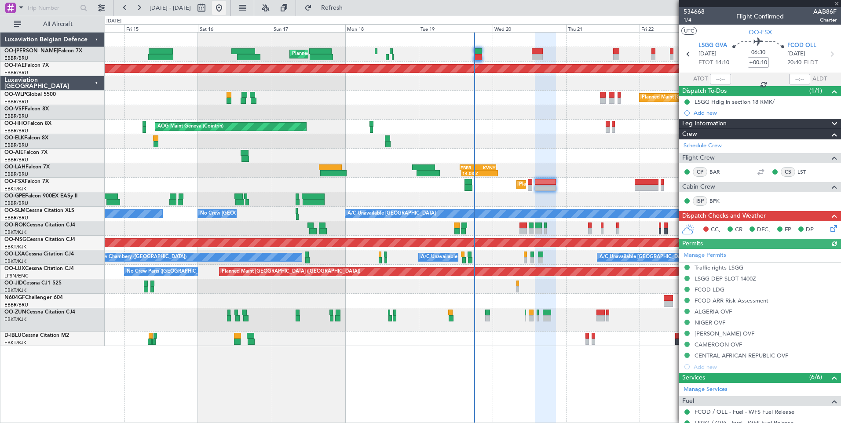
click at [226, 7] on button at bounding box center [219, 8] width 14 height 14
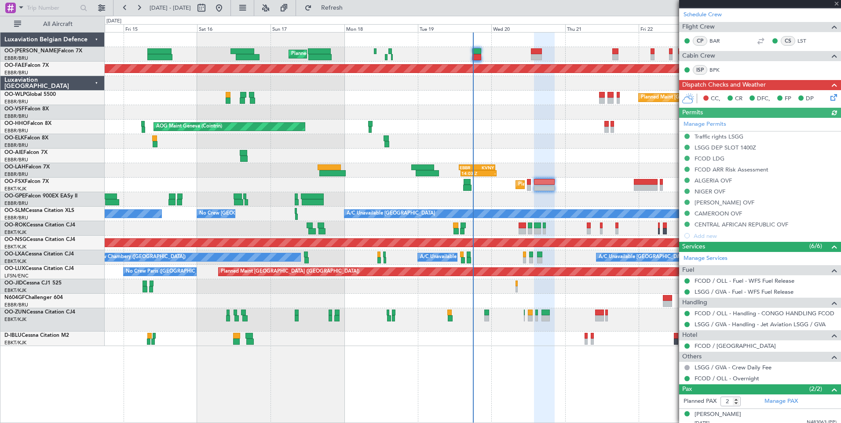
scroll to position [132, 0]
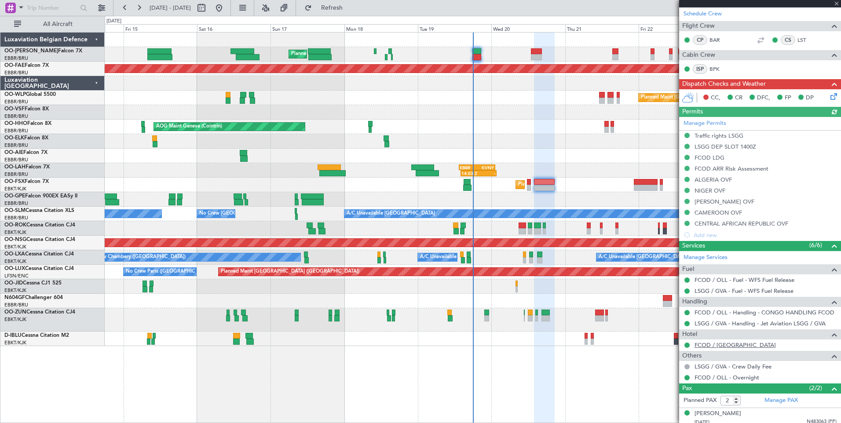
click at [719, 347] on link "FCOD / [GEOGRAPHIC_DATA]" at bounding box center [734, 344] width 81 height 7
click at [353, 14] on button "Refresh" at bounding box center [326, 8] width 53 height 14
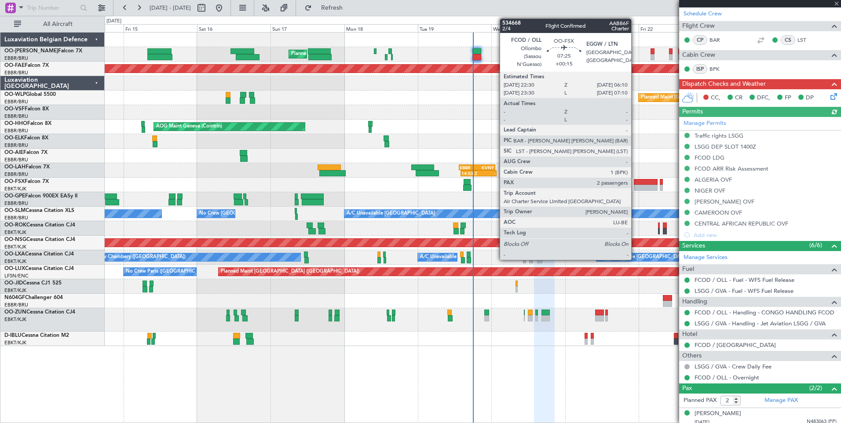
click at [635, 183] on div at bounding box center [646, 182] width 24 height 6
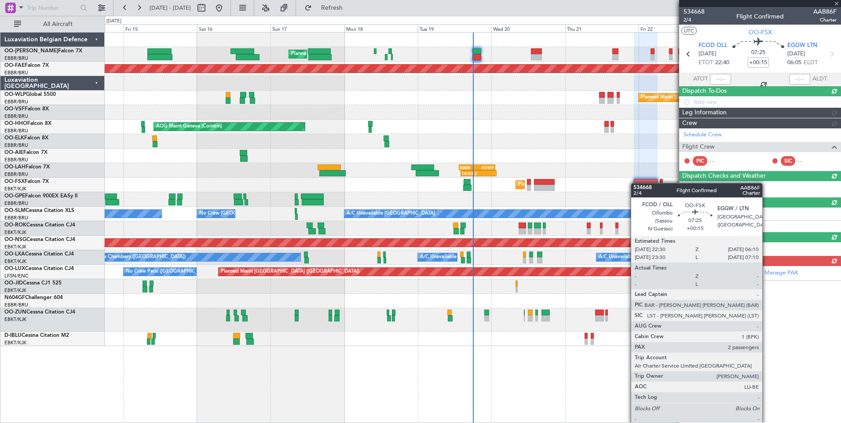
scroll to position [0, 0]
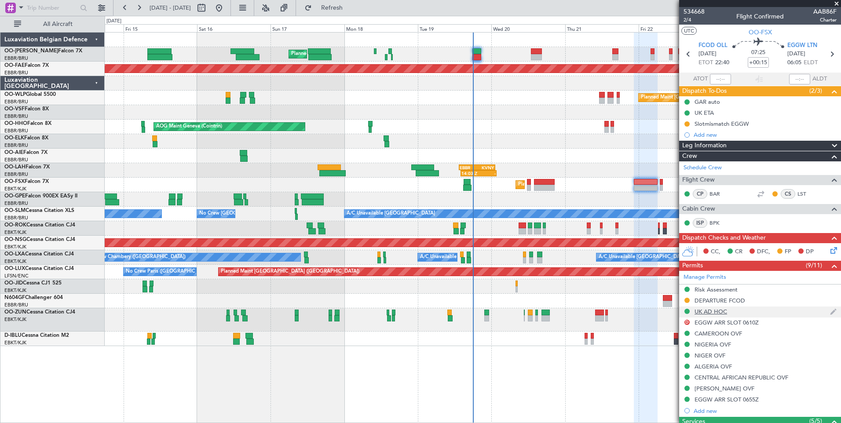
click at [713, 315] on div "UK AD HOC" at bounding box center [760, 311] width 162 height 11
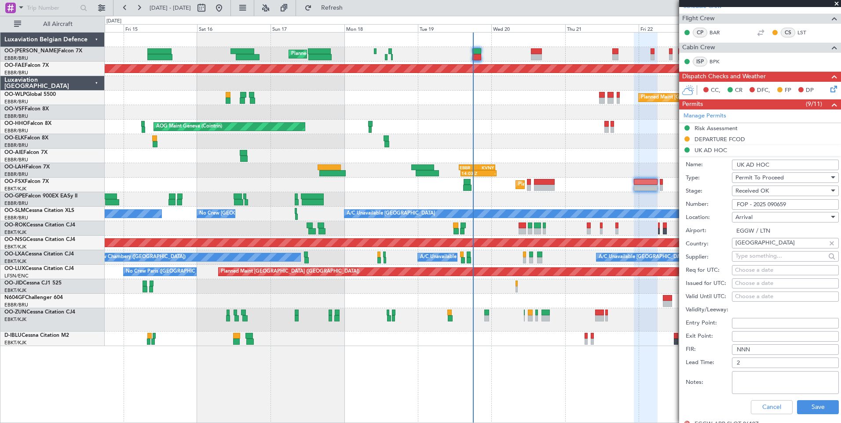
scroll to position [176, 0]
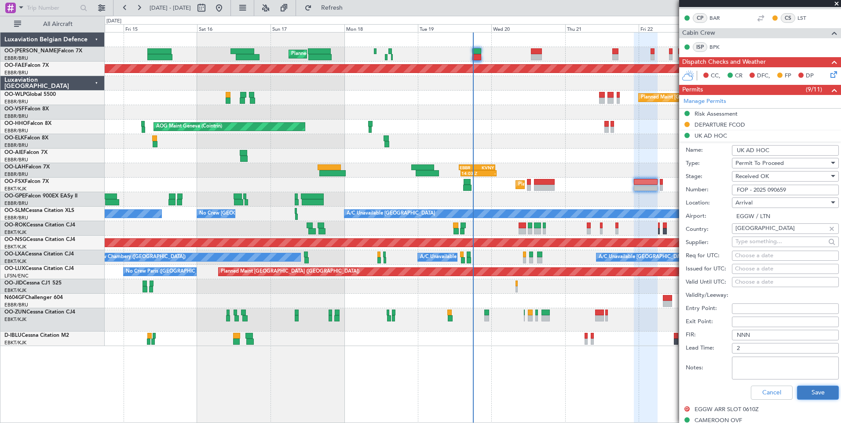
click at [807, 397] on button "Save" at bounding box center [818, 393] width 42 height 14
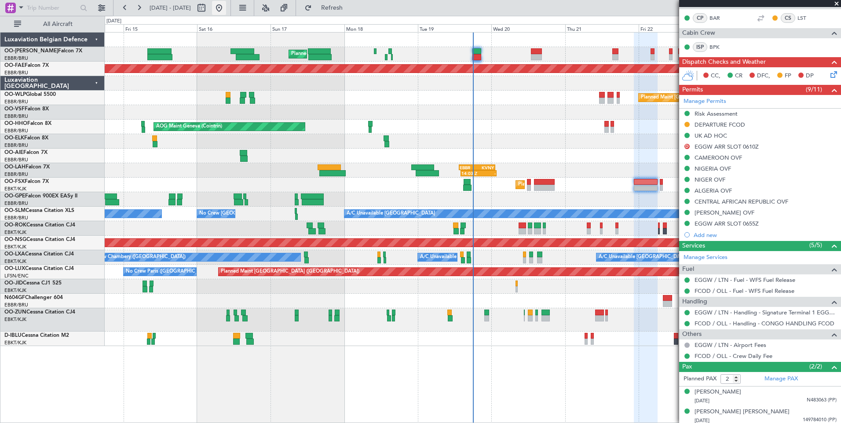
click at [226, 3] on button at bounding box center [219, 8] width 14 height 14
click at [353, 12] on button "Refresh" at bounding box center [326, 8] width 53 height 14
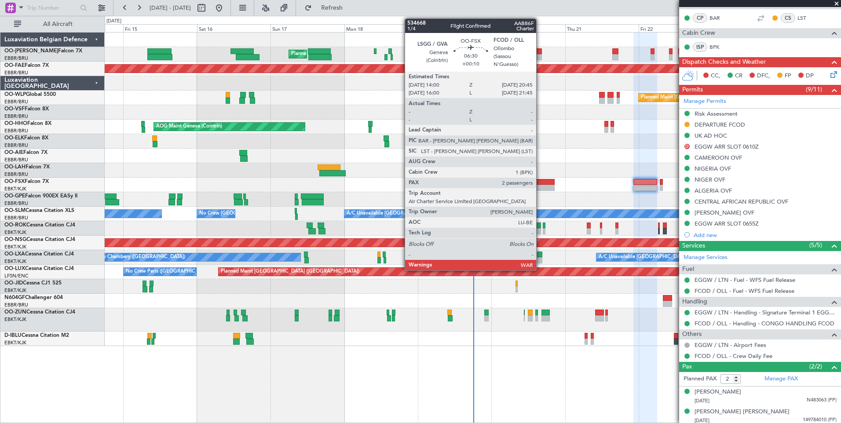
click at [540, 186] on div at bounding box center [544, 188] width 21 height 6
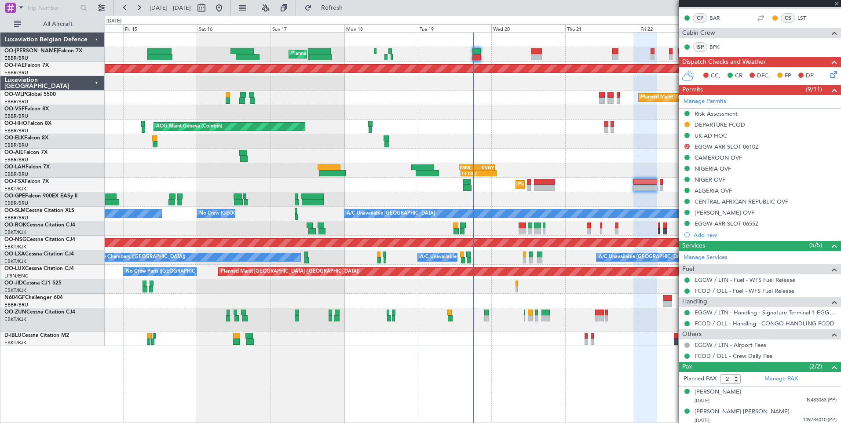
type input "+00:10"
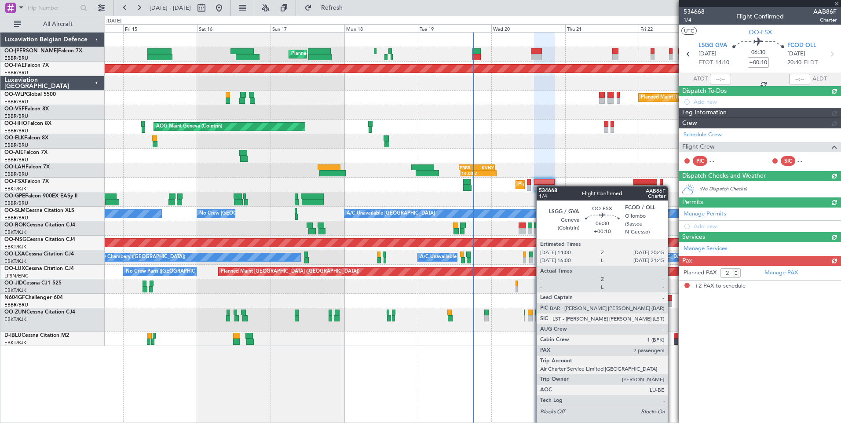
scroll to position [0, 0]
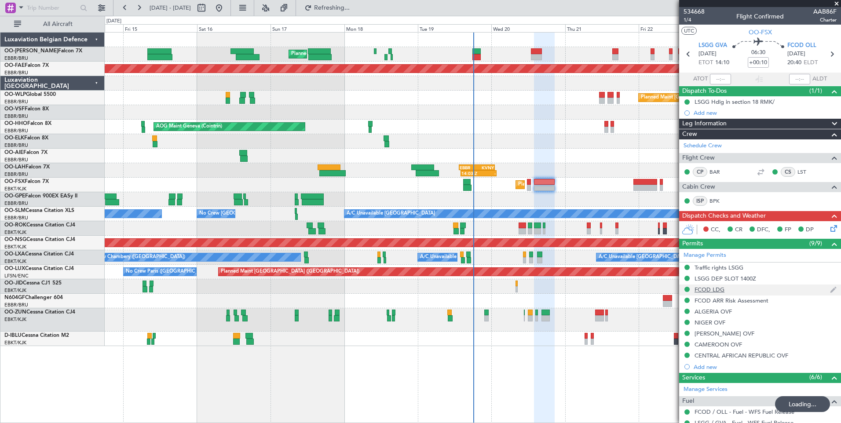
click at [716, 291] on div "FCOD LDG" at bounding box center [709, 289] width 30 height 7
click at [605, 368] on div "Planned Maint Brussels (Brussels National) Planned Maint Kortrijk-Wevelgem Plan…" at bounding box center [473, 227] width 736 height 391
click at [836, 4] on span at bounding box center [836, 4] width 9 height 8
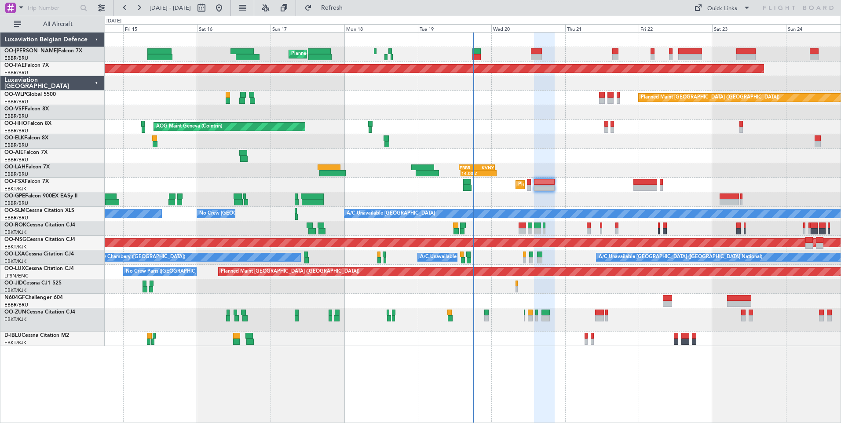
type input "0"
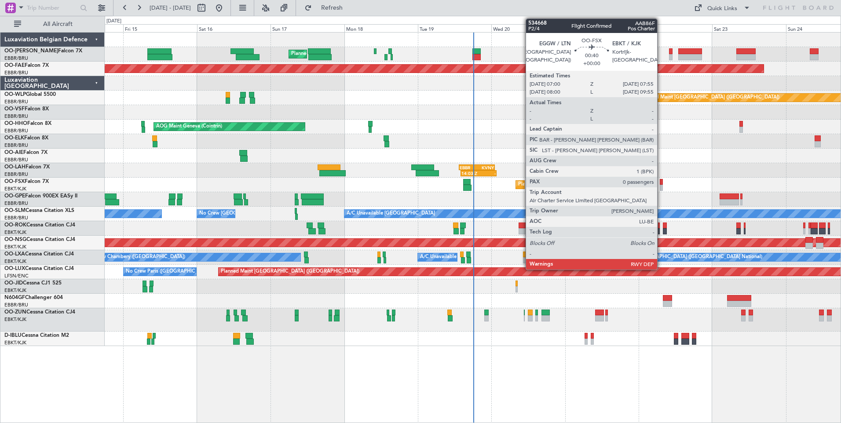
click at [661, 182] on div at bounding box center [660, 182] width 3 height 6
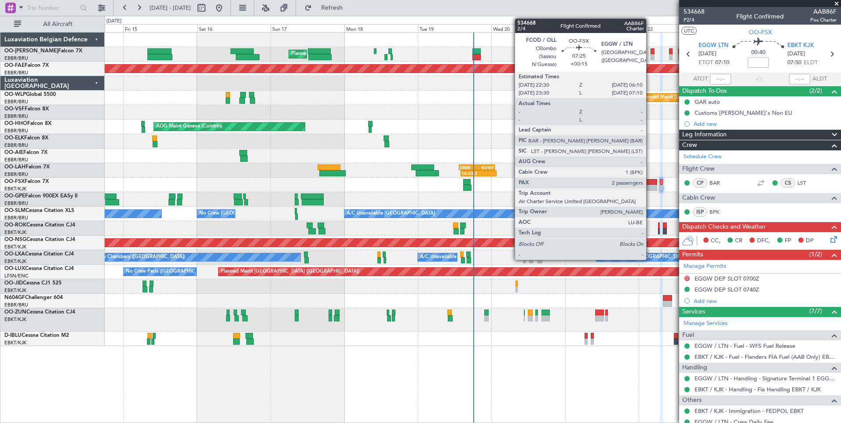
click at [650, 180] on div at bounding box center [645, 182] width 24 height 6
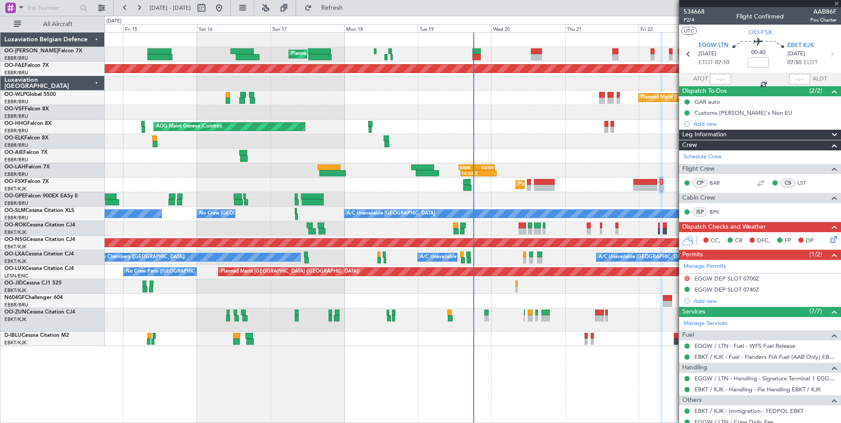
type input "+00:15"
type input "2"
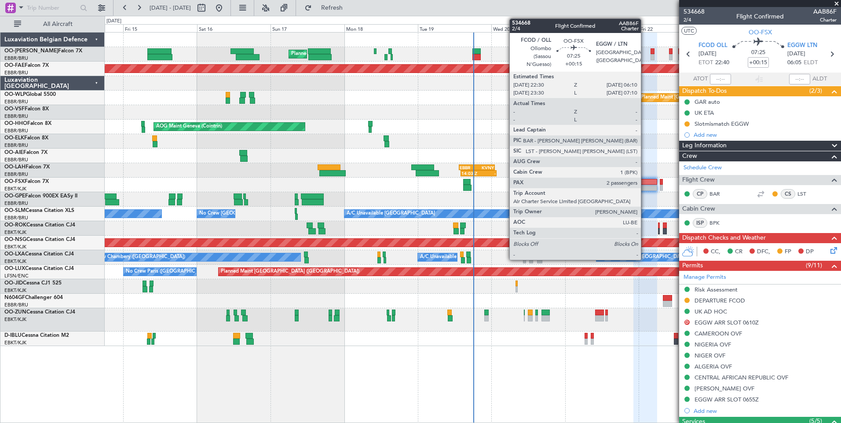
click at [645, 182] on div at bounding box center [645, 182] width 24 height 6
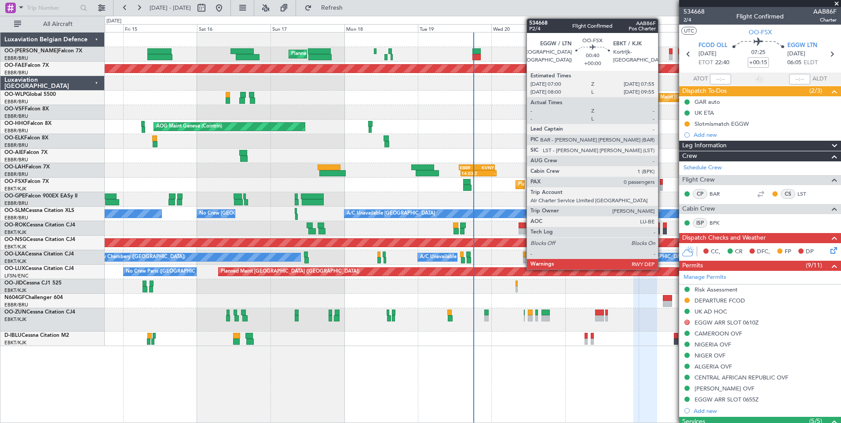
click at [662, 185] on div at bounding box center [660, 188] width 3 height 6
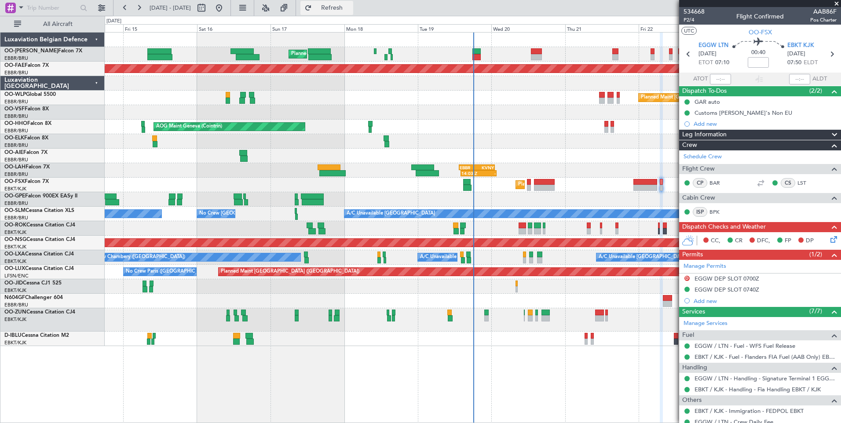
click at [350, 10] on span "Refresh" at bounding box center [331, 8] width 37 height 6
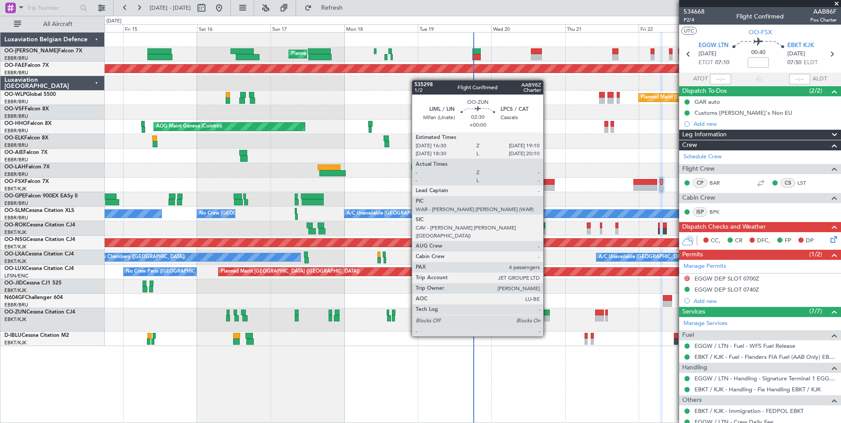
click at [547, 312] on div at bounding box center [545, 313] width 8 height 6
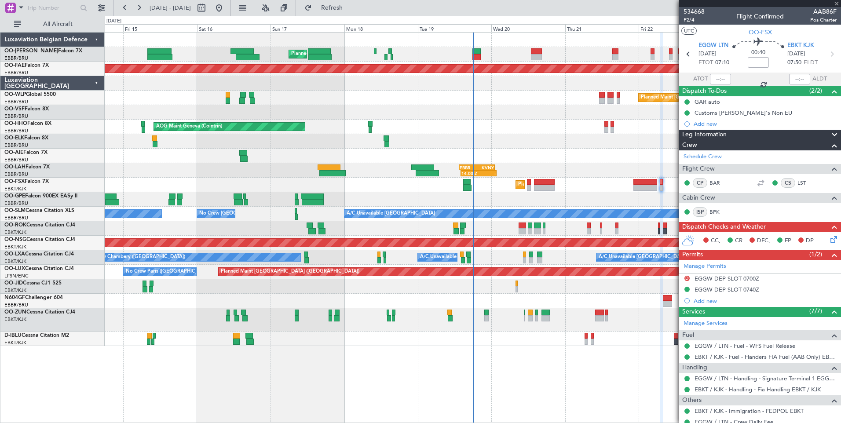
type input "4"
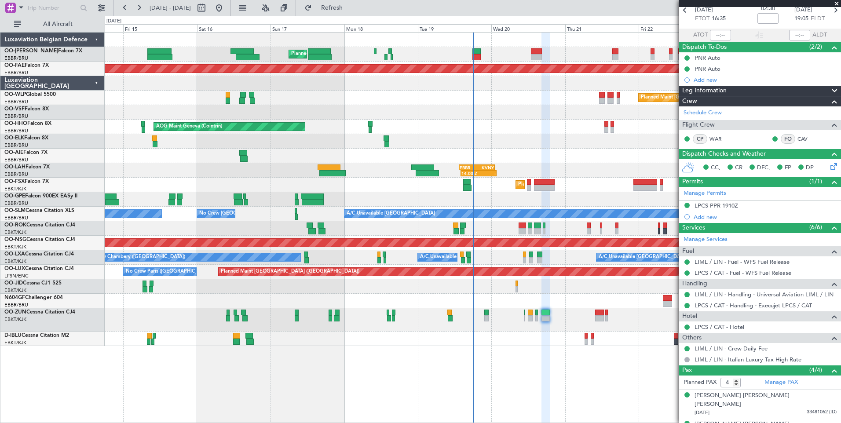
scroll to position [90, 0]
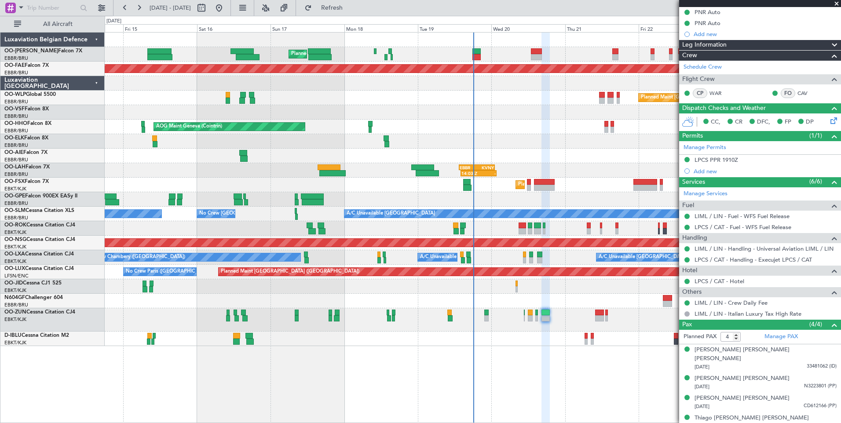
drag, startPoint x: 364, startPoint y: 7, endPoint x: 388, endPoint y: 75, distance: 72.2
click at [350, 7] on span "Refresh" at bounding box center [331, 8] width 37 height 6
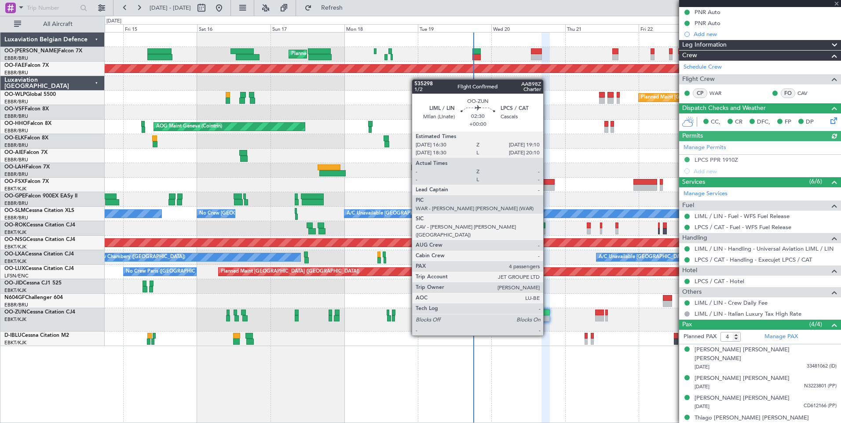
click at [547, 311] on div at bounding box center [545, 313] width 8 height 6
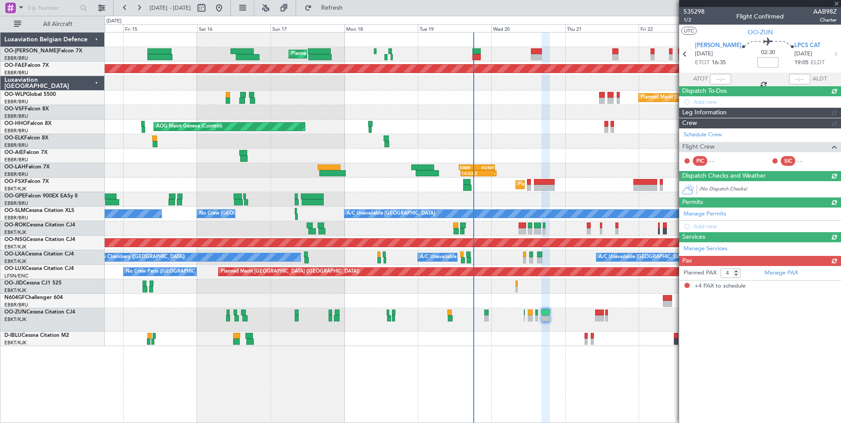
scroll to position [0, 0]
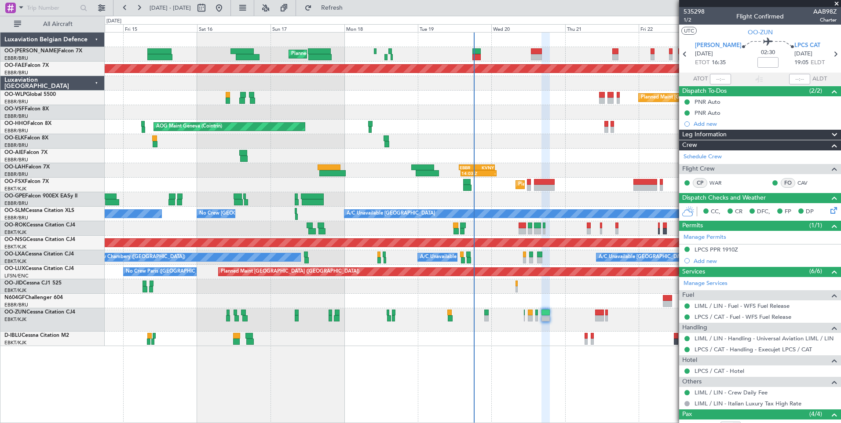
drag, startPoint x: 356, startPoint y: 6, endPoint x: 465, endPoint y: 244, distance: 261.8
click at [350, 6] on span "Refresh" at bounding box center [331, 8] width 37 height 6
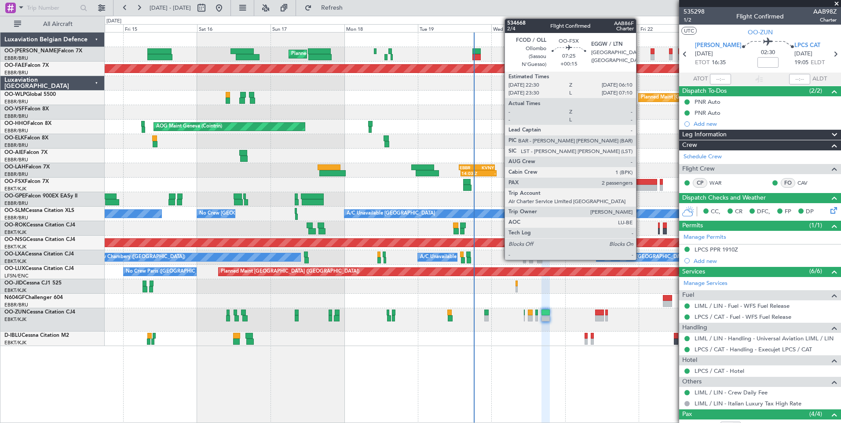
click at [640, 184] on div at bounding box center [645, 182] width 24 height 6
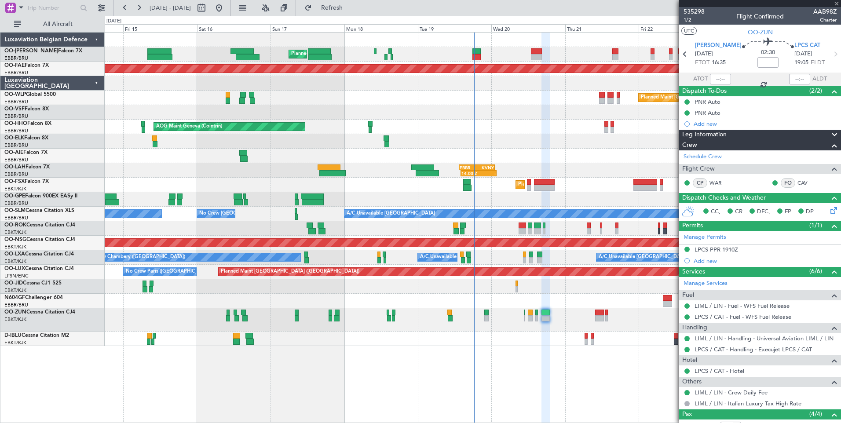
type input "+00:15"
type input "2"
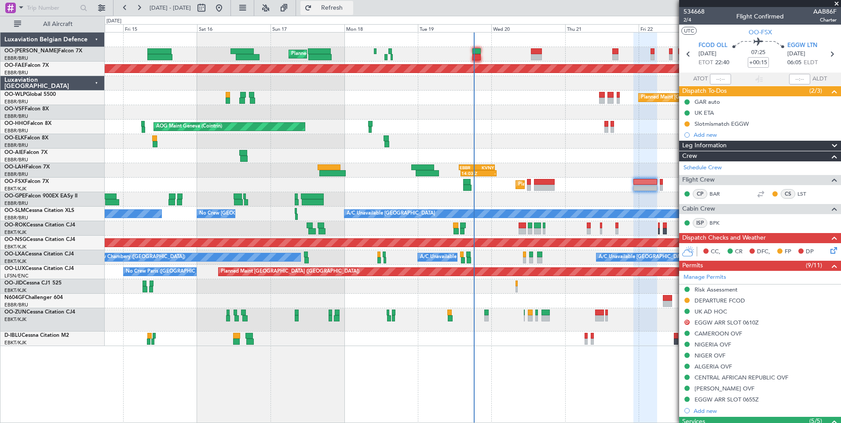
click at [350, 8] on span "Refresh" at bounding box center [331, 8] width 37 height 6
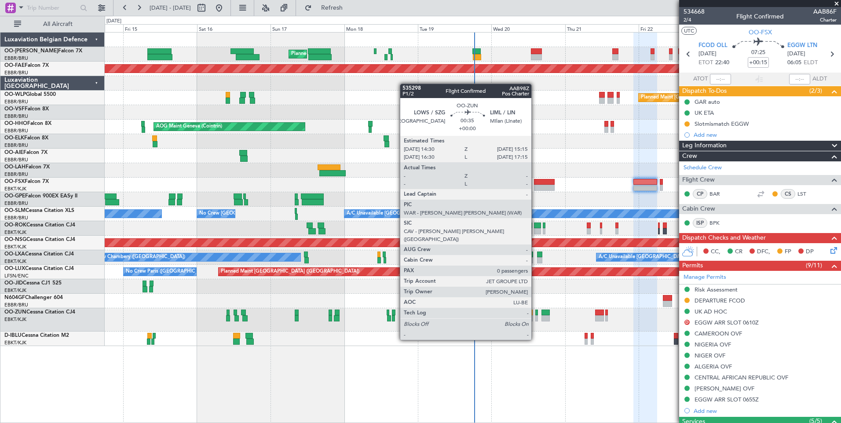
click at [536, 315] on div at bounding box center [536, 318] width 3 height 6
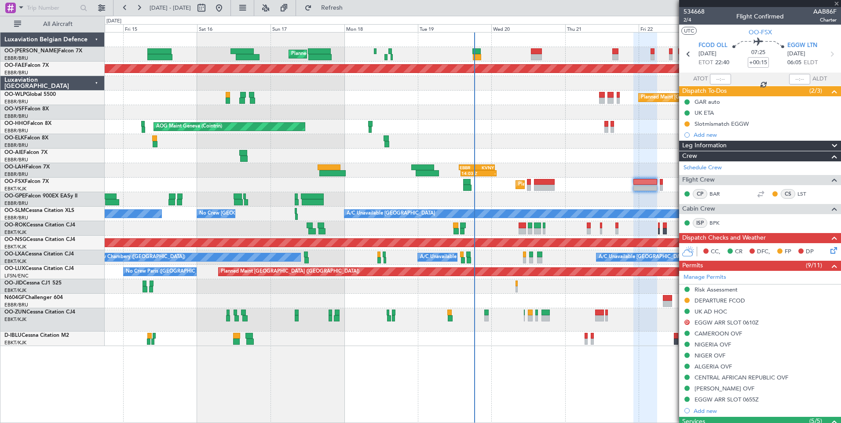
click at [413, 378] on div "Planned Maint [GEOGRAPHIC_DATA] ([GEOGRAPHIC_DATA] National) Planned Maint [GEO…" at bounding box center [473, 227] width 736 height 391
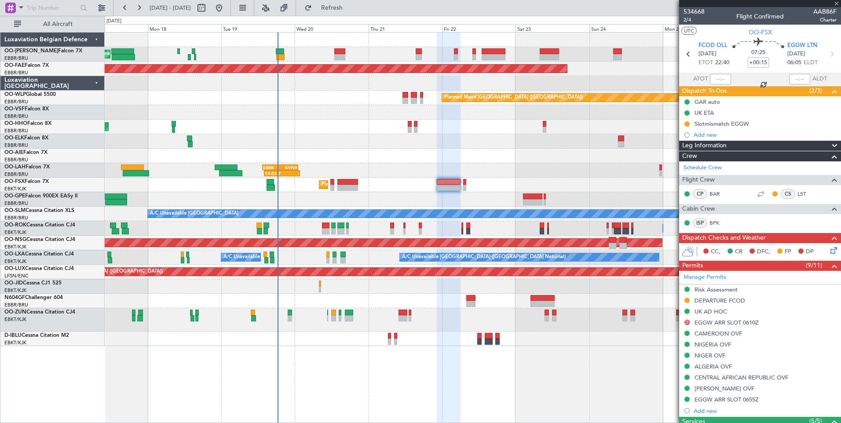
click at [475, 376] on div "Planned Maint [GEOGRAPHIC_DATA] ([GEOGRAPHIC_DATA] National) Planned Maint [GEO…" at bounding box center [473, 227] width 736 height 391
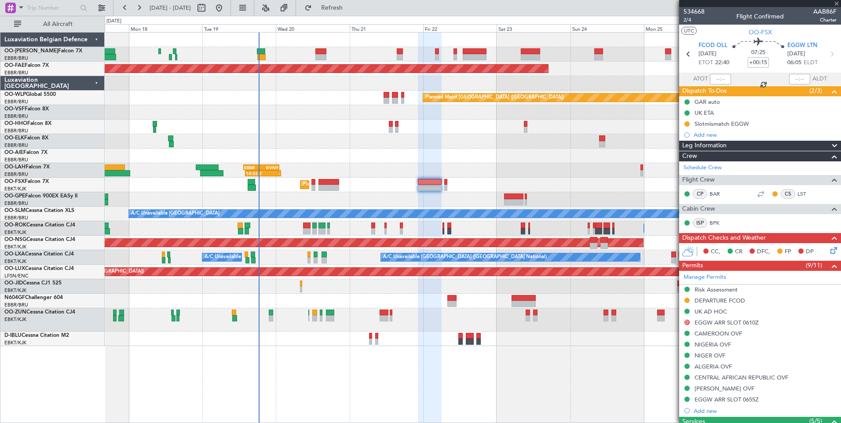
click at [379, 355] on div "Planned Maint [GEOGRAPHIC_DATA] ([GEOGRAPHIC_DATA] National) Planned Maint [GEO…" at bounding box center [473, 227] width 736 height 391
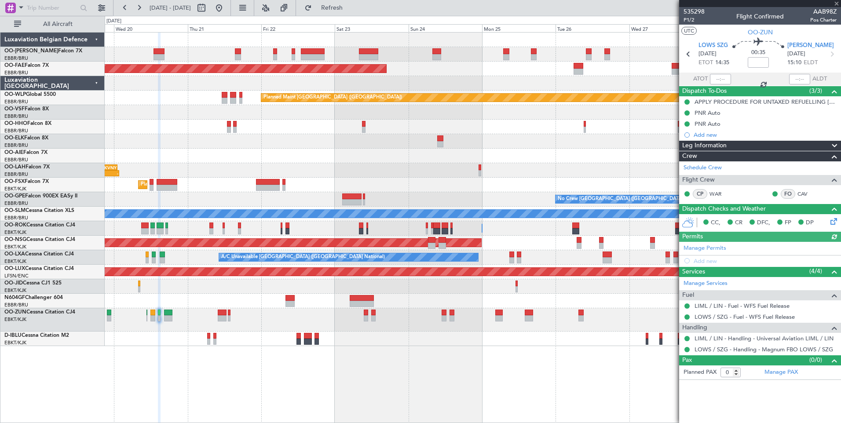
click at [616, 375] on div "Planned Maint [GEOGRAPHIC_DATA] ([GEOGRAPHIC_DATA] National) Planned Maint [GEO…" at bounding box center [473, 227] width 736 height 391
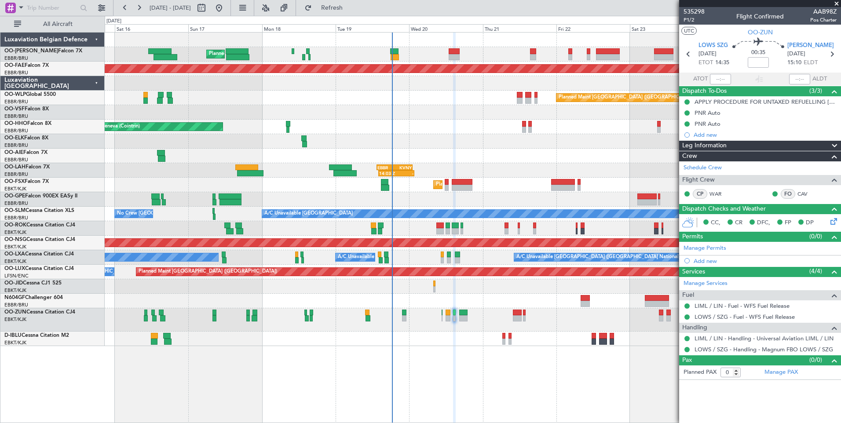
click at [628, 388] on div "Planned Maint [GEOGRAPHIC_DATA] ([GEOGRAPHIC_DATA] National) Planned Maint [GEO…" at bounding box center [473, 227] width 736 height 391
click at [221, 357] on div "Planned Maint Brussels (Brussels National) Planned Maint Kortrijk-Wevelgem Plan…" at bounding box center [473, 227] width 736 height 391
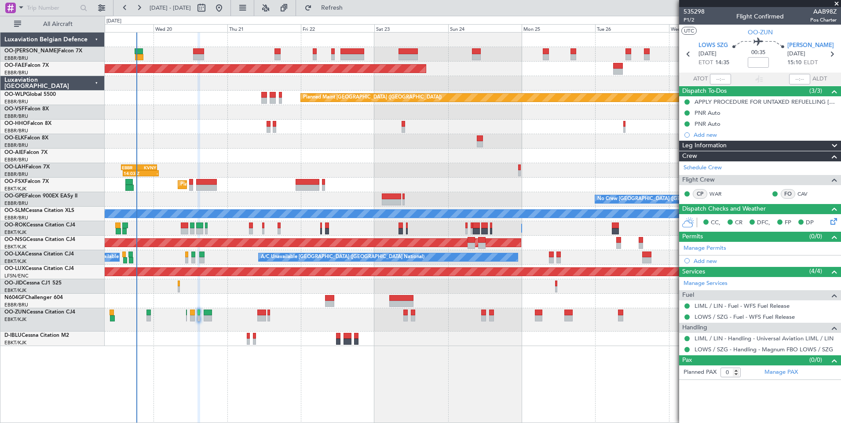
click at [328, 345] on div "Planned Maint Brussels (Brussels National) Planned Maint Brussels (Brussels Nat…" at bounding box center [473, 227] width 736 height 391
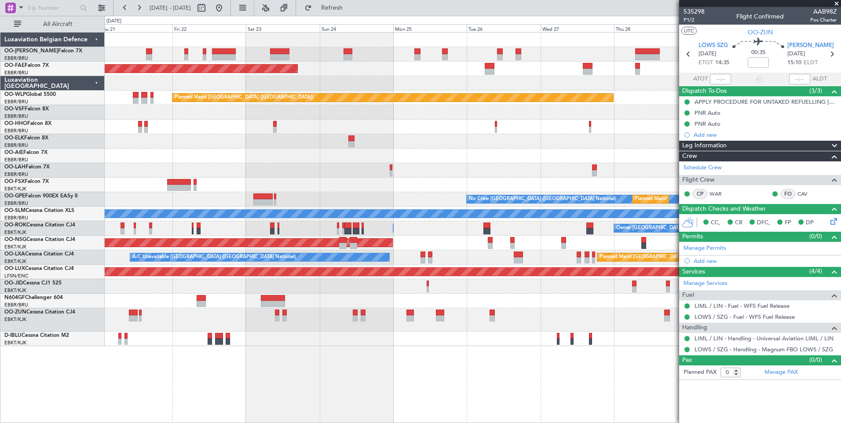
click at [375, 348] on div "Planned Maint Brussels (Brussels National) Planned Maint Kortrijk-Wevelgem Plan…" at bounding box center [473, 227] width 736 height 391
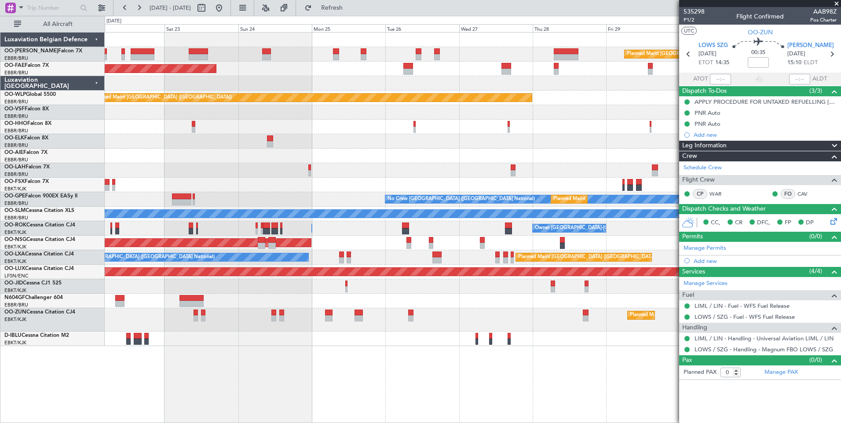
click at [334, 345] on div "Planned Maint Brussels (Brussels National) Planned Maint Kortrijk-Wevelgem Plan…" at bounding box center [473, 227] width 736 height 391
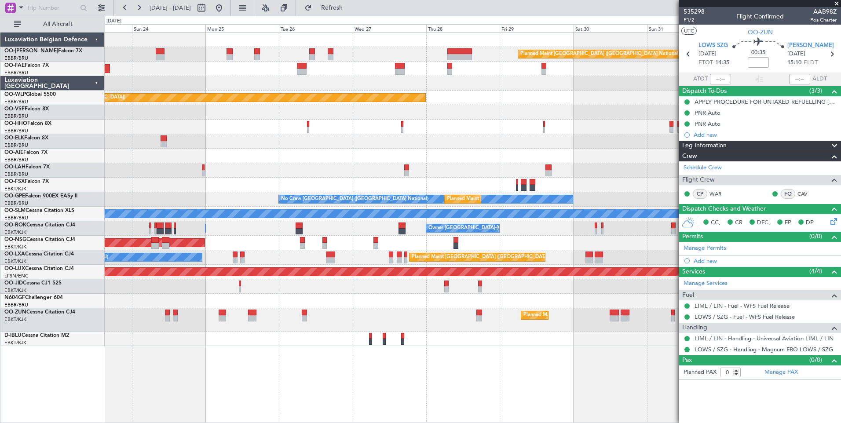
click at [315, 335] on div "Planned Maint Brussels (Brussels National) Owner Melsbroek Air Base Planned Mai…" at bounding box center [473, 227] width 736 height 391
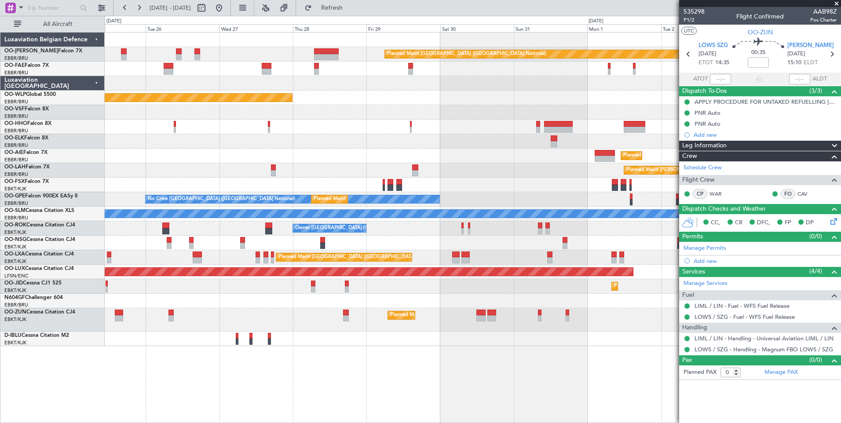
click at [360, 340] on div "Planned Maint Brussels (Brussels National) Owner Melsbroek Air Base Owner Melsb…" at bounding box center [473, 227] width 736 height 391
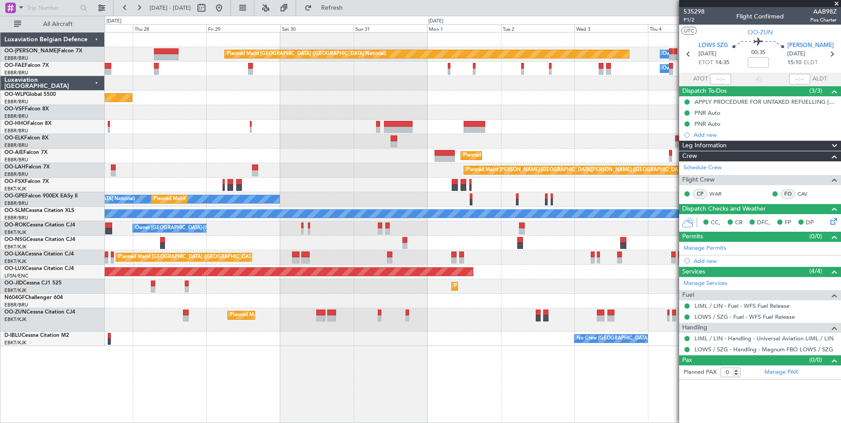
click at [422, 339] on div "Planned Maint Brussels (Brussels National) Owner Melsbroek Air Base Owner Melsb…" at bounding box center [473, 227] width 736 height 391
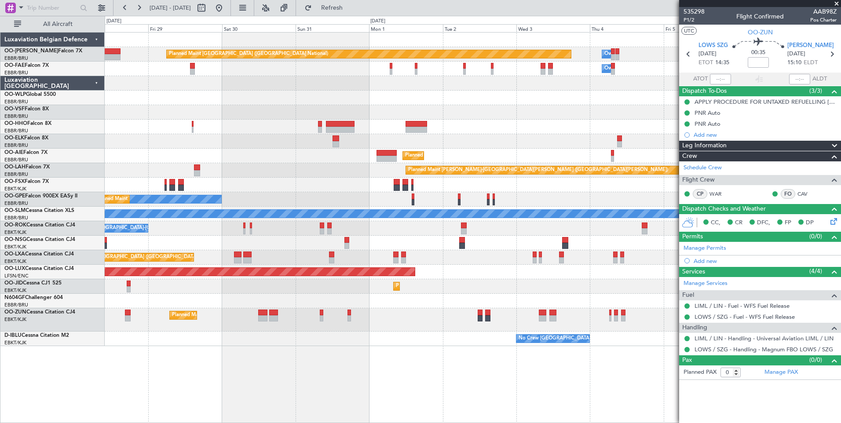
click at [286, 342] on div "No Crew [GEOGRAPHIC_DATA] ([GEOGRAPHIC_DATA] National)" at bounding box center [473, 338] width 736 height 15
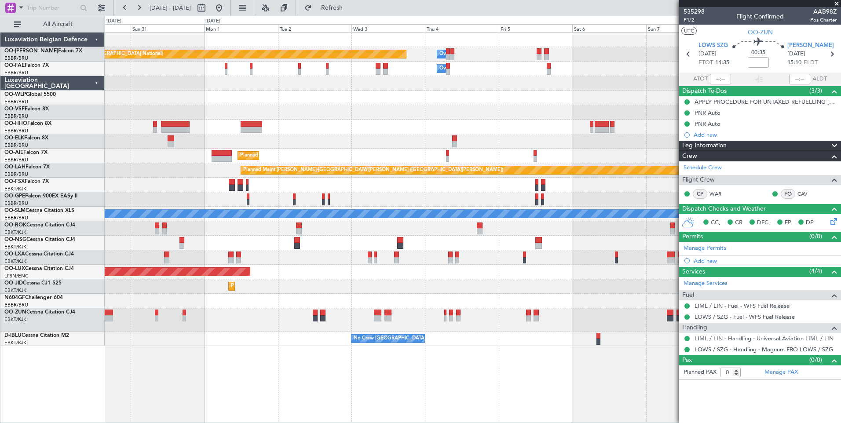
click at [345, 350] on div "Planned Maint Brussels (Brussels National) Owner Melsbroek Air Base Owner Melsb…" at bounding box center [473, 227] width 736 height 391
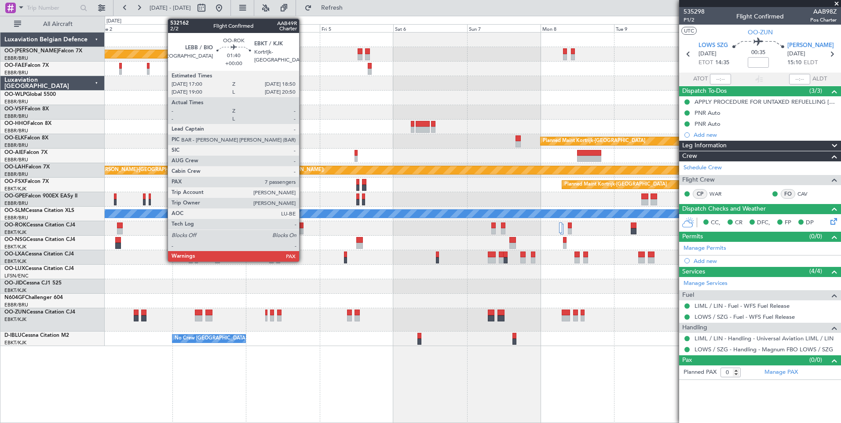
click at [303, 224] on div at bounding box center [301, 225] width 6 height 6
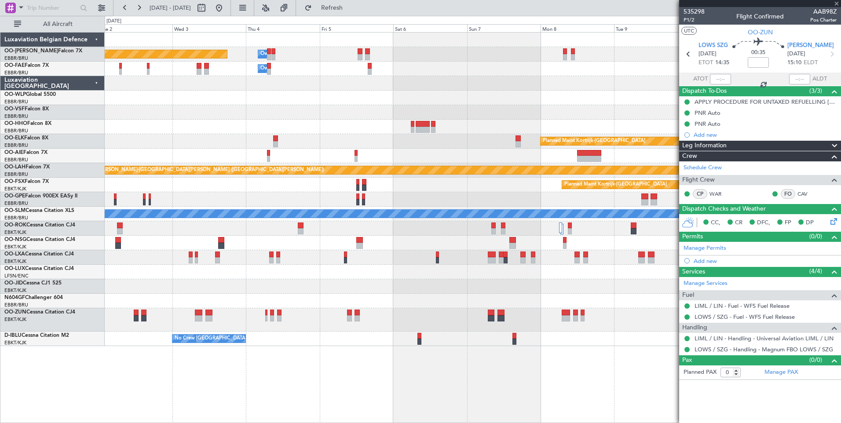
type input "7"
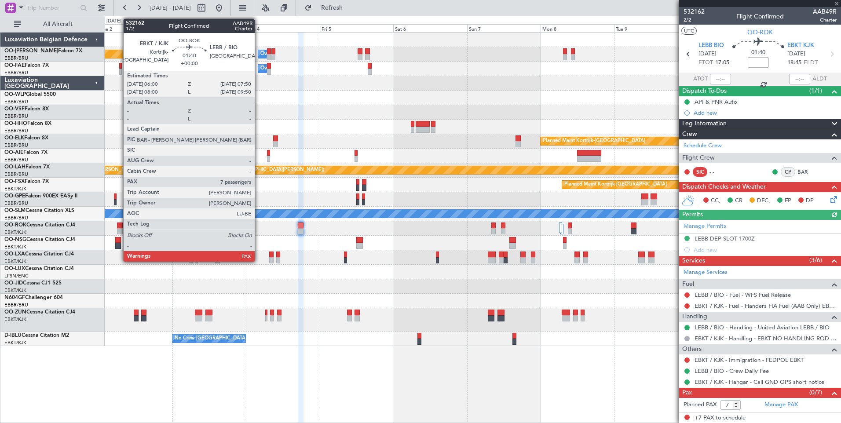
click at [119, 224] on div at bounding box center [120, 225] width 6 height 6
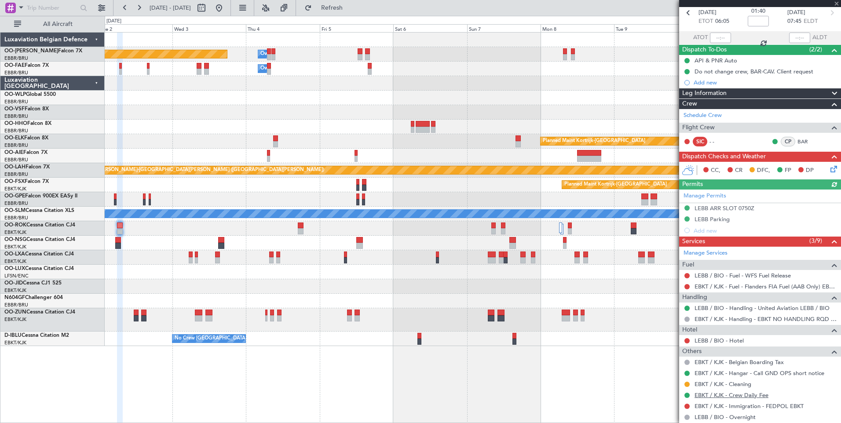
scroll to position [88, 0]
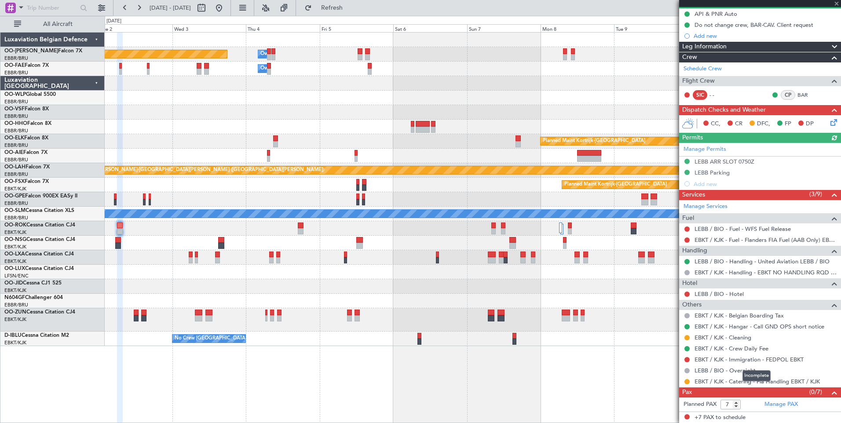
click at [747, 383] on mat-tooltip-component "Incomplete" at bounding box center [756, 375] width 40 height 23
click at [793, 381] on link "EBKT / KJK - Catering - Fia Handling EBKT / KJK" at bounding box center [756, 381] width 125 height 7
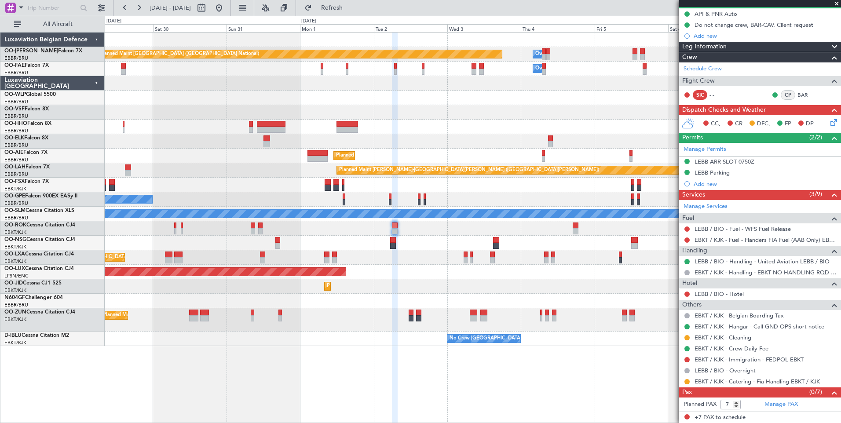
click at [666, 369] on div "Planned Maint Brussels (Brussels National) Owner Melsbroek Air Base Owner Melsb…" at bounding box center [473, 227] width 736 height 391
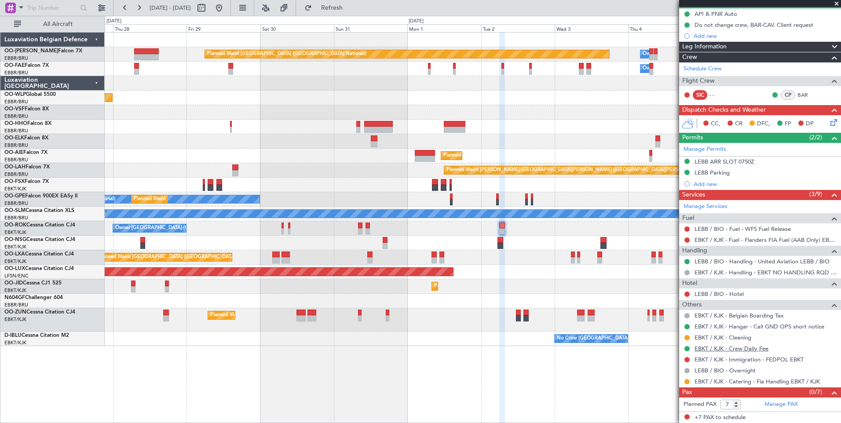
click at [702, 350] on fb-app "27 Aug 2025 - 06 Sep 2025 Refresh Quick Links All Aircraft Planned Maint Brusse…" at bounding box center [420, 215] width 841 height 416
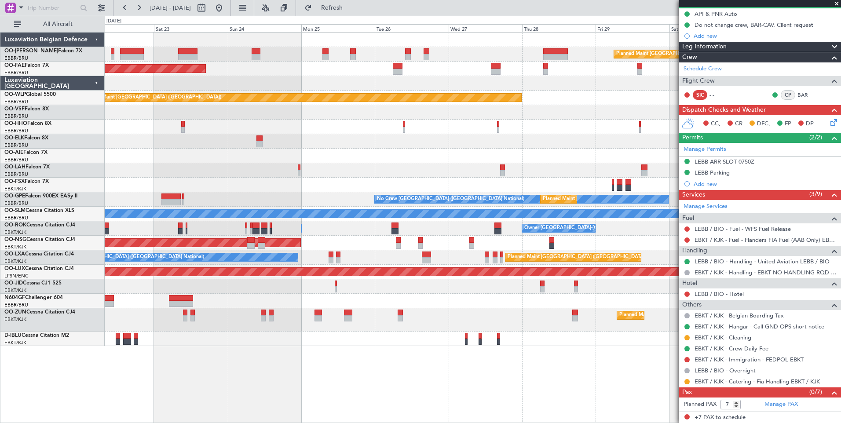
click at [633, 211] on div "Planned Maint Brussels (Brussels National) Planned Maint Kortrijk-Wevelgem Plan…" at bounding box center [473, 189] width 736 height 313
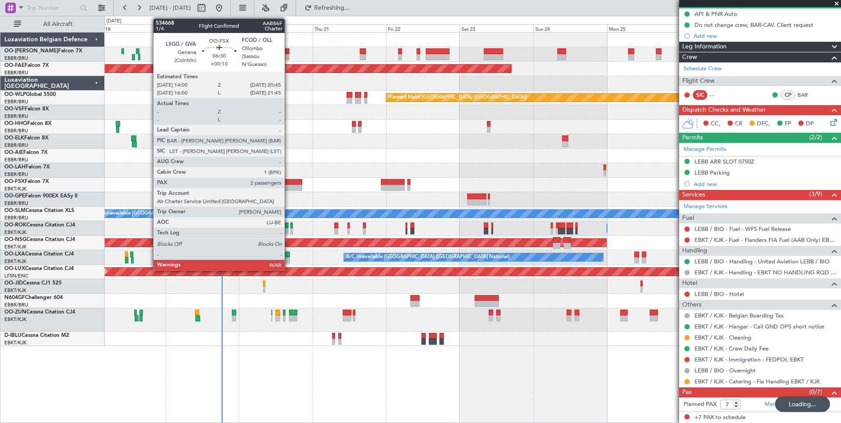
click at [288, 181] on div at bounding box center [291, 182] width 21 height 6
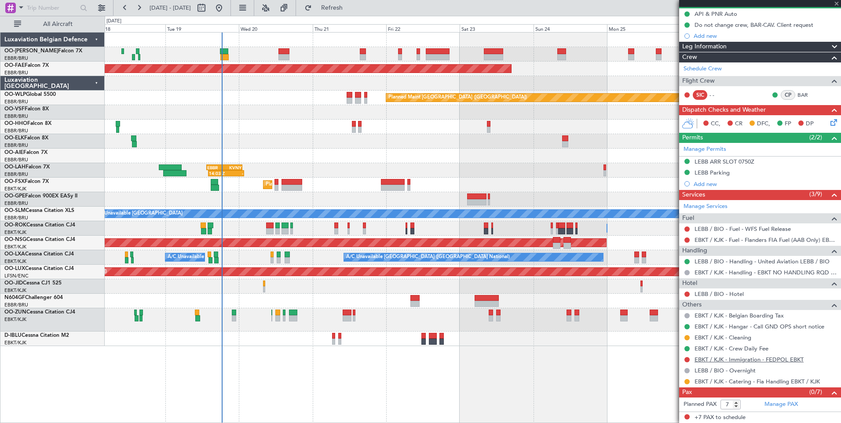
type input "+00:10"
type input "2"
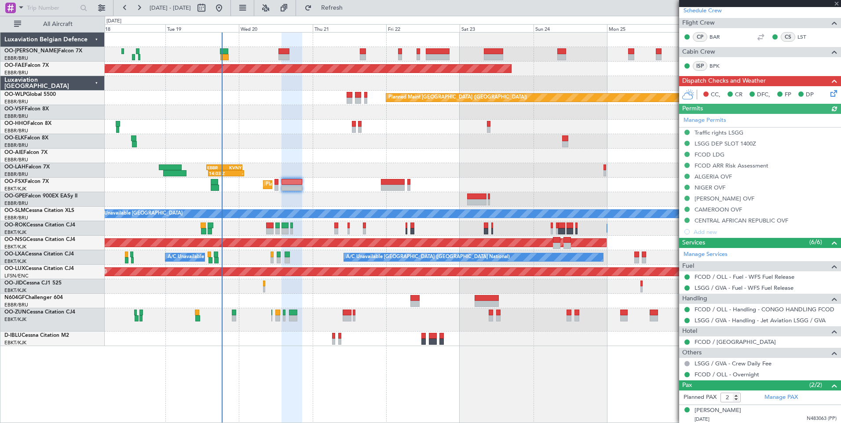
scroll to position [156, 0]
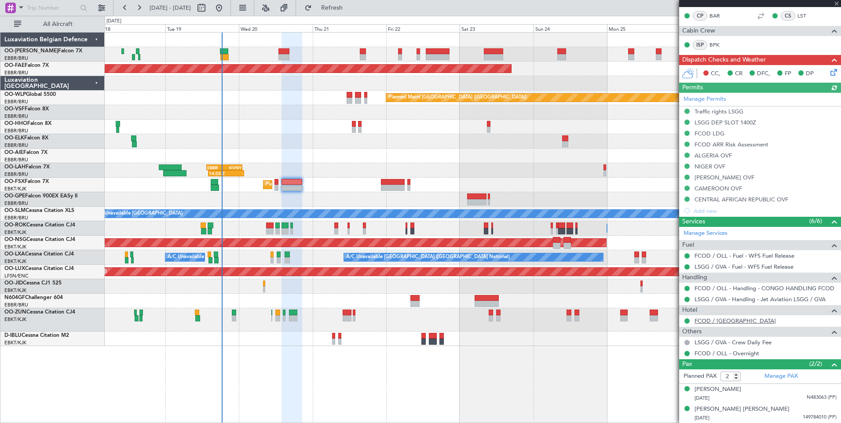
click at [743, 321] on link "FCOD / [GEOGRAPHIC_DATA]" at bounding box center [734, 320] width 81 height 7
click at [350, 11] on span "Refresh" at bounding box center [331, 8] width 37 height 6
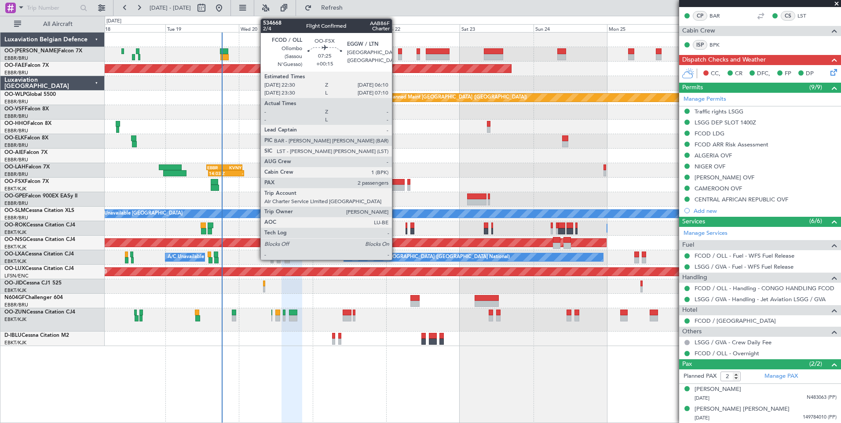
click at [396, 185] on div at bounding box center [393, 188] width 24 height 6
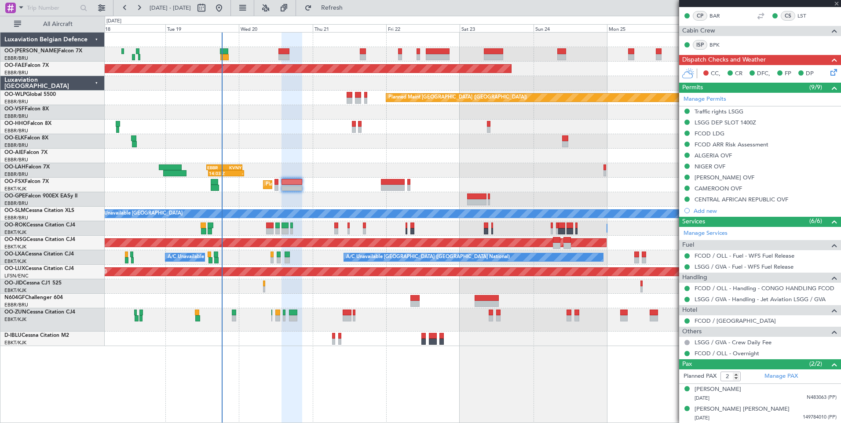
scroll to position [0, 0]
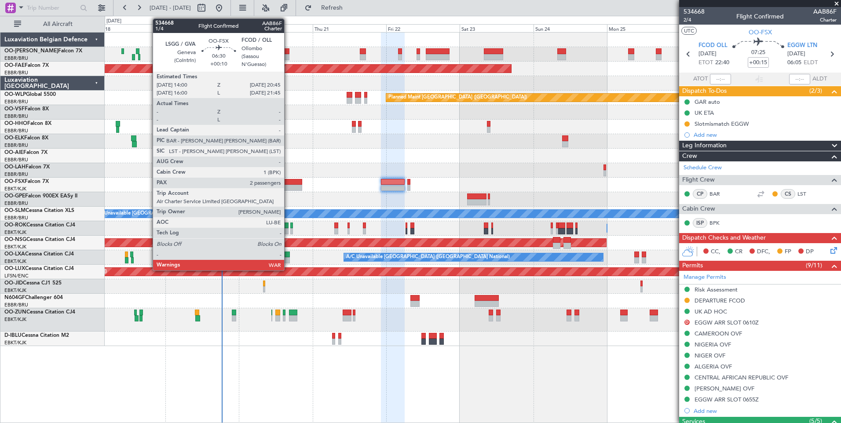
click at [288, 182] on div at bounding box center [291, 182] width 21 height 6
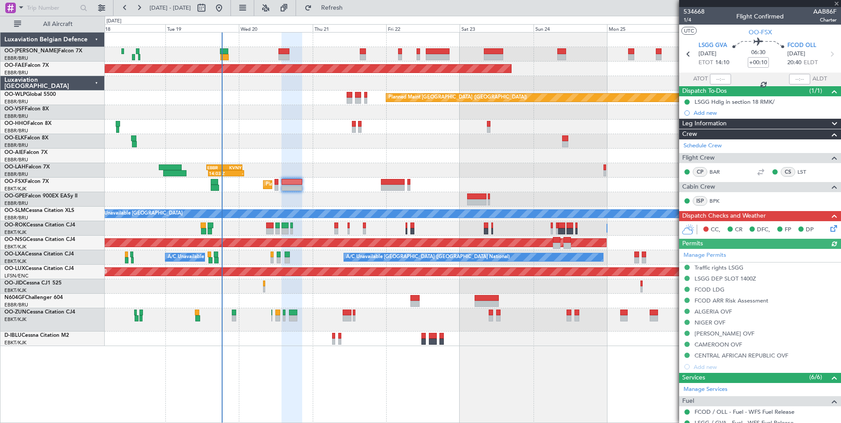
scroll to position [44, 0]
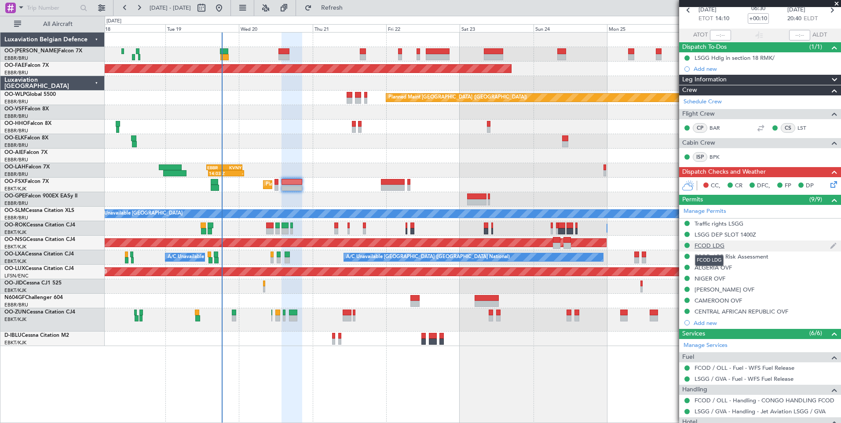
click at [719, 245] on div "FCOD LDG" at bounding box center [709, 245] width 30 height 7
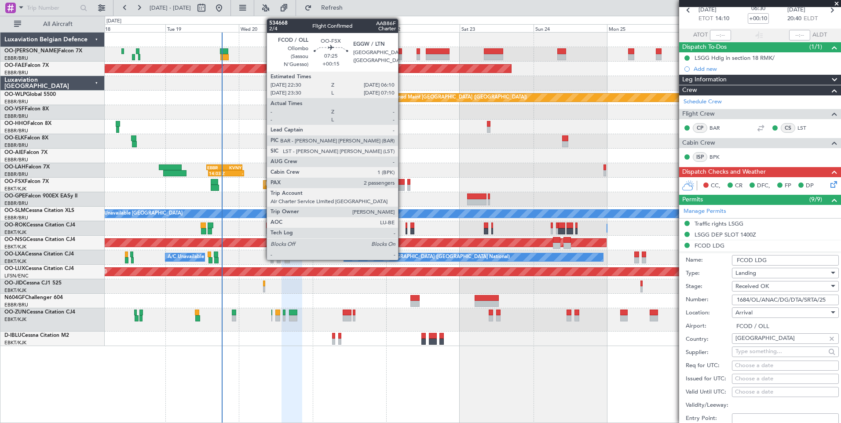
click at [402, 186] on div at bounding box center [393, 188] width 24 height 6
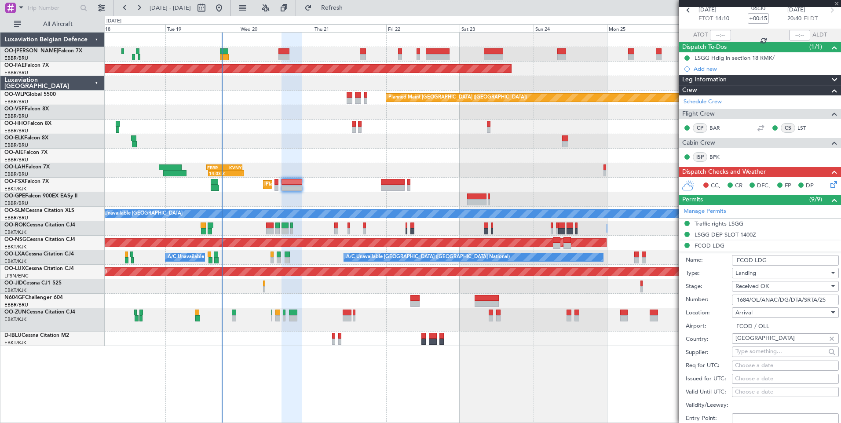
scroll to position [0, 0]
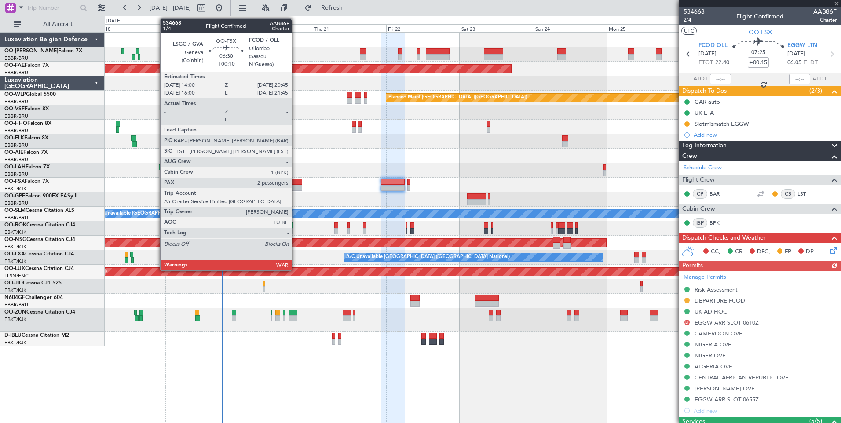
click at [295, 188] on div at bounding box center [291, 188] width 21 height 6
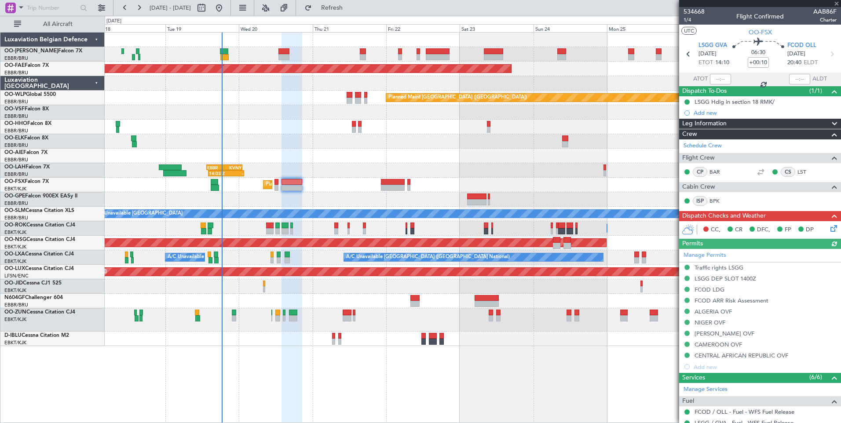
click at [720, 290] on div "Manage Permits Traffic rights LSGG LSGG DEP SLOT 1400Z FCOD LDG FCOD ARR Risk A…" at bounding box center [760, 311] width 162 height 124
click at [711, 286] on div "FCOD LDG" at bounding box center [709, 289] width 30 height 7
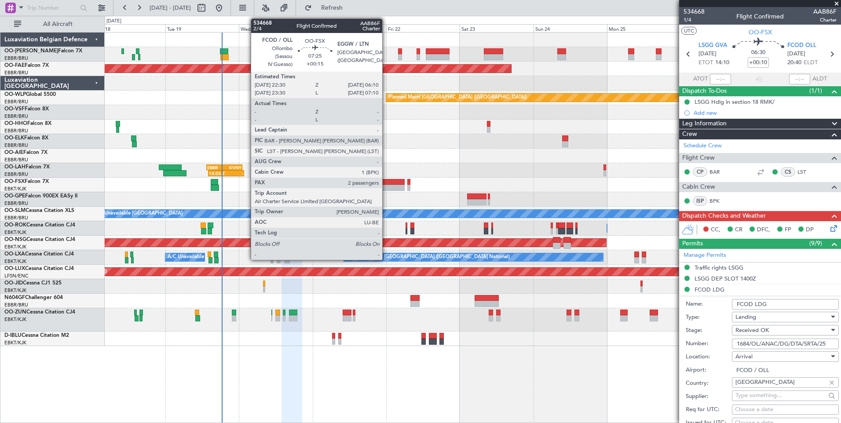
click at [386, 186] on div at bounding box center [393, 188] width 24 height 6
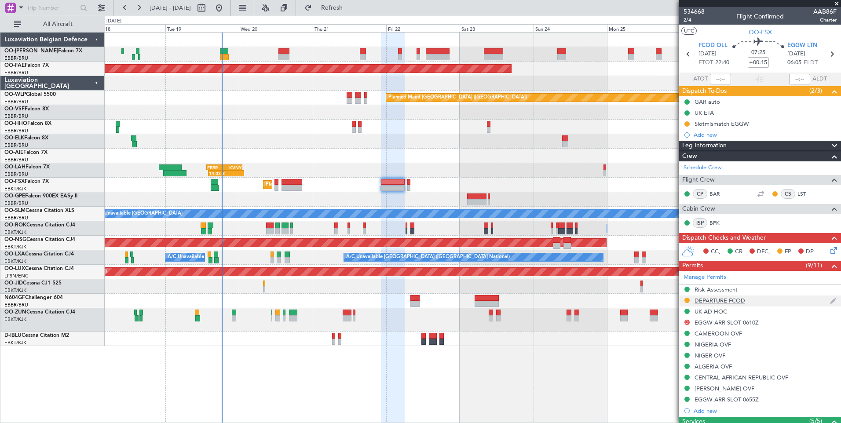
click at [731, 301] on div "DEPARTURE FCOD" at bounding box center [719, 300] width 51 height 7
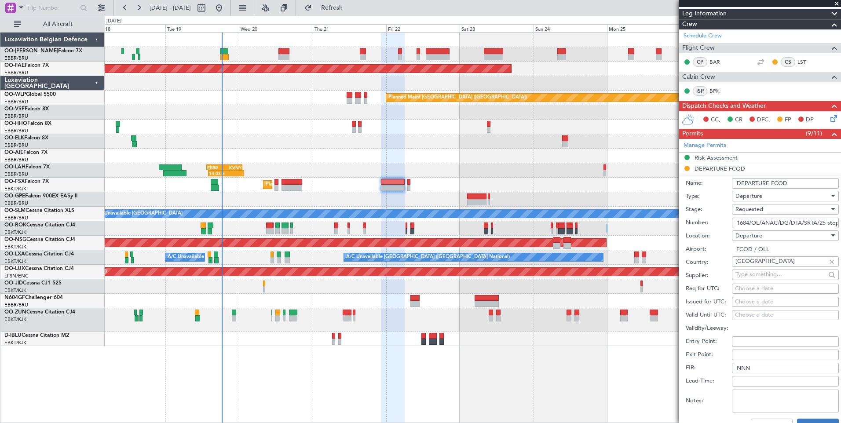
scroll to position [176, 0]
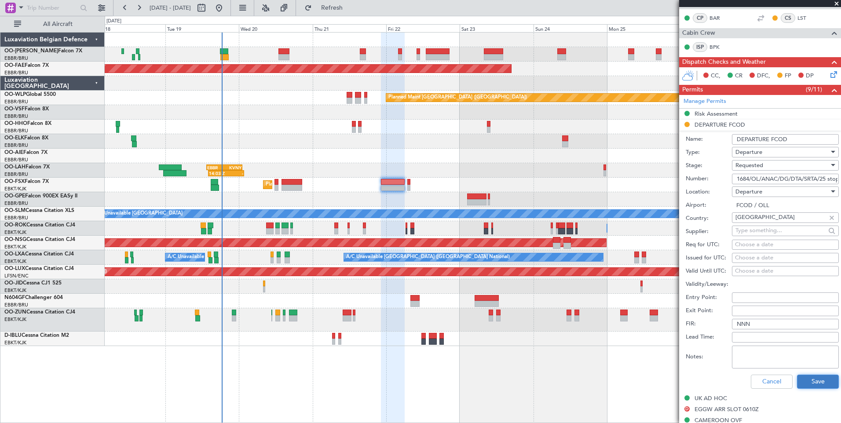
click at [805, 377] on button "Save" at bounding box center [818, 382] width 42 height 14
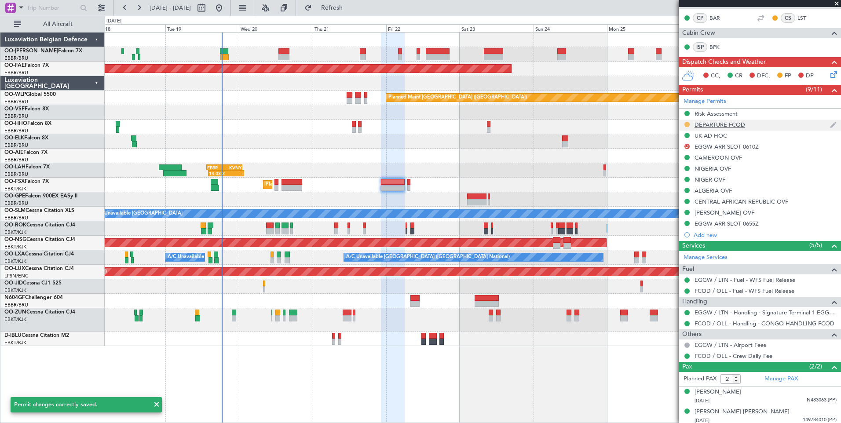
click at [685, 123] on button at bounding box center [686, 124] width 5 height 5
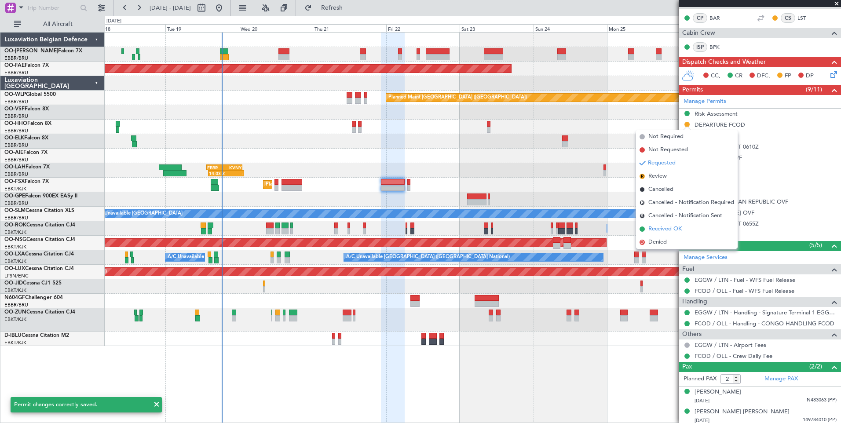
click at [662, 225] on span "Received OK" at bounding box center [664, 229] width 33 height 9
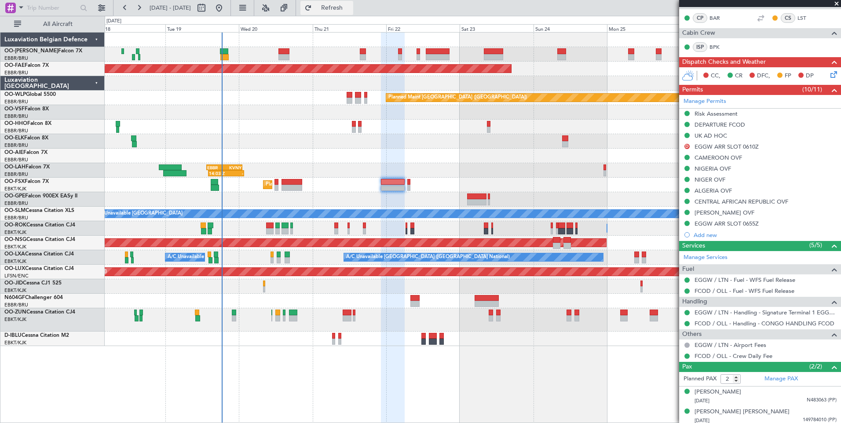
click at [353, 12] on button "Refresh" at bounding box center [326, 8] width 53 height 14
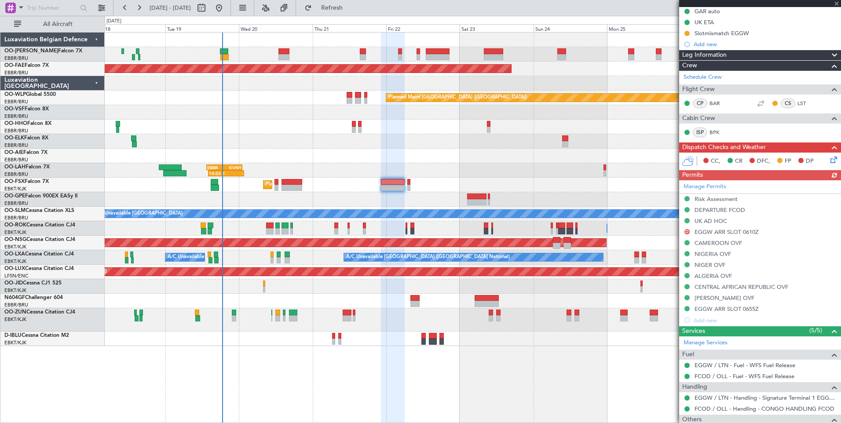
scroll to position [0, 0]
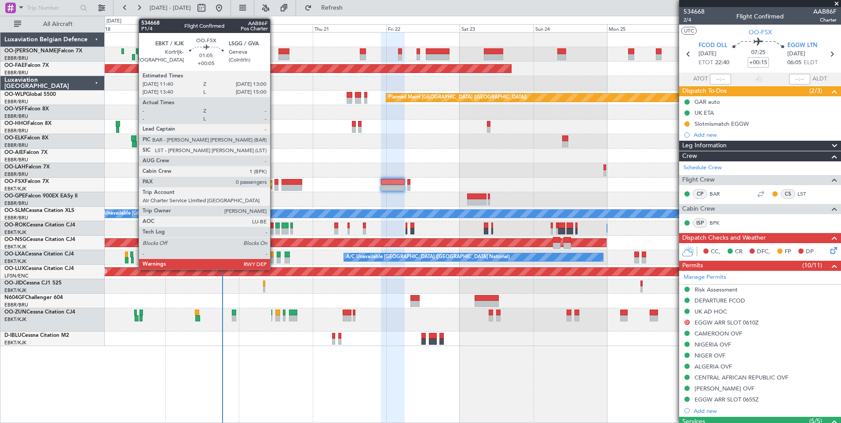
click at [274, 181] on div at bounding box center [276, 182] width 4 height 6
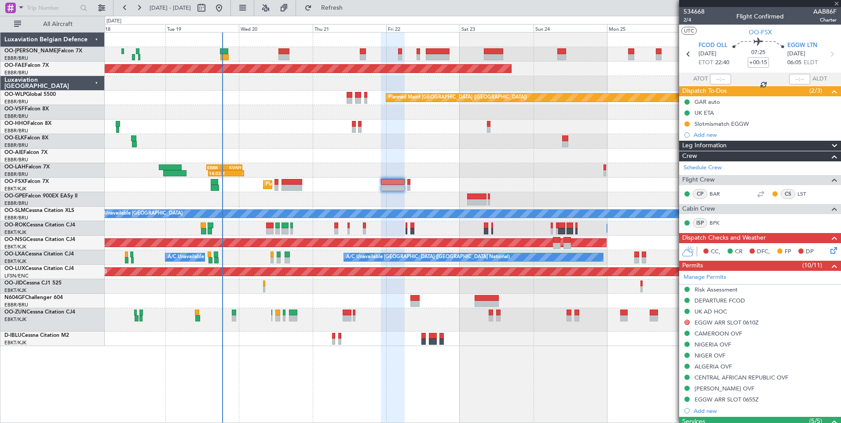
type input "+00:05"
type input "0"
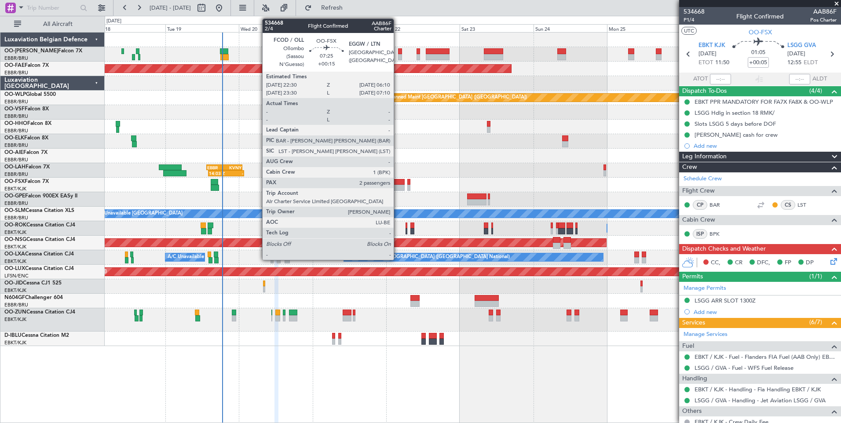
click at [397, 180] on div at bounding box center [393, 182] width 24 height 6
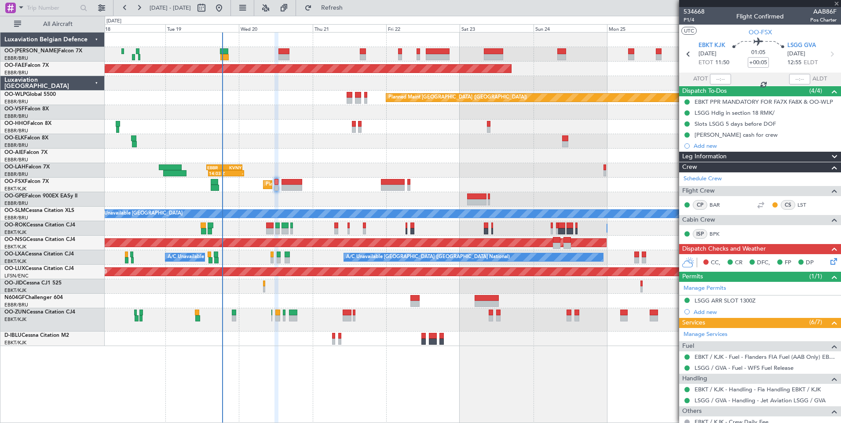
type input "+00:15"
type input "2"
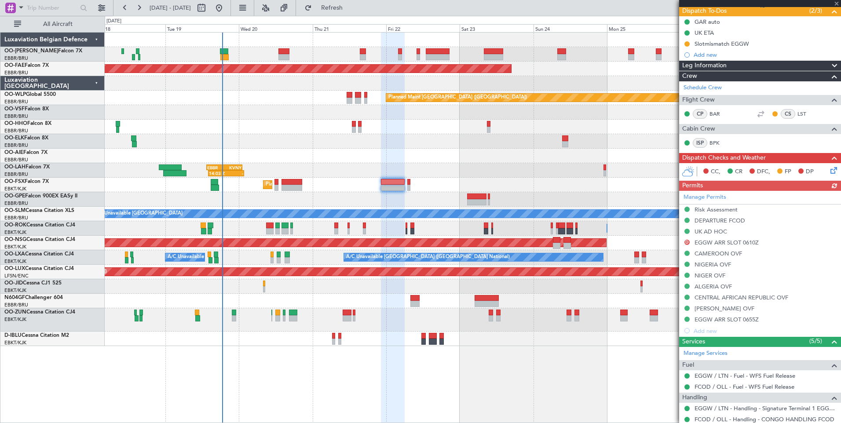
scroll to position [88, 0]
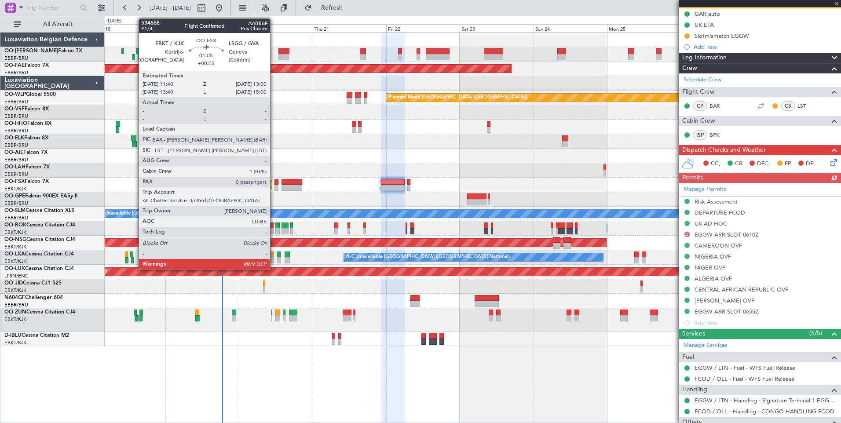
click at [276, 183] on div at bounding box center [276, 182] width 4 height 6
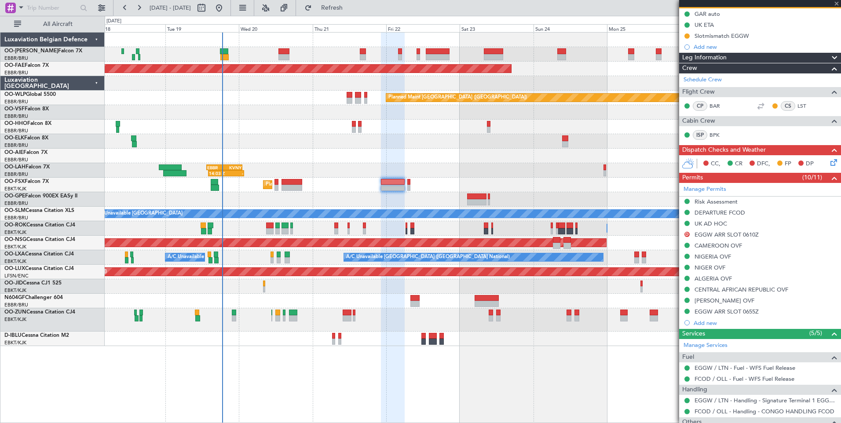
type input "+00:05"
type input "0"
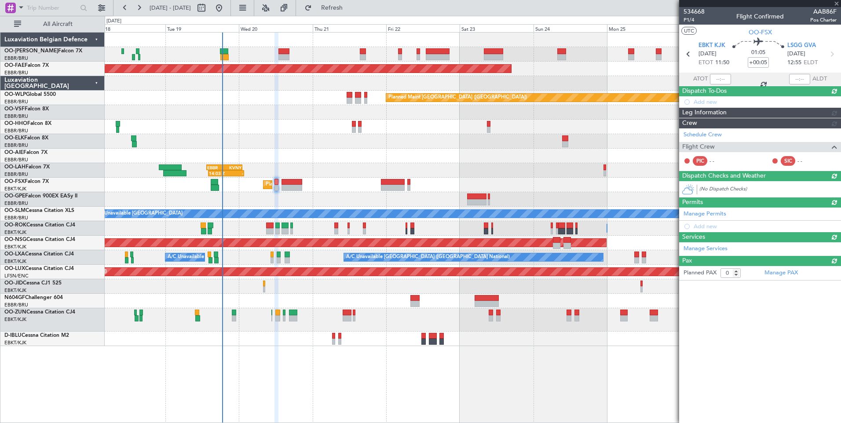
scroll to position [0, 0]
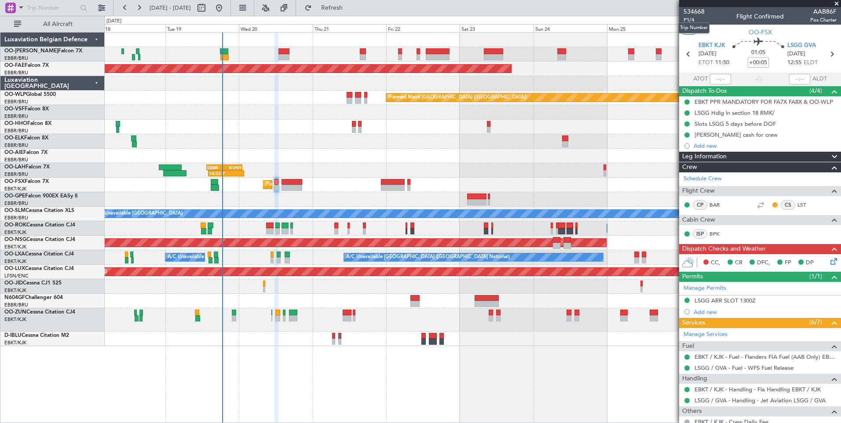
click at [688, 18] on mat-tooltip-component "Trip Number" at bounding box center [694, 27] width 44 height 23
click at [691, 20] on mat-tooltip-component "Trip Number" at bounding box center [694, 27] width 44 height 23
click at [692, 20] on span "P1/4" at bounding box center [693, 19] width 21 height 7
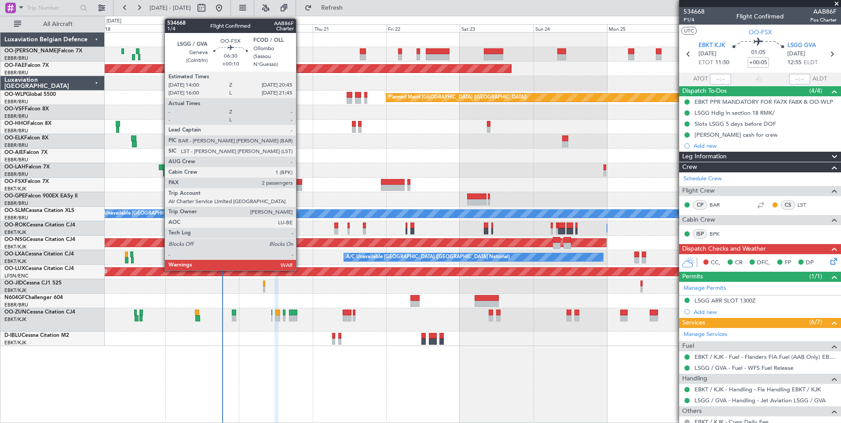
click at [300, 183] on div at bounding box center [291, 182] width 21 height 6
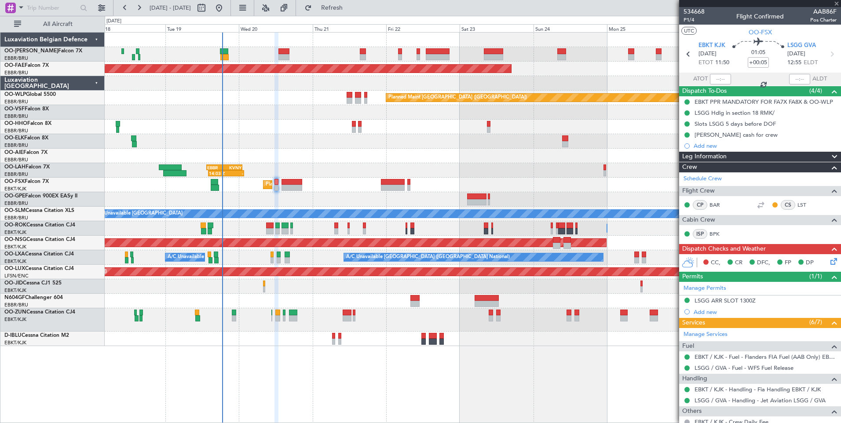
type input "+00:10"
type input "2"
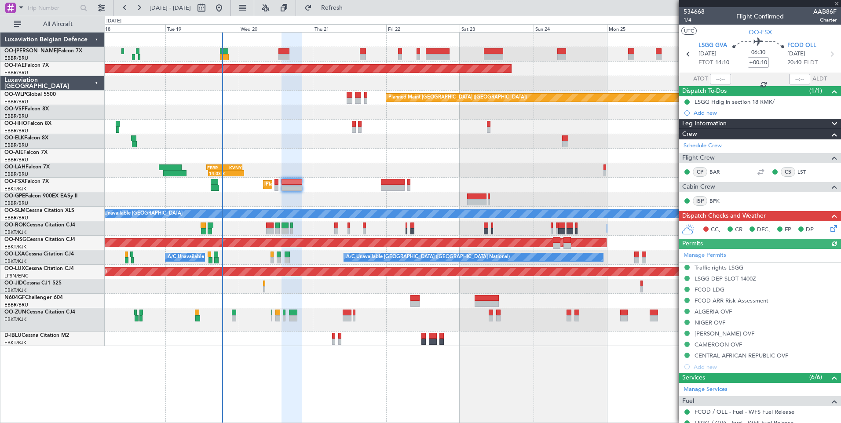
click at [828, 228] on icon at bounding box center [831, 226] width 7 height 7
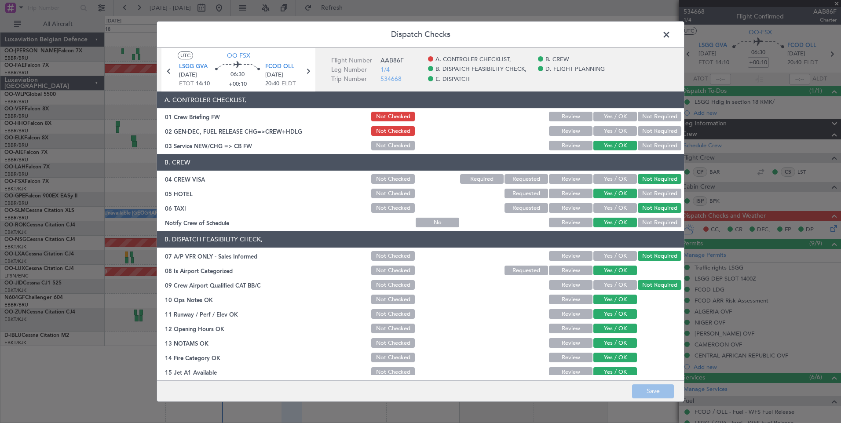
click at [670, 36] on span at bounding box center [670, 37] width 0 height 18
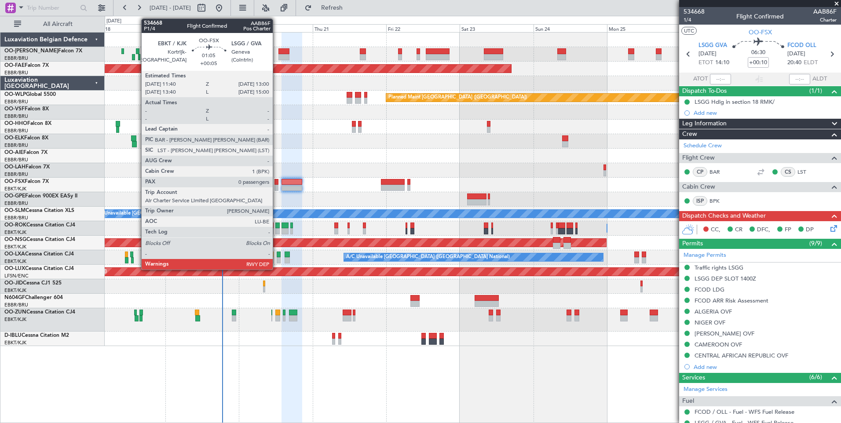
click at [277, 181] on div at bounding box center [276, 182] width 4 height 6
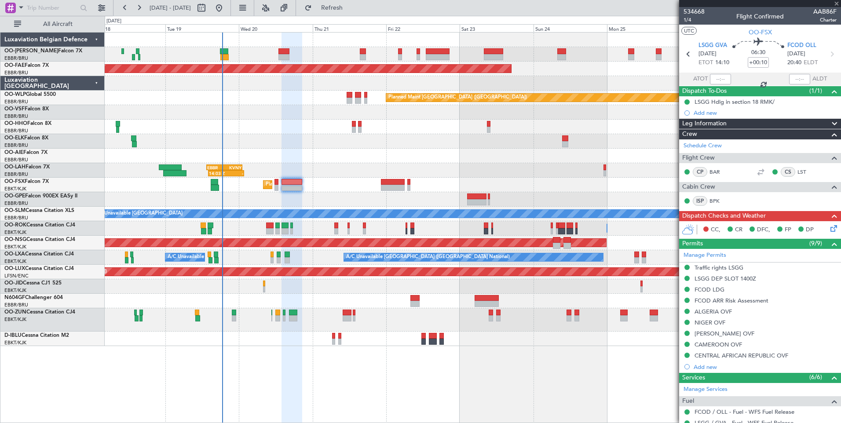
type input "+00:05"
type input "0"
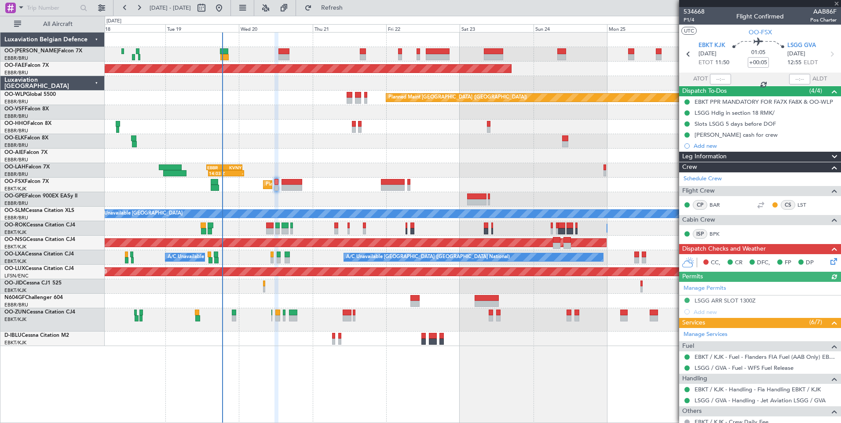
click at [828, 260] on icon at bounding box center [831, 259] width 7 height 7
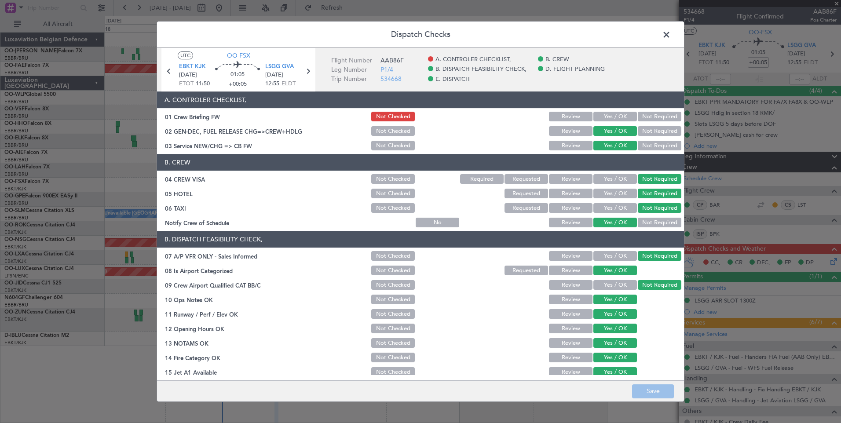
click at [670, 34] on span at bounding box center [670, 37] width 0 height 18
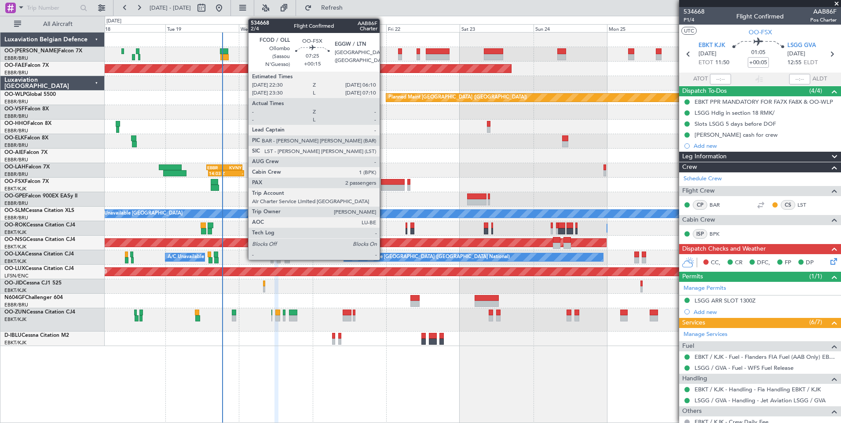
click at [383, 185] on div at bounding box center [393, 188] width 24 height 6
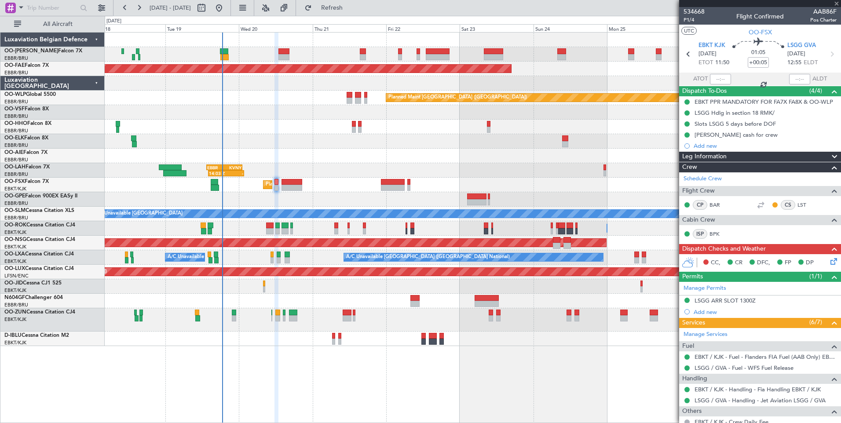
type input "+00:15"
type input "2"
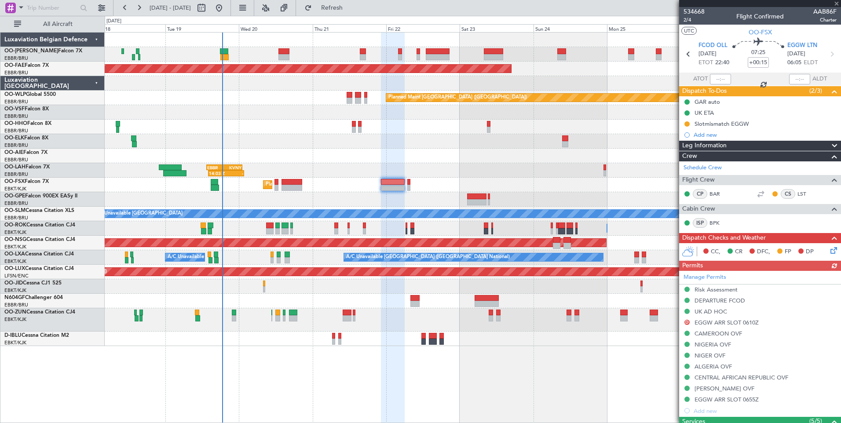
click at [829, 246] on icon at bounding box center [831, 248] width 7 height 7
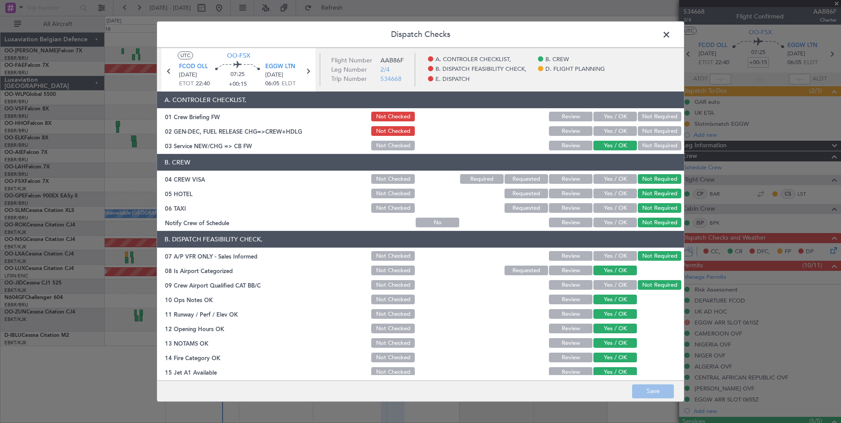
click at [670, 33] on span at bounding box center [670, 37] width 0 height 18
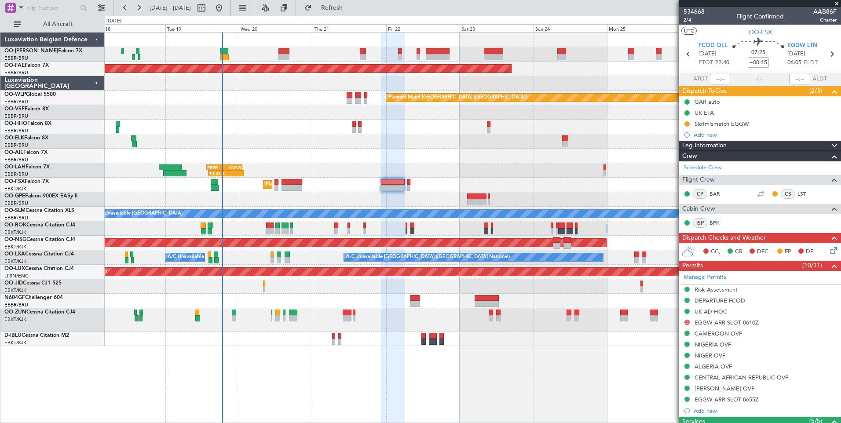
click at [410, 183] on div "Planned Maint Kortrijk-[GEOGRAPHIC_DATA]" at bounding box center [473, 185] width 736 height 15
click at [410, 182] on div "Planned Maint Kortrijk-[GEOGRAPHIC_DATA]" at bounding box center [473, 185] width 736 height 15
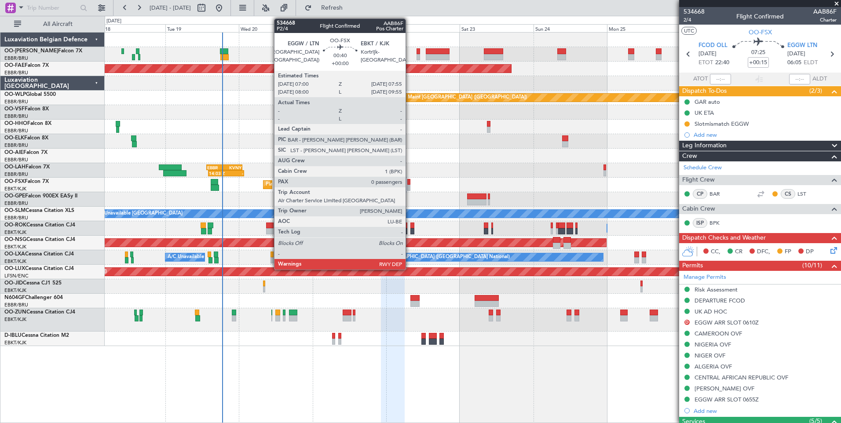
click at [409, 182] on div at bounding box center [408, 182] width 3 height 6
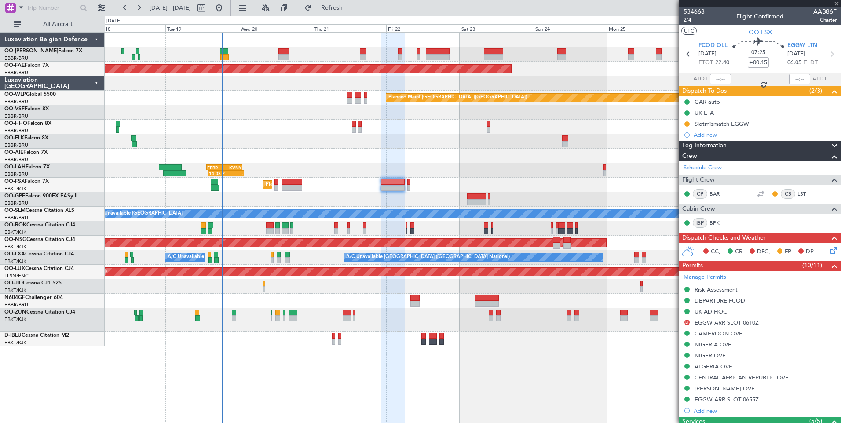
type input "0"
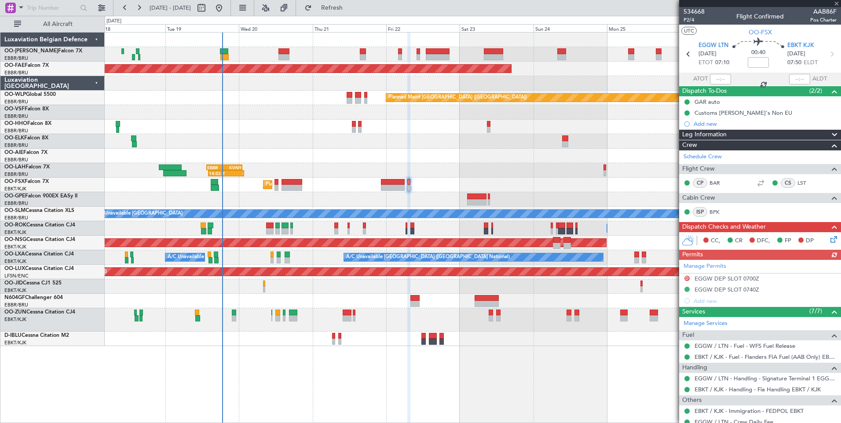
click at [828, 237] on icon at bounding box center [831, 237] width 7 height 7
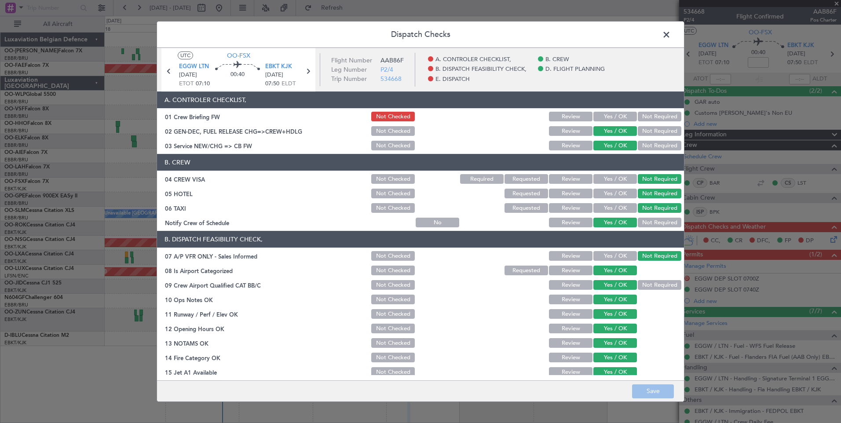
click at [670, 37] on span at bounding box center [670, 37] width 0 height 18
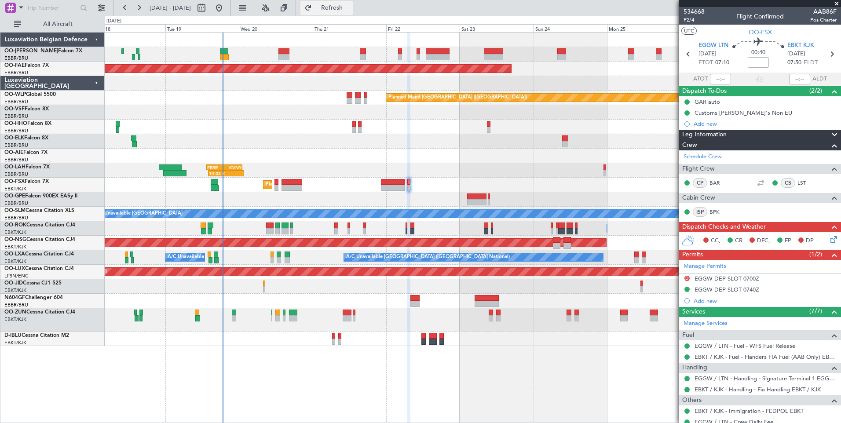
click at [350, 5] on span "Refresh" at bounding box center [331, 8] width 37 height 6
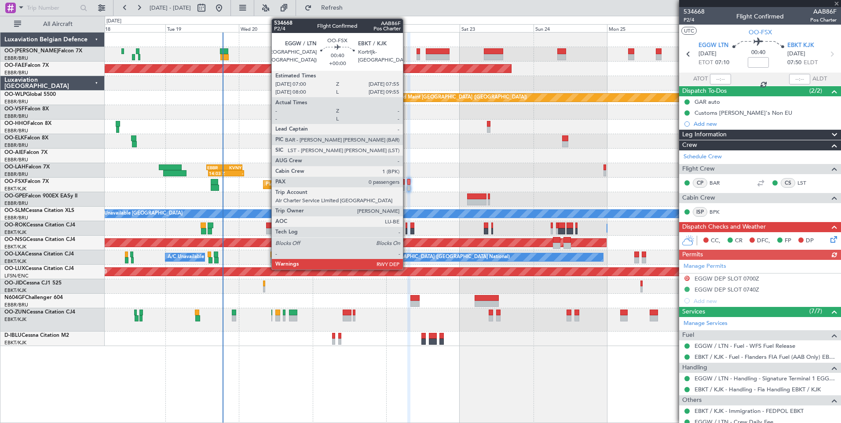
click at [408, 180] on div at bounding box center [408, 182] width 3 height 6
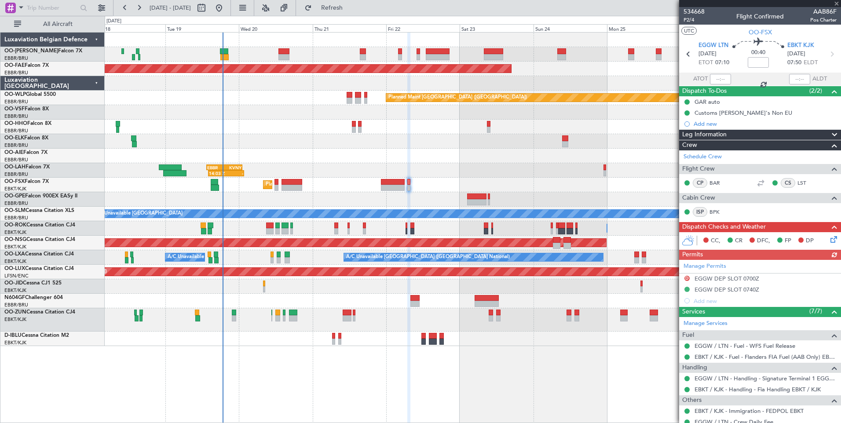
click at [828, 241] on icon at bounding box center [831, 237] width 7 height 7
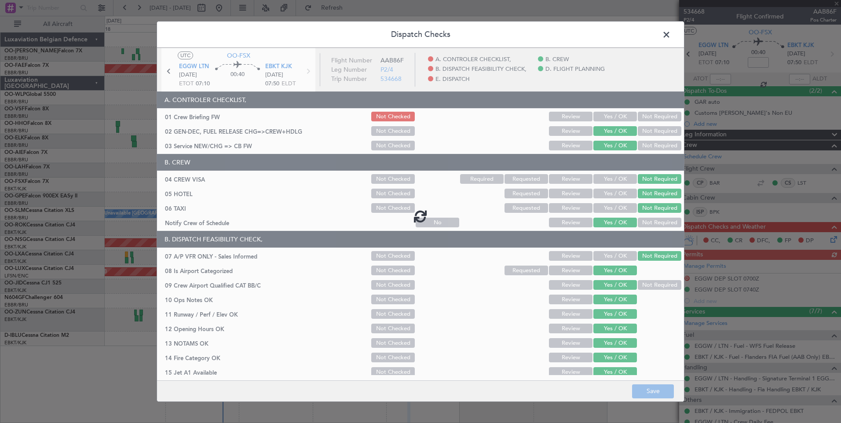
click at [598, 119] on div at bounding box center [420, 216] width 527 height 336
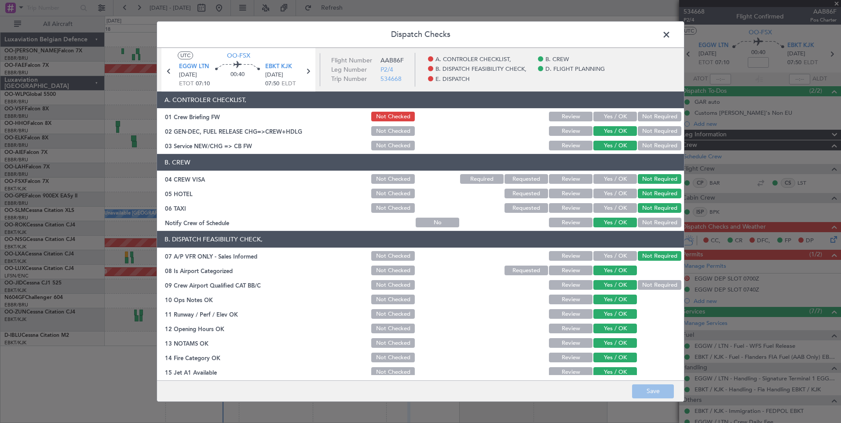
click at [606, 117] on button "Yes / OK" at bounding box center [615, 117] width 44 height 10
click at [660, 389] on button "Save" at bounding box center [653, 391] width 42 height 14
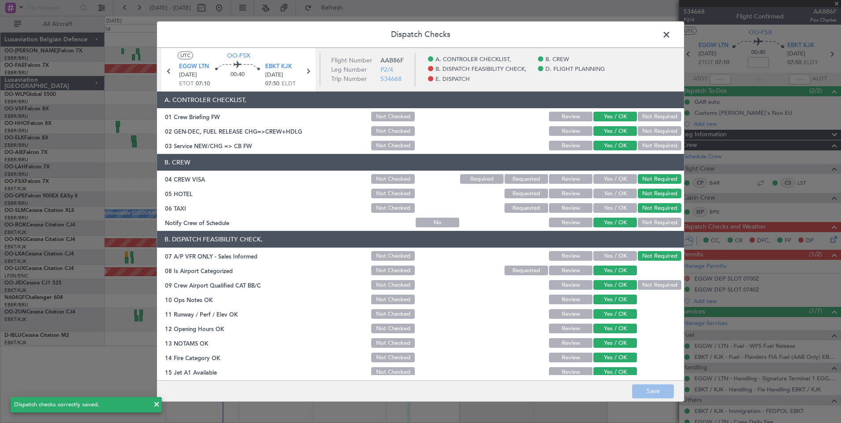
click at [670, 34] on span at bounding box center [670, 37] width 0 height 18
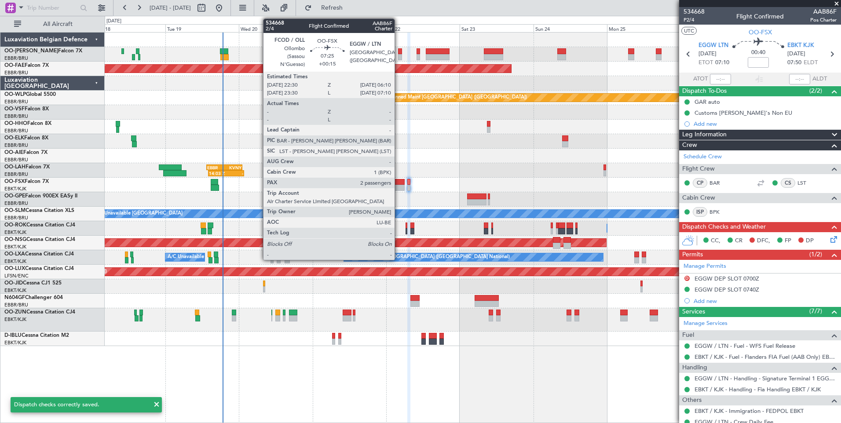
click at [398, 179] on div at bounding box center [393, 182] width 24 height 6
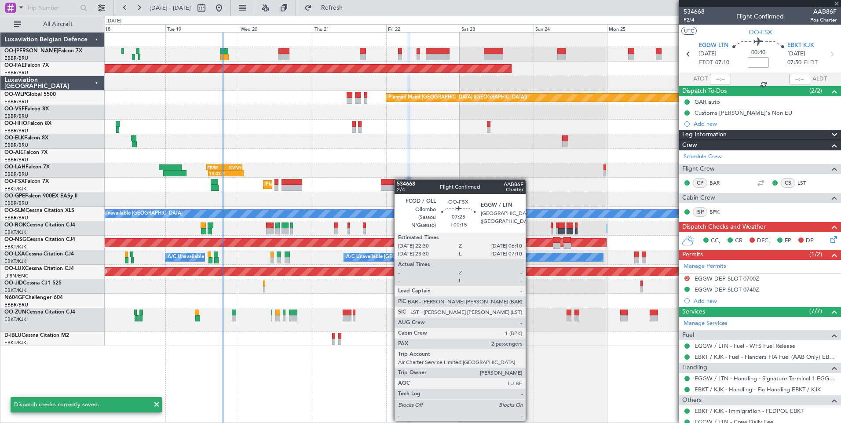
type input "+00:15"
type input "2"
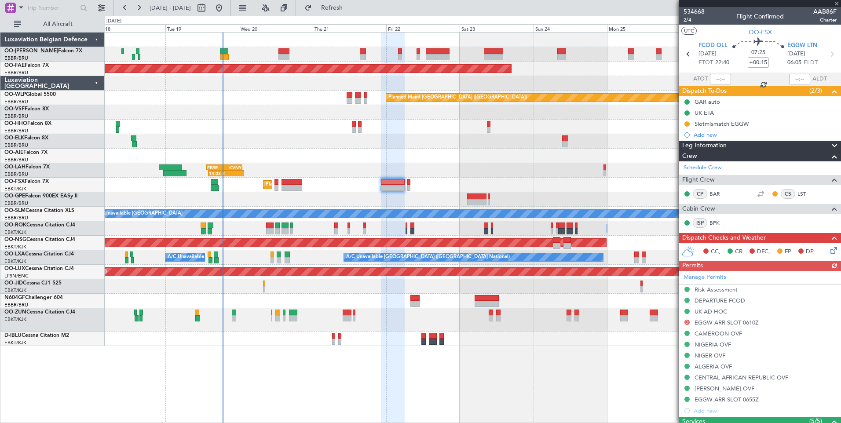
click at [830, 247] on icon at bounding box center [831, 248] width 7 height 7
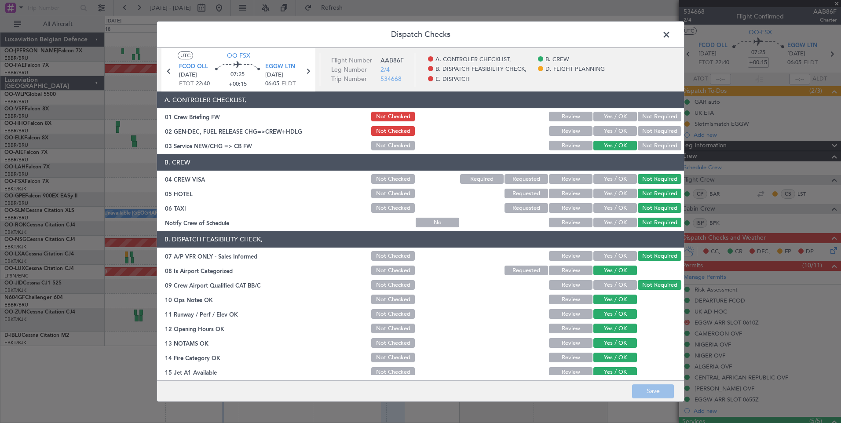
click at [602, 129] on button "Yes / OK" at bounding box center [615, 131] width 44 height 10
click at [605, 119] on button "Yes / OK" at bounding box center [615, 117] width 44 height 10
click at [654, 386] on button "Save" at bounding box center [653, 391] width 42 height 14
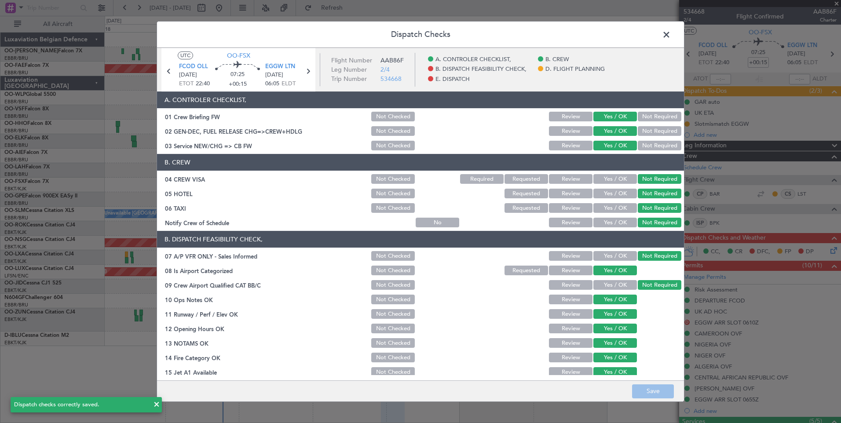
click at [670, 34] on span at bounding box center [670, 37] width 0 height 18
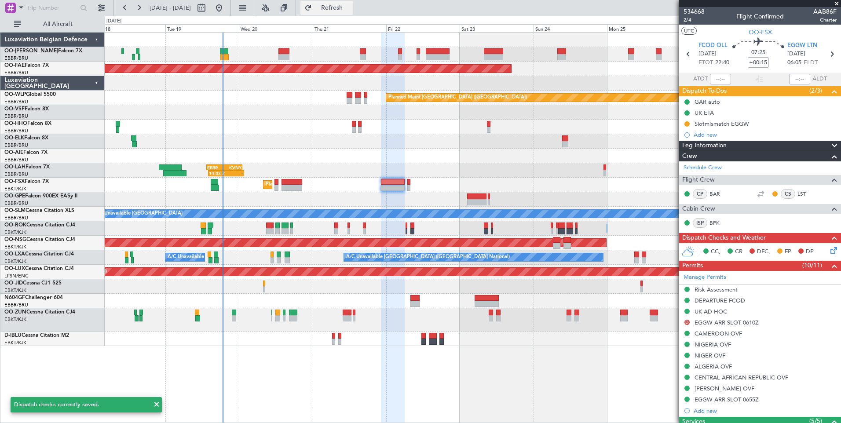
click at [337, 7] on button "Refresh" at bounding box center [326, 8] width 53 height 14
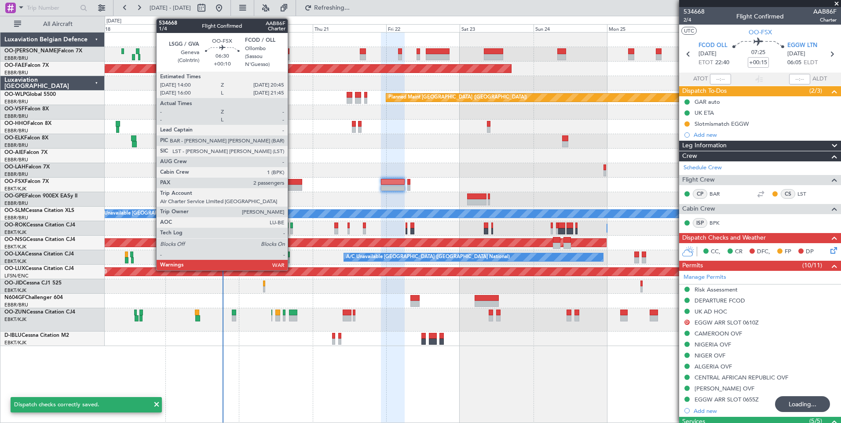
click at [292, 183] on div at bounding box center [291, 182] width 21 height 6
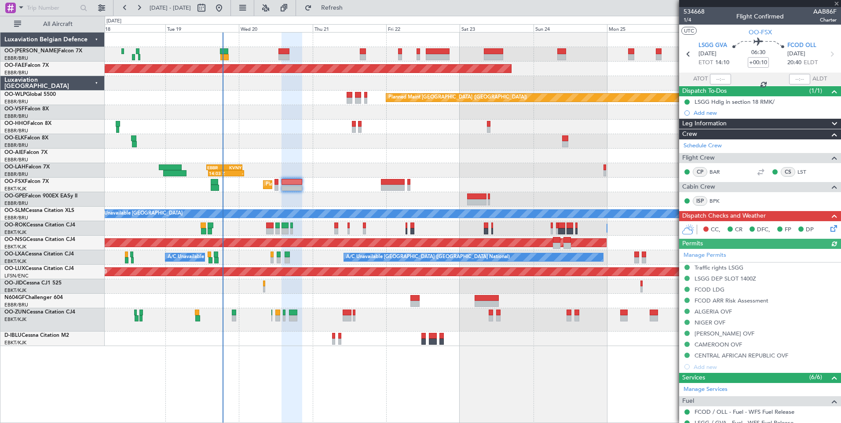
scroll to position [44, 0]
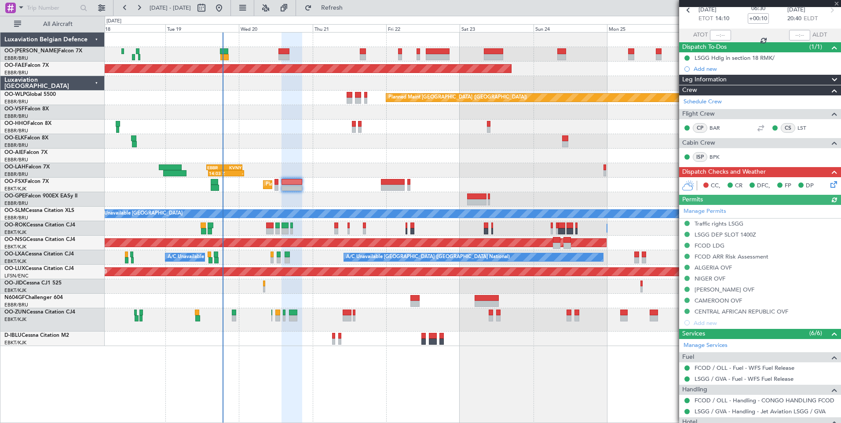
click at [828, 185] on icon at bounding box center [831, 182] width 7 height 7
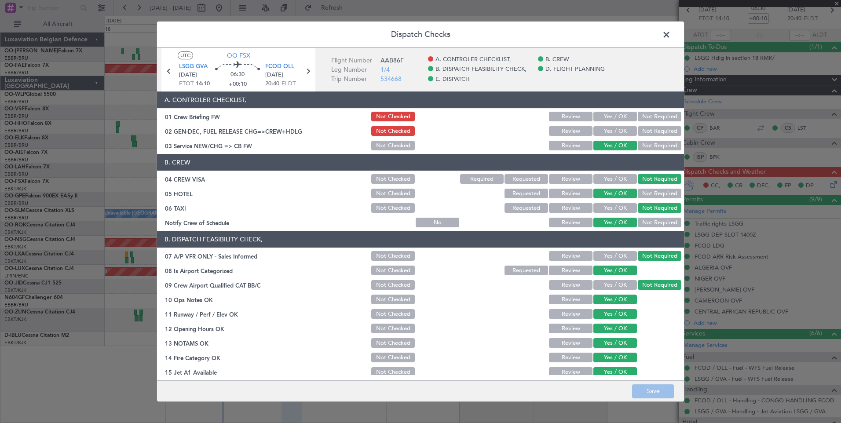
click at [619, 127] on button "Yes / OK" at bounding box center [615, 131] width 44 height 10
click at [618, 118] on button "Yes / OK" at bounding box center [615, 117] width 44 height 10
click at [648, 386] on button "Save" at bounding box center [653, 391] width 42 height 14
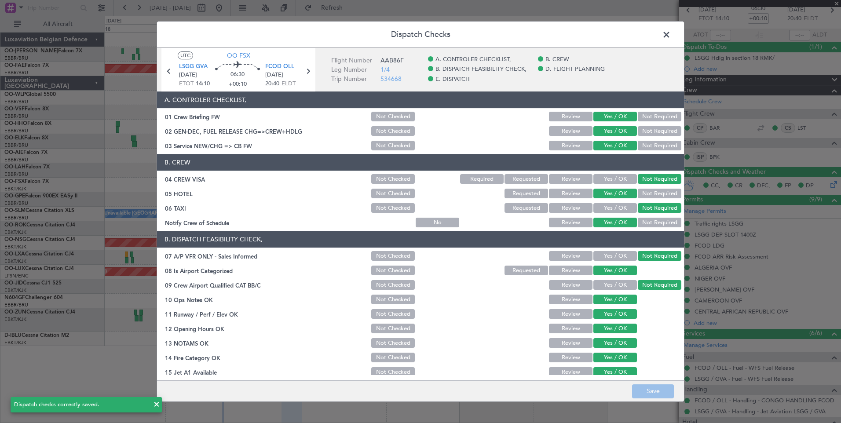
click at [670, 34] on span at bounding box center [670, 37] width 0 height 18
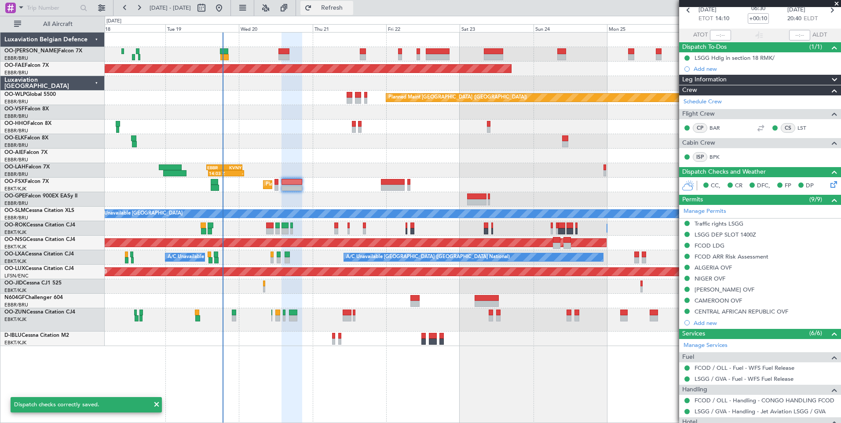
click at [350, 11] on span "Refresh" at bounding box center [331, 8] width 37 height 6
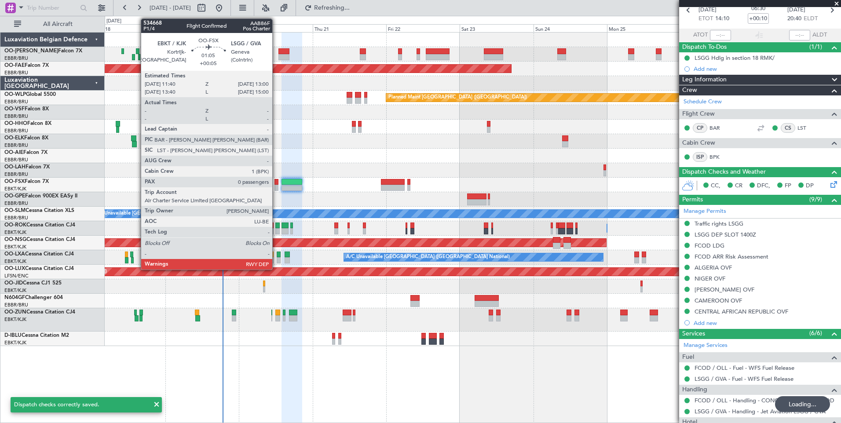
click at [276, 181] on div at bounding box center [276, 182] width 4 height 6
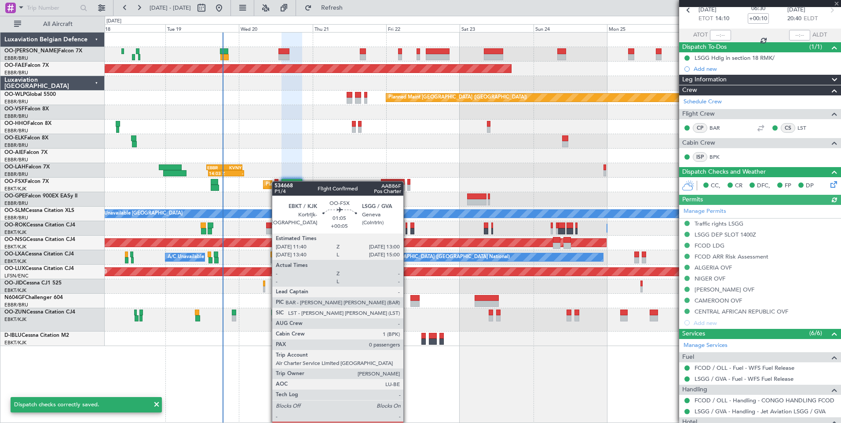
type input "+00:05"
type input "0"
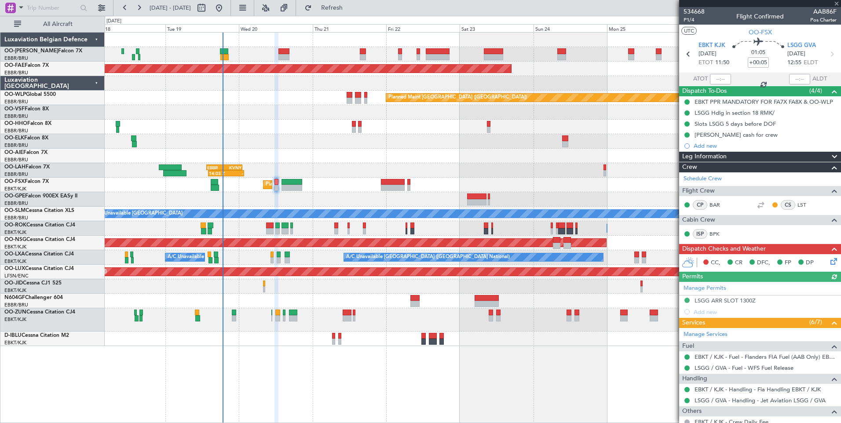
click at [828, 261] on icon at bounding box center [831, 259] width 7 height 7
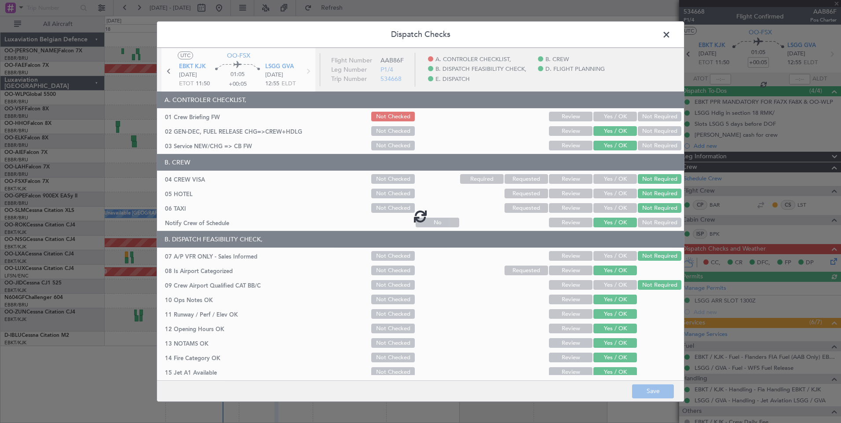
click at [596, 117] on div at bounding box center [420, 216] width 527 height 336
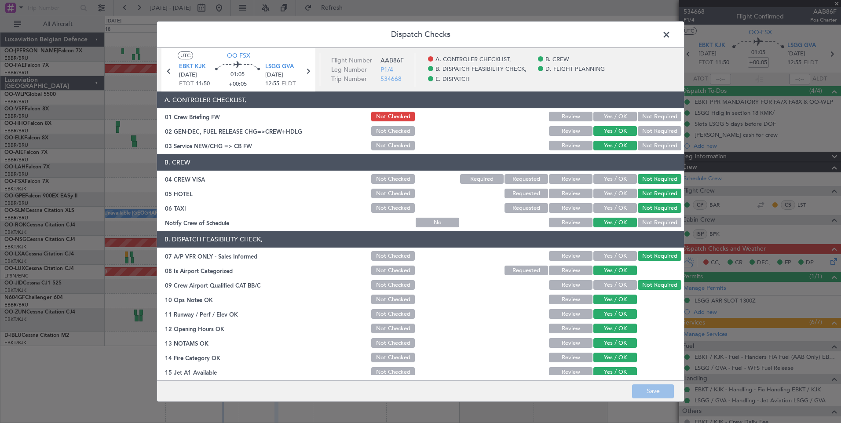
click at [600, 112] on button "Yes / OK" at bounding box center [615, 117] width 44 height 10
click at [656, 388] on button "Save" at bounding box center [653, 391] width 42 height 14
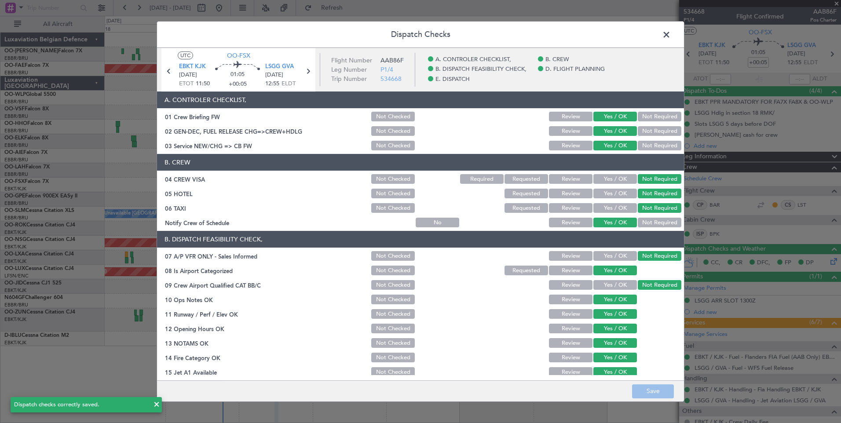
click at [670, 36] on span at bounding box center [670, 37] width 0 height 18
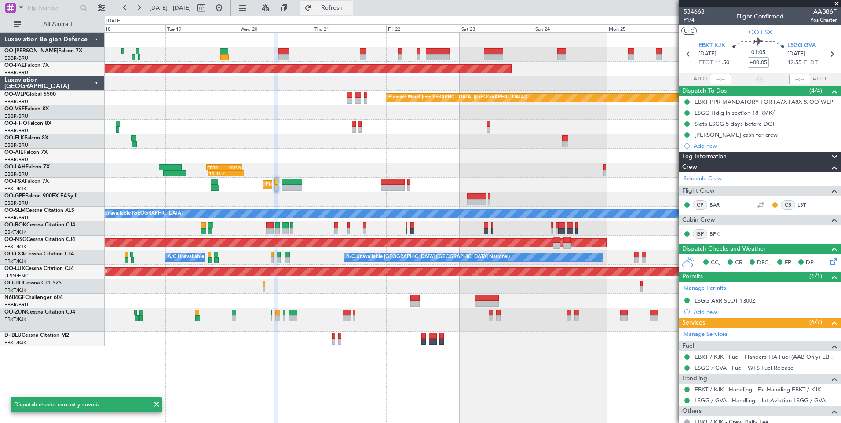
click at [350, 7] on span "Refresh" at bounding box center [331, 8] width 37 height 6
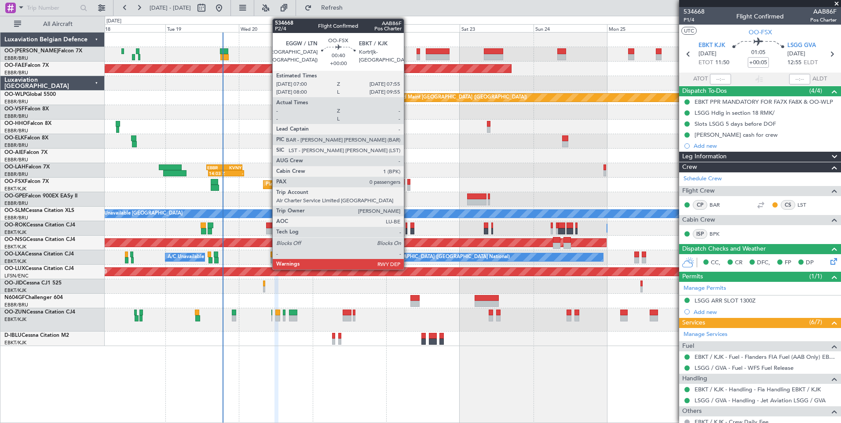
click at [408, 180] on div at bounding box center [408, 182] width 3 height 6
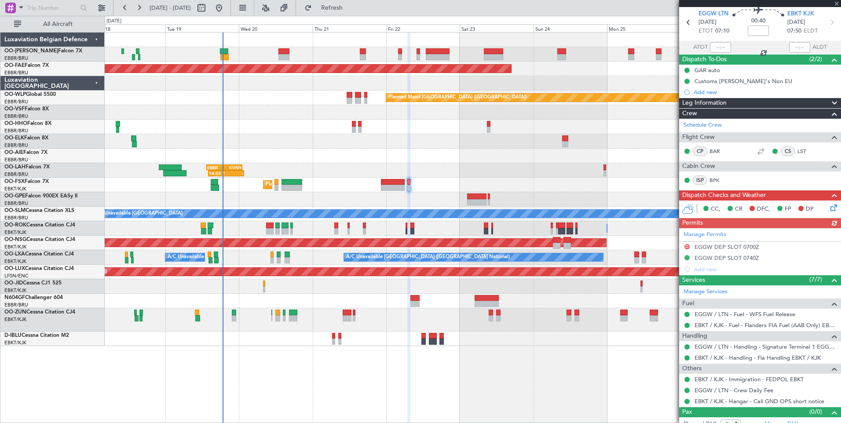
scroll to position [40, 0]
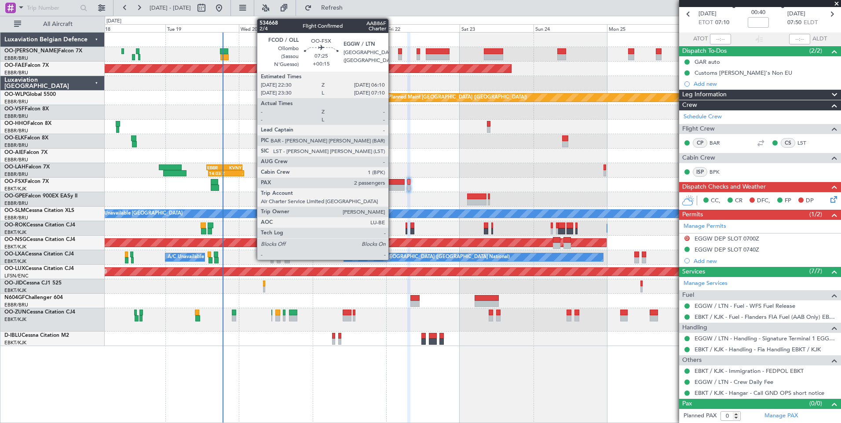
click at [393, 184] on div at bounding box center [393, 182] width 24 height 6
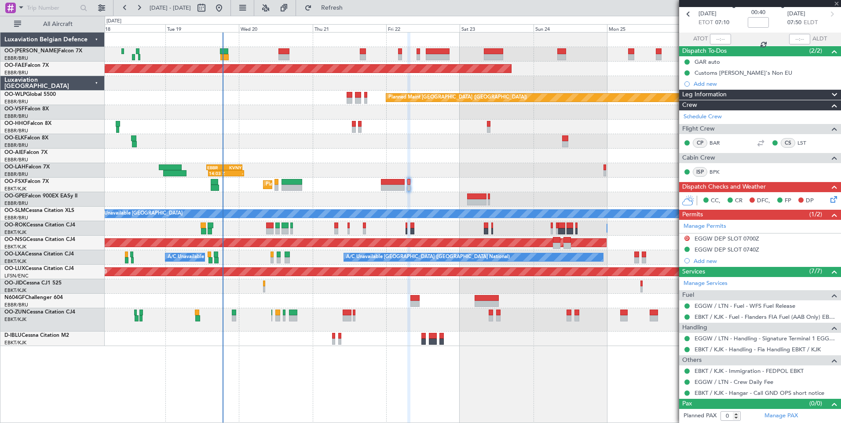
type input "+00:15"
type input "2"
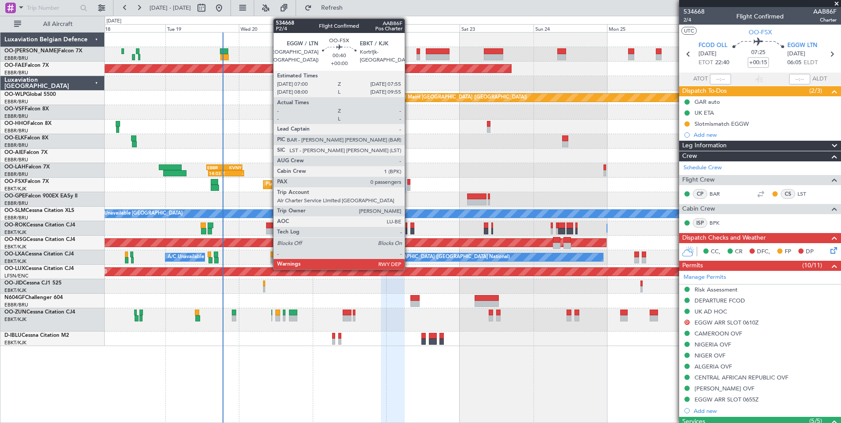
click at [408, 181] on div at bounding box center [408, 182] width 3 height 6
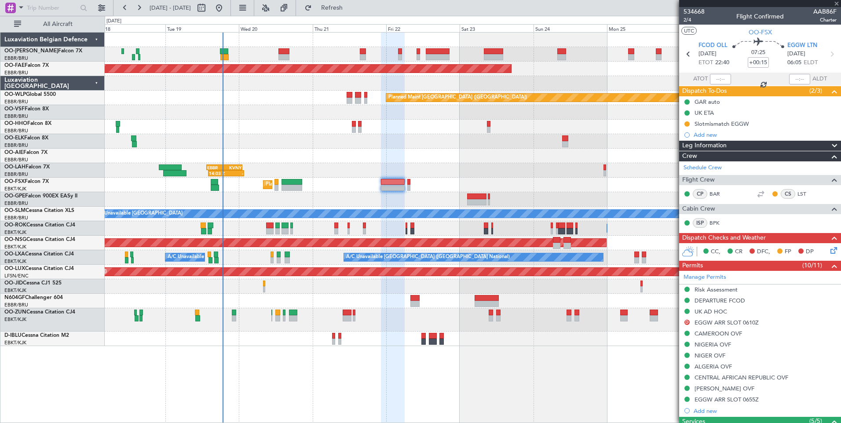
type input "0"
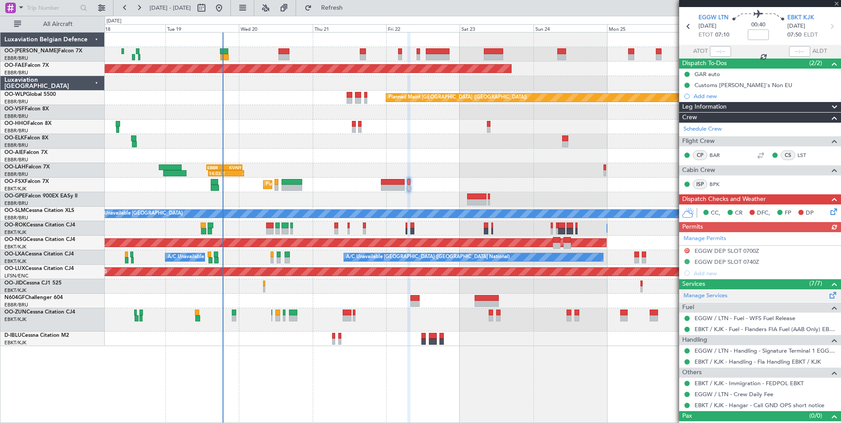
scroll to position [40, 0]
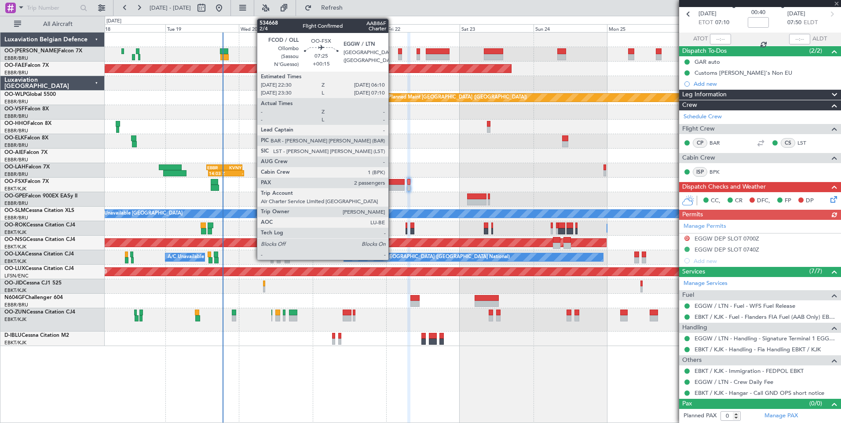
click at [394, 187] on div at bounding box center [393, 188] width 24 height 6
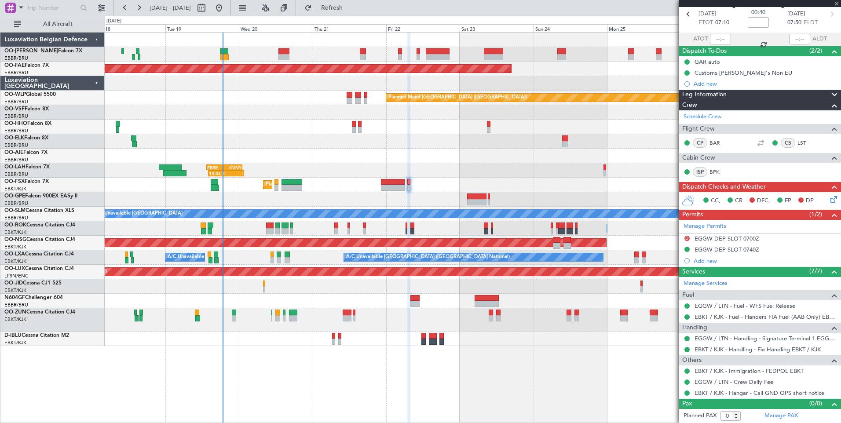
type input "+00:15"
type input "2"
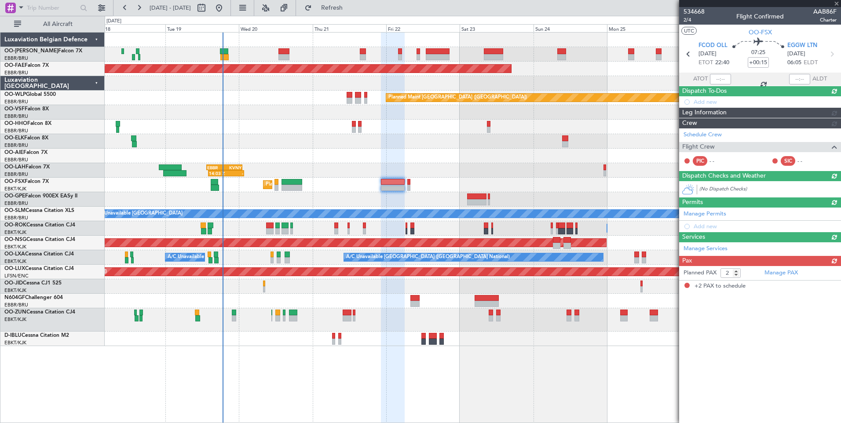
scroll to position [0, 0]
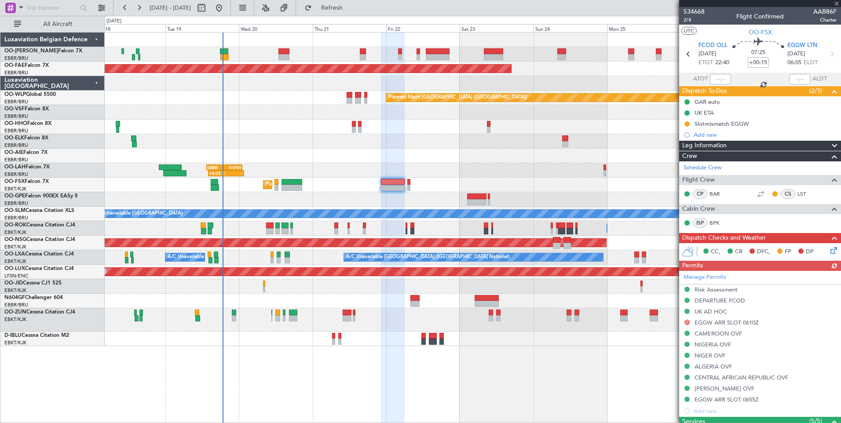
click at [306, 181] on div "Planned Maint Kortrijk-[GEOGRAPHIC_DATA]" at bounding box center [473, 185] width 736 height 15
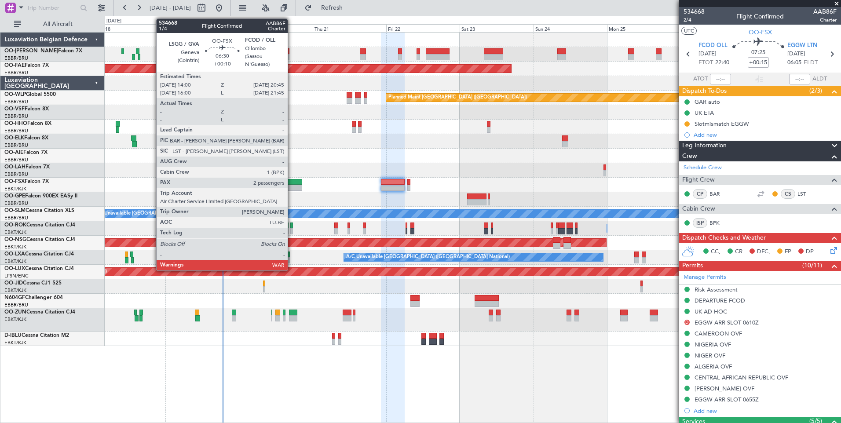
click at [291, 183] on div at bounding box center [291, 182] width 21 height 6
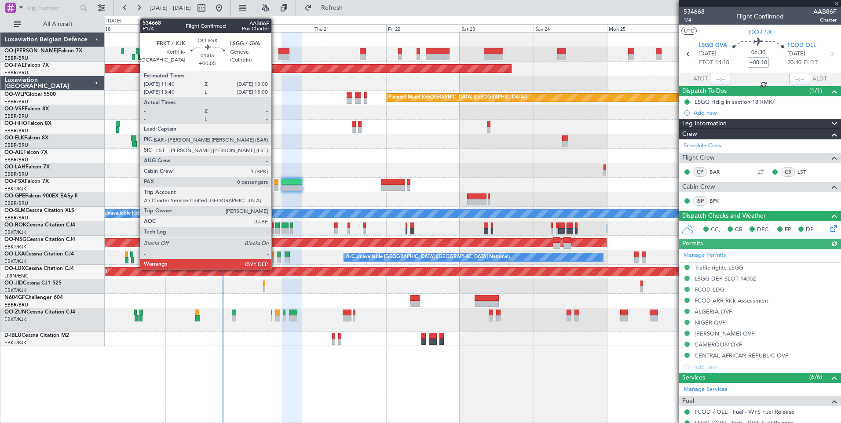
click at [275, 182] on div at bounding box center [276, 182] width 4 height 6
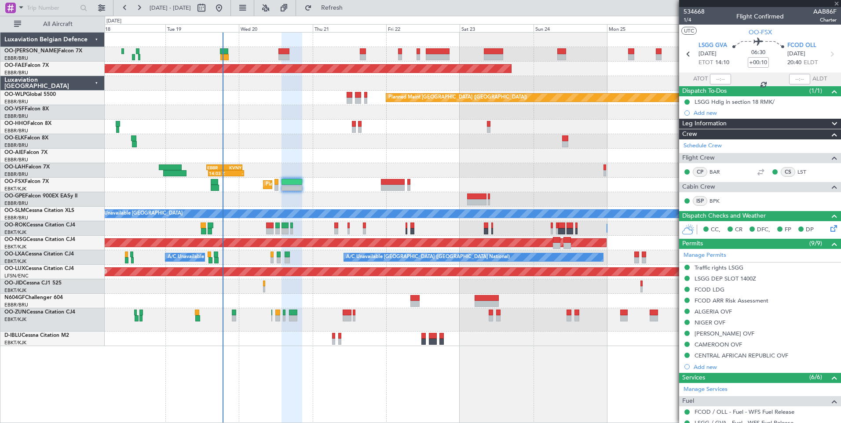
type input "+00:05"
type input "0"
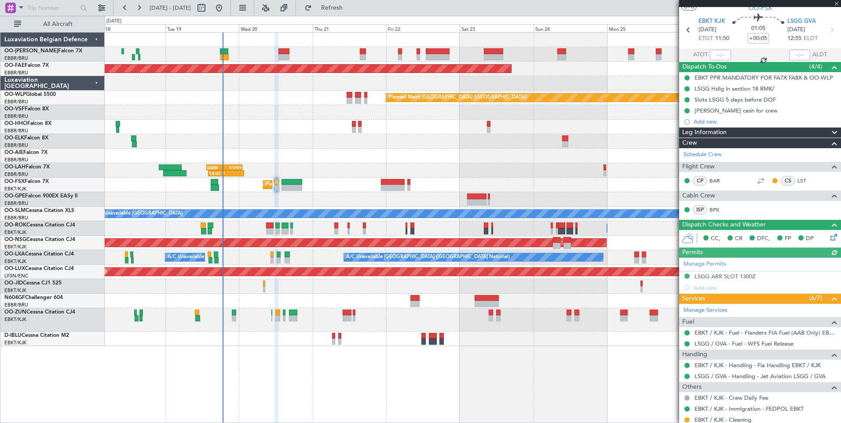
scroll to position [62, 0]
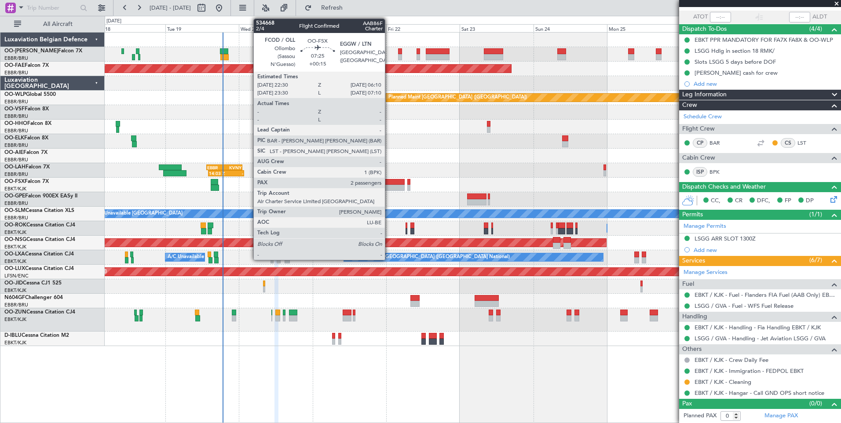
click at [389, 185] on div at bounding box center [393, 188] width 24 height 6
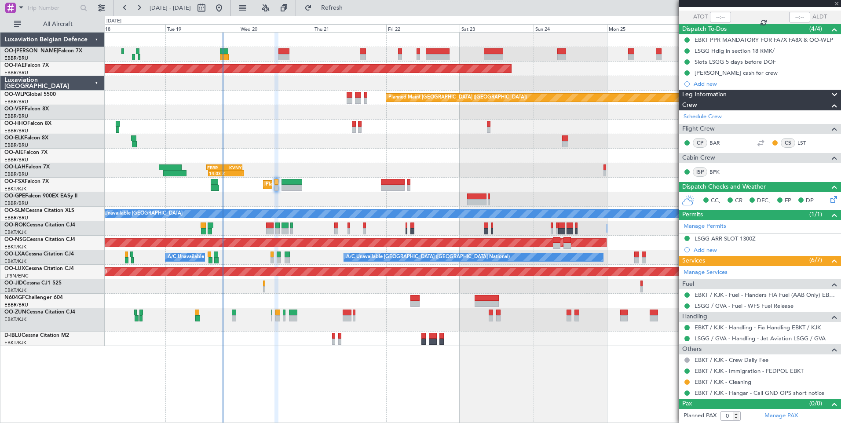
type input "+00:15"
type input "2"
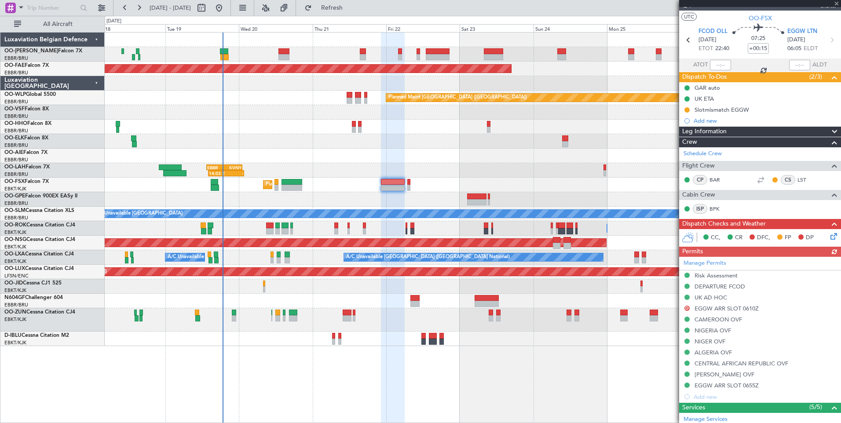
scroll to position [0, 0]
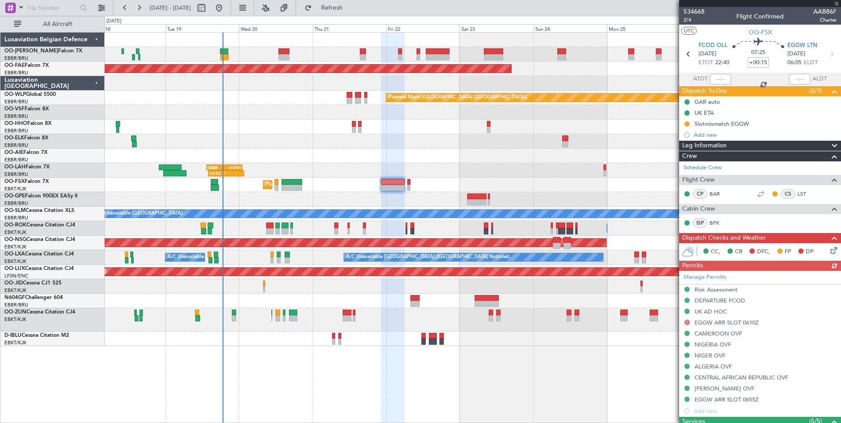
click at [830, 249] on icon at bounding box center [831, 248] width 7 height 7
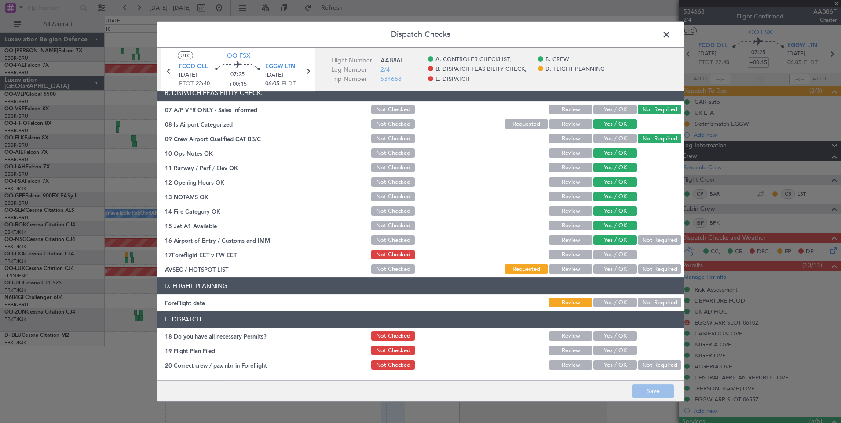
scroll to position [160, 0]
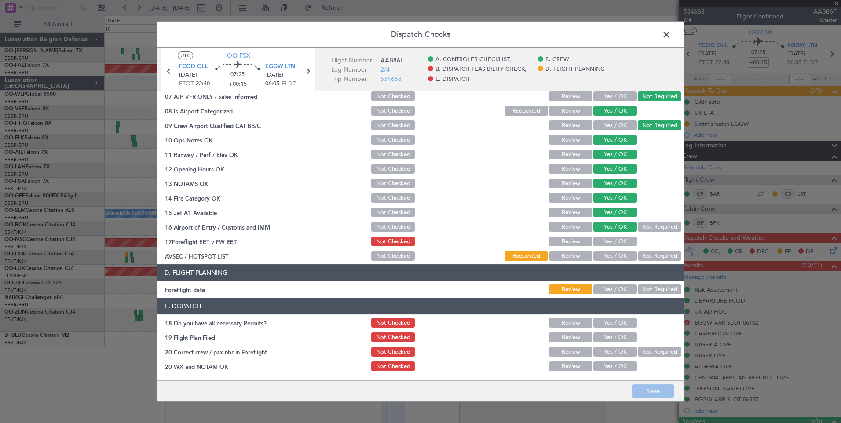
click at [620, 255] on button "Yes / OK" at bounding box center [615, 256] width 44 height 10
click at [615, 285] on button "Yes / OK" at bounding box center [615, 289] width 44 height 10
drag, startPoint x: 644, startPoint y: 288, endPoint x: 646, endPoint y: 352, distance: 64.2
click at [644, 291] on button "Not Required" at bounding box center [659, 289] width 44 height 10
click at [650, 394] on button "Save" at bounding box center [653, 391] width 42 height 14
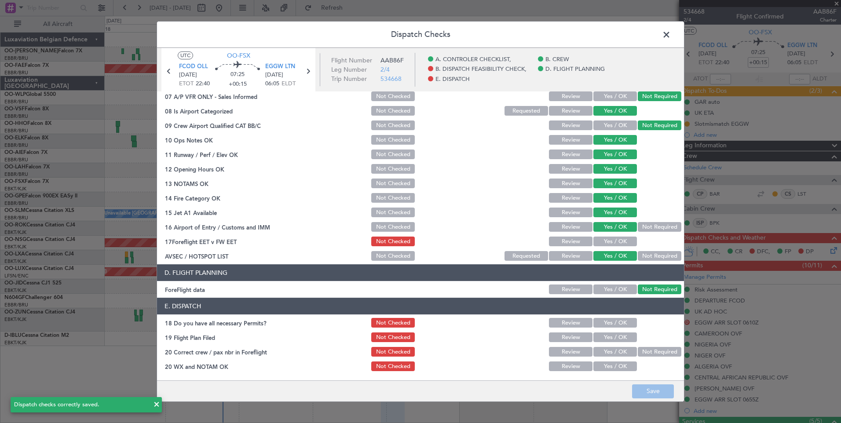
click at [670, 35] on span at bounding box center [670, 37] width 0 height 18
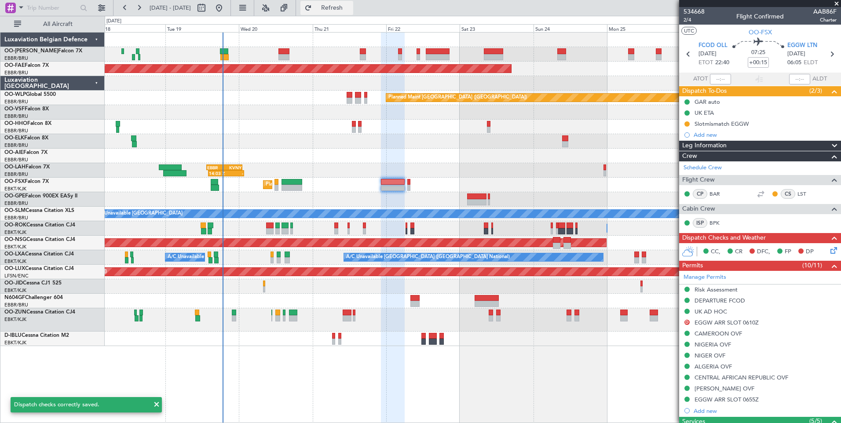
click at [350, 8] on span "Refresh" at bounding box center [331, 8] width 37 height 6
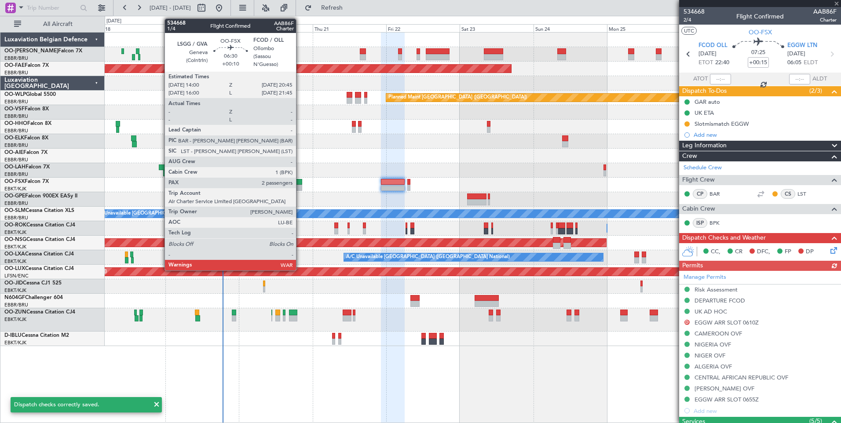
click at [296, 182] on div at bounding box center [291, 182] width 21 height 6
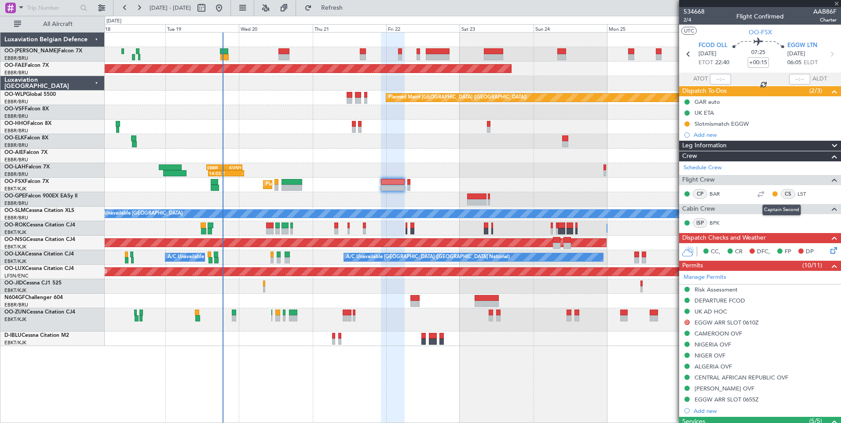
type input "+00:10"
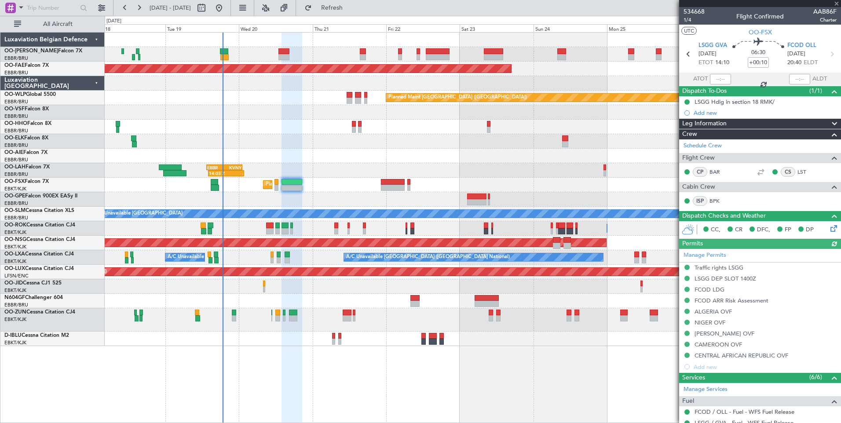
click at [828, 230] on icon at bounding box center [831, 226] width 7 height 7
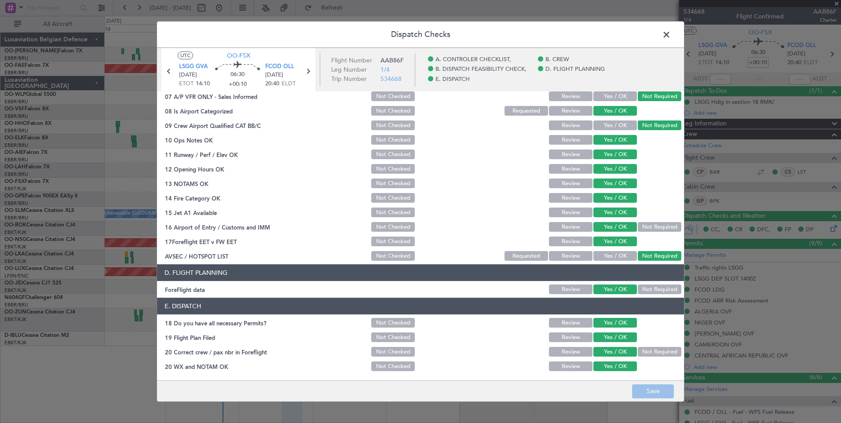
click at [670, 36] on span at bounding box center [670, 37] width 0 height 18
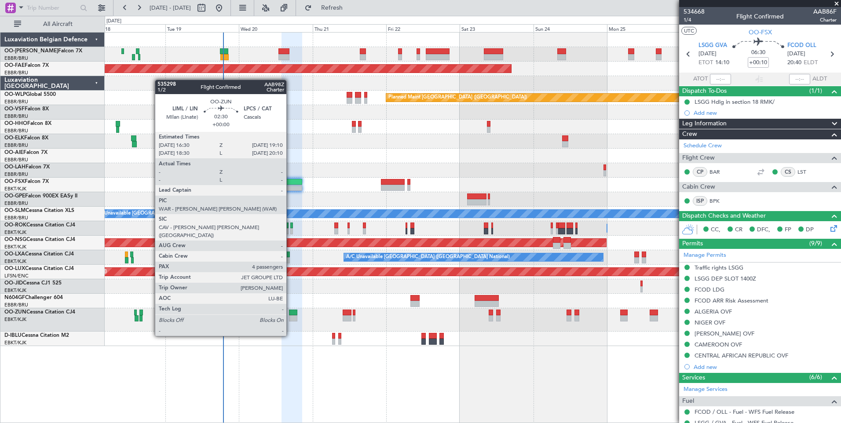
click at [291, 311] on div at bounding box center [293, 313] width 8 height 6
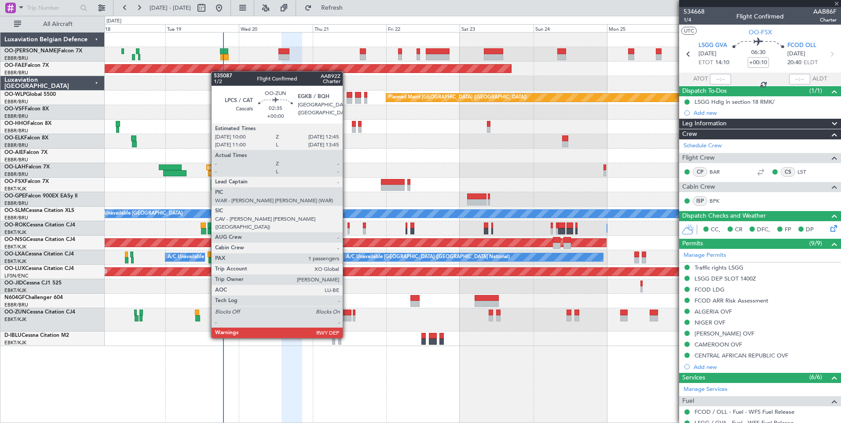
click at [347, 313] on div at bounding box center [346, 313] width 9 height 6
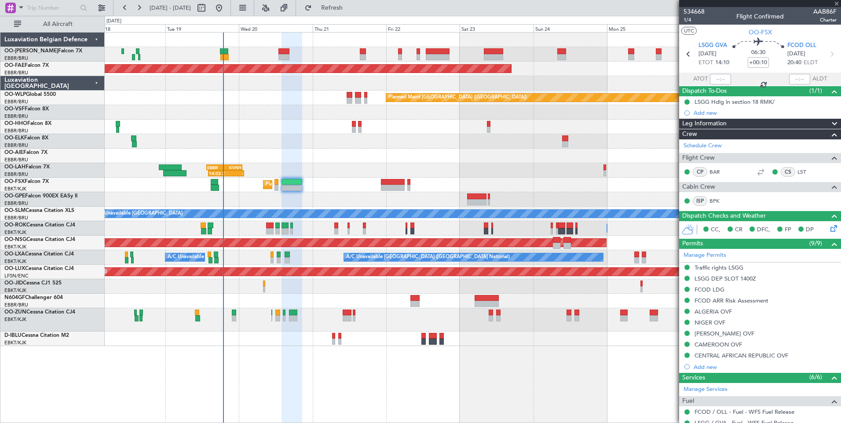
type input "1"
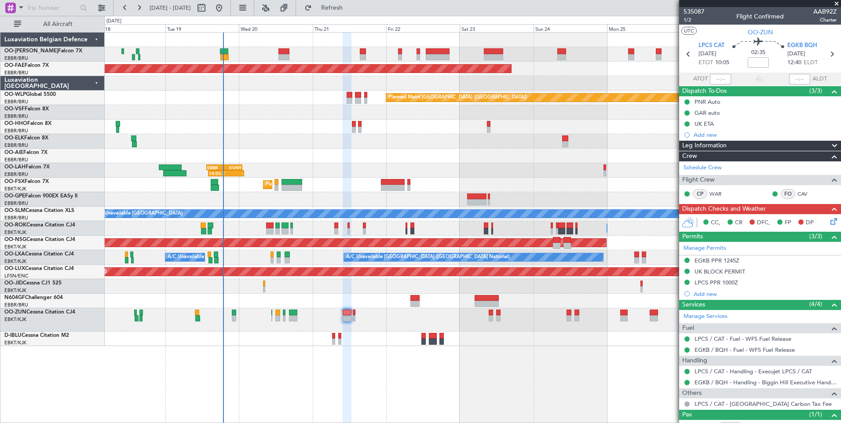
drag, startPoint x: 348, startPoint y: 11, endPoint x: 347, endPoint y: 20, distance: 8.4
click at [348, 11] on button "Refresh" at bounding box center [326, 8] width 53 height 14
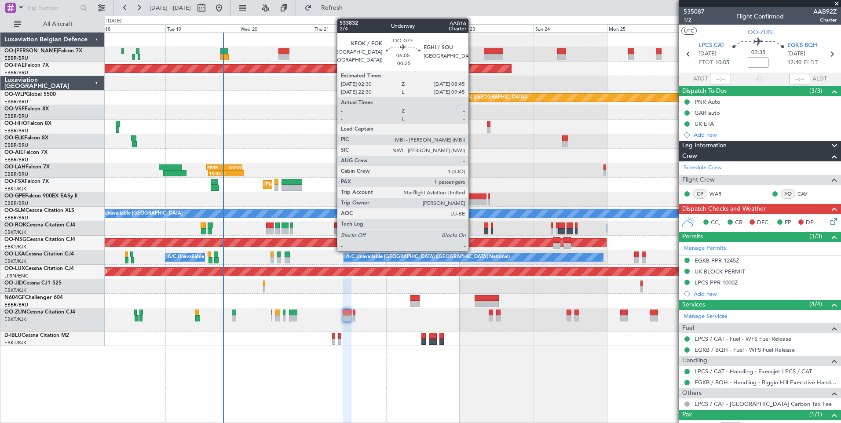
click at [472, 203] on div at bounding box center [476, 202] width 19 height 6
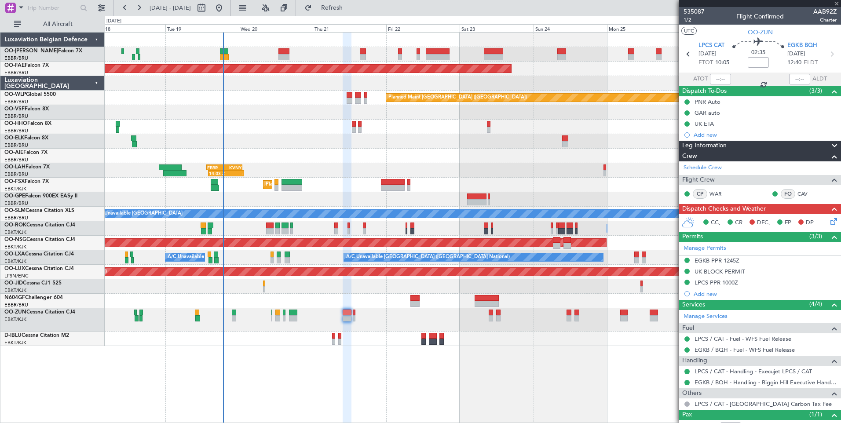
type input "-00:25"
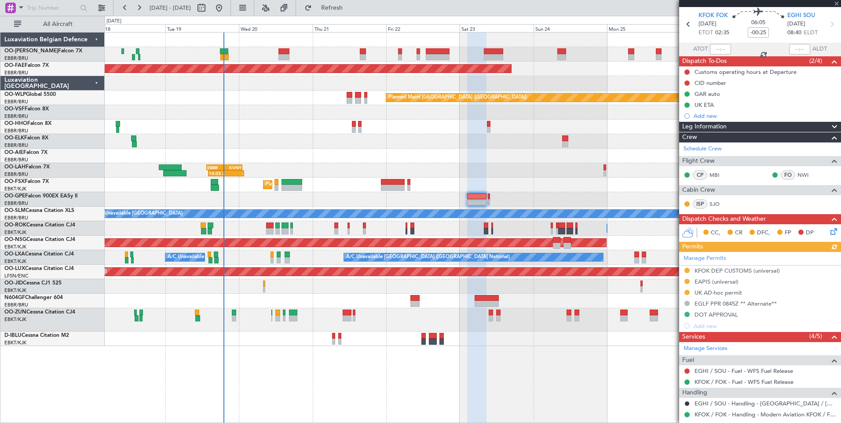
scroll to position [44, 0]
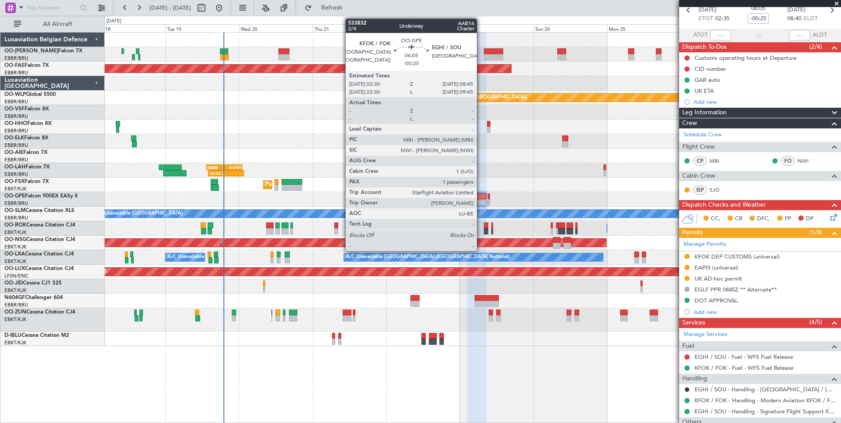
click at [481, 198] on div at bounding box center [476, 196] width 19 height 6
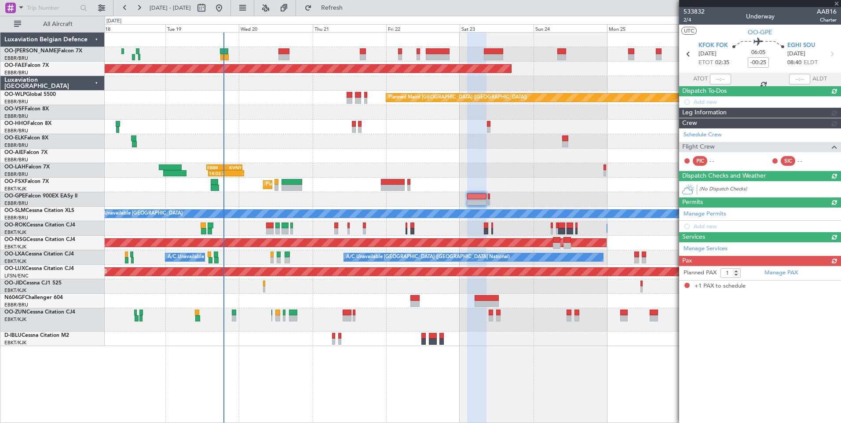
scroll to position [0, 0]
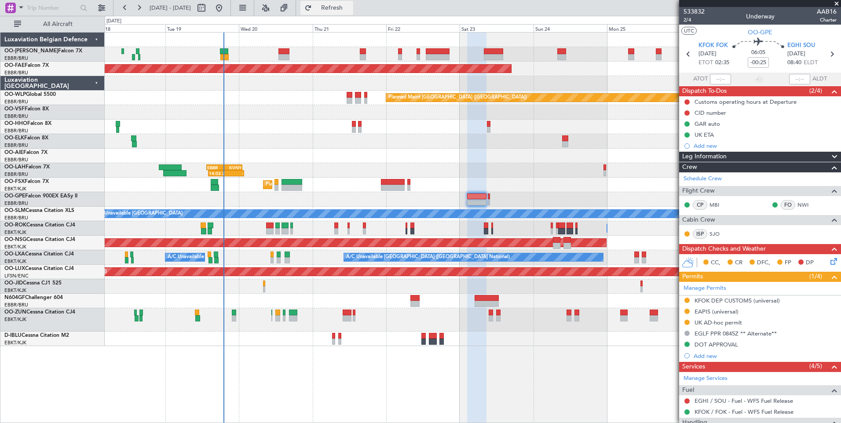
click at [350, 9] on span "Refresh" at bounding box center [331, 8] width 37 height 6
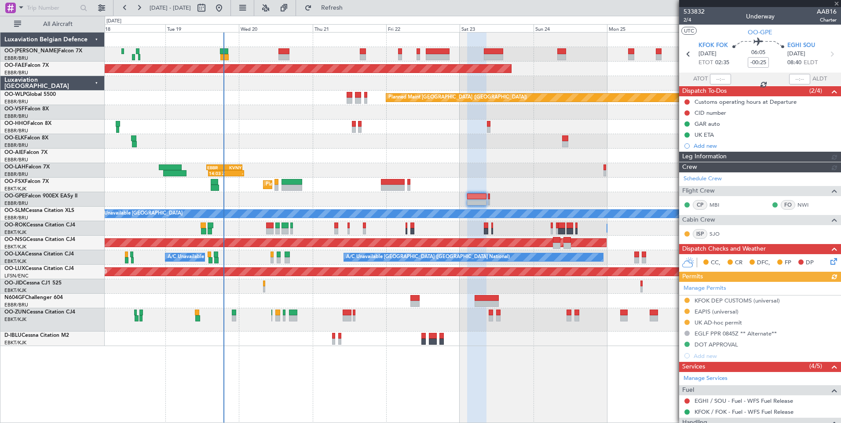
click at [330, 339] on div at bounding box center [473, 338] width 736 height 15
click at [331, 338] on div at bounding box center [473, 338] width 736 height 15
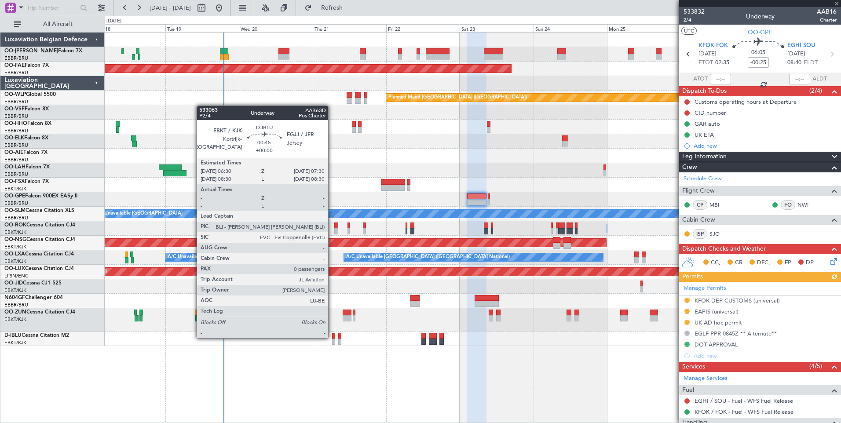
click at [332, 337] on div at bounding box center [333, 336] width 3 height 6
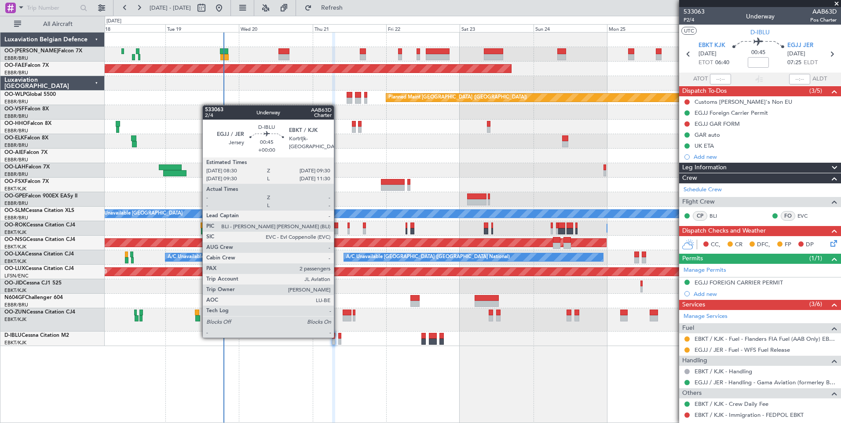
click at [339, 336] on div at bounding box center [339, 336] width 3 height 6
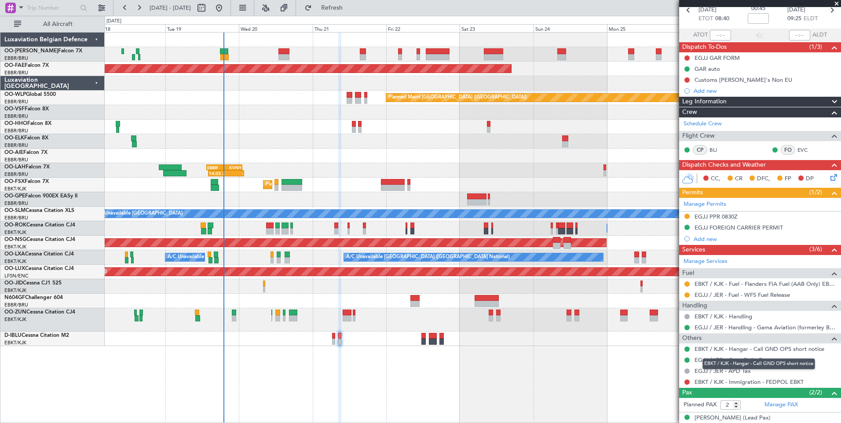
scroll to position [73, 0]
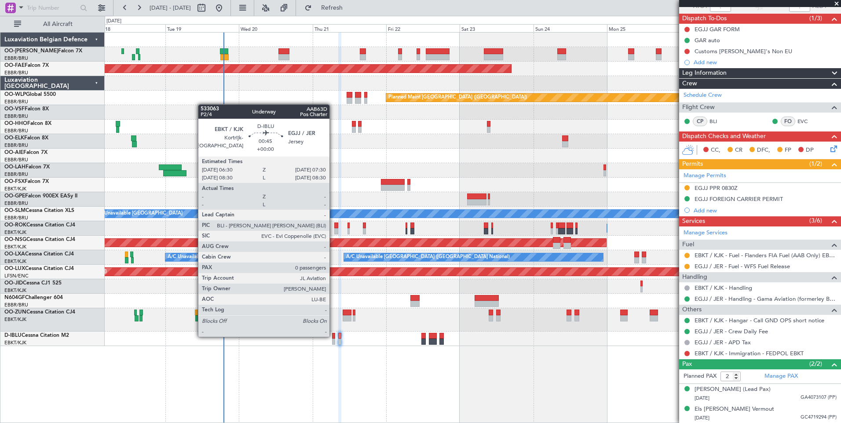
click at [334, 335] on div at bounding box center [333, 336] width 3 height 6
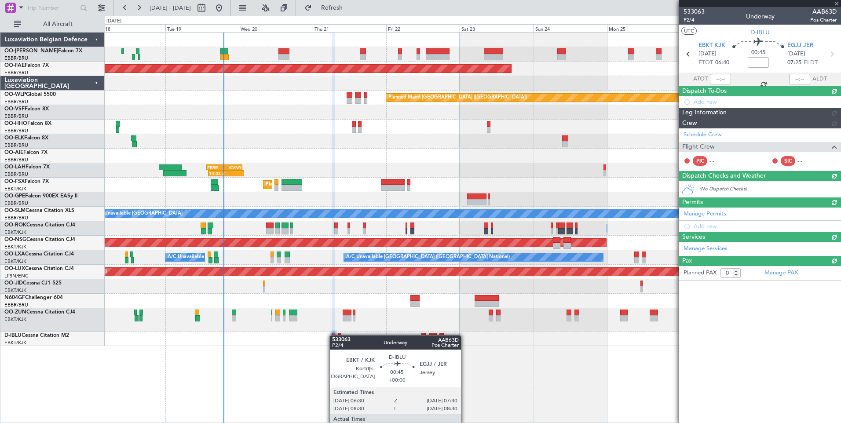
scroll to position [0, 0]
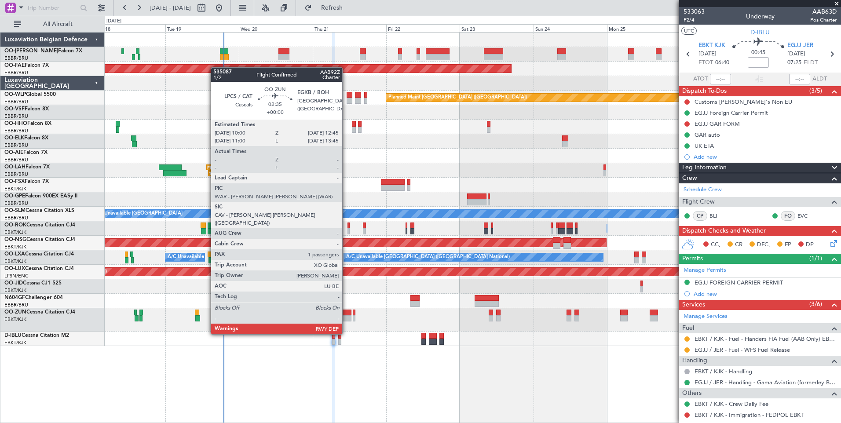
click at [346, 311] on div at bounding box center [346, 313] width 9 height 6
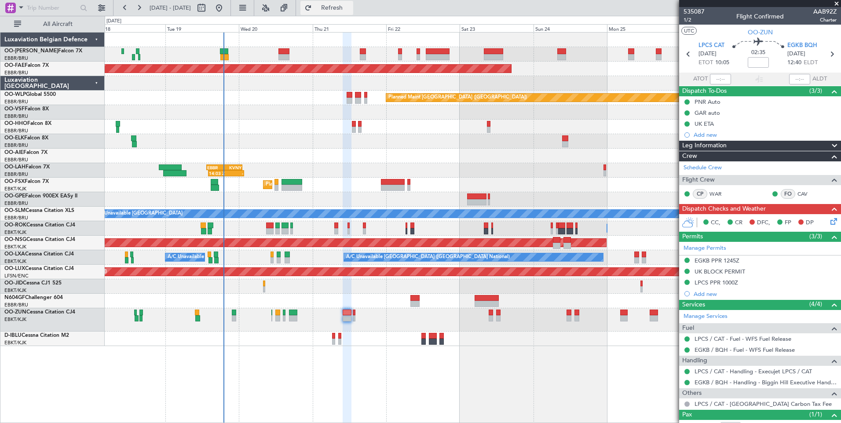
click at [350, 9] on span "Refresh" at bounding box center [331, 8] width 37 height 6
click at [417, 381] on div "Planned Maint [GEOGRAPHIC_DATA] ([GEOGRAPHIC_DATA] National) Planned Maint [GEO…" at bounding box center [473, 227] width 736 height 391
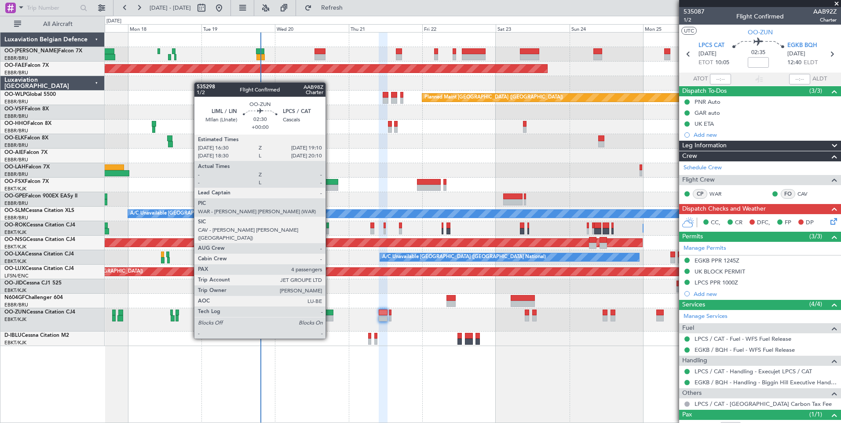
click at [329, 314] on div at bounding box center [329, 313] width 8 height 6
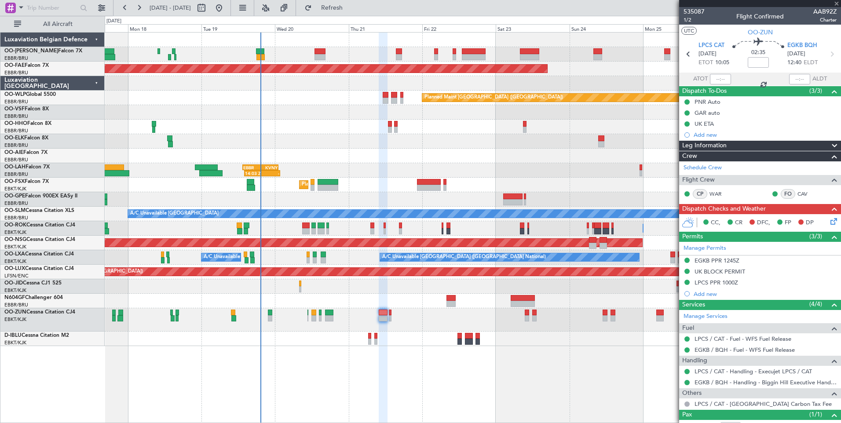
type input "4"
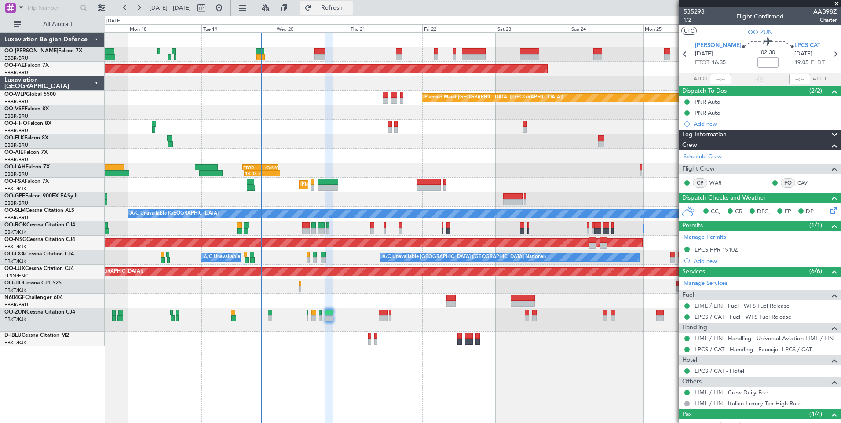
click at [350, 8] on span "Refresh" at bounding box center [331, 8] width 37 height 6
drag, startPoint x: 373, startPoint y: 13, endPoint x: 350, endPoint y: 13, distance: 23.3
click at [353, 13] on button "Refresh" at bounding box center [326, 8] width 53 height 14
click at [331, 7] on button "Refresh" at bounding box center [326, 8] width 53 height 14
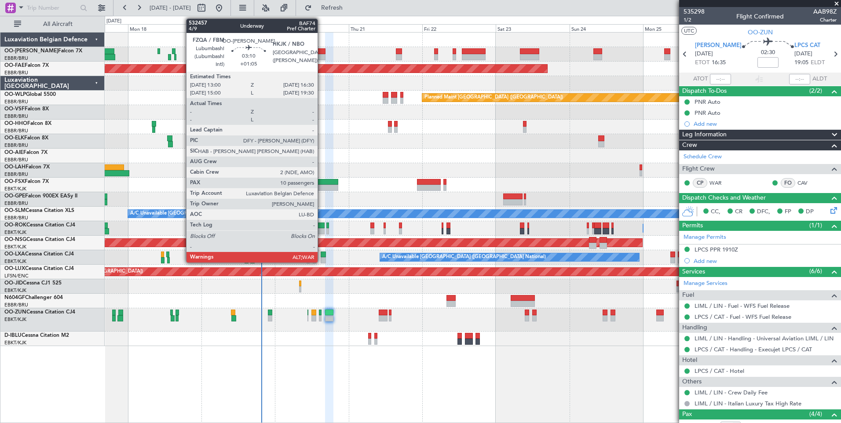
click at [321, 55] on div at bounding box center [319, 57] width 11 height 6
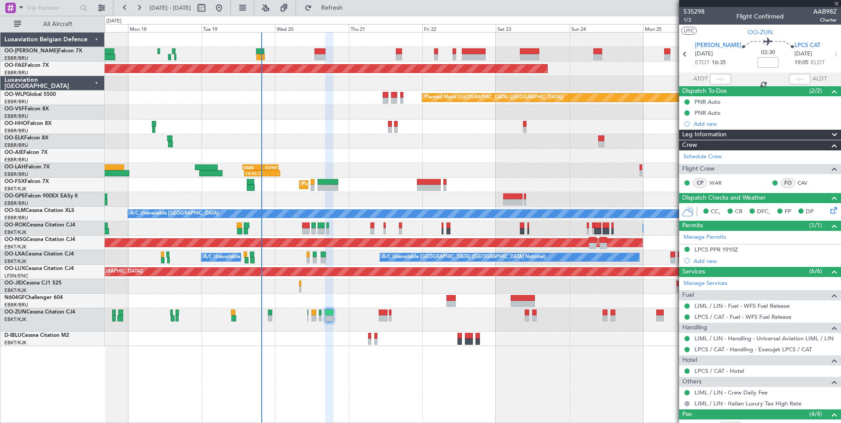
type input "+01:05"
type input "10"
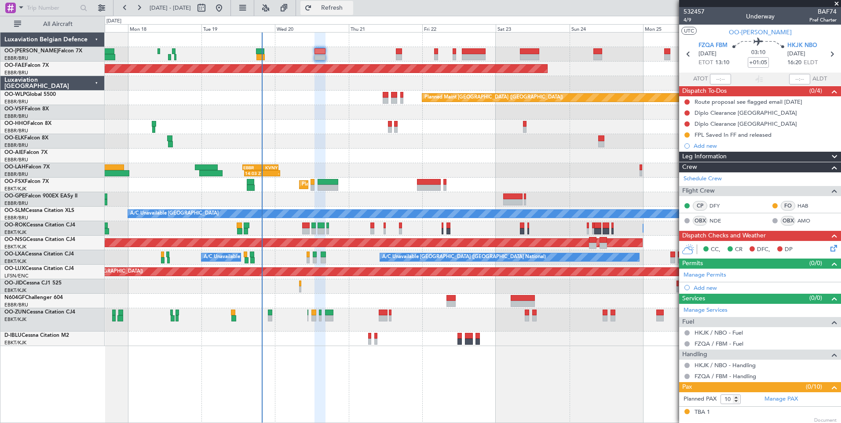
click at [346, 7] on span "Refresh" at bounding box center [331, 8] width 37 height 6
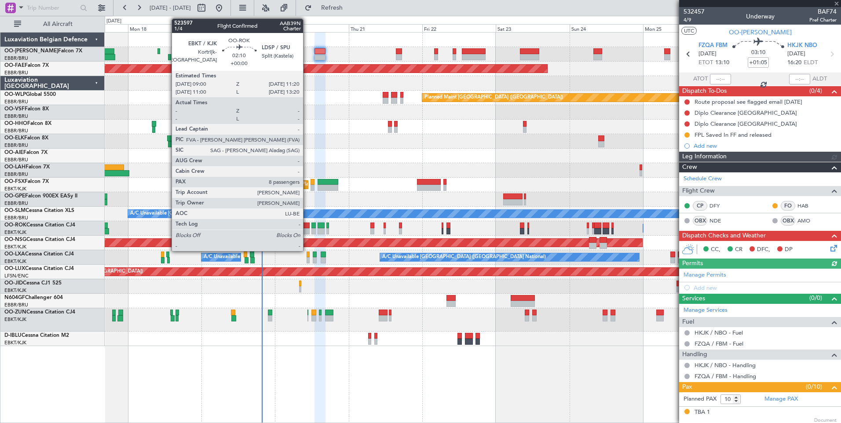
click at [306, 229] on div at bounding box center [305, 231] width 7 height 6
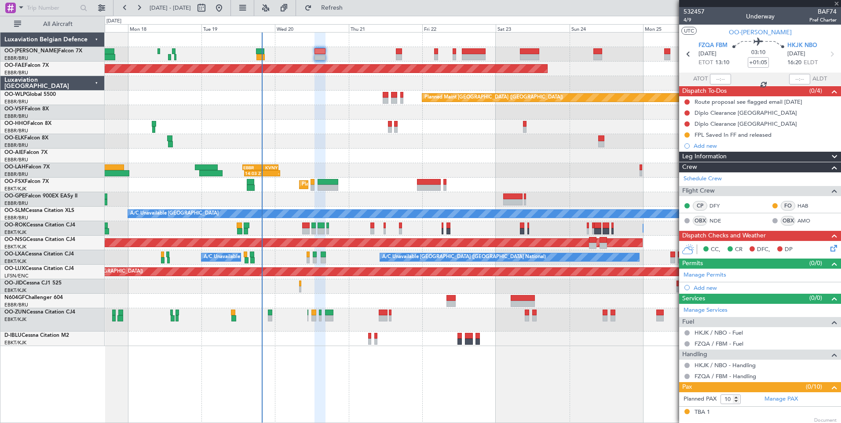
type input "8"
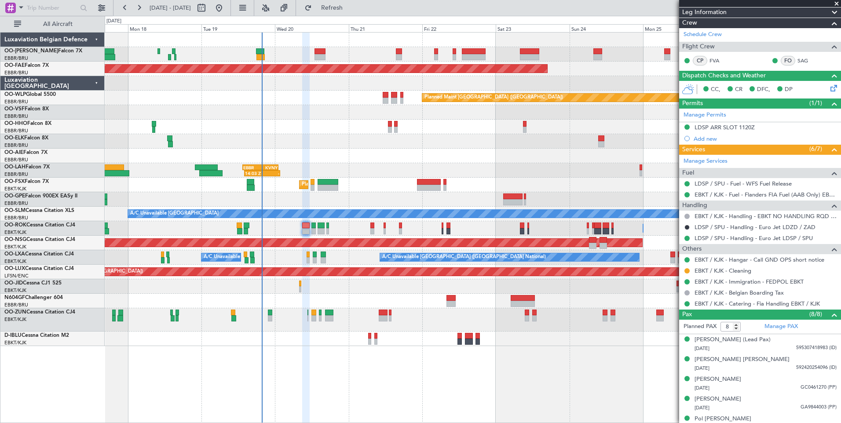
scroll to position [132, 0]
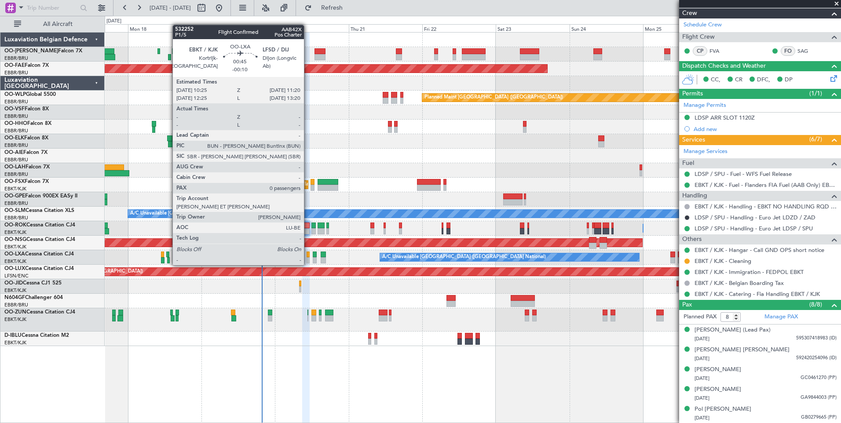
click at [308, 256] on div at bounding box center [307, 254] width 3 height 6
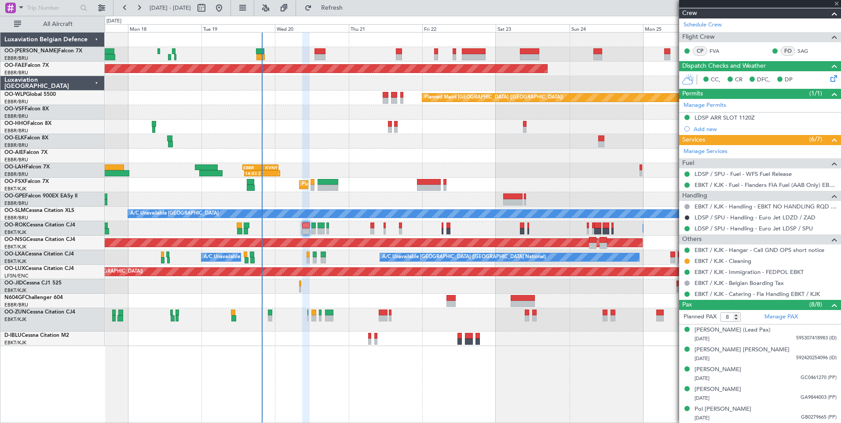
type input "-00:10"
type input "0"
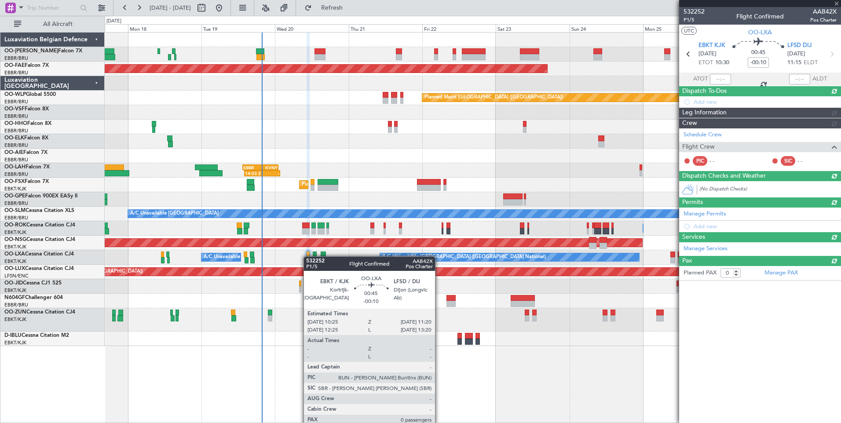
scroll to position [0, 0]
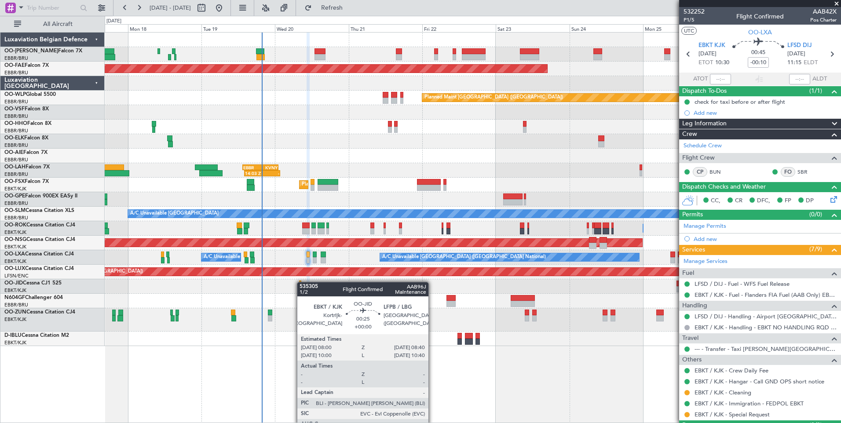
click at [300, 282] on div at bounding box center [473, 286] width 736 height 15
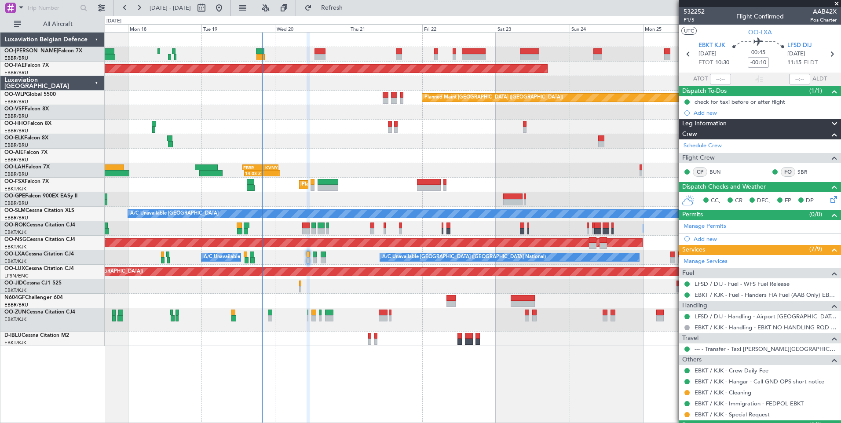
click at [299, 283] on div at bounding box center [473, 286] width 736 height 15
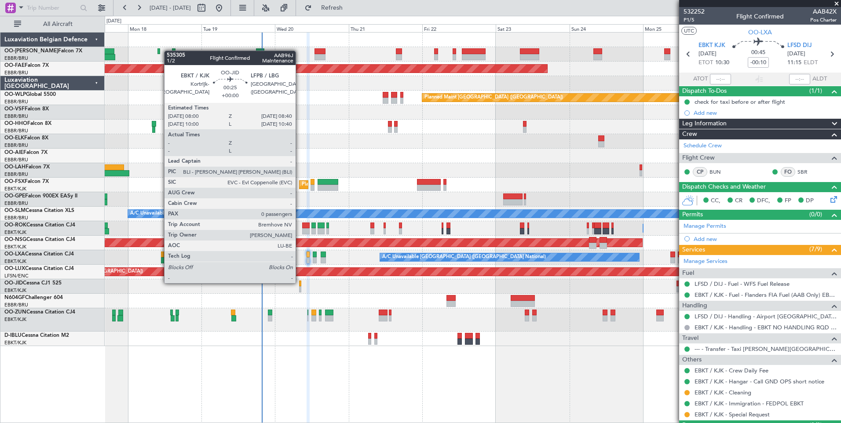
click at [299, 282] on div at bounding box center [300, 283] width 2 height 6
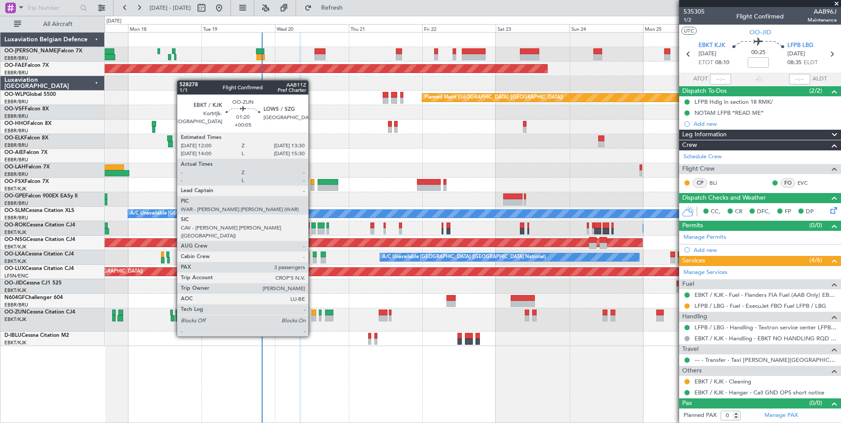
click at [312, 312] on div at bounding box center [313, 313] width 5 height 6
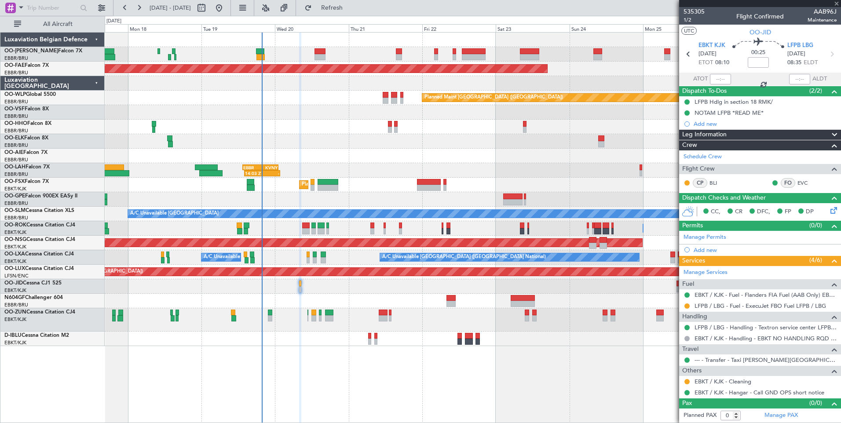
type input "+00:05"
type input "3"
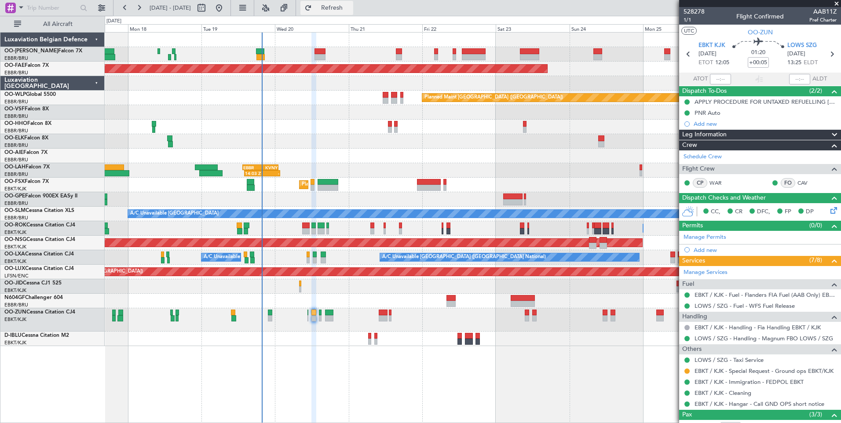
click at [350, 11] on span "Refresh" at bounding box center [331, 8] width 37 height 6
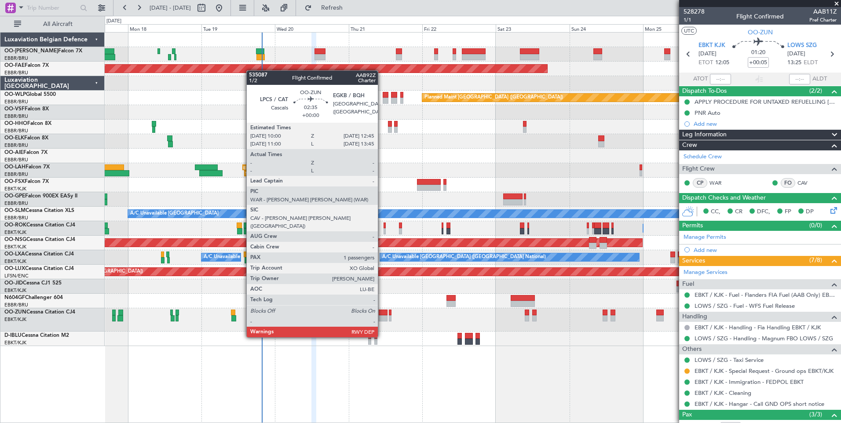
click at [382, 313] on div at bounding box center [383, 313] width 9 height 6
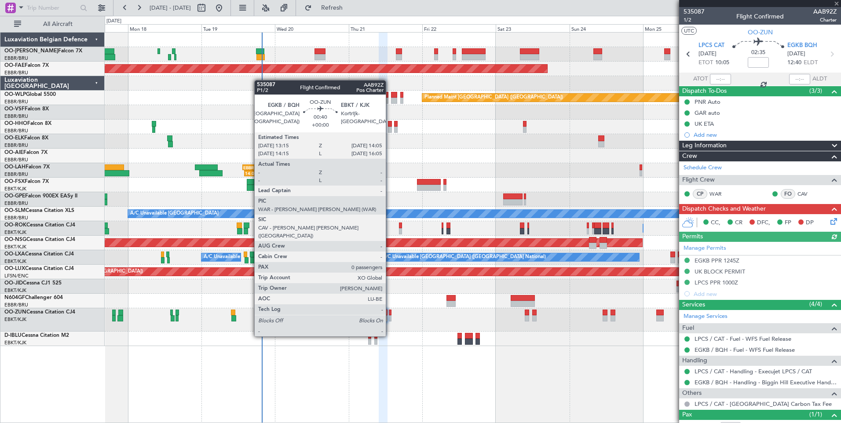
click at [390, 312] on div at bounding box center [390, 313] width 3 height 6
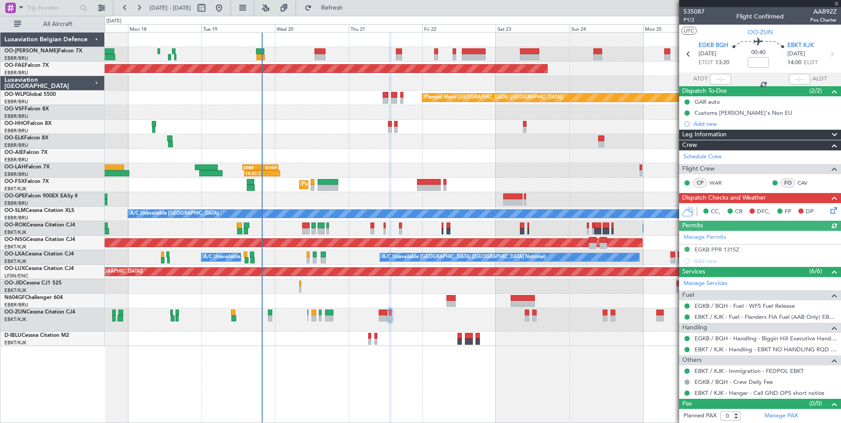
click at [395, 50] on div "Planned Maint [GEOGRAPHIC_DATA] ([GEOGRAPHIC_DATA] National) Planned Maint [GEO…" at bounding box center [473, 54] width 736 height 15
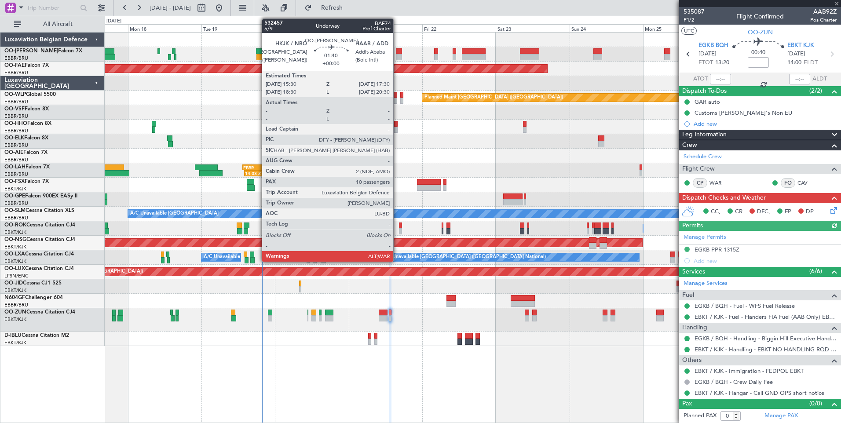
click at [397, 50] on div at bounding box center [399, 51] width 6 height 6
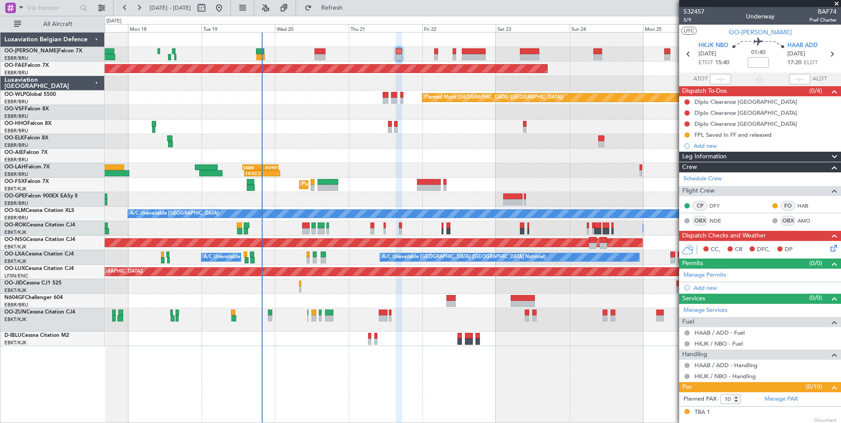
click at [381, 95] on div "Planned Maint [GEOGRAPHIC_DATA] ([GEOGRAPHIC_DATA])" at bounding box center [473, 98] width 736 height 15
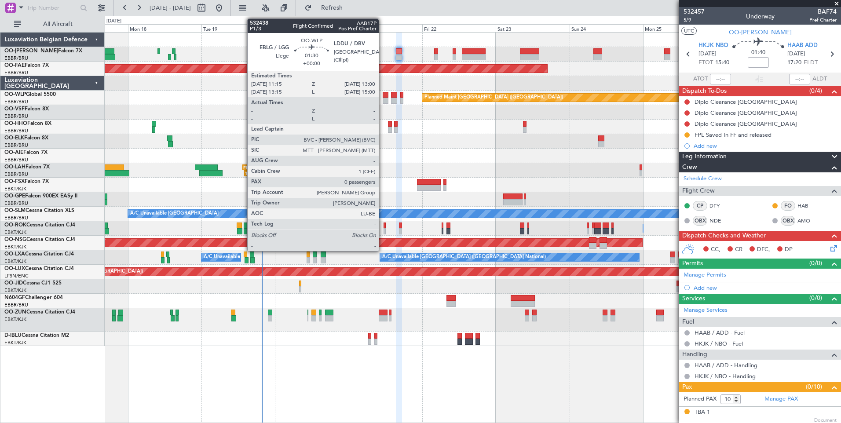
click at [382, 95] on div at bounding box center [385, 95] width 6 height 6
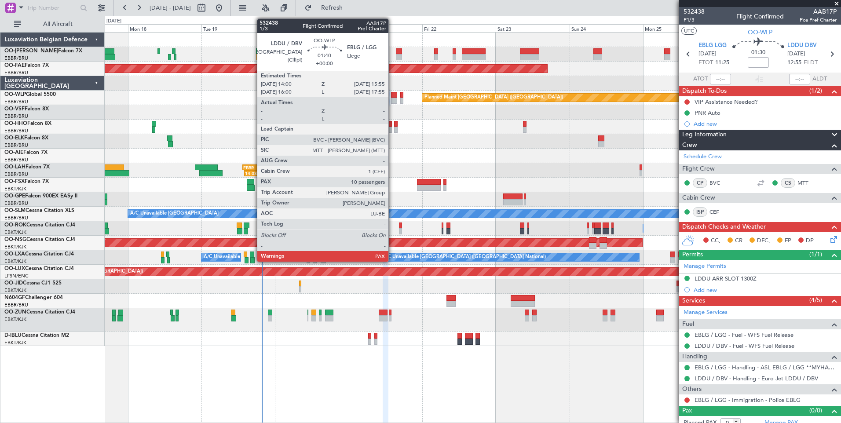
click at [392, 95] on div at bounding box center [394, 95] width 6 height 6
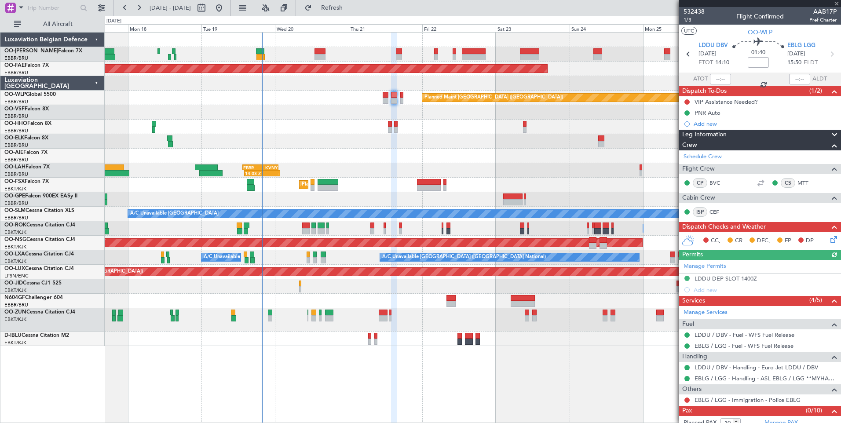
scroll to position [18, 0]
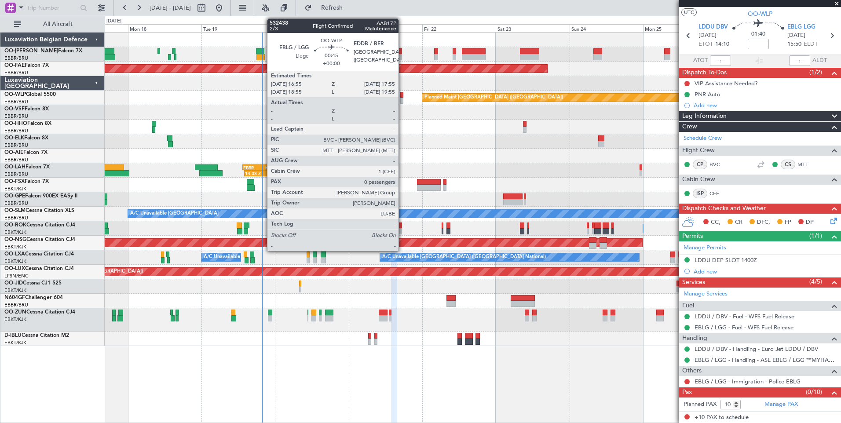
click at [402, 93] on div at bounding box center [401, 95] width 3 height 6
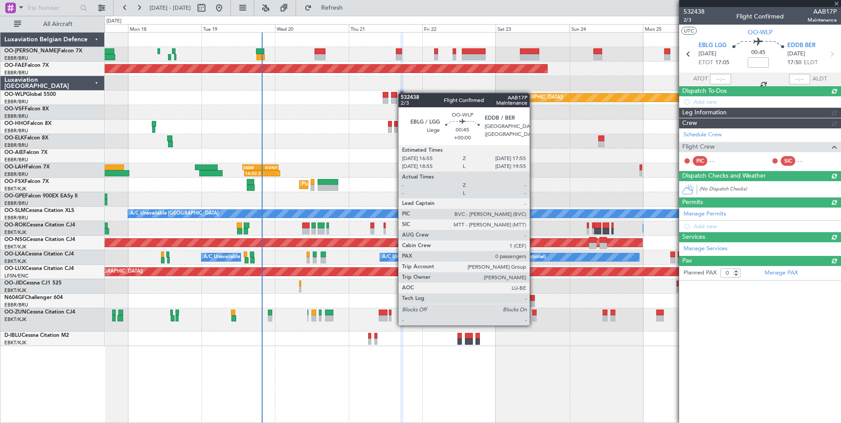
scroll to position [0, 0]
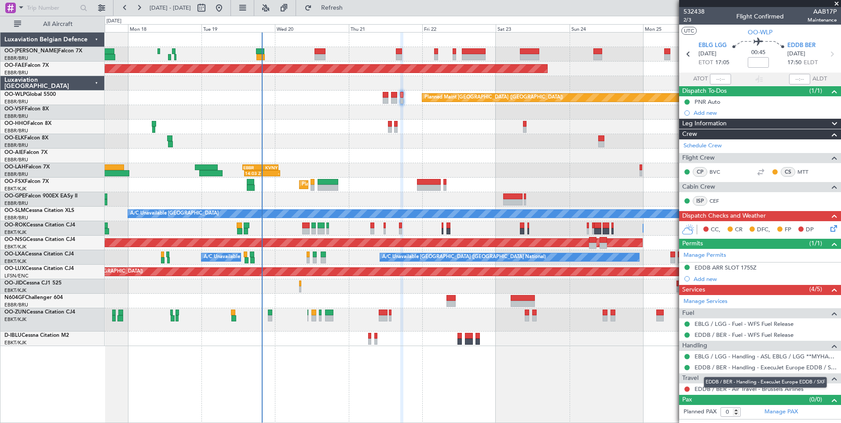
click at [768, 384] on div "EDDB / BER - Handling - ExecuJet Europe EDDB / SXF" at bounding box center [764, 382] width 123 height 11
click at [754, 389] on mat-tooltip-component "Complete" at bounding box center [760, 383] width 38 height 23
click at [773, 389] on mat-tooltip-component "Complete" at bounding box center [760, 383] width 38 height 23
click at [722, 390] on link "EDDB / BER - Air Travel - Brussels Airlines" at bounding box center [748, 388] width 109 height 7
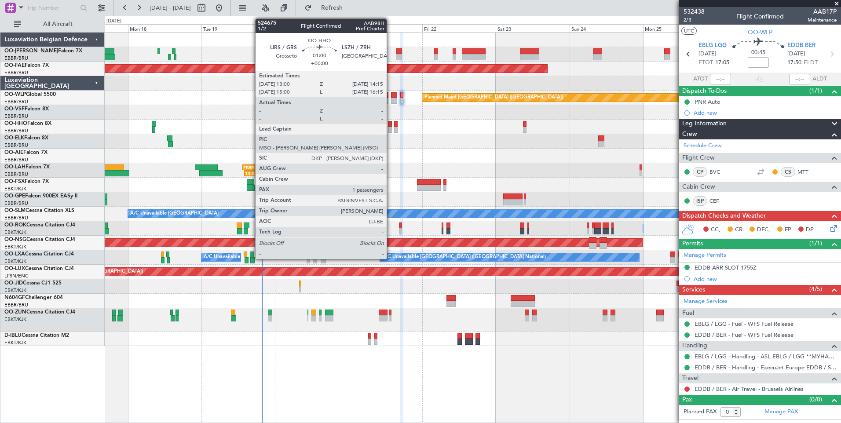
click at [390, 126] on div at bounding box center [390, 124] width 4 height 6
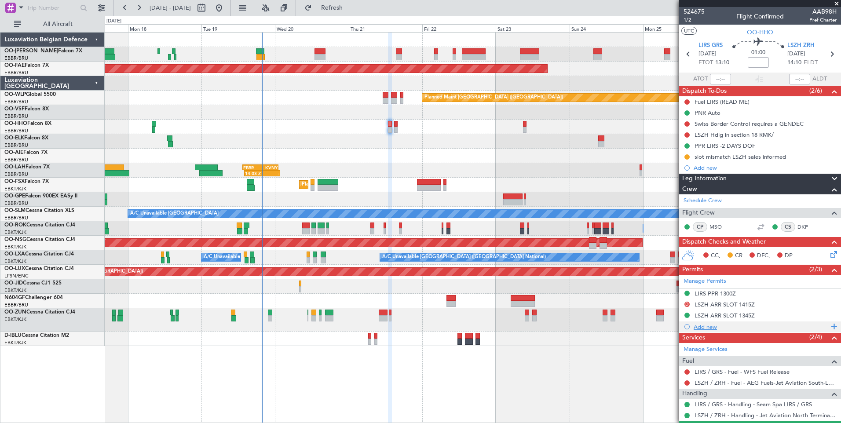
scroll to position [42, 0]
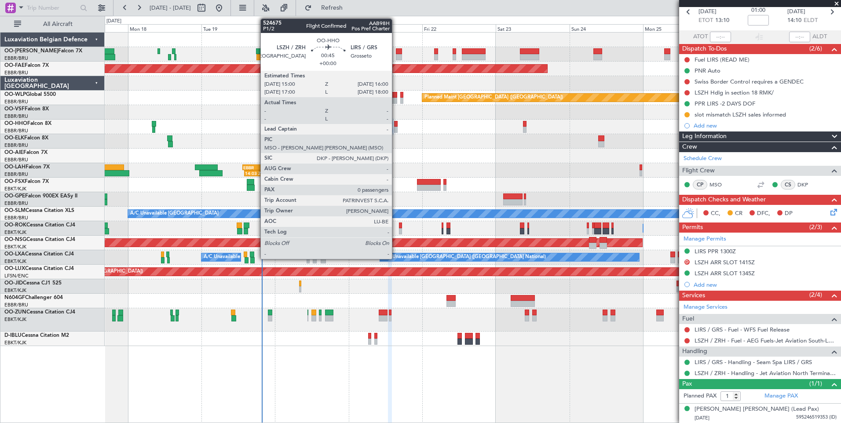
click at [396, 124] on div at bounding box center [395, 124] width 3 height 6
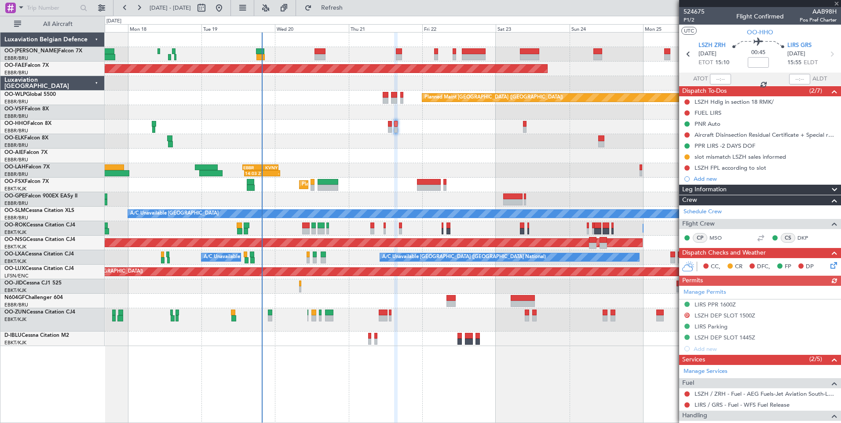
scroll to position [44, 0]
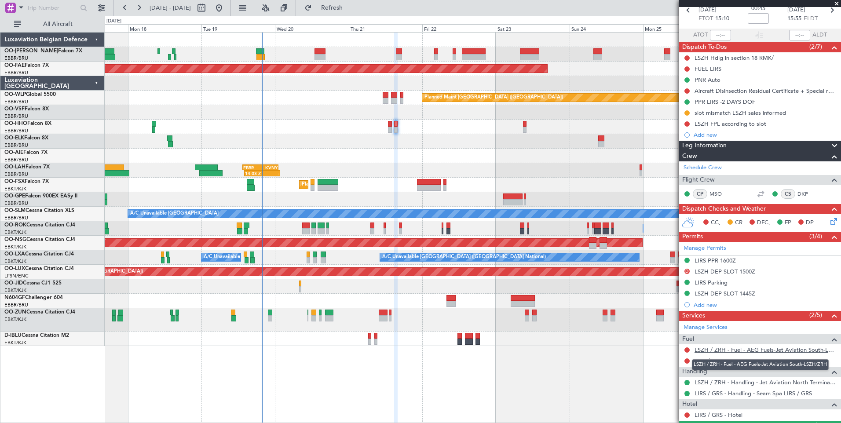
click at [755, 352] on link "LSZH / ZRH - Fuel - AEG Fuels-Jet Aviation South-LSZH/ZRH" at bounding box center [765, 349] width 142 height 7
drag, startPoint x: 353, startPoint y: 7, endPoint x: 365, endPoint y: 93, distance: 87.0
click at [353, 12] on button "Refresh" at bounding box center [326, 8] width 53 height 14
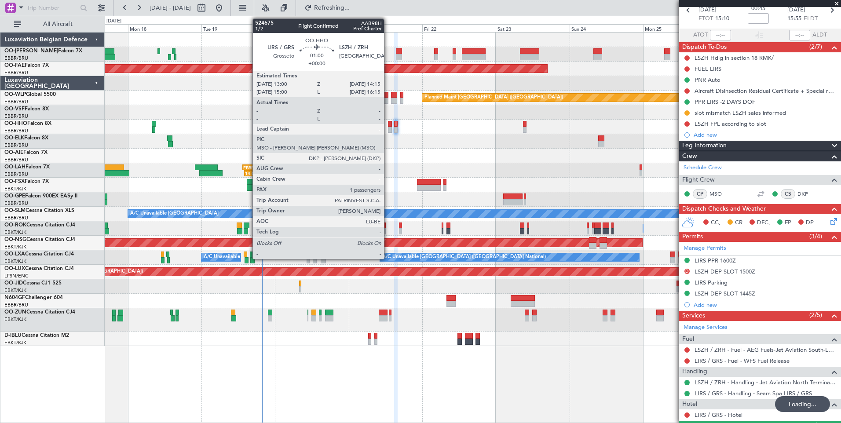
click at [388, 124] on div at bounding box center [390, 124] width 4 height 6
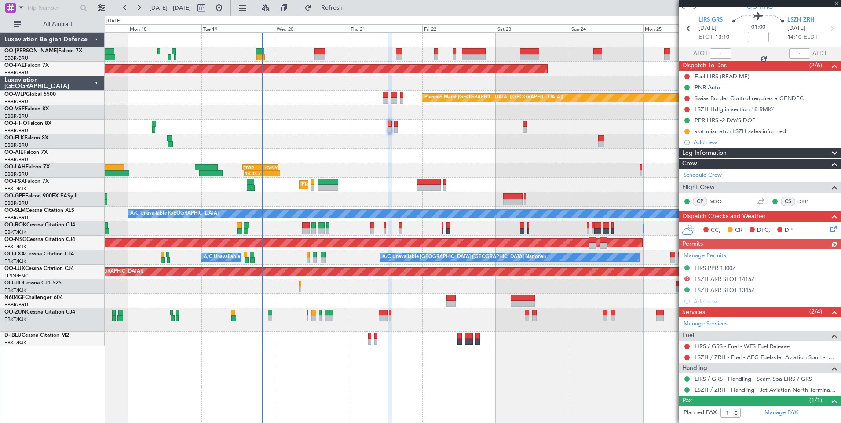
scroll to position [42, 0]
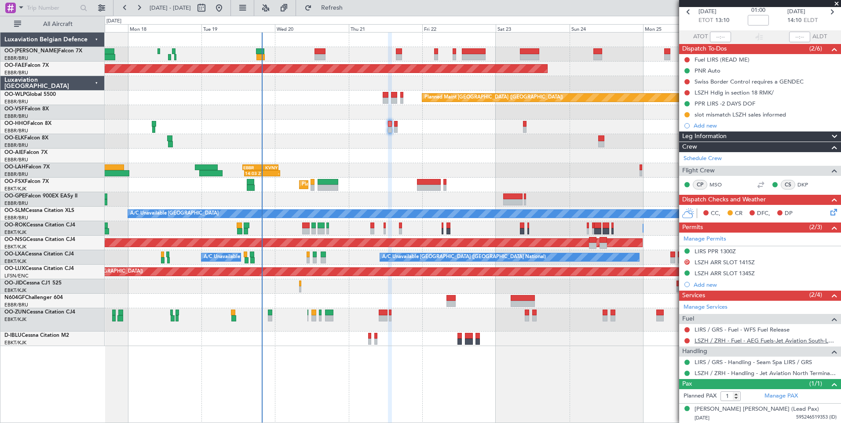
click at [812, 341] on link "LSZH / ZRH - Fuel - AEG Fuels-Jet Aviation South-LSZH/ZRH" at bounding box center [765, 340] width 142 height 7
click at [353, 14] on button "Refresh" at bounding box center [326, 8] width 53 height 14
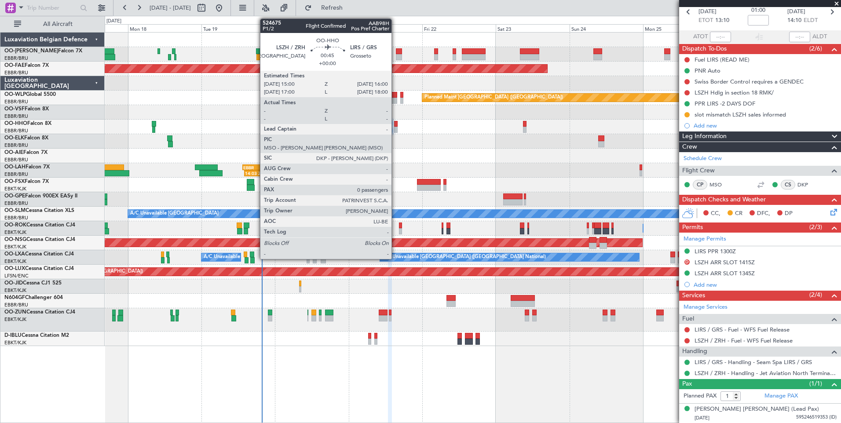
click at [395, 124] on div at bounding box center [395, 124] width 3 height 6
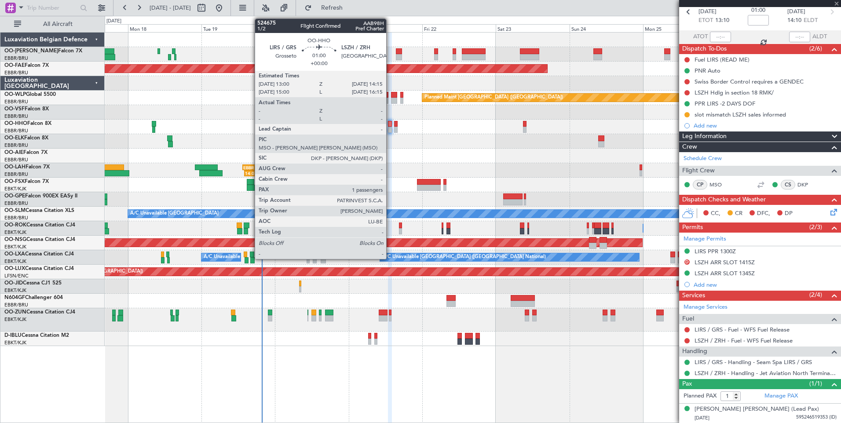
type input "0"
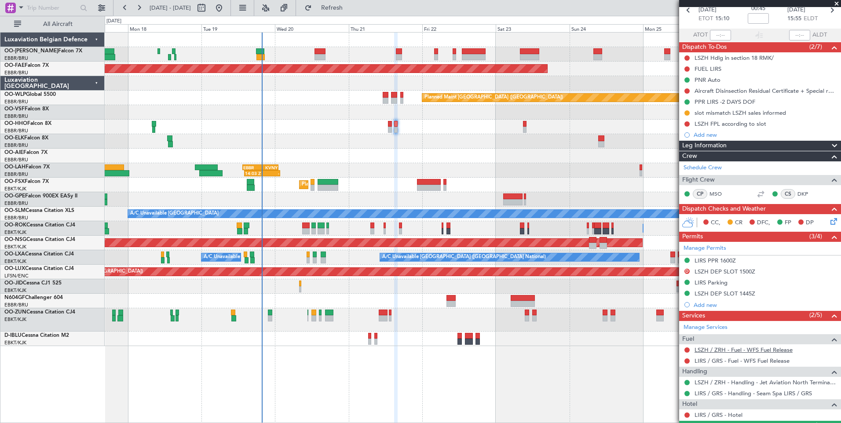
scroll to position [66, 0]
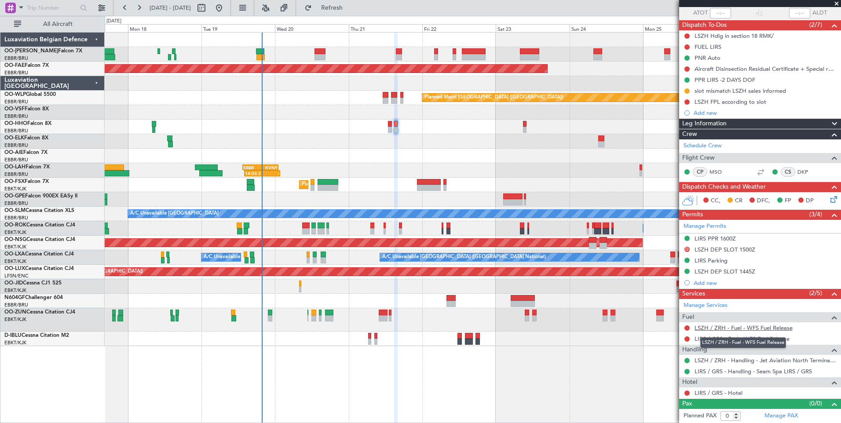
click at [760, 329] on link "LSZH / ZRH - Fuel - WFS Fuel Release" at bounding box center [743, 327] width 98 height 7
click at [350, 10] on span "Refresh" at bounding box center [331, 8] width 37 height 6
click at [353, 14] on button "Refresh" at bounding box center [326, 8] width 53 height 14
